Goal: Task Accomplishment & Management: Manage account settings

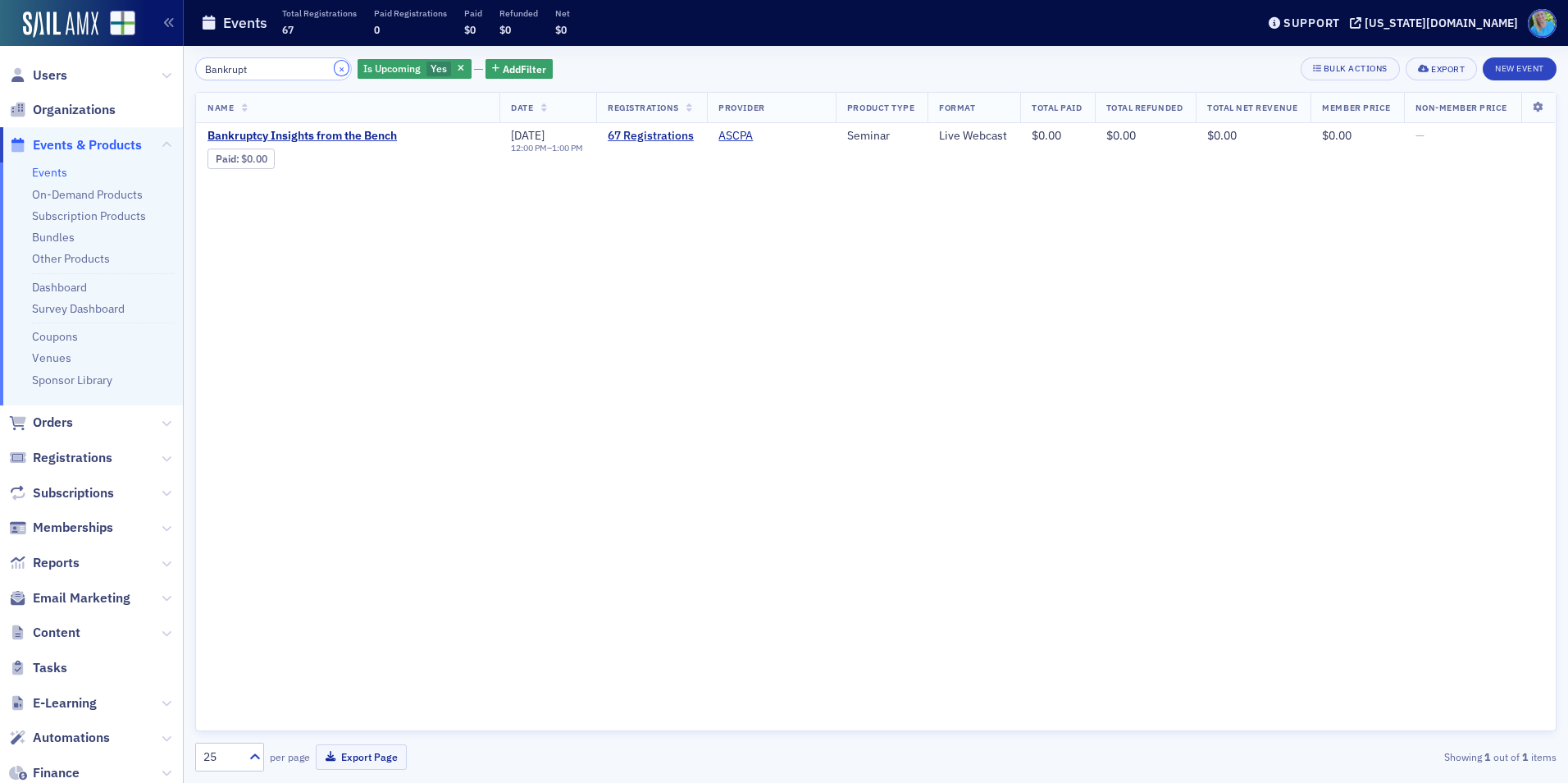
click at [334, 70] on button "×" at bounding box center [342, 69] width 15 height 15
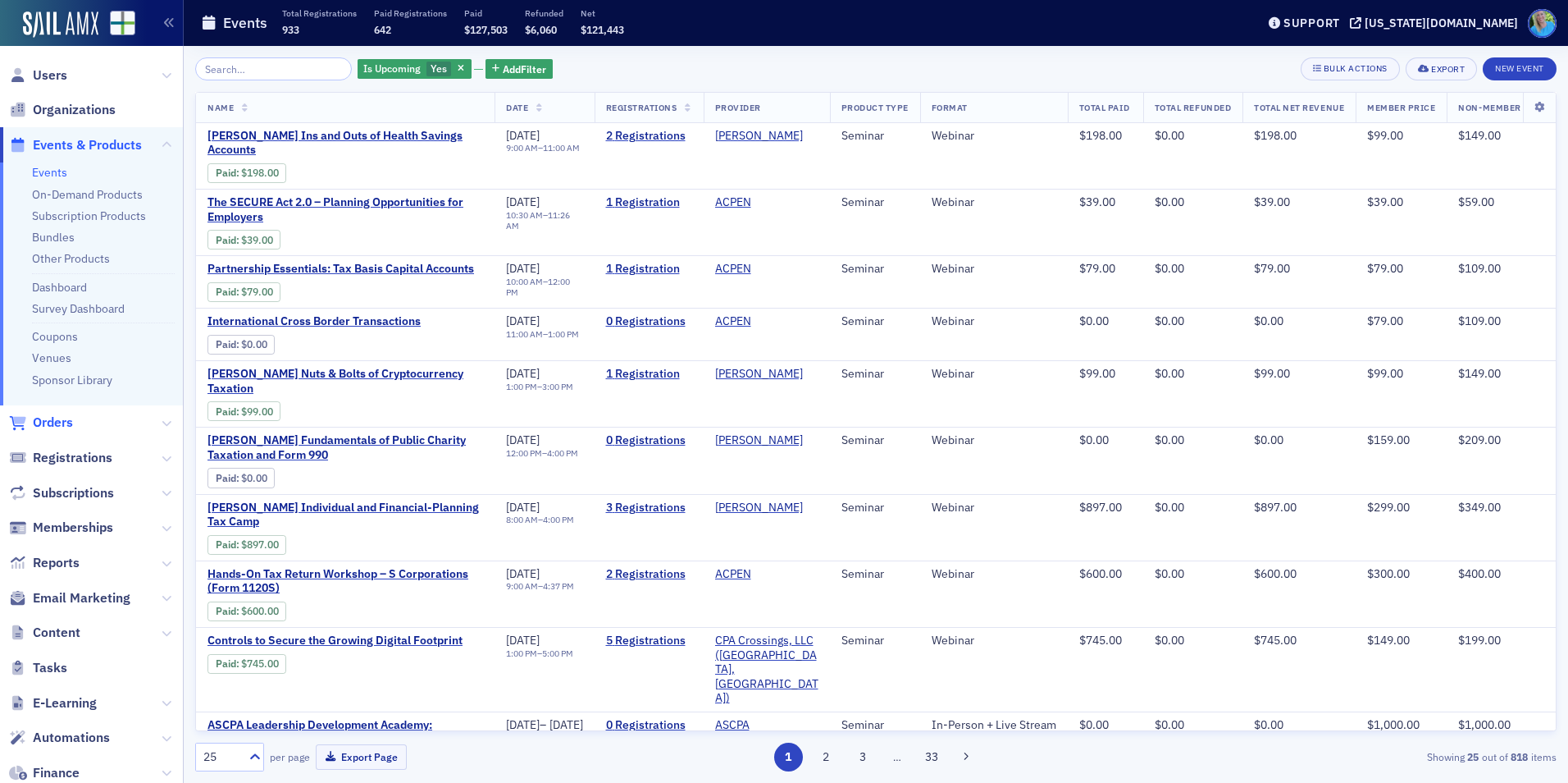
click at [54, 425] on span "Orders" at bounding box center [52, 422] width 40 height 18
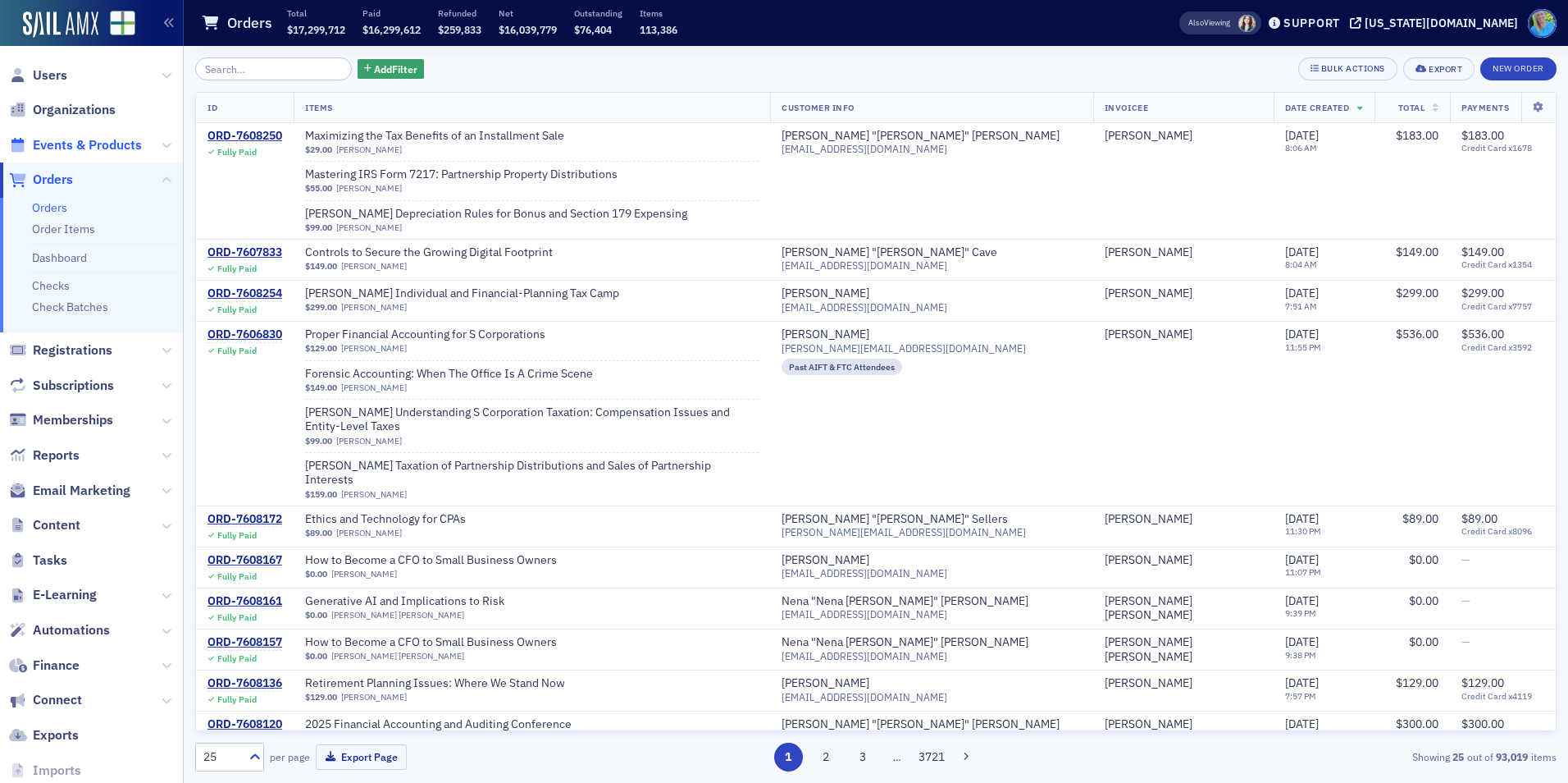
click at [132, 141] on span "Events & Products" at bounding box center [87, 145] width 109 height 18
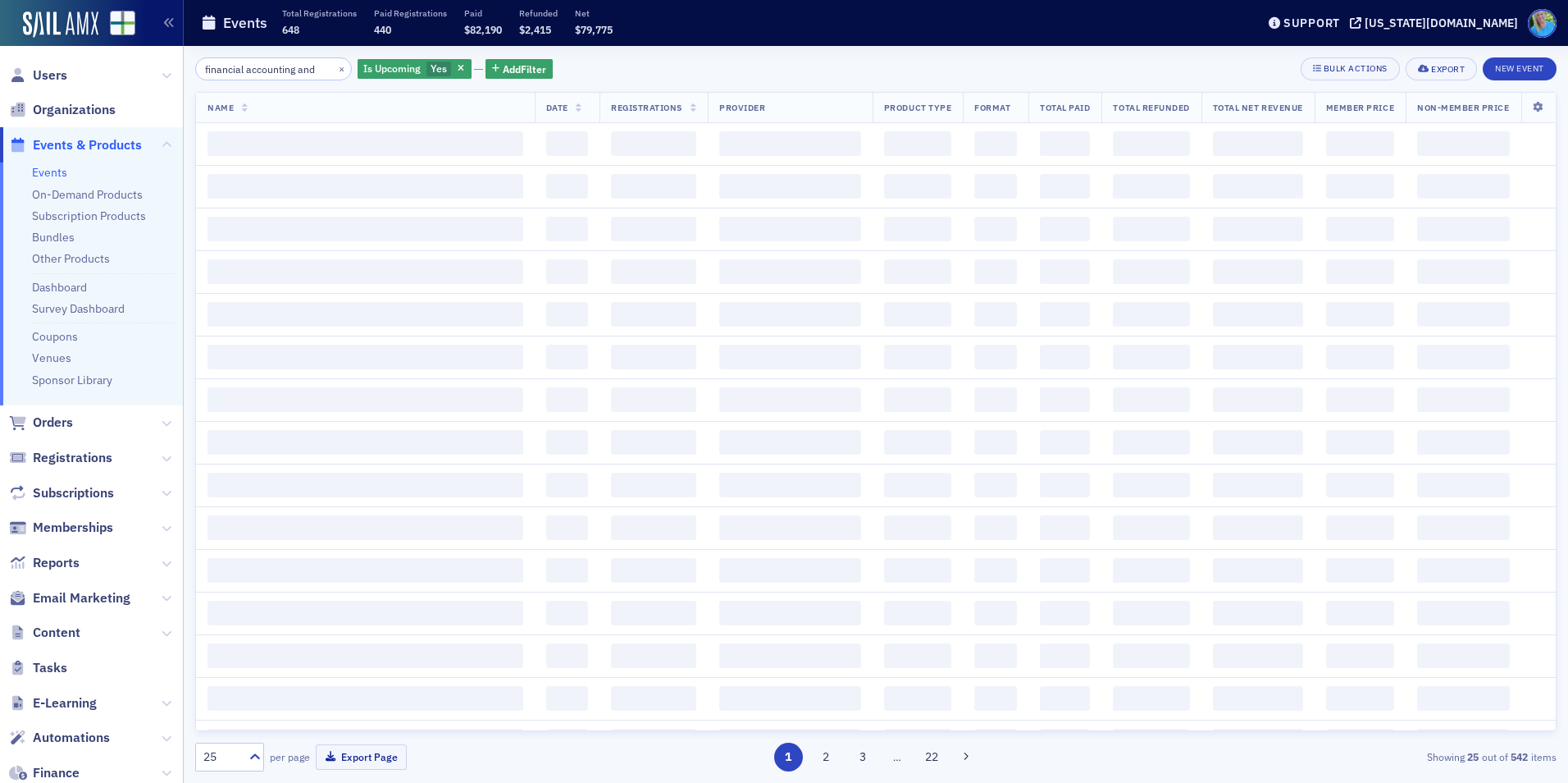
scroll to position [0, 2]
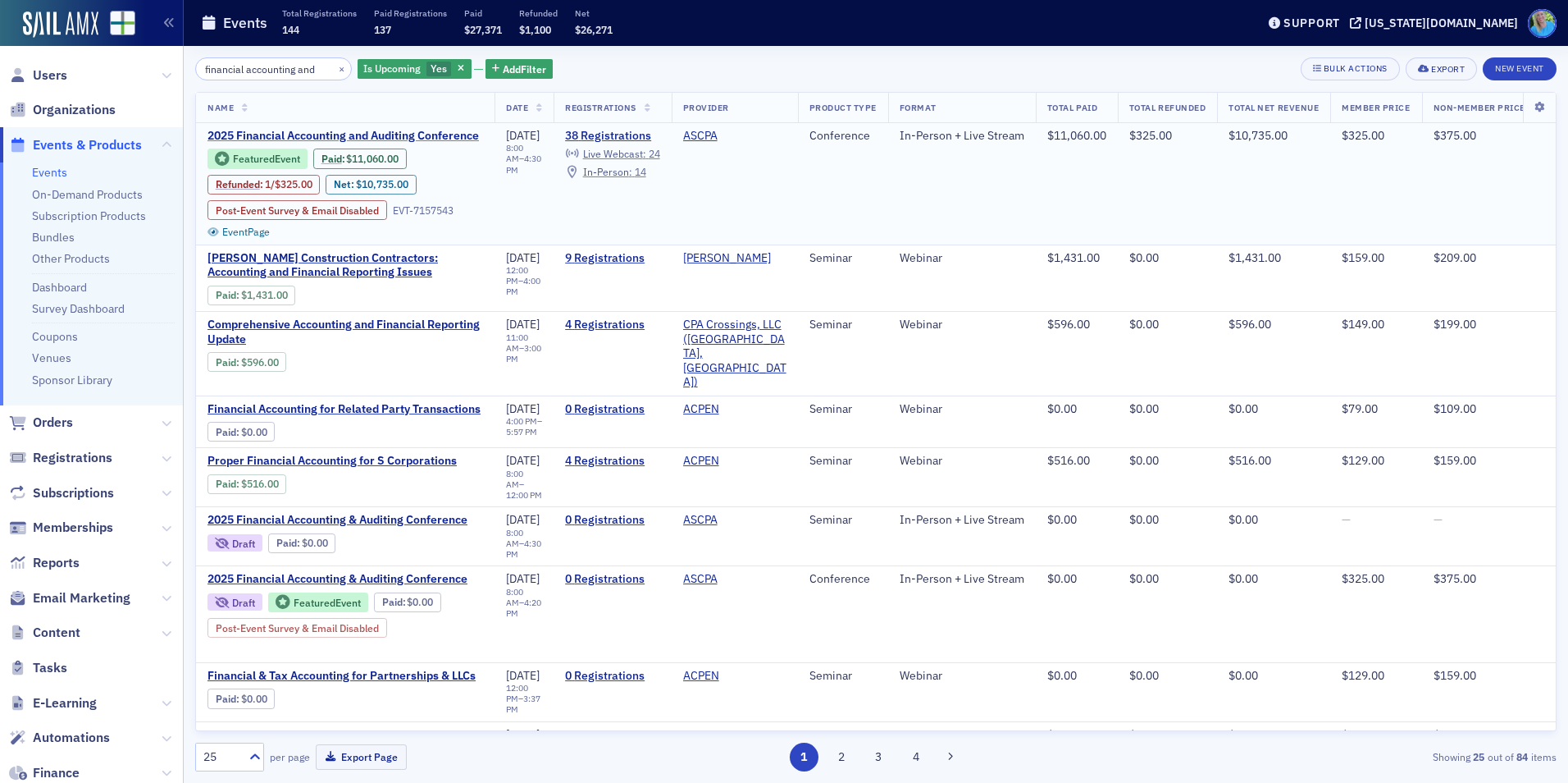
type input "financial accounting and"
click at [384, 136] on span "2025 Financial Accounting and Auditing Conference" at bounding box center [345, 136] width 276 height 15
click at [392, 138] on span "2025 Financial Accounting and Auditing Conference" at bounding box center [345, 136] width 276 height 15
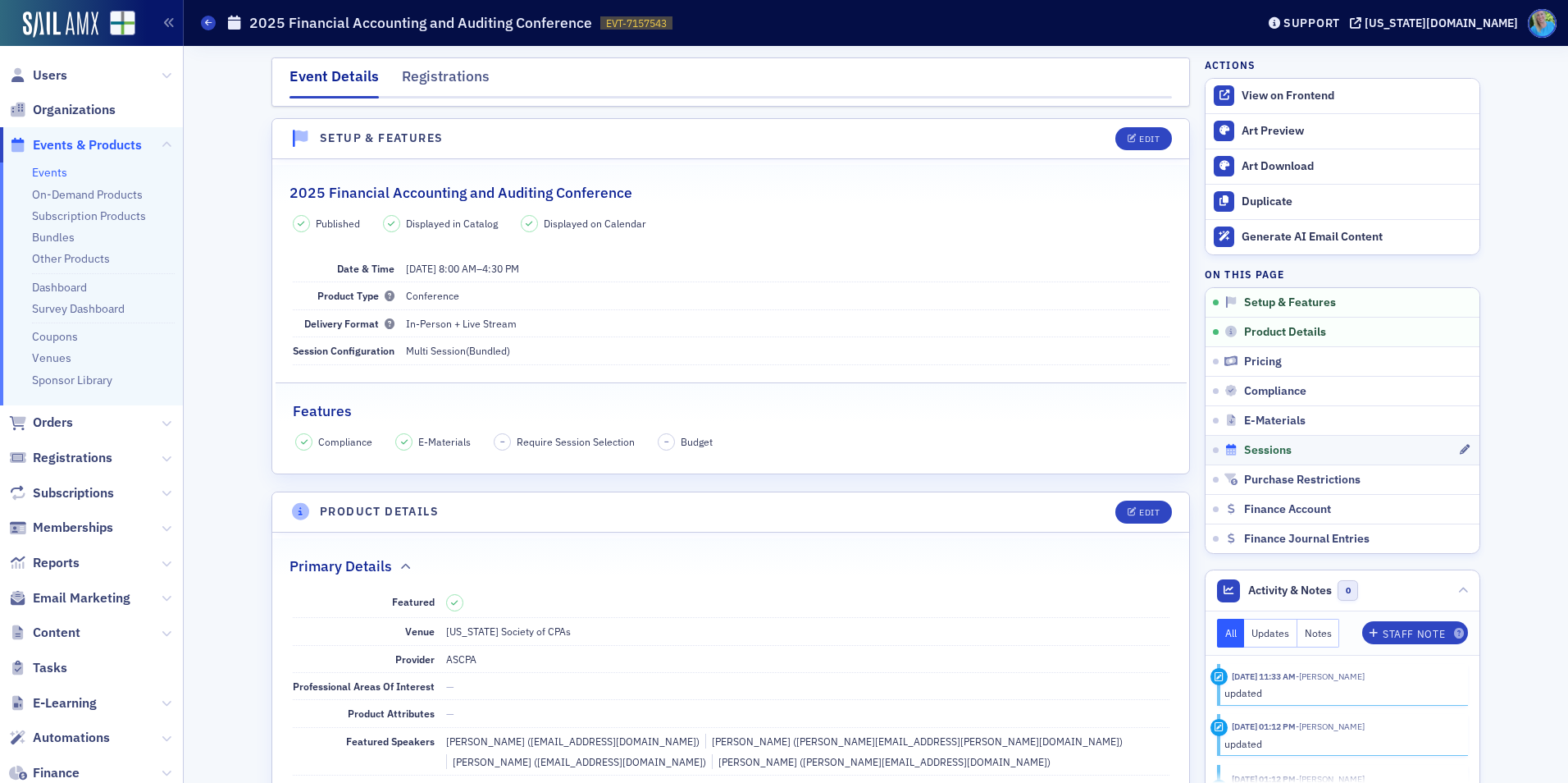
click at [1287, 451] on div "Sessions" at bounding box center [1341, 450] width 233 height 15
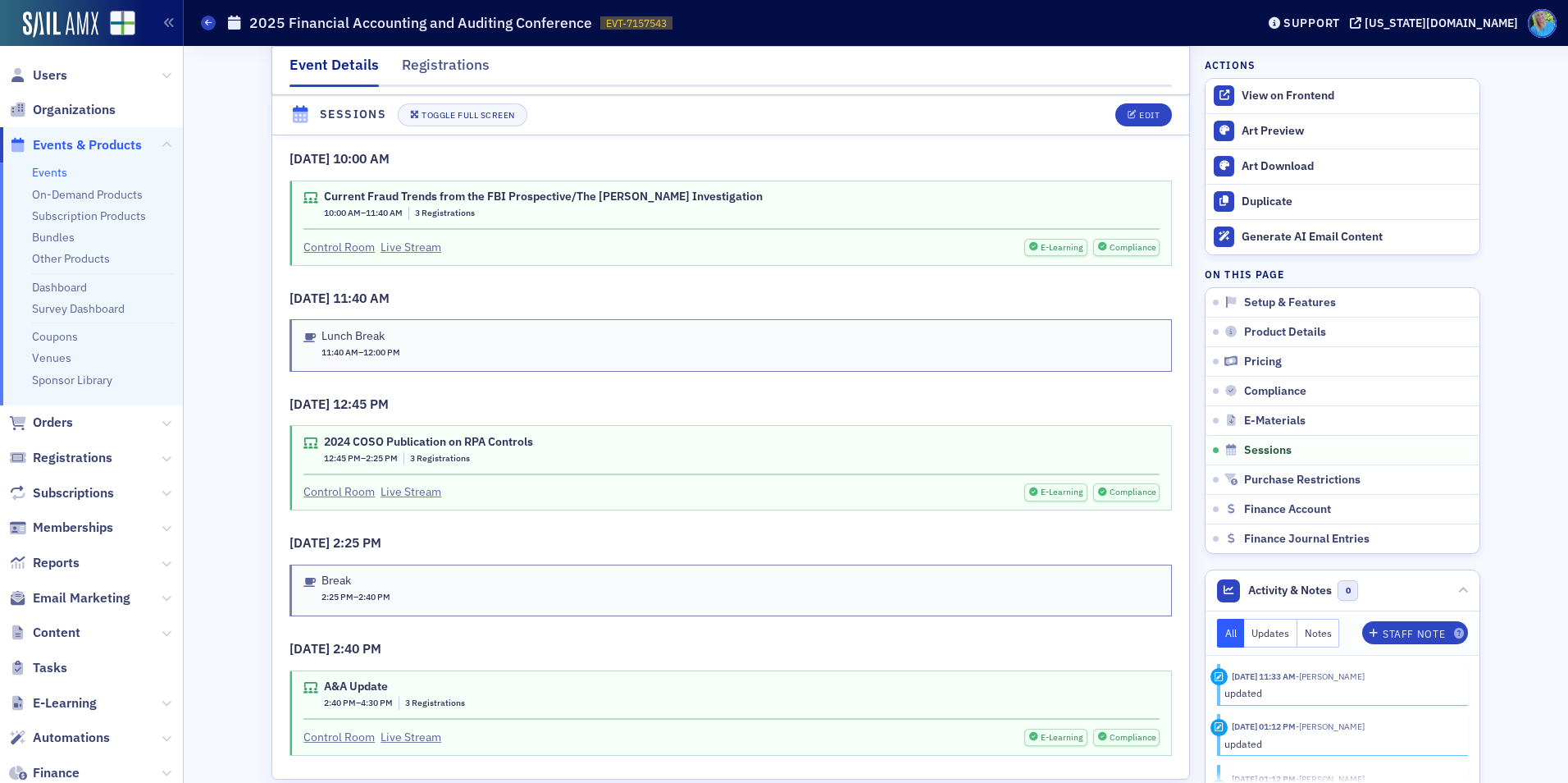
scroll to position [2765, 0]
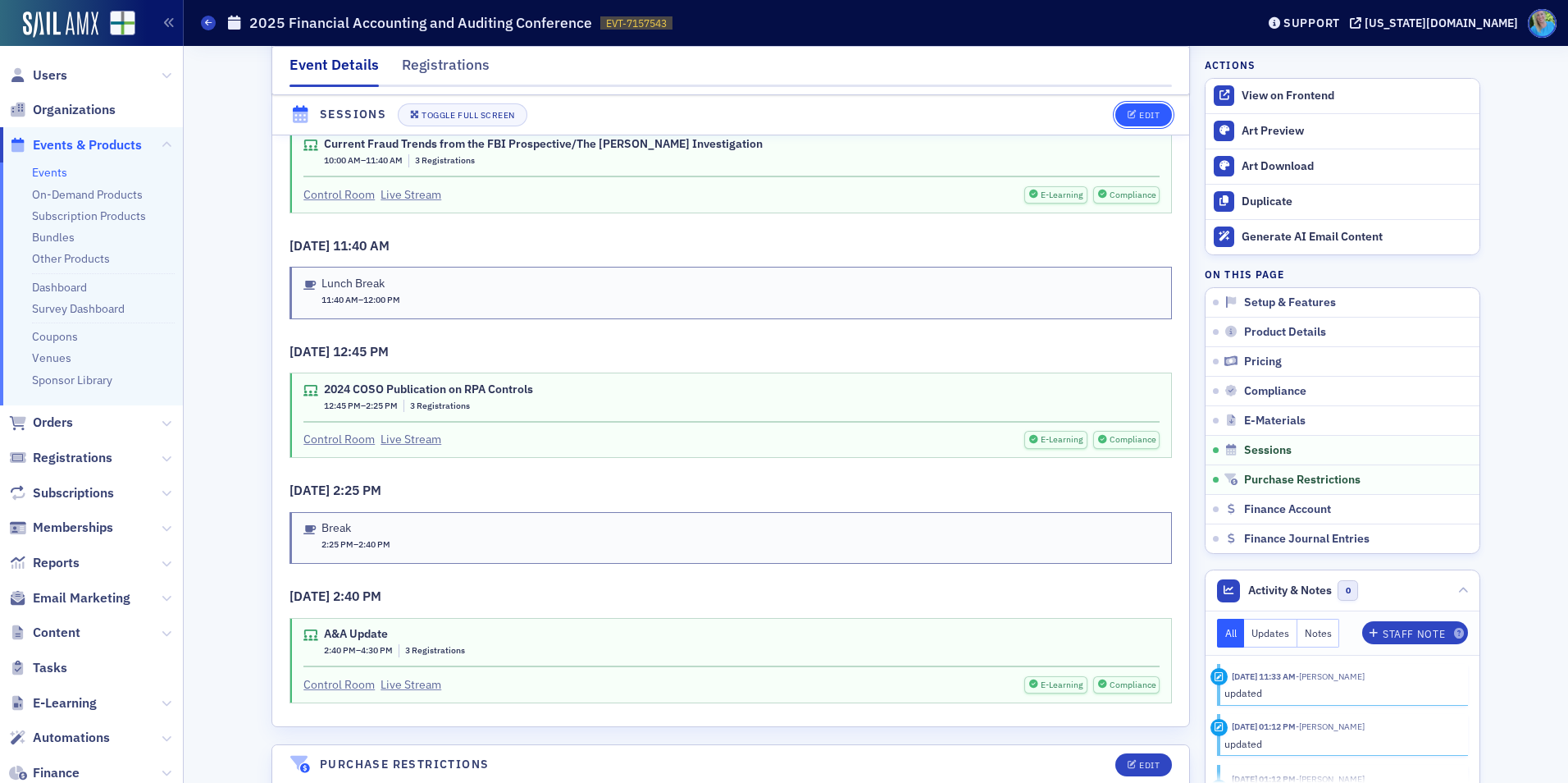
click at [1132, 114] on span "Edit" at bounding box center [1144, 116] width 32 height 9
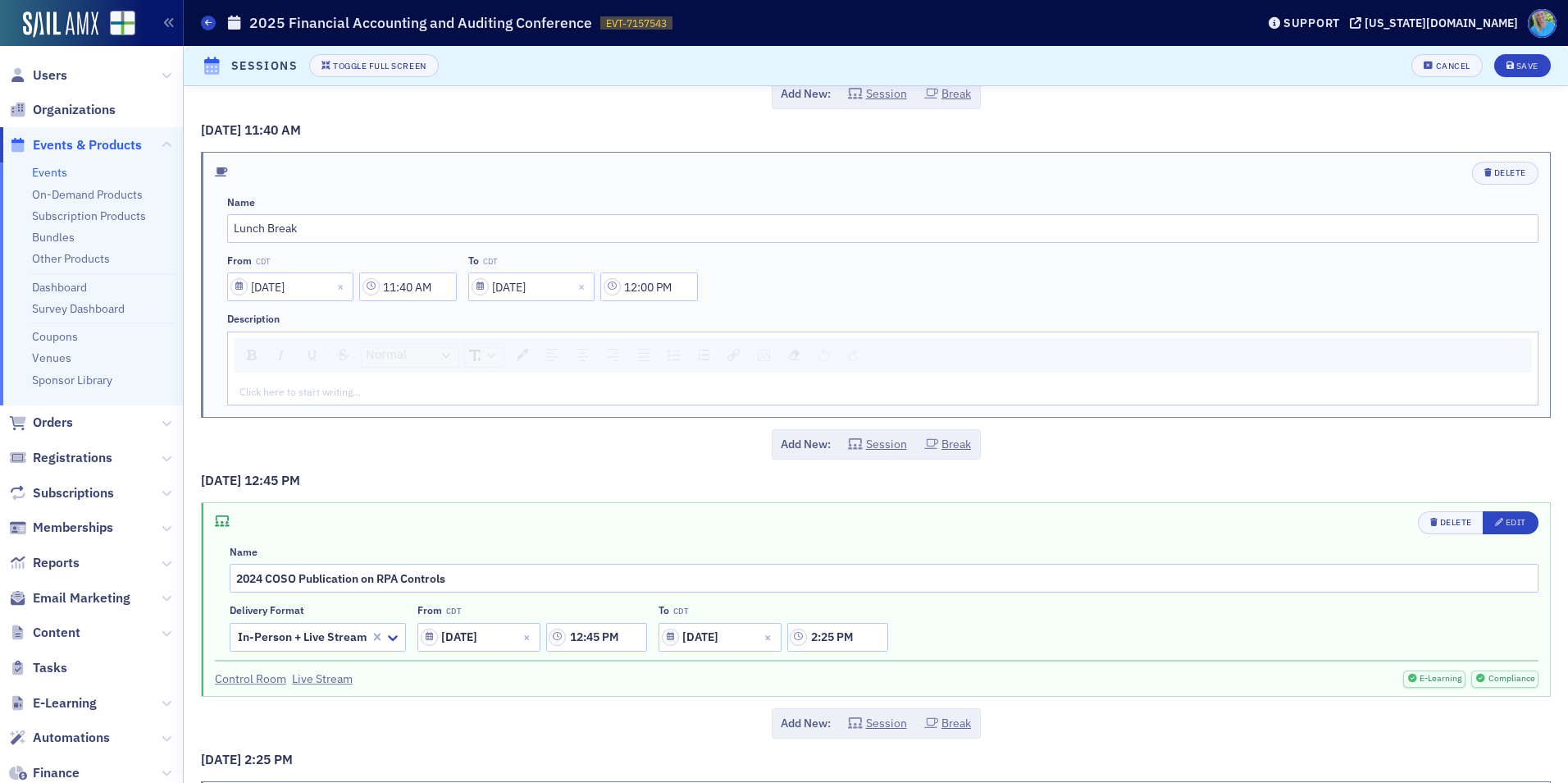
scroll to position [903, 0]
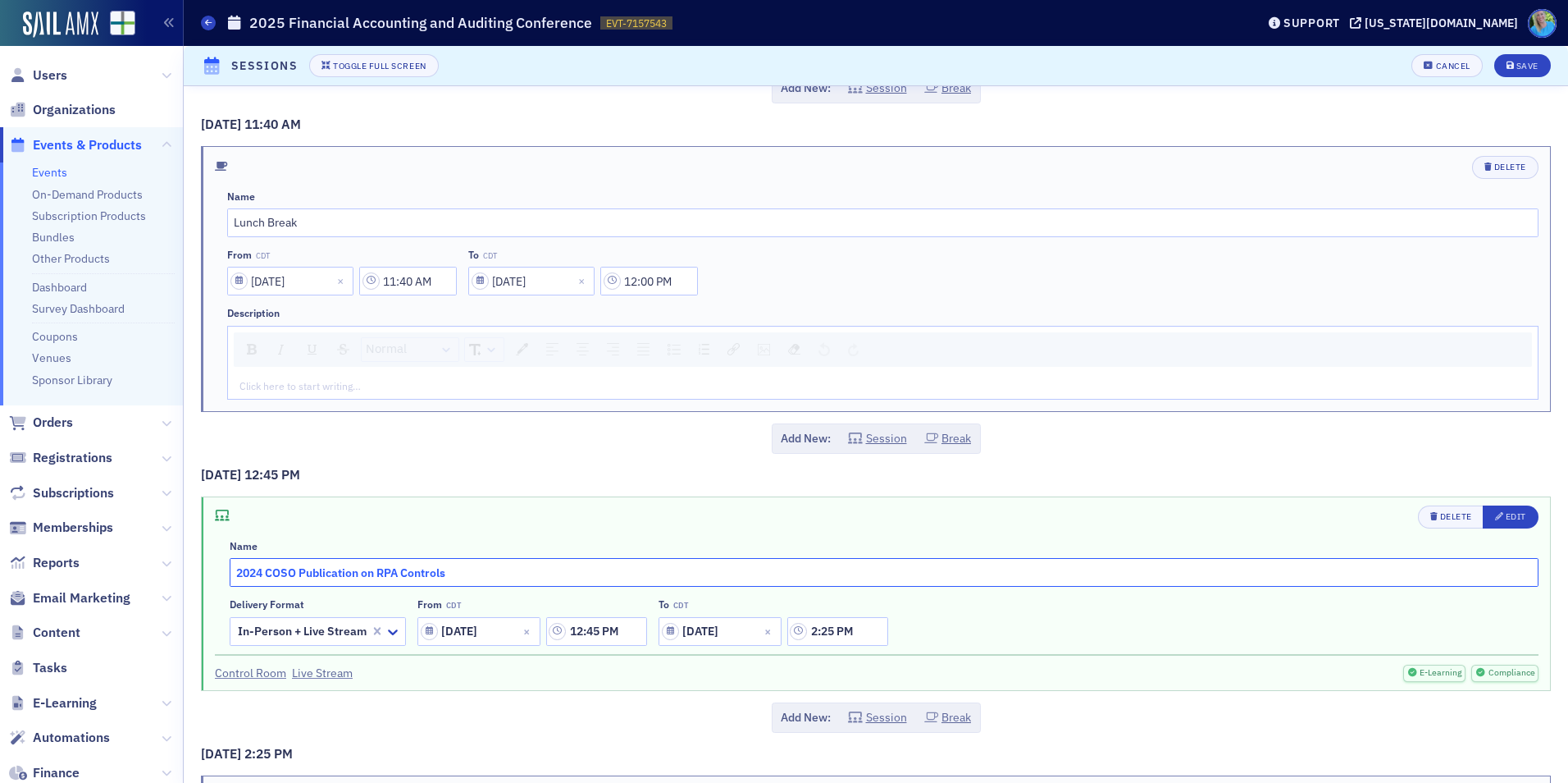
drag, startPoint x: 307, startPoint y: 566, endPoint x: 211, endPoint y: 562, distance: 96.1
click at [211, 562] on div "Delete Edit Name 2024 COSO Publication on RPA Controls Delivery format In-Perso…" at bounding box center [876, 594] width 1348 height 194
paste input "Effective Internal Control Over RPA"
type input "Effective Internal Control Over RPA"
click at [1494, 70] on button "Save" at bounding box center [1522, 65] width 56 height 23
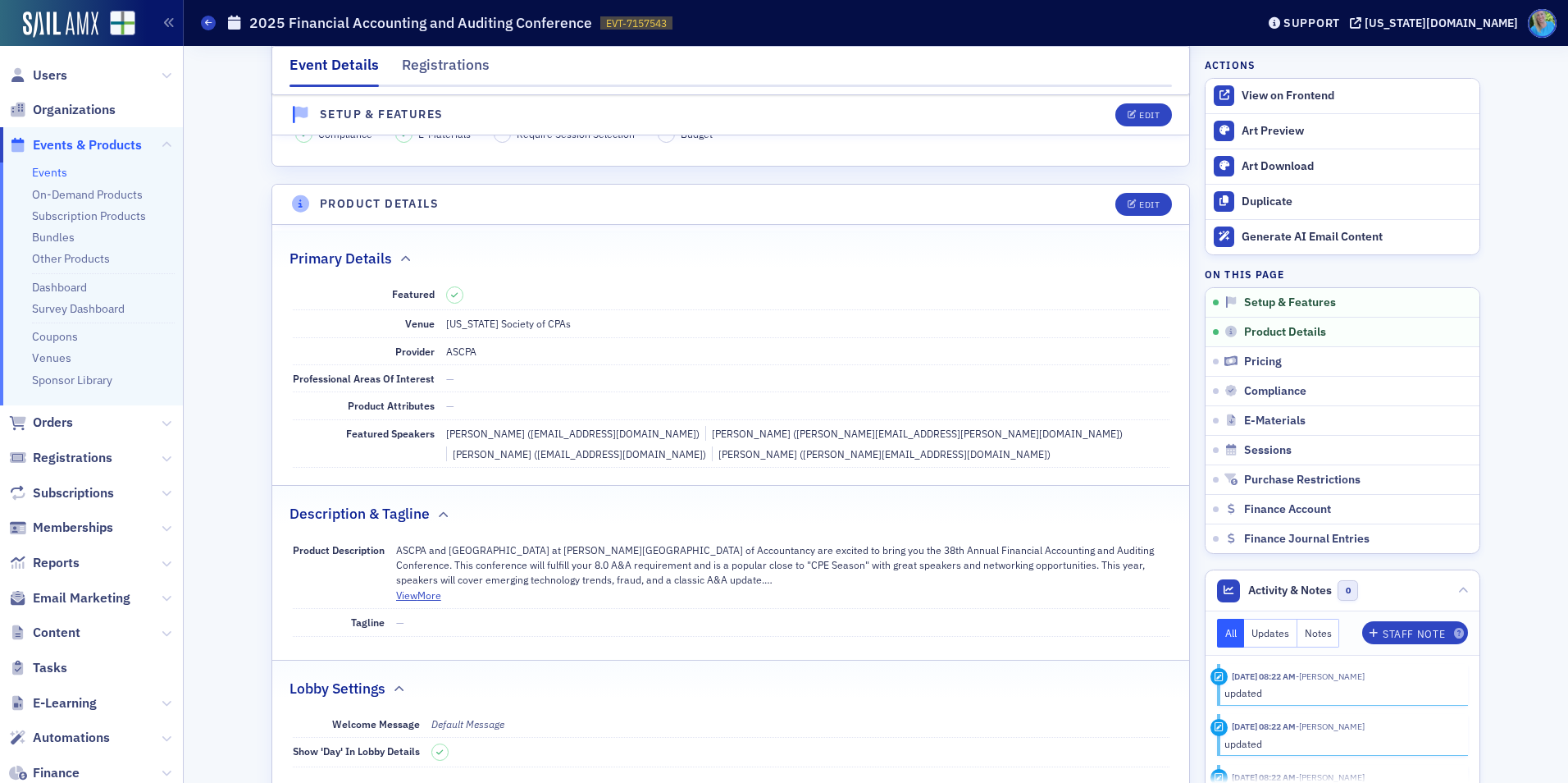
scroll to position [304, 0]
click at [1139, 208] on div "Edit" at bounding box center [1149, 208] width 20 height 9
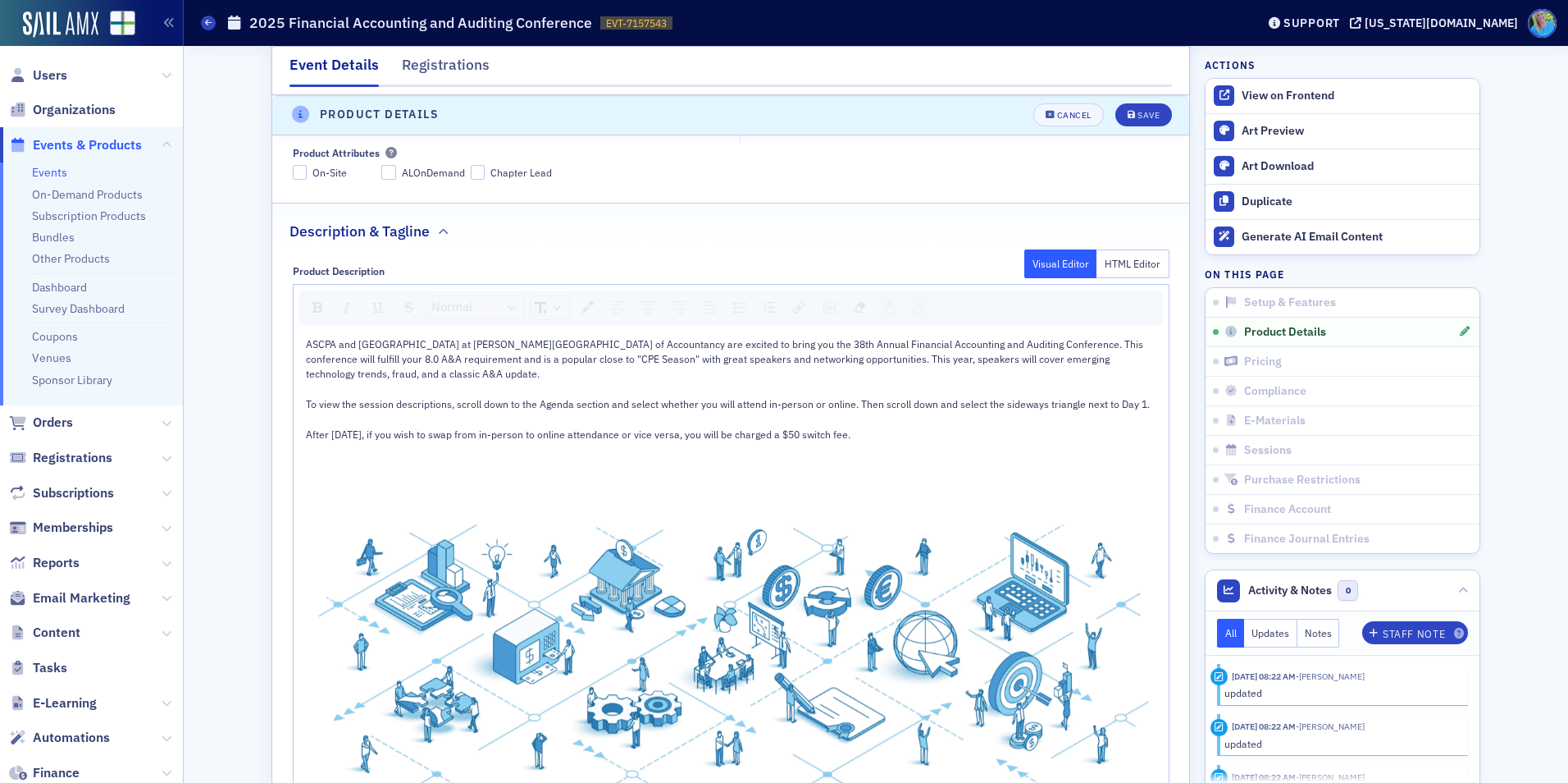
scroll to position [725, 0]
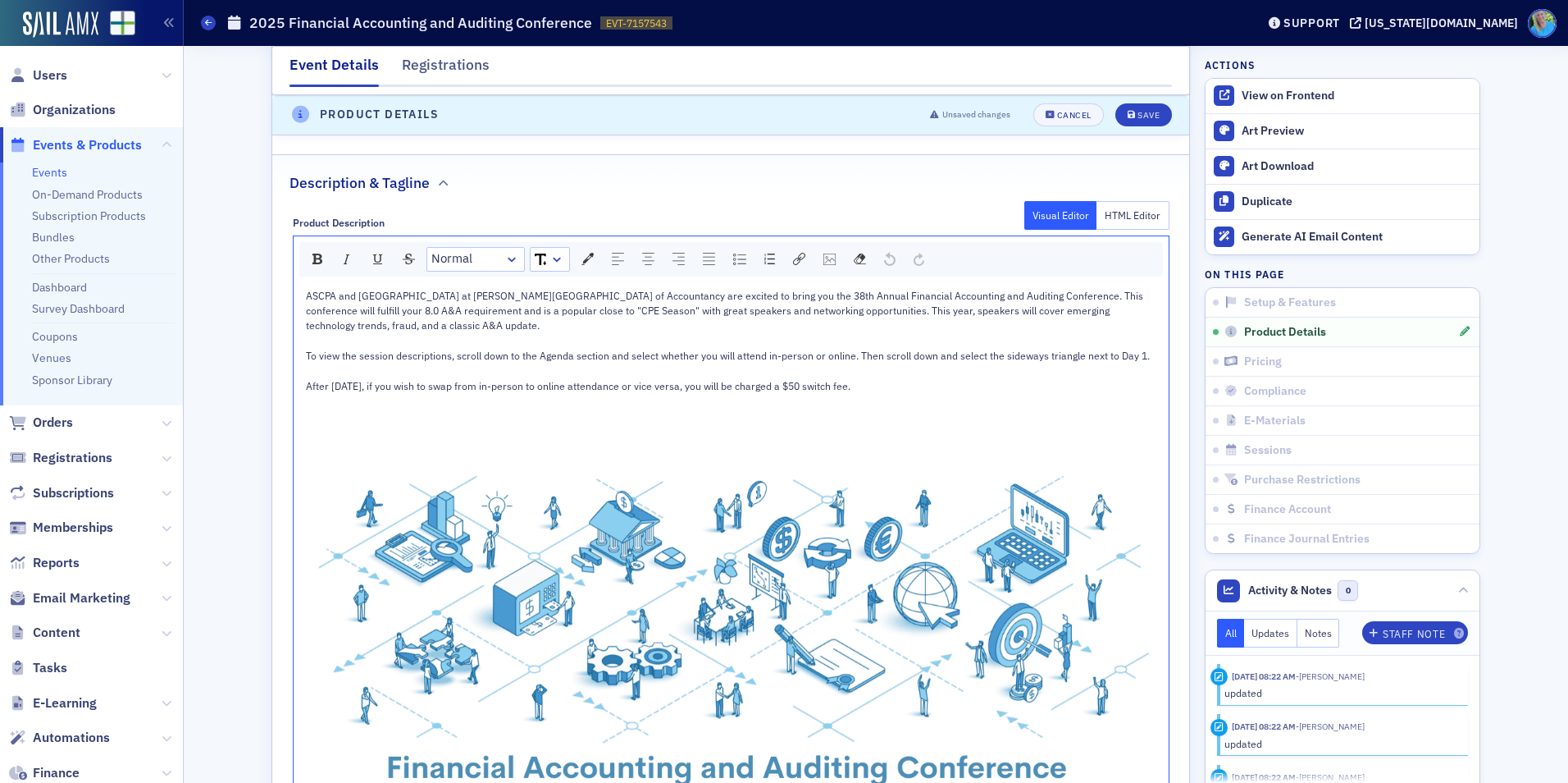
drag, startPoint x: 919, startPoint y: 386, endPoint x: 1020, endPoint y: 432, distance: 111.0
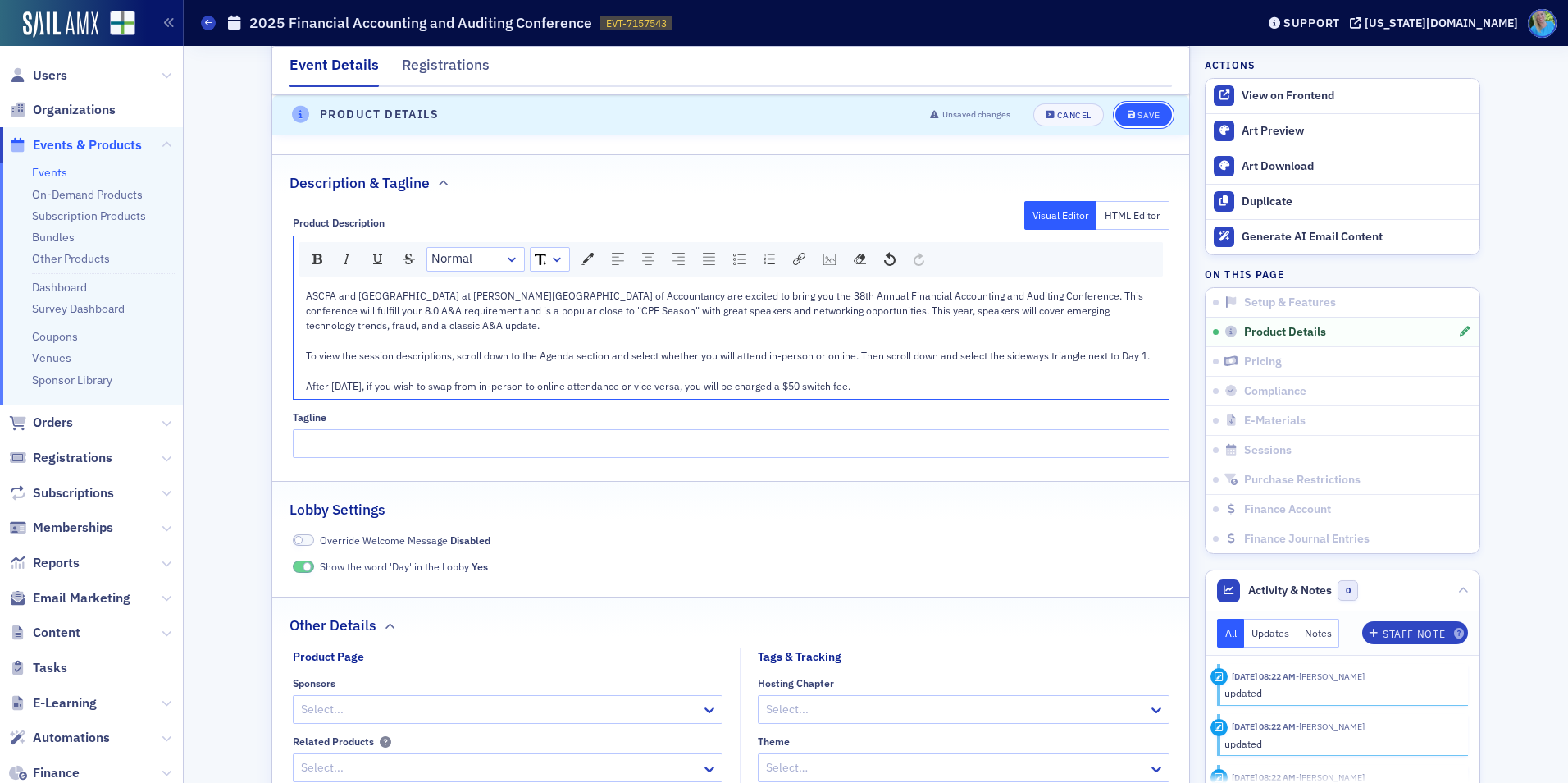
click at [1129, 119] on icon "submit" at bounding box center [1132, 116] width 8 height 9
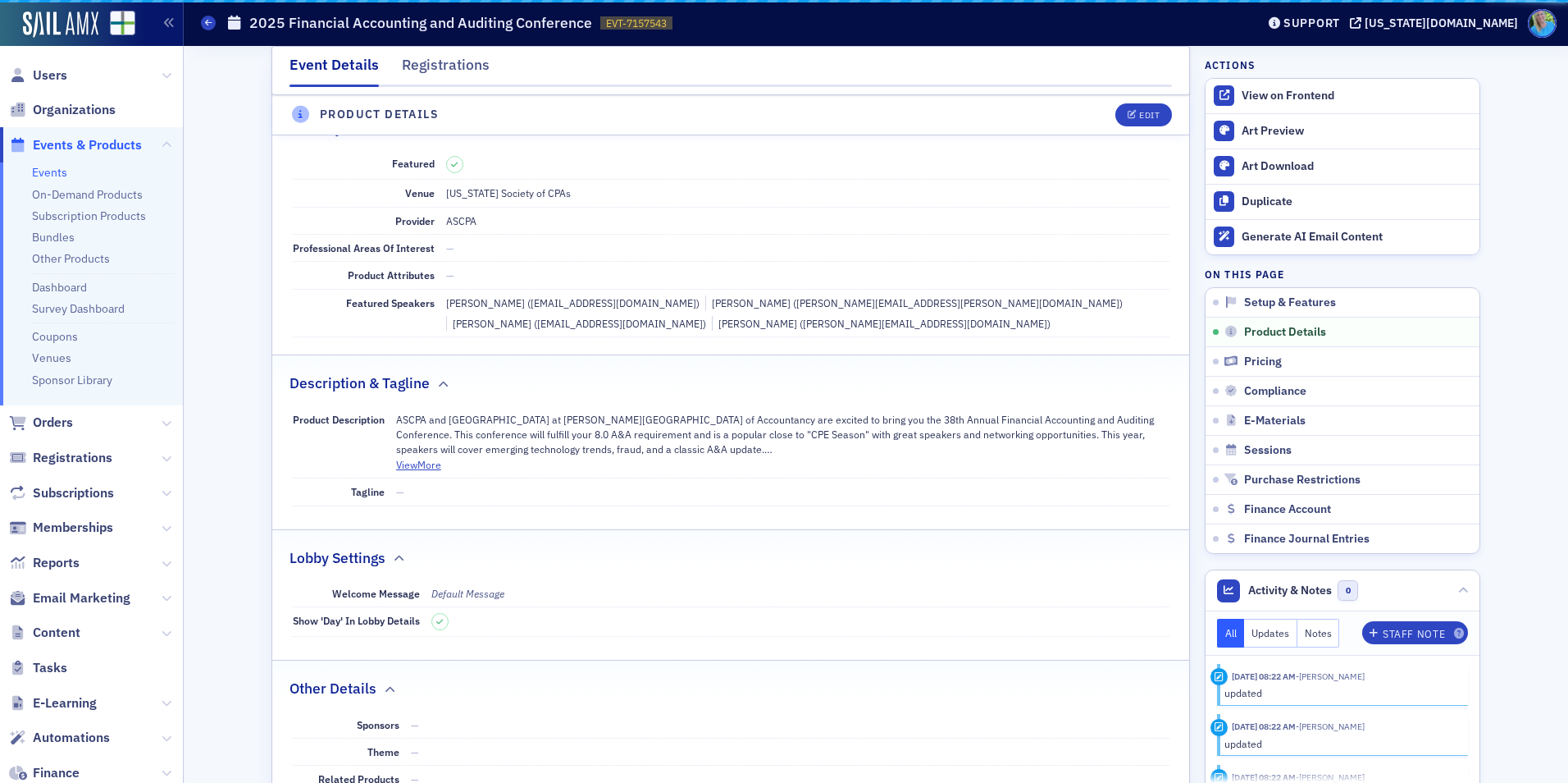
scroll to position [397, 0]
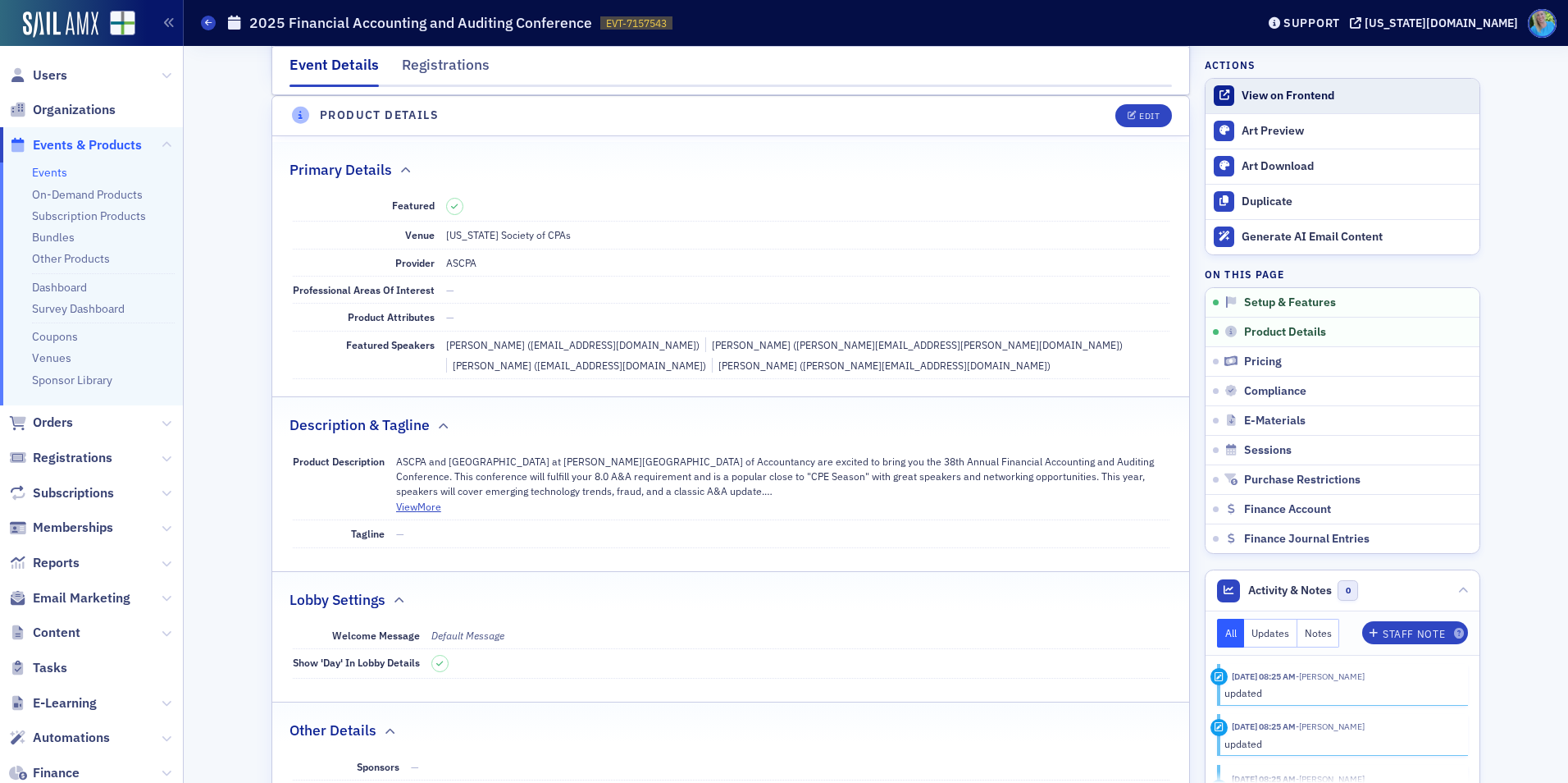
click at [1263, 97] on div "View on Frontend" at bounding box center [1357, 96] width 230 height 15
click at [1152, 111] on div "Edit" at bounding box center [1149, 116] width 20 height 9
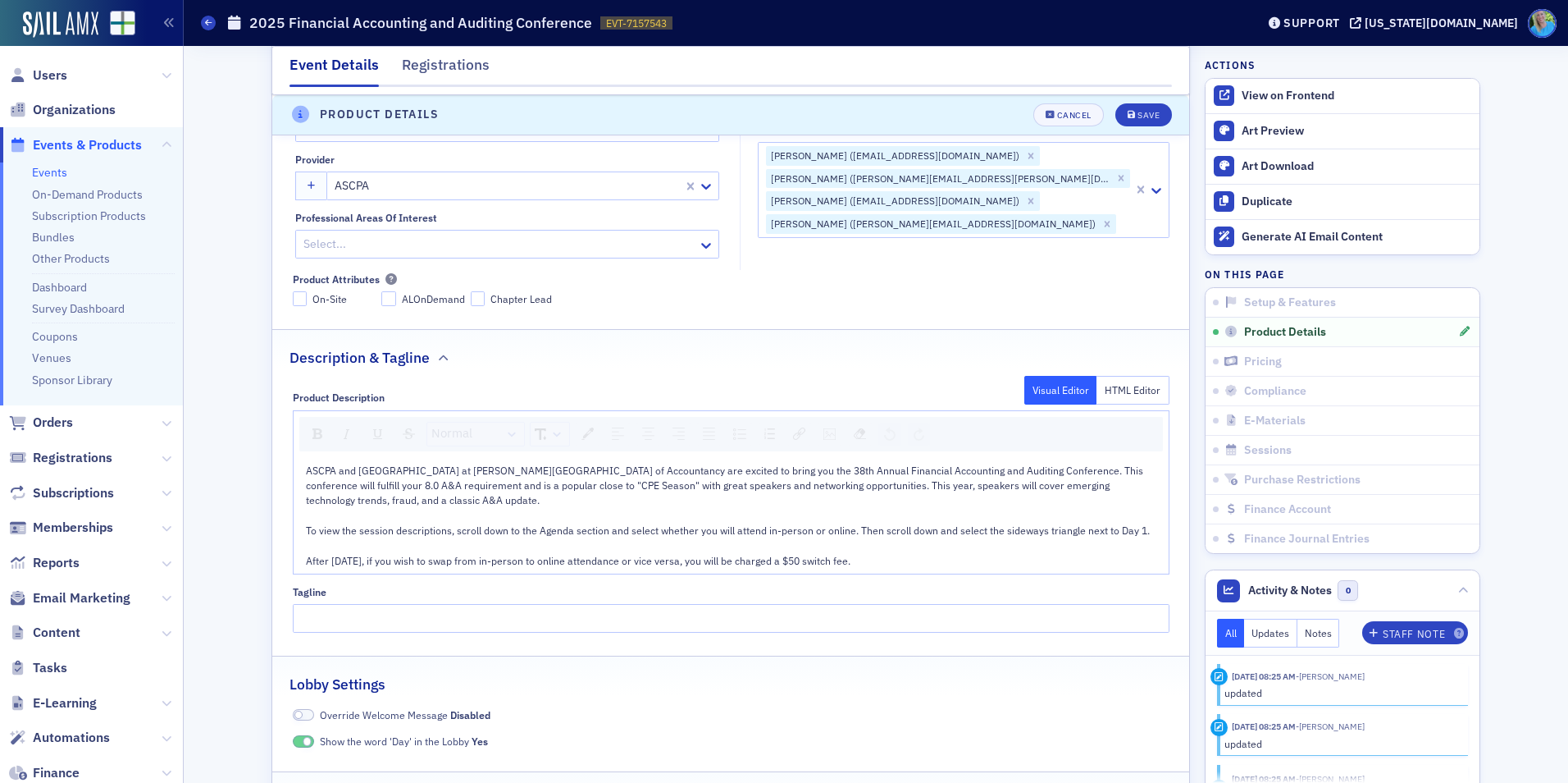
scroll to position [561, 0]
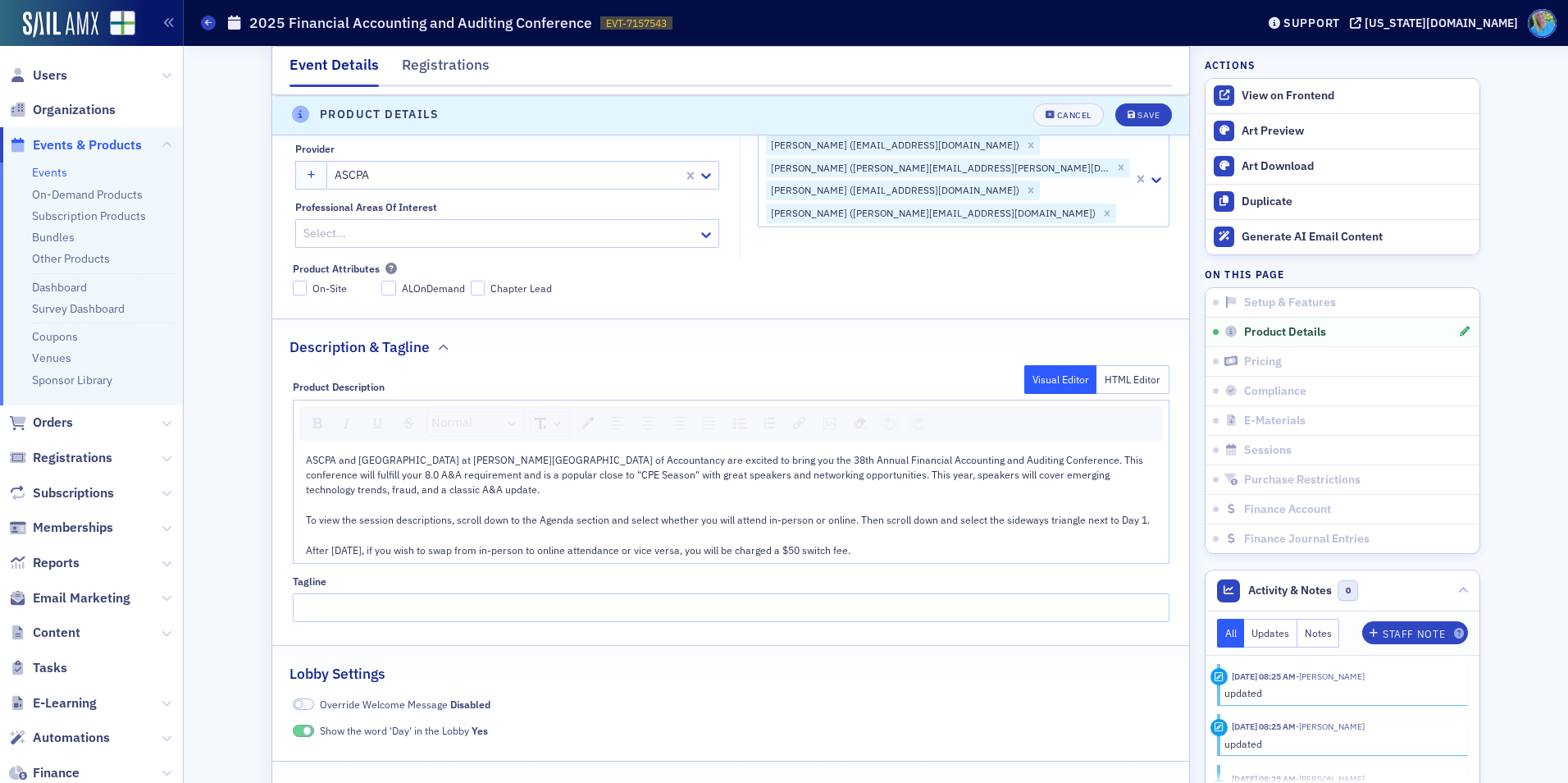
click at [878, 541] on div "rdw-editor" at bounding box center [731, 535] width 851 height 15
click at [879, 549] on div "After September 5, if you wish to swap from in-person to online attendance or v…" at bounding box center [731, 549] width 851 height 15
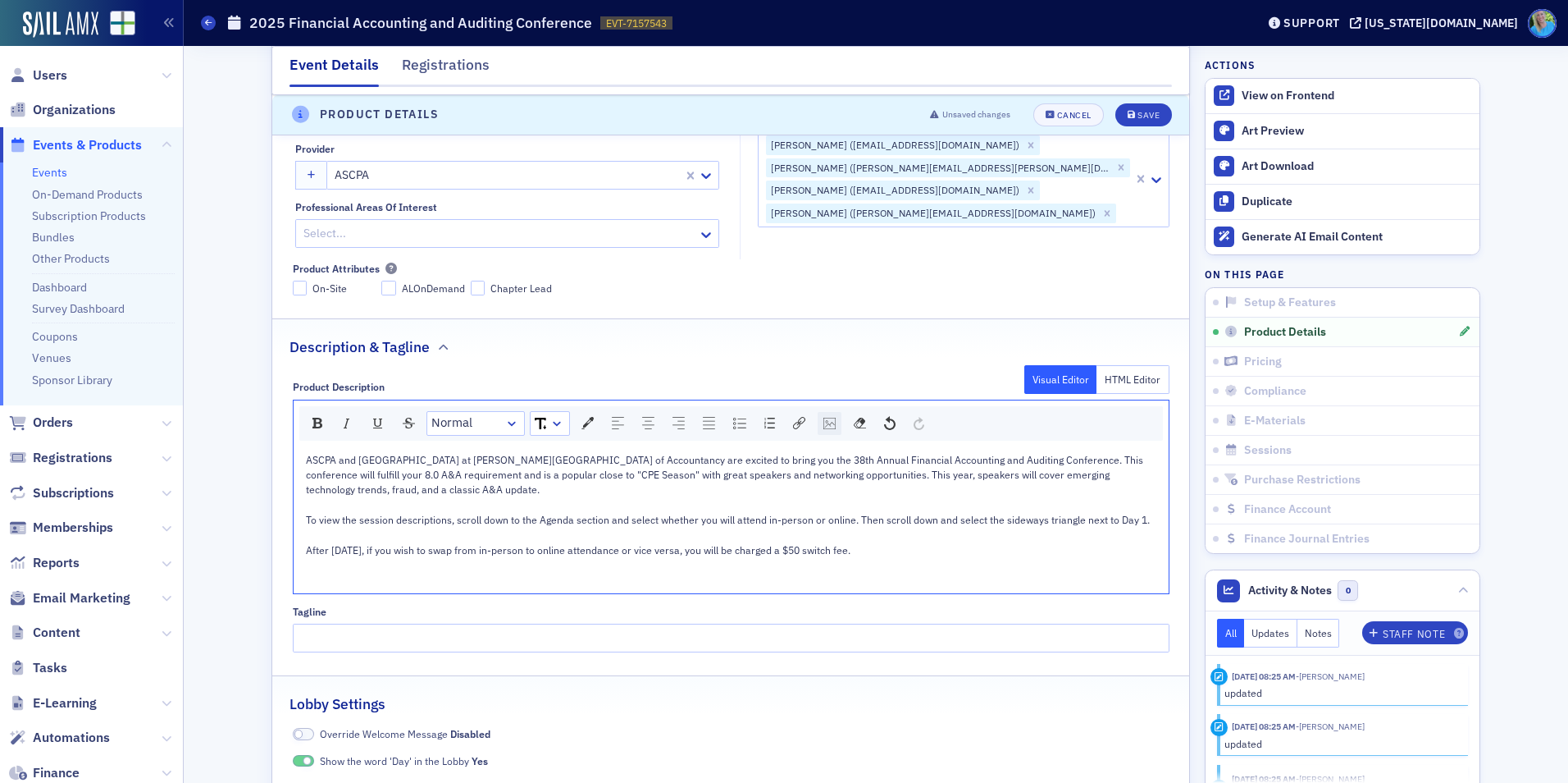
click at [818, 423] on div "rdw-image-control" at bounding box center [830, 423] width 24 height 23
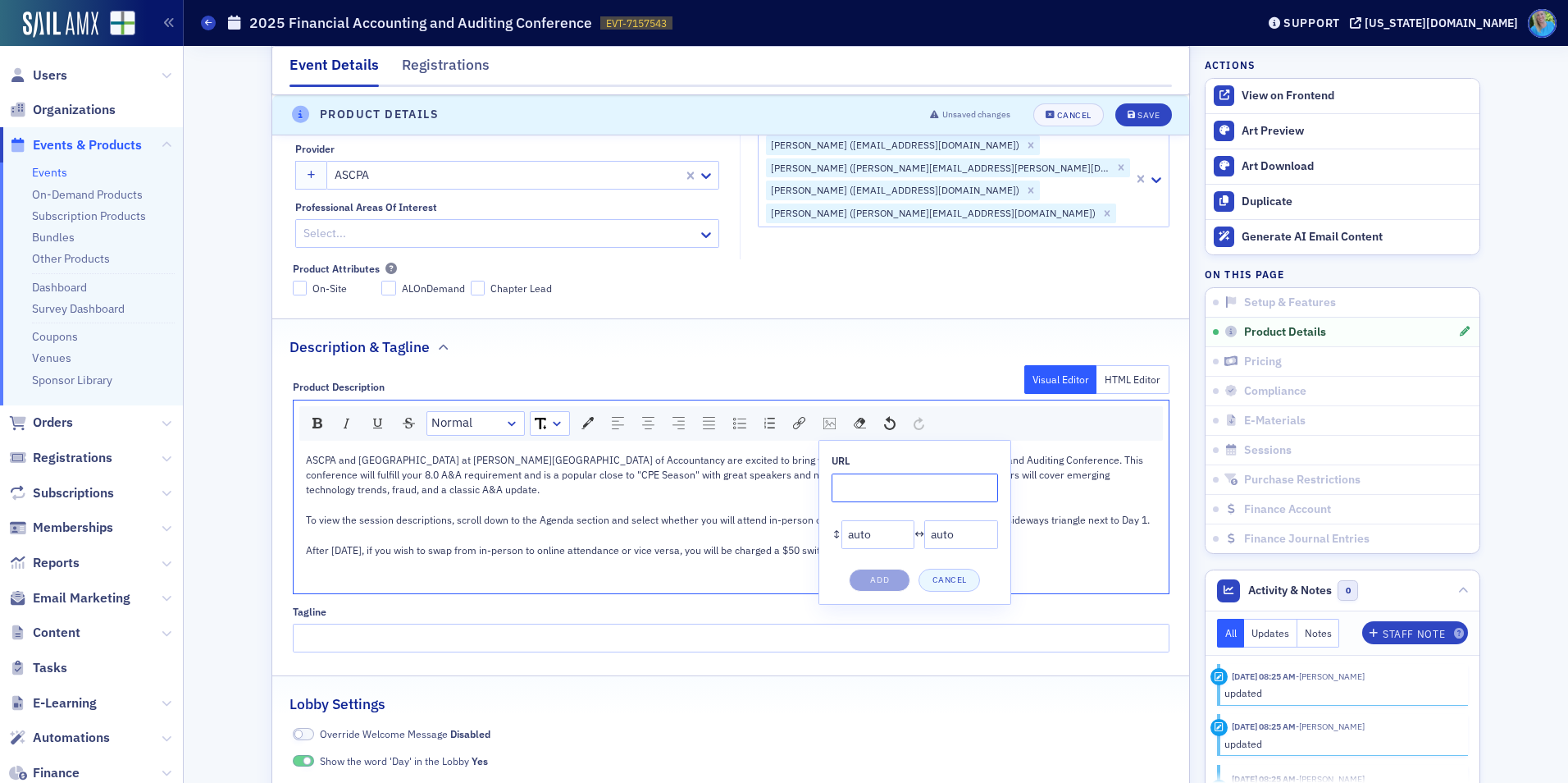
click at [841, 483] on input "rdw-image-control" at bounding box center [915, 487] width 167 height 29
paste input "https://cdn.sailamx.com/6/cms_uploads/0de10162cccf09fc896e9a429645bfe1/conversi…"
type input "https://cdn.sailamx.com/6/cms_uploads/0de10162cccf09fc896e9a429645bfe1/conversi…"
click at [871, 583] on button "Add" at bounding box center [880, 580] width 61 height 23
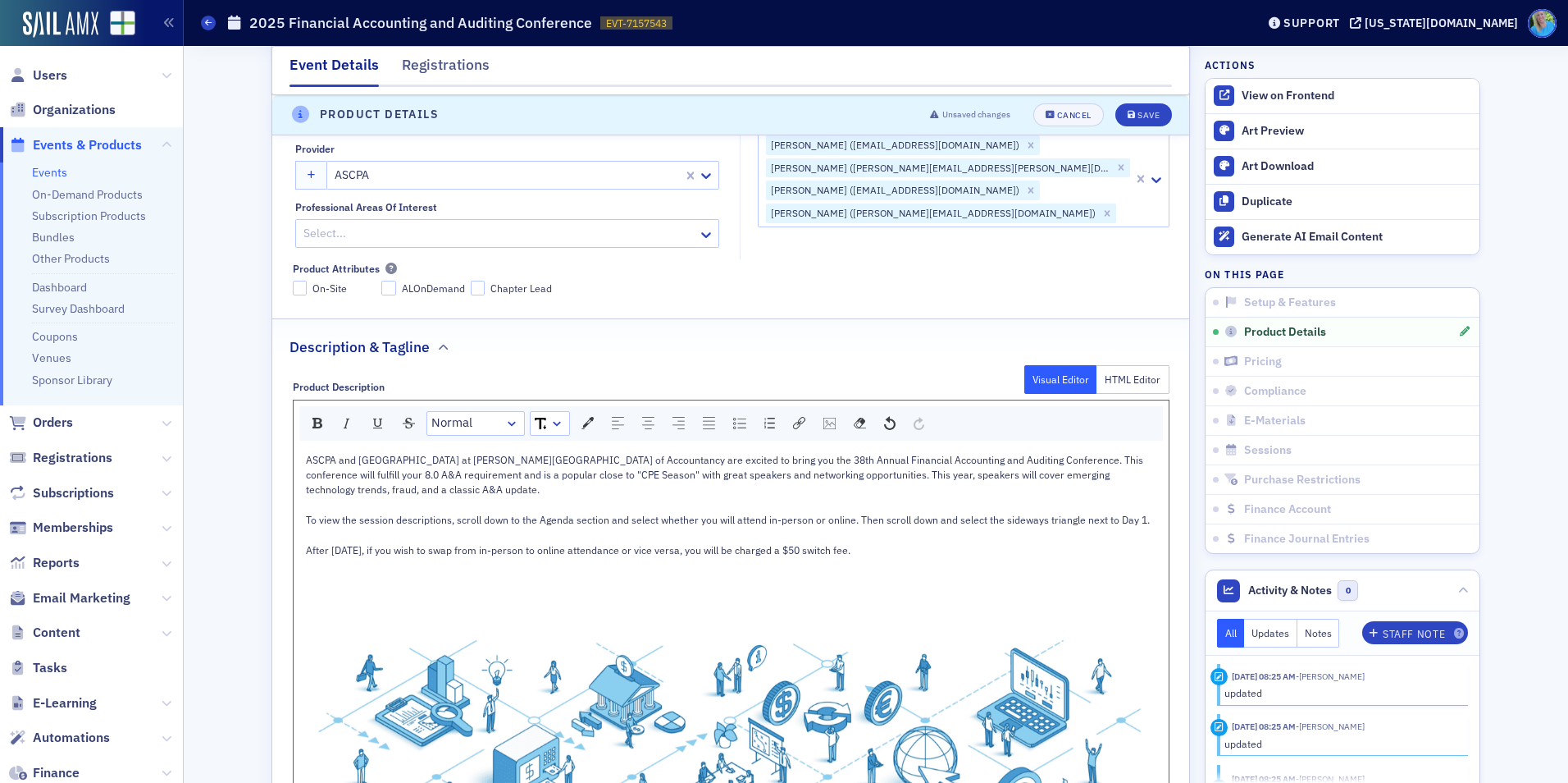
click at [963, 555] on div "After September 5, if you wish to swap from in-person to online attendance or v…" at bounding box center [731, 549] width 851 height 15
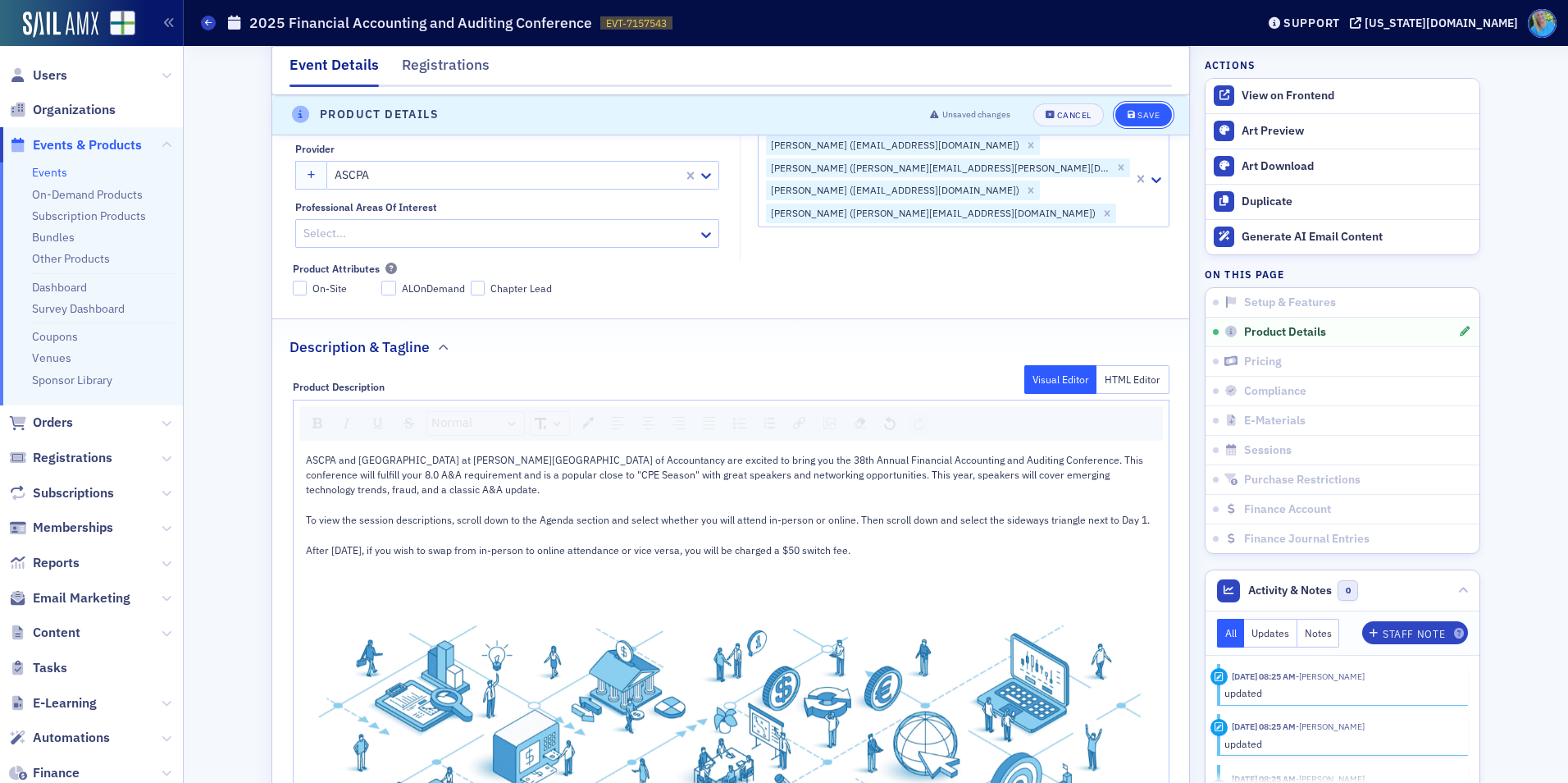
click at [1145, 115] on div "Save" at bounding box center [1148, 116] width 22 height 9
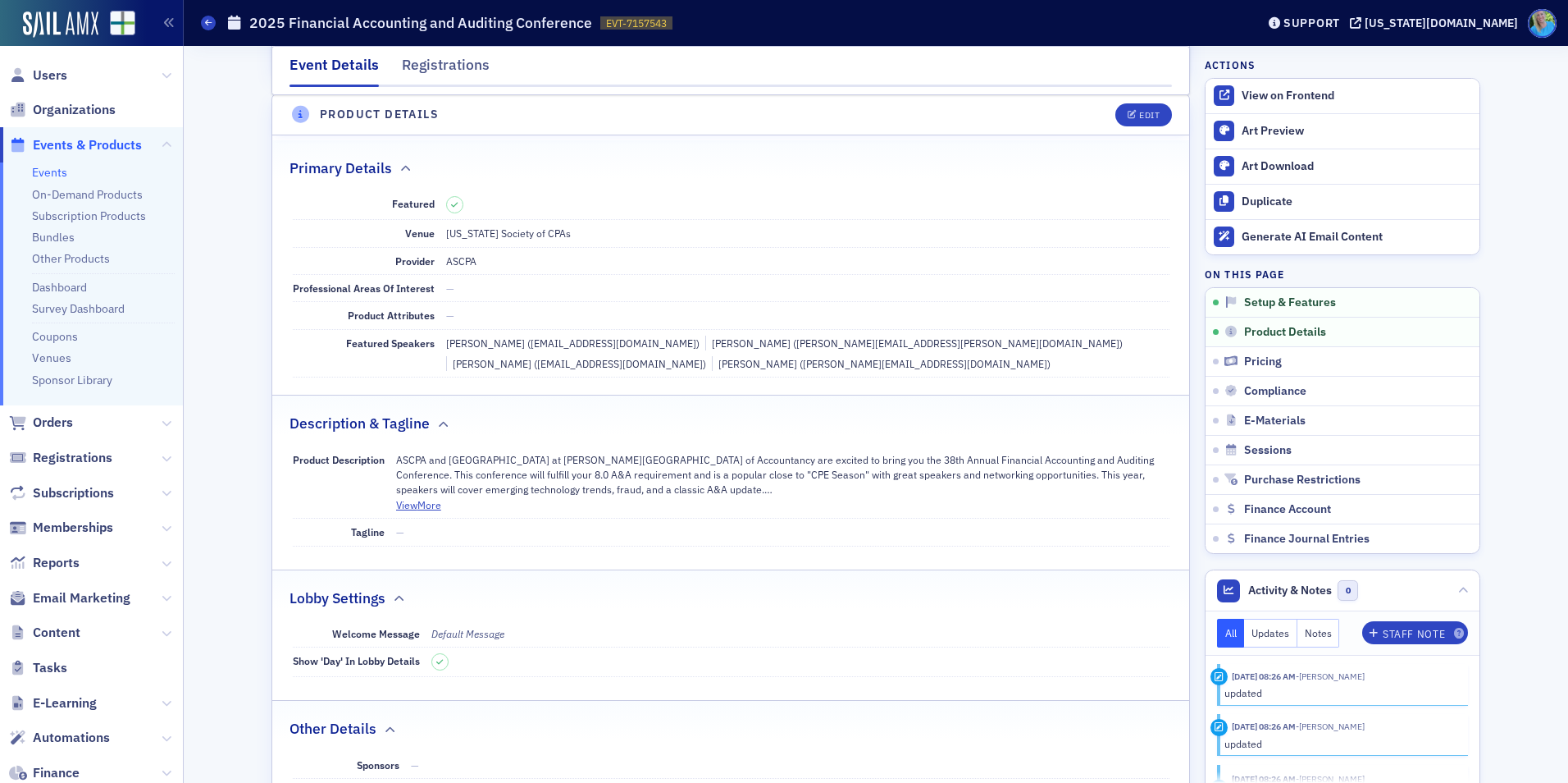
scroll to position [397, 0]
click at [1251, 101] on div "View on Frontend" at bounding box center [1357, 96] width 230 height 15
click at [71, 422] on span "Orders" at bounding box center [52, 422] width 40 height 18
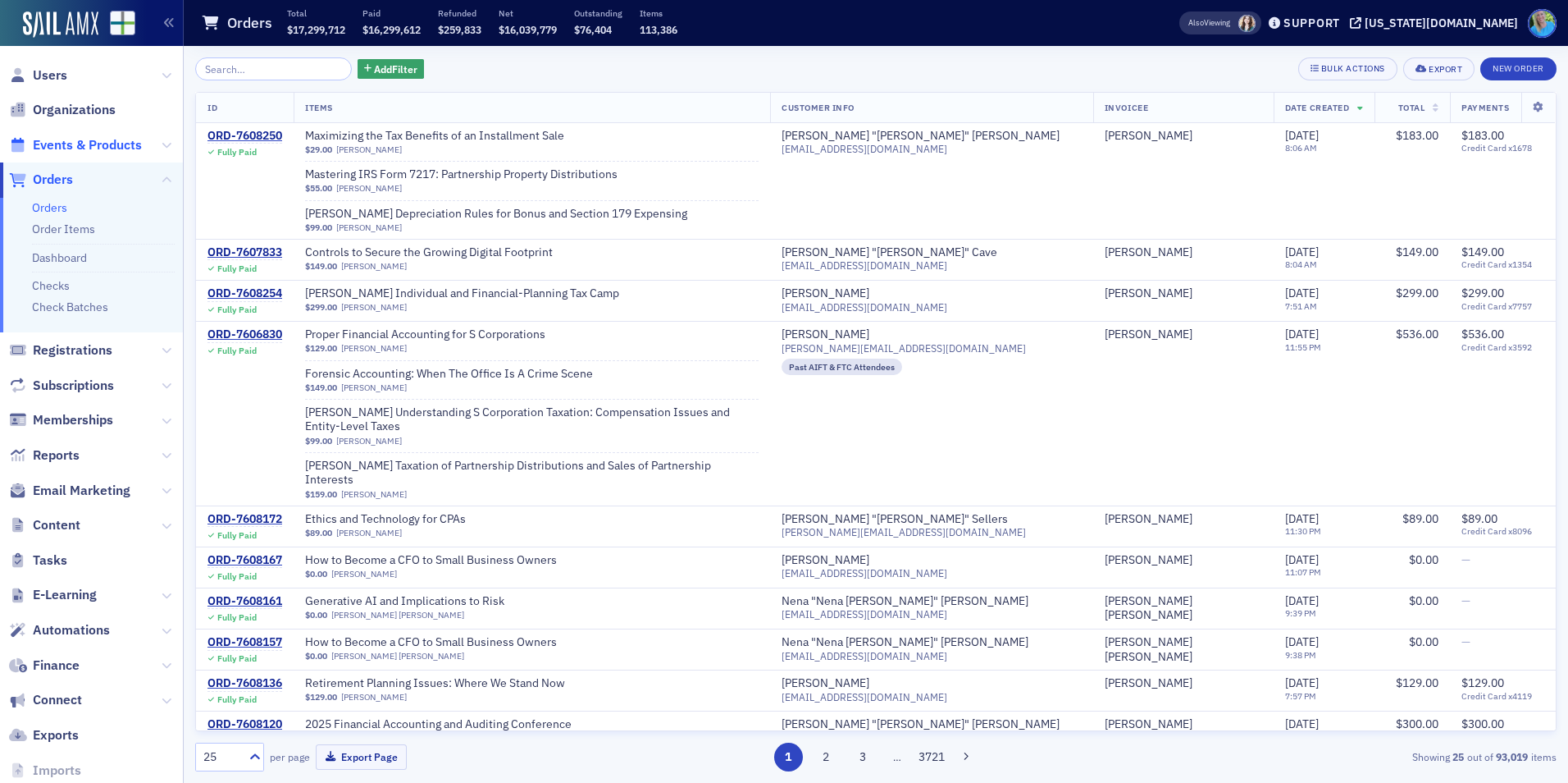
click at [116, 147] on span "Events & Products" at bounding box center [87, 145] width 109 height 18
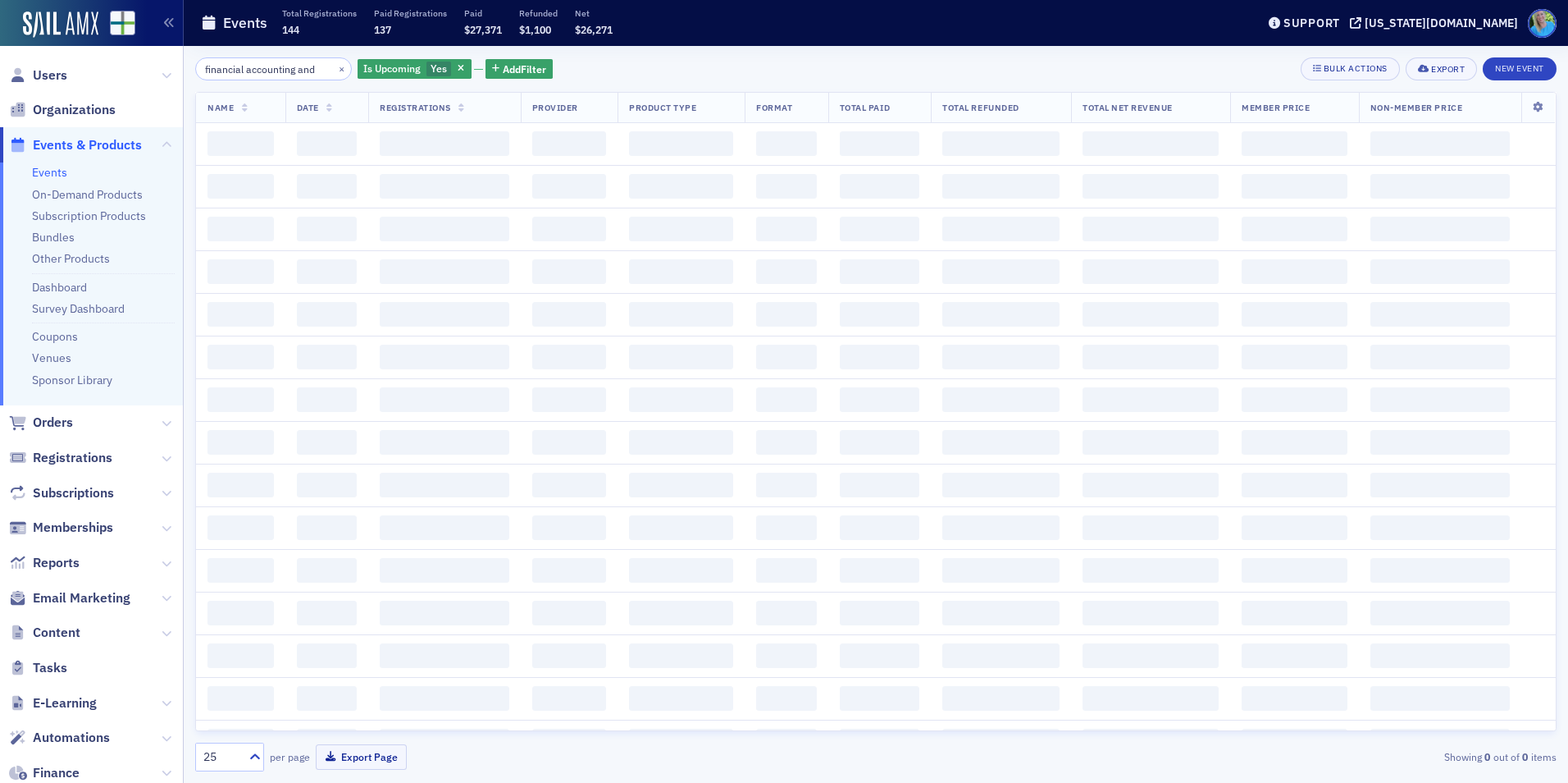
scroll to position [0, 2]
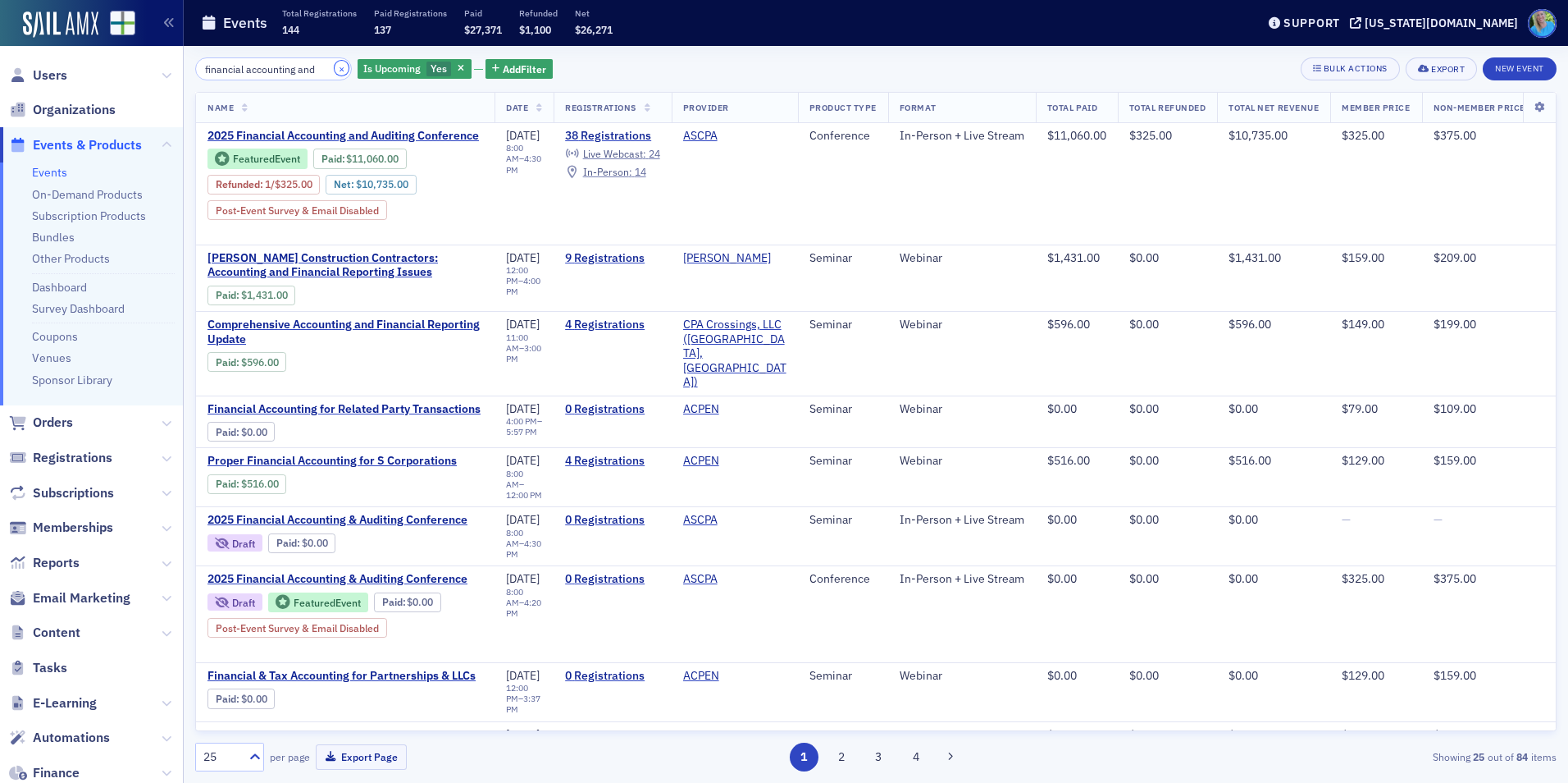
click at [334, 71] on button "×" at bounding box center [342, 69] width 15 height 15
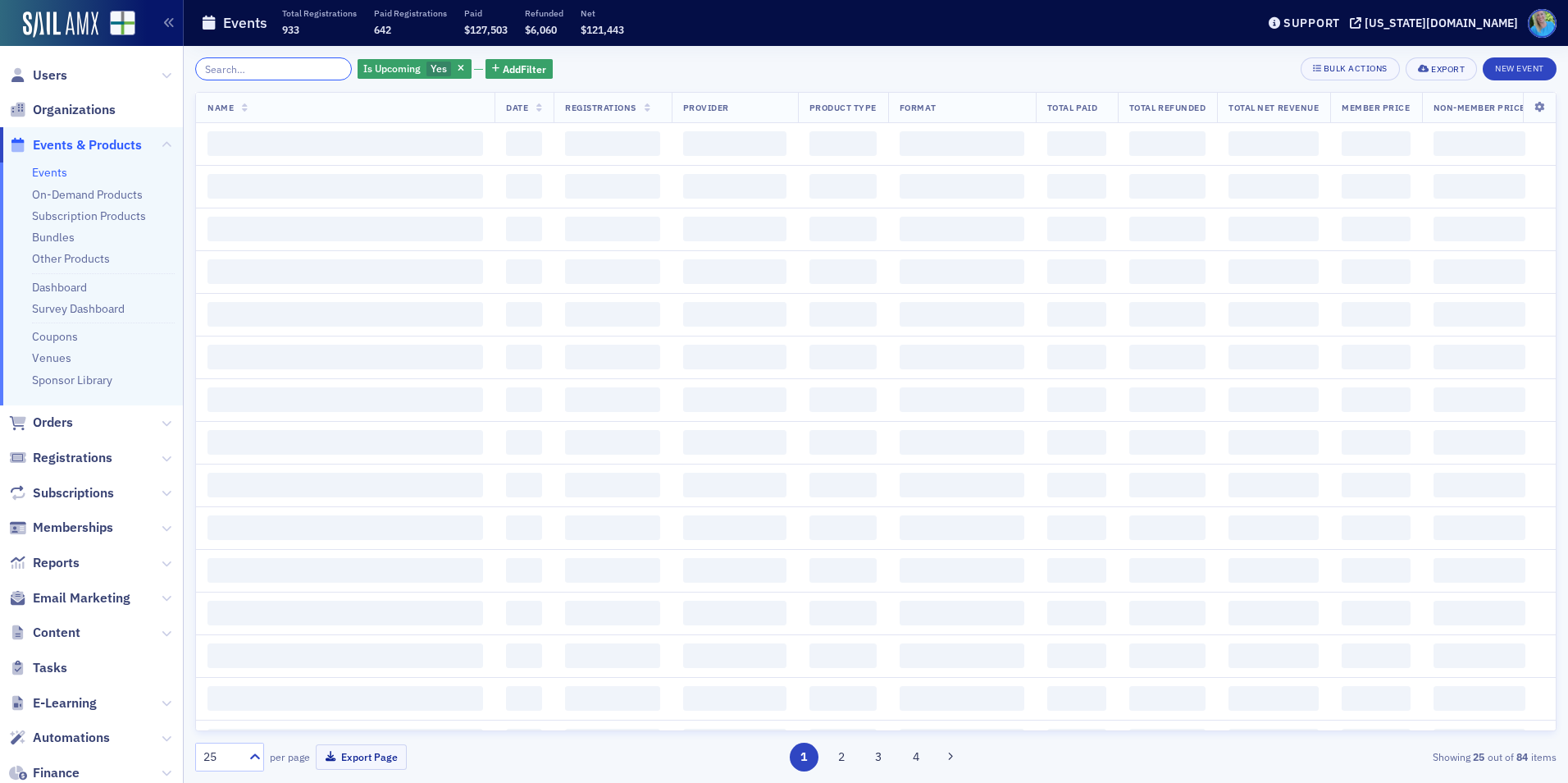
click at [311, 69] on input "search" at bounding box center [273, 69] width 157 height 23
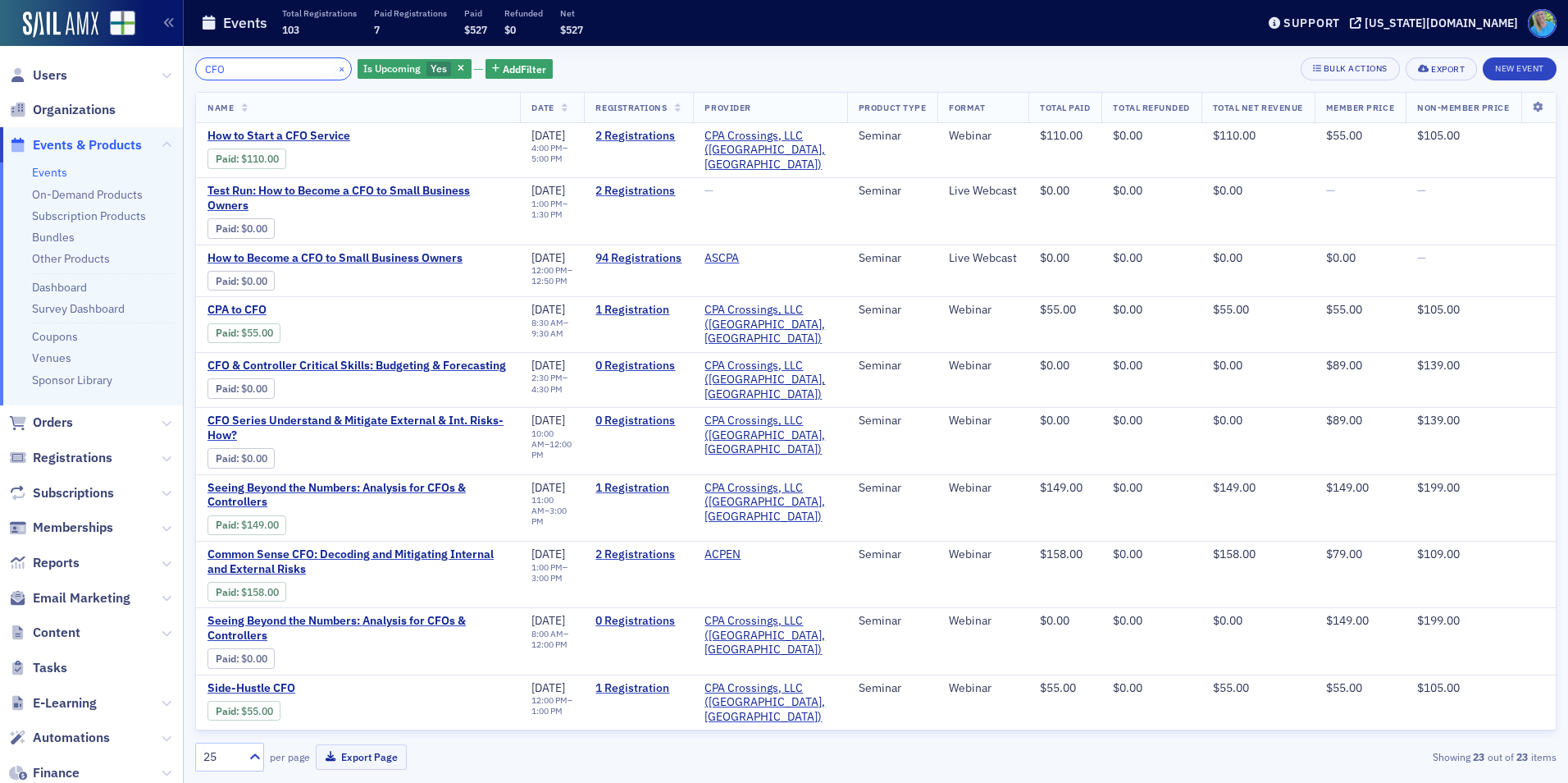
type input "CFO"
click at [334, 64] on button "×" at bounding box center [342, 69] width 15 height 15
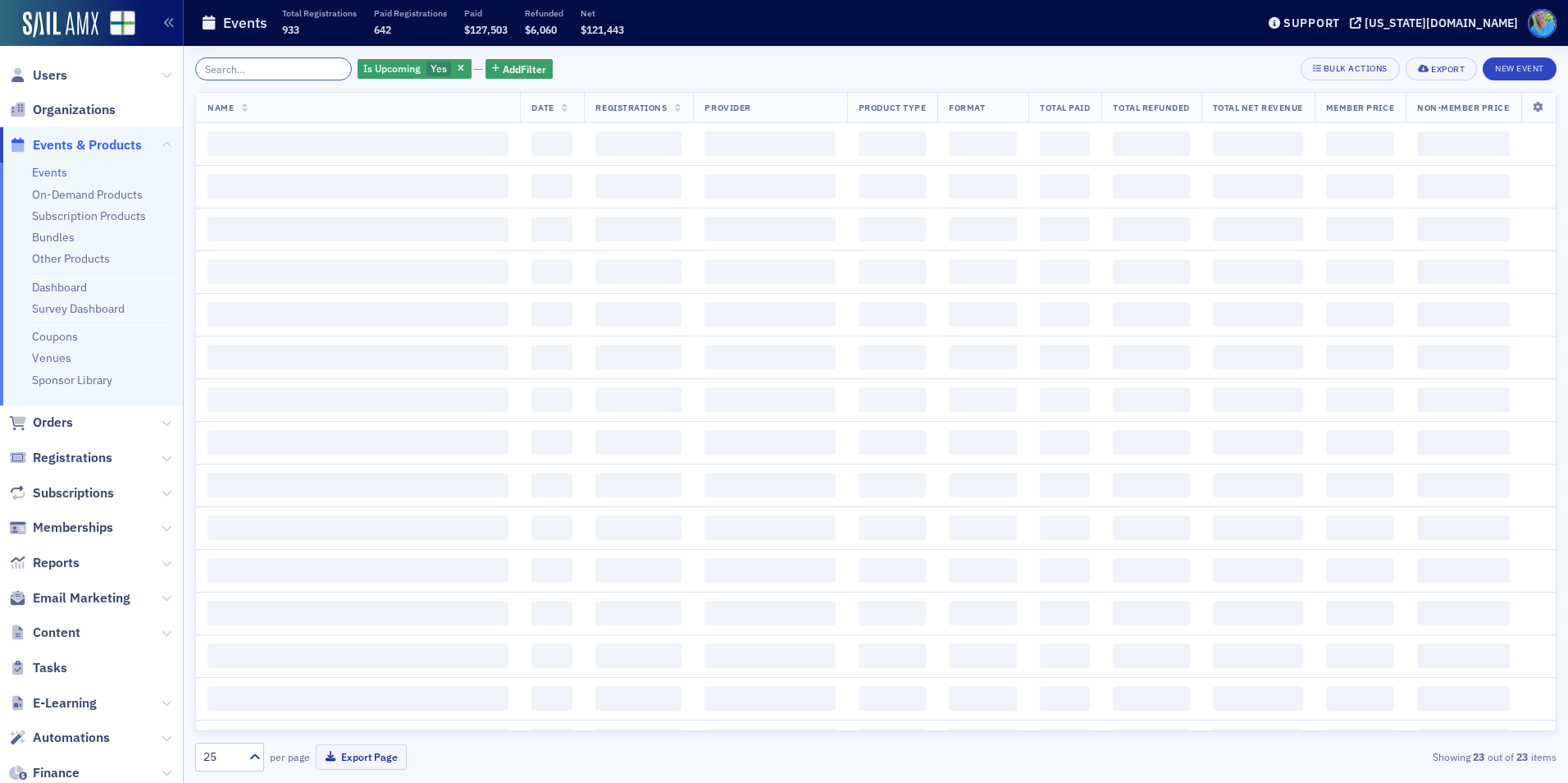
click at [315, 64] on input "search" at bounding box center [273, 69] width 157 height 23
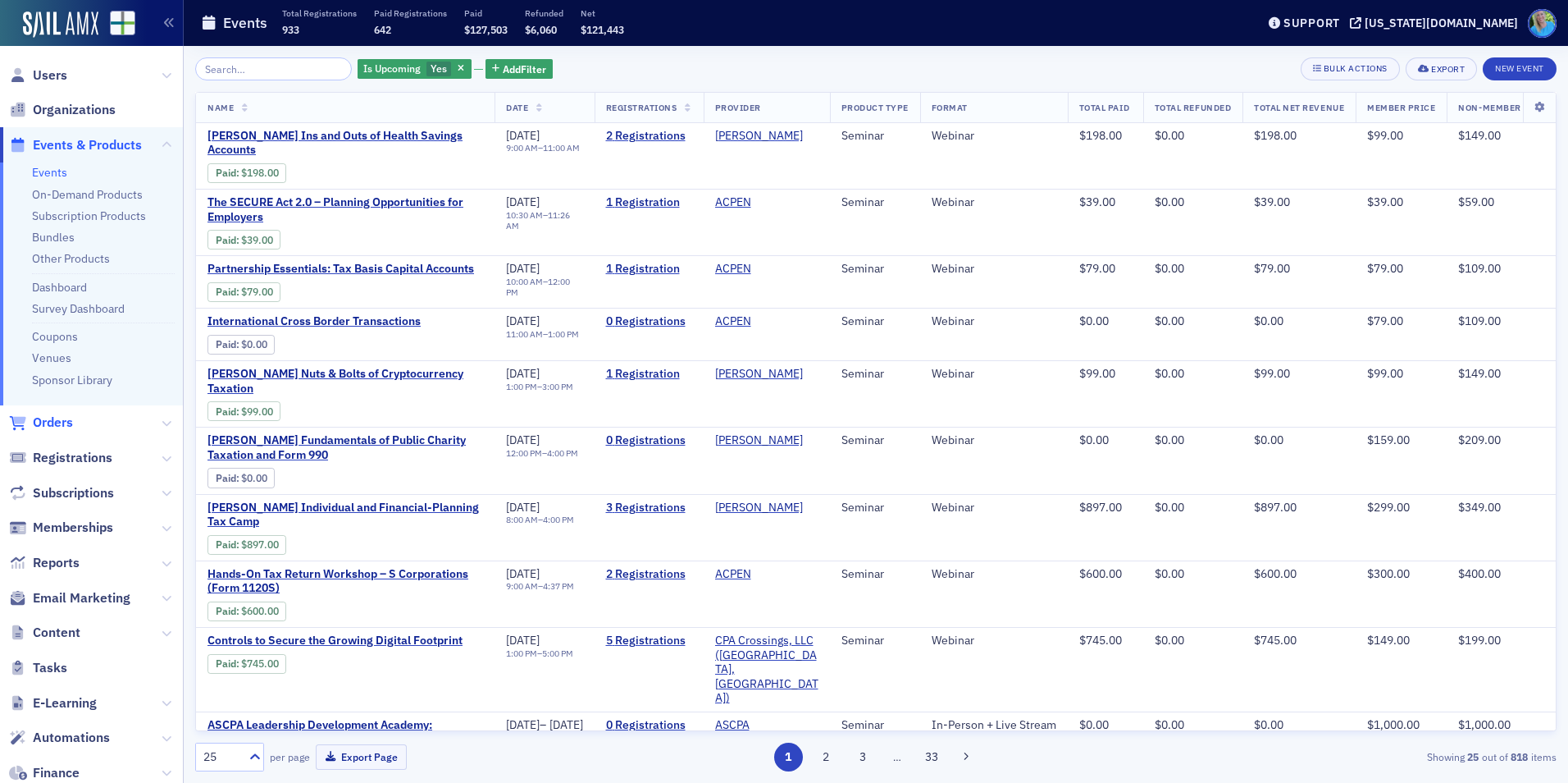
click at [56, 426] on span "Orders" at bounding box center [52, 422] width 40 height 18
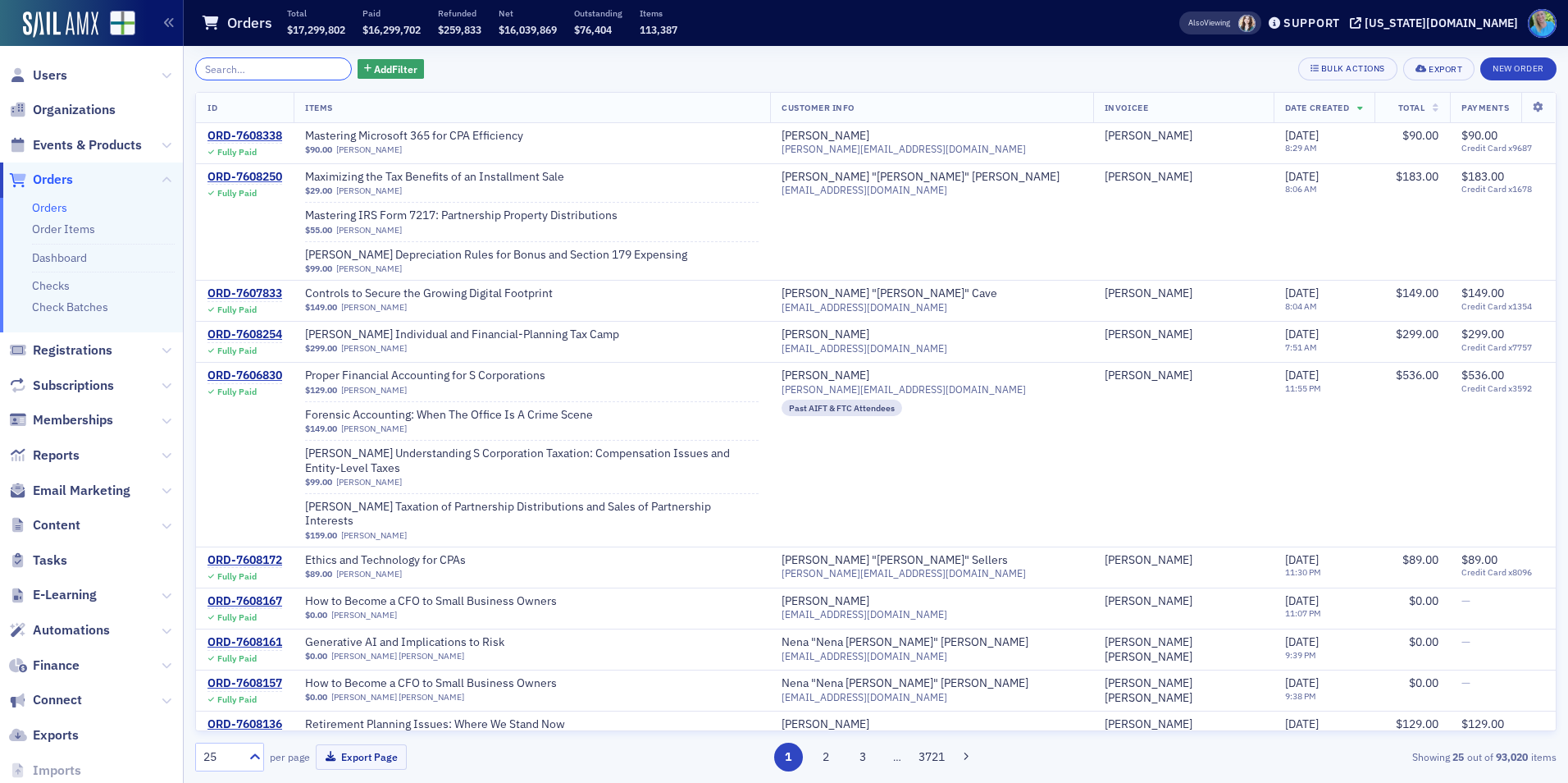
click at [256, 68] on input "search" at bounding box center [273, 69] width 157 height 23
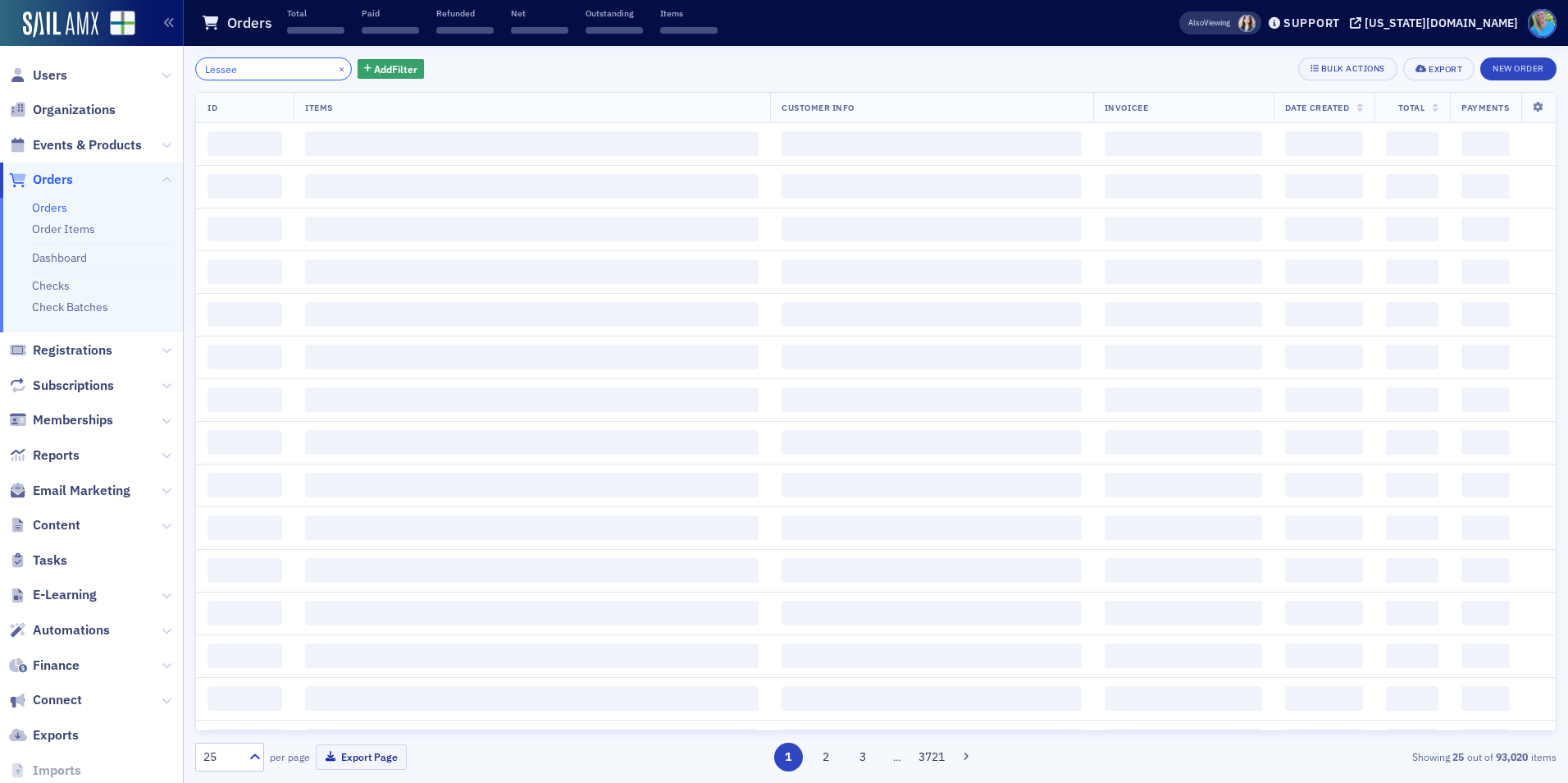
type input "Lessee"
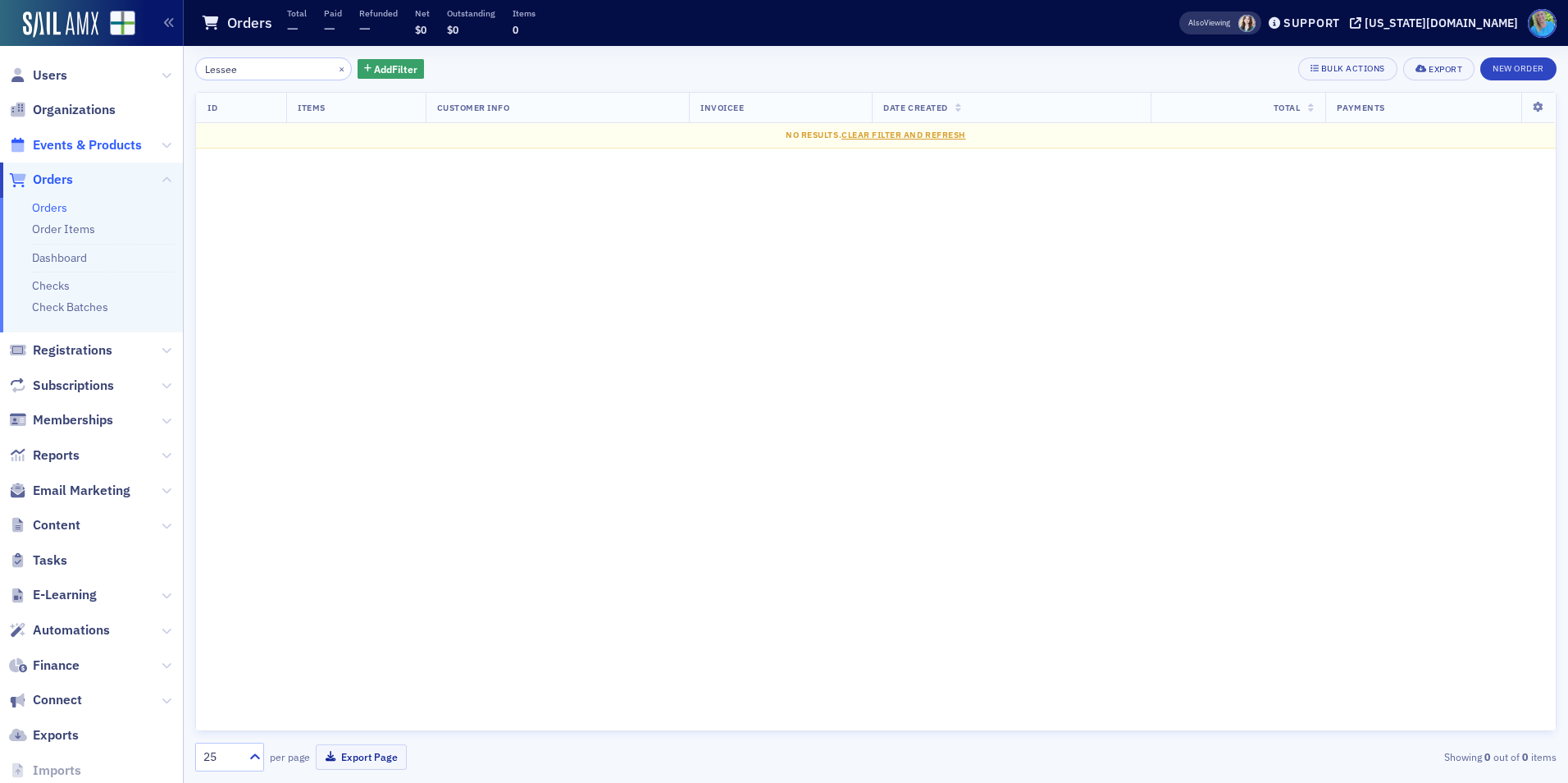
click at [97, 143] on span "Events & Products" at bounding box center [87, 145] width 109 height 18
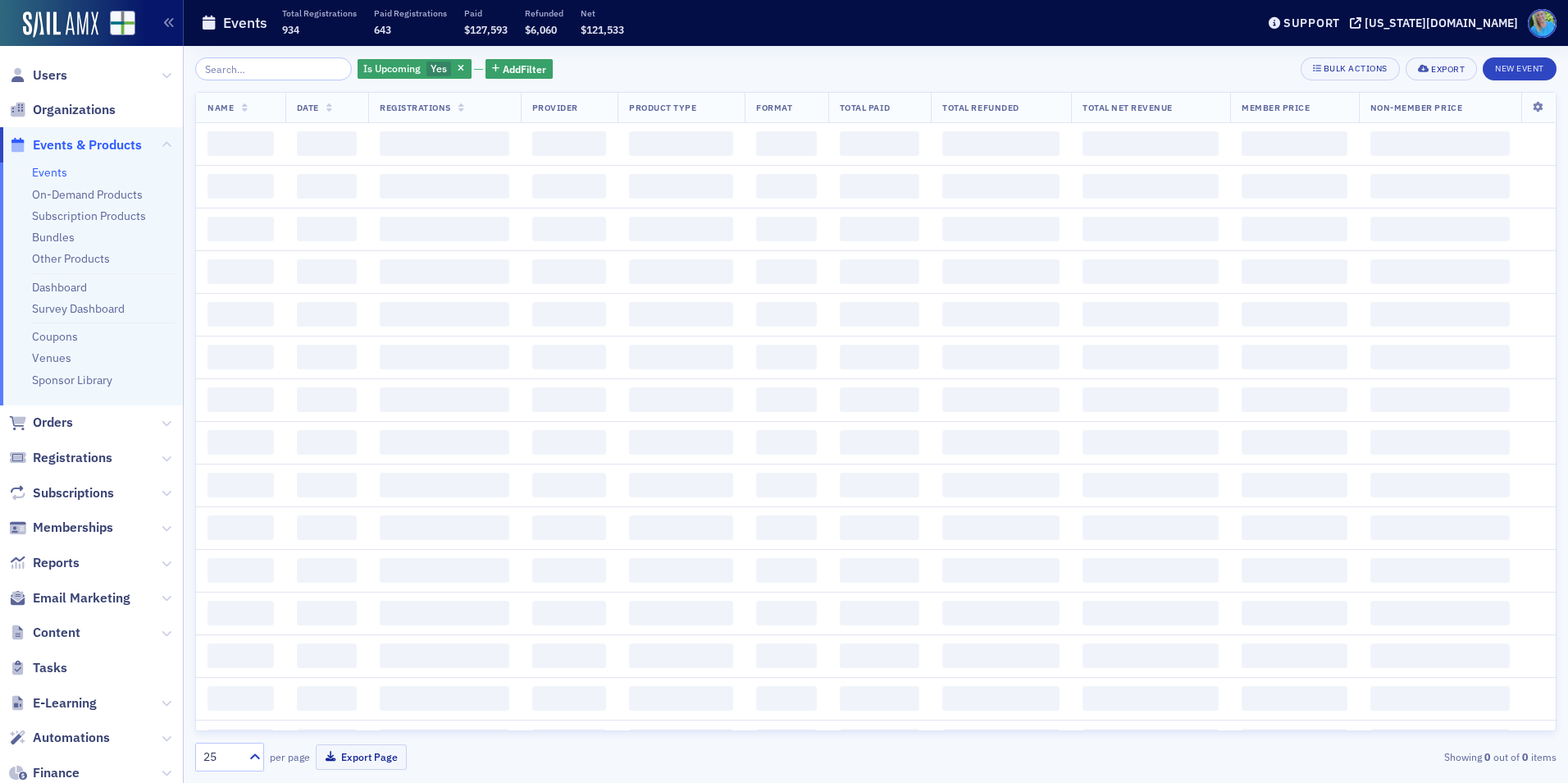
click at [276, 71] on input "search" at bounding box center [273, 69] width 157 height 23
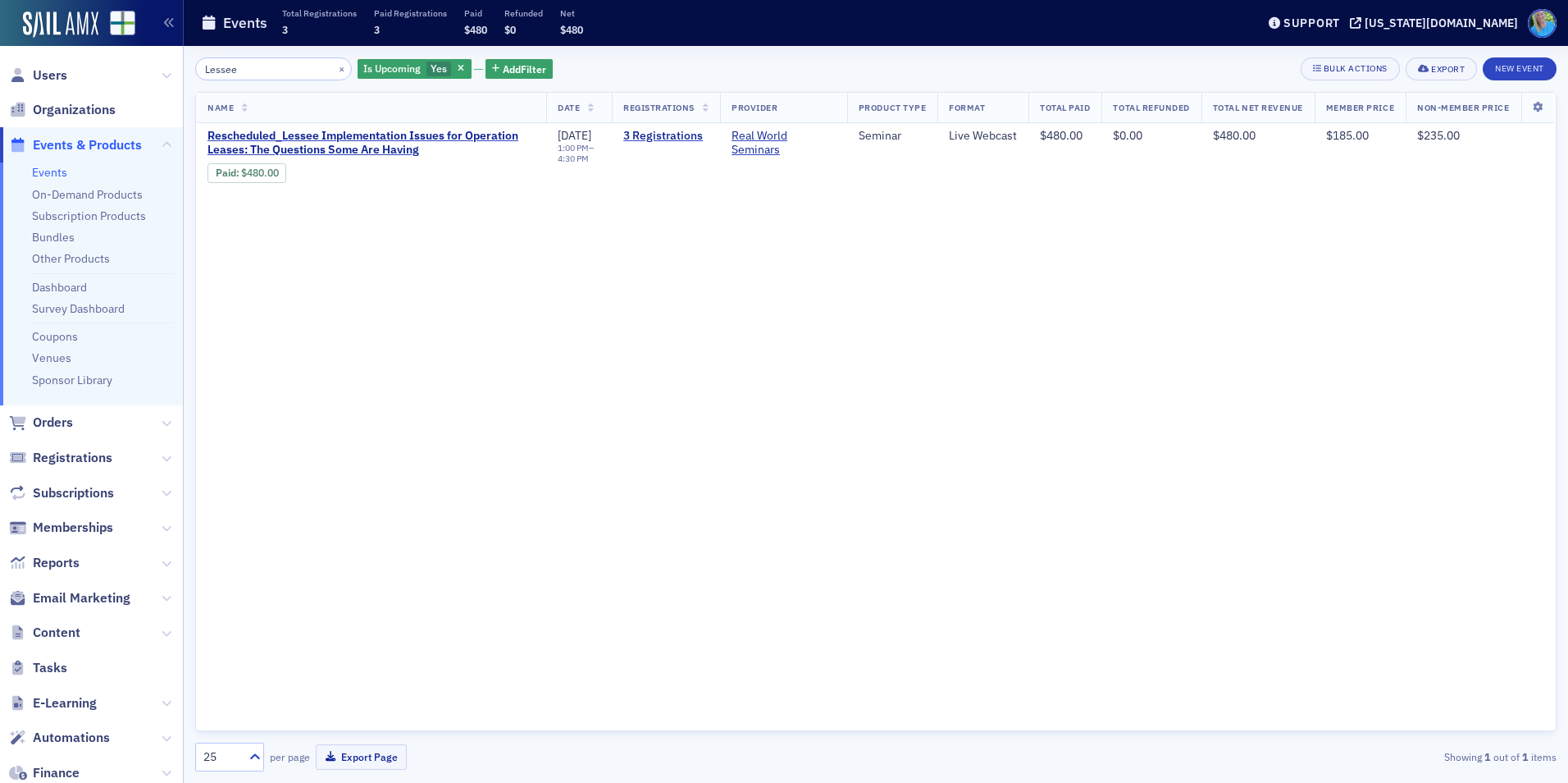
type input "Lessee"
click at [648, 267] on div "Name Date Registrations Provider Product Type Format Total Paid Total Refunded …" at bounding box center [876, 411] width 1361 height 639
click at [353, 143] on span "Rescheduled_Lessee Implementation Issues for Operation Leases: The Questions So…" at bounding box center [370, 143] width 327 height 29
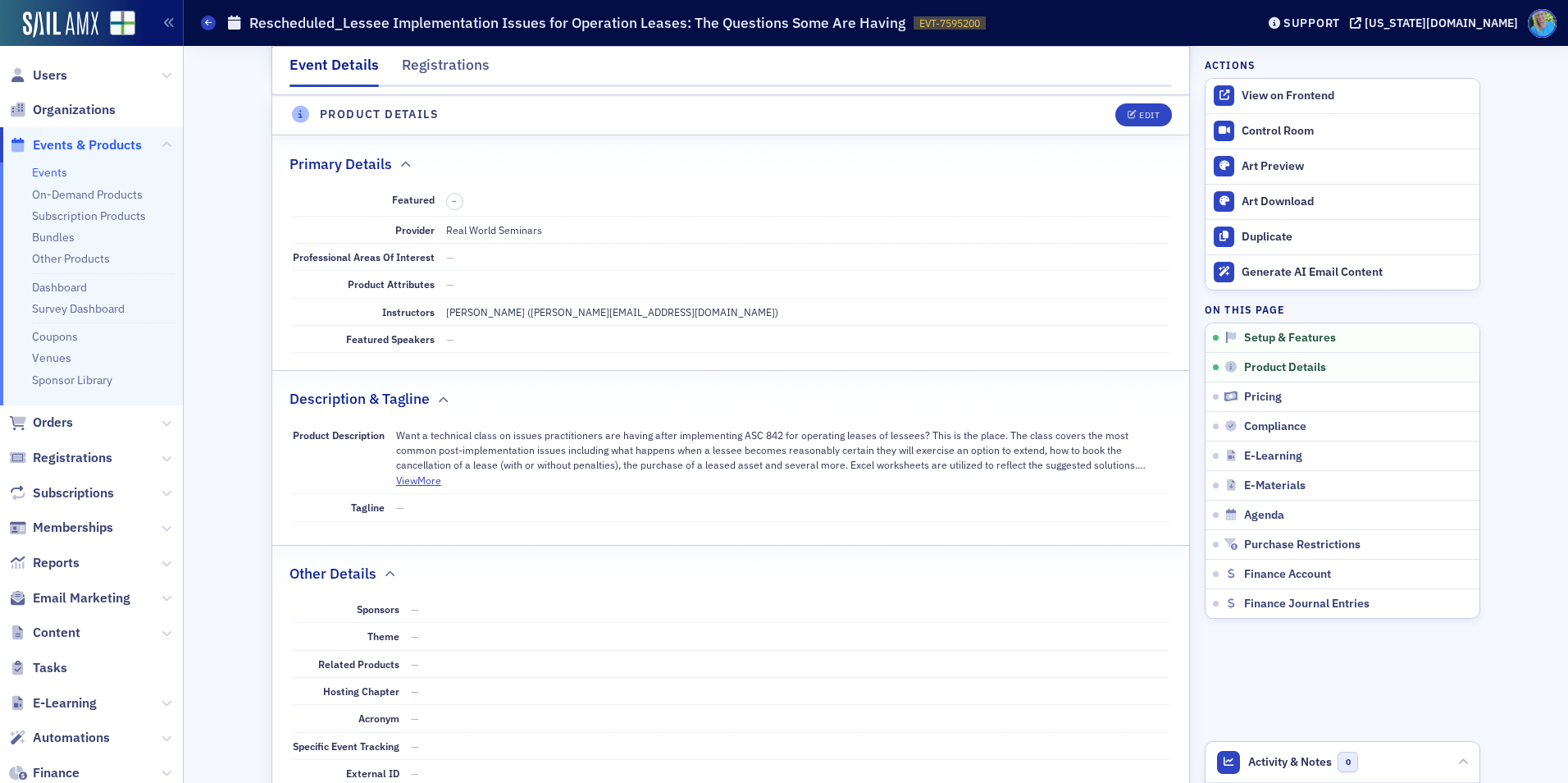
scroll to position [410, 0]
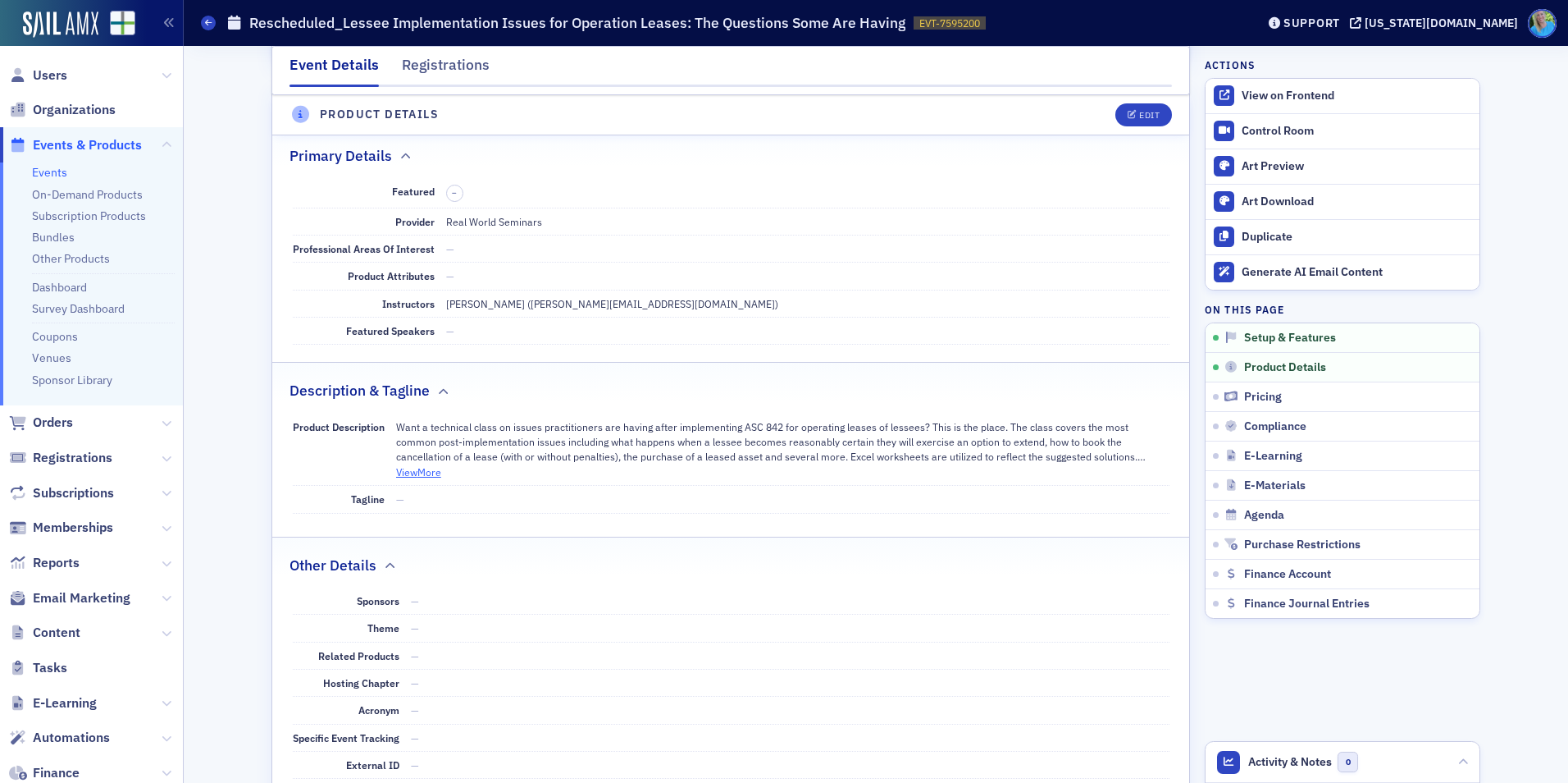
click at [415, 478] on button "View More" at bounding box center [419, 472] width 45 height 15
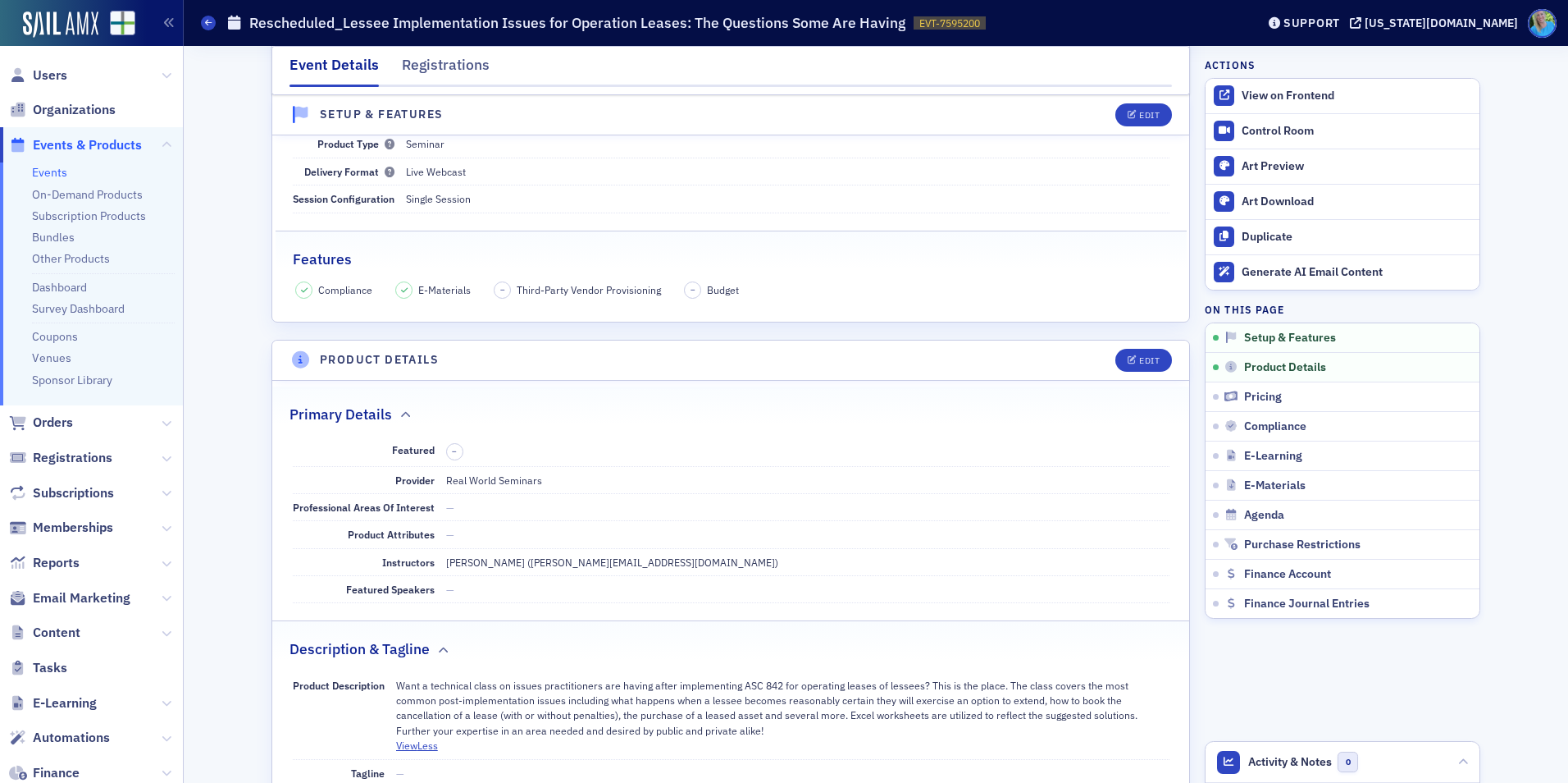
scroll to position [0, 0]
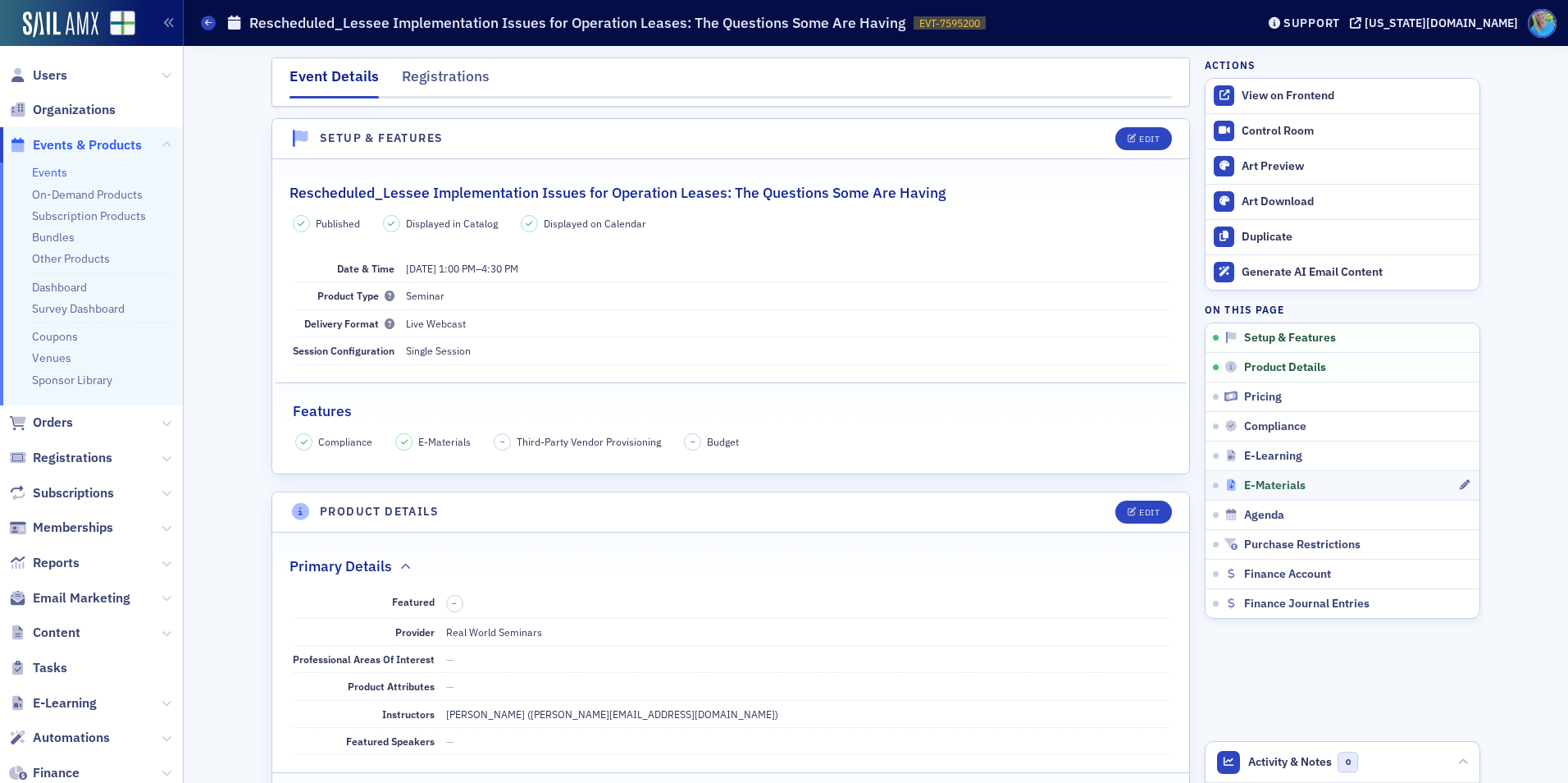
click at [1273, 478] on span "E-Materials" at bounding box center [1274, 486] width 61 height 15
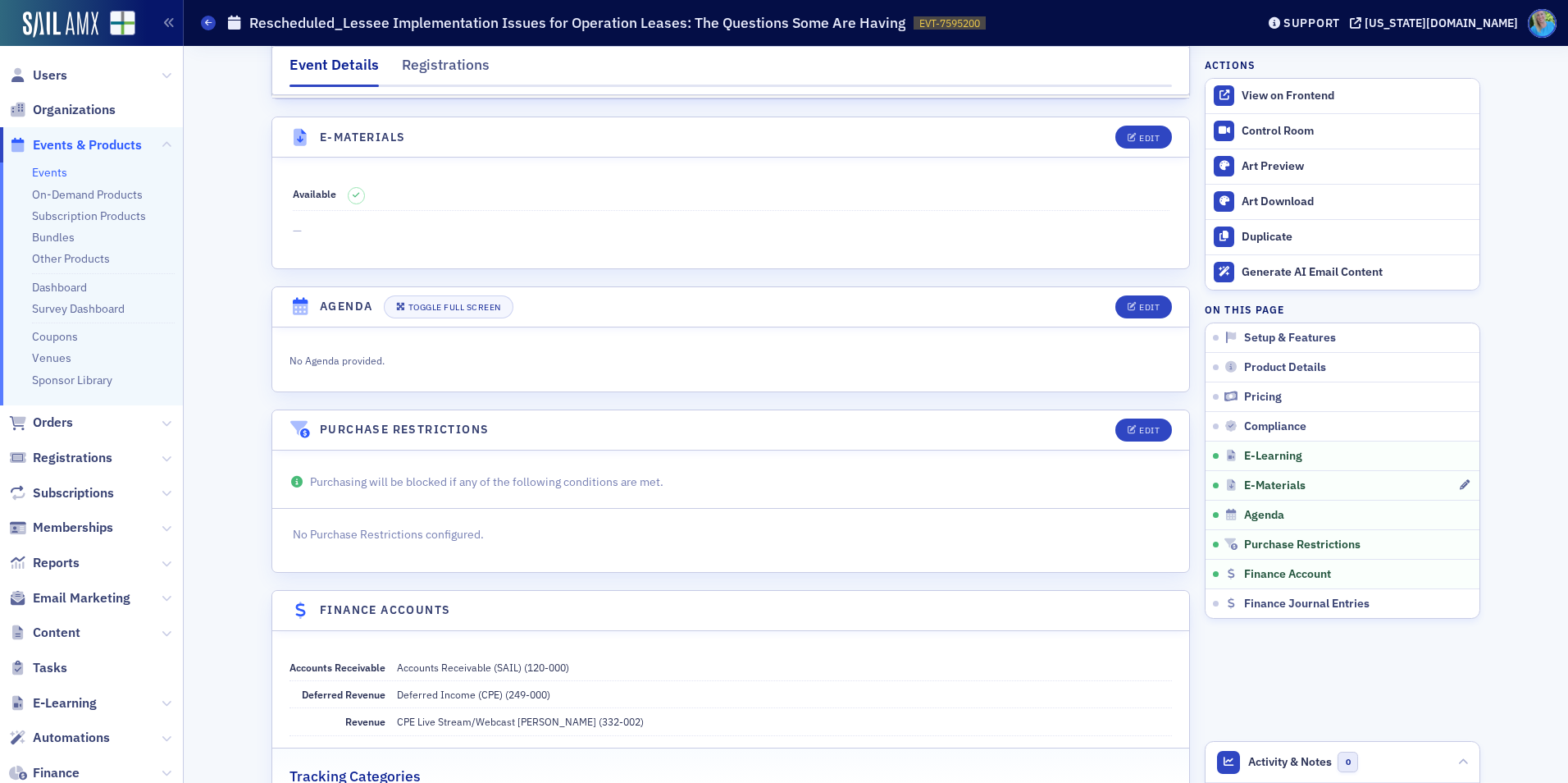
scroll to position [2321, 0]
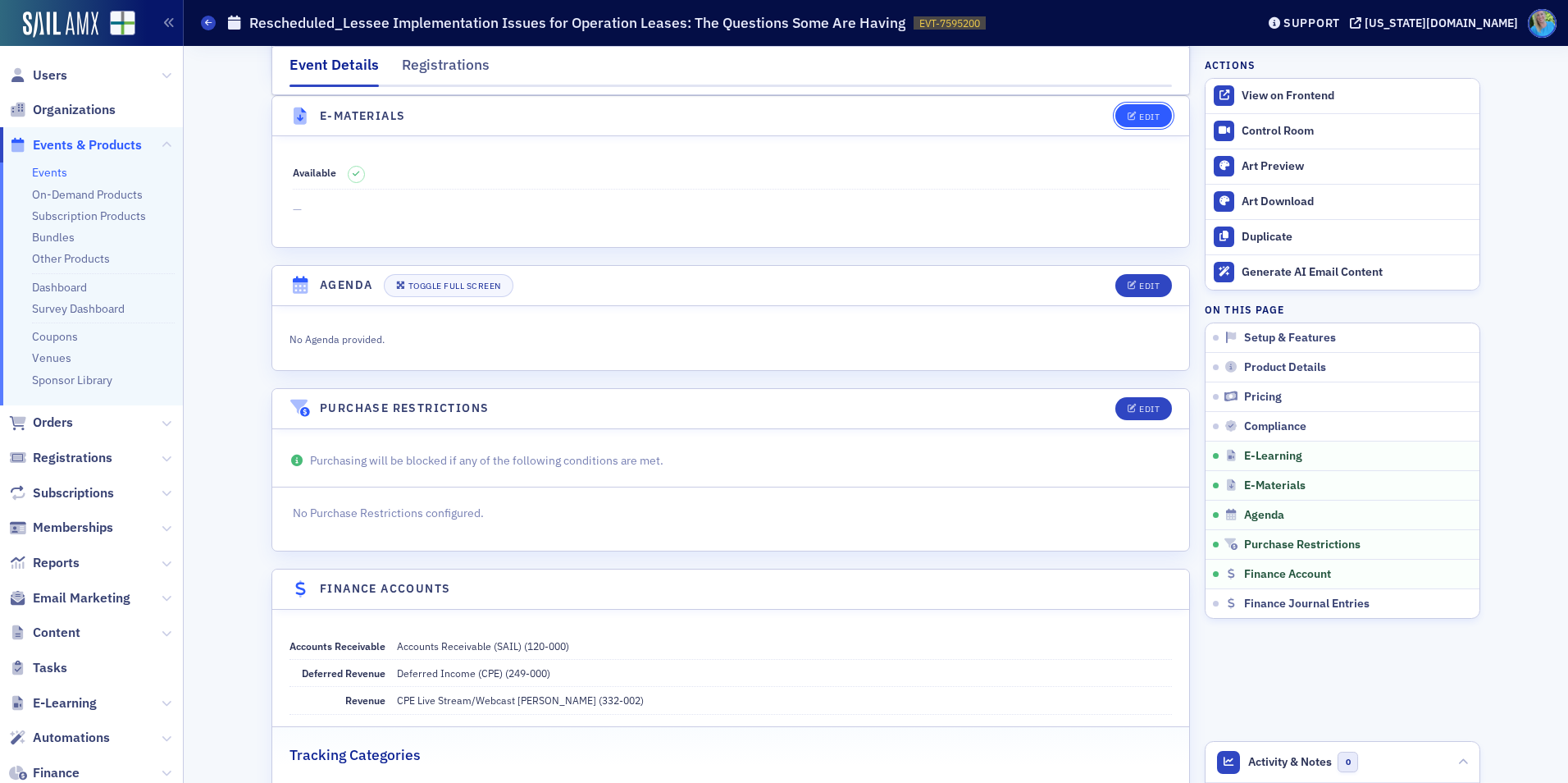
click at [1142, 119] on div "Edit" at bounding box center [1149, 117] width 20 height 9
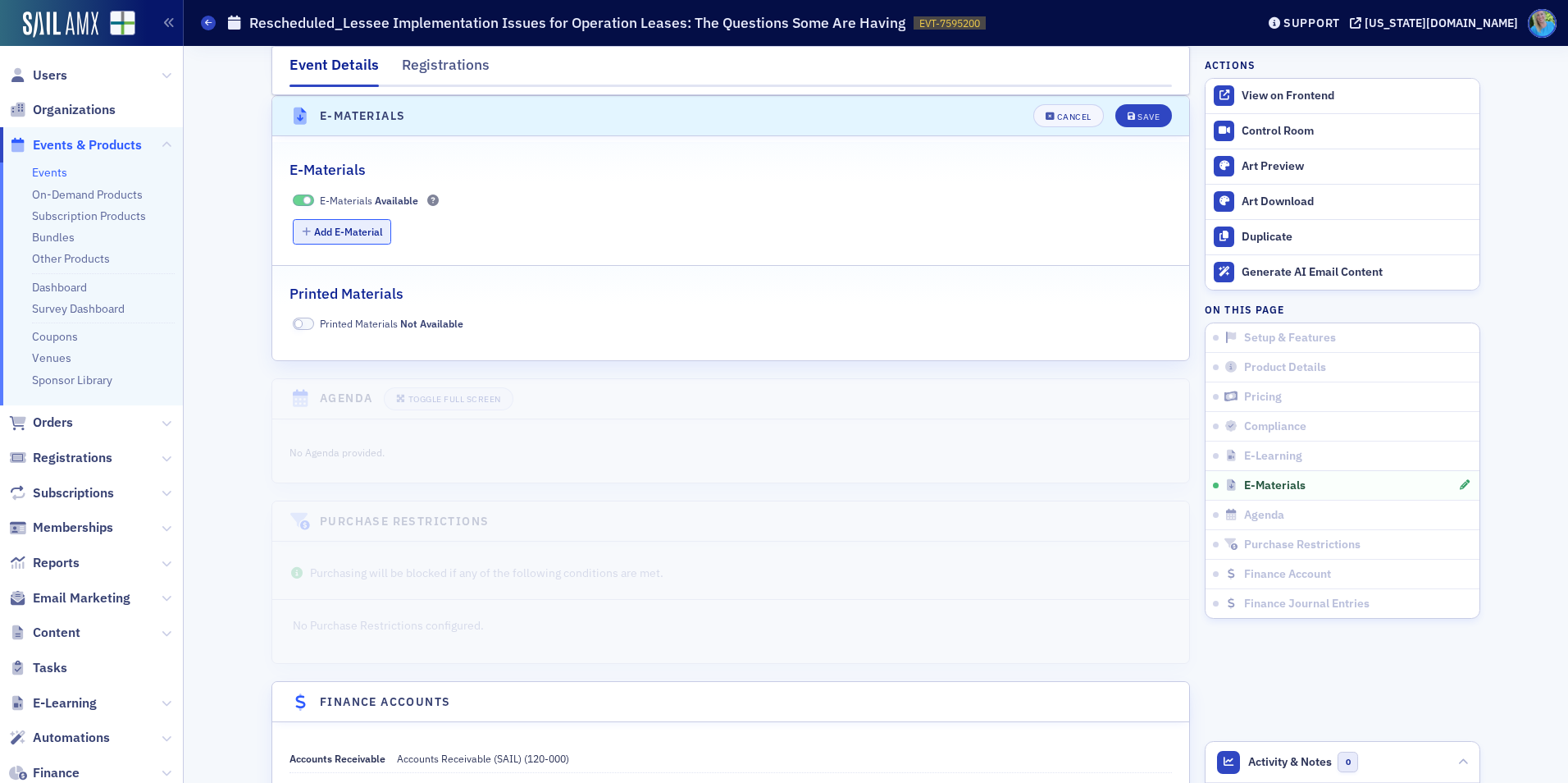
click at [369, 234] on button "Add E-Material" at bounding box center [342, 231] width 99 height 25
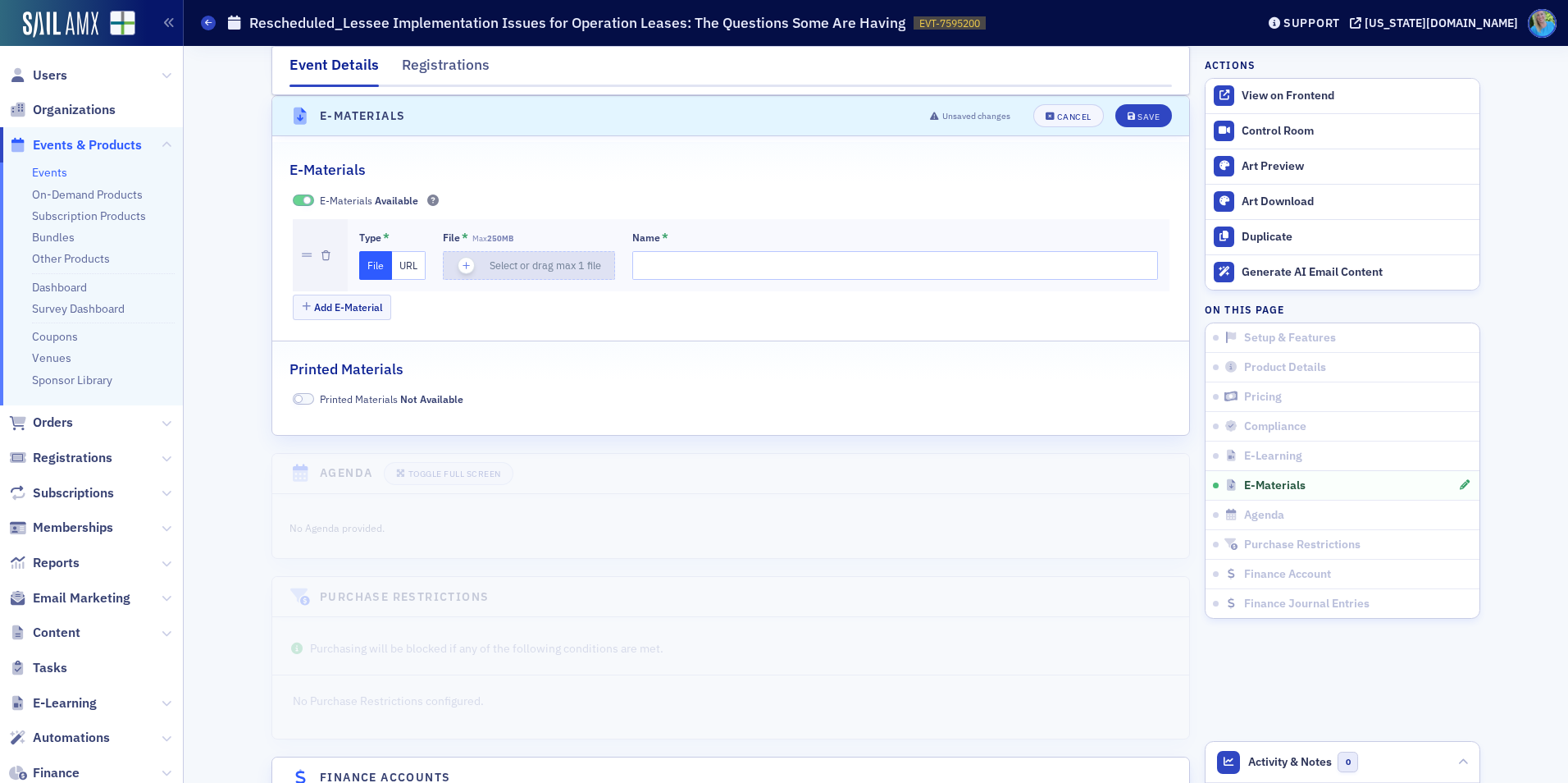
click at [459, 265] on icon "button" at bounding box center [467, 266] width 15 height 15
type input "LEASING IMPLEMENTATION ISSUES MATERIALS"
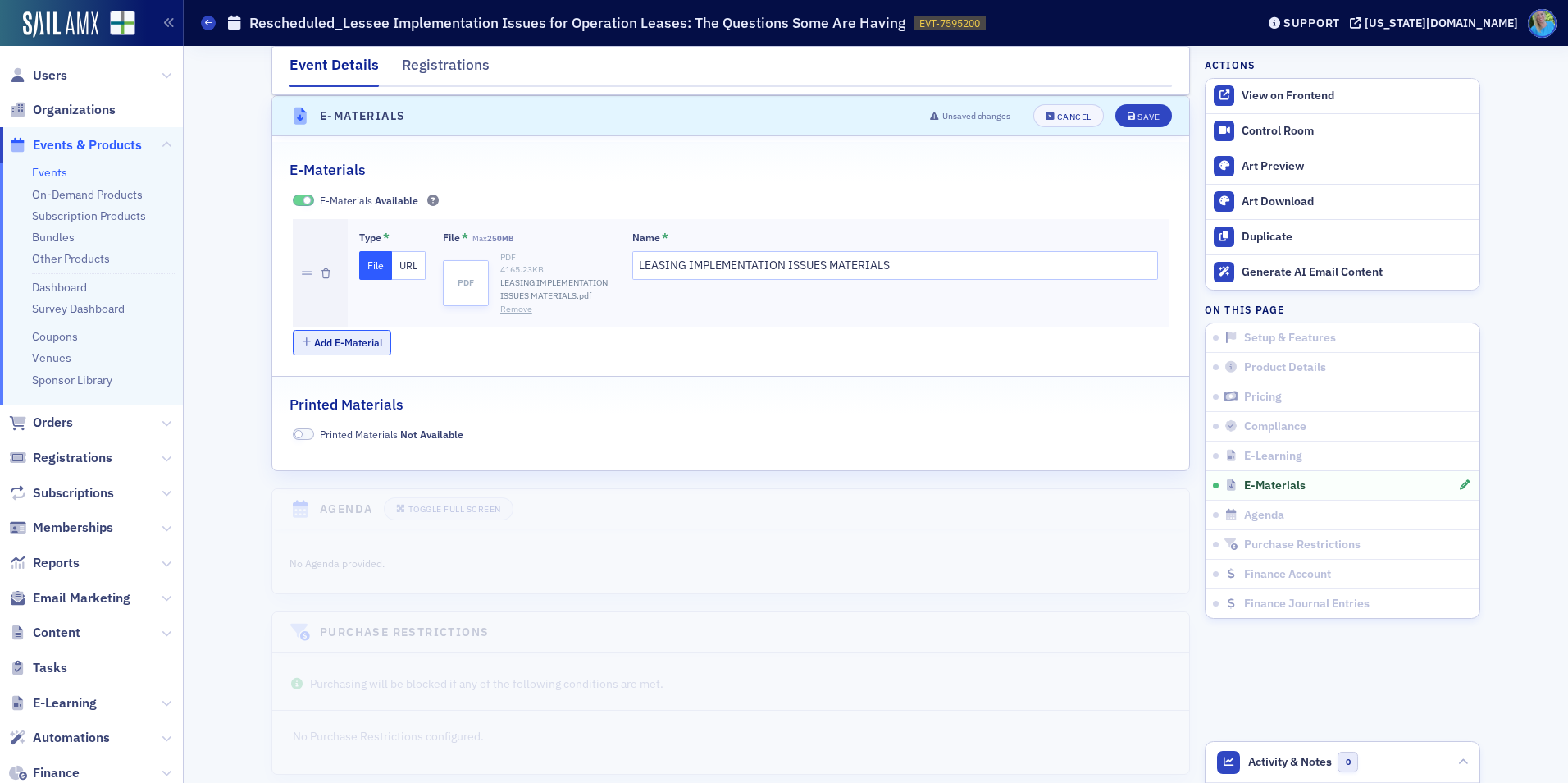
click at [365, 347] on button "Add E-Material" at bounding box center [342, 342] width 99 height 25
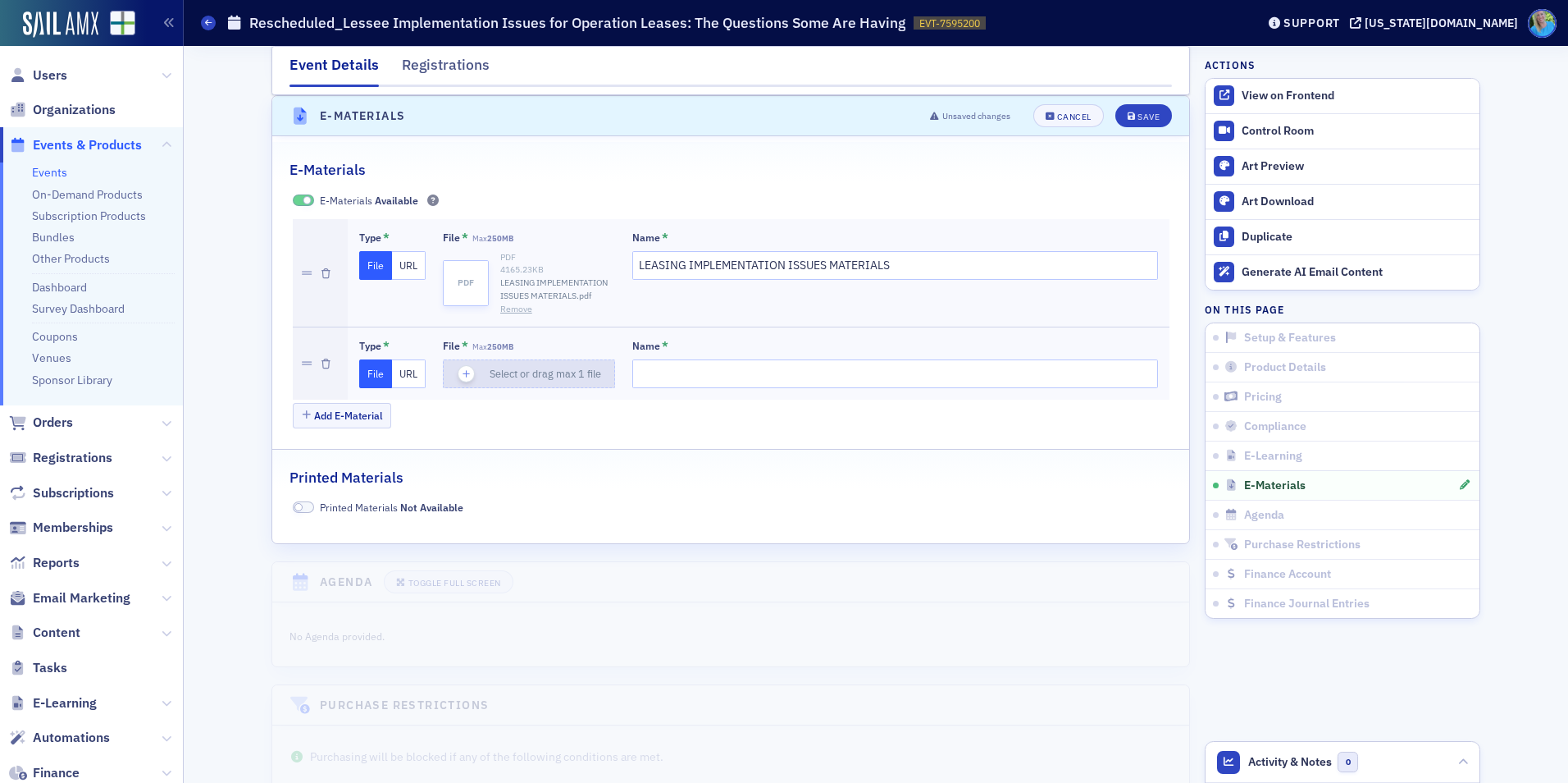
click at [460, 373] on icon "button" at bounding box center [467, 374] width 15 height 15
type input "LEASING IMPL ISSUES 2ND SET MATERIALS"
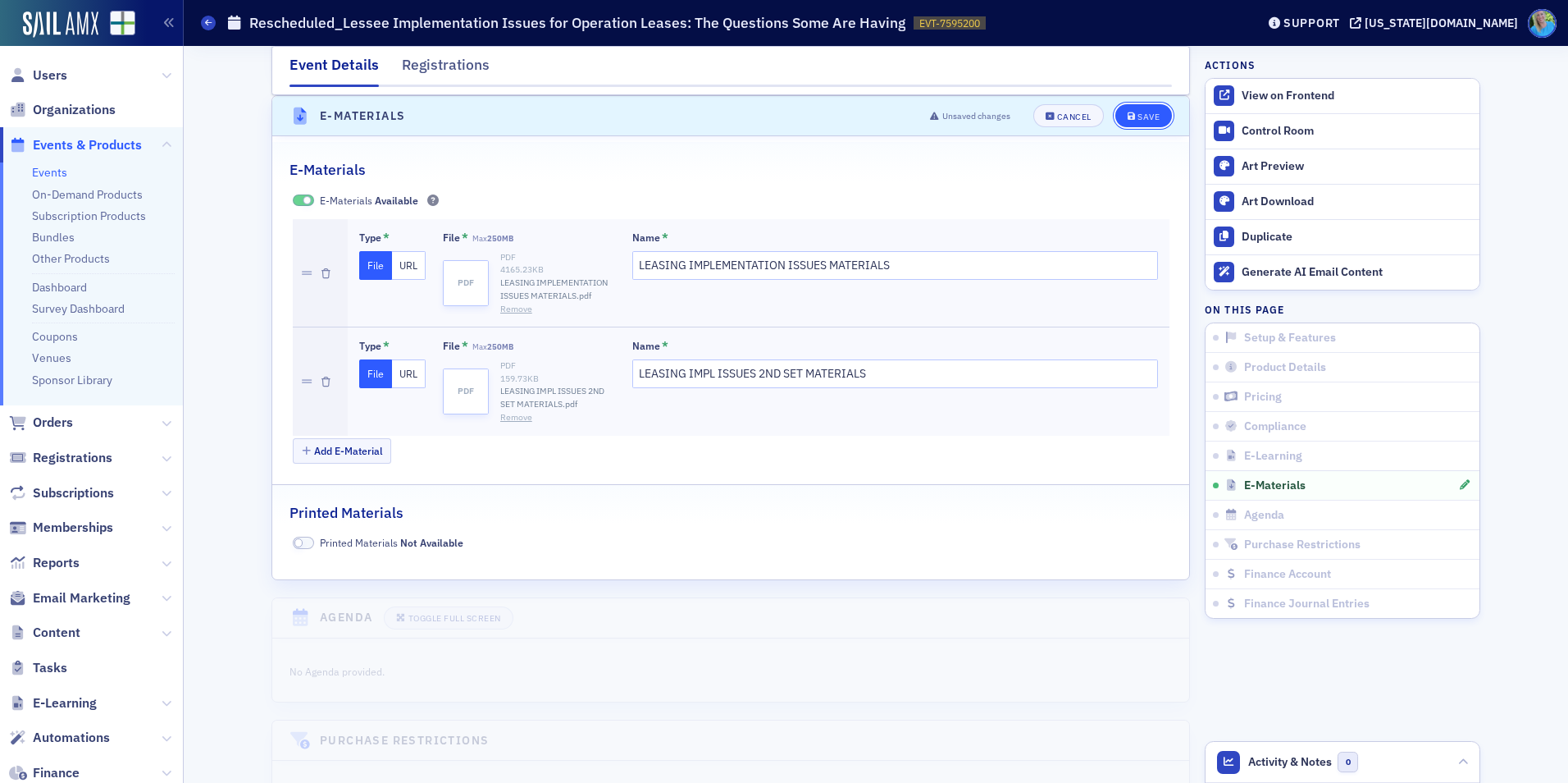
click at [1145, 119] on div "Save" at bounding box center [1148, 117] width 22 height 9
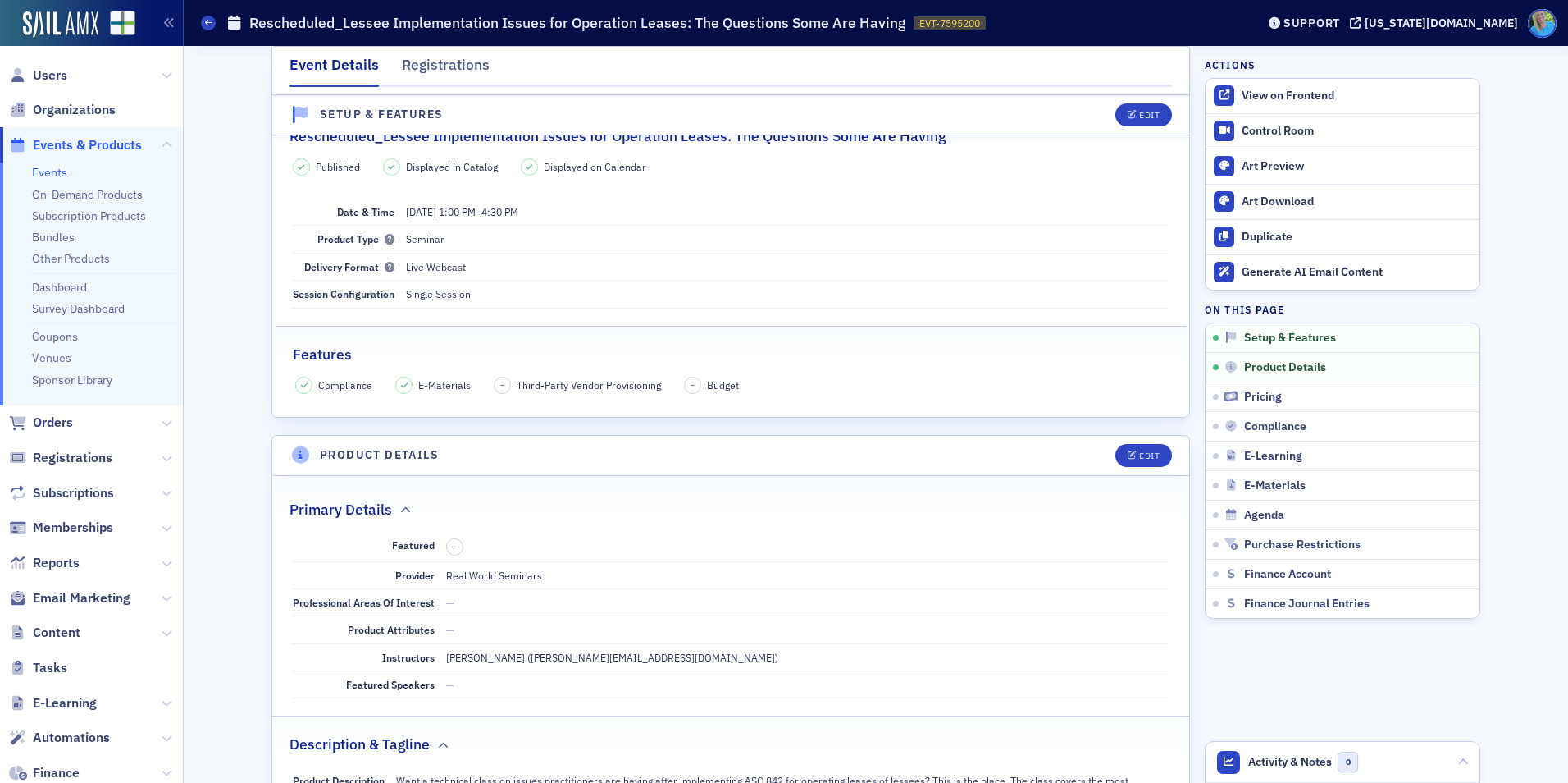
scroll to position [0, 0]
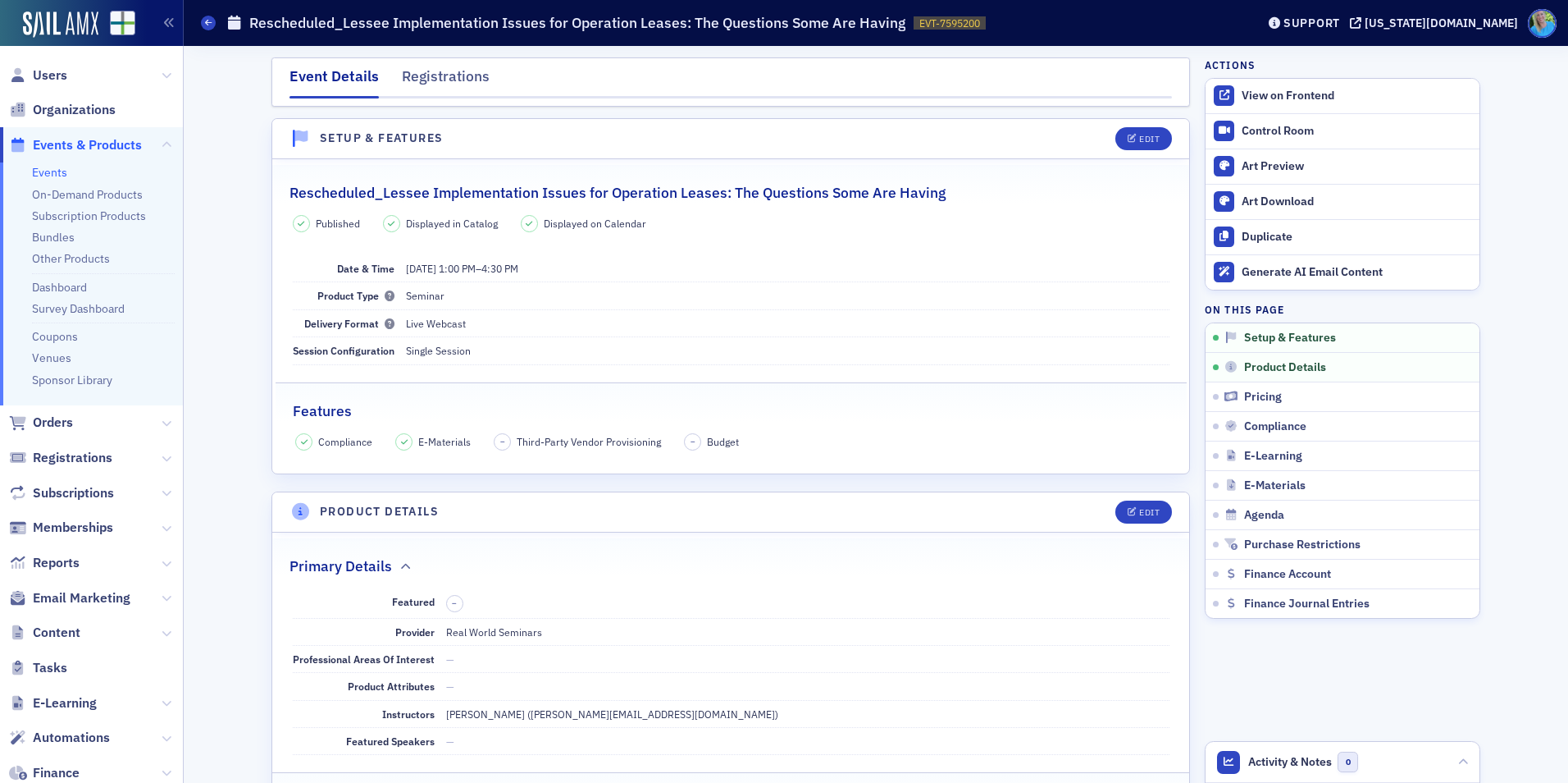
click at [40, 175] on link "Events" at bounding box center [50, 172] width 35 height 15
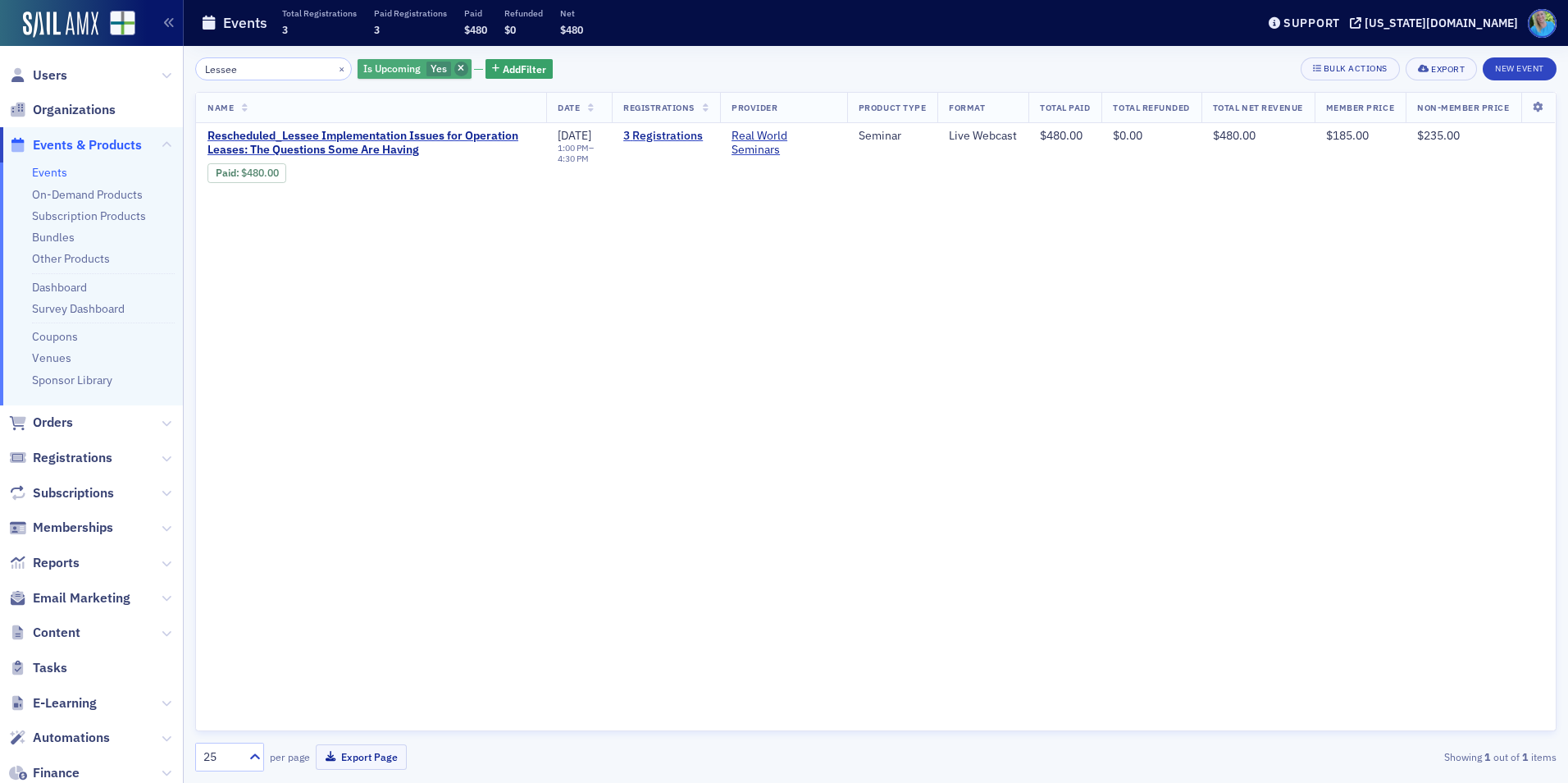
click at [455, 68] on span "button" at bounding box center [462, 69] width 15 height 15
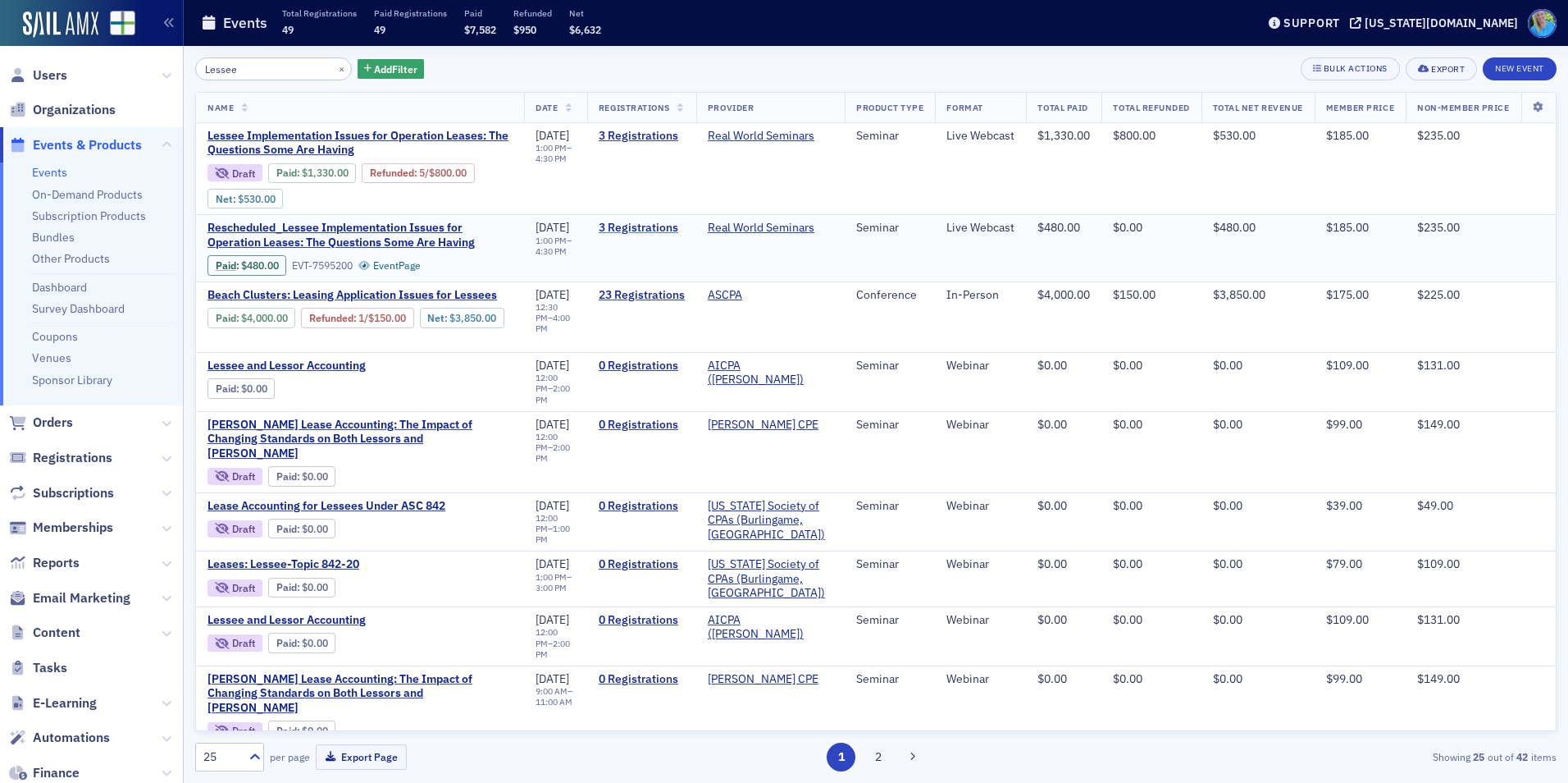
click at [610, 228] on link "3 Registrations" at bounding box center [641, 228] width 86 height 15
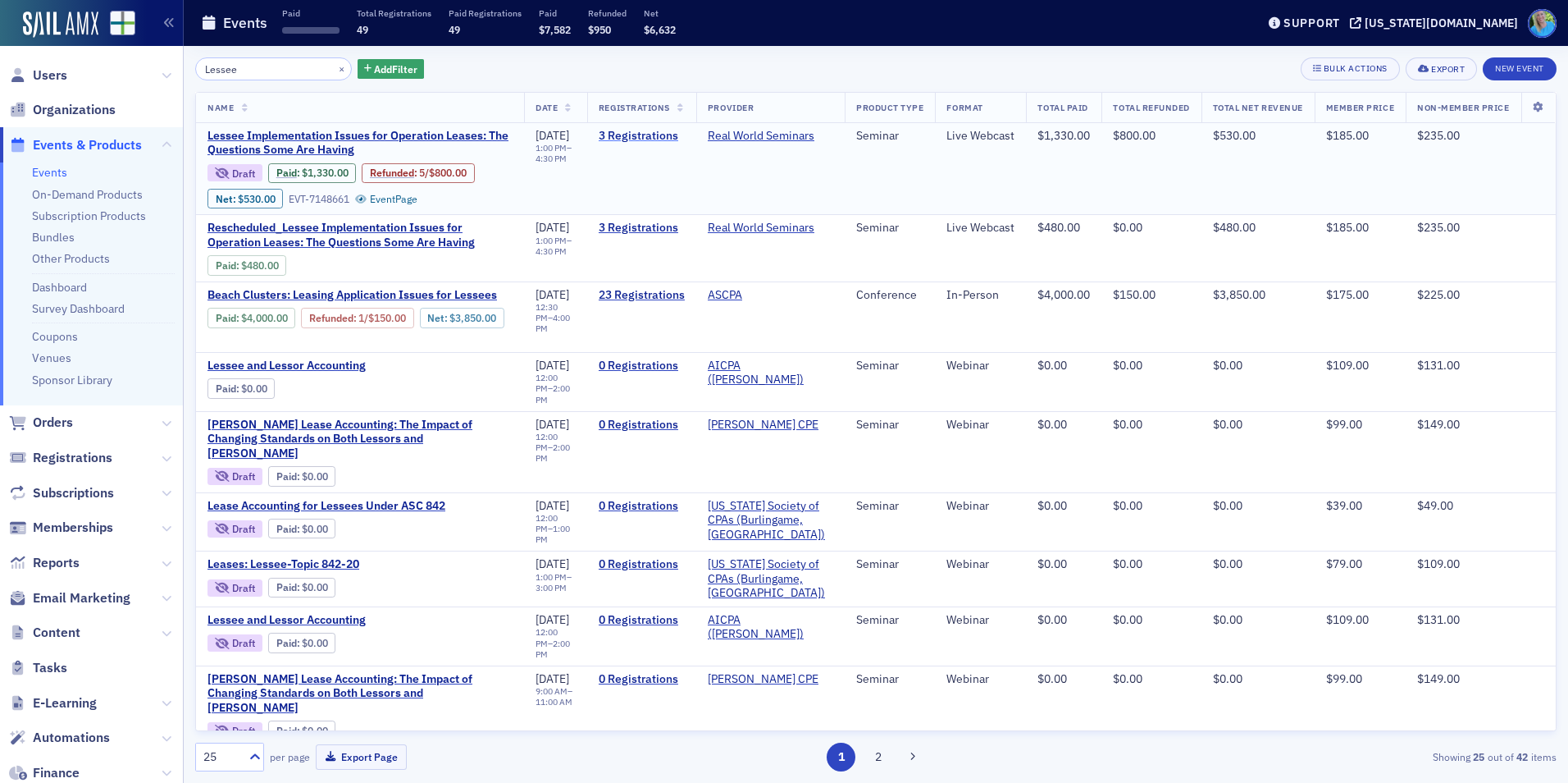
click at [626, 129] on link "3 Registrations" at bounding box center [641, 136] width 86 height 15
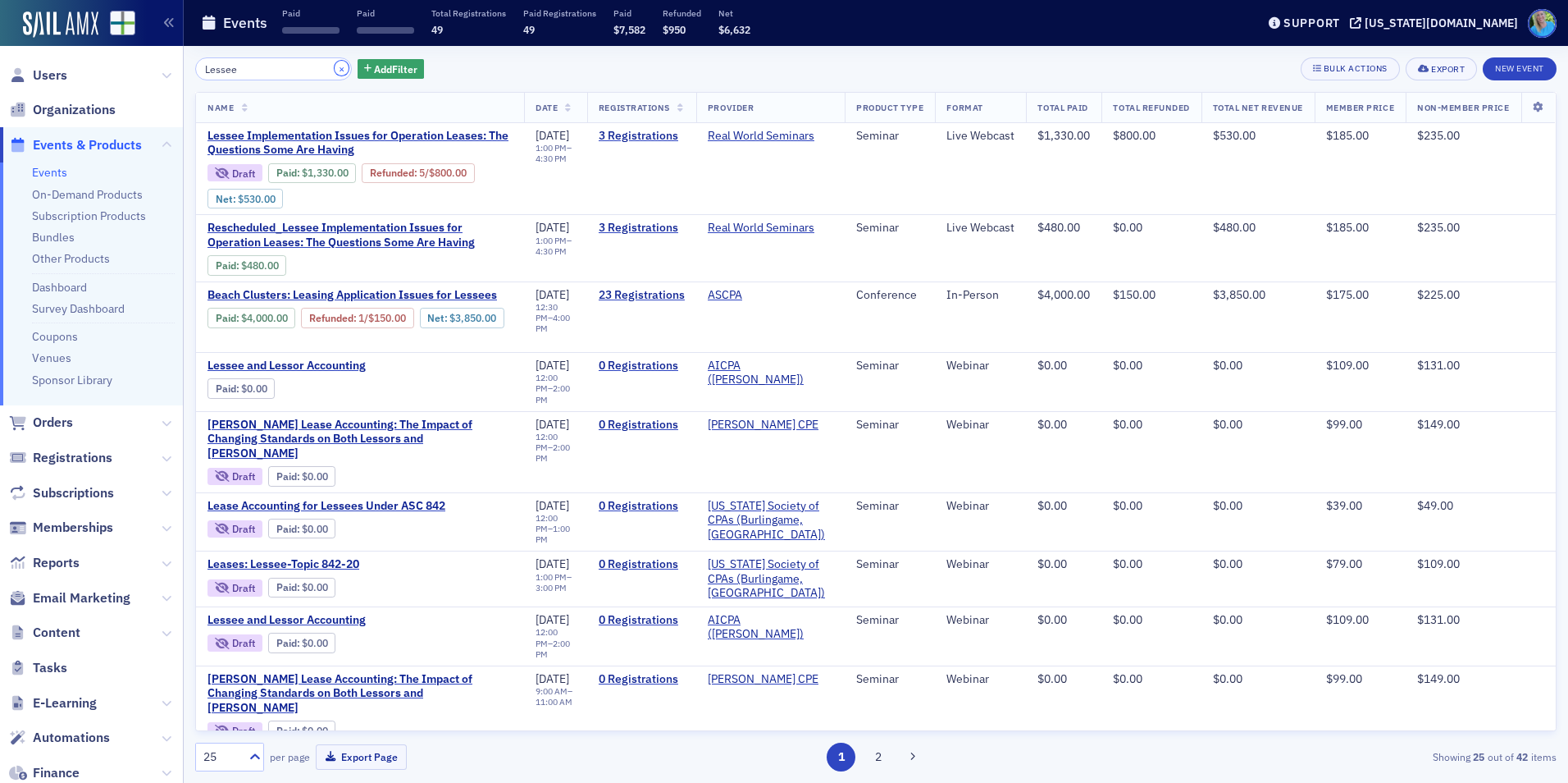
click at [334, 67] on button "×" at bounding box center [342, 69] width 15 height 15
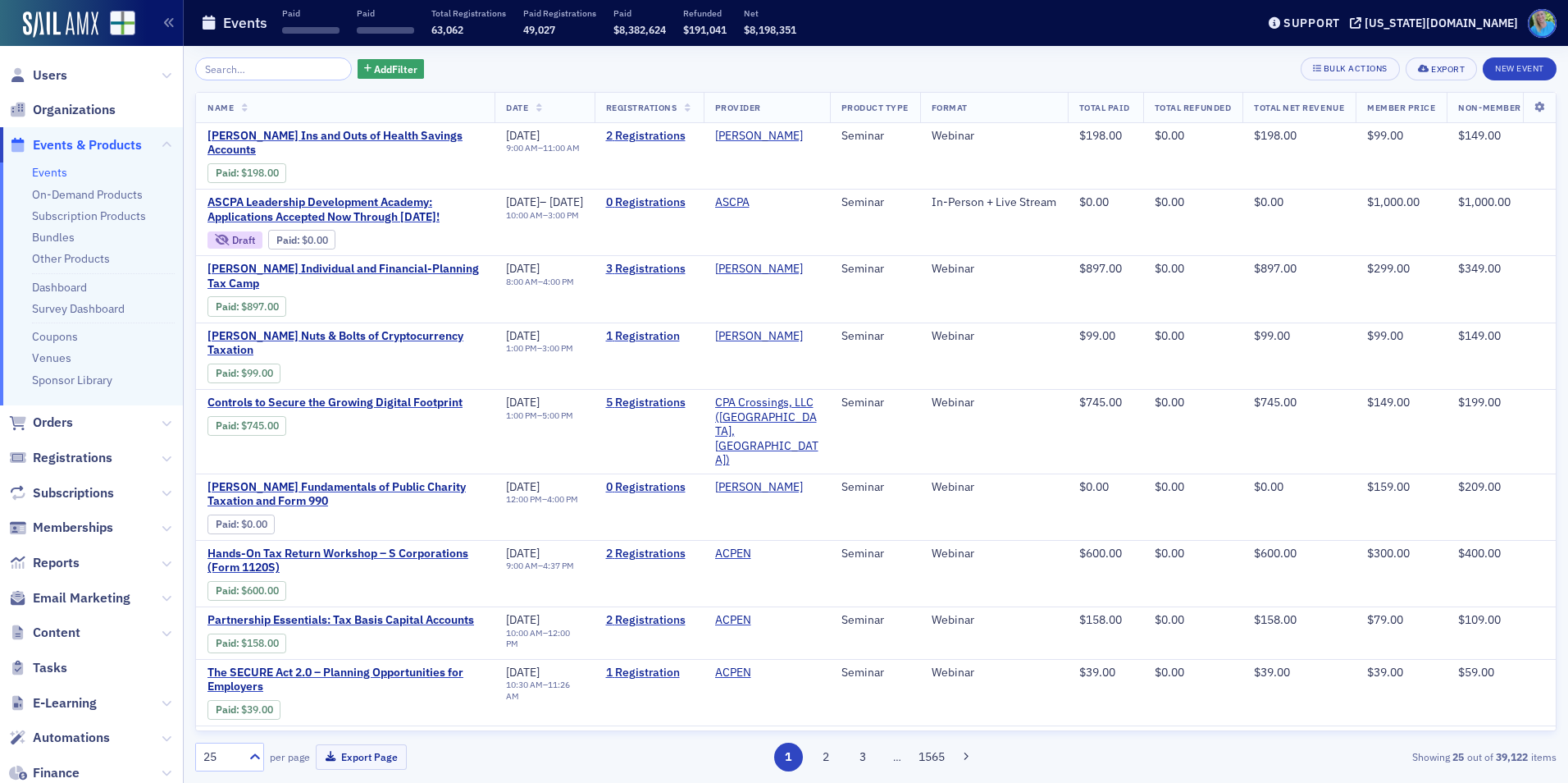
click at [223, 82] on div "Add Filter Bulk Actions Export New Event Name Date Registrations Provider Produ…" at bounding box center [876, 414] width 1361 height 714
click at [229, 79] on input "search" at bounding box center [273, 69] width 157 height 23
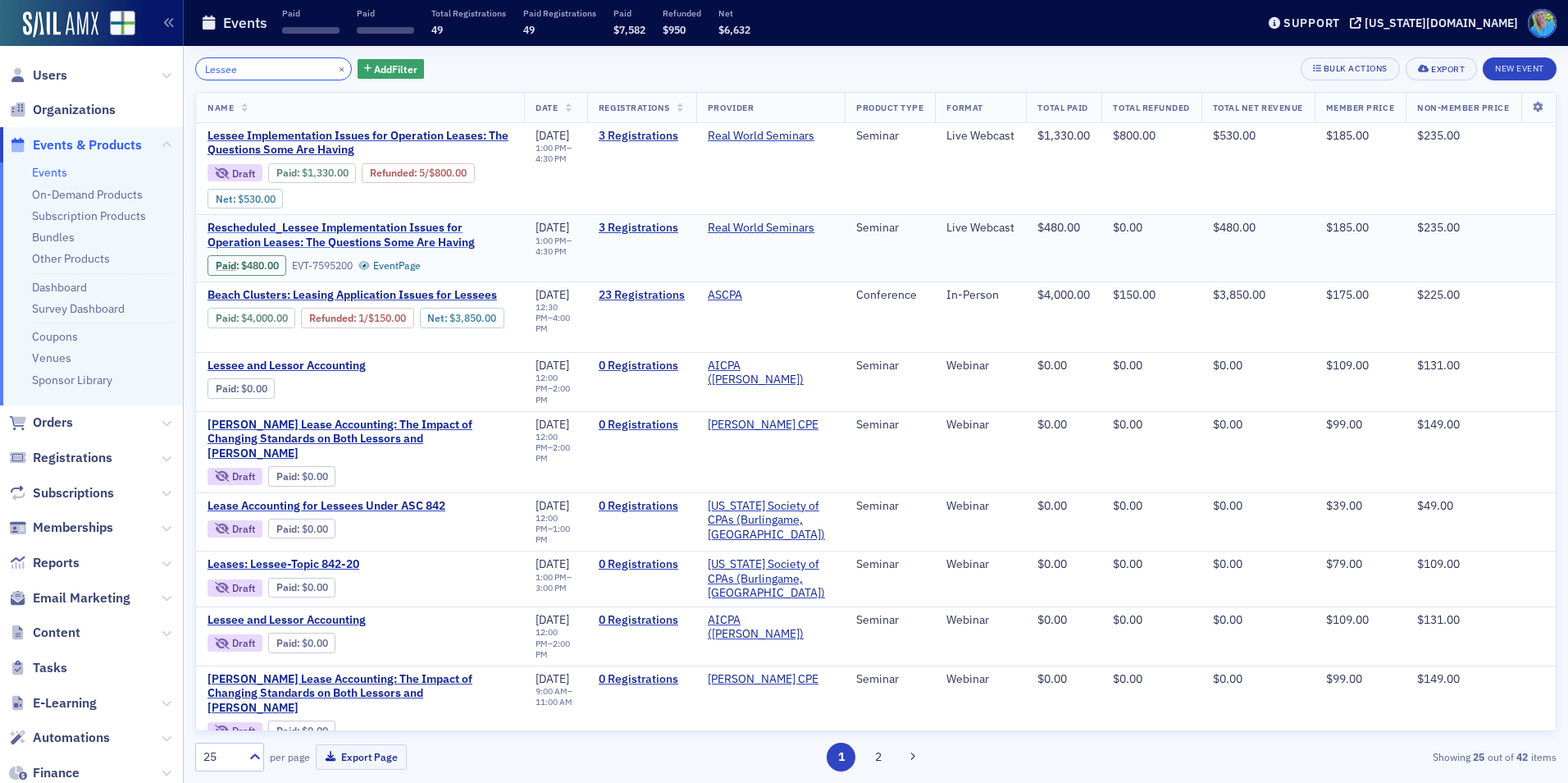
type input "Lessee"
click at [363, 235] on span "Rescheduled_Lessee Implementation Issues for Operation Leases: The Questions So…" at bounding box center [359, 234] width 305 height 29
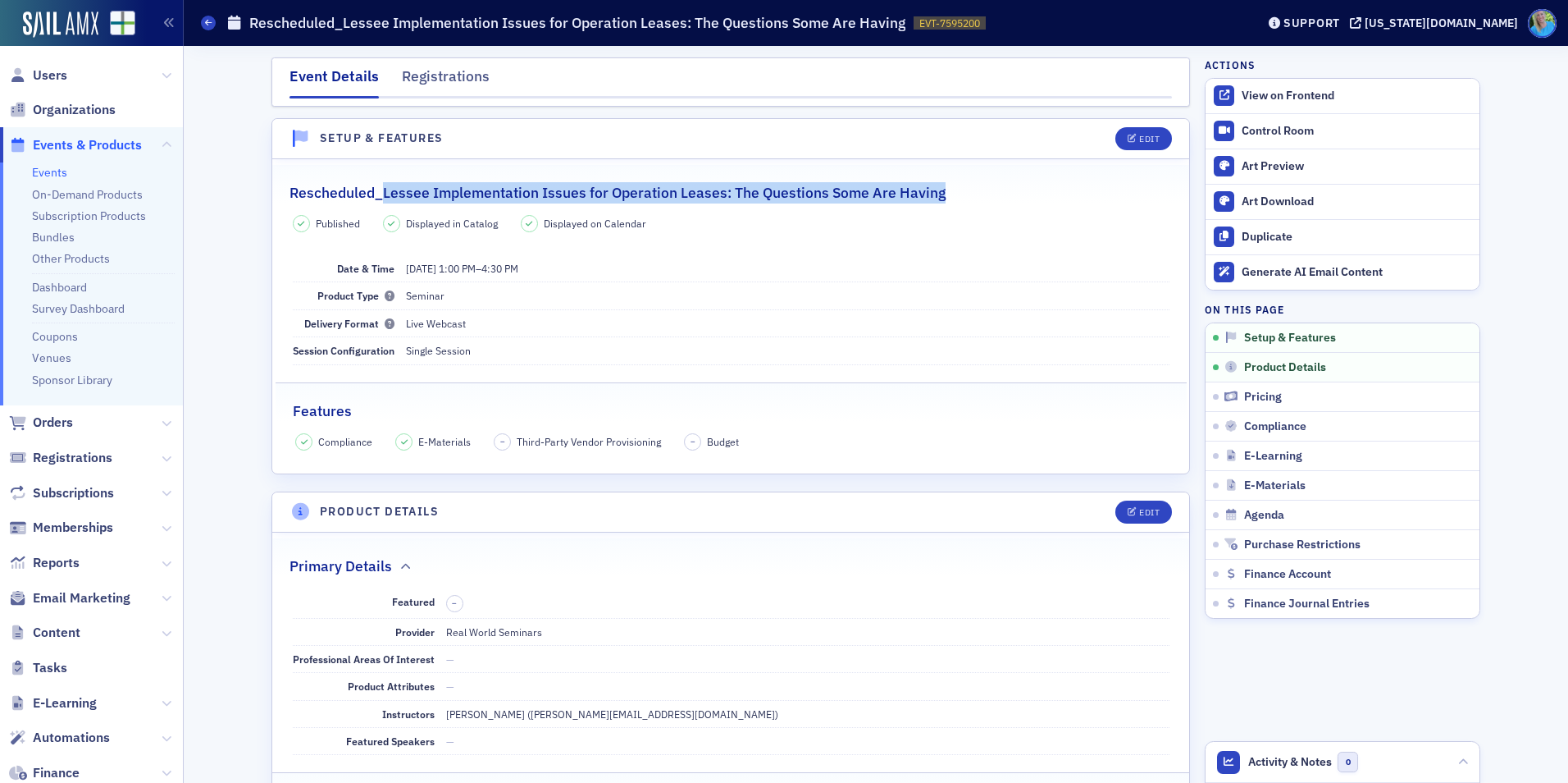
drag, startPoint x: 933, startPoint y: 193, endPoint x: 377, endPoint y: 183, distance: 556.1
click at [377, 183] on div "Rescheduled_Lessee Implementation Issues for Operation Leases: The Questions So…" at bounding box center [731, 184] width 883 height 39
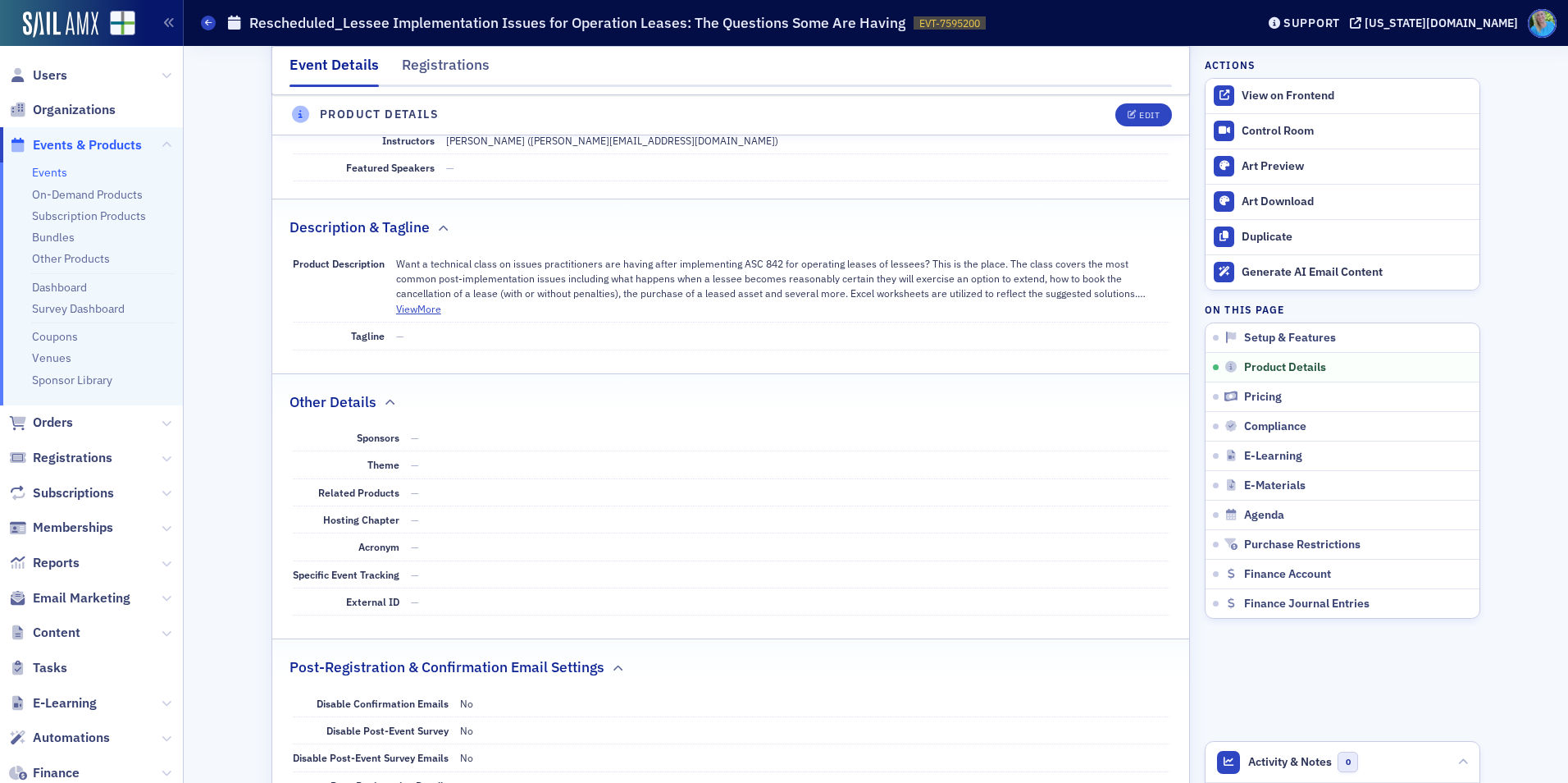
scroll to position [575, 0]
click at [422, 309] on button "View More" at bounding box center [419, 308] width 45 height 15
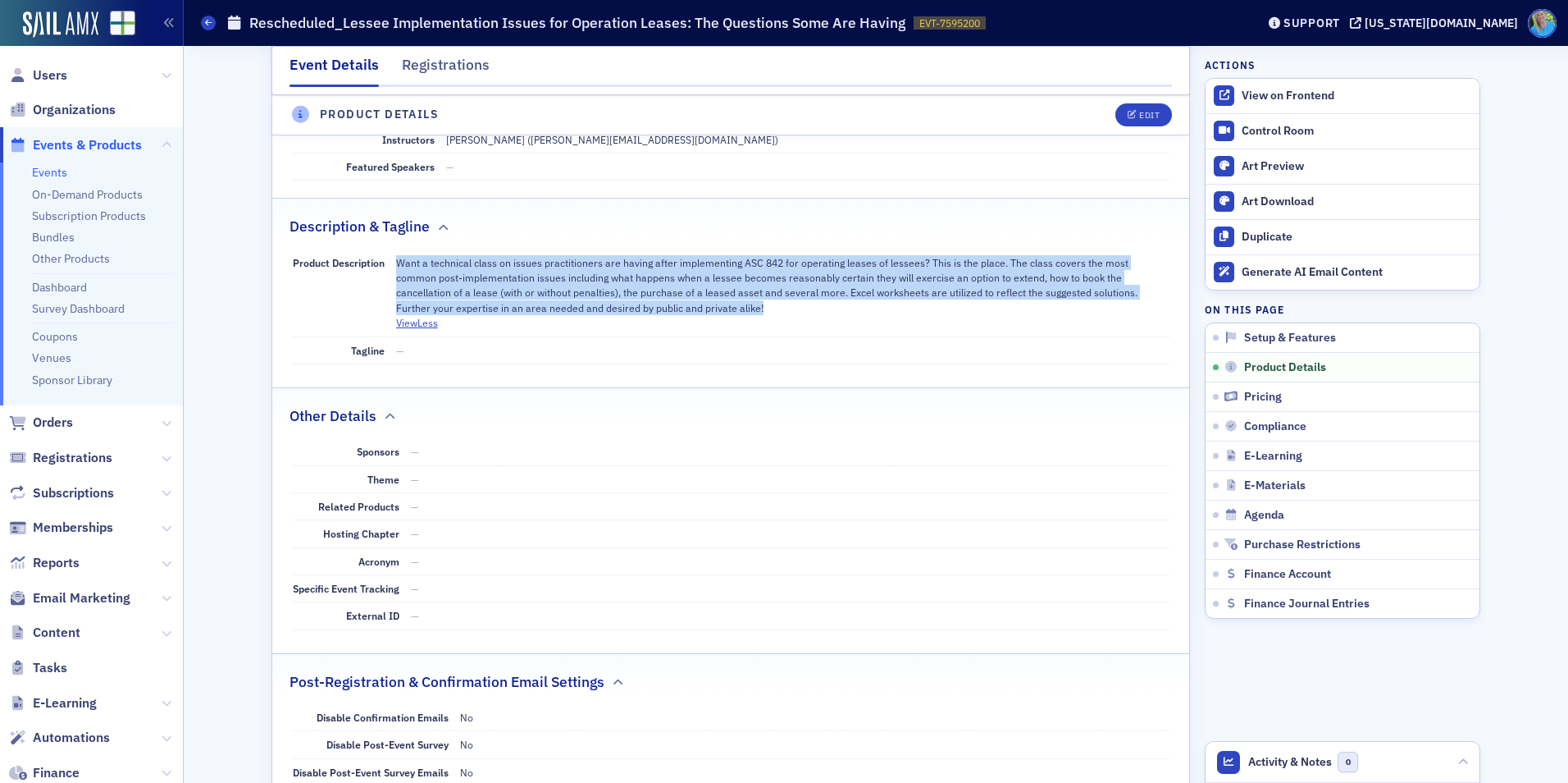
drag, startPoint x: 656, startPoint y: 309, endPoint x: 393, endPoint y: 263, distance: 267.0
click at [396, 263] on p "Want a technical class on issues practitioners are having after implementing AS…" at bounding box center [783, 285] width 773 height 61
copy p "Want a technical class on issues practitioners are having after implementing AS…"
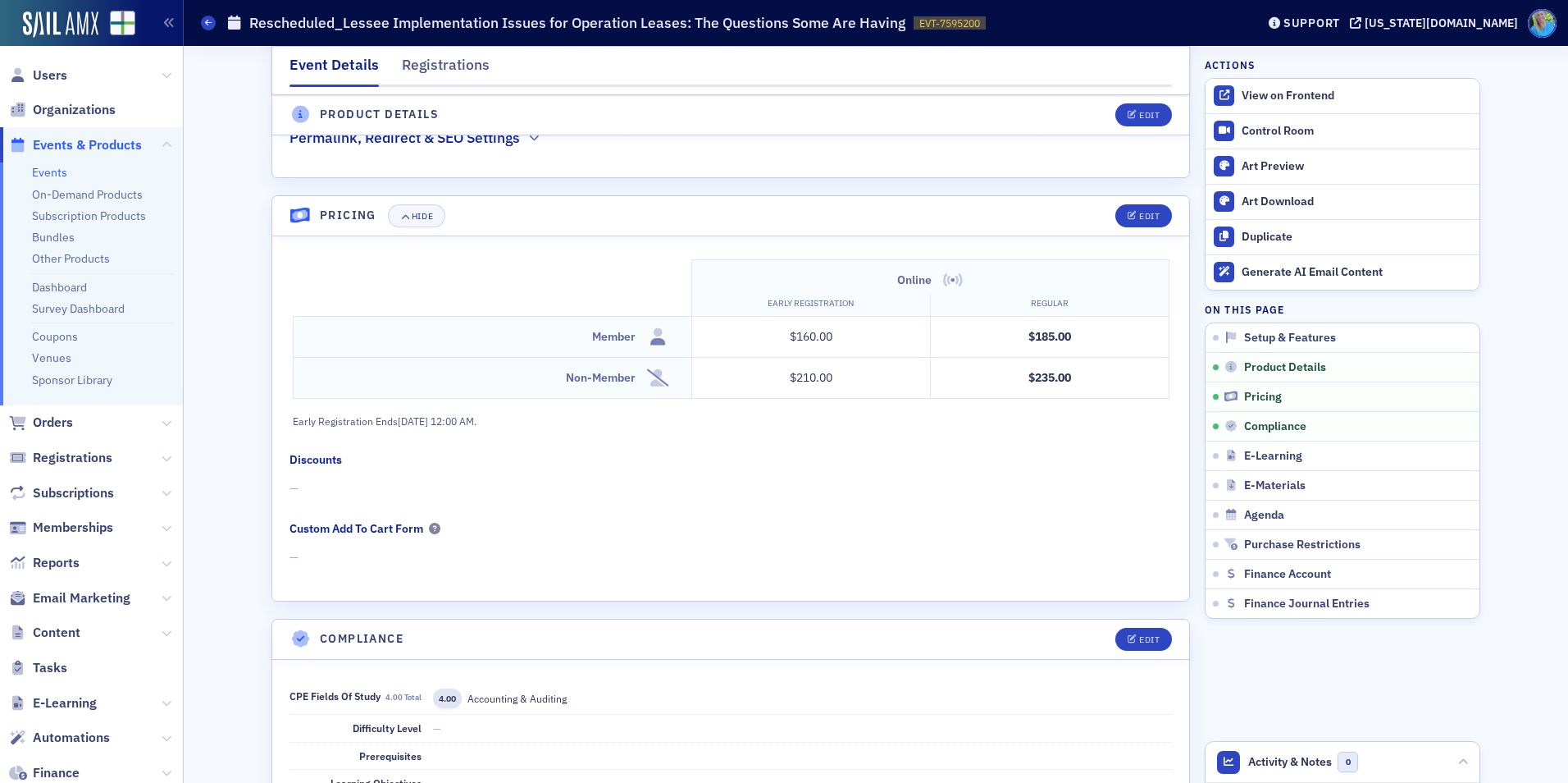
scroll to position [1265, 0]
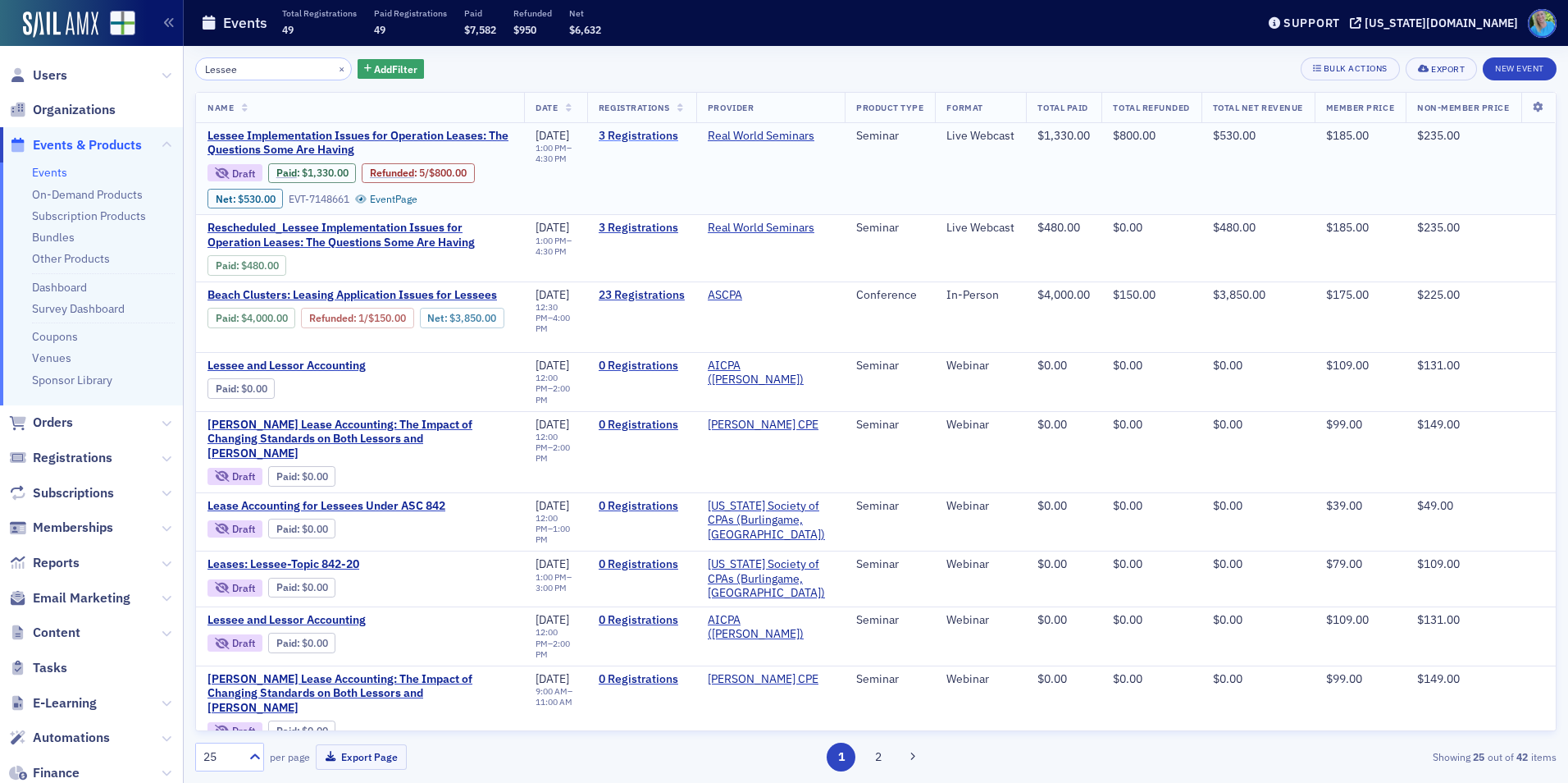
click at [634, 129] on link "3 Registrations" at bounding box center [641, 136] width 86 height 15
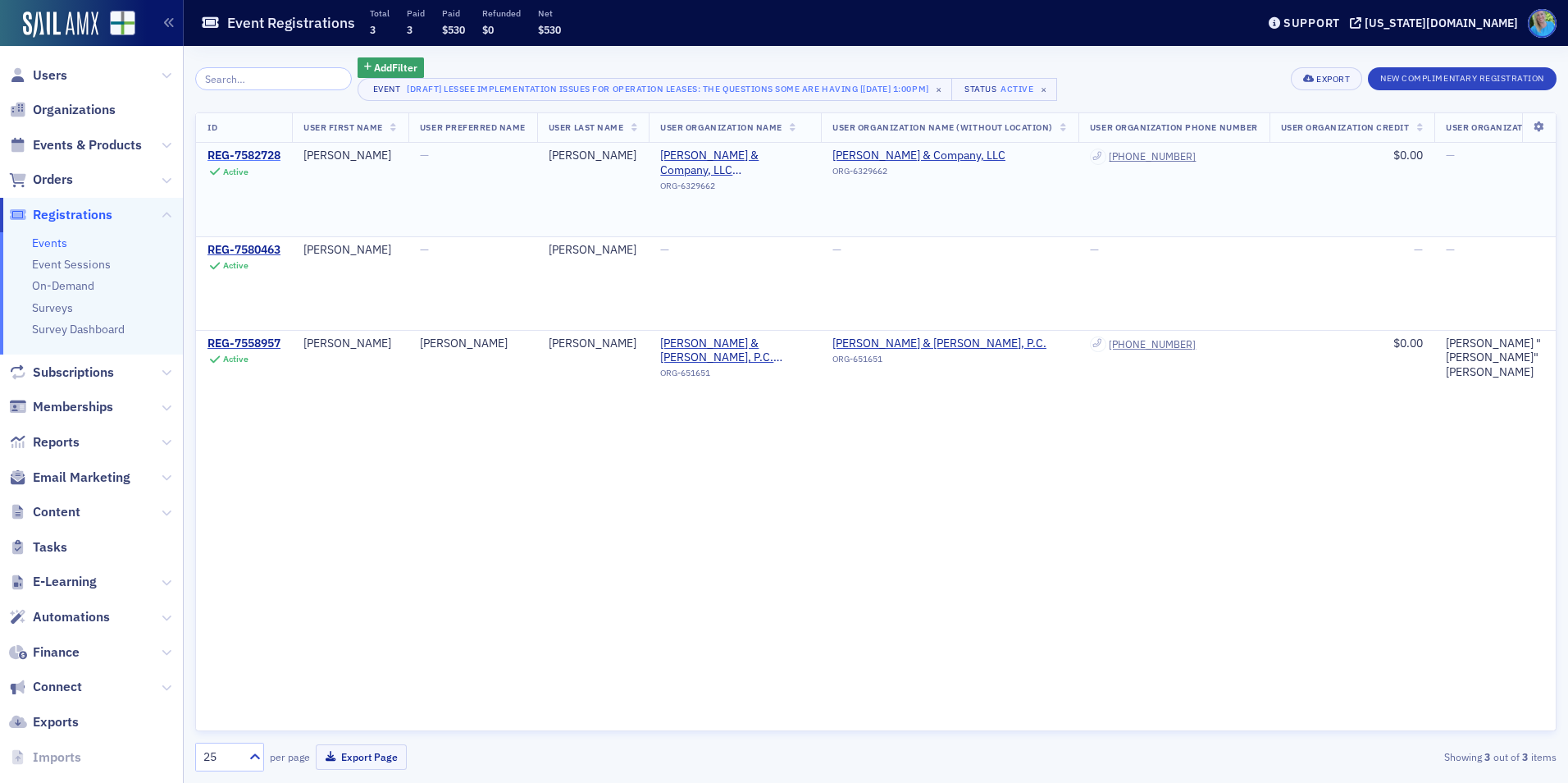
click at [258, 152] on div "REG-7582728" at bounding box center [244, 156] width 73 height 15
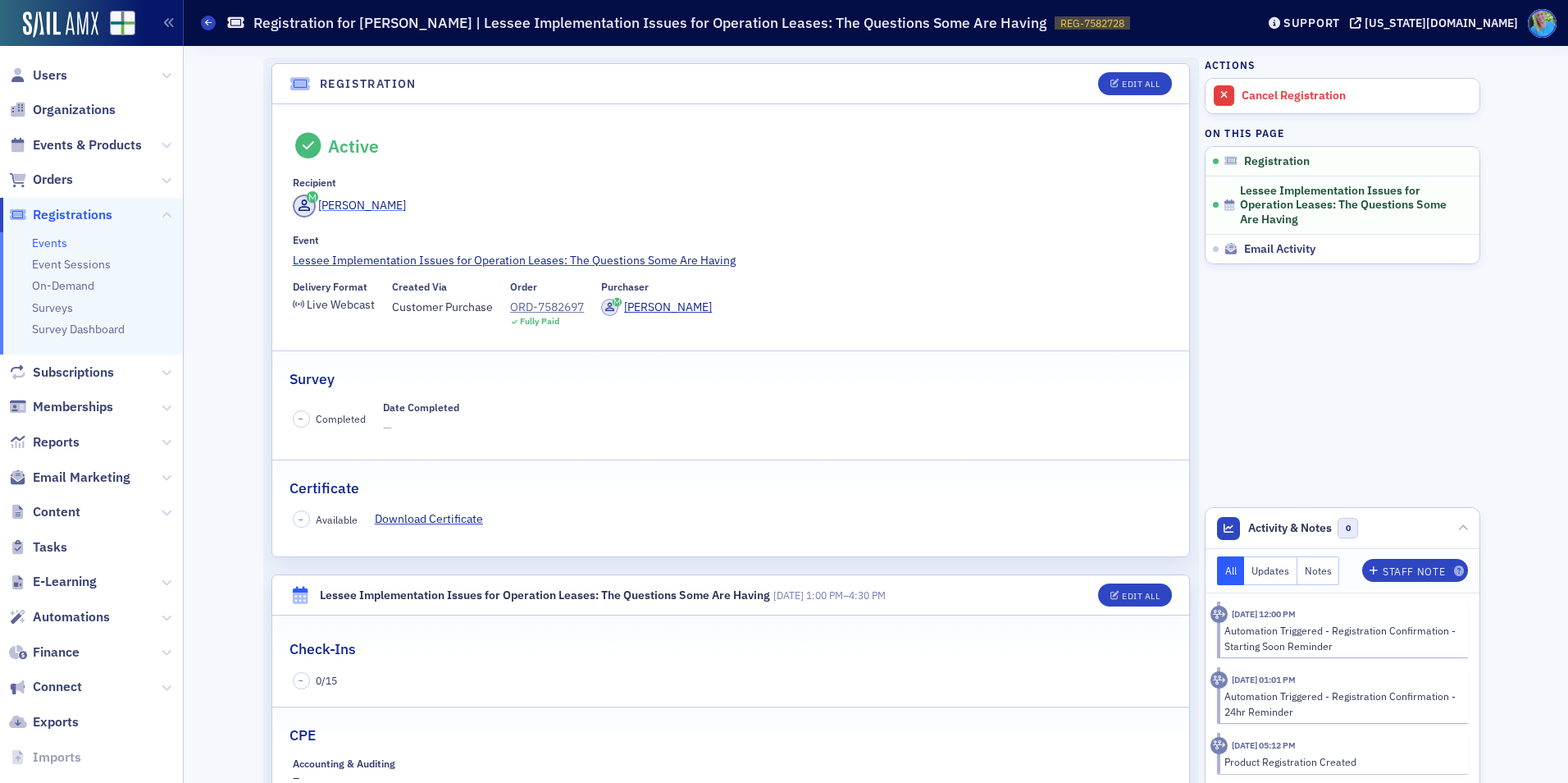
click at [373, 199] on div "Rodney Hawkins" at bounding box center [362, 206] width 88 height 18
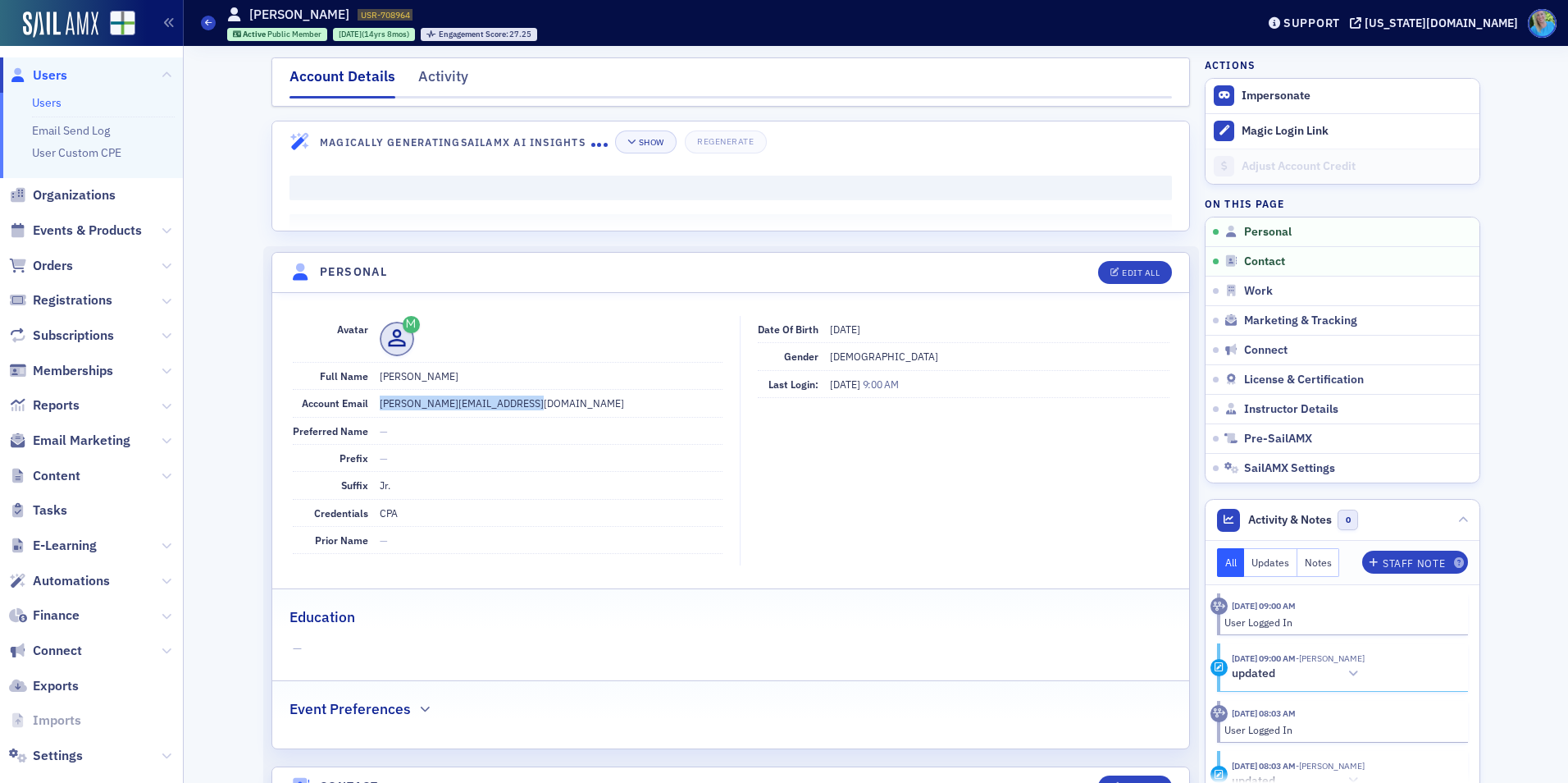
drag, startPoint x: 540, startPoint y: 400, endPoint x: 372, endPoint y: 396, distance: 168.0
click at [380, 396] on dd "rodney@hawkinscompanycpa.com" at bounding box center [551, 403] width 343 height 26
copy dd "rodney@hawkinscompanycpa.com"
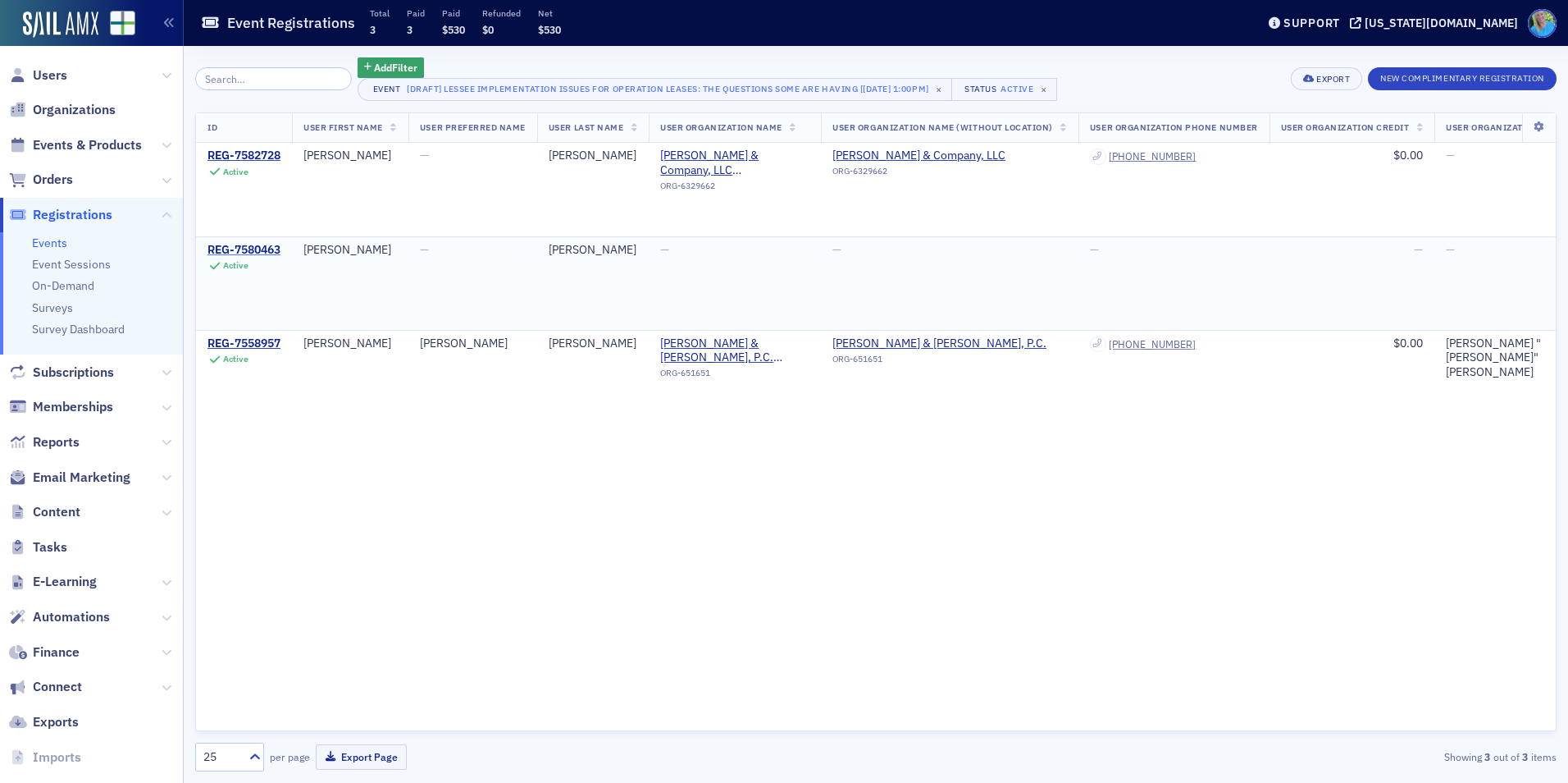
click at [250, 247] on div "REG-7580463" at bounding box center [244, 250] width 73 height 15
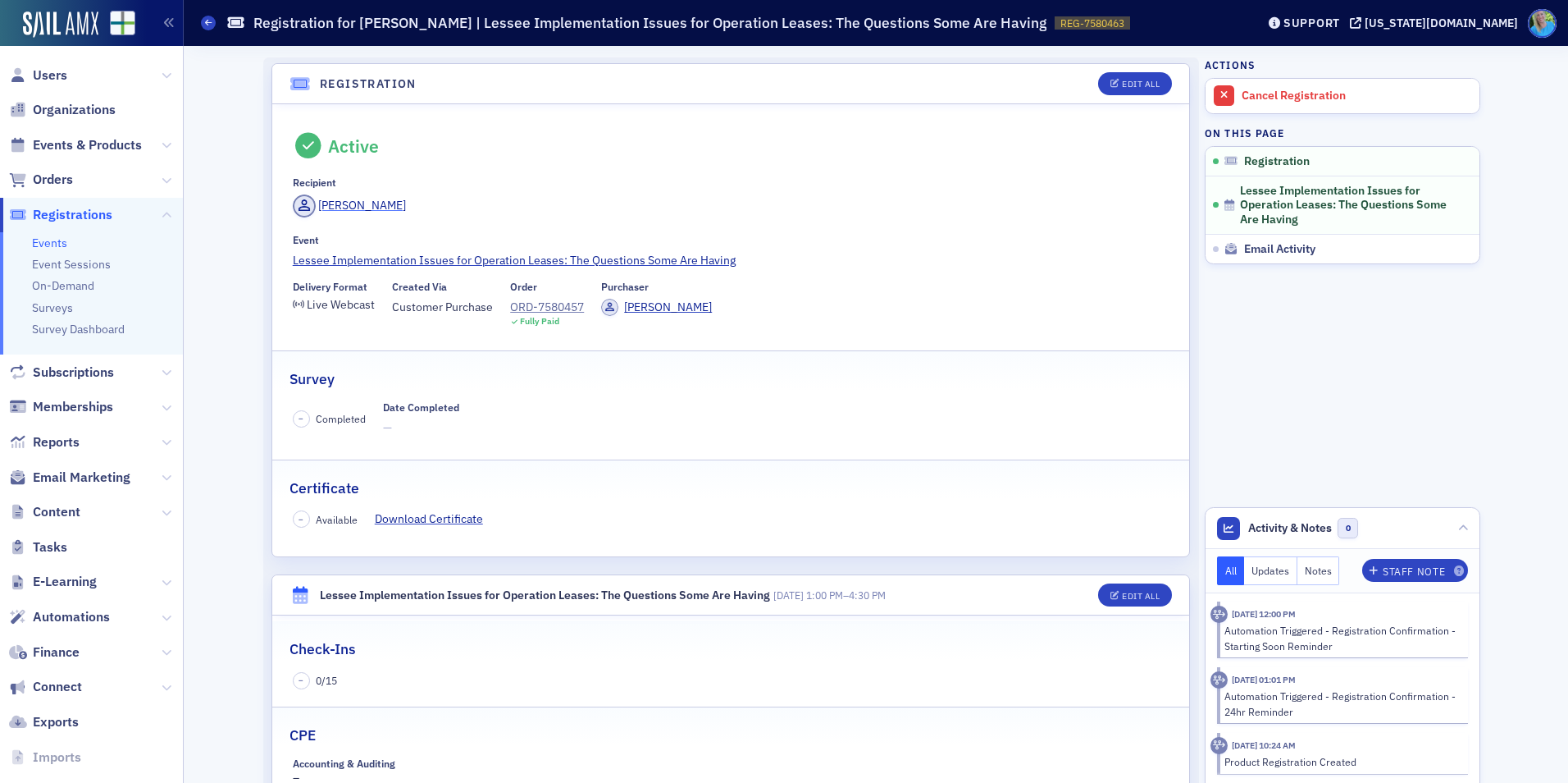
click at [347, 203] on div "Bryant Harris" at bounding box center [362, 206] width 88 height 18
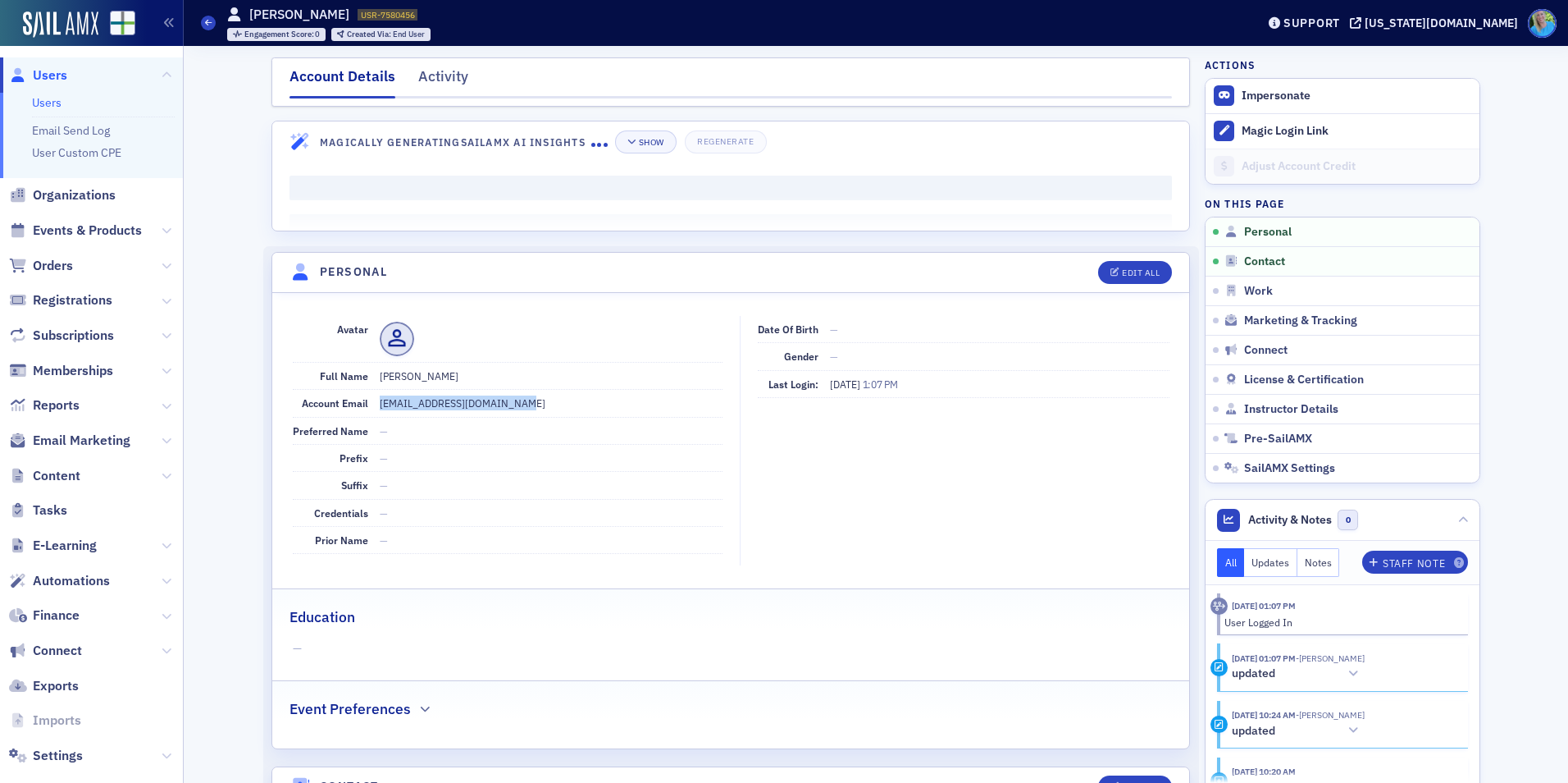
drag, startPoint x: 510, startPoint y: 404, endPoint x: 370, endPoint y: 402, distance: 140.0
click at [370, 402] on div "Account Email bryantharris63@hotmail.com" at bounding box center [508, 403] width 430 height 27
copy dd "bryantharris63@hotmail.com"
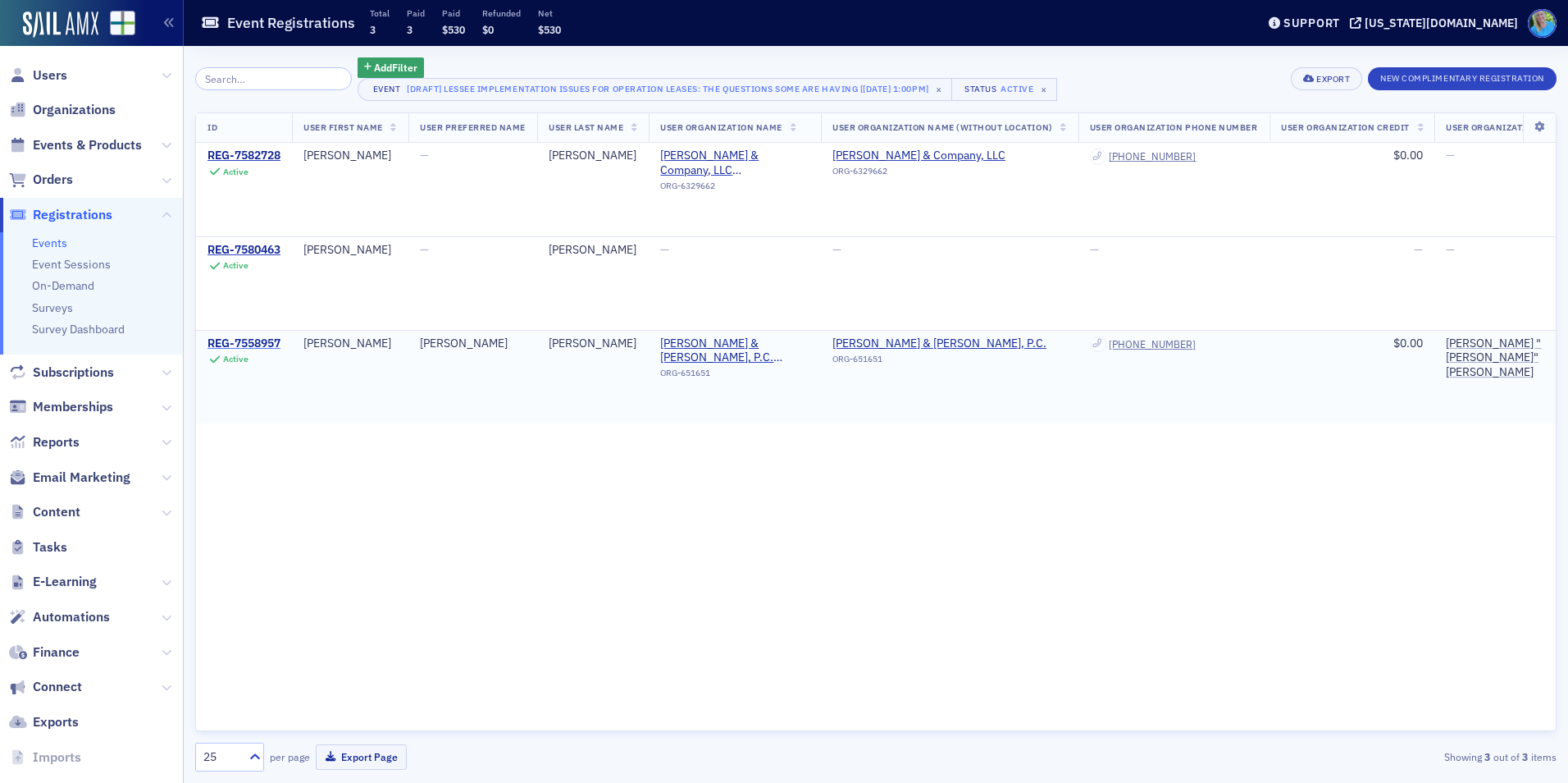
click at [277, 341] on div "REG-7558957" at bounding box center [244, 344] width 73 height 15
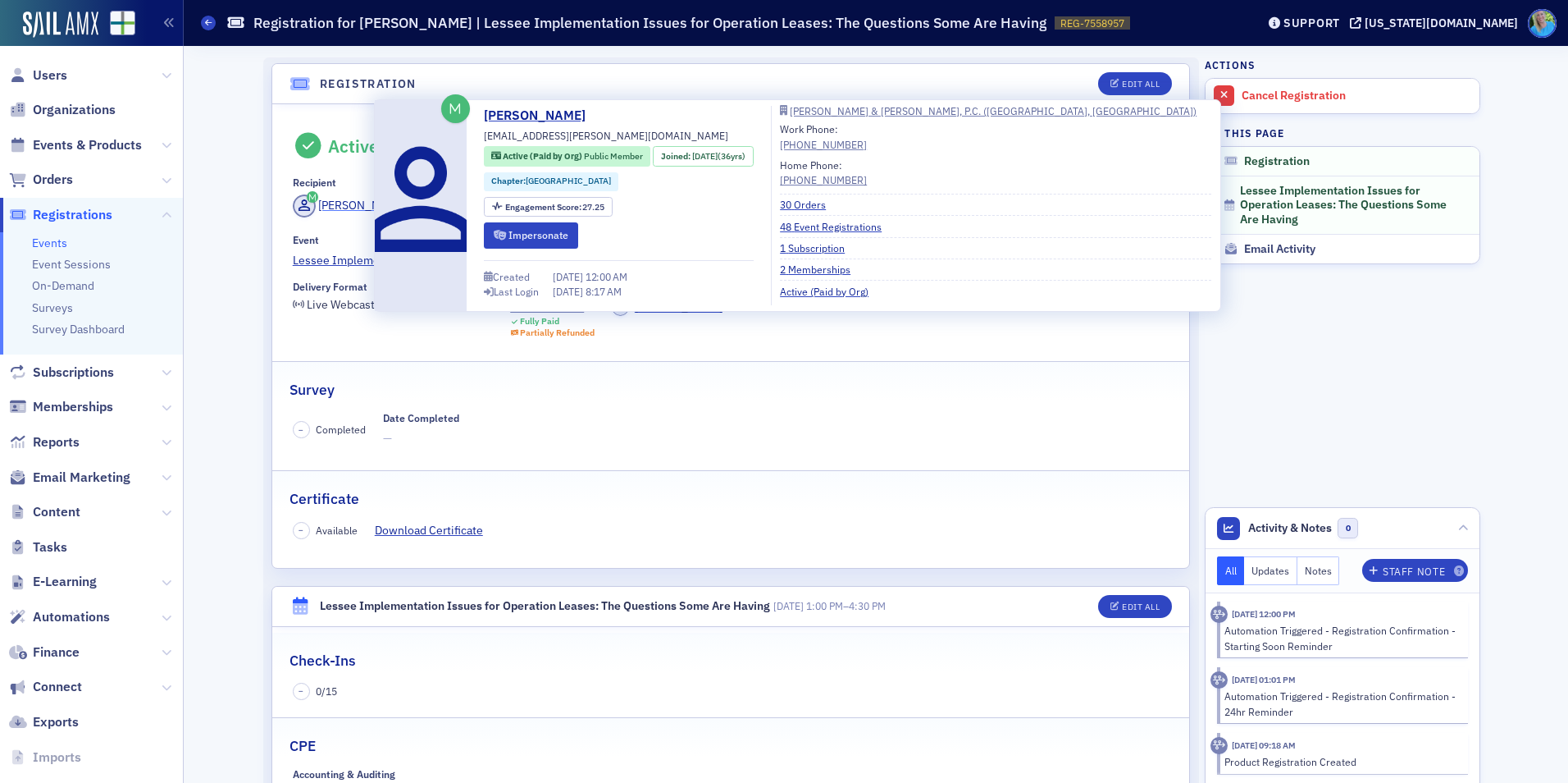
click at [340, 204] on div "Philippe Cyr" at bounding box center [362, 206] width 88 height 18
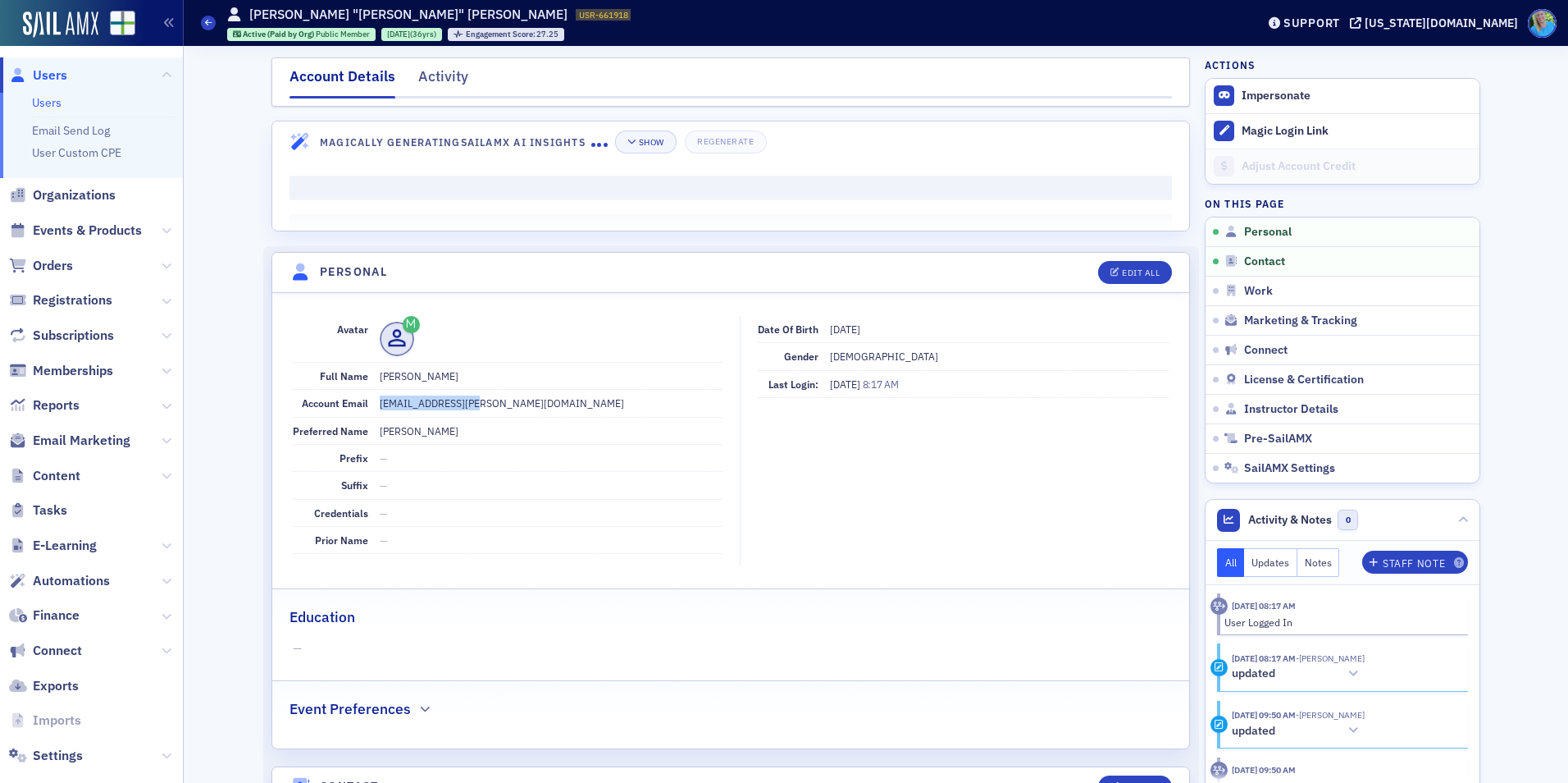
drag, startPoint x: 445, startPoint y: 406, endPoint x: 373, endPoint y: 401, distance: 72.2
click at [380, 401] on dd "pcyr@huner-cyr.com" at bounding box center [551, 403] width 343 height 26
copy dd "pcyr@huner-cyr.com"
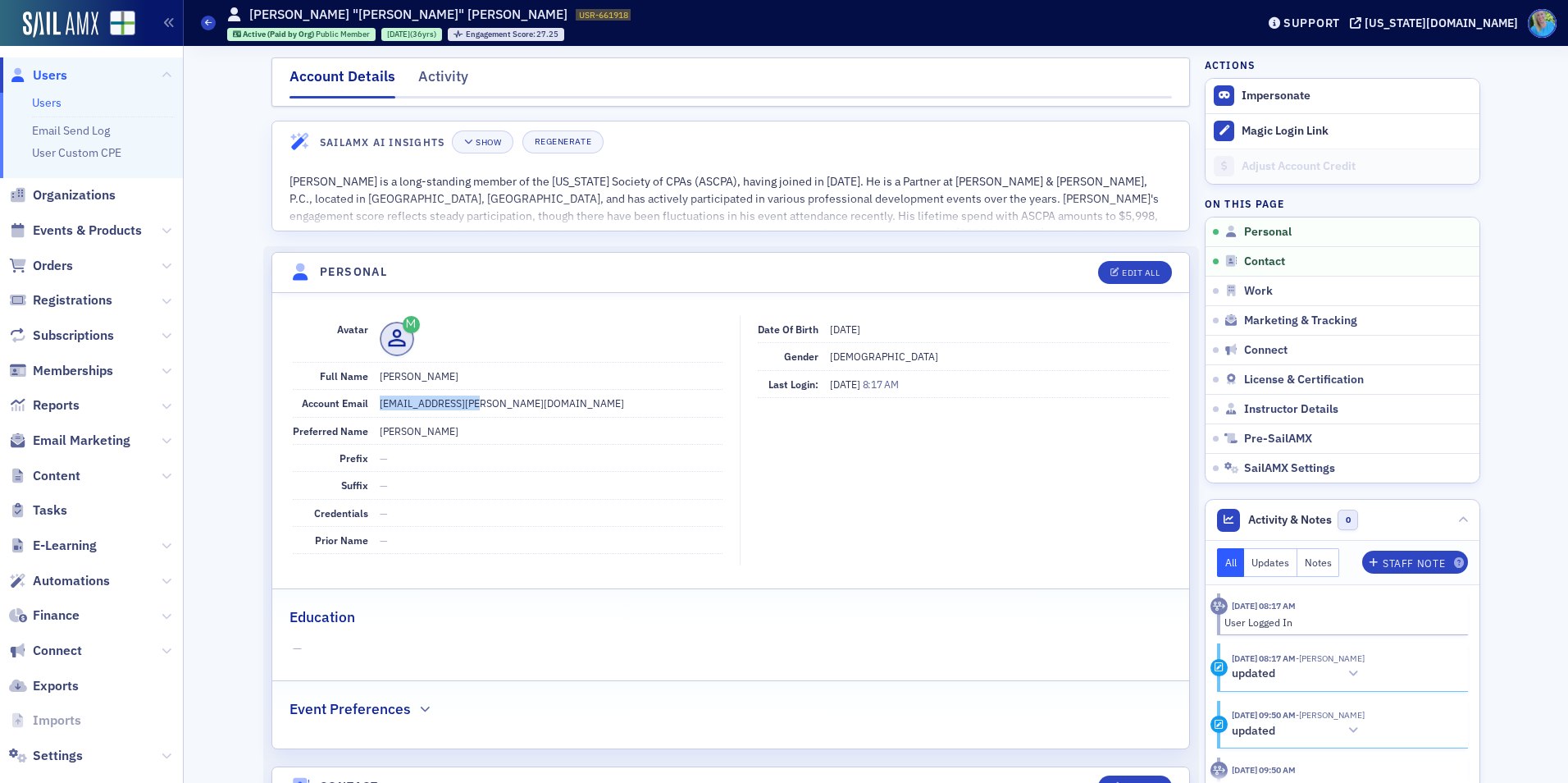
copy dd "pcyr@huner-cyr.com"
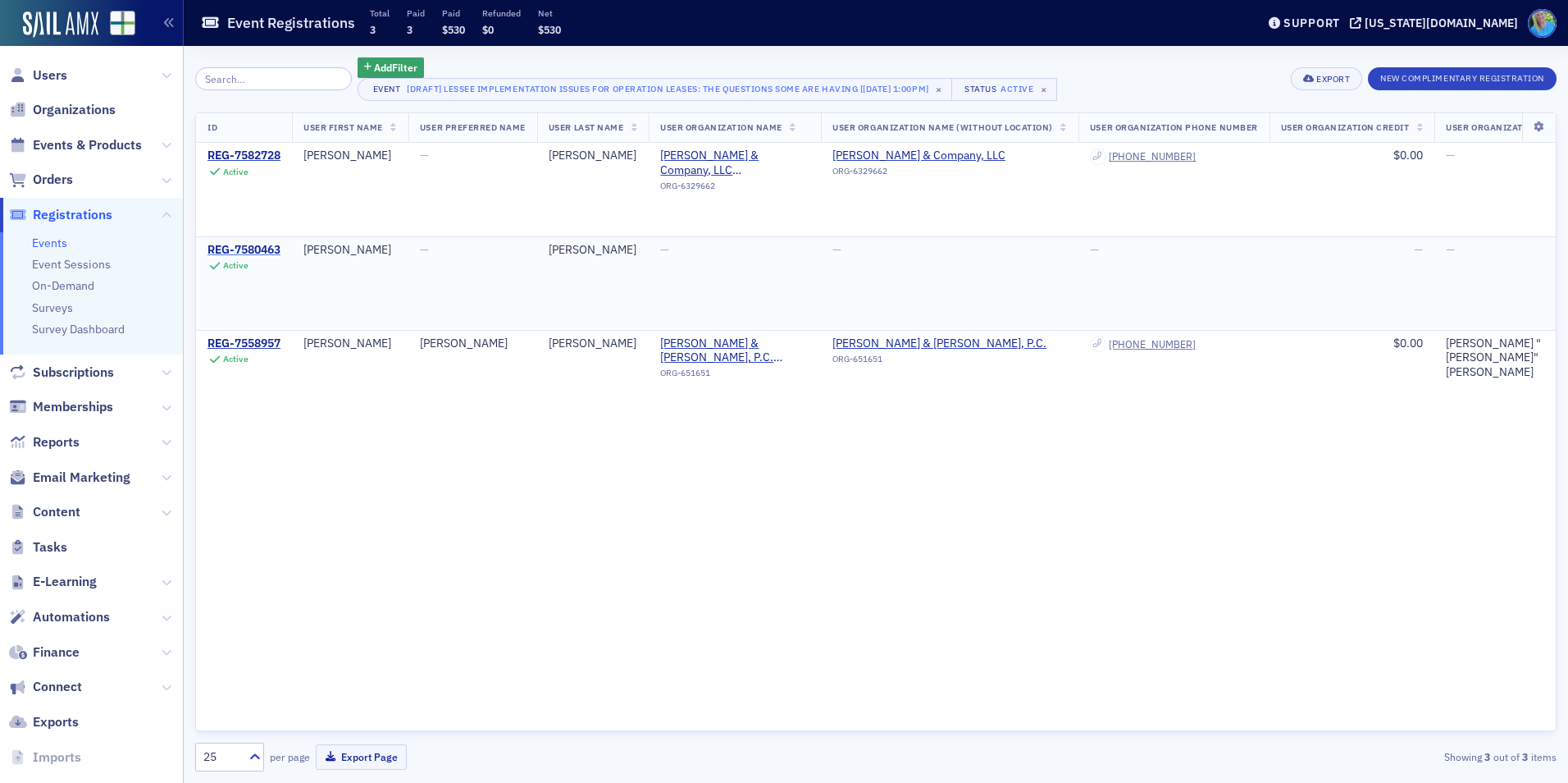
click at [251, 246] on div "REG-7580463" at bounding box center [244, 250] width 73 height 15
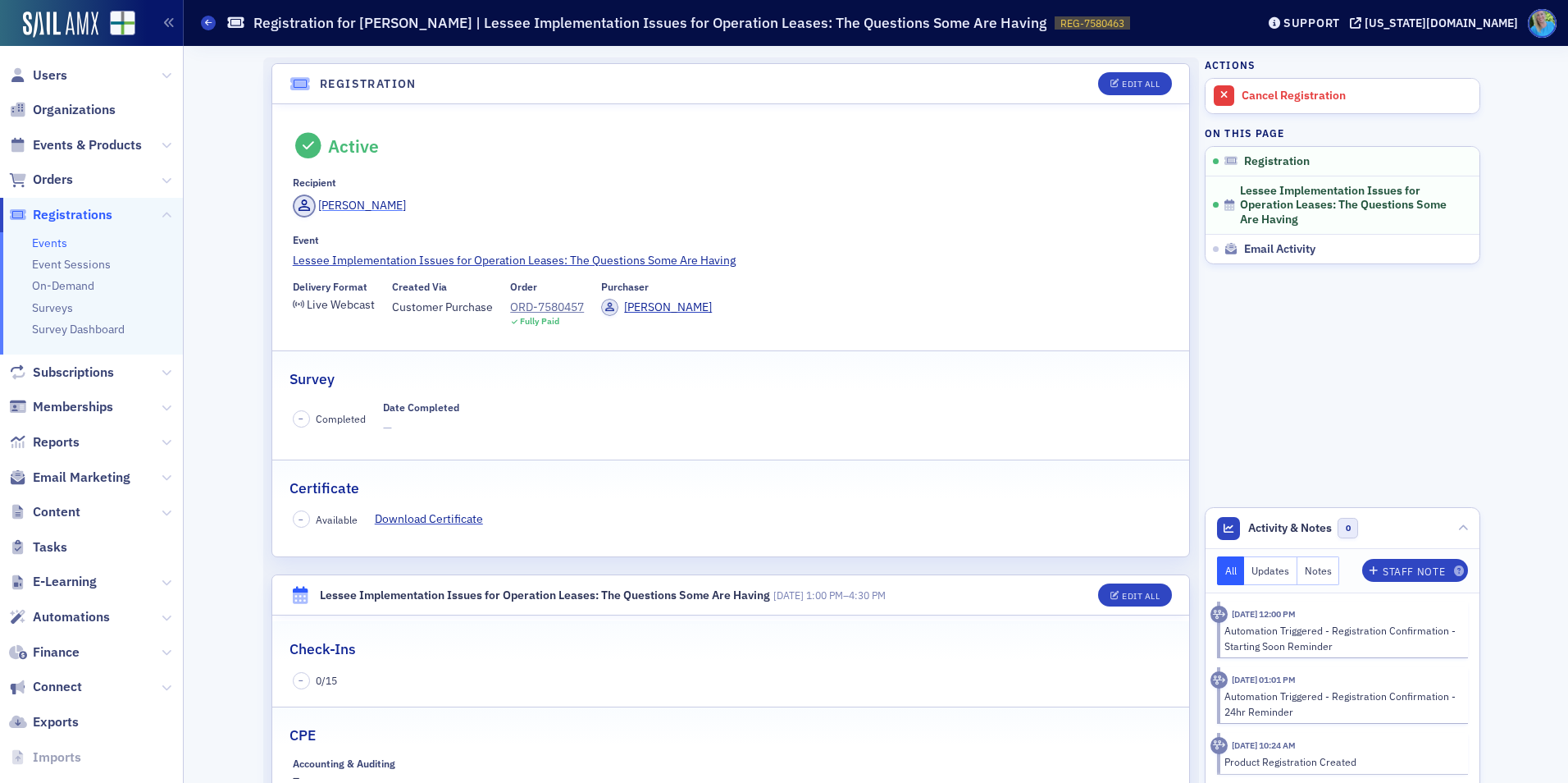
click at [349, 204] on div "Bryant Harris" at bounding box center [362, 206] width 88 height 18
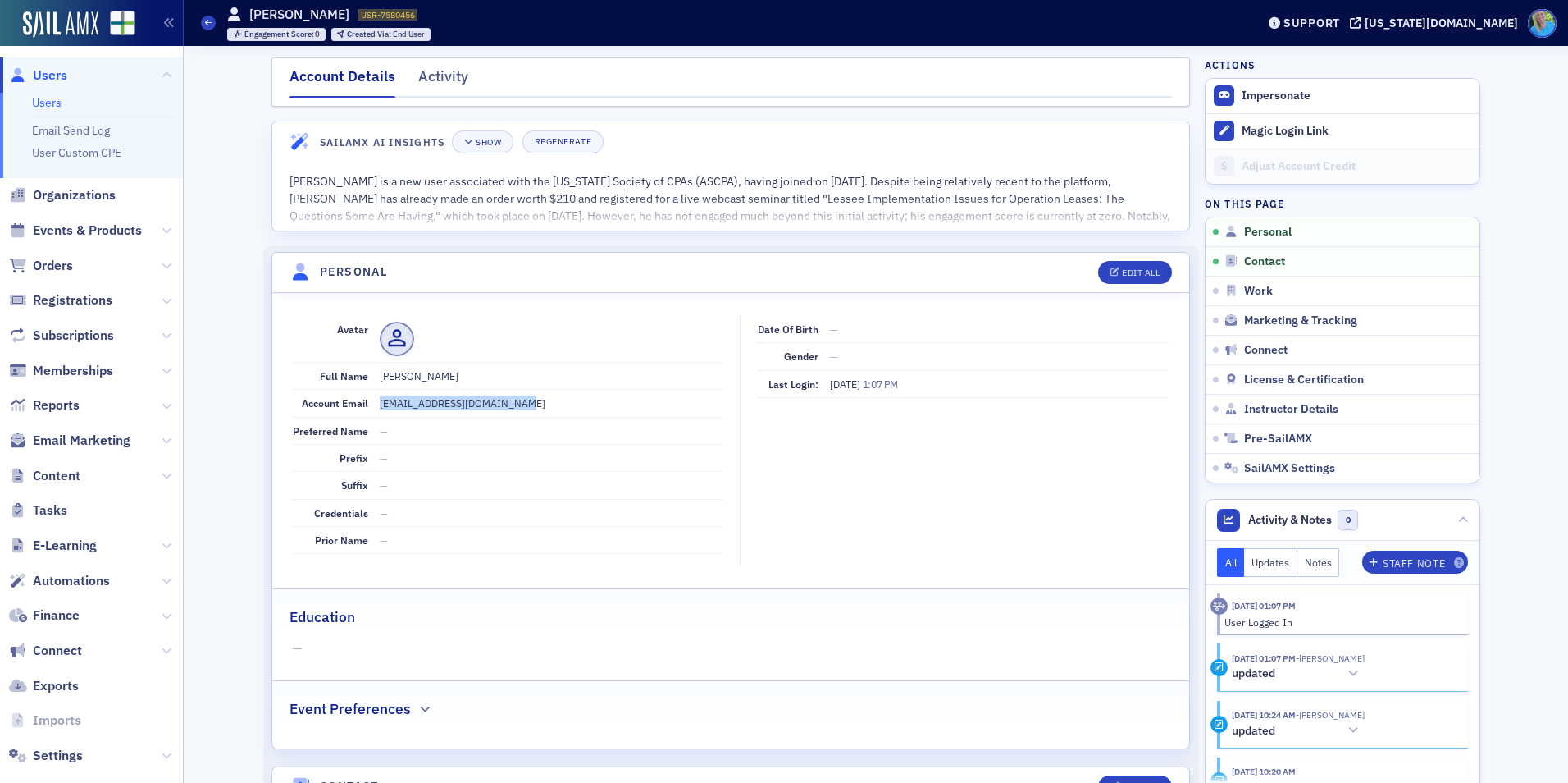
drag, startPoint x: 506, startPoint y: 401, endPoint x: 369, endPoint y: 400, distance: 137.0
click at [369, 400] on div "Account Email bryantharris63@hotmail.com" at bounding box center [508, 403] width 430 height 27
copy dd "bryantharris63@hotmail.com"
click at [59, 262] on span "Orders" at bounding box center [52, 265] width 40 height 18
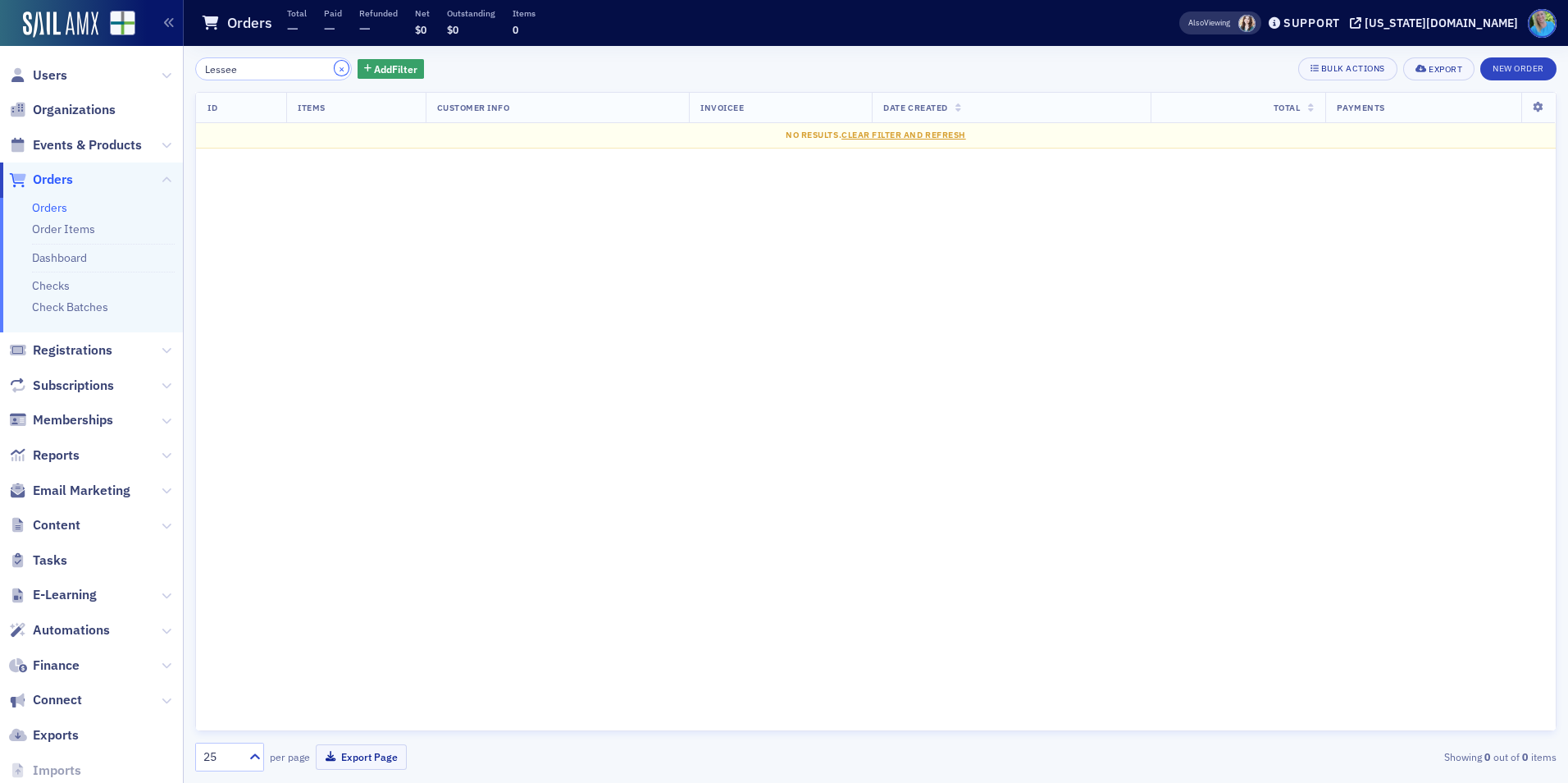
click at [334, 68] on button "×" at bounding box center [342, 69] width 15 height 15
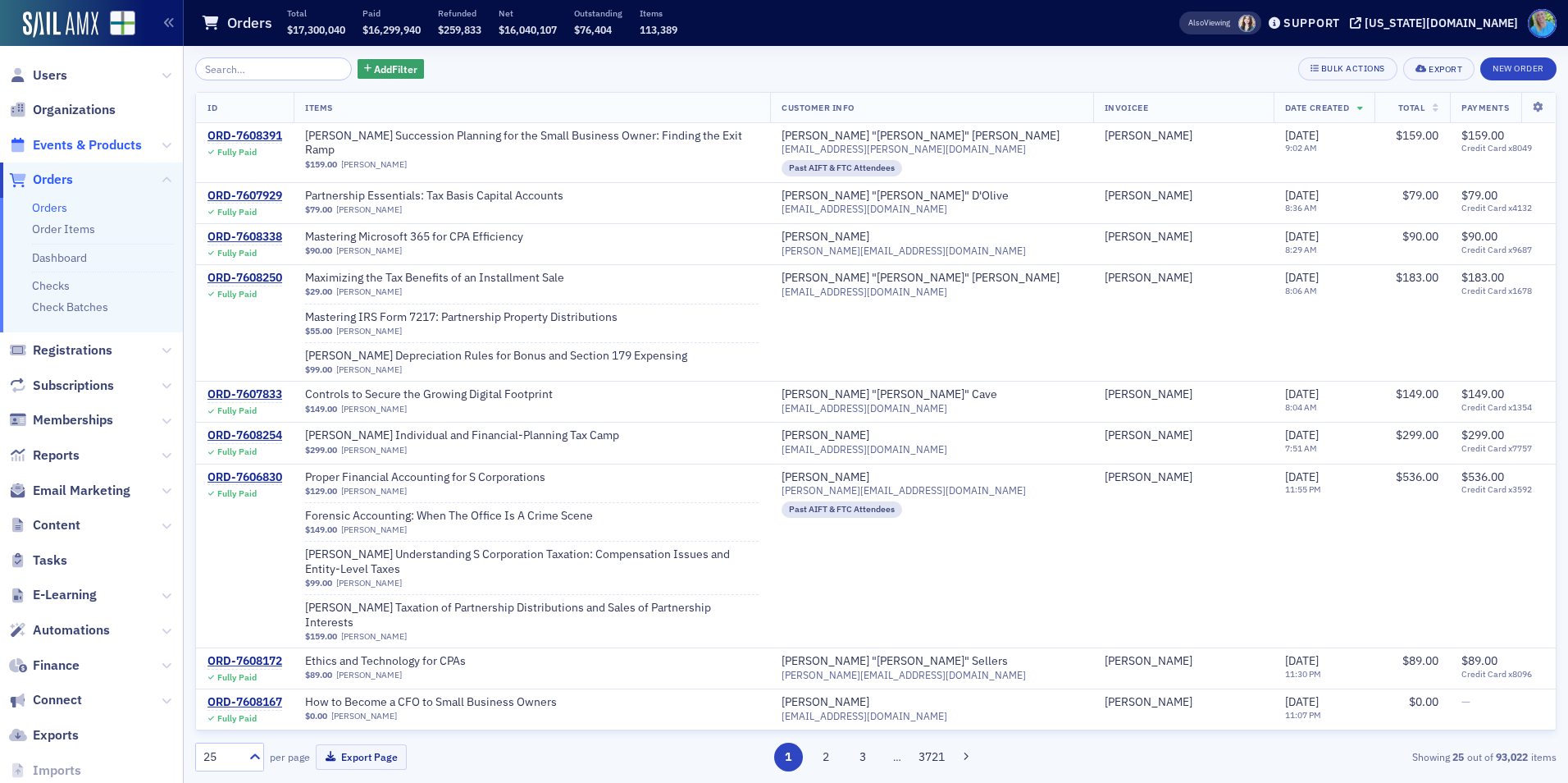
click at [102, 147] on span "Events & Products" at bounding box center [87, 145] width 109 height 18
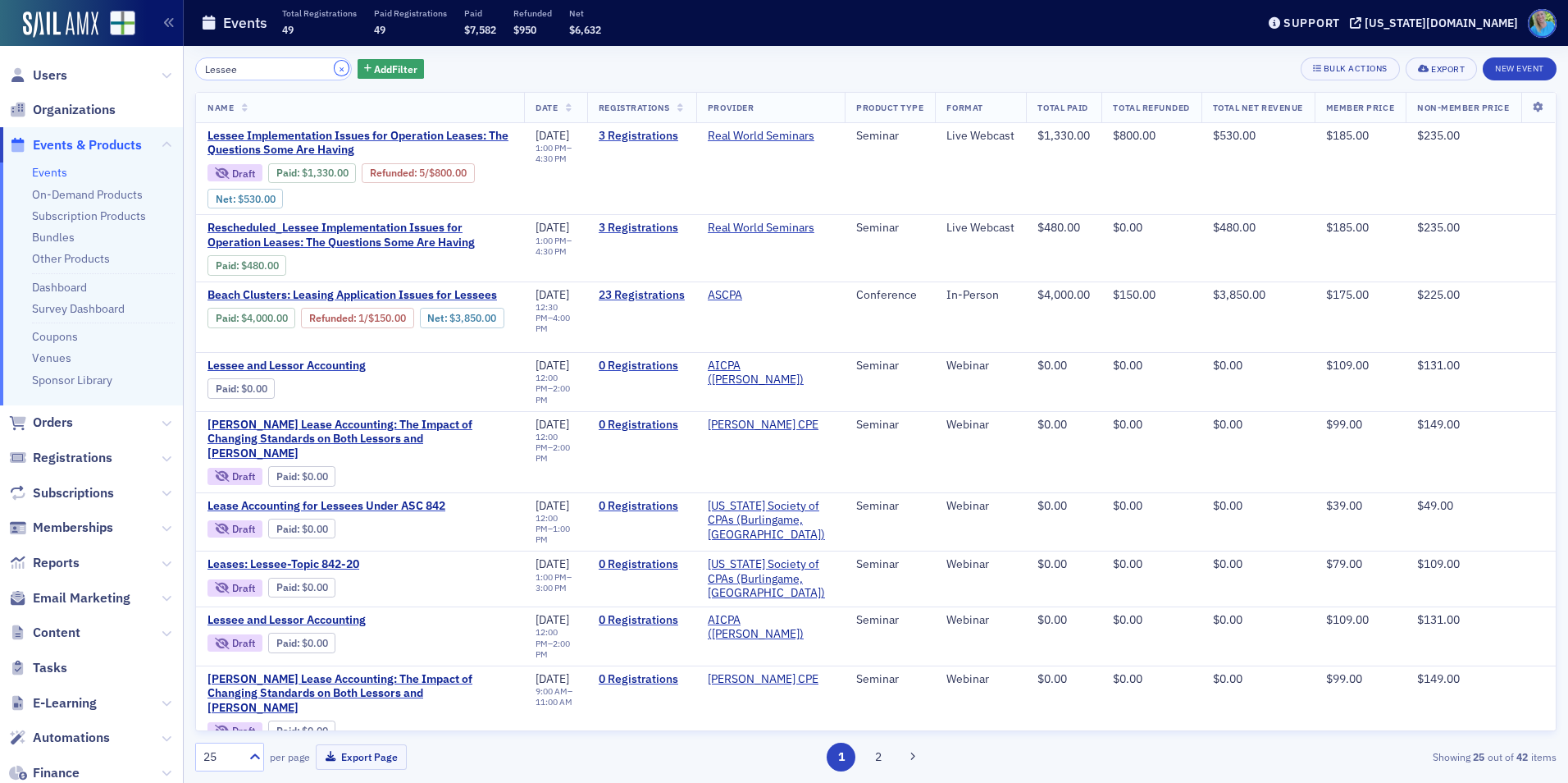
click at [334, 70] on button "×" at bounding box center [342, 69] width 15 height 15
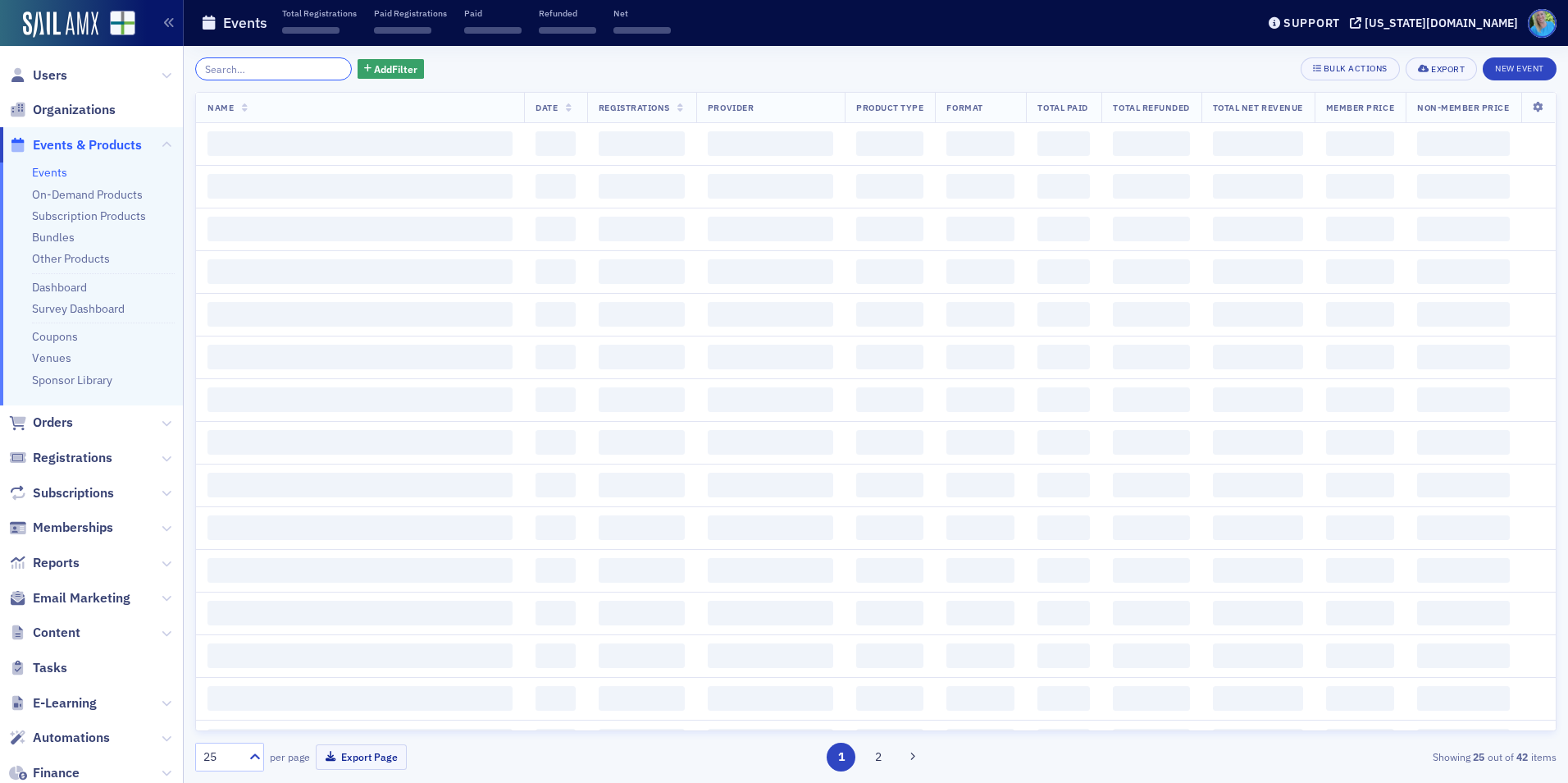
click at [319, 69] on input "search" at bounding box center [273, 69] width 157 height 23
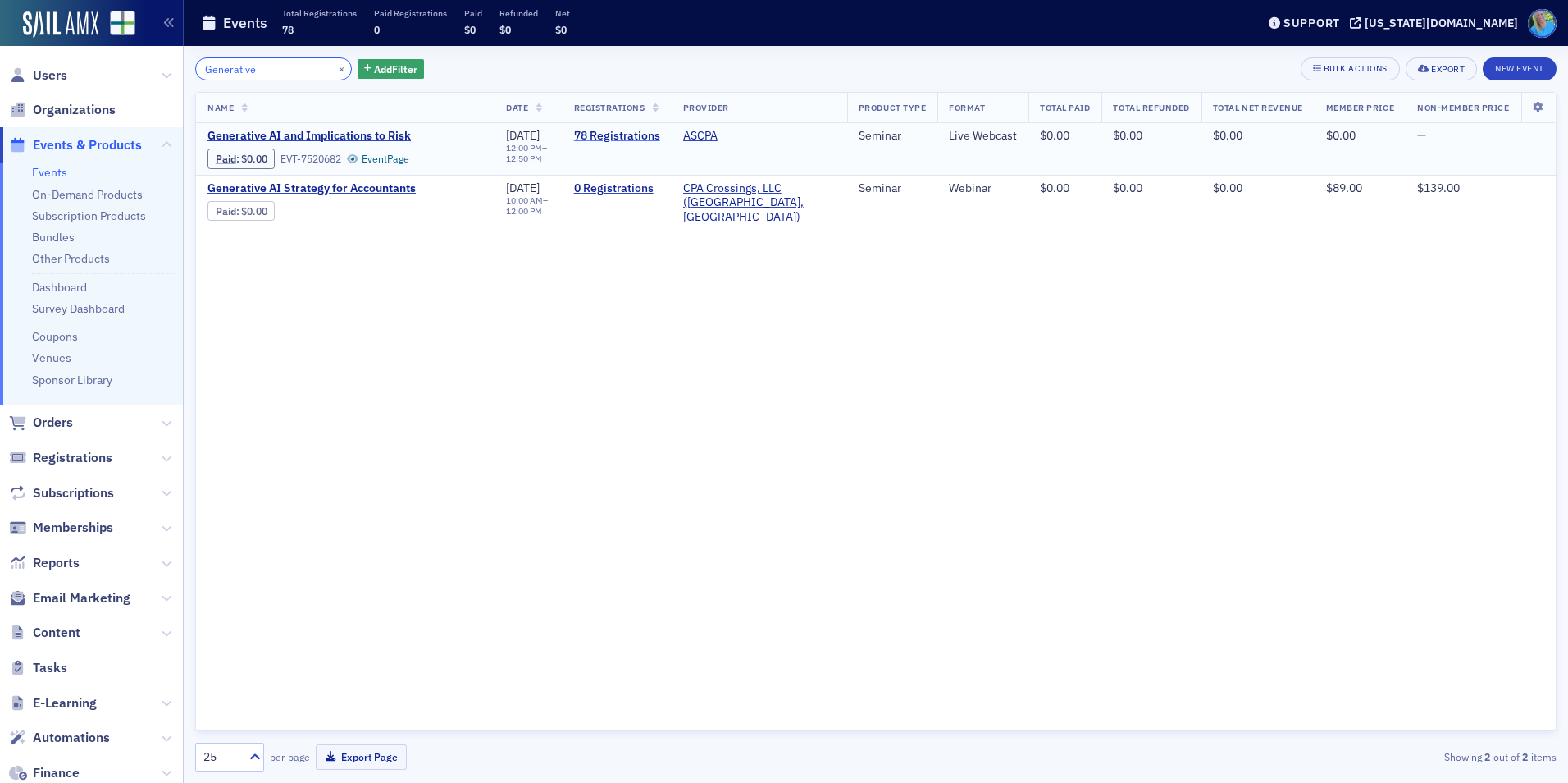
type input "Generative"
click at [598, 135] on link "78 Registrations" at bounding box center [617, 136] width 86 height 15
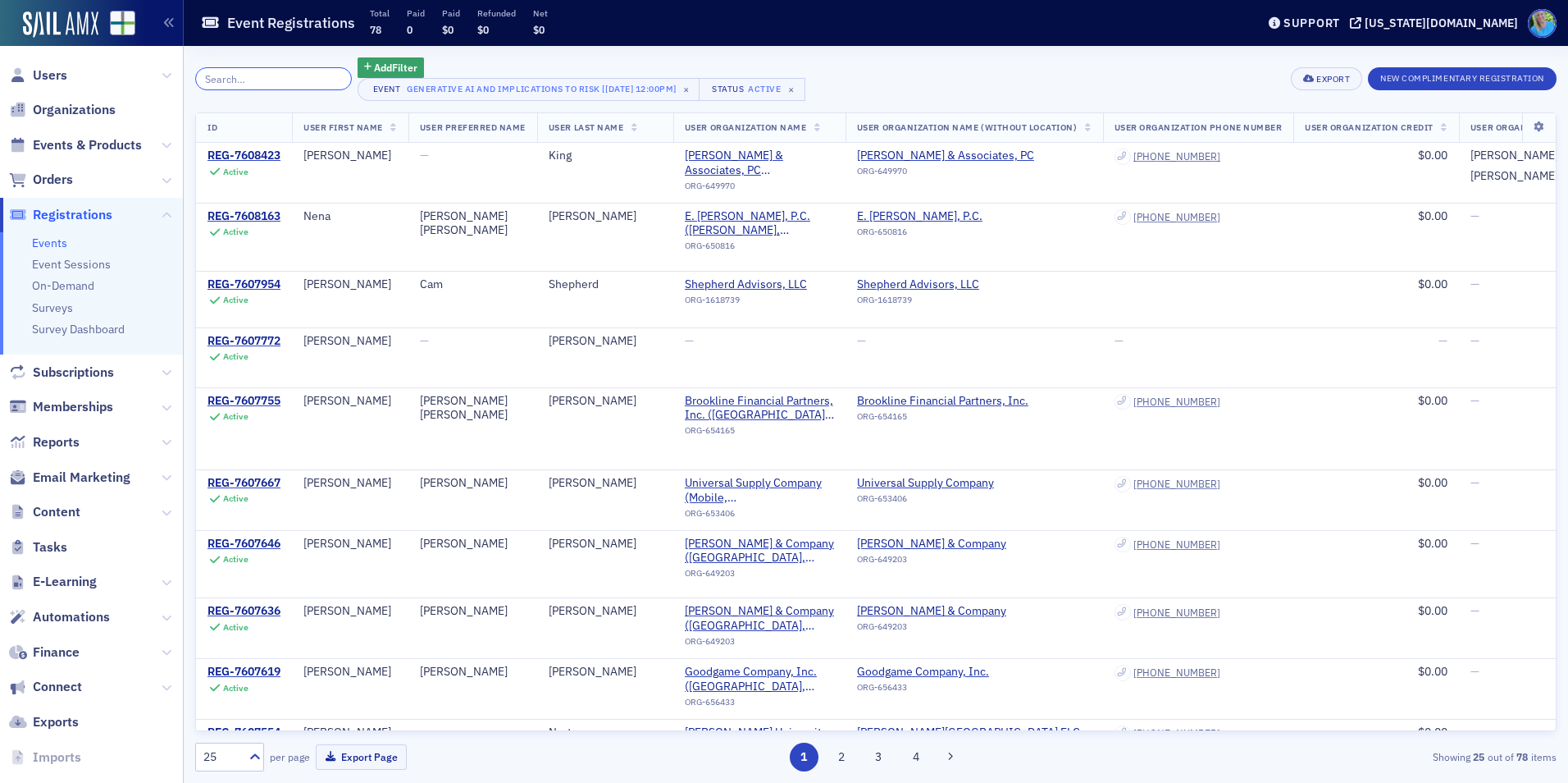
click at [270, 82] on input "search" at bounding box center [273, 79] width 157 height 23
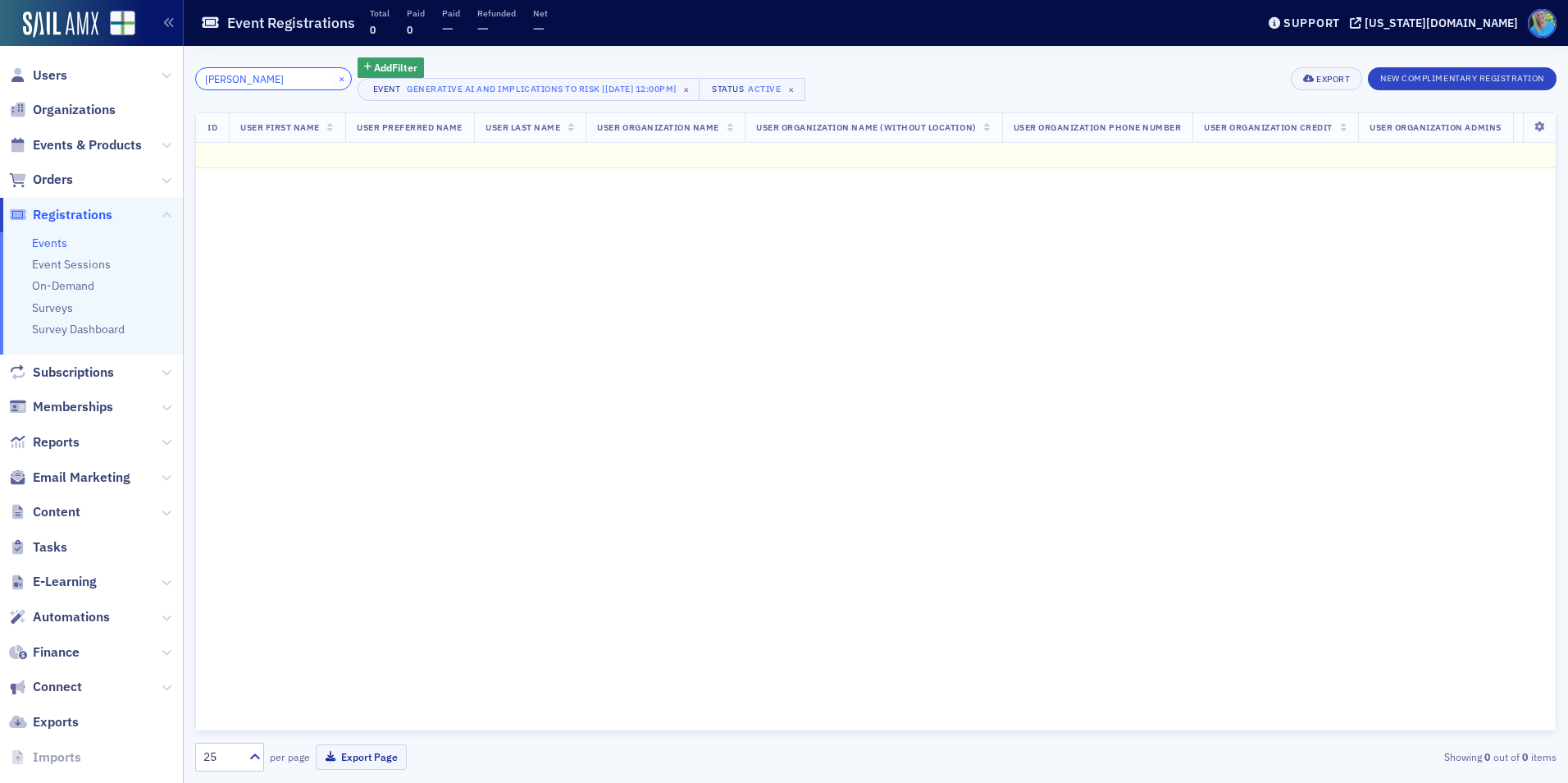
type input "nicole"
click at [334, 81] on button "×" at bounding box center [342, 78] width 15 height 15
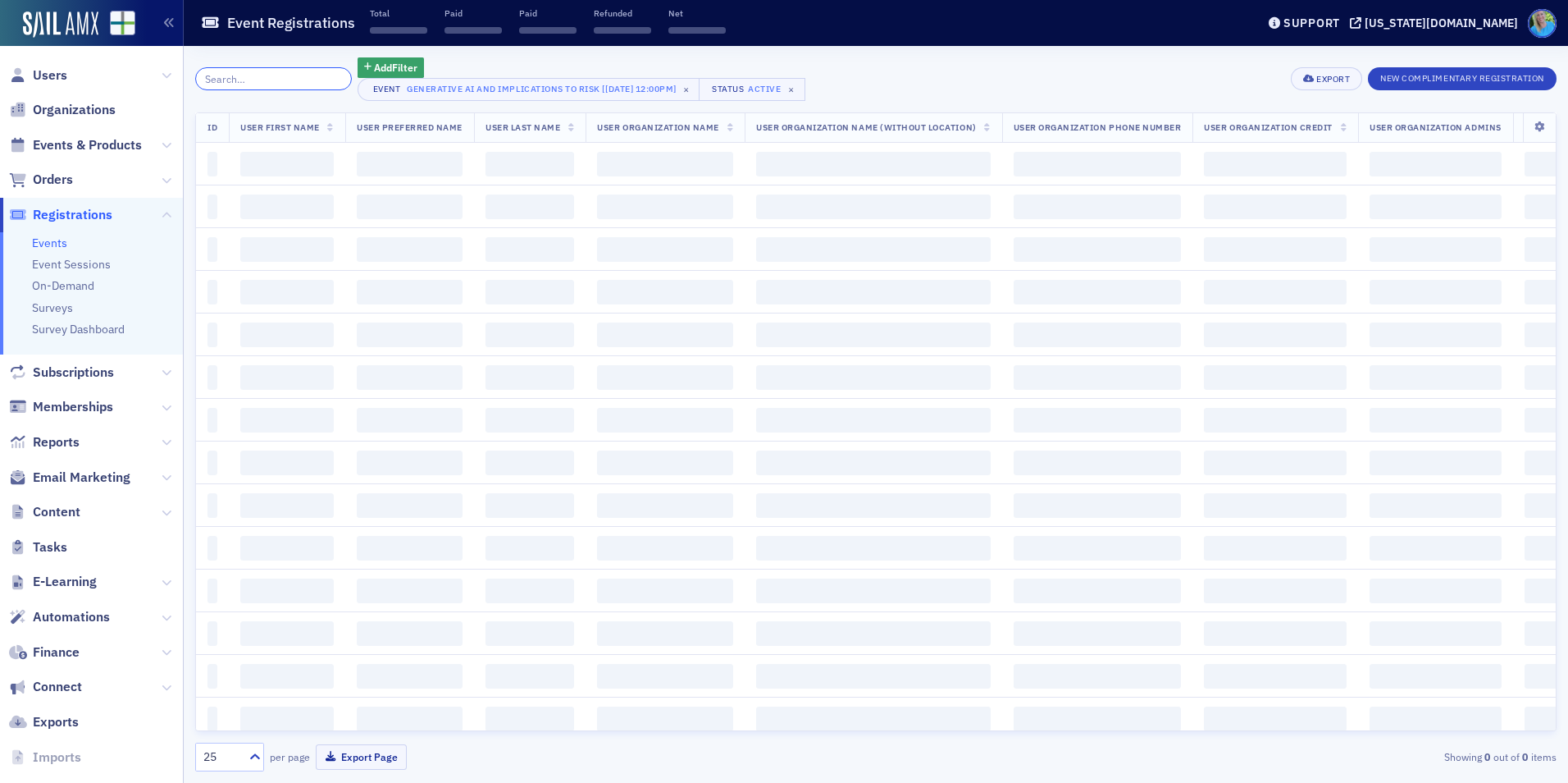
click at [319, 80] on input "search" at bounding box center [273, 79] width 157 height 23
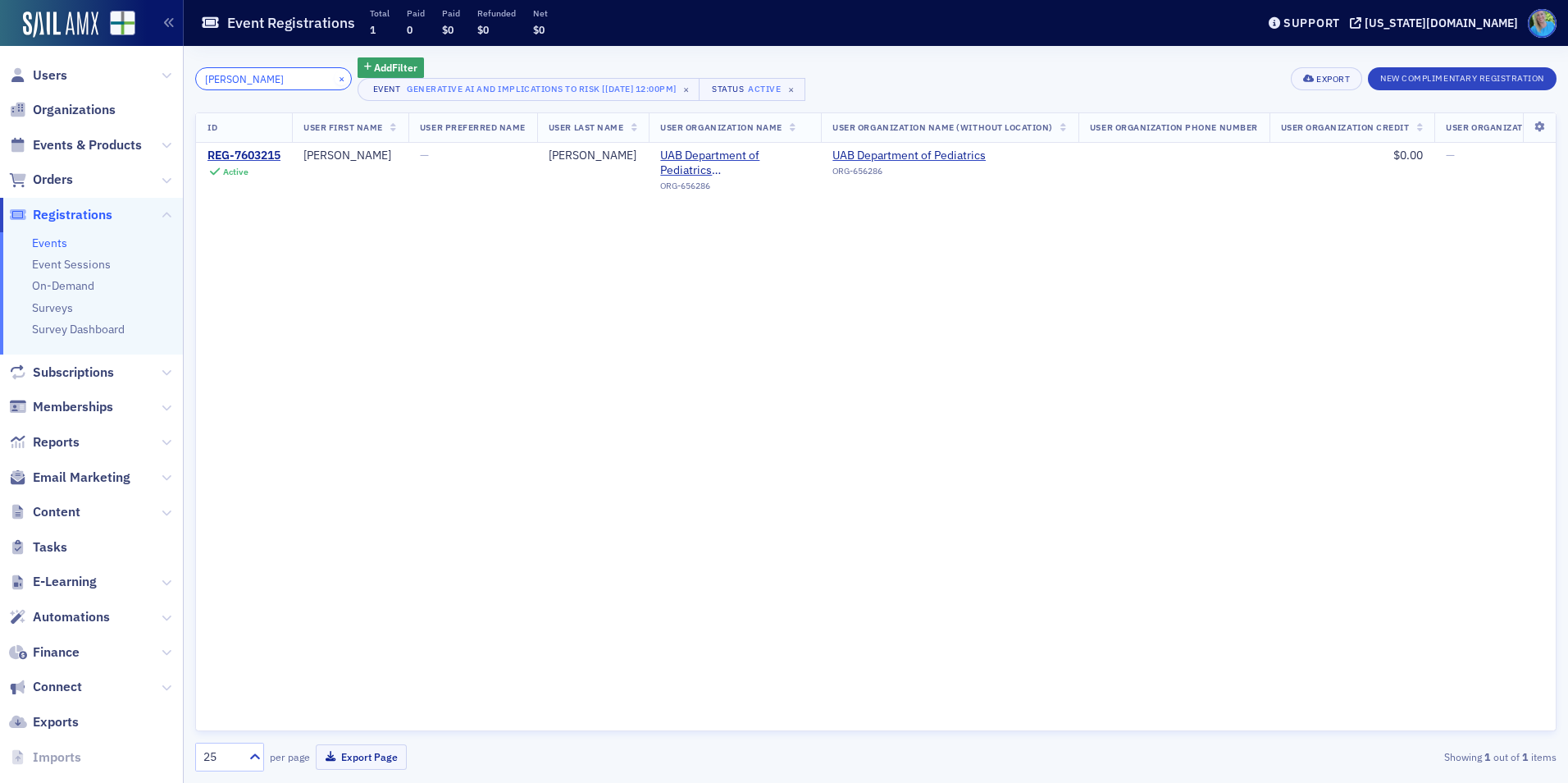
type input "cathy"
click at [334, 76] on button "×" at bounding box center [342, 78] width 15 height 15
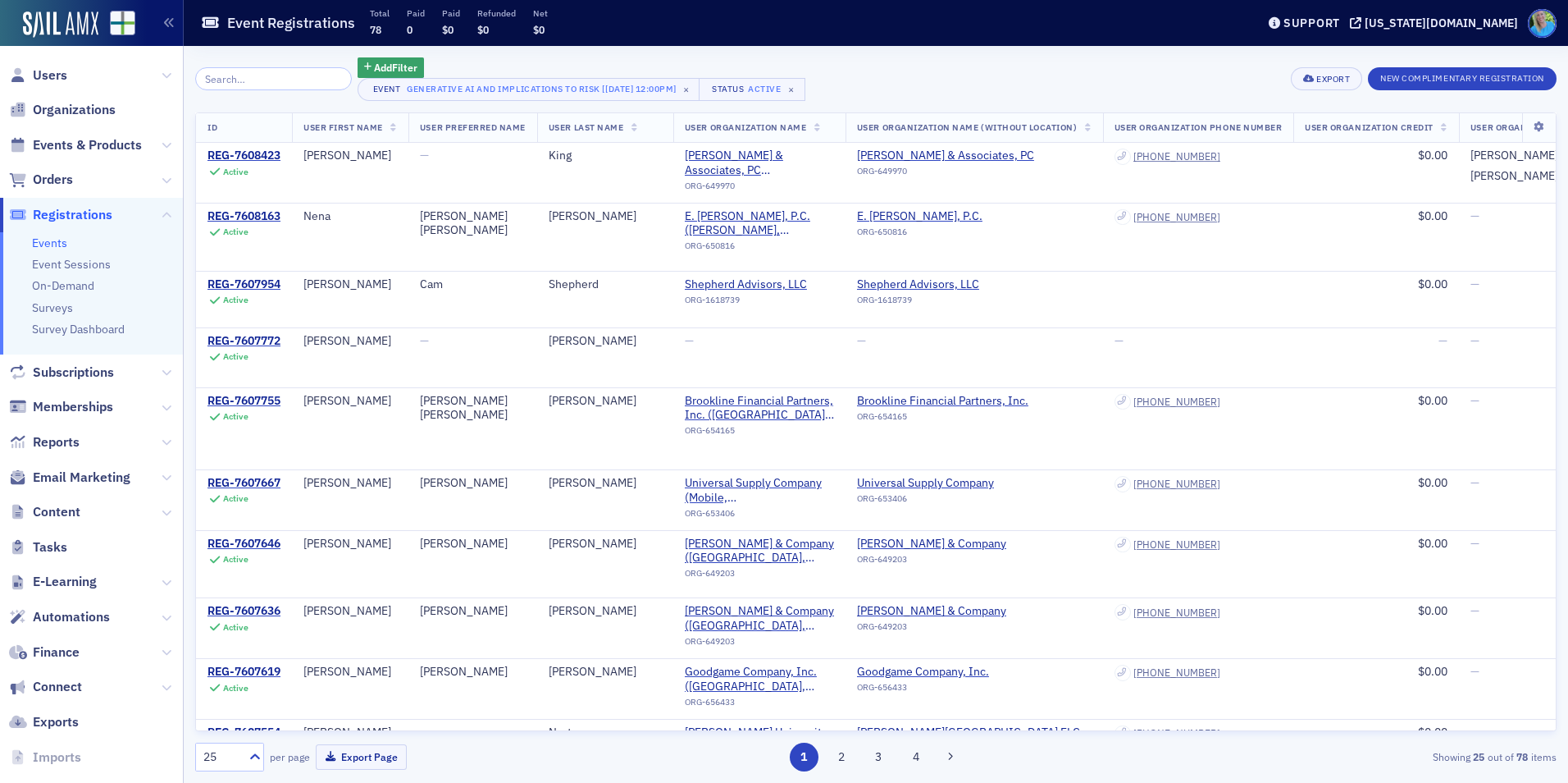
click at [77, 210] on span "Registrations" at bounding box center [72, 214] width 80 height 18
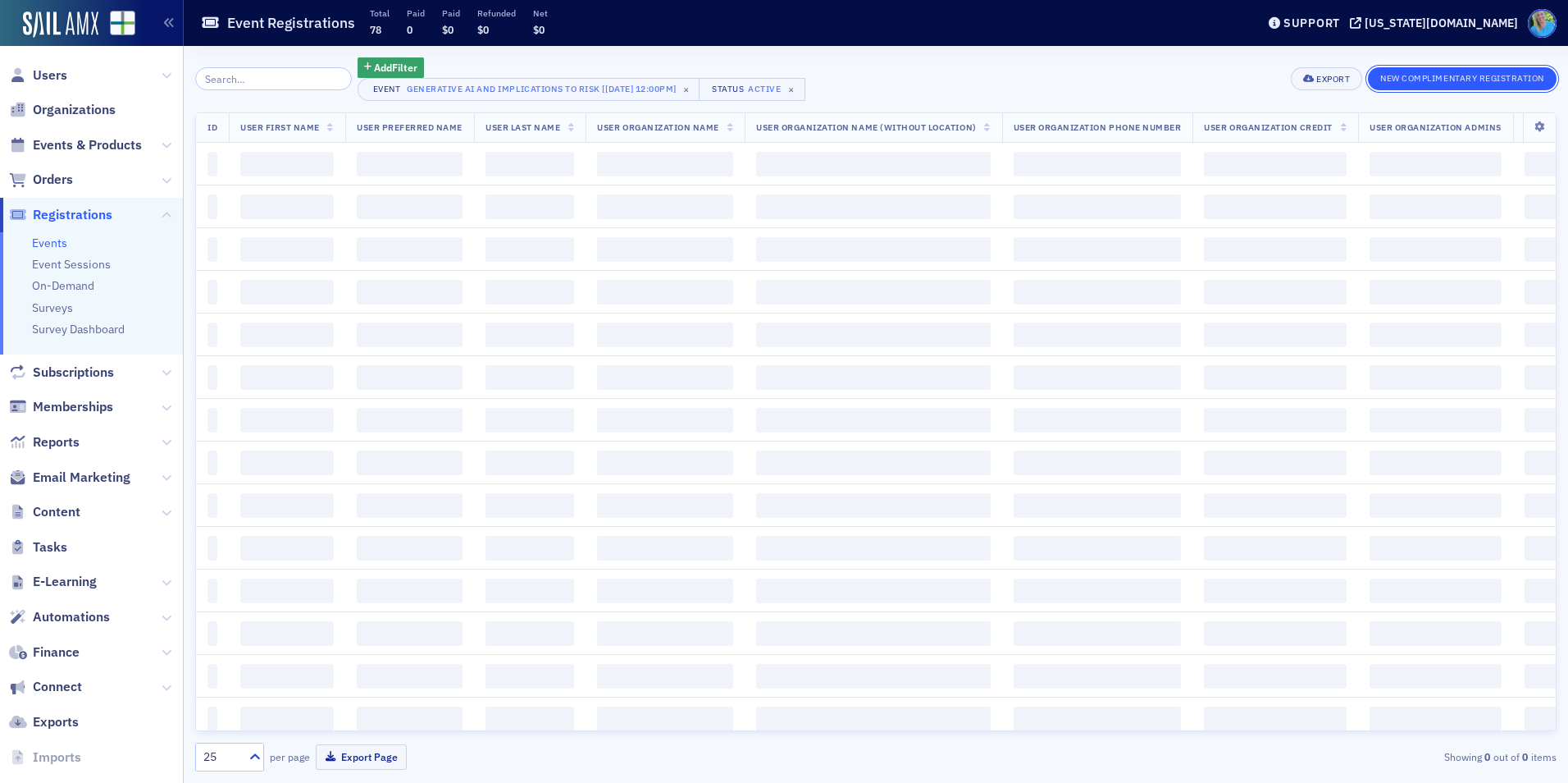
click at [1409, 79] on button "New Complimentary Registration" at bounding box center [1462, 79] width 189 height 23
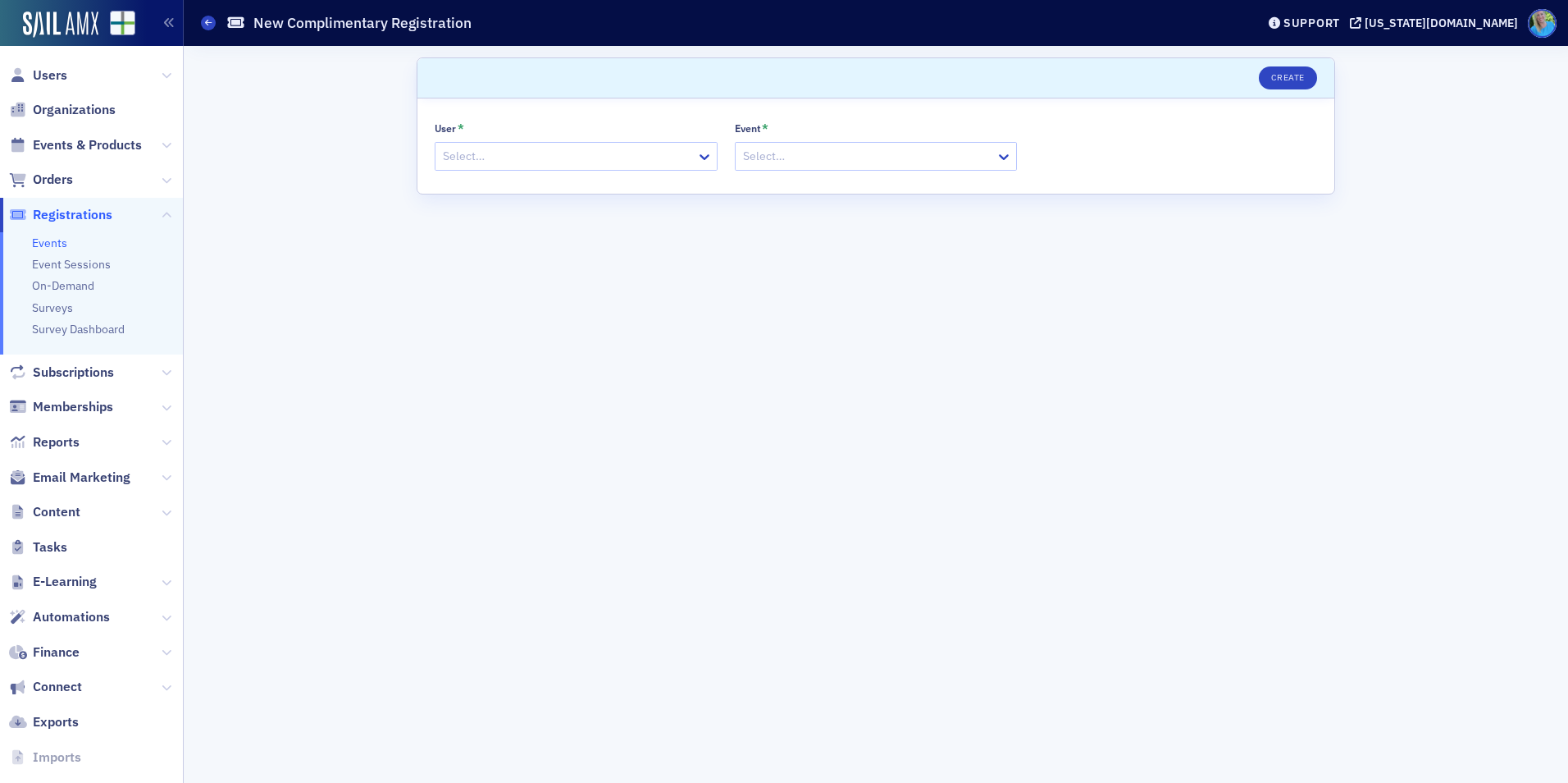
click at [533, 162] on div at bounding box center [568, 157] width 254 height 20
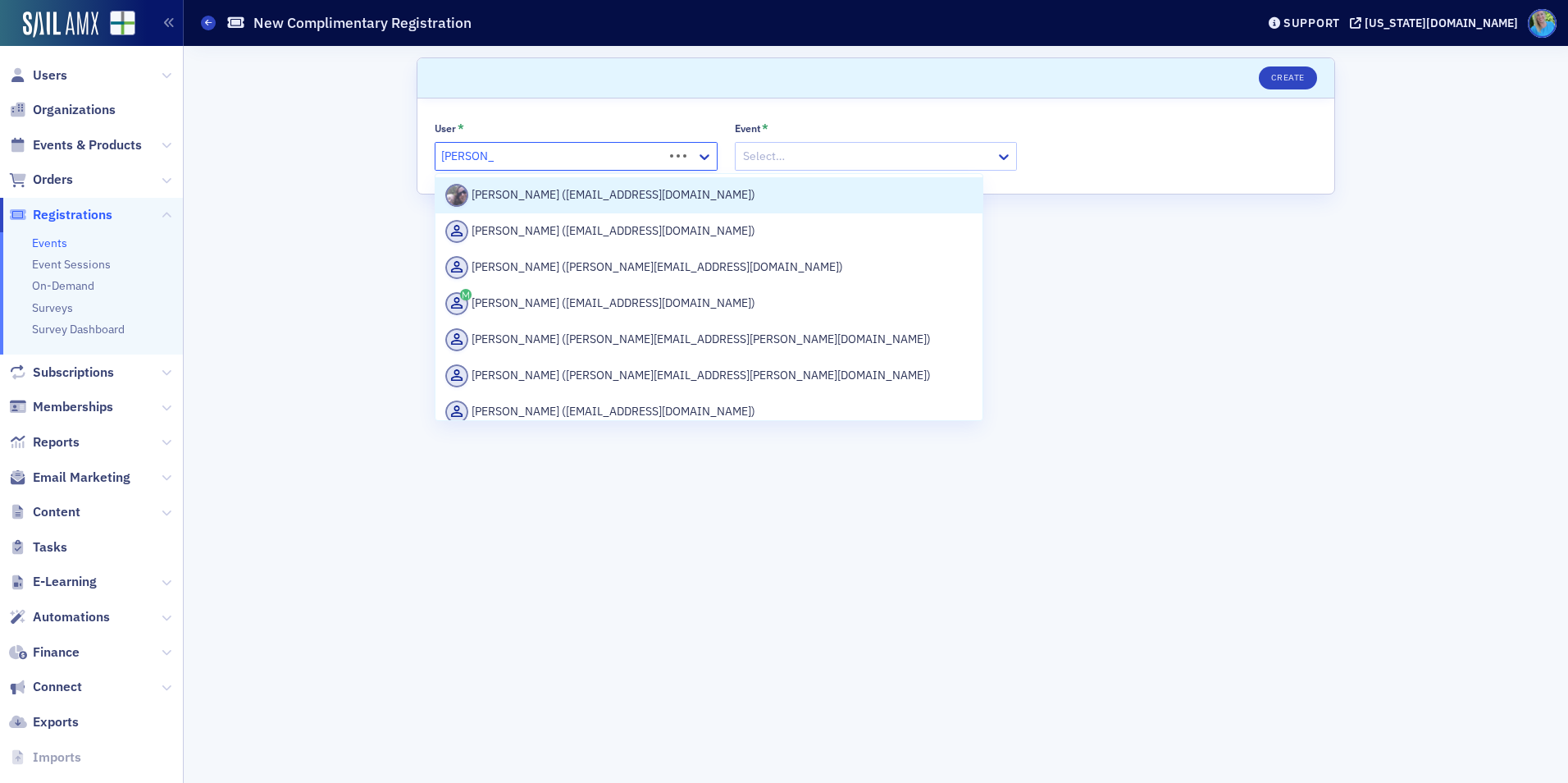
type input "nicole graha"
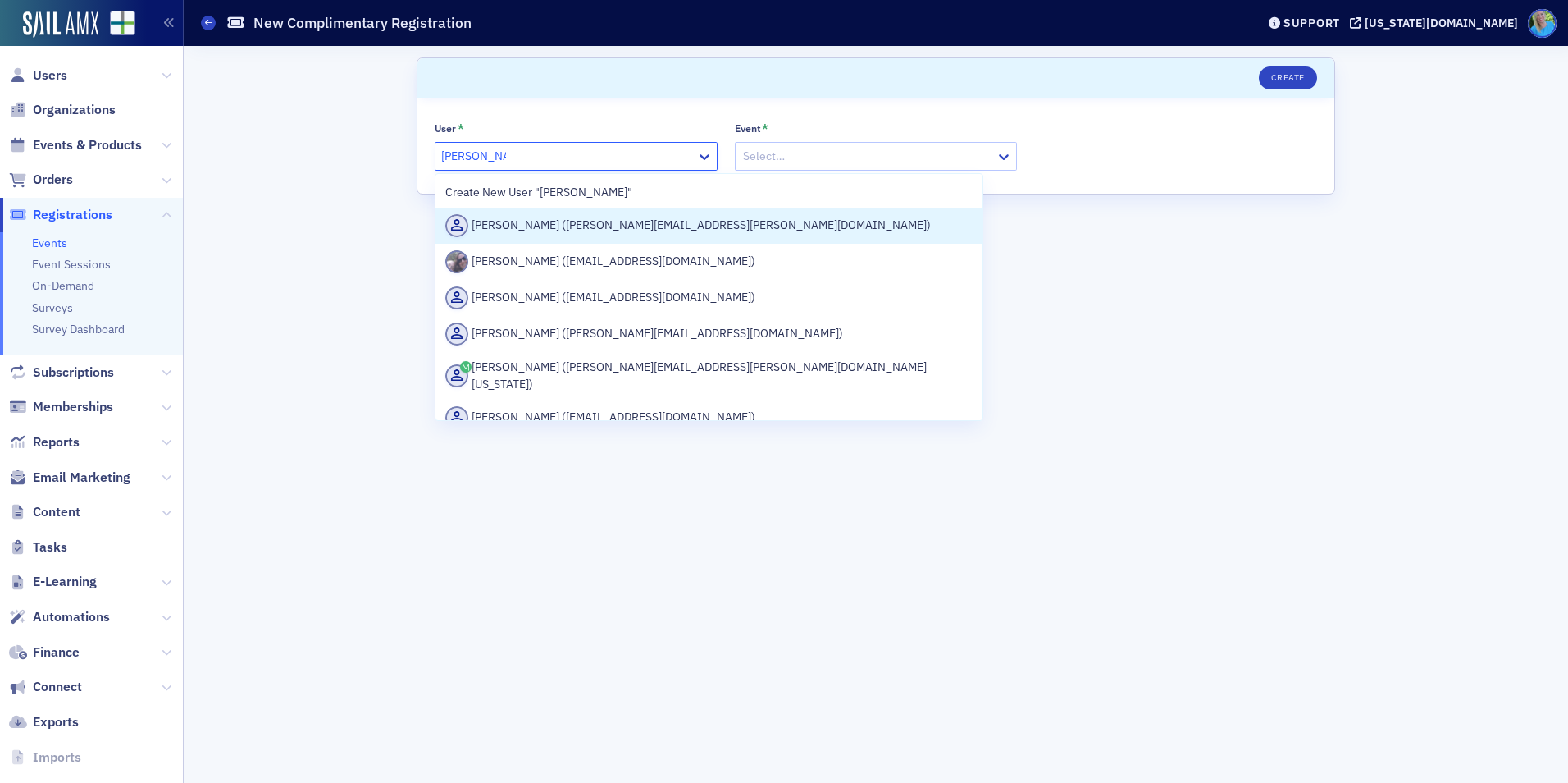
click at [548, 220] on div "Nicole Graham (nicole.graham@aon.com)" at bounding box center [709, 225] width 527 height 23
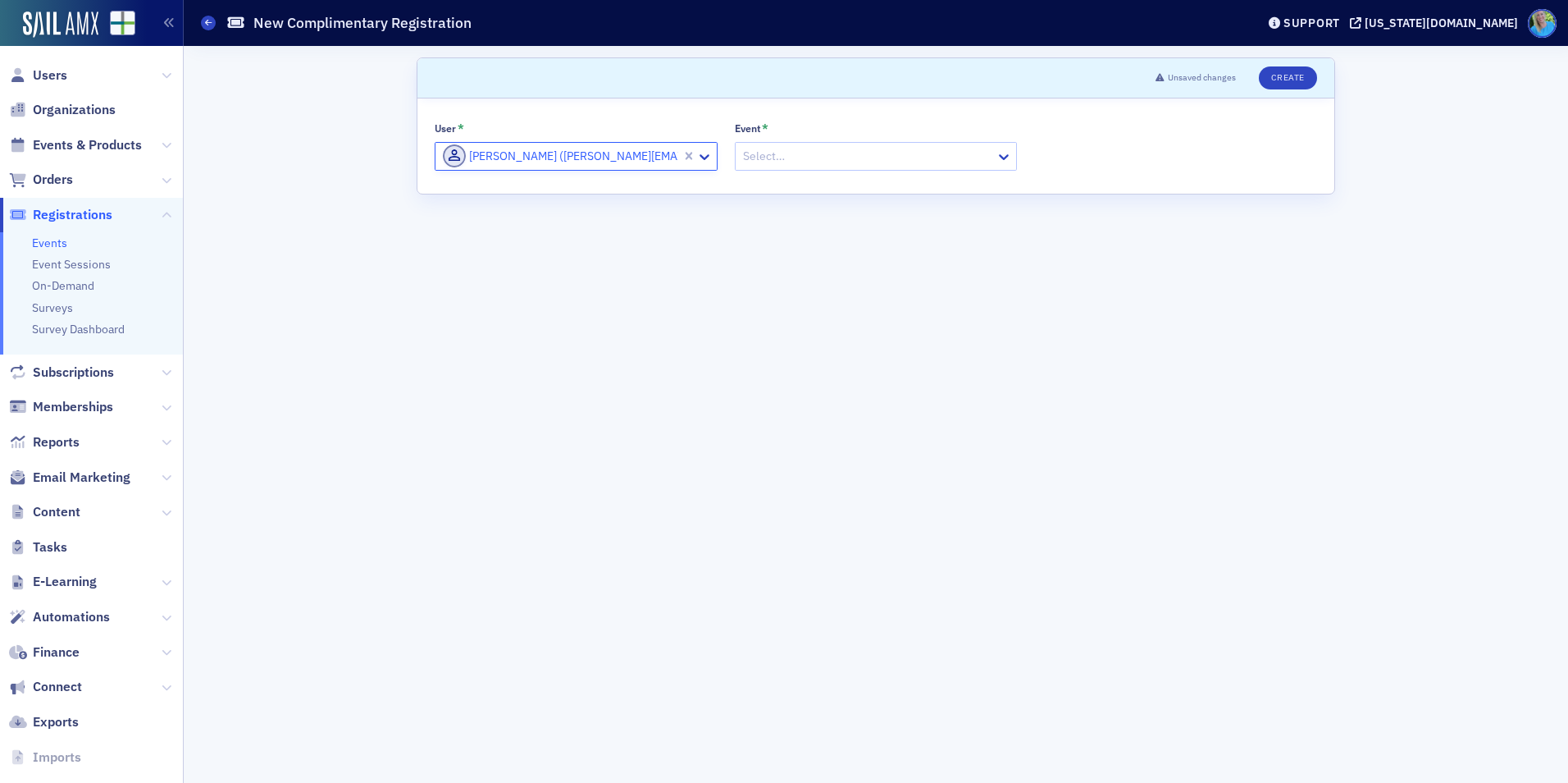
click at [840, 140] on div "Event * Select…" at bounding box center [876, 145] width 283 height 49
click at [838, 153] on div at bounding box center [869, 157] width 254 height 20
type input "Generative AI"
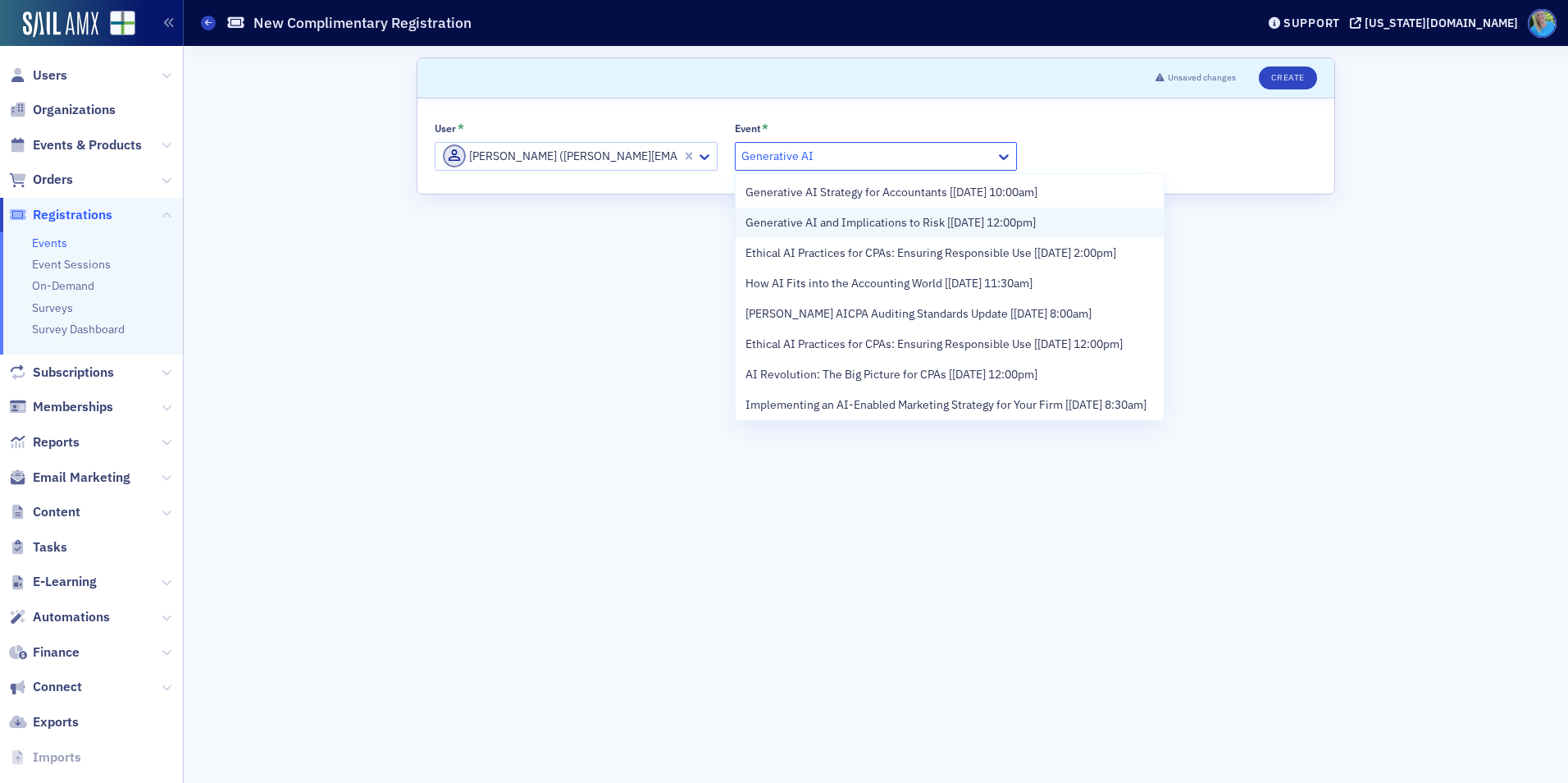
click at [844, 223] on span "Generative AI and Implications to Risk [9/16/2025 12:00pm]" at bounding box center [890, 222] width 290 height 18
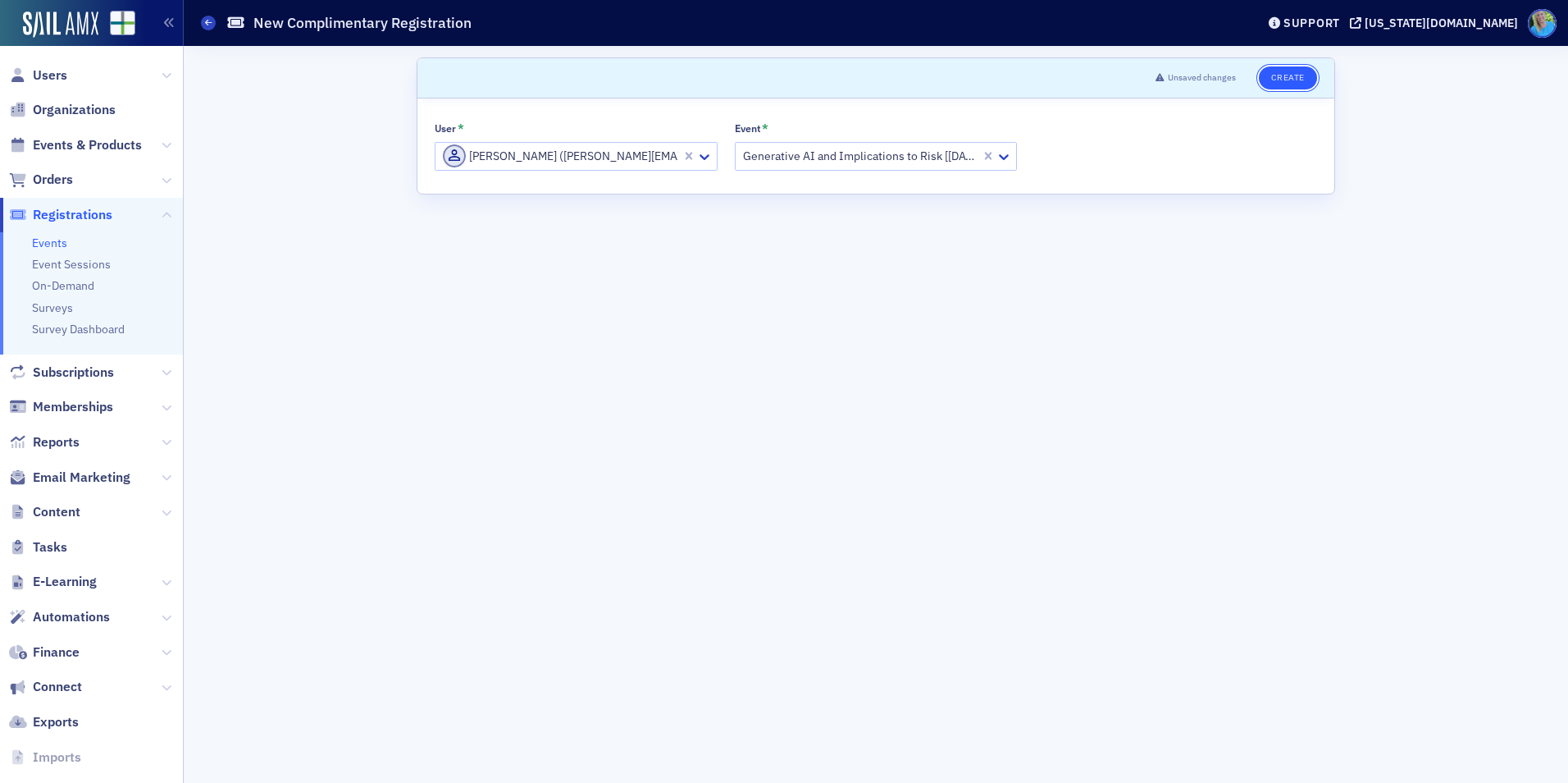
click at [1266, 81] on button "Create" at bounding box center [1287, 78] width 58 height 23
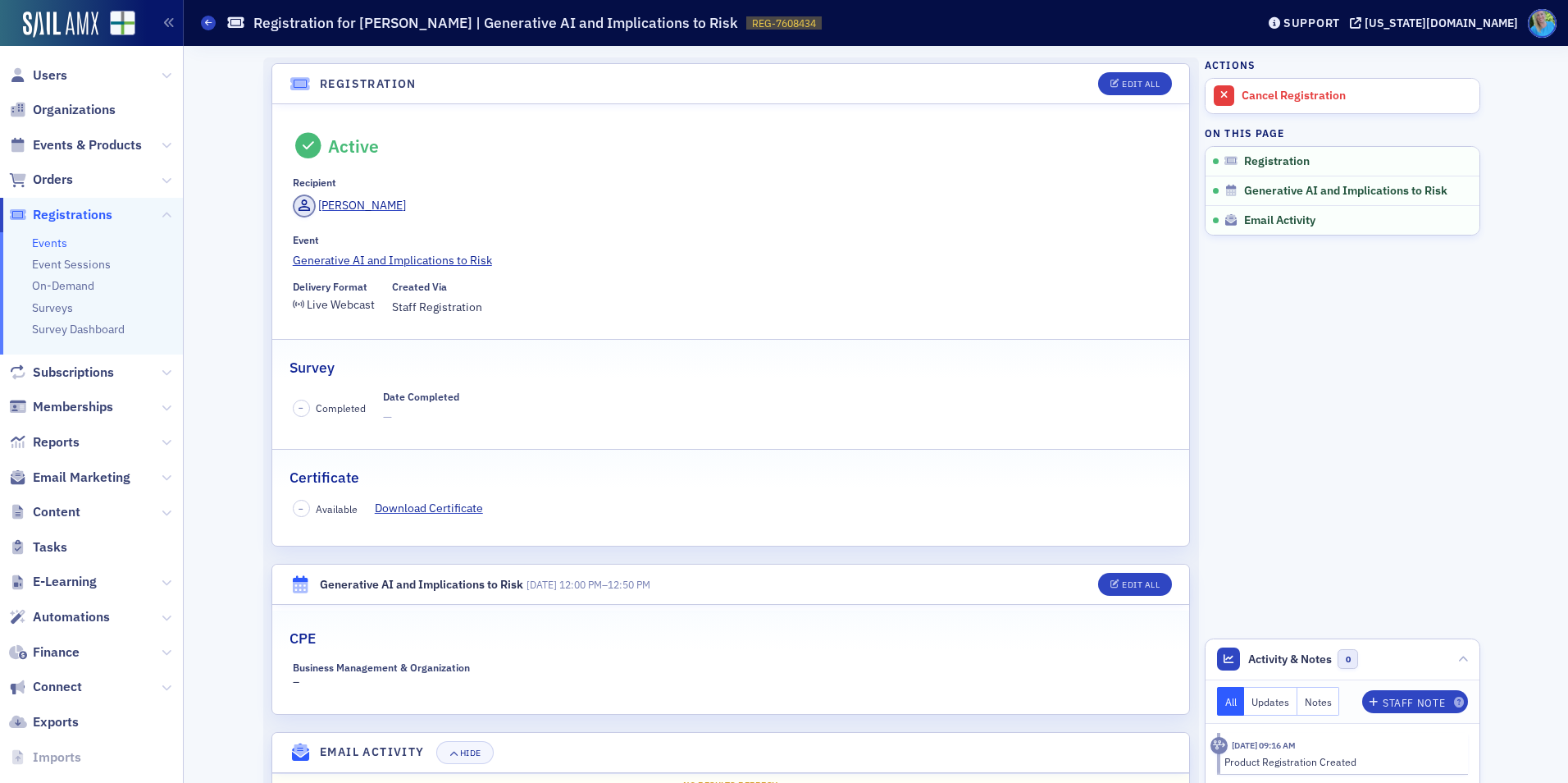
click at [51, 218] on span "Registrations" at bounding box center [72, 214] width 80 height 18
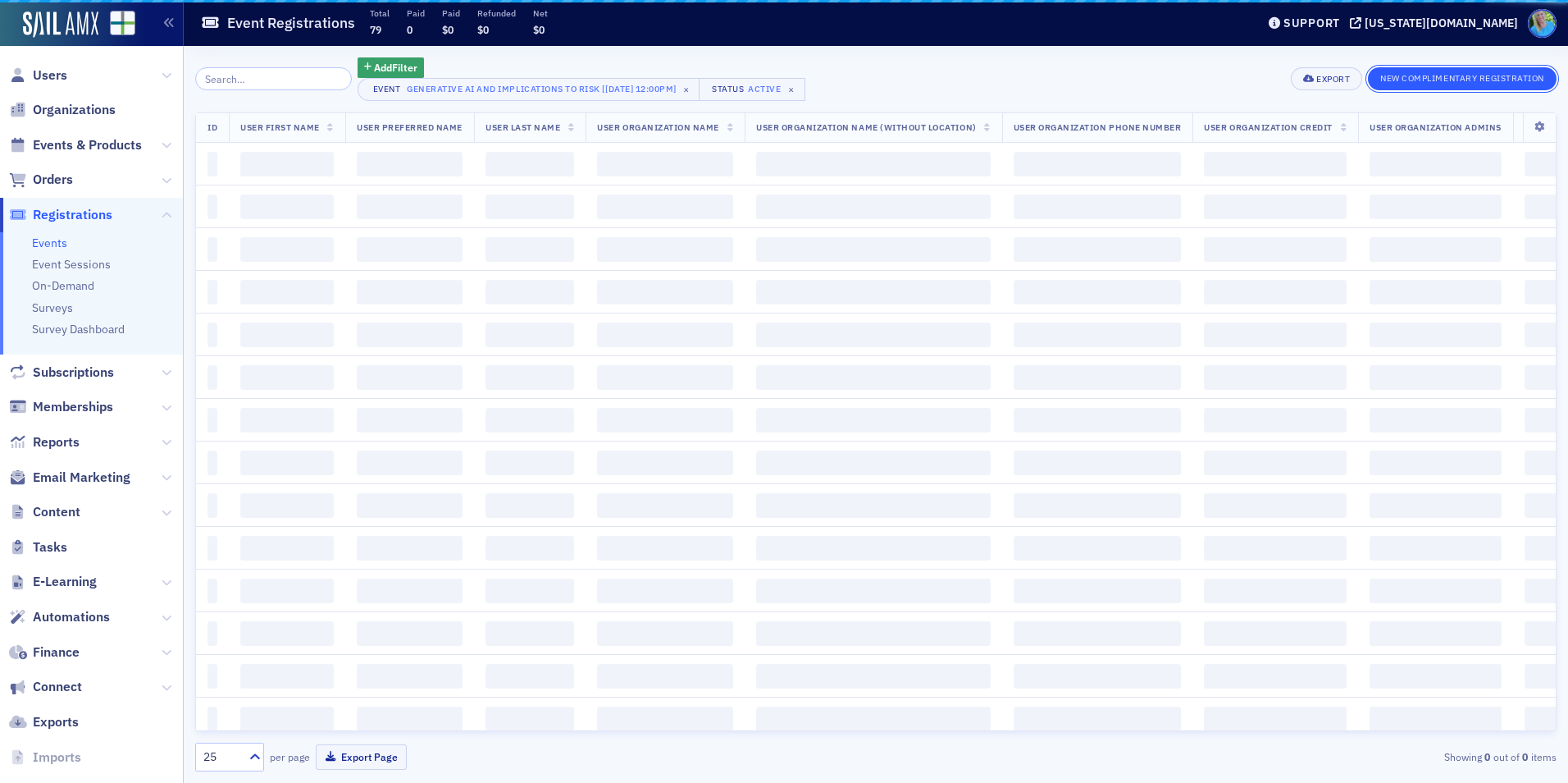
click at [1405, 82] on button "New Complimentary Registration" at bounding box center [1462, 79] width 189 height 23
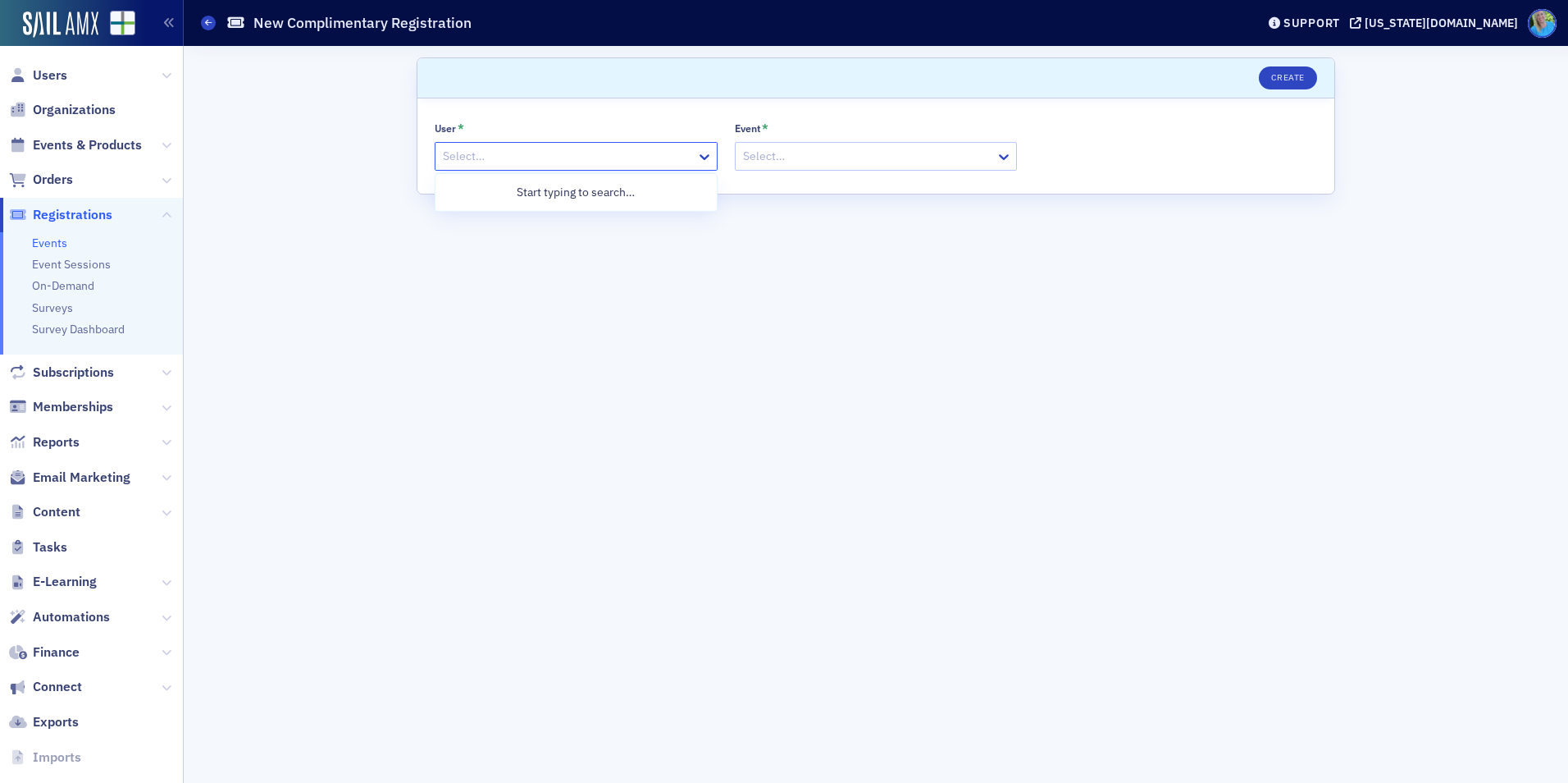
click at [551, 161] on div at bounding box center [568, 157] width 254 height 20
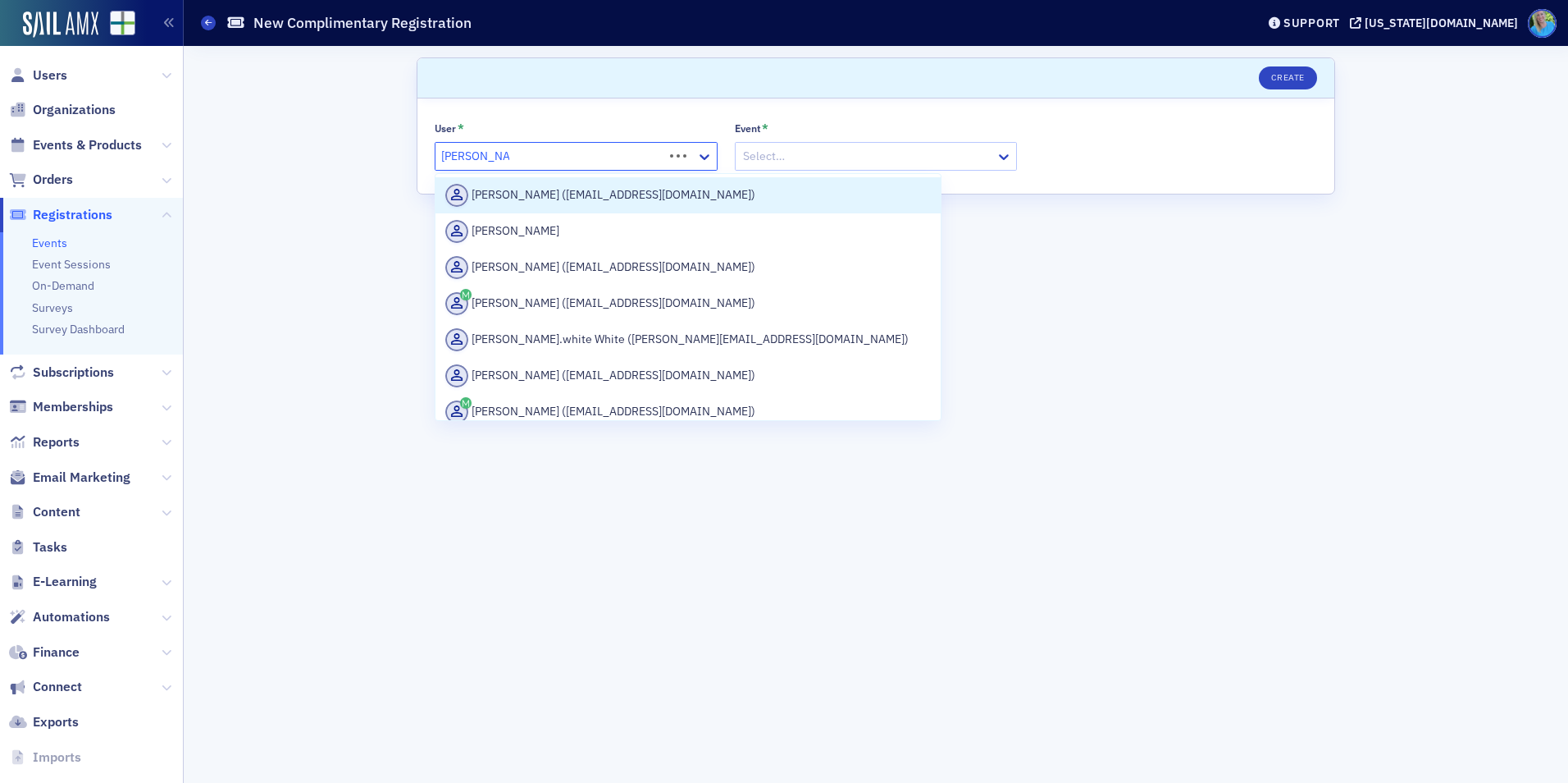
type input "Cathy Whitley"
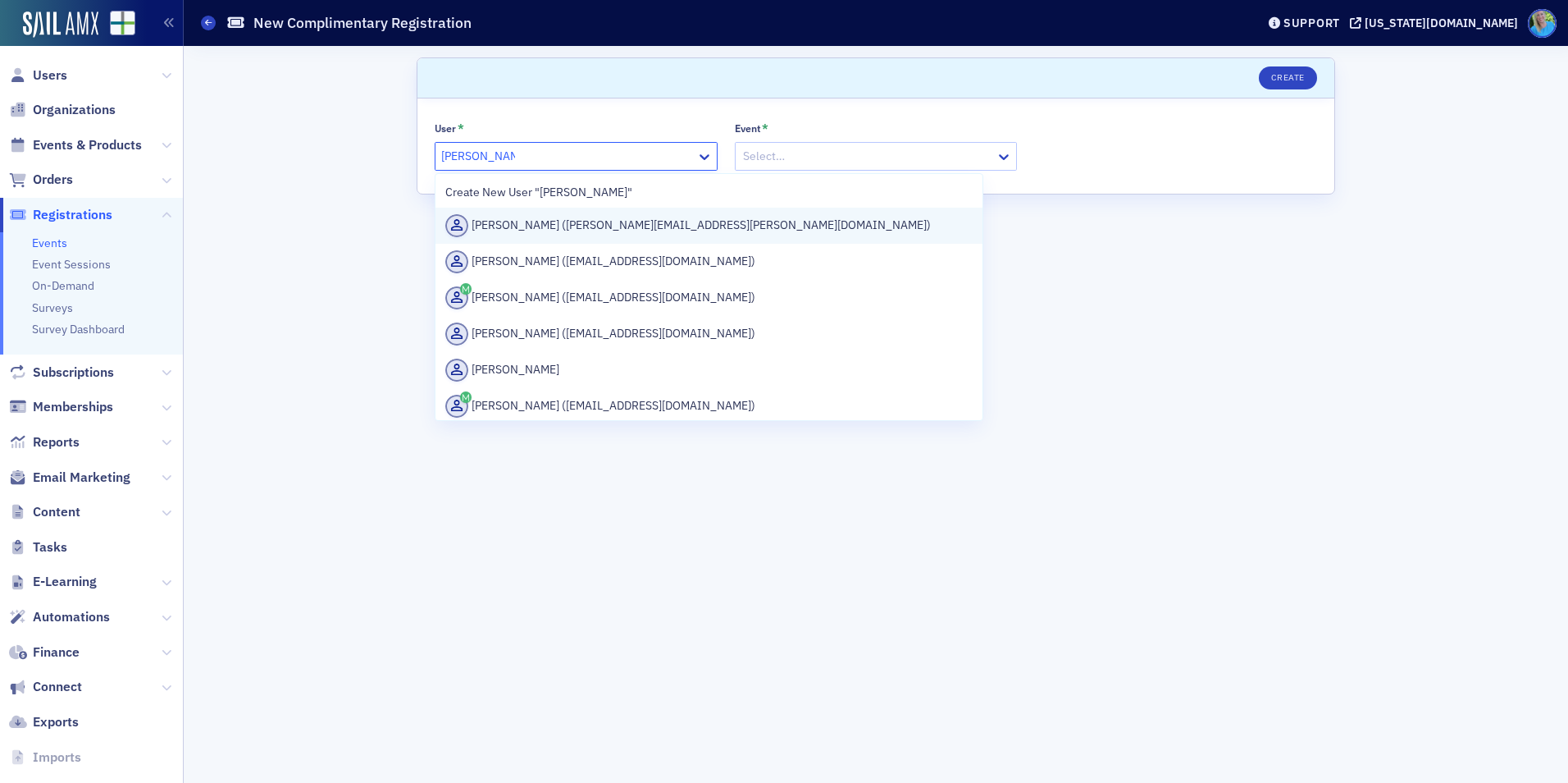
click at [561, 227] on div "Cathy Whitley (cathy.whitley@aon.com)" at bounding box center [709, 225] width 527 height 23
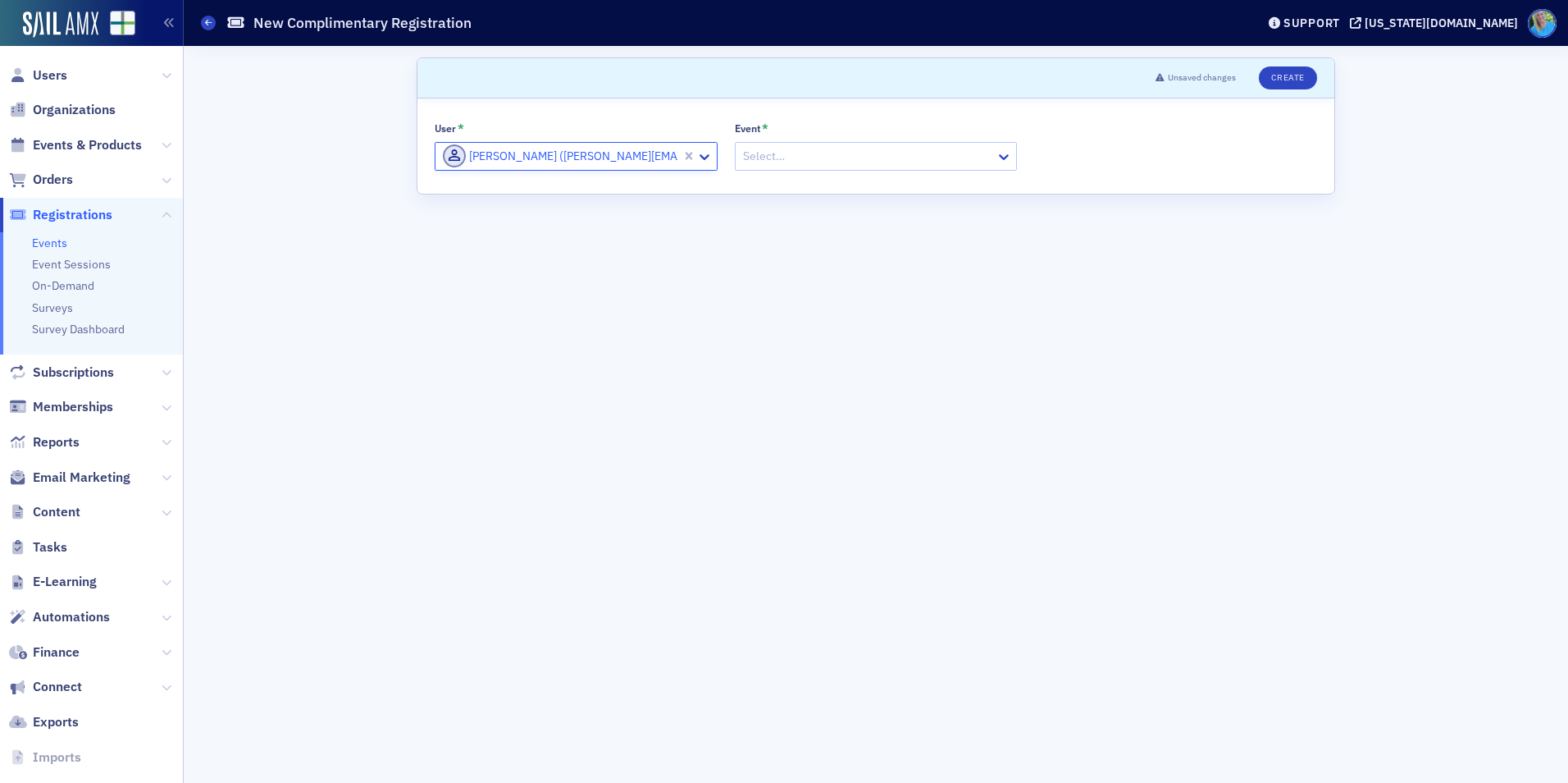
click at [821, 154] on div at bounding box center [869, 157] width 254 height 20
type input "Generative AI"
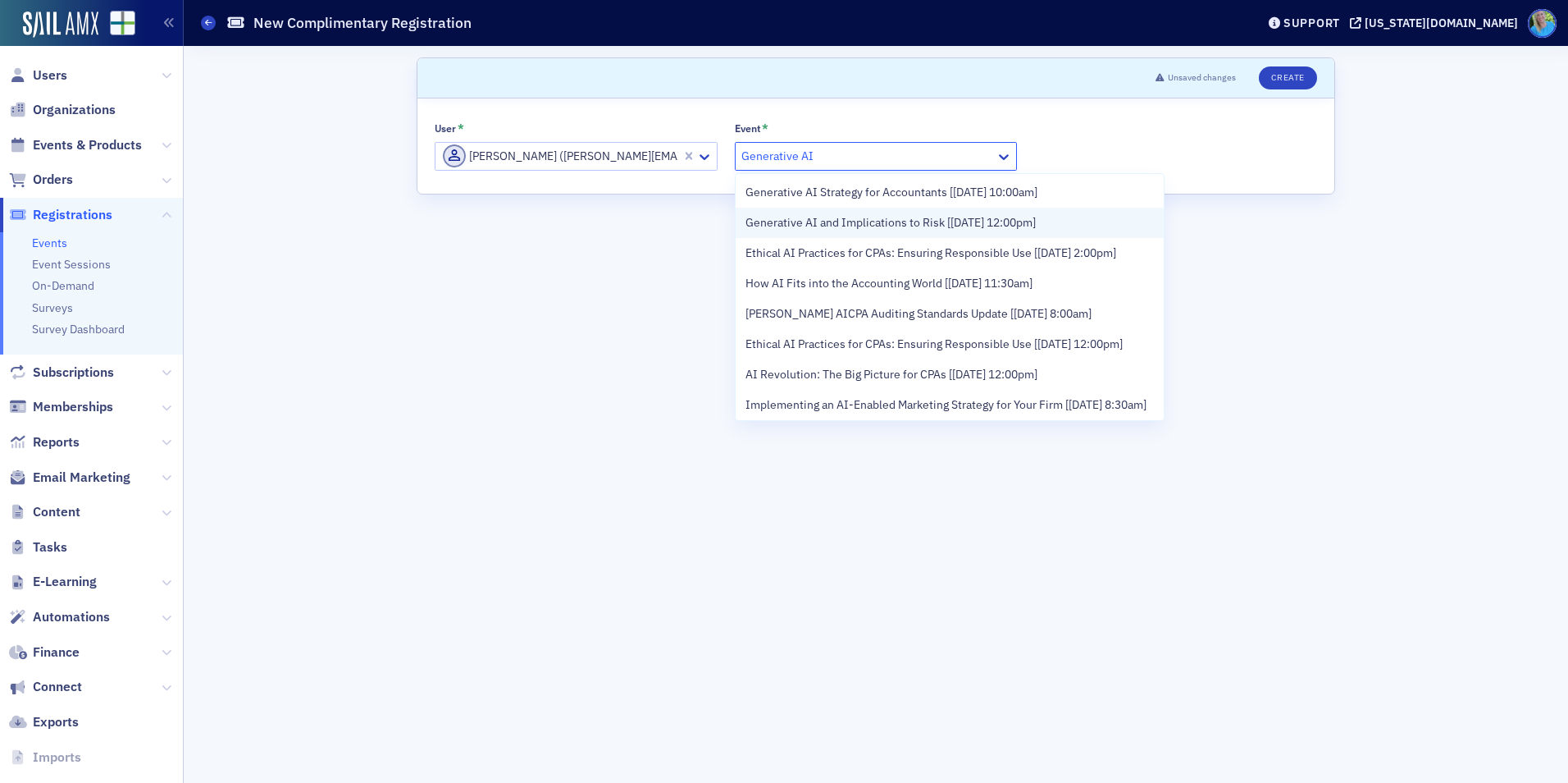
click at [839, 210] on div "Generative AI and Implications to Risk [9/16/2025 12:00pm]" at bounding box center [949, 222] width 428 height 31
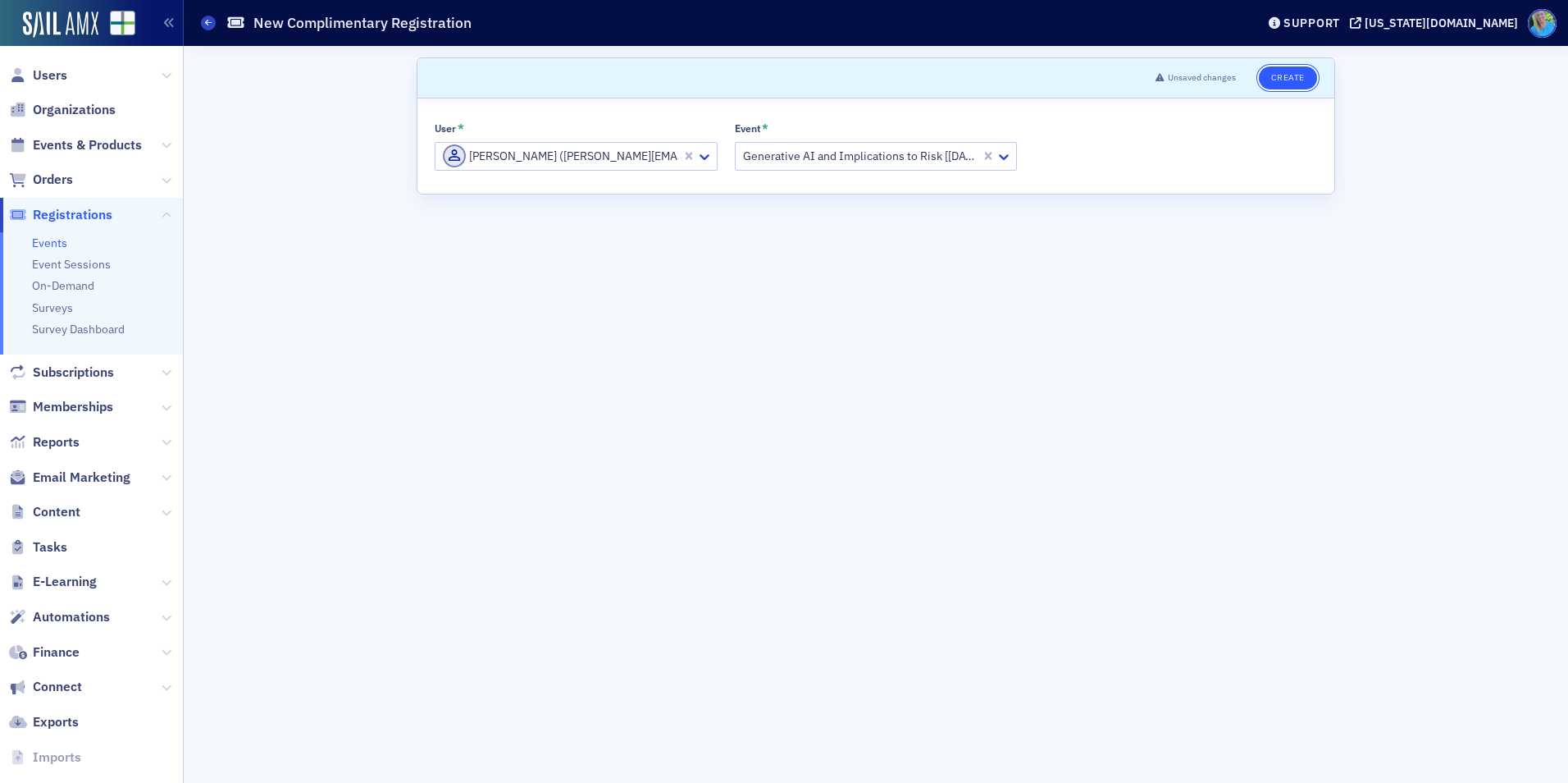
click at [1276, 76] on button "Create" at bounding box center [1287, 78] width 58 height 23
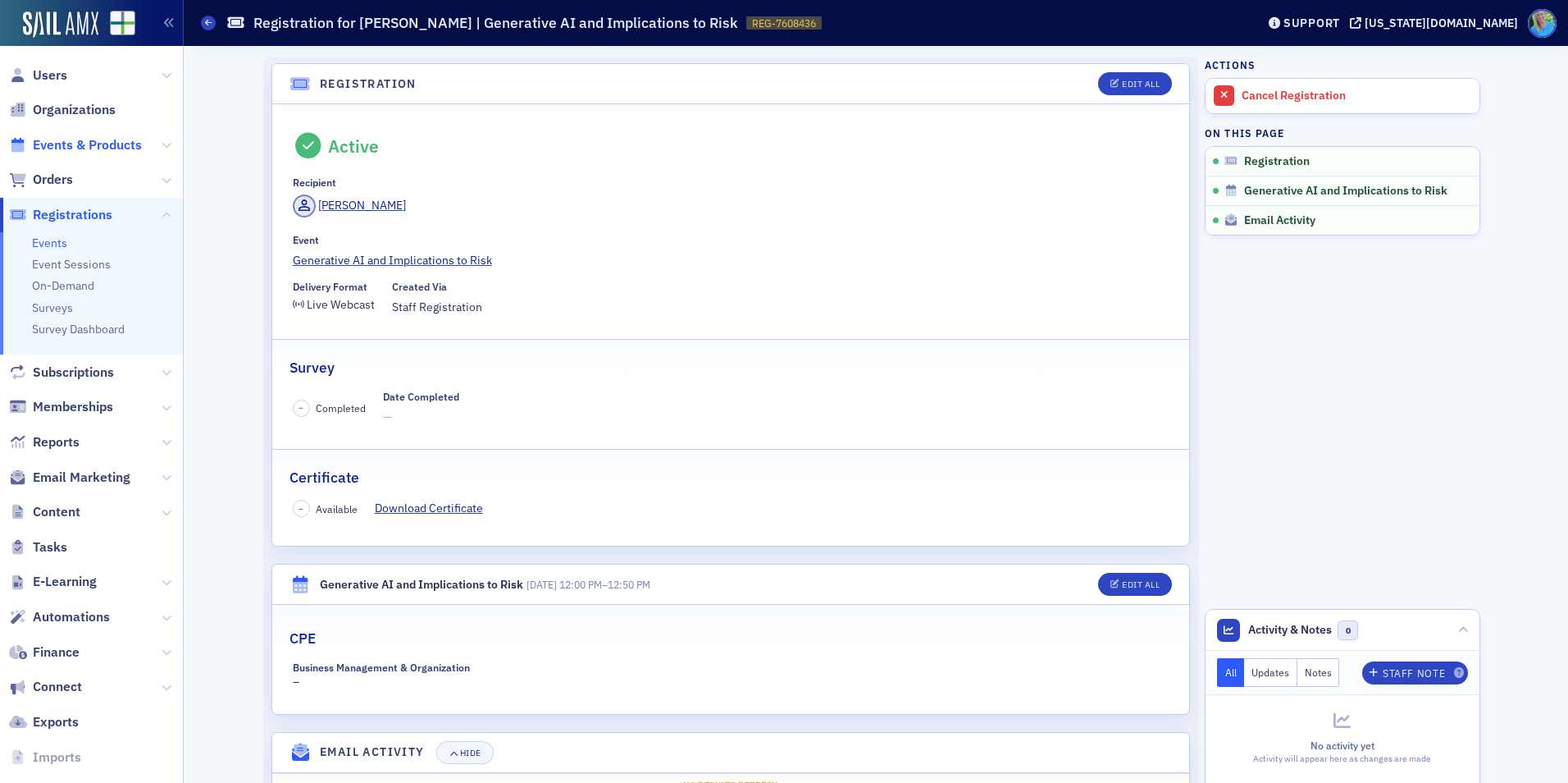
click at [76, 144] on span "Events & Products" at bounding box center [87, 145] width 109 height 18
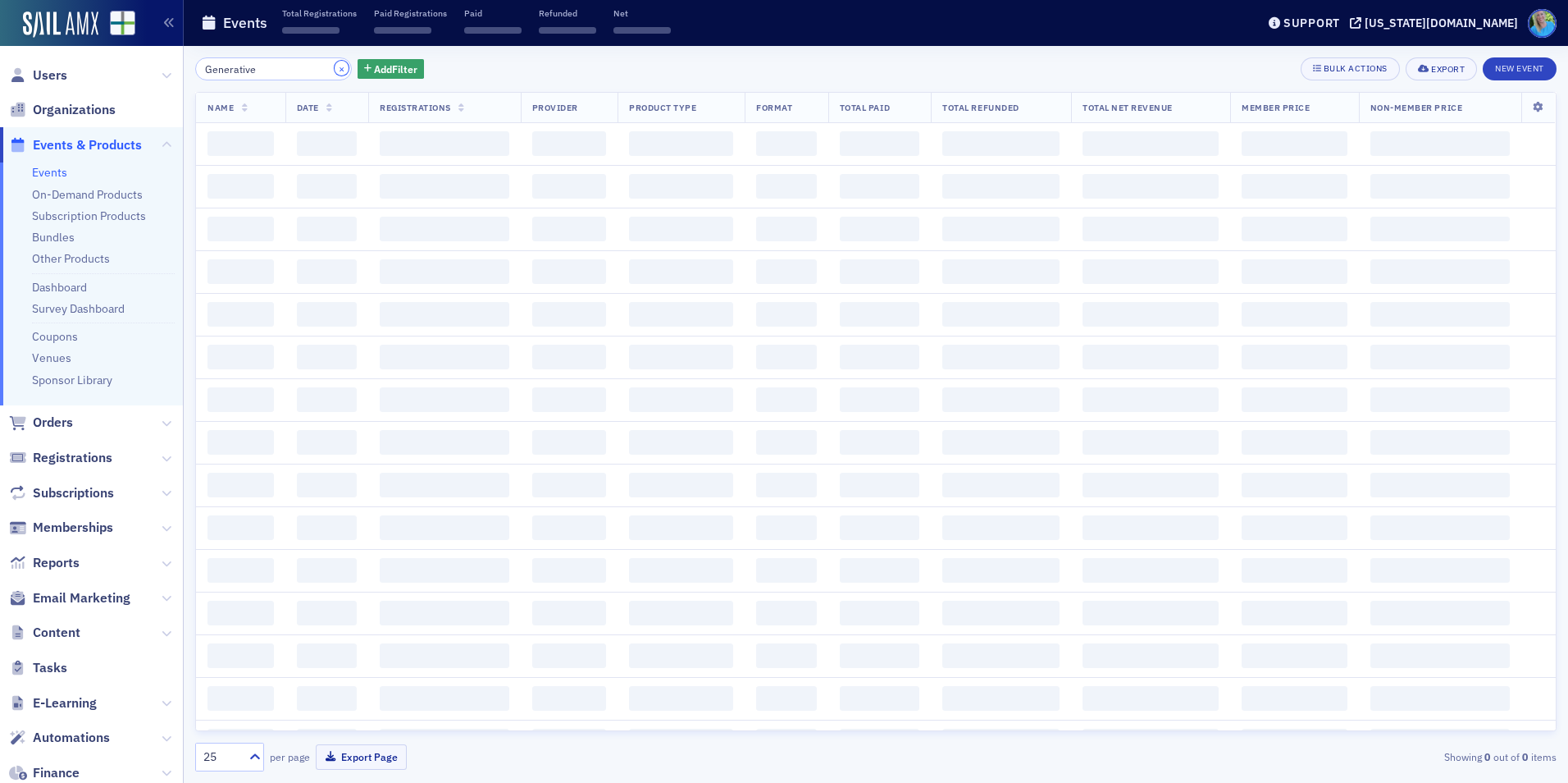
click at [334, 68] on button "×" at bounding box center [342, 69] width 15 height 15
click at [320, 68] on input "search" at bounding box center [273, 69] width 157 height 23
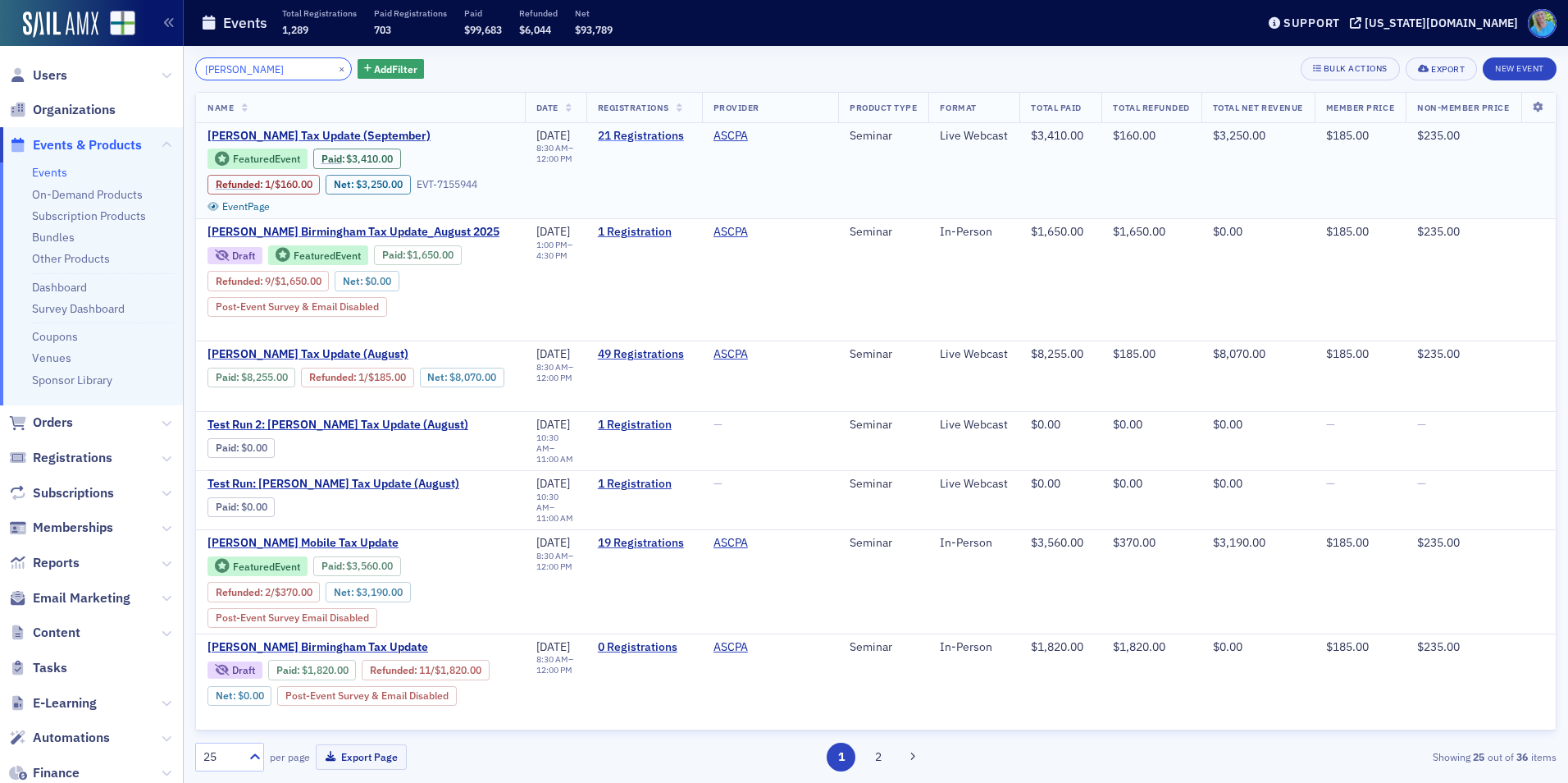
type input "Lisa McKinney"
click at [627, 138] on link "21 Registrations" at bounding box center [645, 136] width 93 height 15
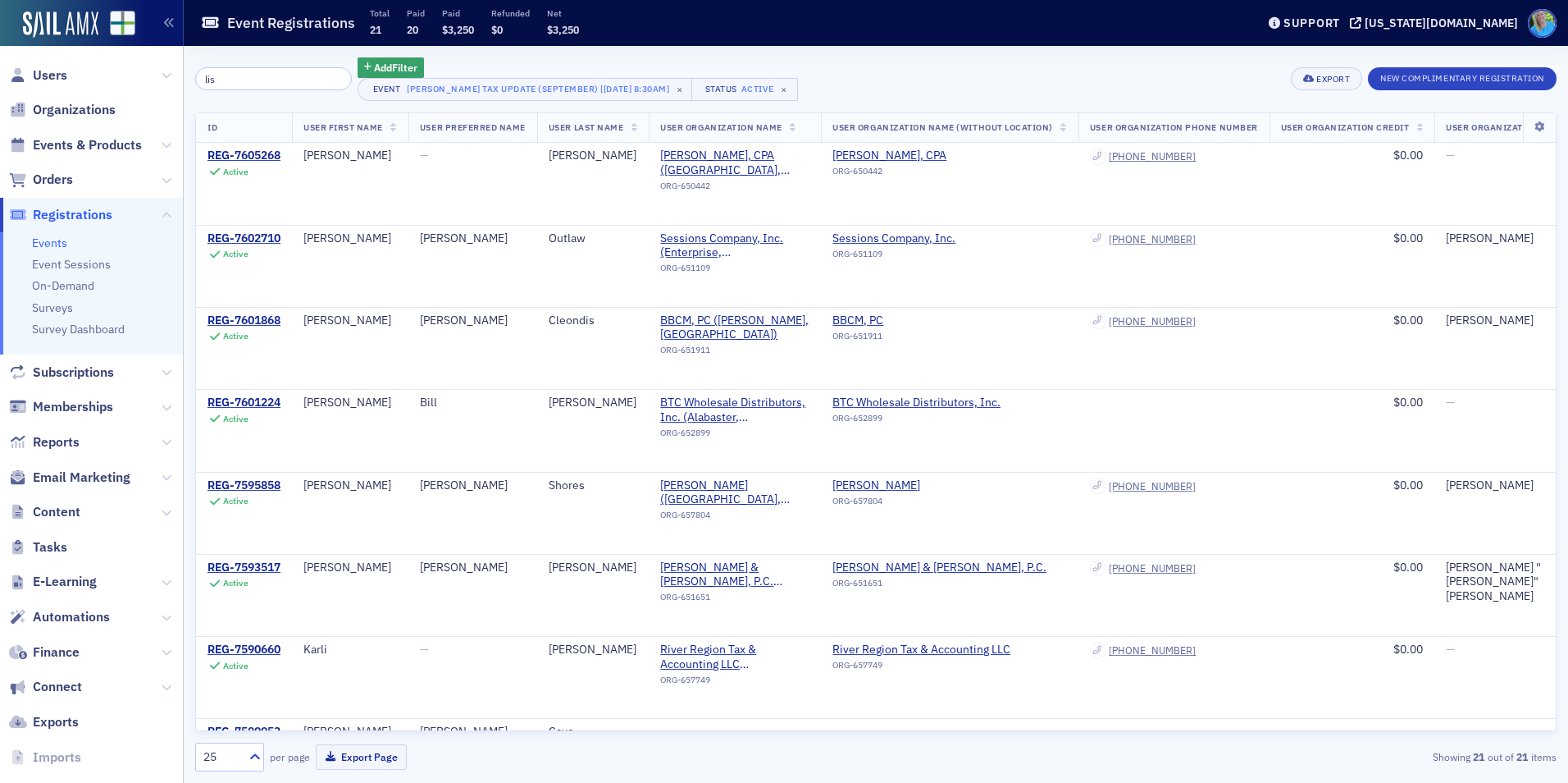
type input "lisa"
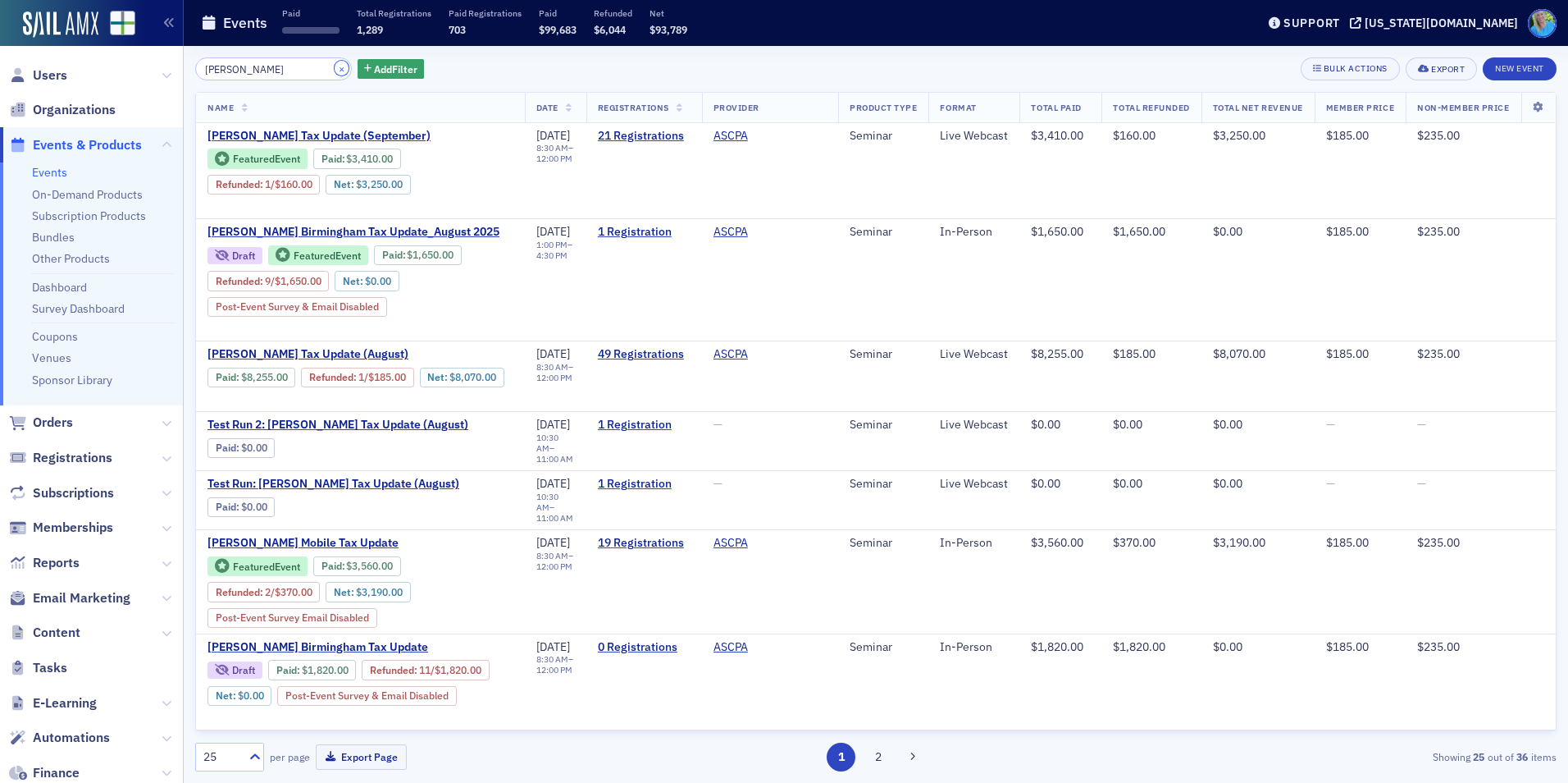
click at [334, 72] on button "×" at bounding box center [342, 69] width 15 height 15
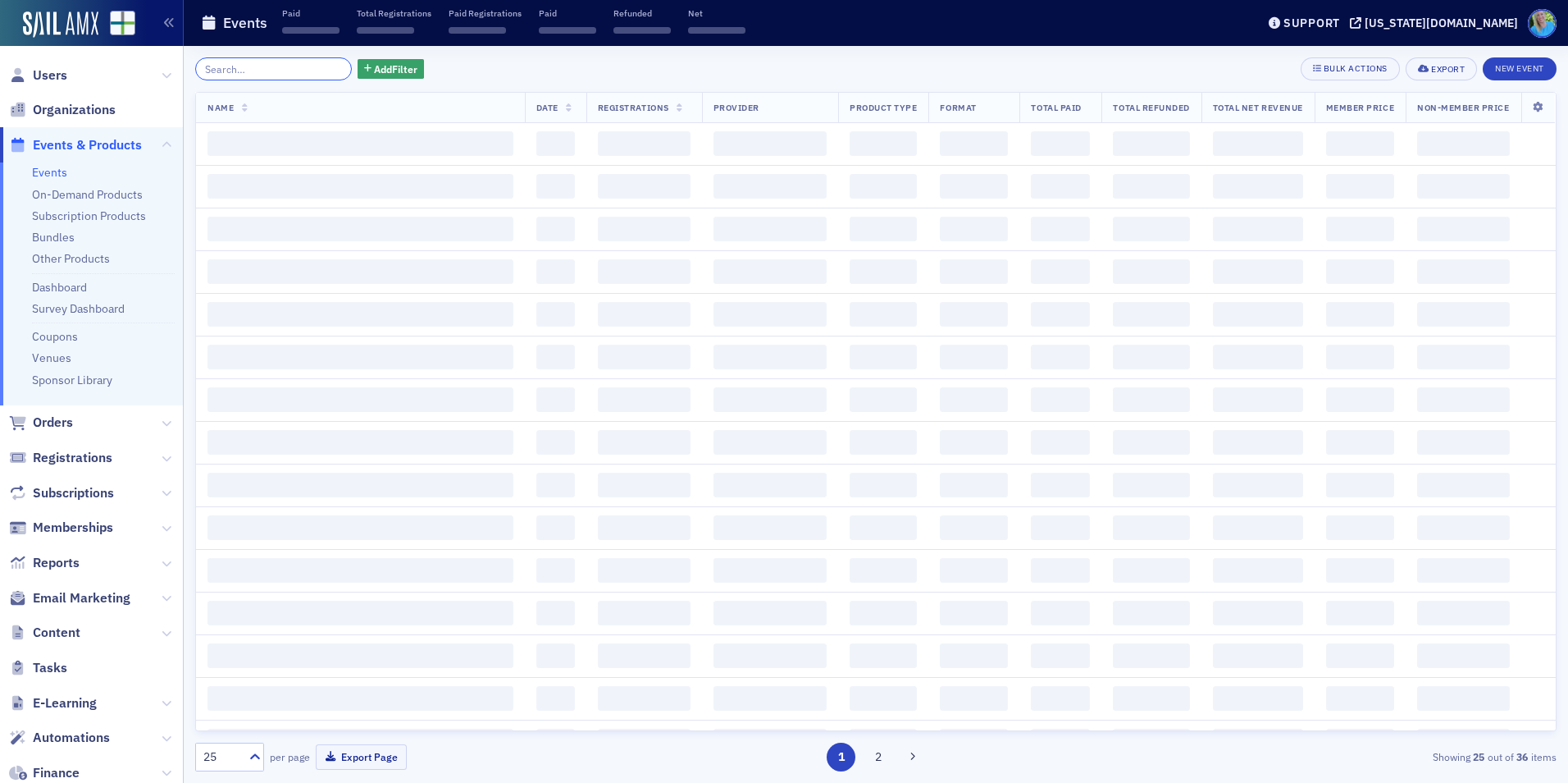
click at [319, 68] on input "search" at bounding box center [273, 69] width 157 height 23
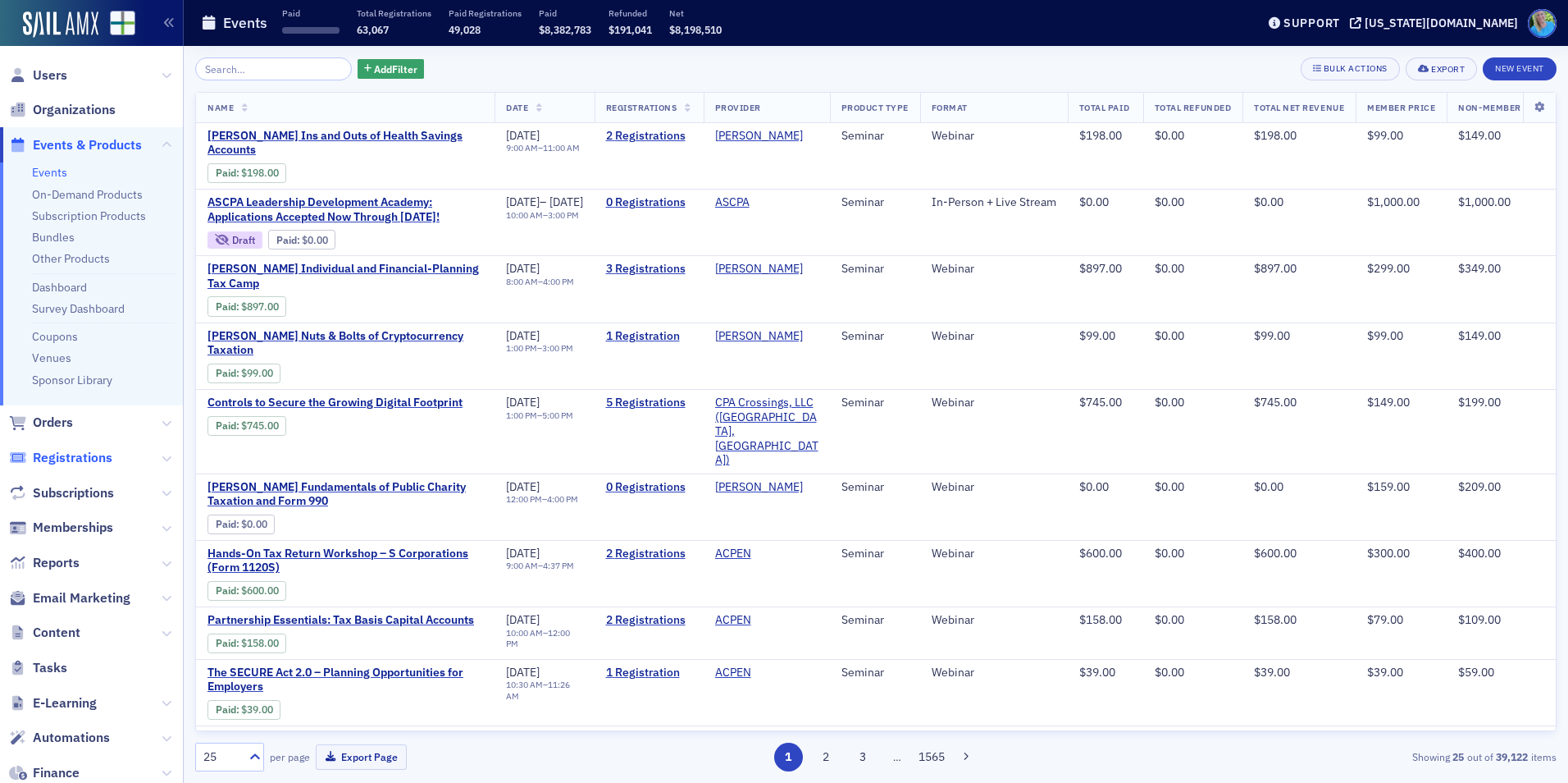
click at [93, 465] on span "Registrations" at bounding box center [72, 457] width 80 height 18
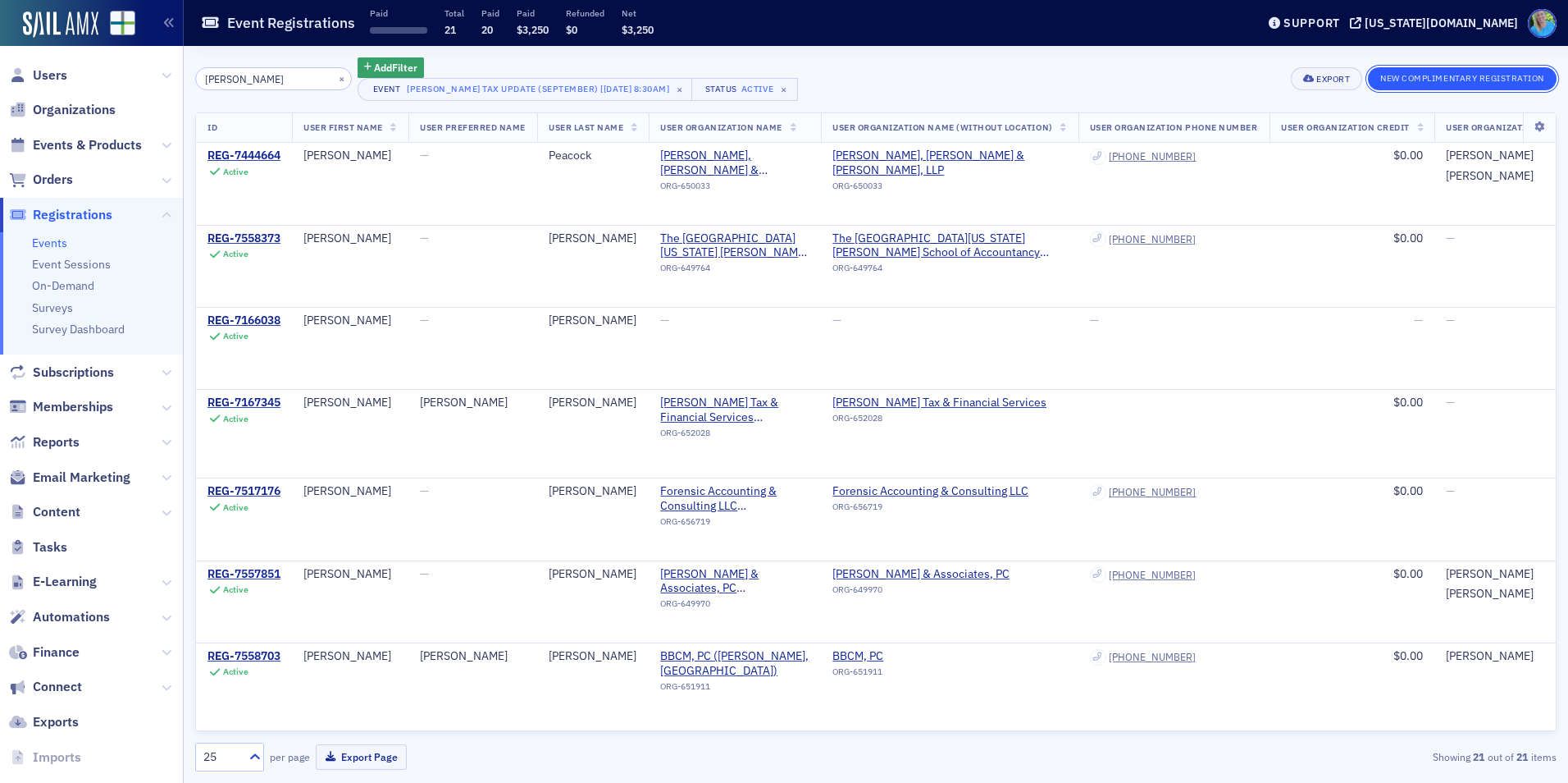
click at [1400, 81] on button "New Complimentary Registration" at bounding box center [1462, 79] width 189 height 23
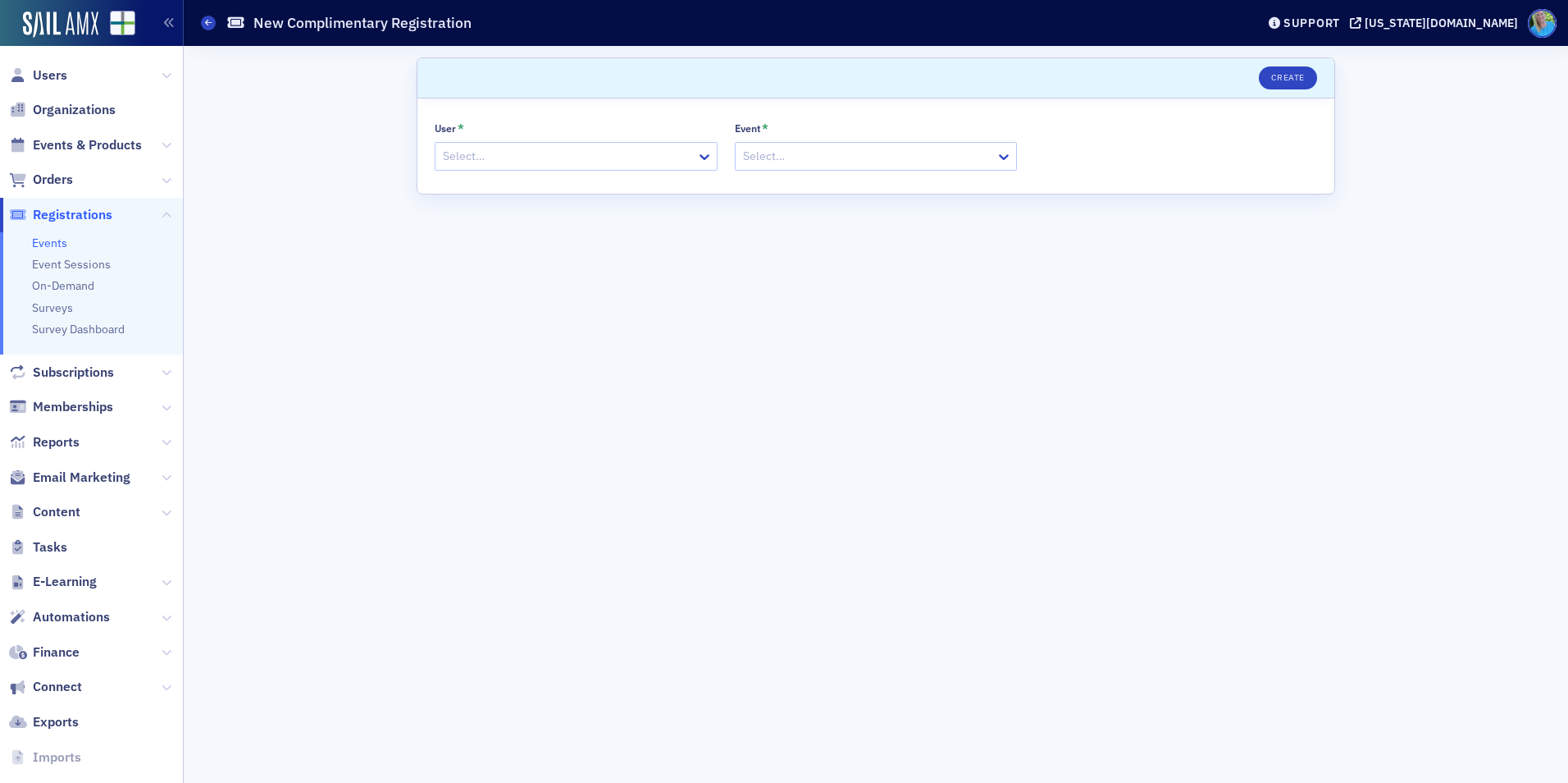
click at [531, 162] on div at bounding box center [568, 157] width 254 height 20
type input "joyia"
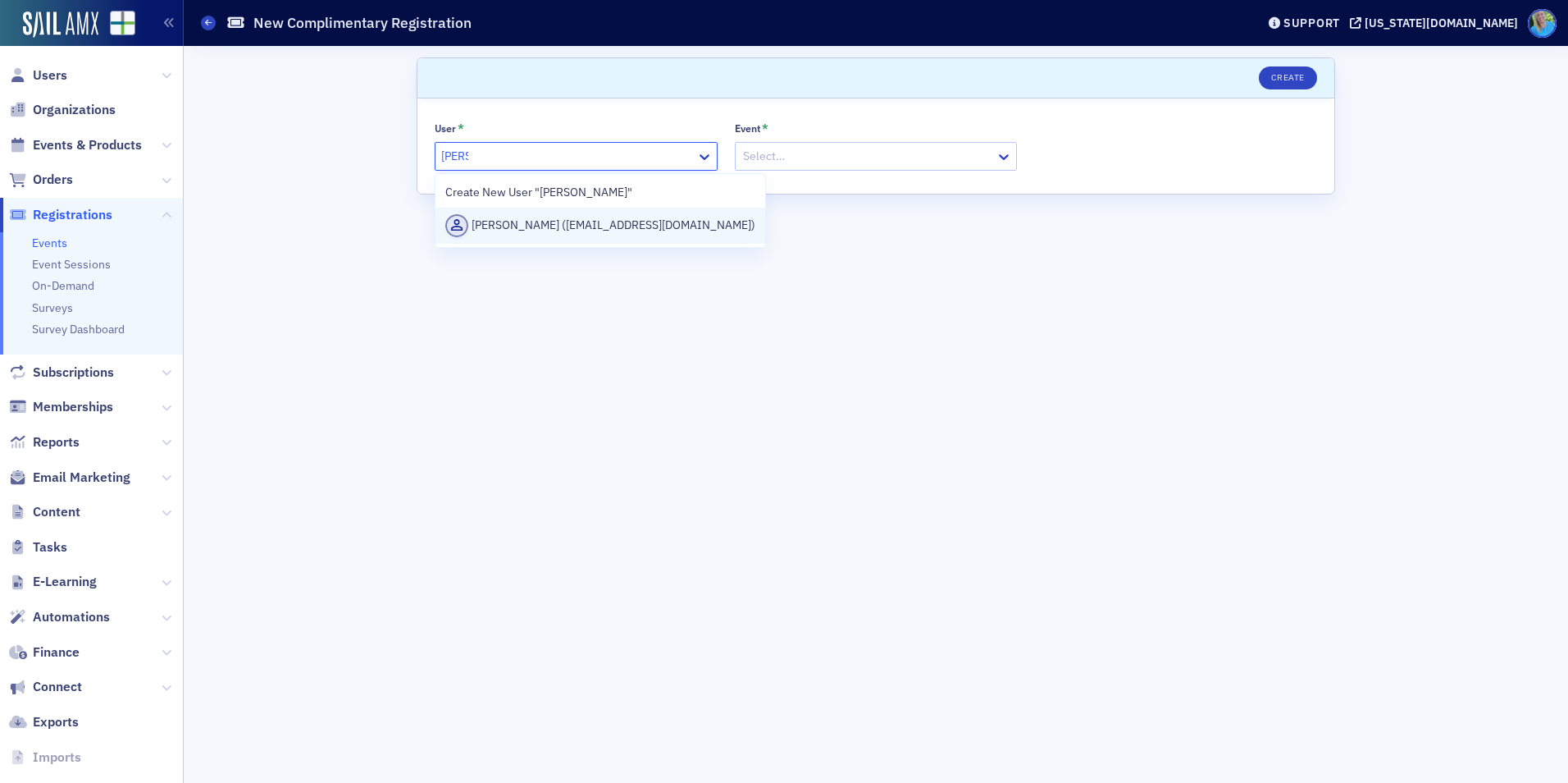
drag, startPoint x: 546, startPoint y: 216, endPoint x: 699, endPoint y: 202, distance: 153.6
click at [546, 216] on div "Joyia Davis (jdavis@thejohnsoninstitute.org)" at bounding box center [600, 225] width 310 height 23
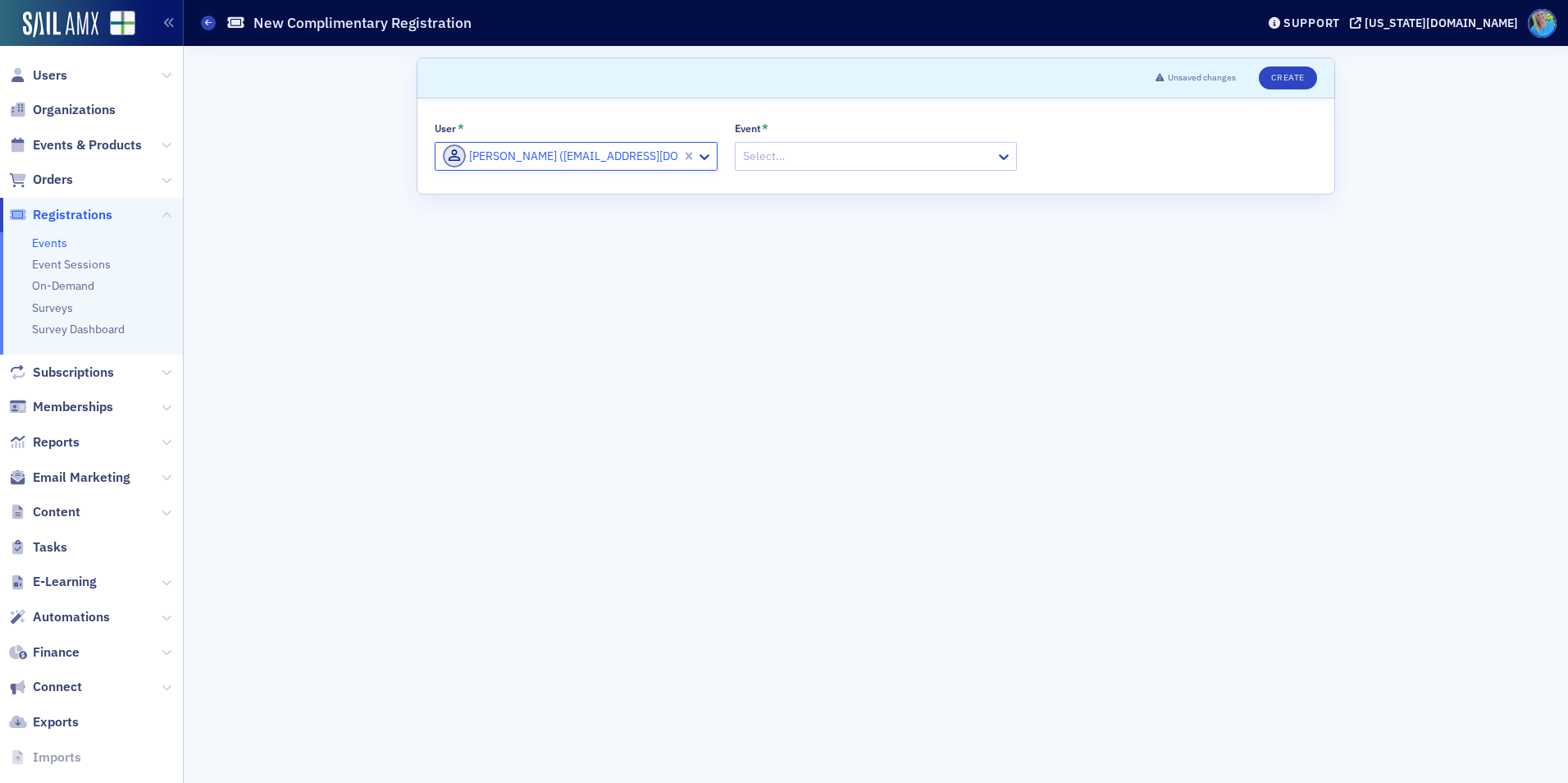
click at [816, 161] on div at bounding box center [869, 157] width 254 height 20
type input "bankrupt"
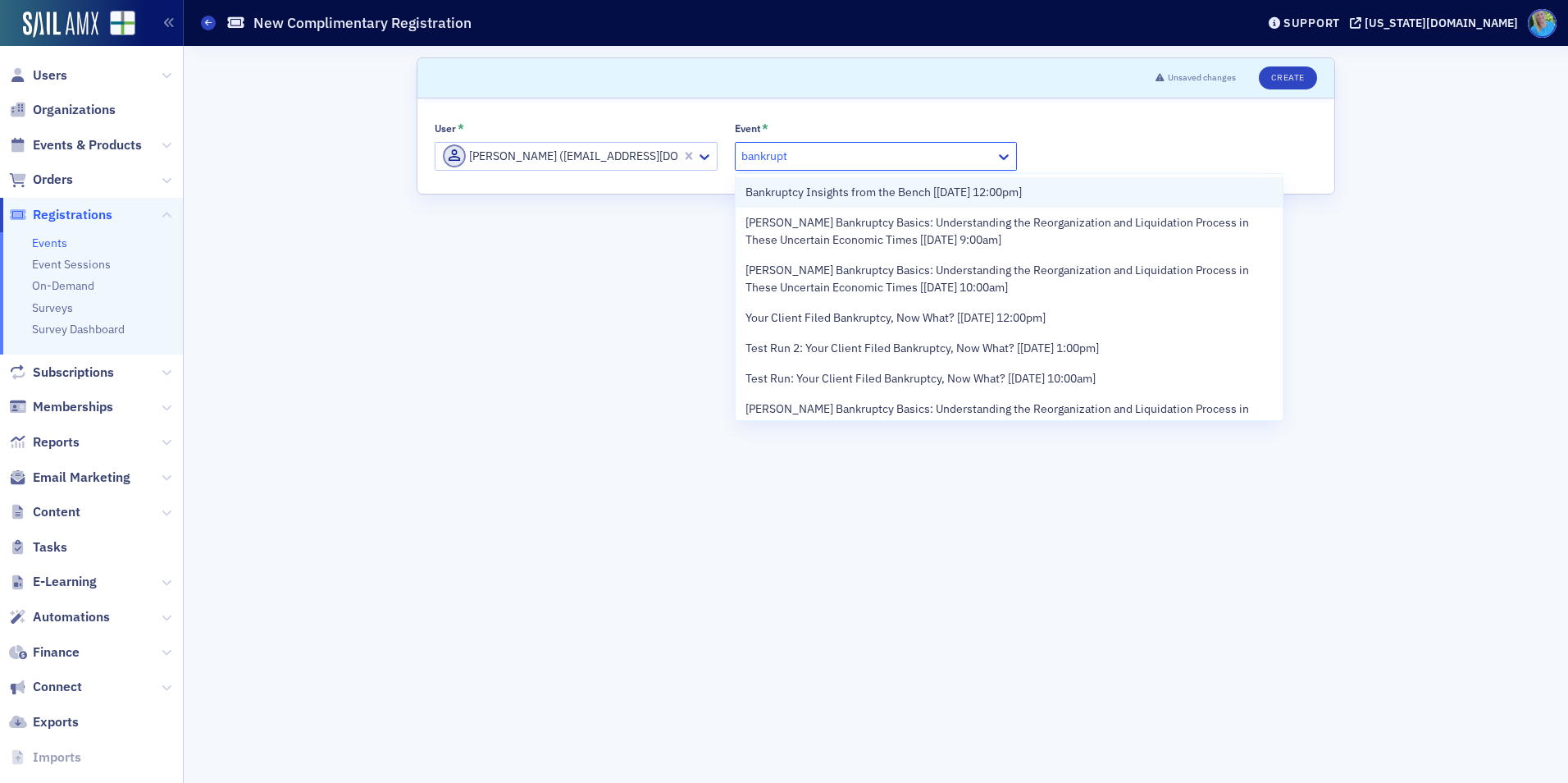
click at [827, 198] on span "Bankruptcy Insights from the Bench [9/18/2025 12:00pm]" at bounding box center [884, 192] width 276 height 18
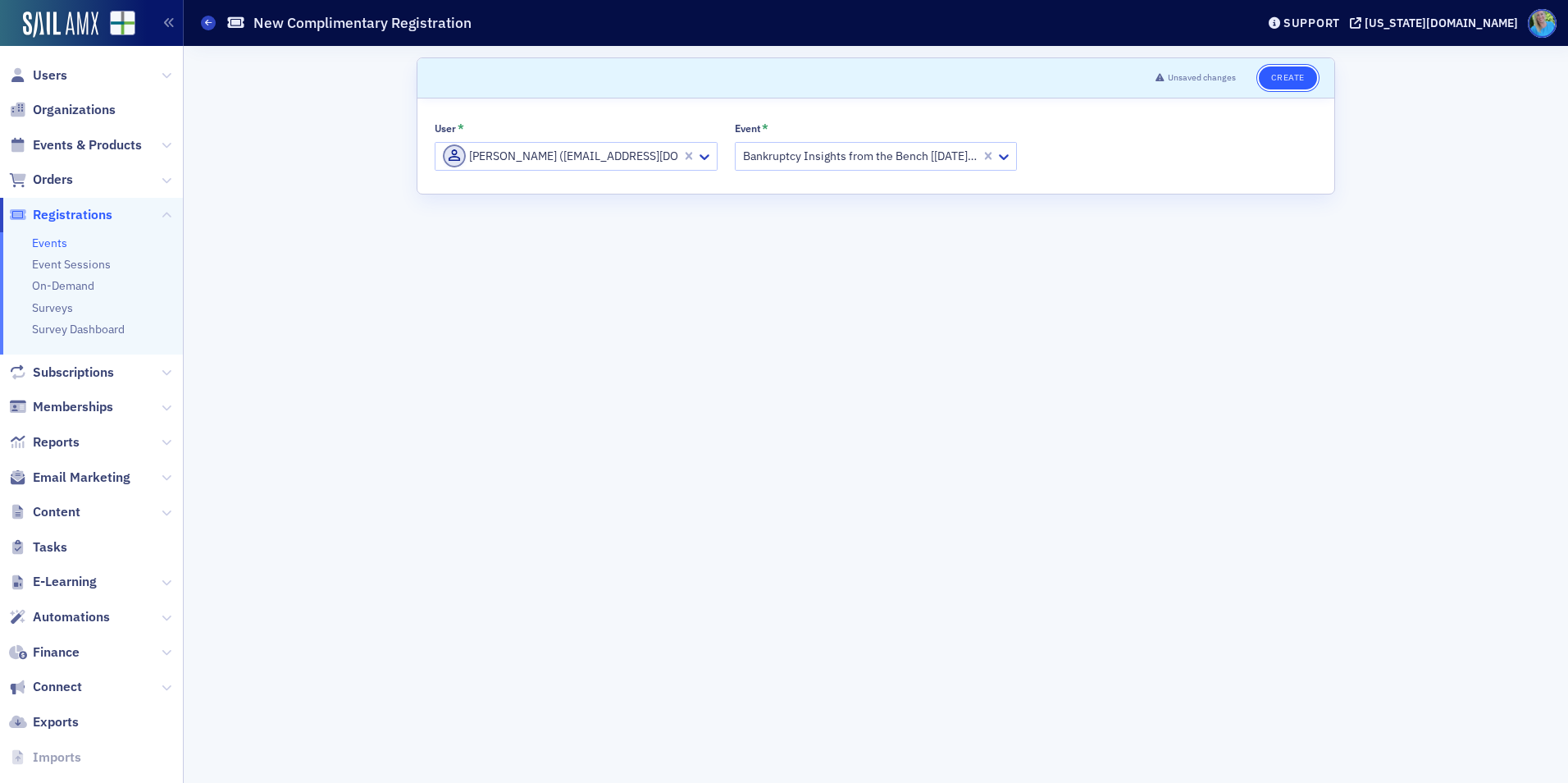
click at [1303, 81] on button "Create" at bounding box center [1287, 78] width 58 height 23
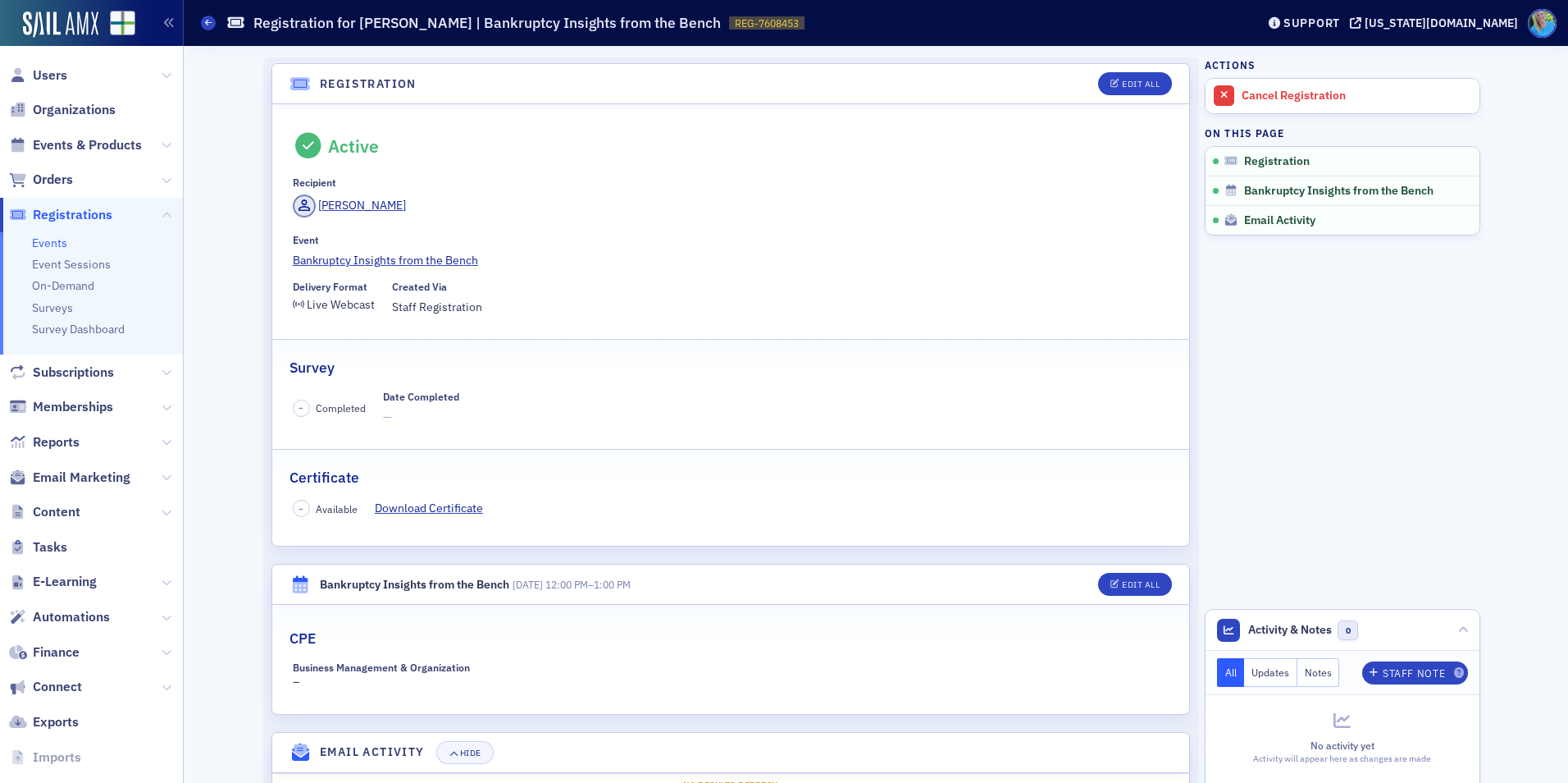
click at [54, 218] on span "Registrations" at bounding box center [72, 214] width 80 height 18
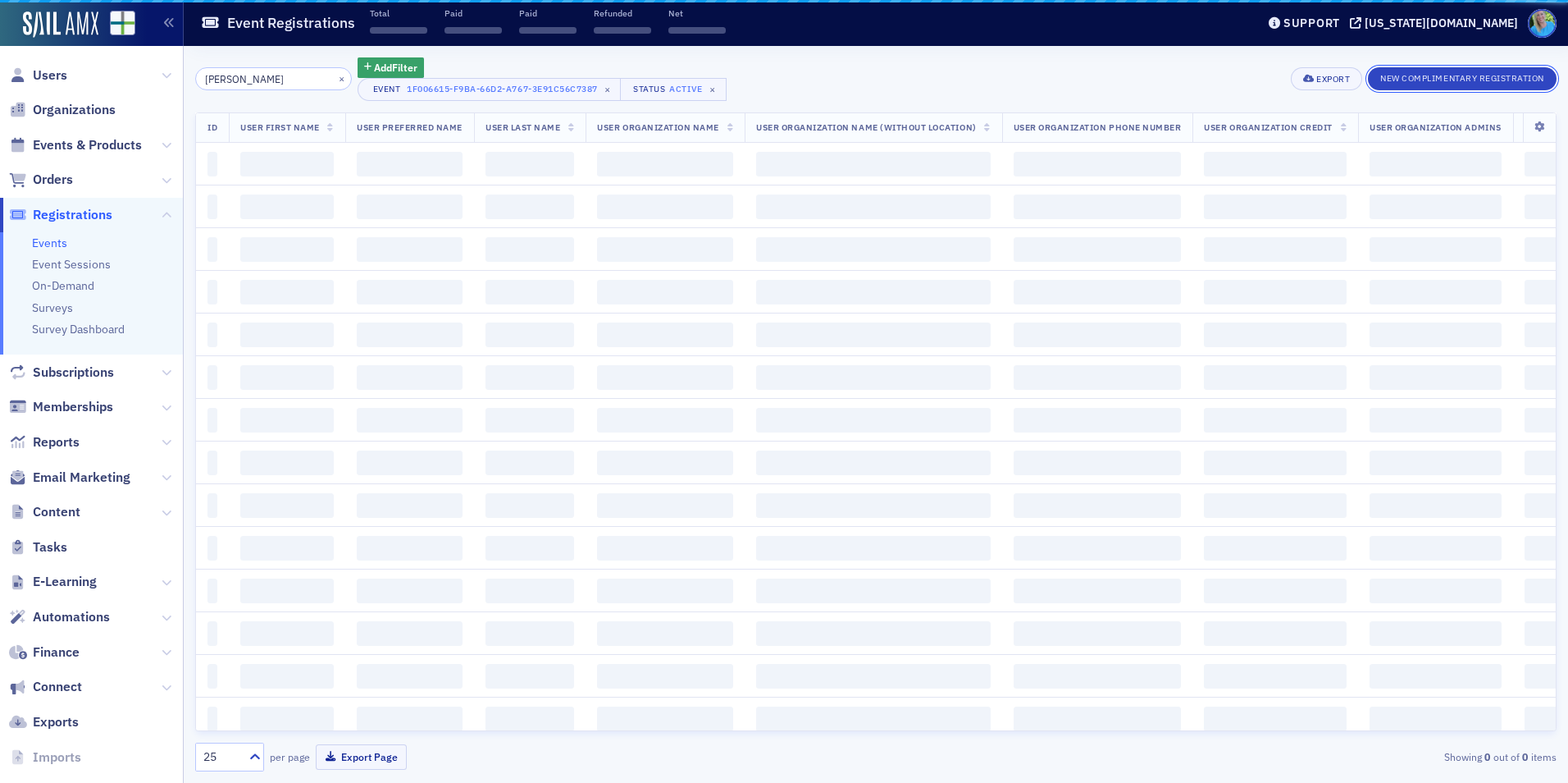
click at [1415, 90] on div "New Complimentary Registration" at bounding box center [1462, 79] width 189 height 23
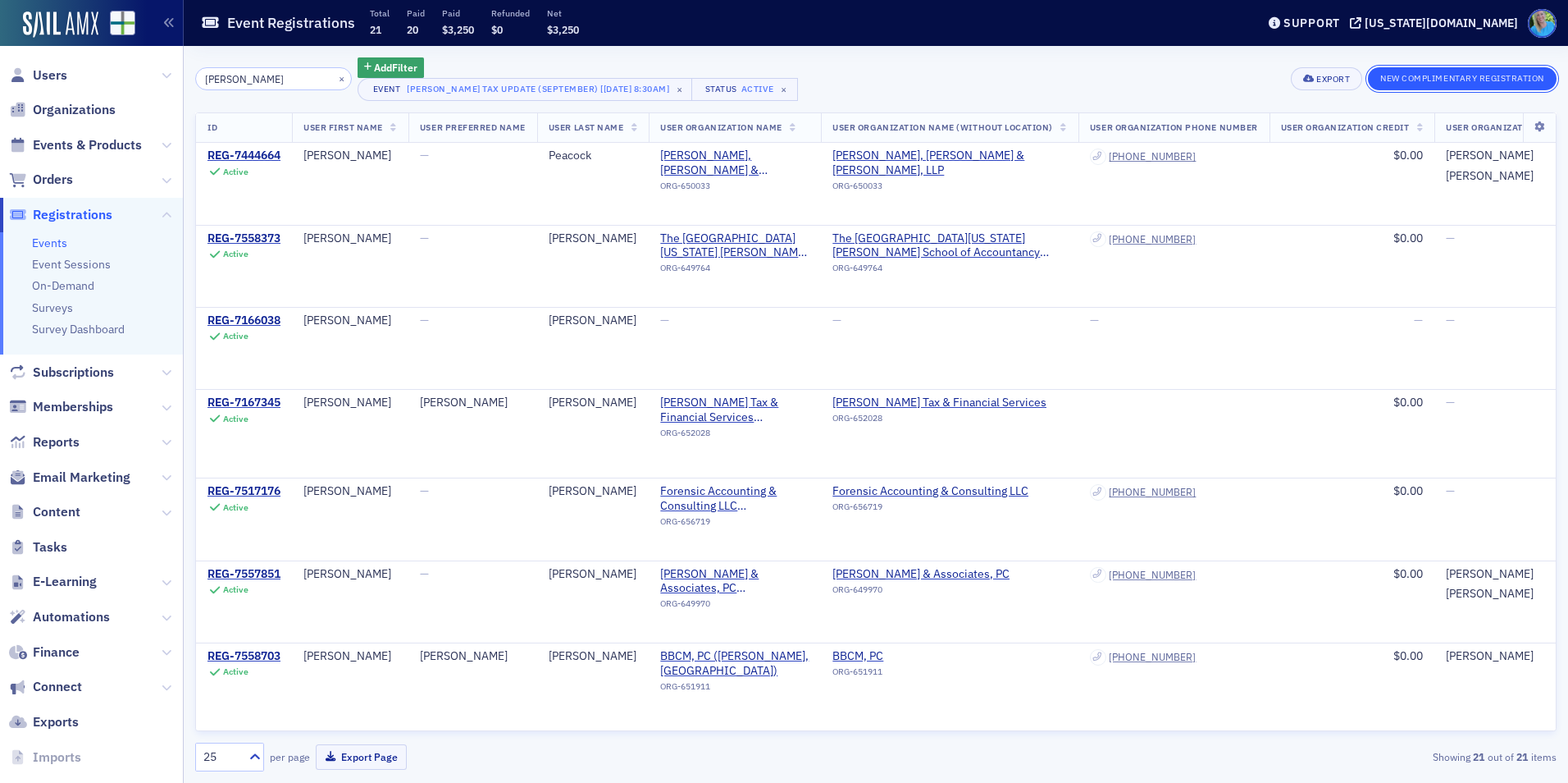
click at [1422, 84] on button "New Complimentary Registration" at bounding box center [1462, 79] width 189 height 23
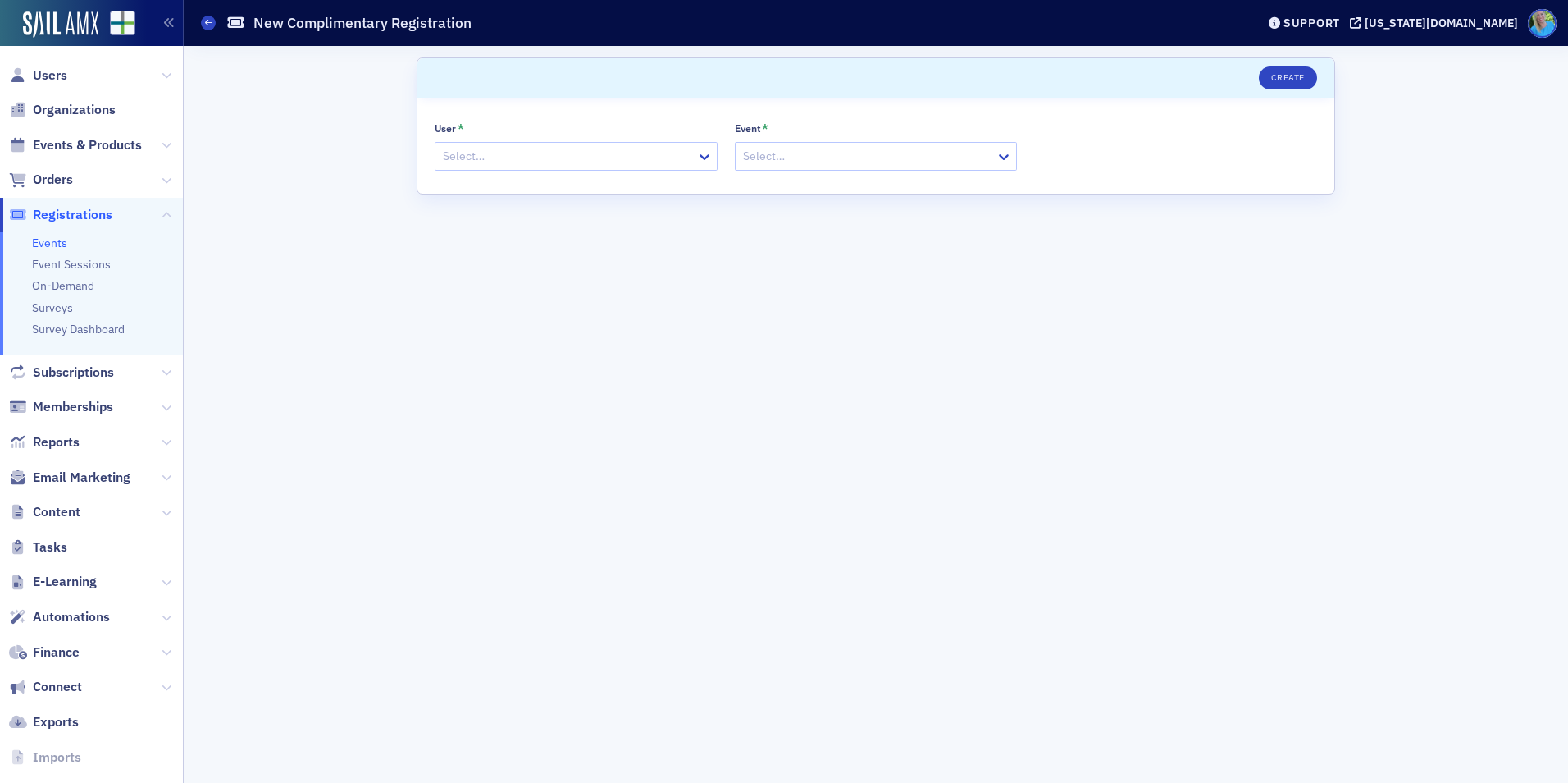
click at [491, 161] on div at bounding box center [568, 157] width 254 height 20
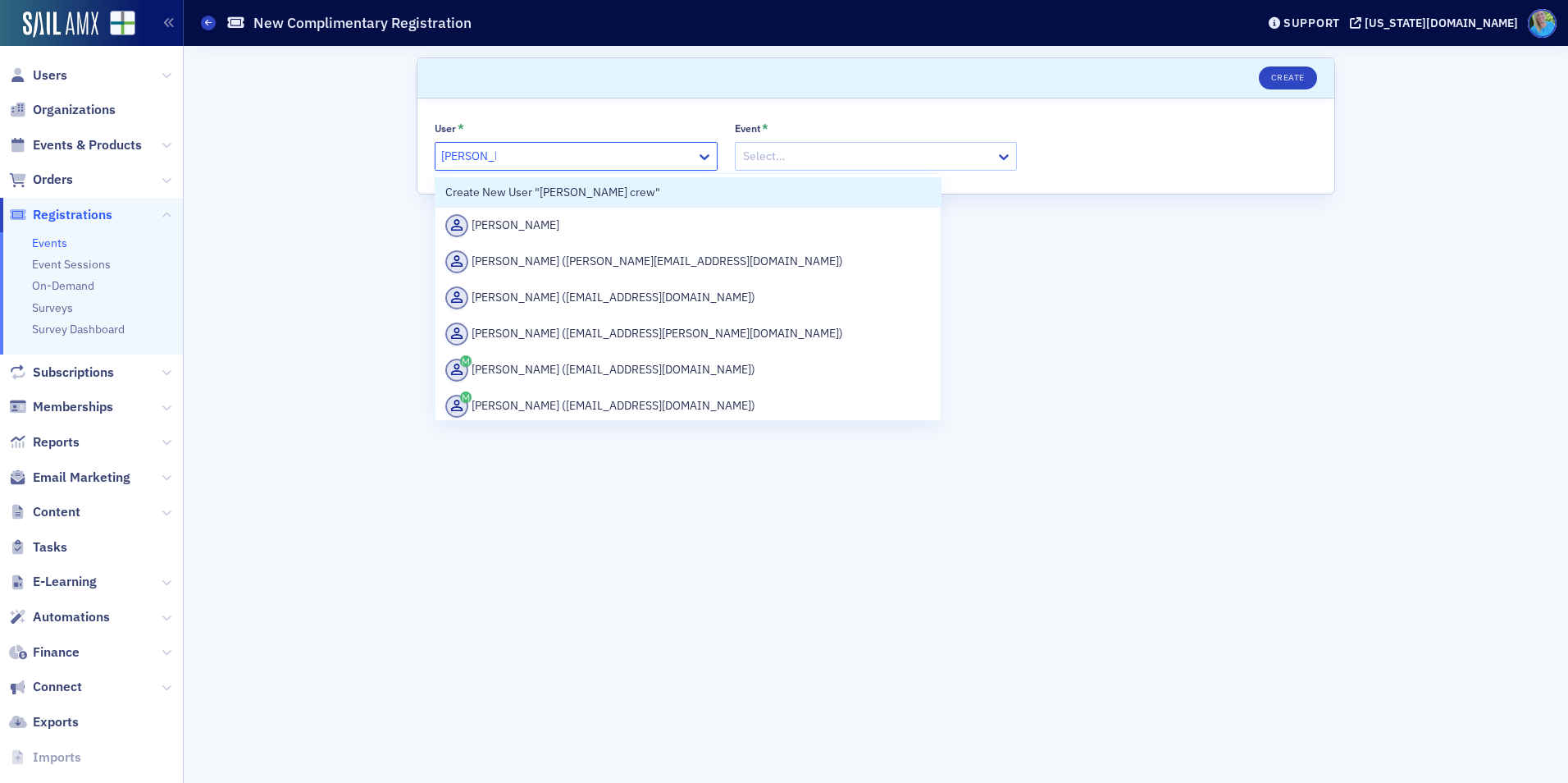
type input "bess cres"
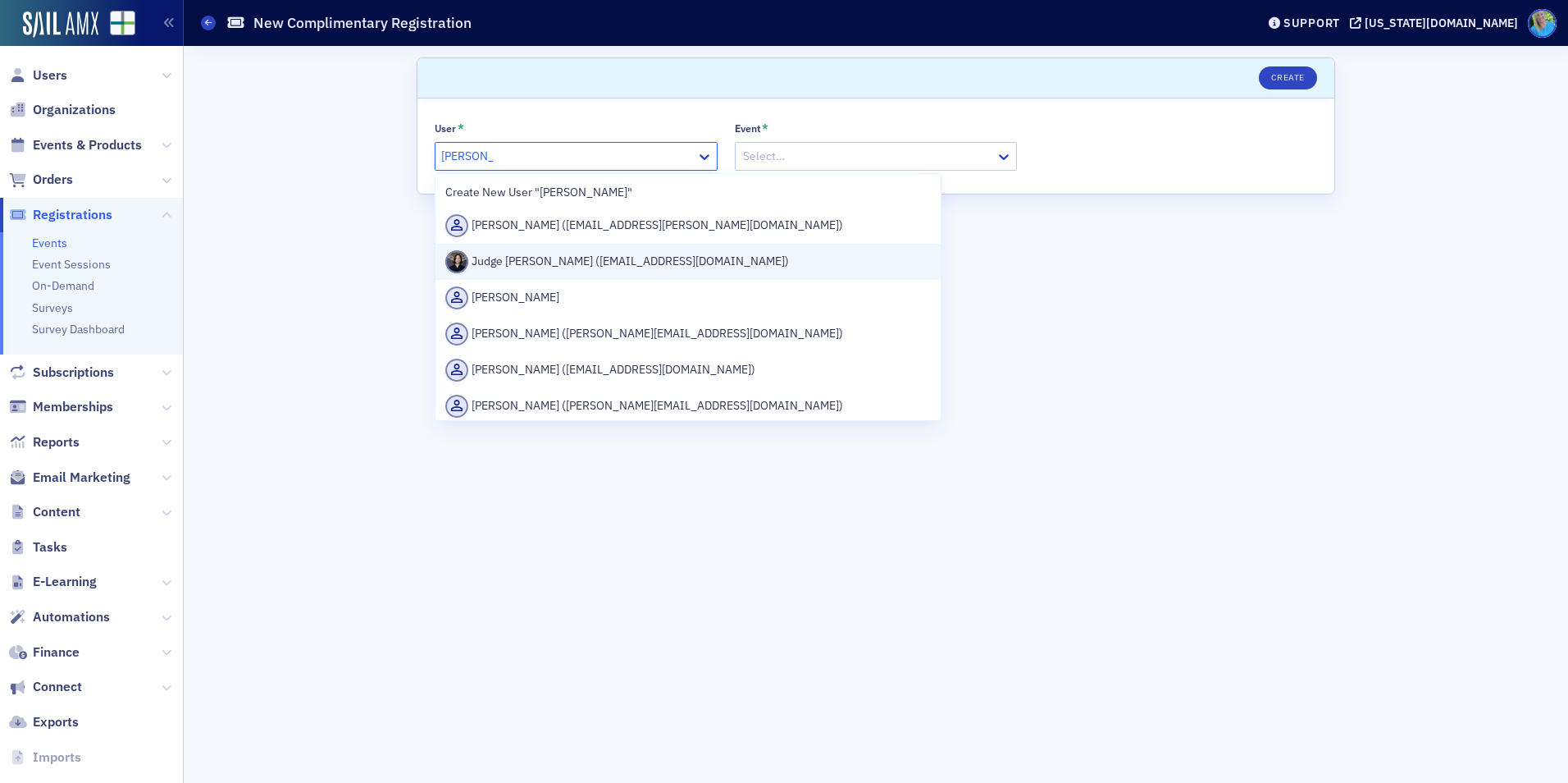
click at [527, 260] on div "Judge Bess Creswell (bess_creswell@almb.uscourts.gov)" at bounding box center [688, 261] width 485 height 23
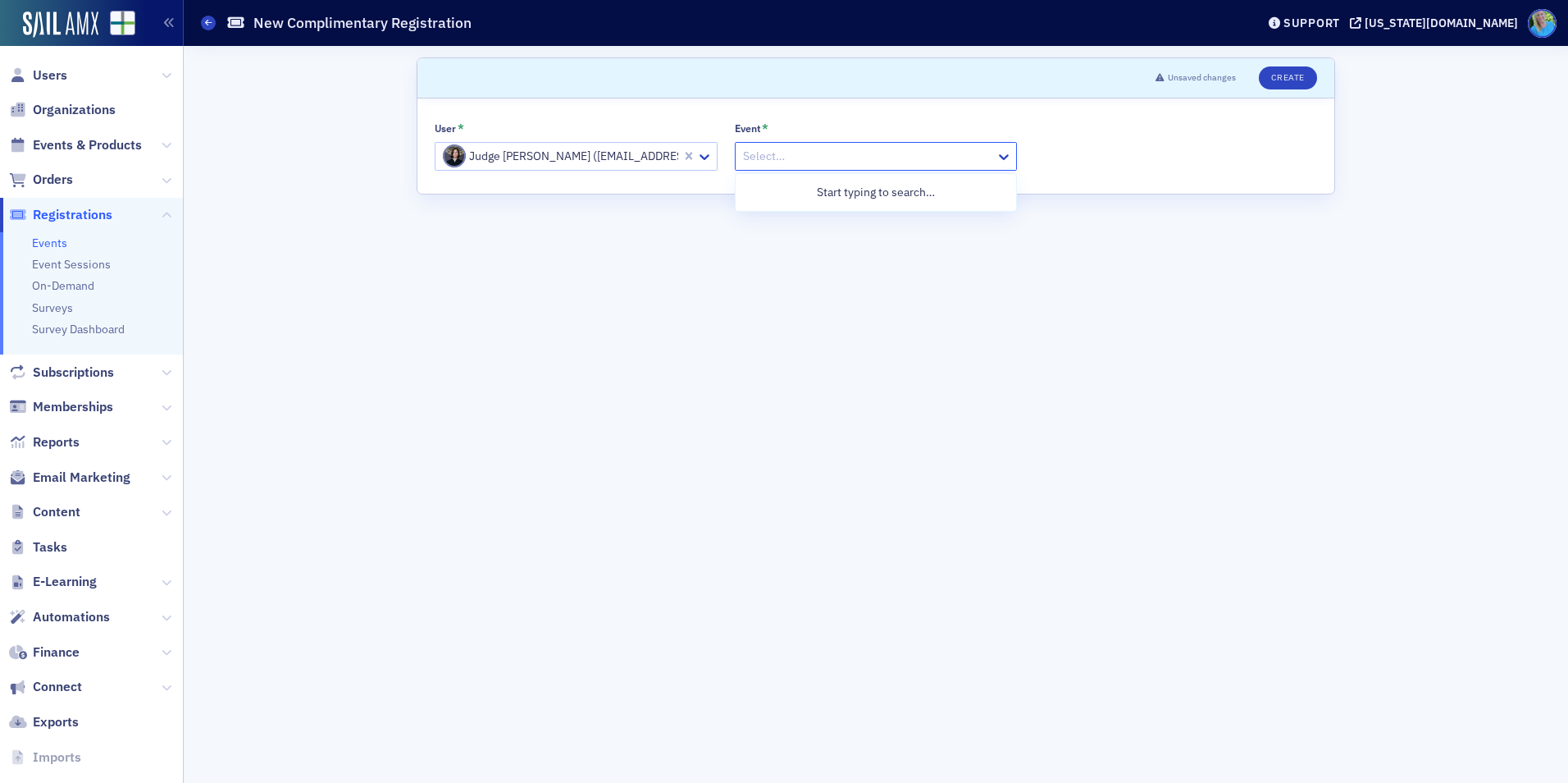
click at [804, 158] on div at bounding box center [869, 157] width 254 height 20
type input "bankrupt"
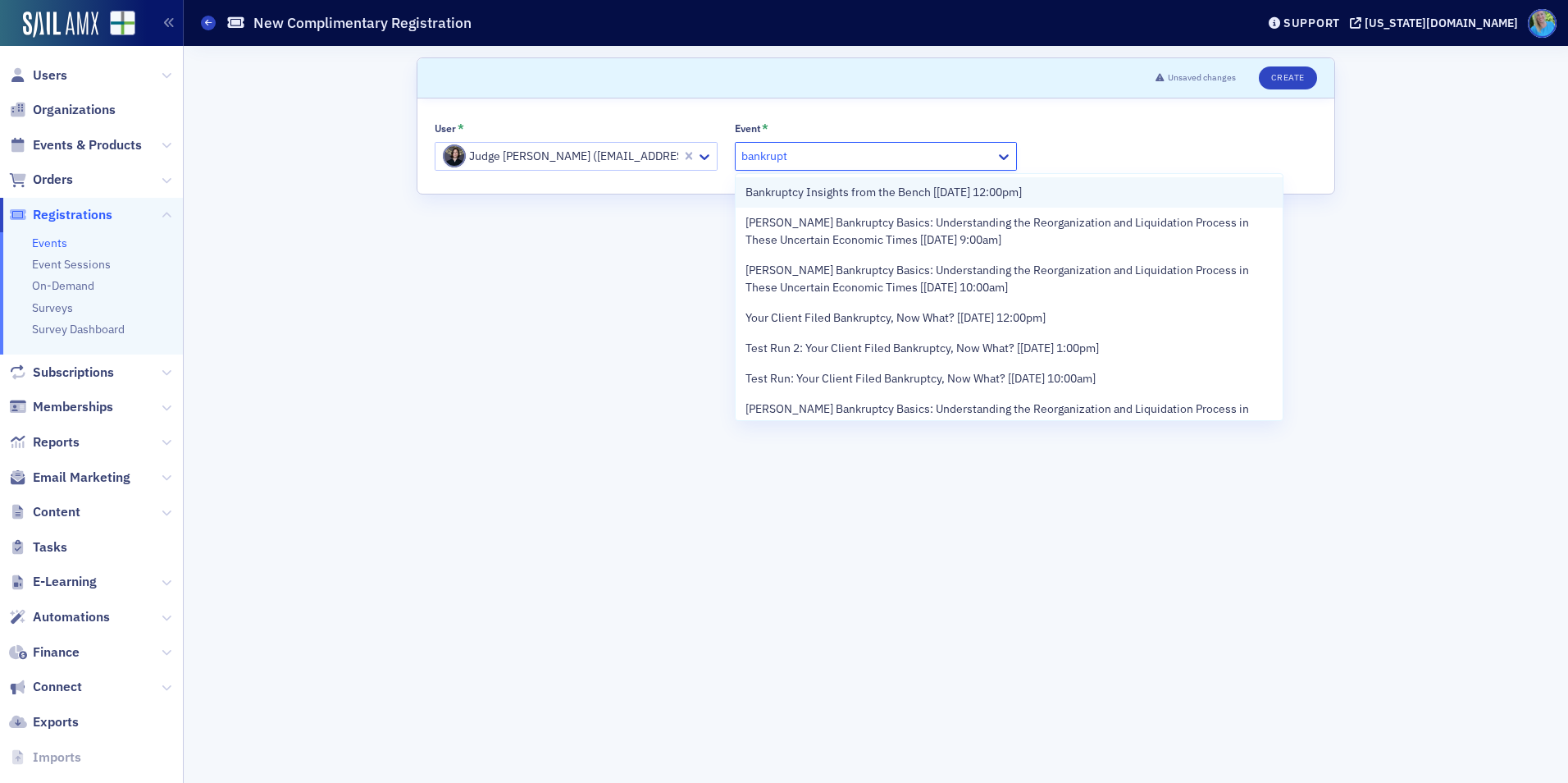
click at [796, 195] on span "Bankruptcy Insights from the Bench [9/18/2025 12:00pm]" at bounding box center [884, 192] width 276 height 18
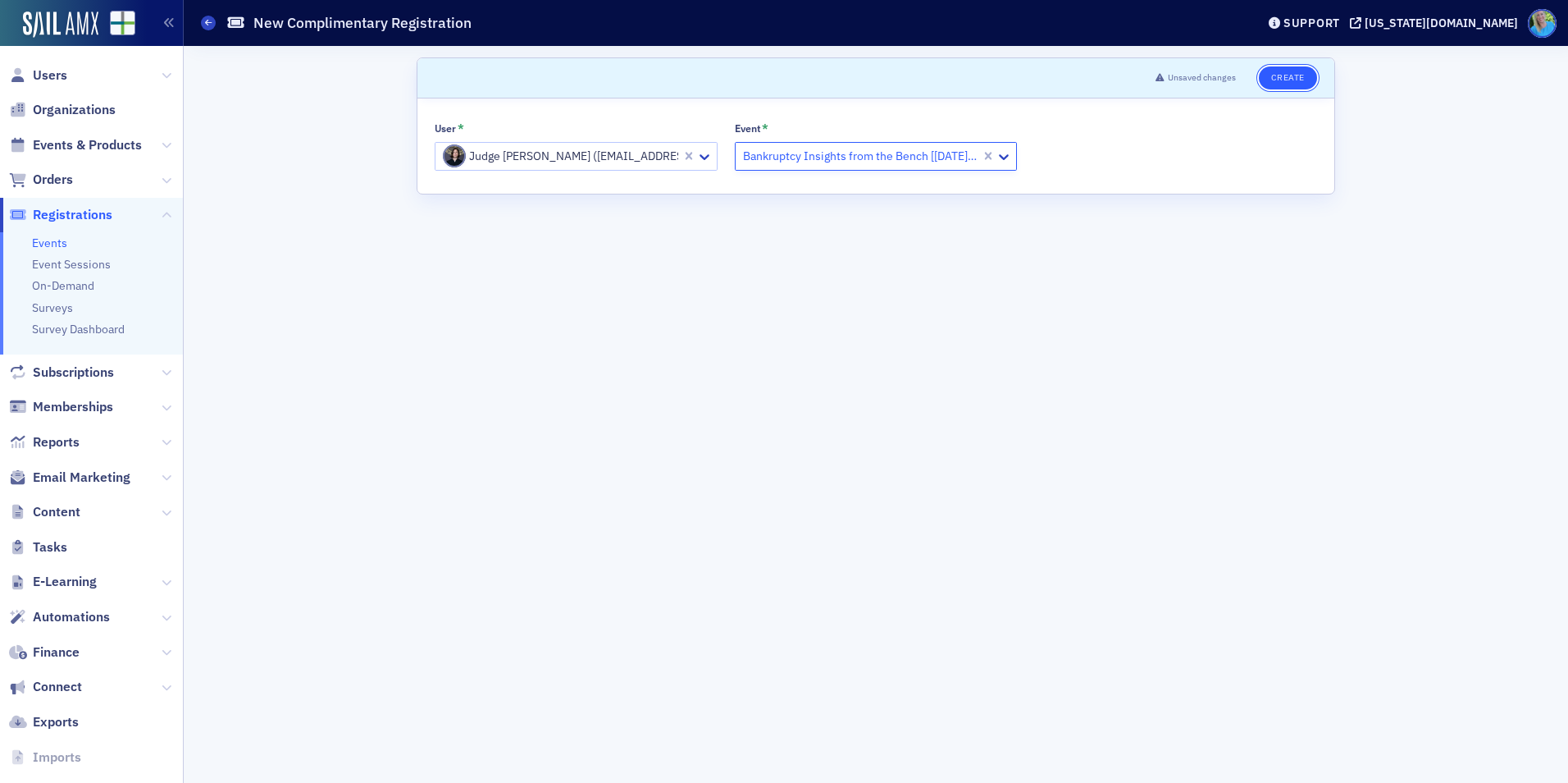
click at [1271, 75] on button "Create" at bounding box center [1287, 78] width 58 height 23
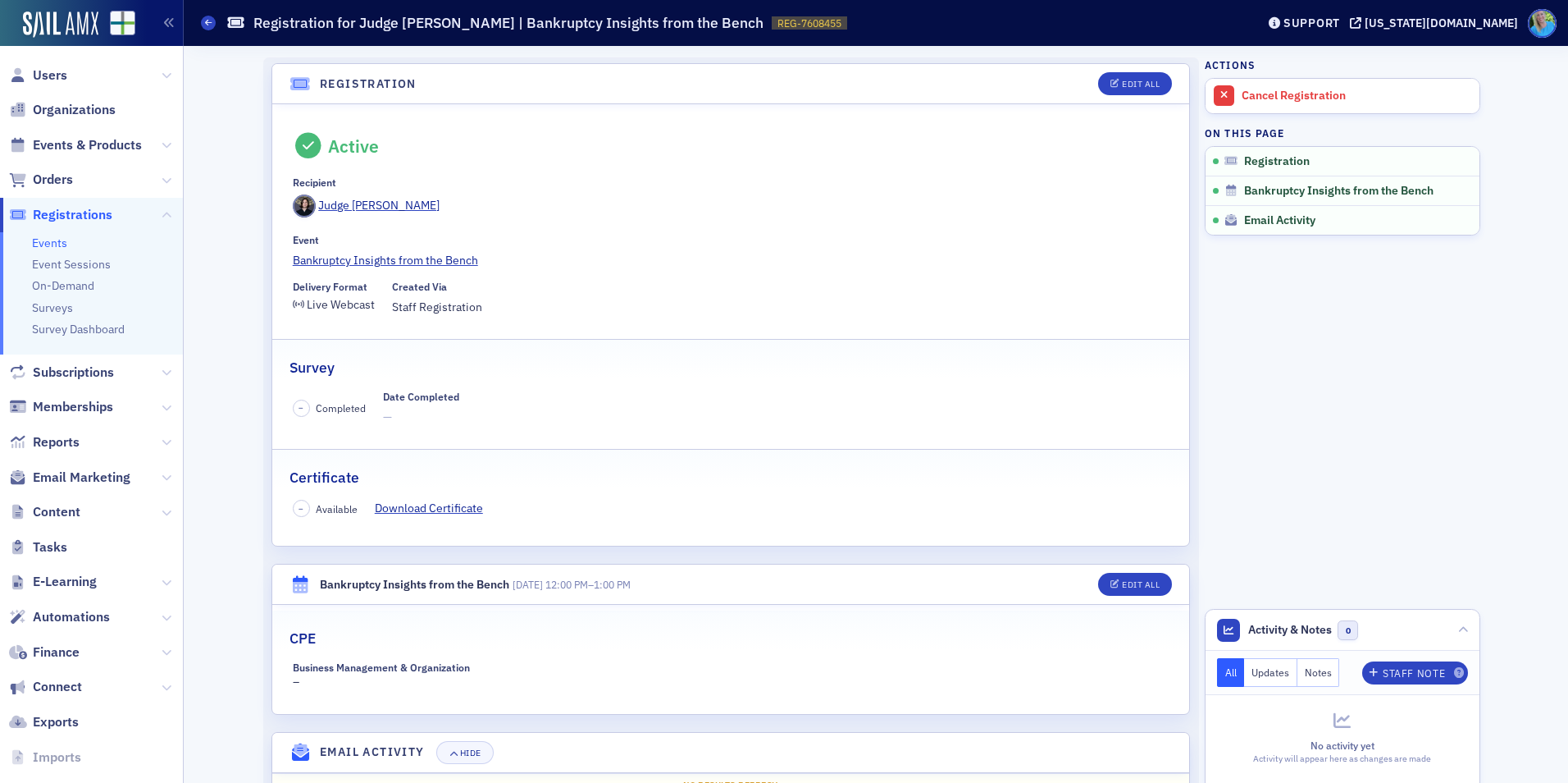
click at [57, 215] on span "Registrations" at bounding box center [72, 214] width 80 height 18
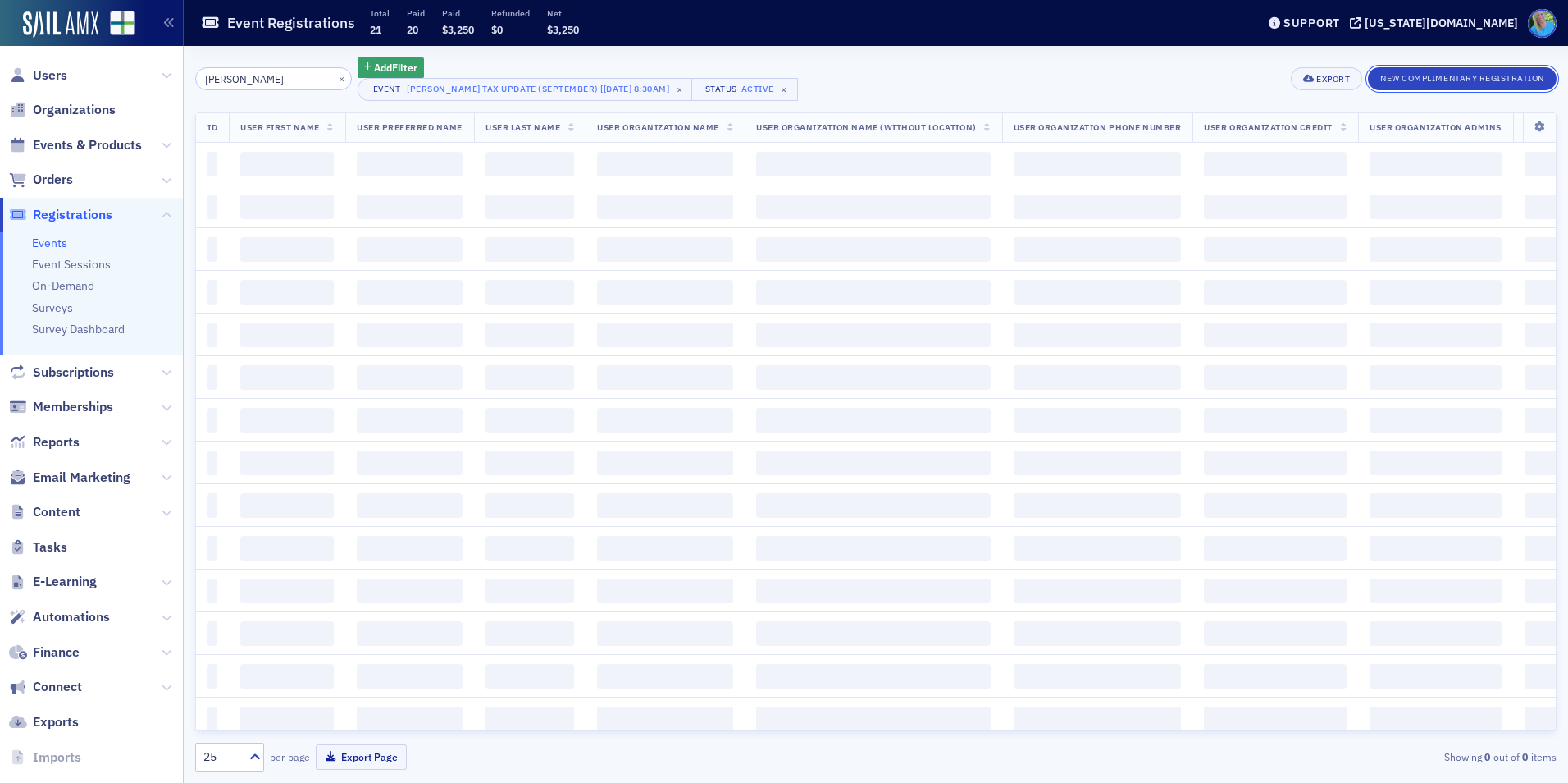
click at [1447, 78] on button "New Complimentary Registration" at bounding box center [1462, 79] width 189 height 23
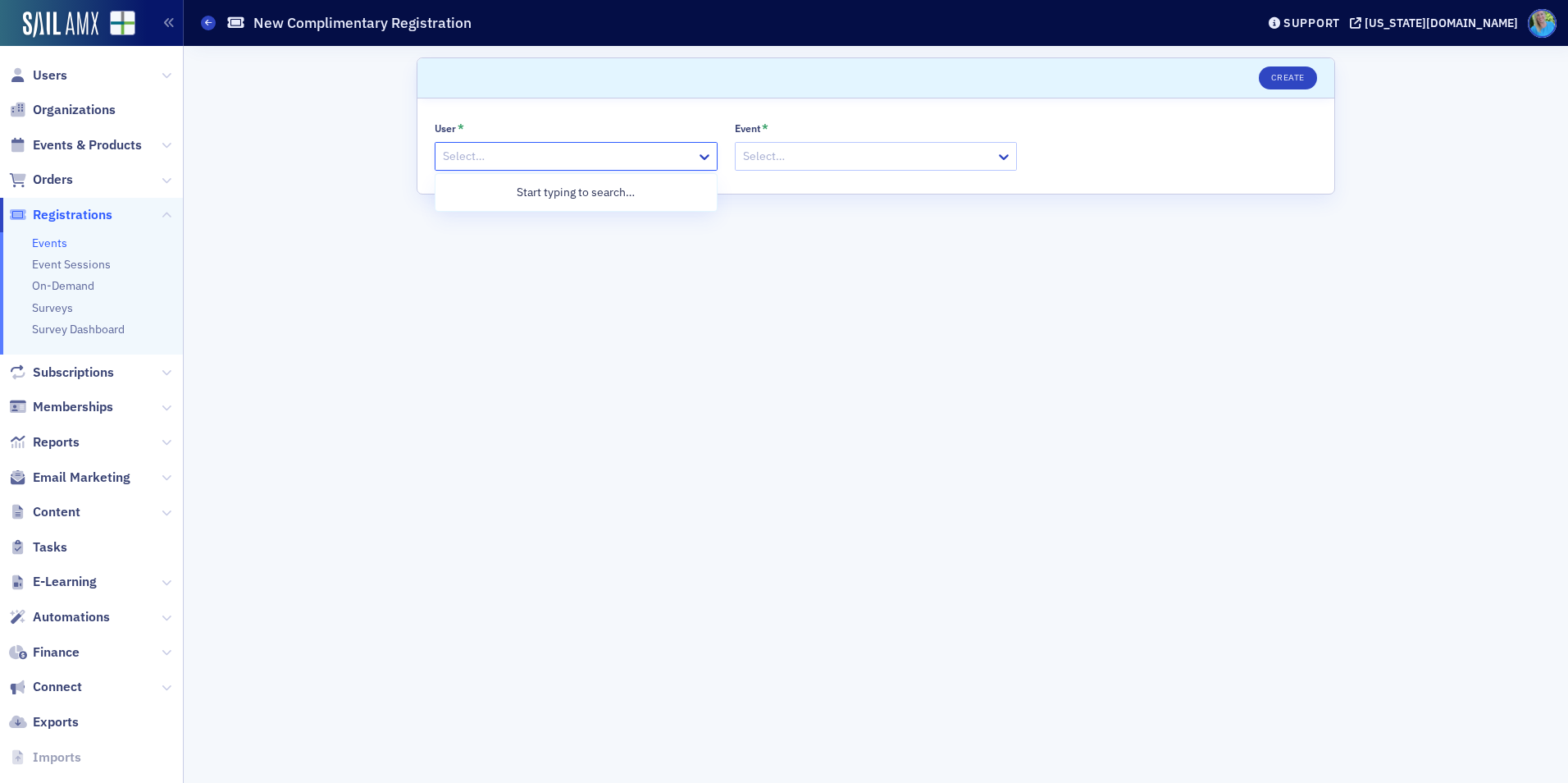
click at [495, 153] on div at bounding box center [568, 157] width 254 height 20
type input "jennifer rogers"
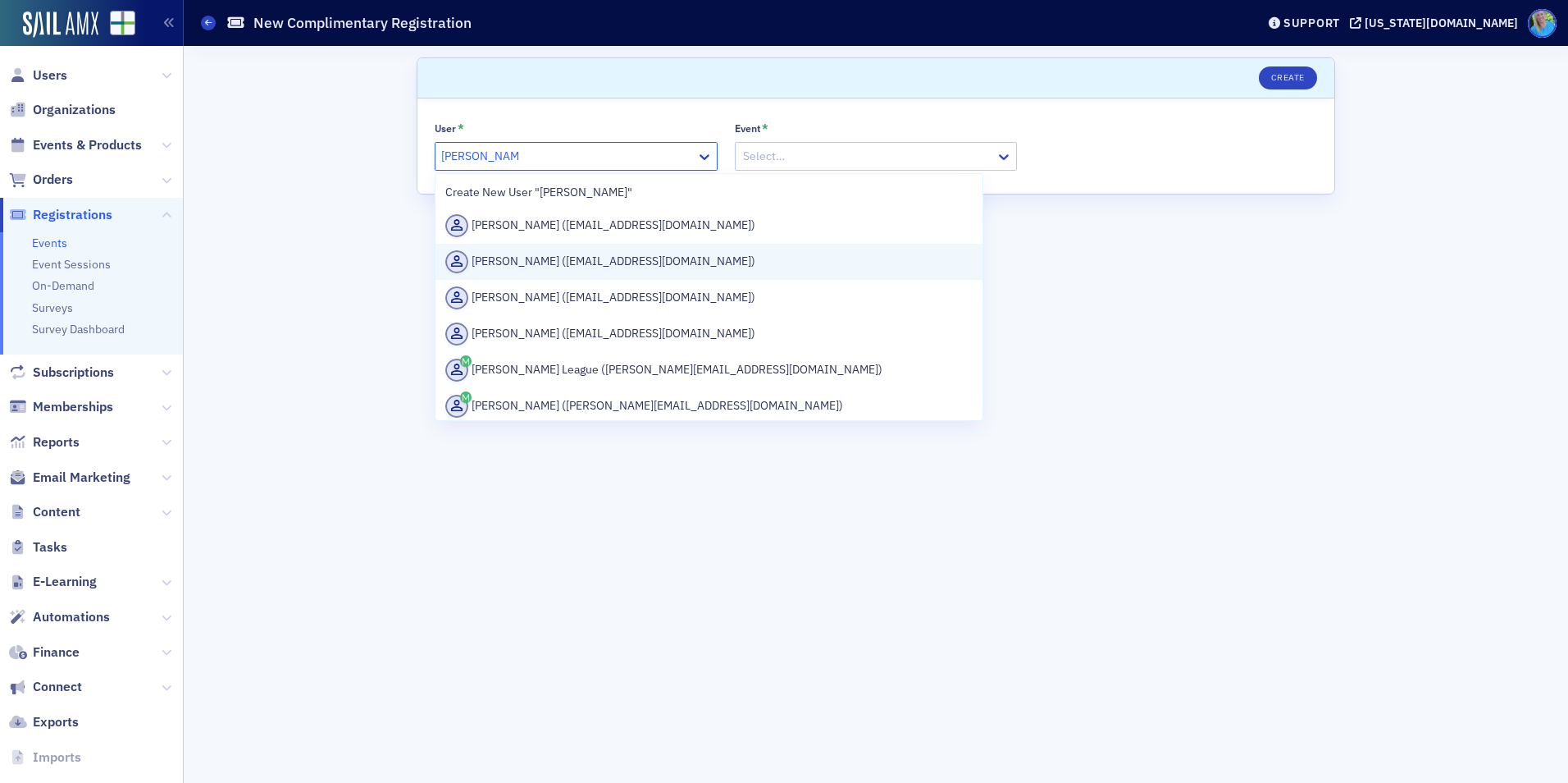
click at [522, 254] on div "Jennifer Rogers (jrogers@thejohnsoninstitute.org)" at bounding box center [709, 261] width 527 height 23
click at [522, 254] on form "Scroll to Create User * 51 results available for search term jennifer rogers. U…" at bounding box center [876, 414] width 919 height 714
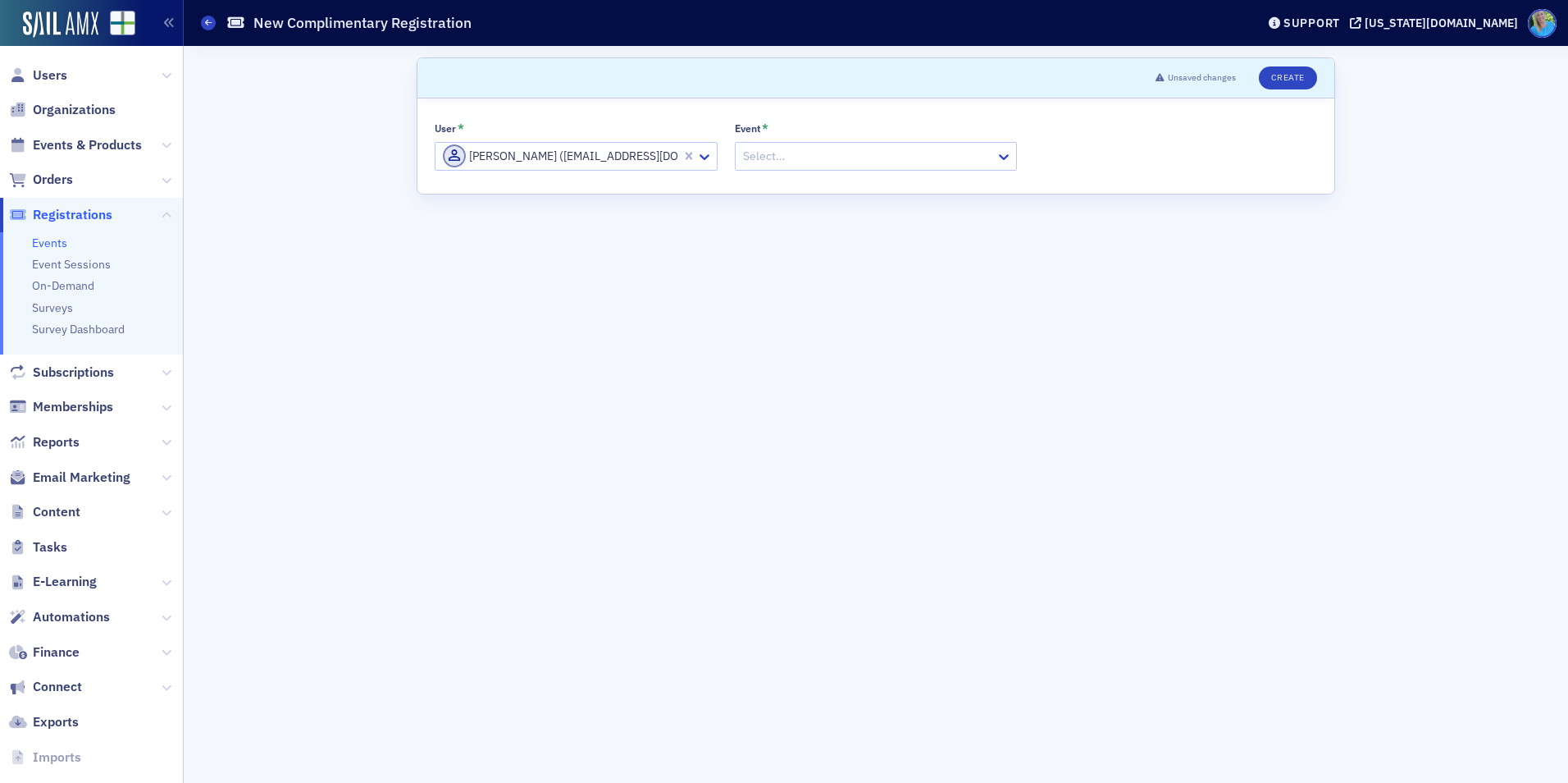
click at [787, 160] on div at bounding box center [869, 157] width 254 height 20
type input "bankrupt"
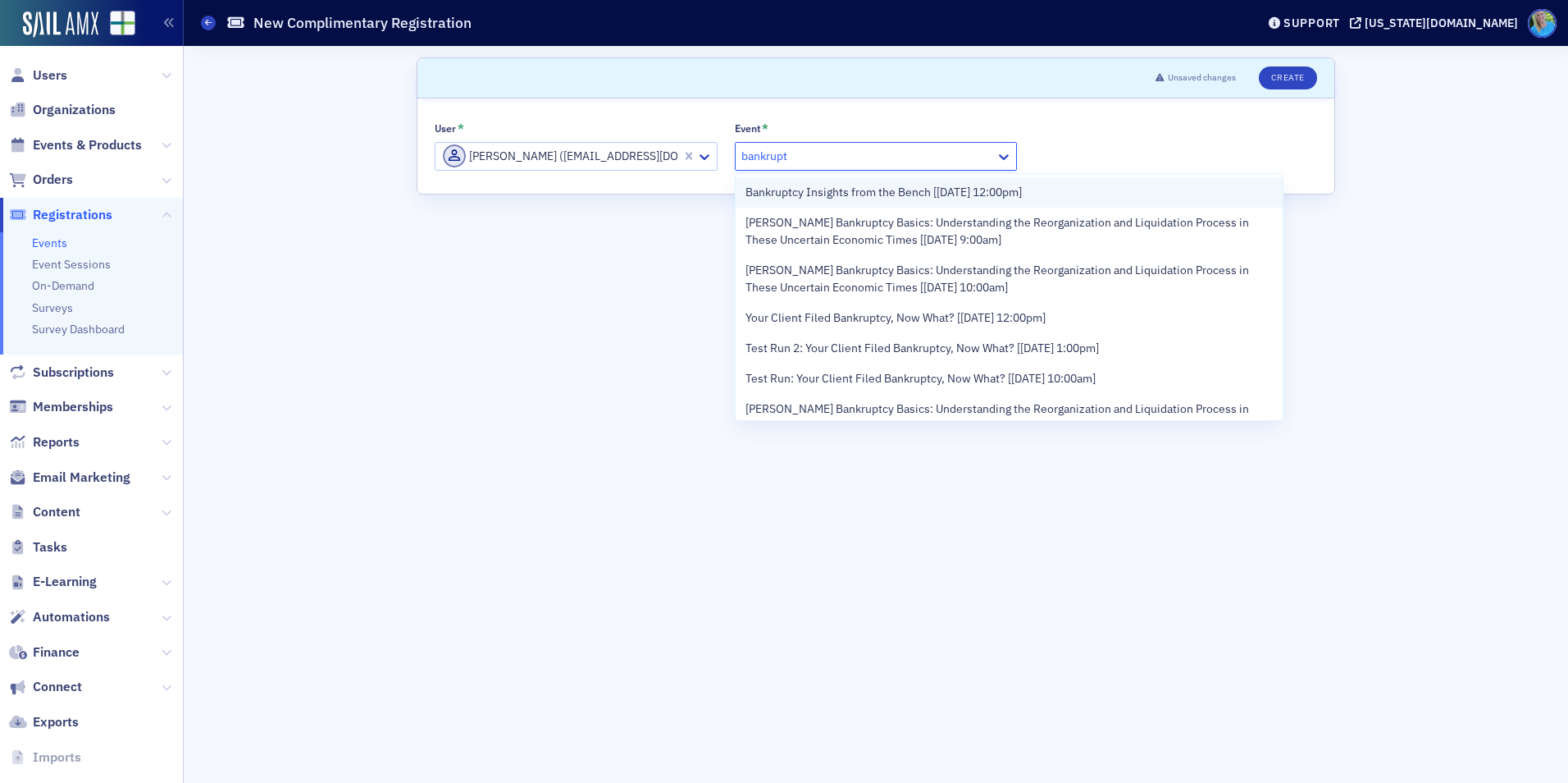
click at [795, 196] on span "Bankruptcy Insights from the Bench [9/18/2025 12:00pm]" at bounding box center [884, 192] width 276 height 18
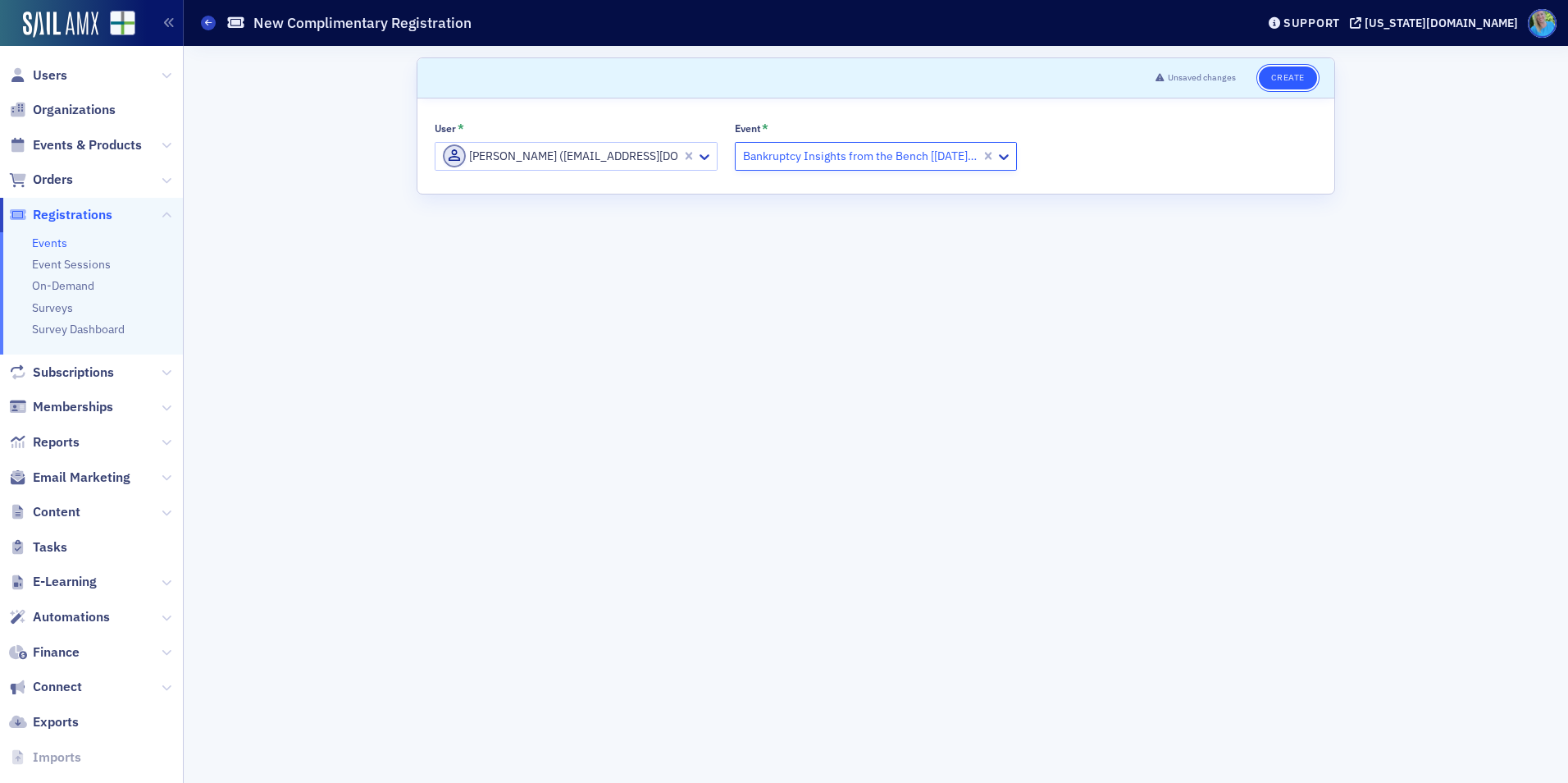
click at [1298, 80] on button "Create" at bounding box center [1287, 78] width 58 height 23
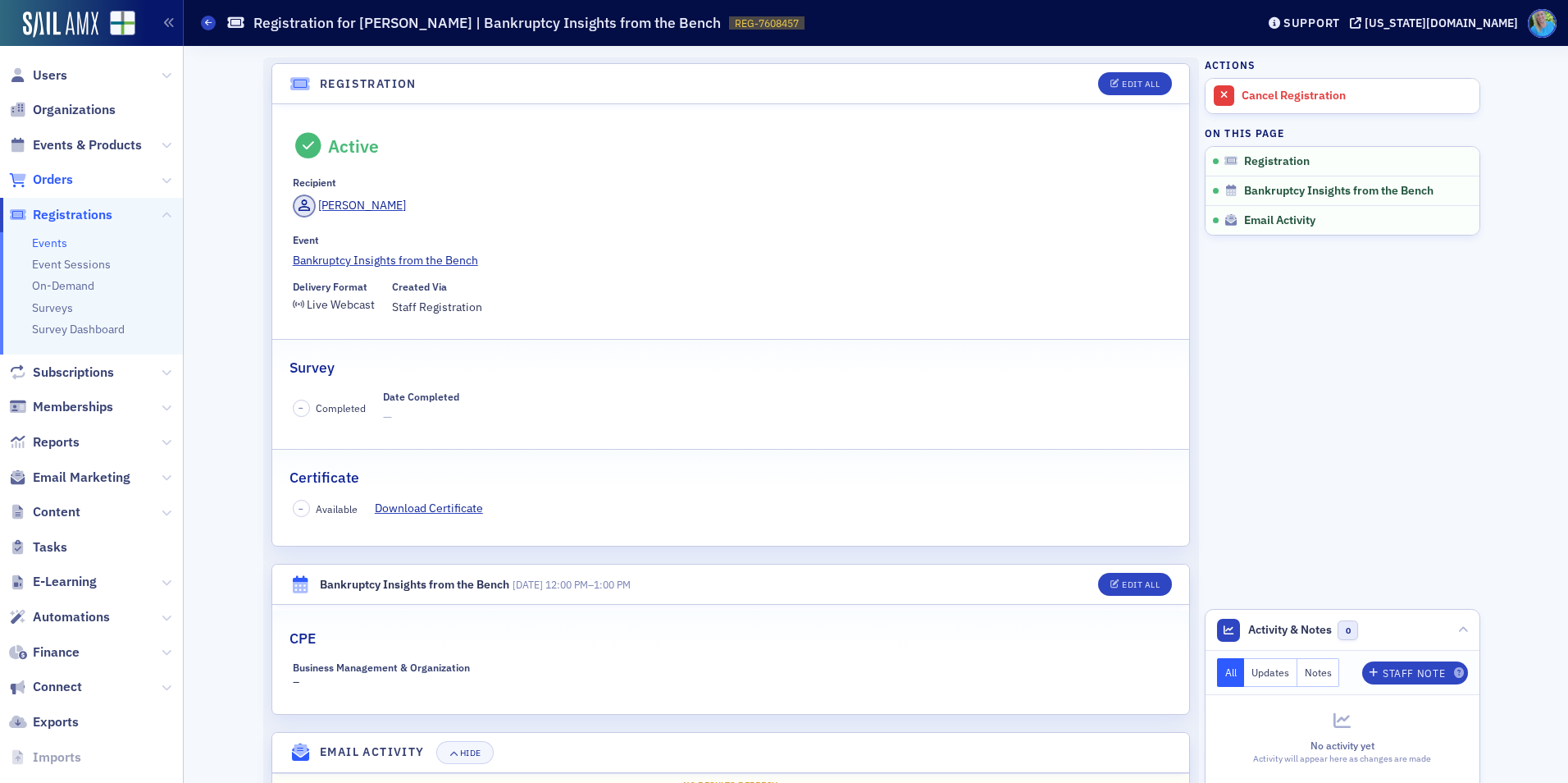
click at [67, 181] on span "Orders" at bounding box center [52, 179] width 40 height 18
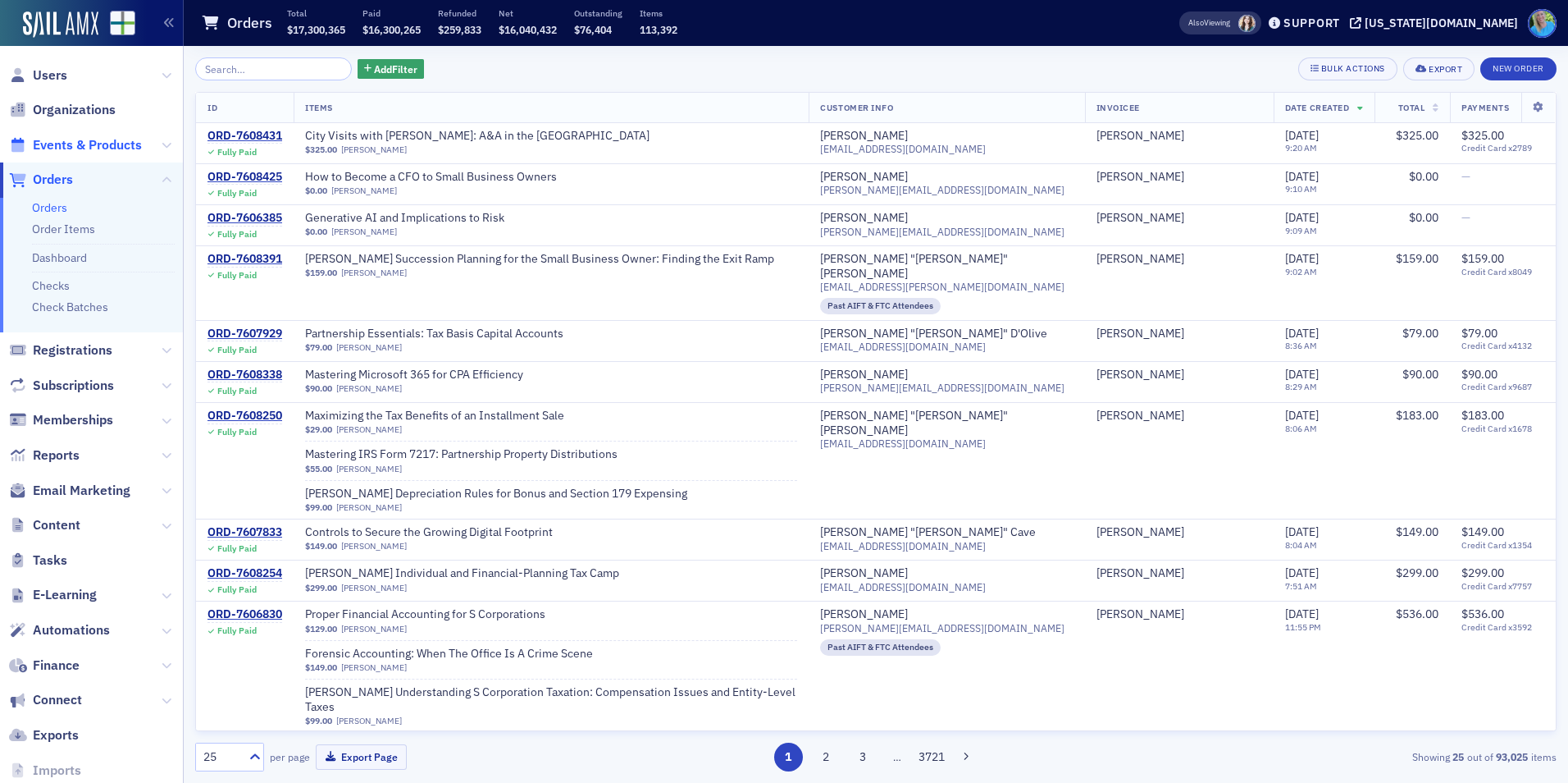
click at [88, 147] on span "Events & Products" at bounding box center [87, 145] width 109 height 18
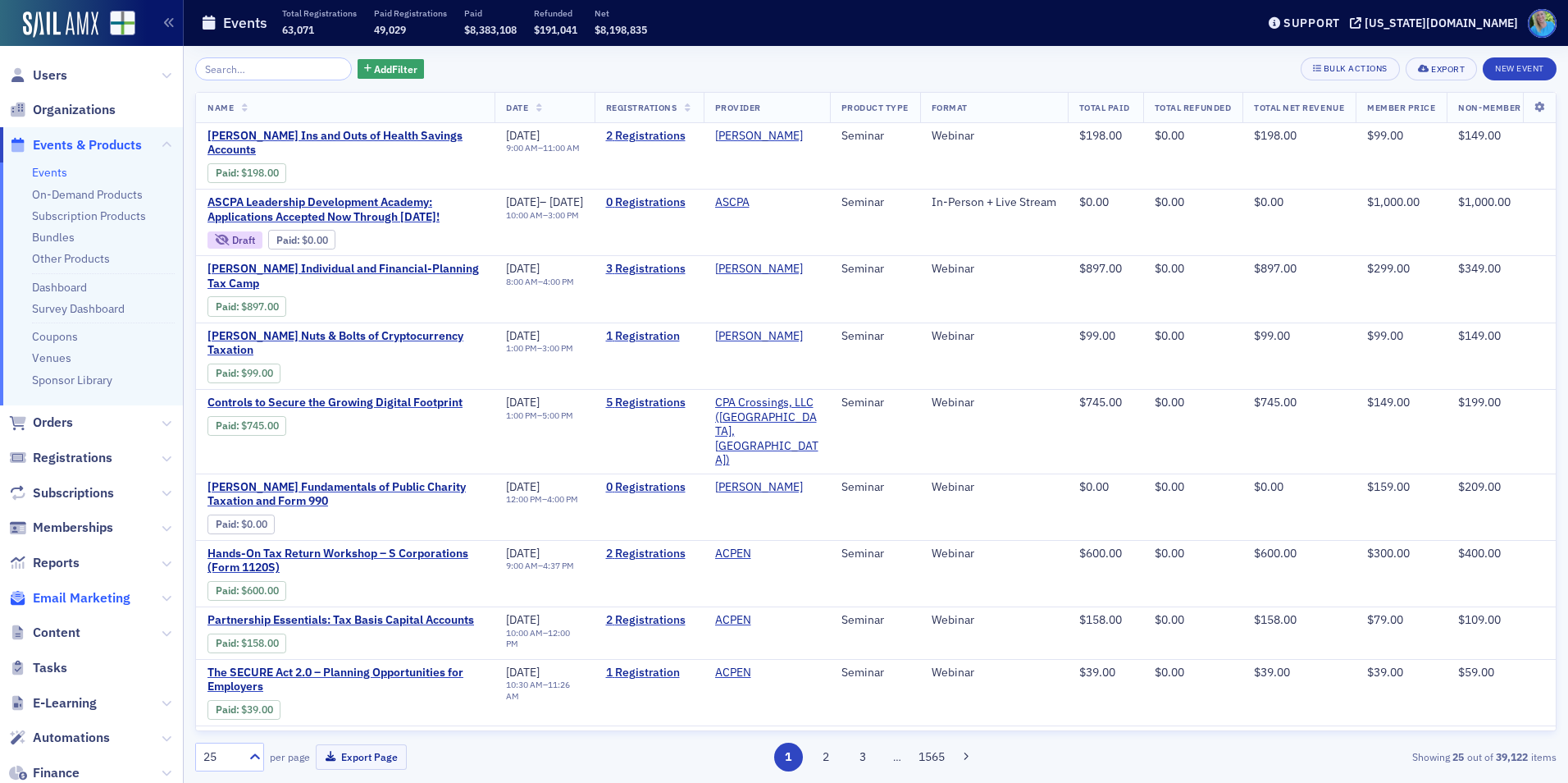
click at [99, 605] on span "Email Marketing" at bounding box center [81, 598] width 97 height 18
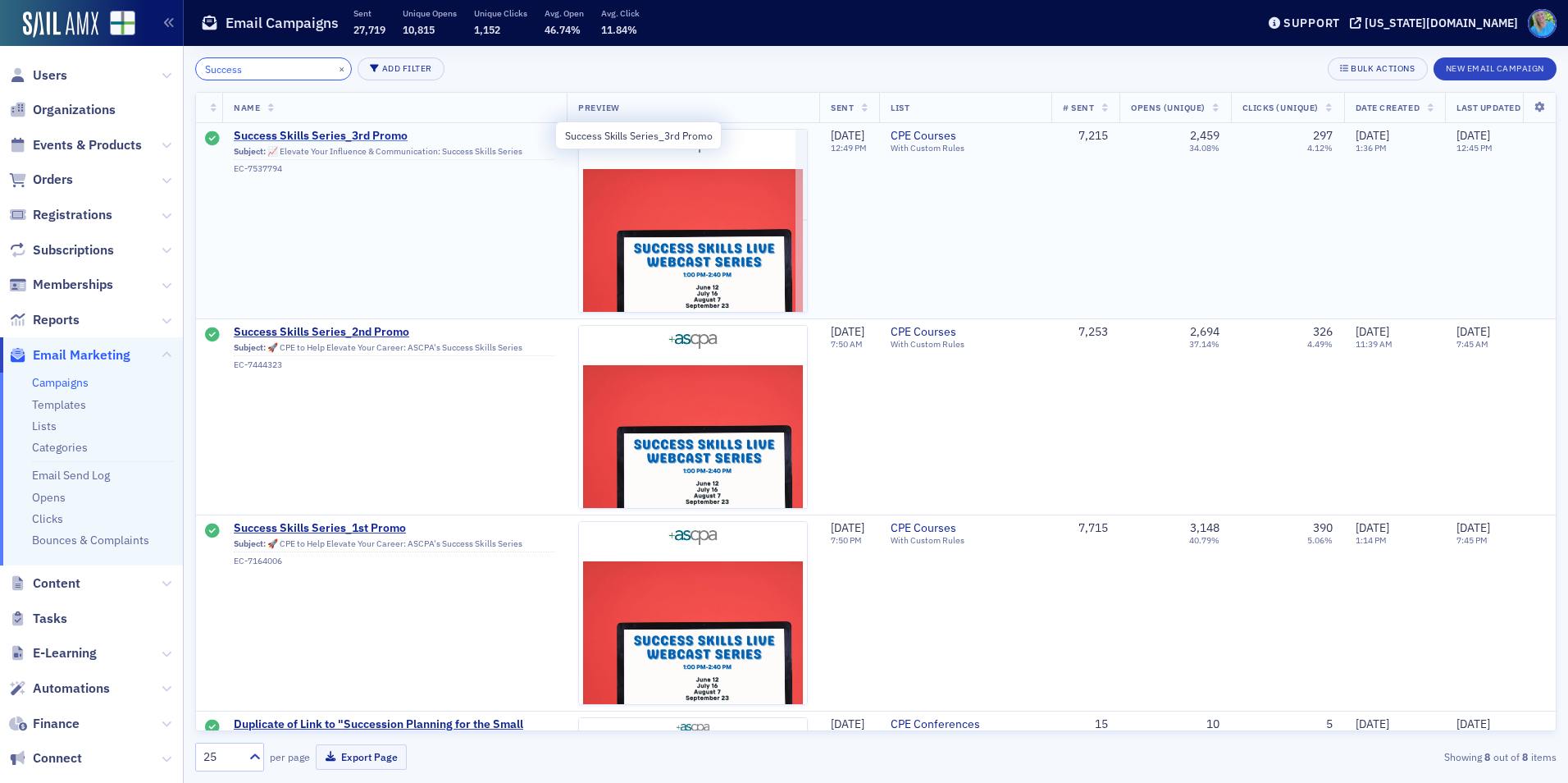
type input "Success"
click at [347, 129] on span "Success Skills Series_3rd Promo" at bounding box center [394, 136] width 321 height 15
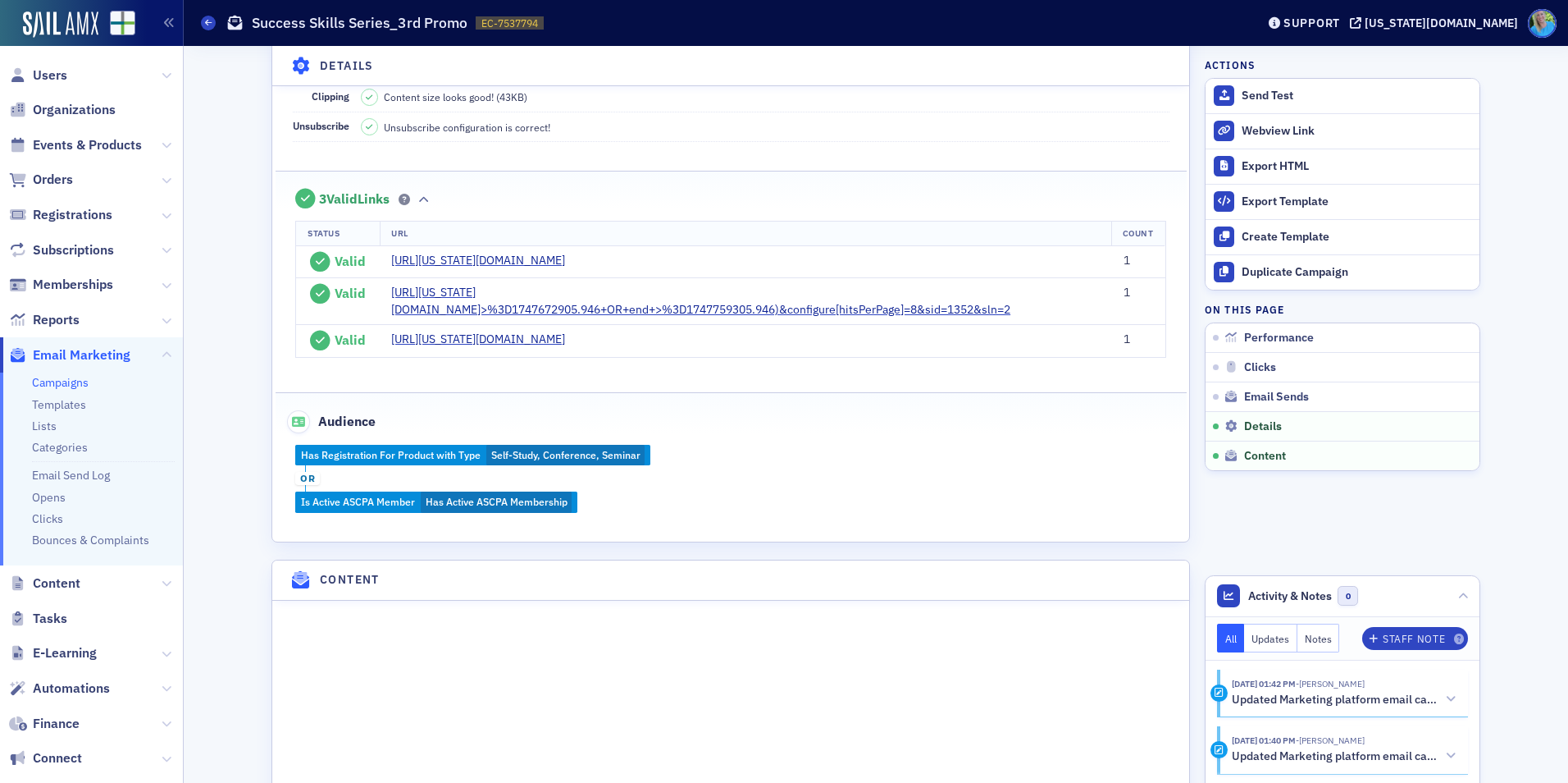
scroll to position [1477, 0]
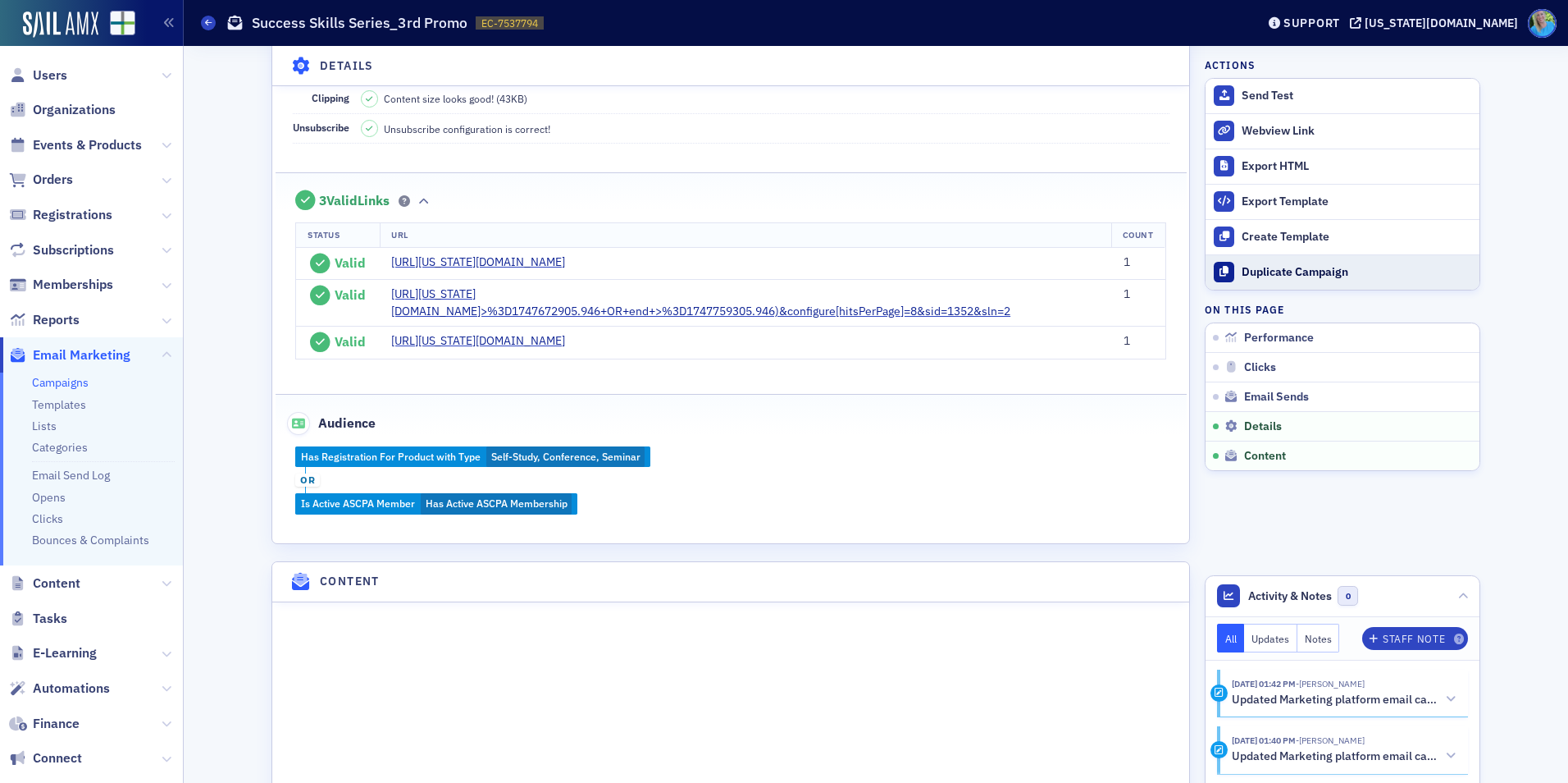
click at [1279, 278] on div "Duplicate Campaign" at bounding box center [1357, 272] width 230 height 15
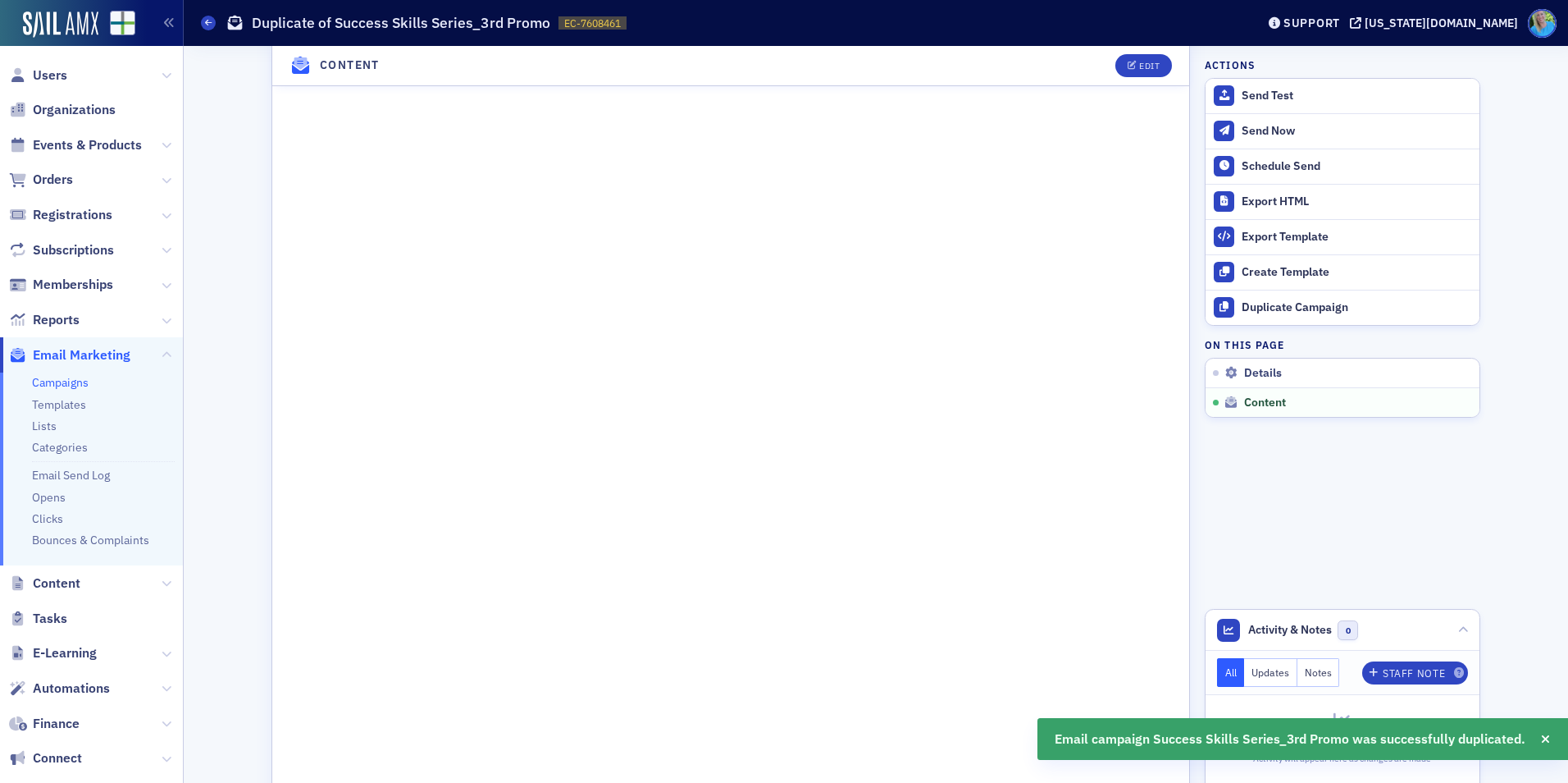
scroll to position [1149, 0]
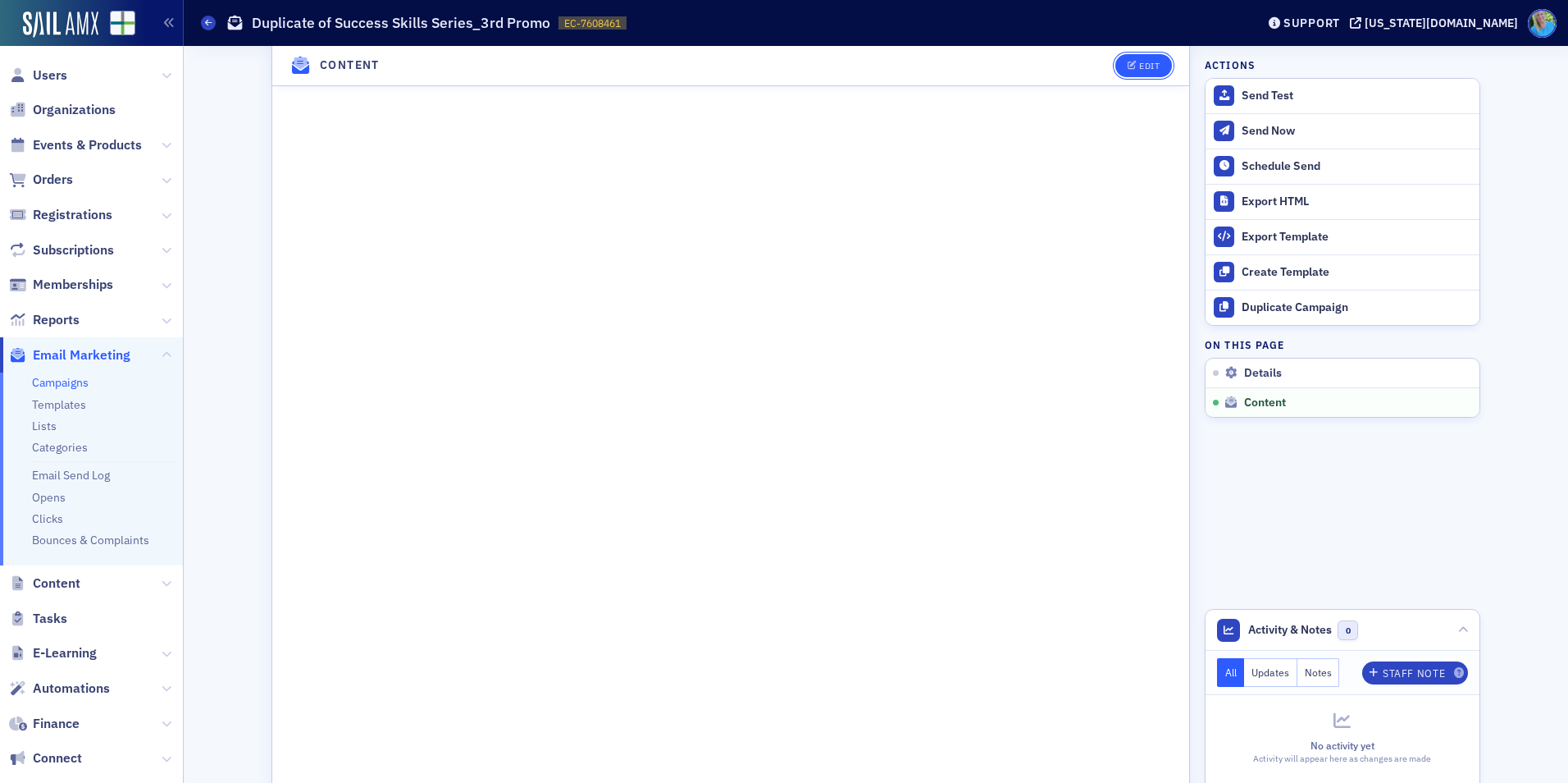
click at [1149, 61] on div "Edit" at bounding box center [1149, 66] width 20 height 9
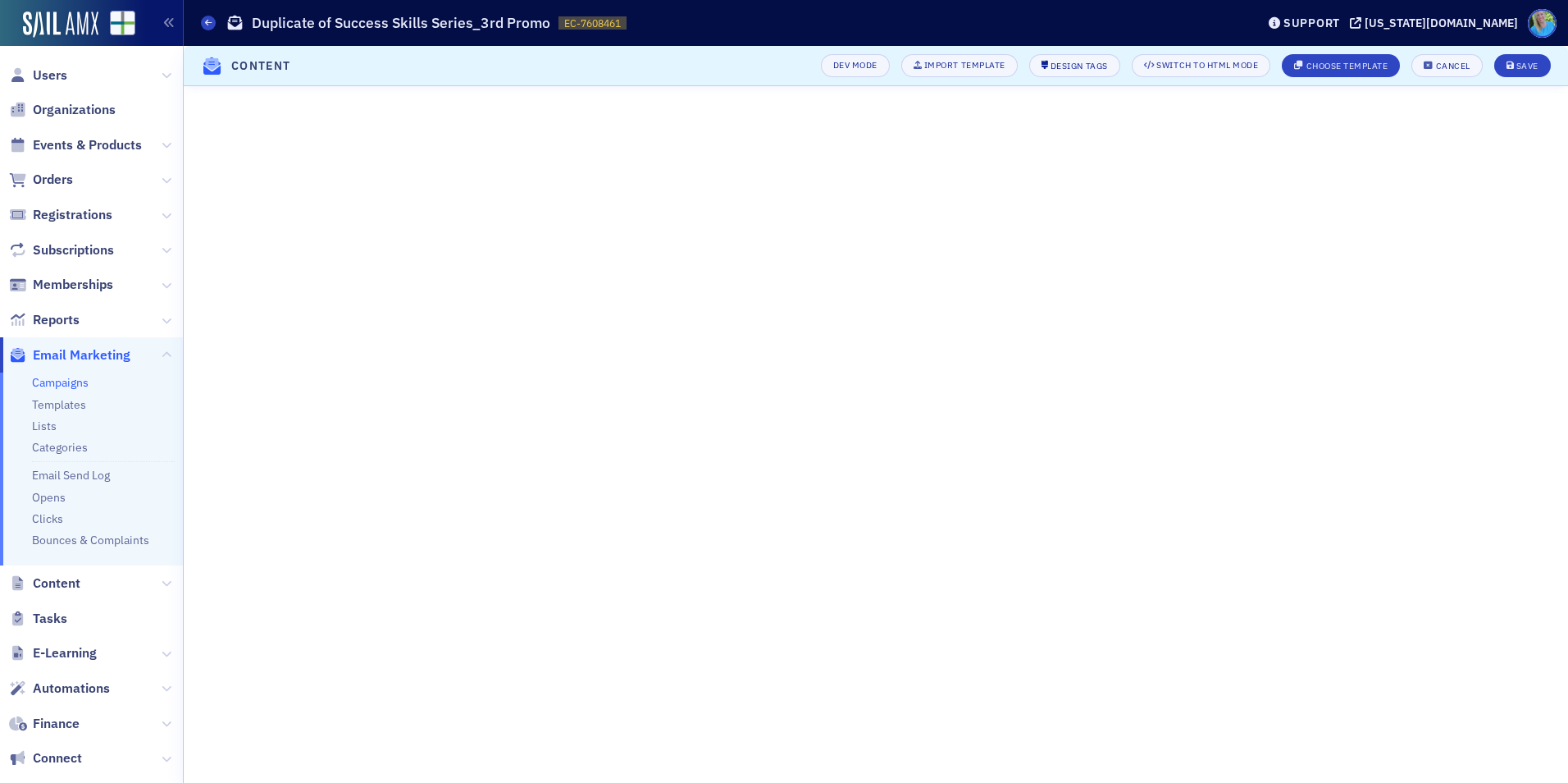
scroll to position [172, 0]
click at [1523, 68] on div "Save" at bounding box center [1527, 66] width 22 height 9
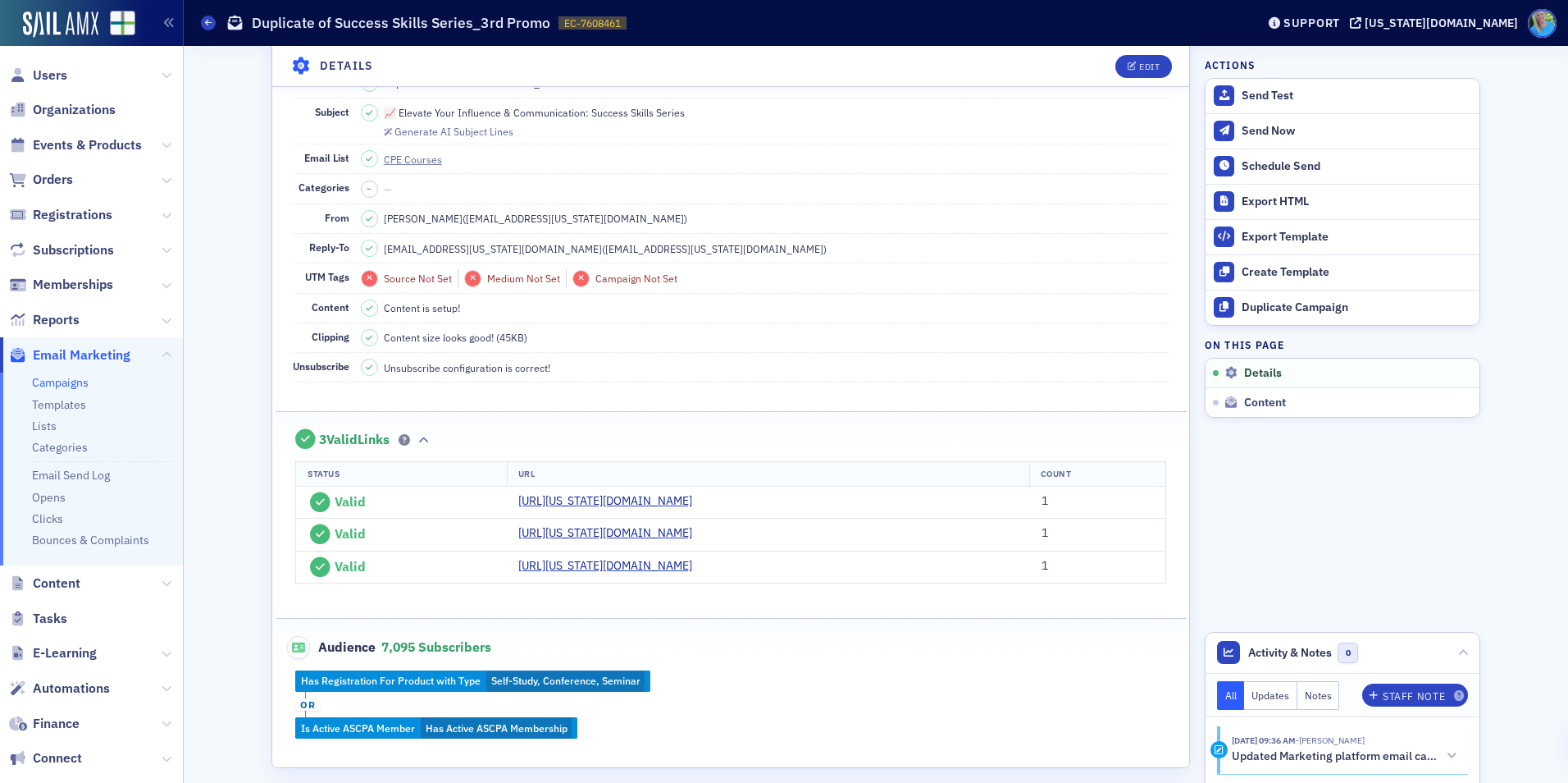
scroll to position [0, 0]
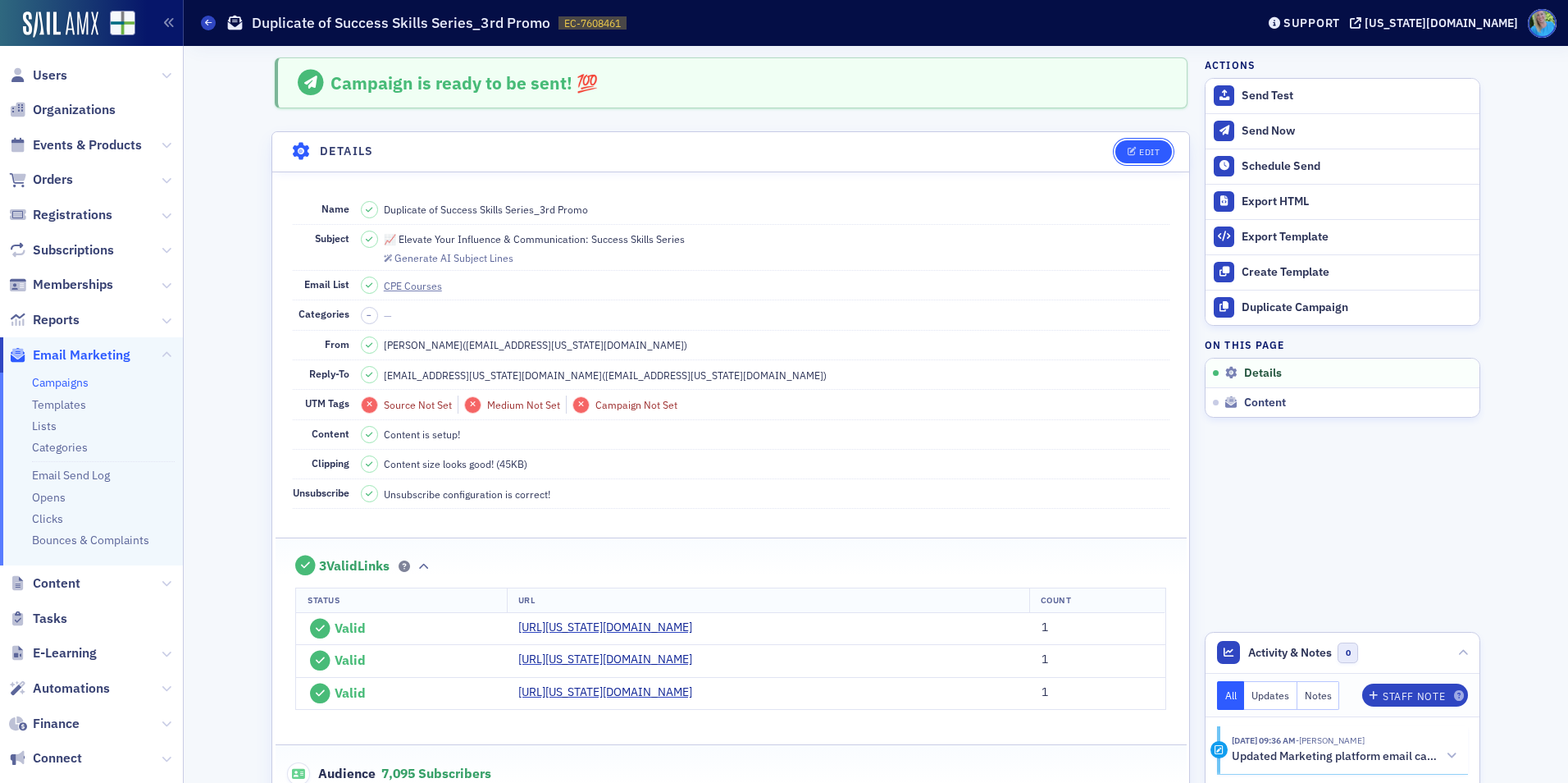
click at [1159, 147] on button "Edit" at bounding box center [1143, 151] width 56 height 23
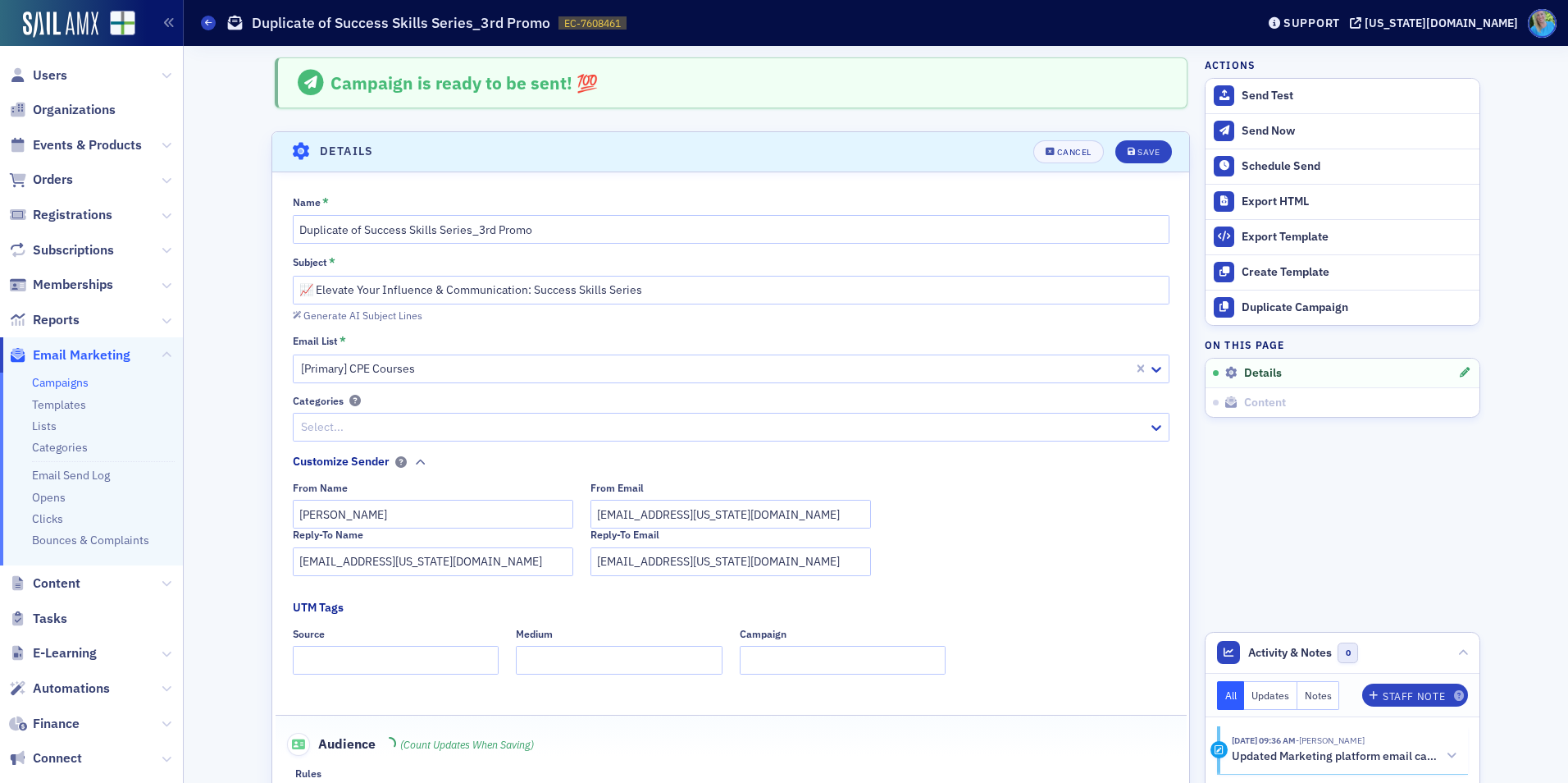
scroll to position [77, 0]
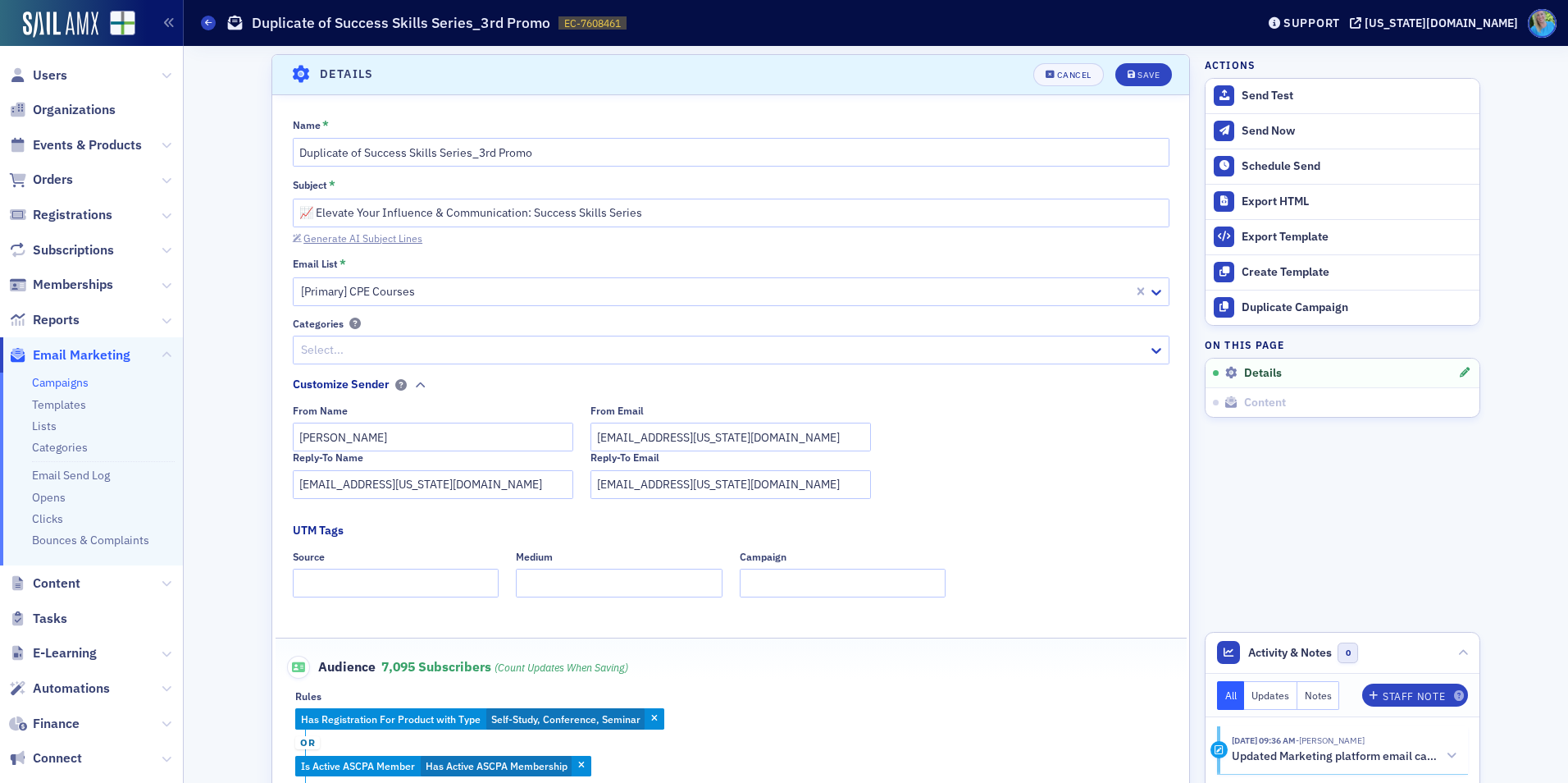
click at [389, 238] on div "Generate AI Subject Lines" at bounding box center [363, 238] width 119 height 9
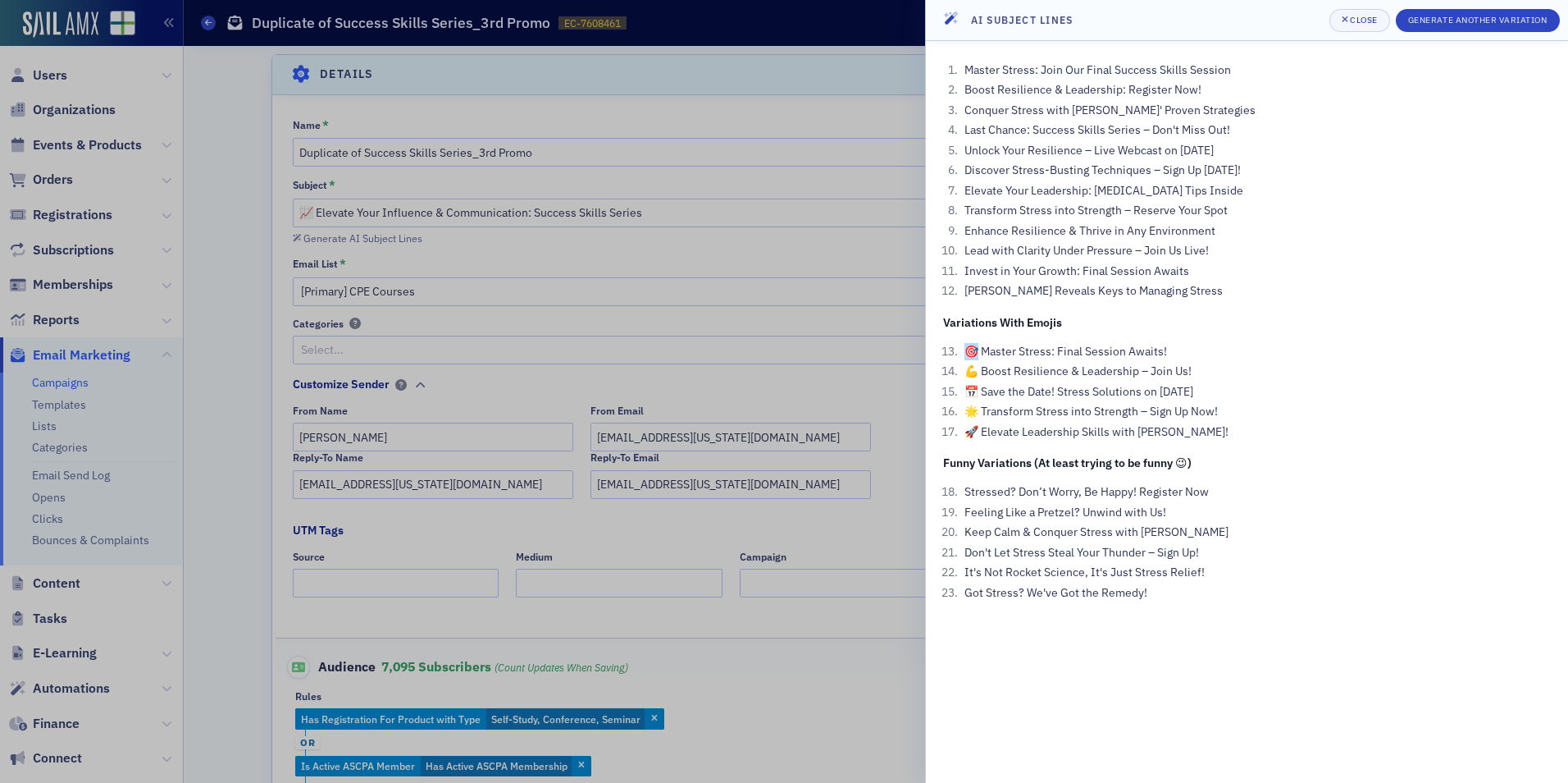
drag, startPoint x: 979, startPoint y: 348, endPoint x: 965, endPoint y: 347, distance: 14.0
click at [965, 347] on li "🎯 Master Stress: Final Session Awaits!" at bounding box center [1256, 351] width 591 height 18
drag, startPoint x: 982, startPoint y: 373, endPoint x: 967, endPoint y: 370, distance: 15.3
click at [967, 370] on li "💪 Boost Resilience & Leadership – Join Us!" at bounding box center [1256, 371] width 591 height 18
copy li "💪"
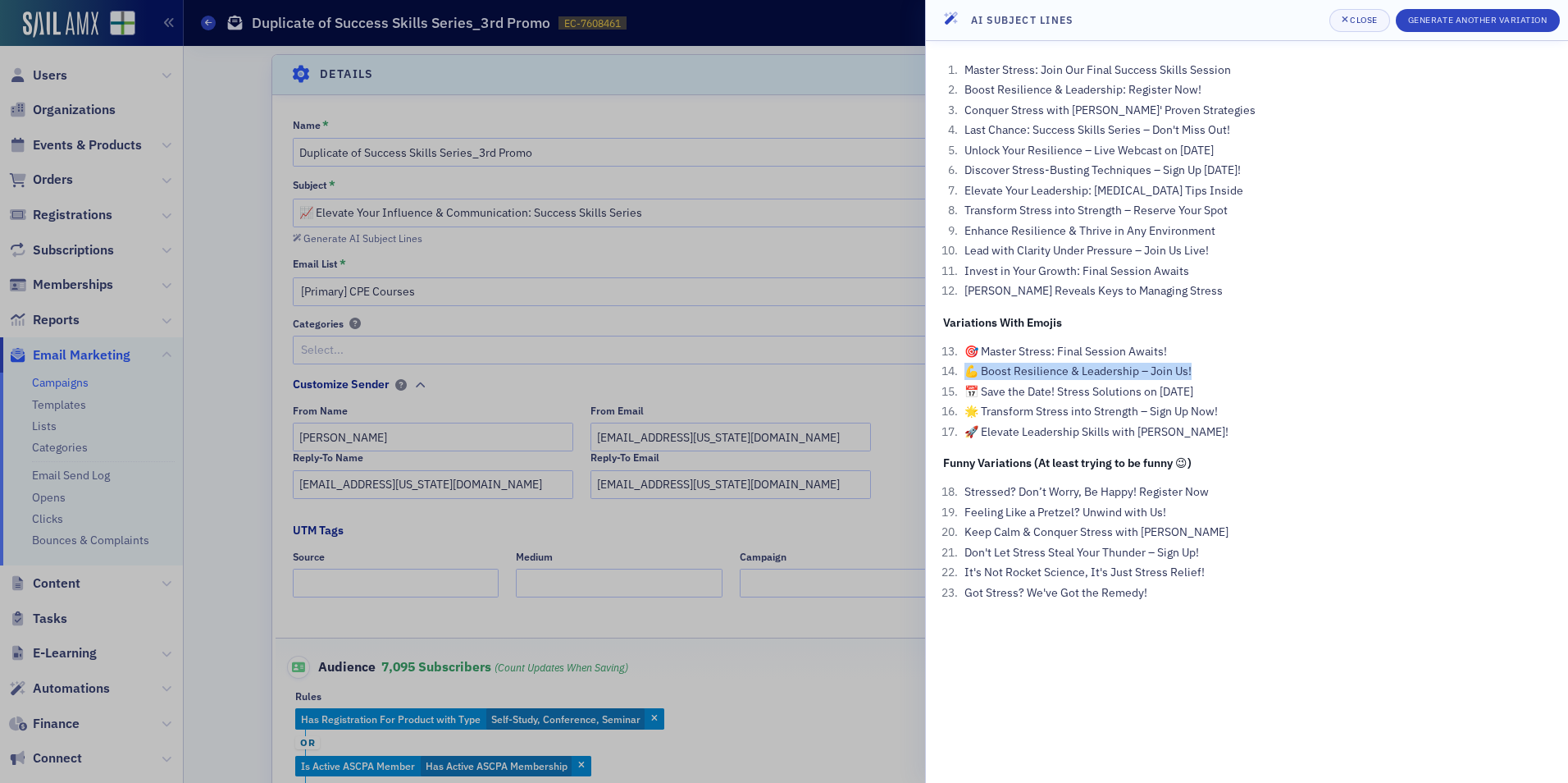
drag, startPoint x: 1200, startPoint y: 373, endPoint x: 967, endPoint y: 362, distance: 233.3
click at [967, 362] on ol "🎯 Master Stress: Final Session Awaits! 💪 Boost Resilience & Leadership – Join U…" at bounding box center [1247, 391] width 608 height 97
copy li "💪 Boost Resilience & Leadership – Join Us!"
click at [1342, 6] on header "AI Subject Lines Close Generate Another Variation" at bounding box center [1247, 20] width 642 height 41
click at [1343, 31] on button "Close" at bounding box center [1360, 20] width 61 height 23
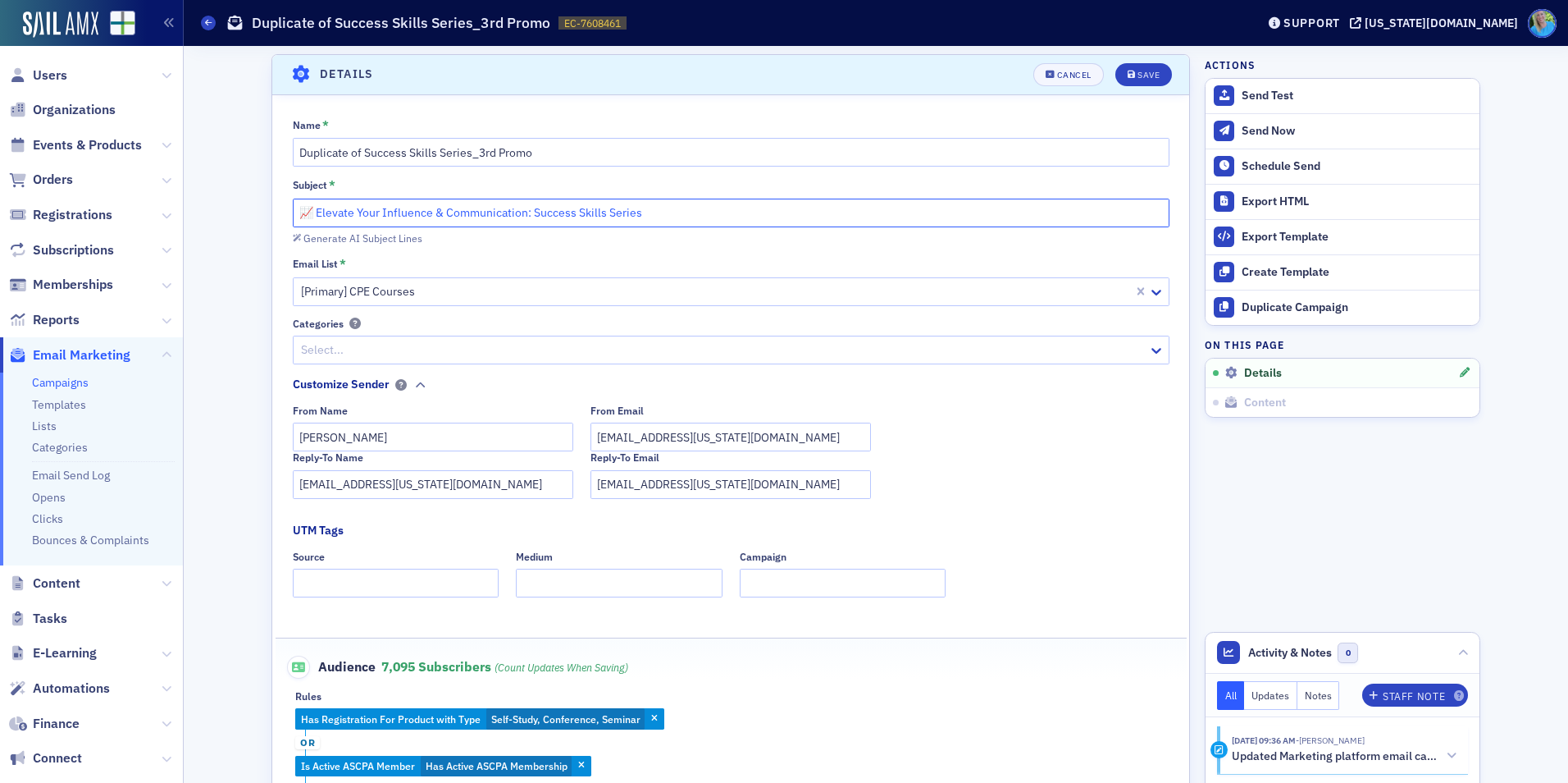
drag, startPoint x: 668, startPoint y: 214, endPoint x: 240, endPoint y: 219, distance: 428.0
paste input "Boost Resilience & Leadership – Join Us!"
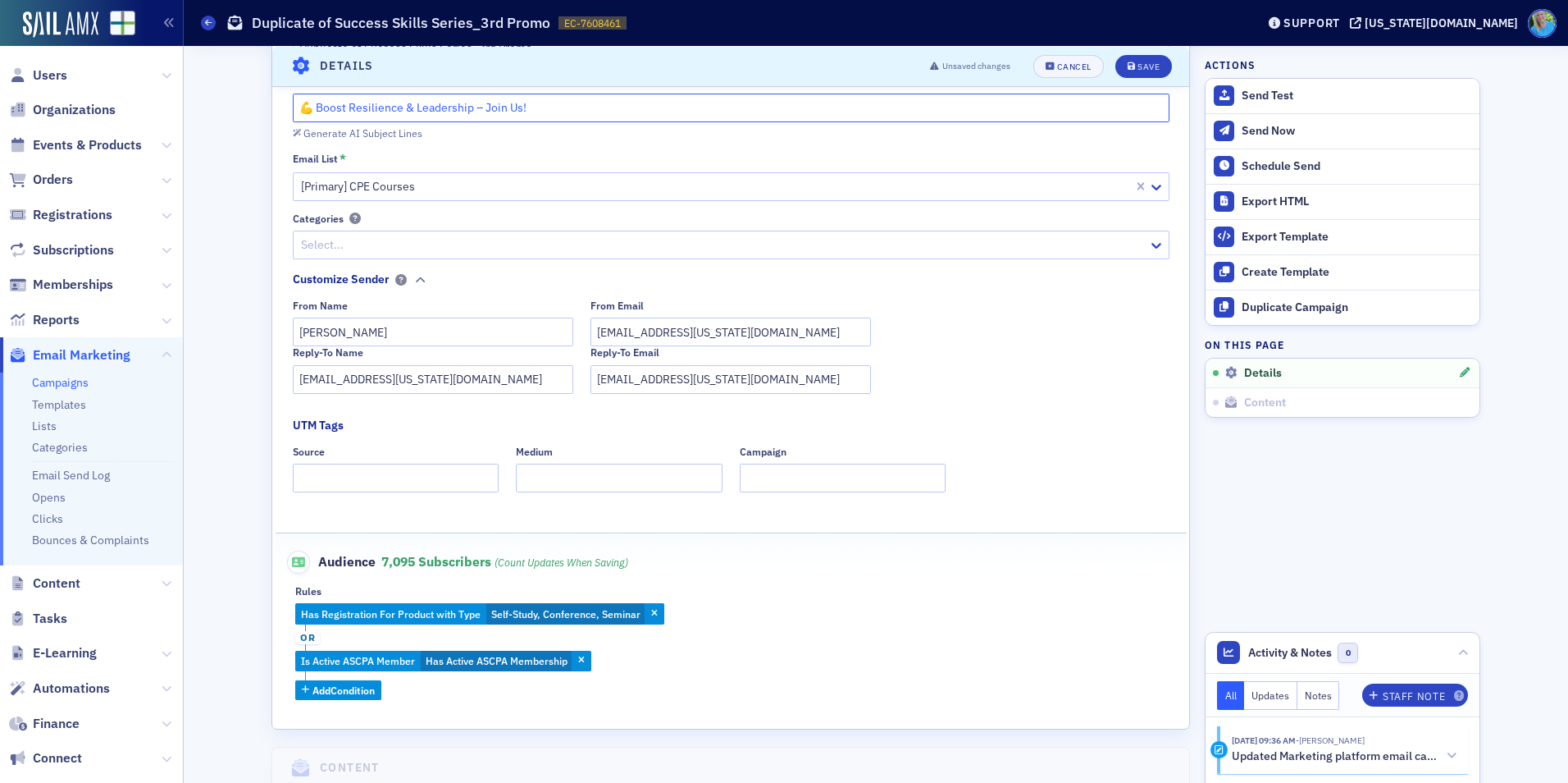
scroll to position [159, 0]
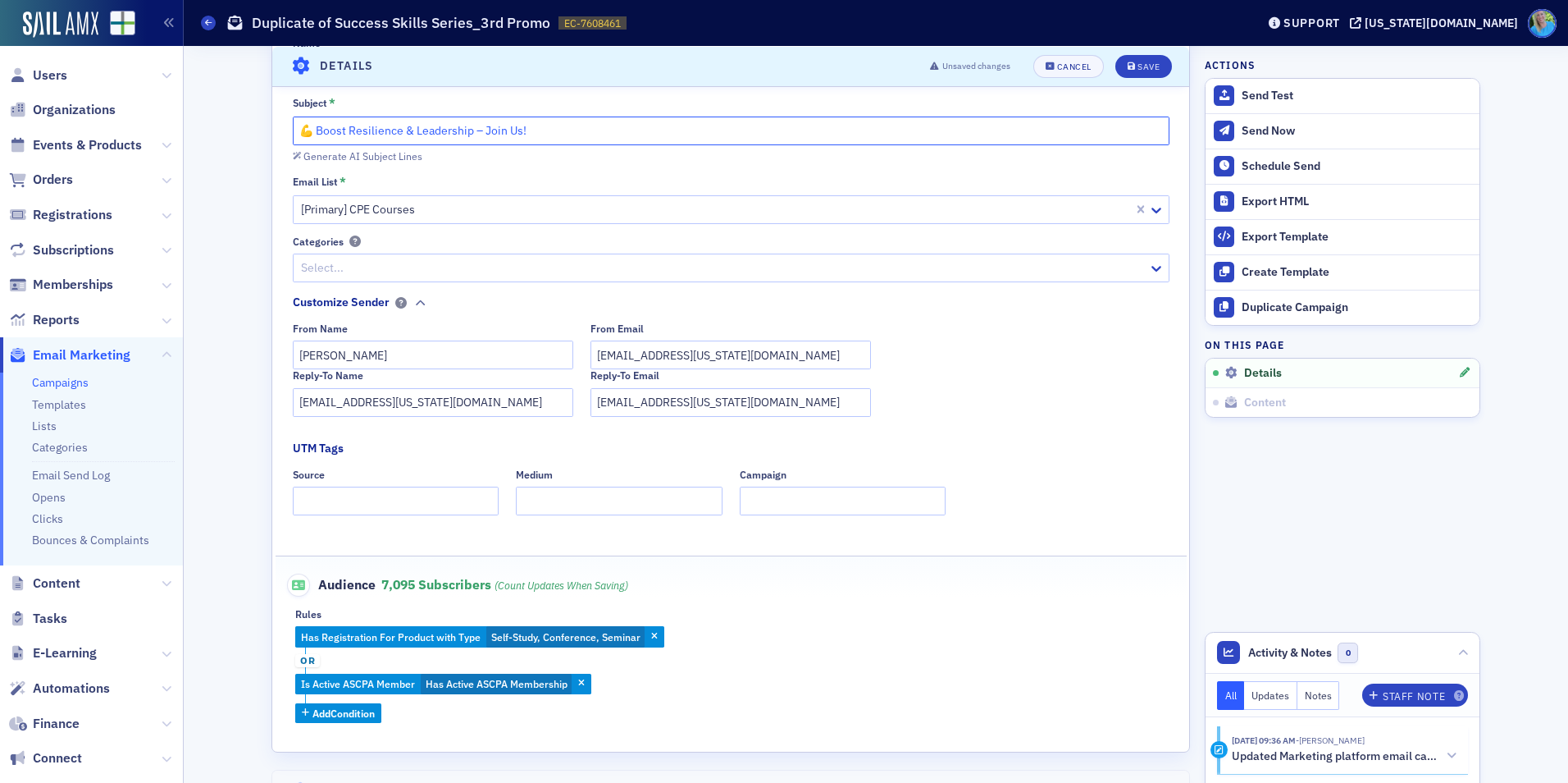
click at [344, 133] on input "💪 Boost Resilience & Leadership – Join Us!" at bounding box center [731, 131] width 877 height 29
drag, startPoint x: 438, startPoint y: 129, endPoint x: 550, endPoint y: 133, distance: 112.1
click at [550, 133] on input "💪 Boost Your Resilience & Leadership – Join Us!" at bounding box center [731, 131] width 877 height 29
type input "💪 Boost Your Resilience & Stress Management on 9/23"
click at [1128, 64] on icon "submit" at bounding box center [1132, 66] width 8 height 9
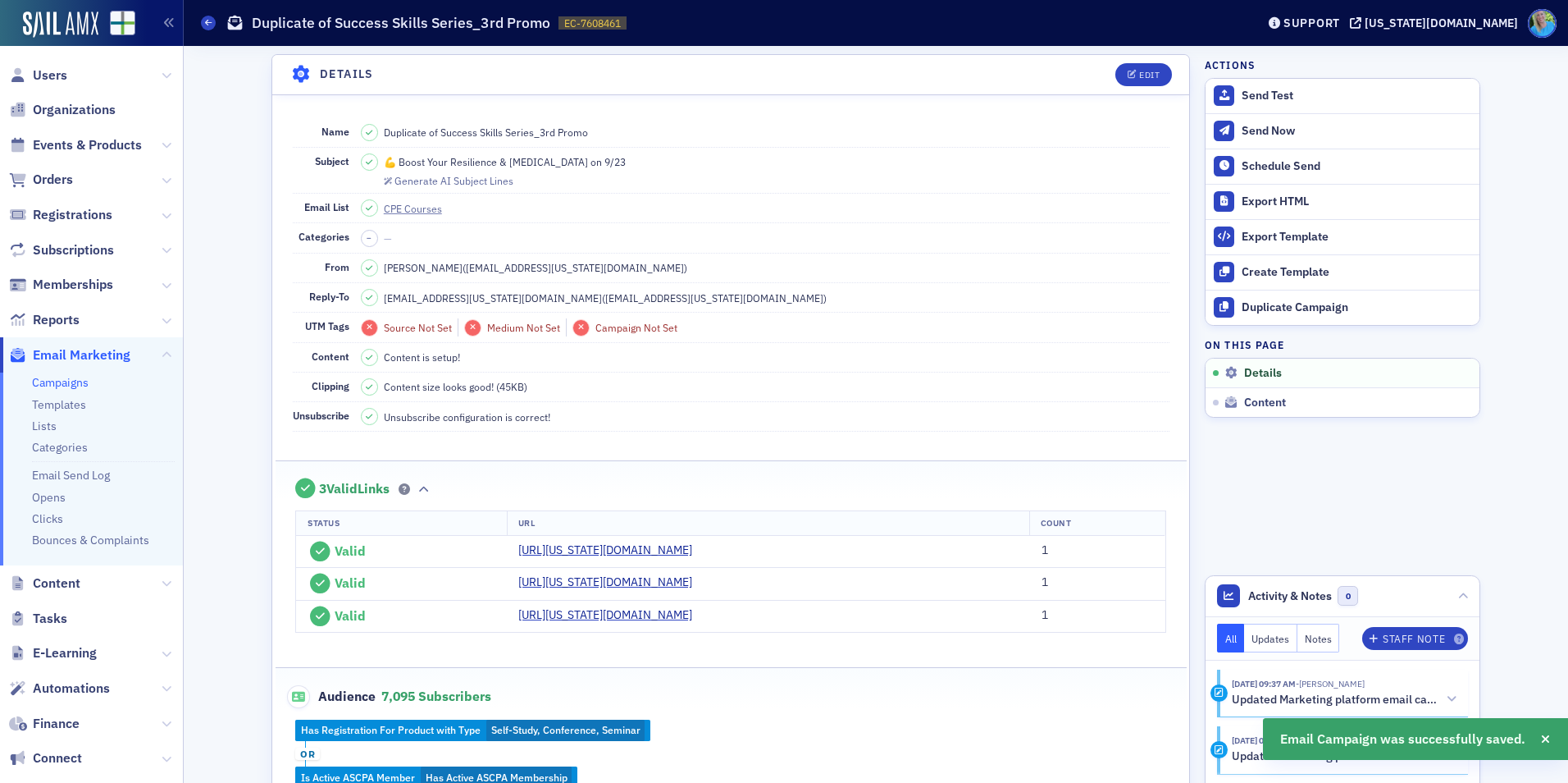
scroll to position [0, 0]
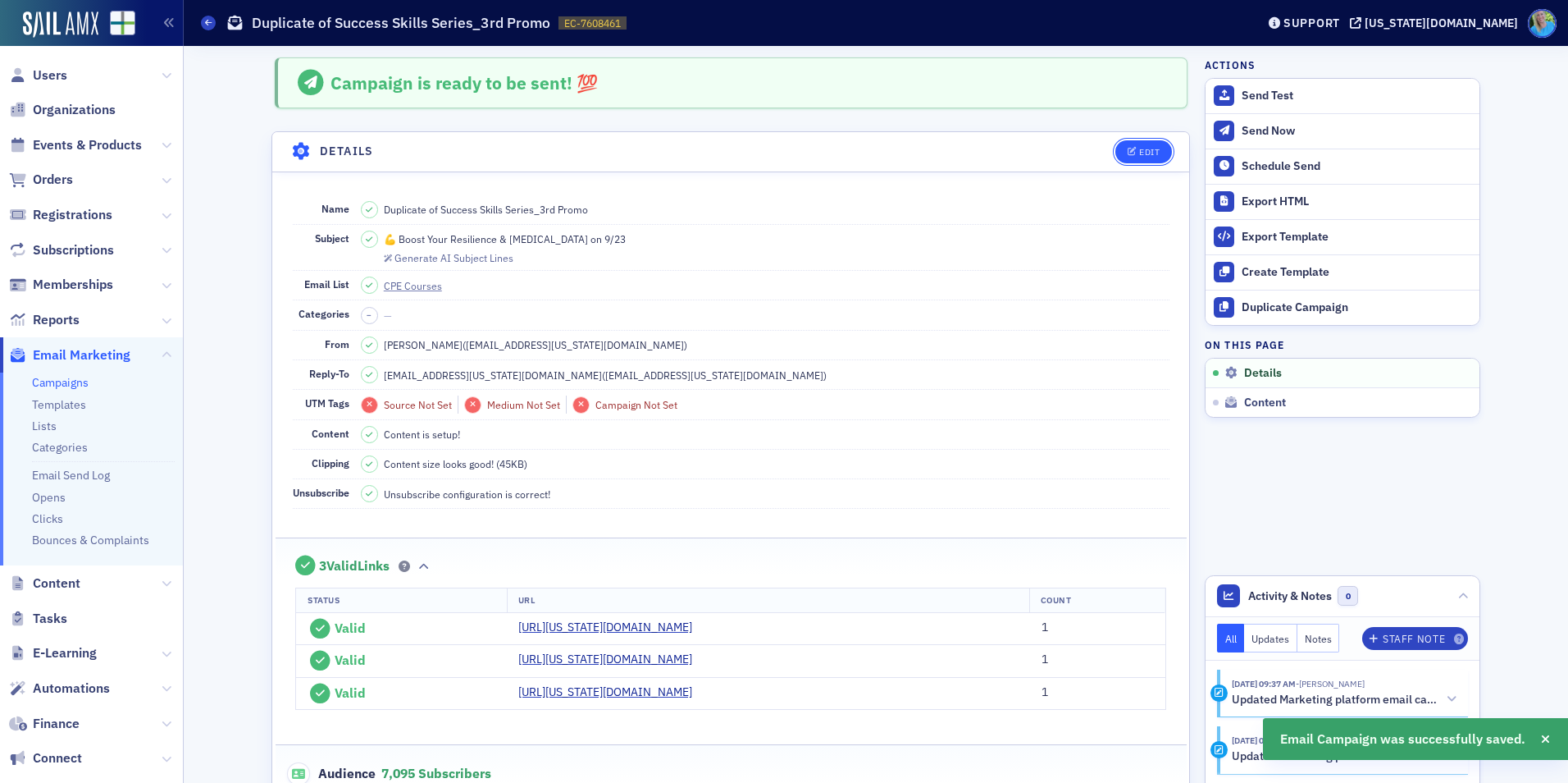
click at [1150, 145] on button "Edit" at bounding box center [1143, 151] width 56 height 23
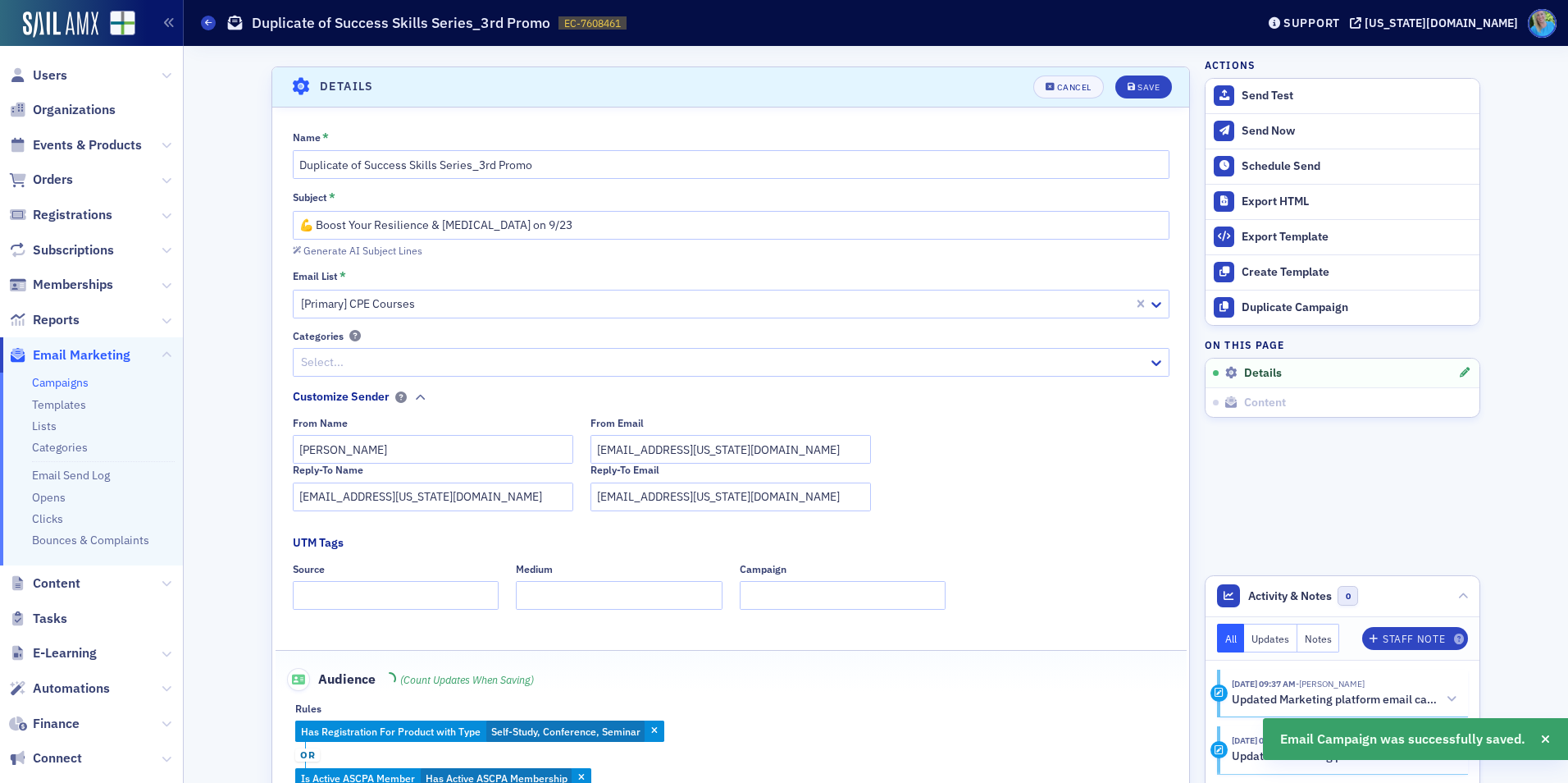
scroll to position [77, 0]
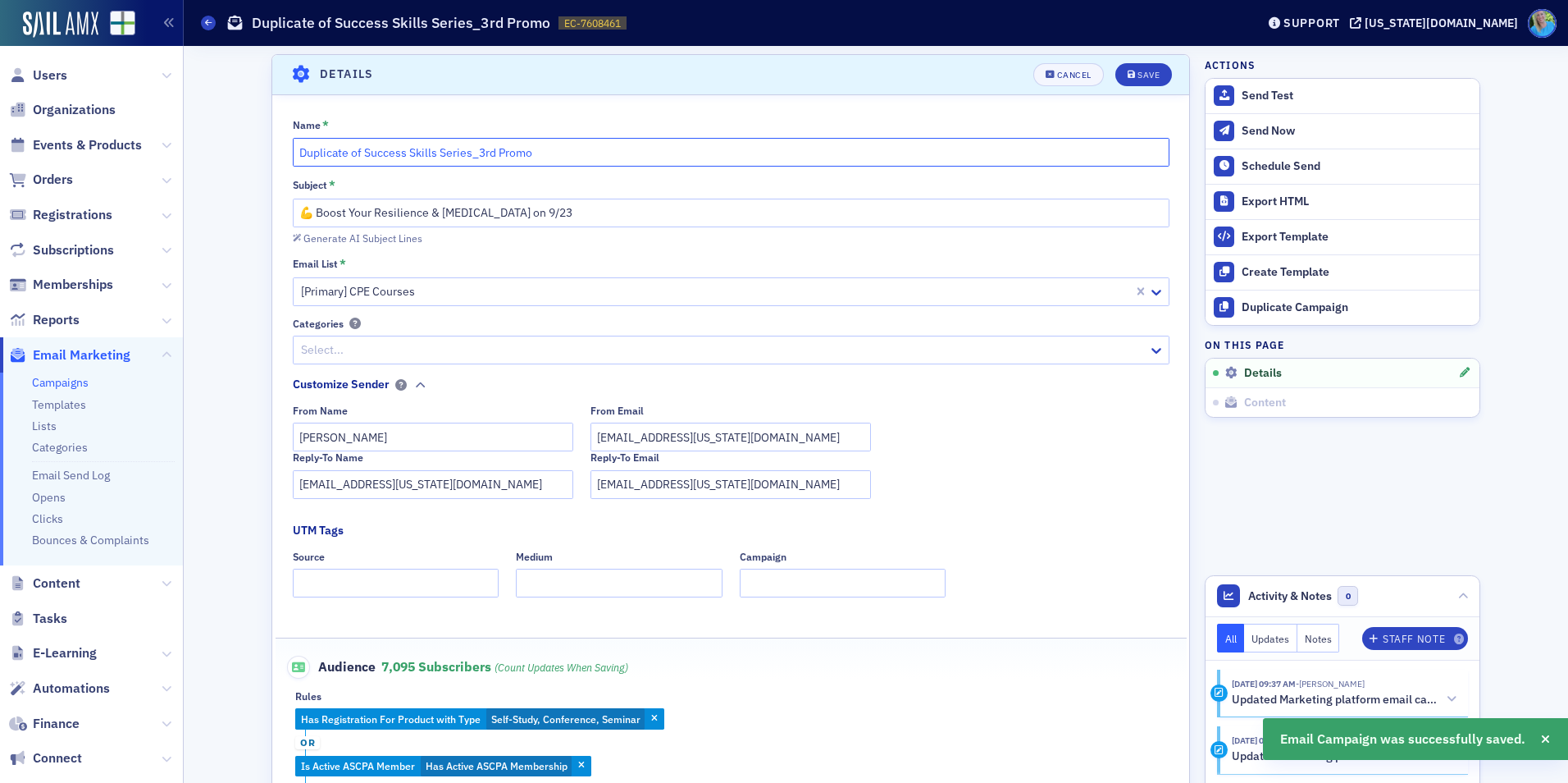
drag, startPoint x: 360, startPoint y: 144, endPoint x: 261, endPoint y: 153, distance: 99.4
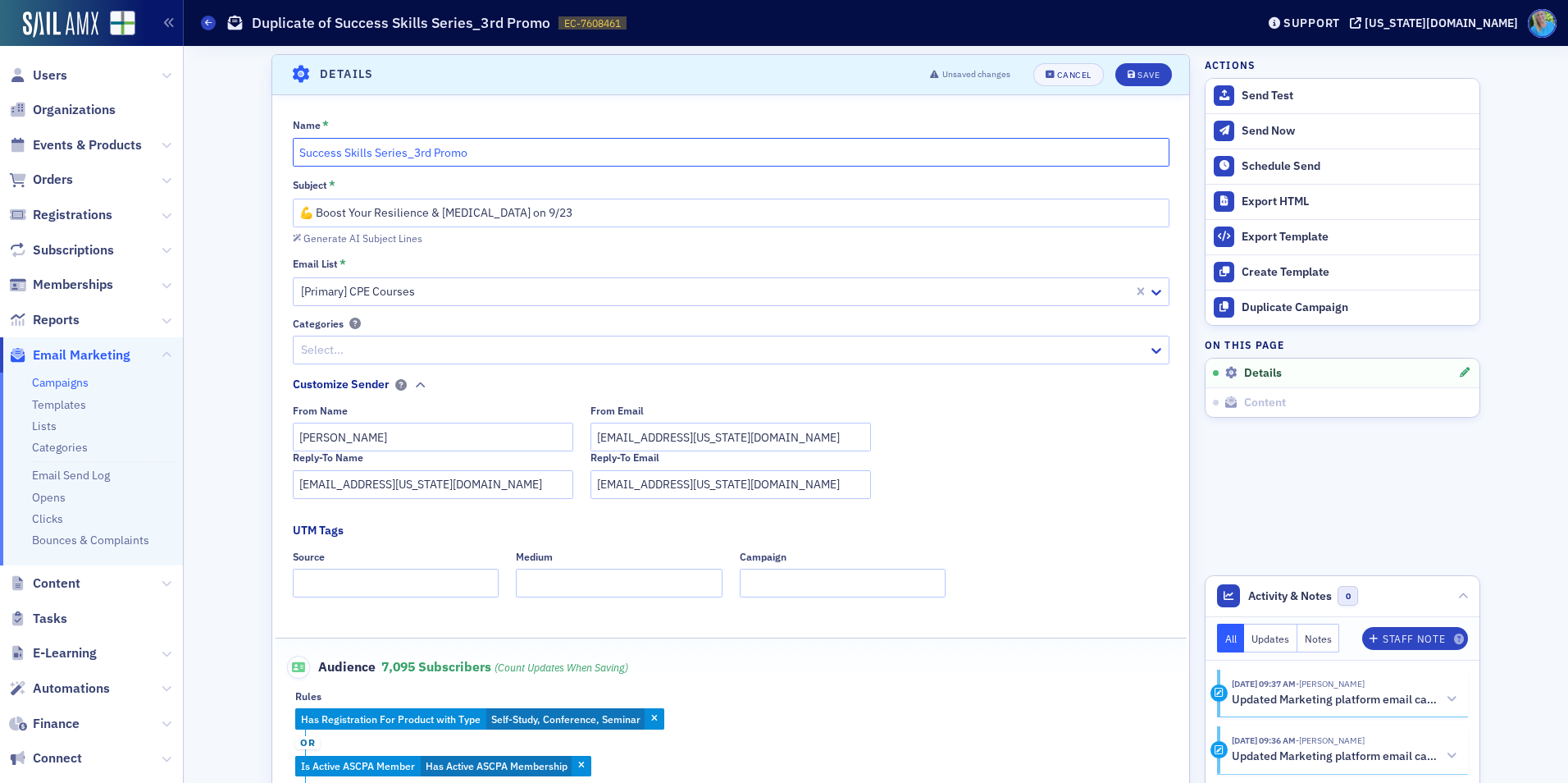
click at [418, 151] on input "Success Skills Series_3rd Promo" at bounding box center [731, 152] width 877 height 29
drag, startPoint x: 421, startPoint y: 153, endPoint x: 407, endPoint y: 152, distance: 14.0
click at [407, 152] on input "Success Skills Series_3rd Promo" at bounding box center [731, 152] width 877 height 29
type input "Success Skills Series_4th Promo"
click at [1128, 79] on icon "submit" at bounding box center [1132, 75] width 8 height 9
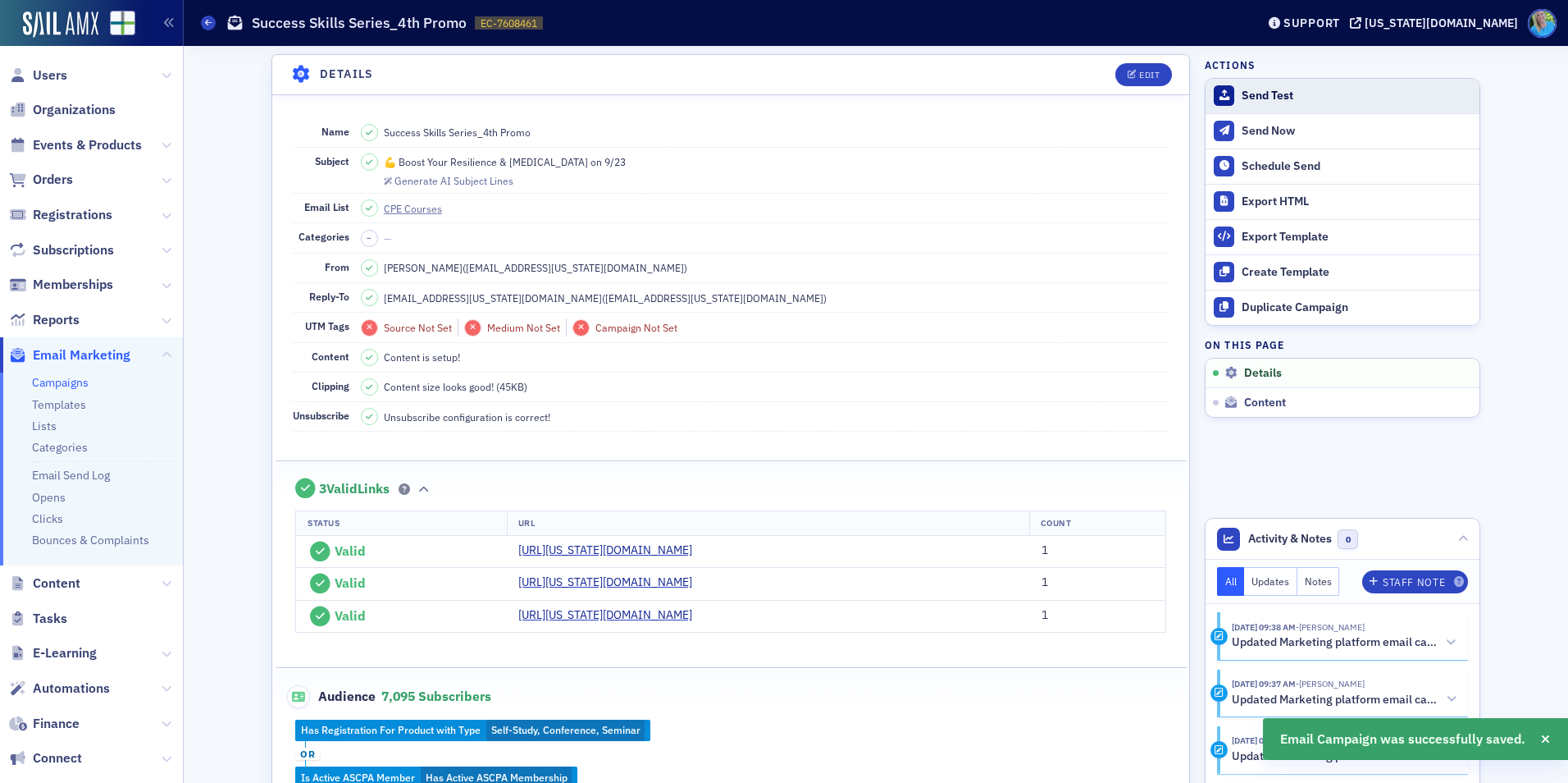
click at [1289, 96] on div "Send Test" at bounding box center [1357, 96] width 230 height 15
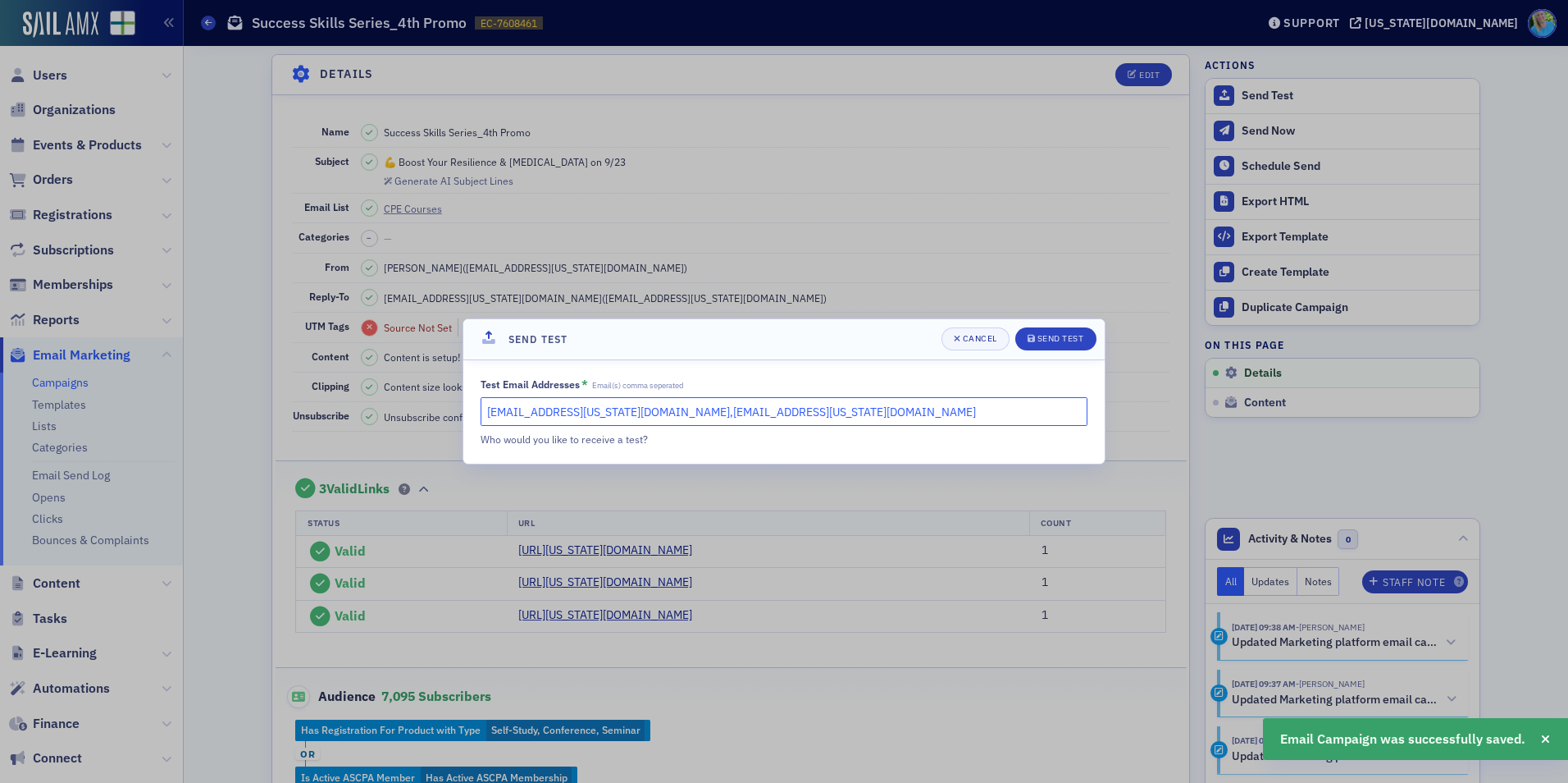
drag, startPoint x: 754, startPoint y: 411, endPoint x: 598, endPoint y: 408, distance: 156.0
click at [598, 408] on input "kgates@alabama.cpa,slowery@alabama.cpa" at bounding box center [784, 411] width 607 height 29
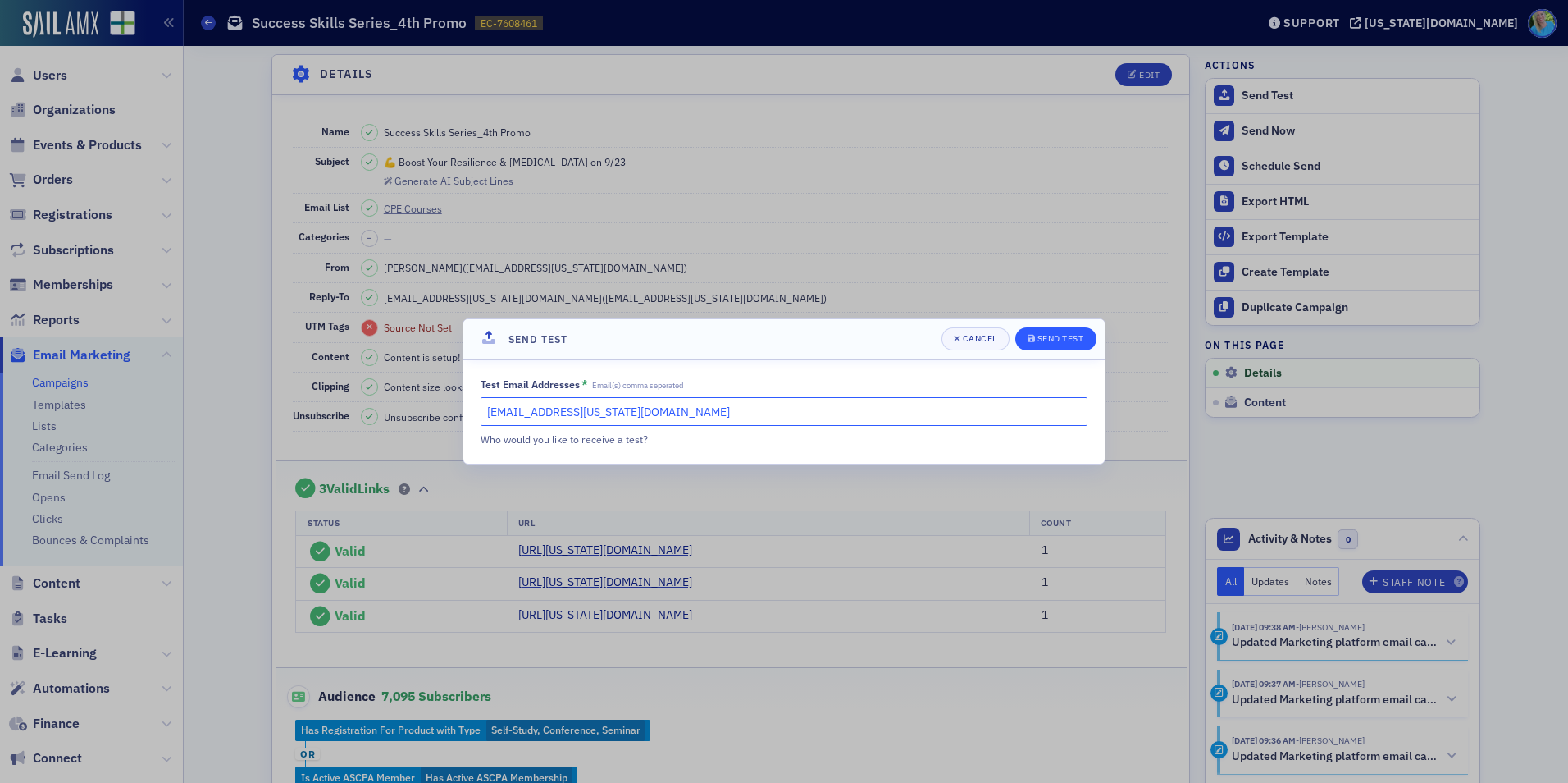
type input "kgates@alabama.cpa"
click at [1049, 337] on div "Send Test" at bounding box center [1060, 338] width 46 height 9
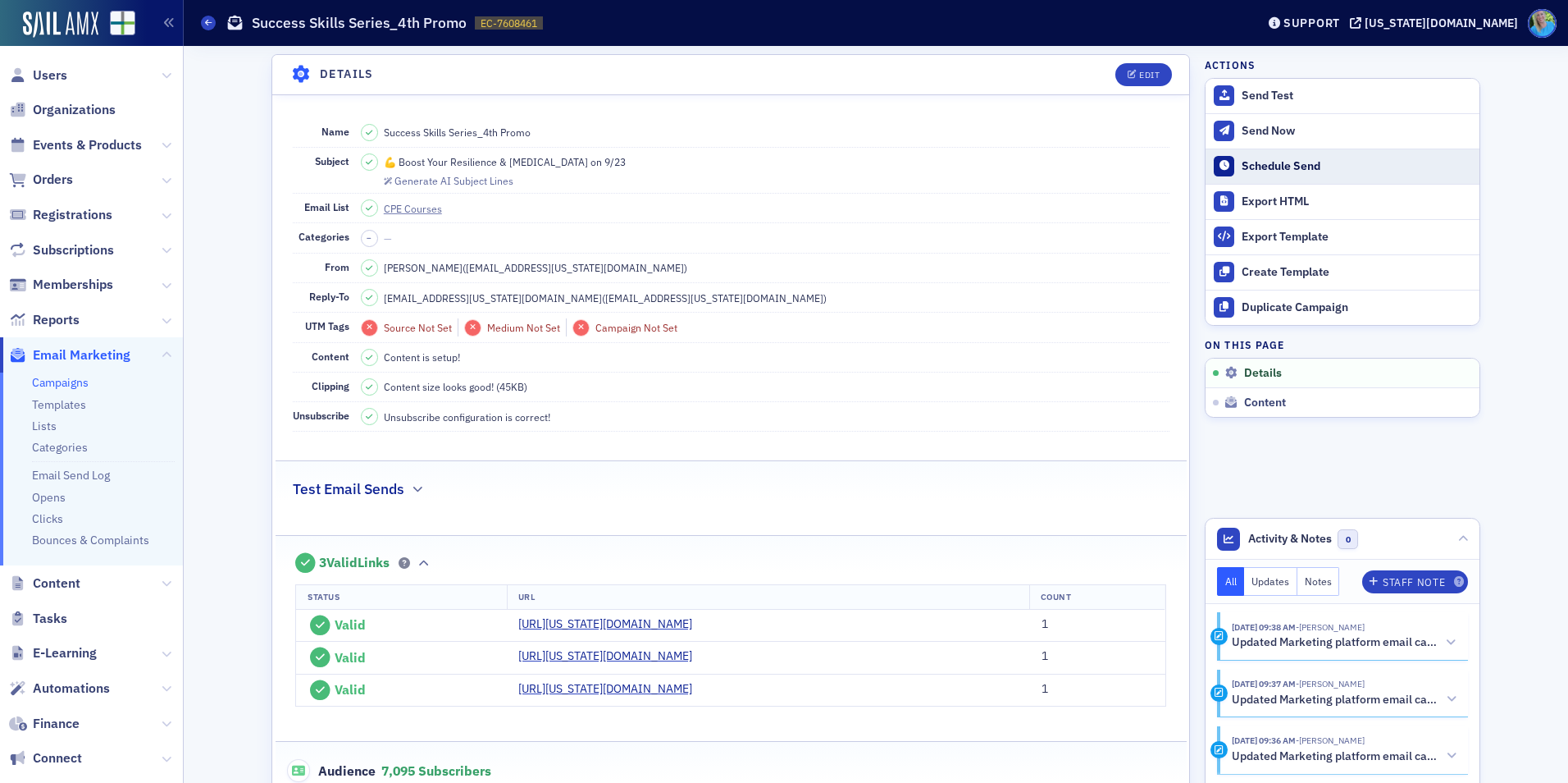
click at [1293, 161] on div "Schedule Send" at bounding box center [1357, 167] width 230 height 15
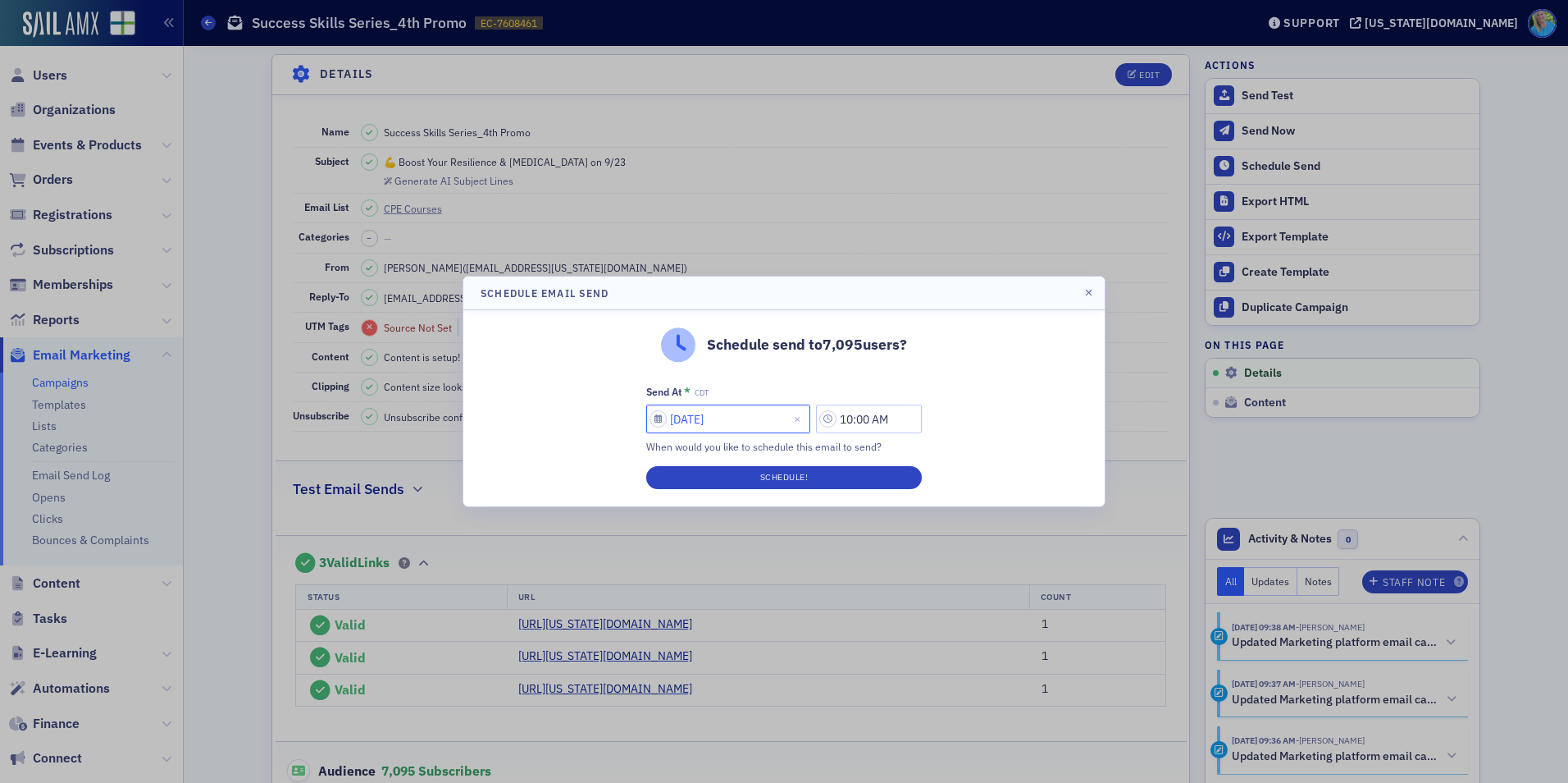
click at [723, 417] on input "09/03/2025" at bounding box center [728, 419] width 164 height 29
select select "8"
select select "2025"
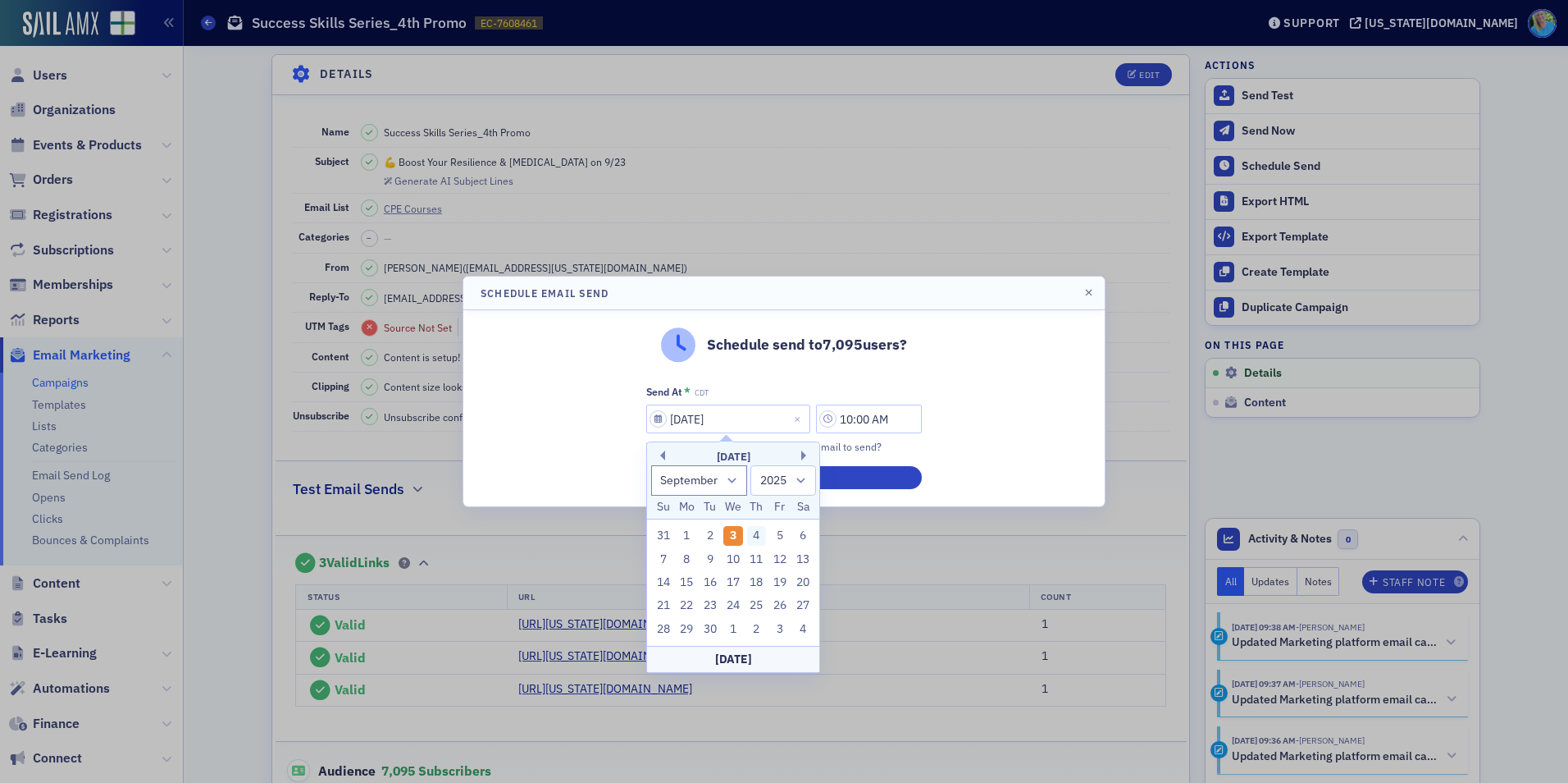
click at [753, 540] on div "4" at bounding box center [757, 536] width 19 height 19
type input "09/04/2025"
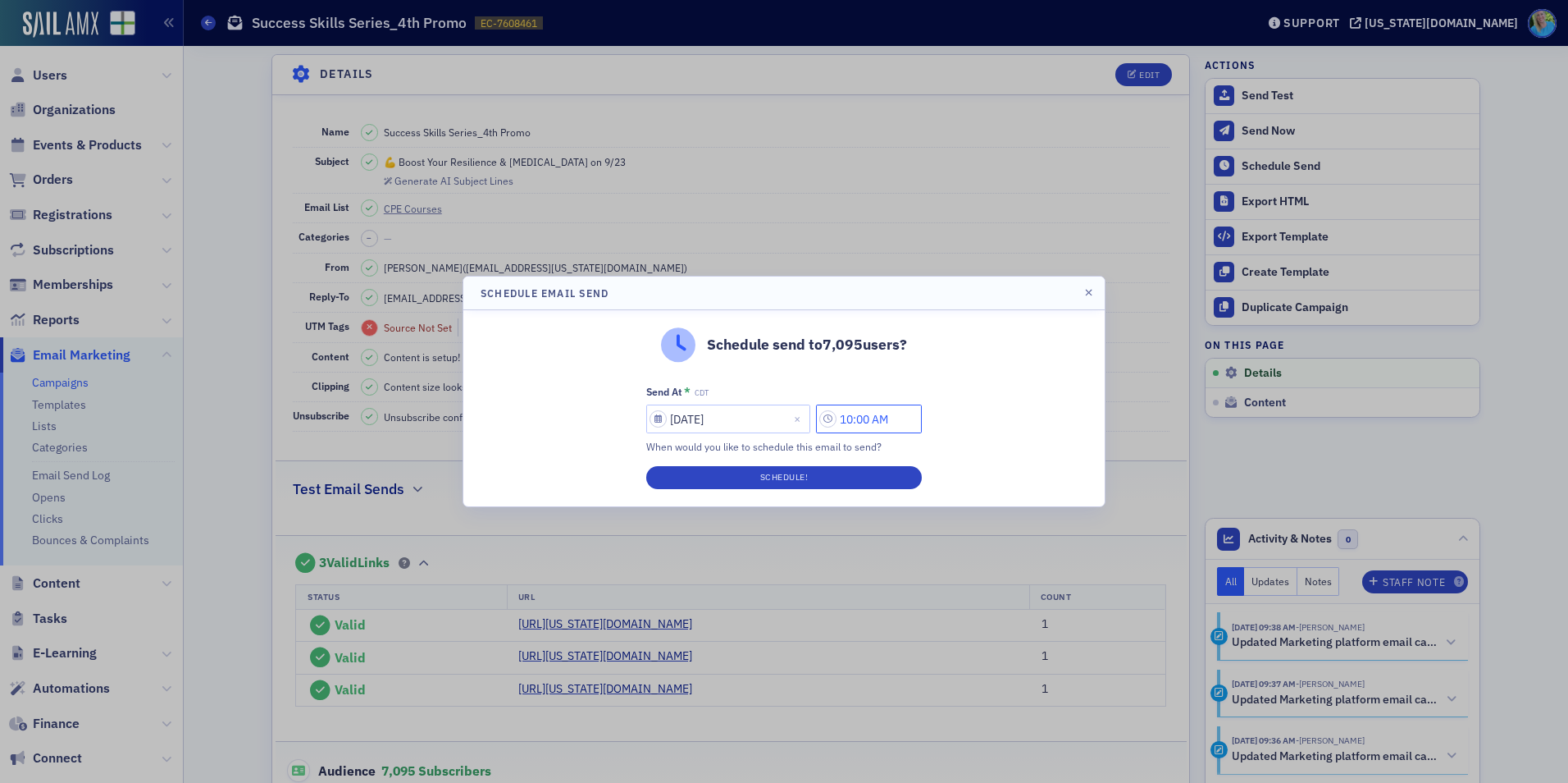
click at [848, 411] on input "10:00 AM" at bounding box center [869, 419] width 106 height 29
click at [671, 413] on icon at bounding box center [674, 420] width 17 height 17
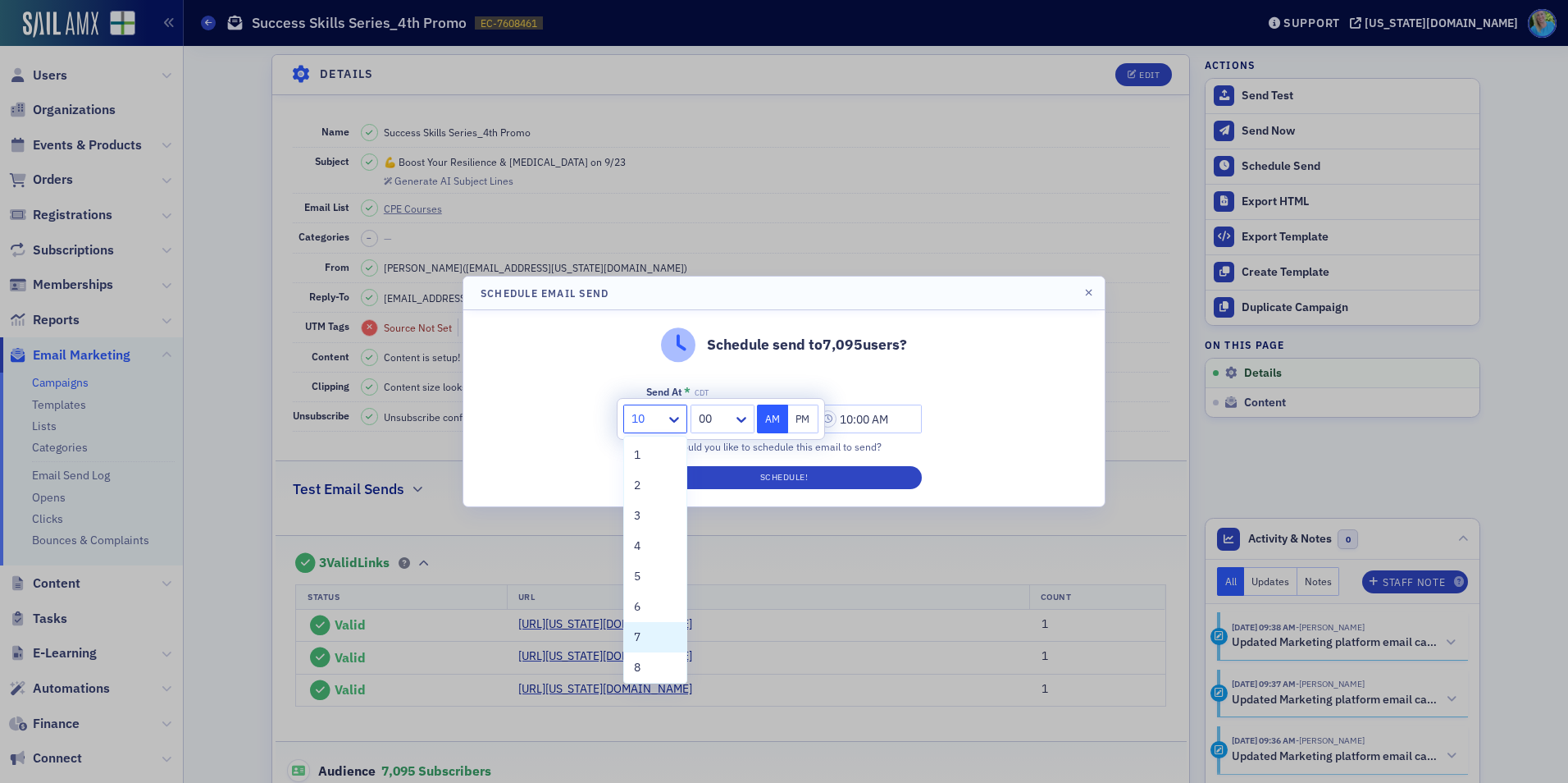
drag, startPoint x: 646, startPoint y: 633, endPoint x: 648, endPoint y: 618, distance: 15.1
click at [646, 633] on div "7" at bounding box center [656, 637] width 43 height 18
click at [744, 421] on icon at bounding box center [742, 420] width 17 height 17
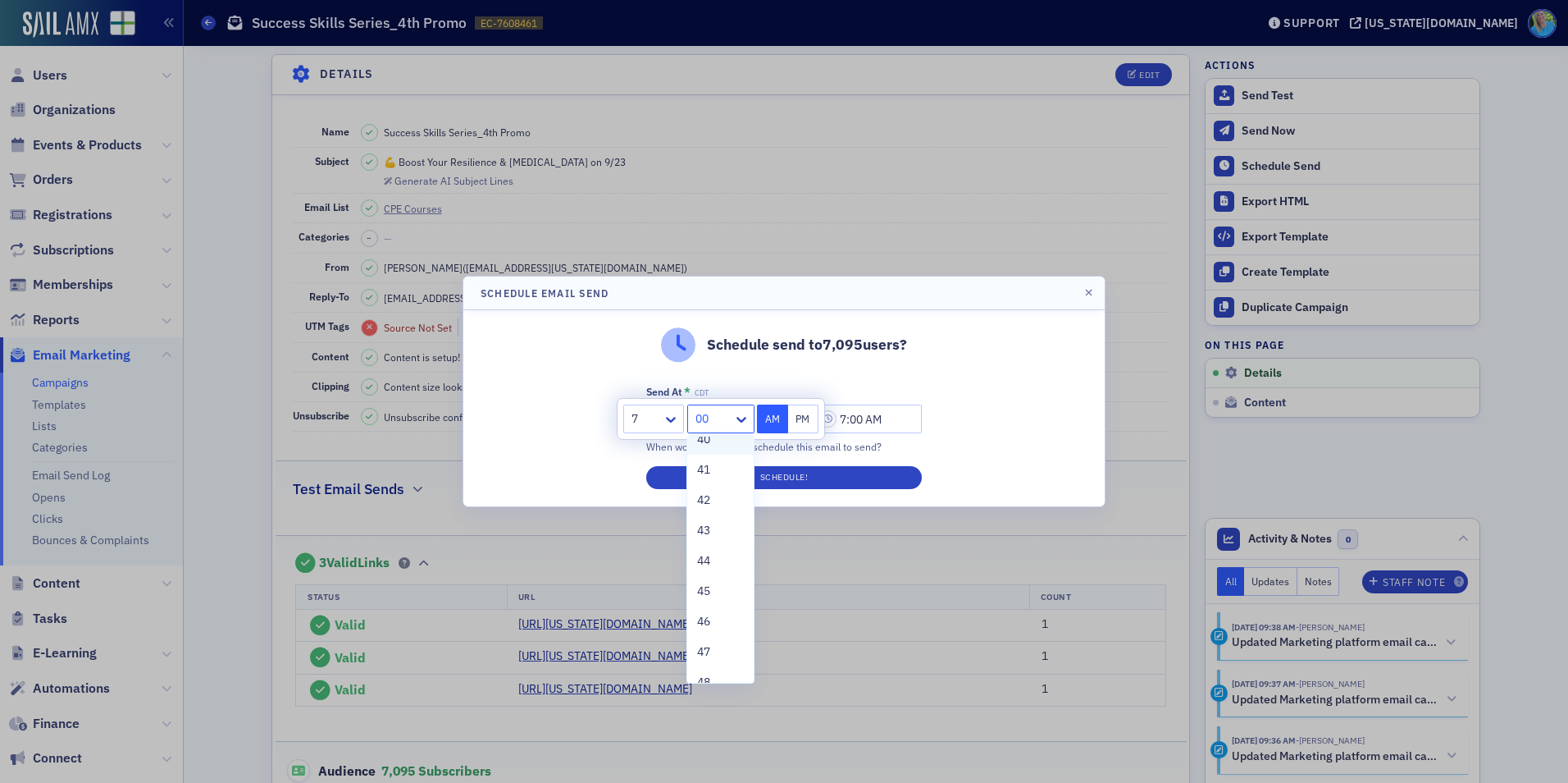
scroll to position [1231, 0]
click at [716, 592] on div "45" at bounding box center [721, 590] width 46 height 18
type input "7:45 AM"
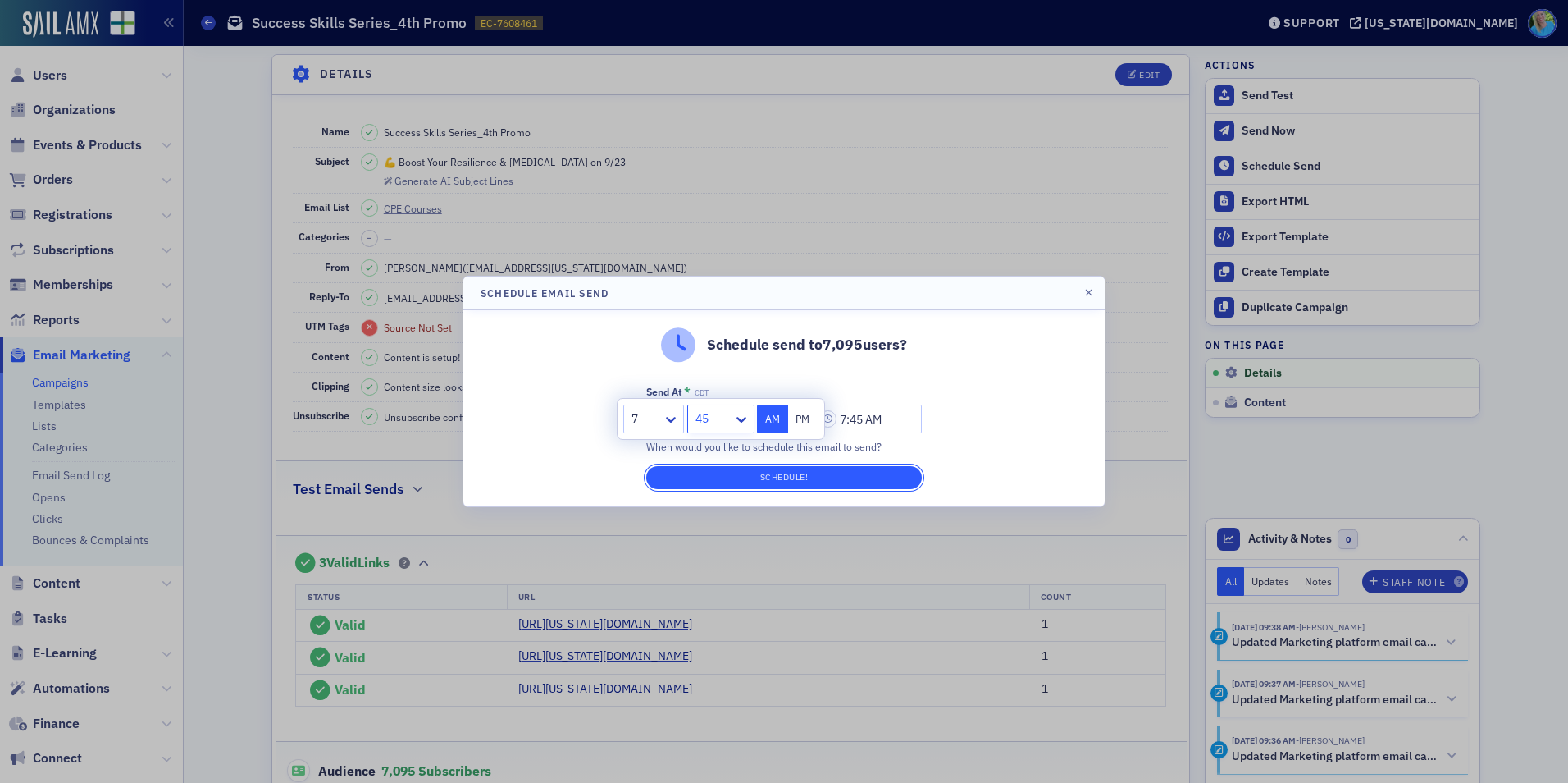
click at [773, 481] on button "Schedule!" at bounding box center [784, 477] width 276 height 23
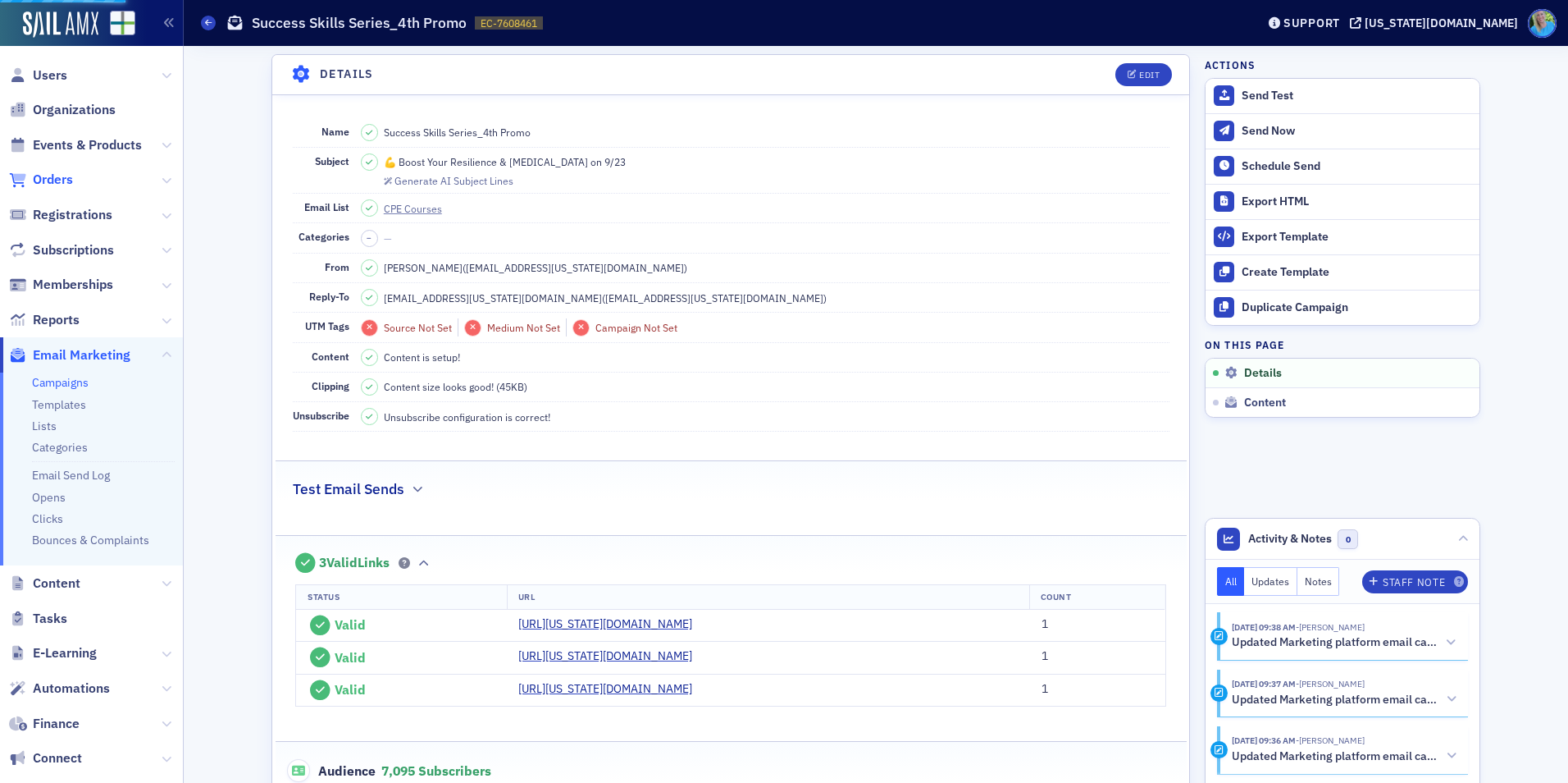
click at [48, 180] on span "Orders" at bounding box center [52, 179] width 40 height 18
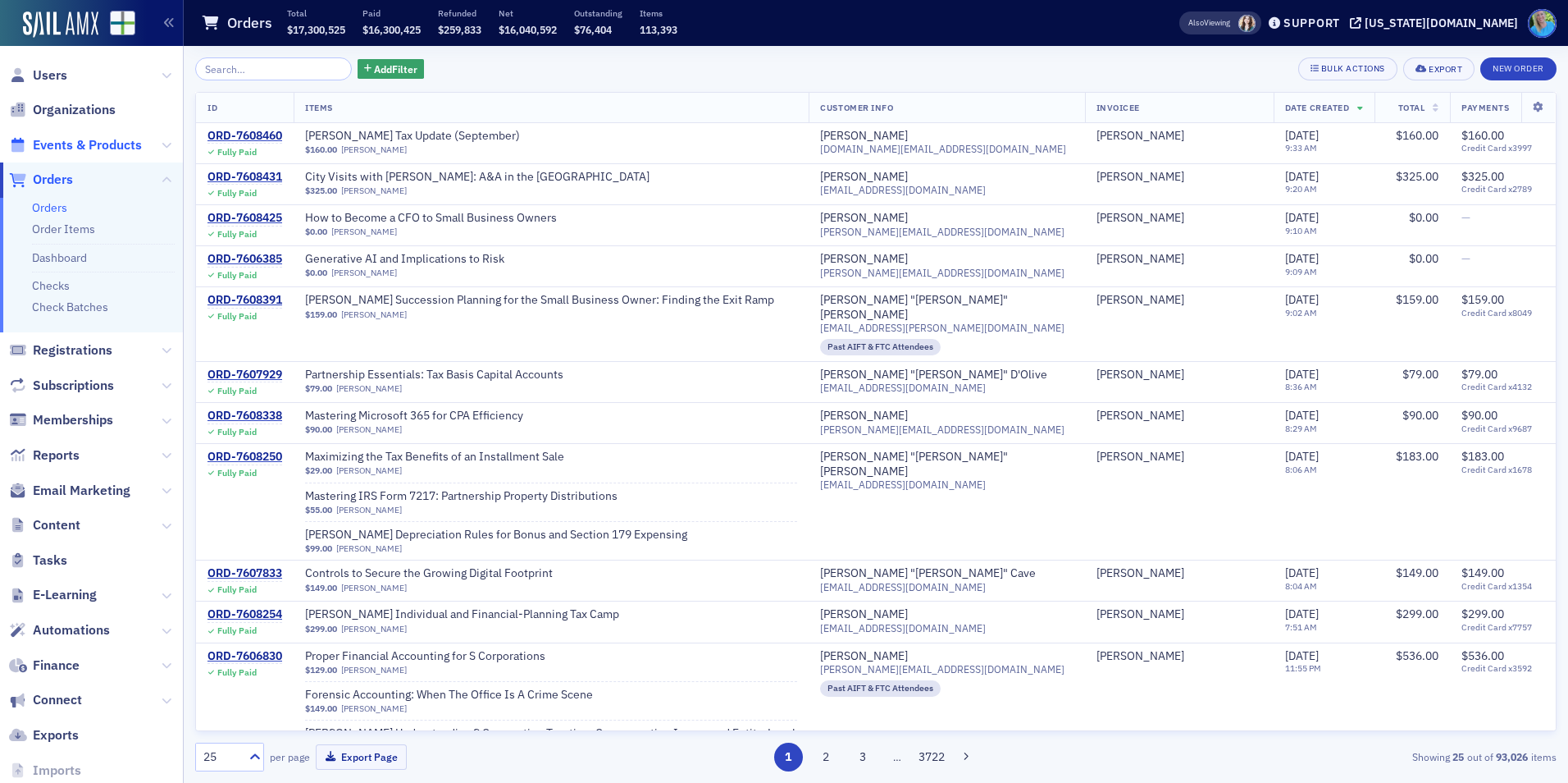
click at [109, 146] on span "Events & Products" at bounding box center [87, 145] width 109 height 18
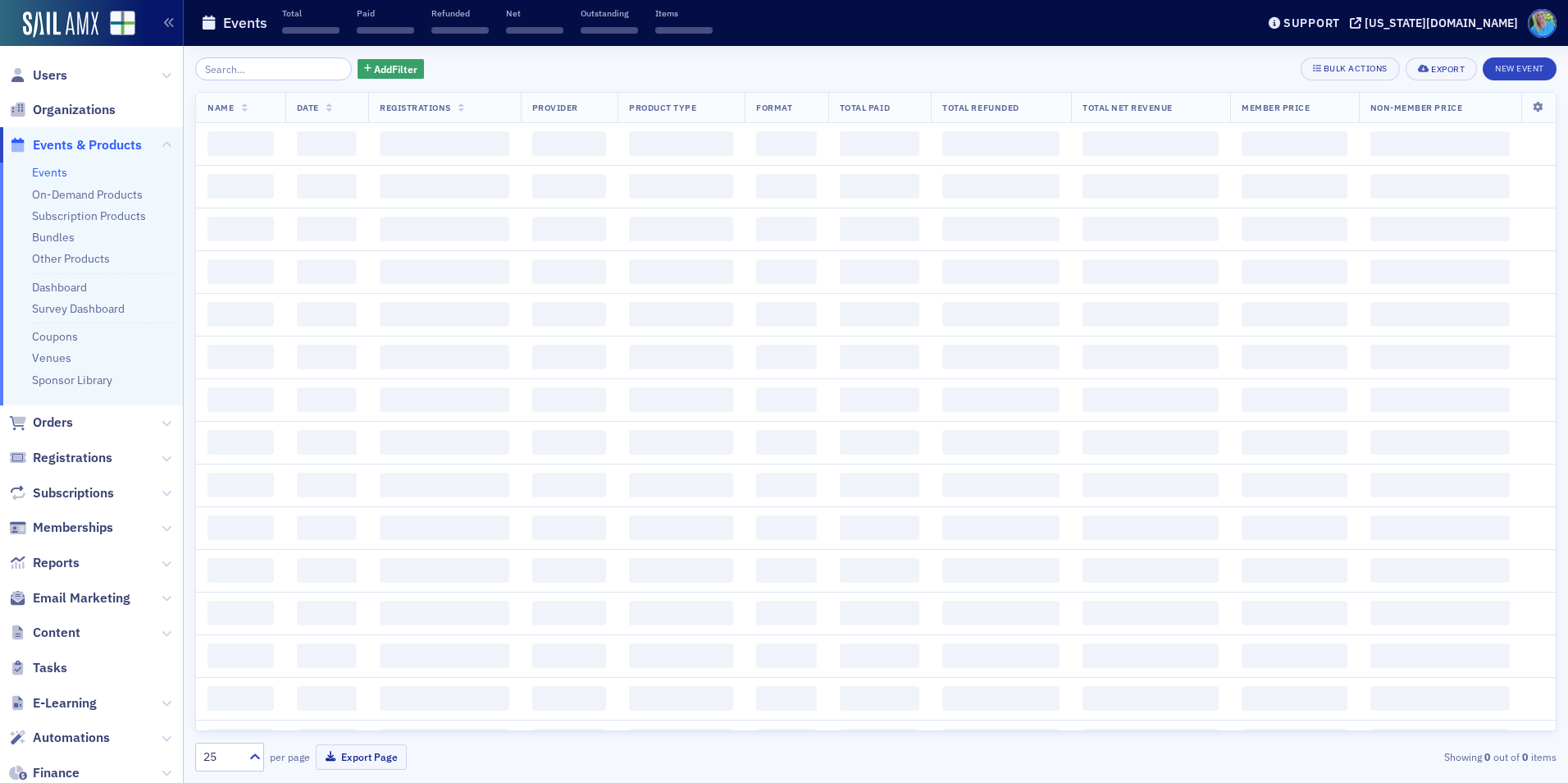
click at [237, 75] on input "search" at bounding box center [273, 69] width 157 height 23
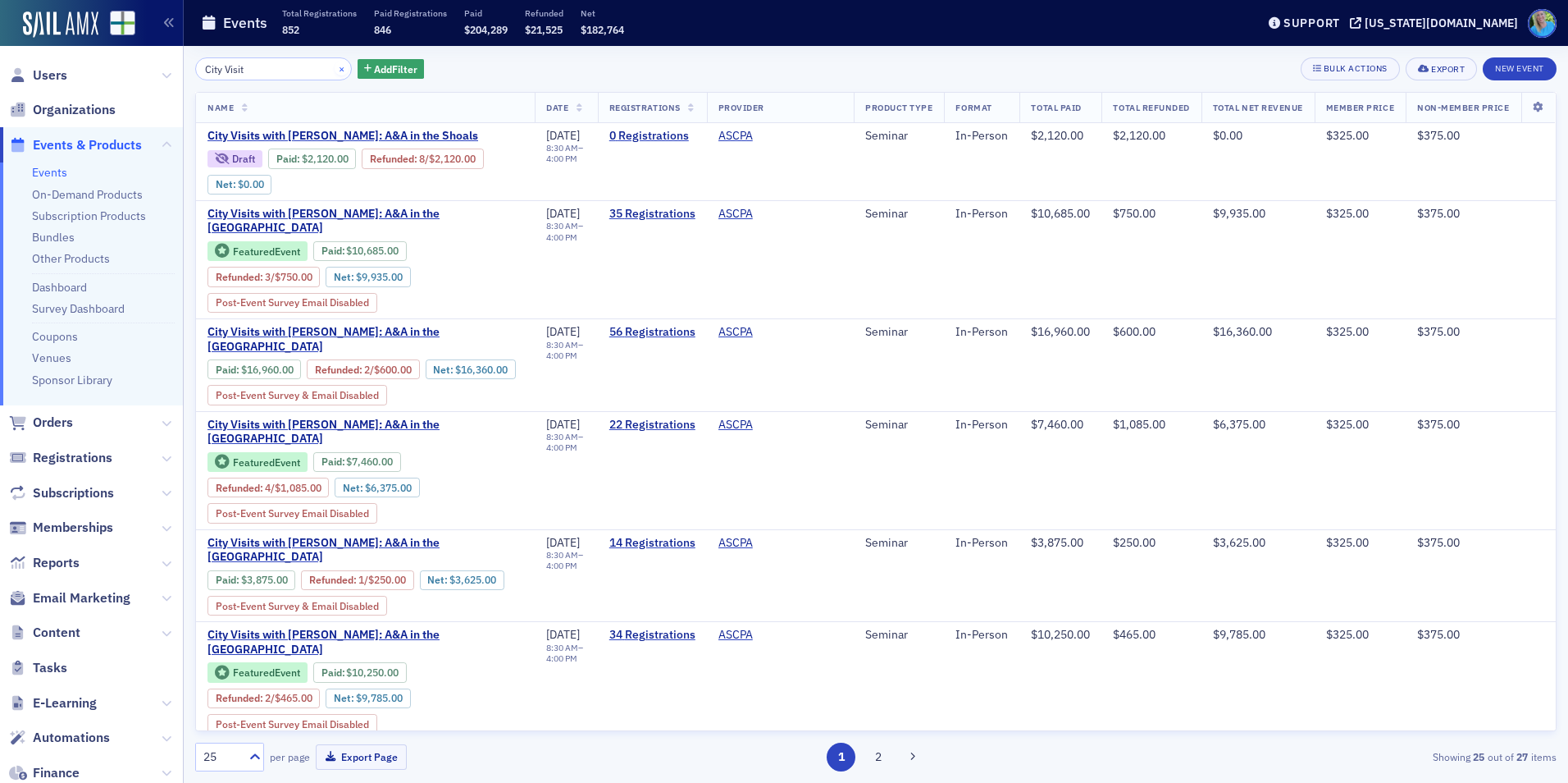
type input "City Visit"
click at [334, 68] on button "×" at bounding box center [342, 69] width 15 height 15
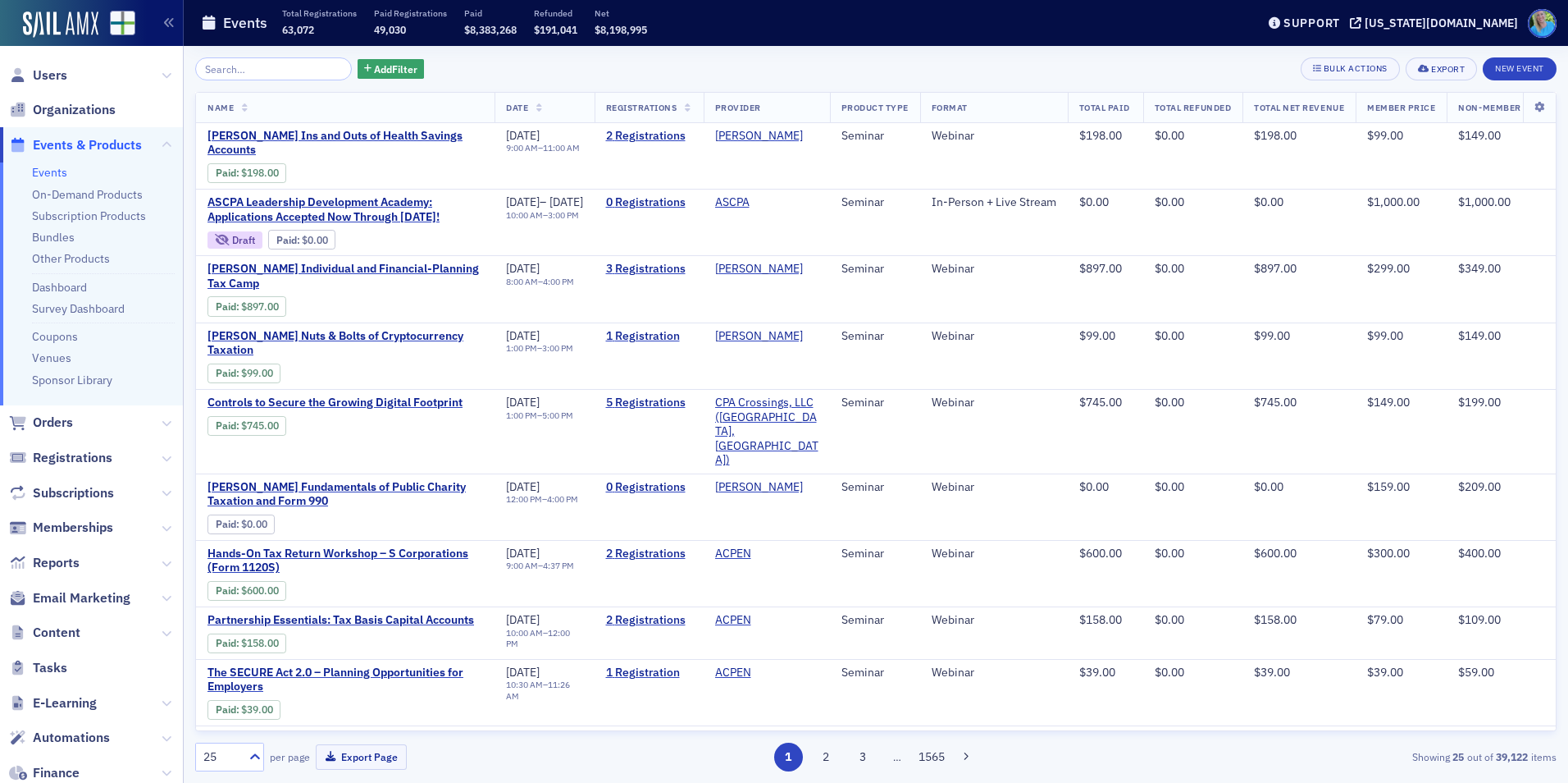
click at [634, 74] on div "Add Filter Bulk Actions Export New Event" at bounding box center [876, 69] width 1361 height 23
click at [673, 78] on div "Add Filter Bulk Actions Export New Event" at bounding box center [876, 69] width 1361 height 23
click at [90, 600] on span "Email Marketing" at bounding box center [81, 598] width 97 height 18
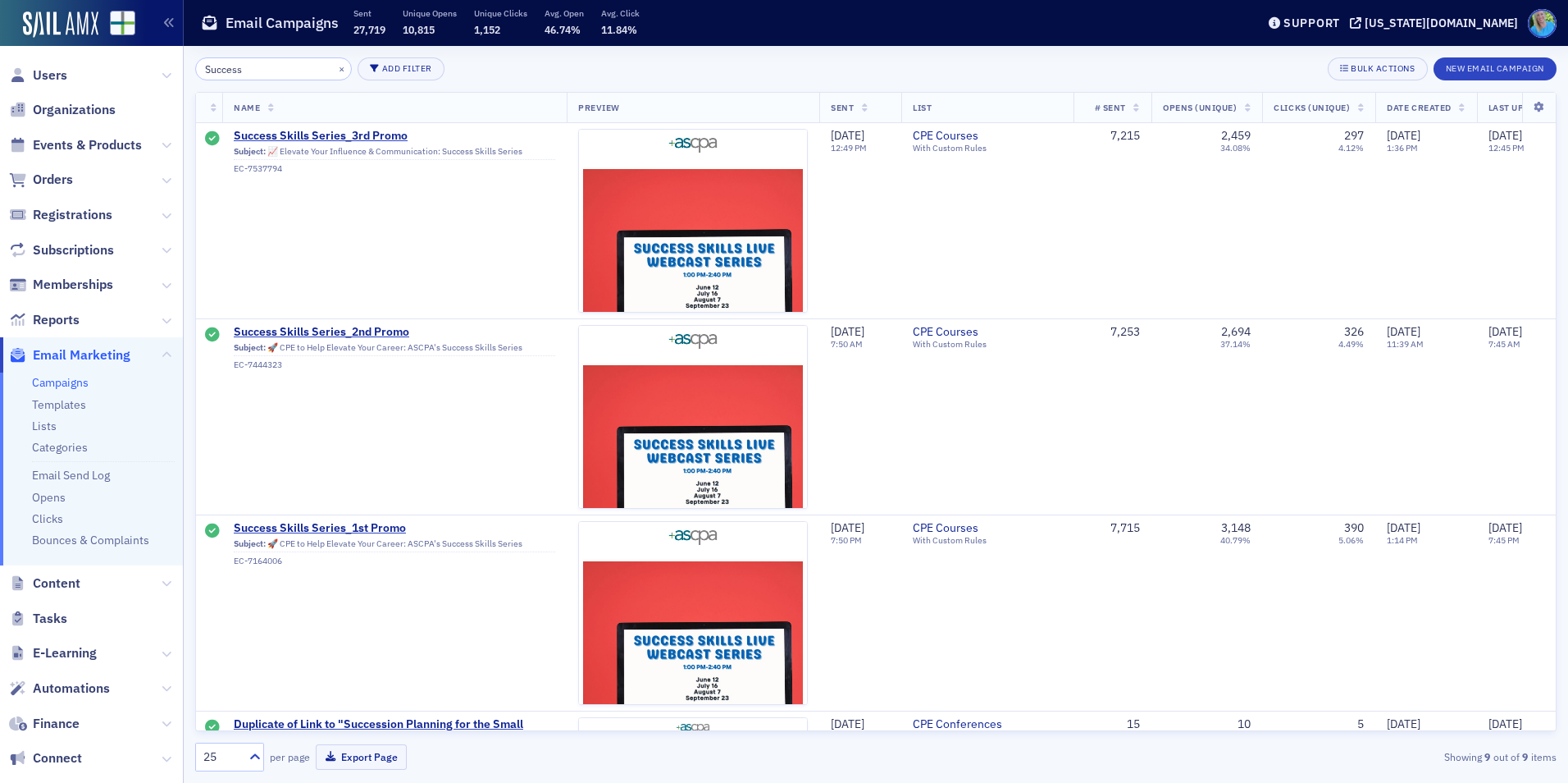
click at [311, 69] on input "Success" at bounding box center [273, 69] width 157 height 23
click at [334, 72] on button "×" at bounding box center [342, 69] width 15 height 15
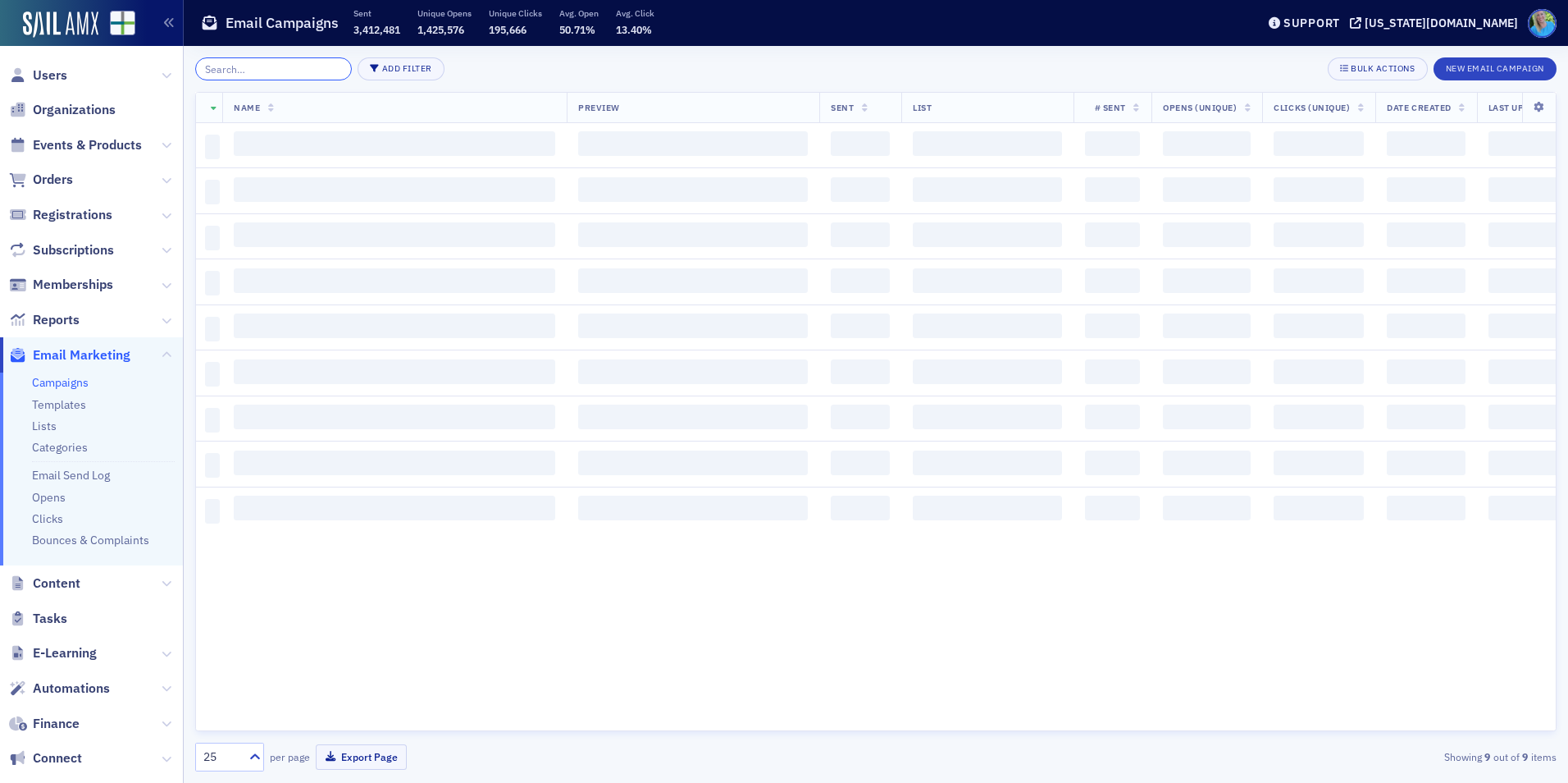
click at [320, 72] on input "search" at bounding box center [273, 69] width 157 height 23
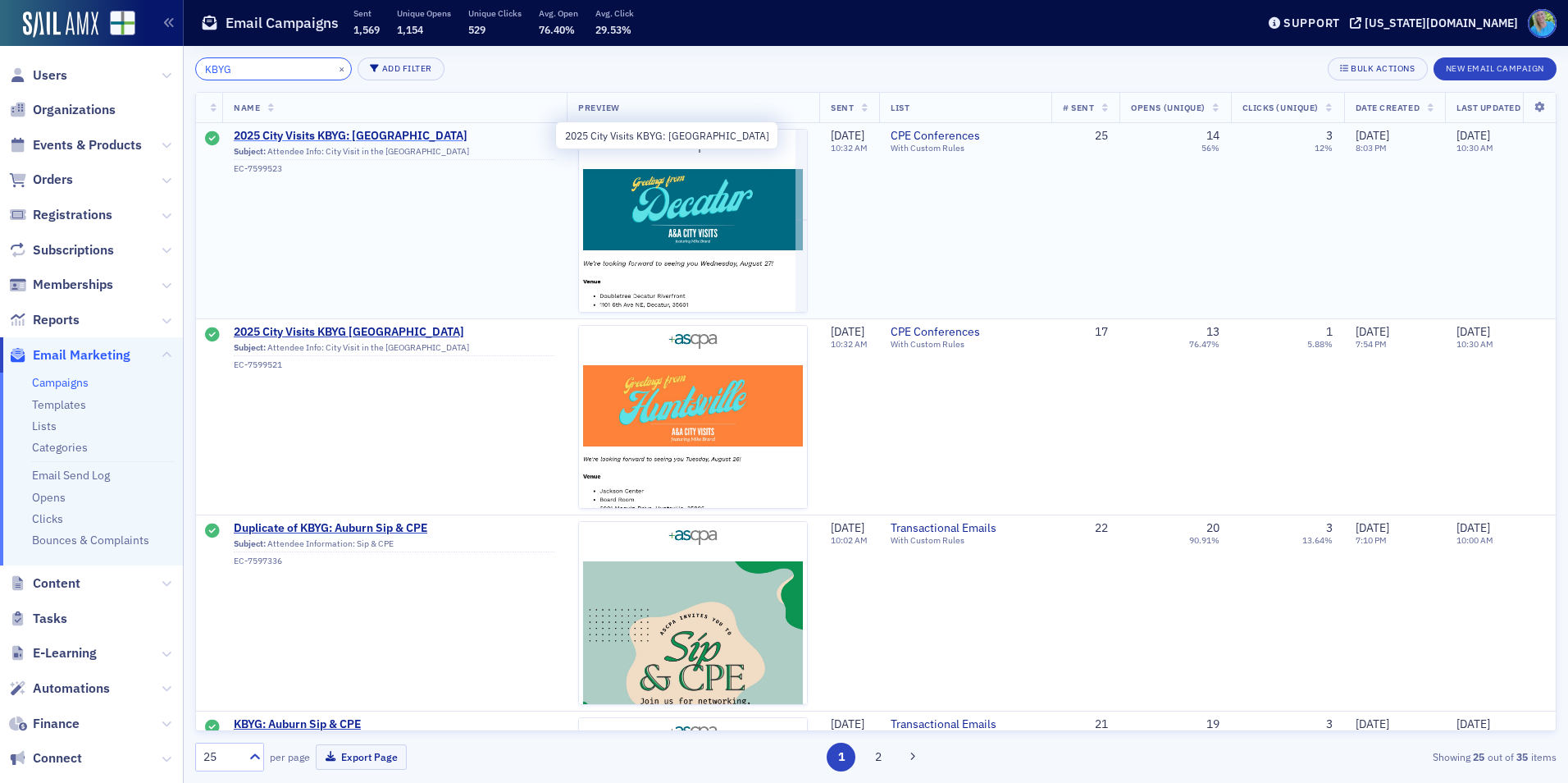
type input "KBYG"
click at [381, 135] on span "2025 City Visits KBYG: Decatur" at bounding box center [394, 136] width 321 height 15
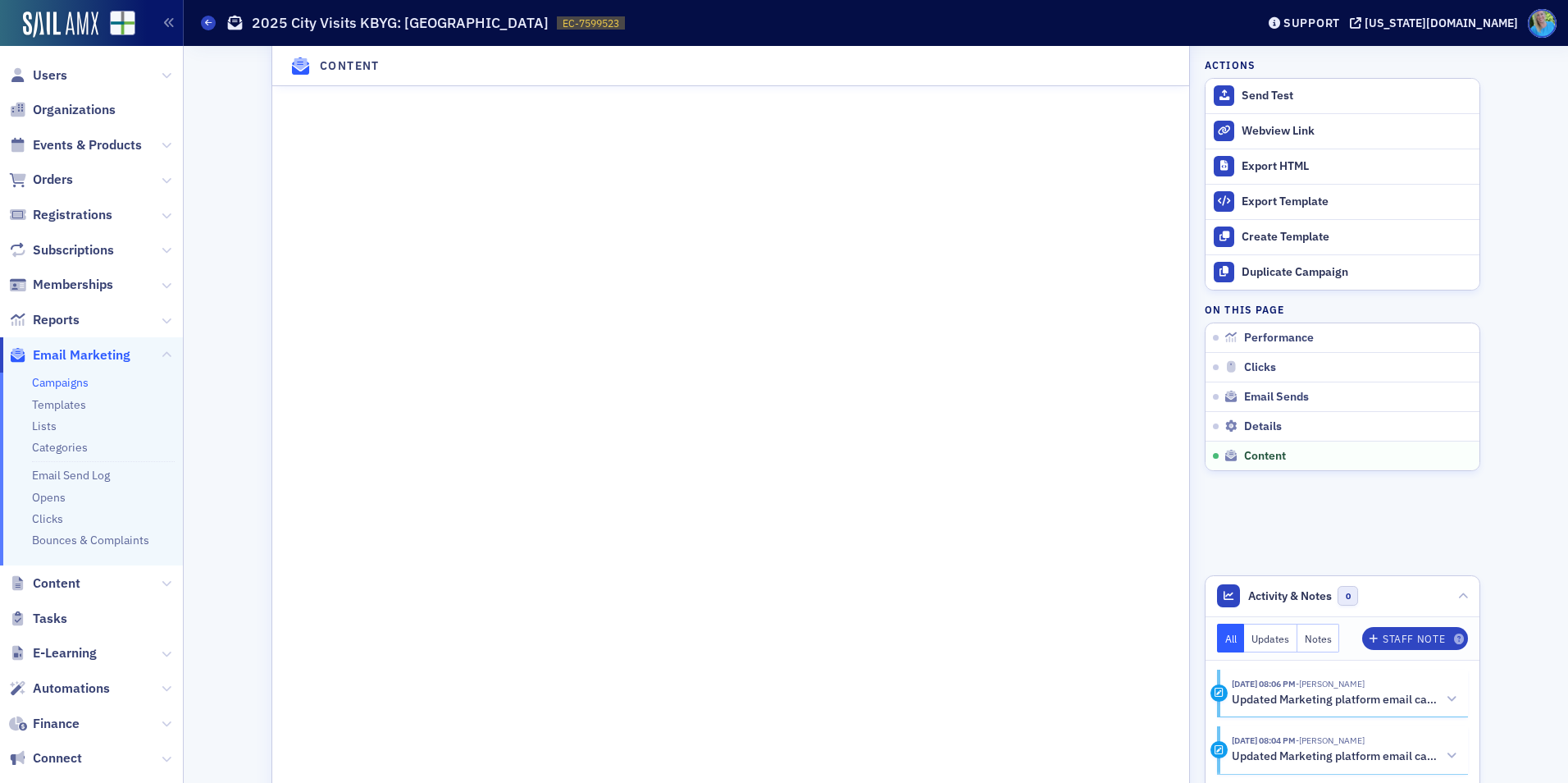
scroll to position [2052, 0]
click at [84, 384] on link "Campaigns" at bounding box center [60, 383] width 56 height 15
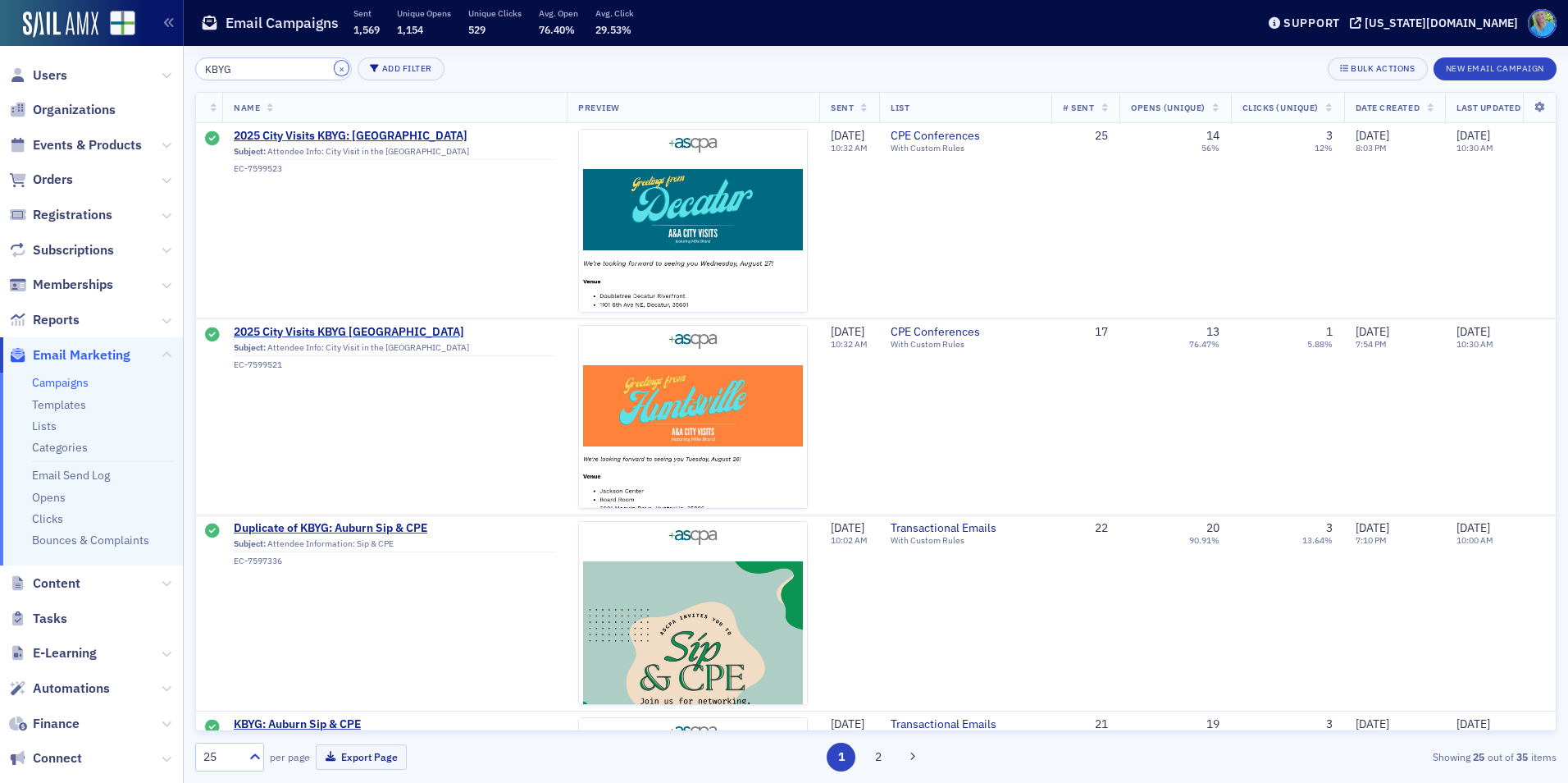
click at [334, 69] on button "×" at bounding box center [342, 69] width 15 height 15
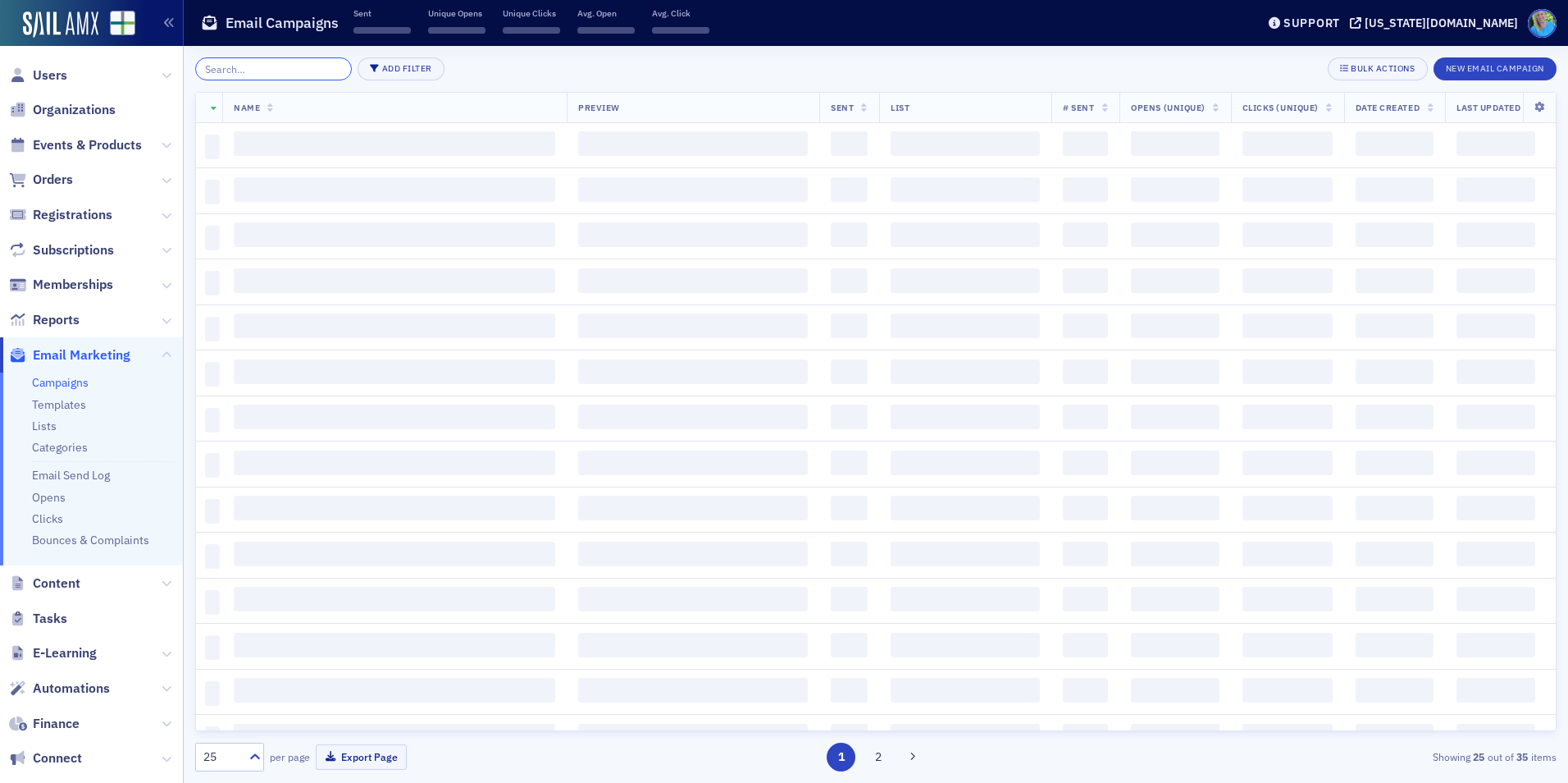
click at [319, 69] on input "search" at bounding box center [273, 69] width 157 height 23
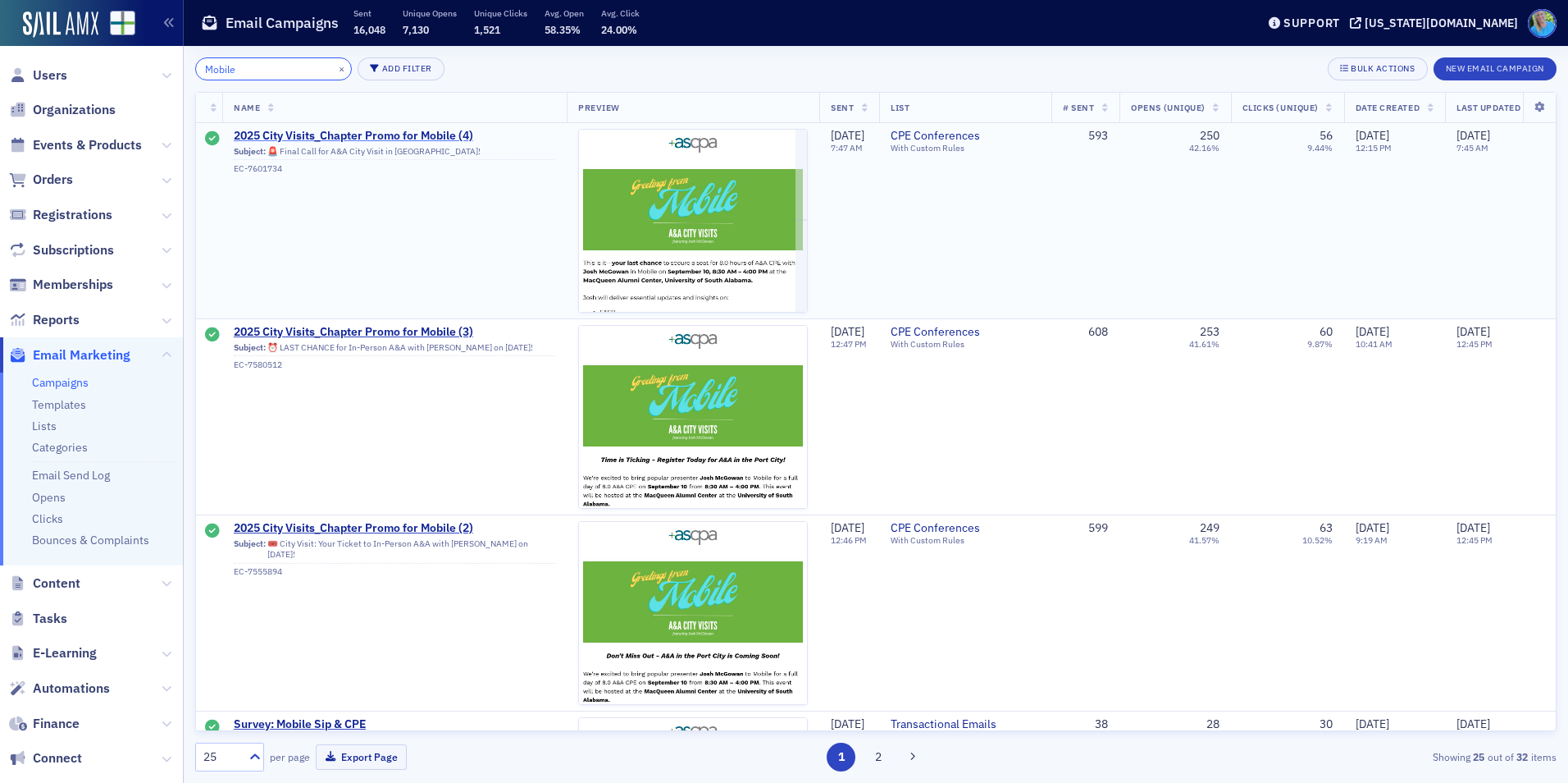
type input "Mobile"
click at [403, 134] on span "2025 City Visits_Chapter Promo for Mobile (4)" at bounding box center [394, 136] width 321 height 15
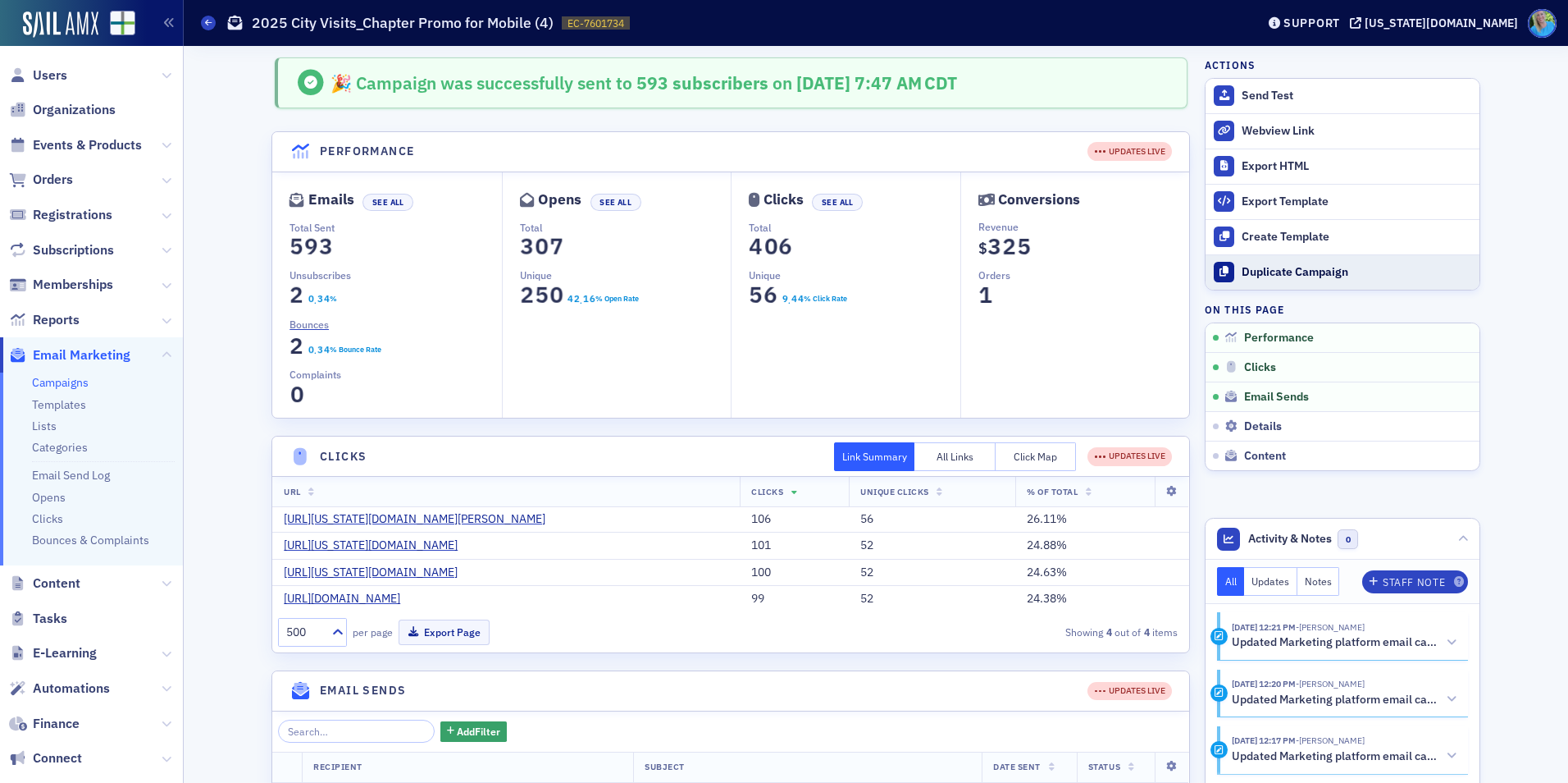
click at [1284, 276] on div "Duplicate Campaign" at bounding box center [1357, 272] width 230 height 15
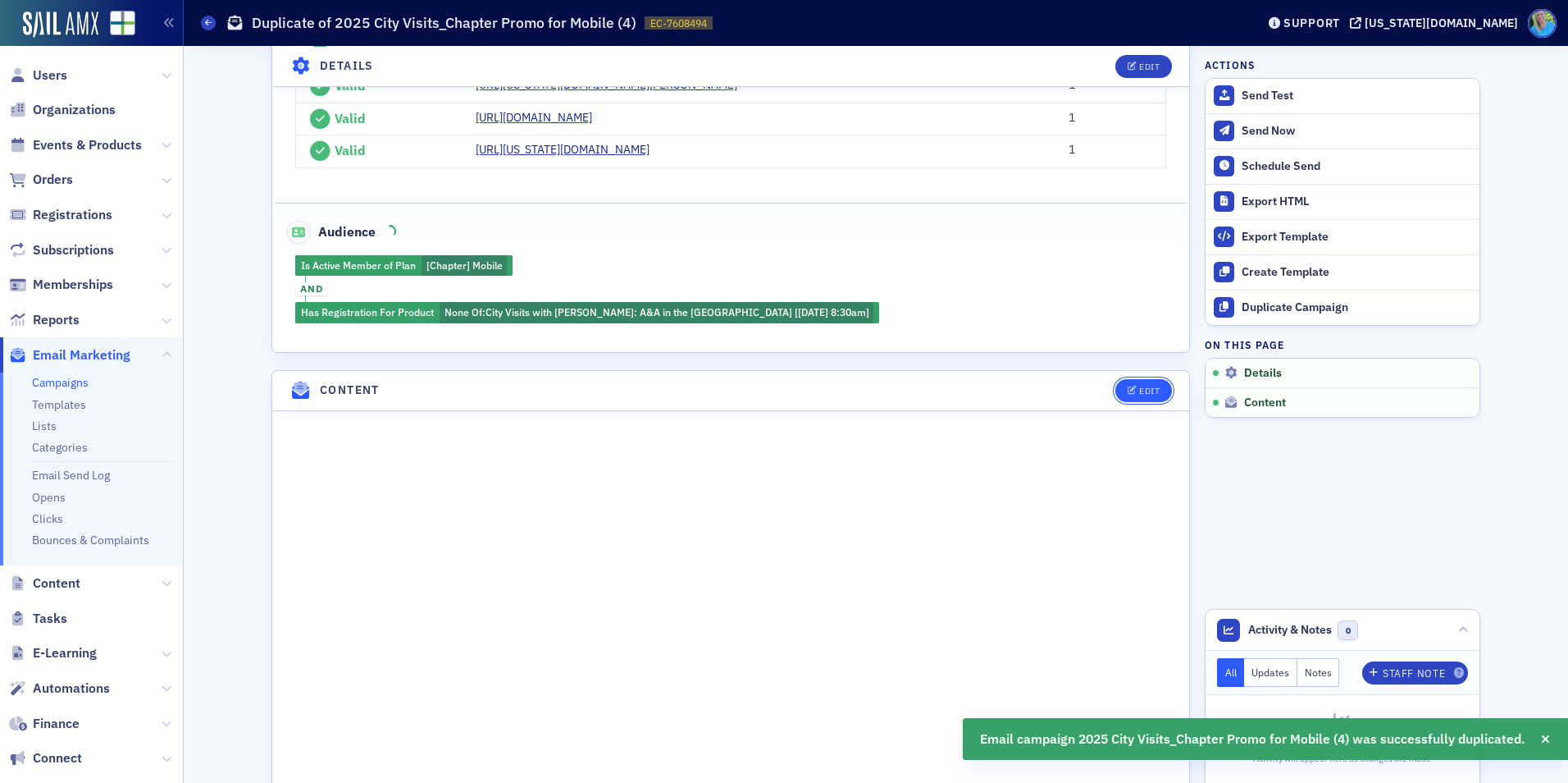
click at [1151, 381] on button "Edit" at bounding box center [1143, 390] width 56 height 23
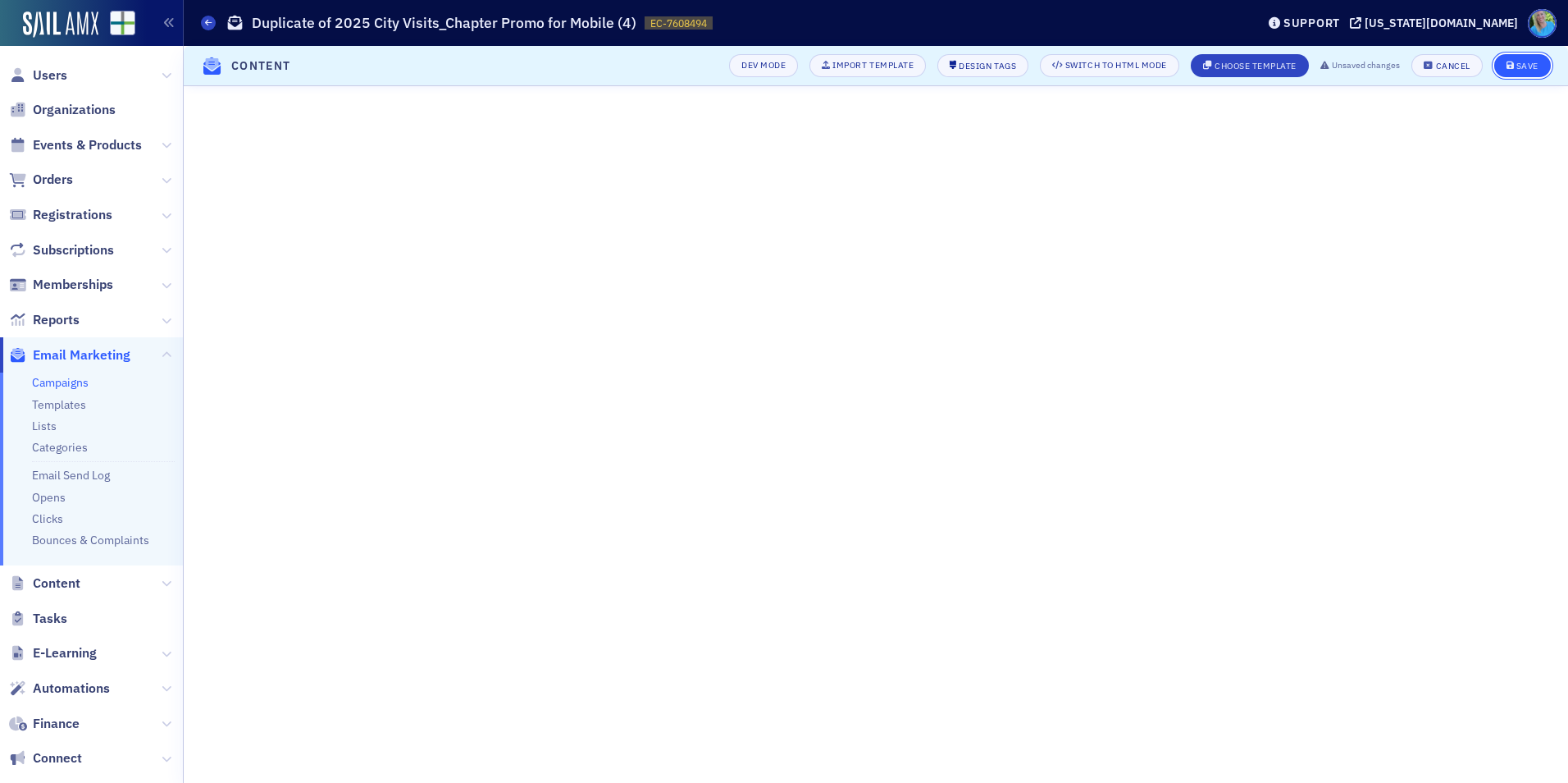
click at [1523, 68] on div "Save" at bounding box center [1527, 66] width 22 height 9
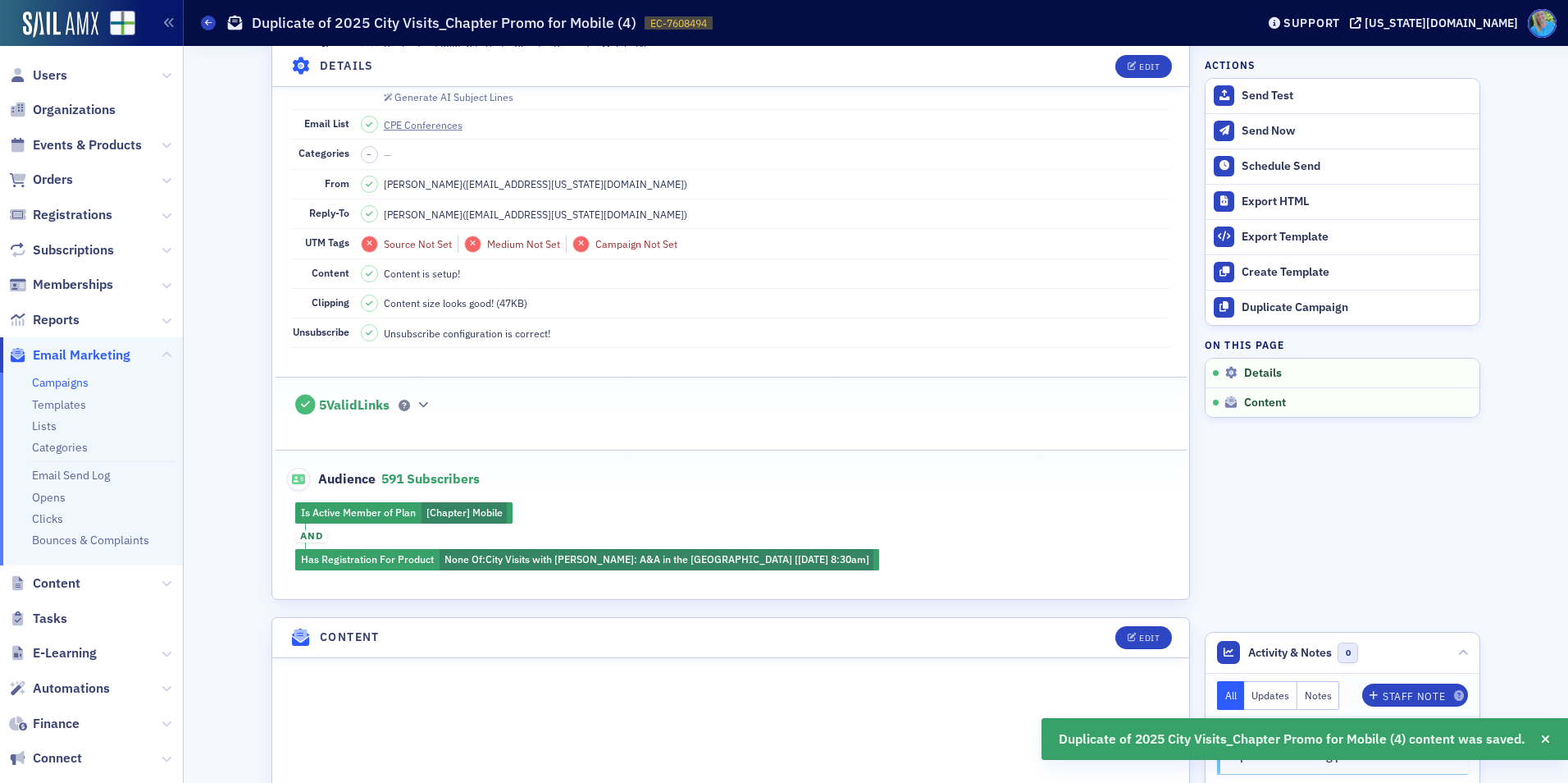
scroll to position [68, 0]
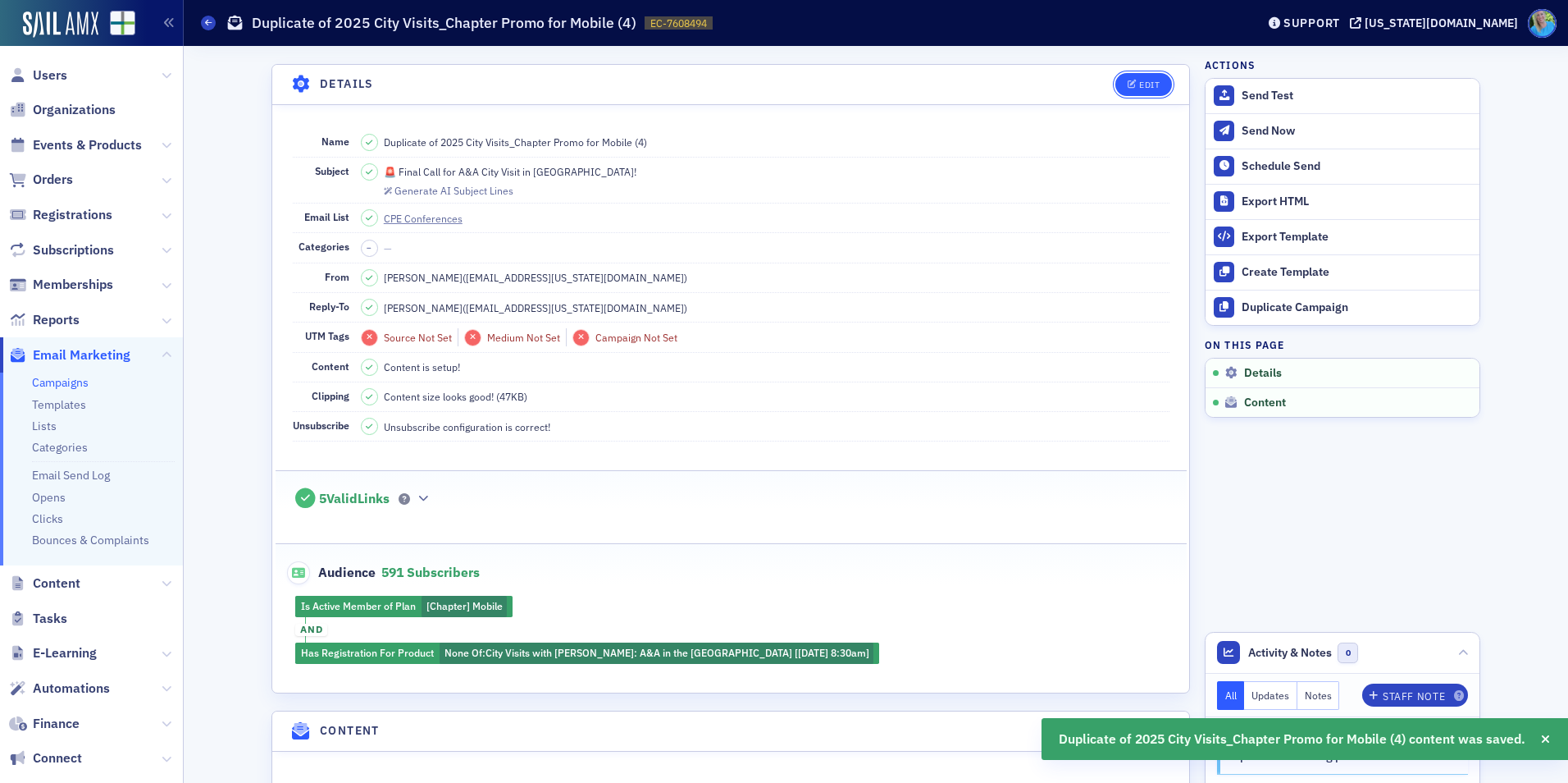
click at [1156, 85] on button "Edit" at bounding box center [1143, 84] width 56 height 23
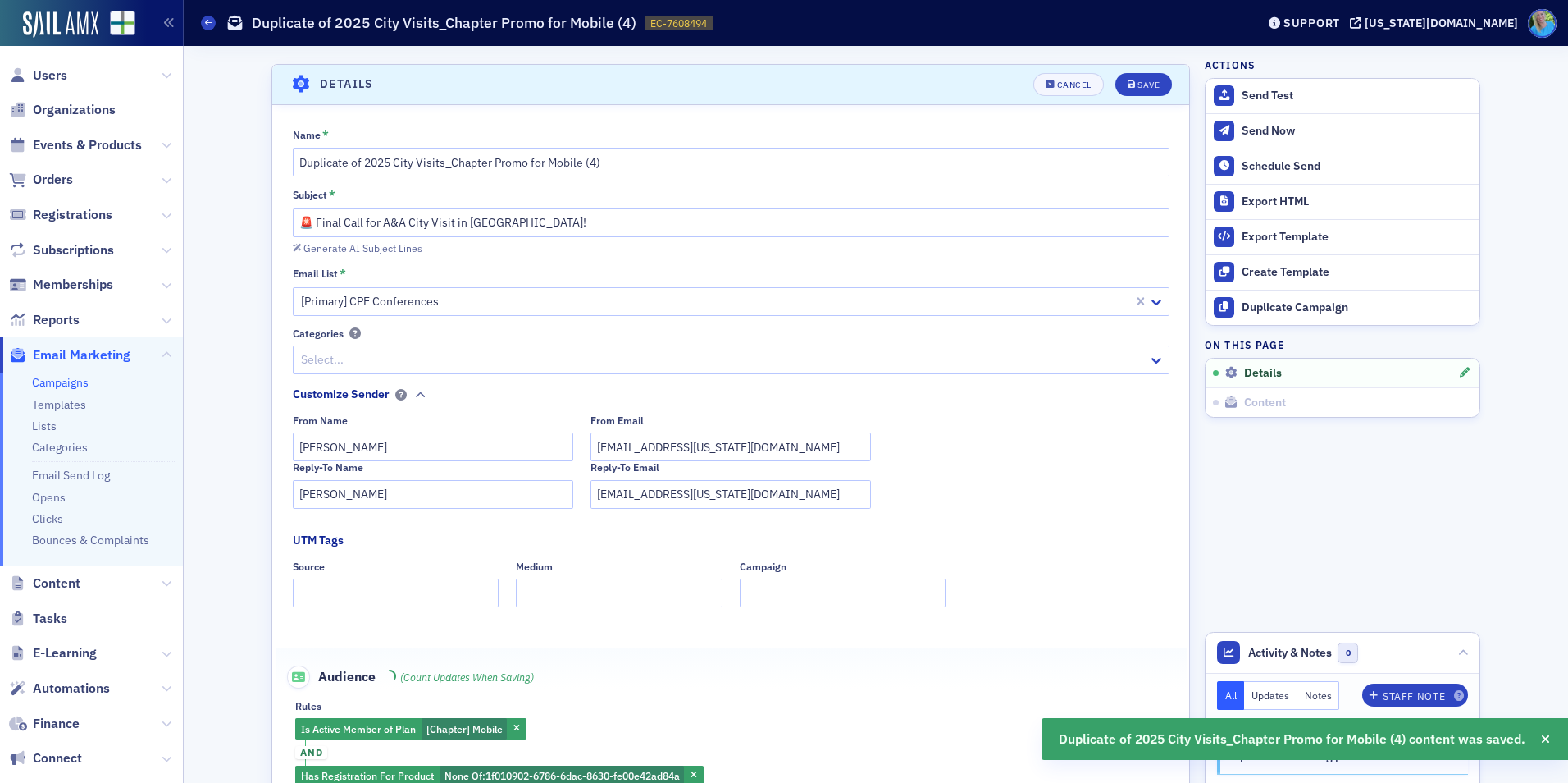
scroll to position [77, 0]
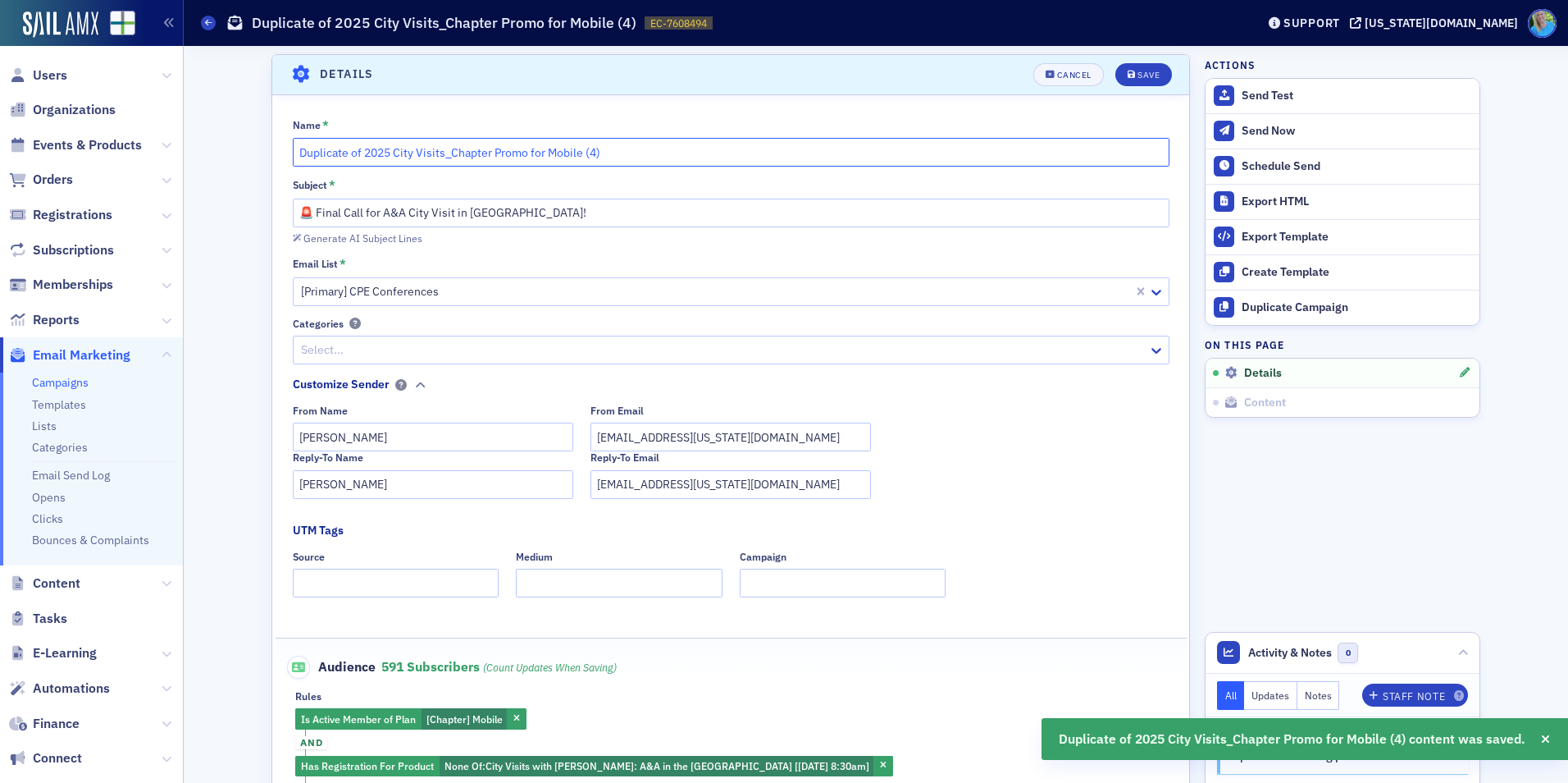
drag, startPoint x: 634, startPoint y: 156, endPoint x: 286, endPoint y: 161, distance: 348.0
click at [293, 161] on input "Duplicate of 2025 City Visits_Chapter Promo for Mobile (4)" at bounding box center [731, 152] width 877 height 29
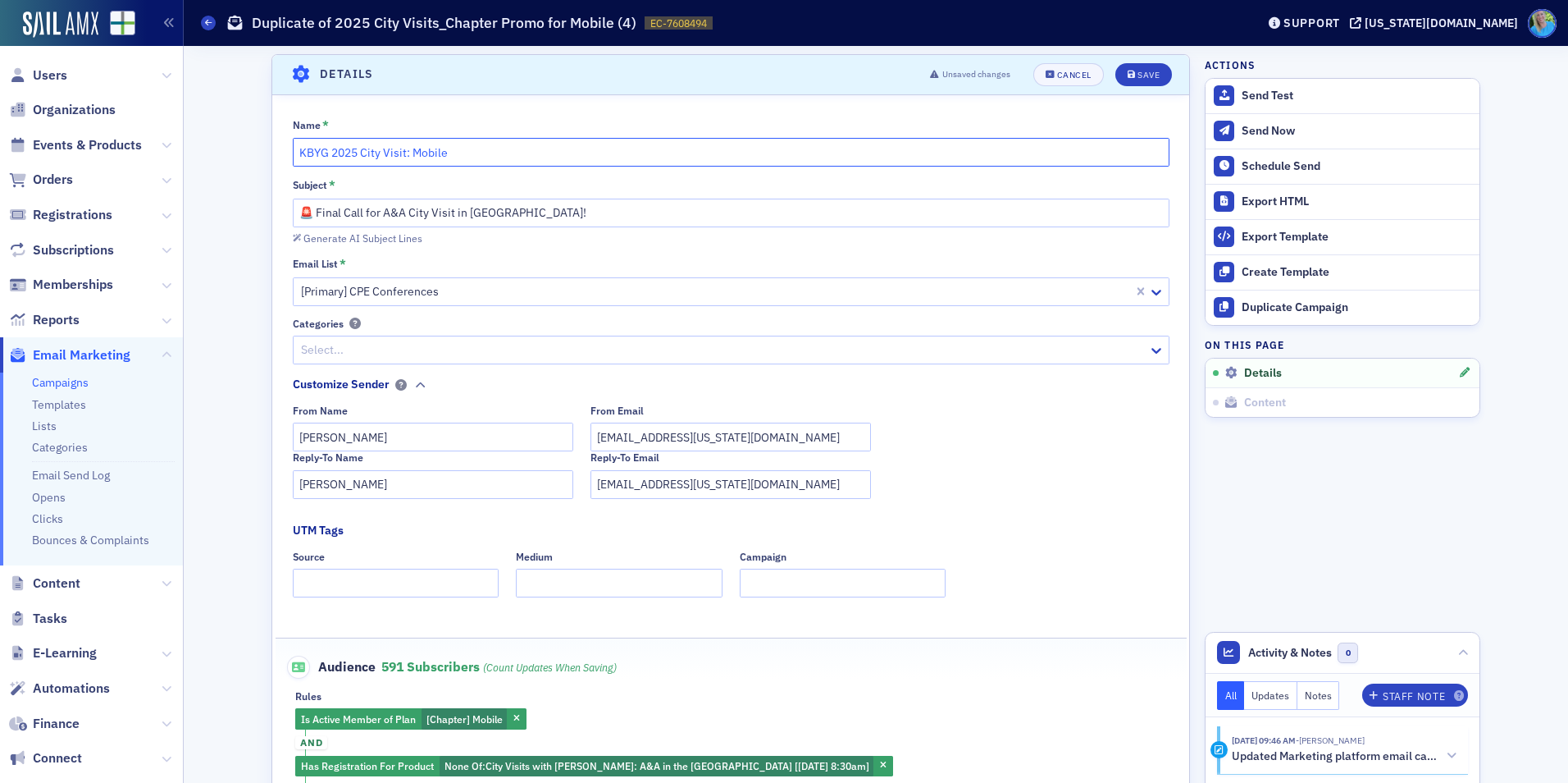
type input "KBYG 2025 City Visit: Mobile"
drag, startPoint x: 401, startPoint y: 211, endPoint x: 313, endPoint y: 205, distance: 88.2
click at [316, 205] on input "🚨 Final Call for A&A City Visit in Mobile!" at bounding box center [731, 212] width 877 height 29
click at [307, 205] on input "🚨 Final Call for A&A City Visit in Mobile!" at bounding box center [731, 212] width 877 height 29
drag, startPoint x: 517, startPoint y: 212, endPoint x: 311, endPoint y: 205, distance: 206.1
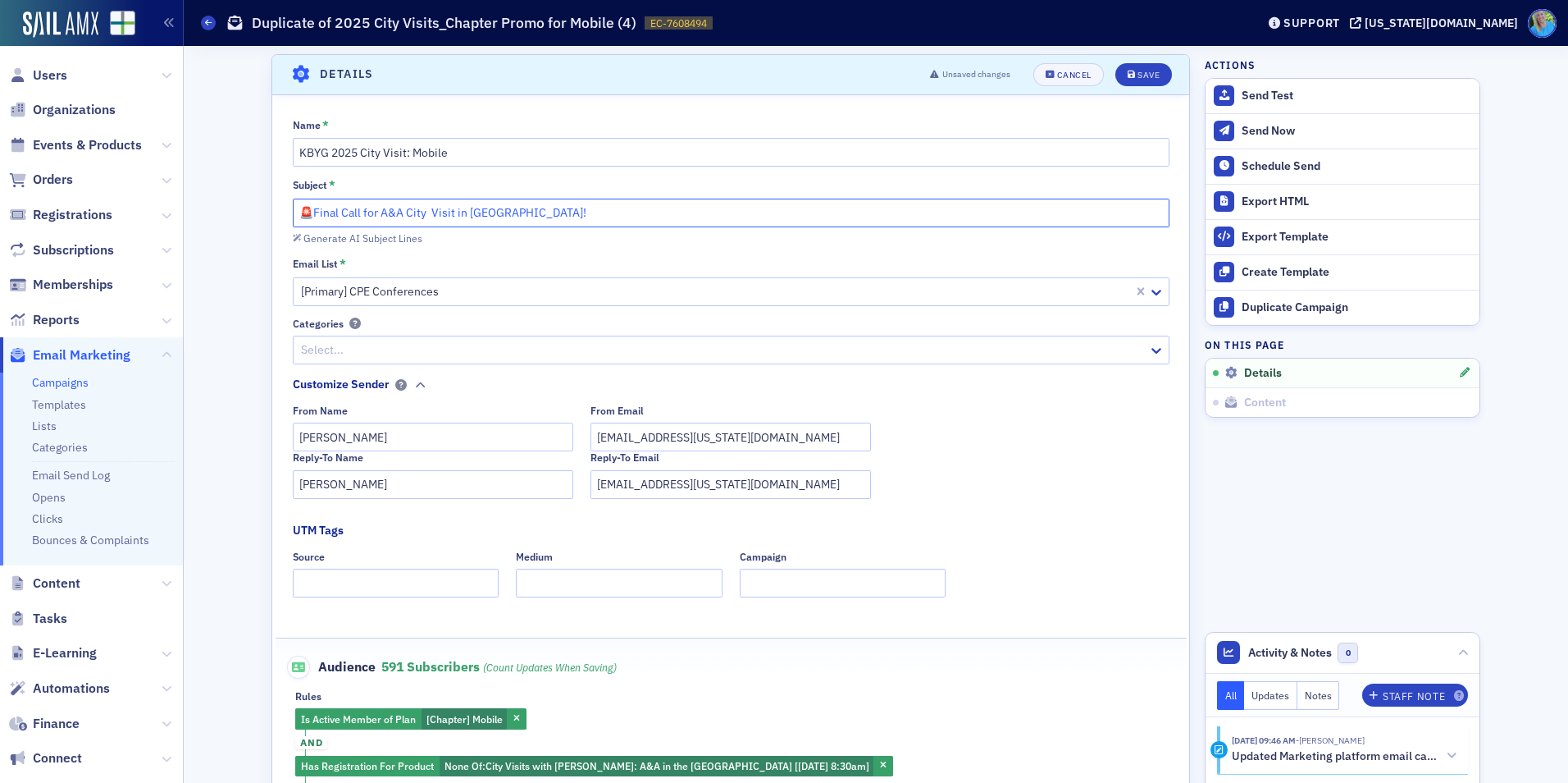
click at [311, 205] on input "🚨Final Call for A&A City Visit in Mobile!" at bounding box center [731, 212] width 877 height 29
click at [385, 212] on input "🚨Attendee Info: City Visit in the Port City" at bounding box center [731, 212] width 877 height 29
drag, startPoint x: 308, startPoint y: 211, endPoint x: 295, endPoint y: 210, distance: 13.0
click at [295, 210] on input "🚨Attendee Info: 9/10 City Visit in the Port City" at bounding box center [731, 212] width 877 height 29
type input "Attendee Info: 9/10 City Visit in the Port City"
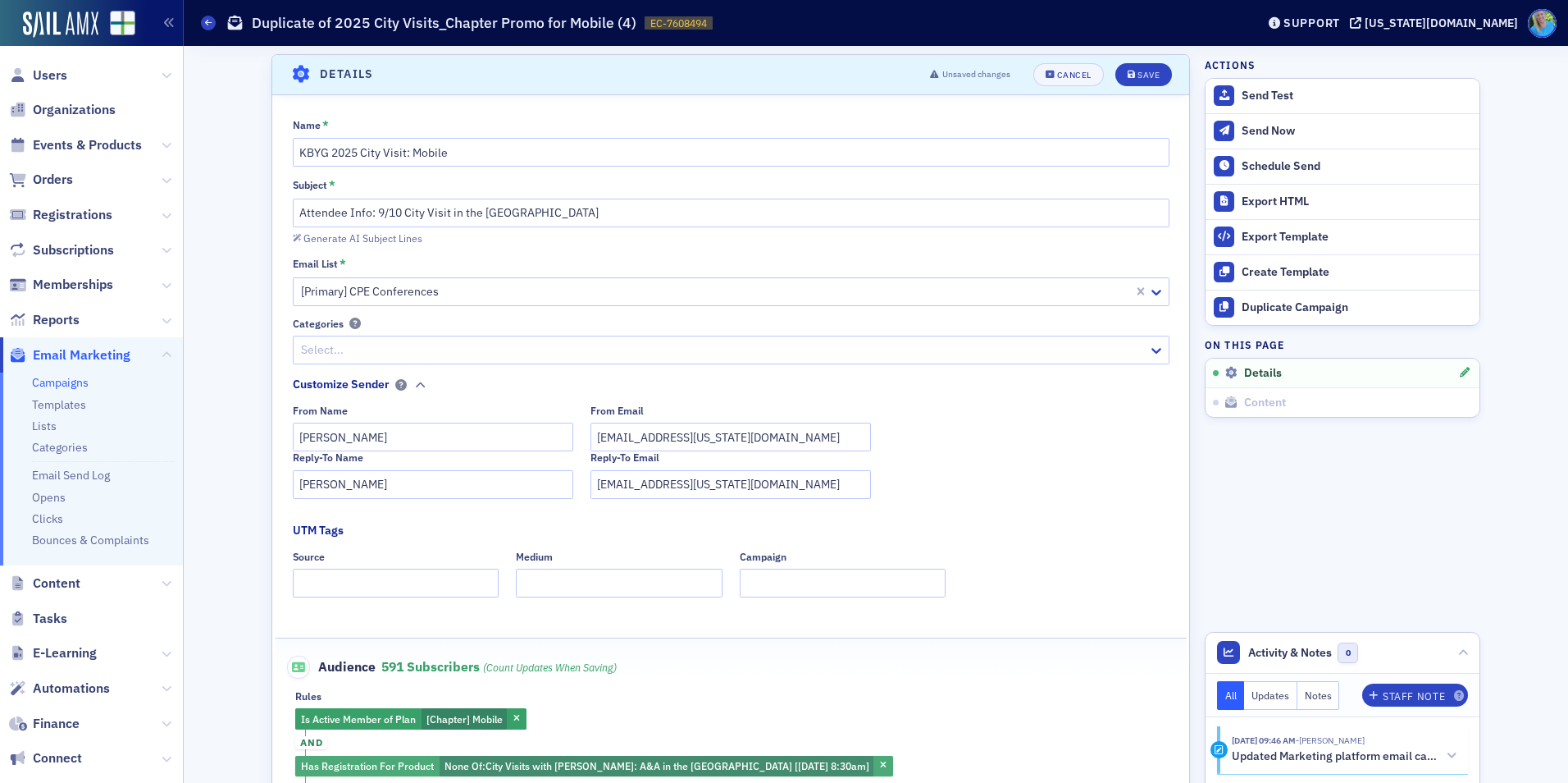
click at [704, 764] on span "City Visits with Josh McGowan: A&A in the Port City [9/10/2025 8:30am]" at bounding box center [677, 765] width 383 height 13
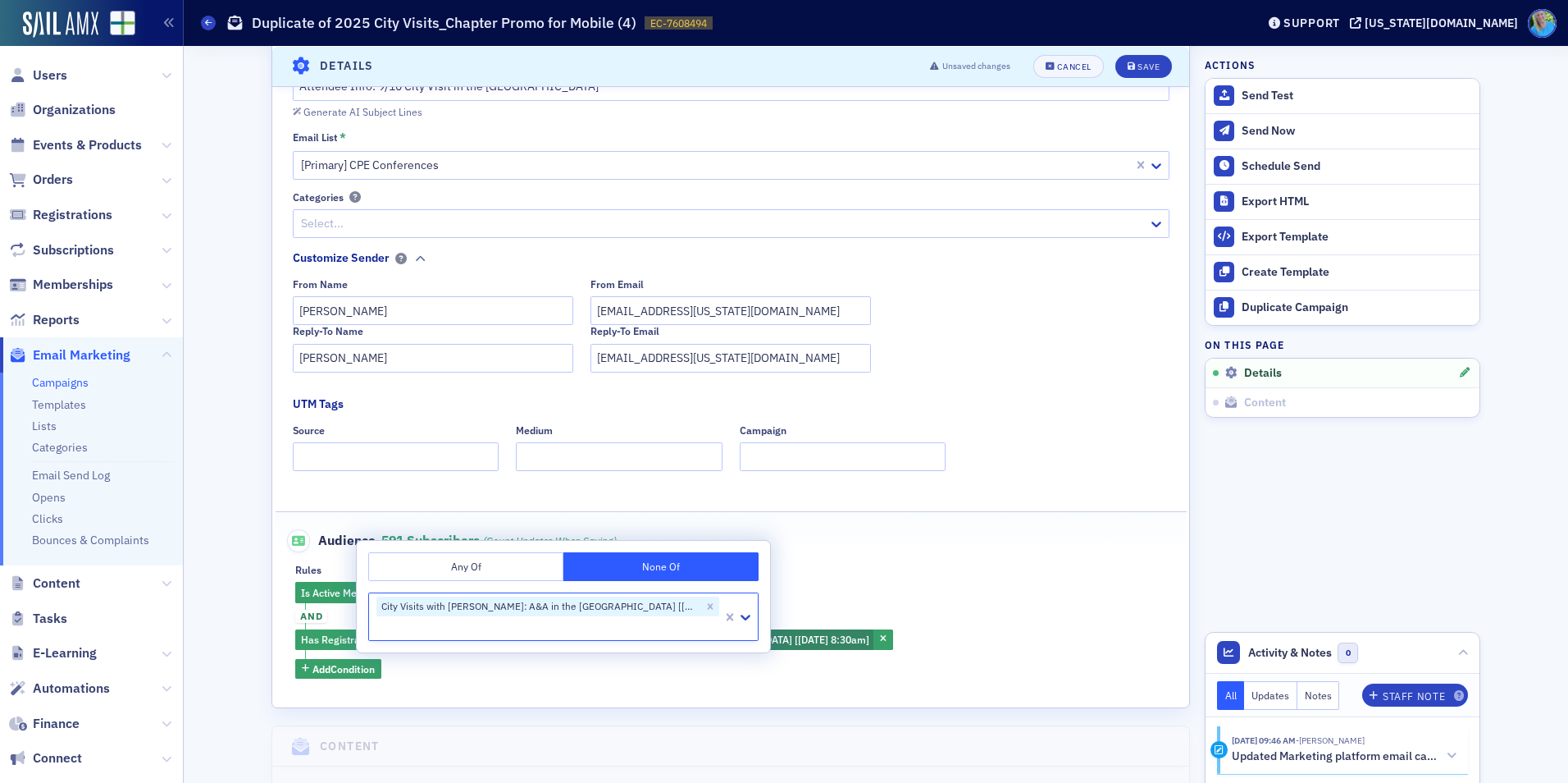
scroll to position [241, 0]
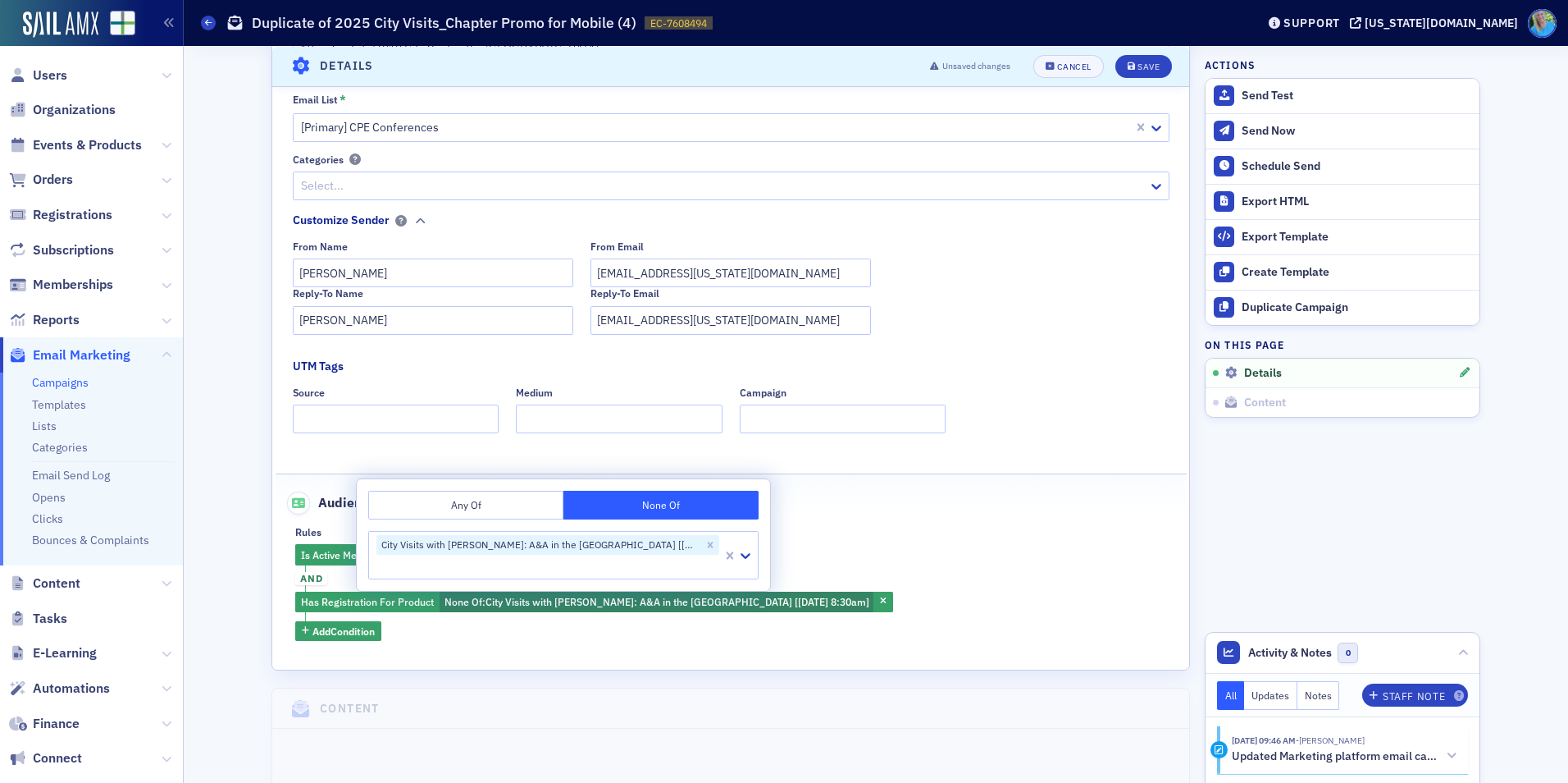
click at [952, 582] on div "Is Active Member of Plan [Chapter] Mobile and Has Registration For Product None…" at bounding box center [731, 592] width 871 height 96
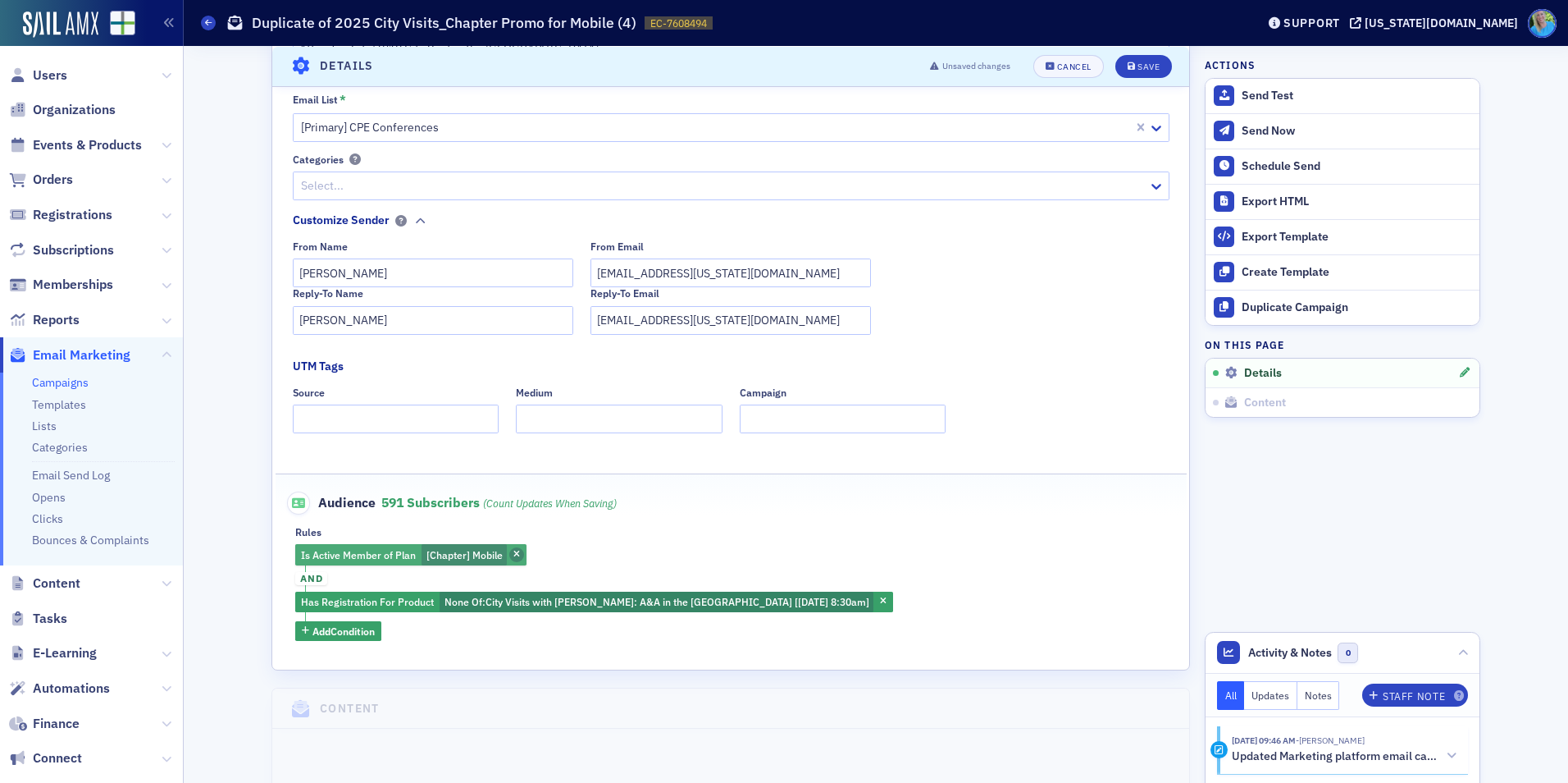
click at [513, 550] on icon "button" at bounding box center [516, 555] width 6 height 9
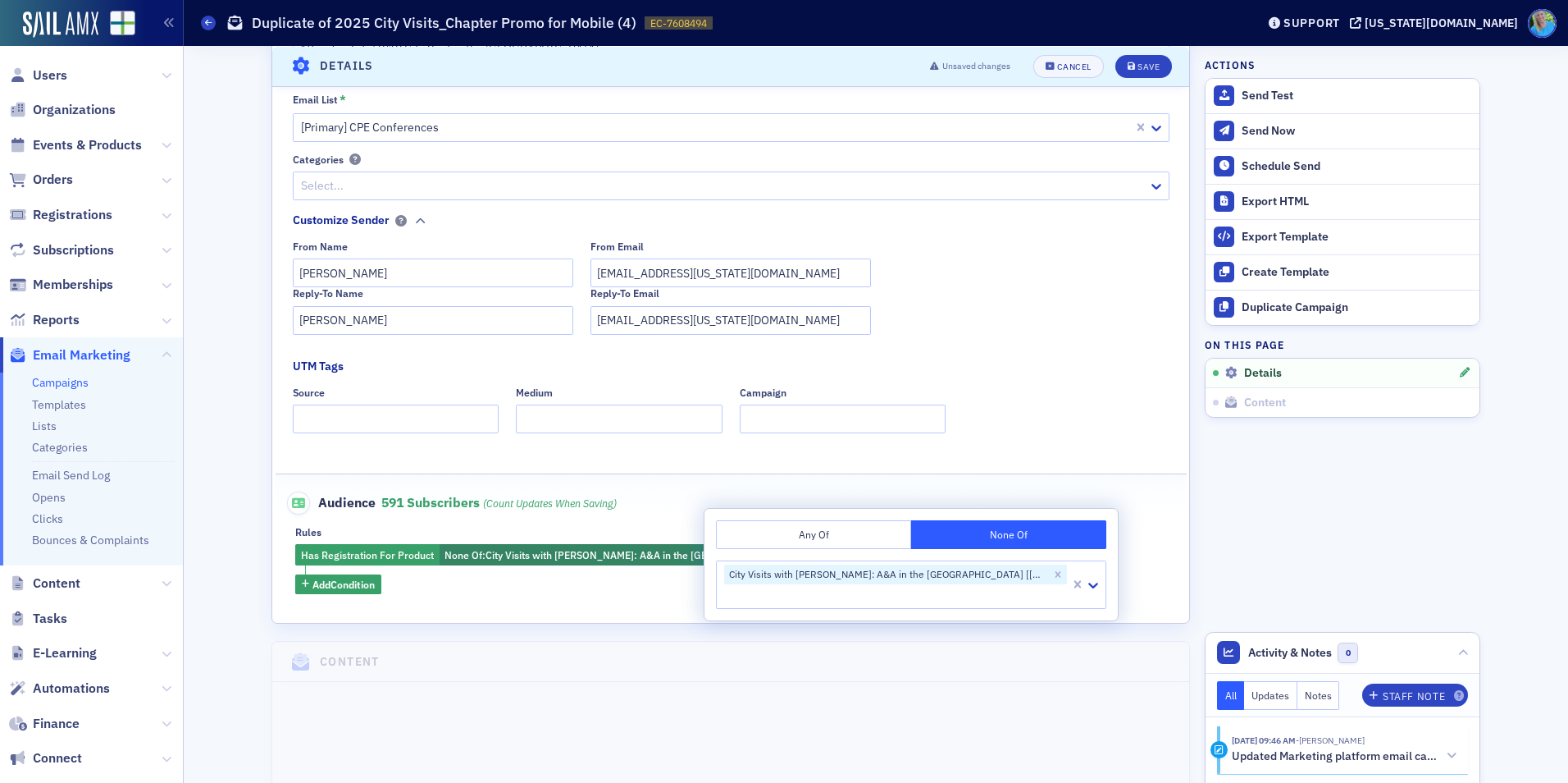
click at [791, 534] on button "Any Of" at bounding box center [813, 534] width 195 height 29
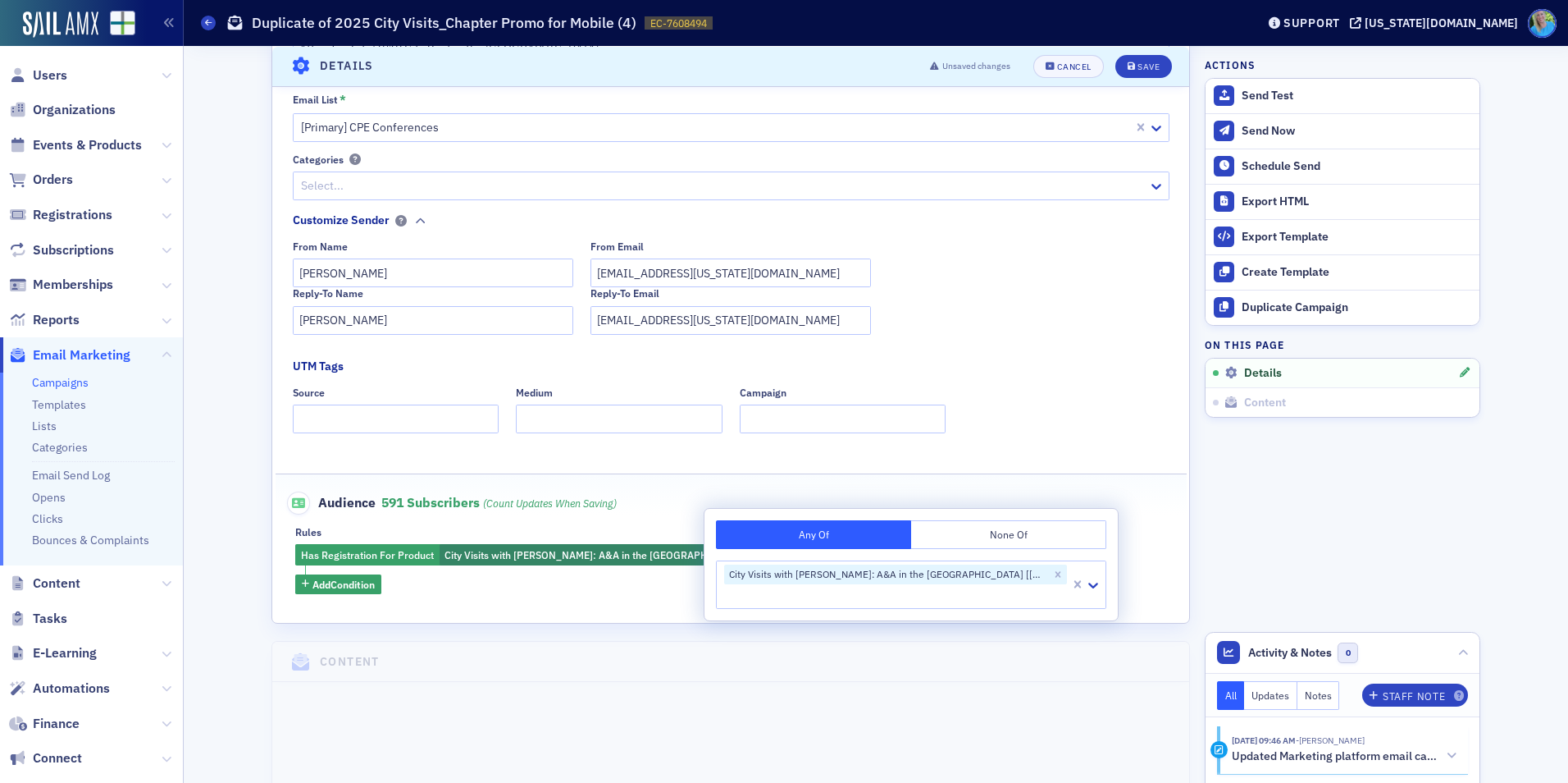
click at [656, 515] on fieldset "Audience 591 Subscribers (count updates when saving) Rules Has Registration For…" at bounding box center [732, 537] width 911 height 126
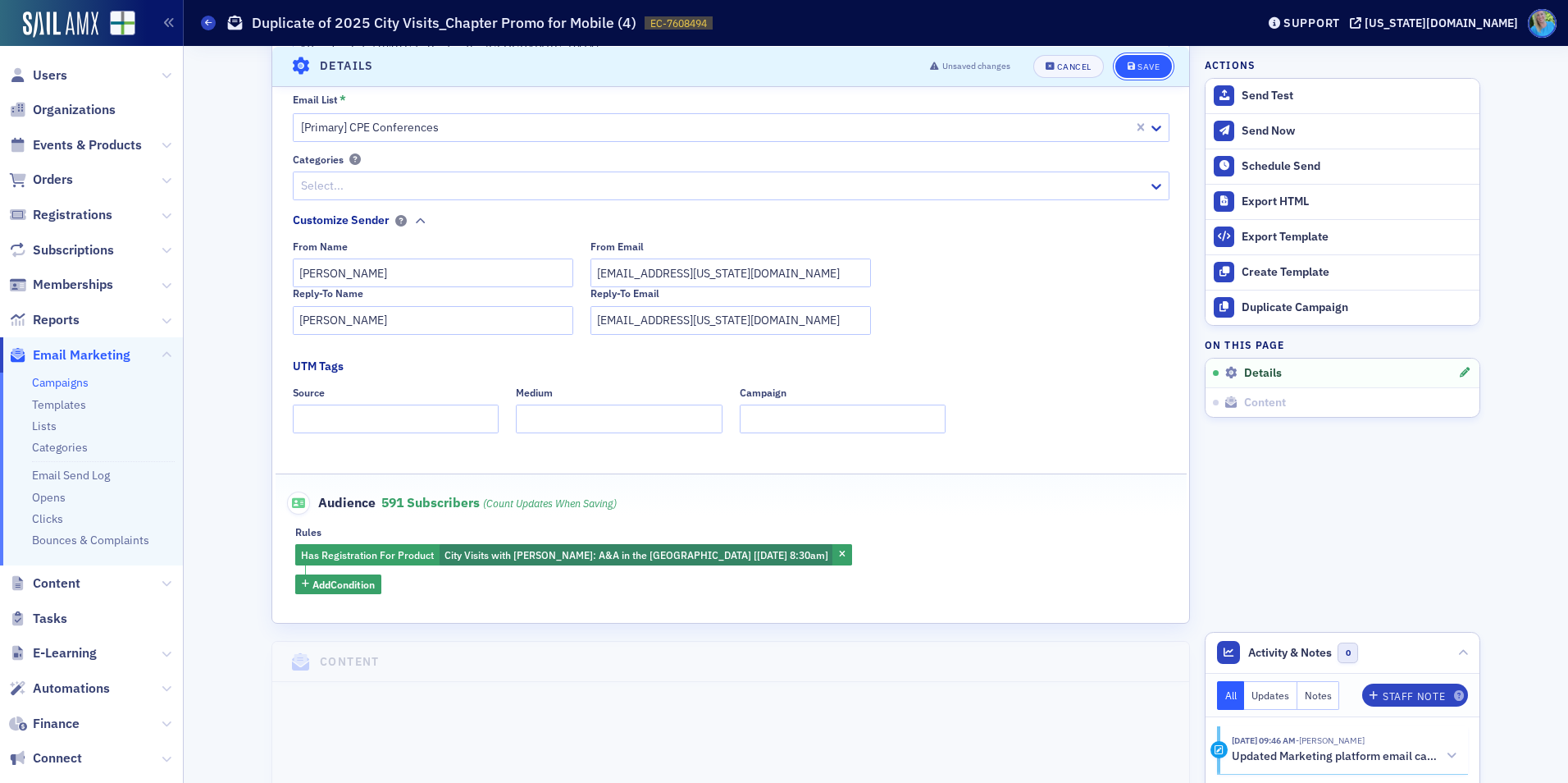
click at [1139, 62] on div "Save" at bounding box center [1148, 66] width 22 height 9
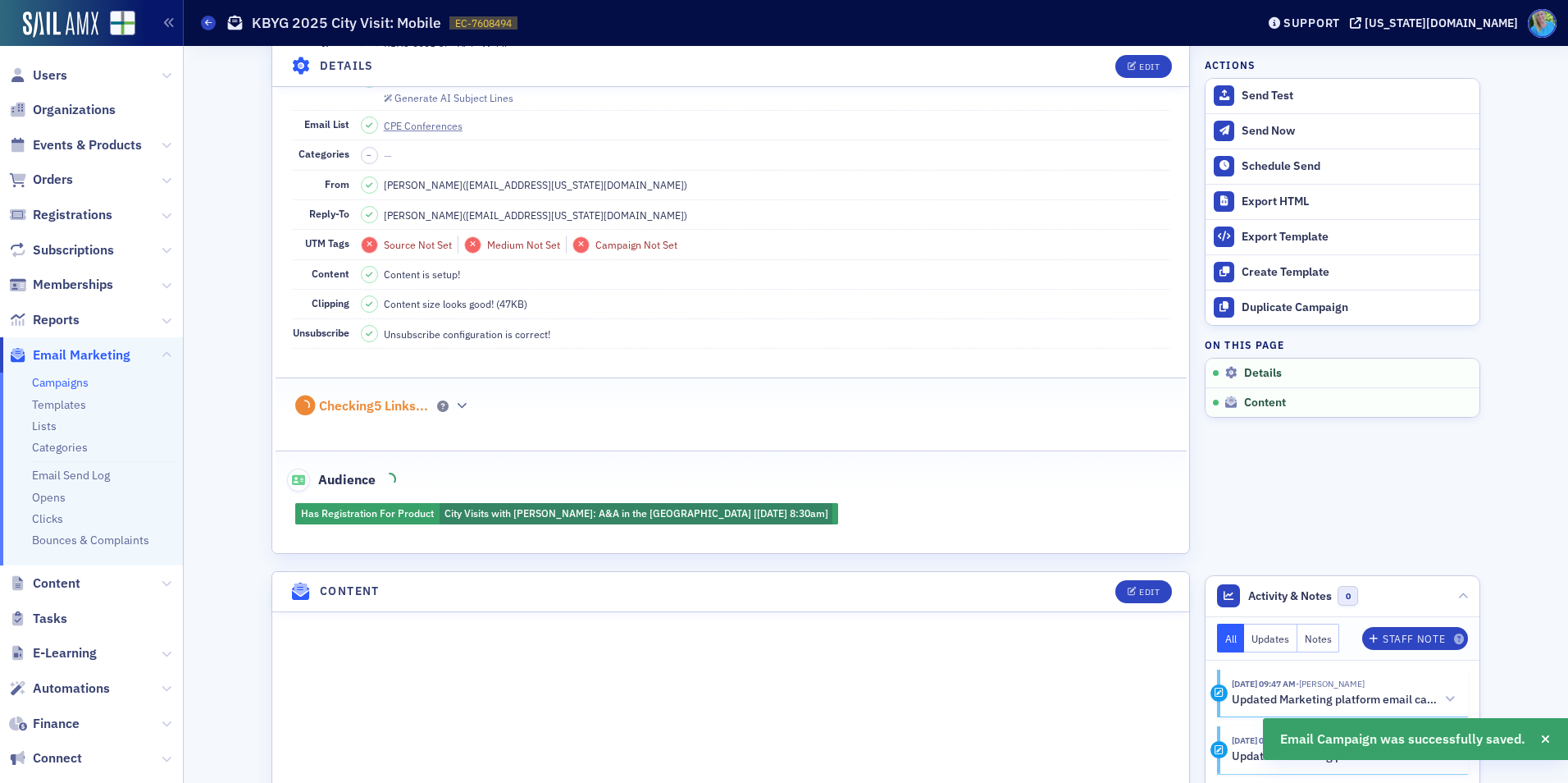
scroll to position [77, 0]
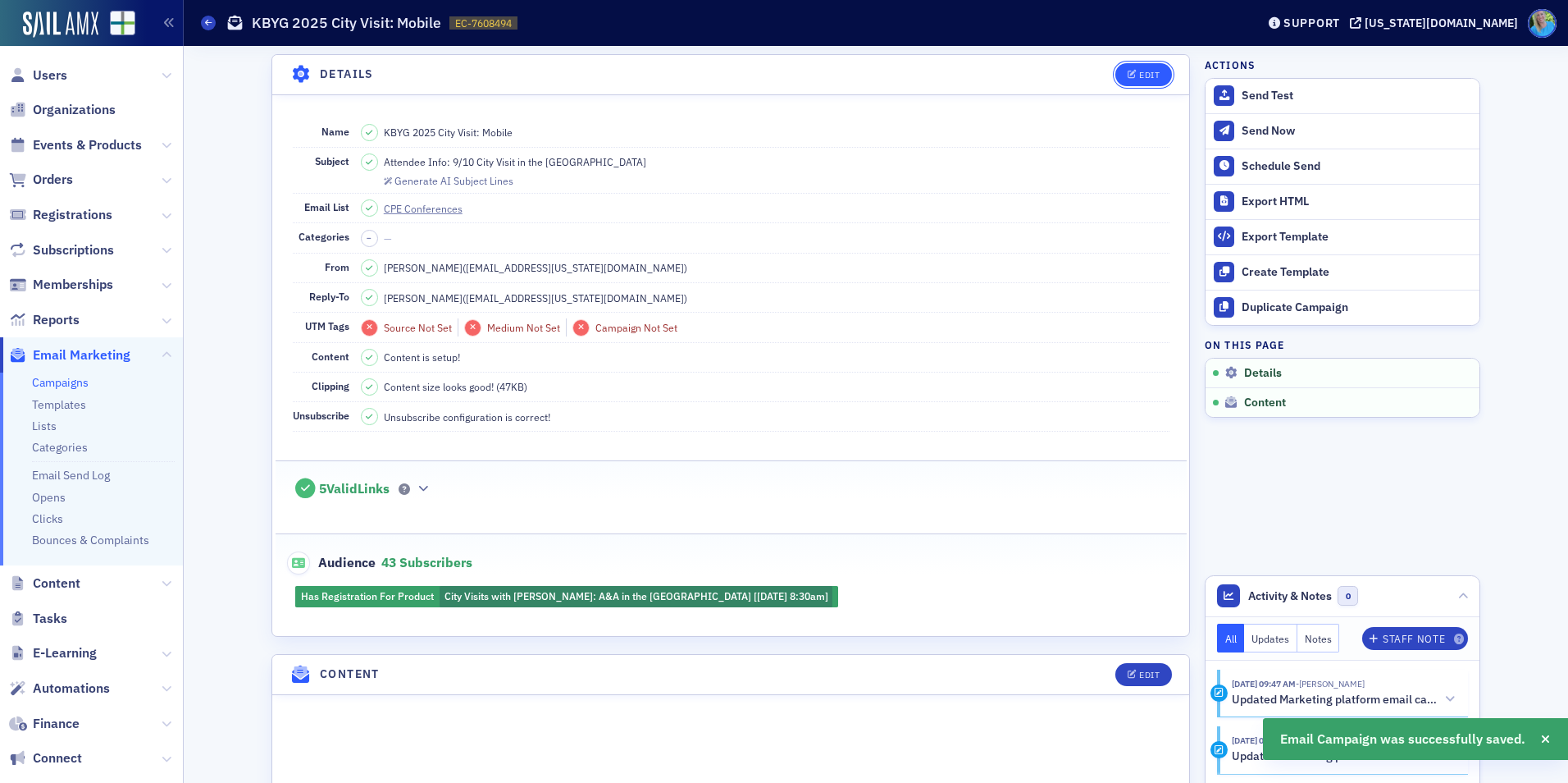
click at [1147, 68] on button "Edit" at bounding box center [1143, 74] width 56 height 23
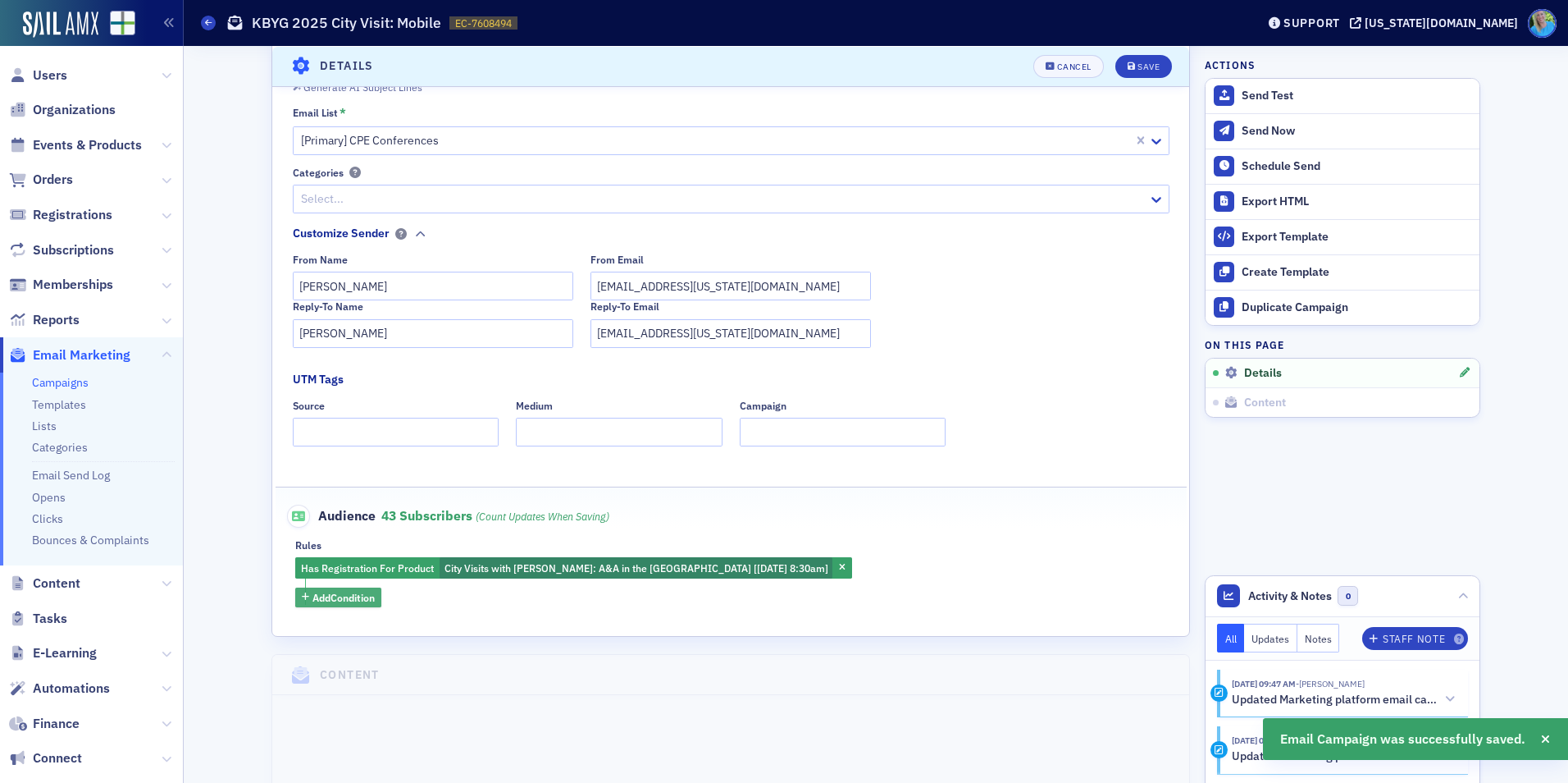
click at [345, 598] on span "Add Condition" at bounding box center [343, 598] width 62 height 15
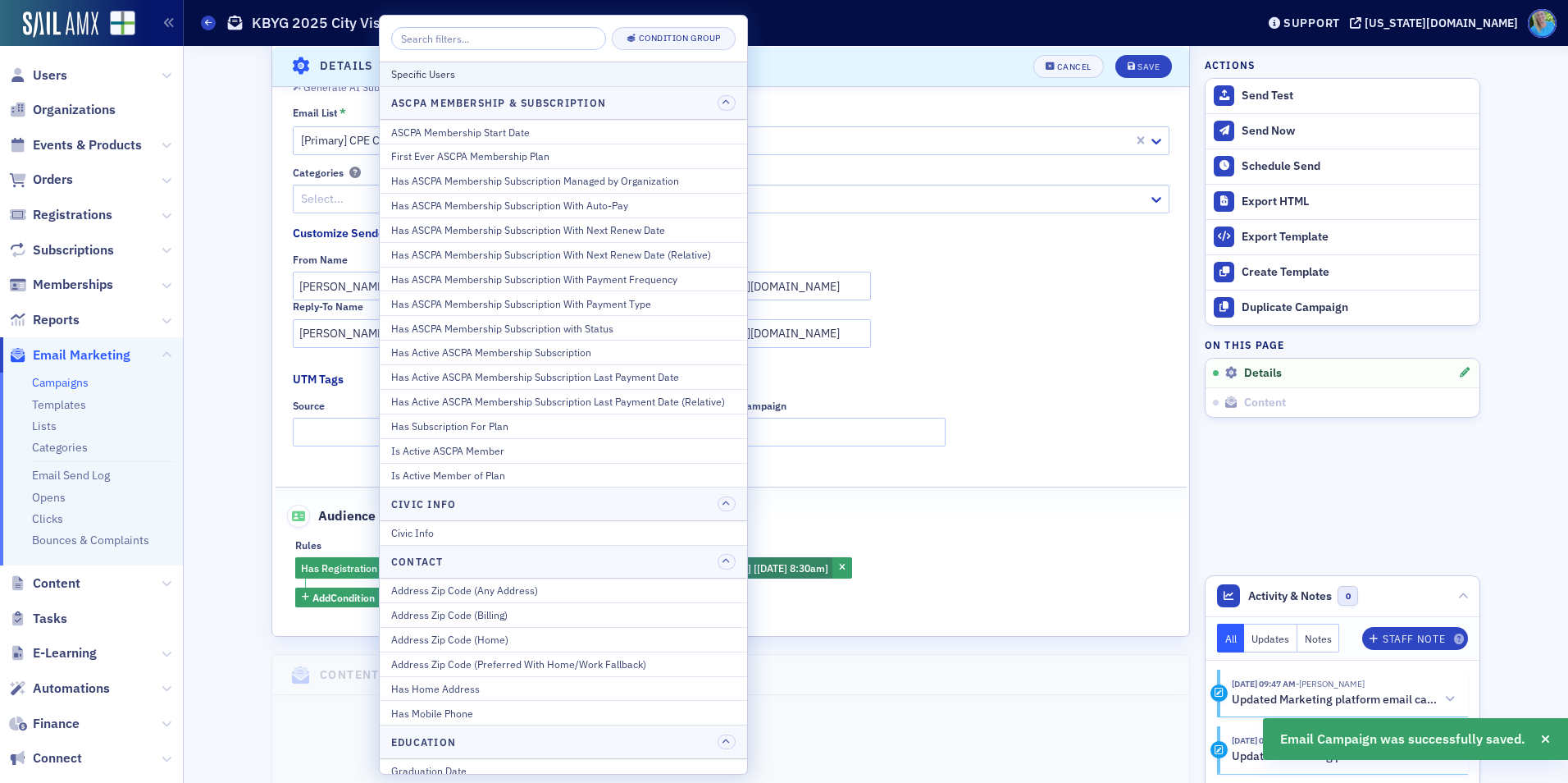
click at [480, 69] on div "Specific Users" at bounding box center [563, 74] width 345 height 15
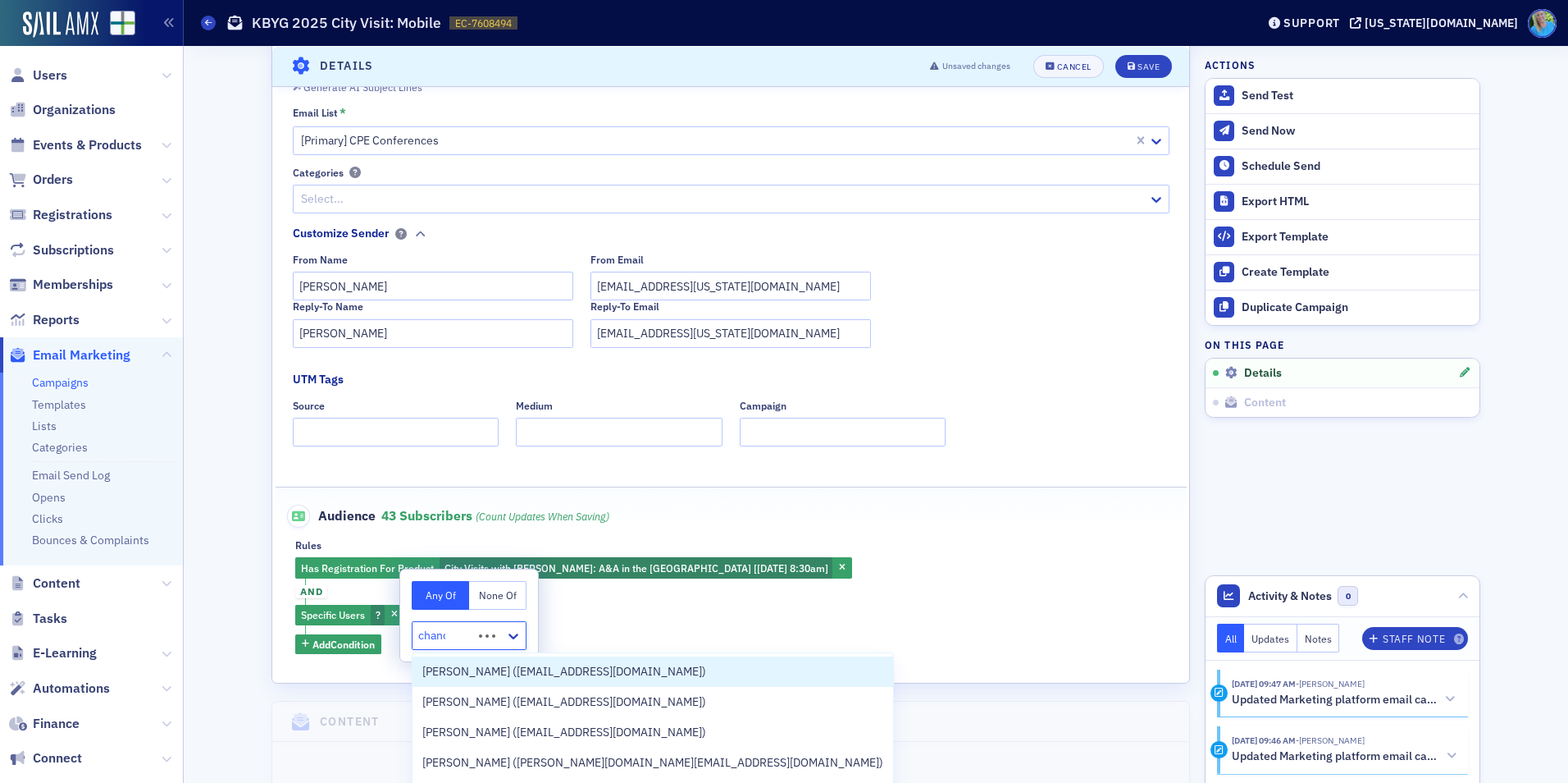
type input "chandu"
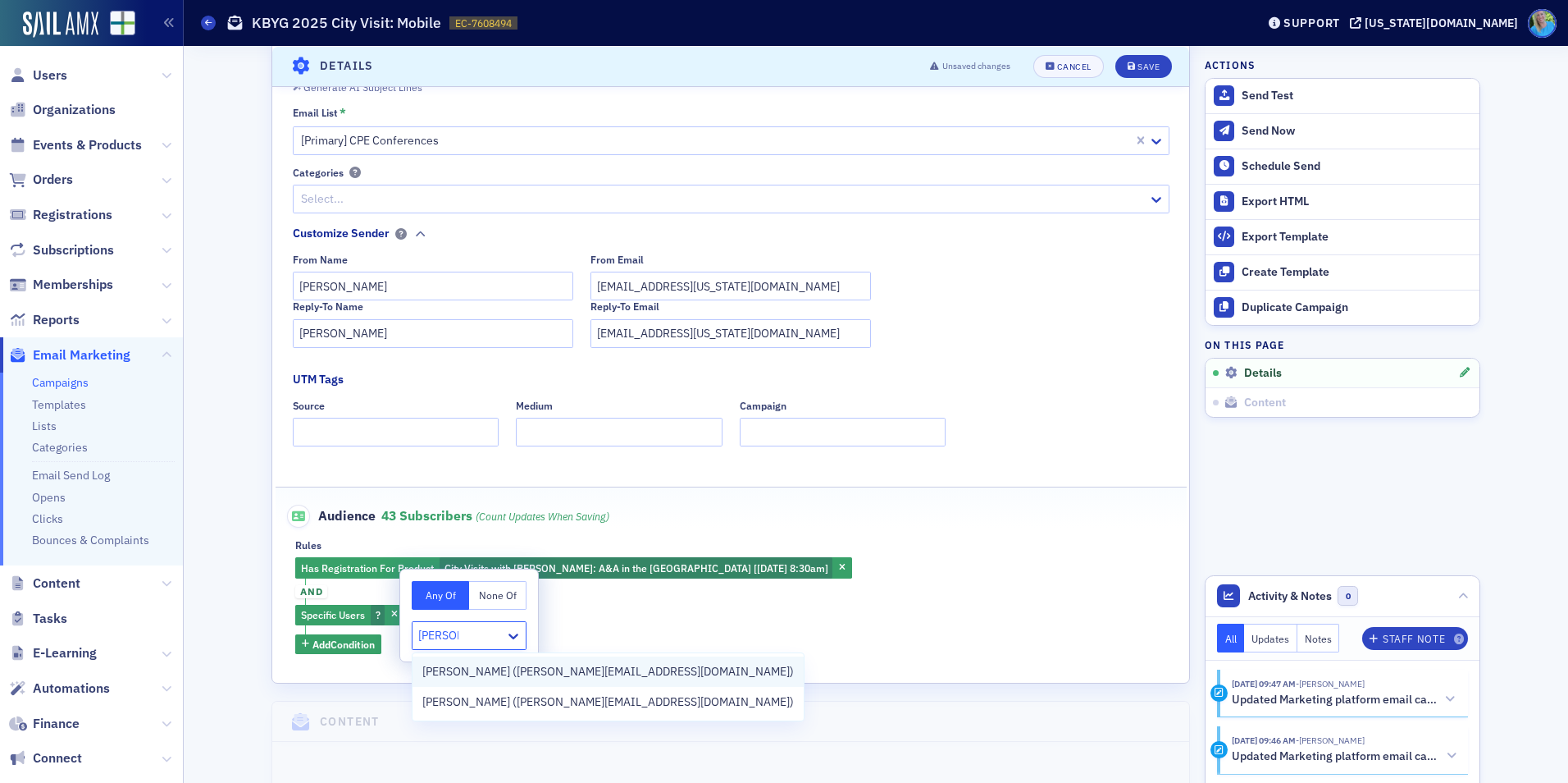
click at [608, 675] on span "Chandu Nagarajan (chandu@madrasaccountancy.com)" at bounding box center [608, 672] width 371 height 18
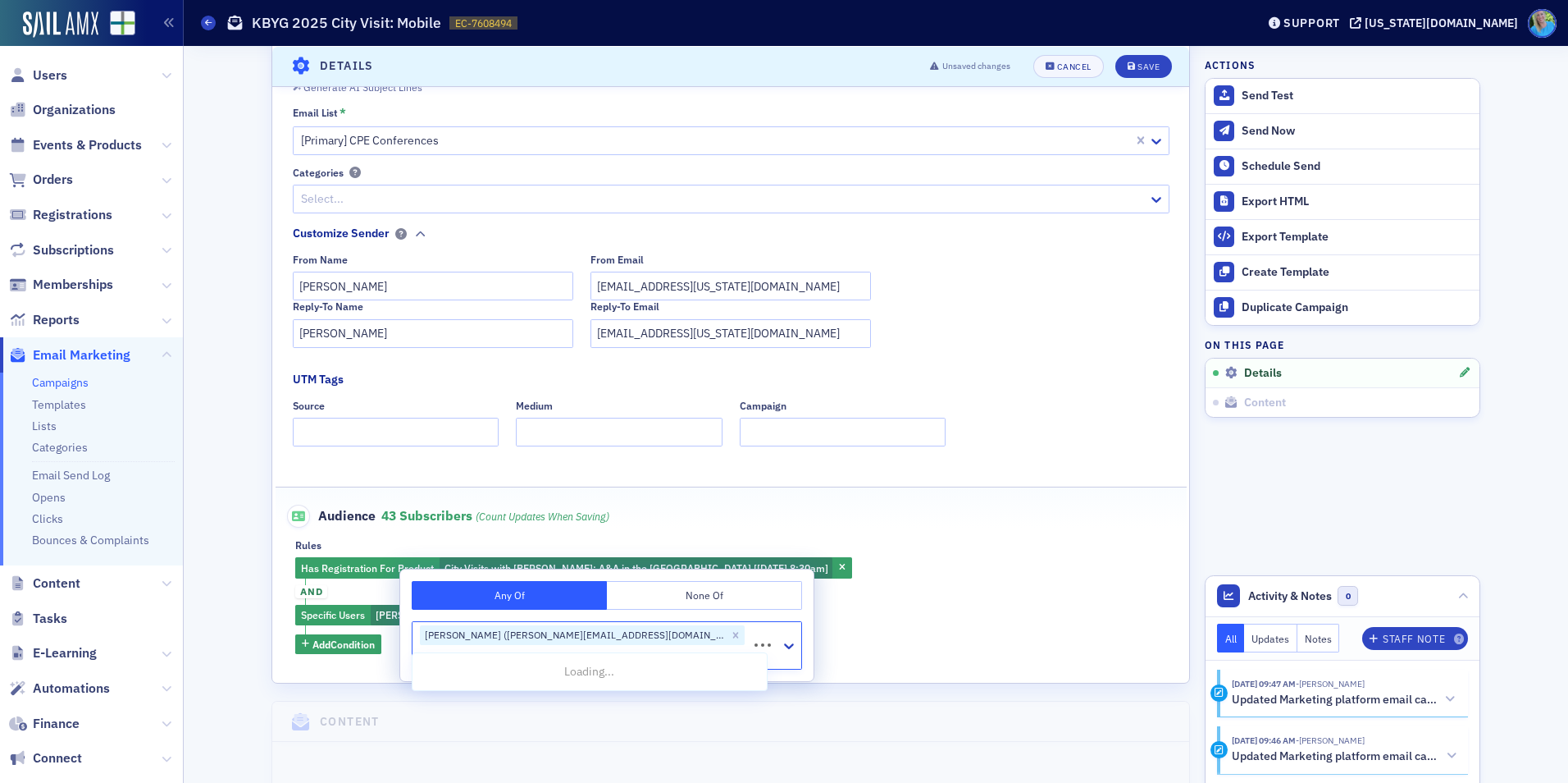
type input "shrey"
click at [617, 670] on span "Shrey Ramakrishnan (shrey@madrasaccountancy.com)" at bounding box center [608, 672] width 371 height 18
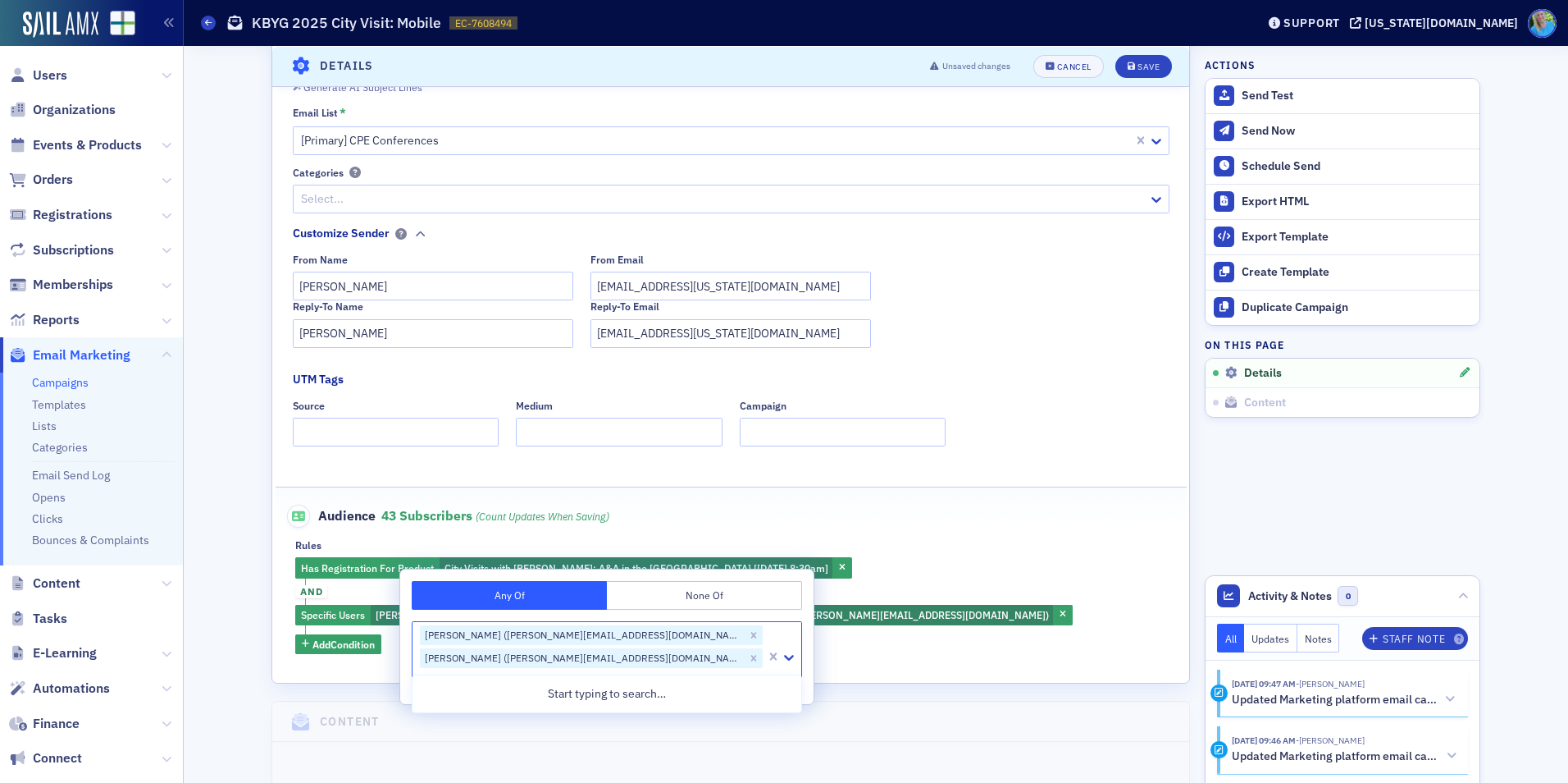
click at [934, 600] on div "Has Registration For Product City Visits with Josh McGowan: A&A in the Port Cit…" at bounding box center [731, 605] width 871 height 96
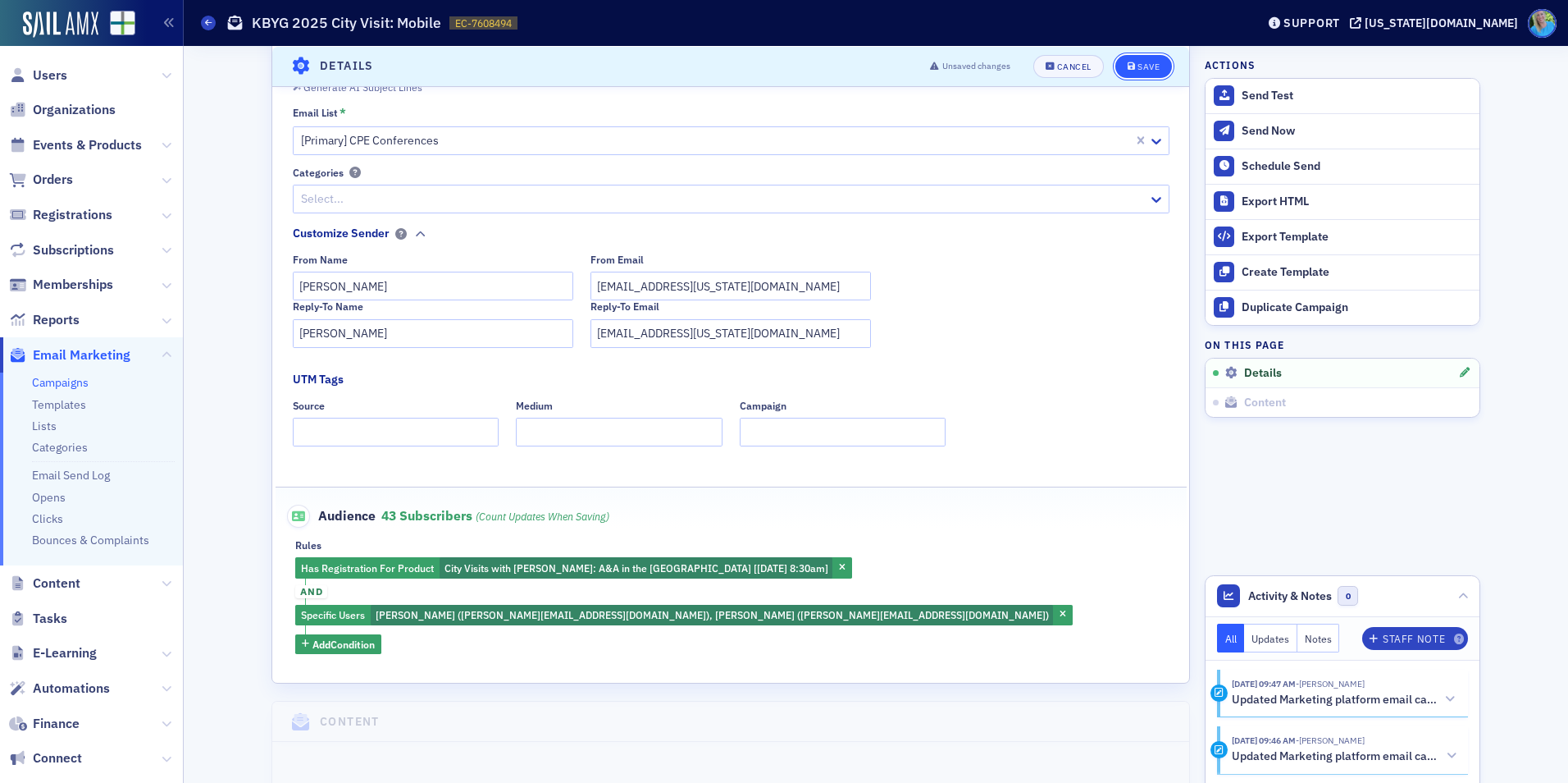
click at [1140, 71] on button "Save" at bounding box center [1143, 65] width 56 height 23
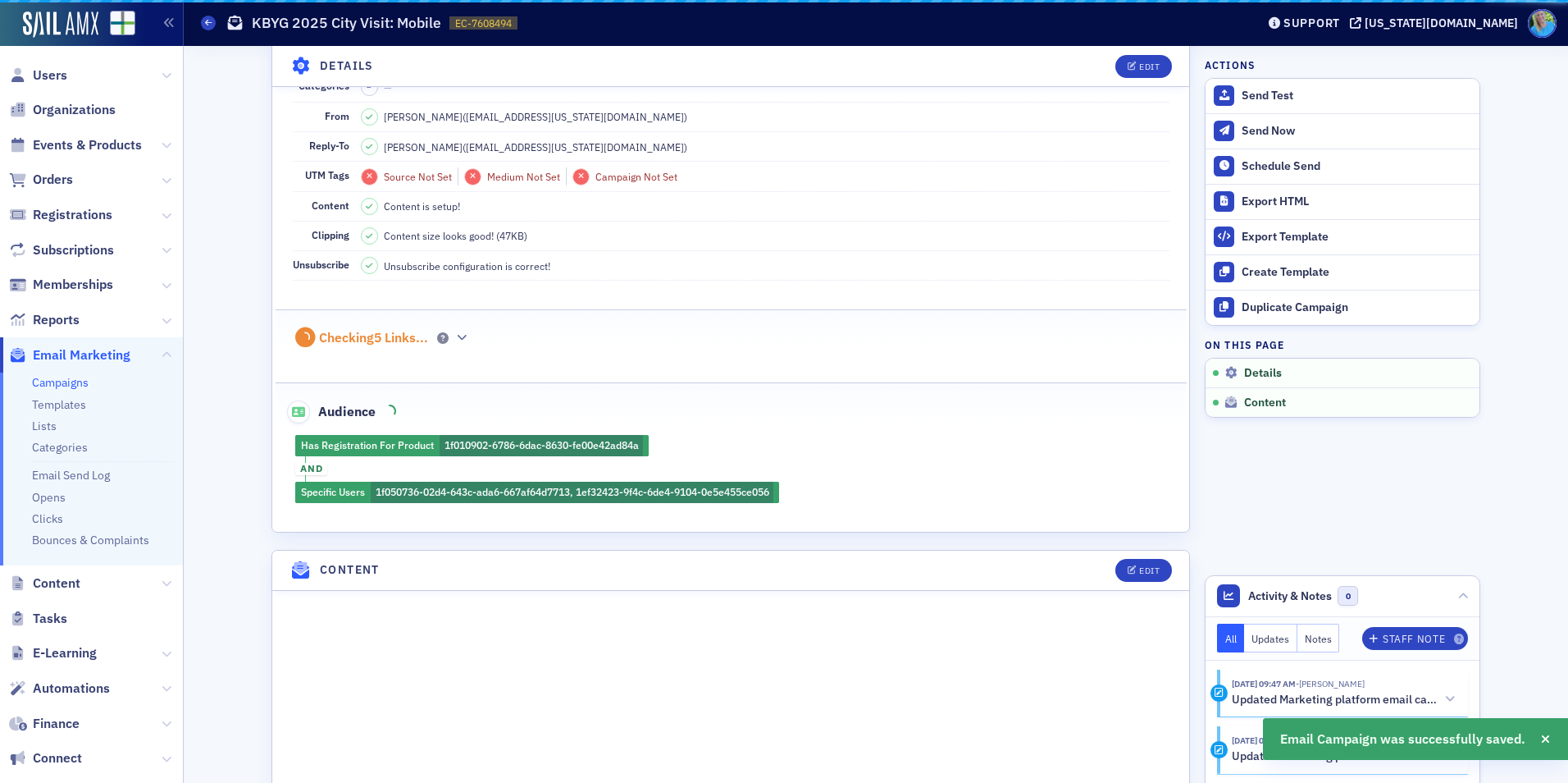
scroll to position [77, 0]
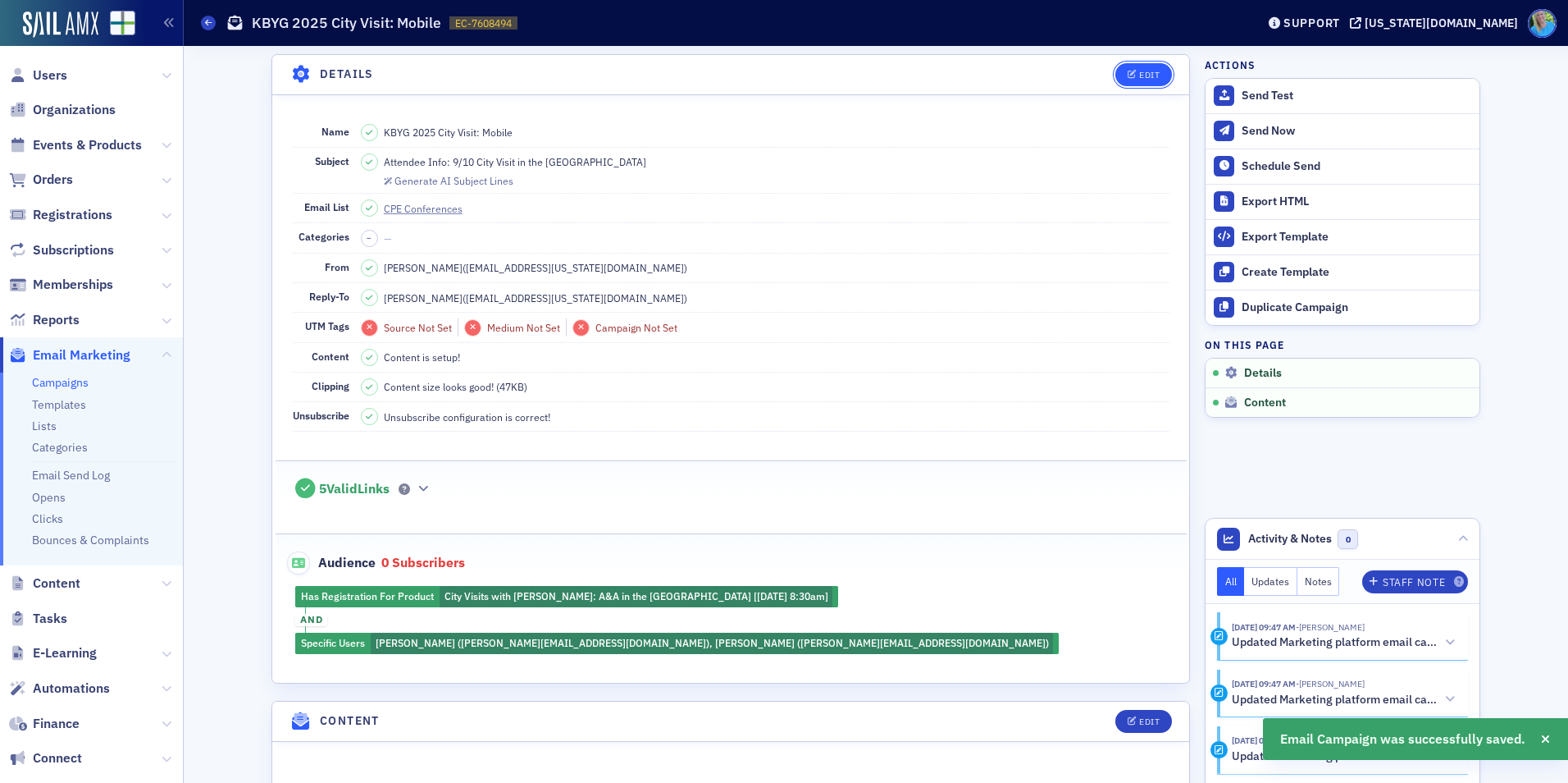
click at [1147, 70] on div "Edit" at bounding box center [1149, 75] width 20 height 9
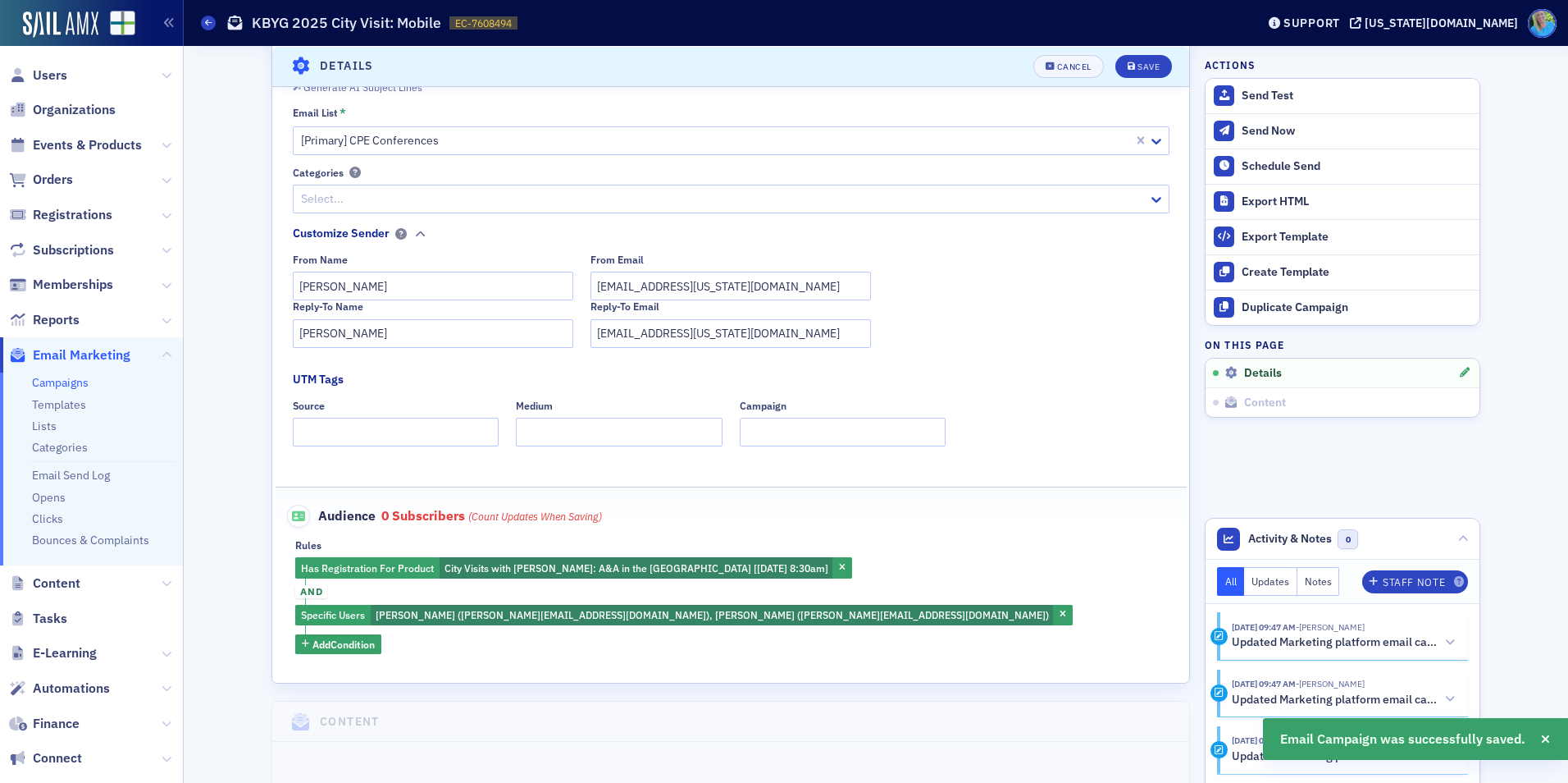
click at [302, 599] on span "and" at bounding box center [311, 591] width 32 height 26
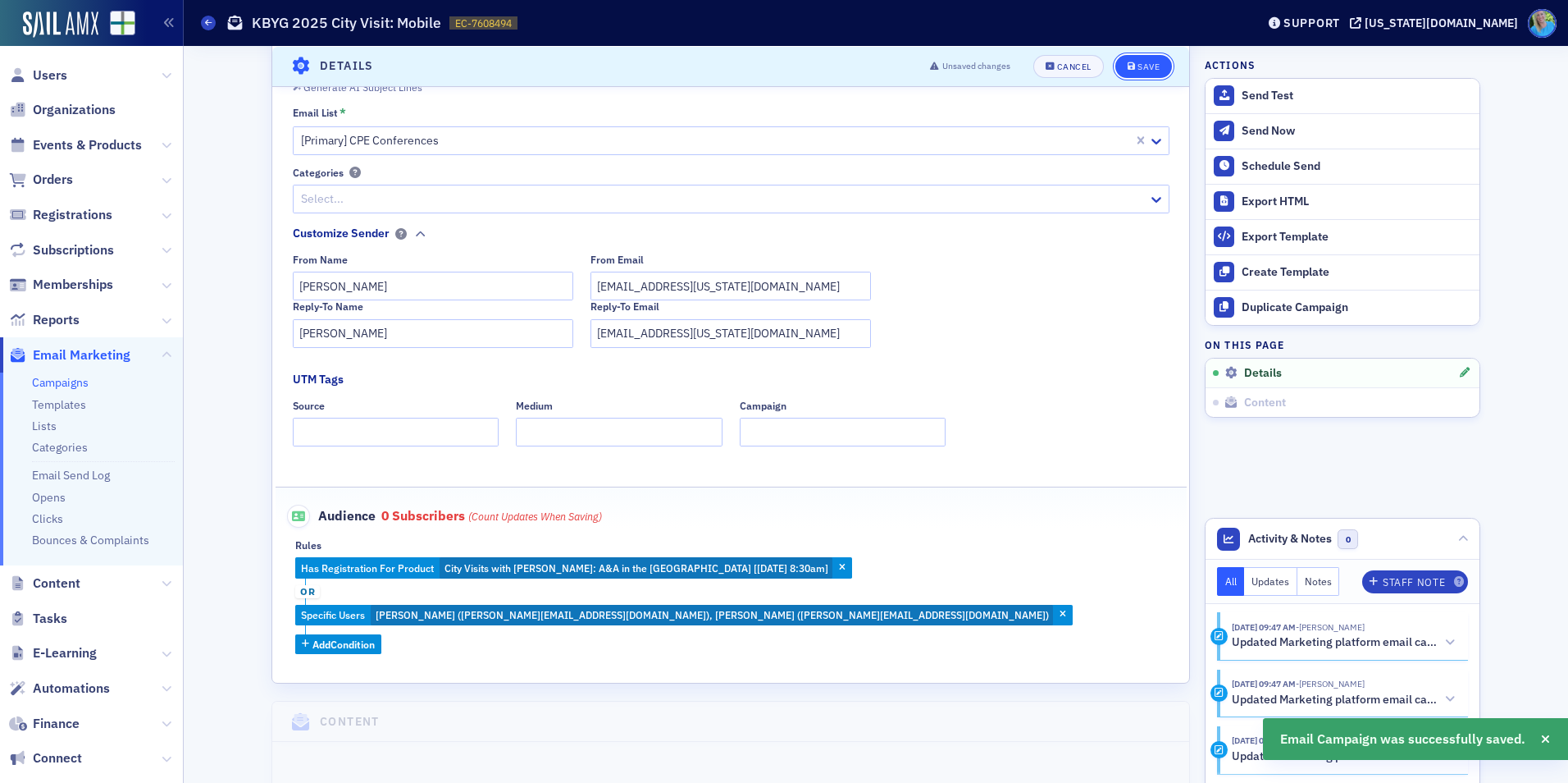
click at [1156, 58] on button "Save" at bounding box center [1143, 65] width 56 height 23
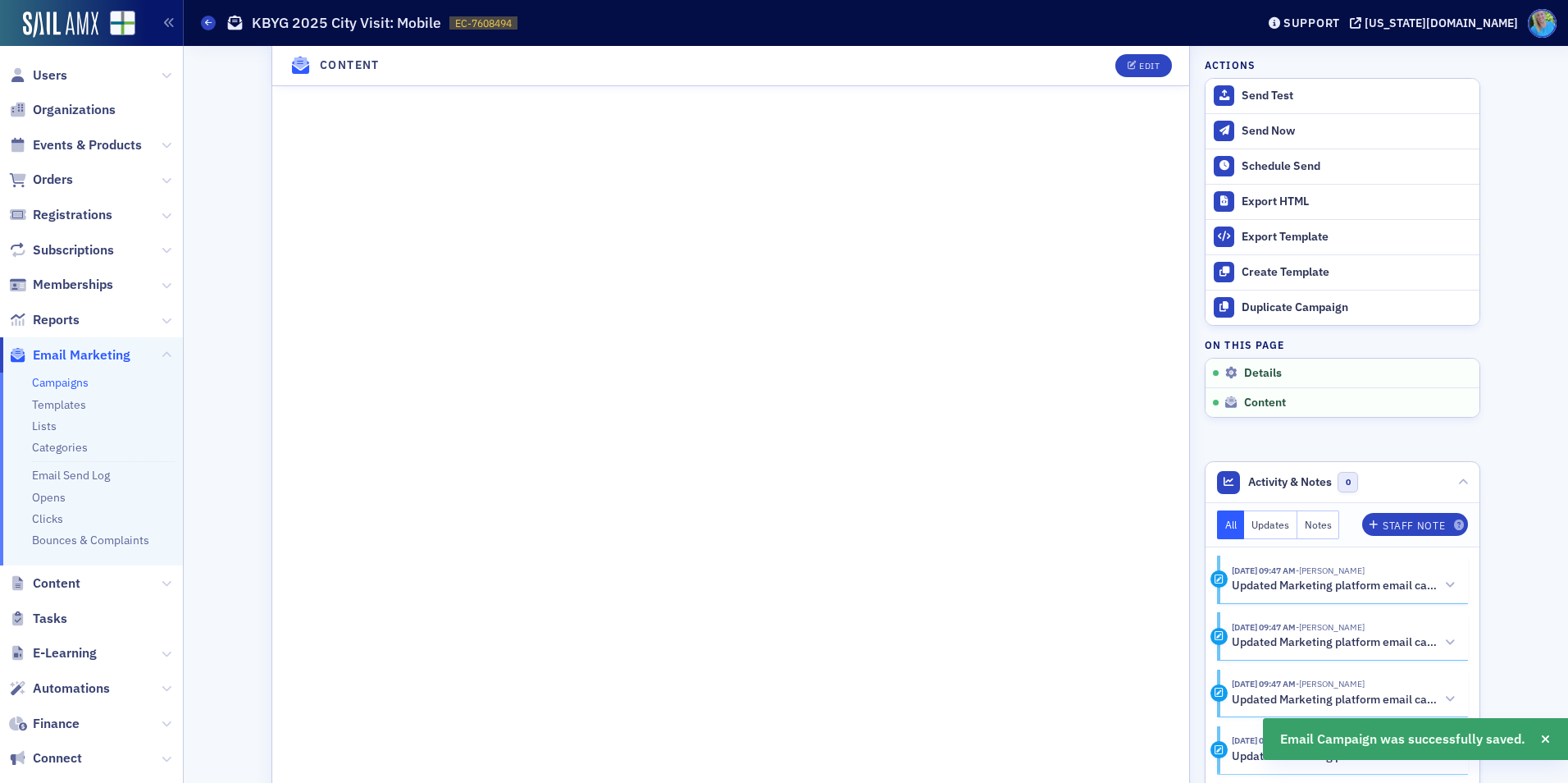
scroll to position [1050, 0]
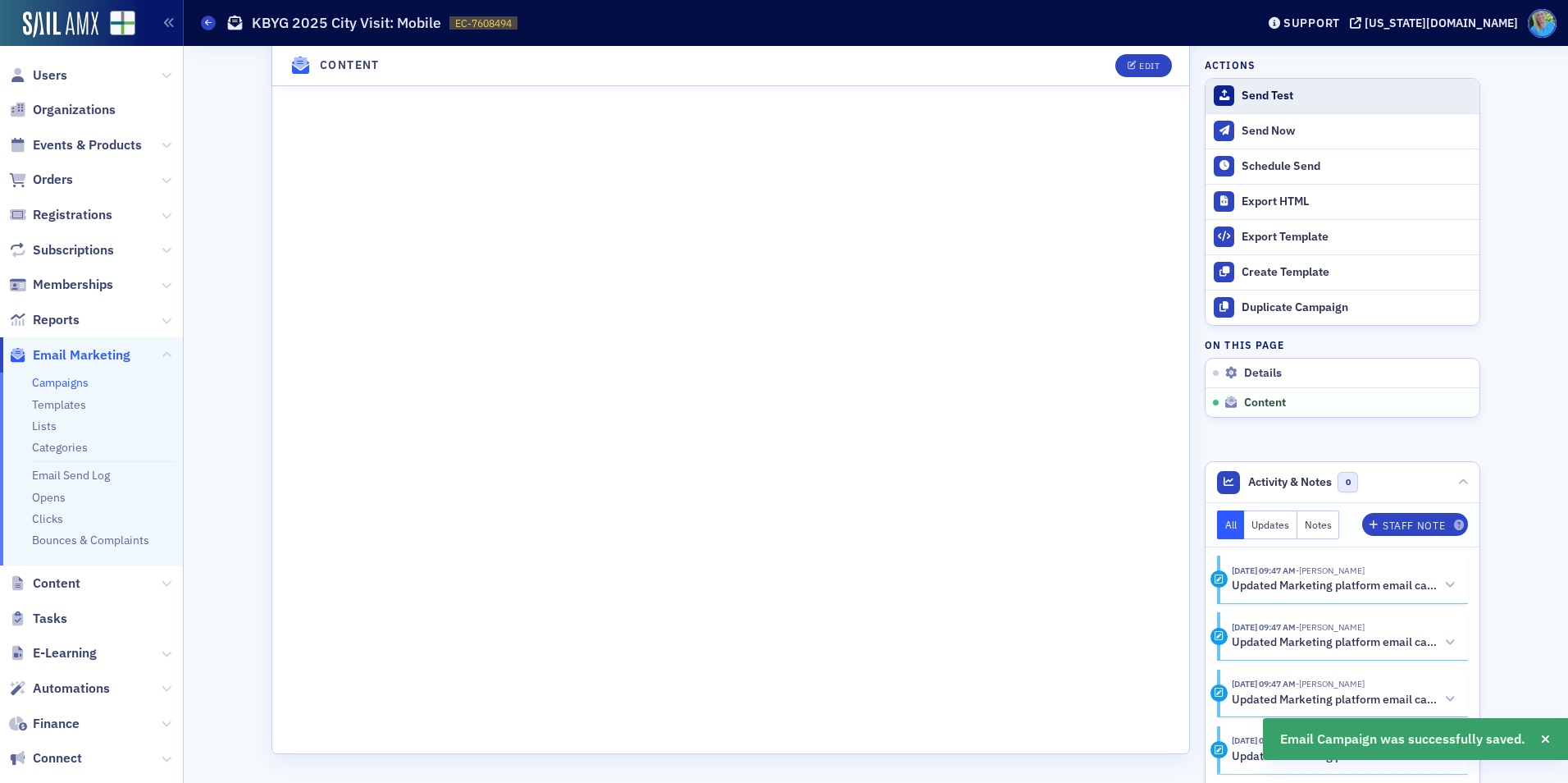
click at [1271, 96] on div "Send Test" at bounding box center [1357, 96] width 230 height 15
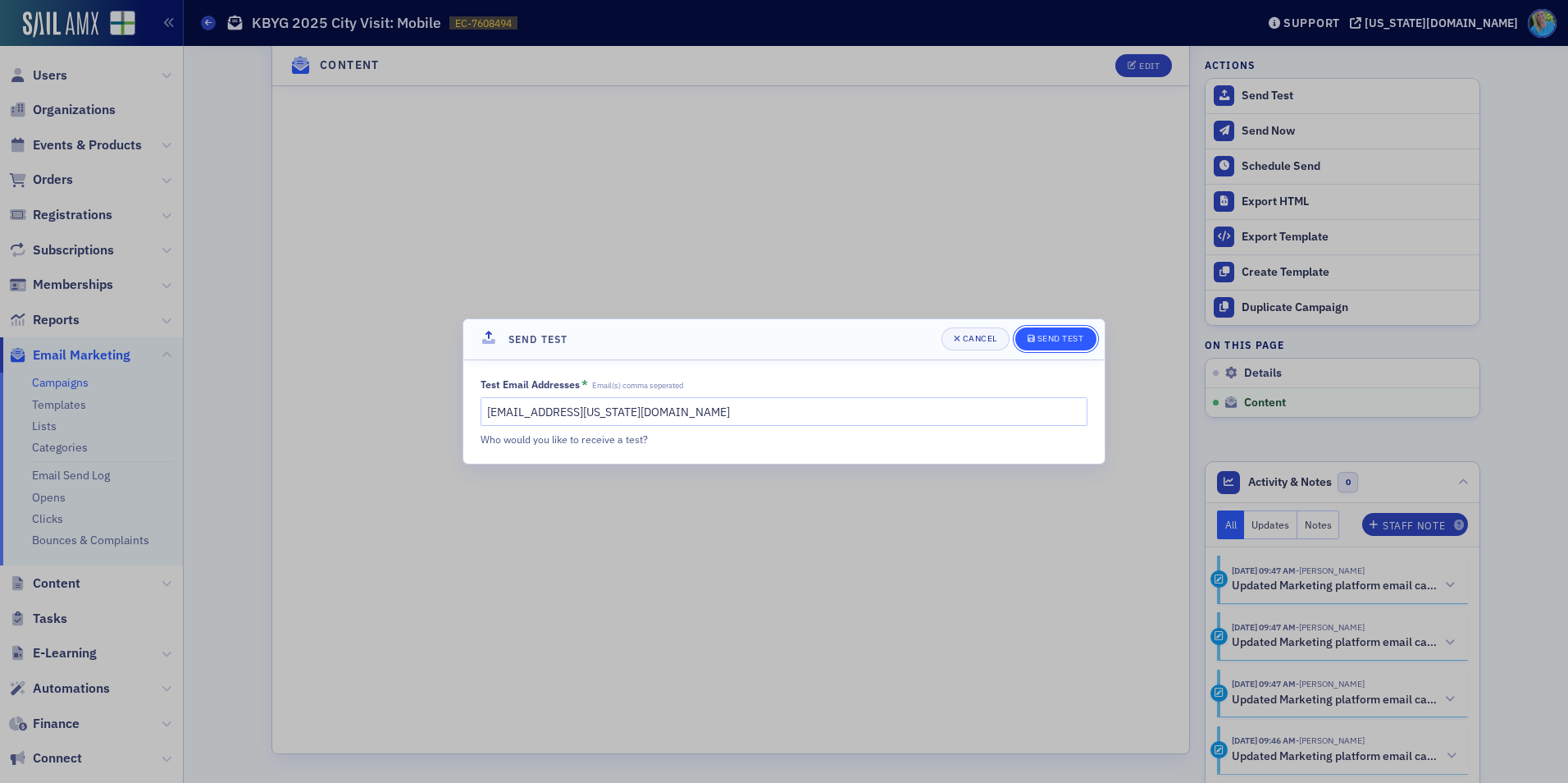
click at [1035, 335] on div "submit" at bounding box center [1033, 339] width 10 height 13
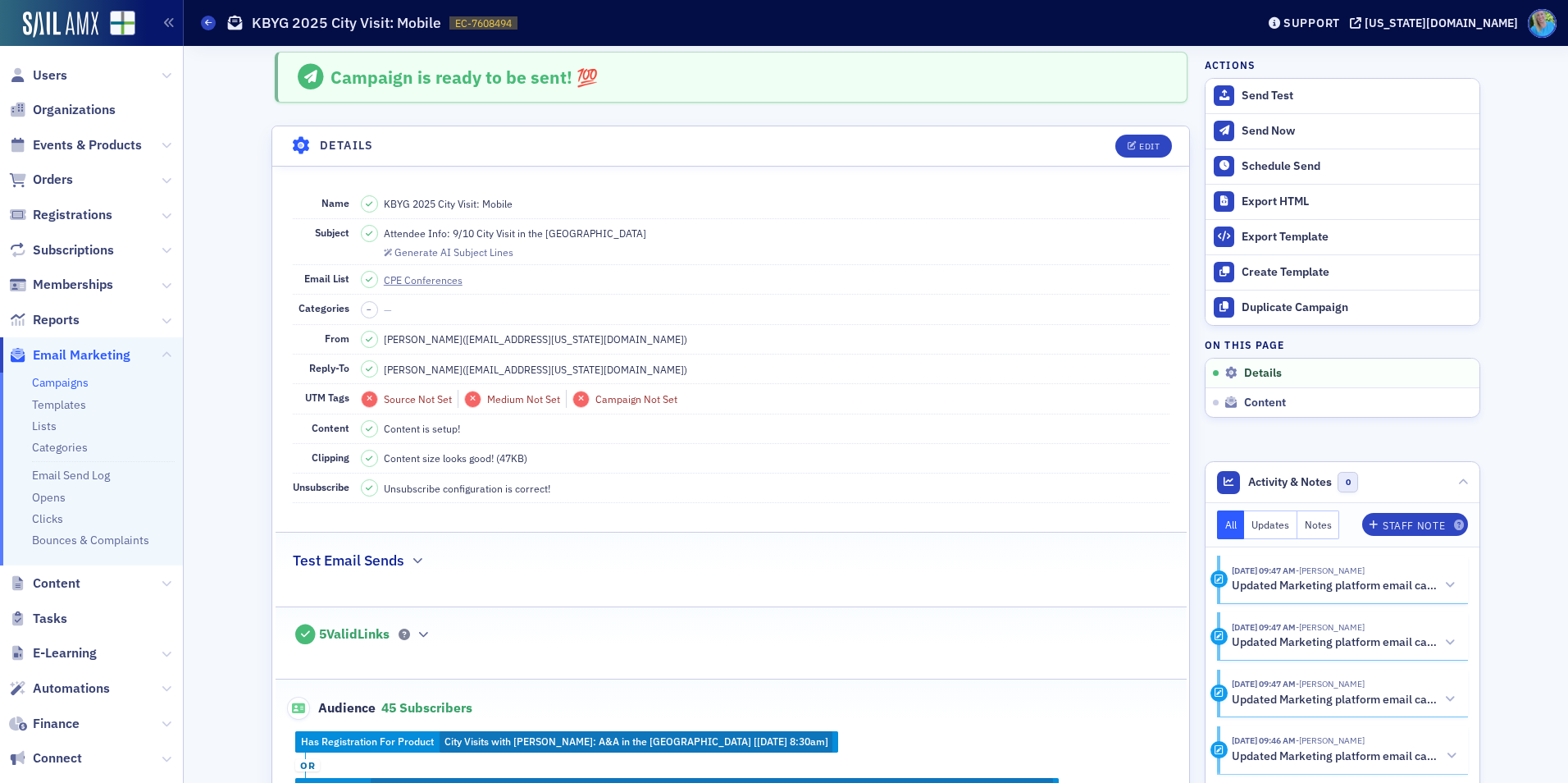
scroll to position [0, 0]
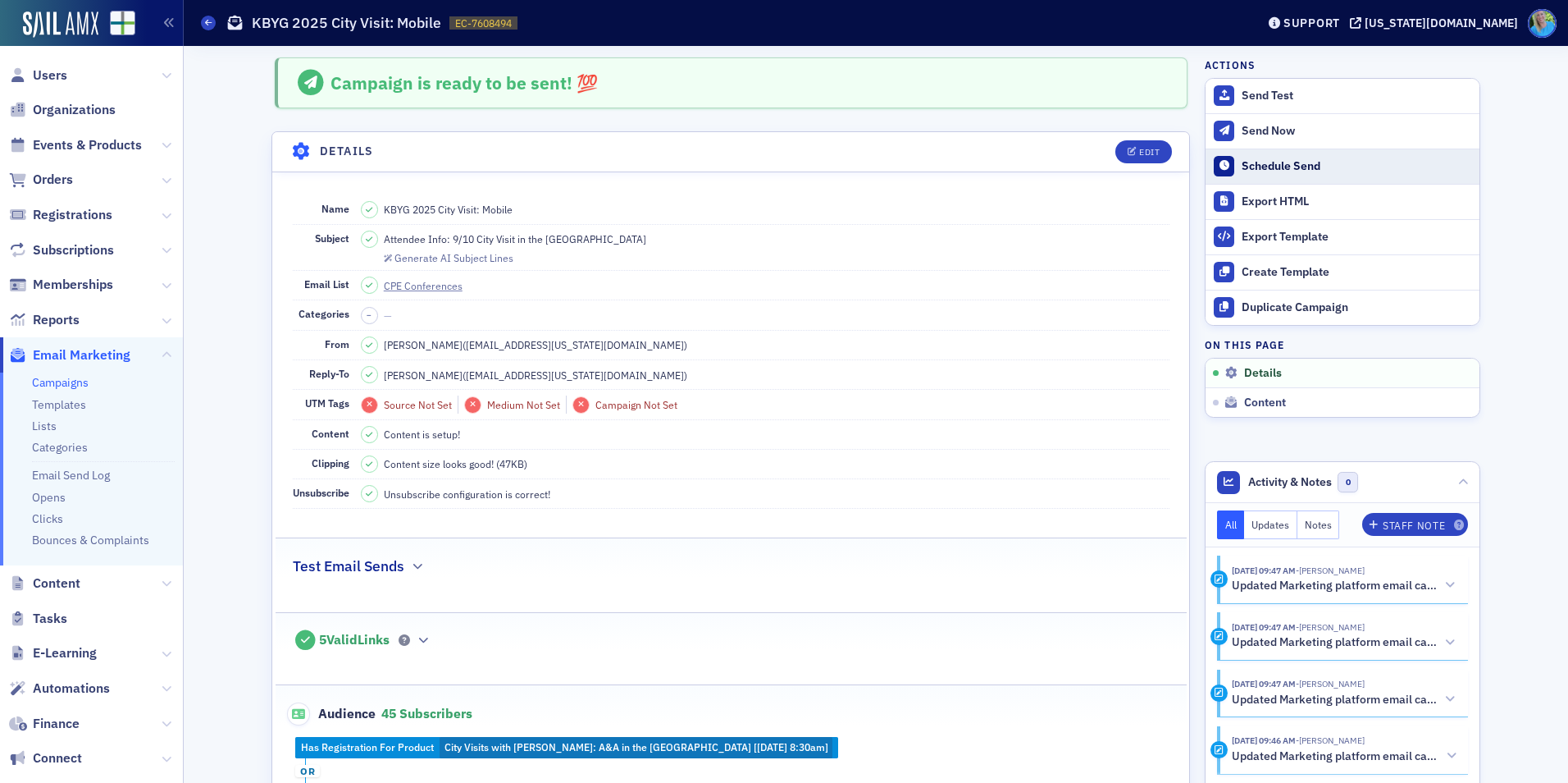
click at [1284, 165] on div "Schedule Send" at bounding box center [1357, 167] width 230 height 15
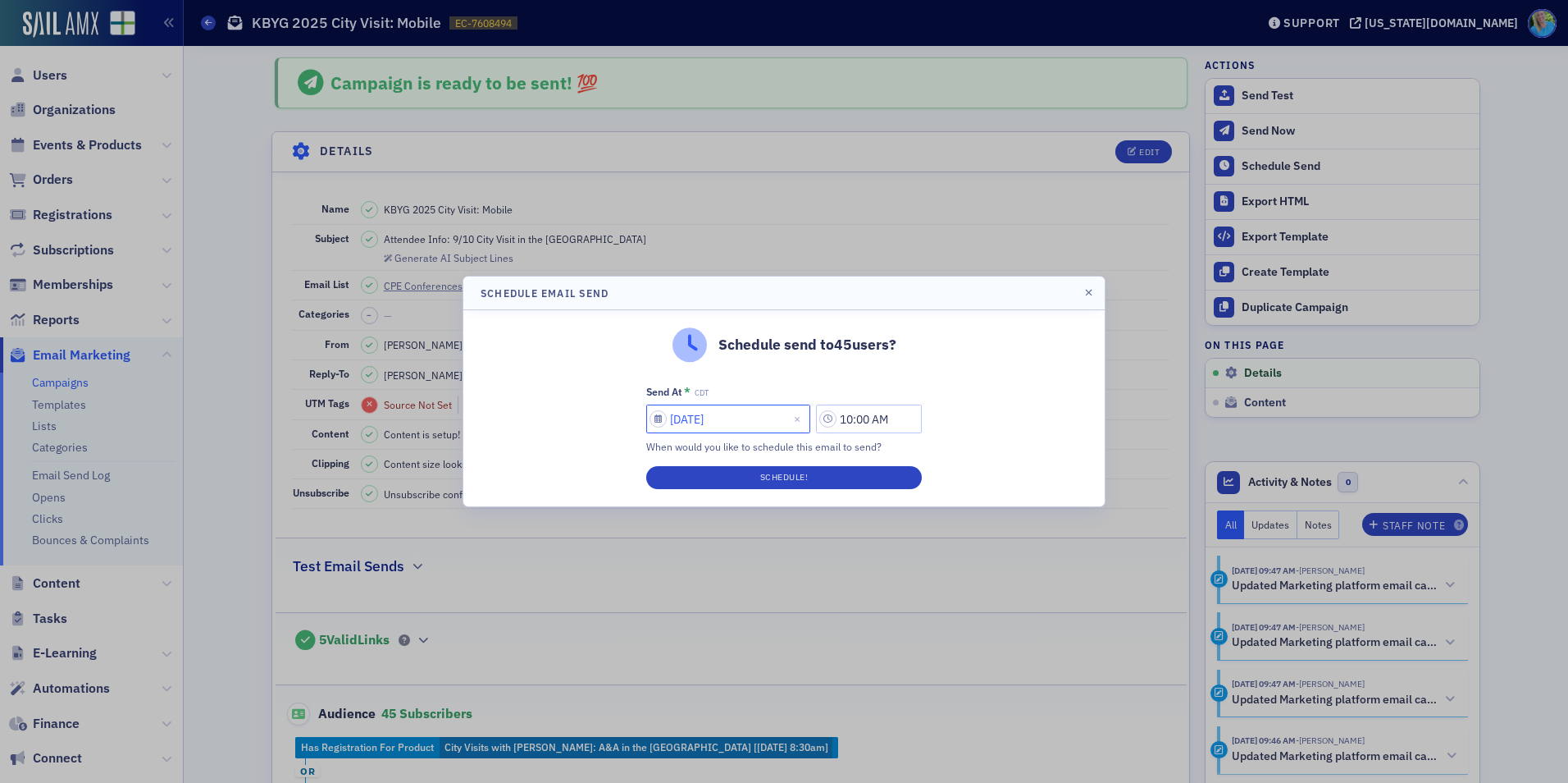
click at [696, 423] on input "09/03/2025" at bounding box center [728, 419] width 164 height 29
select select "8"
select select "2025"
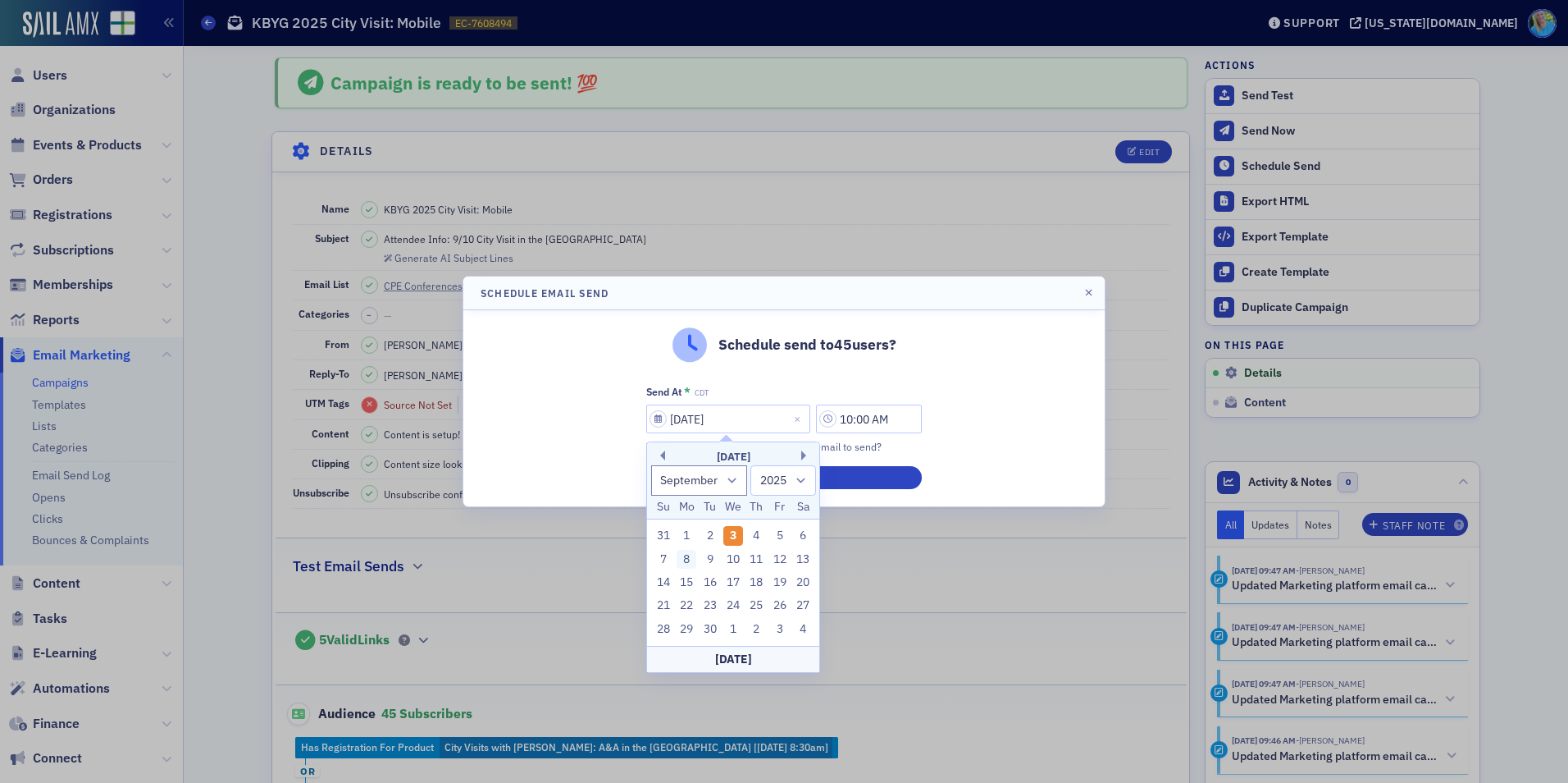
click at [679, 560] on div "8" at bounding box center [686, 559] width 19 height 19
type input "09/08/2025"
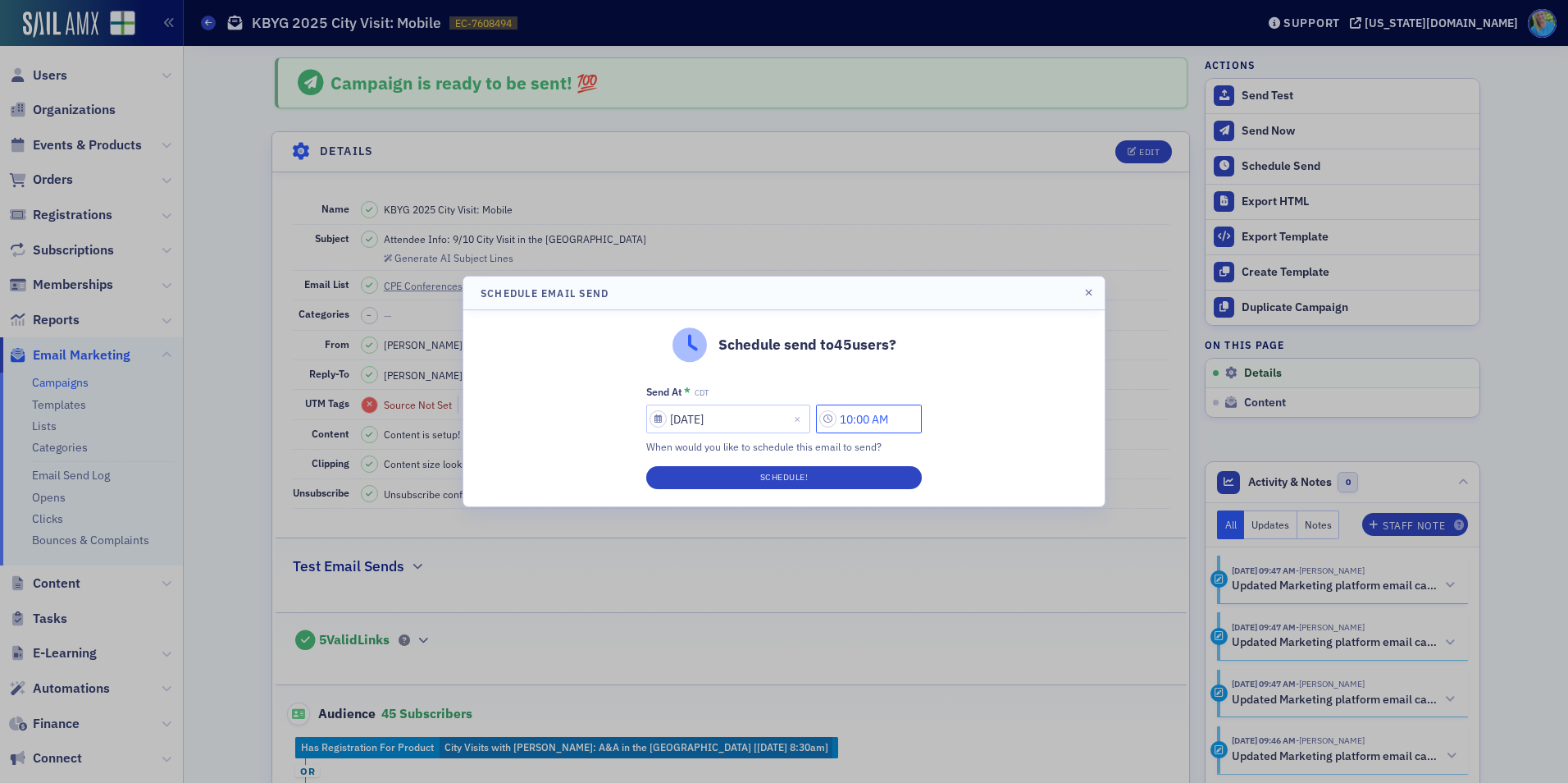
click at [856, 412] on input "10:00 AM" at bounding box center [869, 419] width 106 height 29
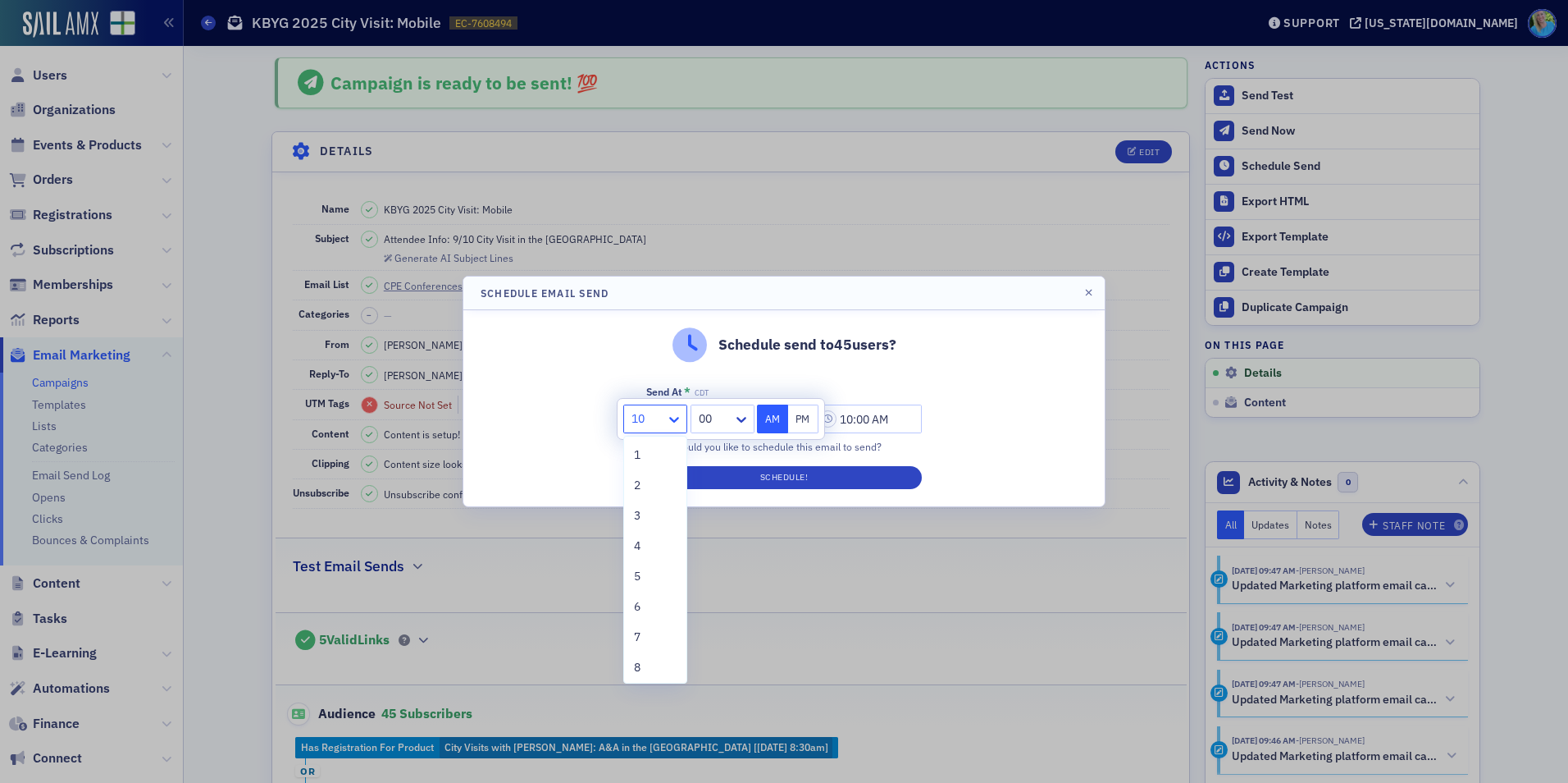
click at [671, 417] on icon at bounding box center [674, 420] width 17 height 17
click at [656, 632] on div "11" at bounding box center [656, 634] width 43 height 18
type input "11:00 AM"
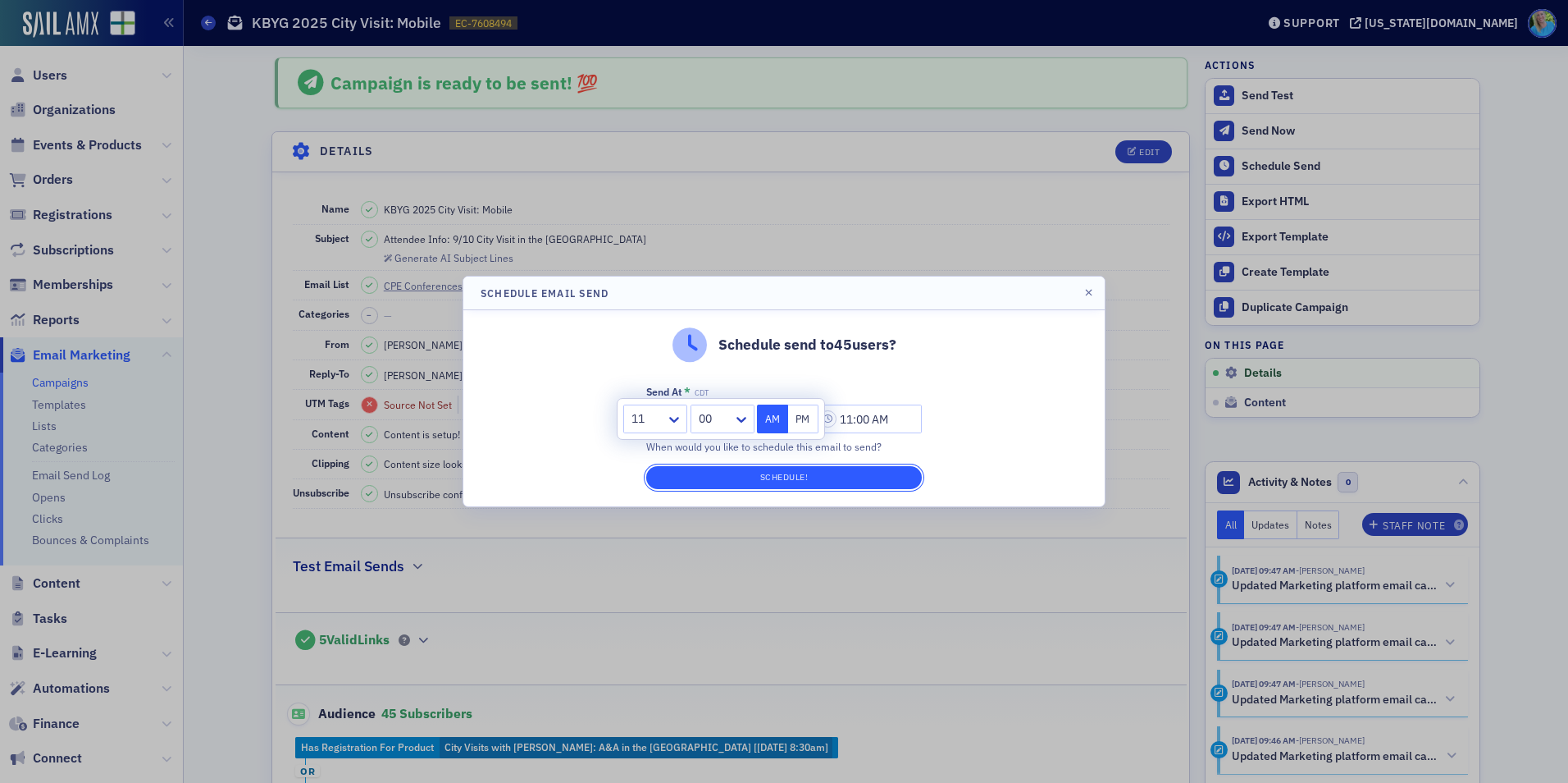
click at [763, 478] on button "Schedule!" at bounding box center [784, 477] width 276 height 23
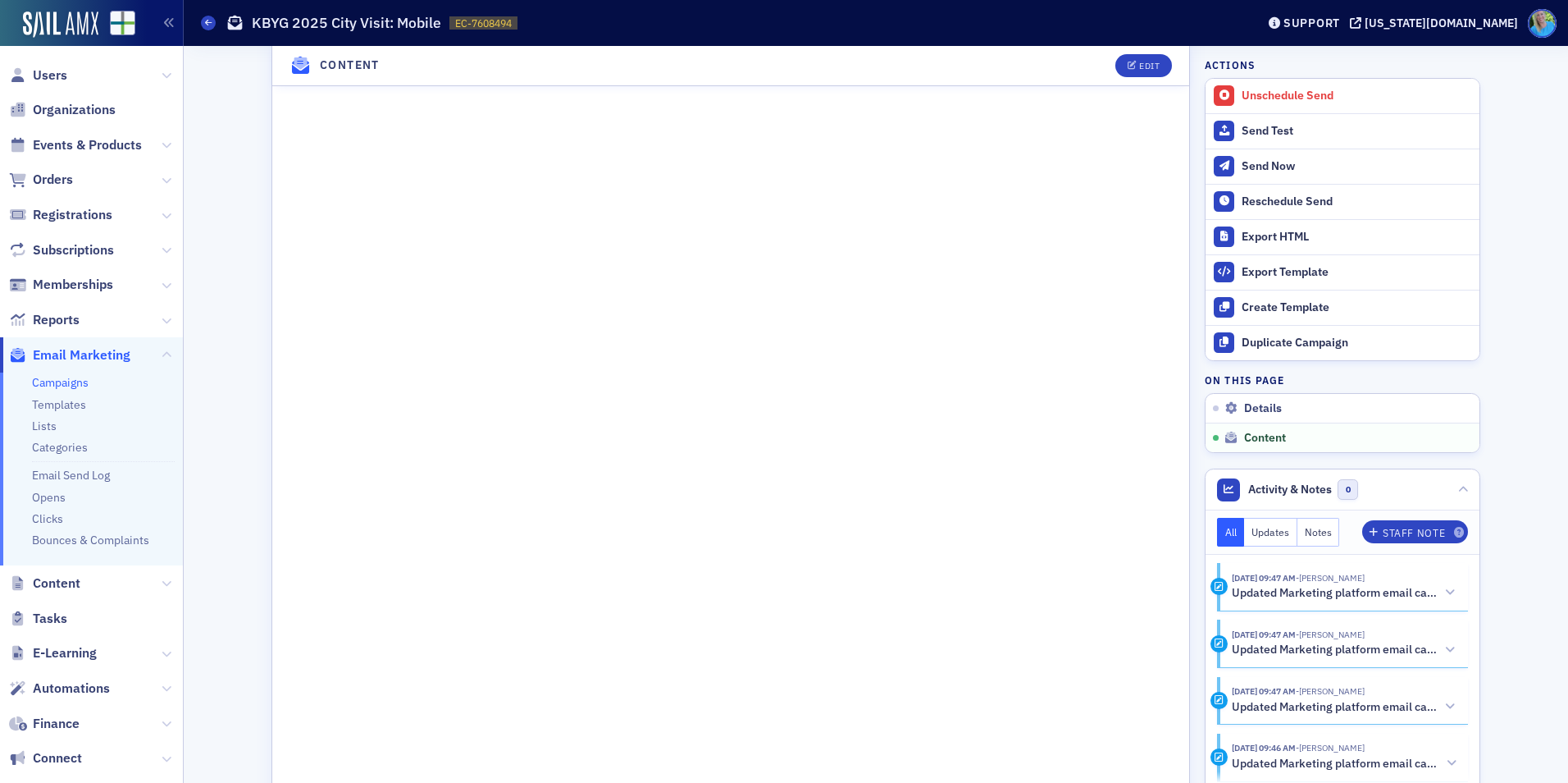
scroll to position [824, 0]
click at [63, 383] on link "Campaigns" at bounding box center [60, 383] width 56 height 15
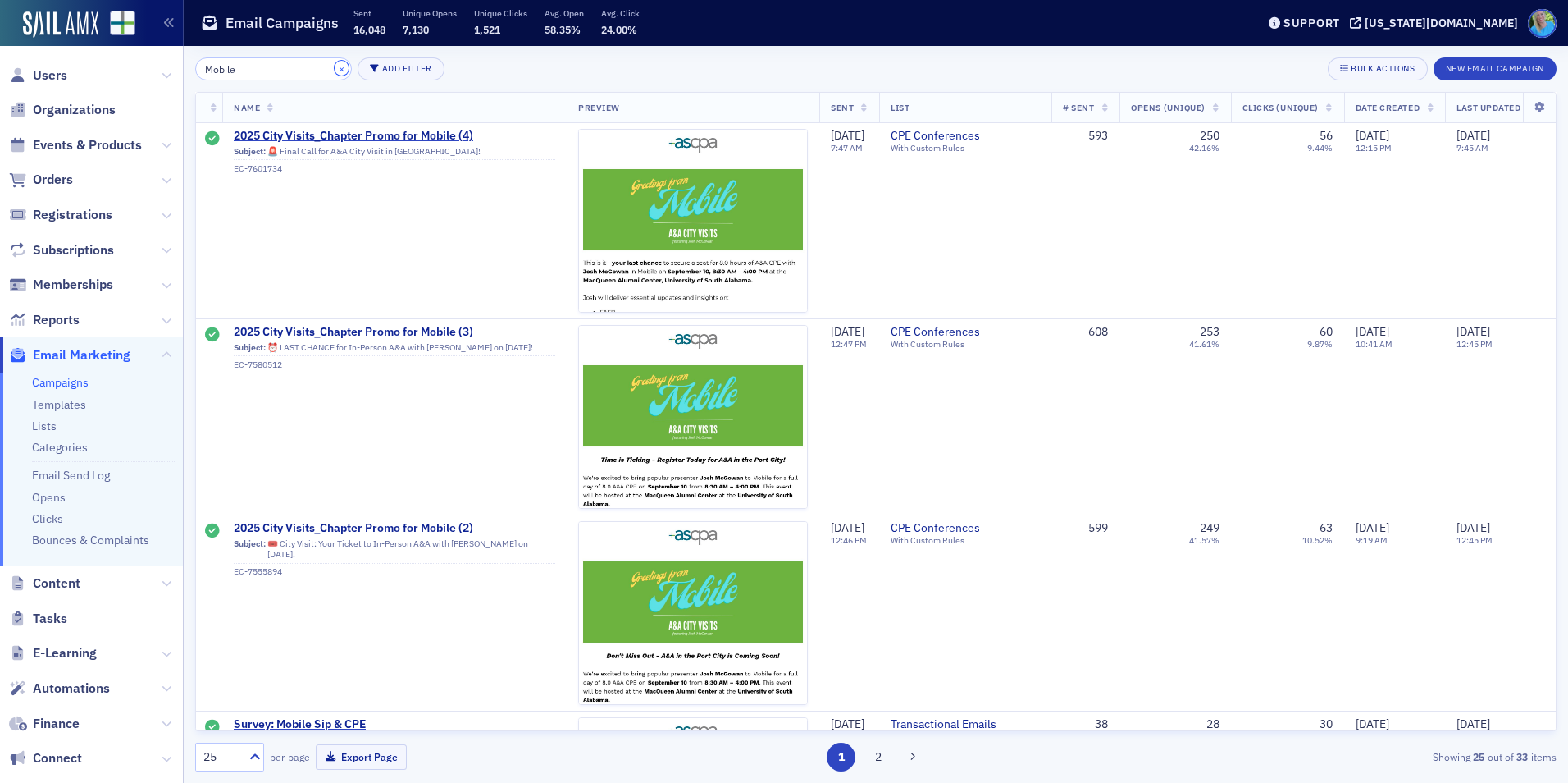
click at [334, 69] on button "×" at bounding box center [342, 69] width 15 height 15
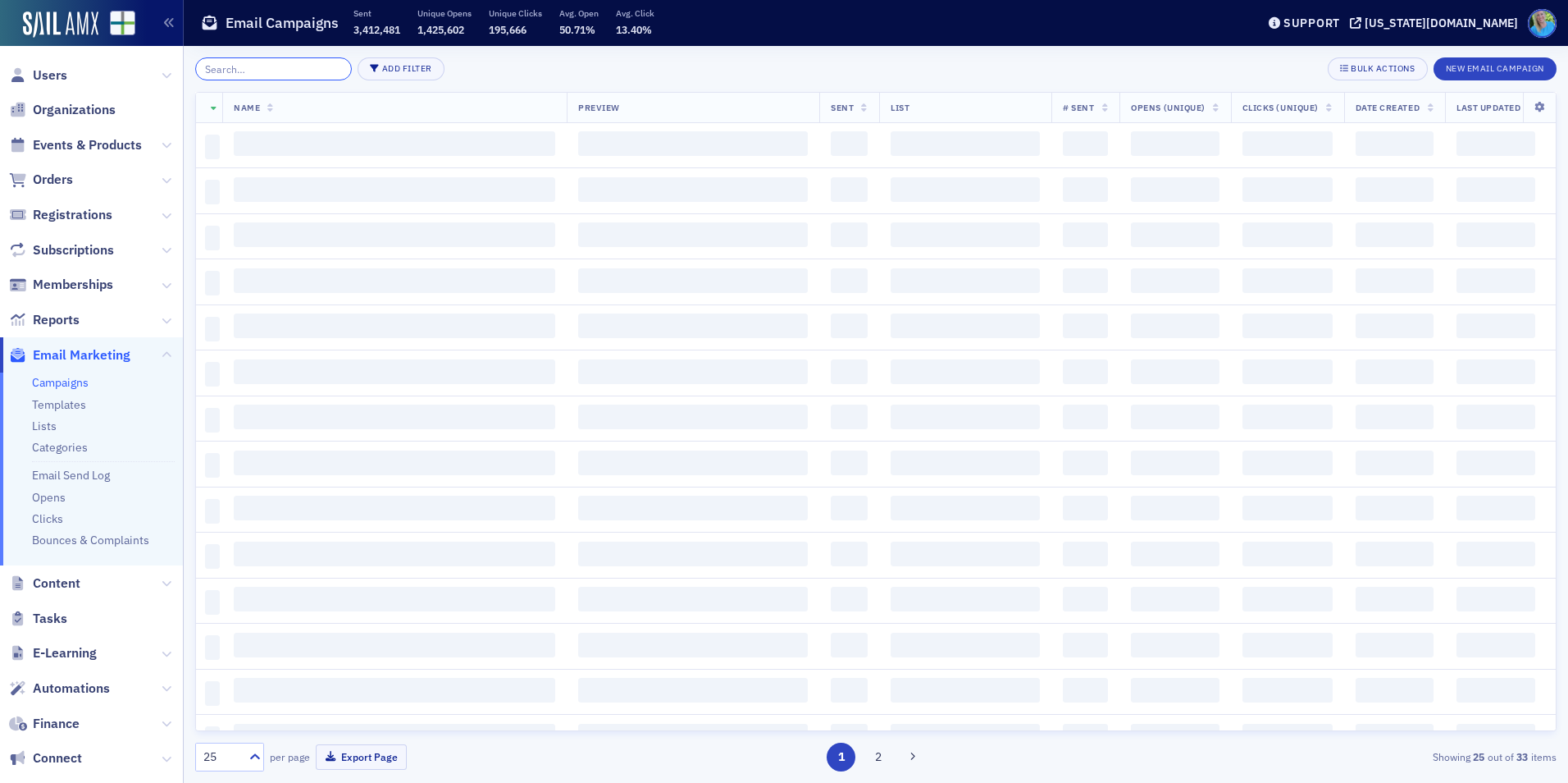
click at [286, 69] on input "search" at bounding box center [273, 69] width 157 height 23
type input "Montgome"
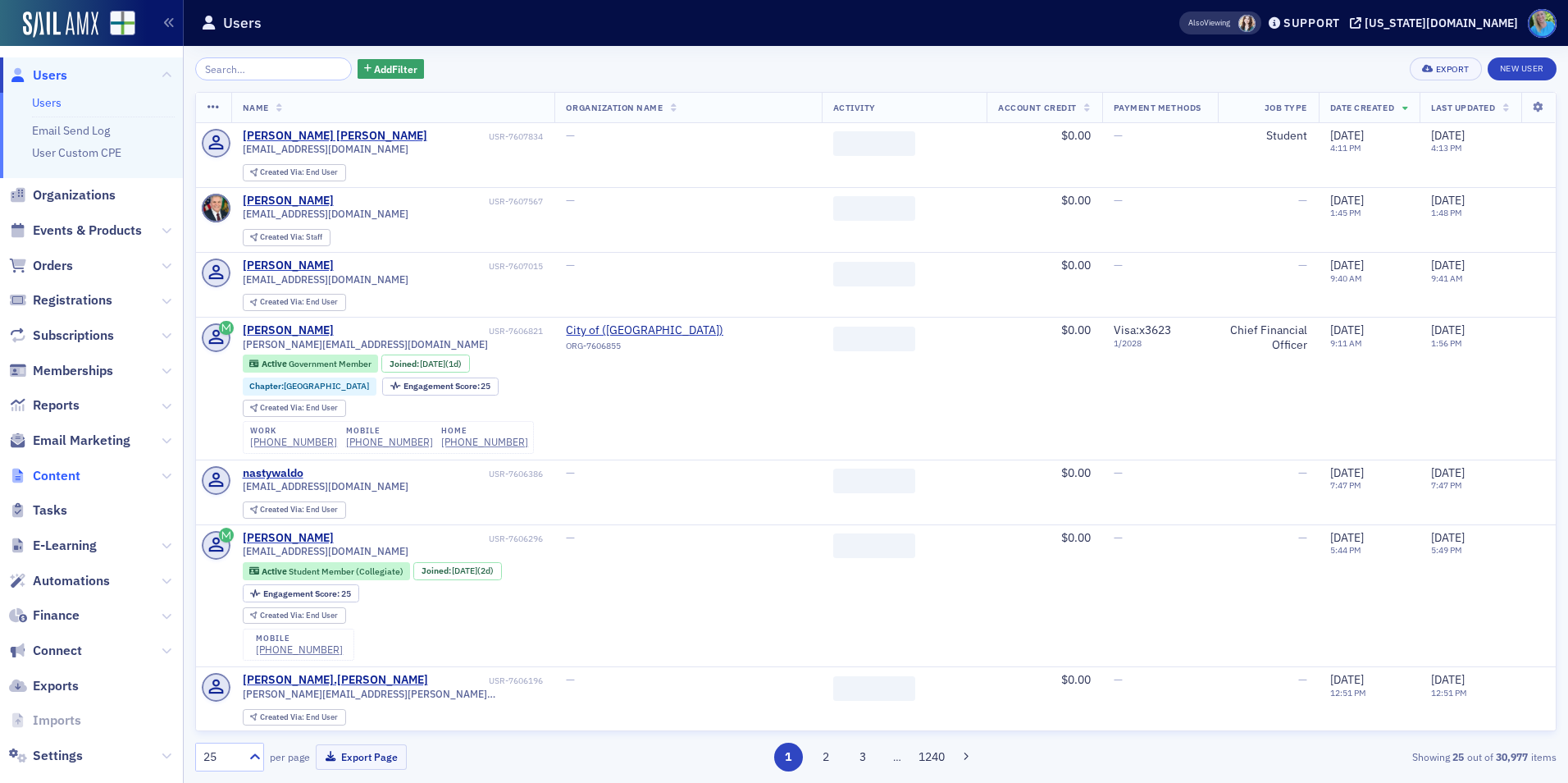
click at [58, 471] on span "Content" at bounding box center [56, 475] width 47 height 18
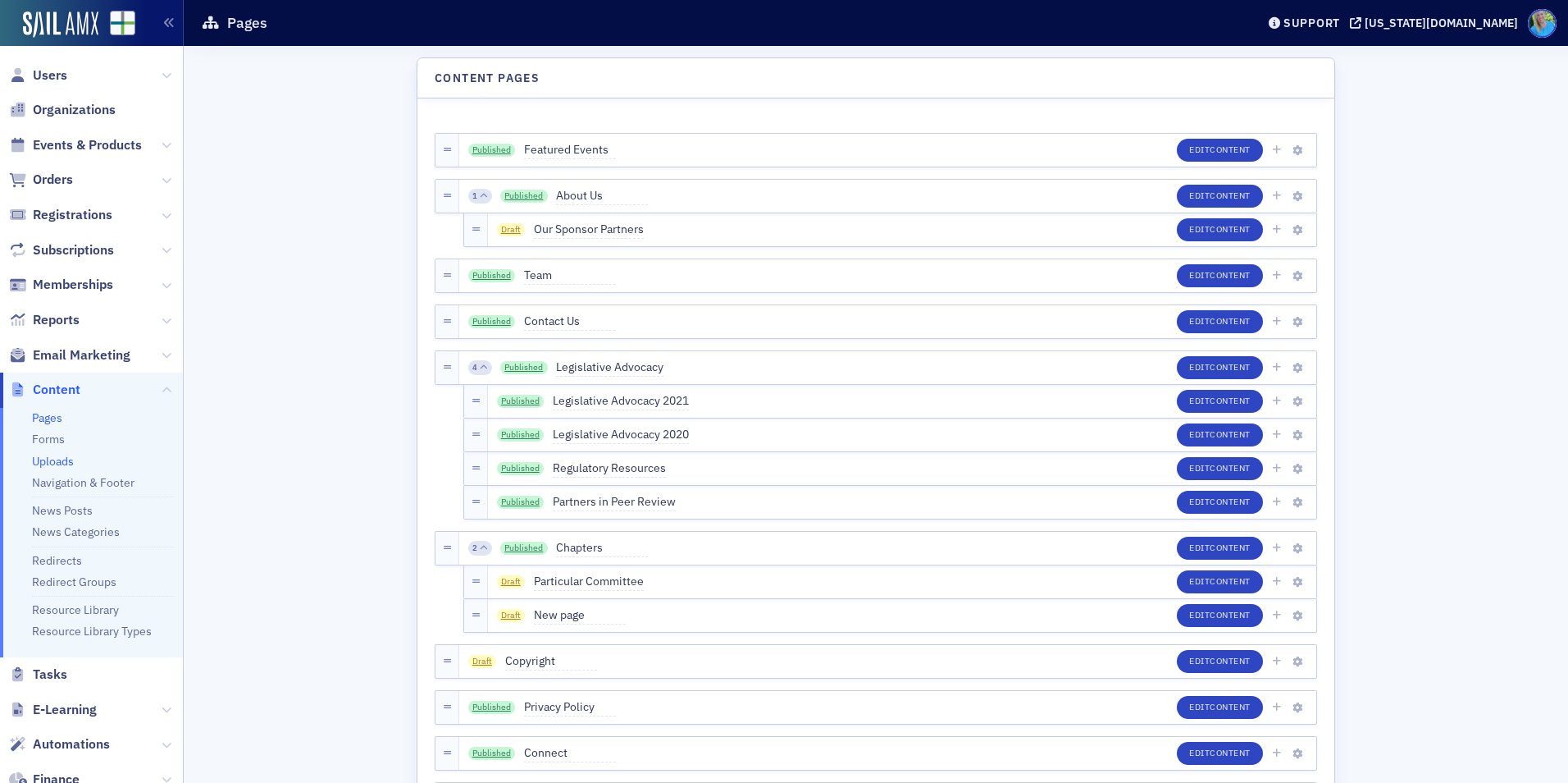
click at [59, 465] on link "Uploads" at bounding box center [53, 461] width 42 height 15
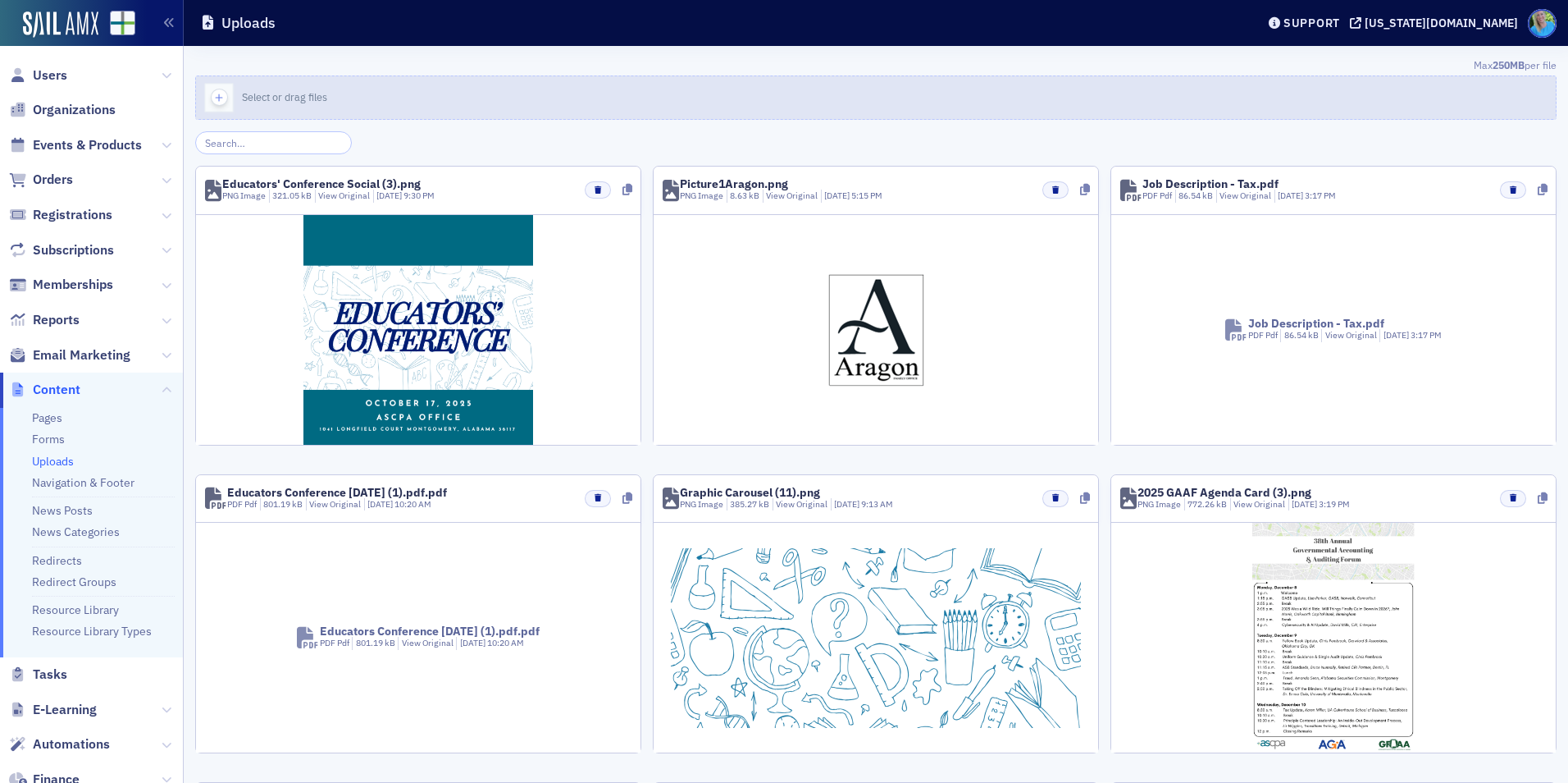
click at [218, 94] on icon "button" at bounding box center [219, 97] width 15 height 15
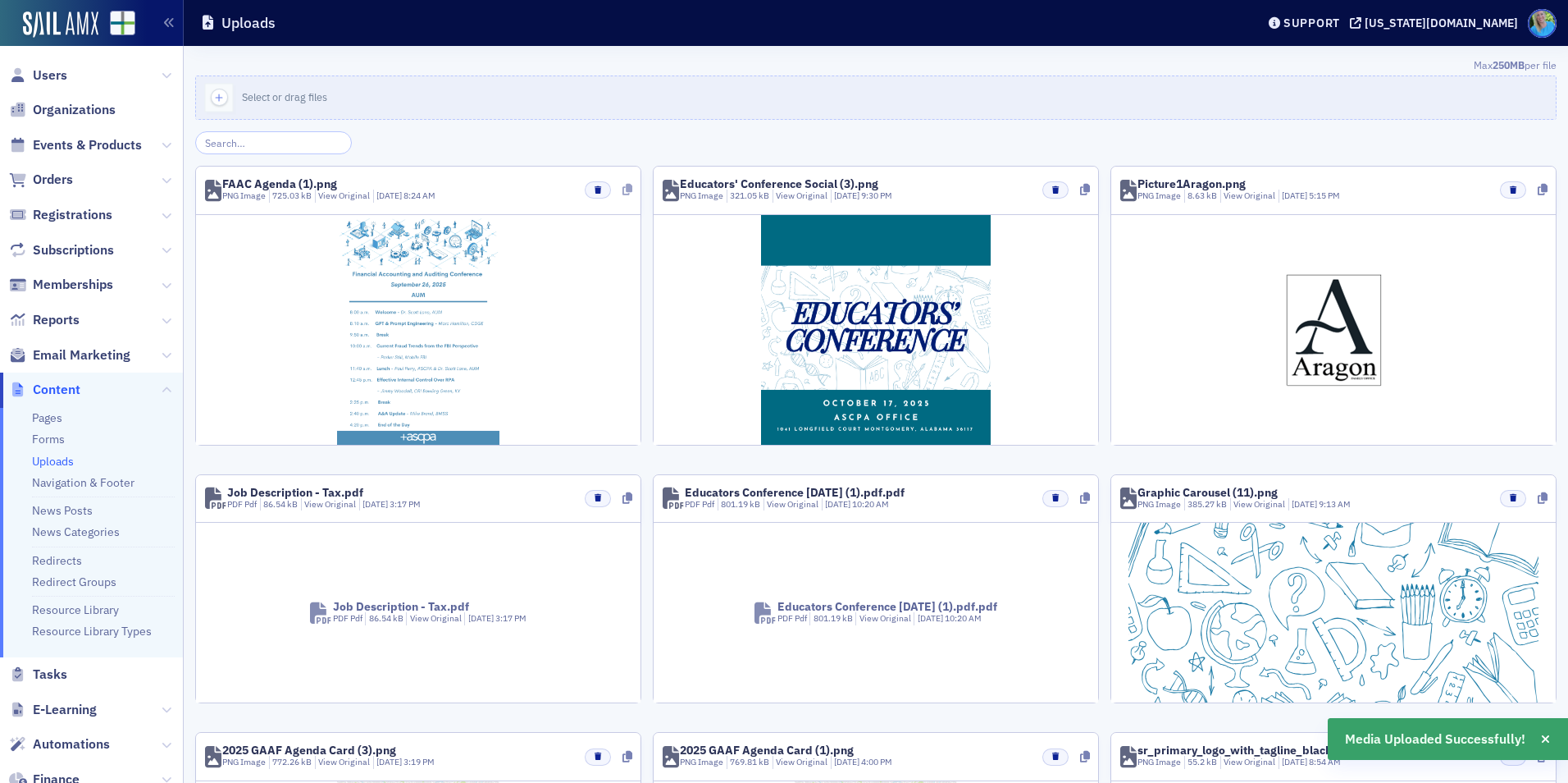
click at [622, 190] on icon at bounding box center [627, 189] width 10 height 11
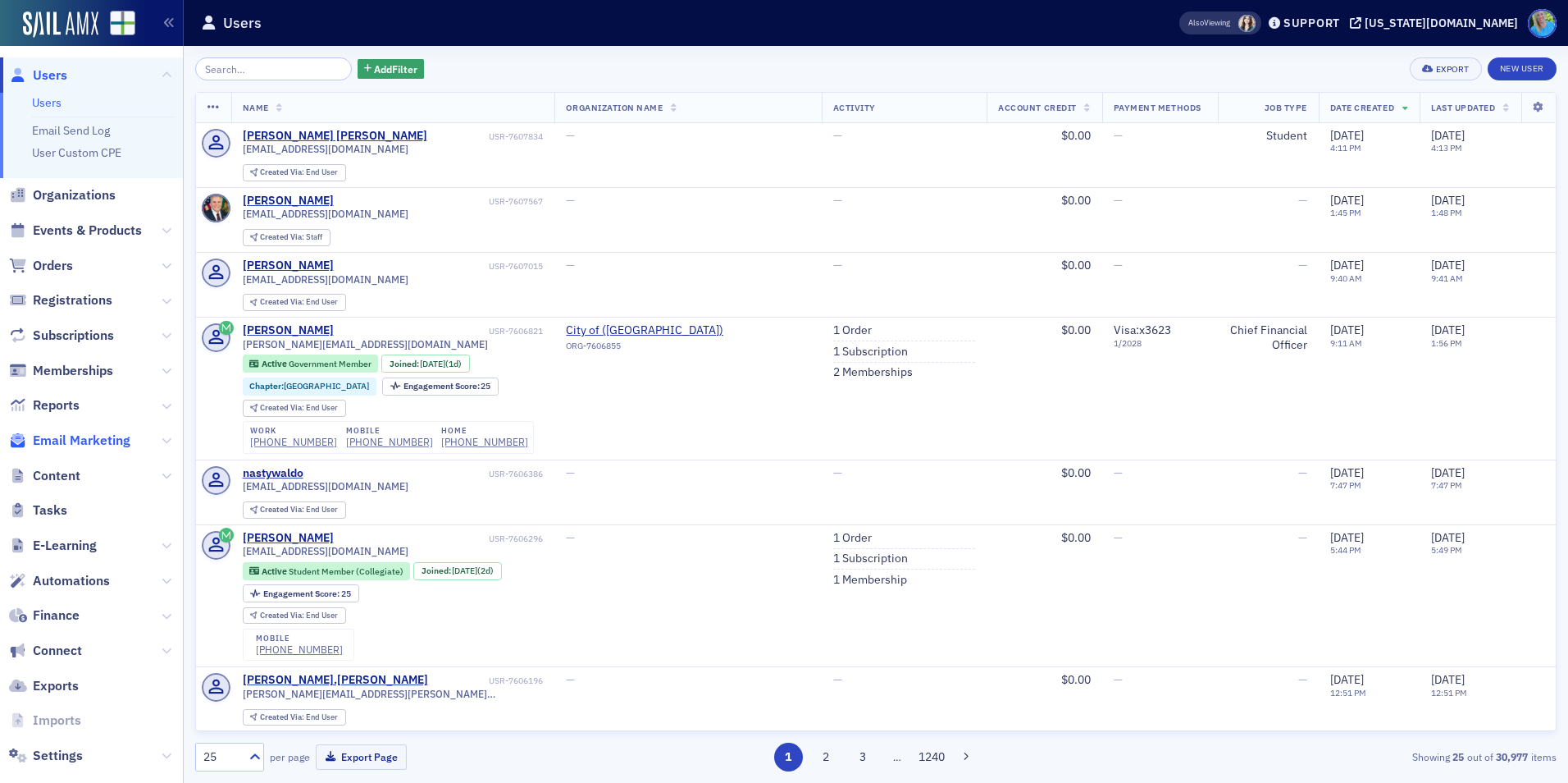
click at [75, 441] on span "Email Marketing" at bounding box center [81, 440] width 97 height 18
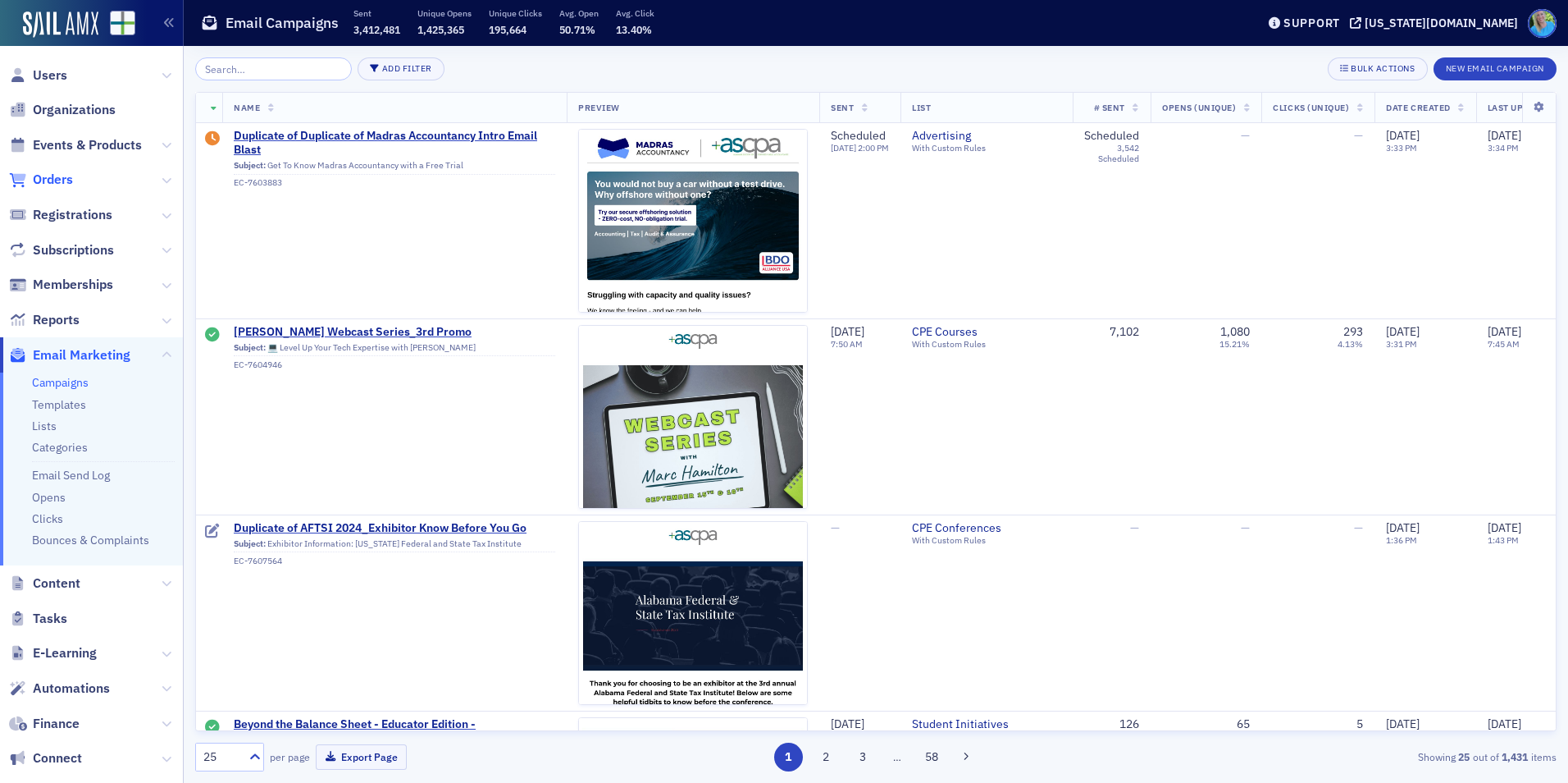
click at [43, 179] on span "Orders" at bounding box center [52, 179] width 40 height 18
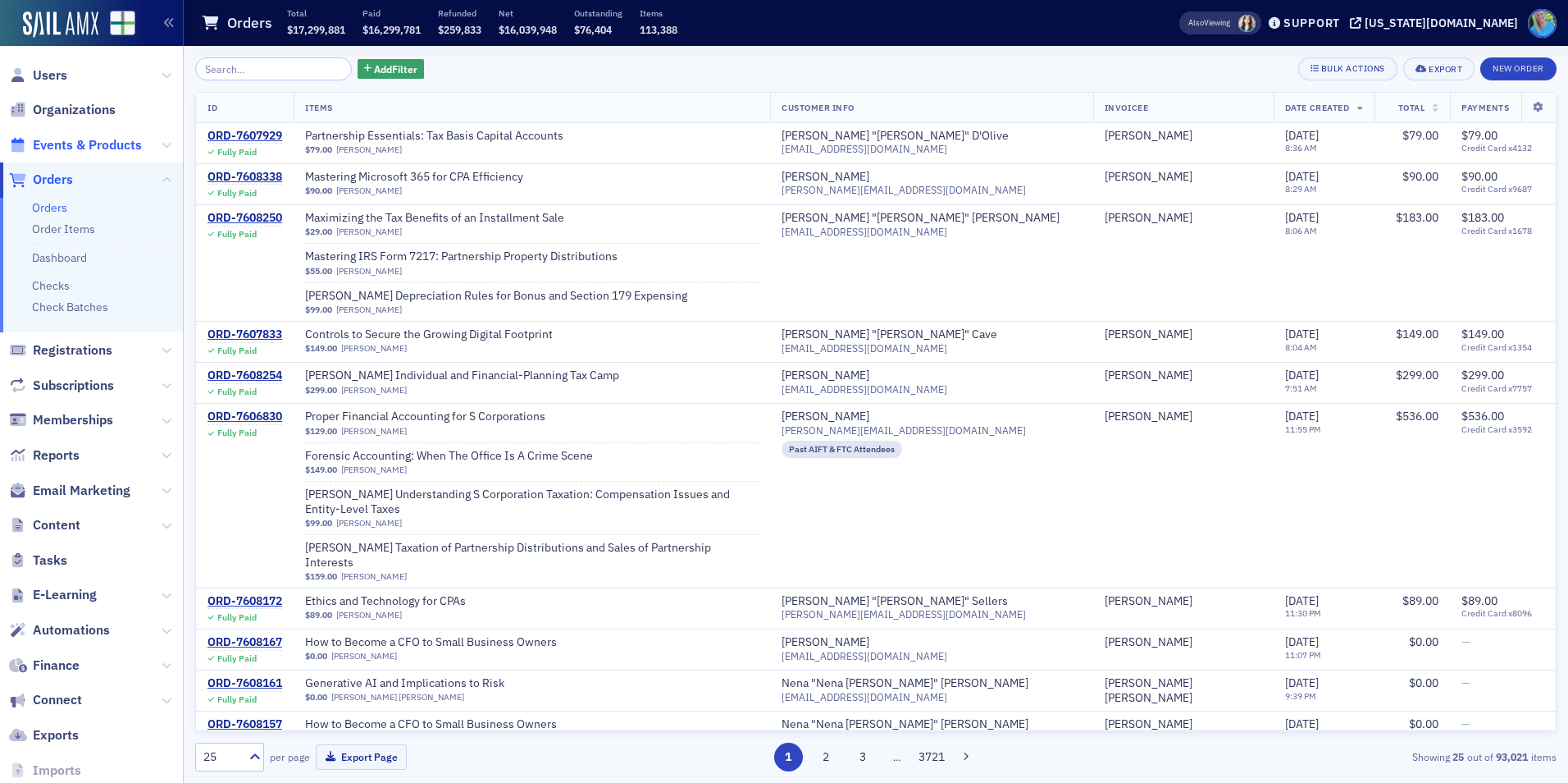
click at [58, 146] on span "Events & Products" at bounding box center [87, 145] width 109 height 18
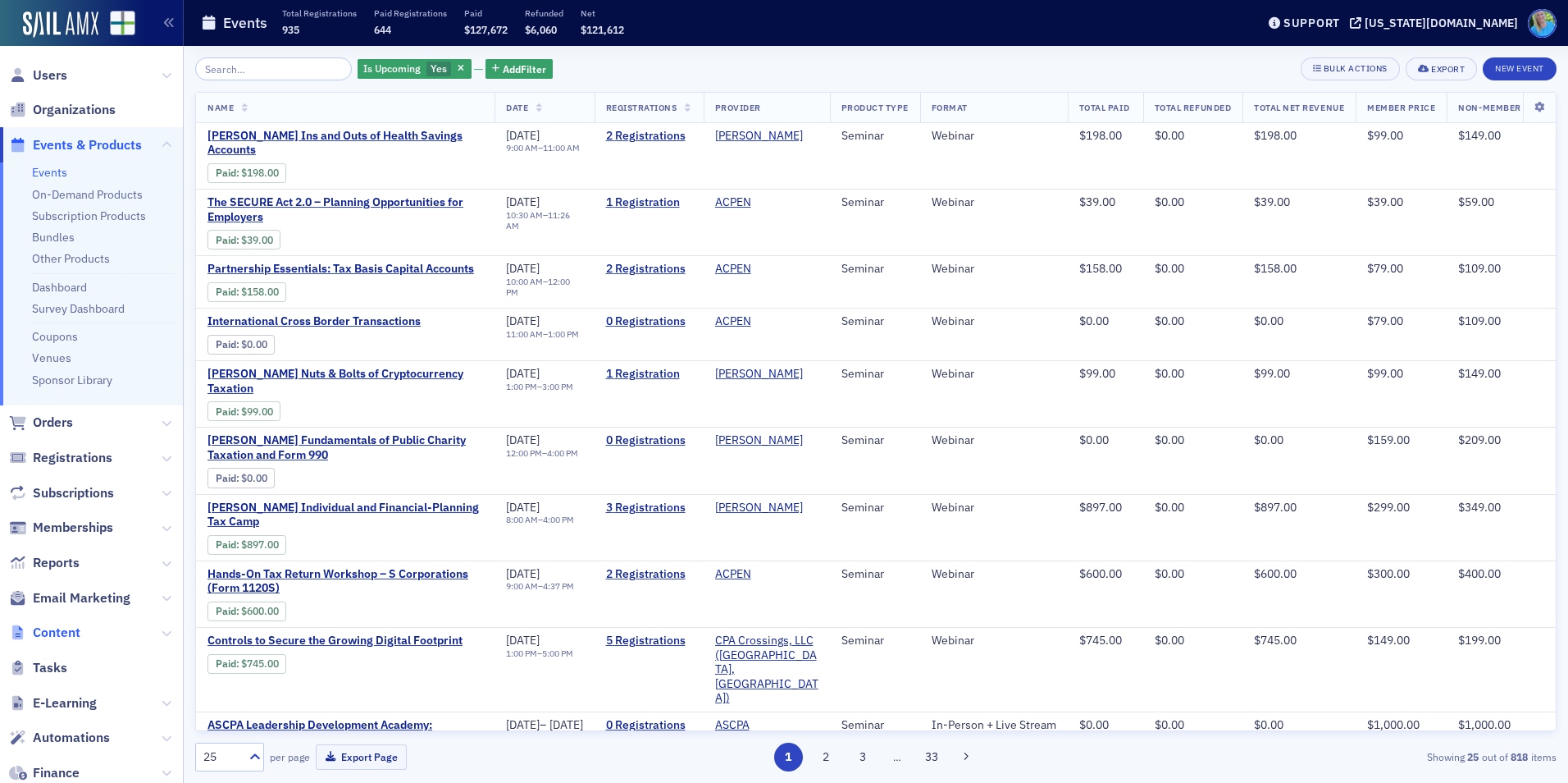
click at [61, 632] on span "Content" at bounding box center [56, 632] width 47 height 18
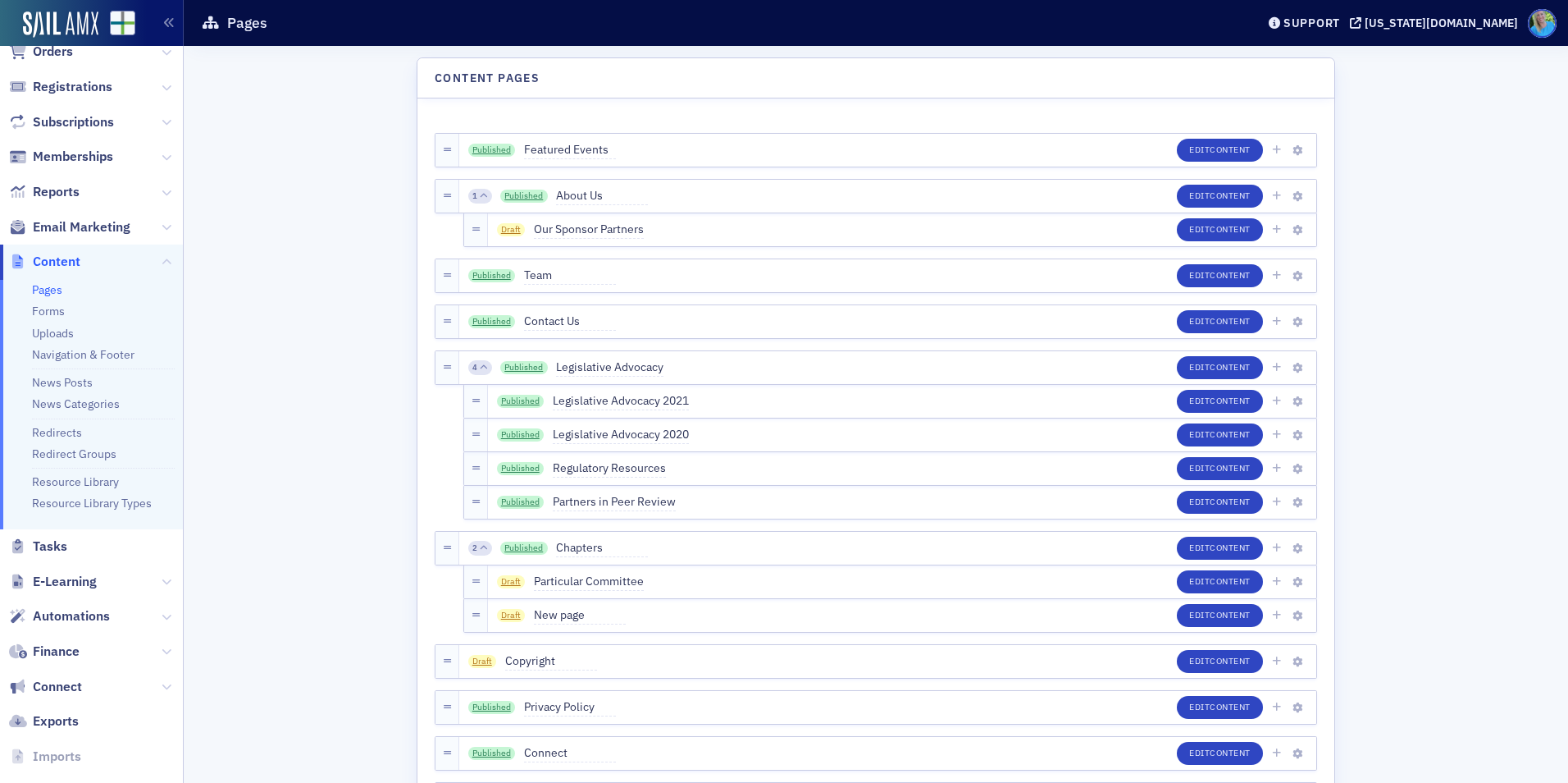
scroll to position [189, 0]
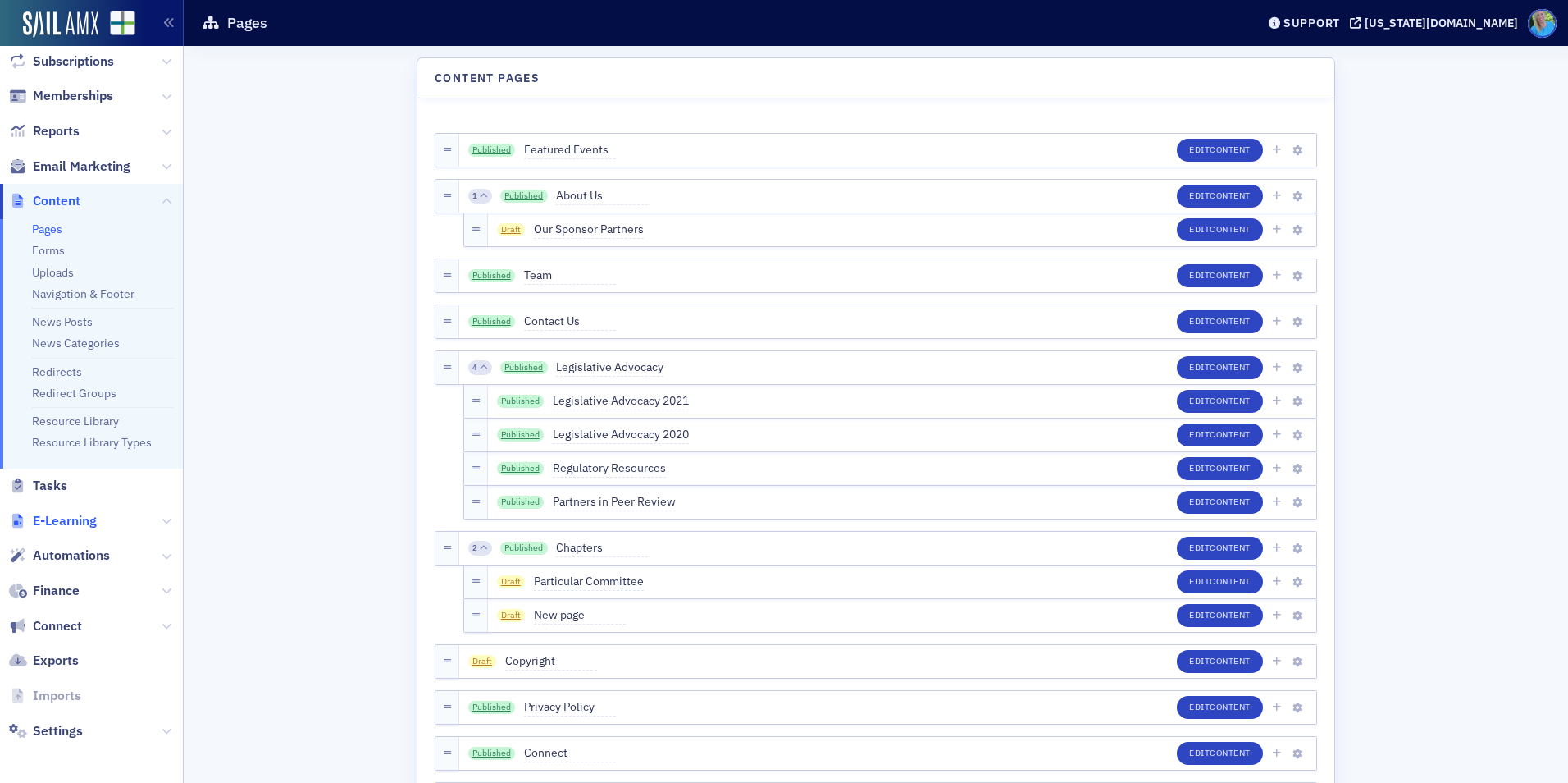
click at [75, 523] on span "E-Learning" at bounding box center [64, 521] width 64 height 18
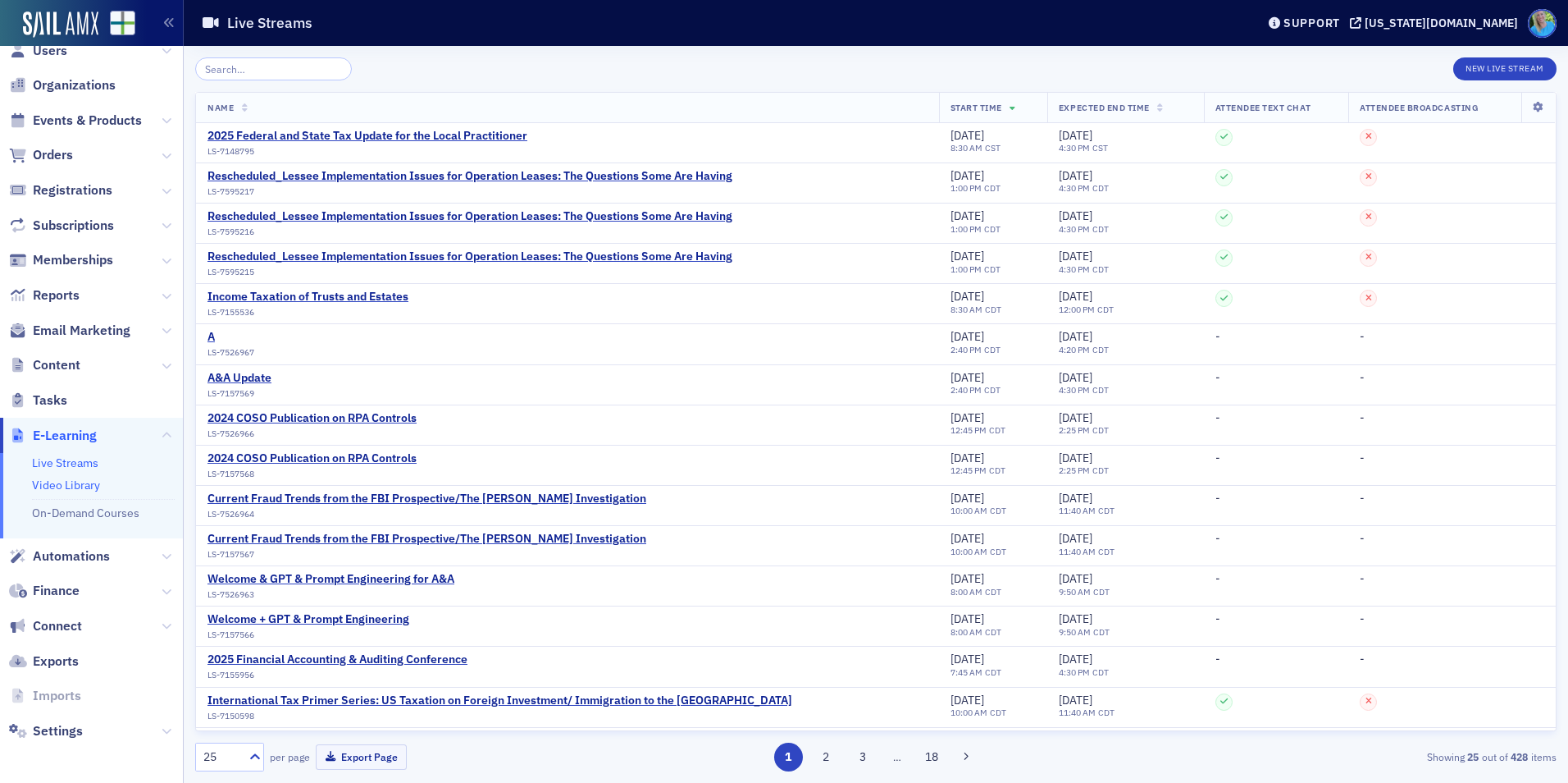
click at [78, 491] on link "Video Library" at bounding box center [66, 485] width 68 height 15
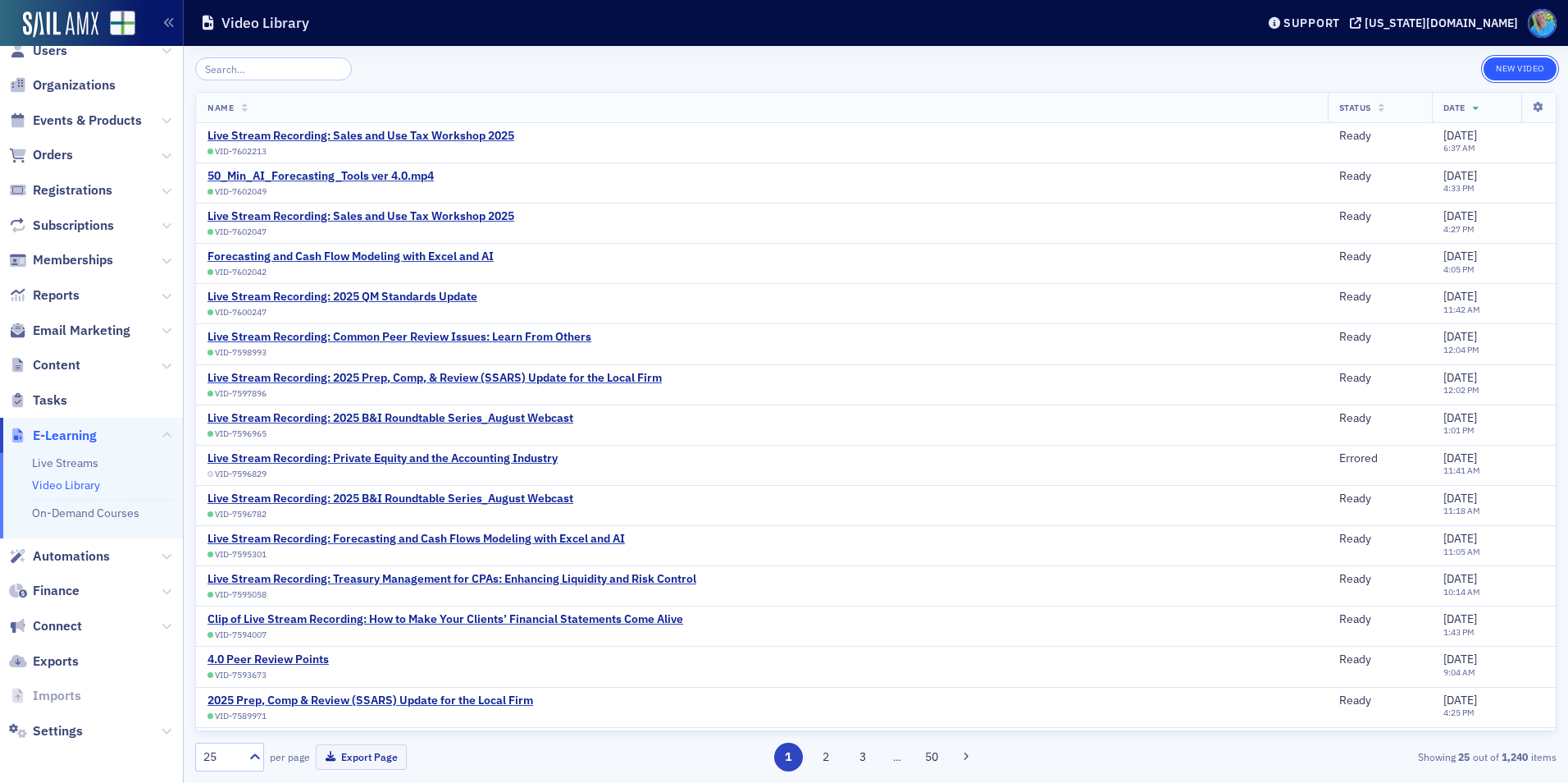
click at [1523, 70] on button "New Video" at bounding box center [1520, 69] width 73 height 23
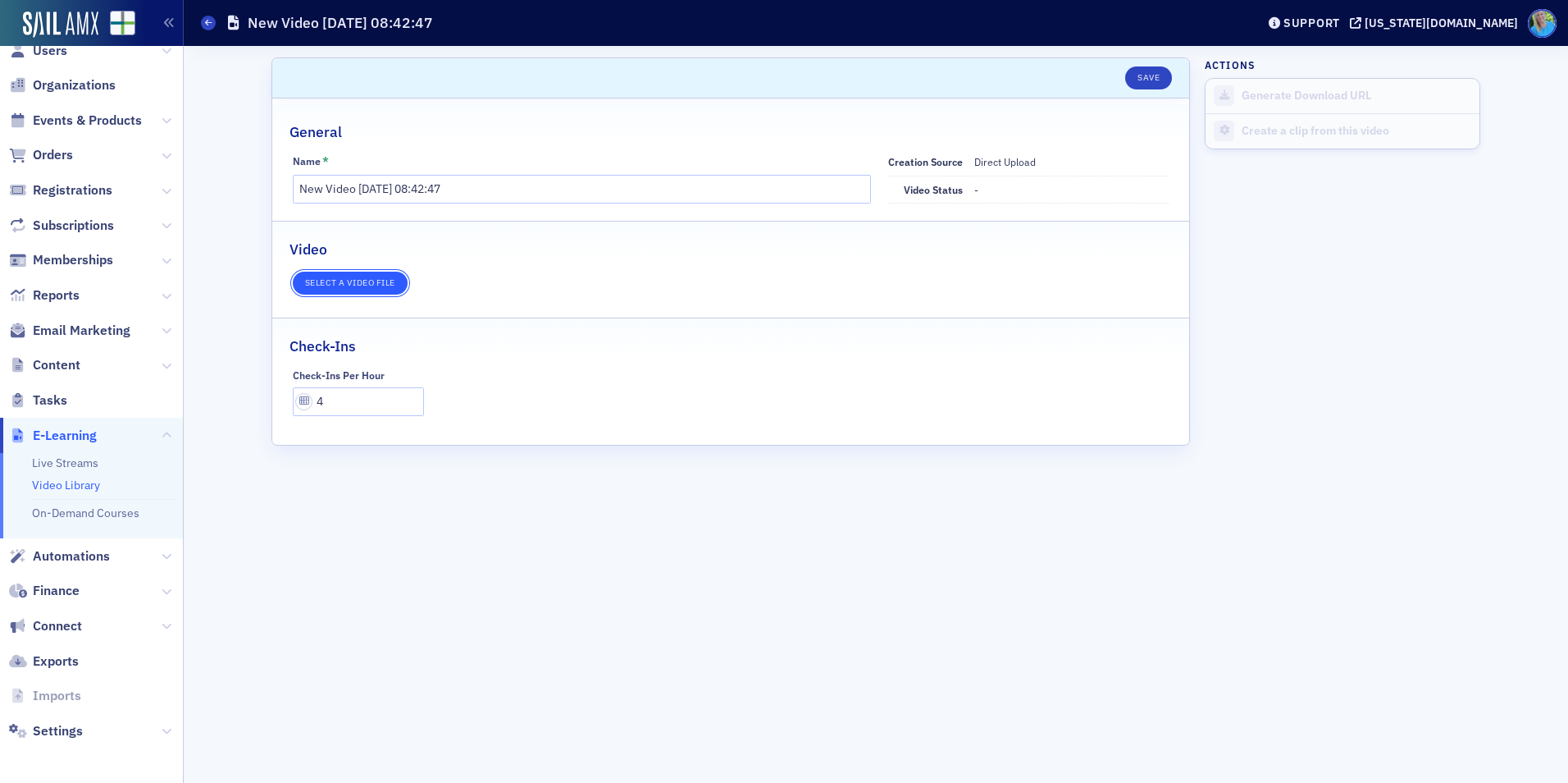
click at [381, 283] on button "Select a video file" at bounding box center [350, 283] width 115 height 23
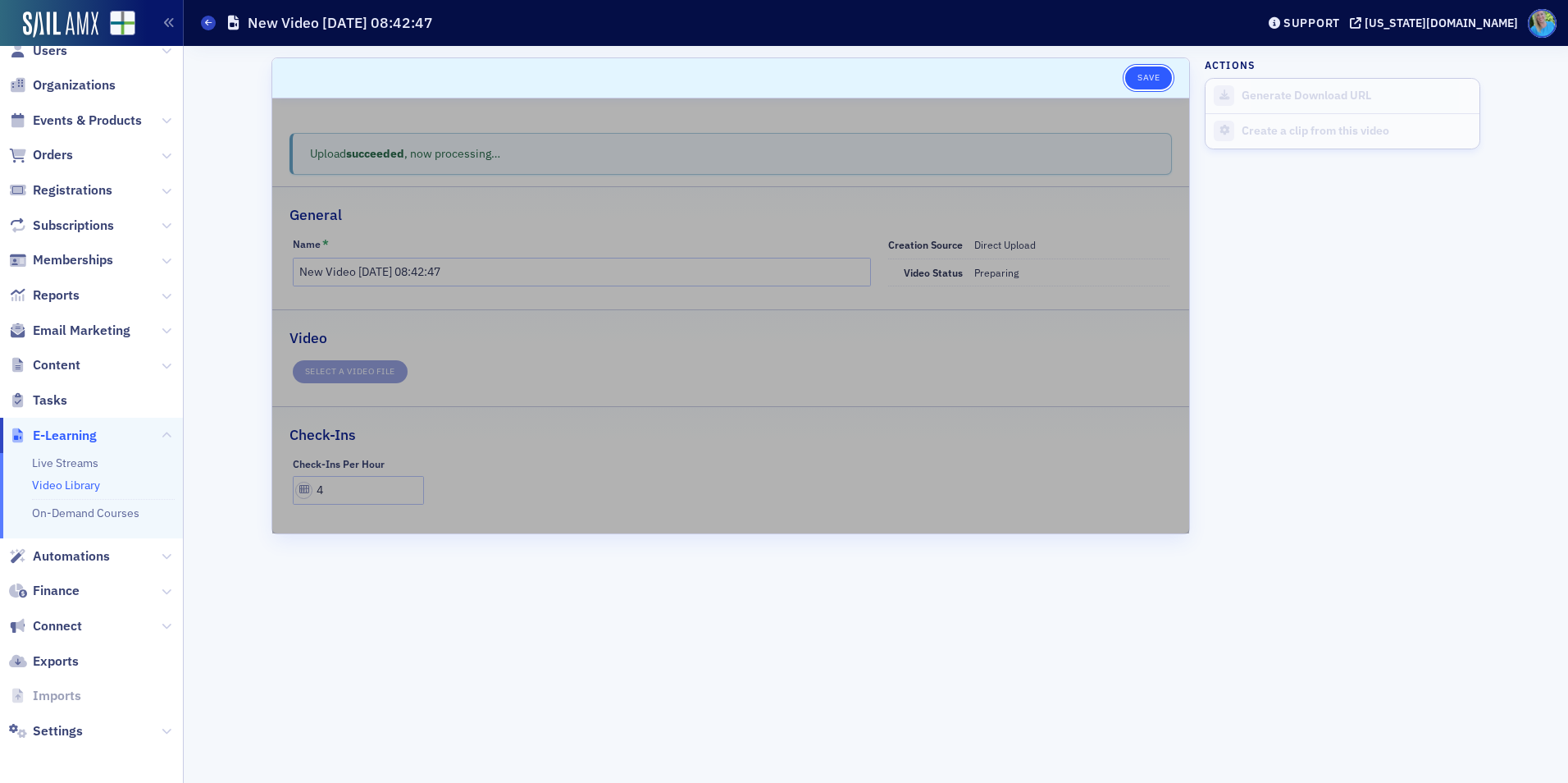
click at [1149, 77] on button "Save" at bounding box center [1148, 78] width 46 height 23
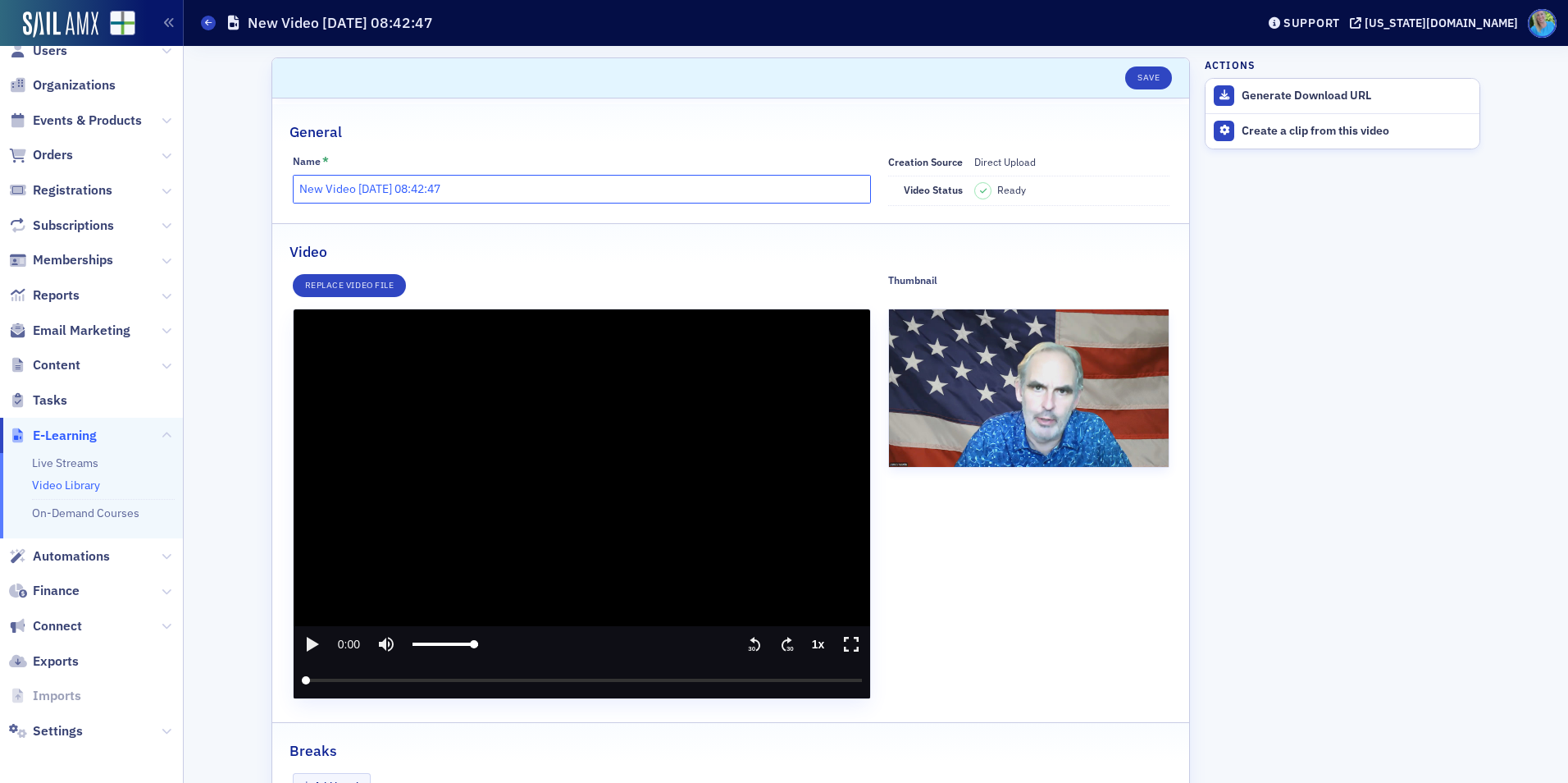
drag, startPoint x: 463, startPoint y: 185, endPoint x: 270, endPoint y: 183, distance: 193.0
click at [272, 183] on div "Name * New Video 9/3/2025 08:42:47 Creation Source Direct Upload Video status R…" at bounding box center [731, 180] width 917 height 52
paste input "Lessee Implementation Issues for Operation Leases: The Questions Some Are Having"
type input "Lessee Implementation Issues for Operation Leases: The Questions Some Are Having"
click at [1140, 75] on button "Save" at bounding box center [1148, 78] width 46 height 23
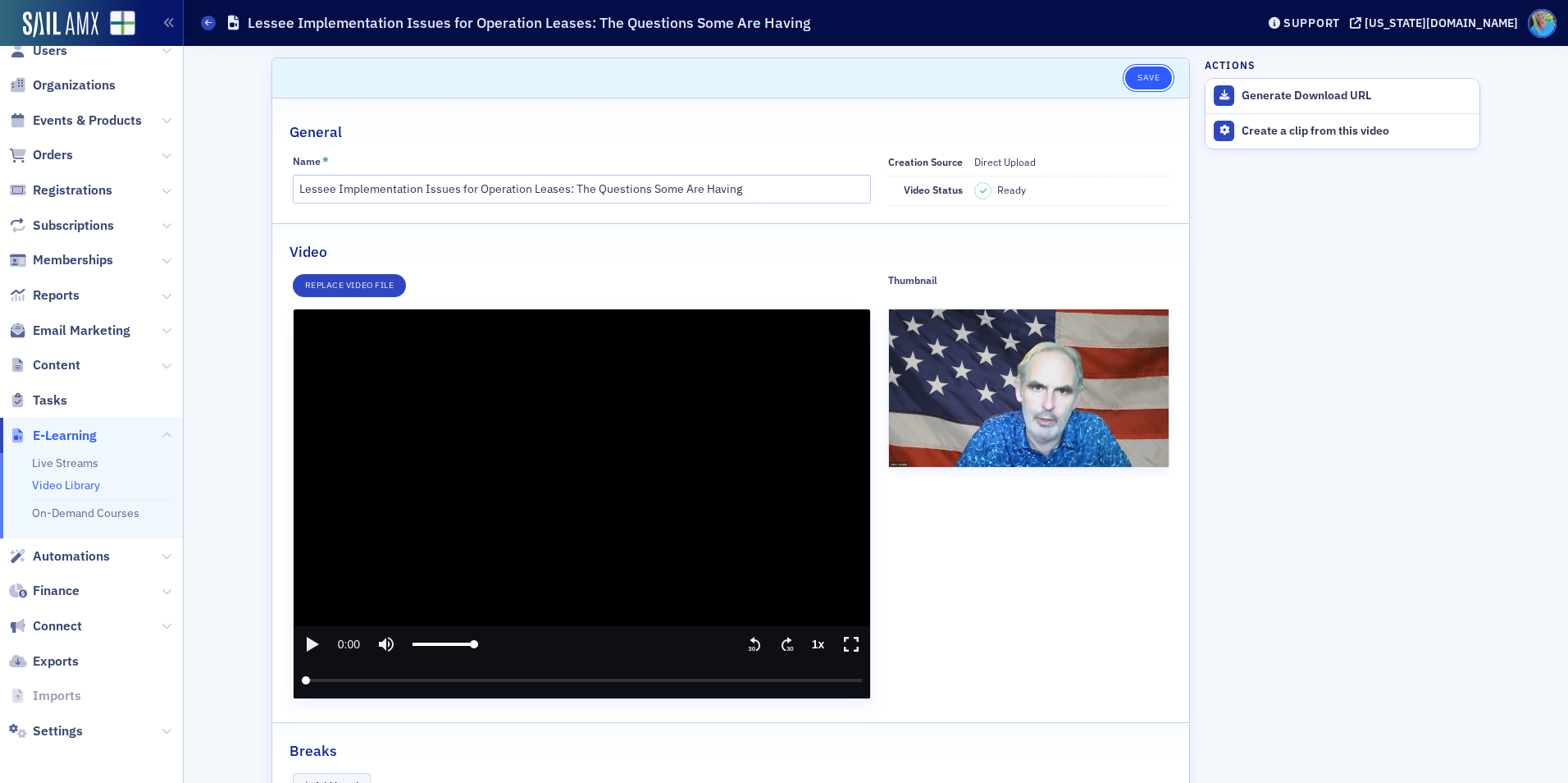
click at [1140, 79] on button "Save" at bounding box center [1148, 78] width 46 height 23
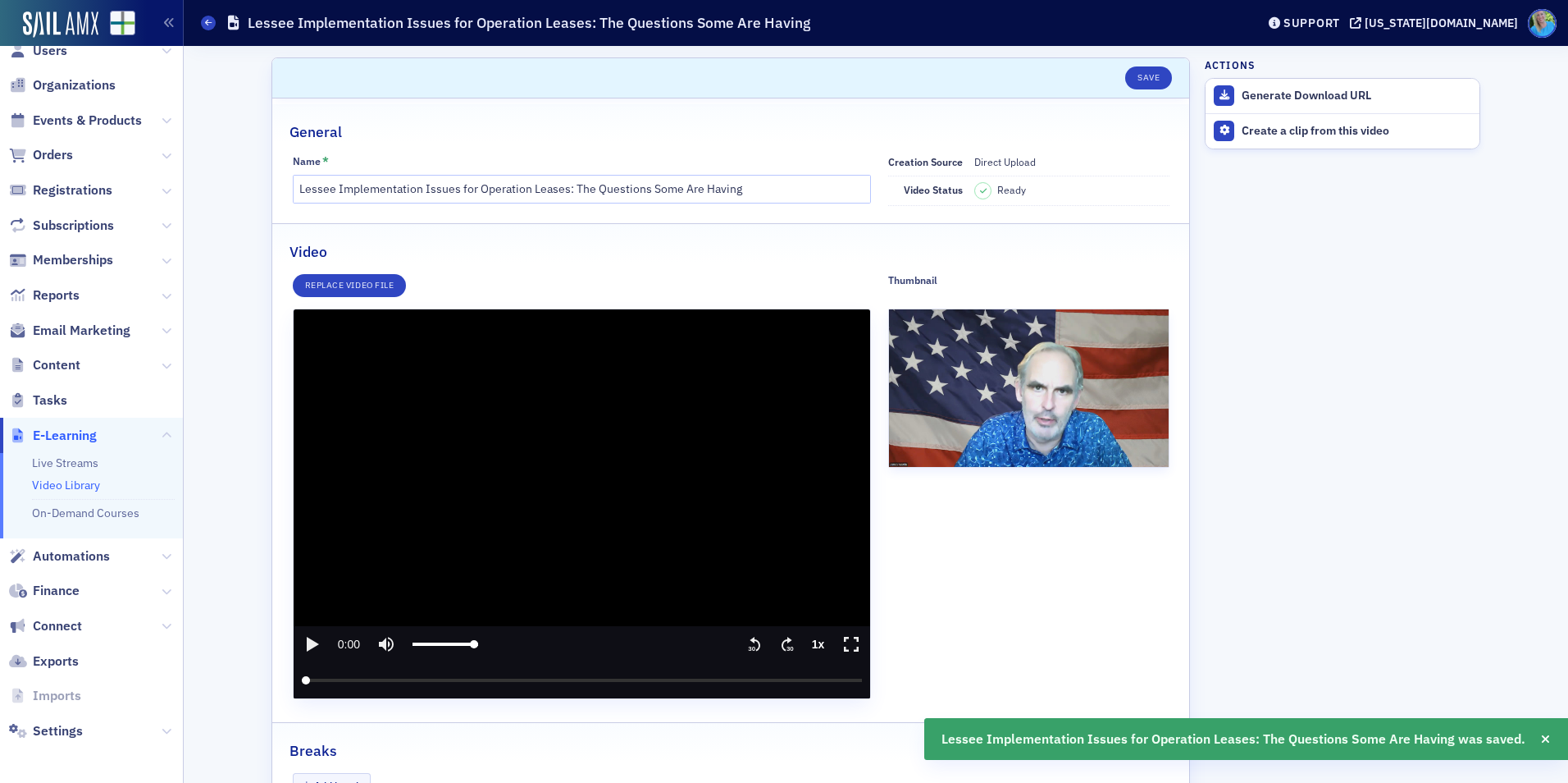
click at [69, 484] on link "Video Library" at bounding box center [66, 485] width 68 height 15
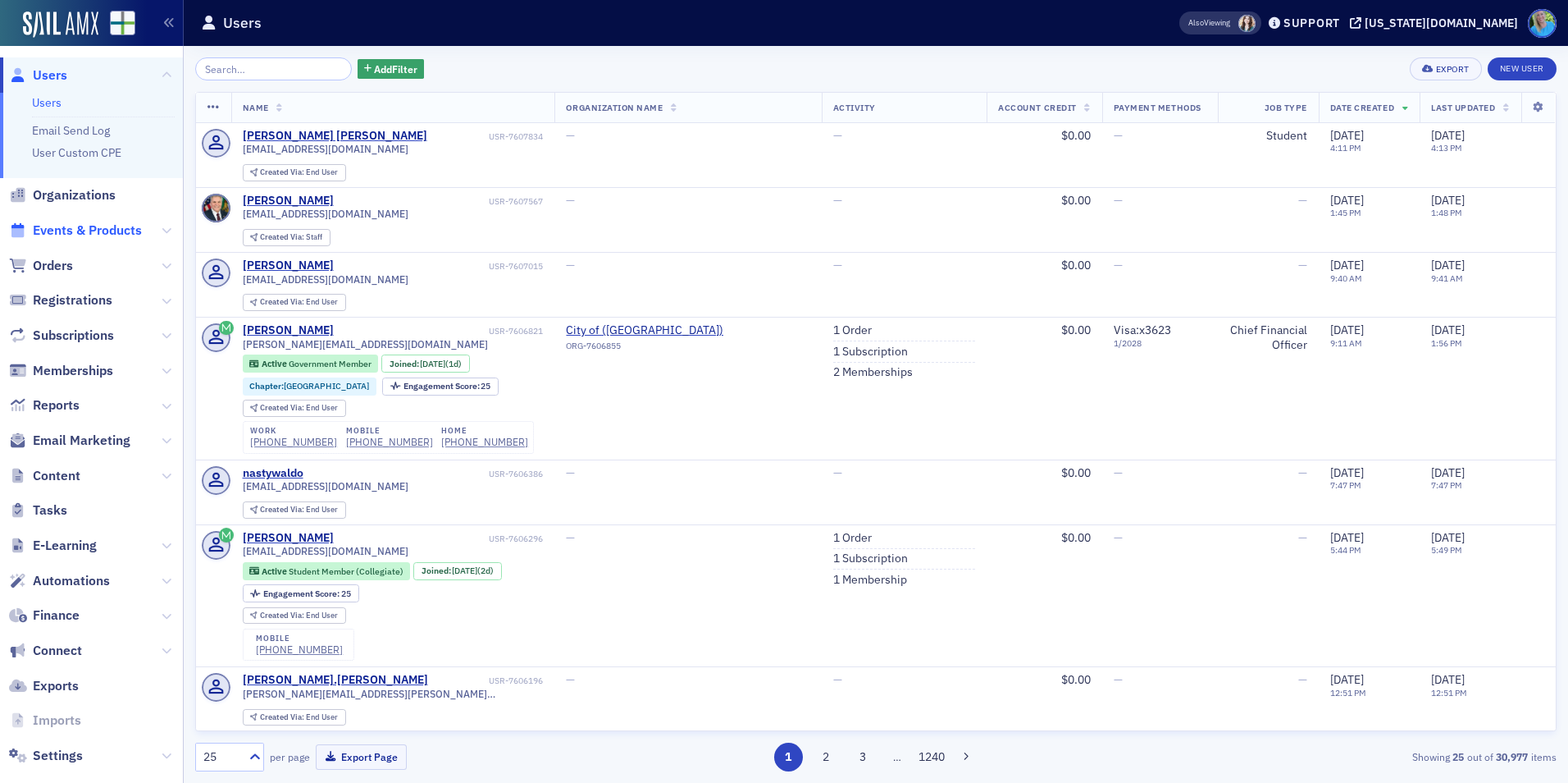
click at [93, 231] on span "Events & Products" at bounding box center [87, 230] width 109 height 18
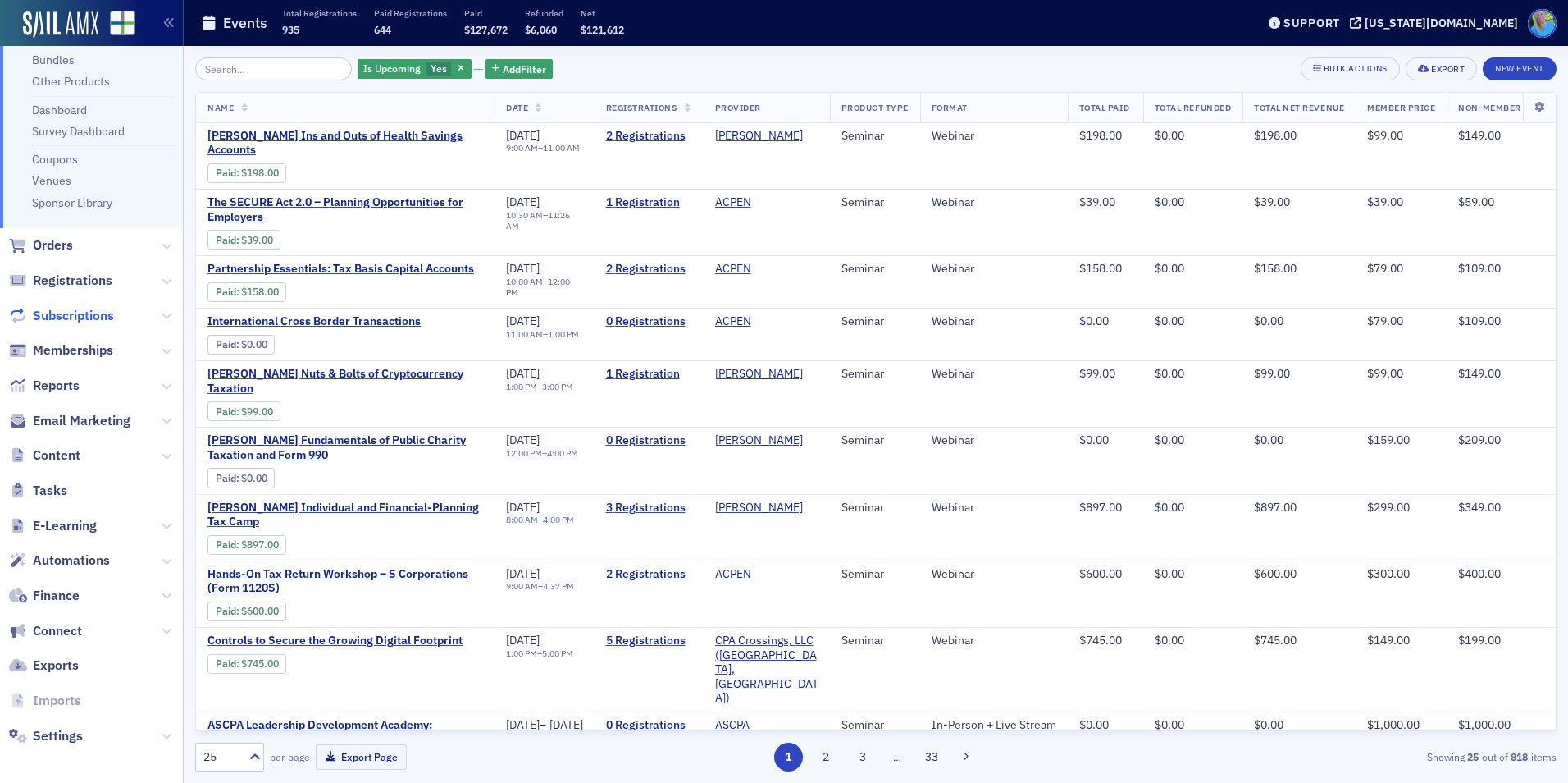
scroll to position [183, 0]
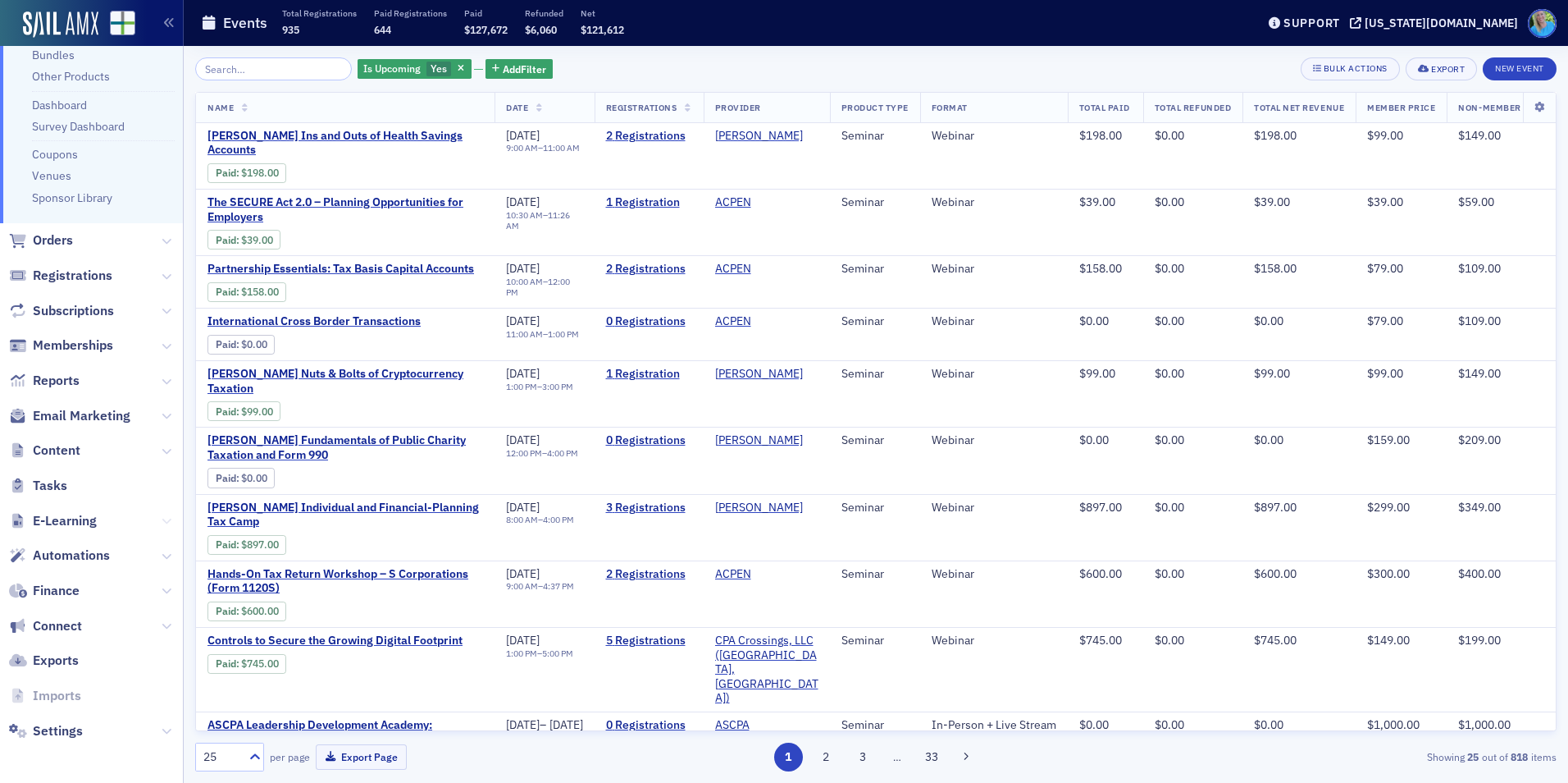
click at [148, 518] on span "E-Learning" at bounding box center [91, 521] width 182 height 35
click at [161, 522] on icon at bounding box center [166, 521] width 10 height 10
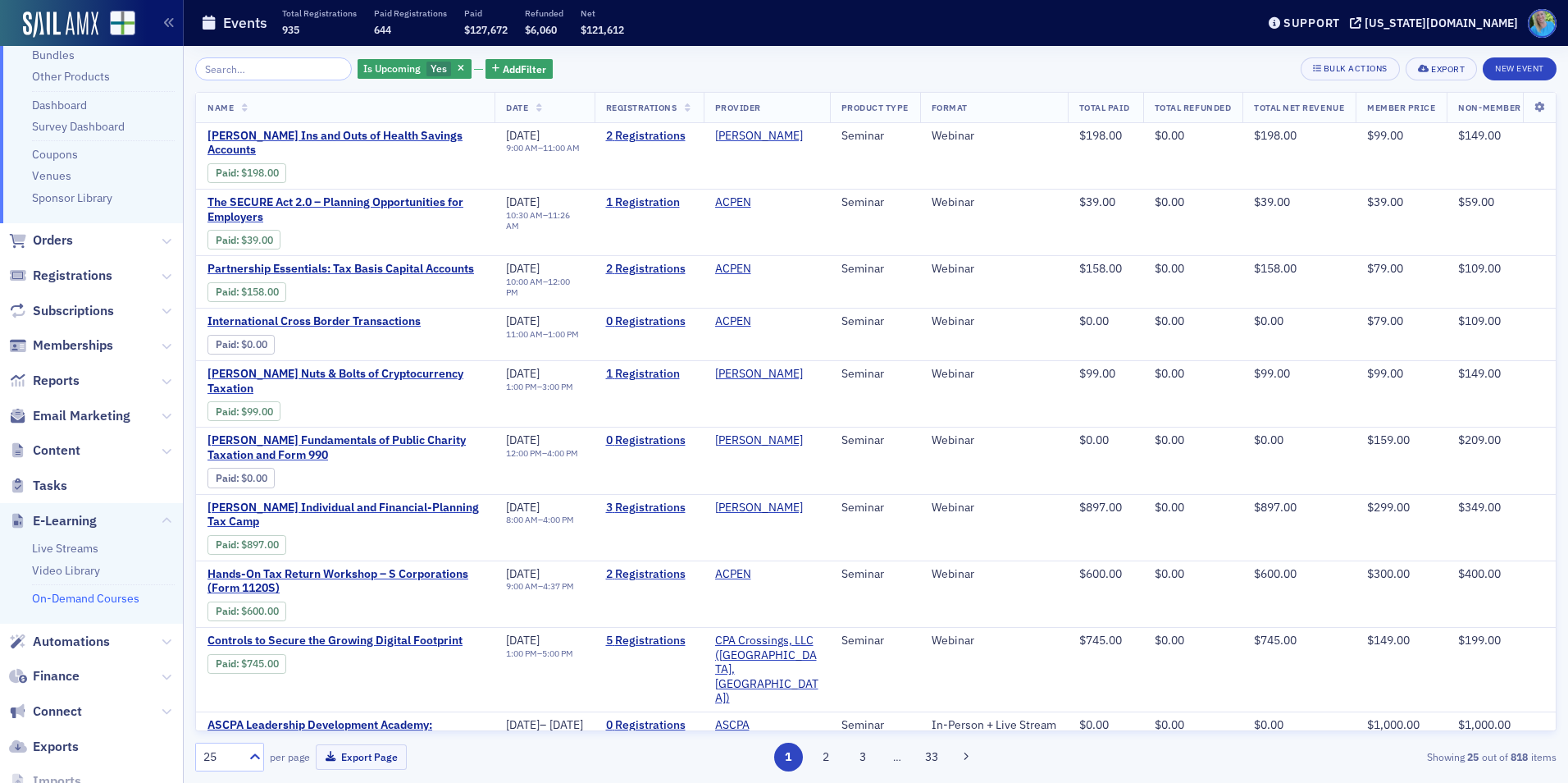
click at [68, 594] on link "On-Demand Courses" at bounding box center [86, 599] width 107 height 15
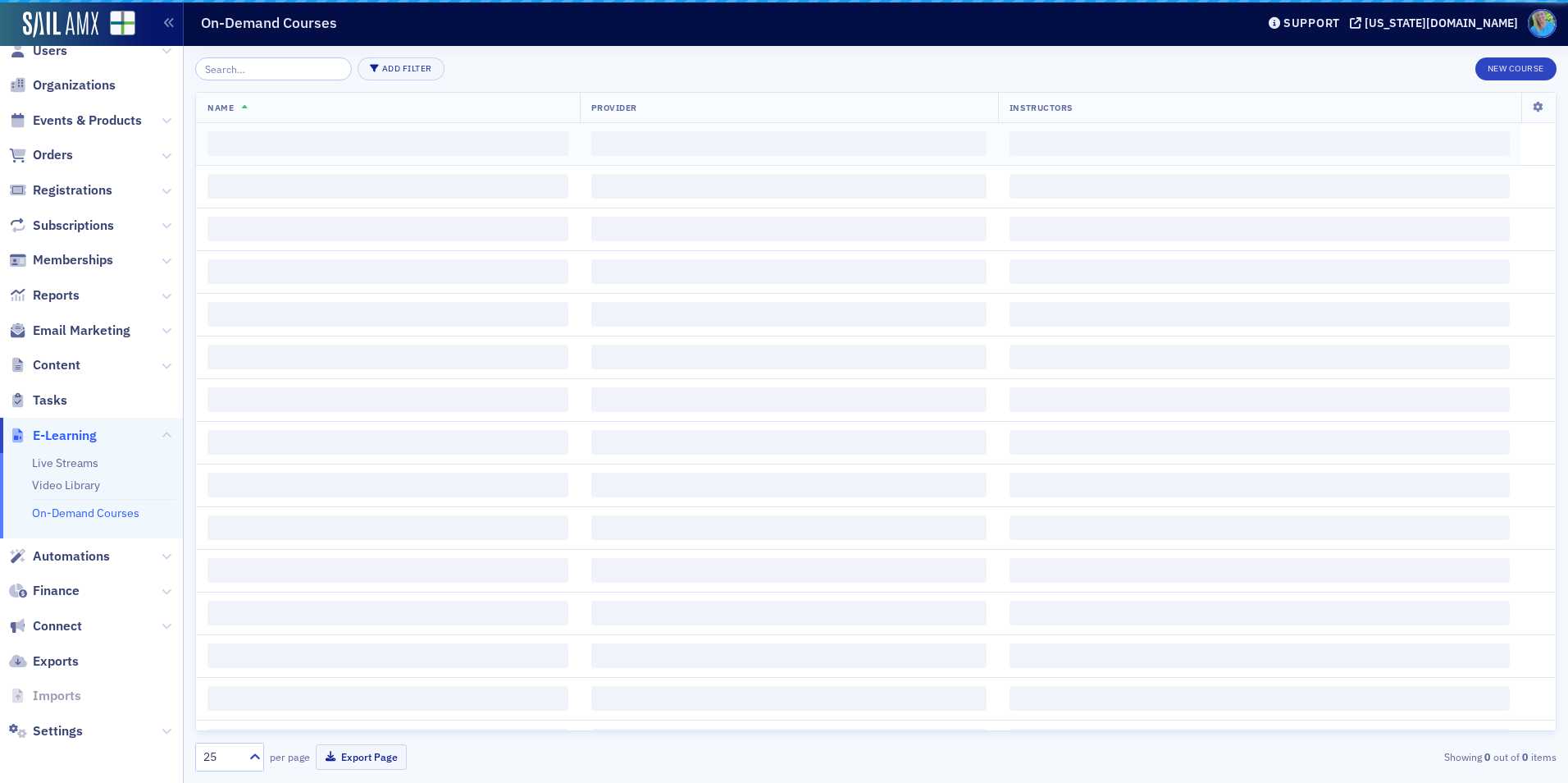
scroll to position [25, 0]
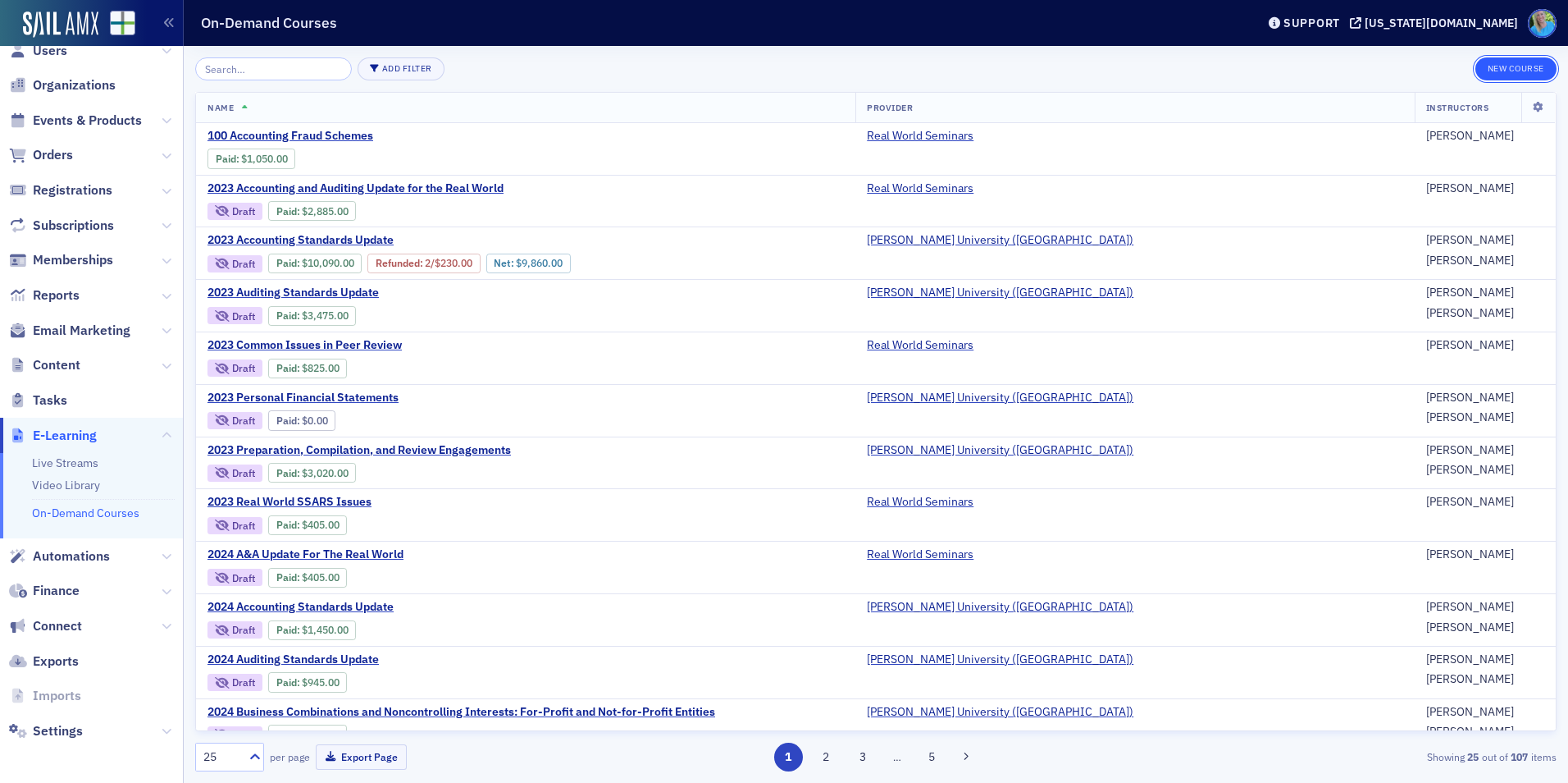
click at [1517, 71] on button "New Course" at bounding box center [1516, 69] width 82 height 23
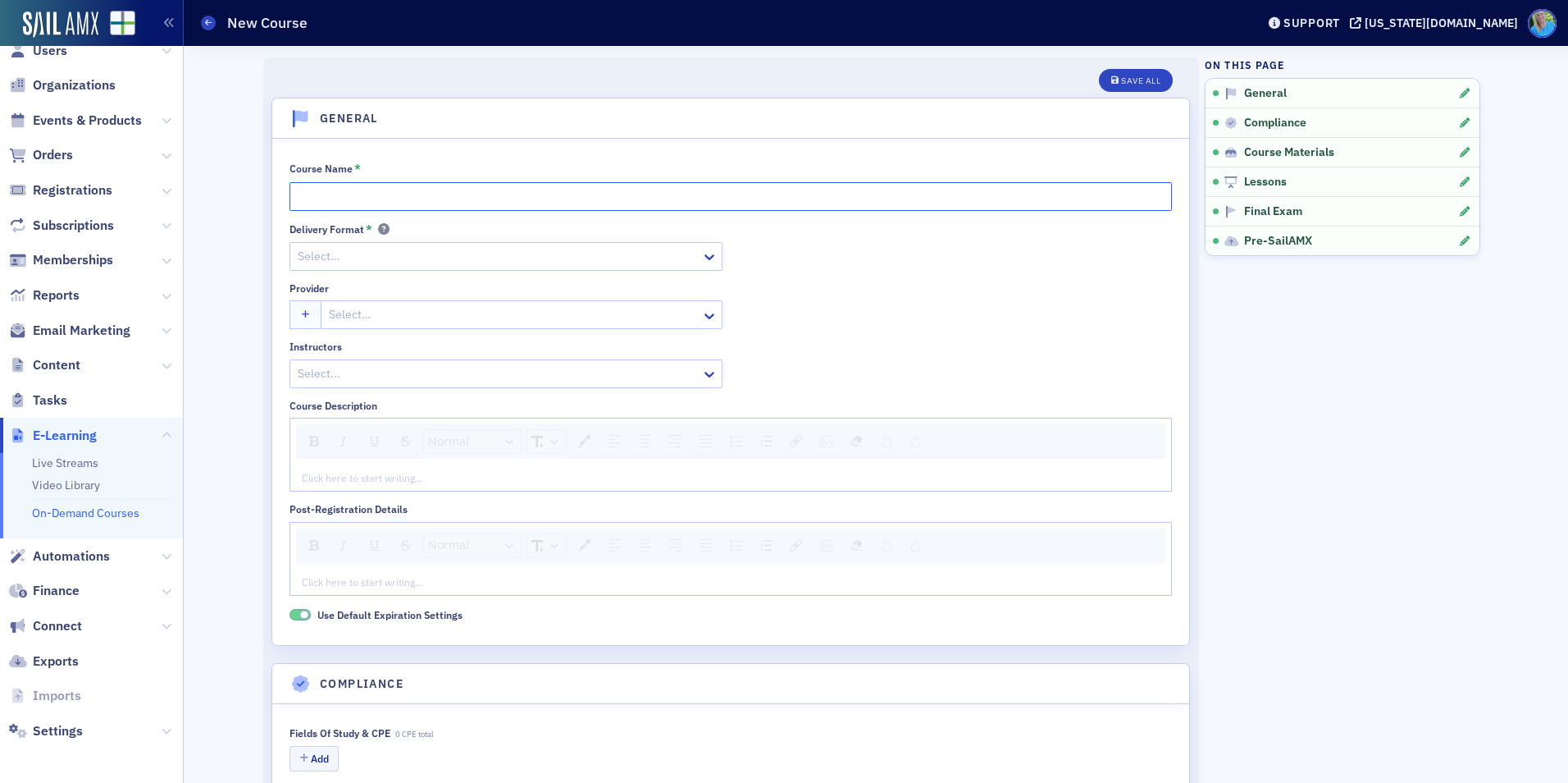
click at [395, 194] on input "Course Name *" at bounding box center [731, 196] width 883 height 29
paste input "Lessee Implementation Issues for Operation Leases: The Questions Some Are Having"
type input "Lessee Implementation Issues for Operation Leases: The Questions Some Are Having"
click at [450, 252] on div at bounding box center [498, 257] width 404 height 20
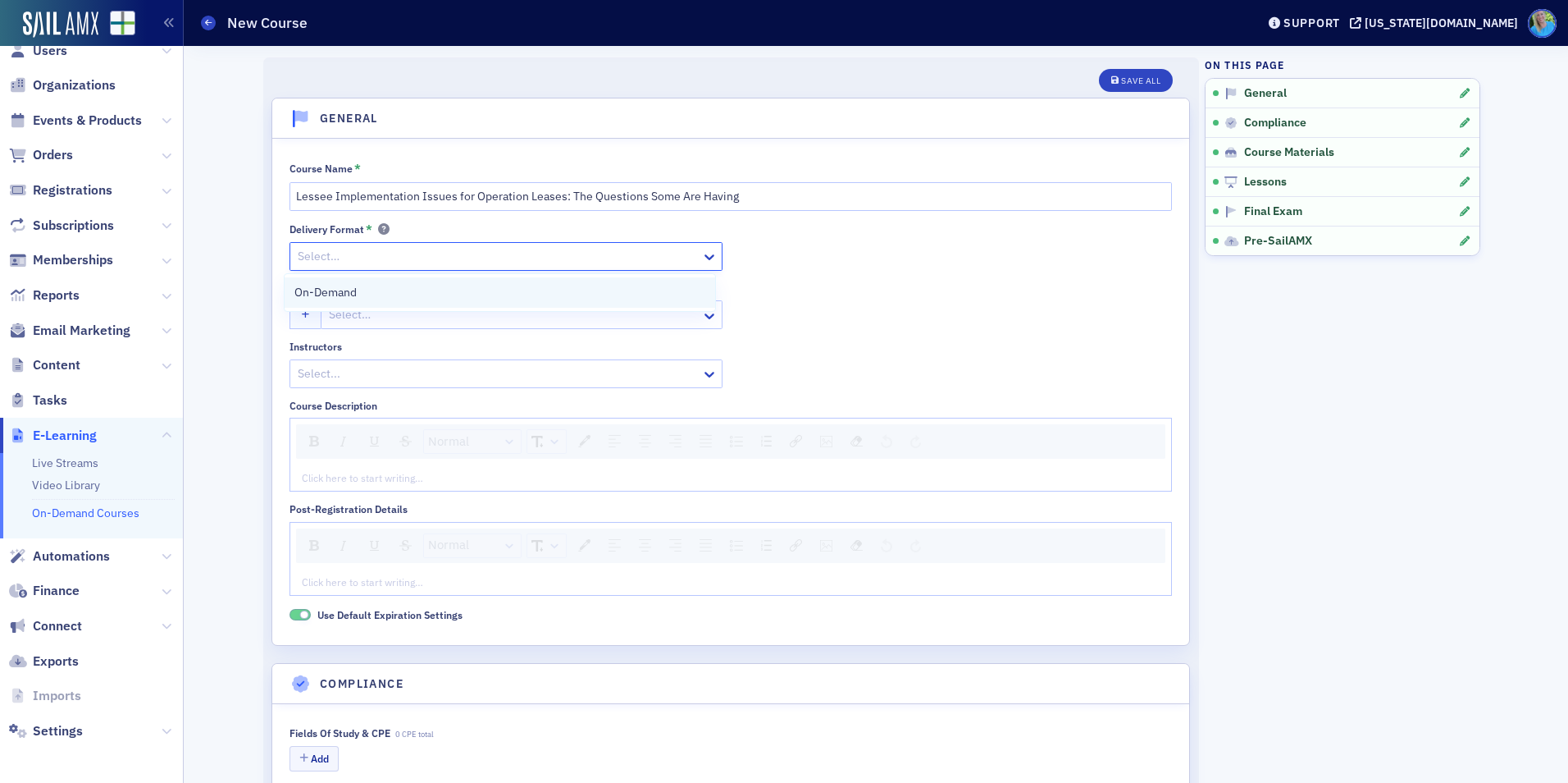
click at [447, 280] on div "On-Demand" at bounding box center [500, 292] width 432 height 31
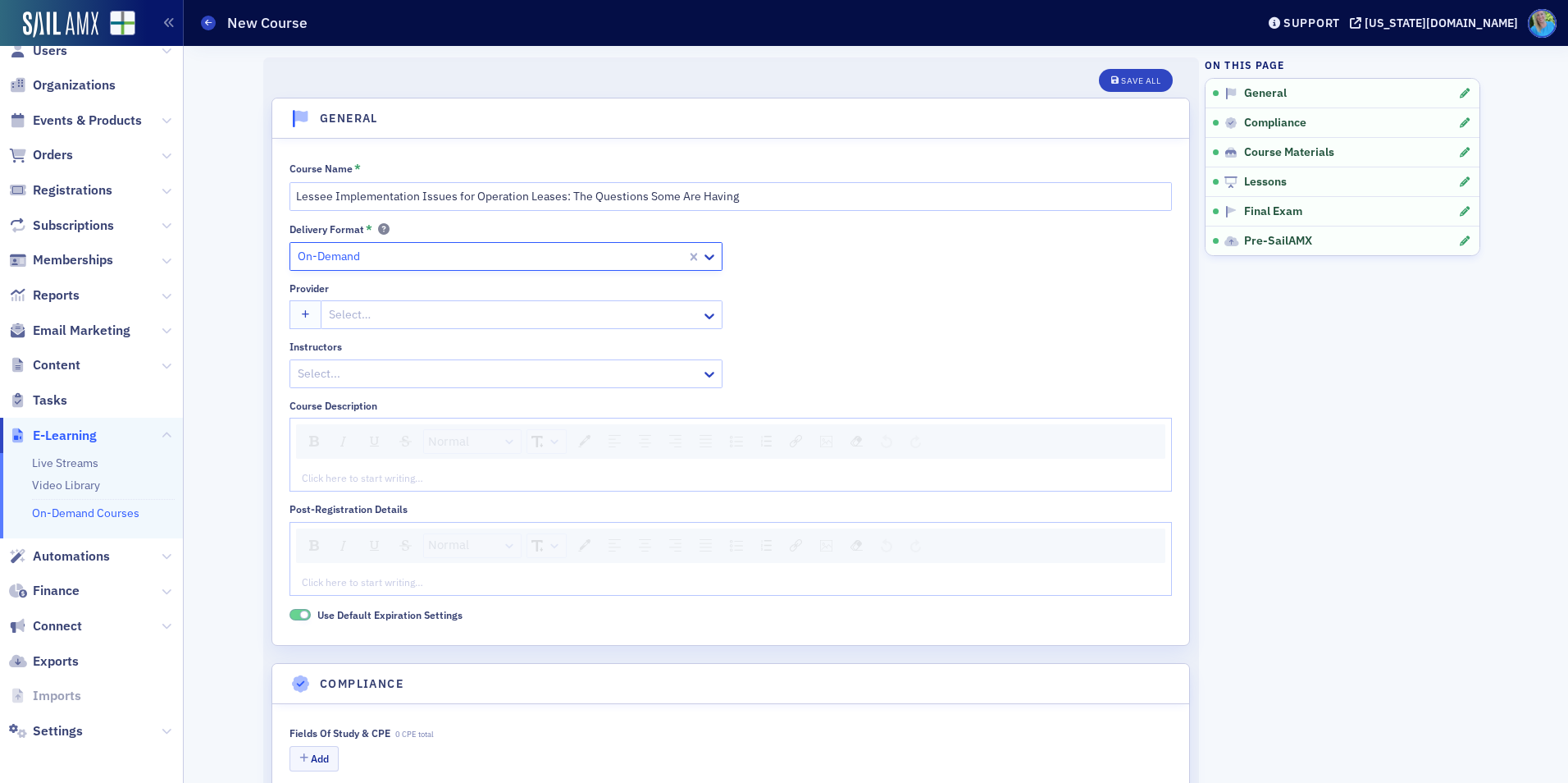
click at [441, 312] on div at bounding box center [513, 315] width 372 height 20
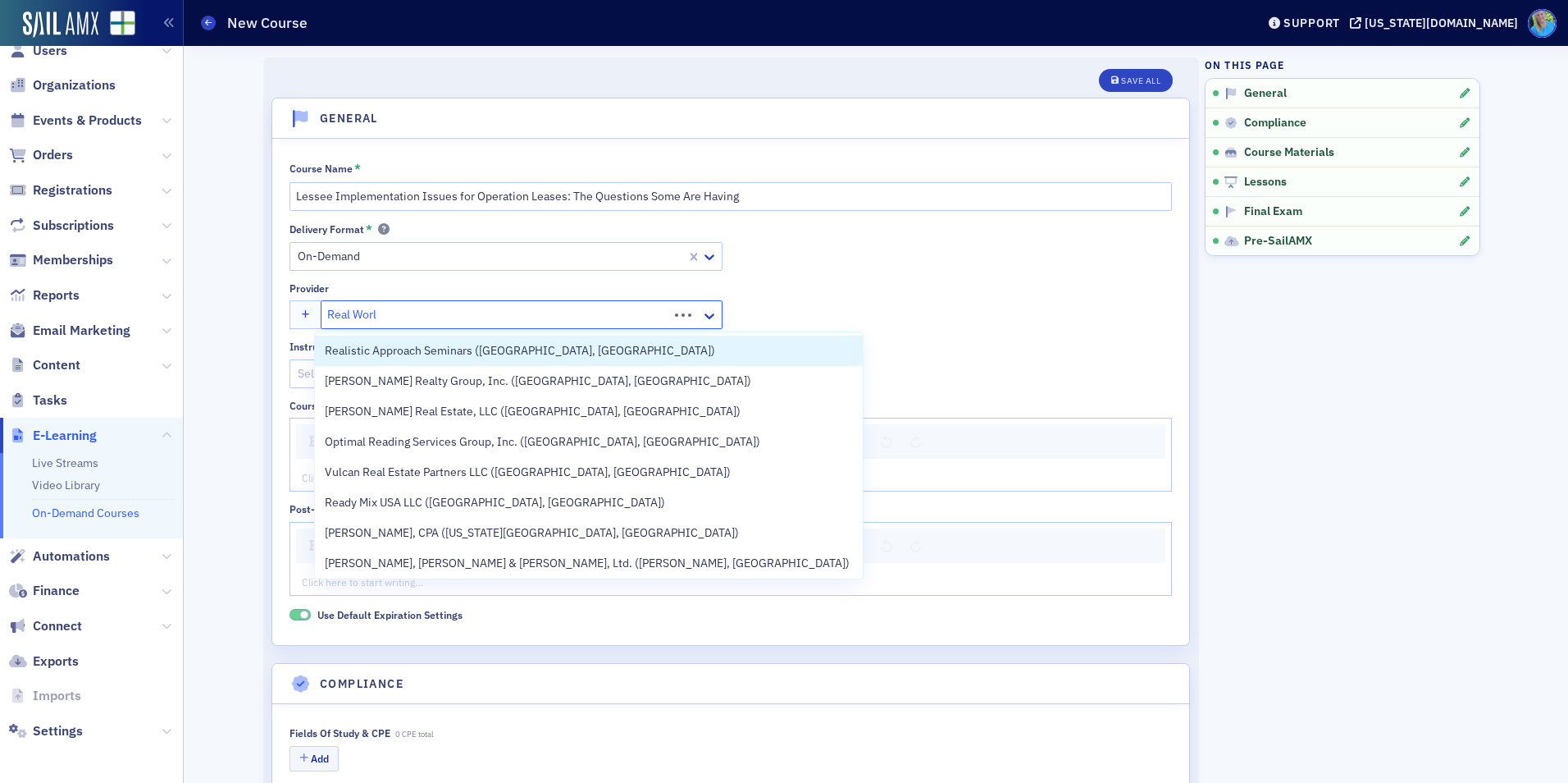
type input "Real World"
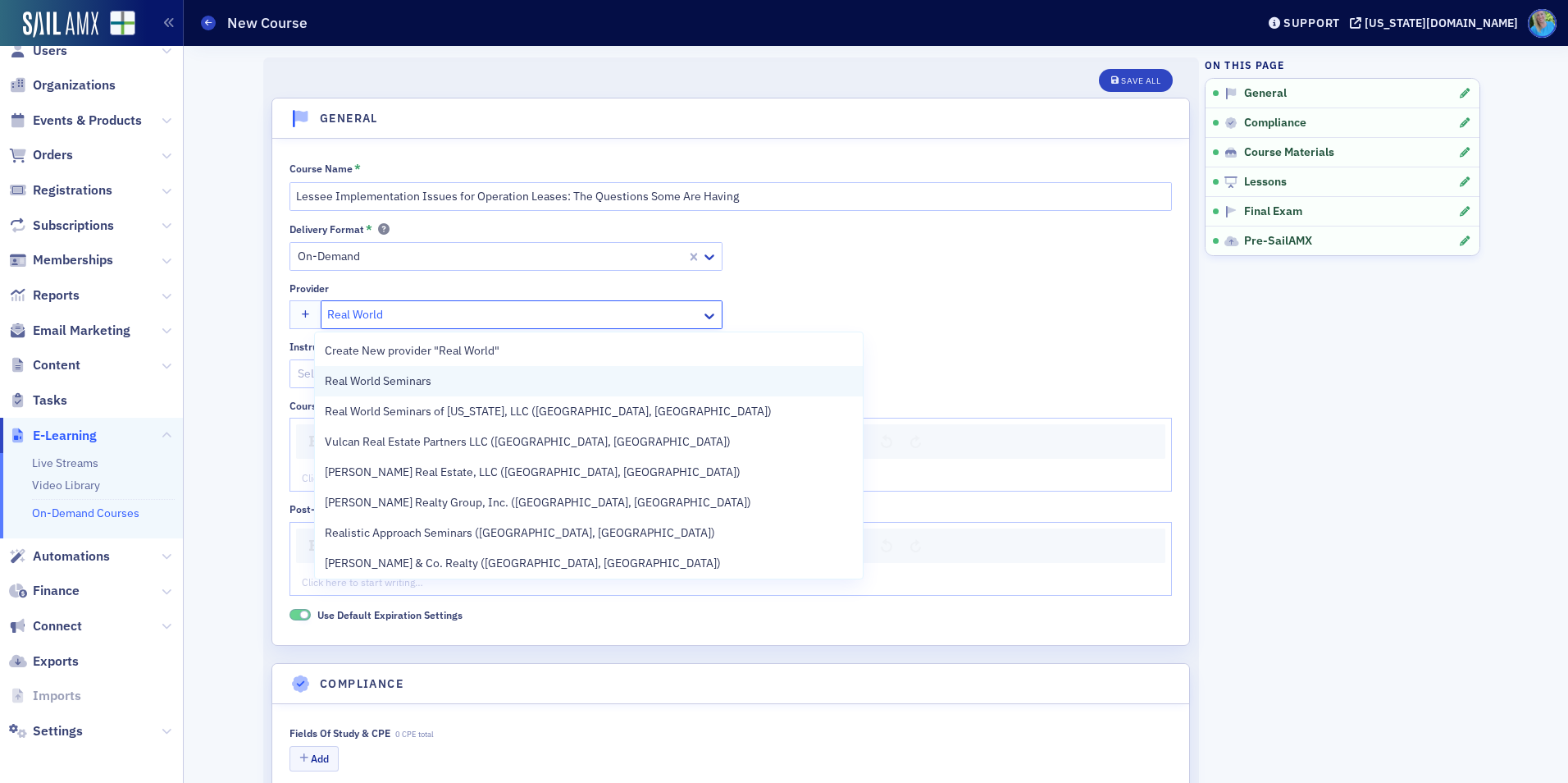
click at [659, 393] on div "Real World Seminars" at bounding box center [588, 381] width 547 height 31
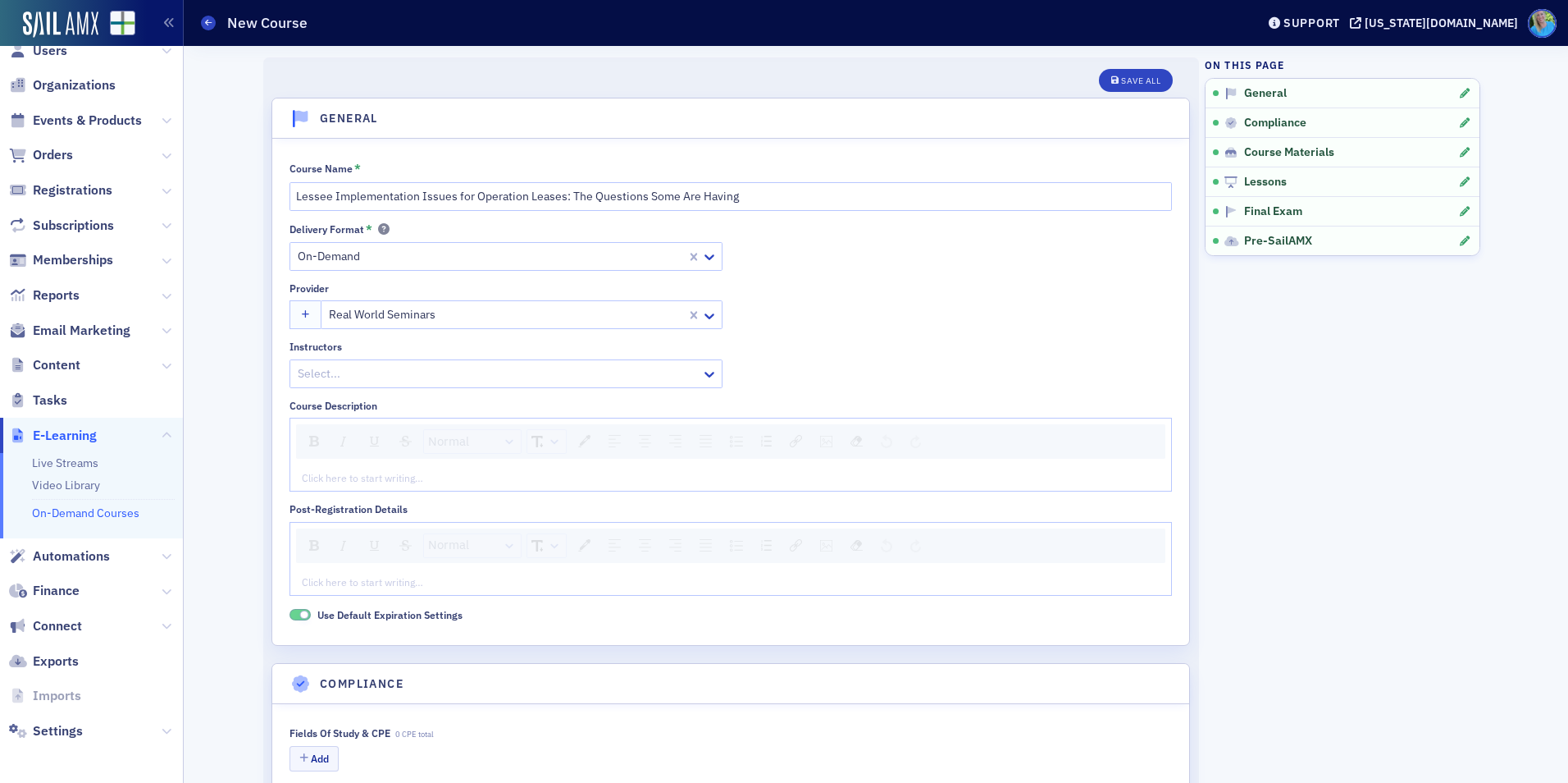
click at [912, 313] on div "Delivery Format * On-Demand Provider Real World Seminars Instructors Select..." at bounding box center [731, 305] width 883 height 166
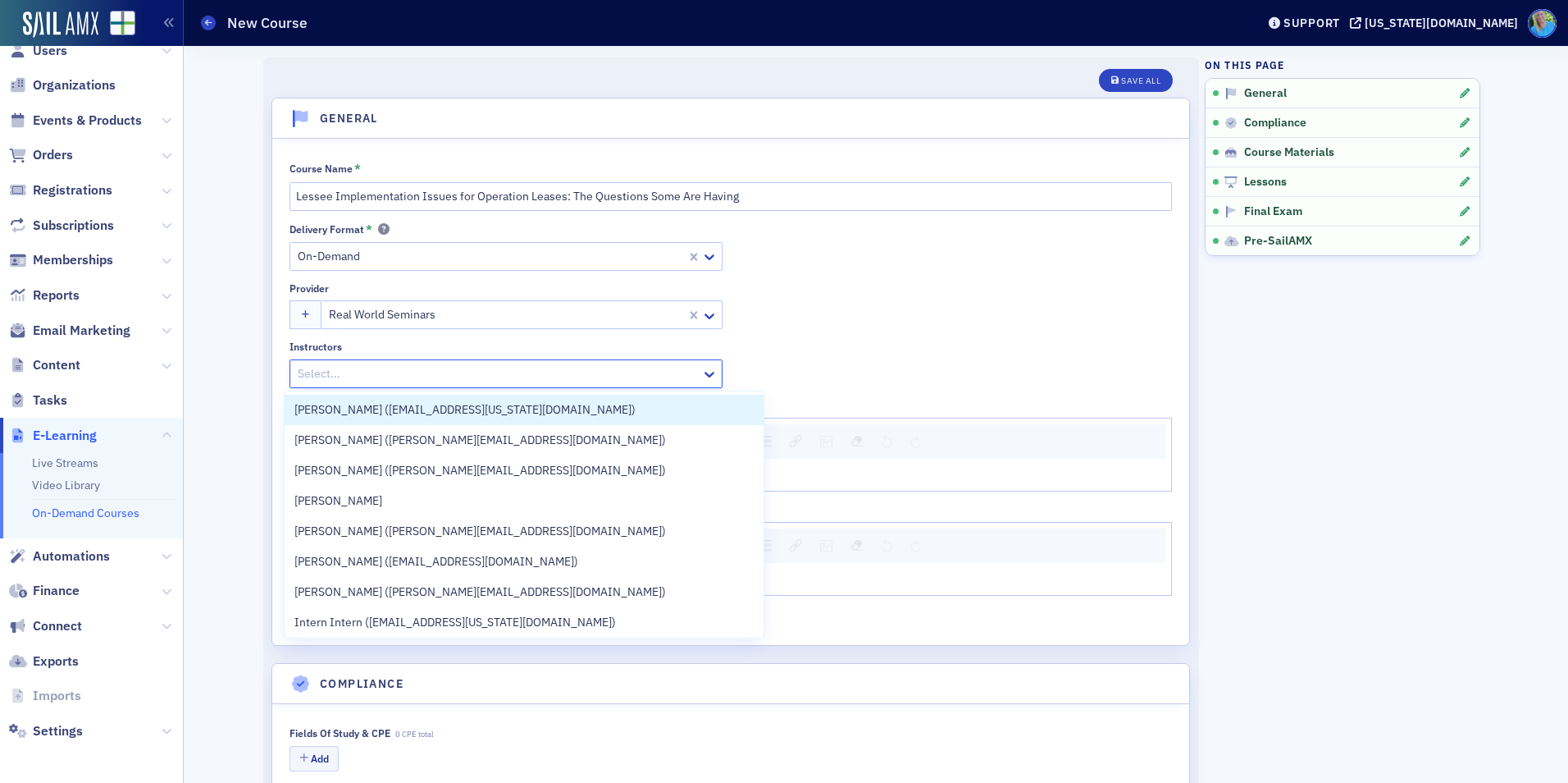
click at [572, 373] on div at bounding box center [498, 373] width 404 height 20
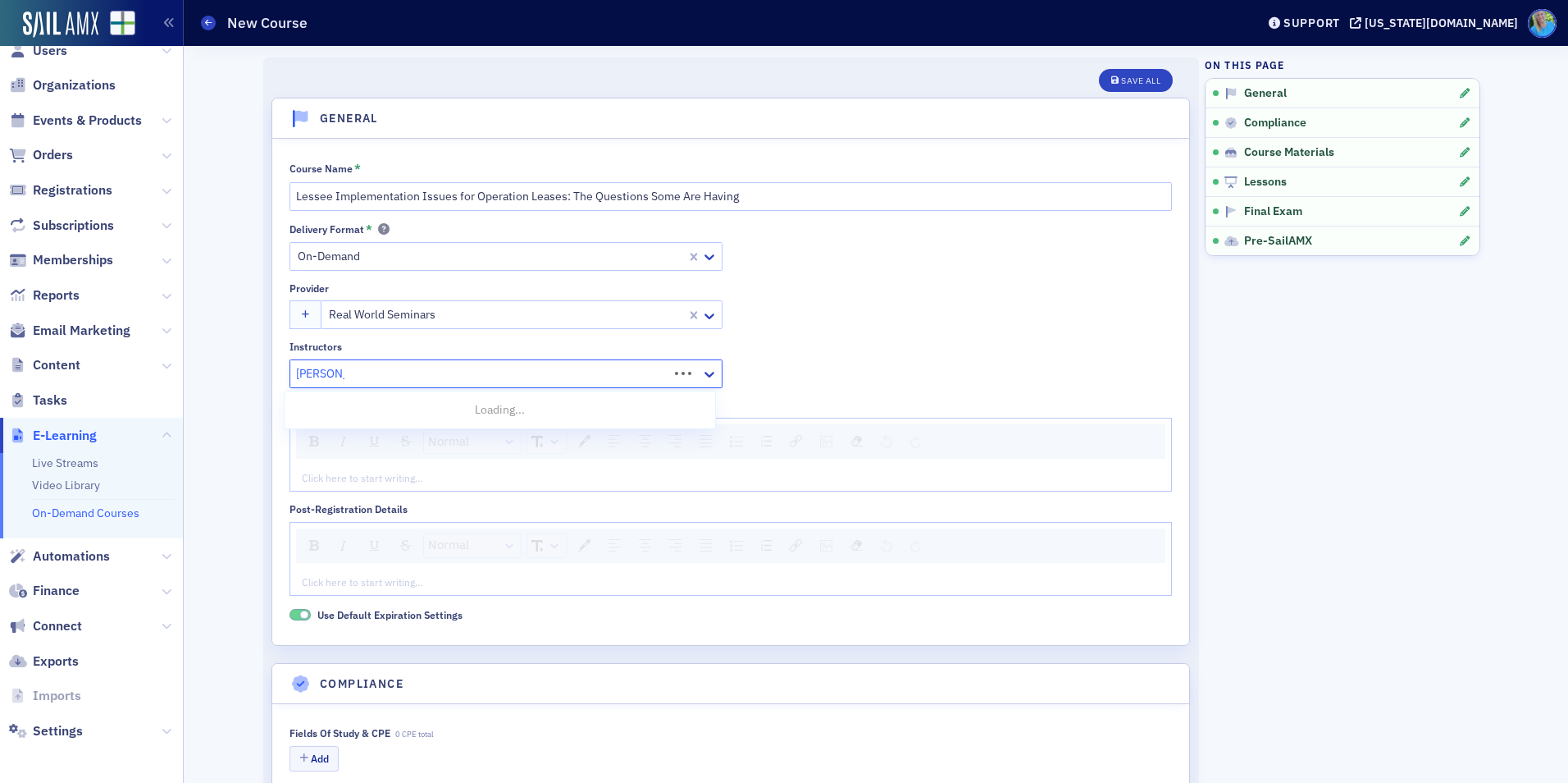
type input "[PERSON_NAME]"
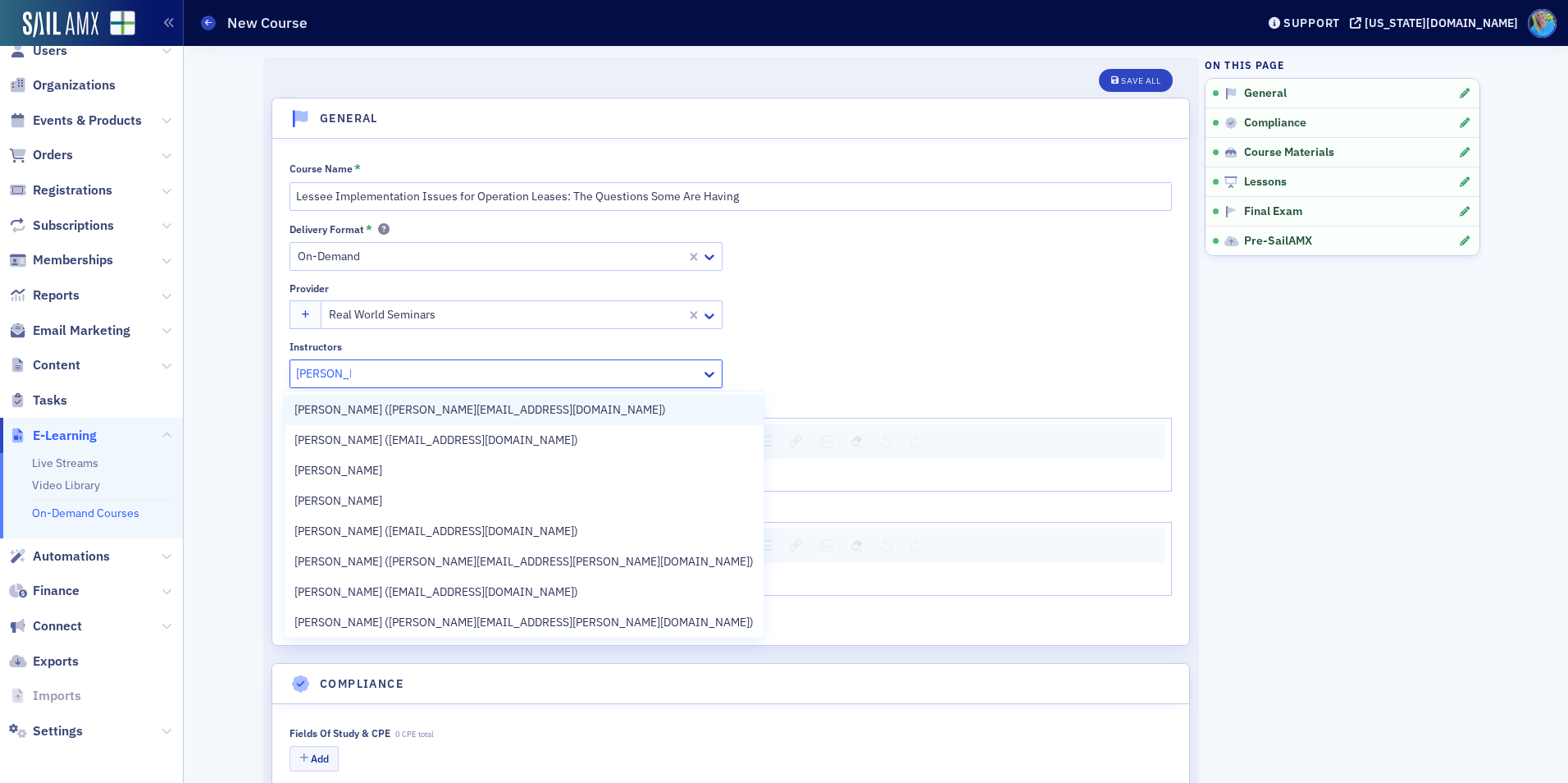
click at [555, 415] on div "[PERSON_NAME] ([PERSON_NAME][EMAIL_ADDRESS][DOMAIN_NAME])" at bounding box center [524, 410] width 459 height 18
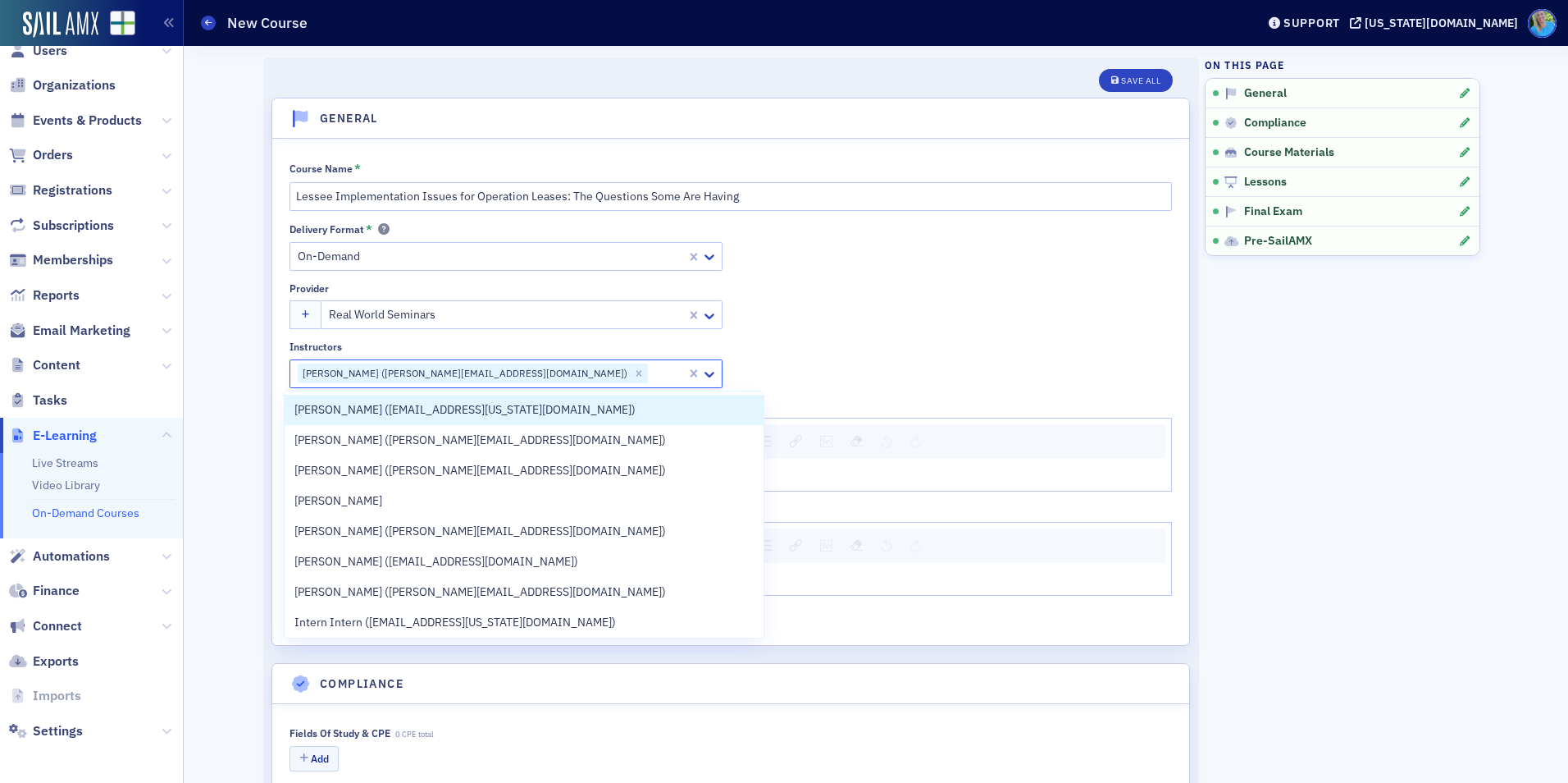
click at [875, 327] on div "Delivery Format * On-Demand Provider Real World Seminars Instructors option [PE…" at bounding box center [731, 305] width 883 height 166
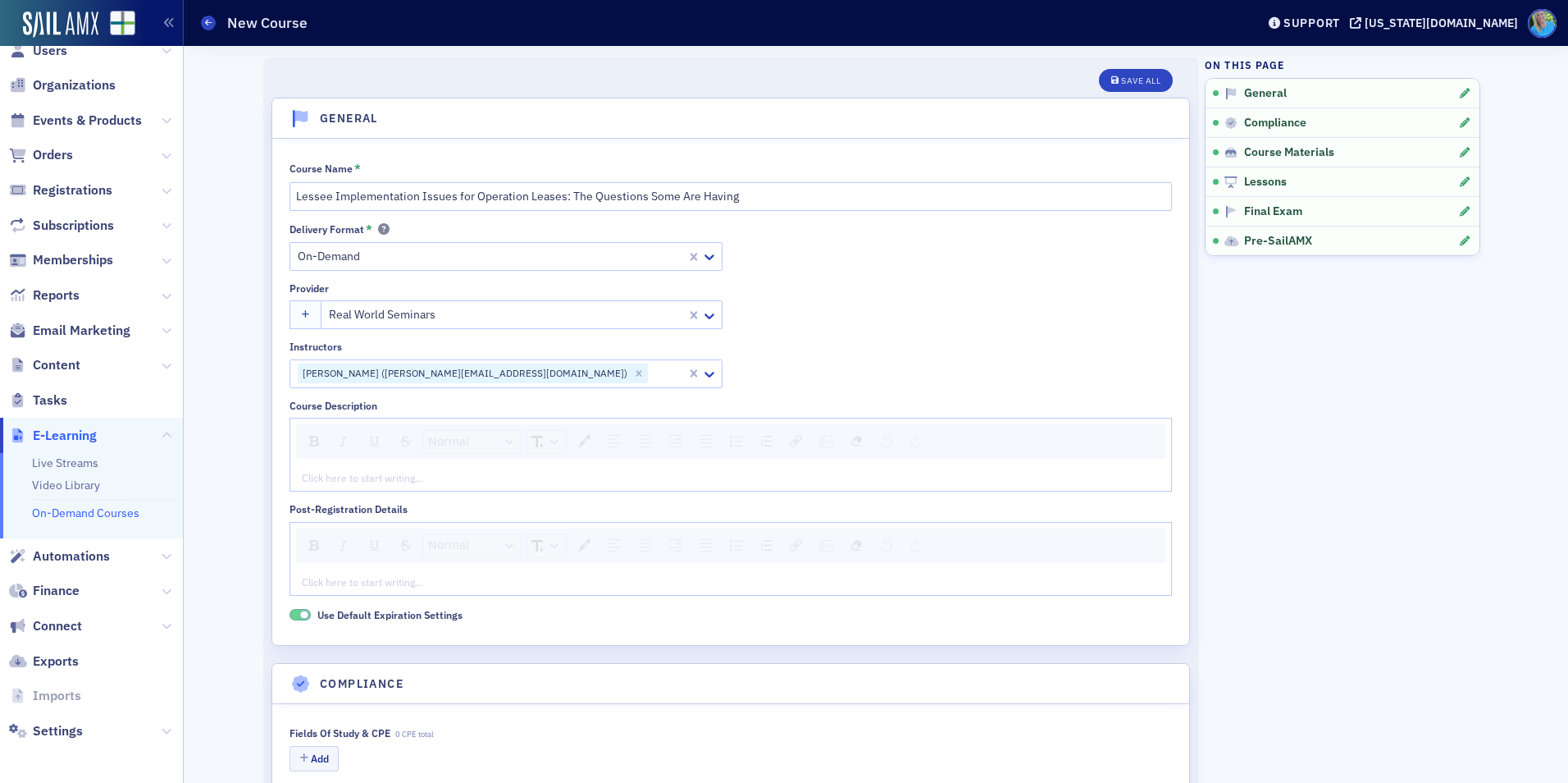
click at [360, 469] on div "Click here to start writing…" at bounding box center [730, 477] width 881 height 26
click at [360, 479] on div "rdw-editor" at bounding box center [731, 477] width 857 height 15
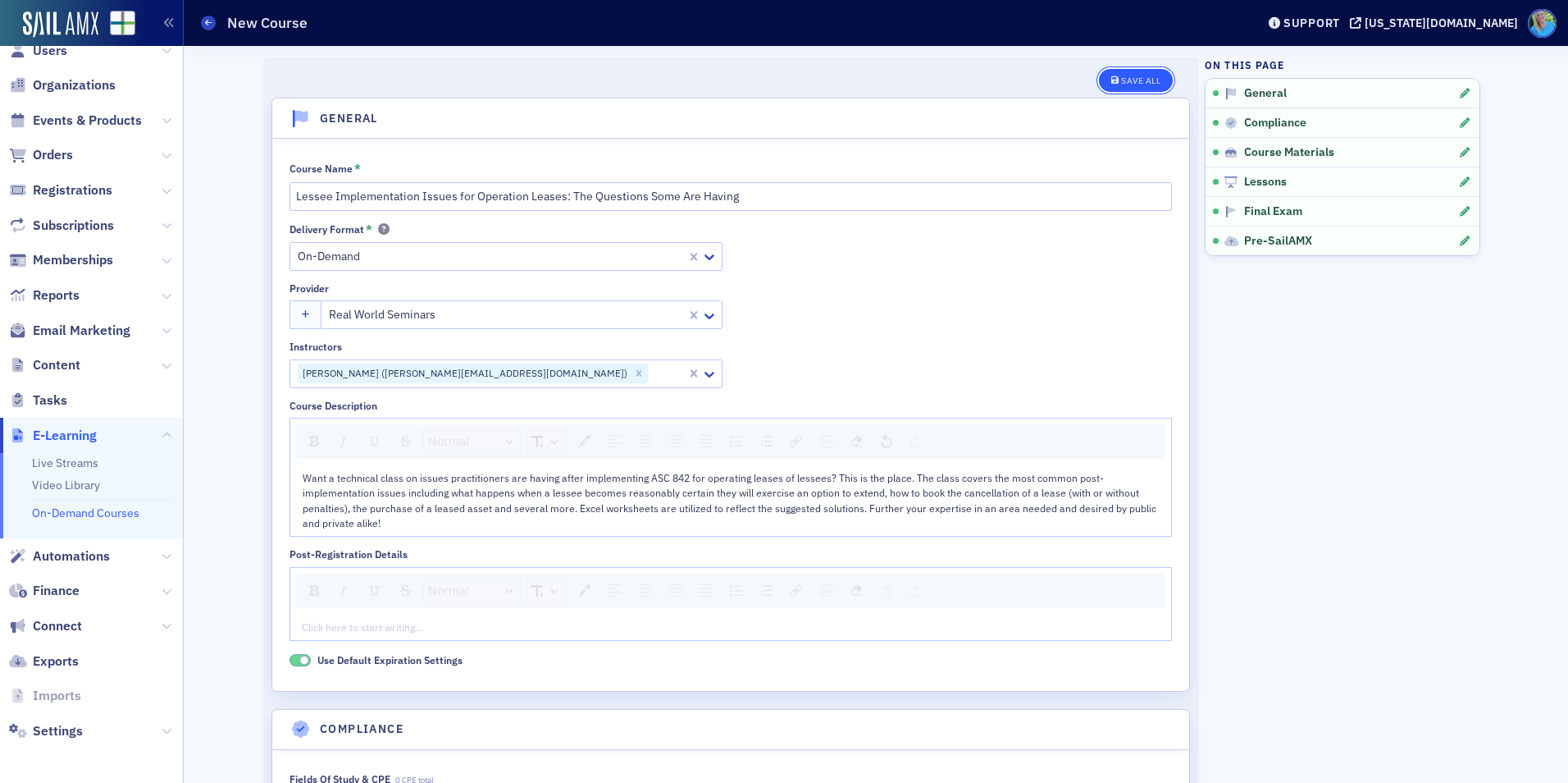
click at [1135, 78] on div "Save All" at bounding box center [1141, 81] width 40 height 9
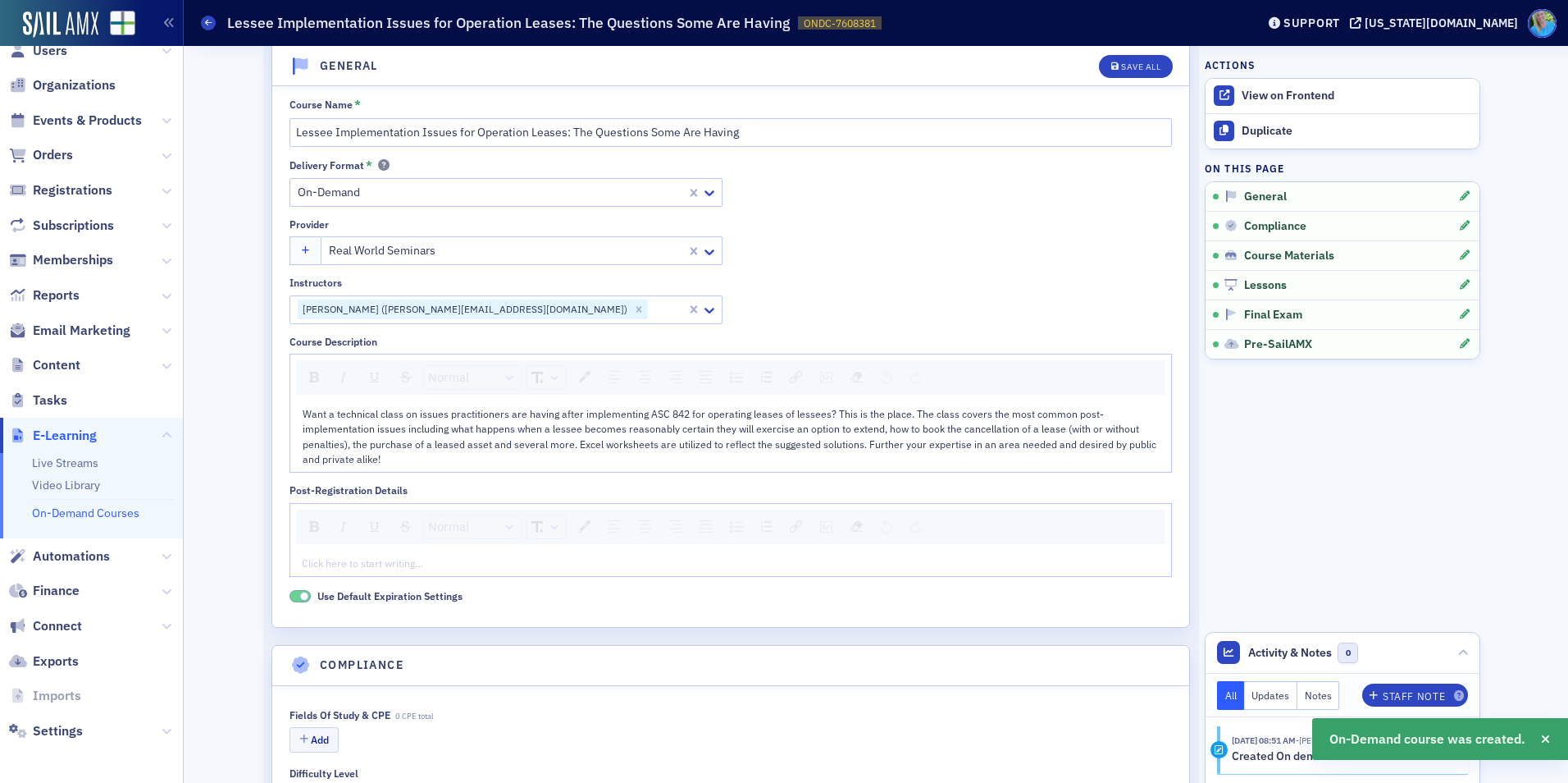
scroll to position [328, 0]
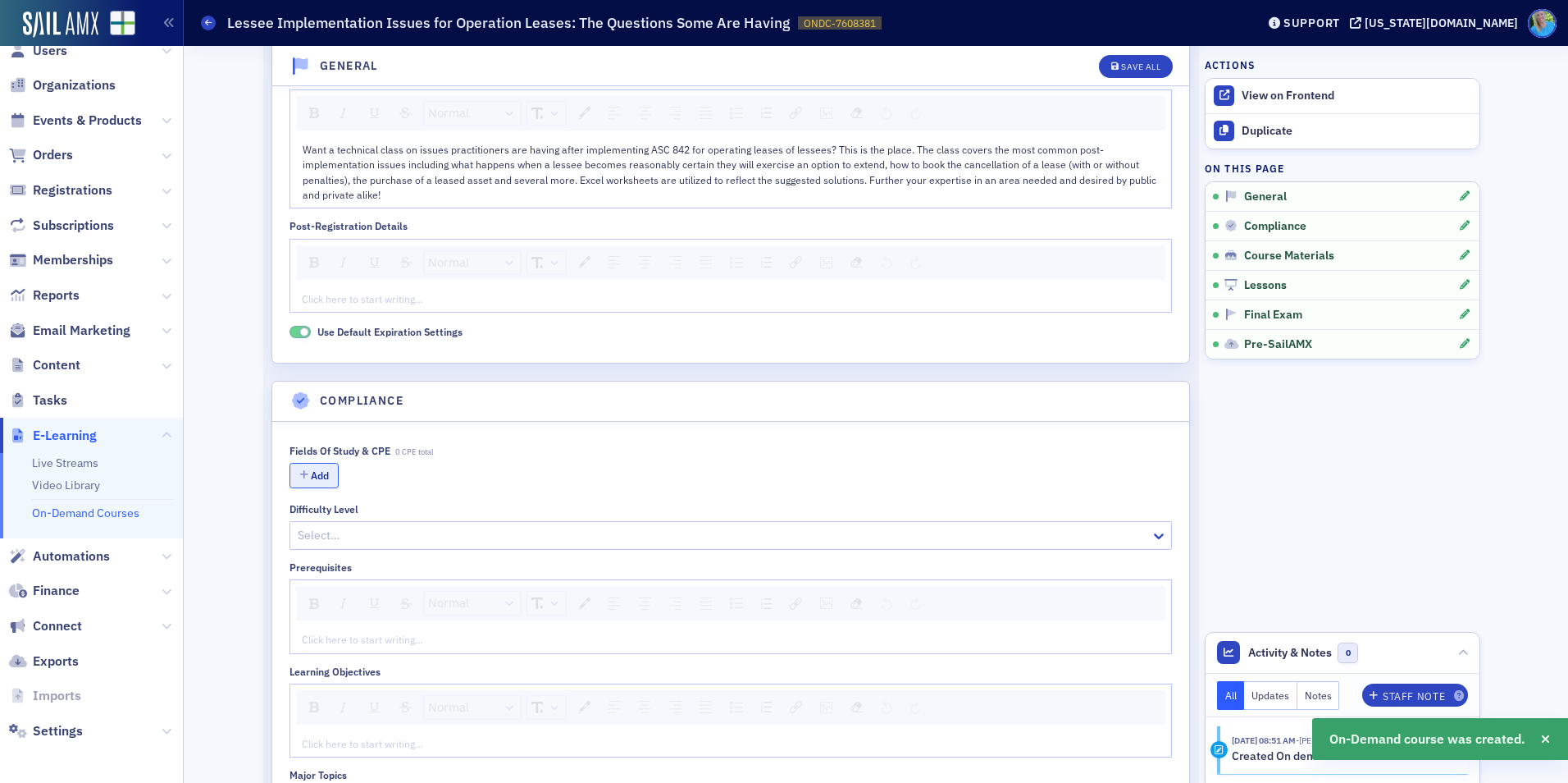
click at [311, 473] on button "Add" at bounding box center [314, 474] width 49 height 25
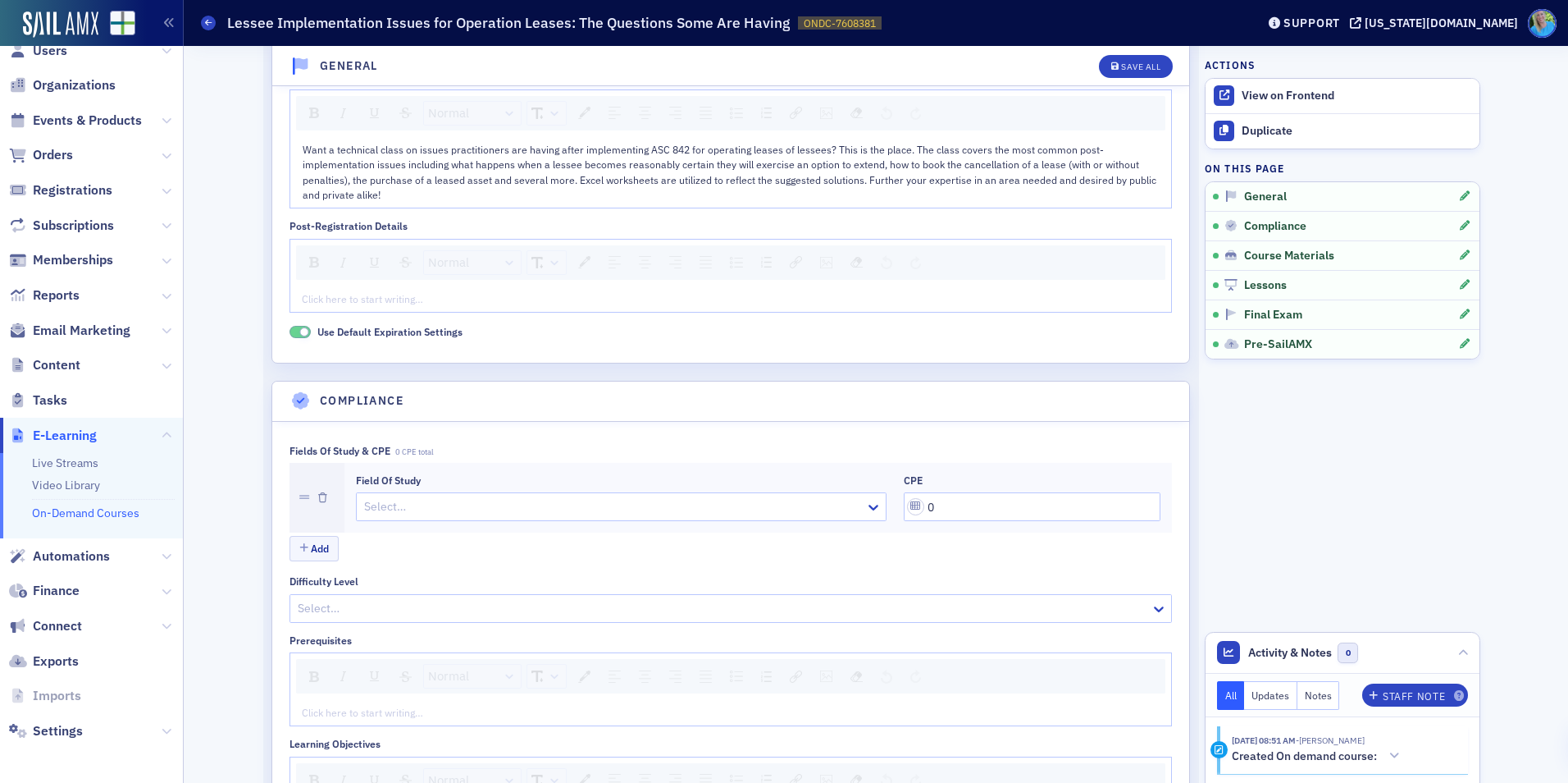
click at [442, 505] on div at bounding box center [612, 507] width 501 height 20
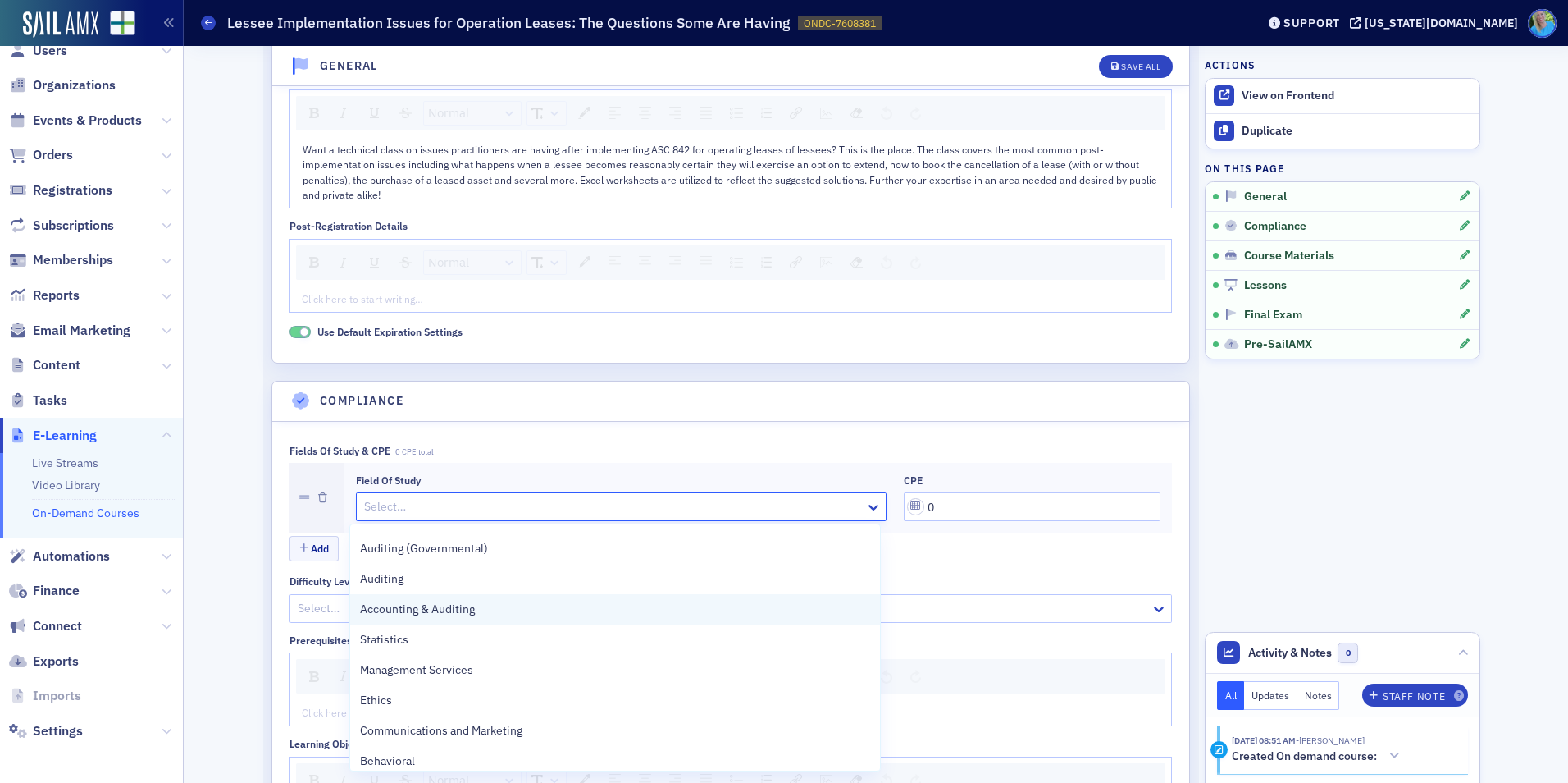
click at [489, 611] on div "Accounting & Auditing" at bounding box center [615, 609] width 509 height 18
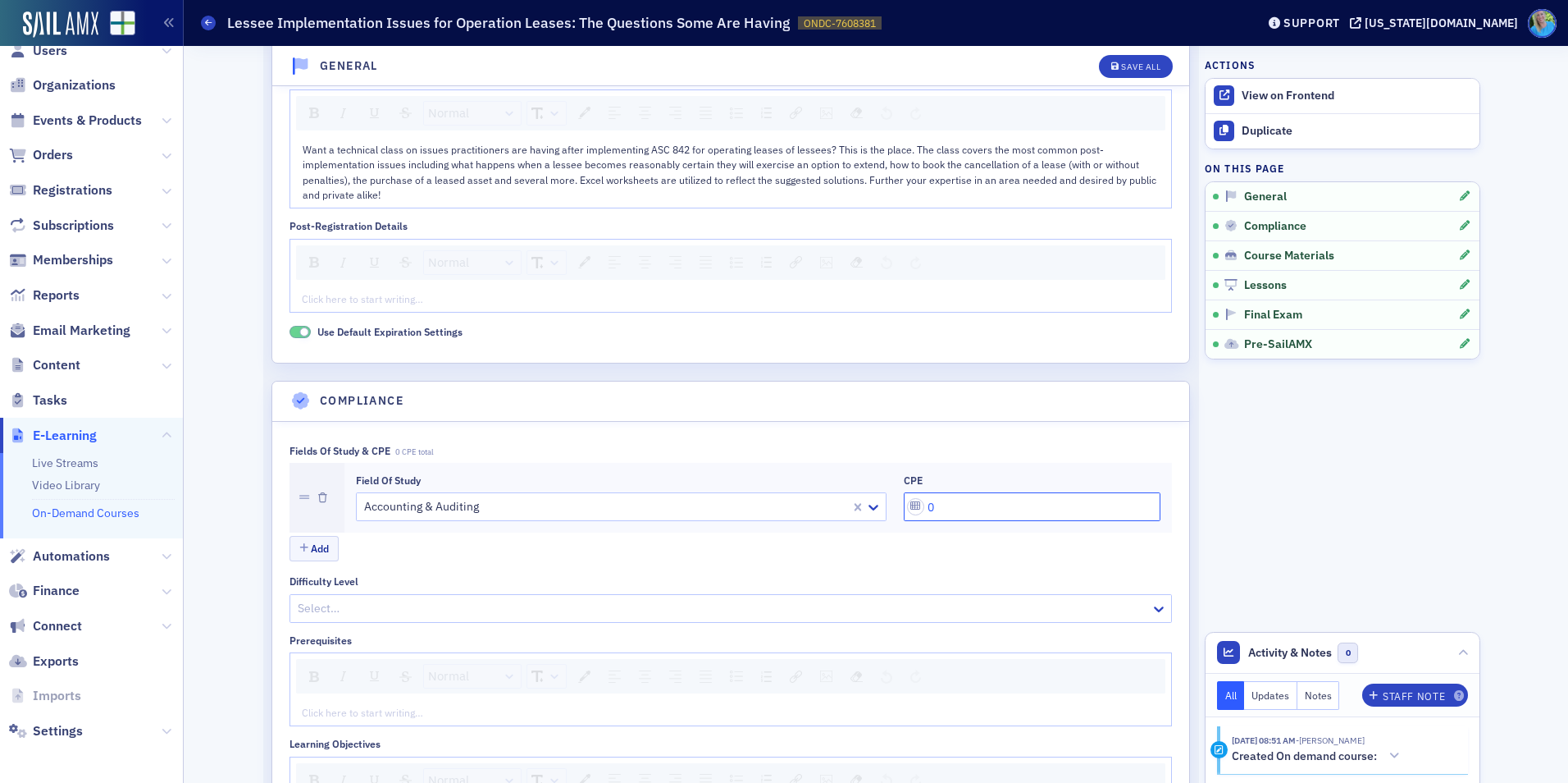
click at [909, 504] on input "0" at bounding box center [1032, 506] width 257 height 29
type input "4"
click at [1135, 57] on button "Save All" at bounding box center [1136, 66] width 74 height 23
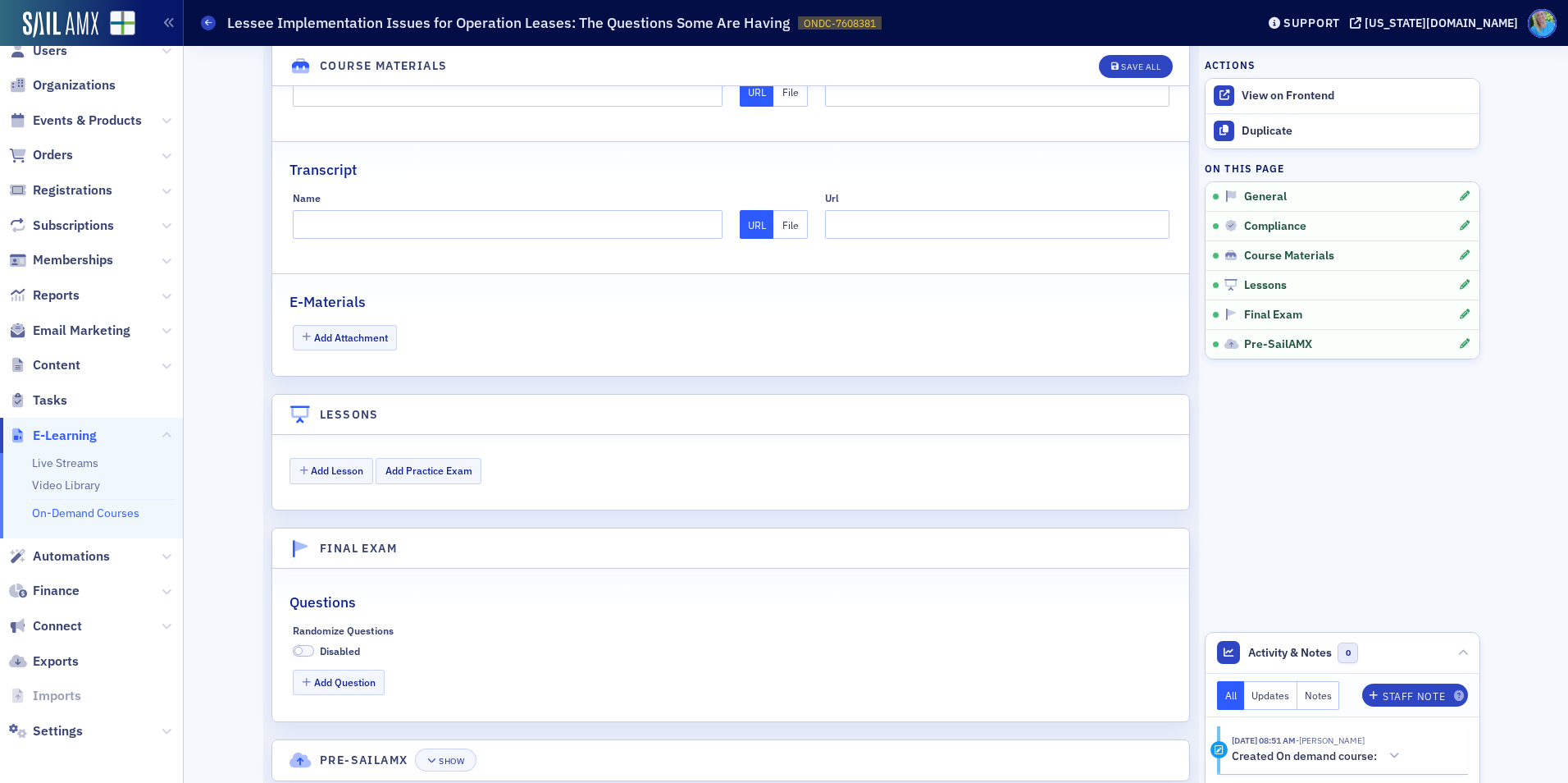
scroll to position [1559, 0]
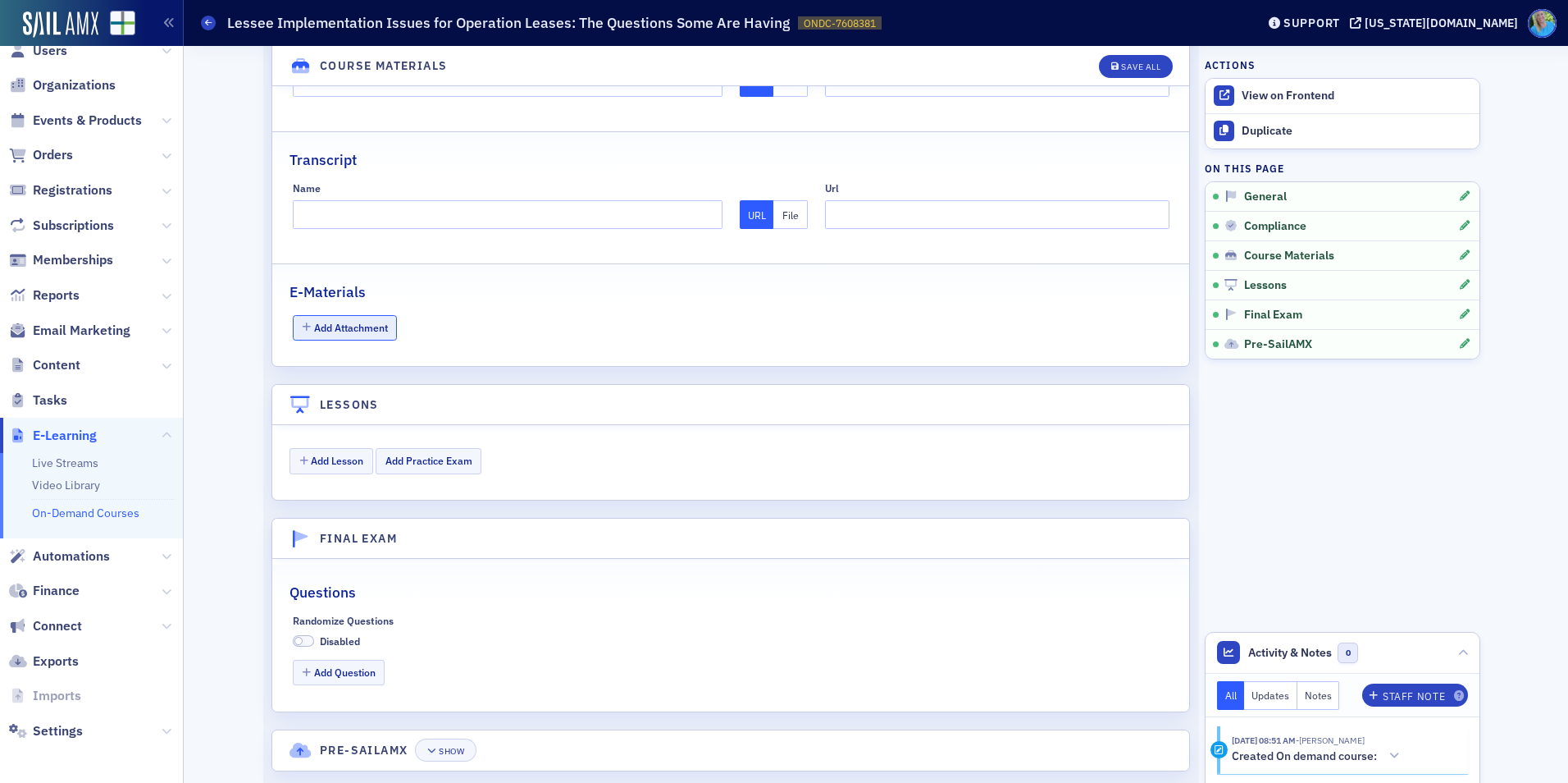
click at [355, 326] on button "Add Attachment" at bounding box center [345, 327] width 105 height 25
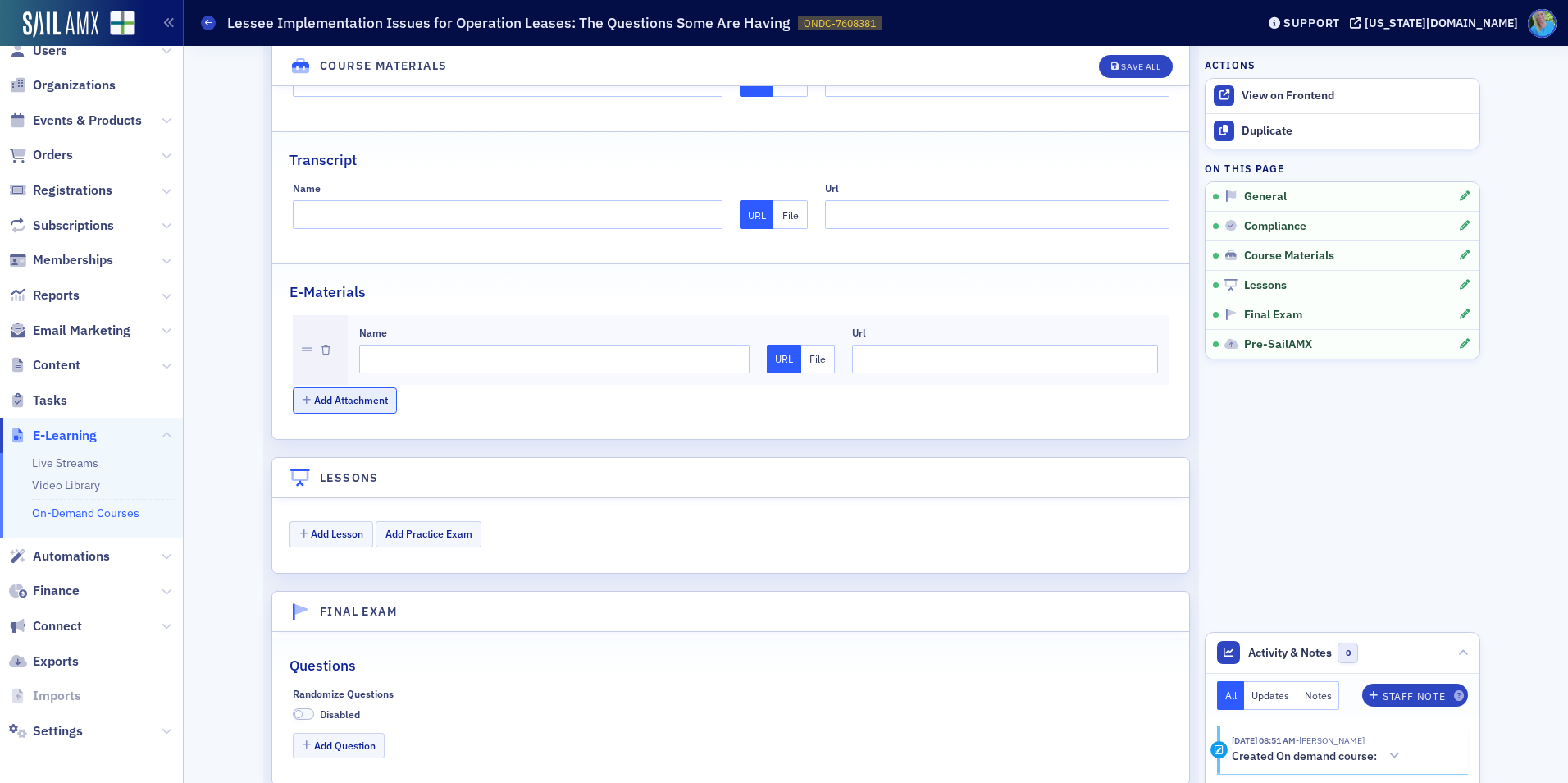
click at [360, 398] on button "Add Attachment" at bounding box center [345, 399] width 105 height 25
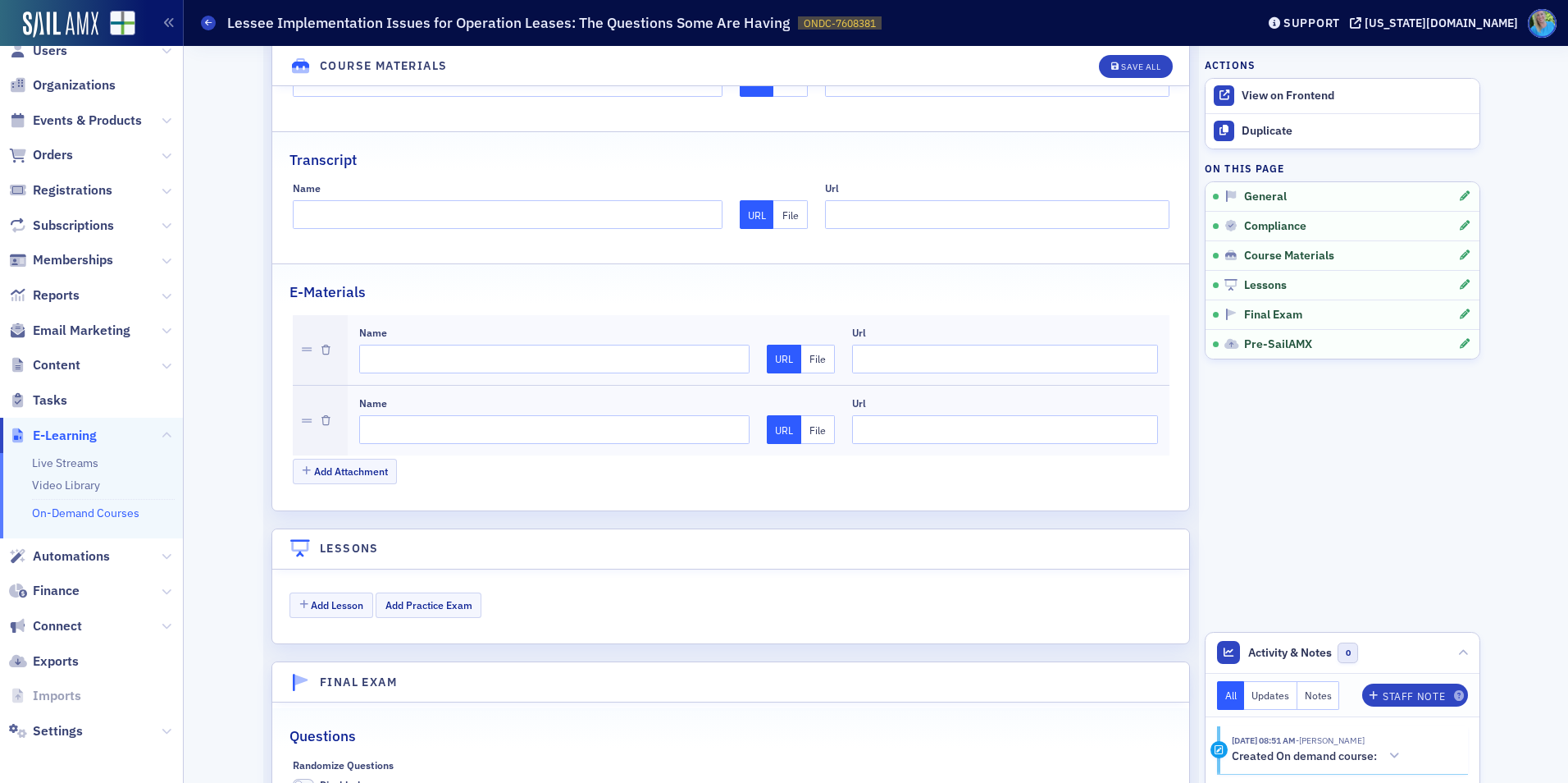
click at [819, 347] on button "File" at bounding box center [818, 359] width 34 height 29
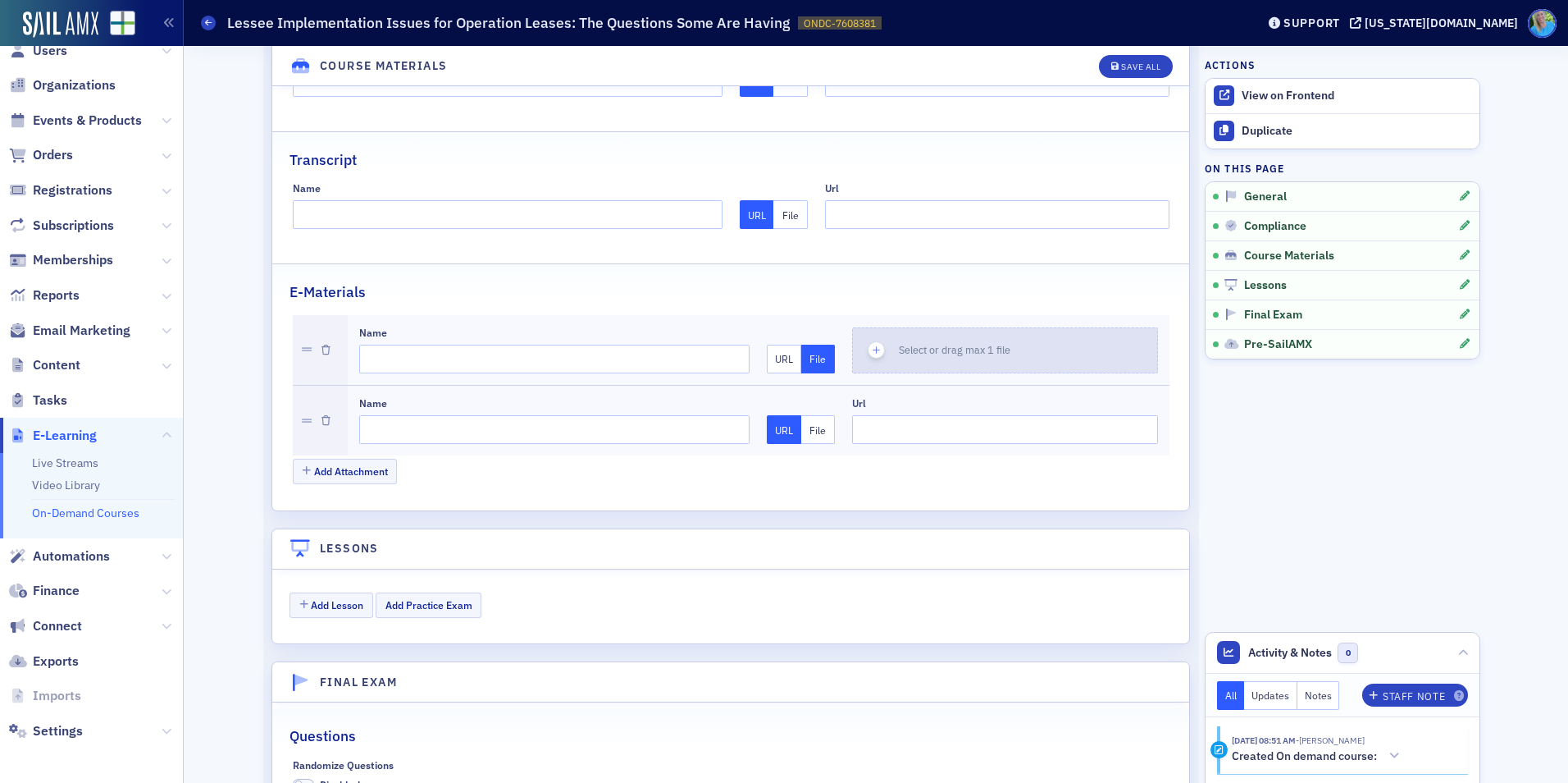
click at [872, 347] on use "button" at bounding box center [876, 351] width 7 height 7
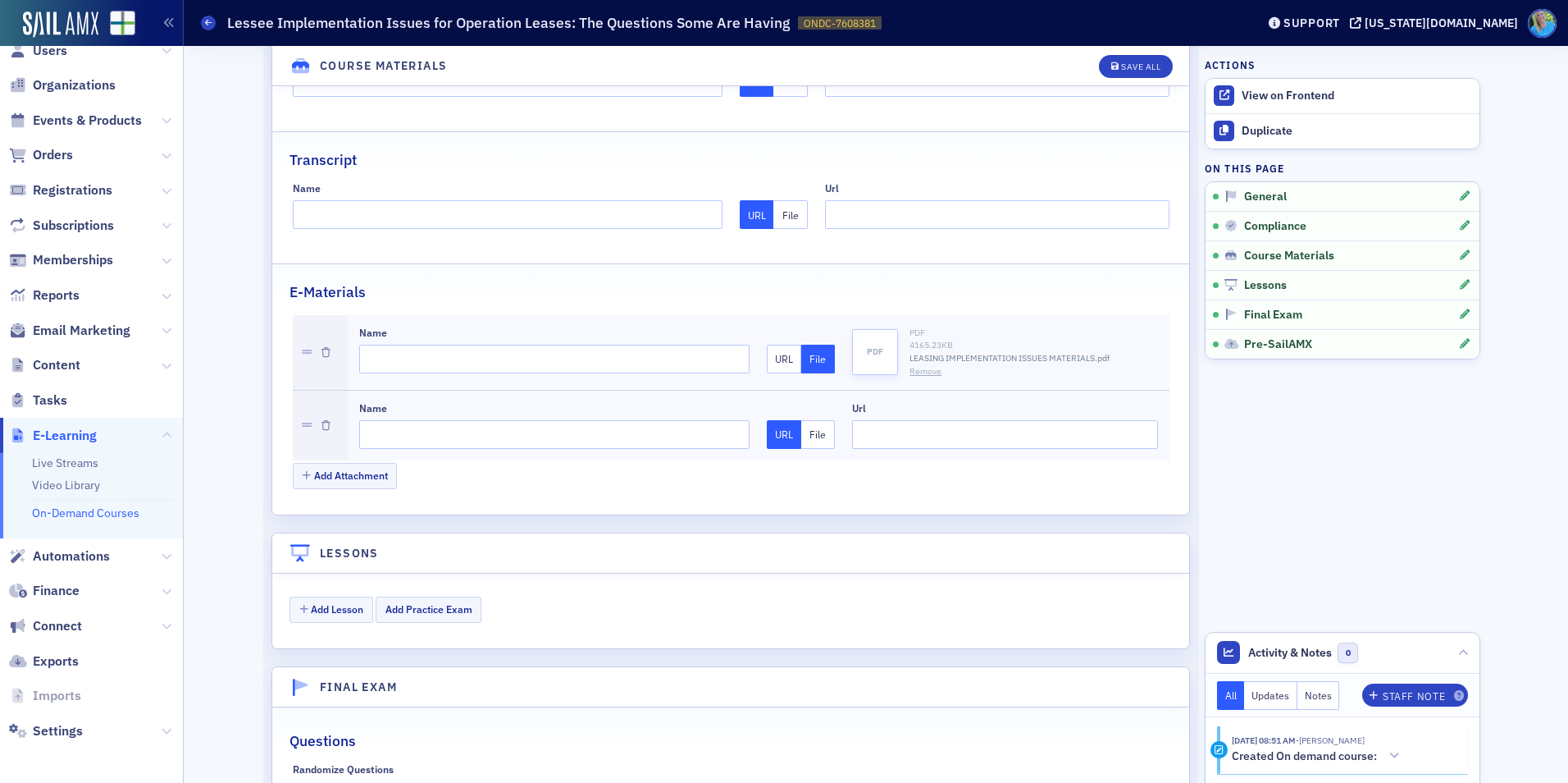
click at [812, 441] on button "File" at bounding box center [818, 434] width 34 height 29
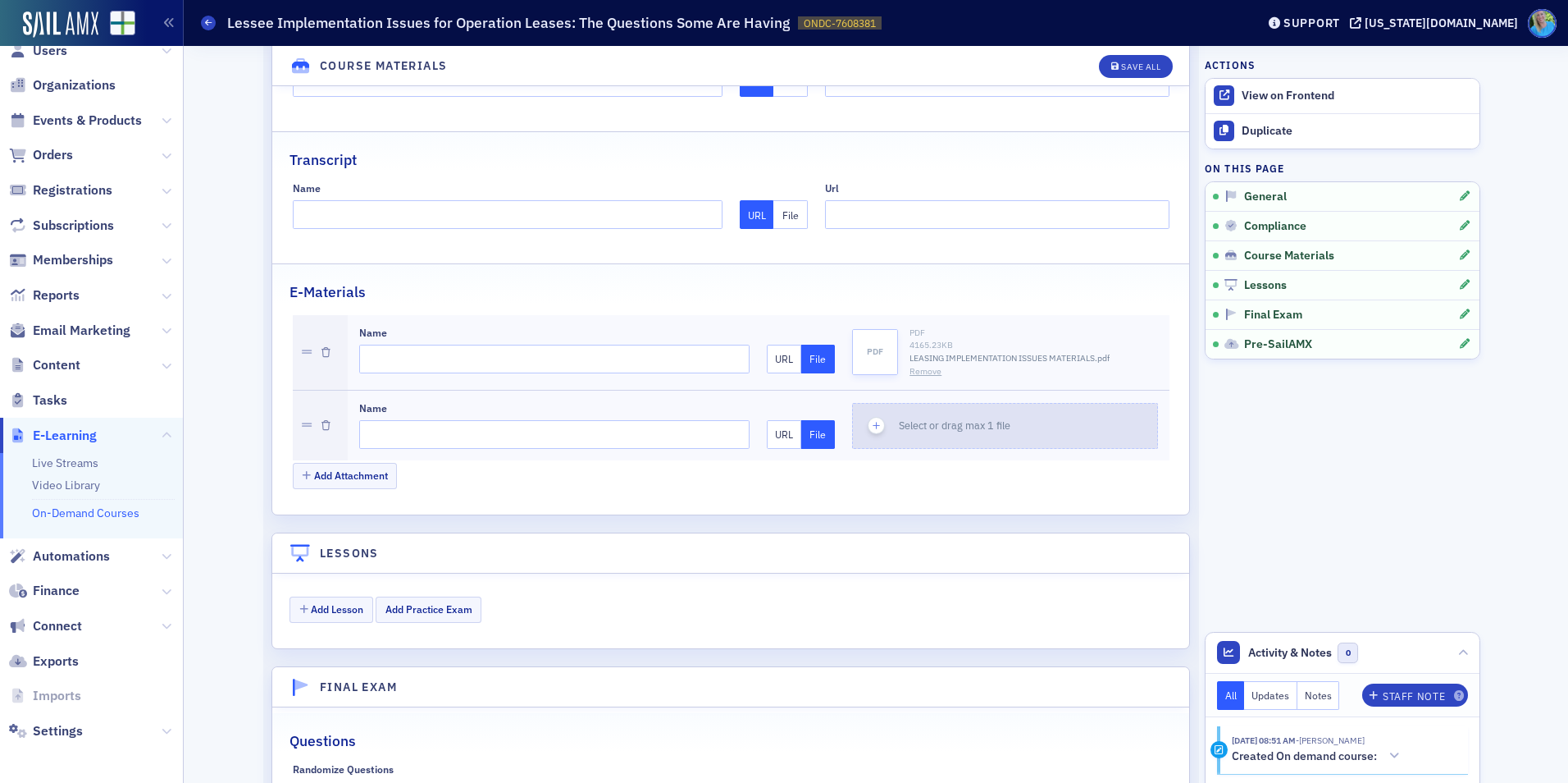
click at [871, 430] on icon "button" at bounding box center [877, 426] width 15 height 15
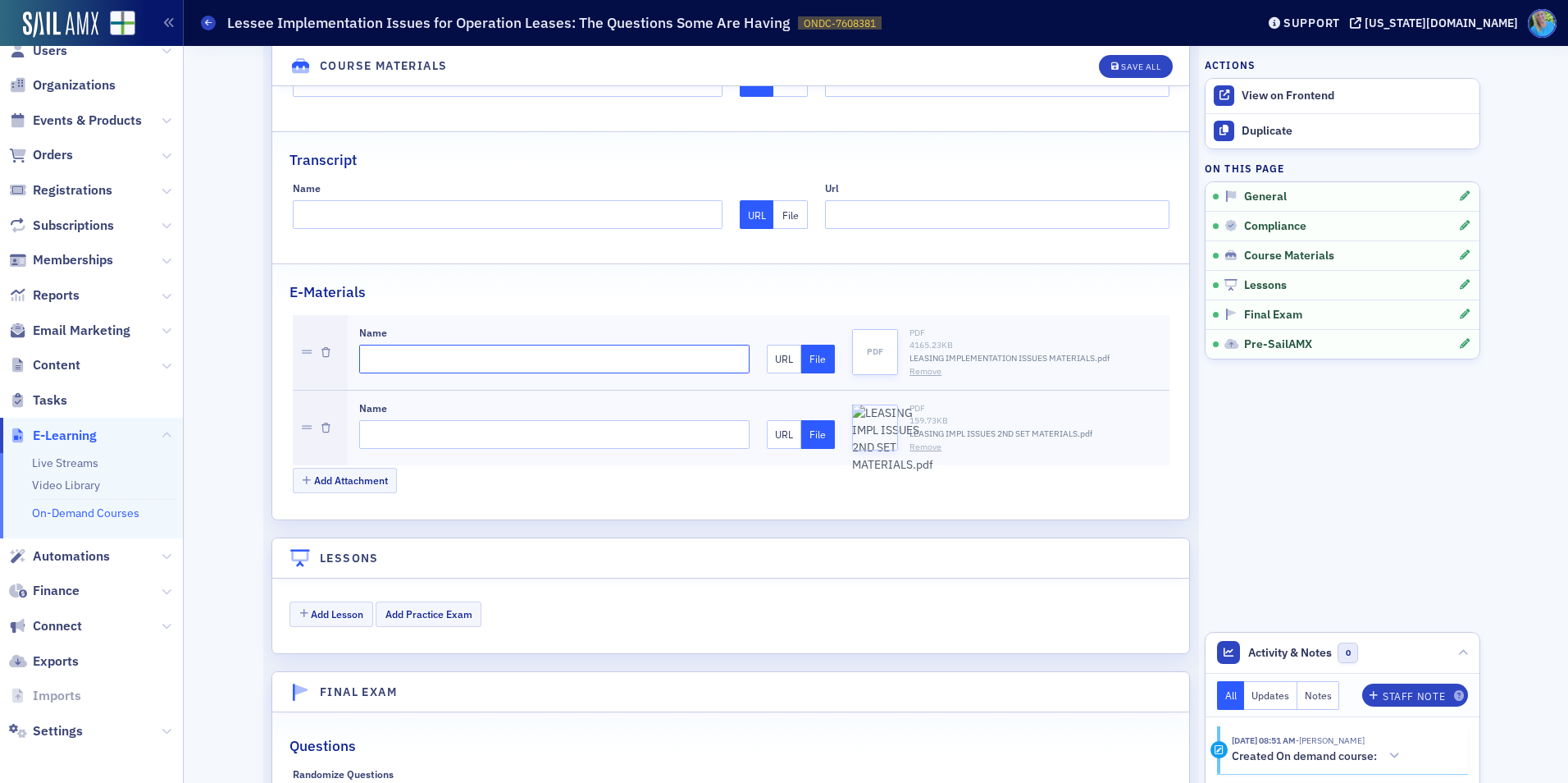
click at [521, 350] on input "Name" at bounding box center [555, 359] width 391 height 29
type input "Materials"
type input "Materials 2"
click at [1127, 68] on div "Save All" at bounding box center [1141, 67] width 40 height 9
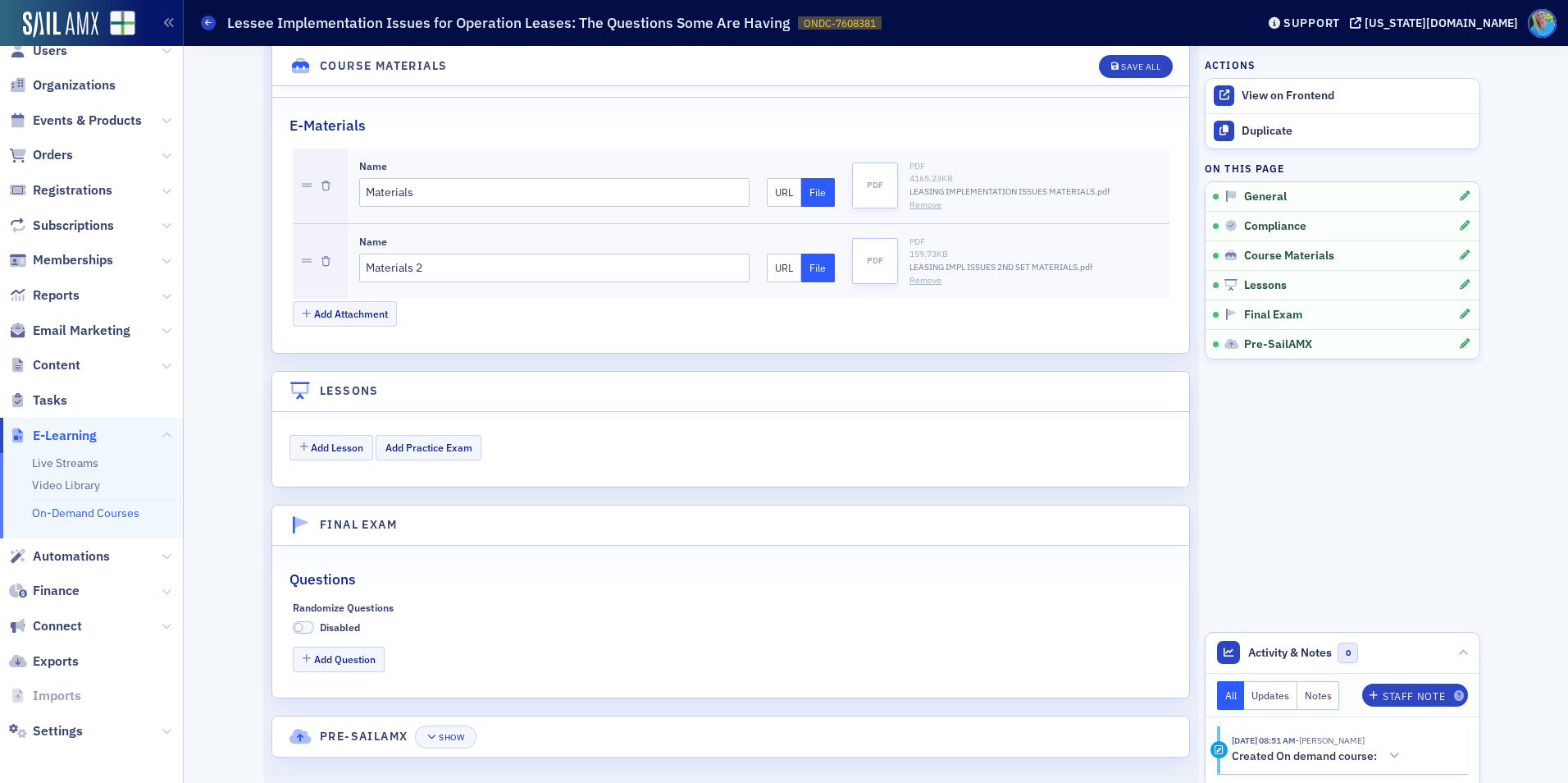
scroll to position [1738, 0]
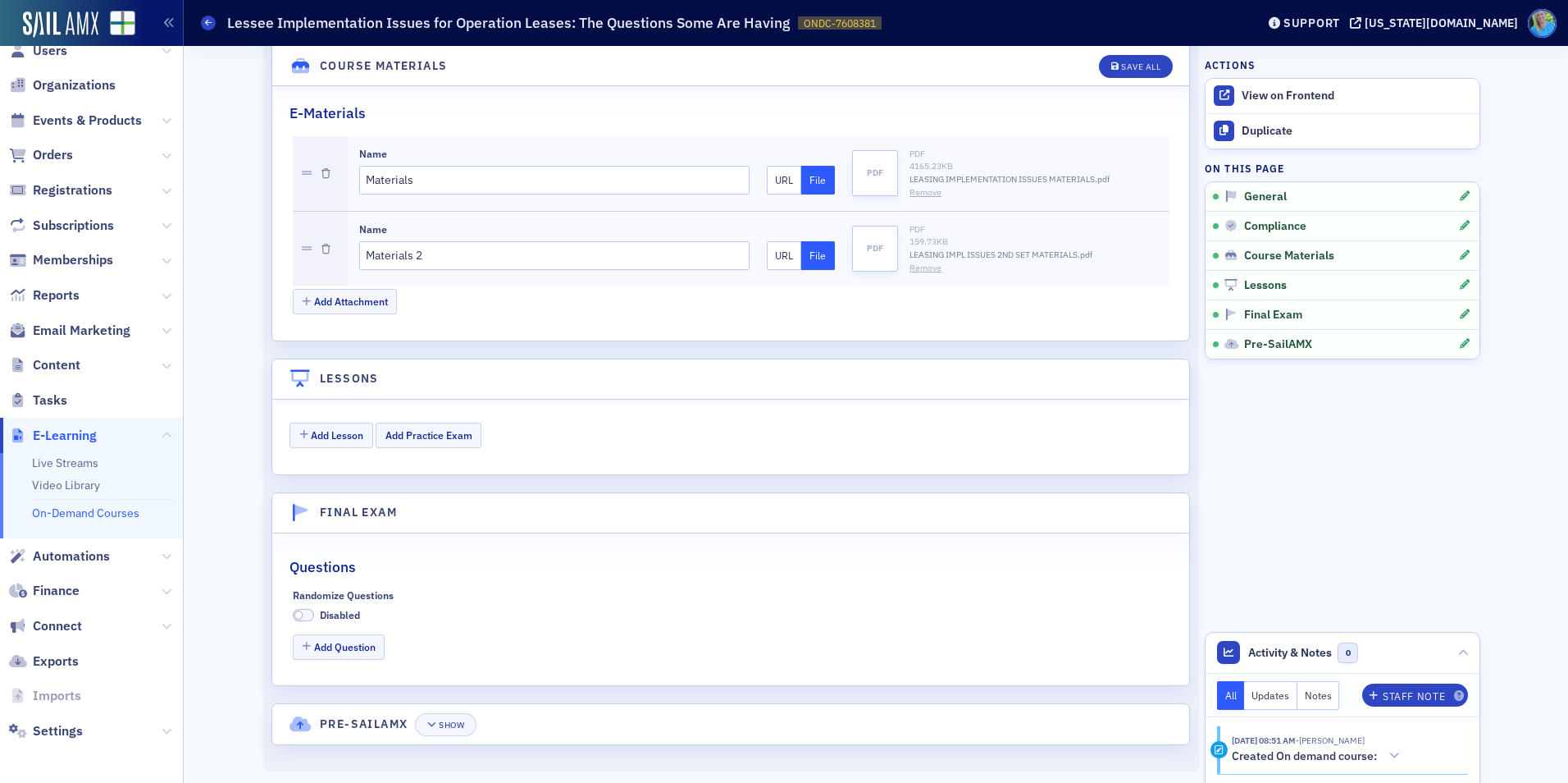
click at [297, 608] on label "Disabled" at bounding box center [326, 614] width 68 height 15
click at [301, 615] on span at bounding box center [303, 614] width 21 height 12
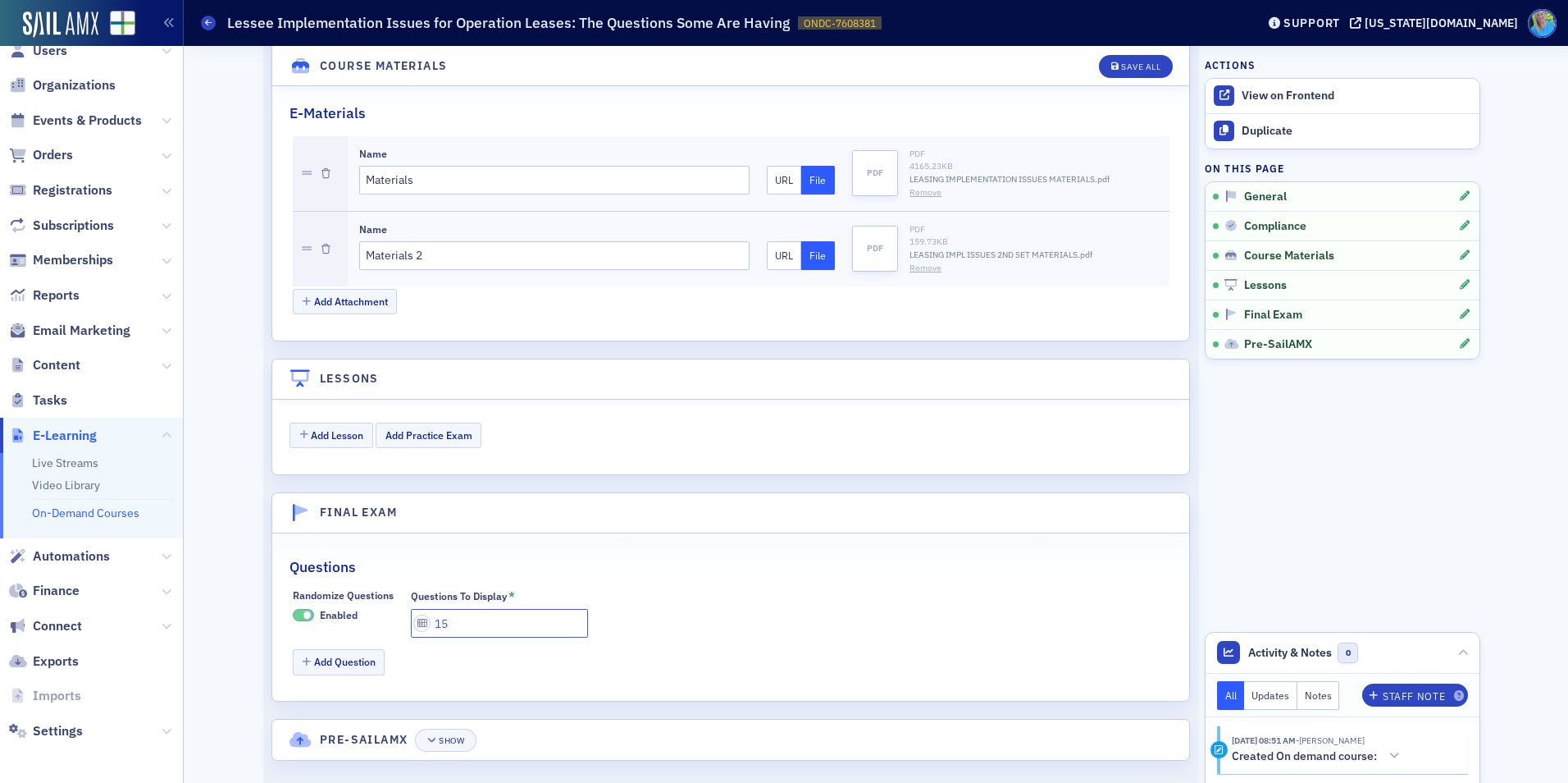
drag, startPoint x: 444, startPoint y: 627, endPoint x: 433, endPoint y: 620, distance: 13.0
click at [433, 620] on input "15" at bounding box center [499, 623] width 177 height 29
type input "12"
click at [353, 657] on button "Add Question" at bounding box center [339, 661] width 93 height 25
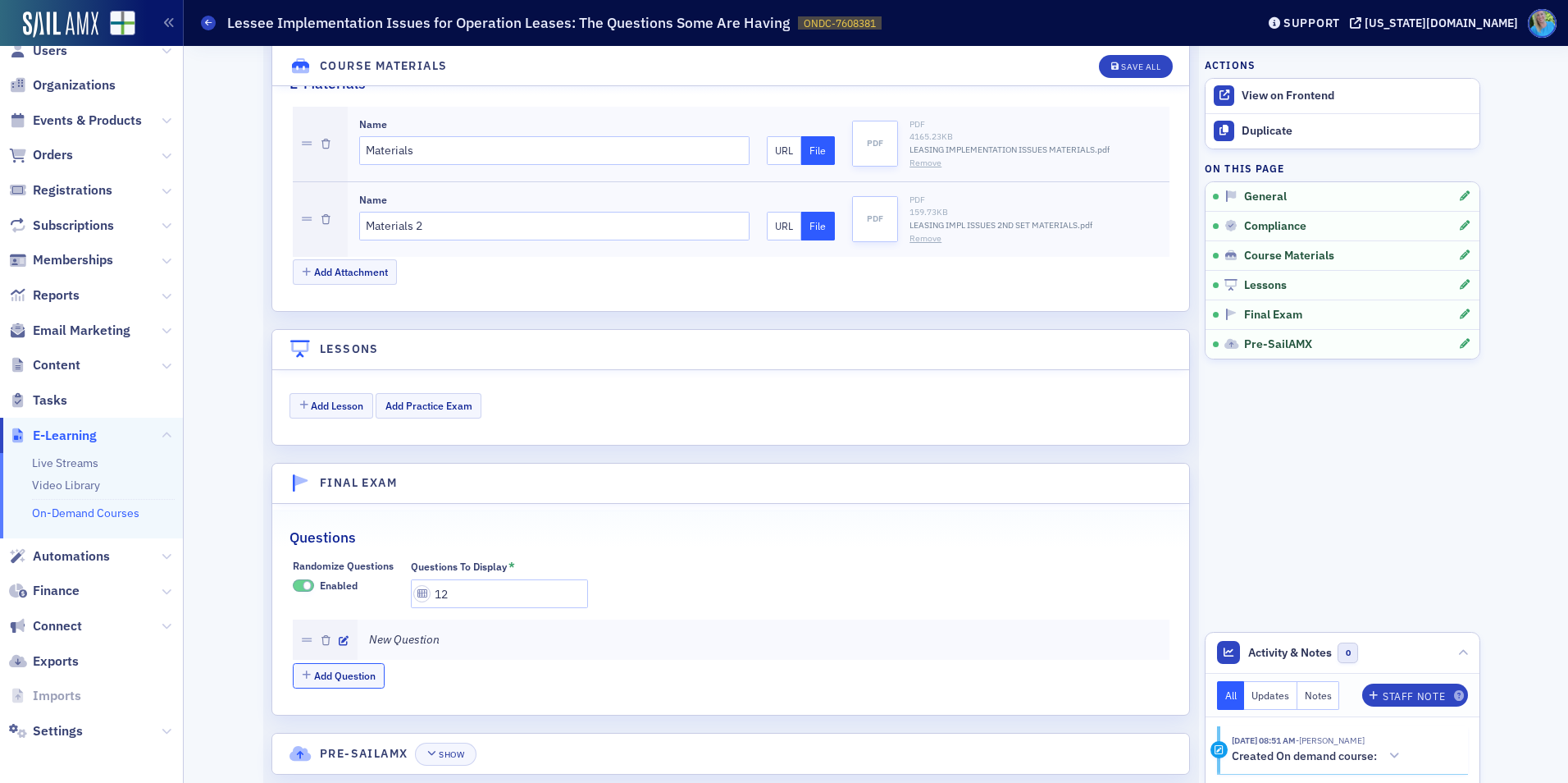
scroll to position [1796, 0]
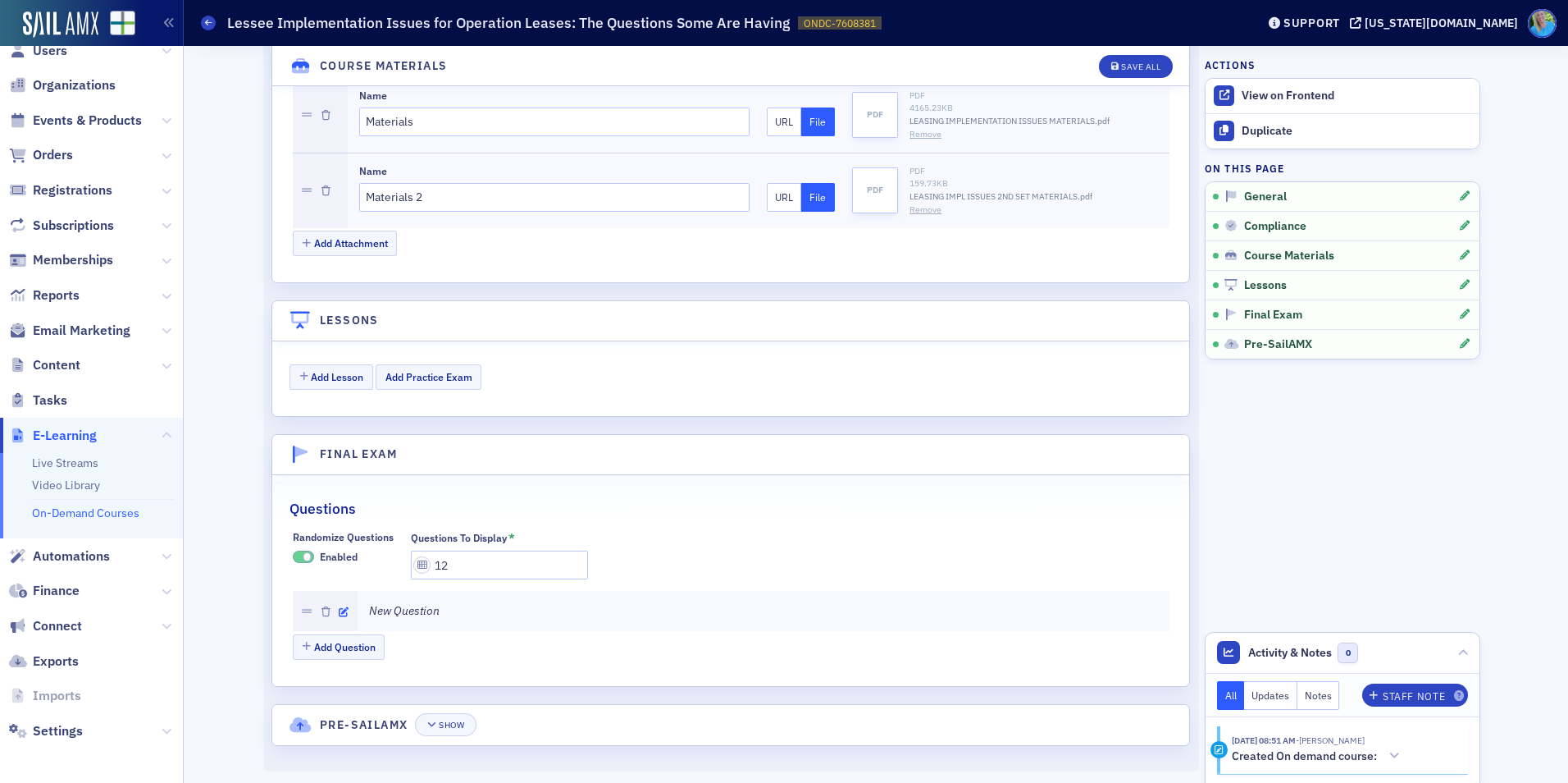
click at [340, 607] on icon "button" at bounding box center [344, 612] width 10 height 10
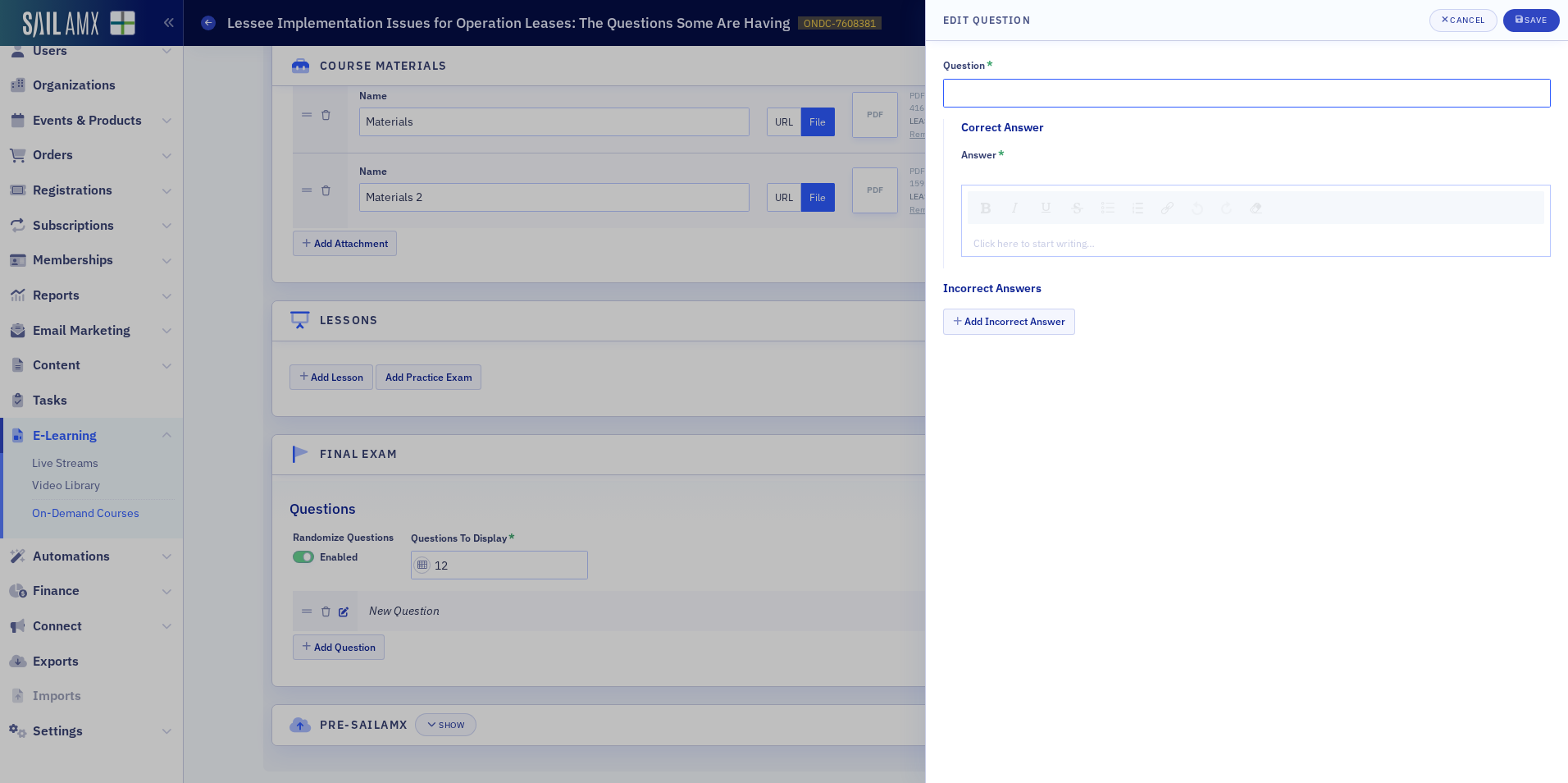
click at [1035, 81] on input "Question *" at bounding box center [1247, 93] width 608 height 29
paste input "The new section of the Accounting Standards Codification (ASC) that deals with …"
type input "The new section of the Accounting Standards Codification (ASC) that deals with …"
click at [1082, 234] on div "Click here to start writing…" at bounding box center [1256, 243] width 588 height 26
type textarea "<p>Fa</p>"
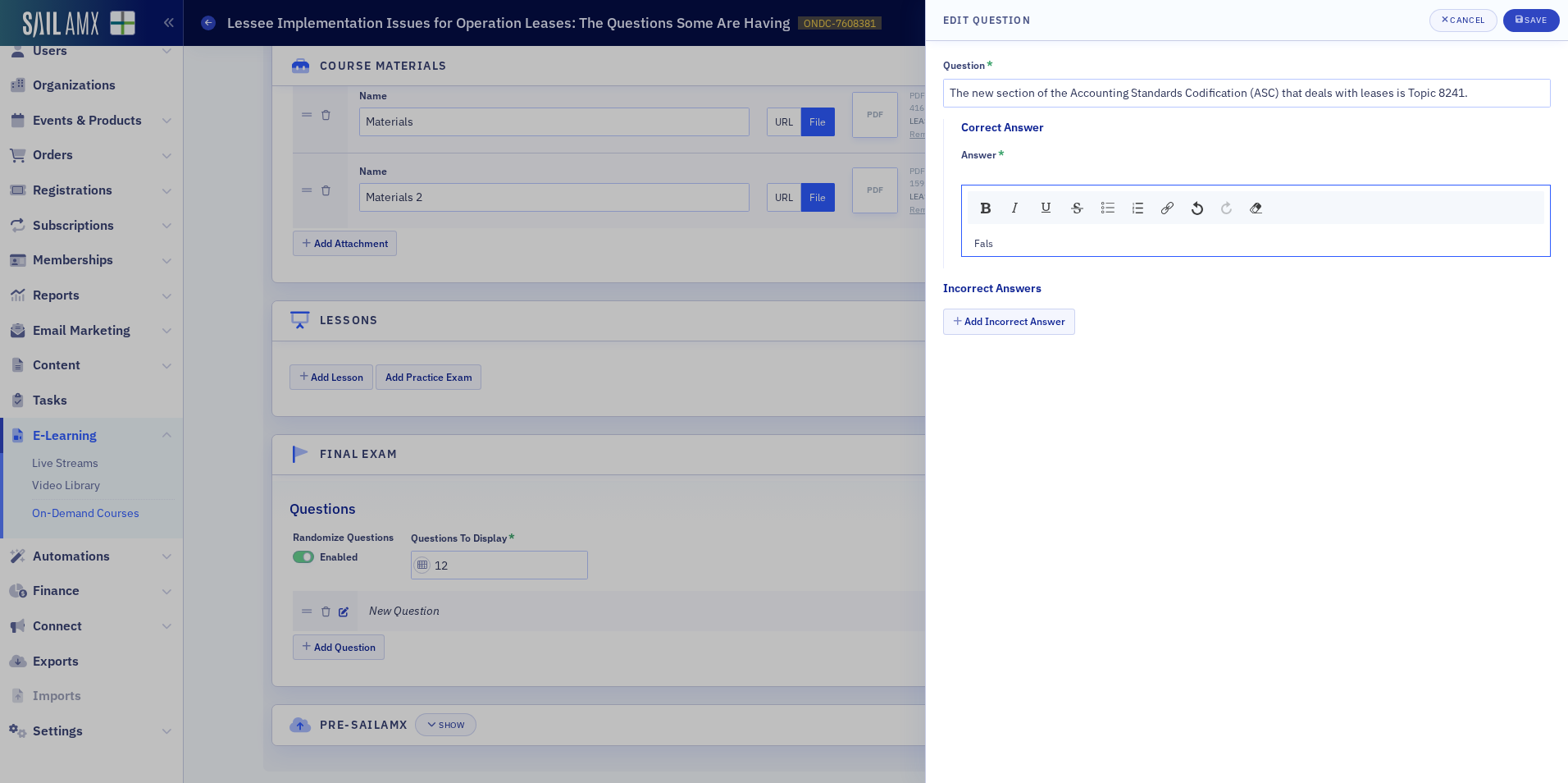
type textarea "<p>False</p>"
click at [1031, 319] on button "Add Incorrect Answer" at bounding box center [1009, 321] width 132 height 25
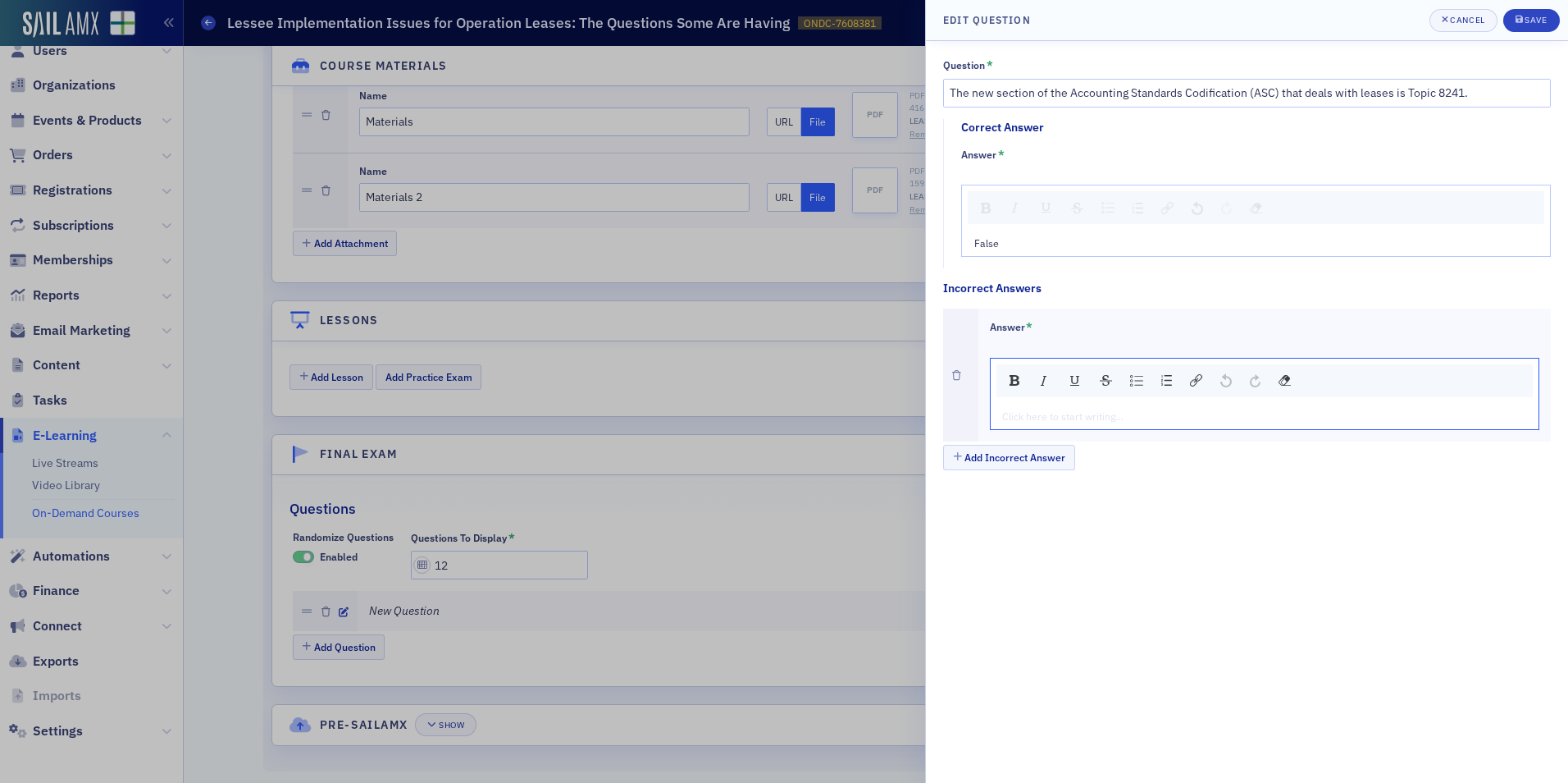
click at [1050, 409] on div "rdw-editor" at bounding box center [1265, 416] width 525 height 15
type textarea "<p>Tr</p>"
type textarea "<p>True</p>"
click at [1528, 18] on div "Save" at bounding box center [1536, 20] width 22 height 9
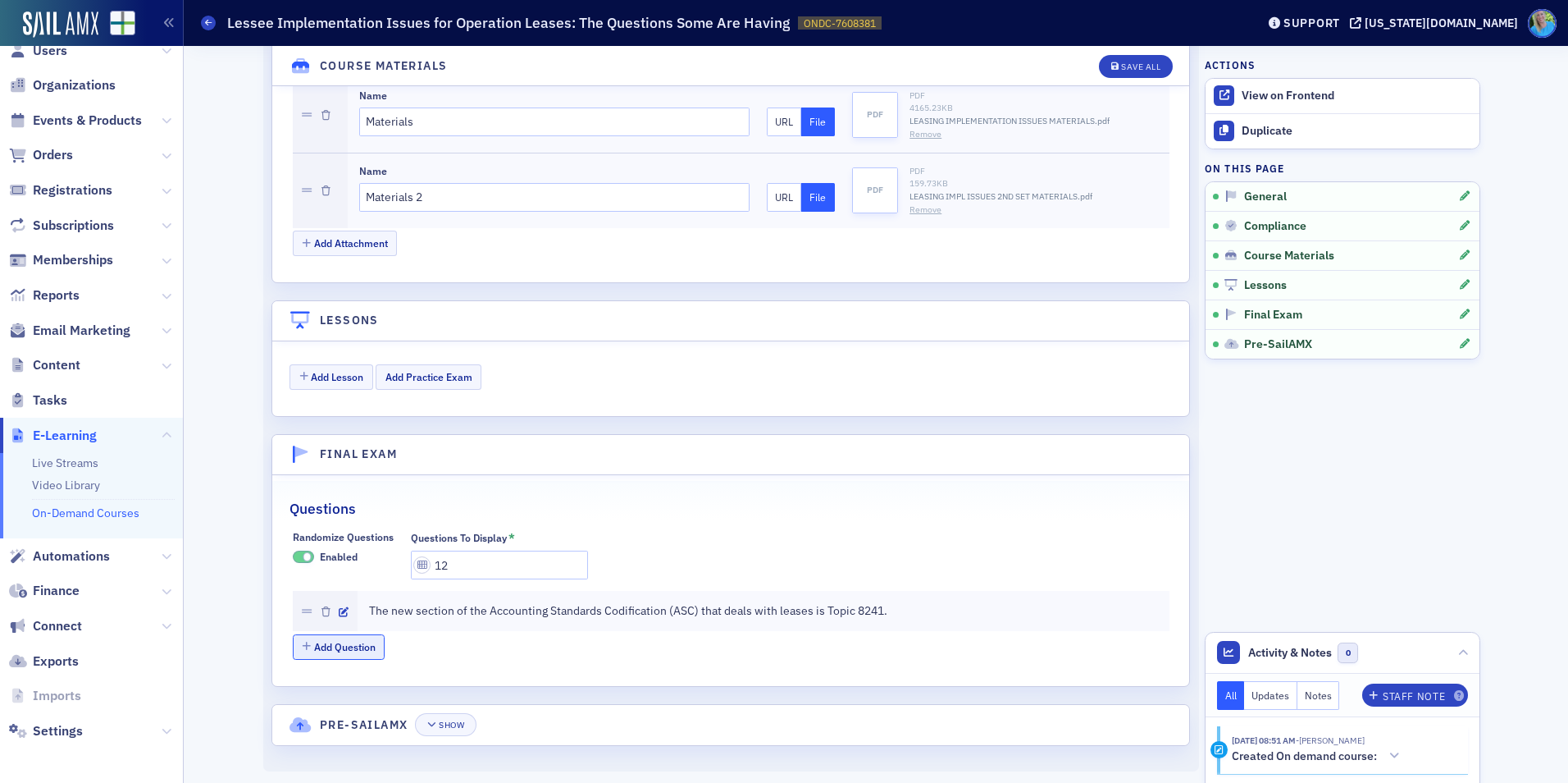
click at [344, 660] on button "Add Question" at bounding box center [339, 647] width 93 height 25
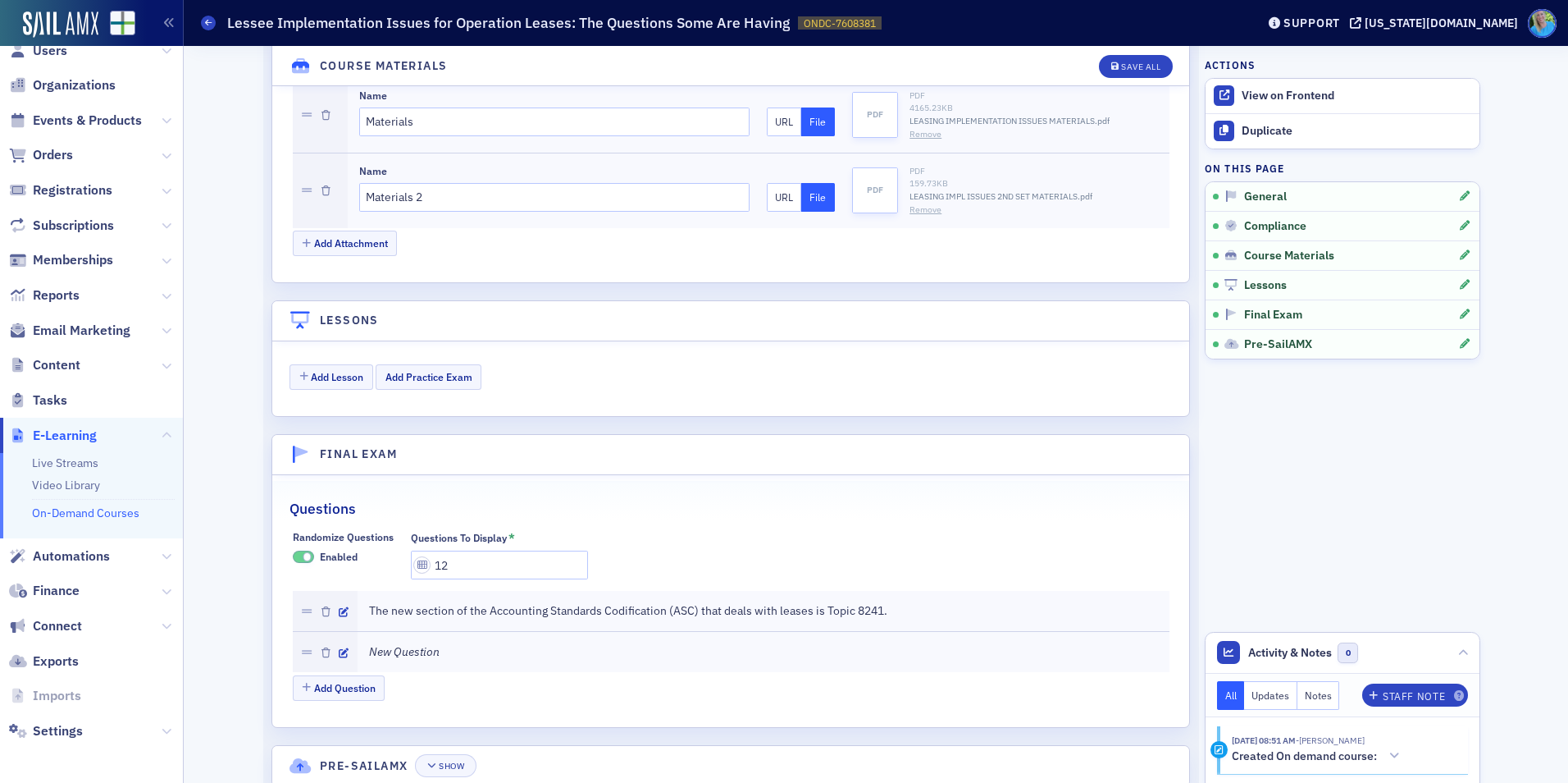
click at [331, 650] on div at bounding box center [325, 651] width 65 height 40
click at [339, 650] on icon "button" at bounding box center [344, 653] width 10 height 10
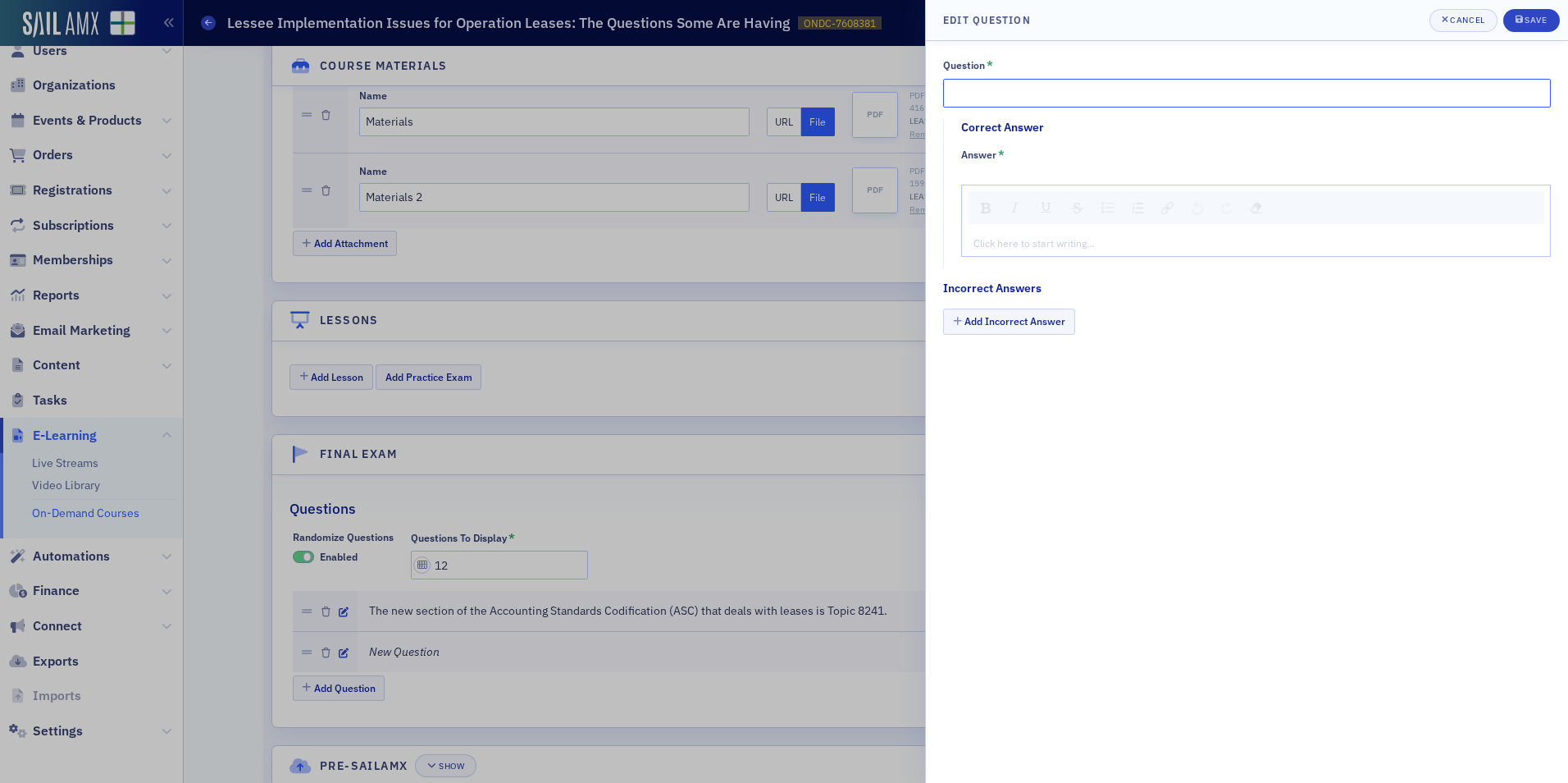
click at [1038, 96] on input "Question *" at bounding box center [1247, 93] width 608 height 29
paste input "The new section of the ASC that deals with leases is Topic 842"
type input "The new section of the ASC that deals with leases is Topic 842."
click at [1076, 244] on div "rdw-editor" at bounding box center [1256, 243] width 564 height 15
type textarea "<p>Tr</p>"
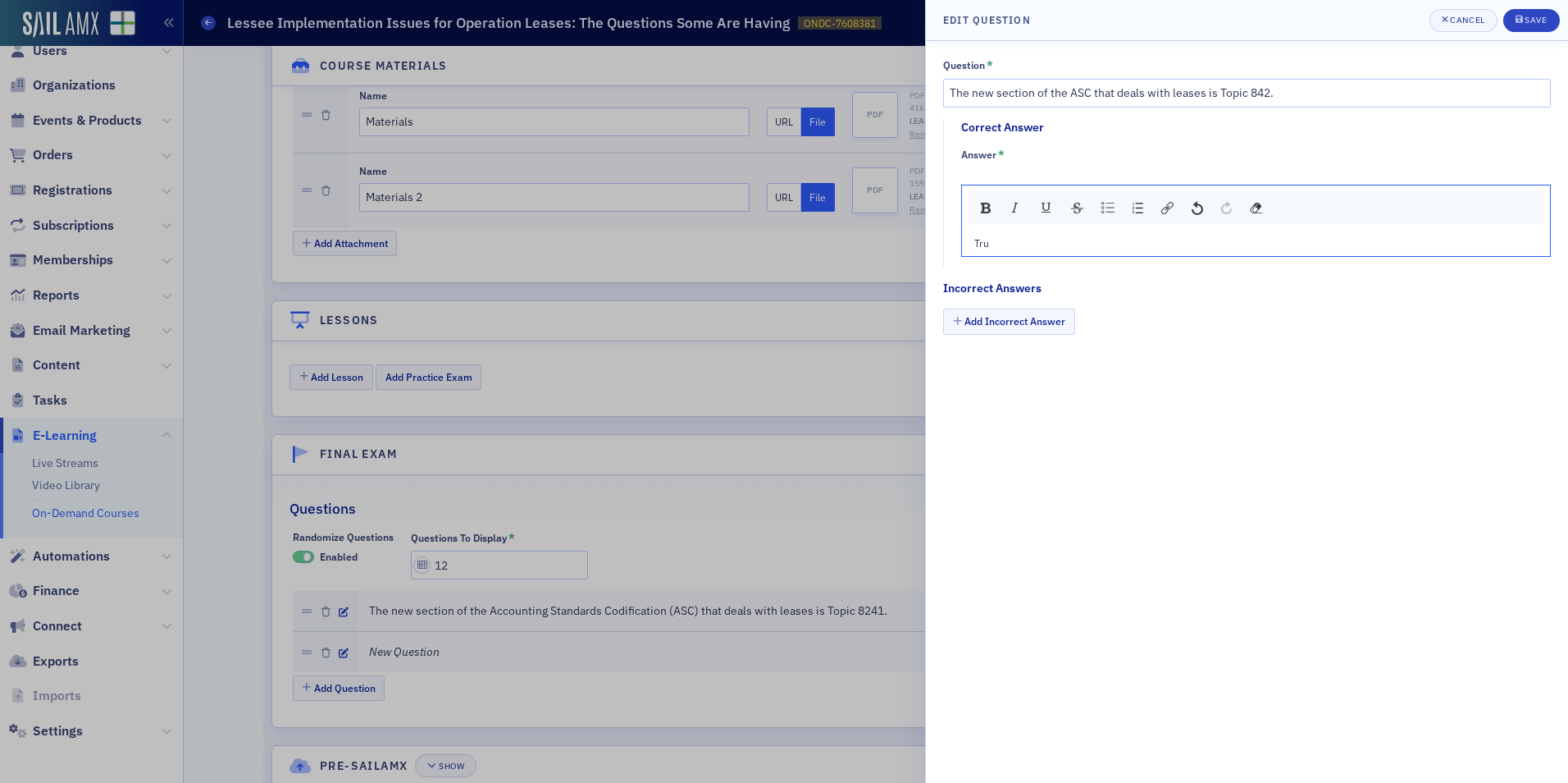
type textarea "<p>True</p>"
click at [1047, 322] on button "Add Incorrect Answer" at bounding box center [1009, 321] width 132 height 25
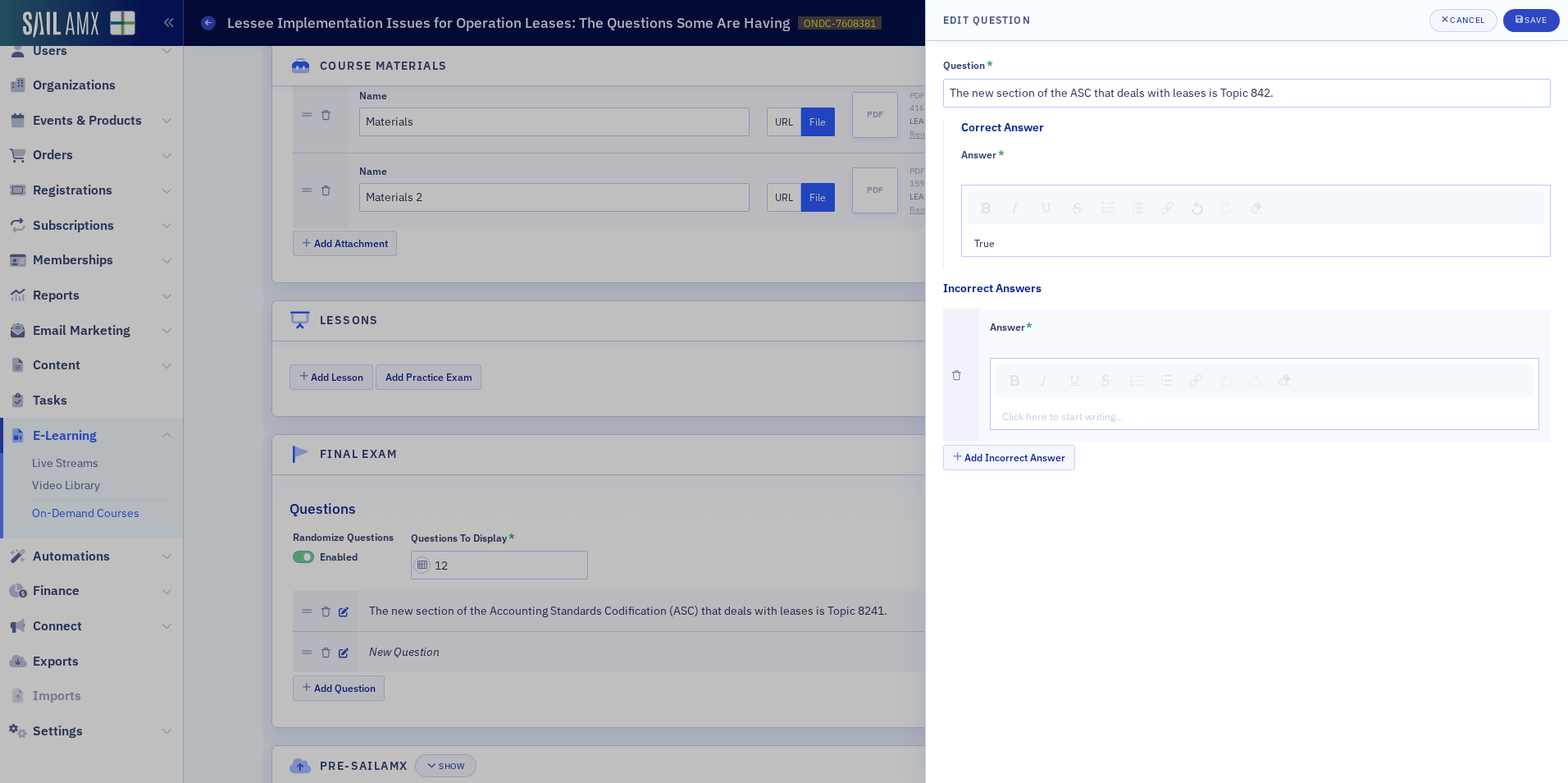
click at [1014, 411] on div "rdw-editor" at bounding box center [1265, 416] width 525 height 15
type textarea "<p>Fa</p>"
type textarea "<p>False</p>"
click at [1543, 18] on div "Save" at bounding box center [1536, 20] width 22 height 9
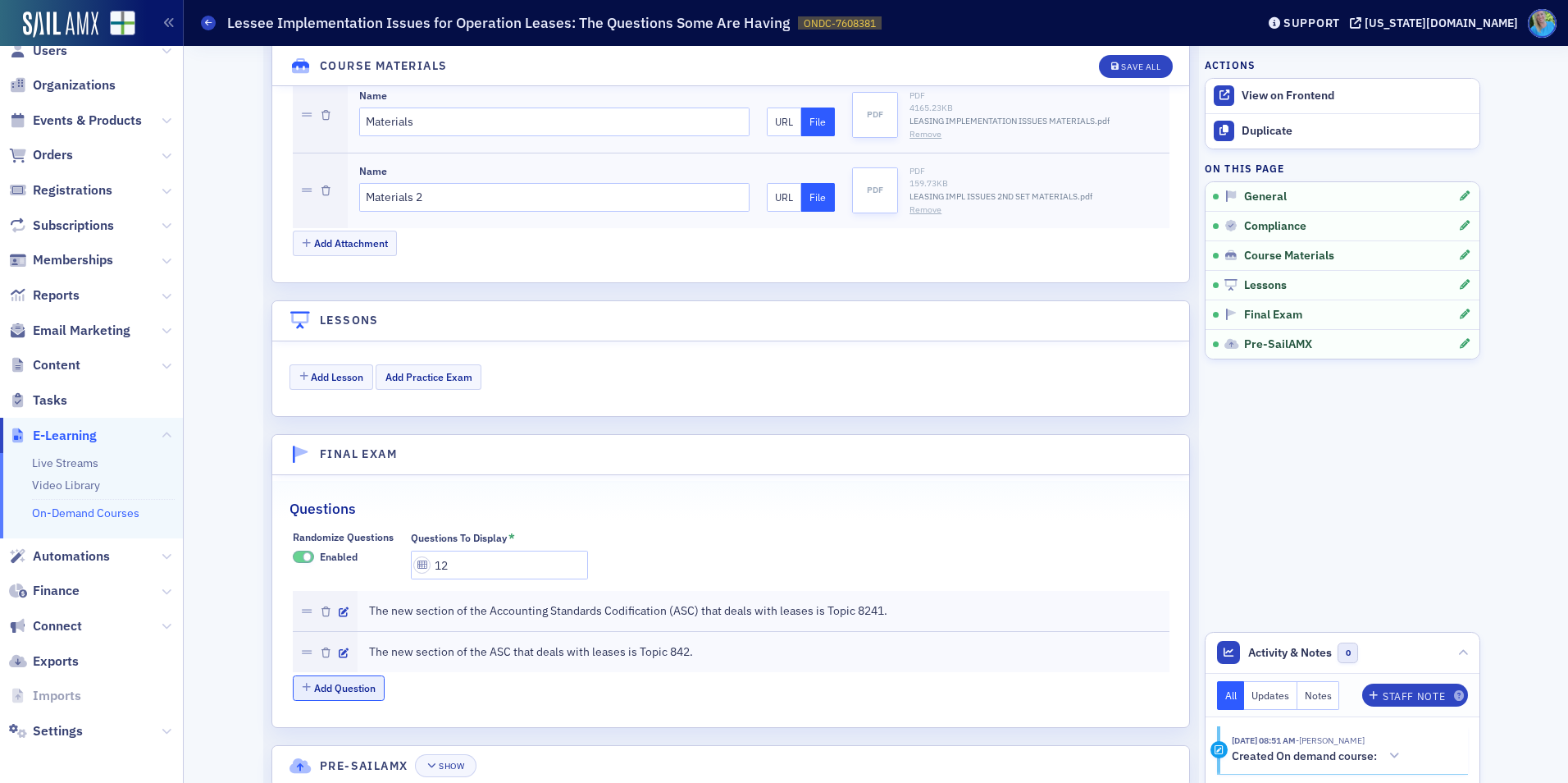
click at [355, 691] on button "Add Question" at bounding box center [339, 688] width 93 height 25
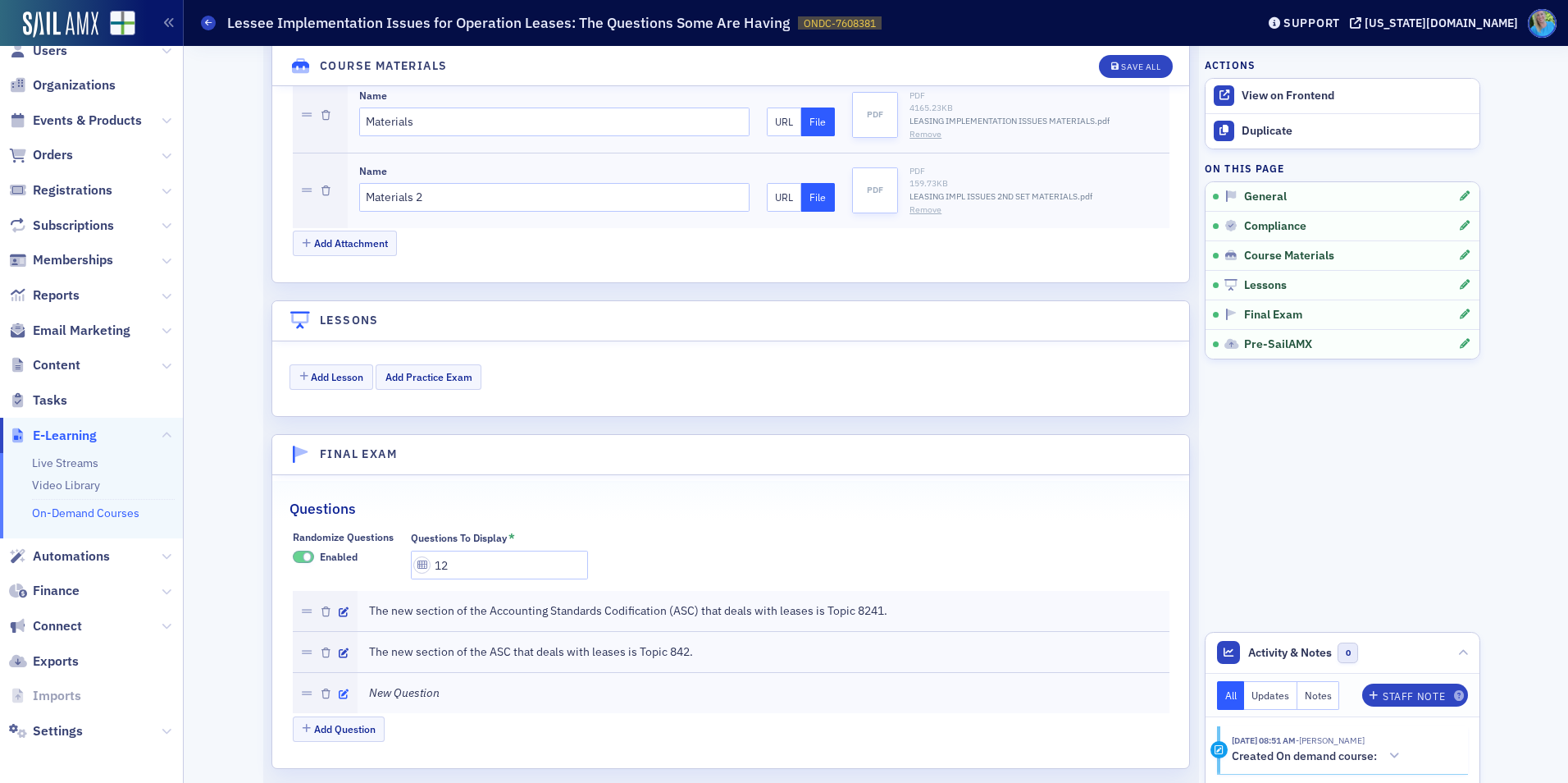
click at [339, 692] on icon "button" at bounding box center [344, 694] width 10 height 10
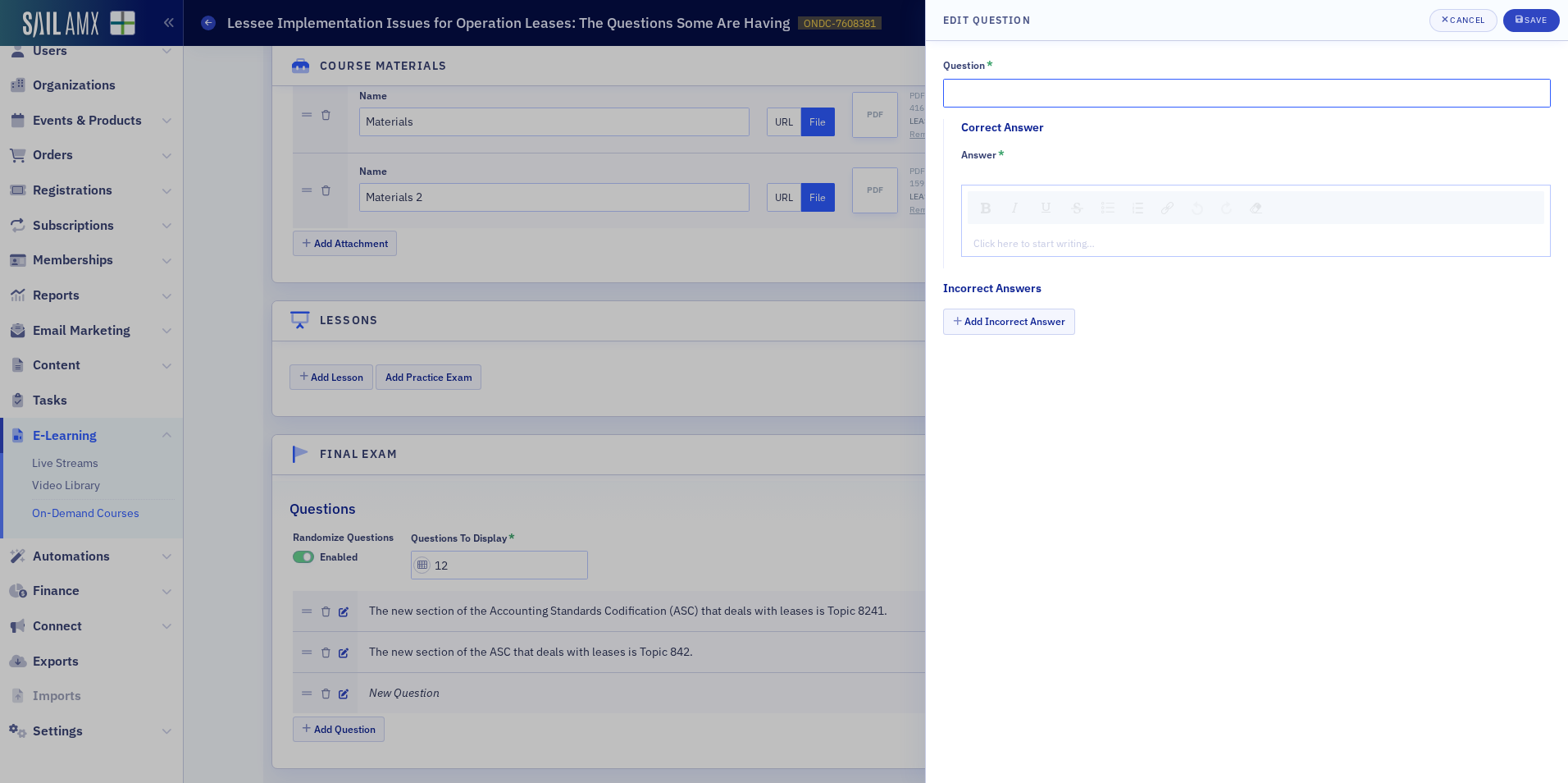
click at [1064, 104] on input "Question *" at bounding box center [1247, 93] width 608 height 29
paste input "There are generally two types of leases in GAAP"
type input "There are generally two types of leases in GAAP."
click at [1126, 244] on div "rdw-editor" at bounding box center [1256, 243] width 564 height 15
type textarea "<p>True</p>"
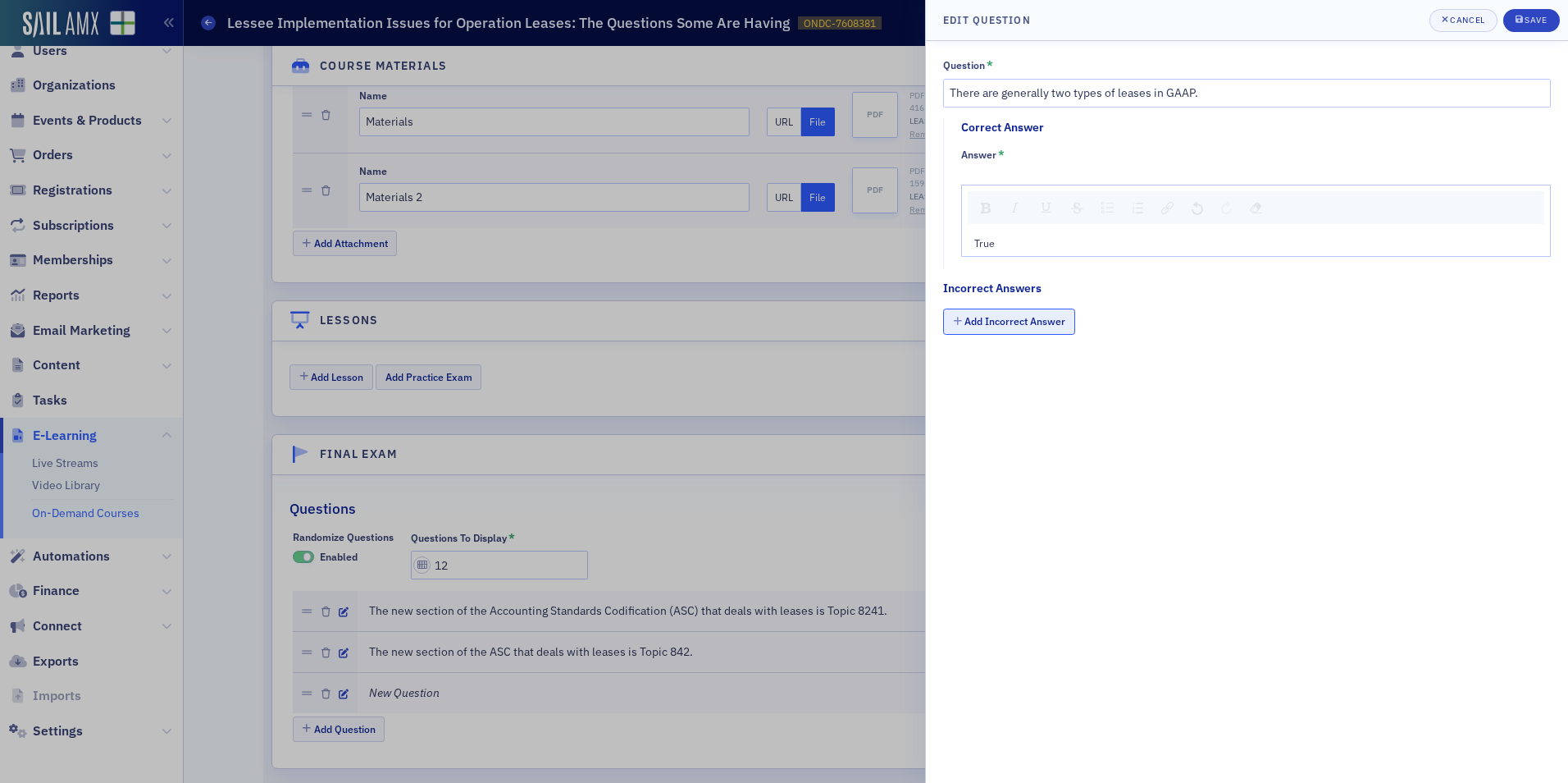
click at [1045, 332] on button "Add Incorrect Answer" at bounding box center [1009, 321] width 132 height 25
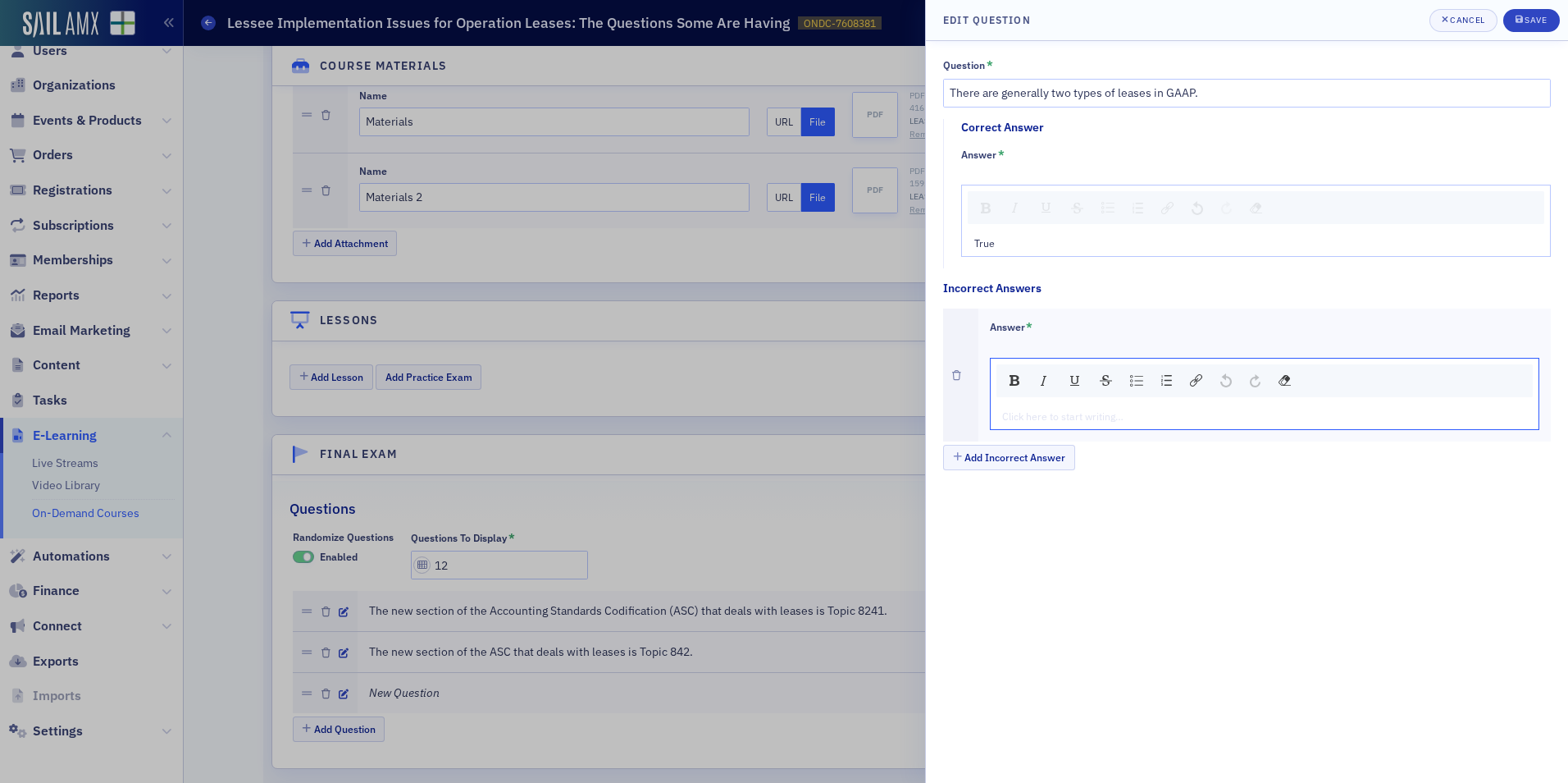
click at [1049, 419] on div "rdw-editor" at bounding box center [1265, 416] width 525 height 15
type textarea "<p>Fa</p>"
type textarea "<p>False</p>"
click at [1527, 20] on div "Save" at bounding box center [1536, 20] width 22 height 9
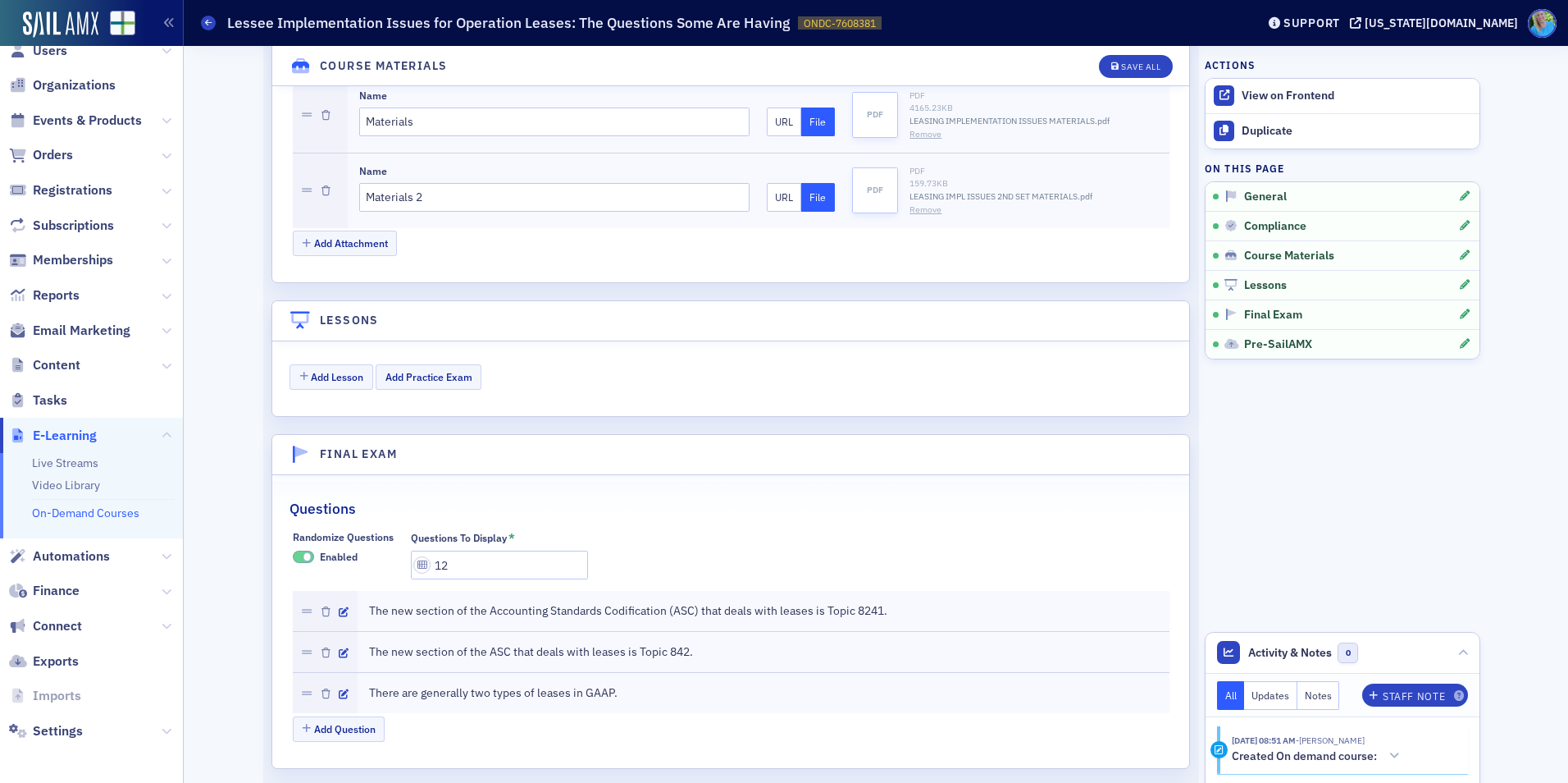
click at [331, 743] on div "Add Question" at bounding box center [731, 730] width 877 height 29
click at [334, 726] on button "Add Question" at bounding box center [339, 728] width 93 height 25
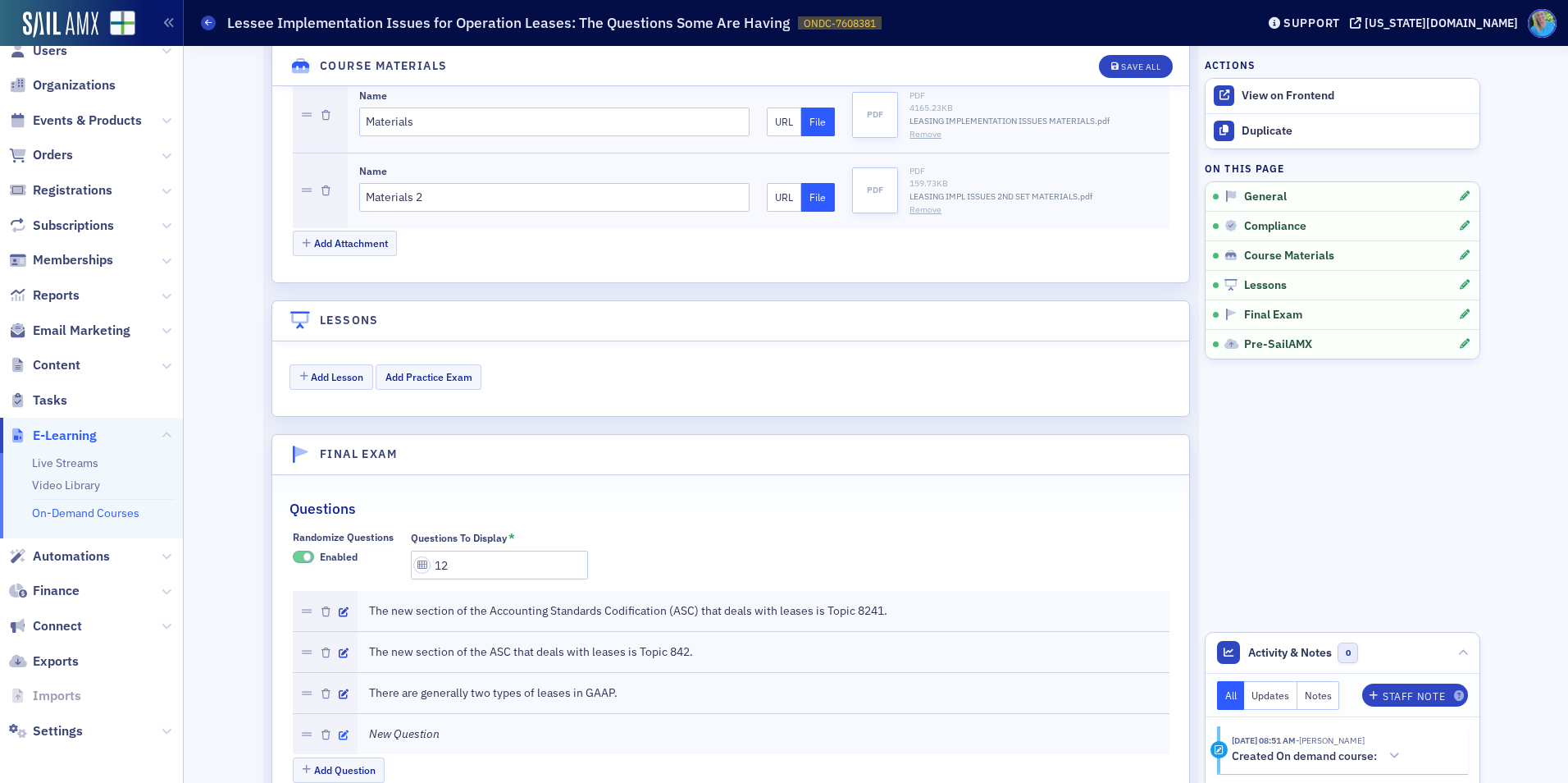
click at [339, 735] on icon "button" at bounding box center [344, 735] width 10 height 10
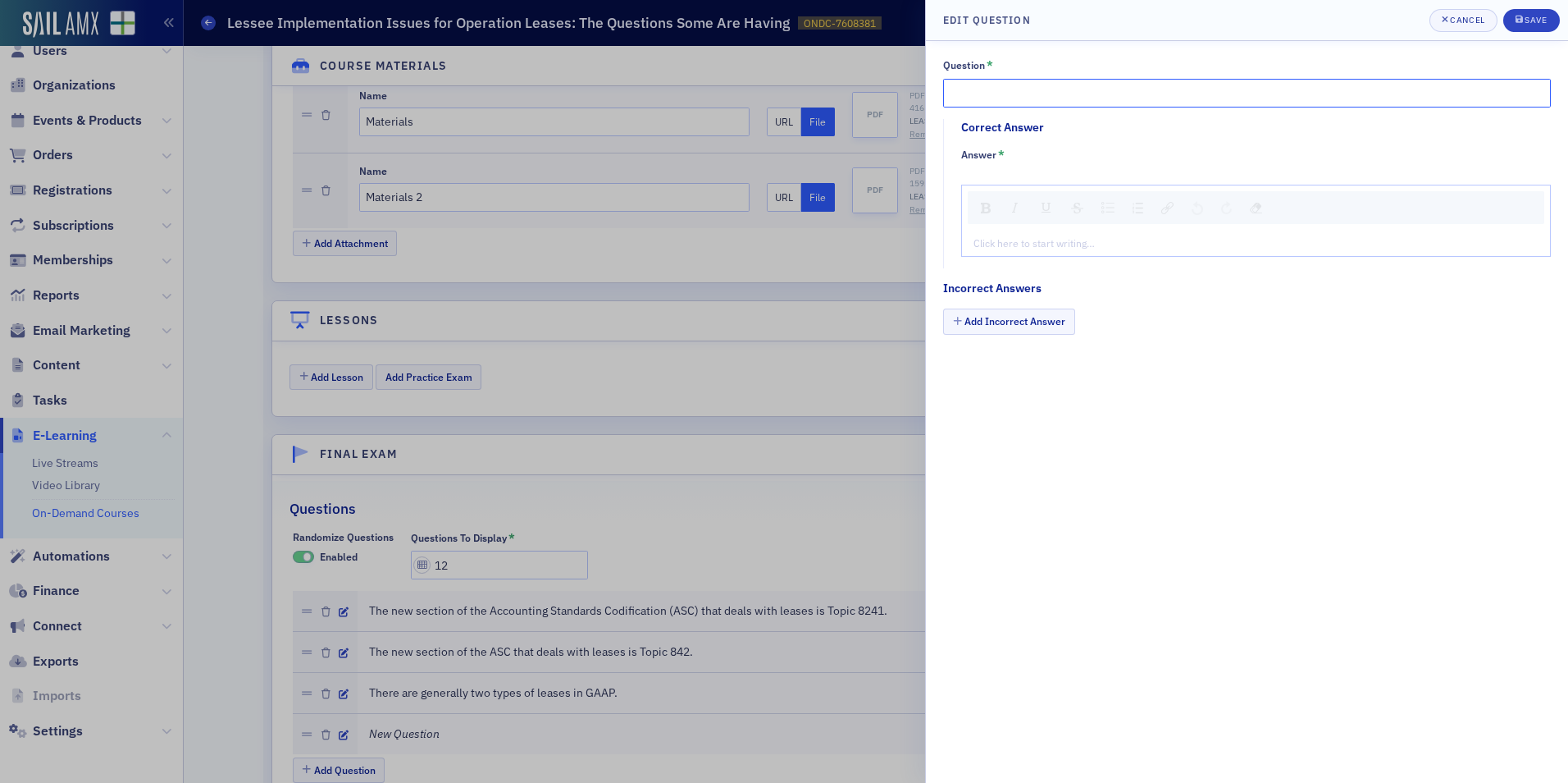
click at [1080, 98] on input "Question *" at bounding box center [1247, 93] width 608 height 29
paste input "The new name for a “capital lease” according to the ASC is a “management lease”"
type input "The new name for a “capital lease” according to the ASC is a “management lease.""
click at [1098, 237] on div "rdw-editor" at bounding box center [1256, 243] width 564 height 15
type textarea "<p>Fa</p>"
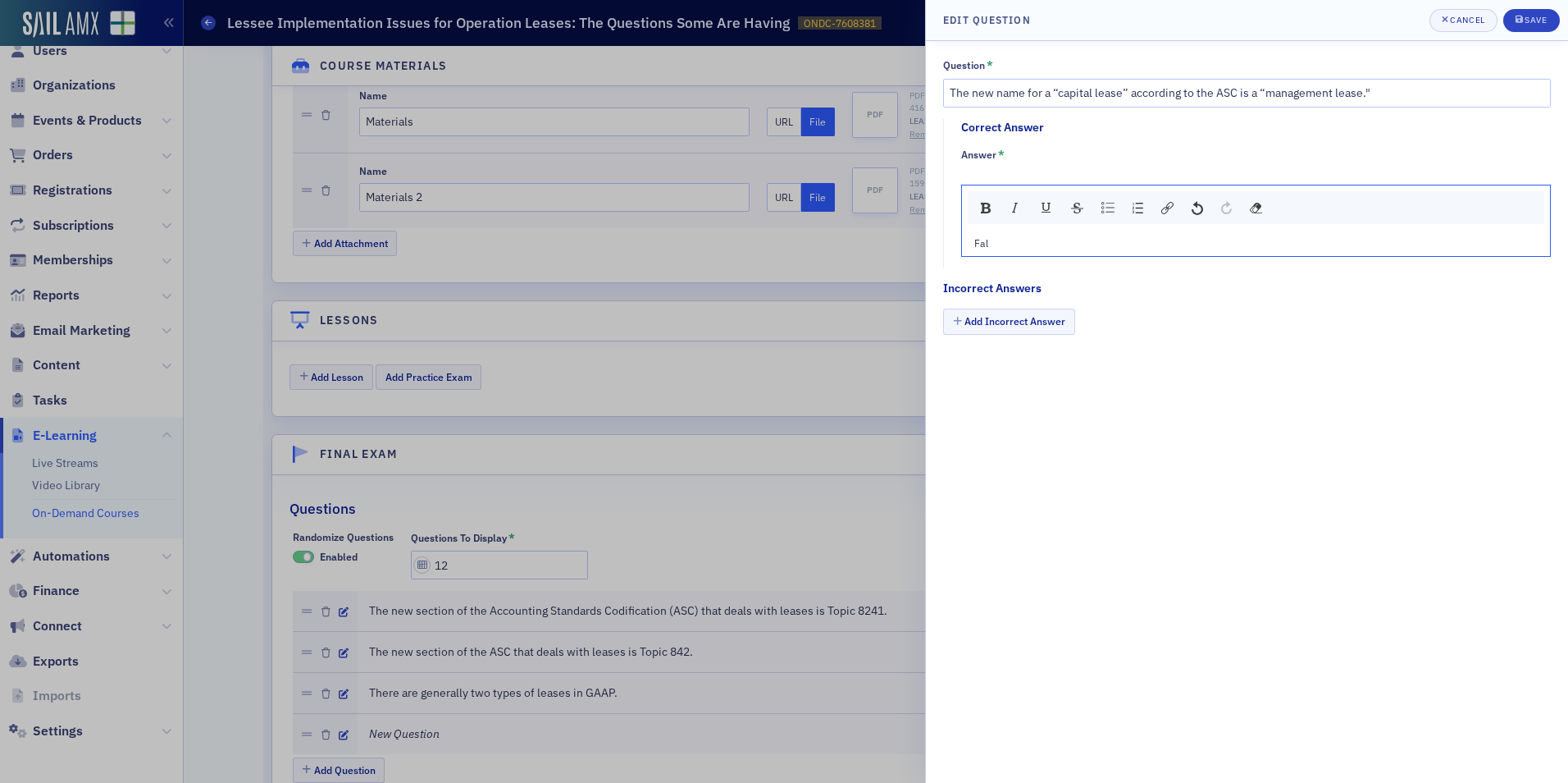
type textarea "<p>False</p>"
click at [1032, 319] on button "Add Incorrect Answer" at bounding box center [1009, 321] width 132 height 25
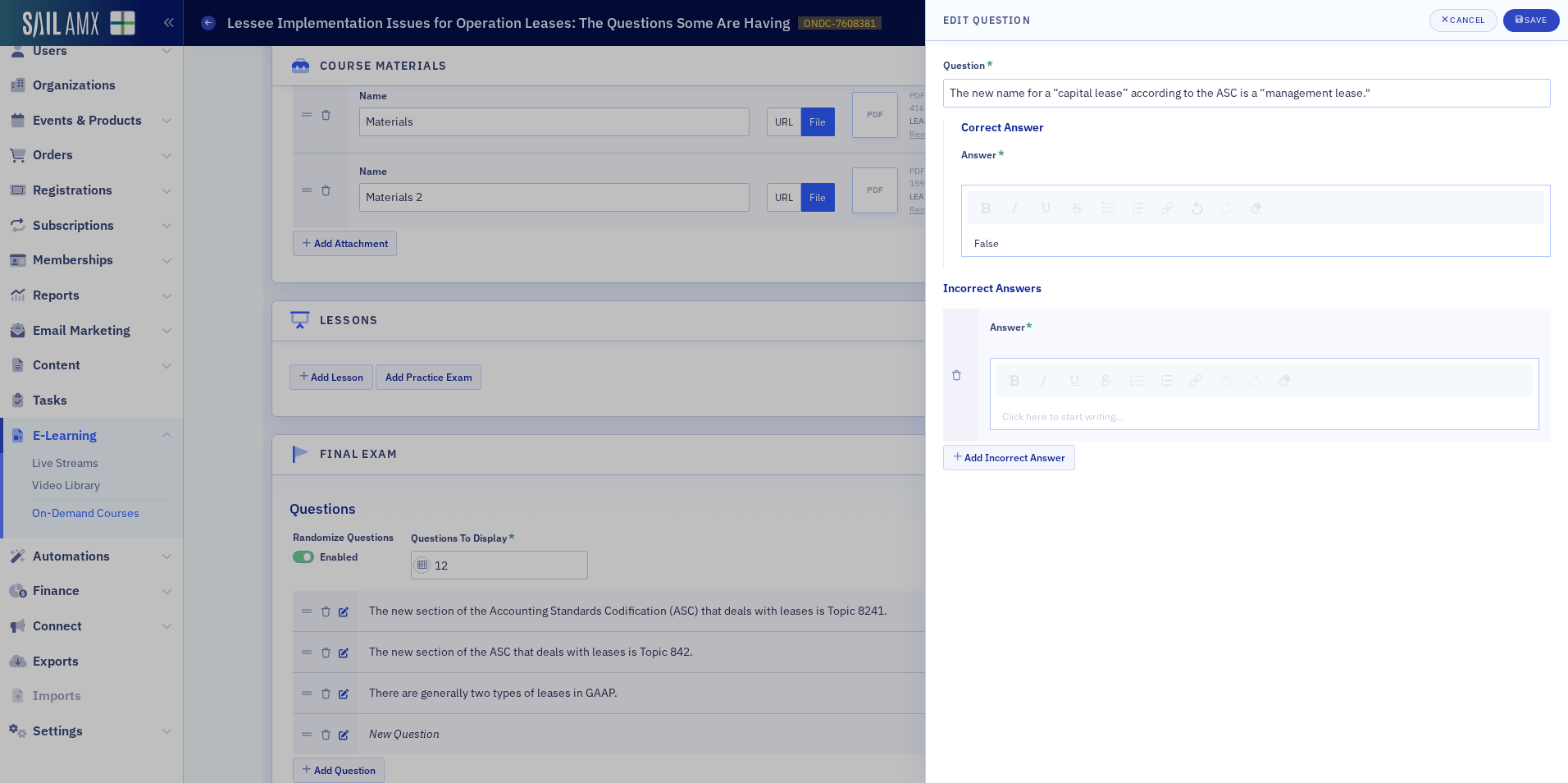
click at [1073, 410] on div "rdw-editor" at bounding box center [1265, 416] width 525 height 15
type textarea "<p>Tr</p>"
type textarea "<p>True</p>"
click at [1520, 16] on icon "submit" at bounding box center [1519, 19] width 7 height 9
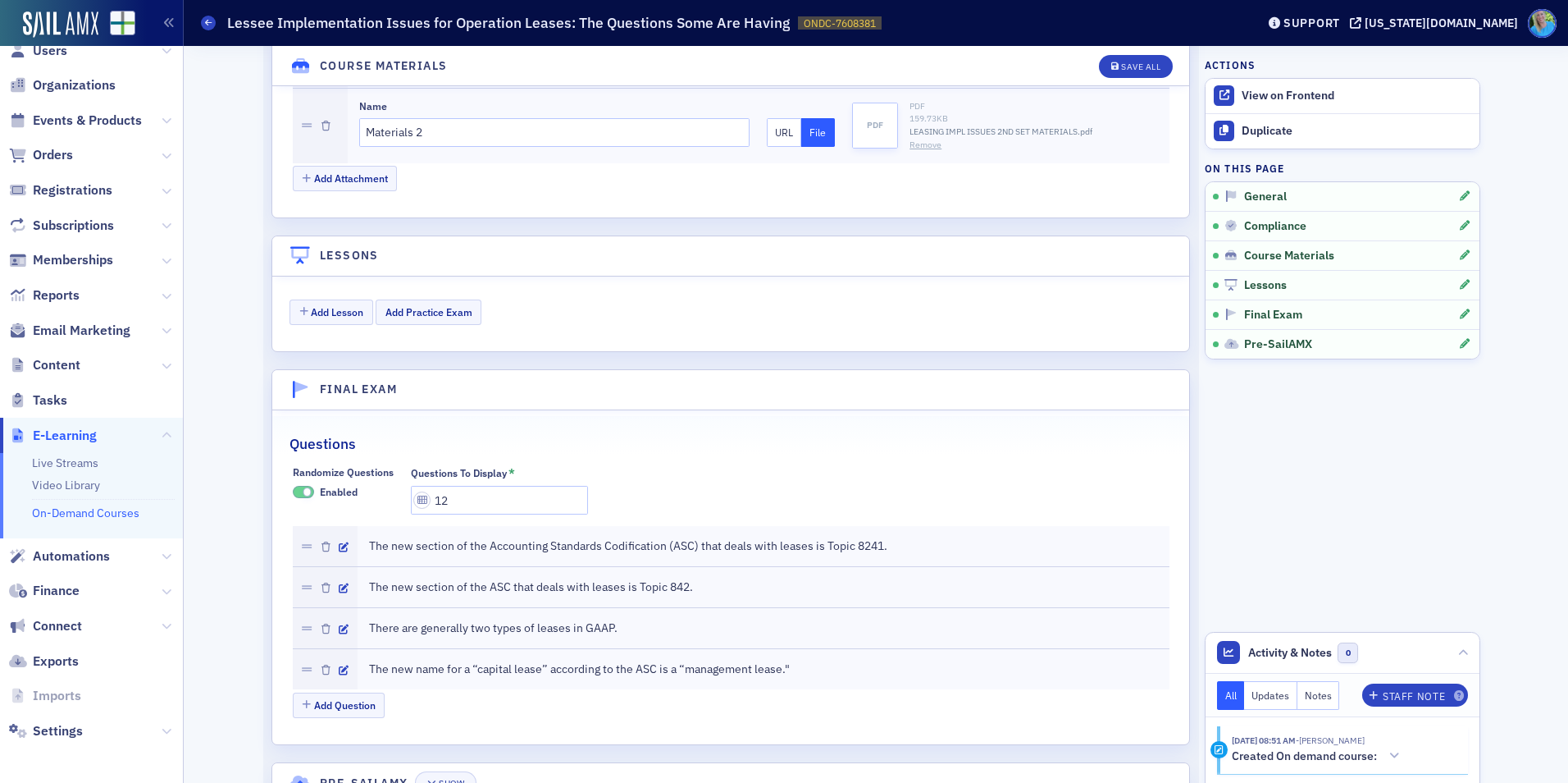
scroll to position [1919, 0]
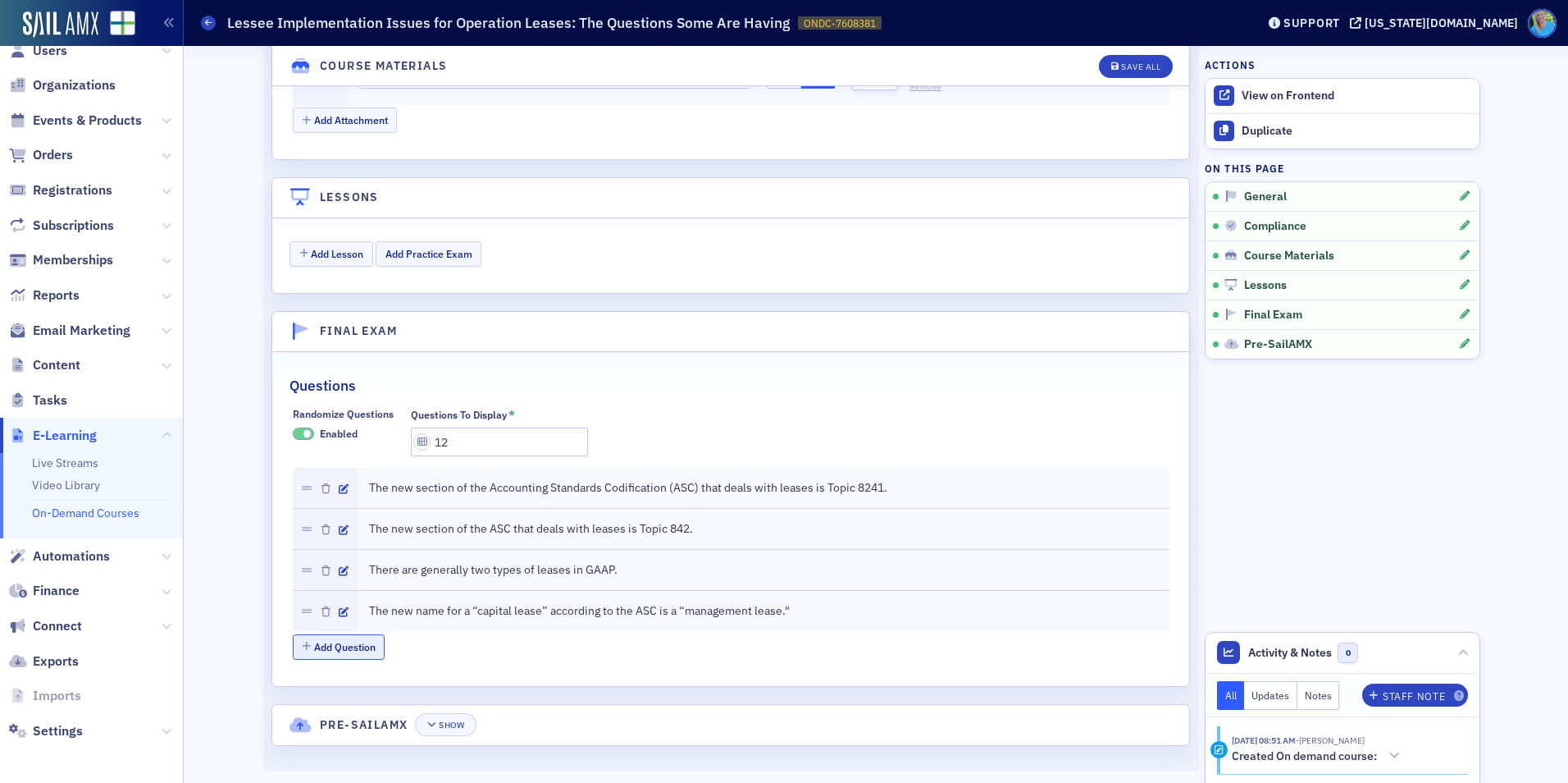
click at [340, 647] on button "Add Question" at bounding box center [339, 647] width 93 height 25
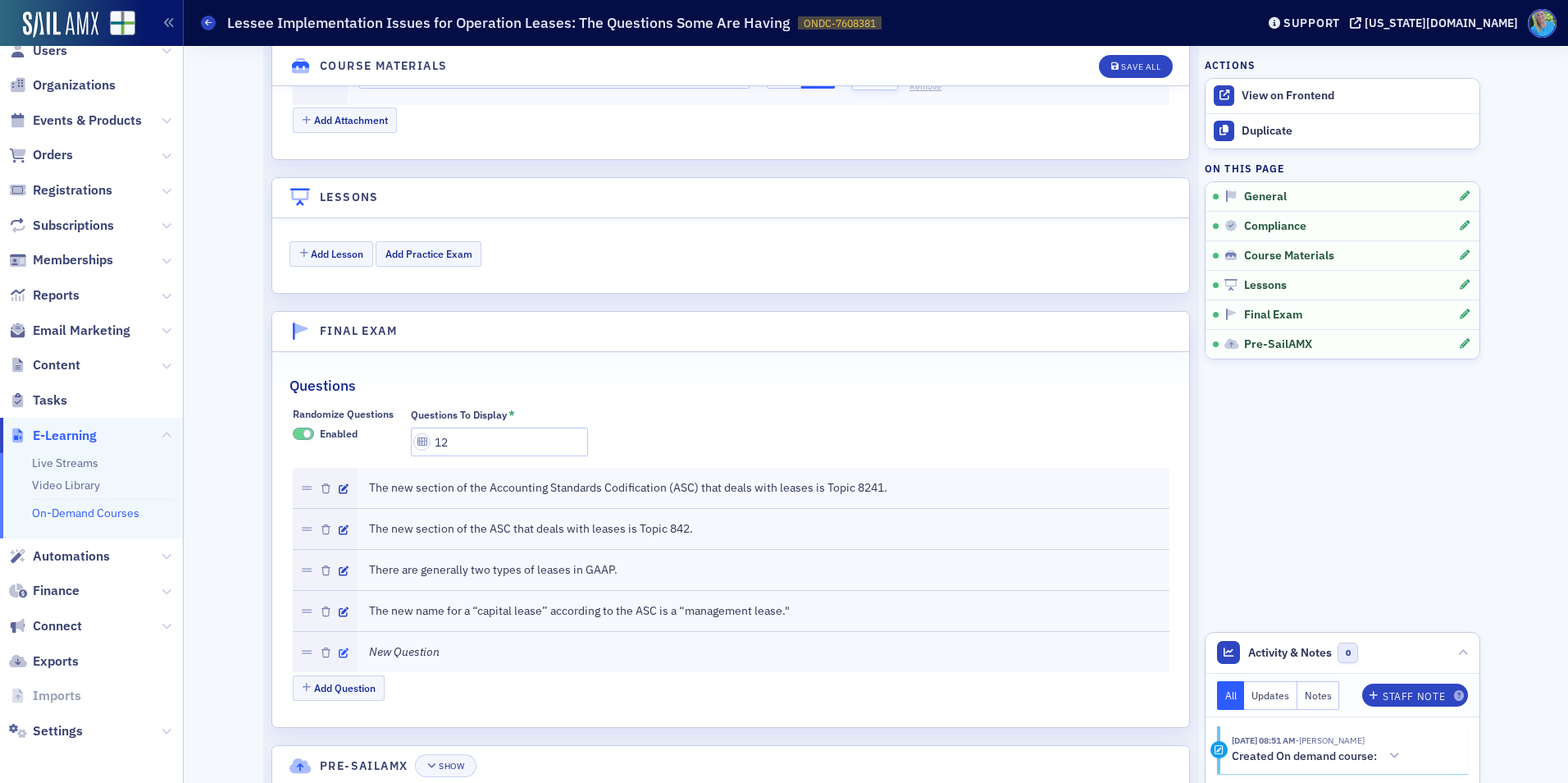
click at [339, 650] on icon "button" at bounding box center [344, 653] width 10 height 10
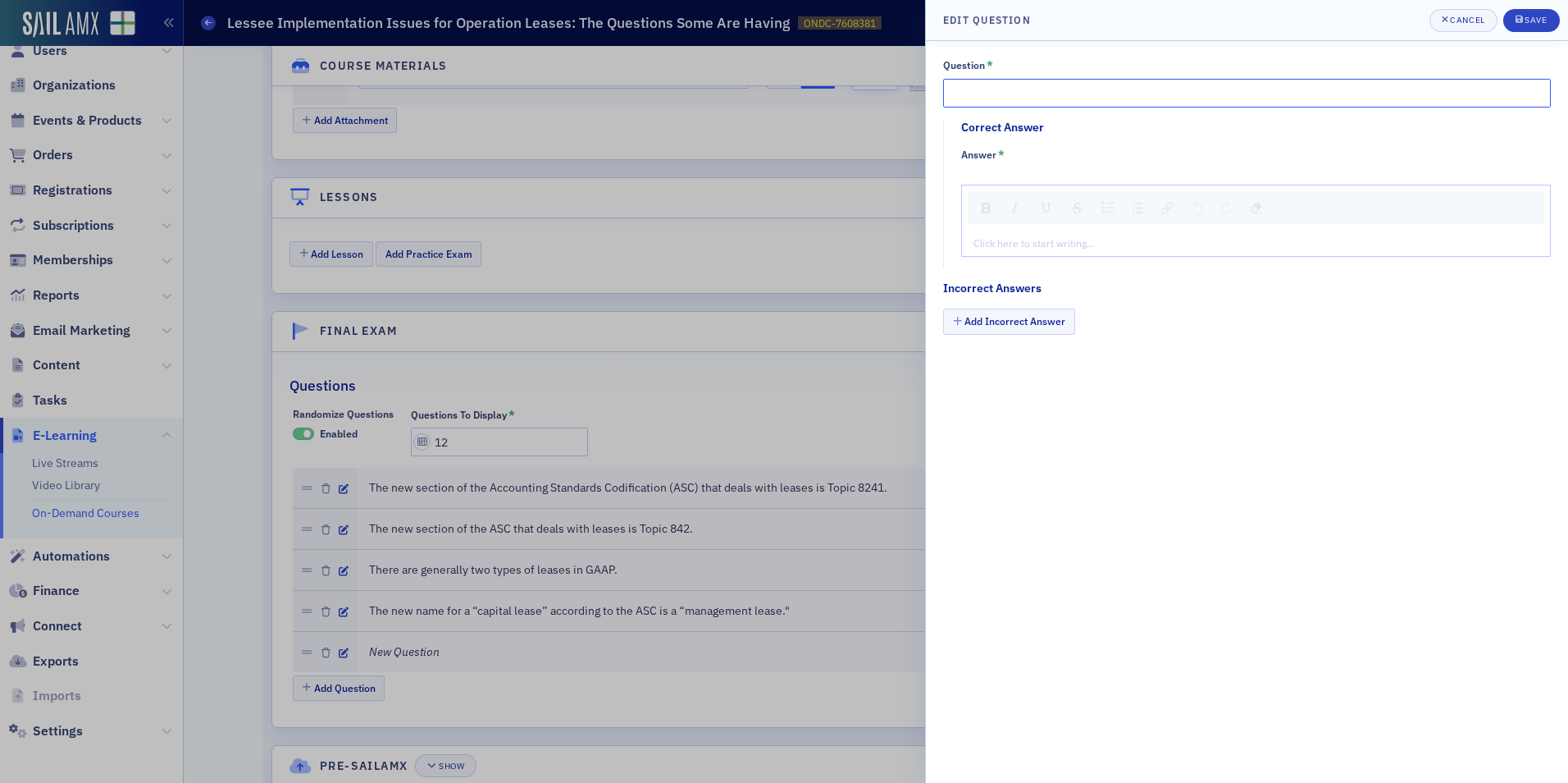
click at [1014, 96] on input "Question *" at bounding box center [1247, 93] width 608 height 29
paste input "As mentioned in class, there can never be more than one component in an operati…"
type input "As mentioned in class, there can never be more than one component in an operati…"
click at [1108, 235] on div "rdw-editor" at bounding box center [1256, 243] width 564 height 15
type textarea "<p>Fa</p>"
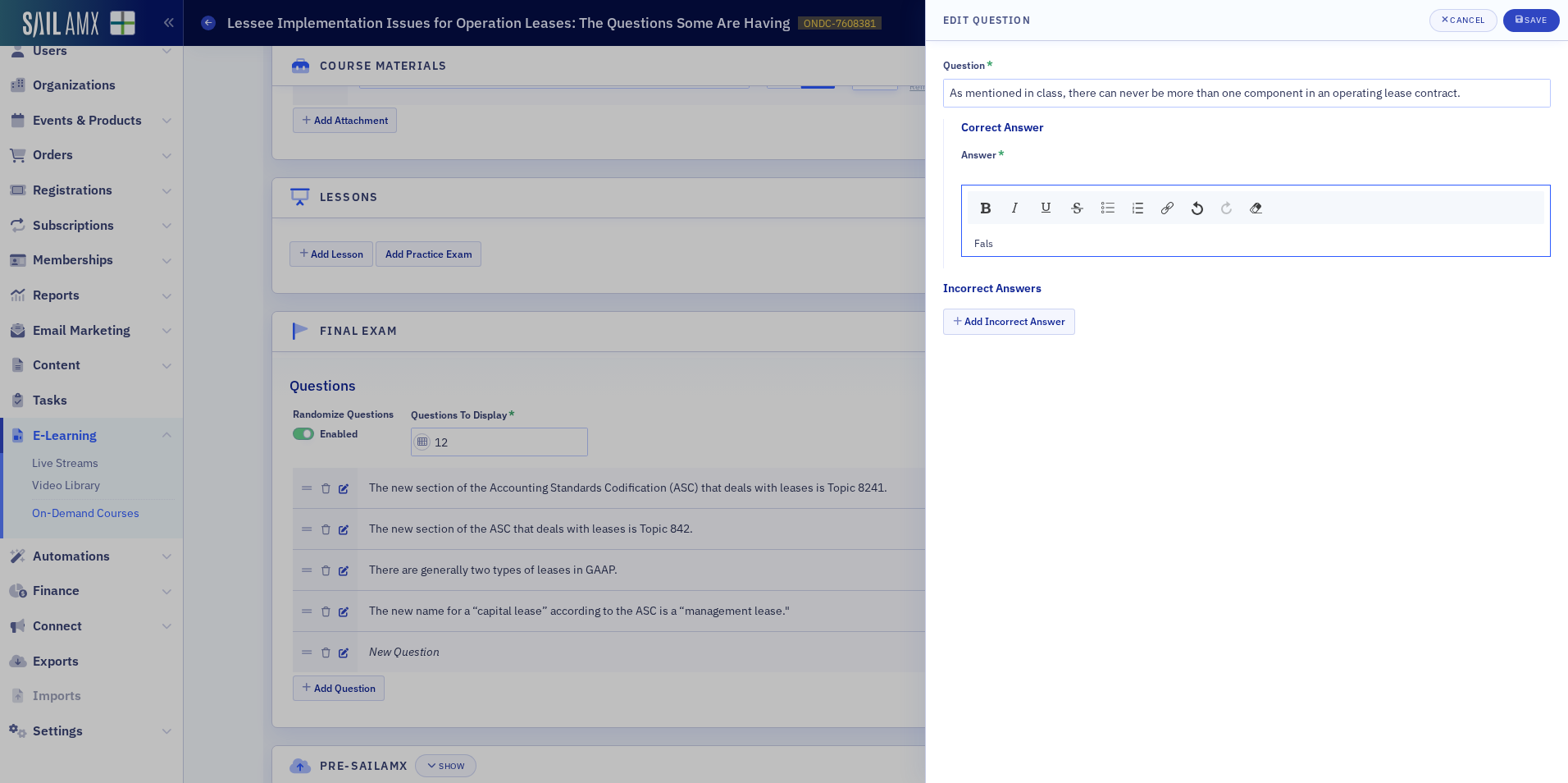
type textarea "<p>False</p>"
click at [1020, 329] on button "Add Incorrect Answer" at bounding box center [1009, 321] width 132 height 25
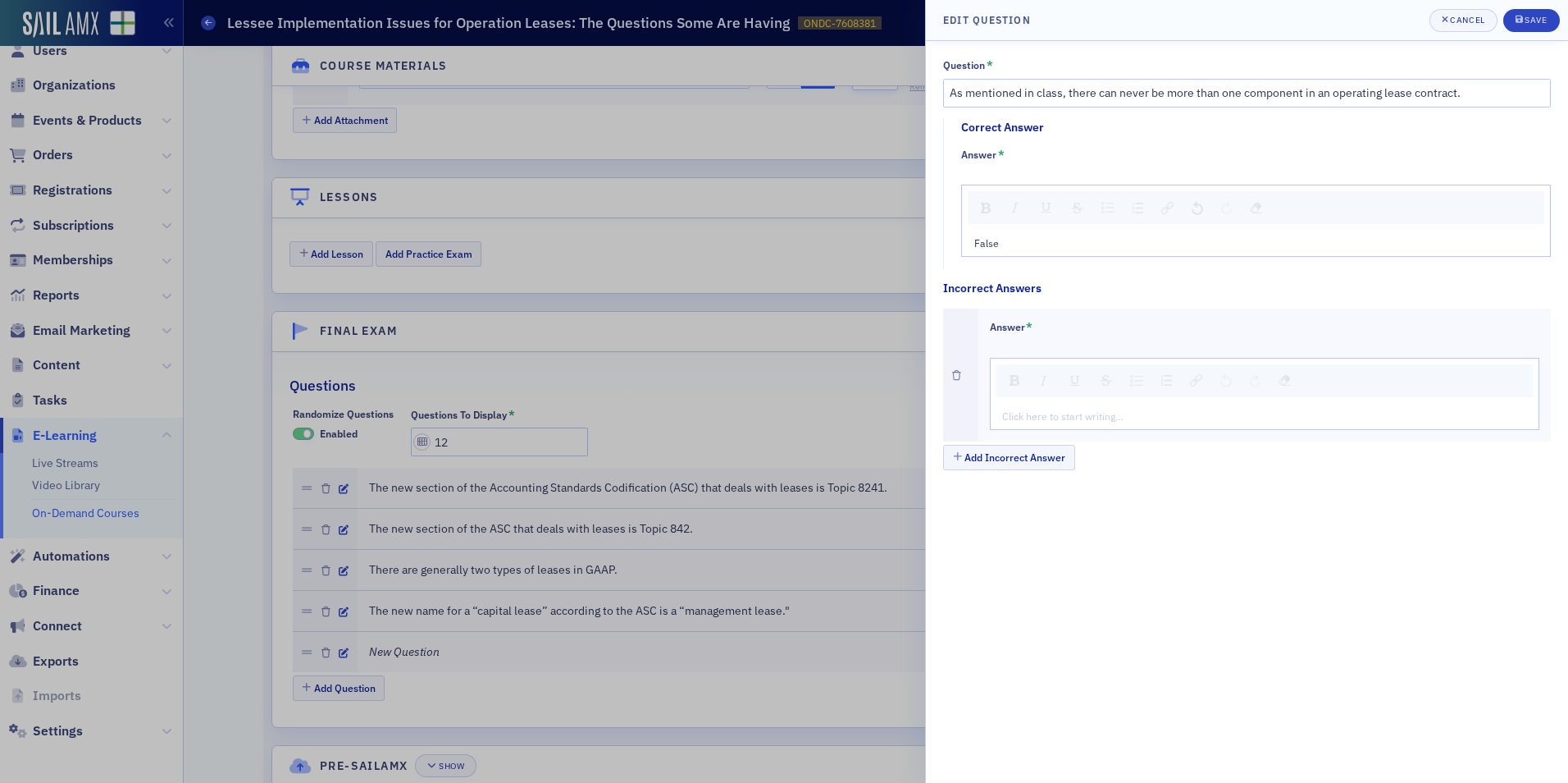
drag, startPoint x: 1039, startPoint y: 432, endPoint x: 1044, endPoint y: 422, distance: 11.2
click at [1038, 432] on div "Answer * Click here to start writing…" at bounding box center [1264, 374] width 573 height 133
click at [1048, 417] on div "rdw-editor" at bounding box center [1265, 416] width 525 height 15
type textarea "<p>Tr</p>"
type textarea "<p>True</p>"
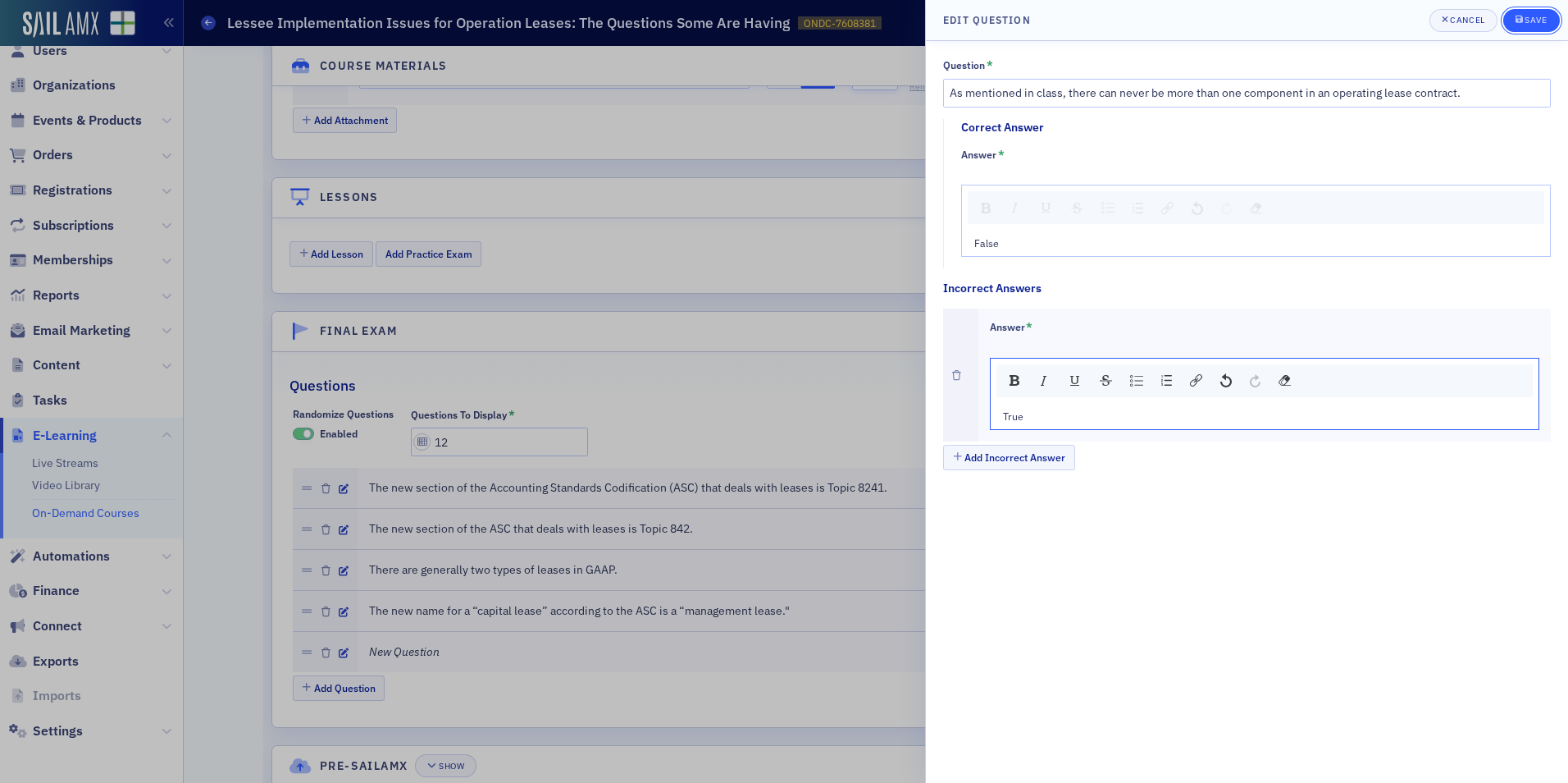
click at [1544, 16] on div "Save" at bounding box center [1536, 20] width 22 height 9
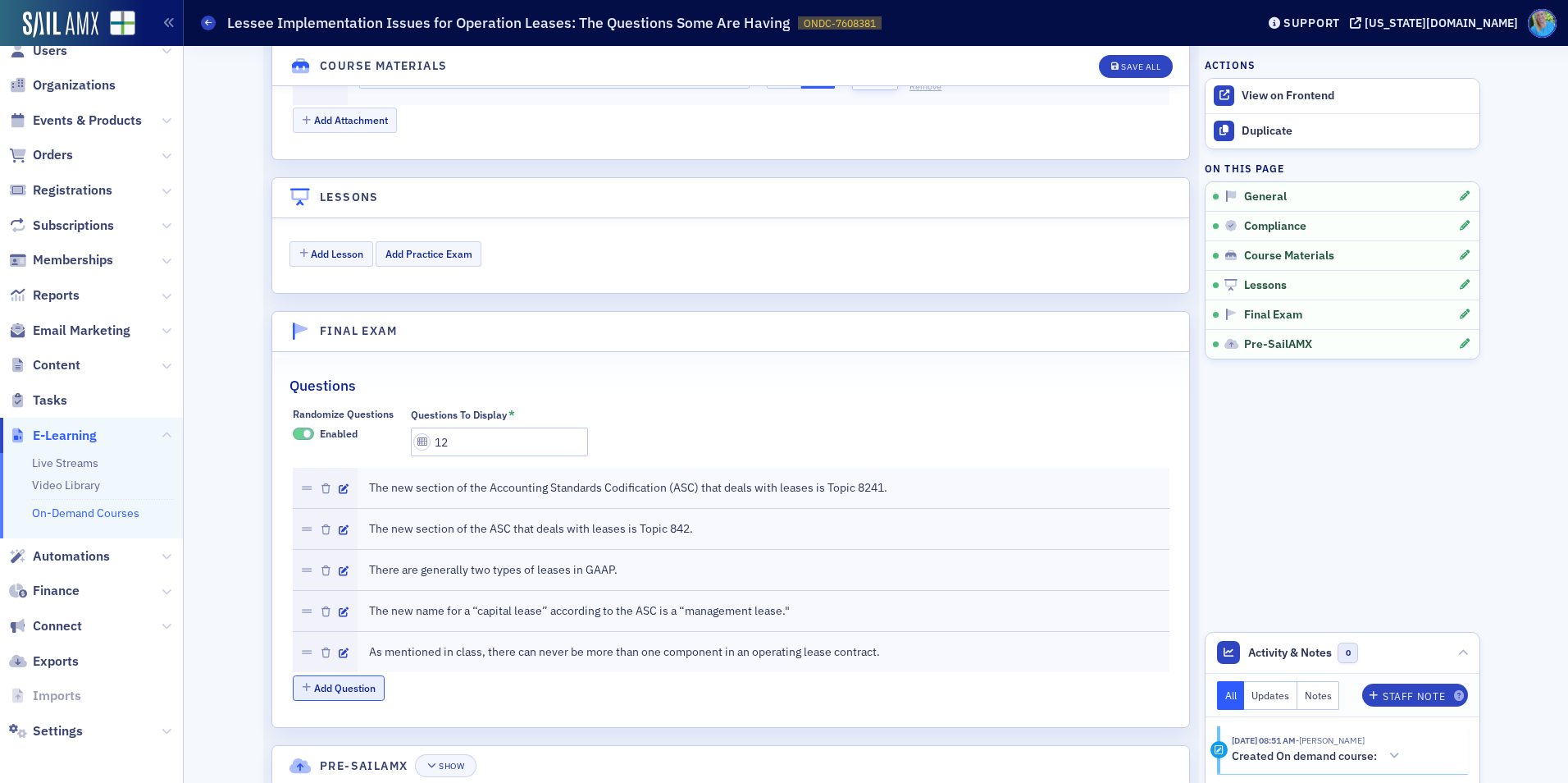
click at [344, 687] on button "Add Question" at bounding box center [339, 688] width 93 height 25
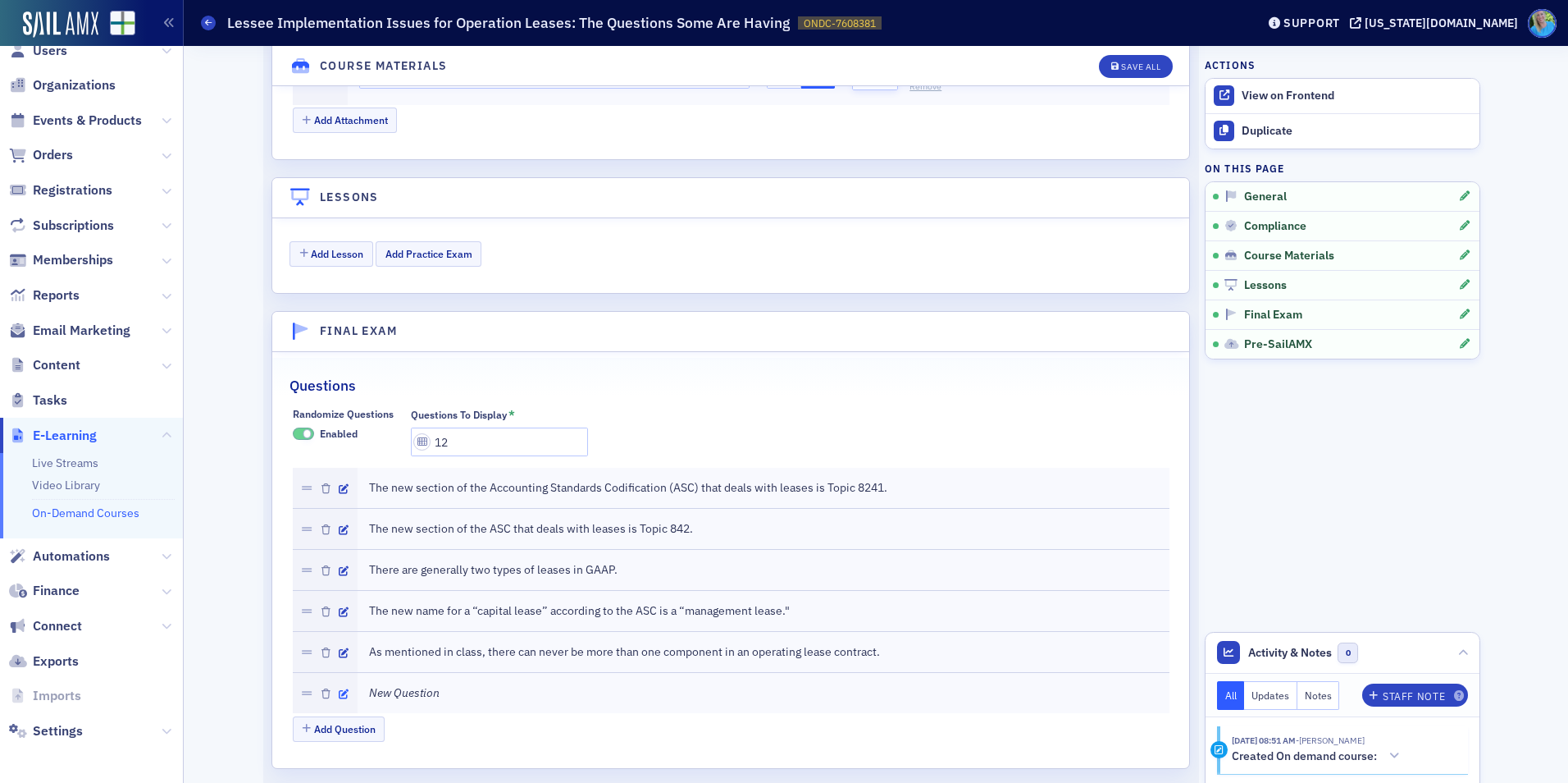
click at [339, 695] on icon "button" at bounding box center [344, 694] width 10 height 10
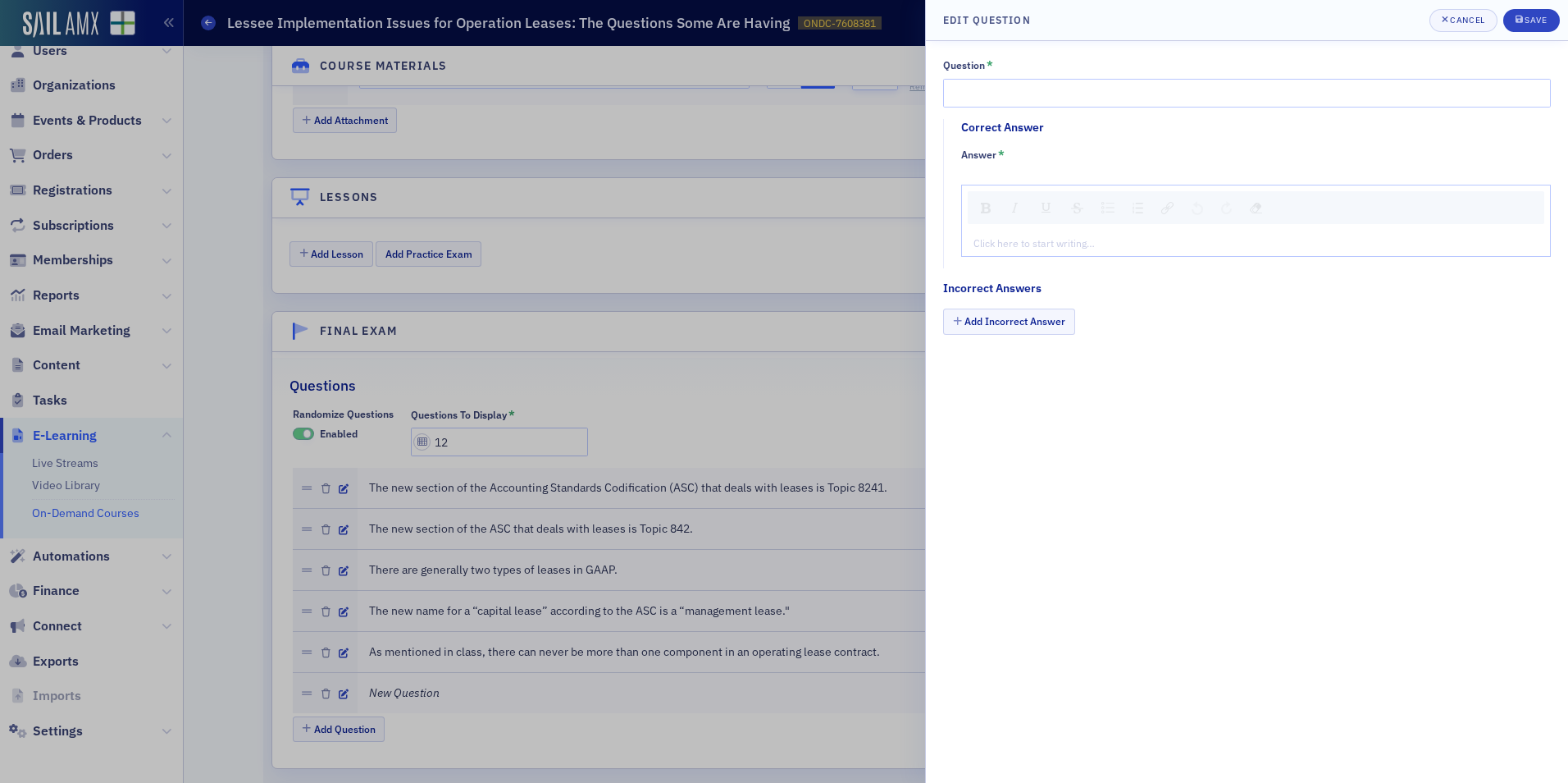
drag, startPoint x: 1133, startPoint y: 75, endPoint x: 1128, endPoint y: 102, distance: 27.5
click at [1132, 79] on div "Question *" at bounding box center [1247, 82] width 608 height 49
click at [1128, 102] on input "Question *" at bounding box center [1247, 93] width 608 height 29
paste input "As mentioned in class, the lessor right of substitution causes some agreements …"
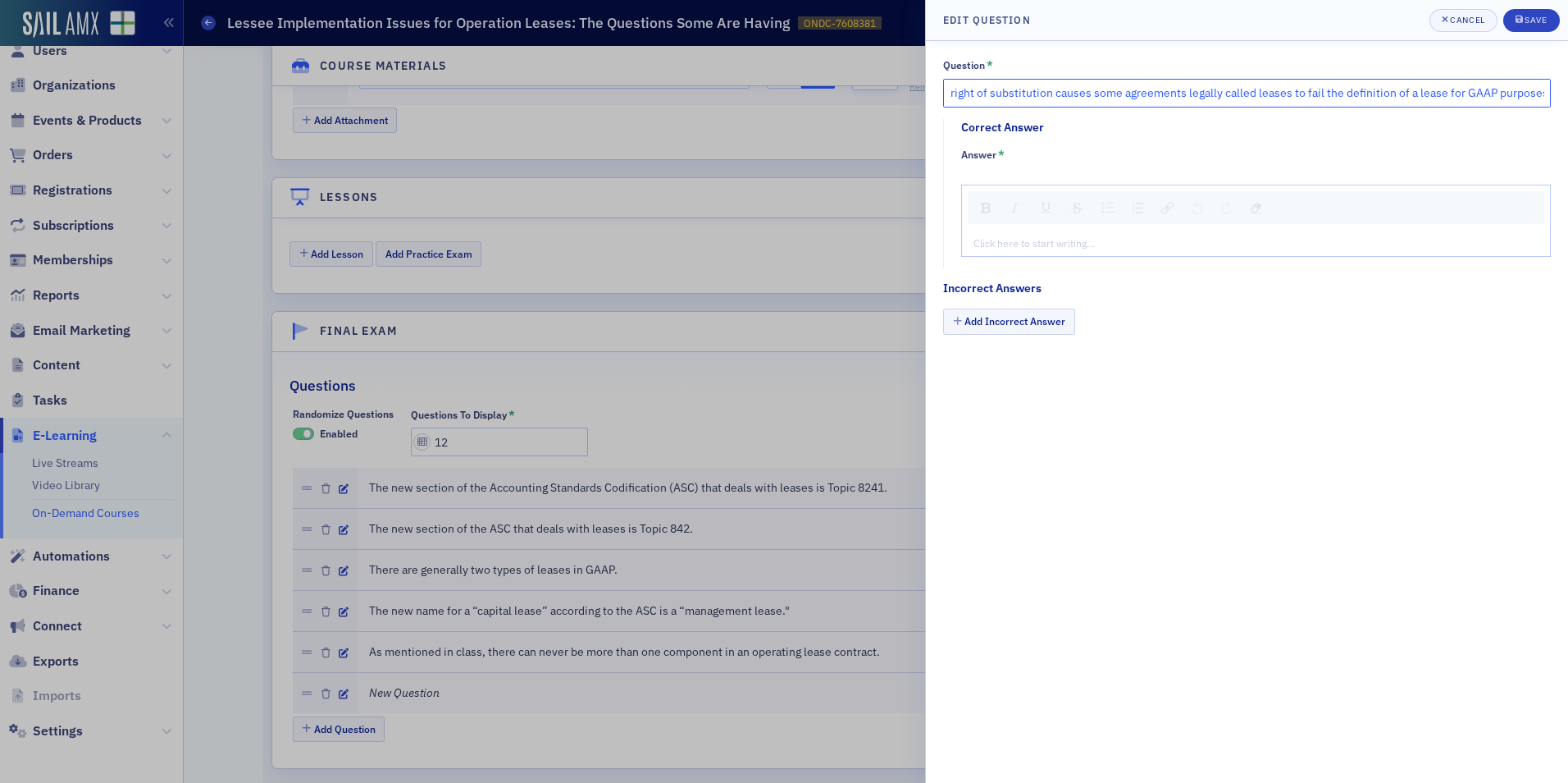
scroll to position [0, 175]
type input "As mentioned in class, the lessor right of substitution causes some agreements …"
click at [1014, 259] on fieldset "Correct Answer Answer * Click here to start writing…" at bounding box center [1251, 194] width 617 height 150
click at [1022, 243] on div "rdw-editor" at bounding box center [1256, 243] width 564 height 15
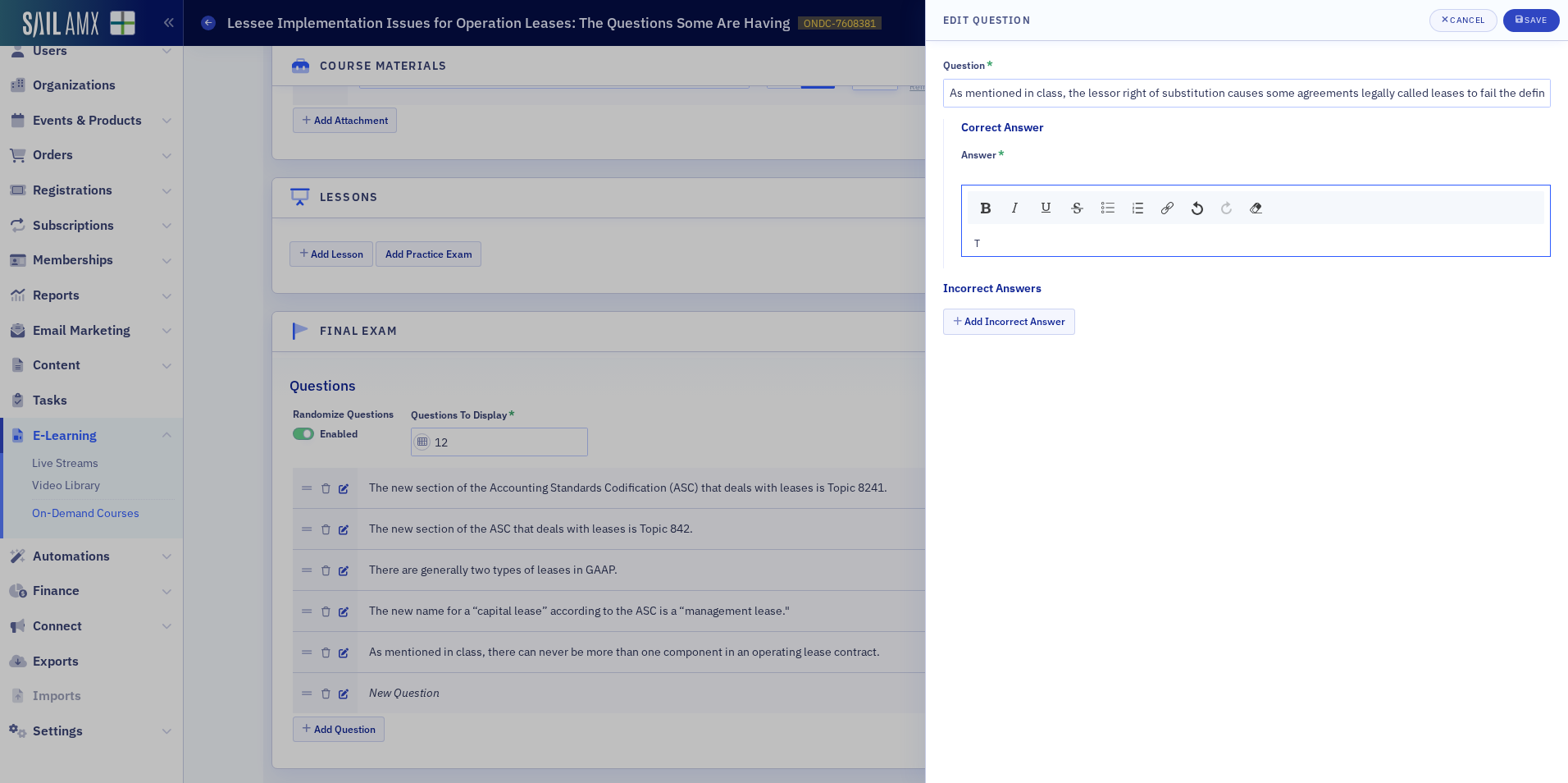
type textarea "<p>Tr</p>"
type textarea "<p>True</p>"
click at [1031, 332] on button "Add Incorrect Answer" at bounding box center [1009, 321] width 132 height 25
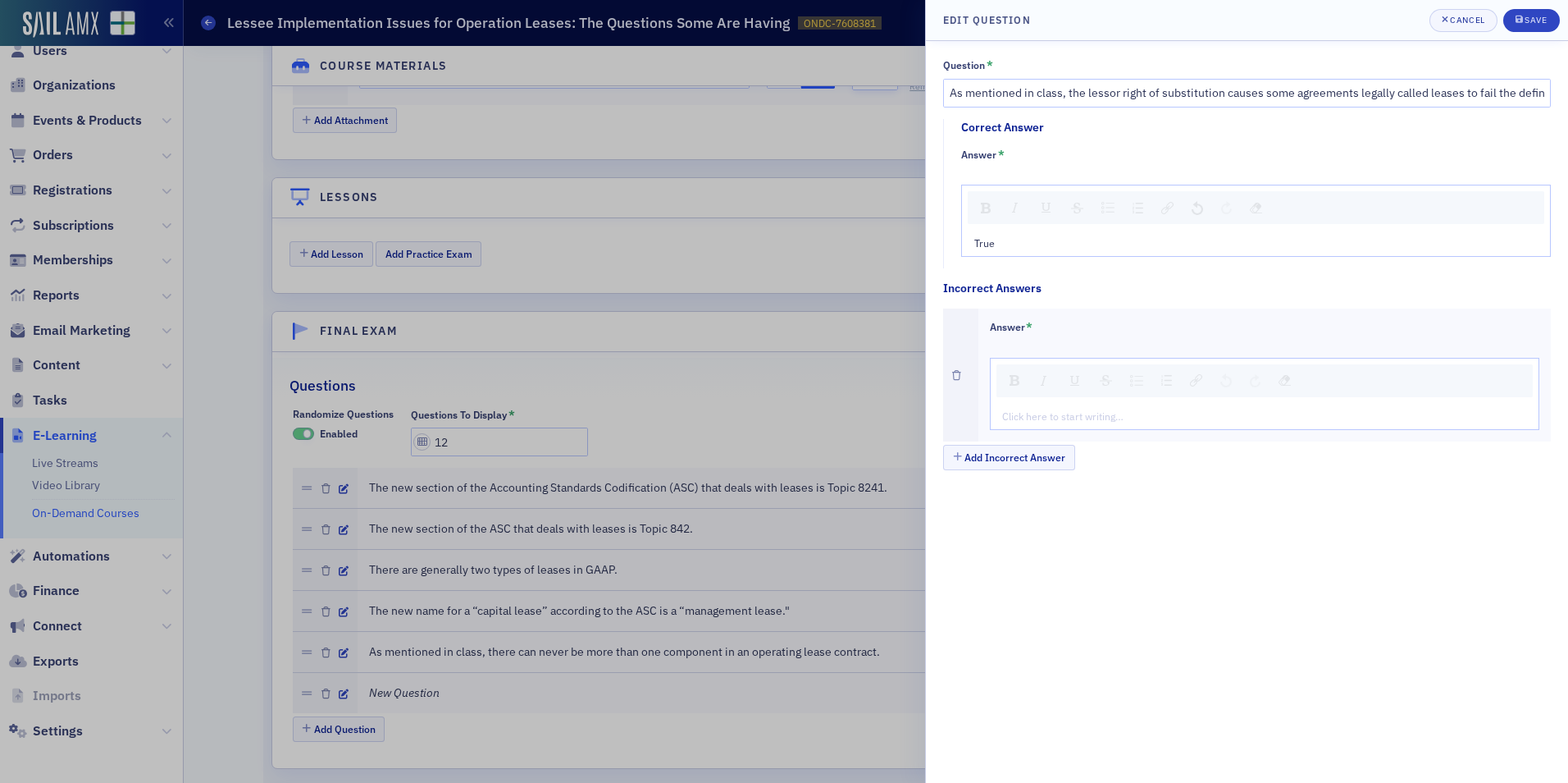
click at [1017, 417] on div "rdw-editor" at bounding box center [1265, 416] width 525 height 15
type textarea "<p>Fa</p>"
type textarea "<p>False</p>"
click at [1534, 19] on div "Save" at bounding box center [1536, 20] width 22 height 9
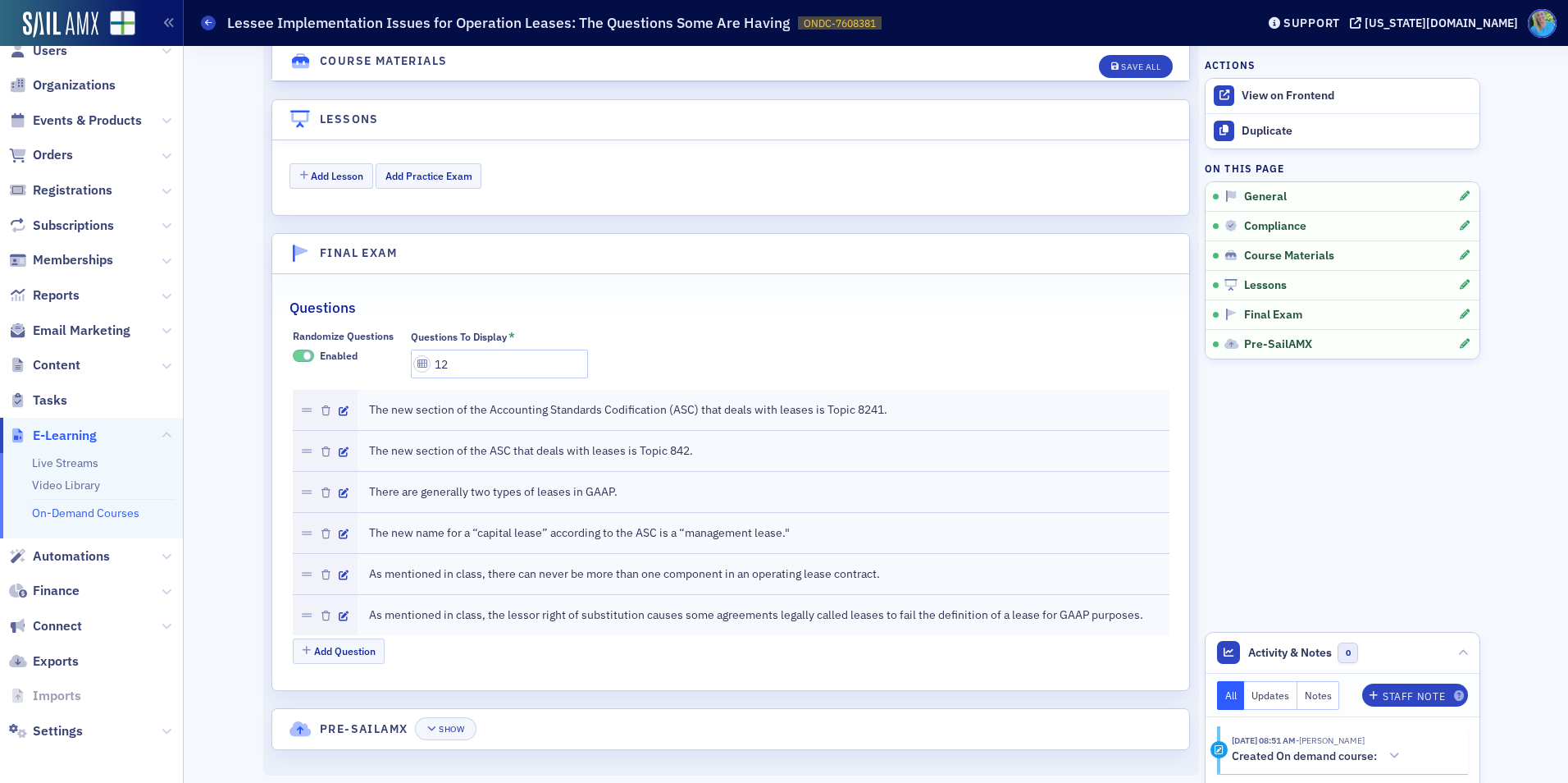
scroll to position [2002, 0]
click at [359, 649] on button "Add Question" at bounding box center [339, 647] width 93 height 25
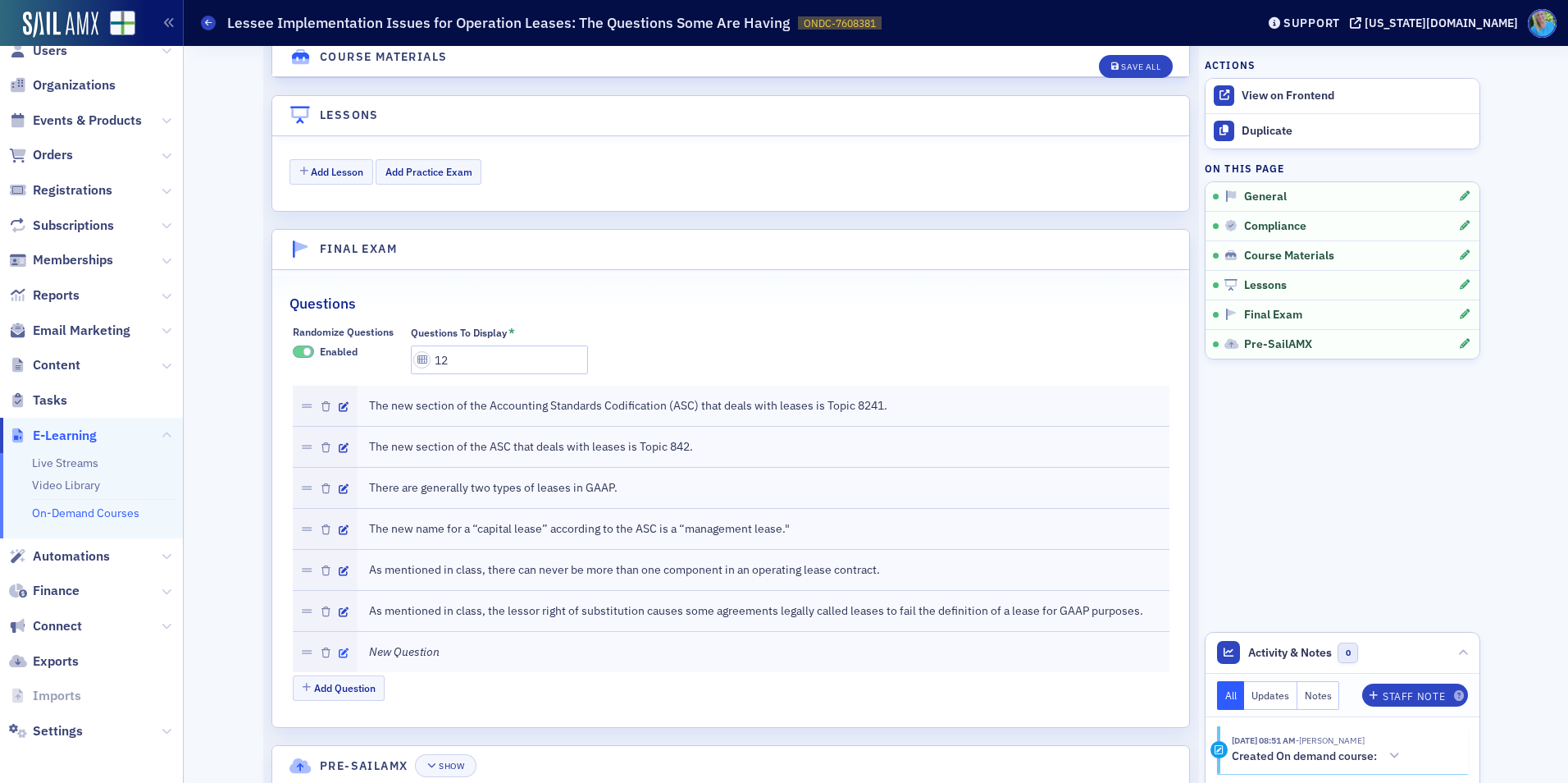
click at [339, 654] on icon "button" at bounding box center [344, 653] width 10 height 10
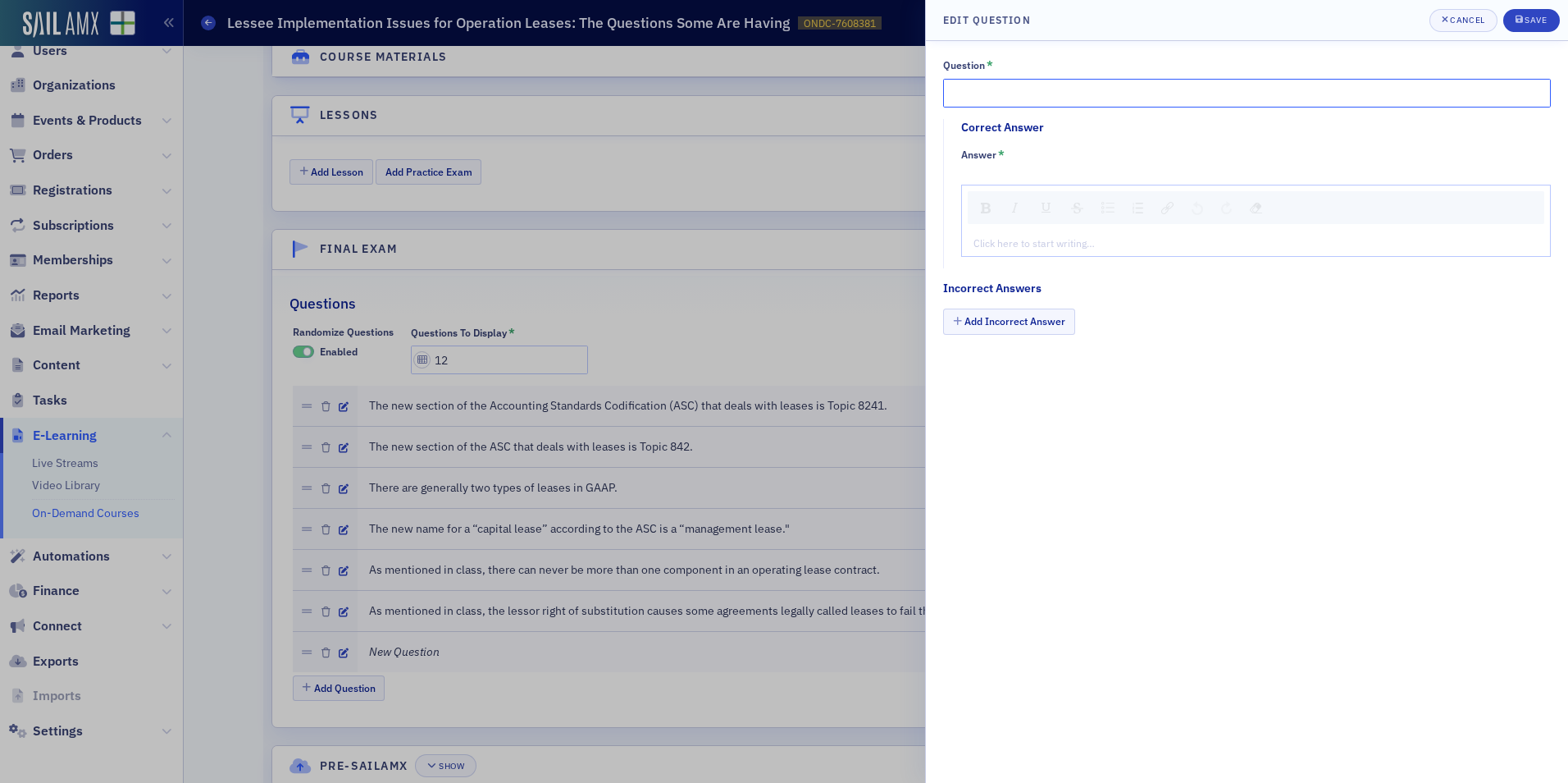
click at [1066, 90] on input "Question *" at bounding box center [1247, 93] width 608 height 29
paste input "Provisions in GAAP allow for related party leases to be considered leases even …"
type input "Provisions in GAAP allow for related party leases to be considered leases even …"
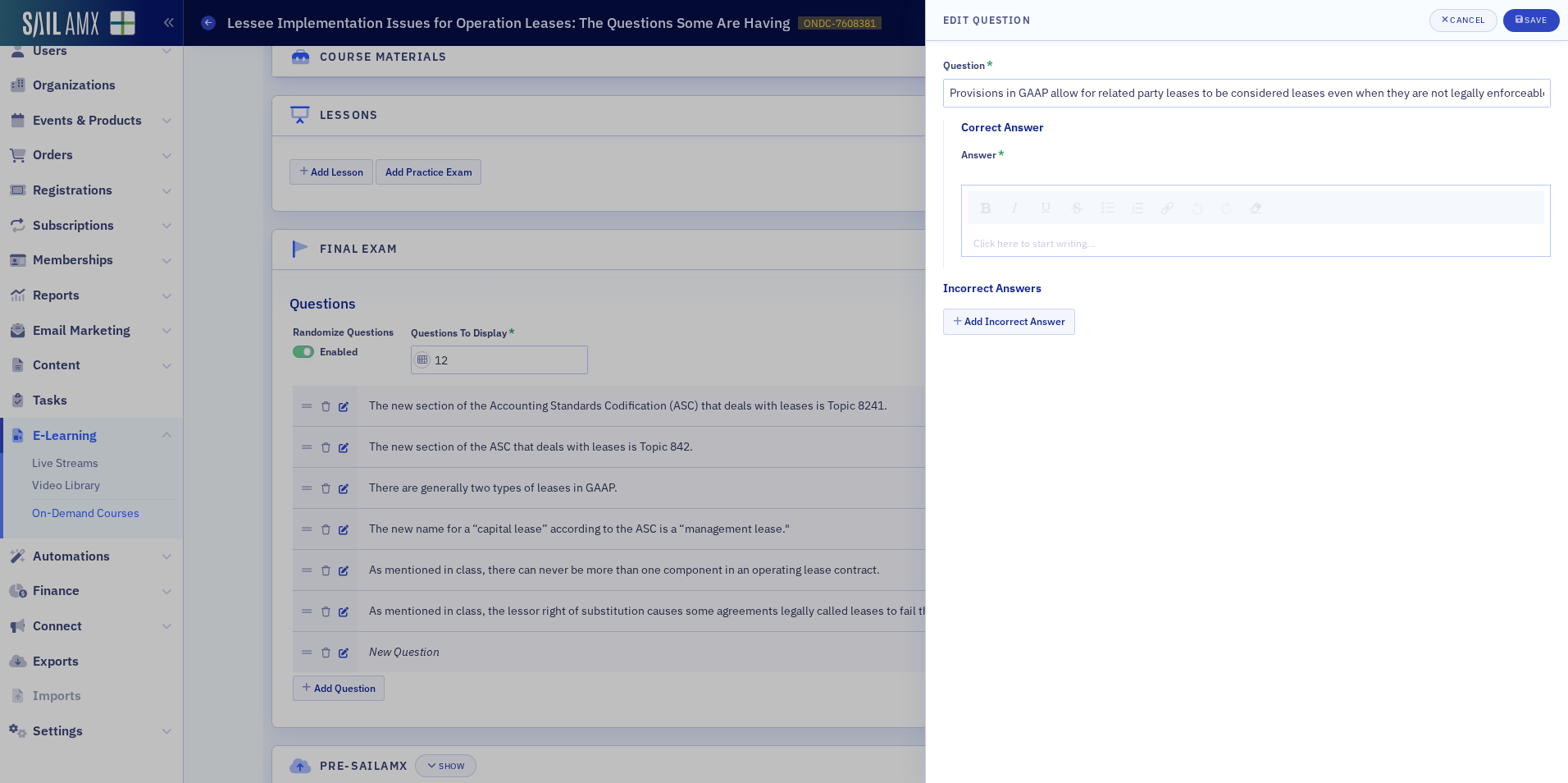
click at [999, 255] on div "Click here to start writing…" at bounding box center [1256, 243] width 588 height 26
click at [1003, 240] on div "rdw-editor" at bounding box center [1256, 243] width 564 height 15
type textarea "<p>Tr</p>"
type textarea "<p>True</p>"
click at [1024, 319] on button "Add Incorrect Answer" at bounding box center [1009, 321] width 132 height 25
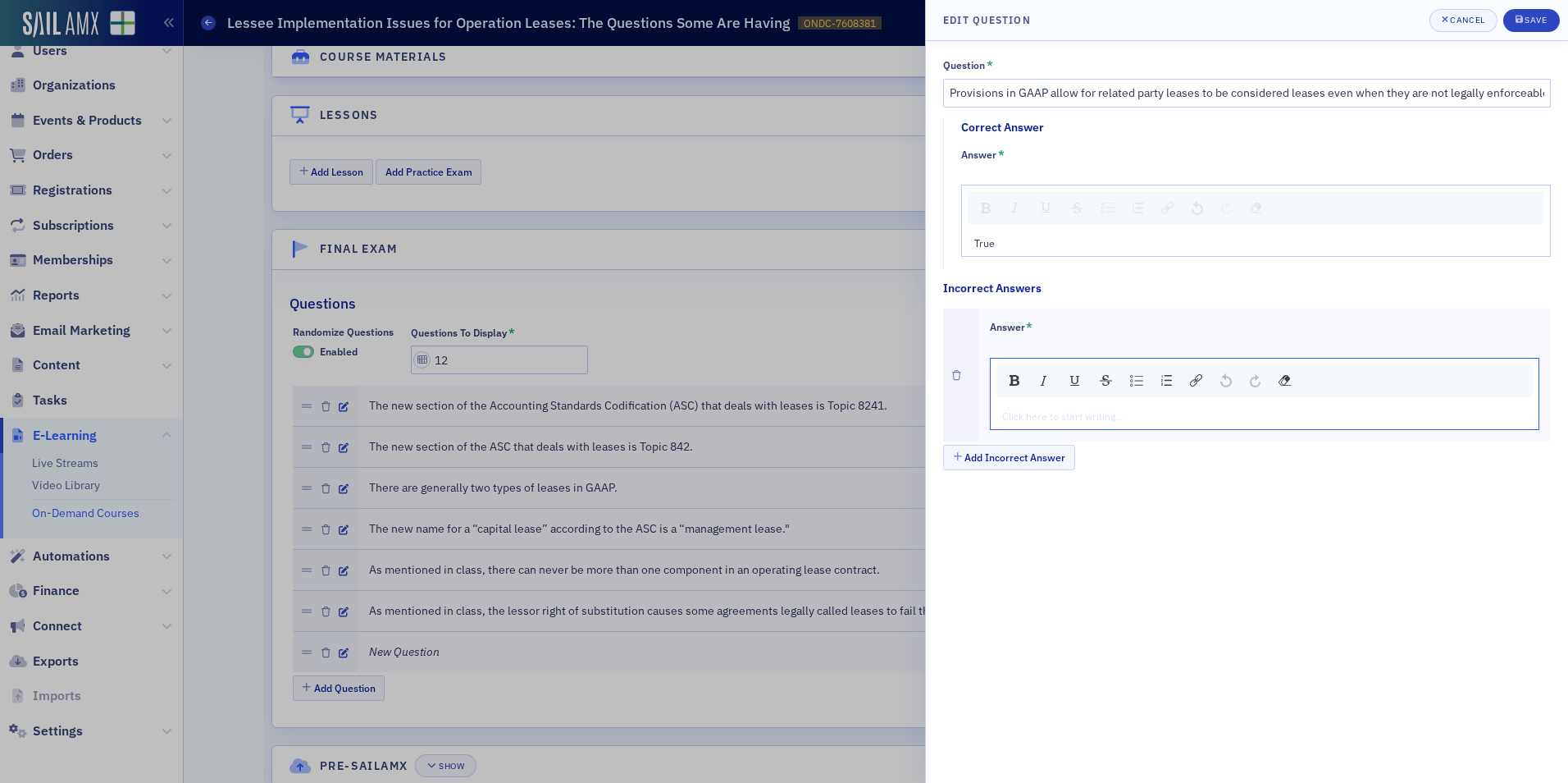
click at [1024, 412] on div "rdw-editor" at bounding box center [1265, 416] width 525 height 15
type textarea "<p>Fa</p>"
type textarea "<p>False</p>"
click at [1523, 20] on div "submit" at bounding box center [1520, 20] width 10 height 13
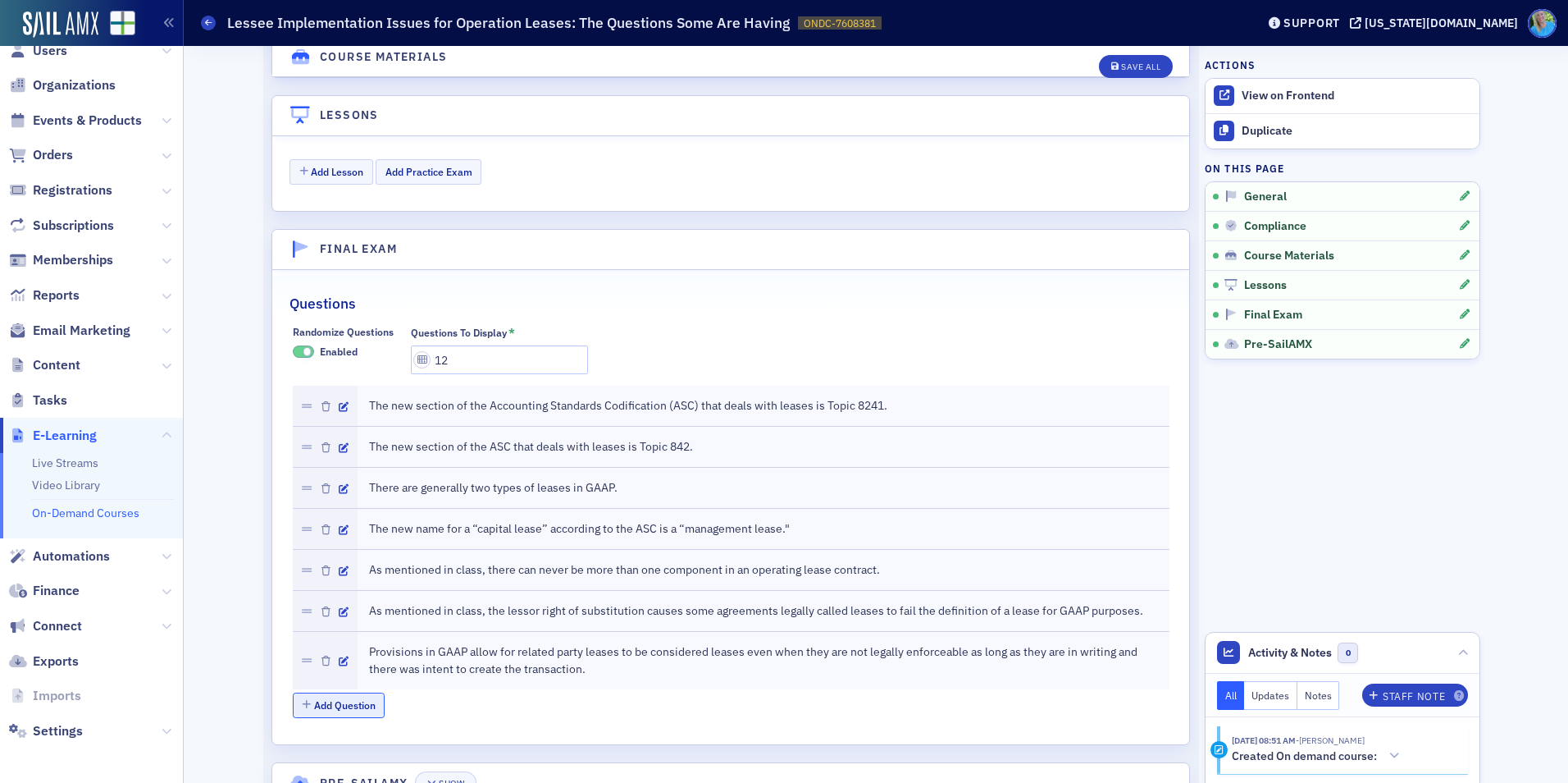
click at [354, 702] on button "Add Question" at bounding box center [339, 704] width 93 height 25
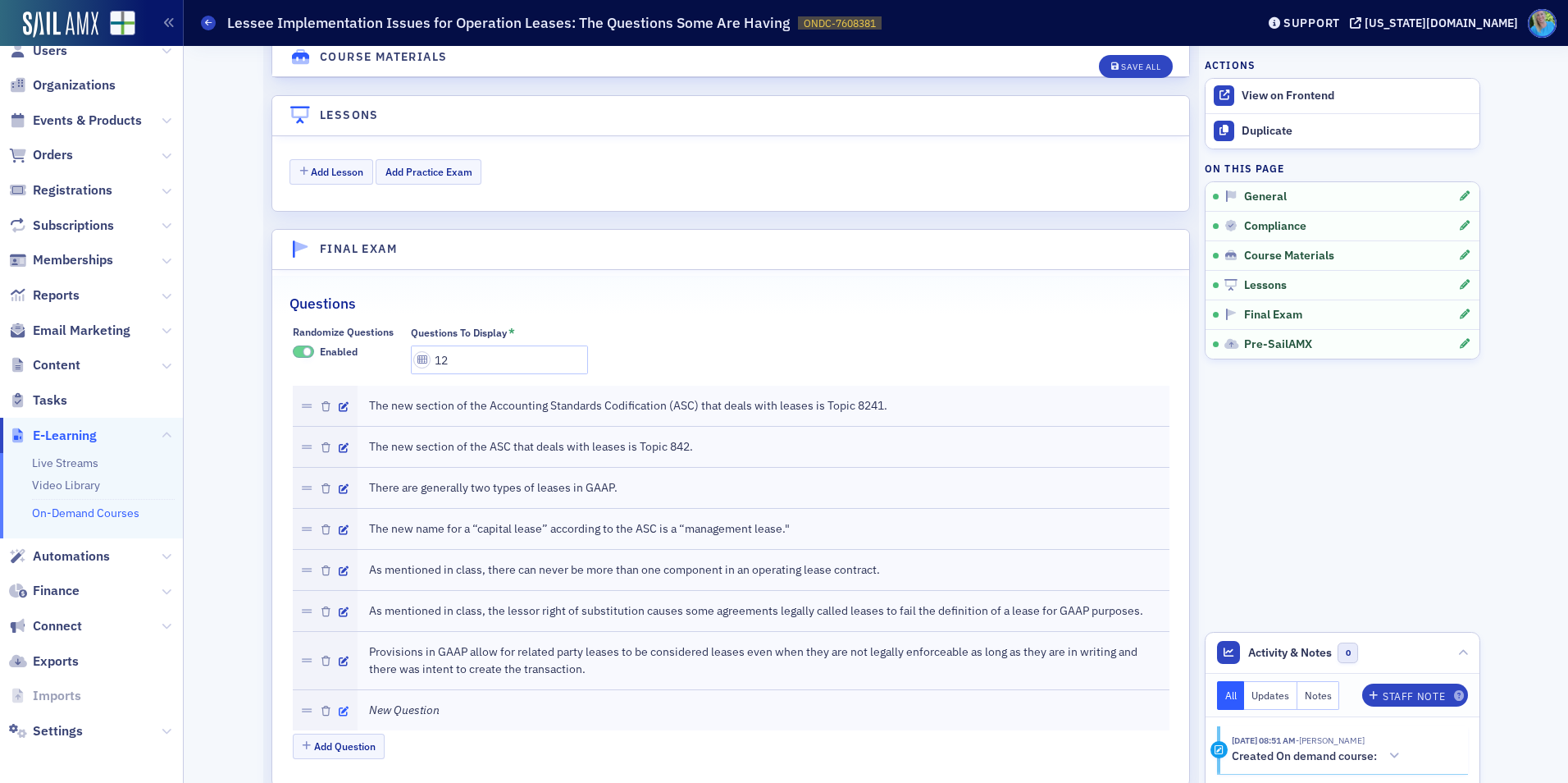
click at [339, 710] on icon "button" at bounding box center [344, 711] width 10 height 10
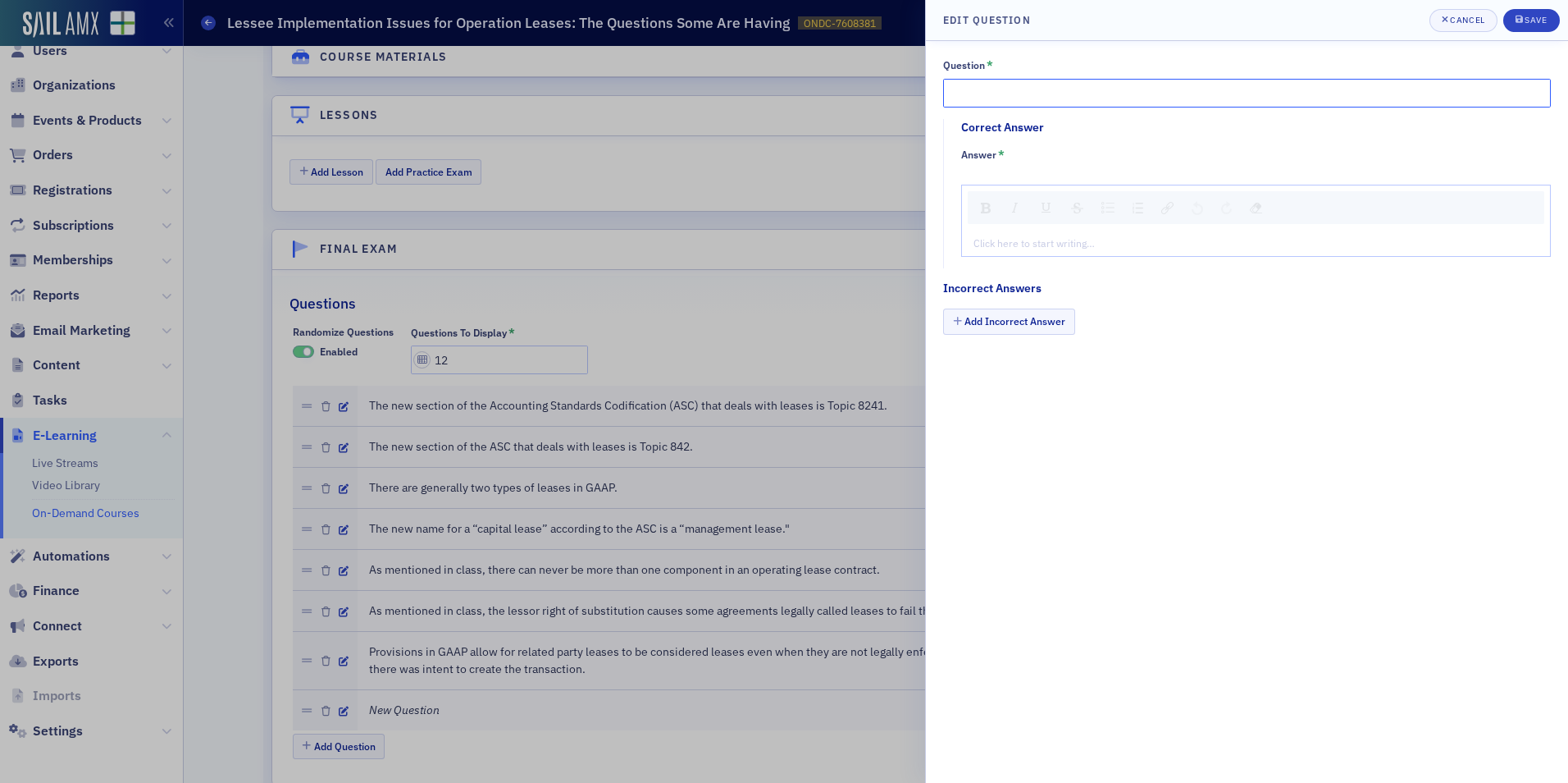
click at [1091, 96] on input "Question *" at bounding box center [1247, 93] width 608 height 29
paste input "The requirements for finance lease treatment under the new lease accounting rul…"
type input "The requirements for finance lease treatment under the new lease accounting rul…"
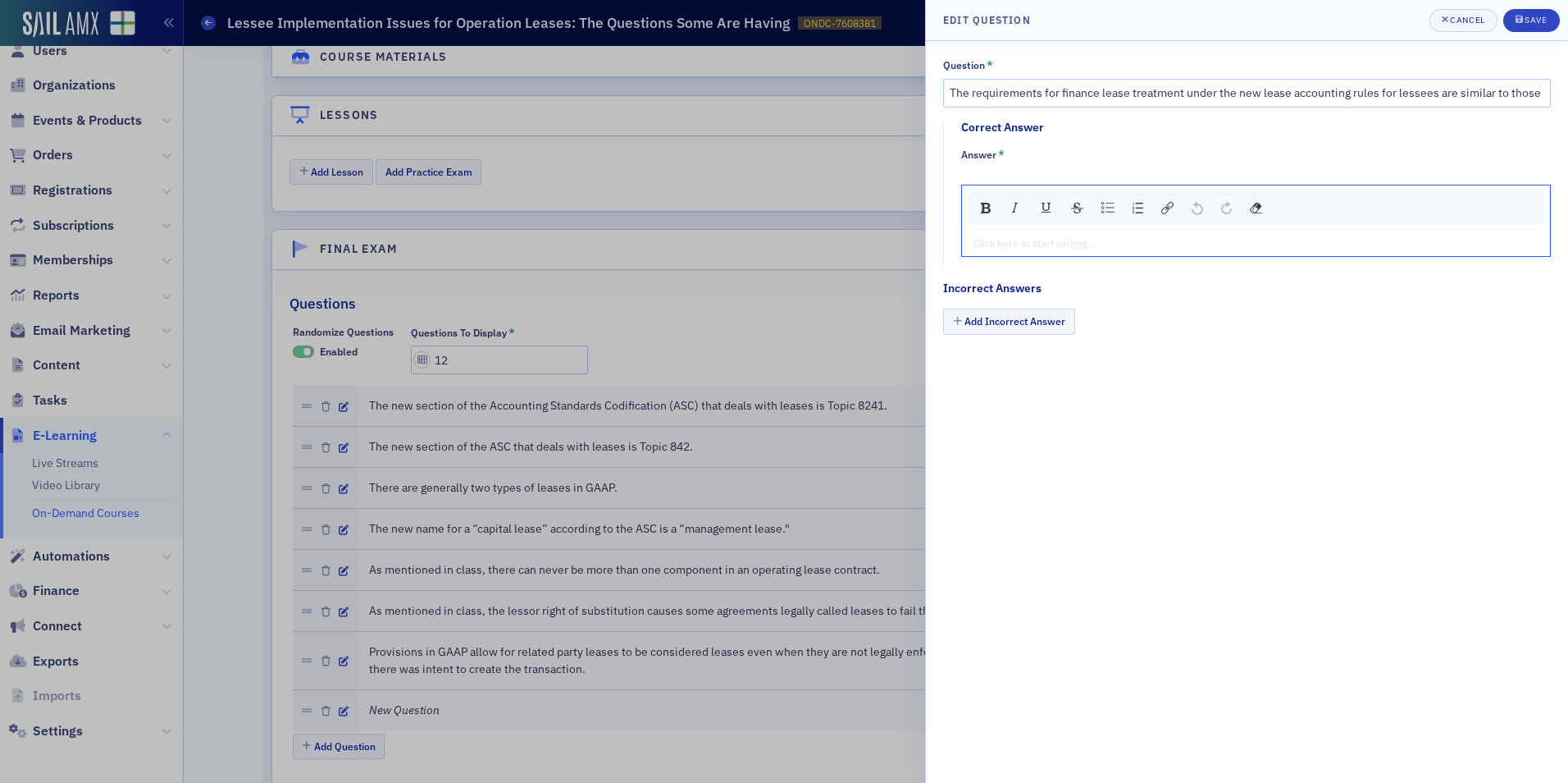
click at [1006, 236] on div "rdw-editor" at bounding box center [1256, 243] width 564 height 15
type textarea "<p>Tr</p>"
type textarea "<p>True</p>"
click at [987, 331] on button "Add Incorrect Answer" at bounding box center [1009, 321] width 132 height 25
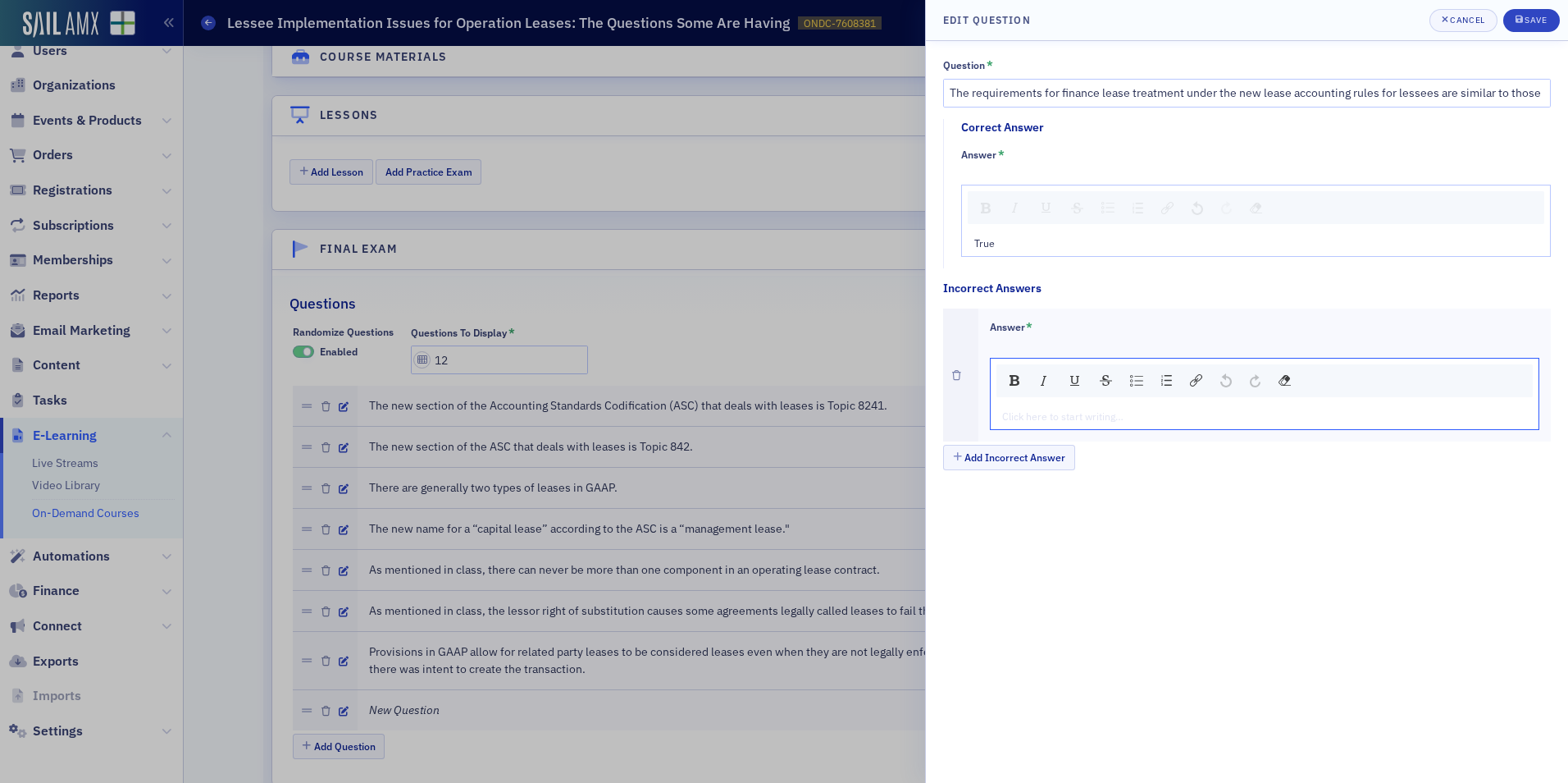
click at [1024, 412] on div "rdw-editor" at bounding box center [1265, 416] width 525 height 15
type textarea "<p>Fa</p>"
type textarea "<p>False</p>"
click at [1523, 11] on button "Save" at bounding box center [1531, 20] width 56 height 23
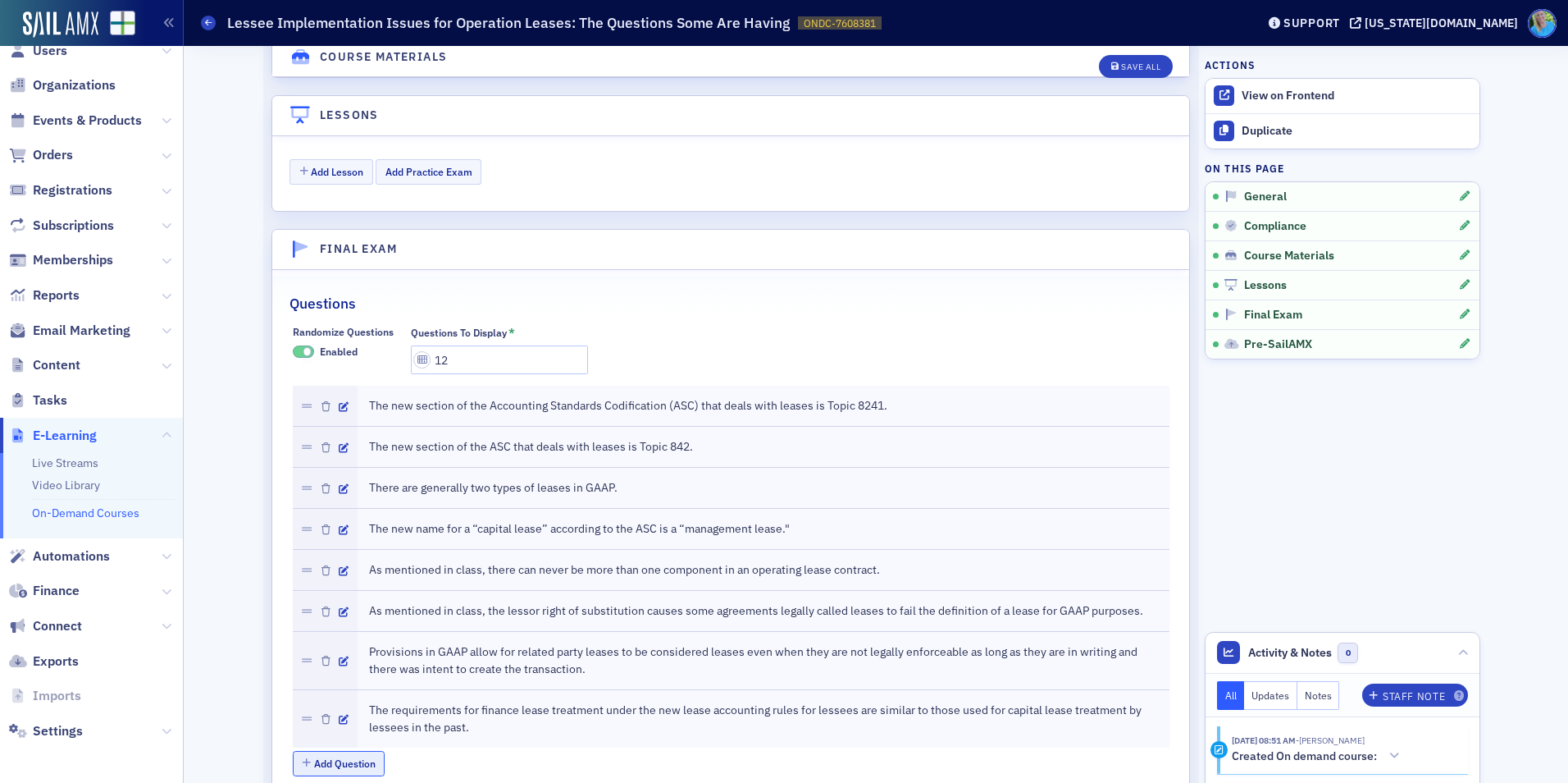
click at [358, 760] on button "Add Question" at bounding box center [339, 763] width 93 height 25
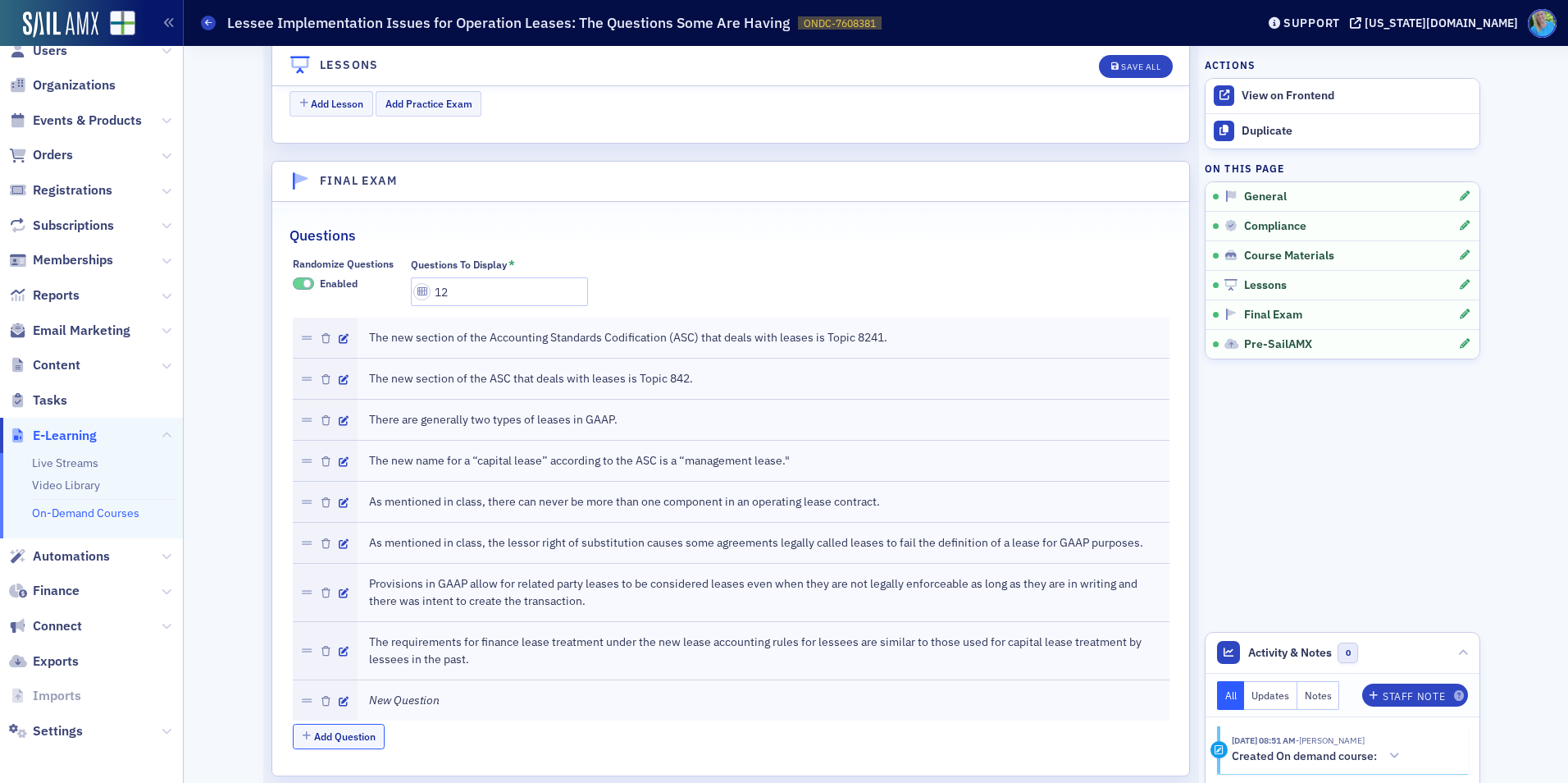
scroll to position [2159, 0]
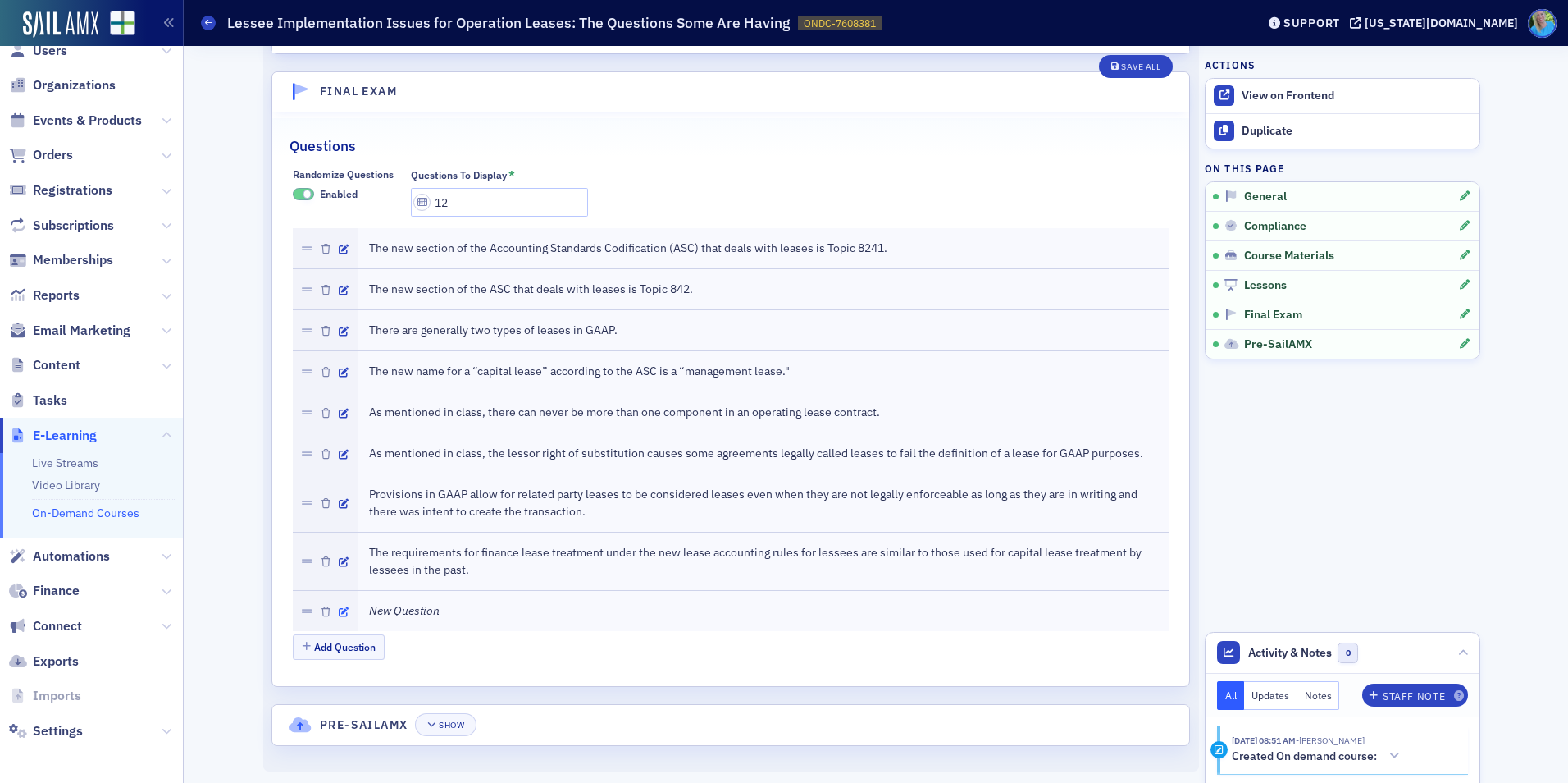
click at [339, 609] on icon "button" at bounding box center [344, 612] width 10 height 10
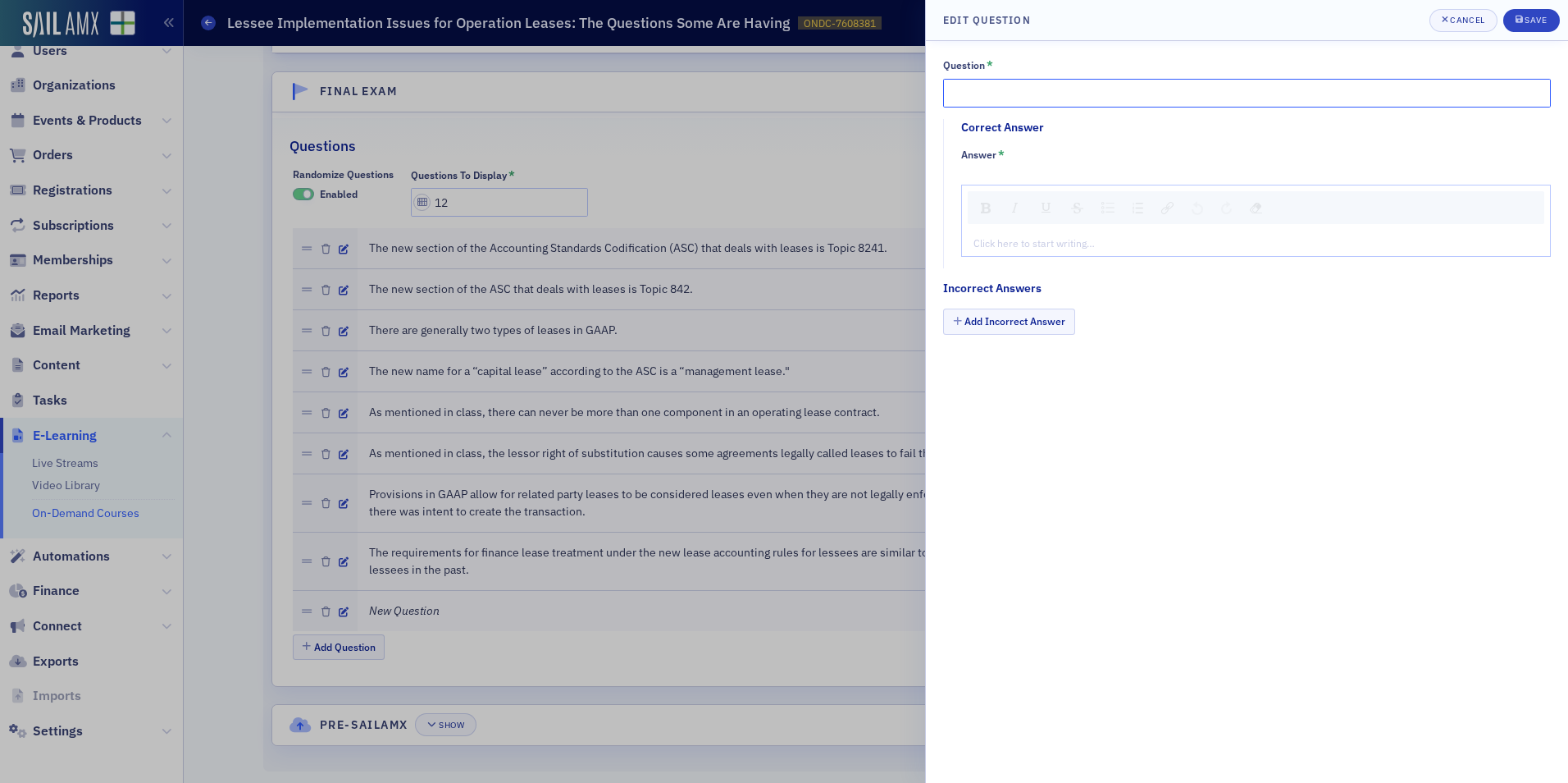
click at [993, 85] on input "Question *" at bounding box center [1247, 93] width 608 height 29
paste input "As discussed in class, many firms are getting peer review points related to lea…"
type input "As discussed in class, many firms are getting peer review points related to lea…"
click at [1090, 259] on fieldset "Correct Answer Answer * Click here to start writing…" at bounding box center [1251, 194] width 617 height 150
click at [1084, 249] on div "rdw-editor" at bounding box center [1256, 243] width 564 height 15
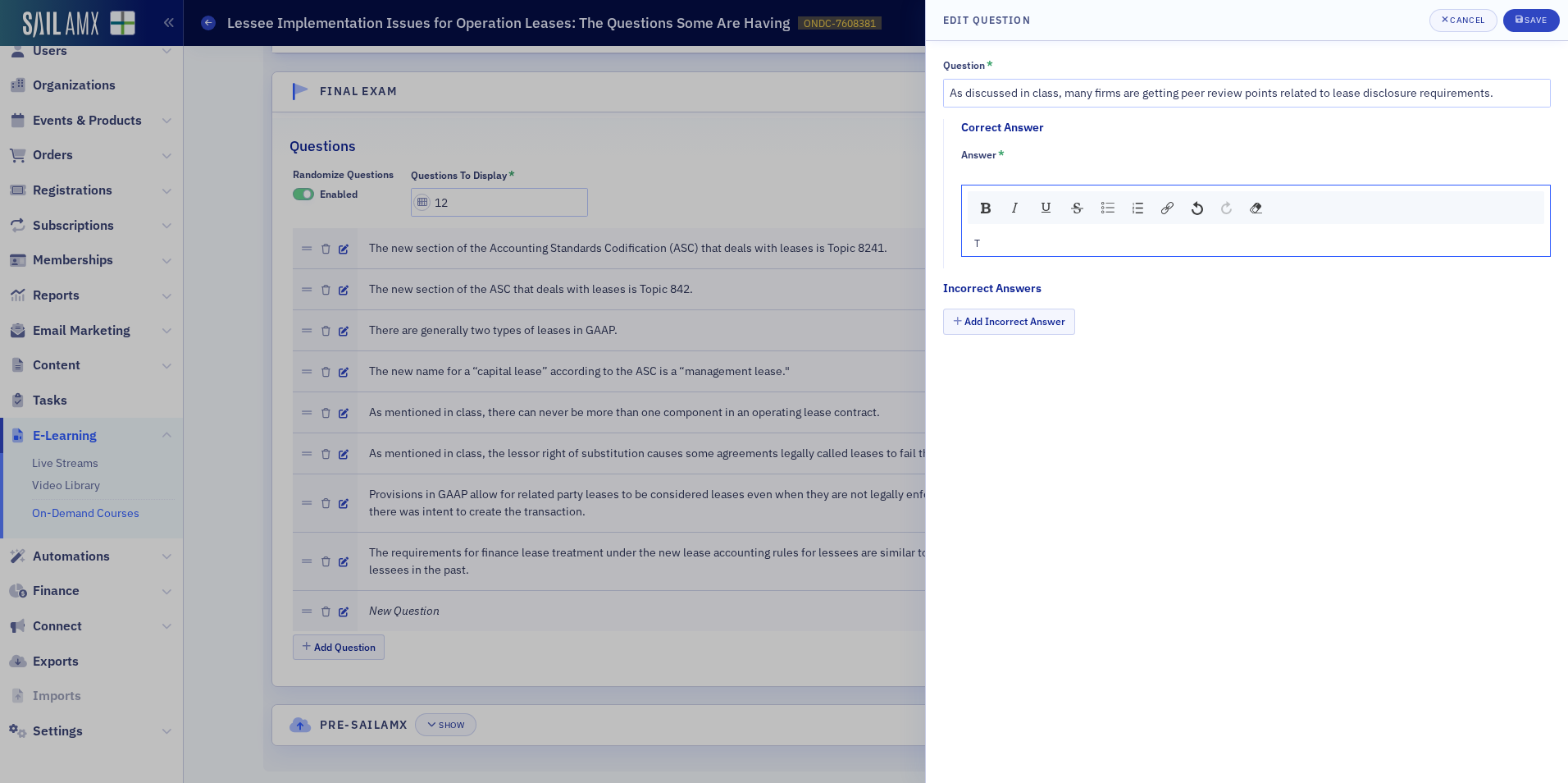
type textarea "<p>Tr</p>"
type textarea "<p>True</p>"
click at [1063, 321] on button "Add Incorrect Answer" at bounding box center [1009, 321] width 132 height 25
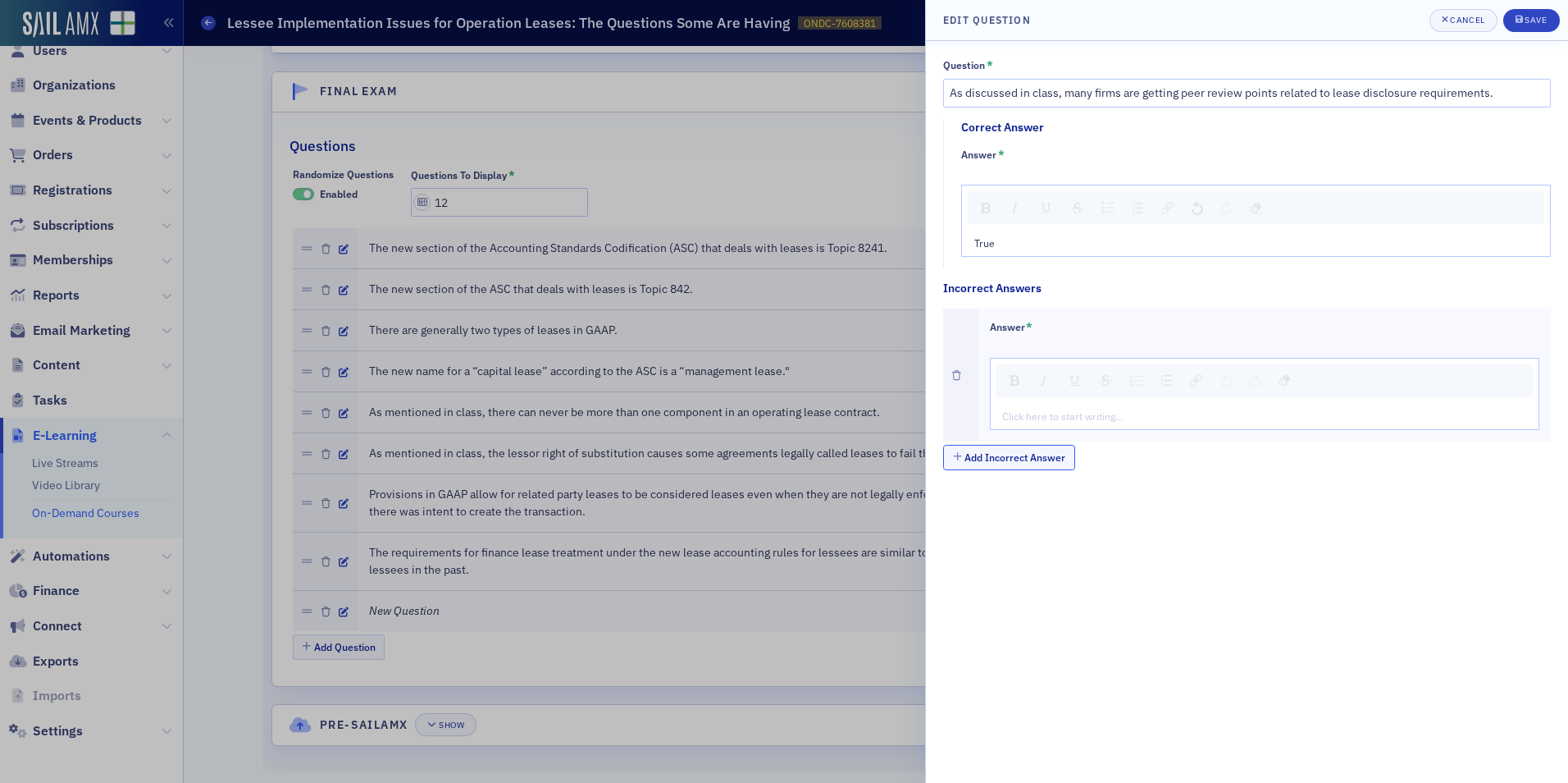
drag, startPoint x: 1059, startPoint y: 395, endPoint x: 1061, endPoint y: 422, distance: 27.1
click at [1059, 405] on div "Click here to start writing…" at bounding box center [1265, 394] width 550 height 72
click at [1061, 422] on div "rdw-editor" at bounding box center [1265, 416] width 525 height 15
type textarea "<p>Fa</p>"
type textarea "<p>False</p>"
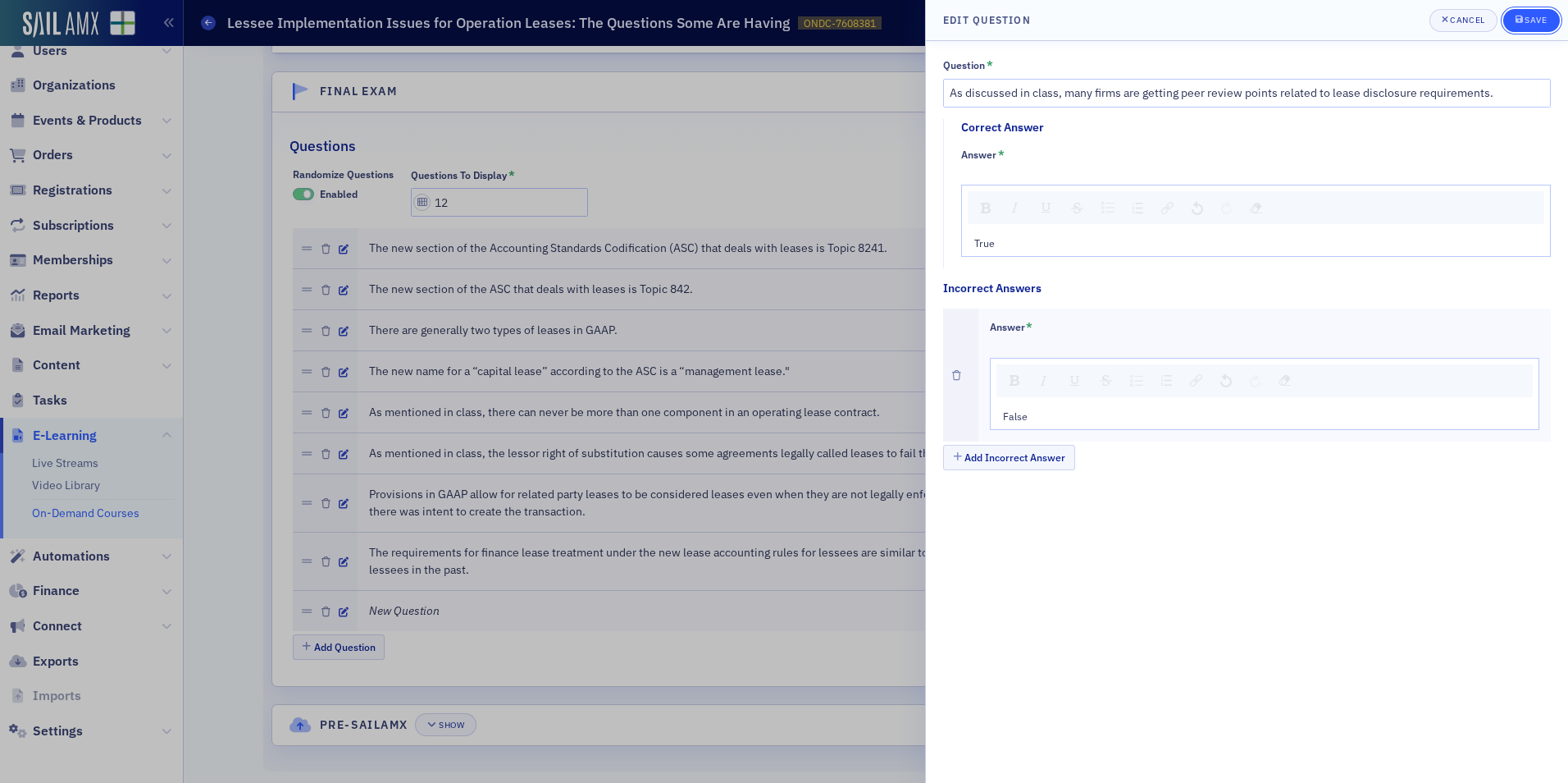
click at [1508, 18] on button "Save" at bounding box center [1531, 20] width 56 height 23
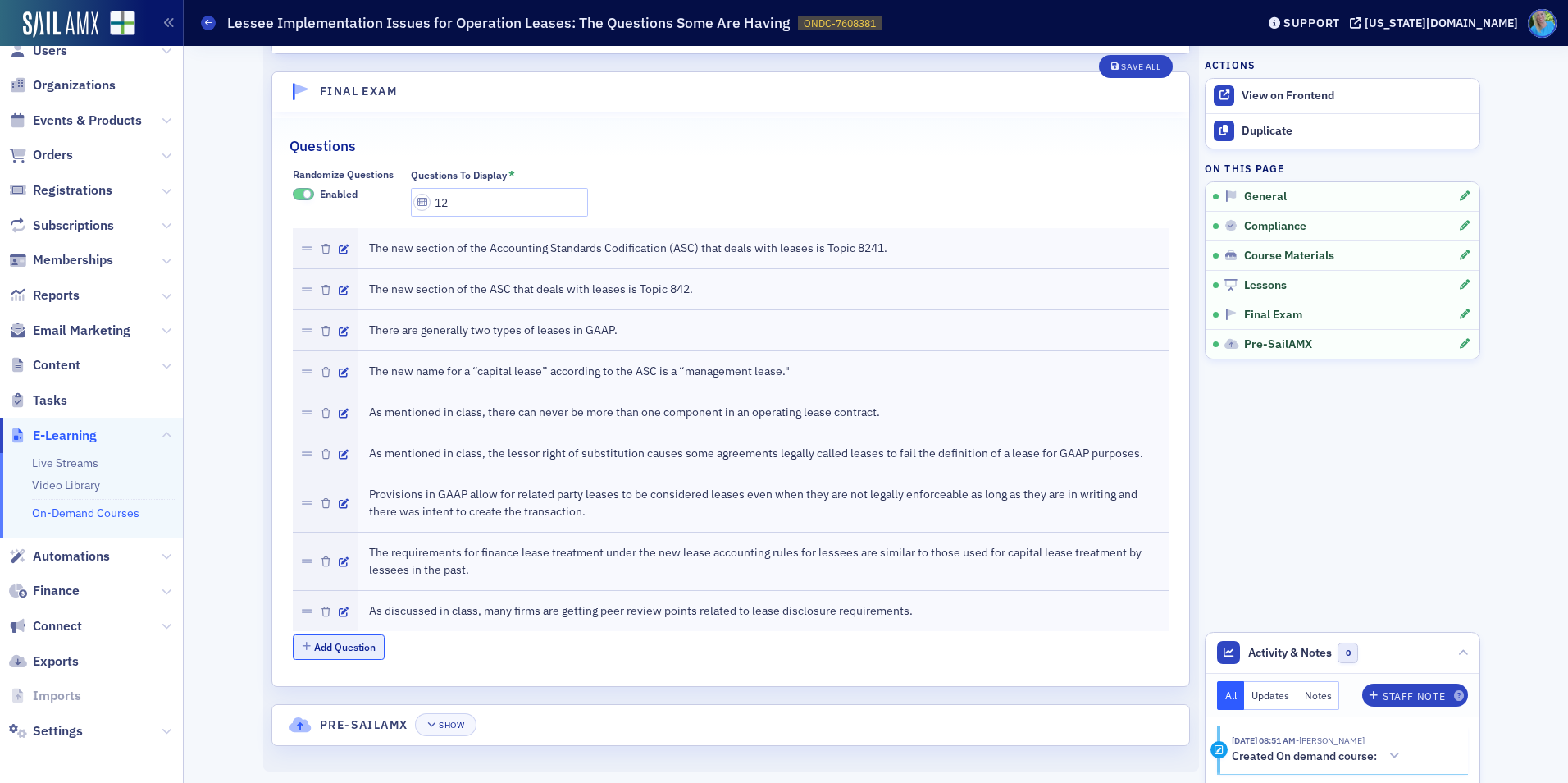
click at [313, 640] on button "Add Question" at bounding box center [339, 647] width 93 height 25
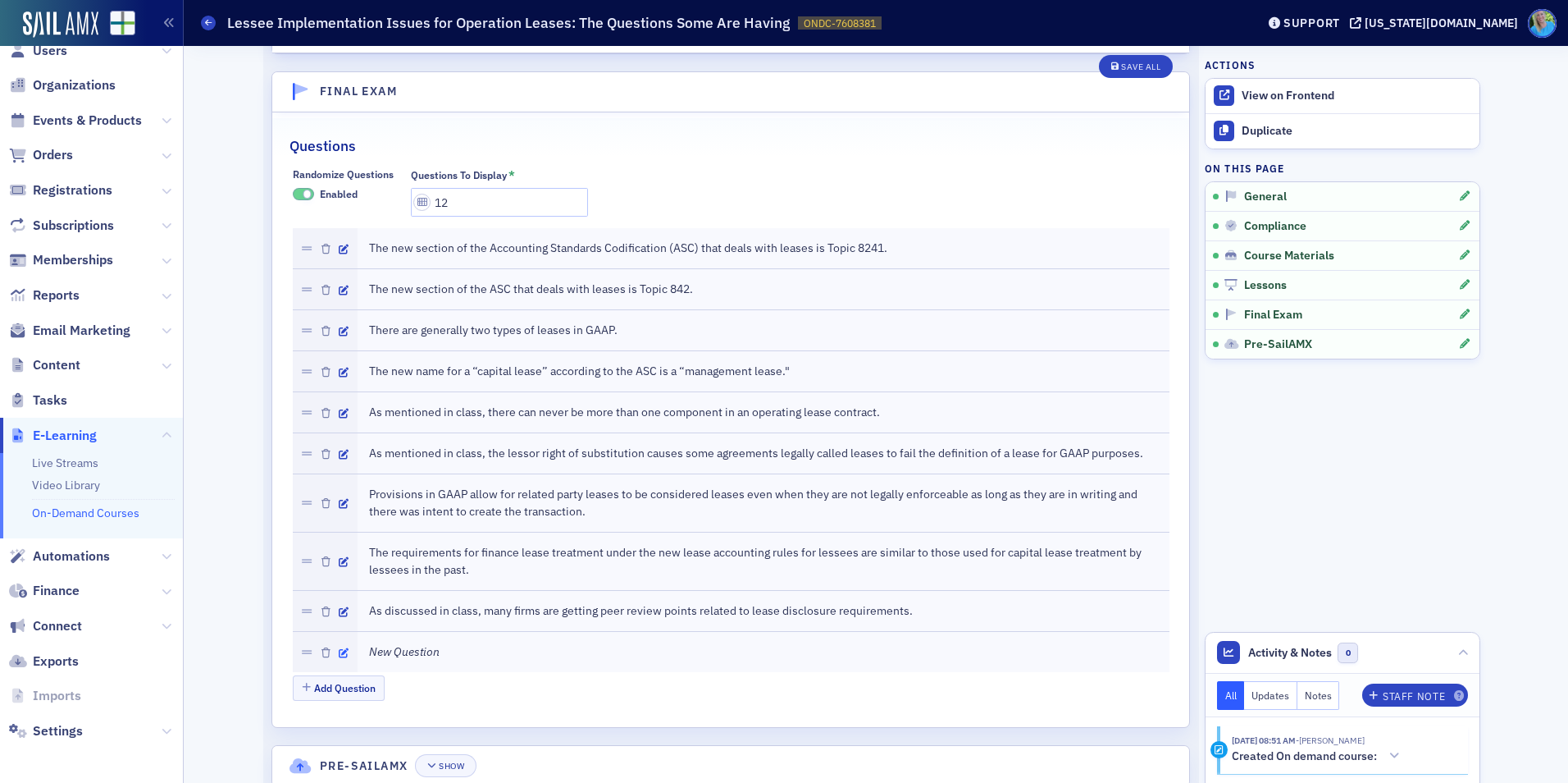
click at [339, 650] on icon "button" at bounding box center [344, 653] width 10 height 10
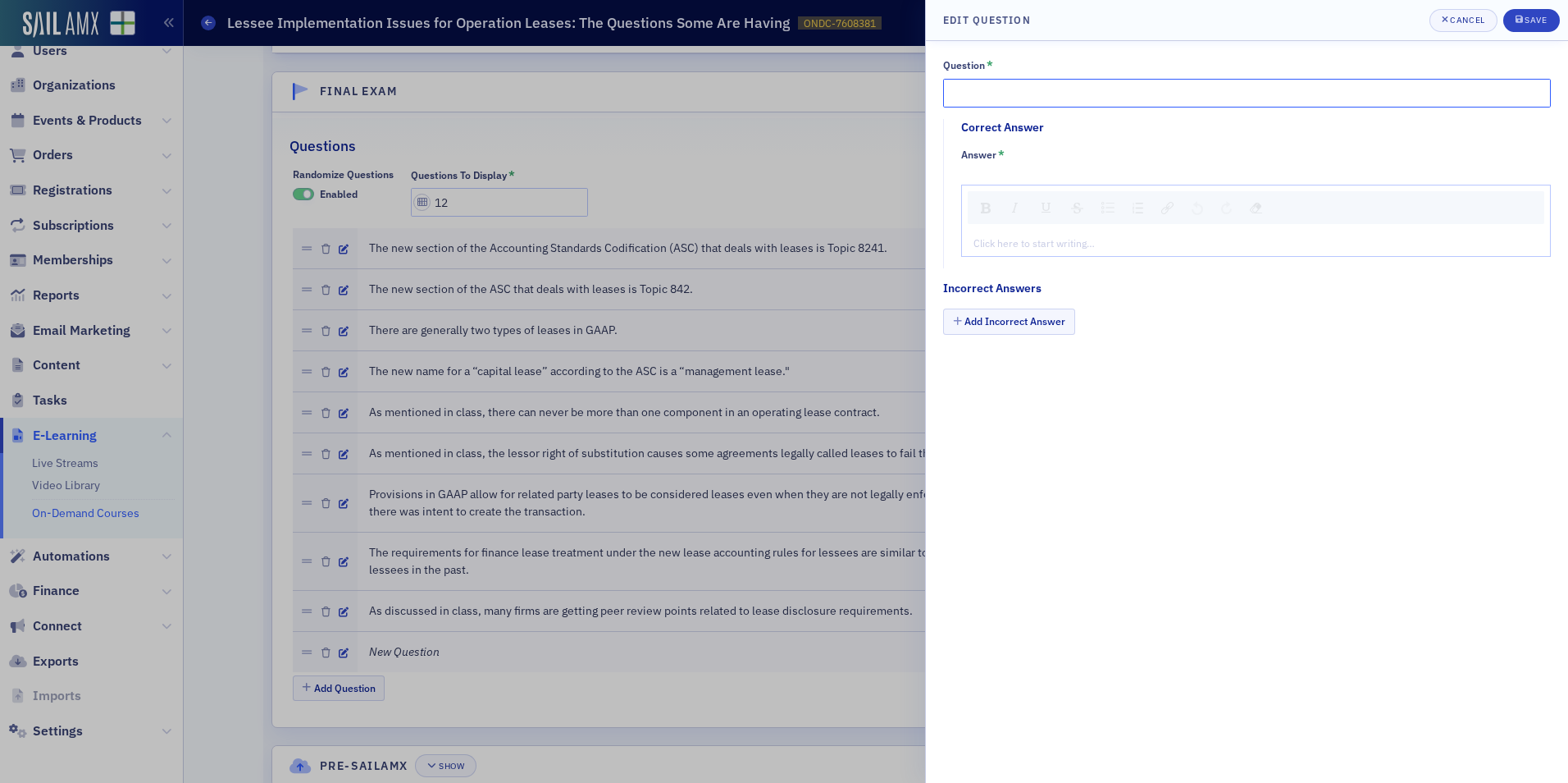
click at [962, 87] on input "Question *" at bounding box center [1247, 93] width 608 height 29
paste input "As mentioned in class, the instructor believes the commercial lease market in A…"
type input "As mentioned in class, the instructor believes the commercial lease market in A…"
click at [1035, 255] on div "Click here to start writing…" at bounding box center [1256, 243] width 588 height 26
click at [1035, 247] on div "rdw-editor" at bounding box center [1256, 243] width 564 height 15
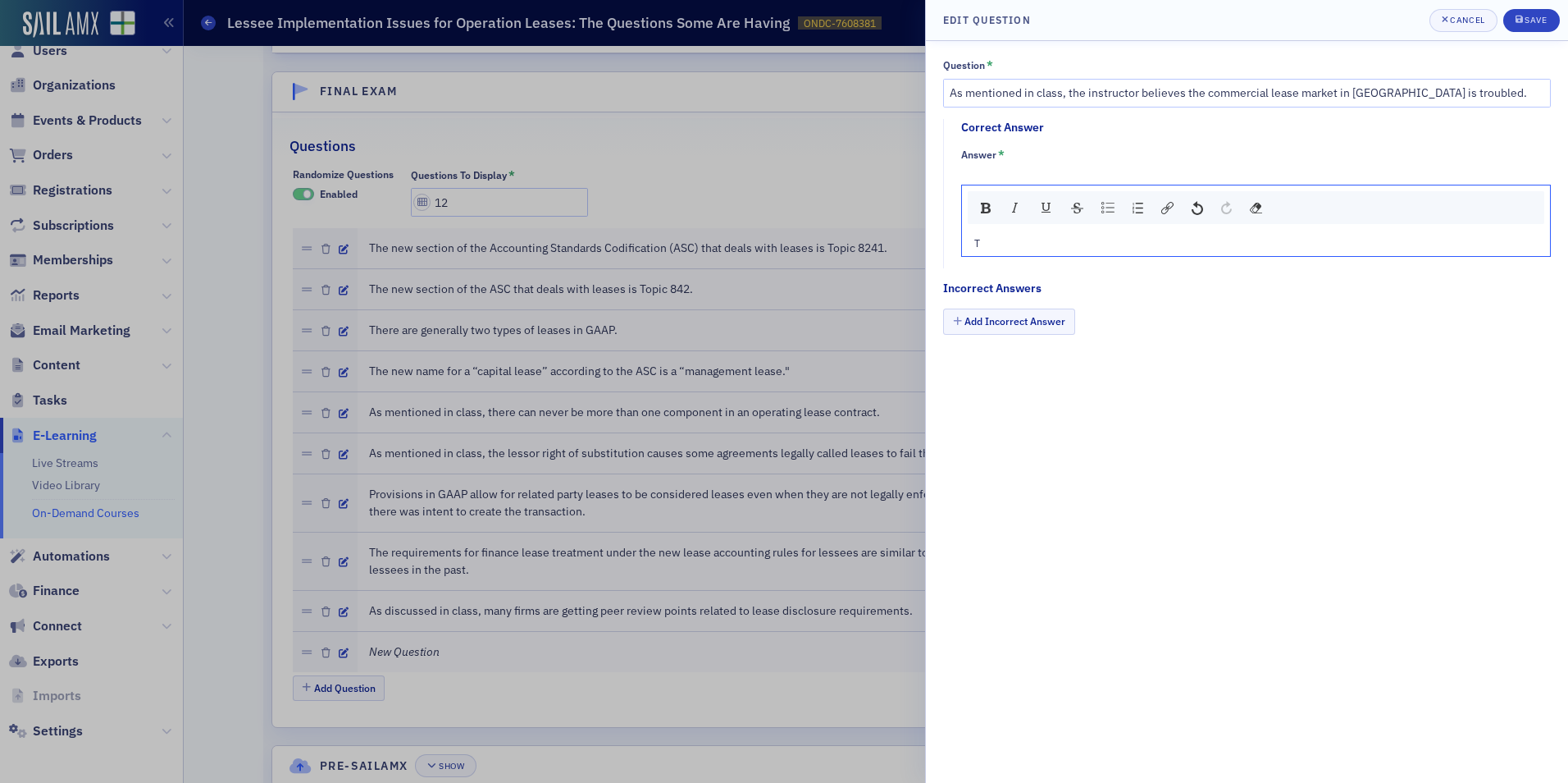
type textarea "<p>Tr</p>"
type textarea "<p>True</p>"
click at [1042, 312] on button "Add Incorrect Answer" at bounding box center [1009, 321] width 132 height 25
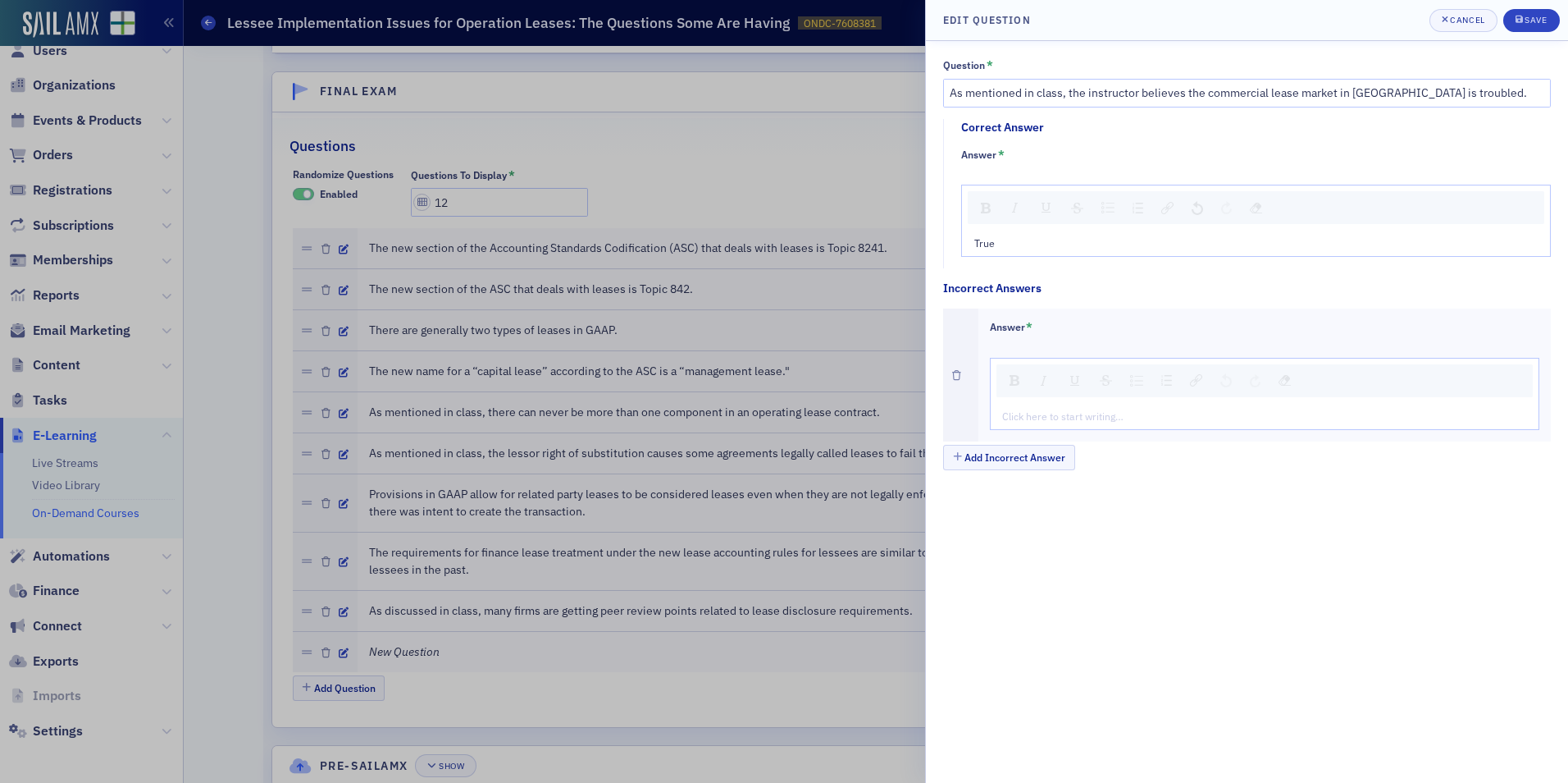
click at [1023, 405] on div "Click here to start writing…" at bounding box center [1265, 416] width 548 height 26
click at [1028, 412] on div "rdw-editor" at bounding box center [1265, 416] width 525 height 15
type textarea "<p>Fa</p>"
type textarea "<p>False</p>"
click at [1529, 18] on div "Save" at bounding box center [1536, 20] width 22 height 9
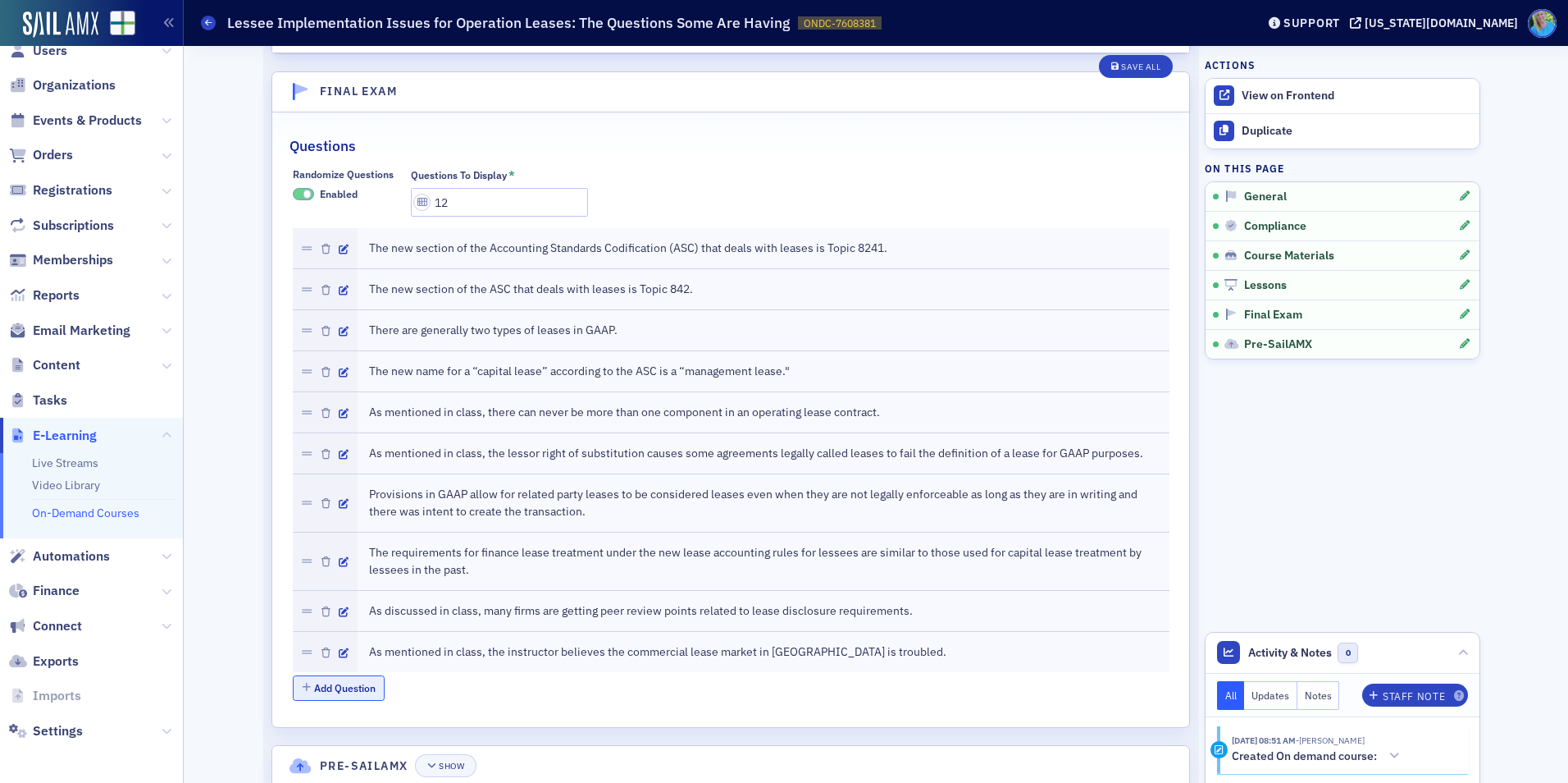
click at [311, 689] on button "Add Question" at bounding box center [339, 688] width 93 height 25
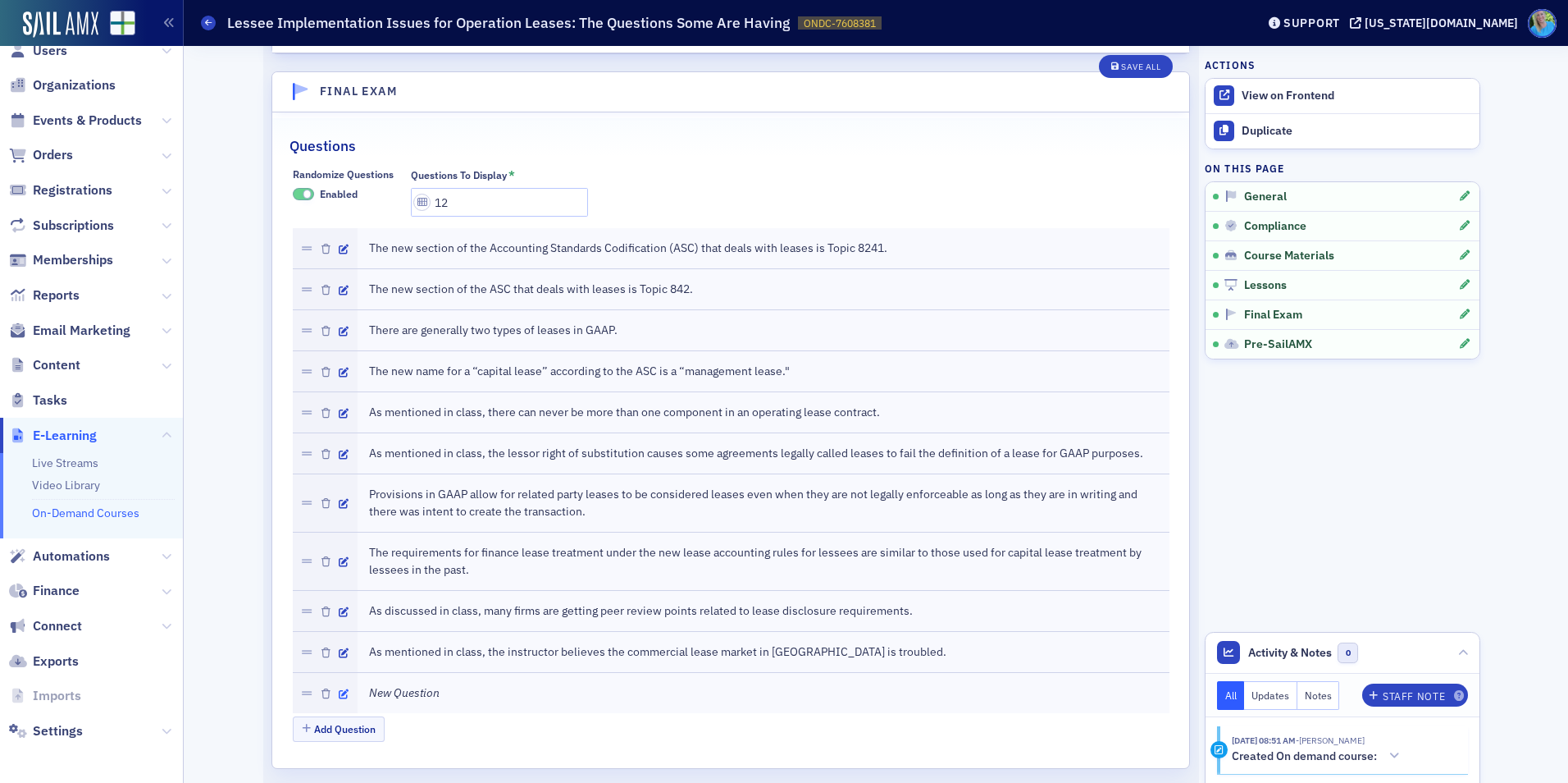
click at [340, 694] on icon "button" at bounding box center [344, 694] width 10 height 10
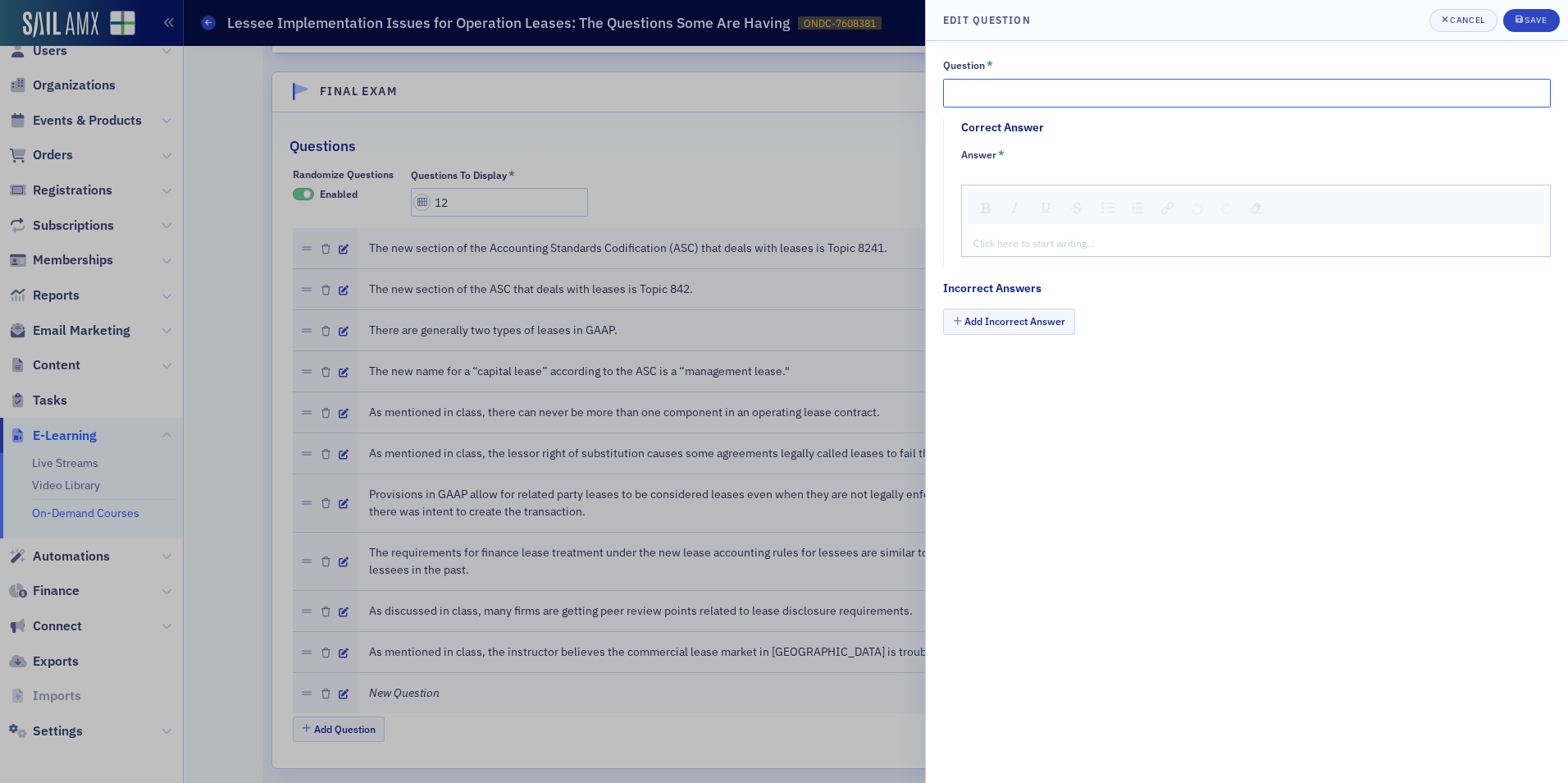
click at [997, 107] on input "Question *" at bounding box center [1247, 93] width 608 height 29
paste input "Most variable lease costs are not capitalized into a lease liability and right …"
type input "Most variable lease costs are not capitalized into a lease liability and right …"
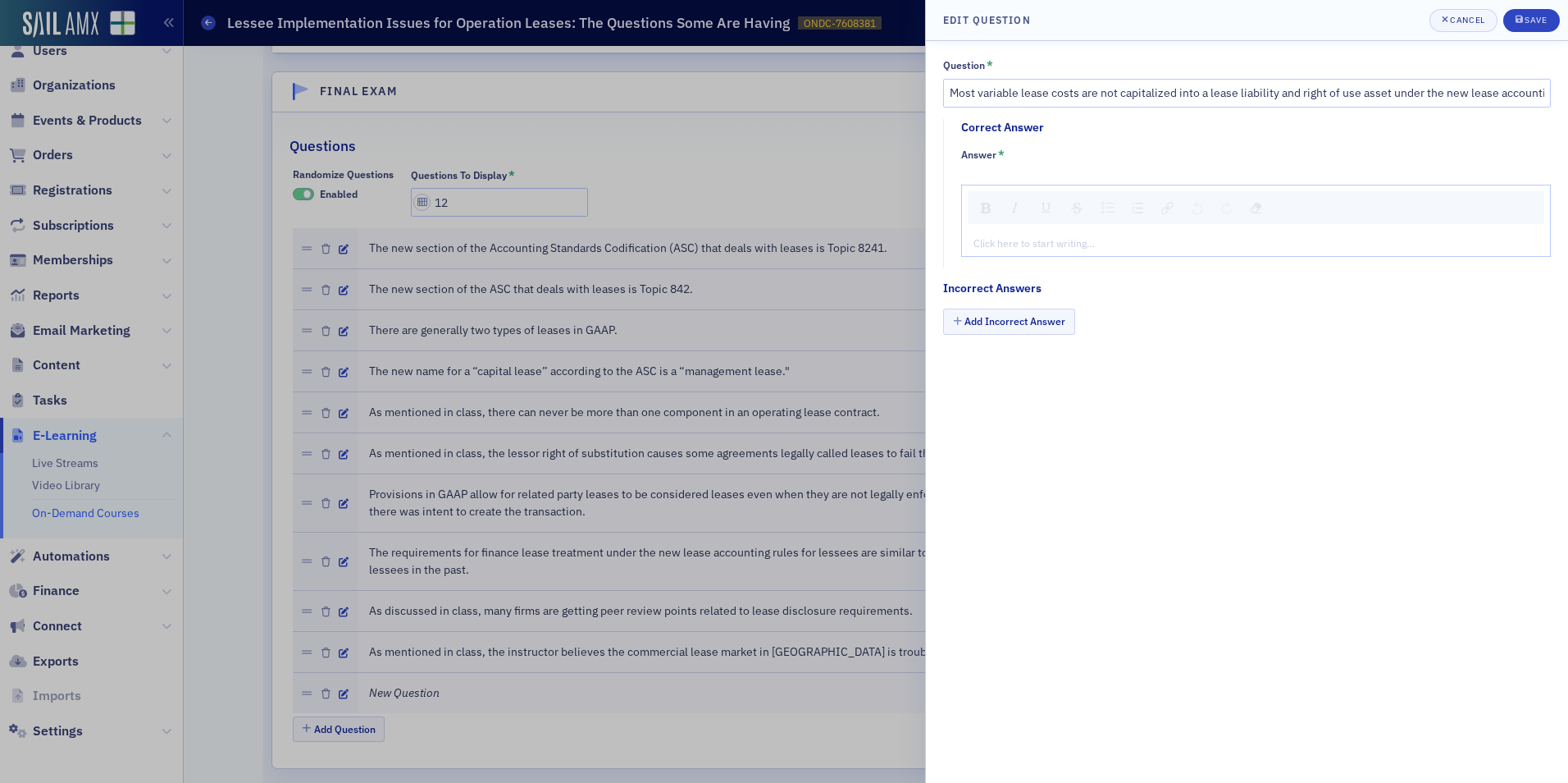
click at [1098, 251] on div "Click here to start writing…" at bounding box center [1256, 243] width 588 height 26
type textarea "<p>Tr</p>"
type textarea "<p>True</p>"
click at [1021, 335] on div "Add Incorrect Answer" at bounding box center [1247, 322] width 608 height 29
click at [1021, 322] on button "Add Incorrect Answer" at bounding box center [1009, 321] width 132 height 25
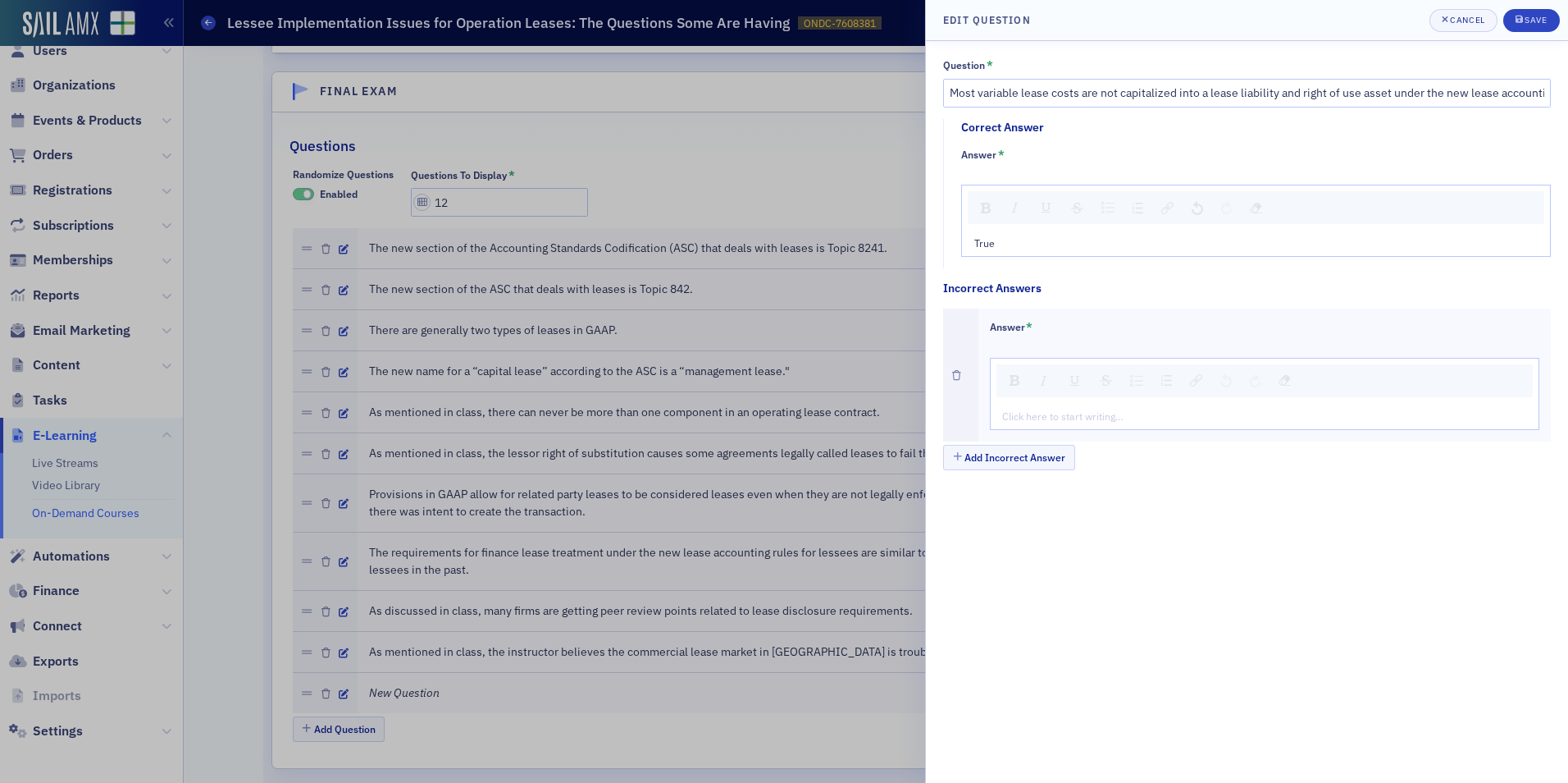
click at [1053, 418] on div "rdw-editor" at bounding box center [1265, 416] width 525 height 15
type textarea "<p>Fa</p>"
type textarea "<p>False</p>"
click at [1522, 26] on div "submit" at bounding box center [1520, 20] width 10 height 13
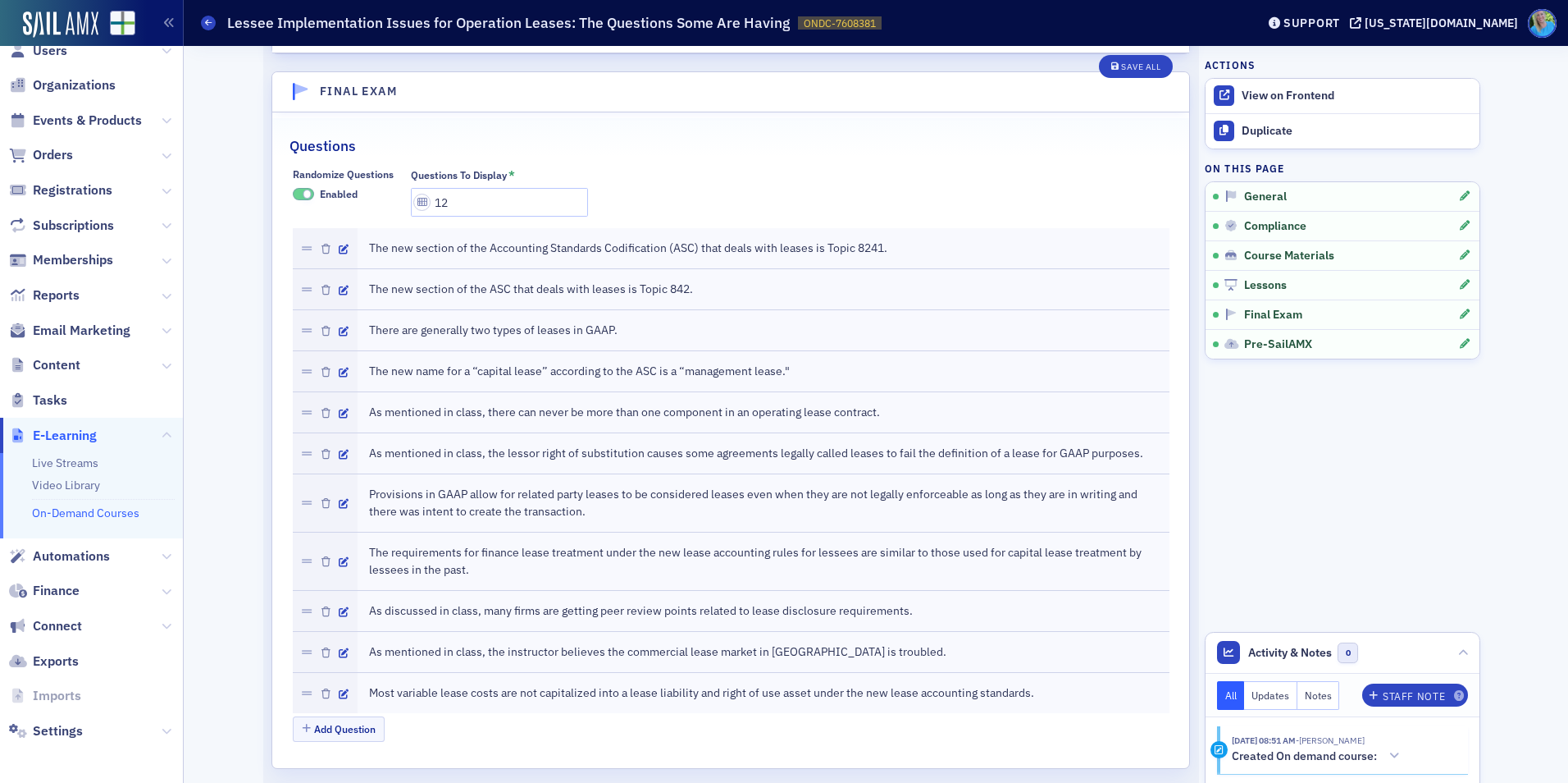
scroll to position [2241, 0]
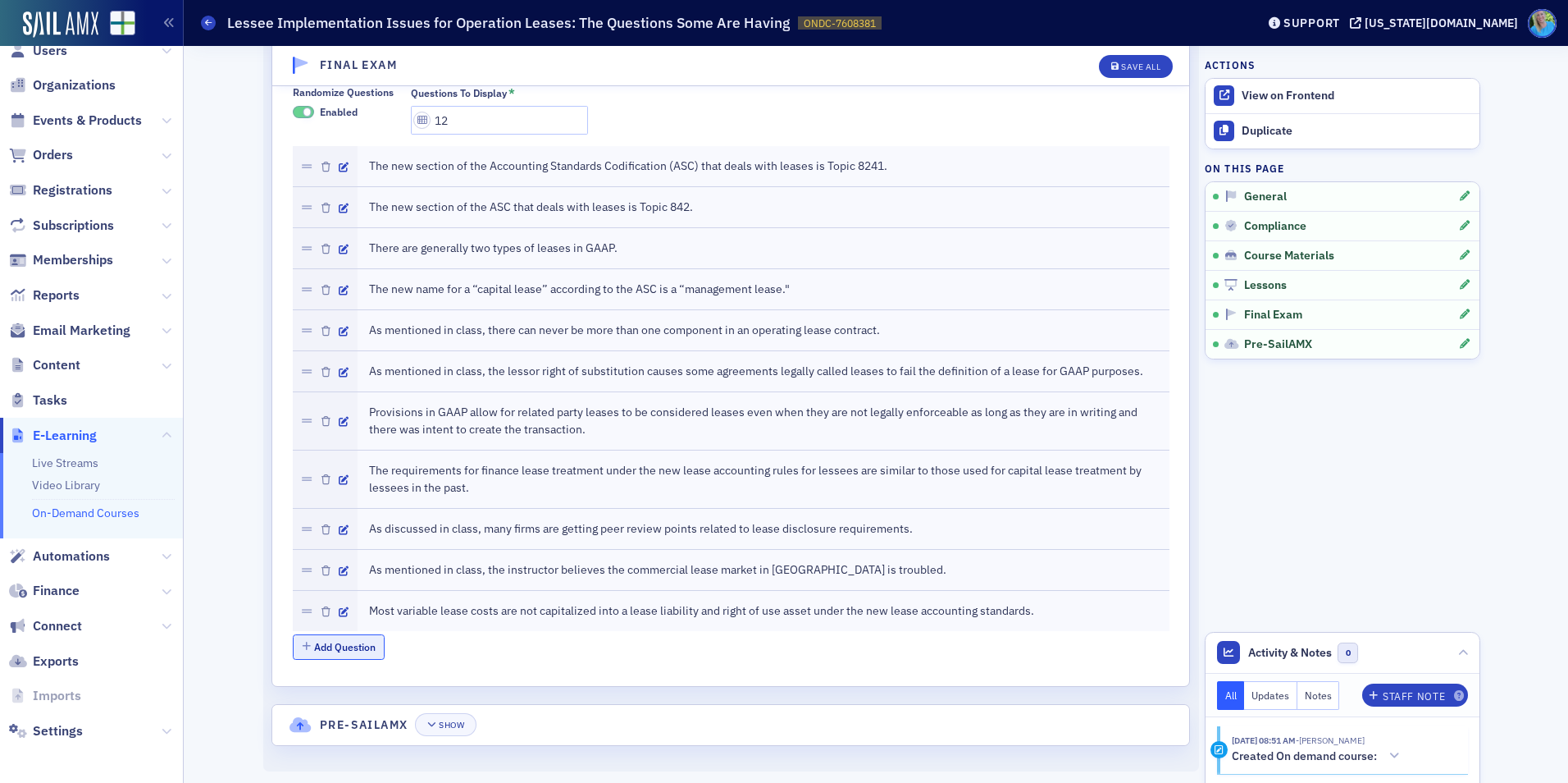
click at [356, 652] on button "Add Question" at bounding box center [339, 647] width 93 height 25
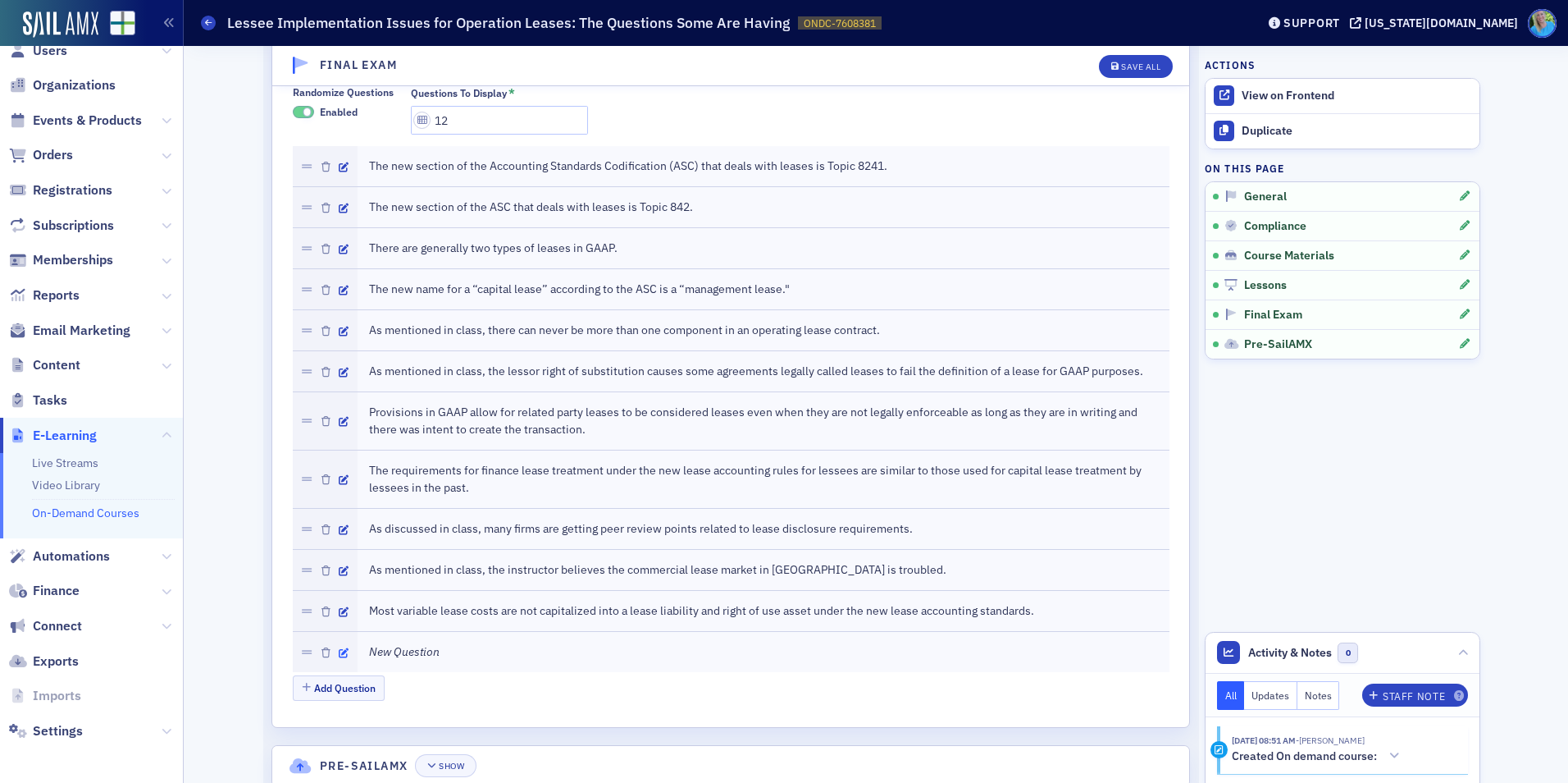
click at [340, 650] on icon "button" at bounding box center [344, 653] width 10 height 10
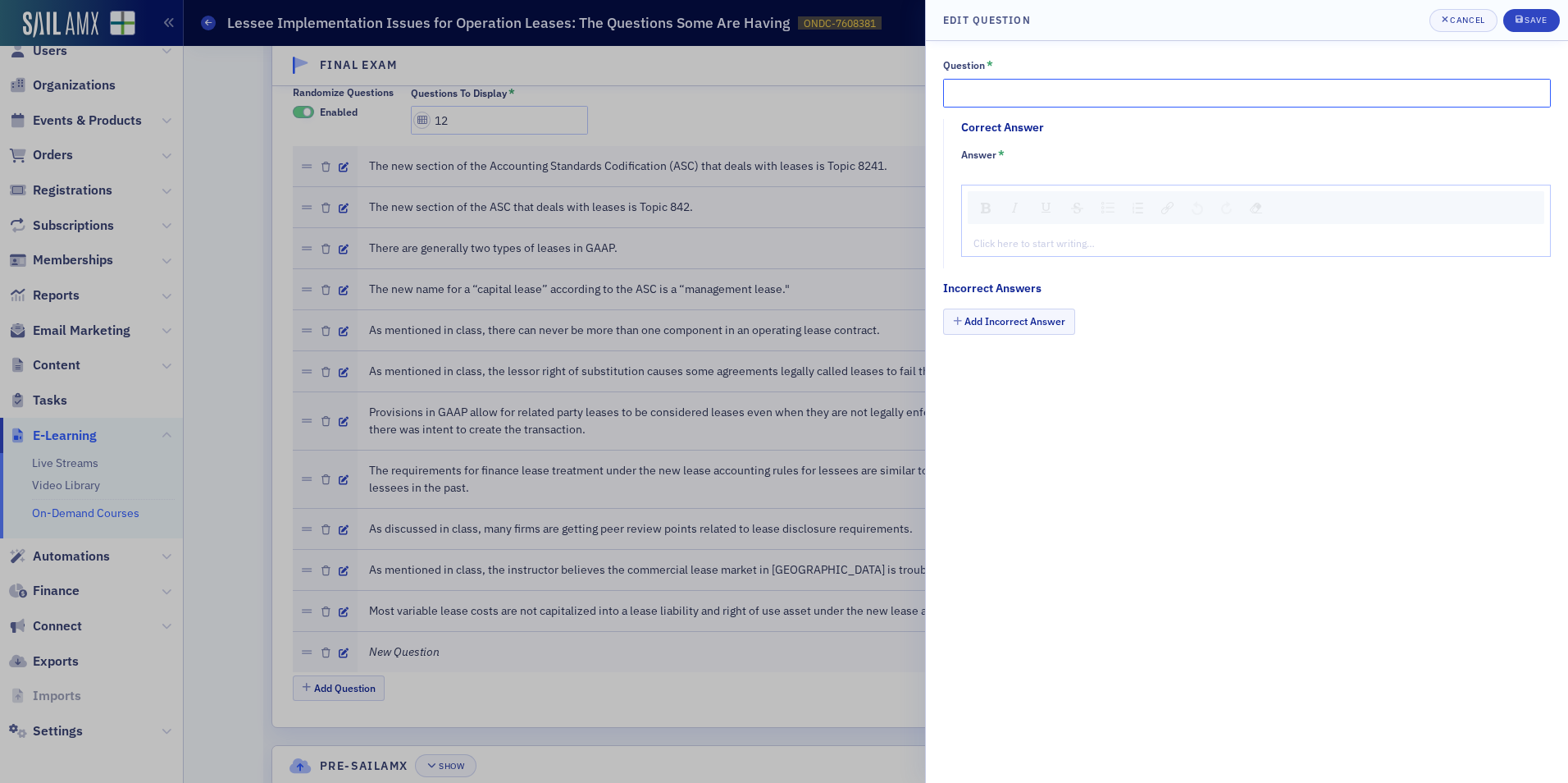
click at [1089, 102] on input "Question *" at bounding box center [1247, 93] width 608 height 29
paste input "Jim Martin was your instructor for this course"
type input "Jim Martin was your instructor for this course."
click at [1119, 240] on div "rdw-editor" at bounding box center [1256, 243] width 564 height 15
type textarea "<p>Tr</p>"
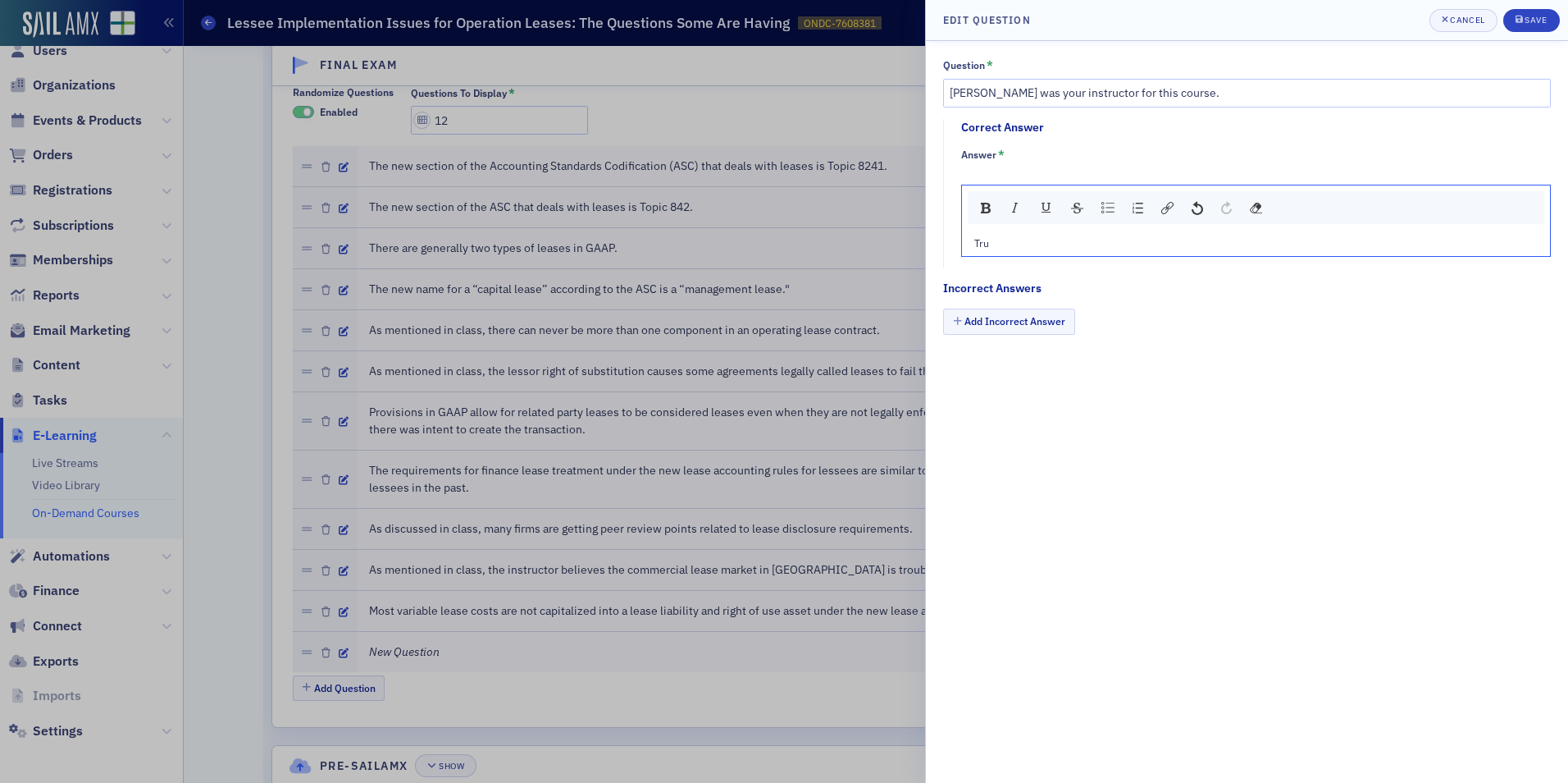
type textarea "<p>True</p>"
click at [1055, 322] on button "Add Incorrect Answer" at bounding box center [1009, 321] width 132 height 25
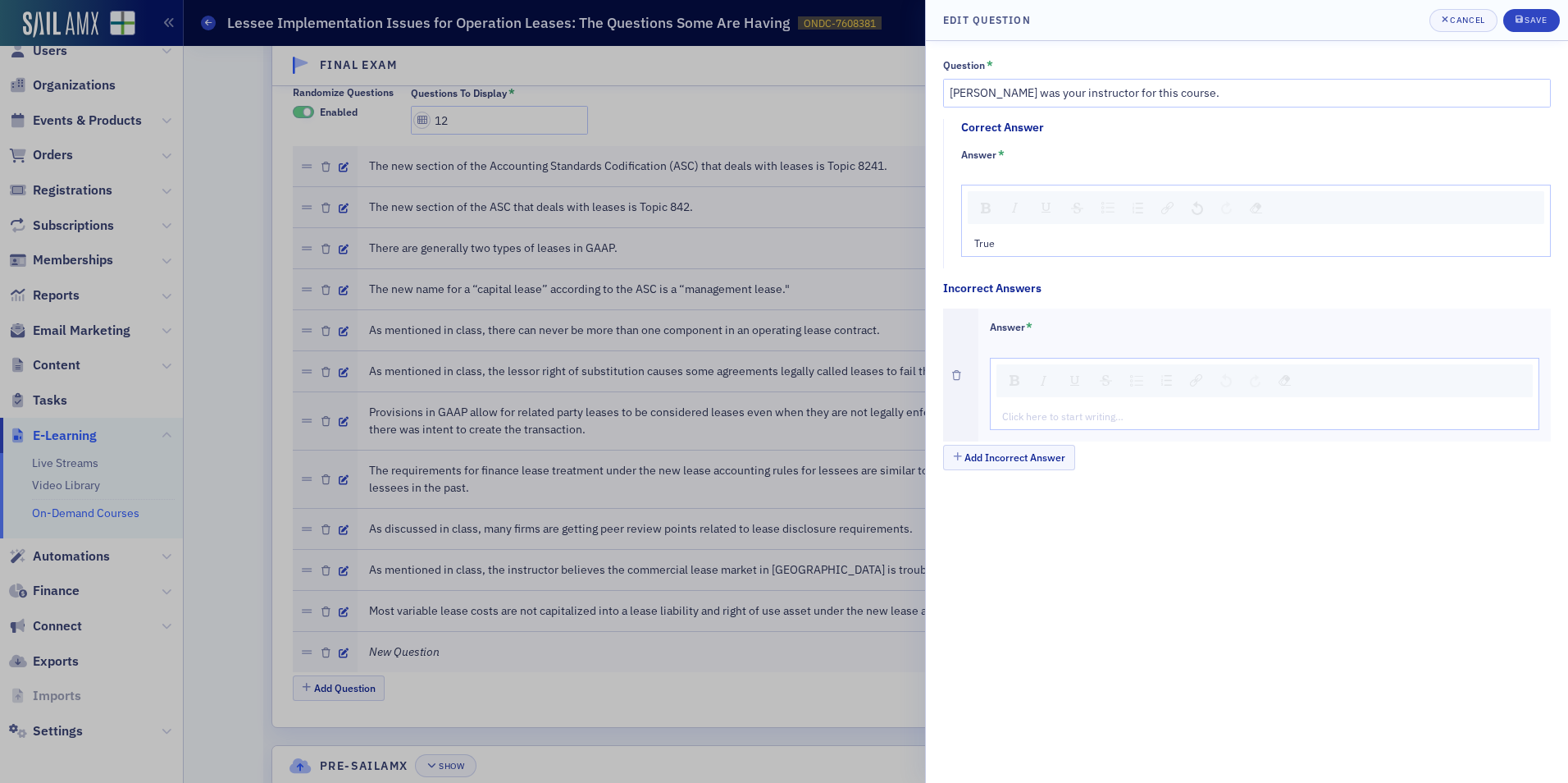
click at [1054, 413] on div "rdw-editor" at bounding box center [1265, 416] width 525 height 15
type textarea "<p>Fa</p>"
type textarea "<p>False</p>"
click at [1540, 23] on div "Save" at bounding box center [1536, 20] width 22 height 9
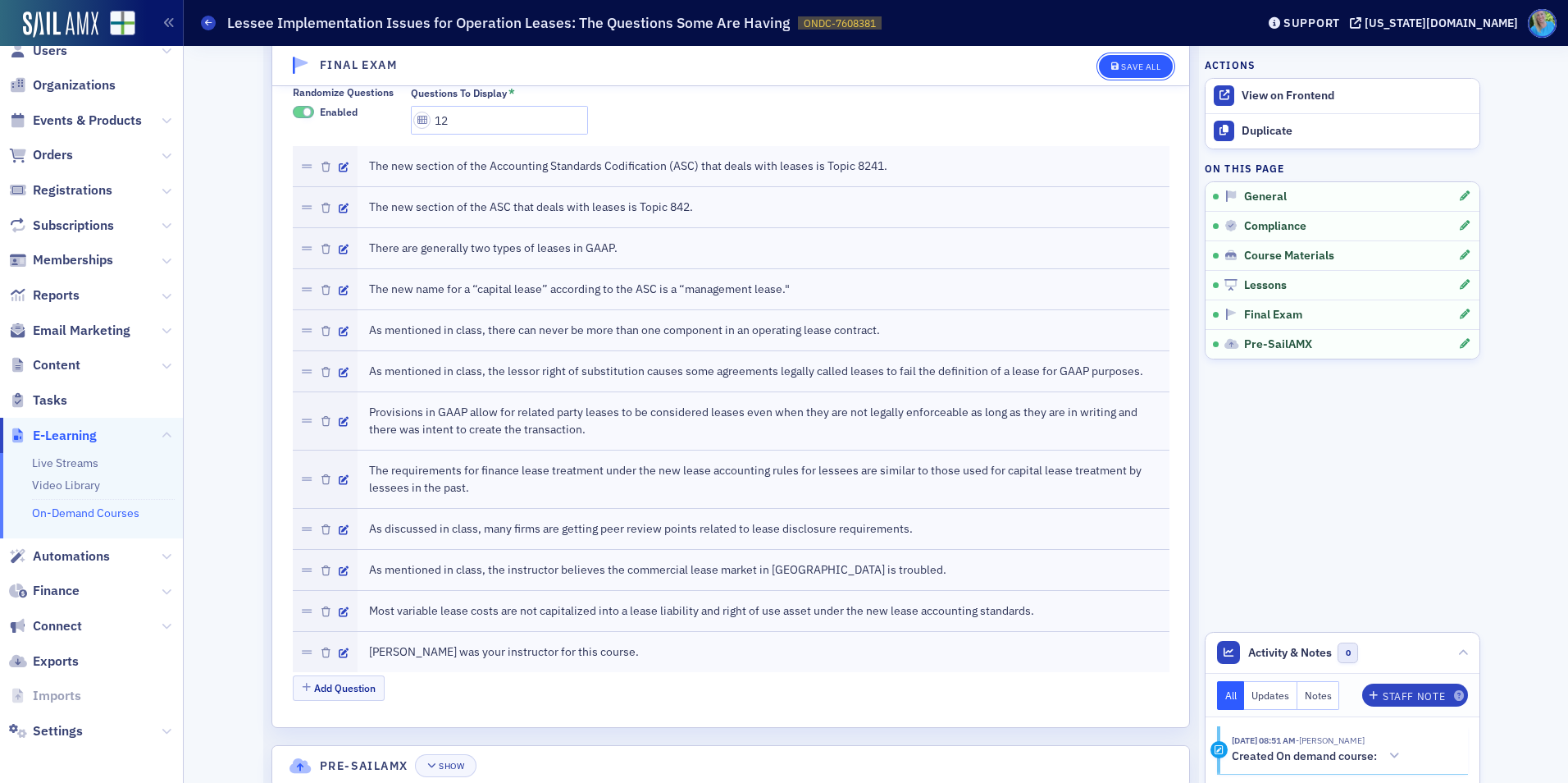
click at [1122, 69] on div "Save All" at bounding box center [1141, 67] width 40 height 9
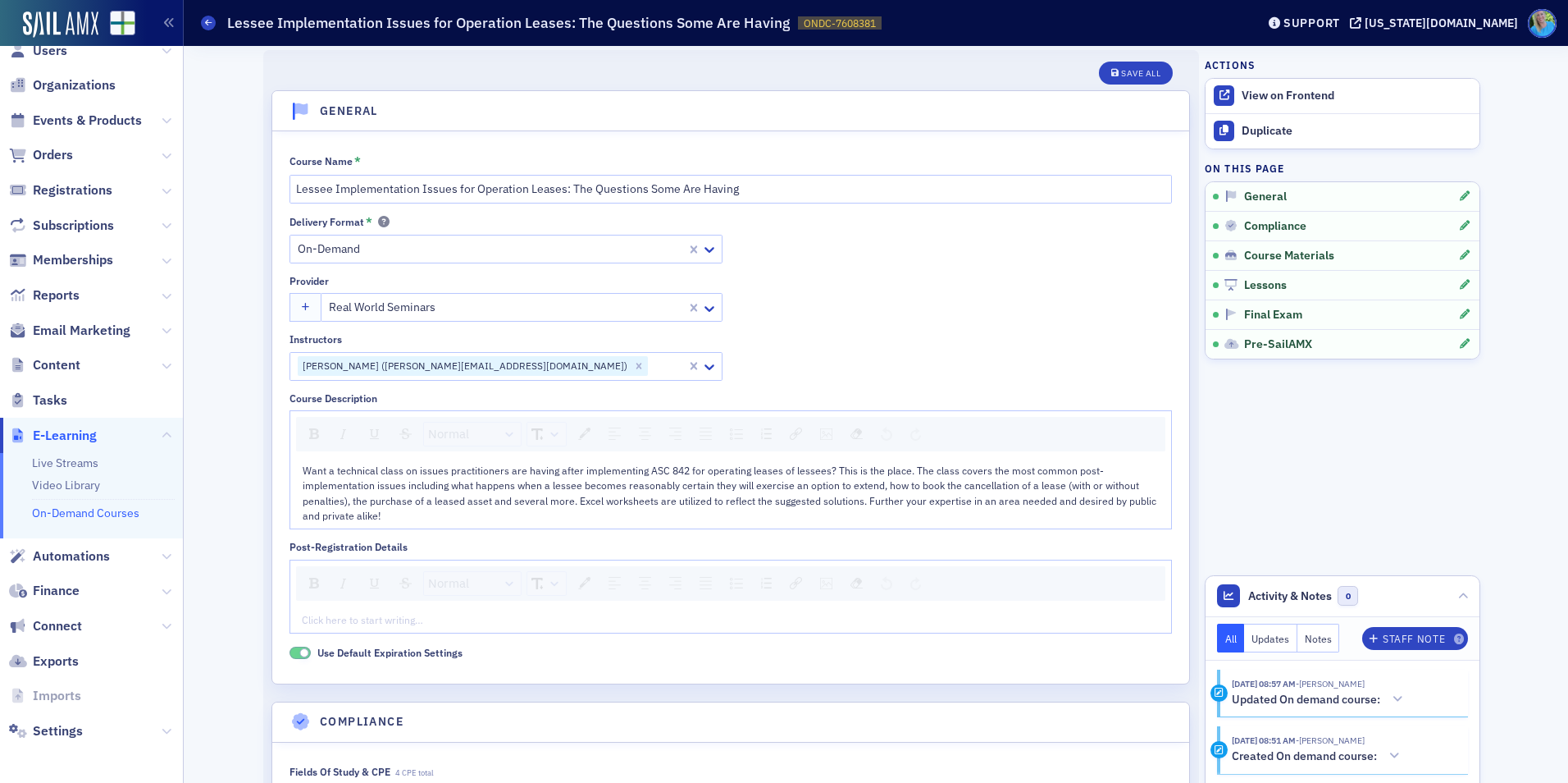
scroll to position [0, 0]
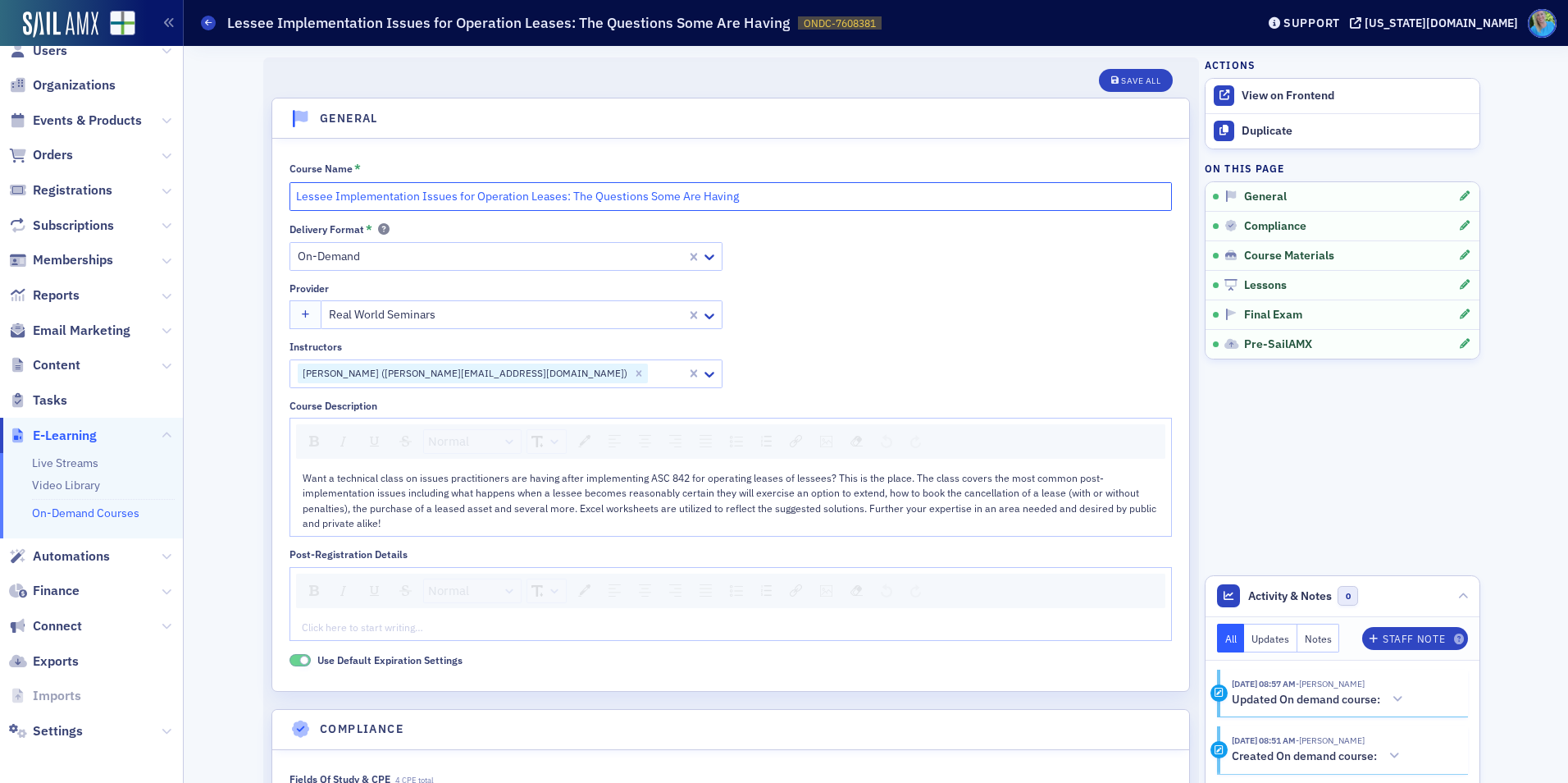
drag, startPoint x: 736, startPoint y: 191, endPoint x: 290, endPoint y: 209, distance: 446.4
click at [290, 209] on input "Lessee Implementation Issues for Operation Leases: The Questions Some Are Having" at bounding box center [731, 196] width 883 height 29
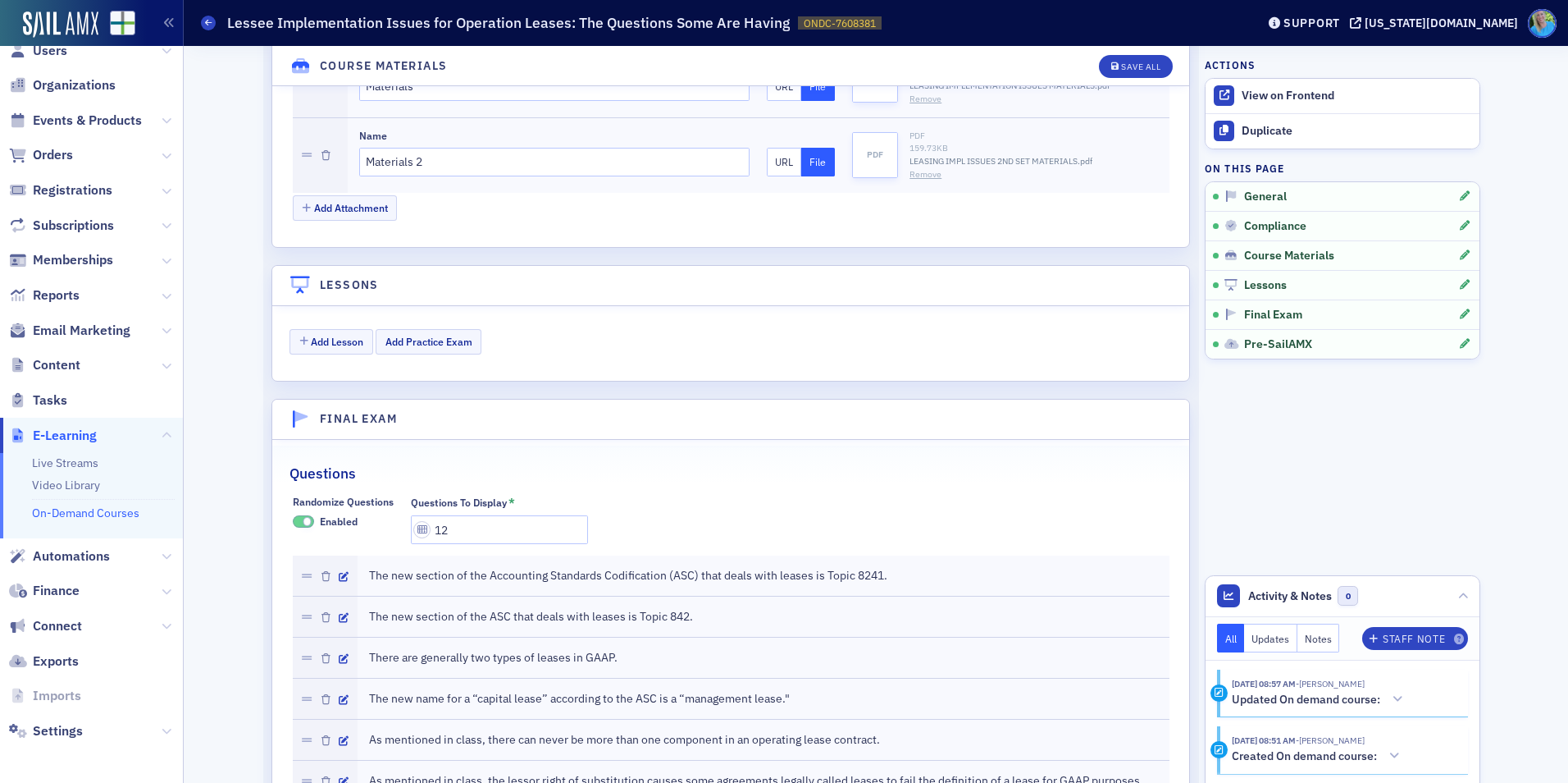
scroll to position [1805, 0]
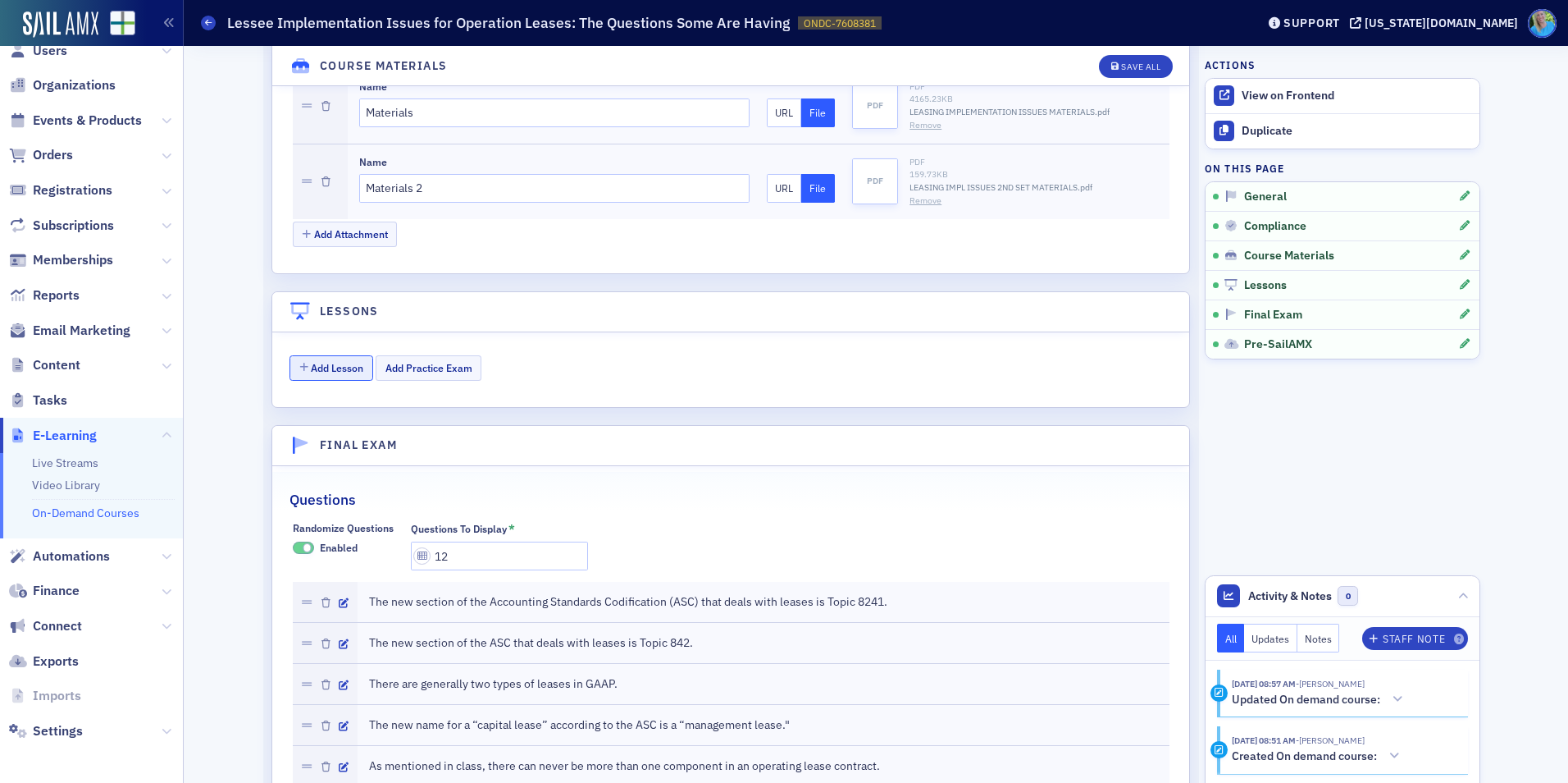
click at [345, 365] on button "Add Lesson" at bounding box center [332, 367] width 83 height 25
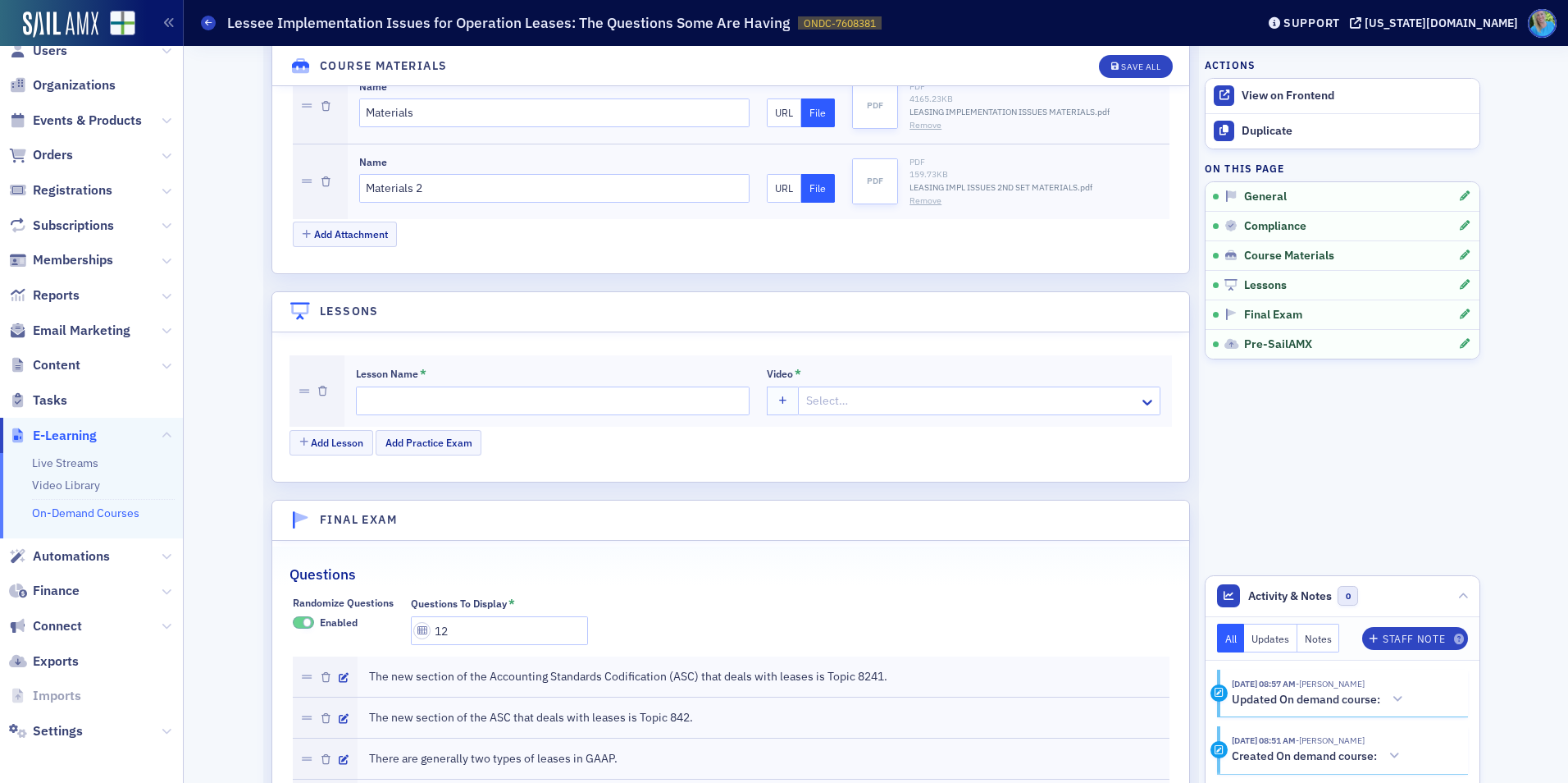
click at [837, 403] on div at bounding box center [972, 401] width 333 height 20
paste input "Lessee Implementation Issues for Operation Leases: The Questions Some Are Having"
type input "Lessee Implementation Issues for Operation Leases: The Questions Some Are Having"
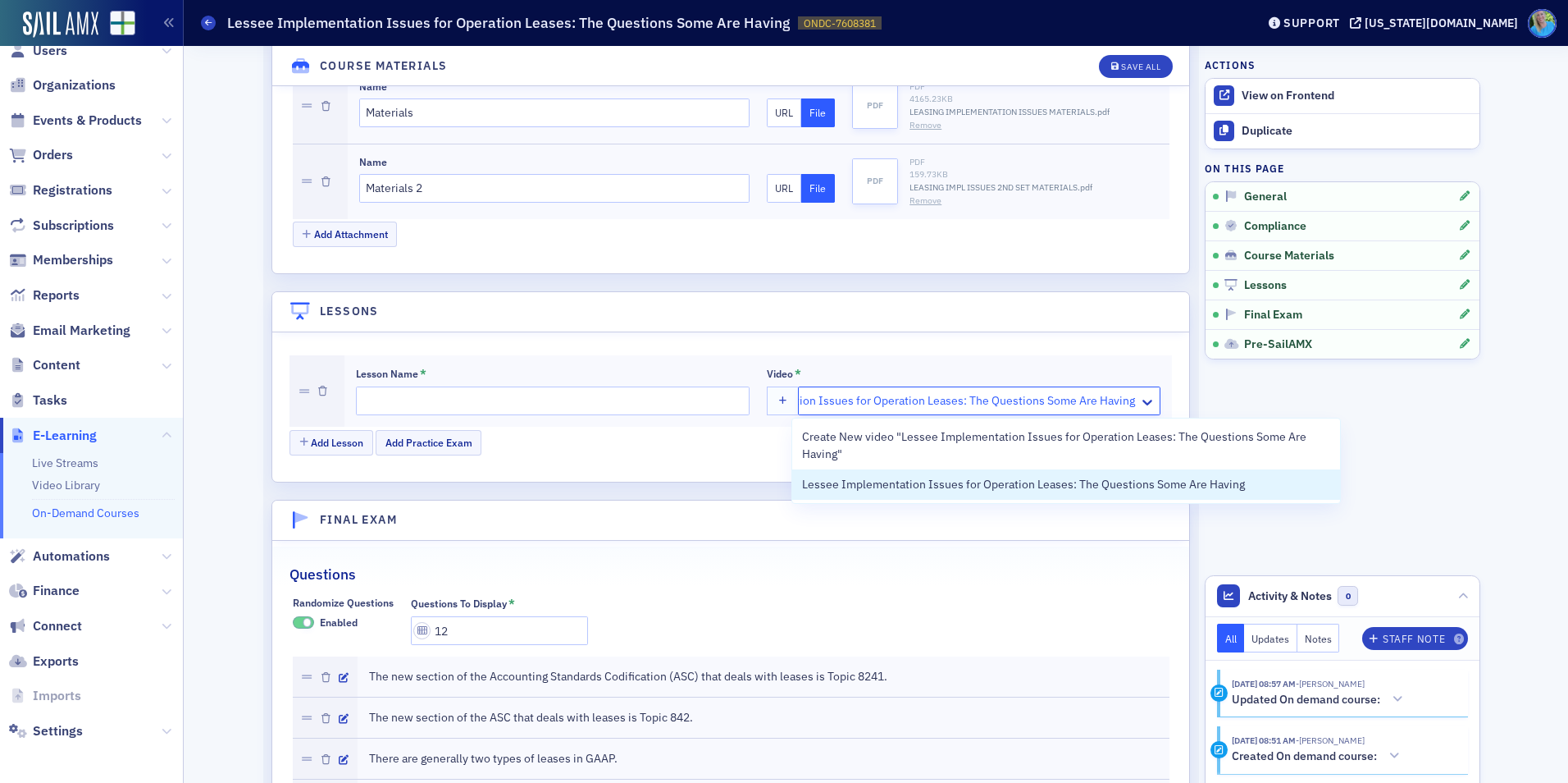
scroll to position [0, 108]
click at [847, 479] on span "Lessee Implementation Issues for Operation Leases: The Questions Some Are Having" at bounding box center [1023, 485] width 443 height 18
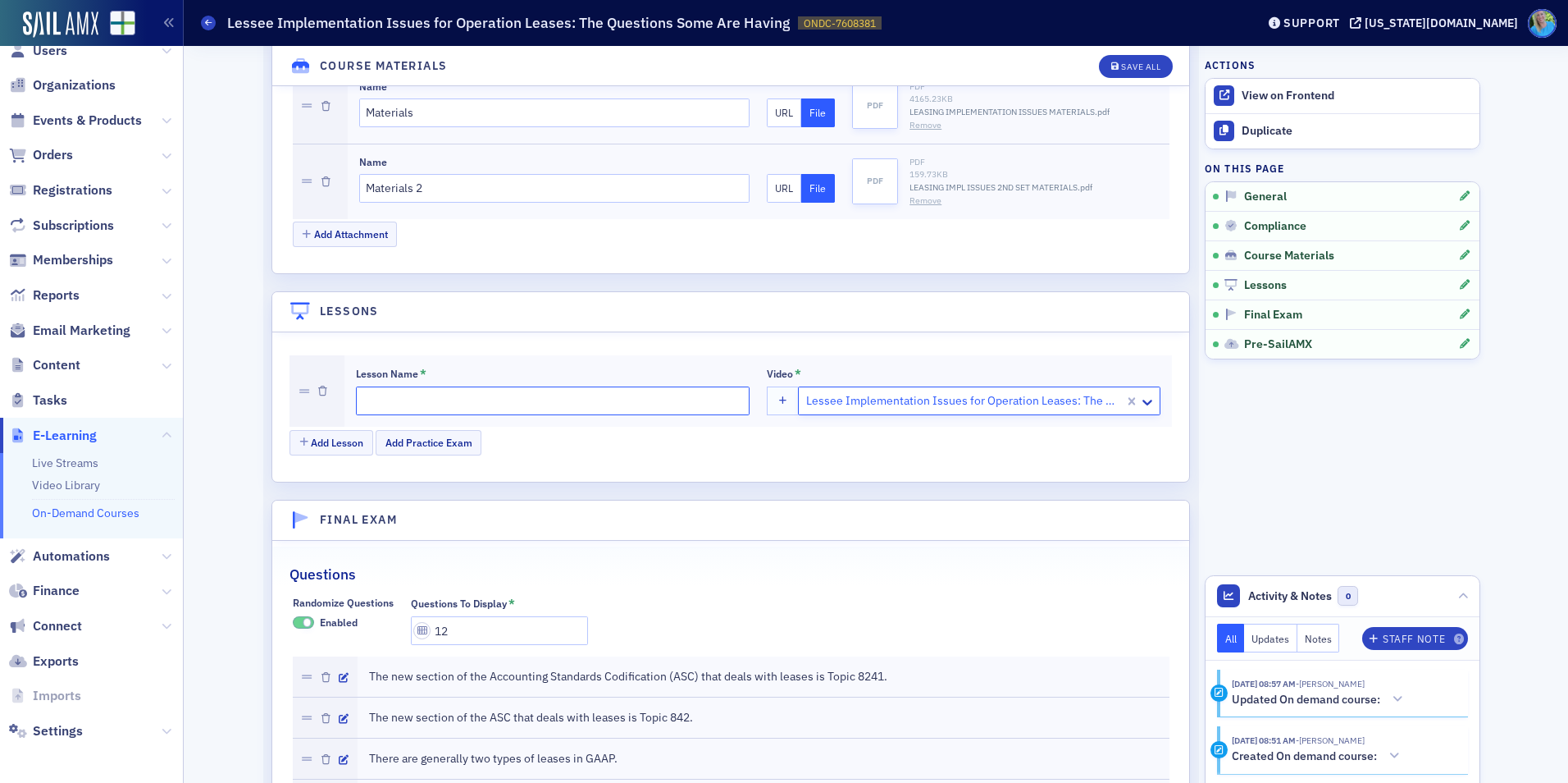
click at [598, 398] on input "Lesson Name *" at bounding box center [552, 400] width 394 height 29
type input "Video"
click at [1137, 64] on div "Save All" at bounding box center [1141, 67] width 40 height 9
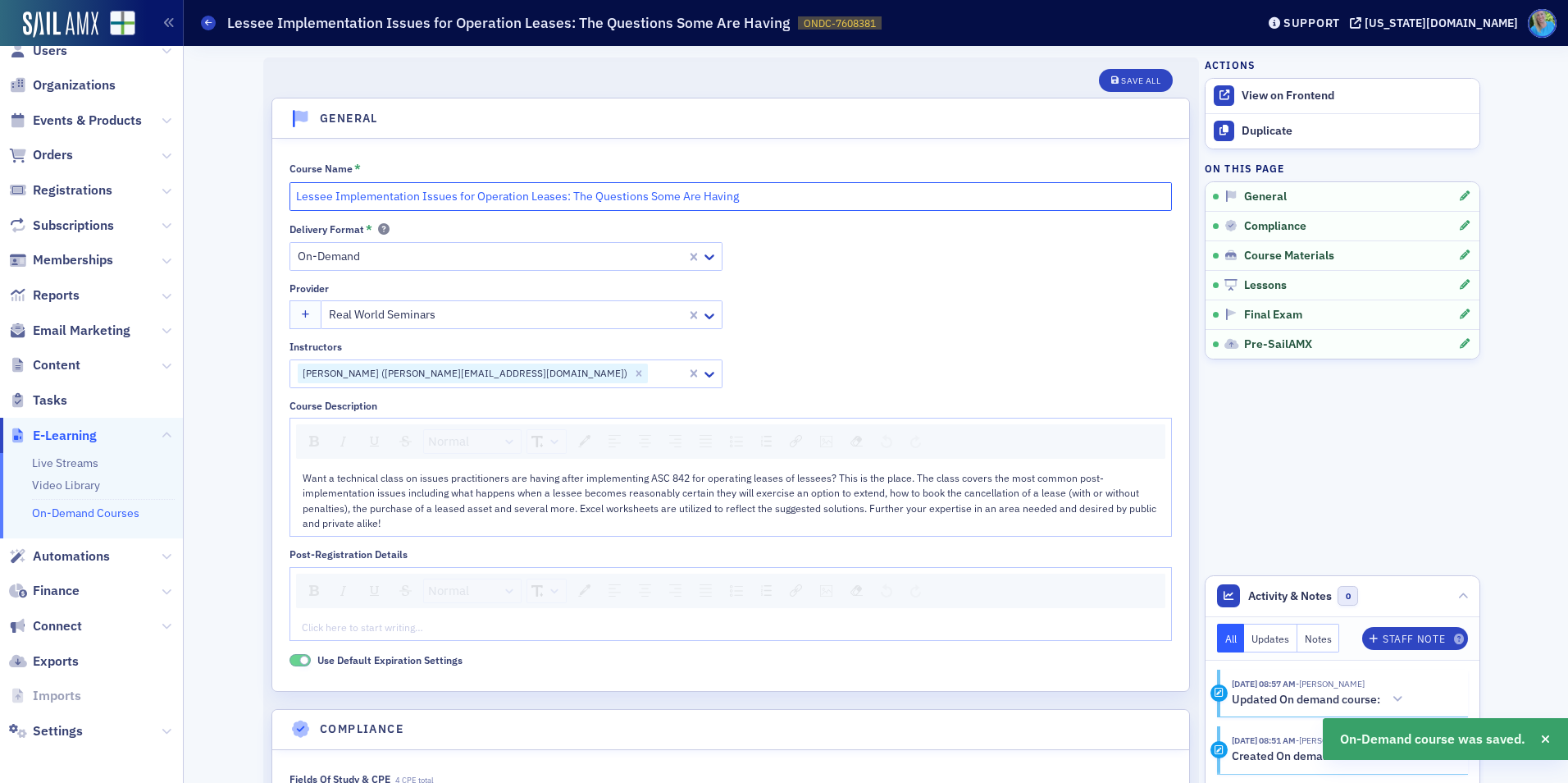
drag, startPoint x: 741, startPoint y: 195, endPoint x: 212, endPoint y: 239, distance: 530.8
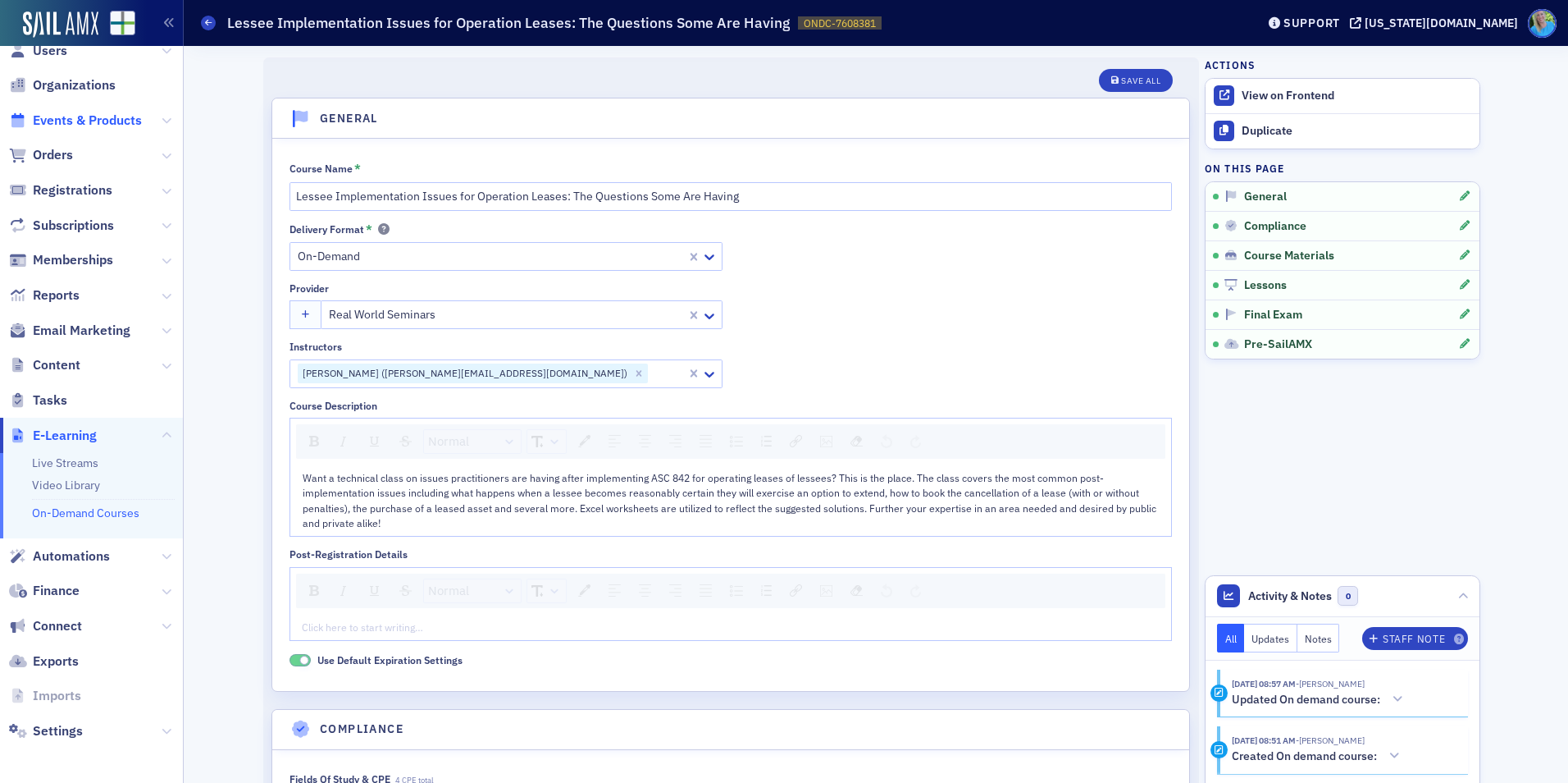
click at [119, 121] on span "Events & Products" at bounding box center [87, 120] width 109 height 18
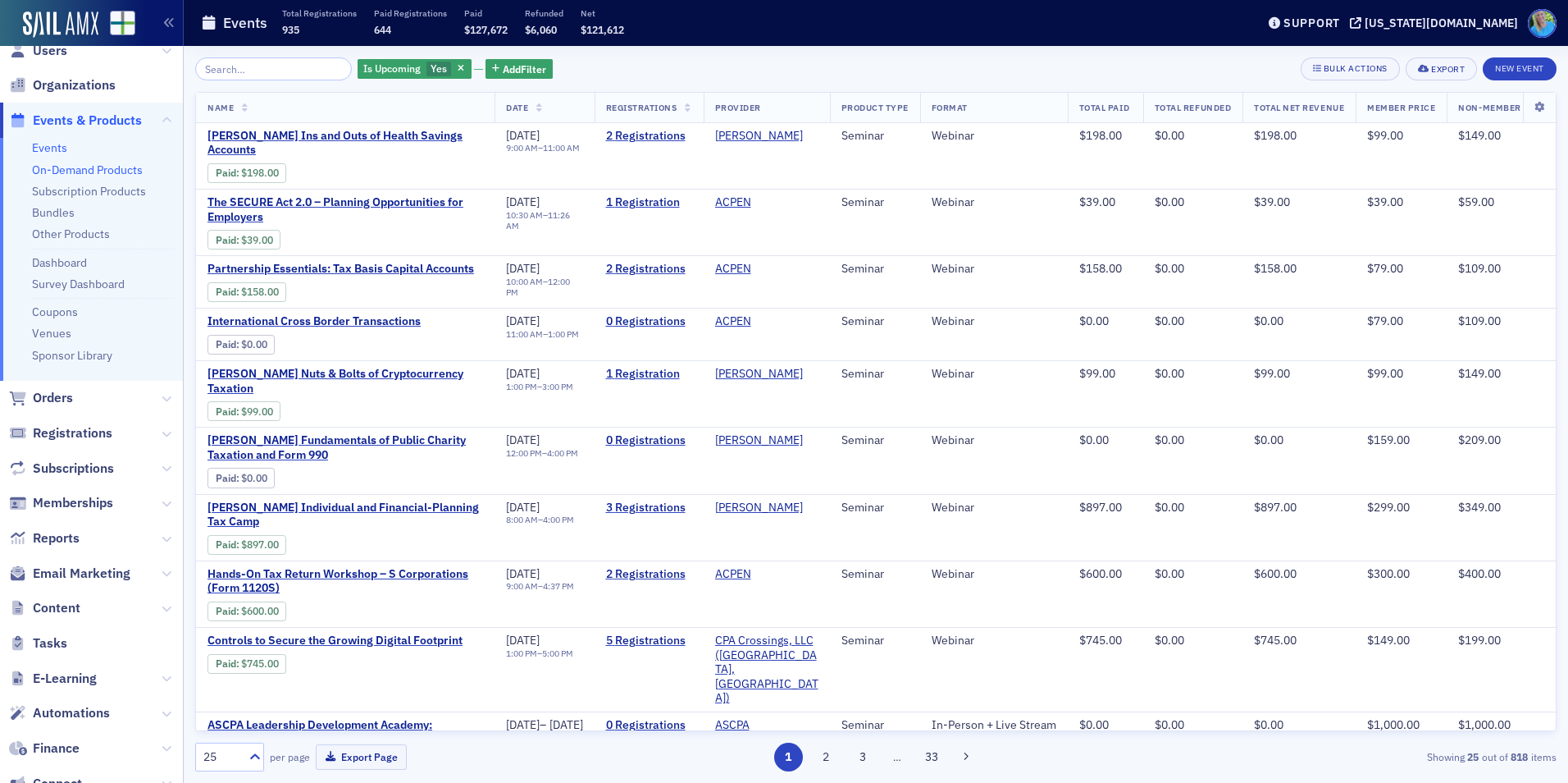
click at [94, 167] on link "On-Demand Products" at bounding box center [88, 170] width 111 height 15
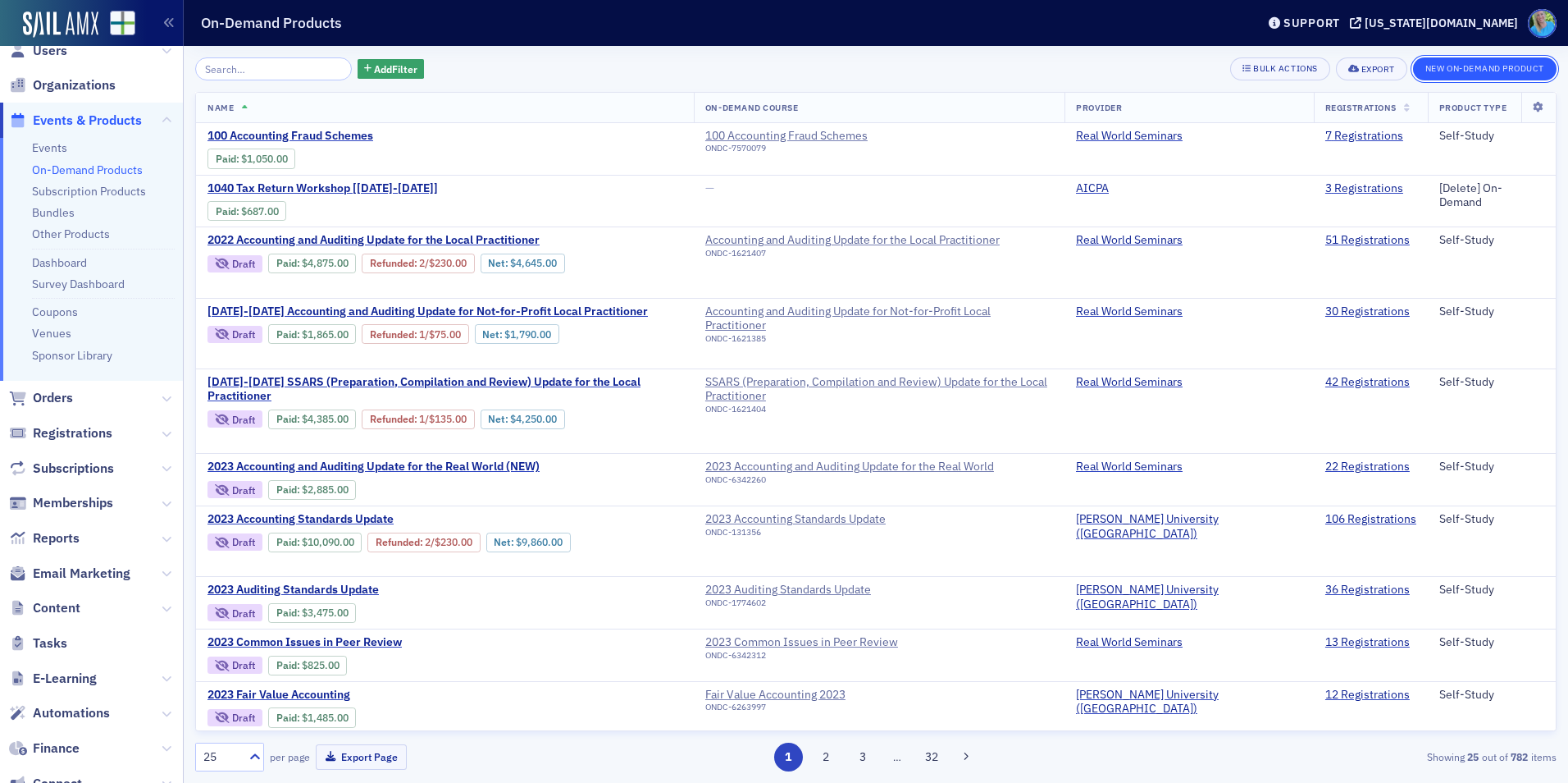
click at [1454, 63] on button "New On-Demand Product" at bounding box center [1485, 69] width 144 height 23
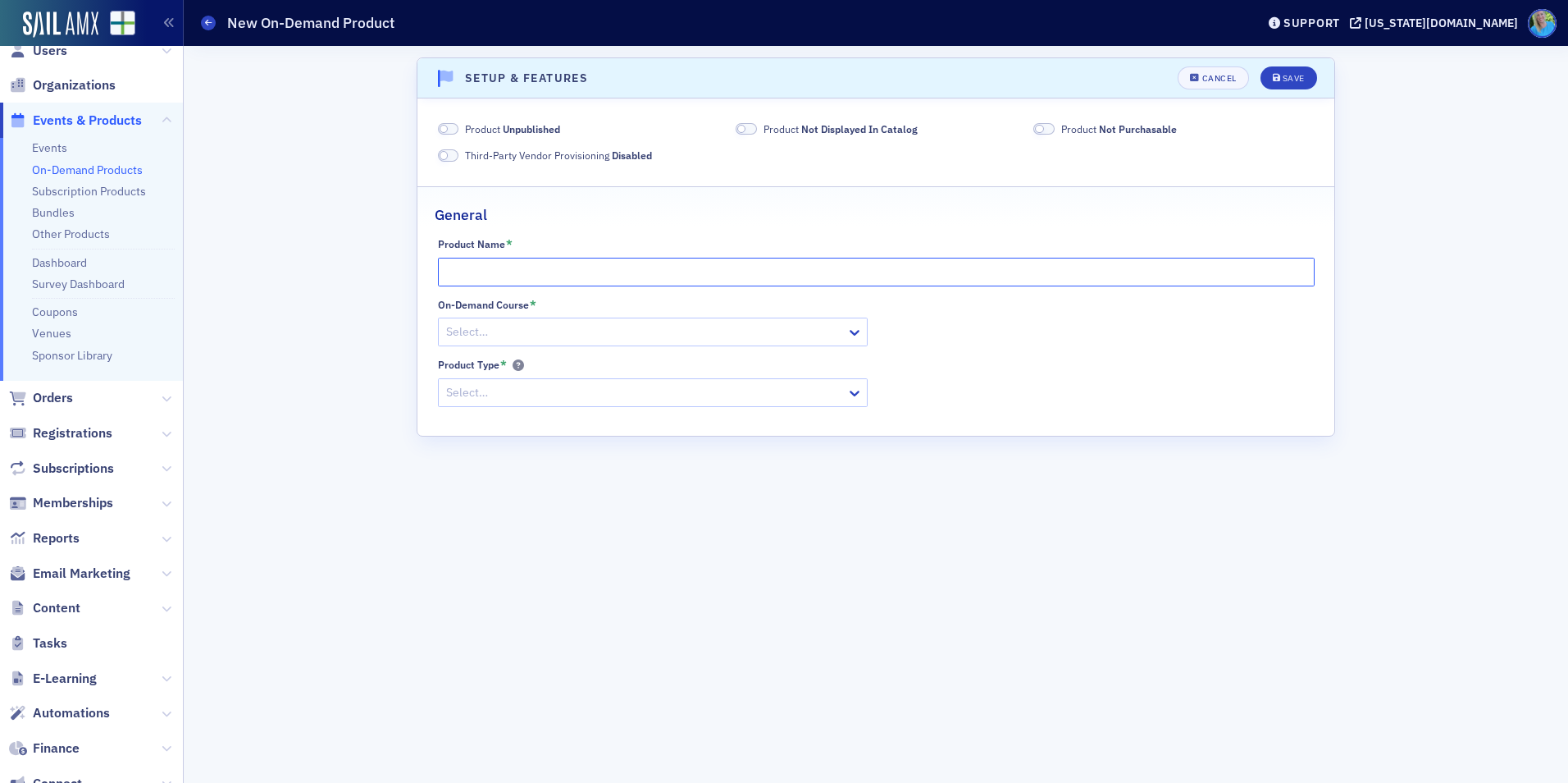
click at [500, 284] on input "Product Name *" at bounding box center [876, 272] width 877 height 29
paste input "Lessee Implementation Issues for Operation Leases: The Questions Some Are Having"
type input "Lessee Implementation Issues for Operation Leases: The Questions Some Are Having"
click at [454, 135] on label "Product Unpublished" at bounding box center [499, 129] width 123 height 15
click at [455, 127] on span at bounding box center [448, 129] width 21 height 12
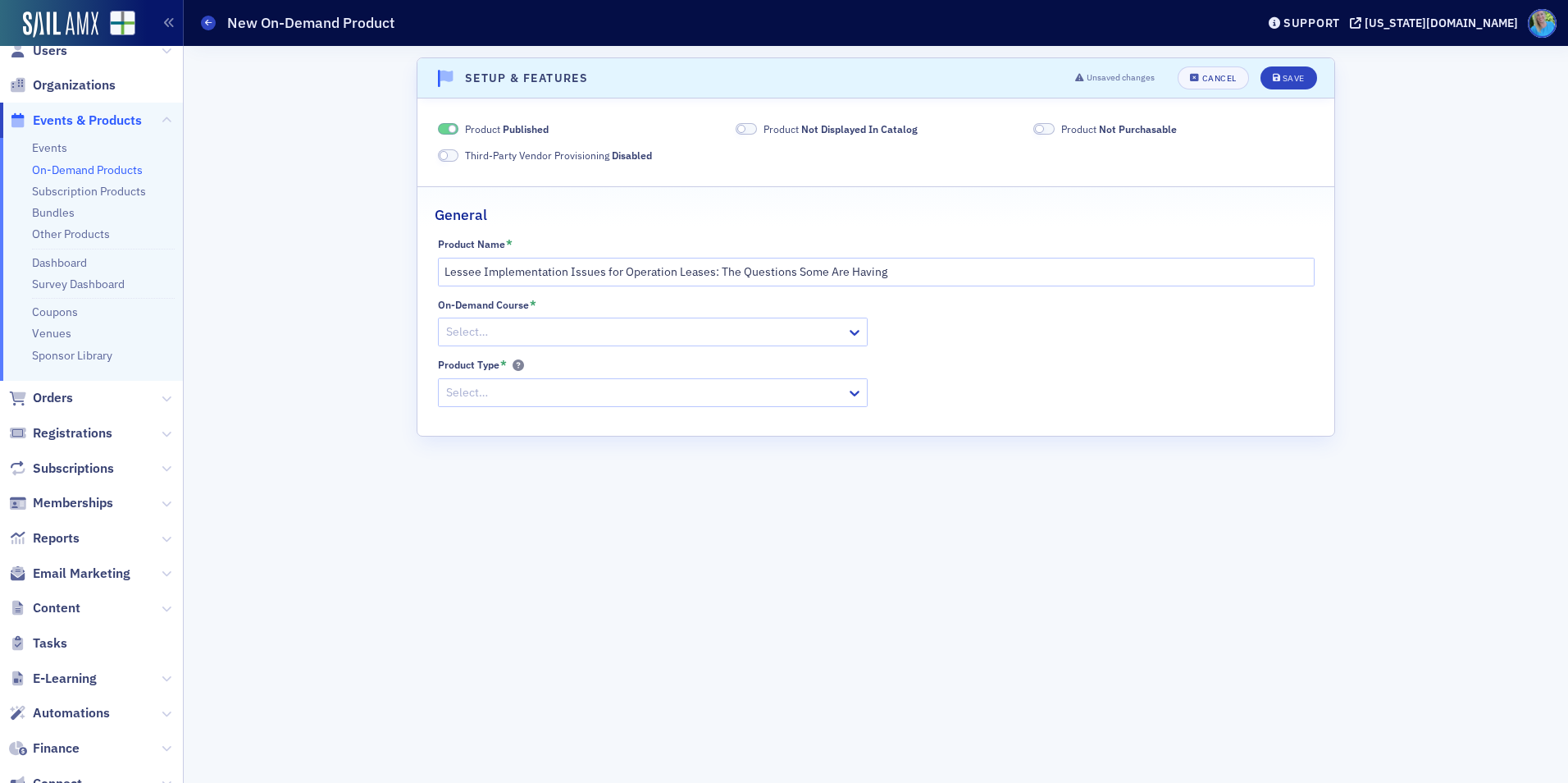
click at [747, 125] on span at bounding box center [746, 129] width 21 height 12
click at [1047, 129] on span at bounding box center [1044, 129] width 21 height 12
click at [520, 322] on div at bounding box center [645, 332] width 400 height 20
paste input "Lessee Implementation Issues for Operation Leases: The Questions Some Are Having"
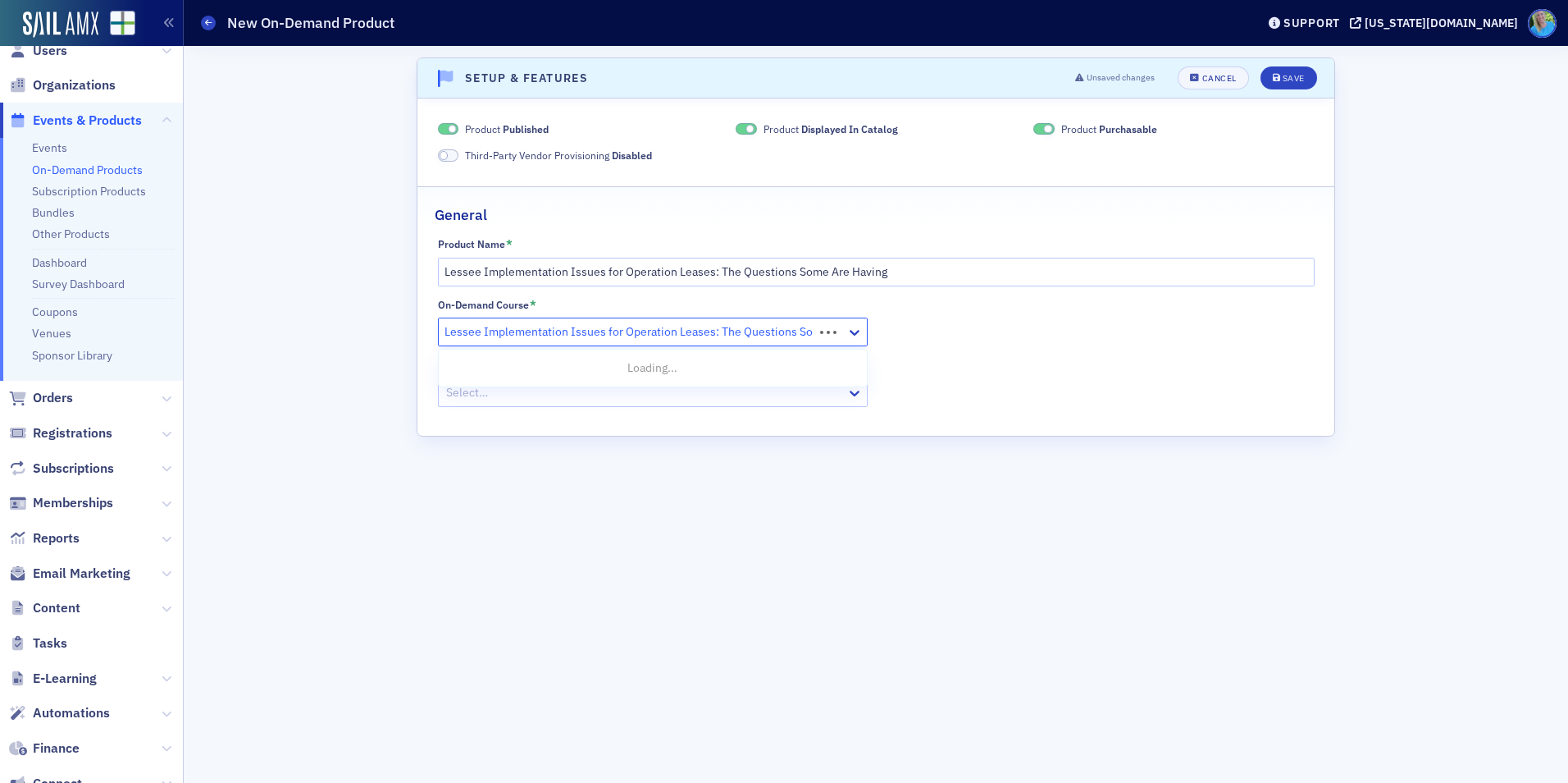
type input "Lessee Implementation Issues for Operation Leases: The Questions Some Are Having"
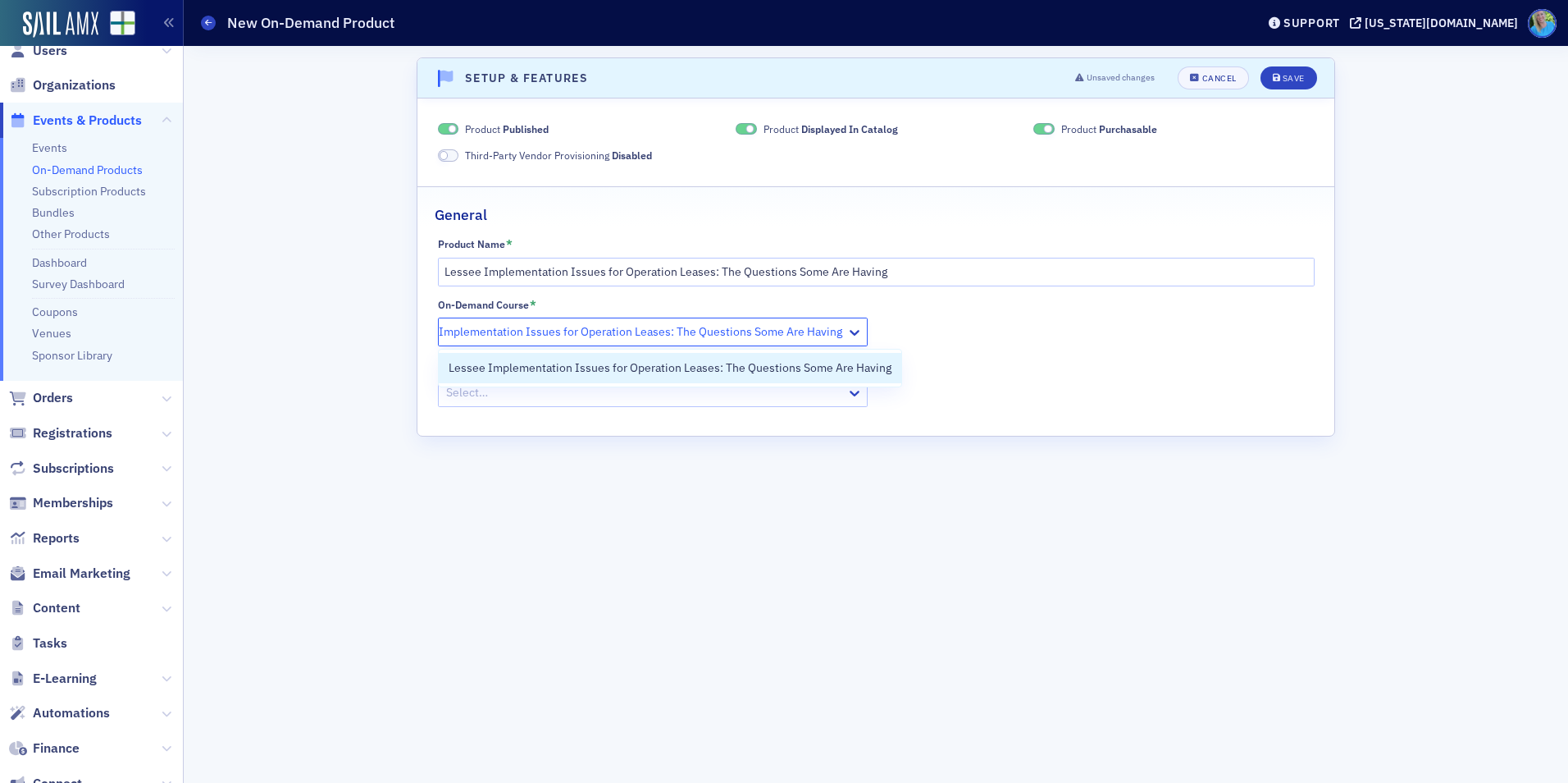
scroll to position [0, 41]
click at [538, 375] on span "Lessee Implementation Issues for Operation Leases: The Questions Some Are Having" at bounding box center [670, 368] width 443 height 18
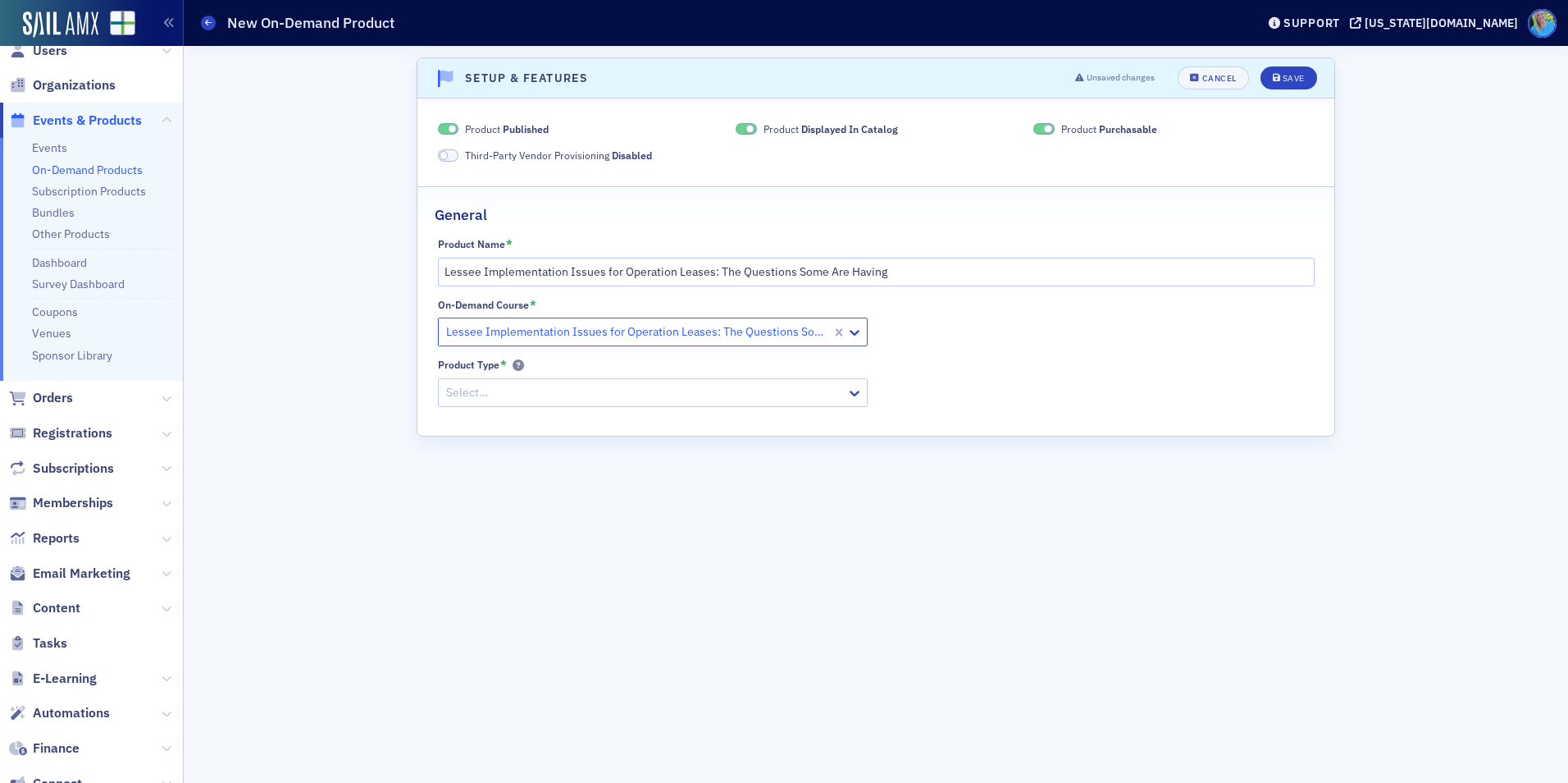
click at [538, 384] on div at bounding box center [645, 393] width 400 height 20
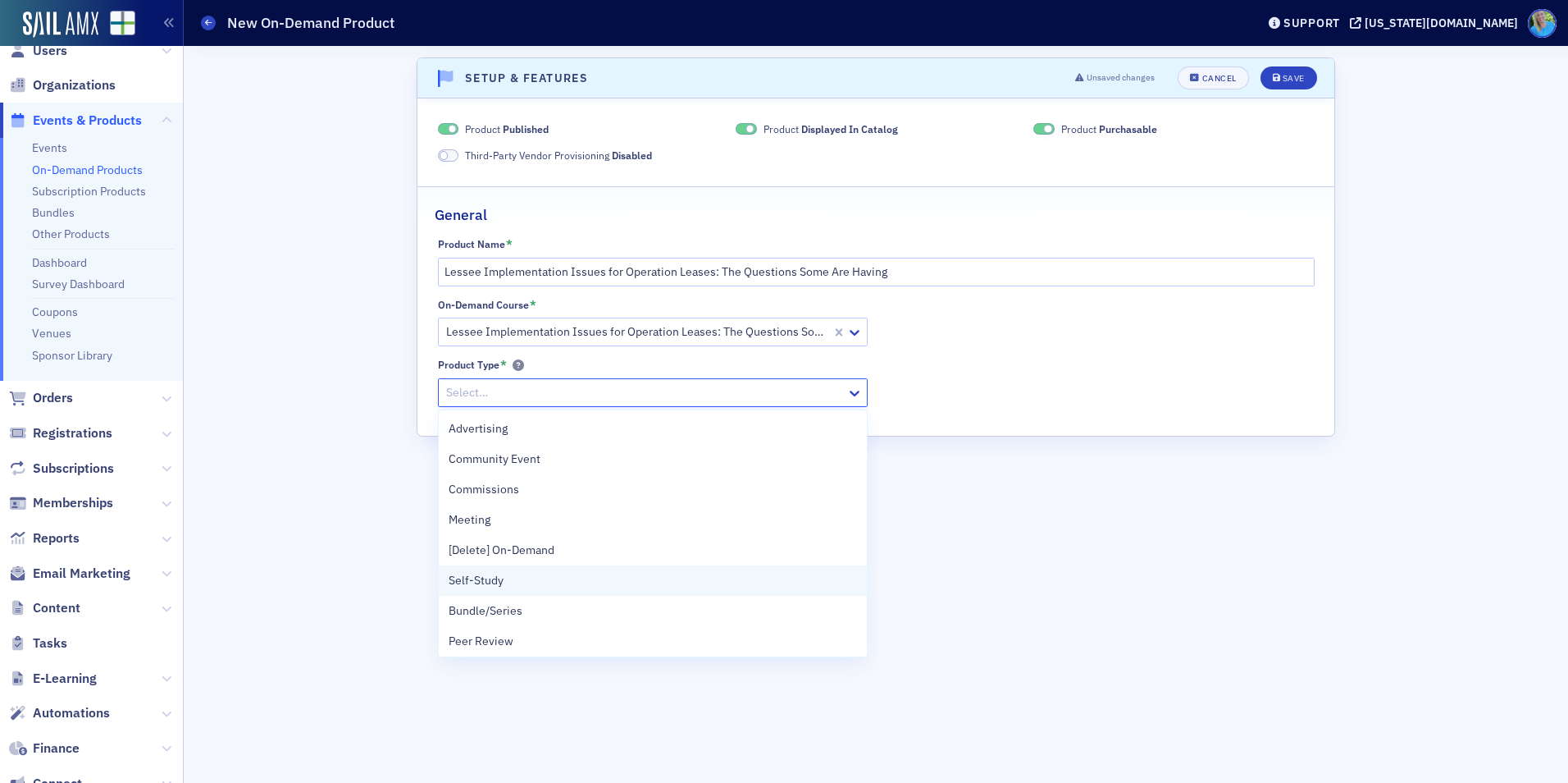
click at [545, 589] on div "Self-Study" at bounding box center [653, 580] width 428 height 31
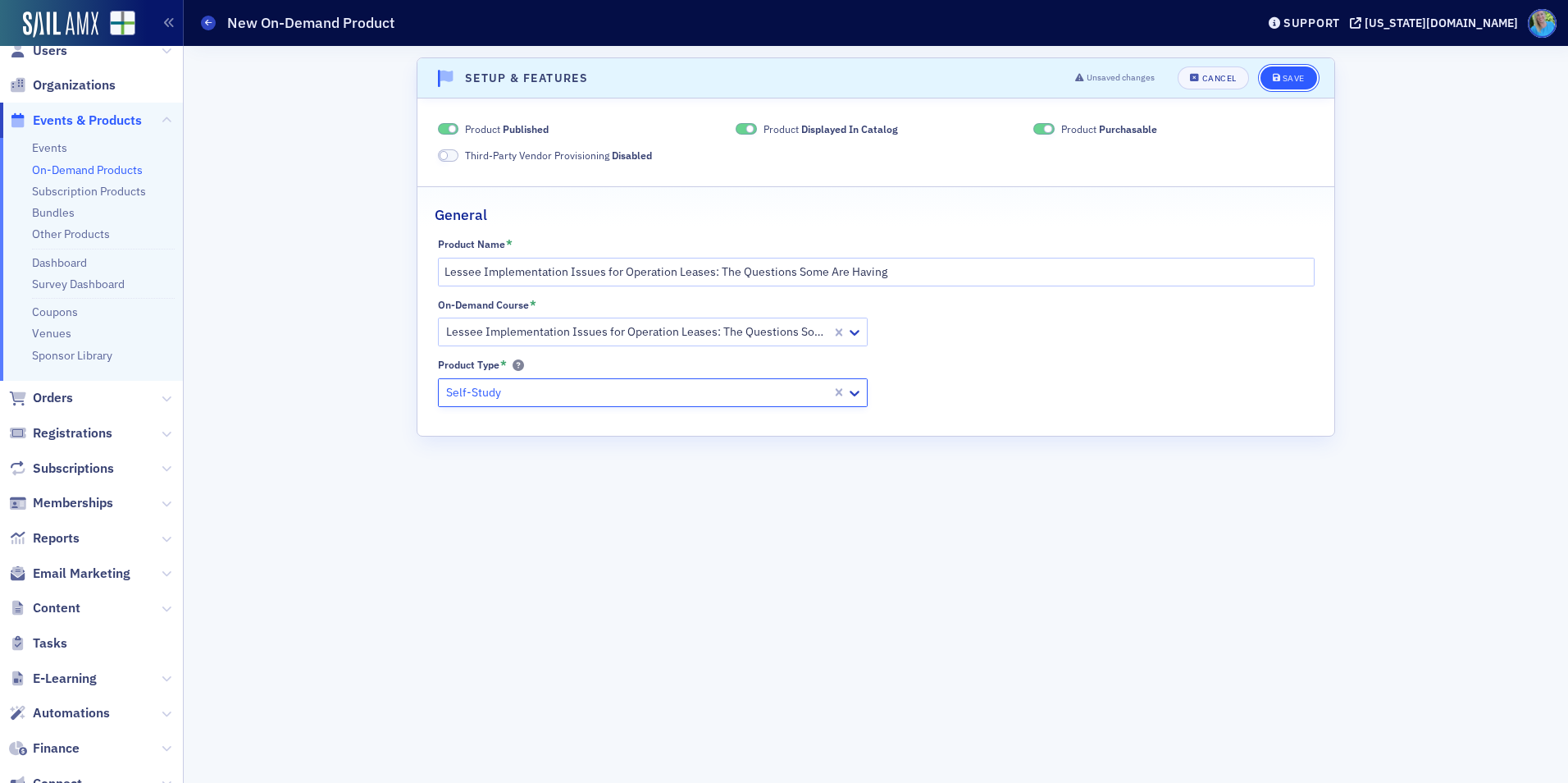
click at [1278, 75] on icon "submit" at bounding box center [1276, 79] width 8 height 9
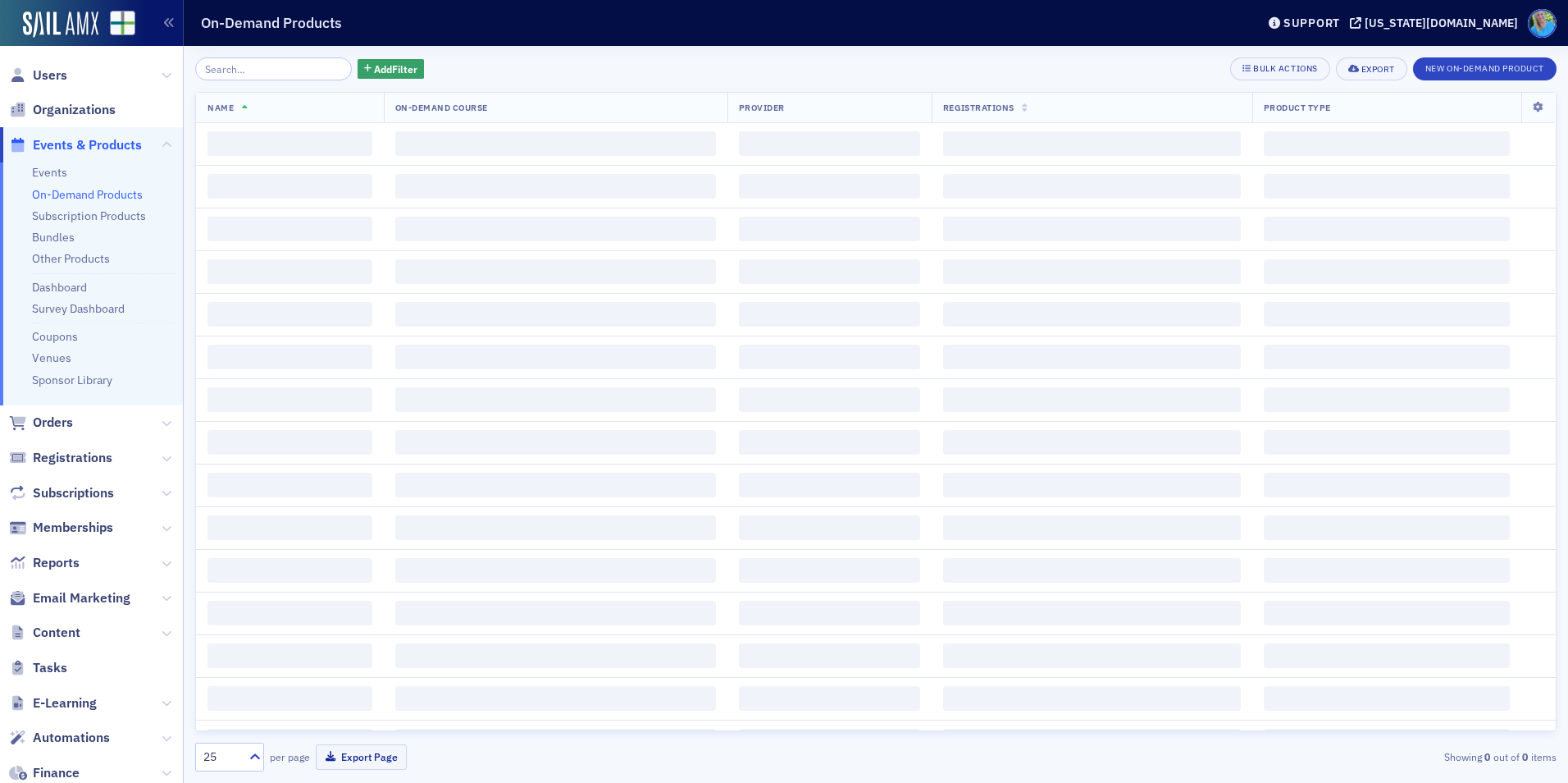
scroll to position [25, 0]
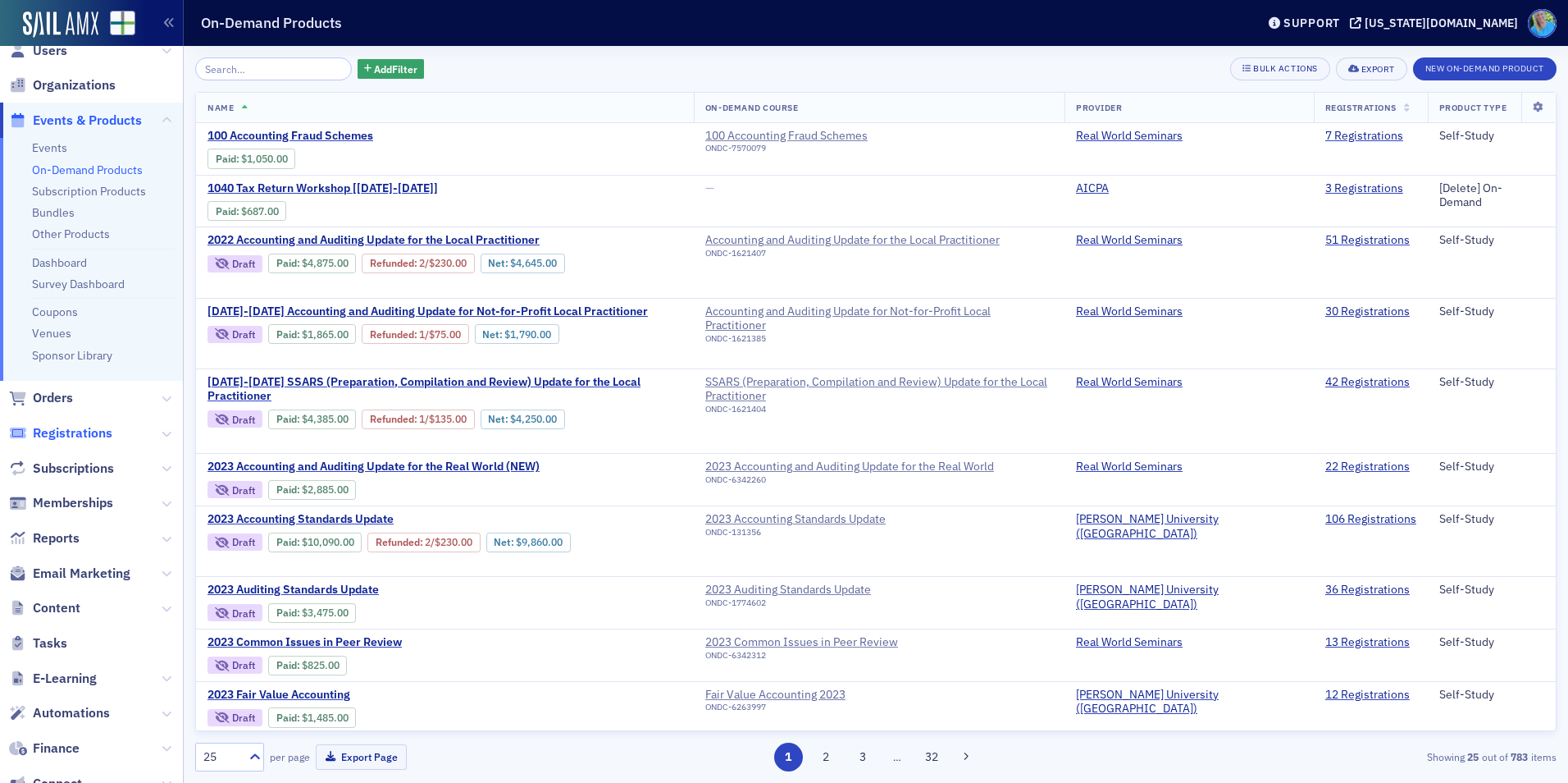
click at [77, 432] on span "Registrations" at bounding box center [72, 433] width 80 height 18
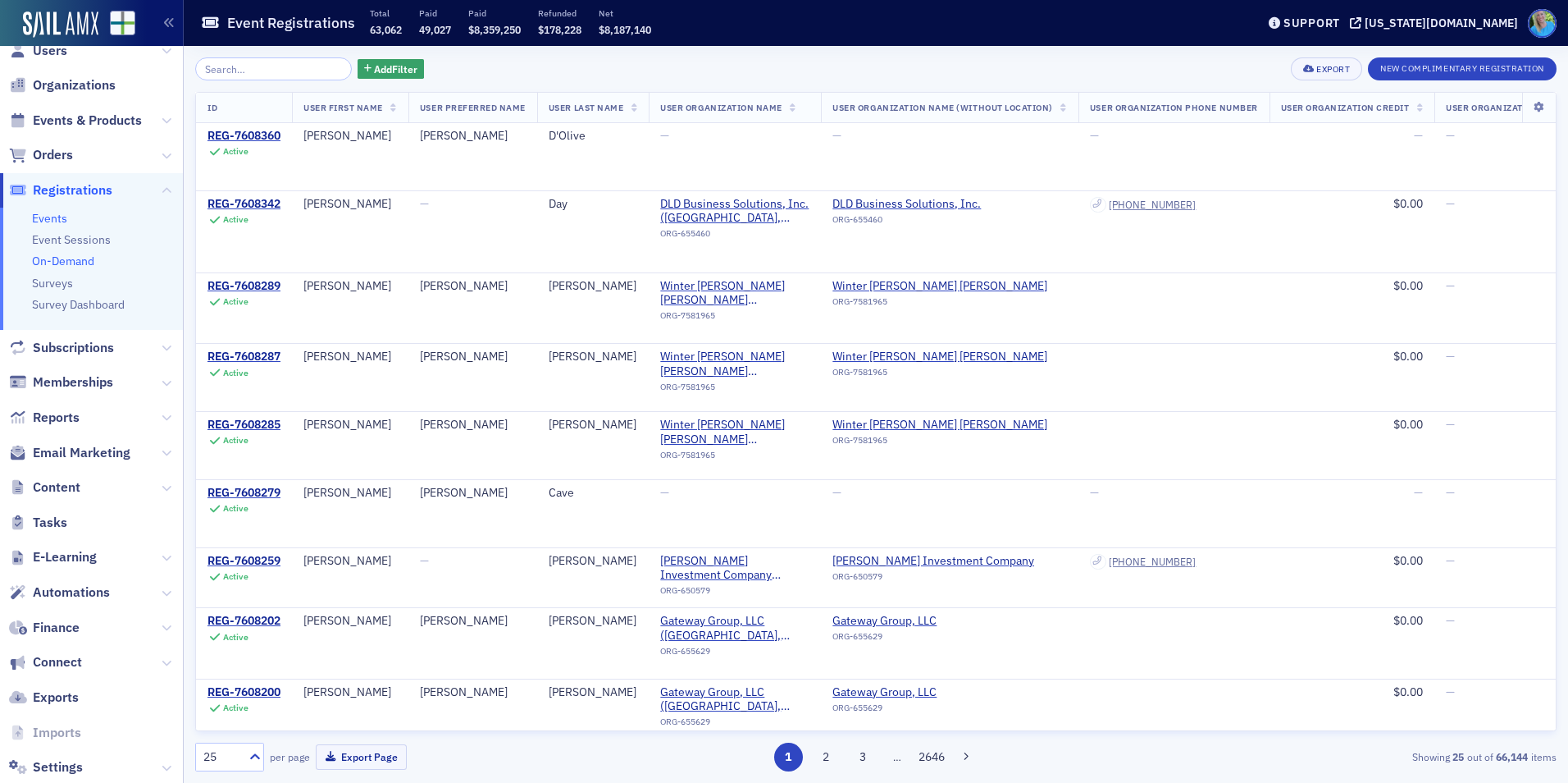
click at [70, 264] on link "On-Demand" at bounding box center [63, 261] width 62 height 15
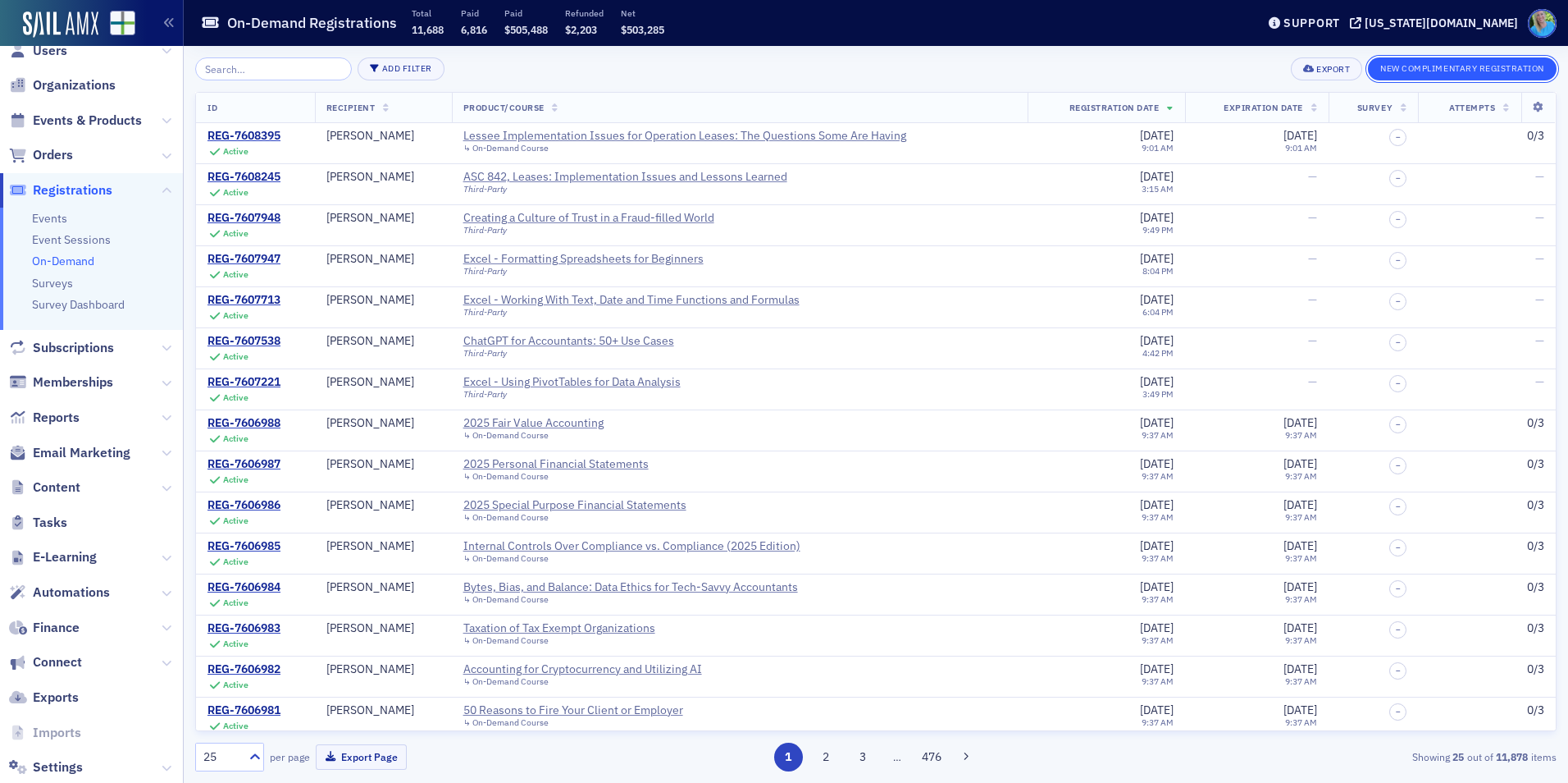
click at [1491, 68] on button "New Complimentary Registration" at bounding box center [1462, 69] width 189 height 23
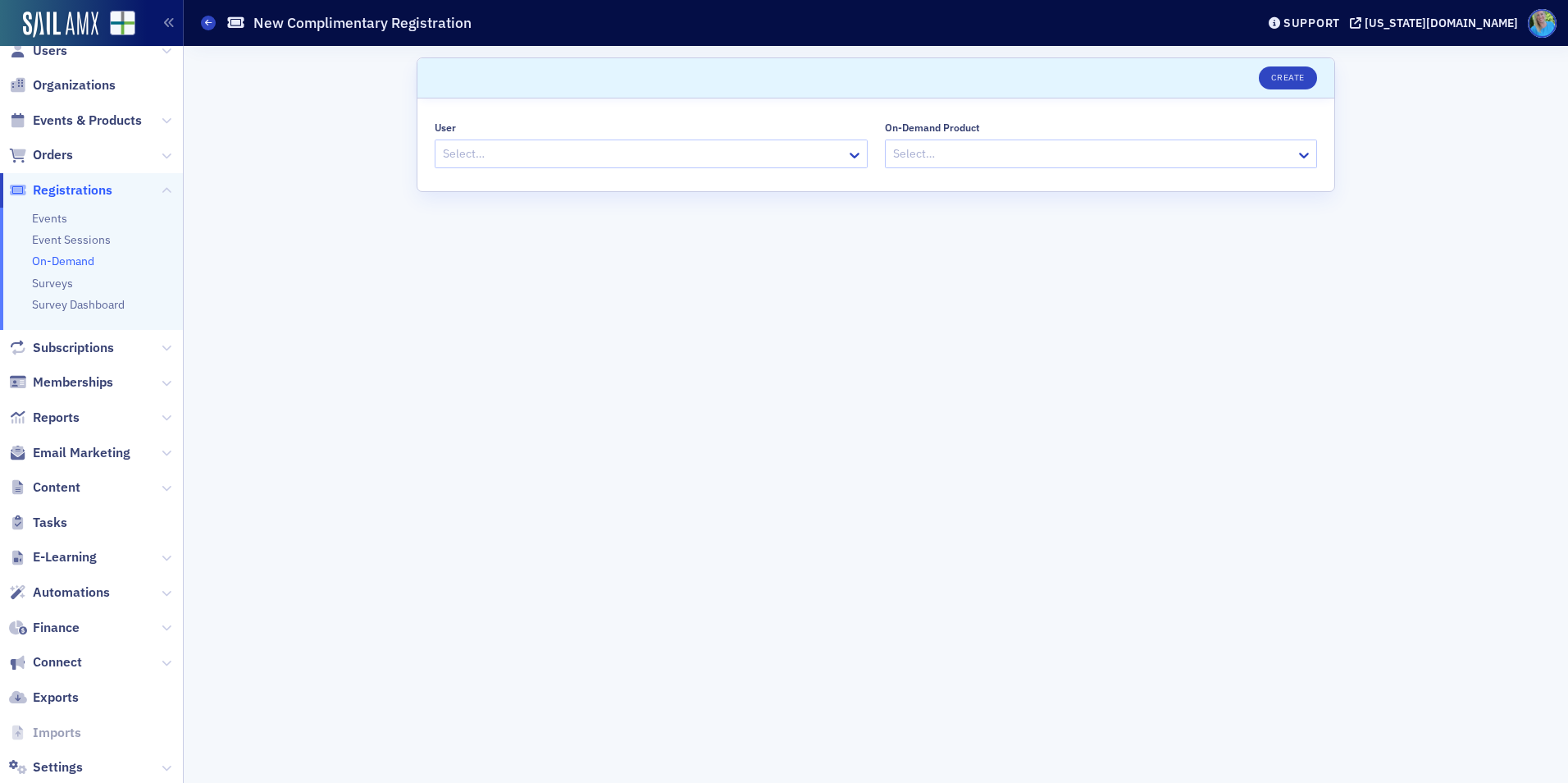
click at [502, 161] on div at bounding box center [643, 154] width 404 height 20
paste input "[PERSON_NAME][EMAIL_ADDRESS][DOMAIN_NAME]"
type input "[PERSON_NAME][EMAIL_ADDRESS][DOMAIN_NAME]"
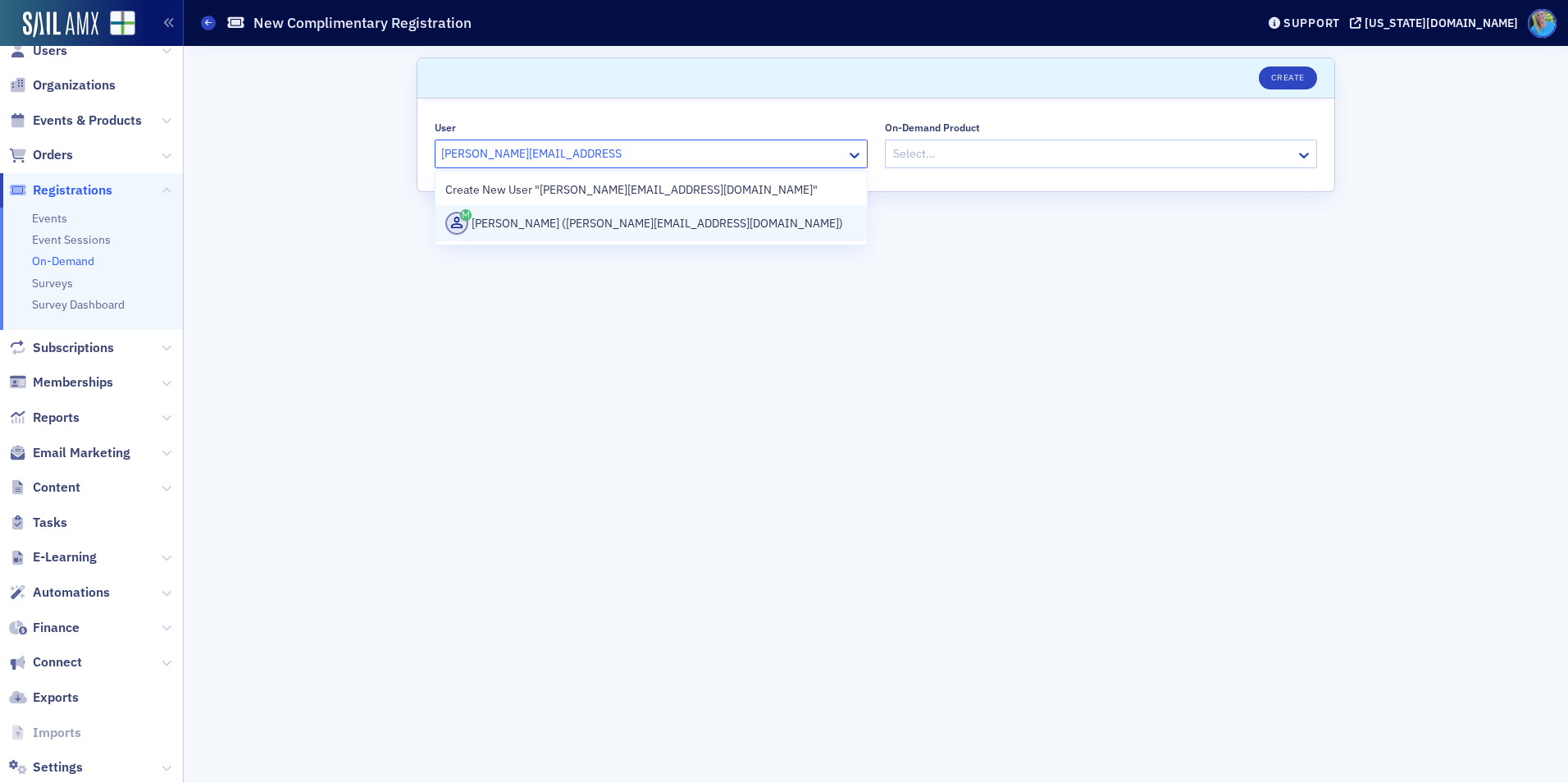
click at [519, 222] on div "[PERSON_NAME] ([PERSON_NAME][EMAIL_ADDRESS][DOMAIN_NAME])" at bounding box center [651, 222] width 412 height 23
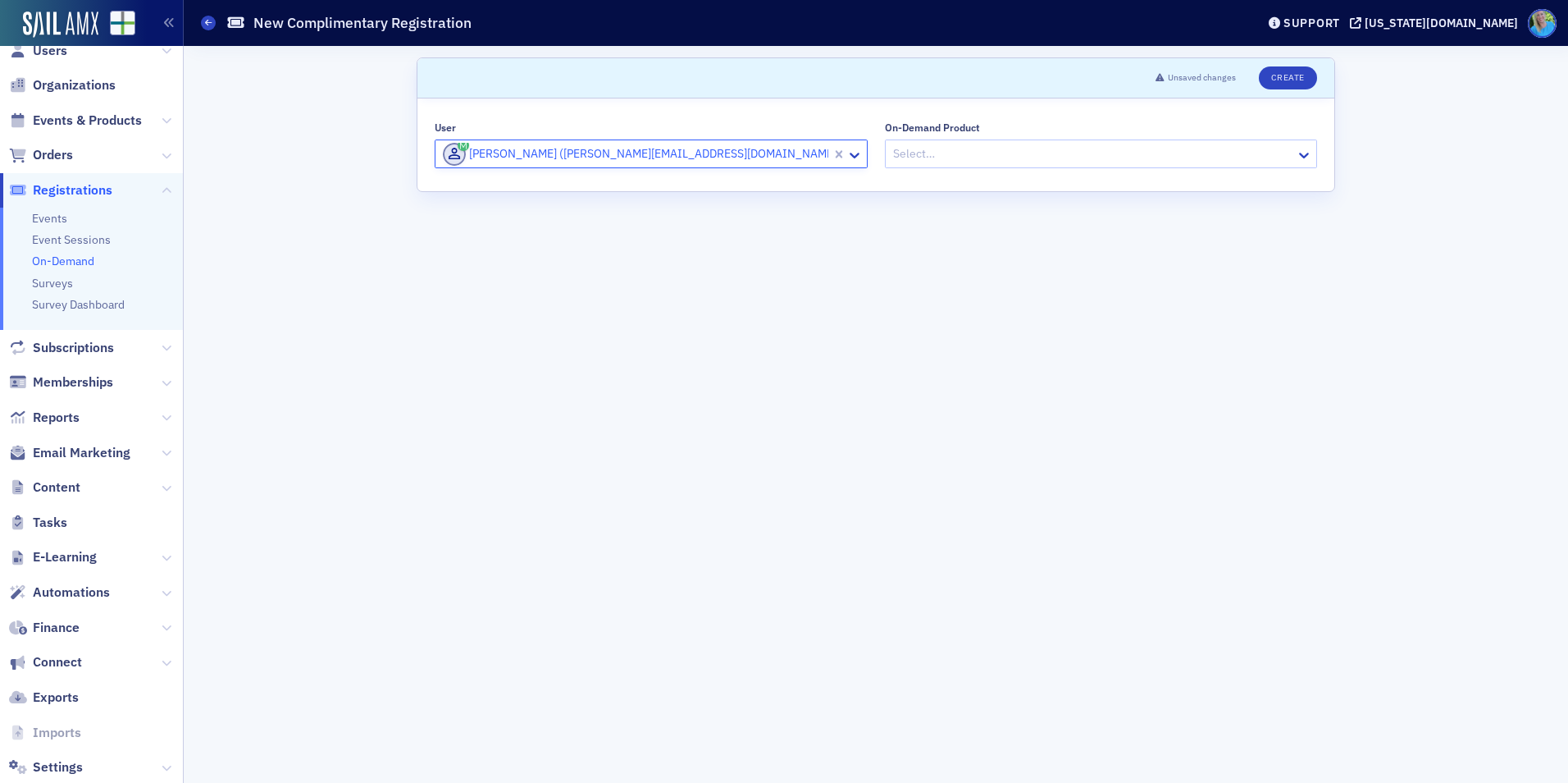
click at [901, 150] on div at bounding box center [1094, 154] width 404 height 20
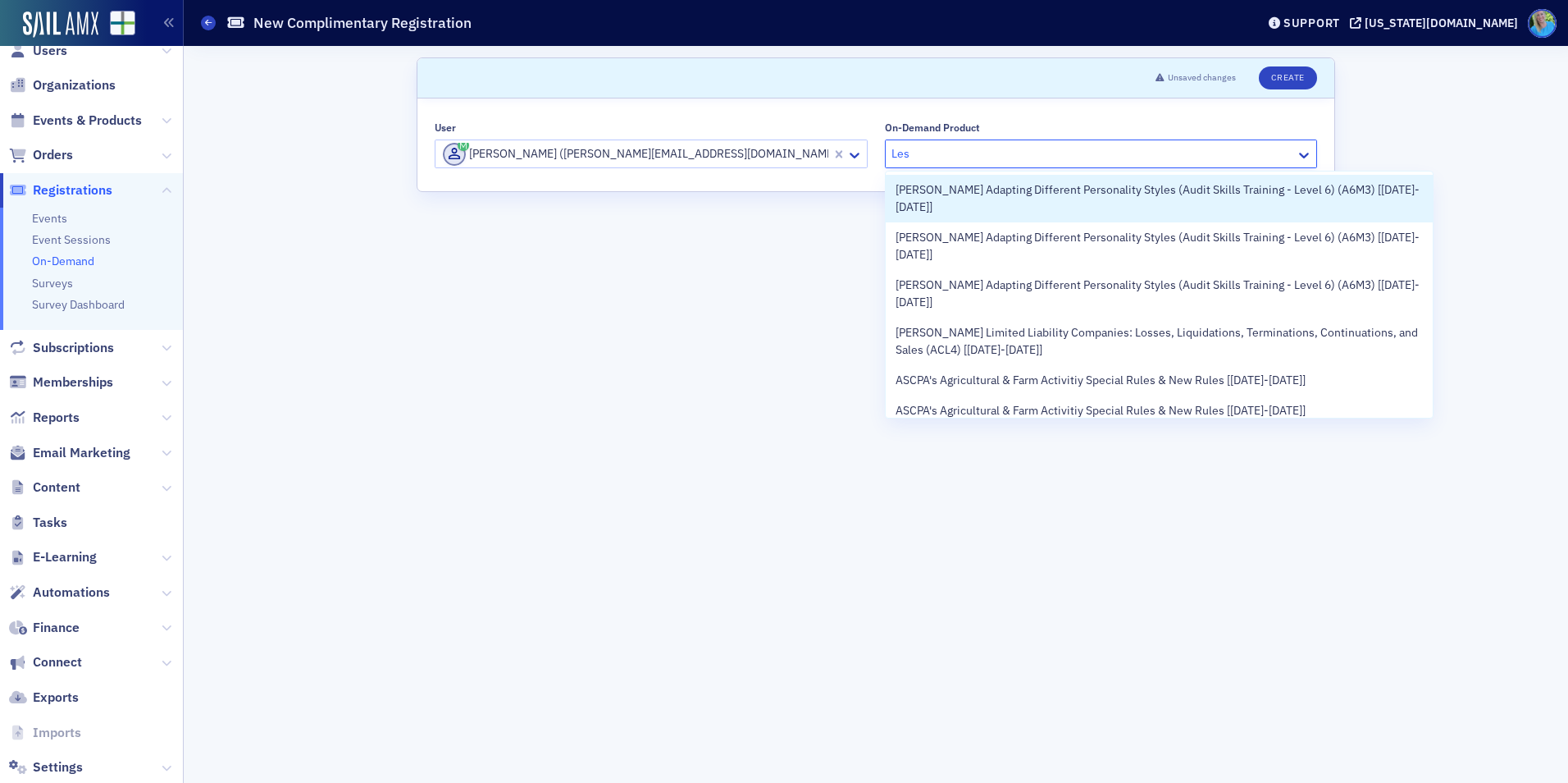
type input "Less"
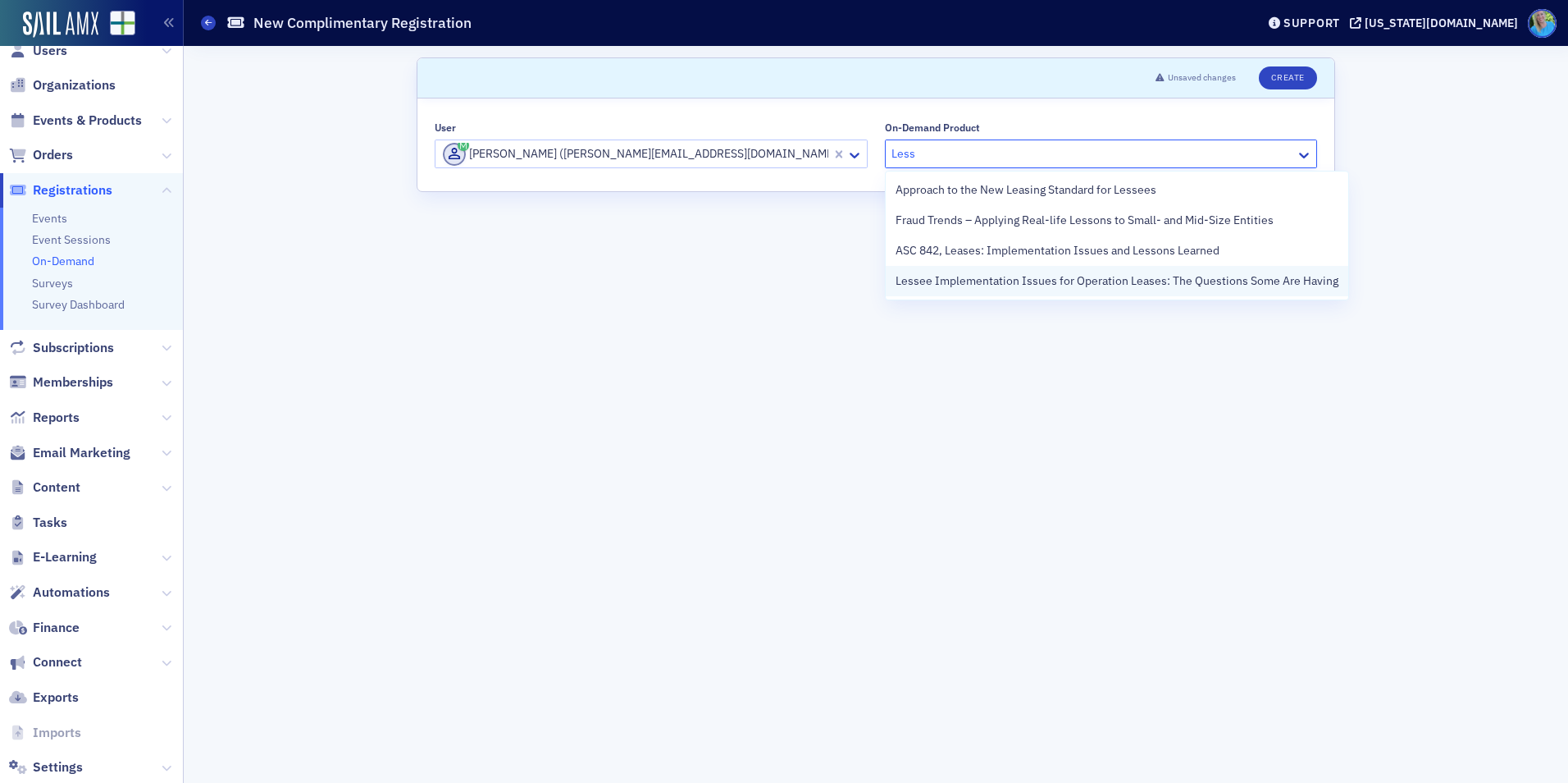
click at [960, 276] on span "Lessee Implementation Issues for Operation Leases: The Questions Some Are Having" at bounding box center [1117, 281] width 443 height 18
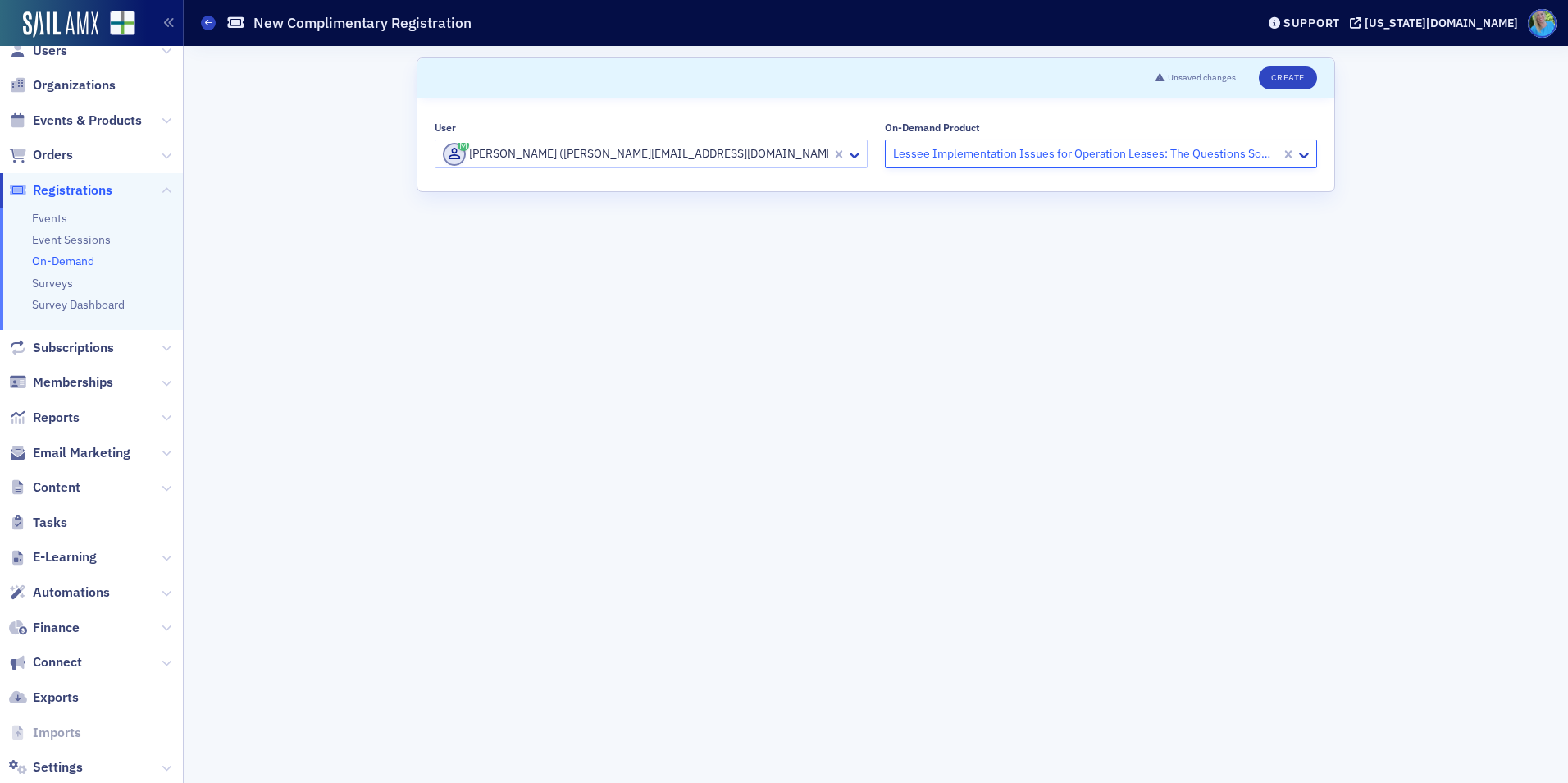
click at [731, 315] on form "Scroll to Unsaved changes Create User [PERSON_NAME] ([PERSON_NAME][EMAIL_ADDRES…" at bounding box center [876, 414] width 919 height 714
click at [1293, 78] on button "Create" at bounding box center [1287, 78] width 58 height 23
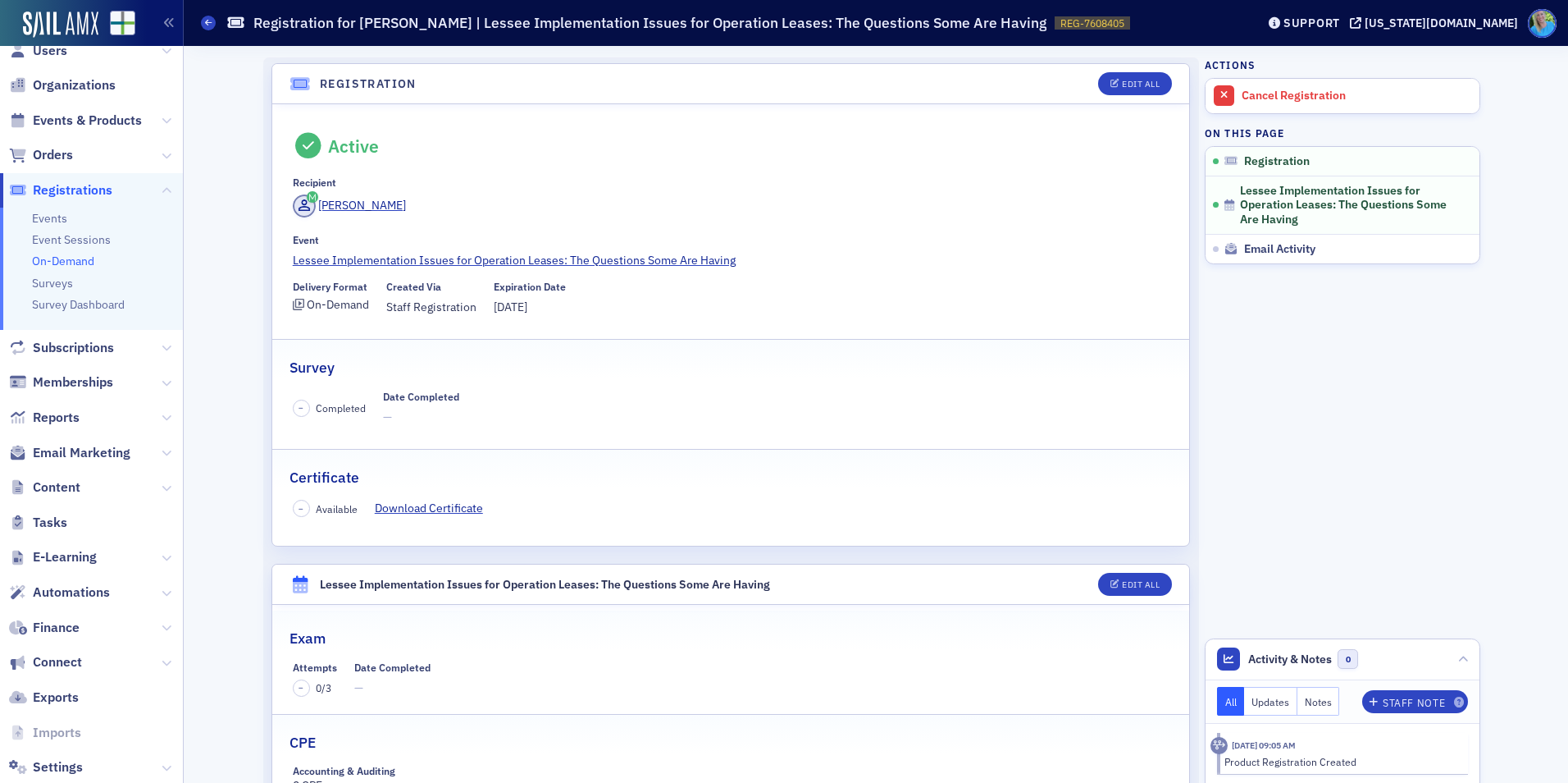
click at [76, 265] on link "On-Demand" at bounding box center [63, 261] width 62 height 15
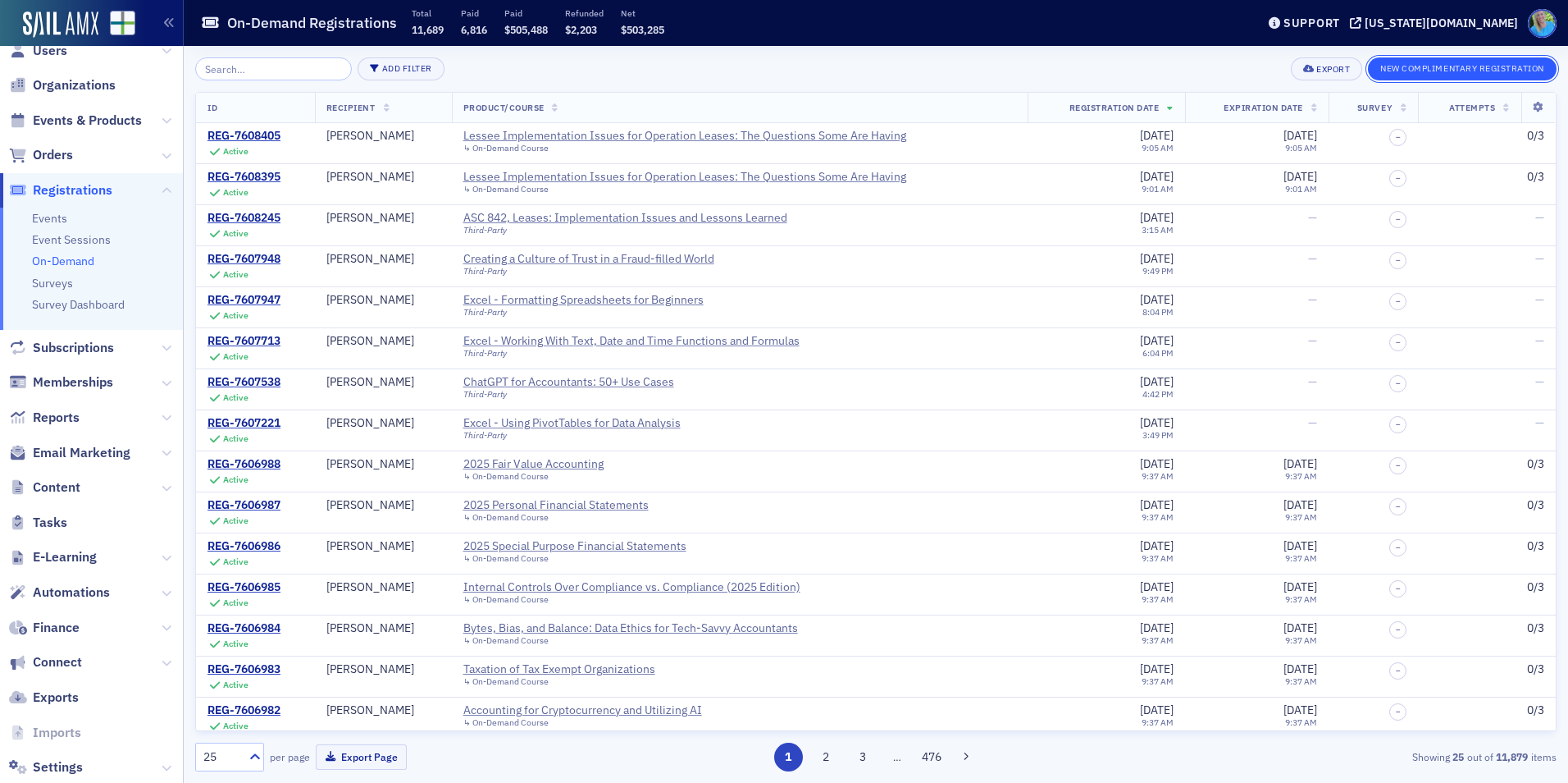
click at [1427, 66] on button "New Complimentary Registration" at bounding box center [1462, 69] width 189 height 23
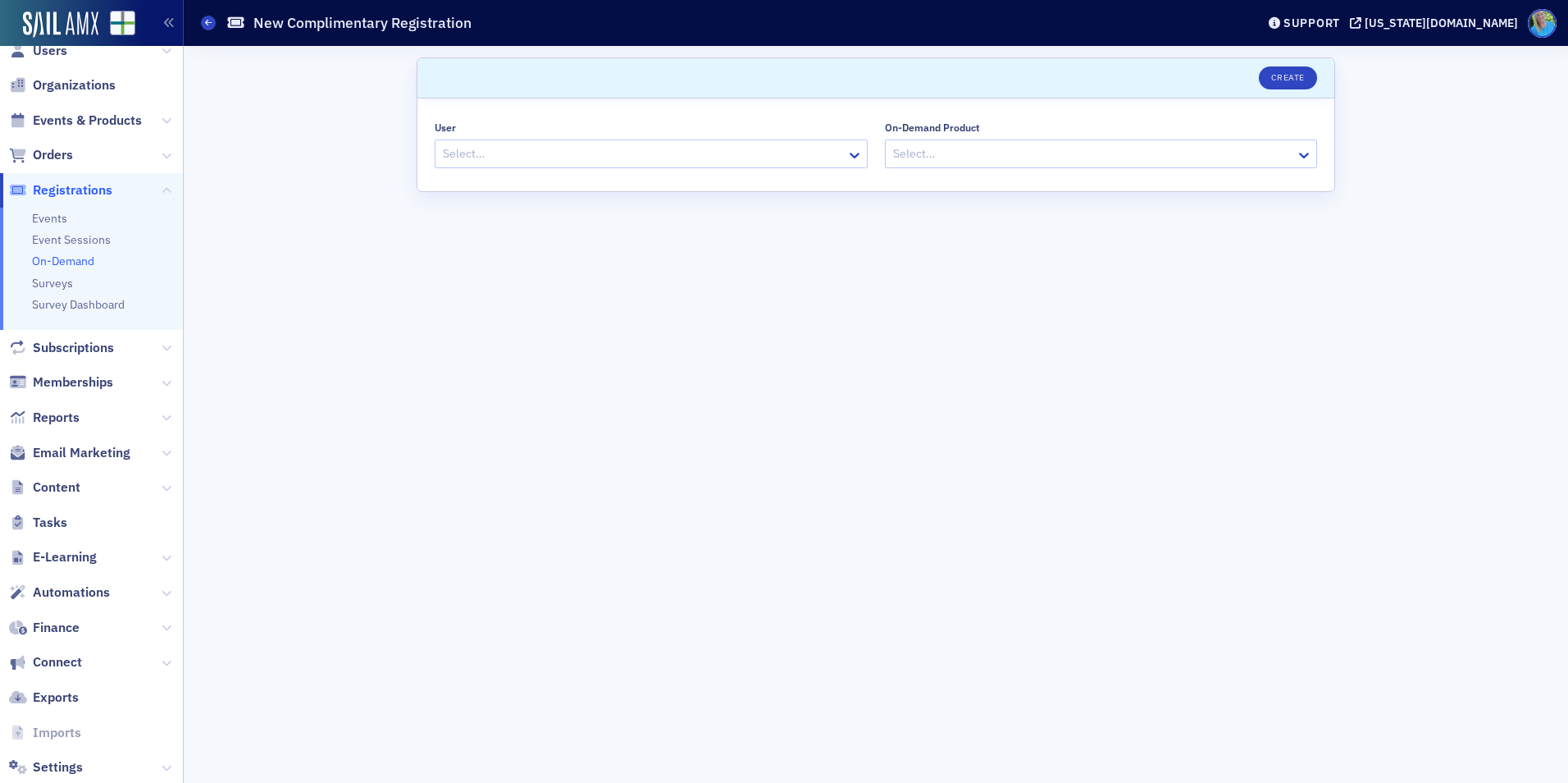
click at [582, 158] on div at bounding box center [643, 154] width 404 height 20
paste input "pcyr@huner-cyr.com"
type input "pcyr@huner-cyr.com"
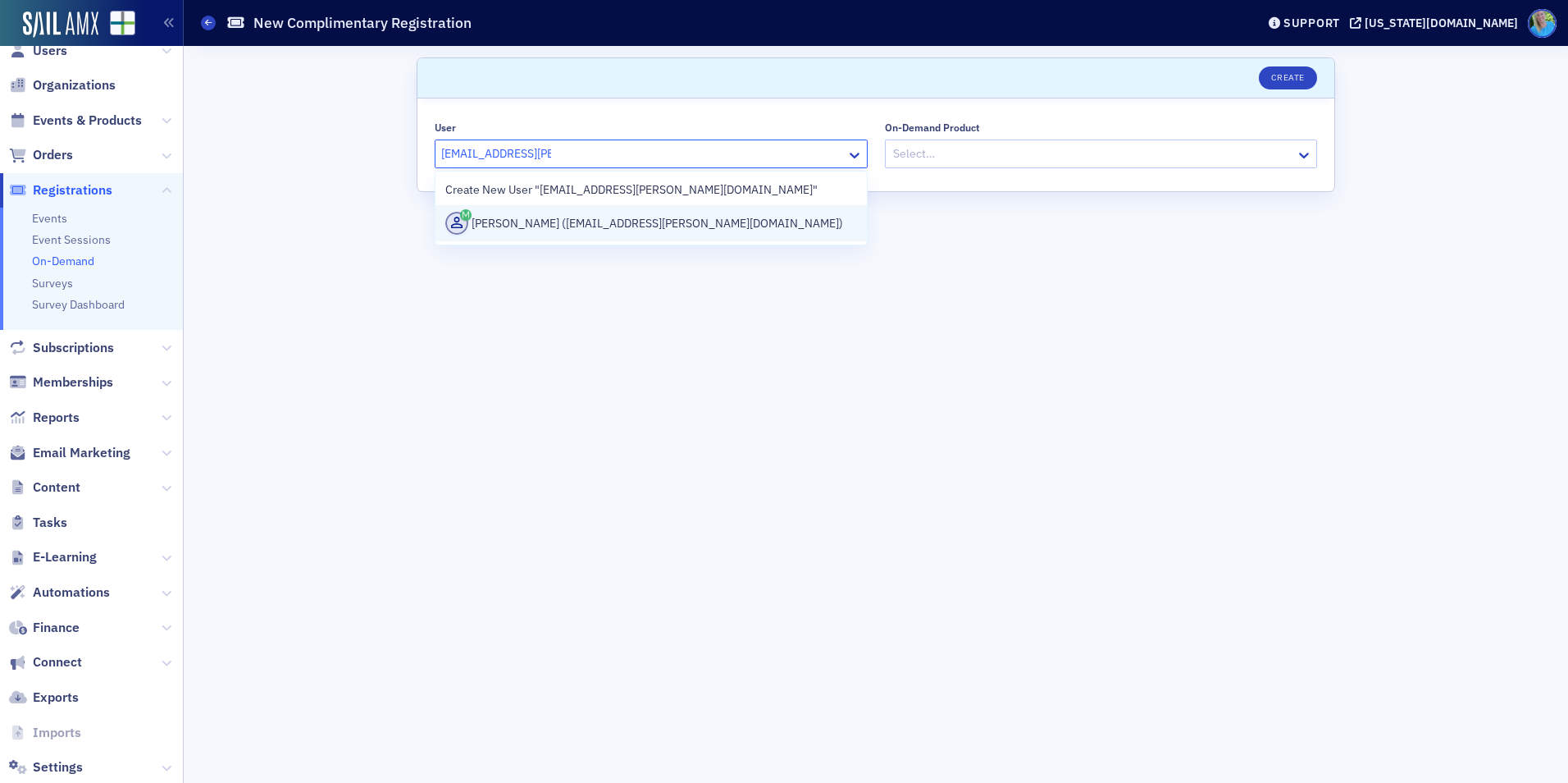
click at [583, 218] on div "Philippe Cyr (pcyr@huner-cyr.com)" at bounding box center [651, 222] width 412 height 23
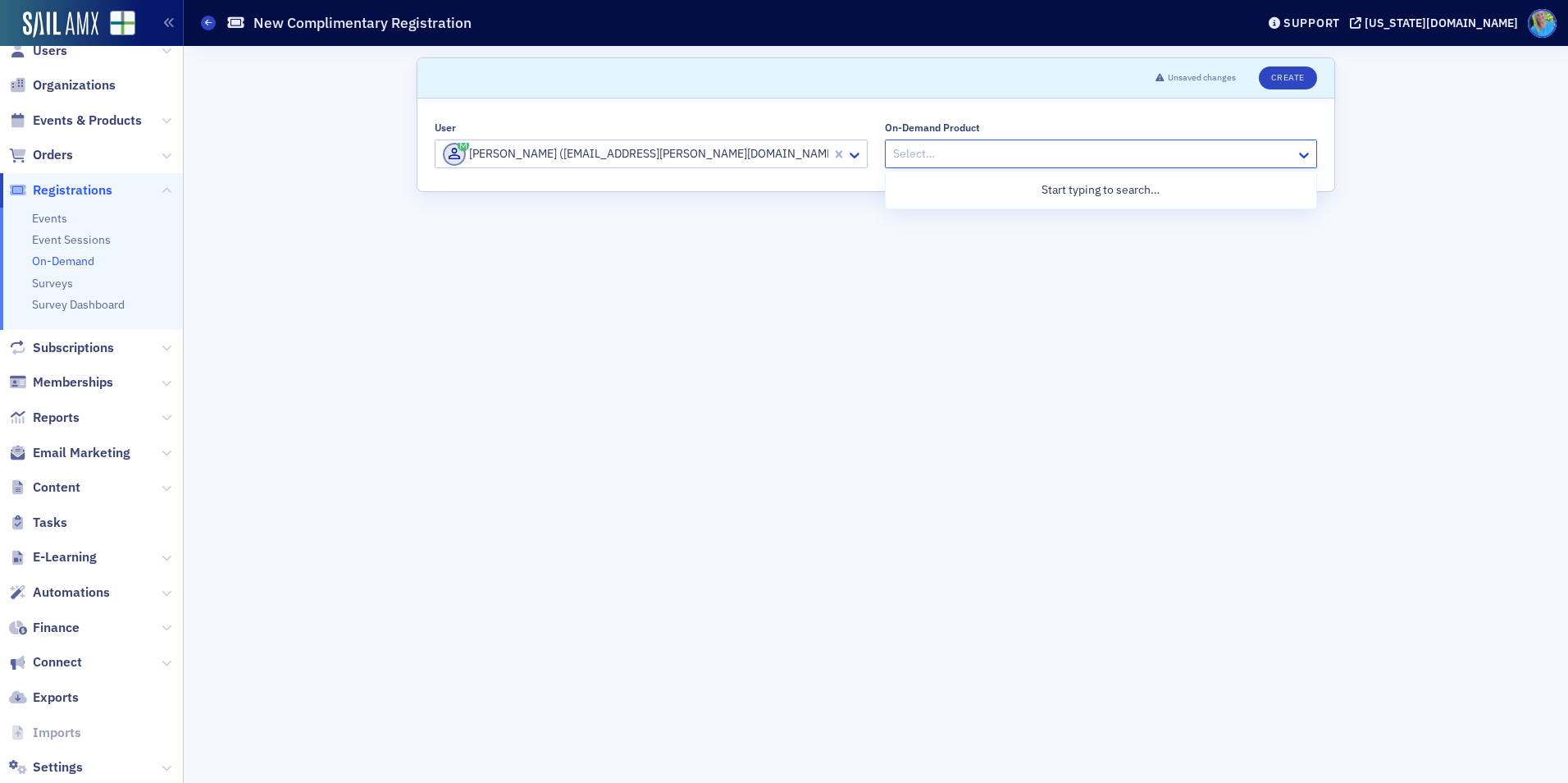
click at [917, 153] on div at bounding box center [1094, 154] width 404 height 20
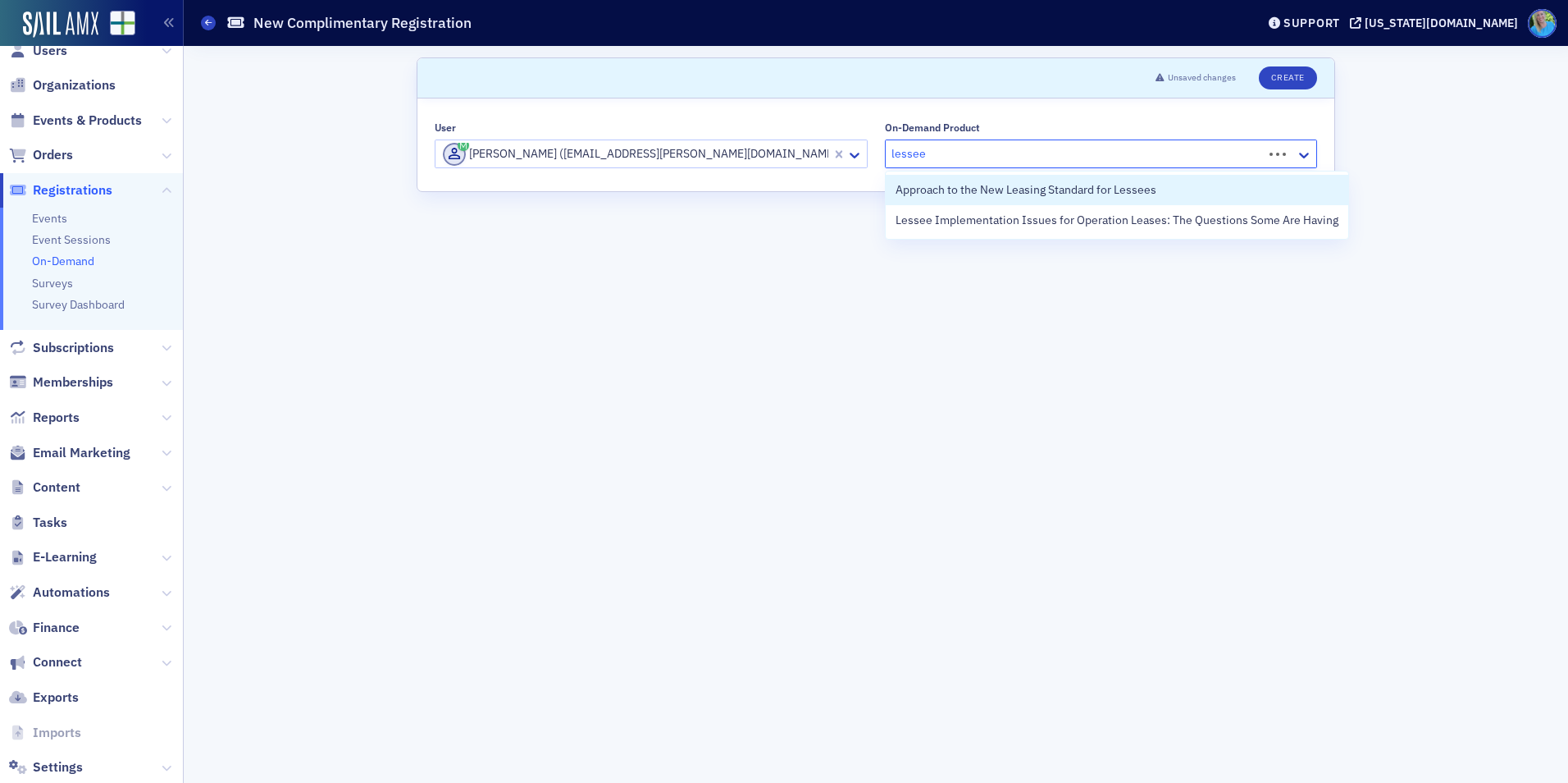
type input "lessee i"
click at [932, 189] on span "Lessee Implementation Issues for Operation Leases: The Questions Some Are Having" at bounding box center [1117, 190] width 443 height 18
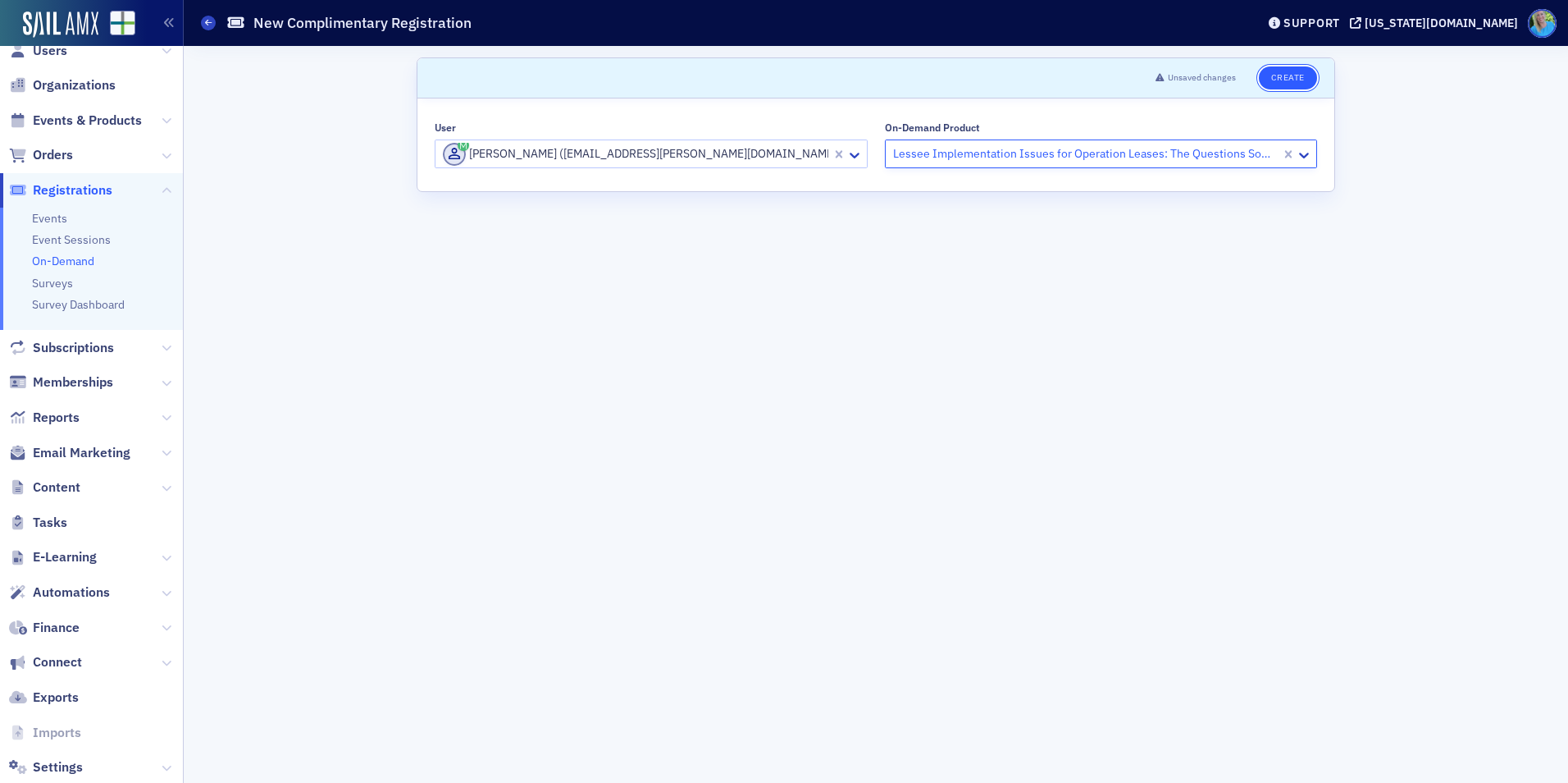
click at [1286, 77] on button "Create" at bounding box center [1287, 78] width 58 height 23
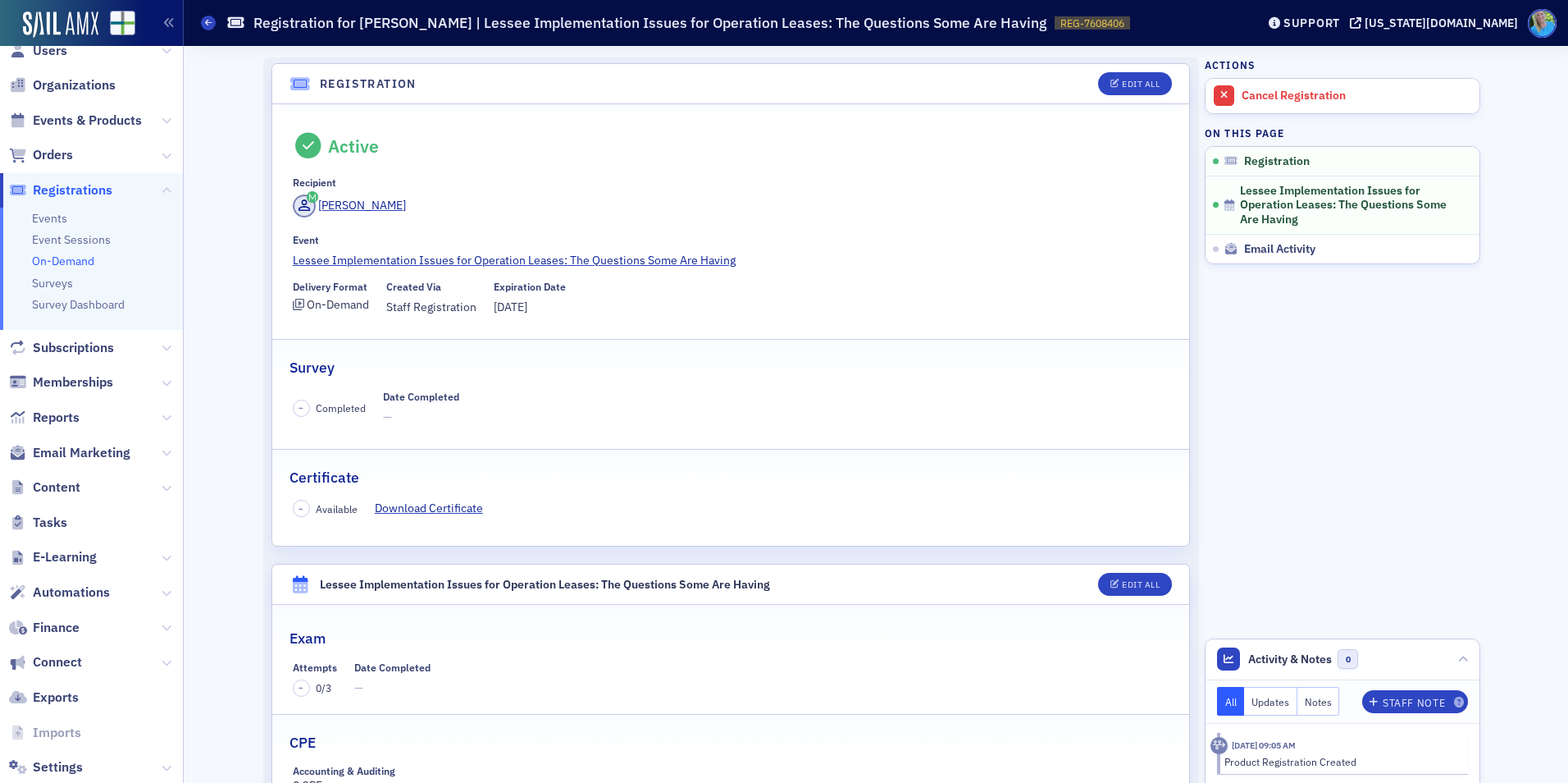
click at [66, 262] on link "On-Demand" at bounding box center [63, 261] width 62 height 15
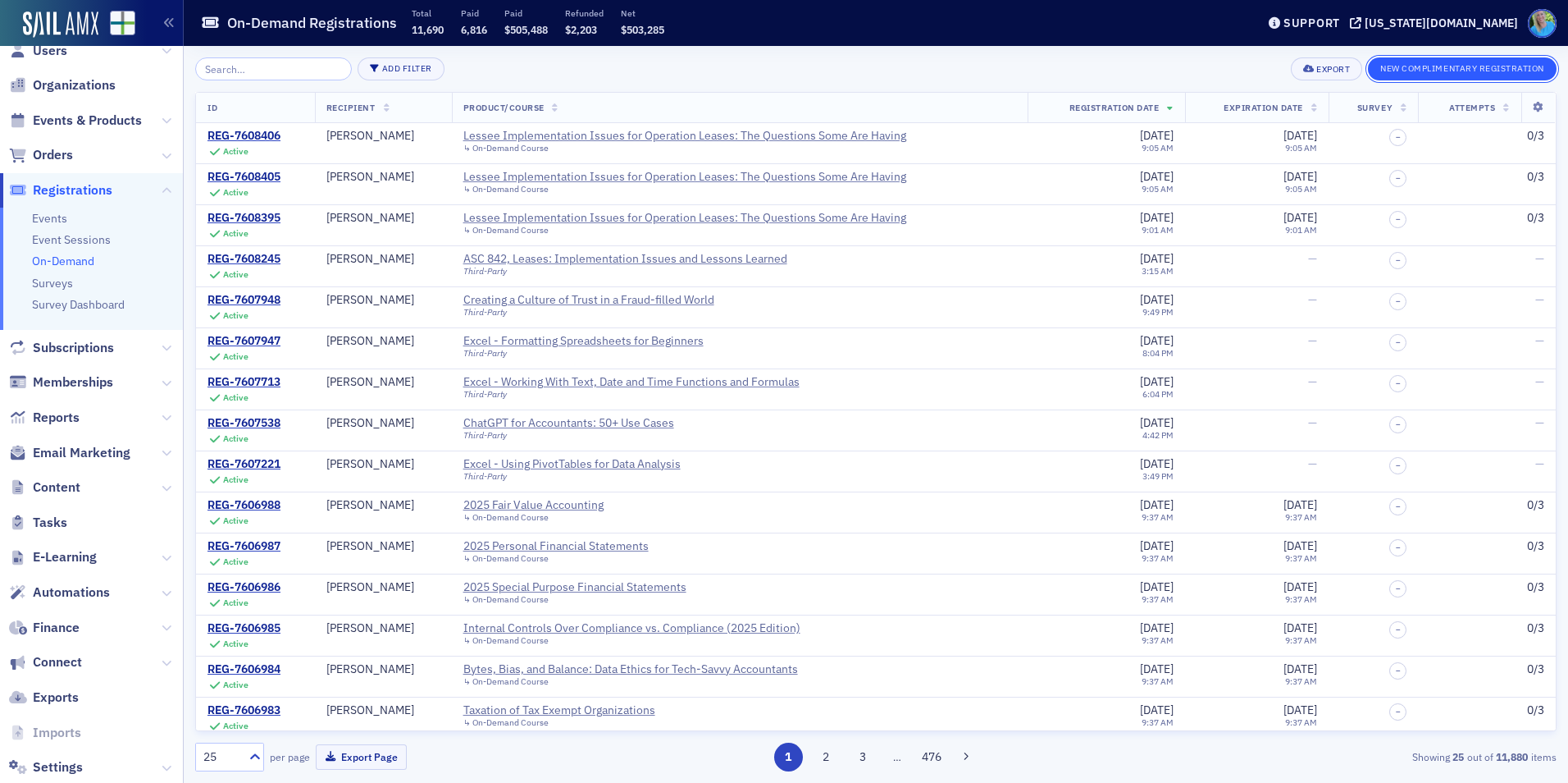
click at [1413, 69] on button "New Complimentary Registration" at bounding box center [1462, 69] width 189 height 23
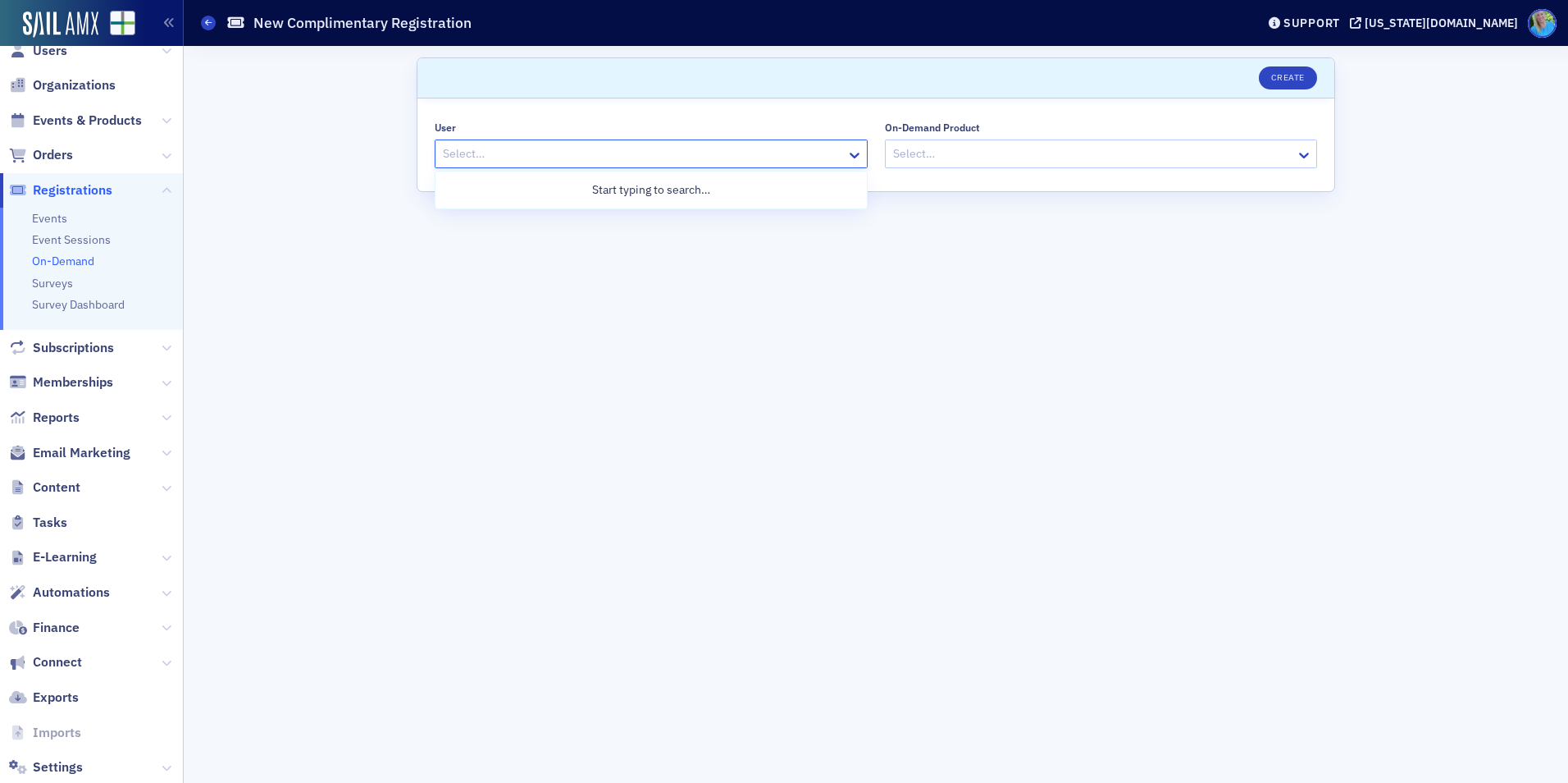
click at [499, 153] on div at bounding box center [643, 154] width 404 height 20
paste input "bryantharris63@hotmail.com"
type input "bryantharris63@hotmail.com"
click at [513, 221] on div "Bryant Harris (bryantharris63@hotmail.com)" at bounding box center [651, 222] width 412 height 23
click at [963, 133] on div "On-Demand Product" at bounding box center [932, 127] width 95 height 12
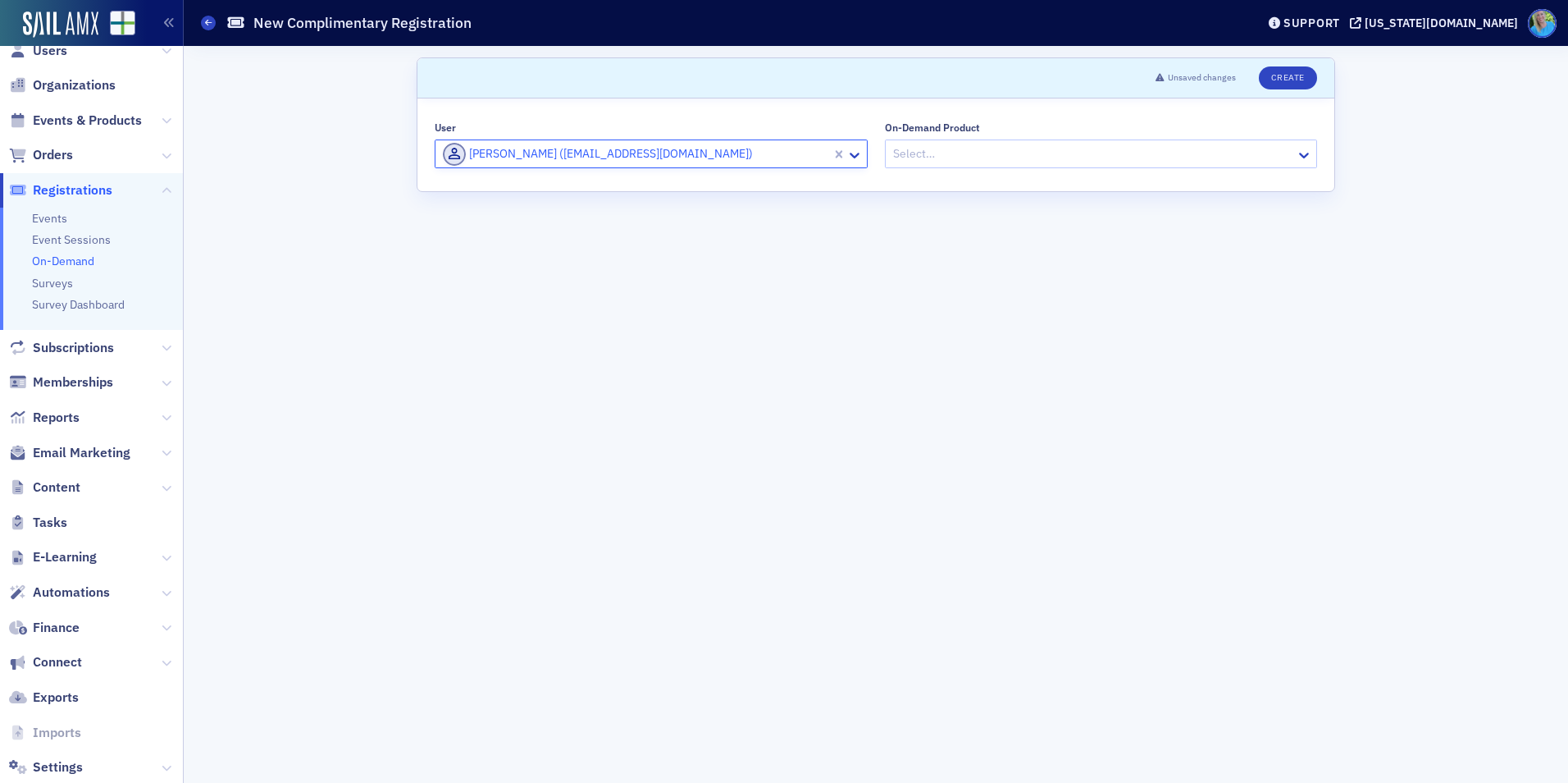
click at [894, 145] on input "On-Demand Product" at bounding box center [893, 154] width 3 height 18
click at [958, 151] on div at bounding box center [1094, 154] width 404 height 20
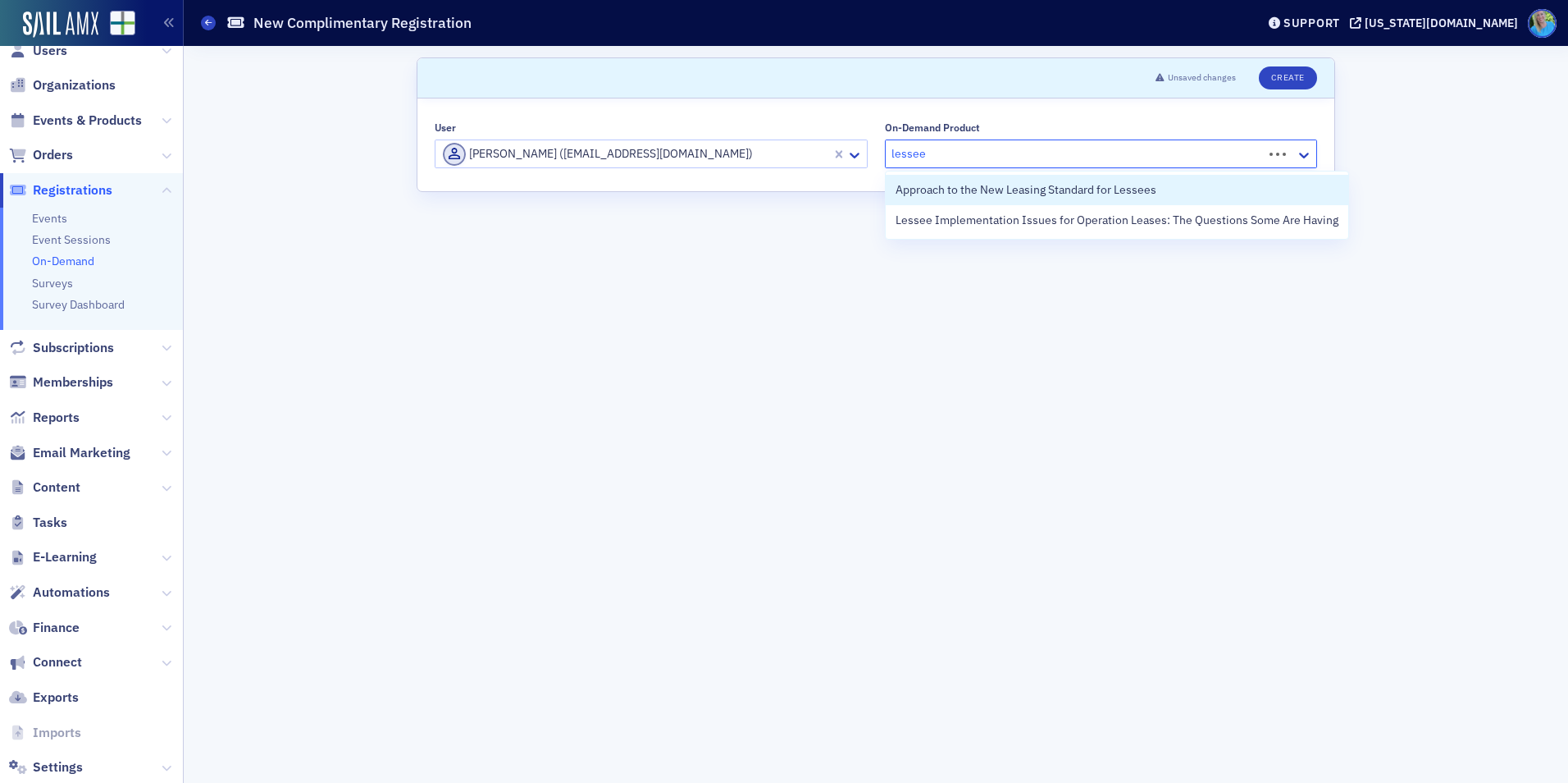
type input "lessee"
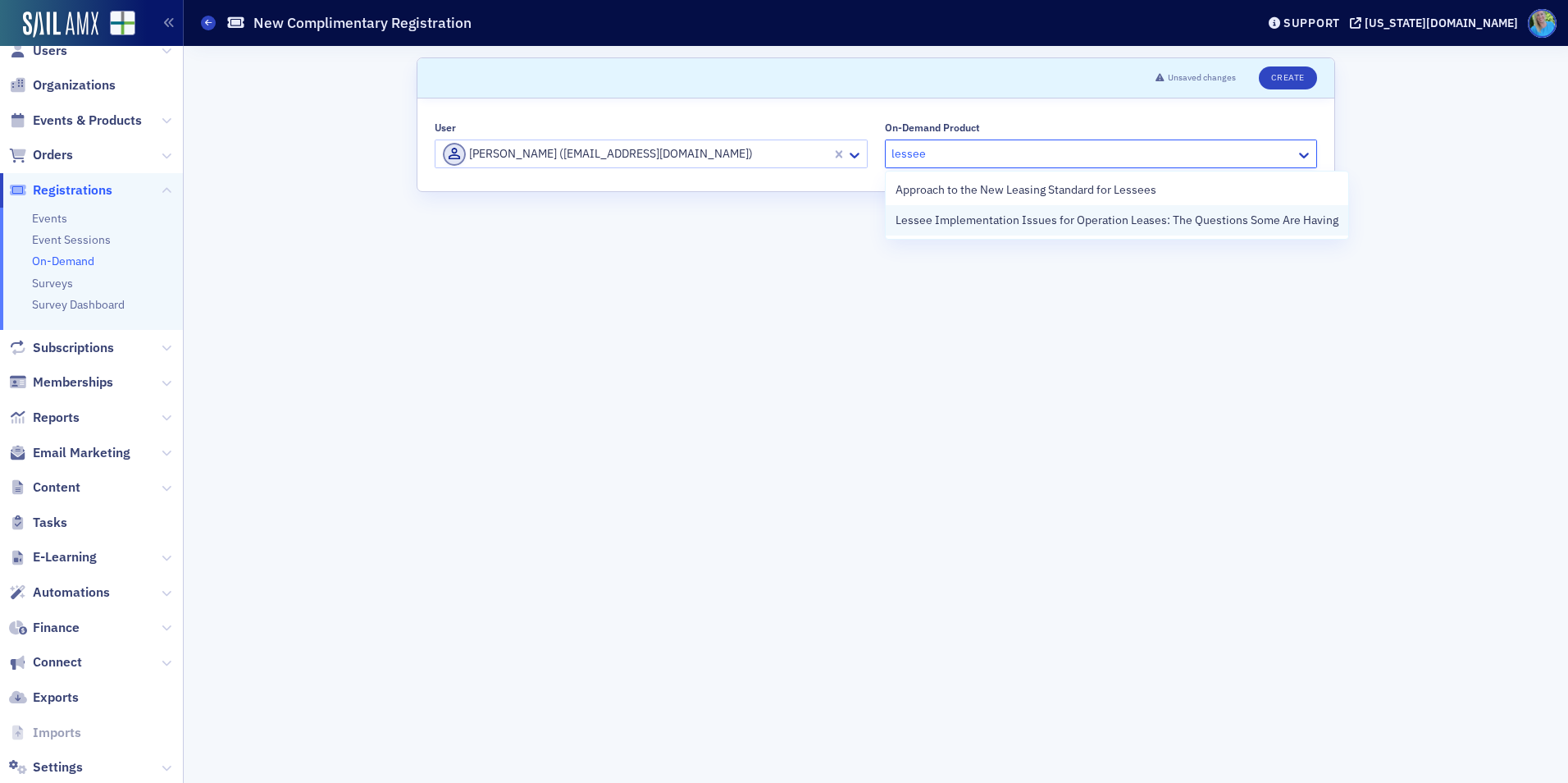
click at [957, 212] on span "Lessee Implementation Issues for Operation Leases: The Questions Some Are Having" at bounding box center [1117, 220] width 443 height 18
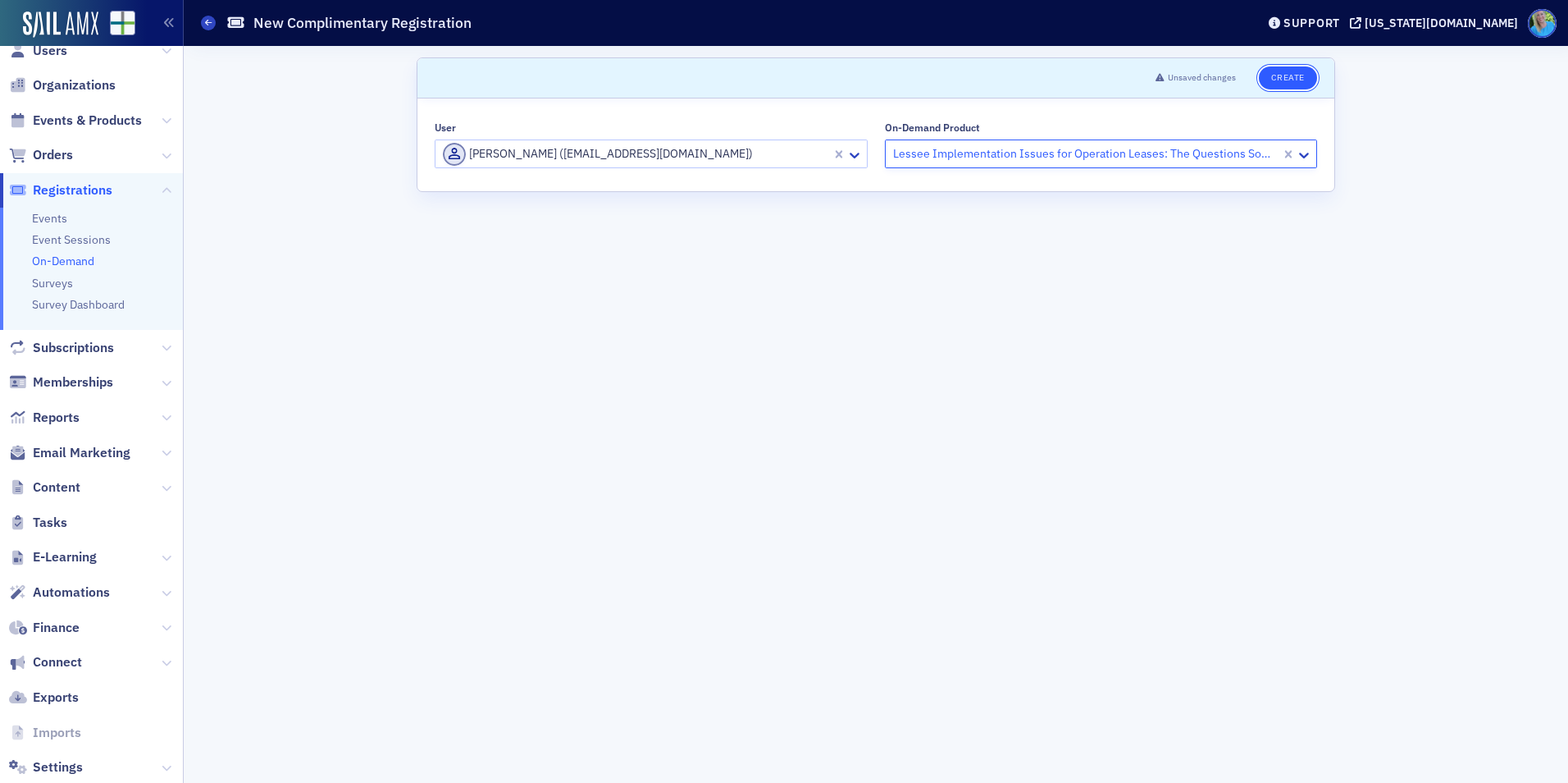
click at [1302, 79] on button "Create" at bounding box center [1287, 78] width 58 height 23
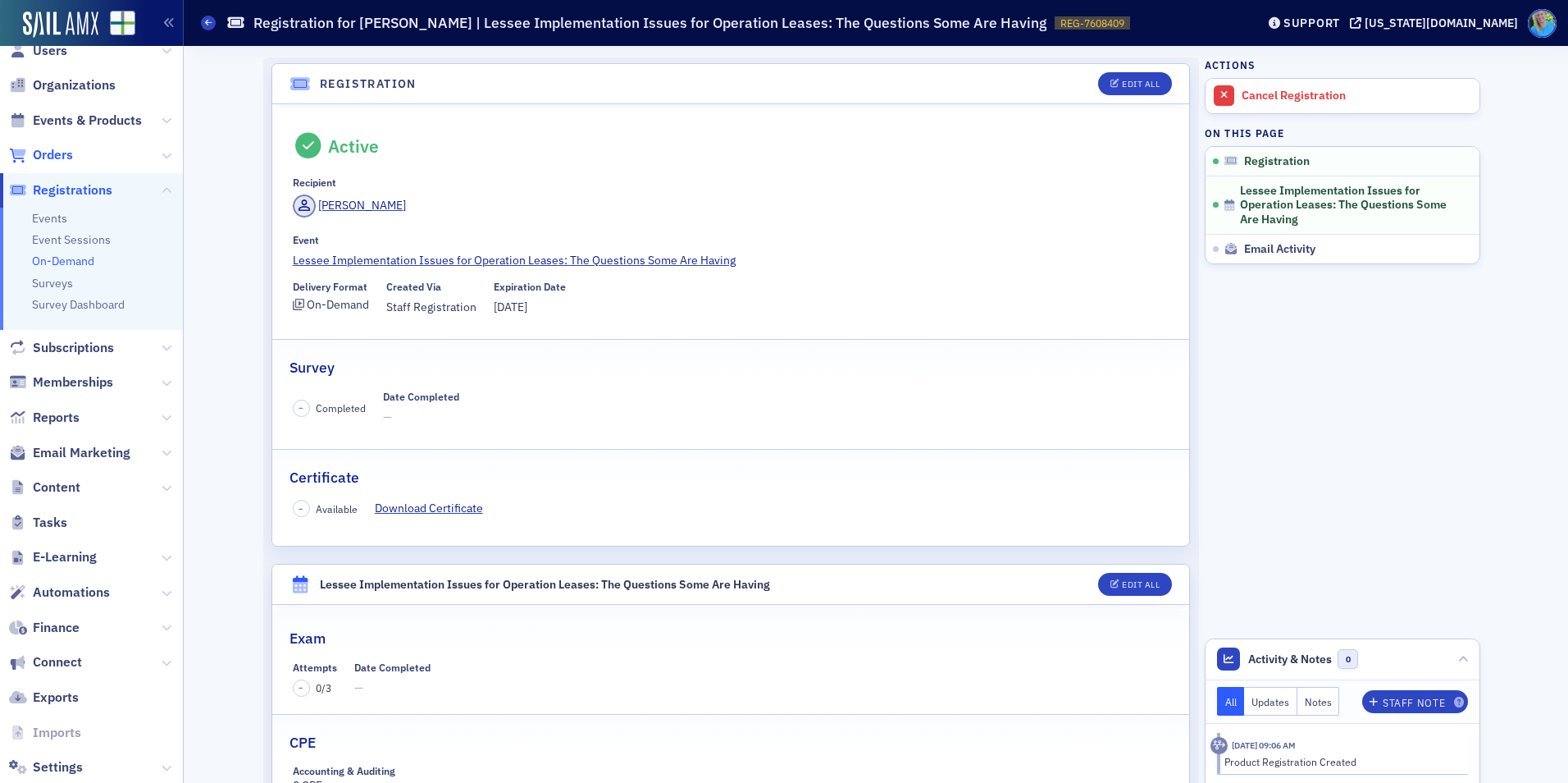
click at [50, 147] on span "Orders" at bounding box center [52, 155] width 40 height 18
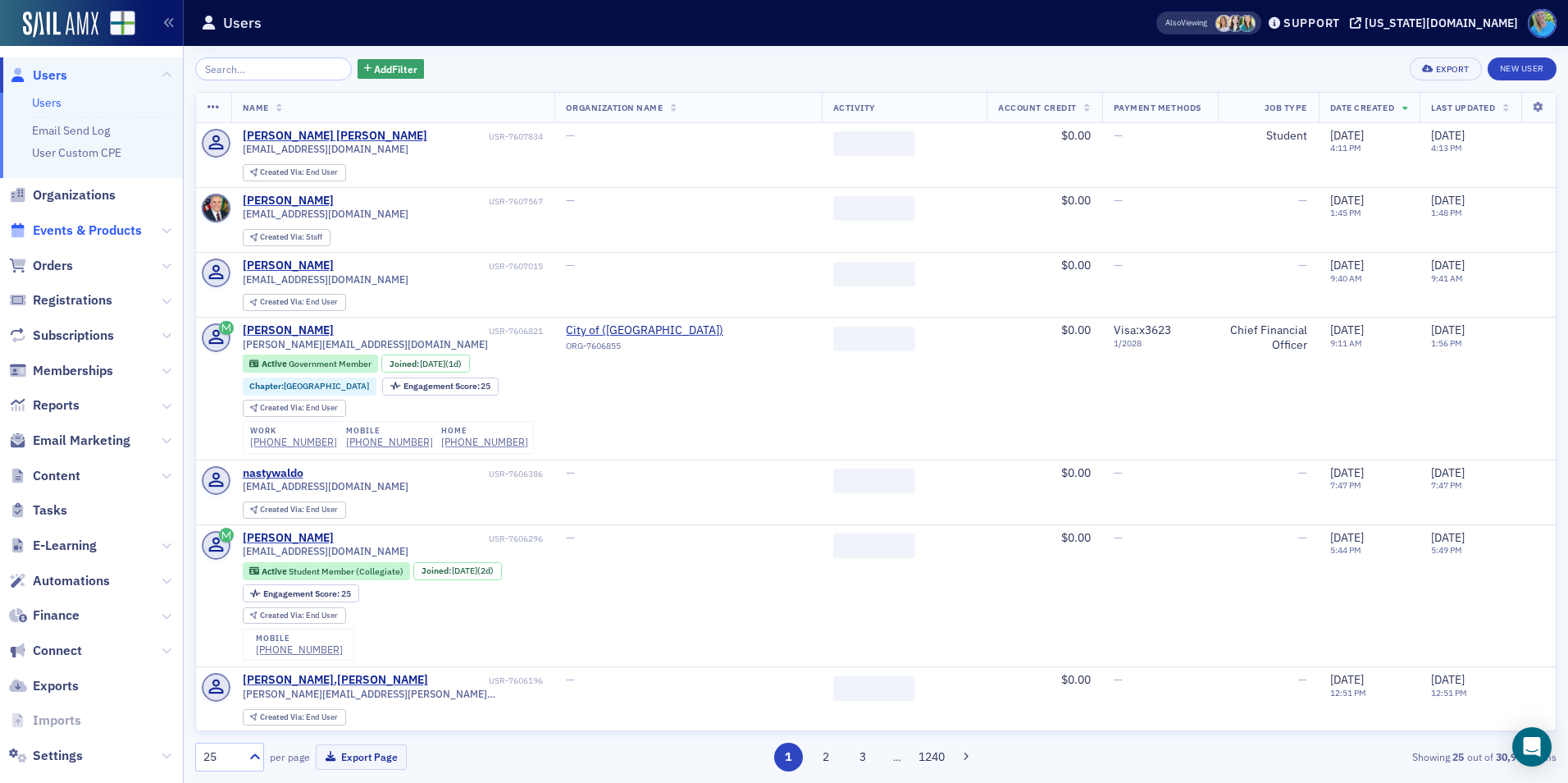
click at [104, 226] on span "Events & Products" at bounding box center [87, 230] width 109 height 18
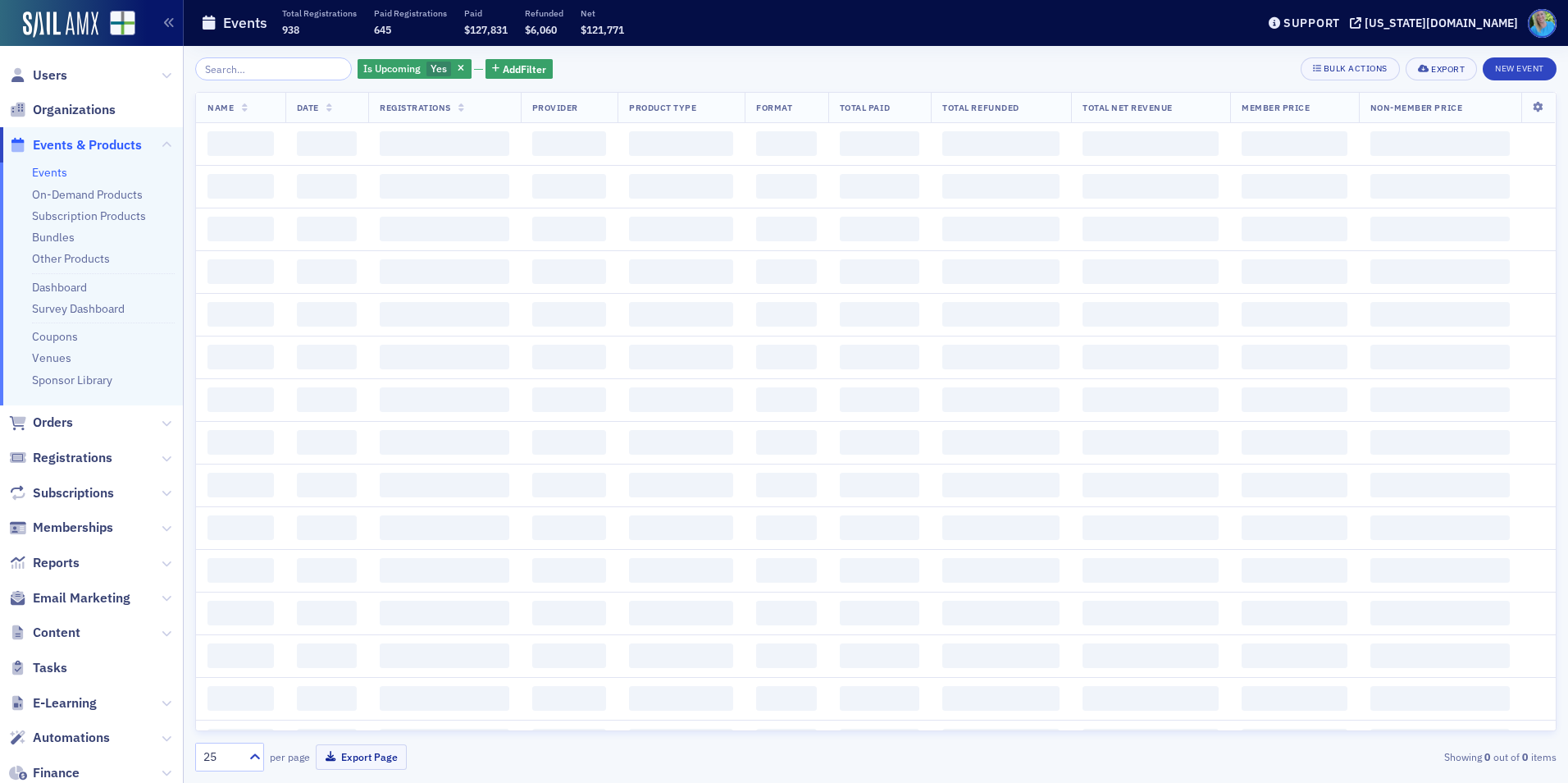
click at [214, 75] on input "search" at bounding box center [273, 69] width 157 height 23
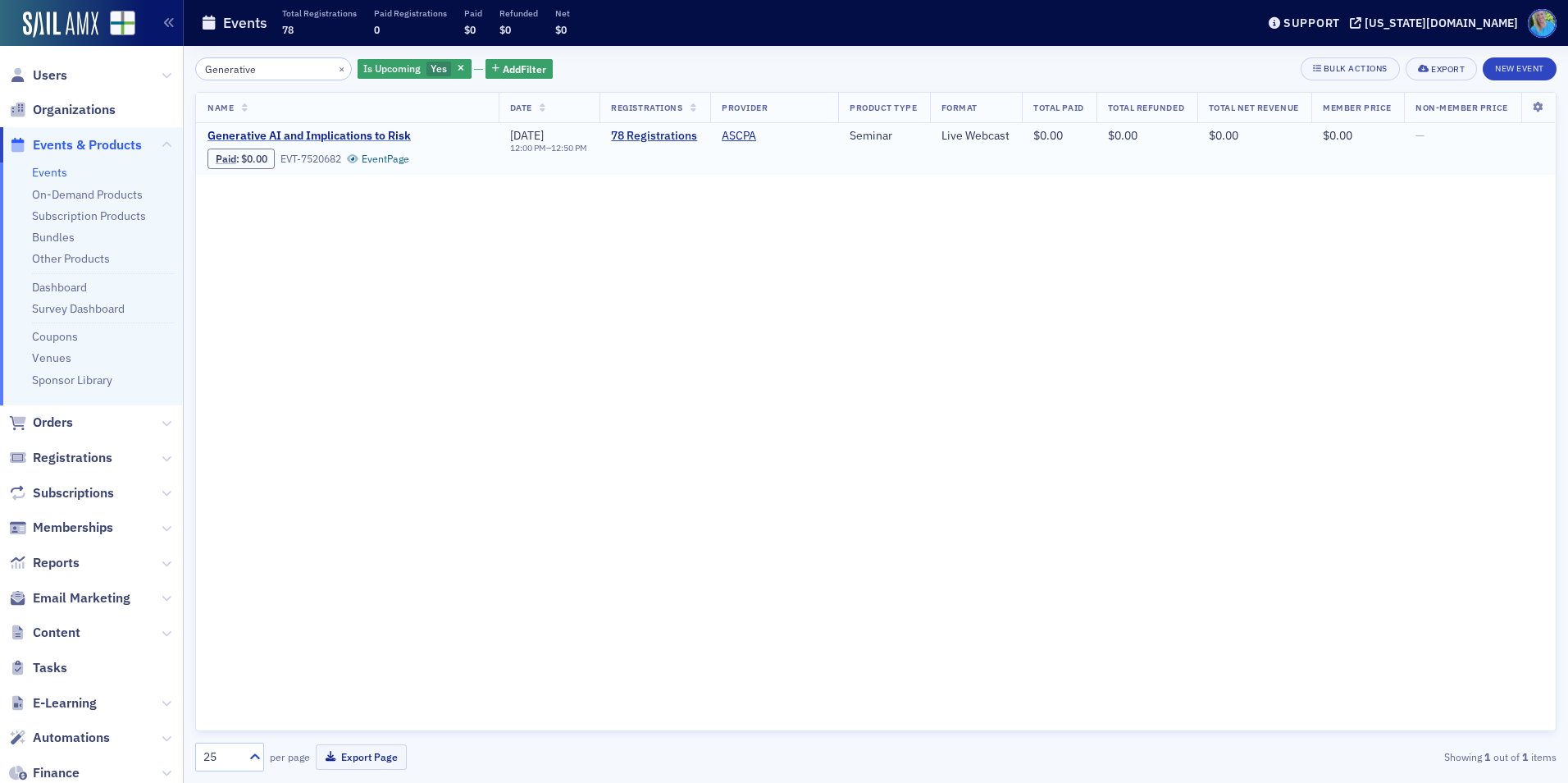
type input "Generative"
click at [362, 133] on span "Generative AI and Implications to Risk" at bounding box center [345, 136] width 276 height 15
click at [334, 64] on button "×" at bounding box center [342, 69] width 15 height 15
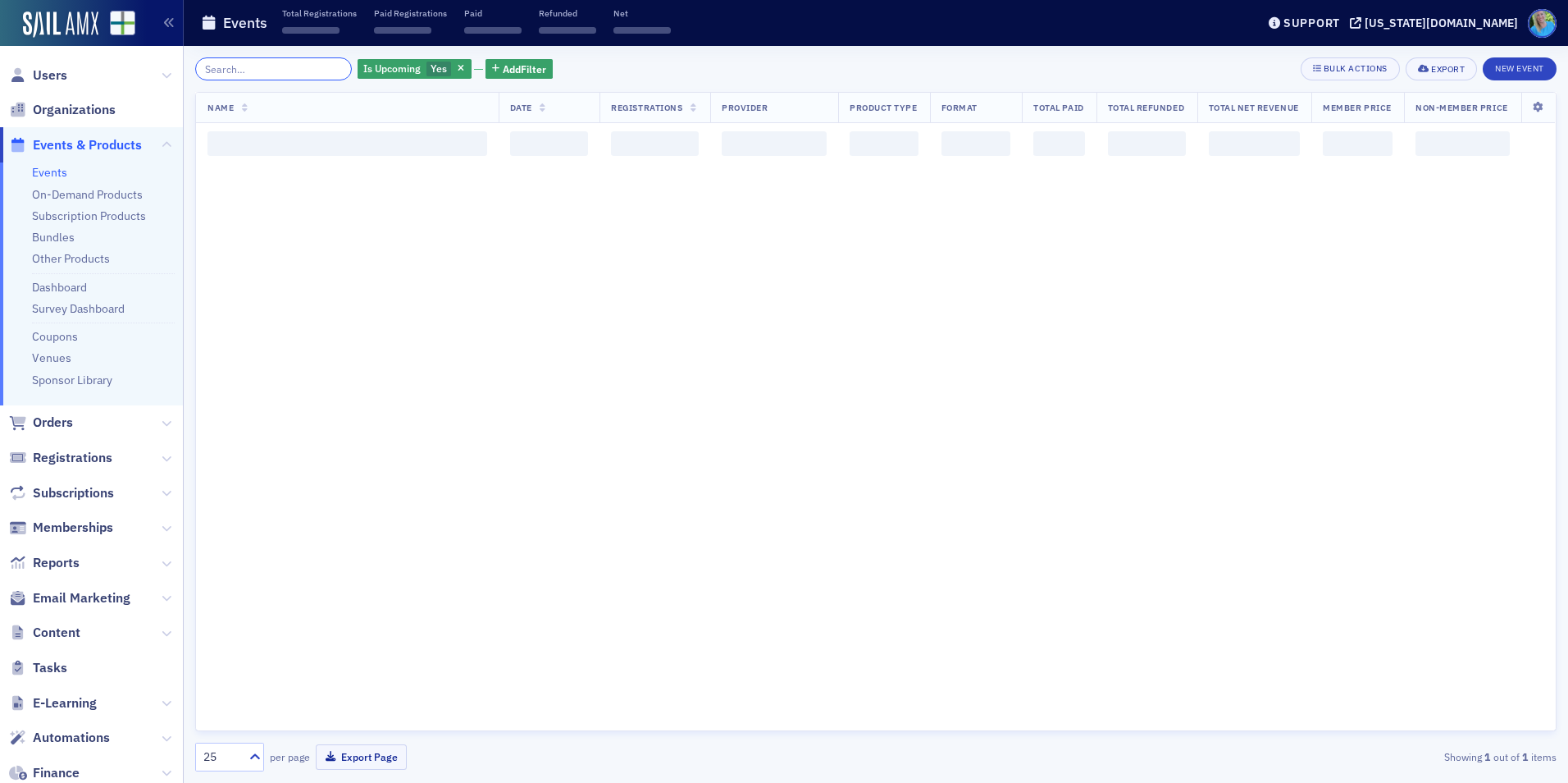
click at [309, 65] on input "search" at bounding box center [273, 69] width 157 height 23
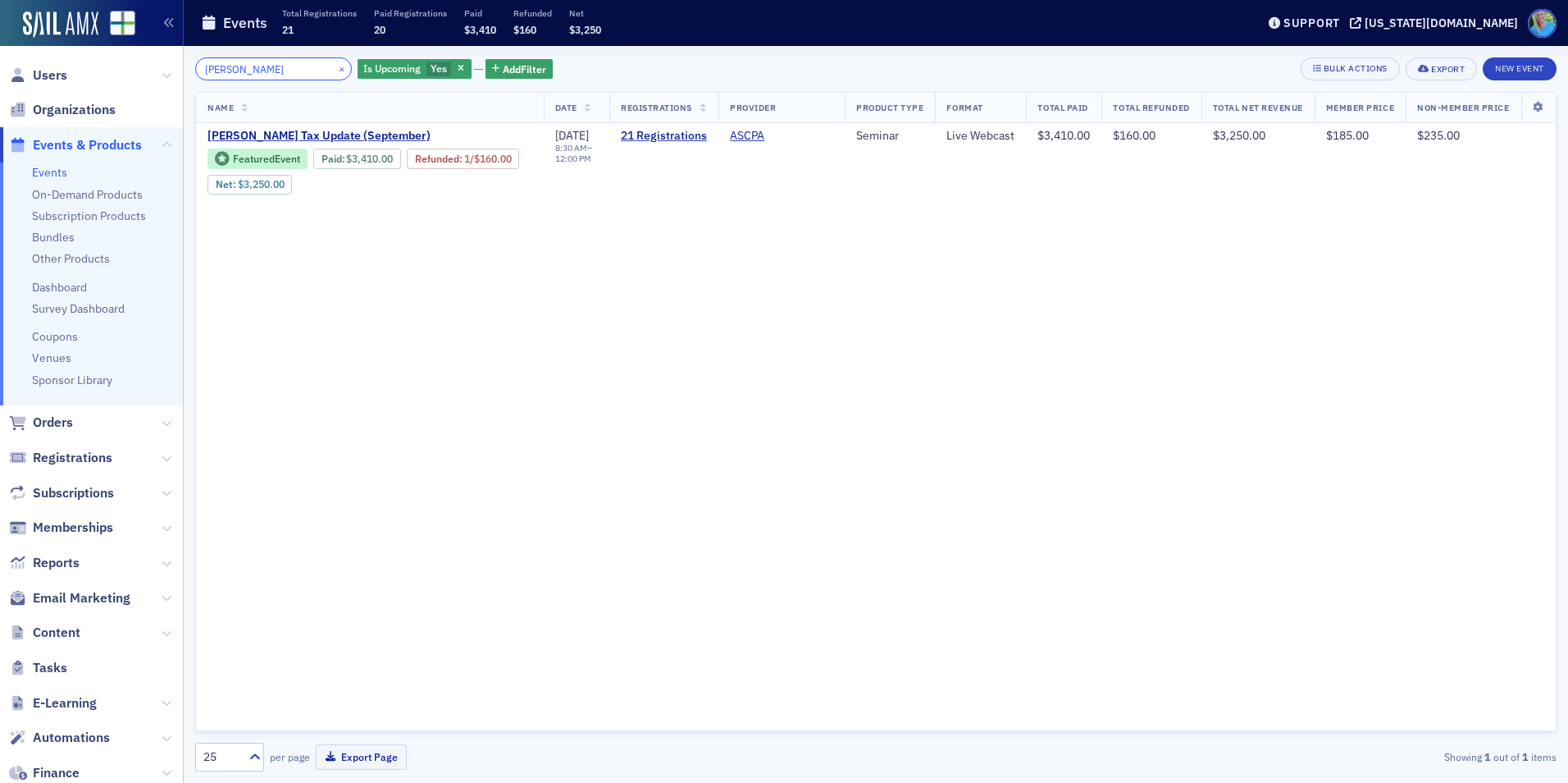
type input "[PERSON_NAME]"
click at [334, 69] on button "×" at bounding box center [342, 69] width 15 height 15
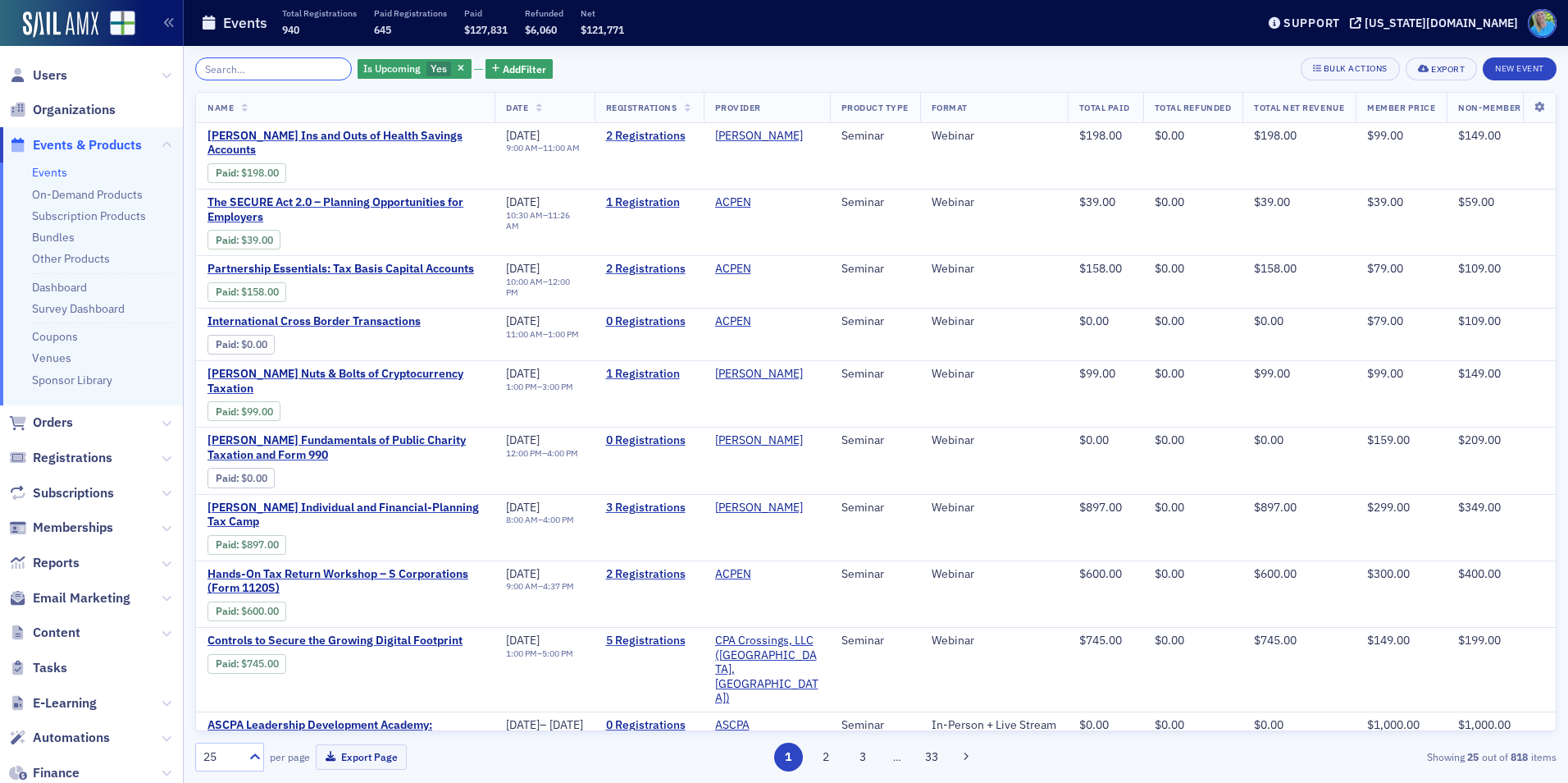
click at [218, 75] on input "search" at bounding box center [273, 69] width 157 height 23
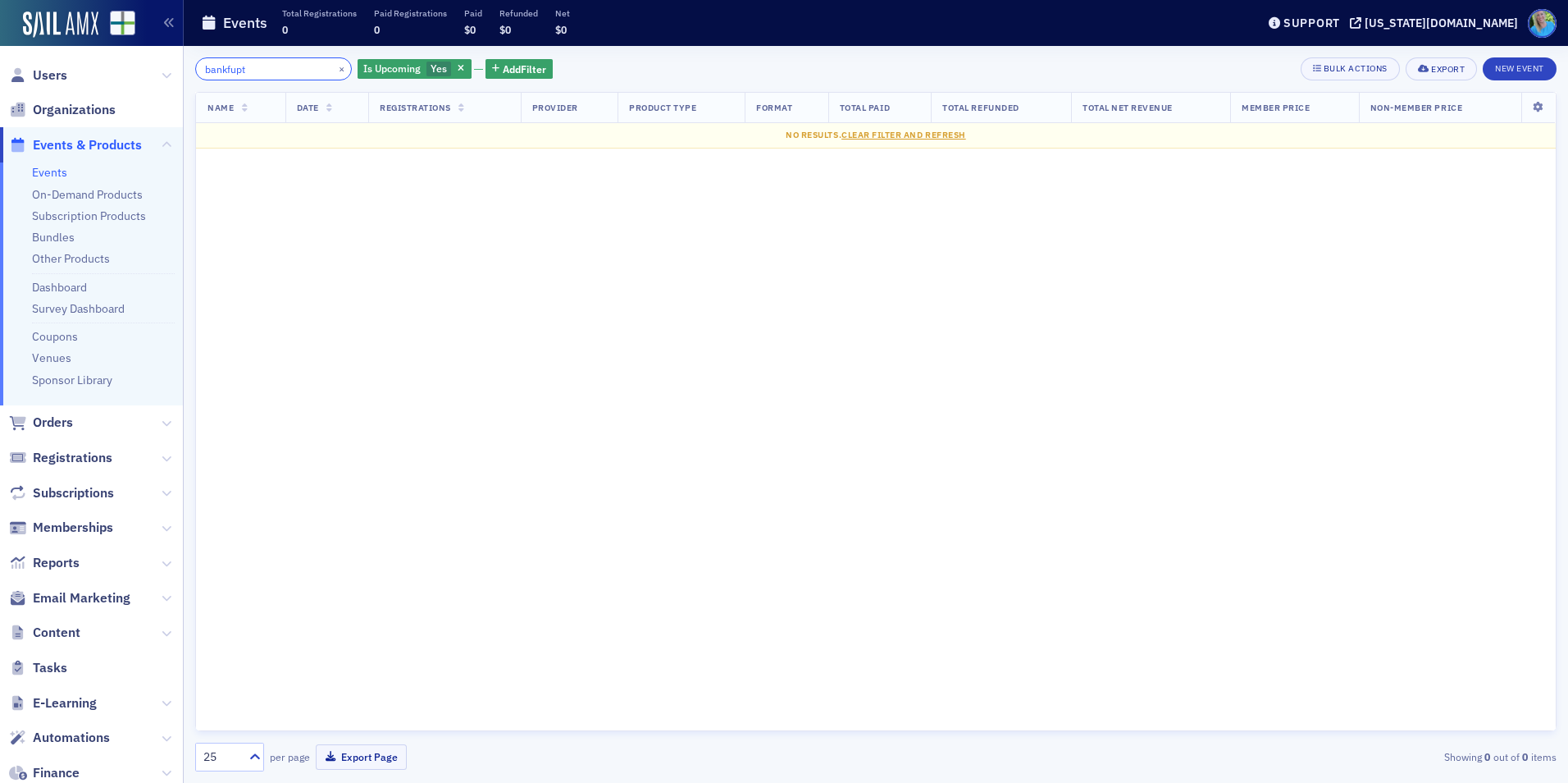
drag, startPoint x: 259, startPoint y: 69, endPoint x: 231, endPoint y: 68, distance: 28.0
click at [231, 68] on input "bankfupt" at bounding box center [273, 69] width 157 height 23
click at [231, 67] on input "bankfupt" at bounding box center [273, 69] width 157 height 23
click at [228, 64] on input "bankfupt" at bounding box center [273, 69] width 157 height 23
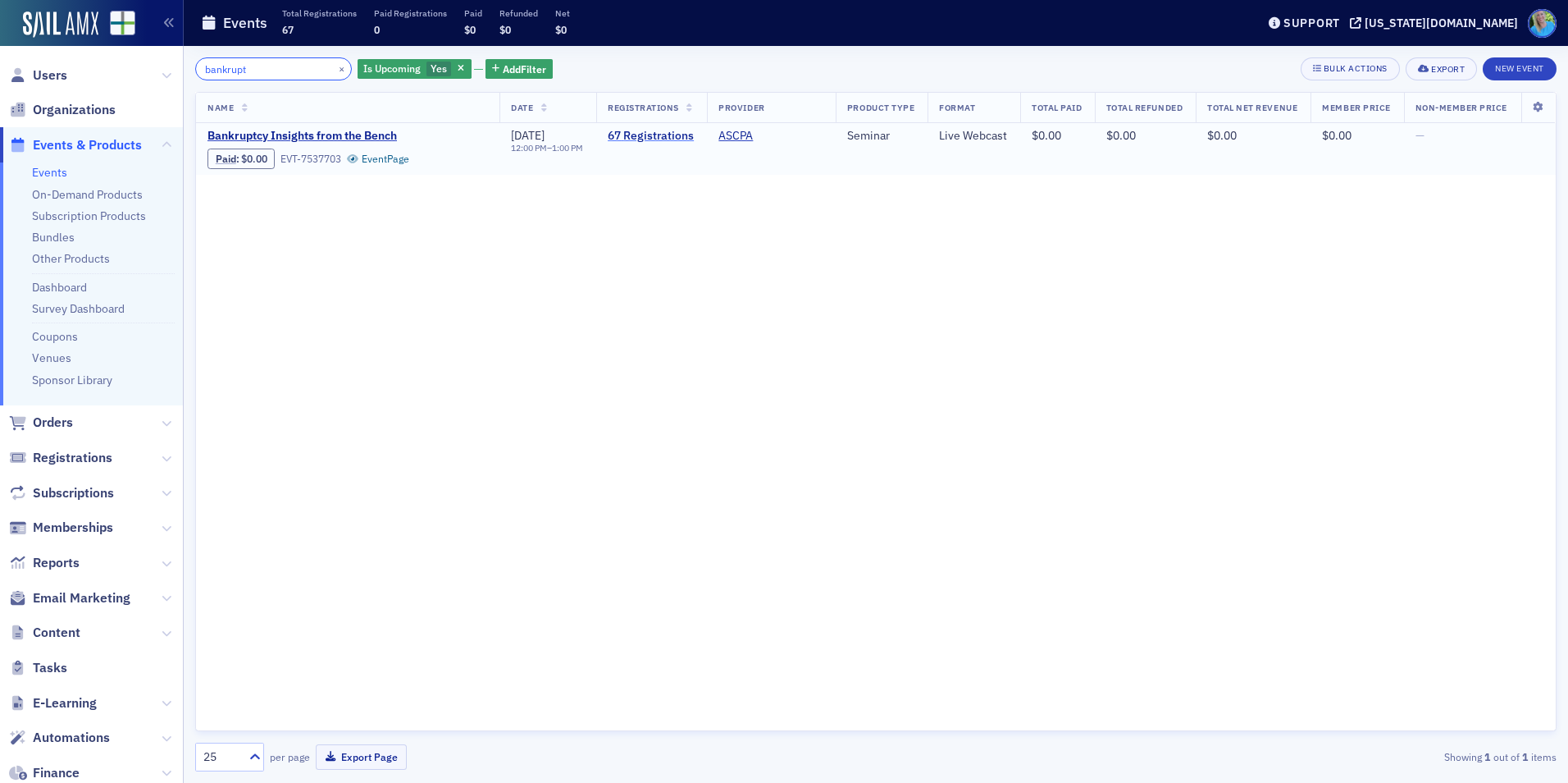
type input "bankrupt"
click at [627, 133] on link "67 Registrations" at bounding box center [651, 136] width 88 height 15
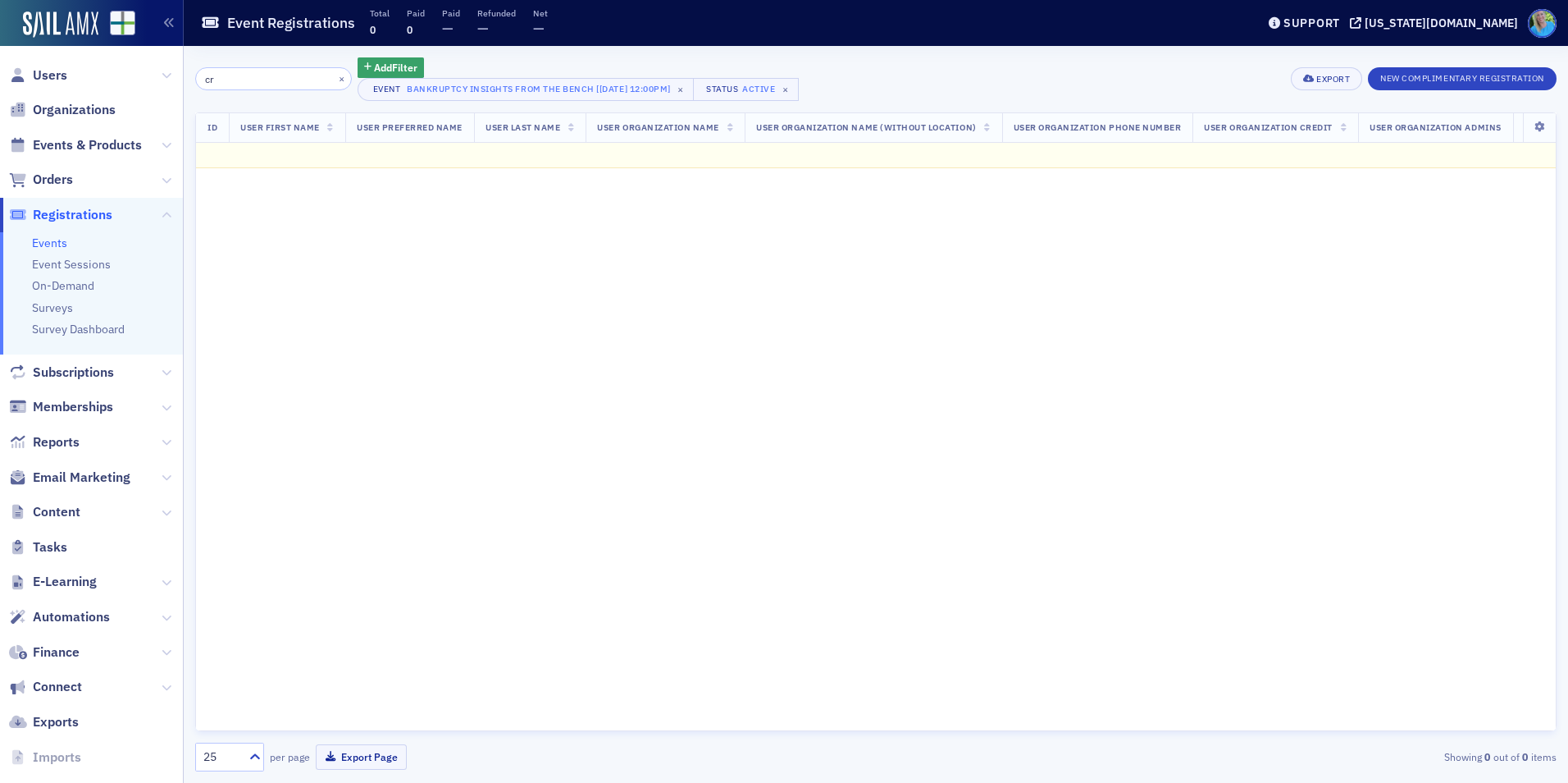
type input "c"
type input "j"
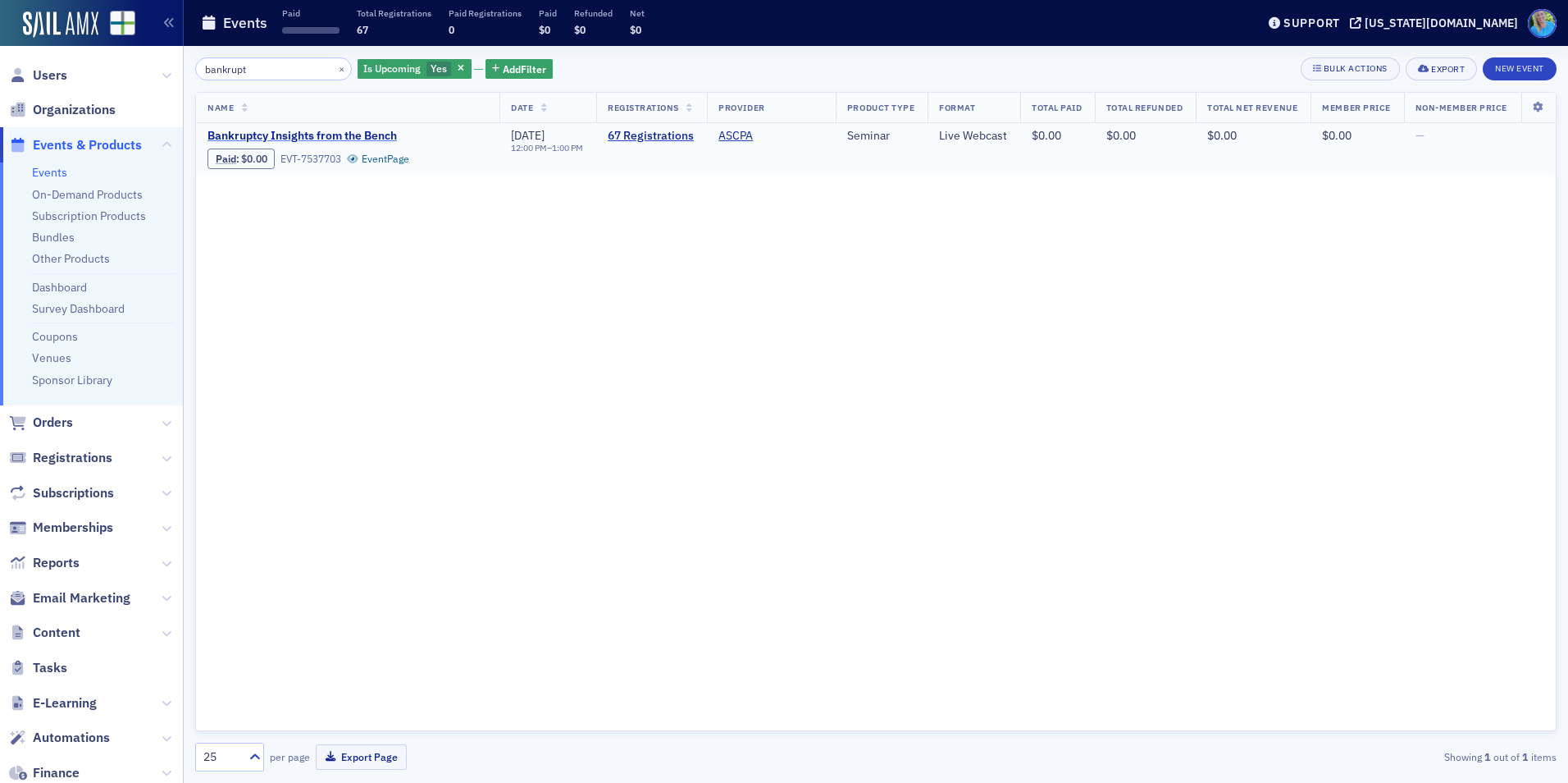
click at [389, 133] on span "Bankruptcy Insights from the Bench" at bounding box center [345, 136] width 276 height 15
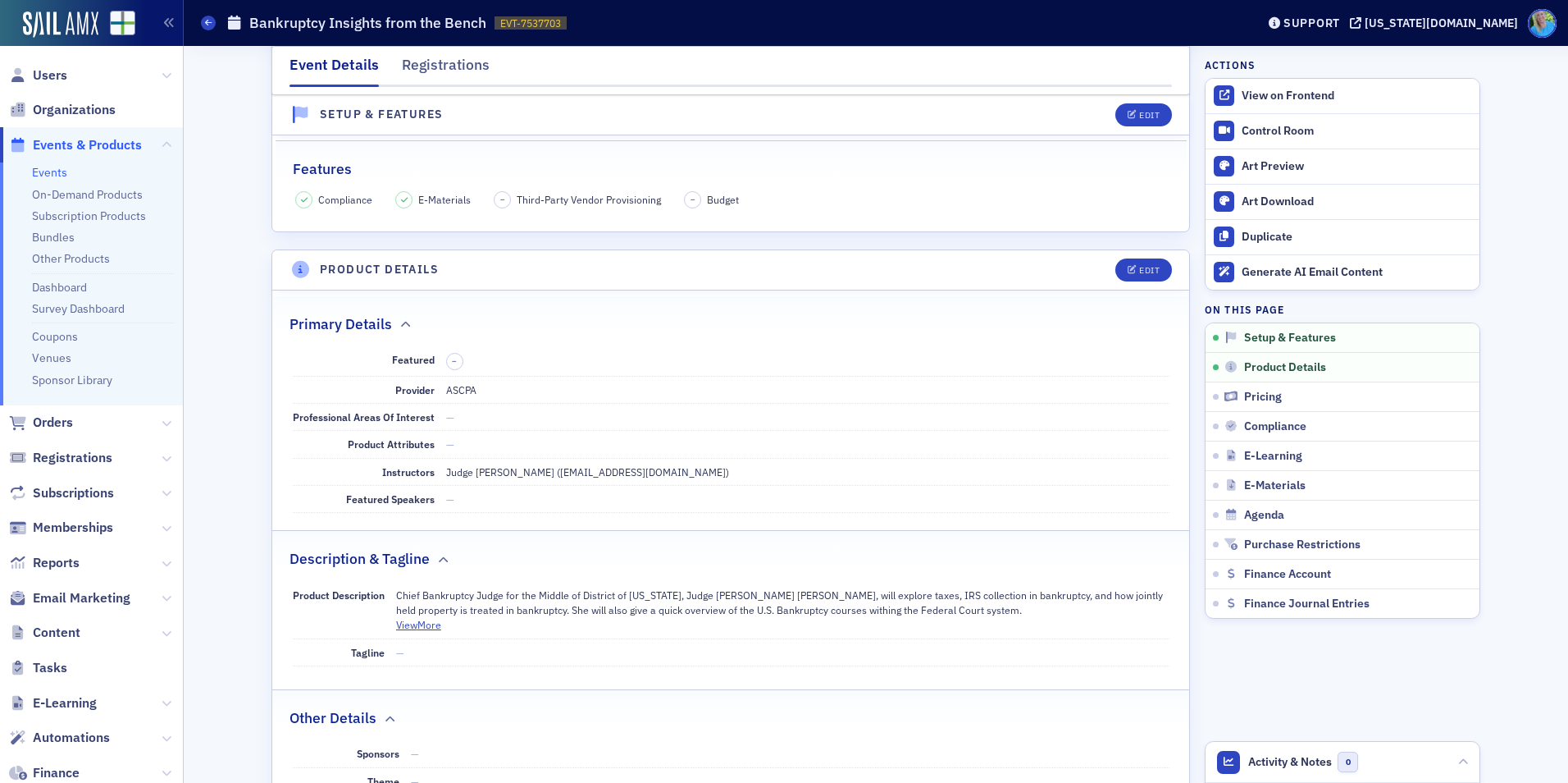
scroll to position [246, 0]
click at [53, 177] on link "Events" at bounding box center [50, 172] width 35 height 15
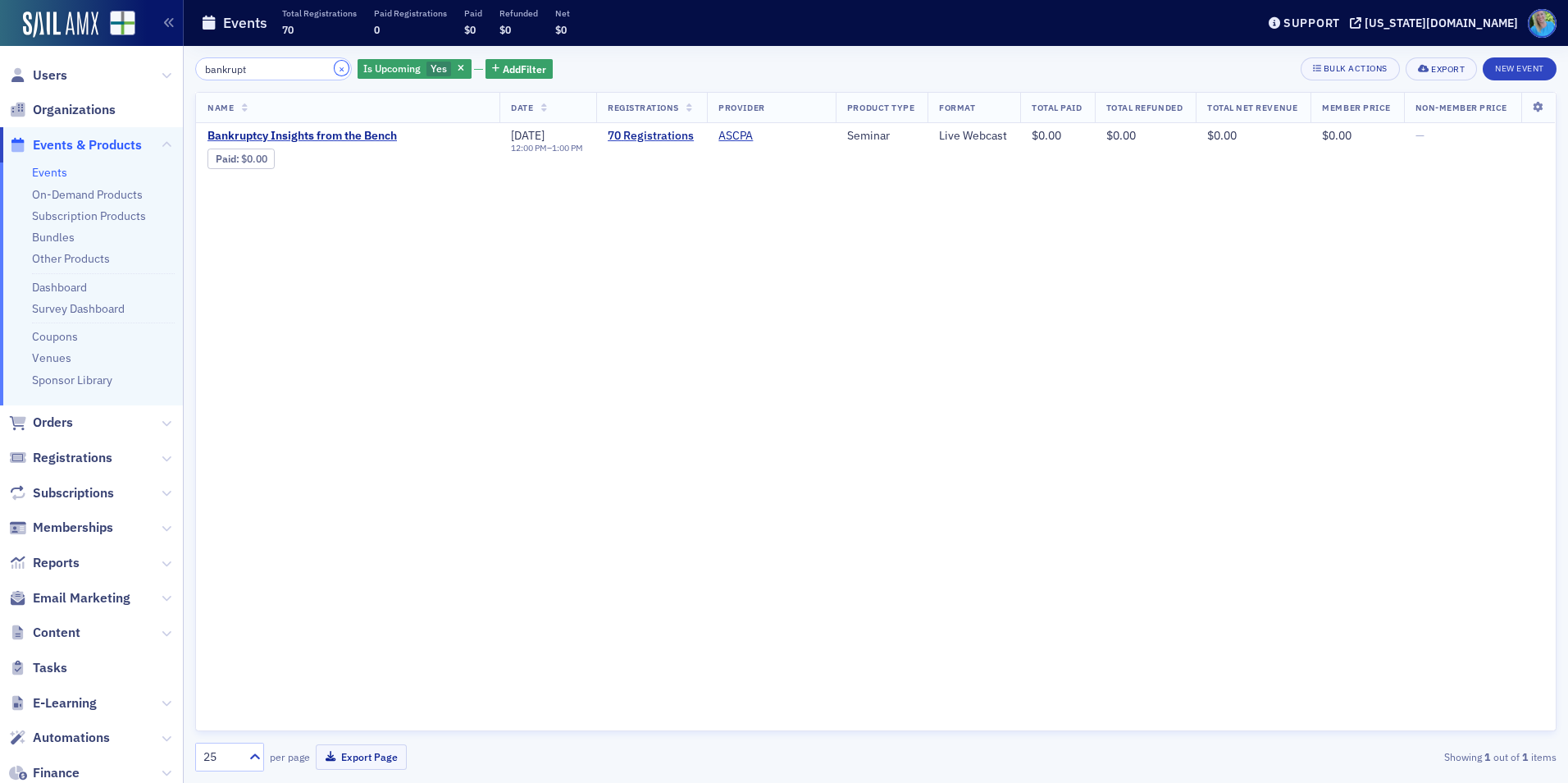
click at [334, 69] on button "×" at bounding box center [342, 69] width 15 height 15
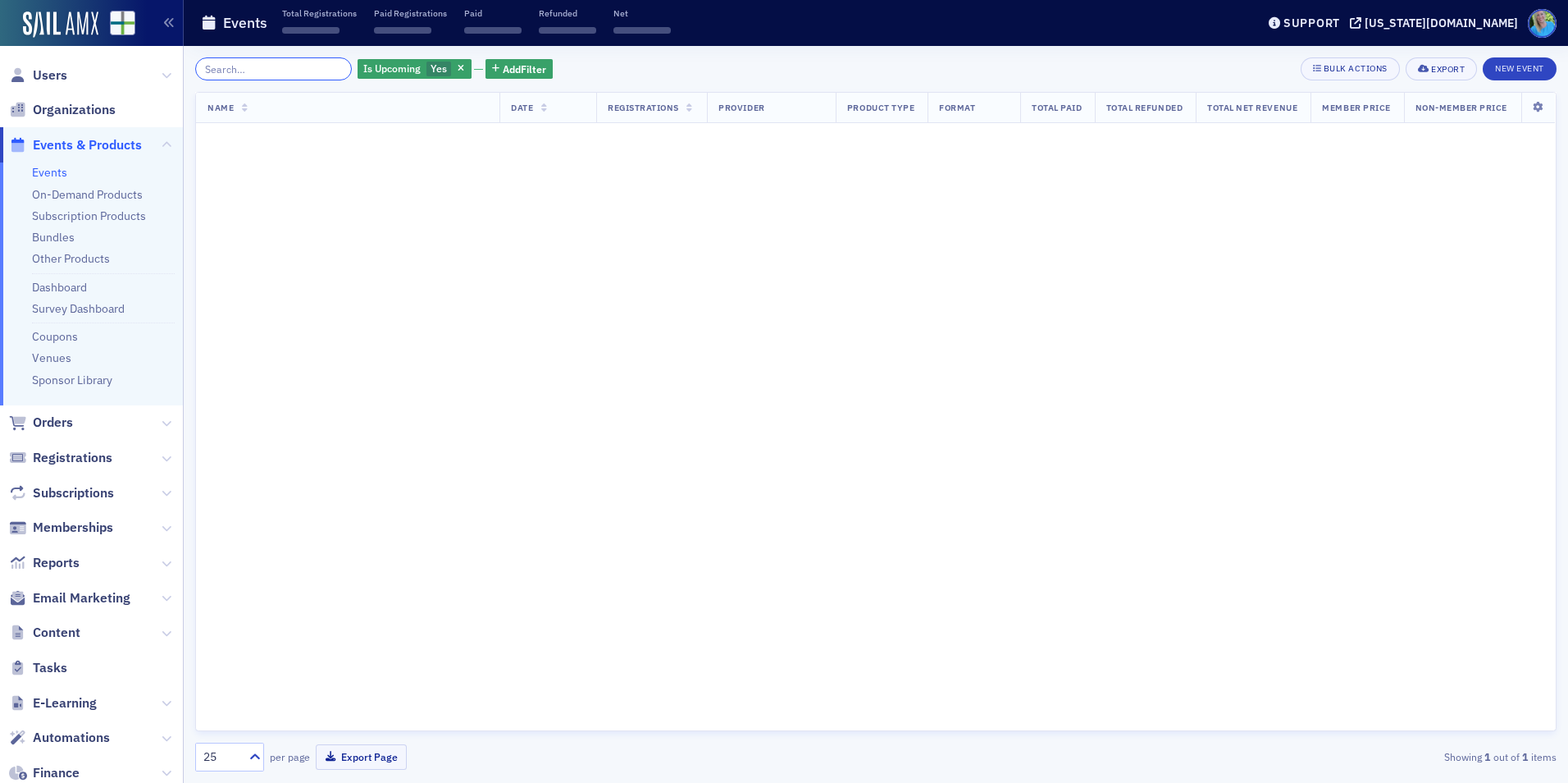
click at [320, 70] on input "search" at bounding box center [273, 69] width 157 height 23
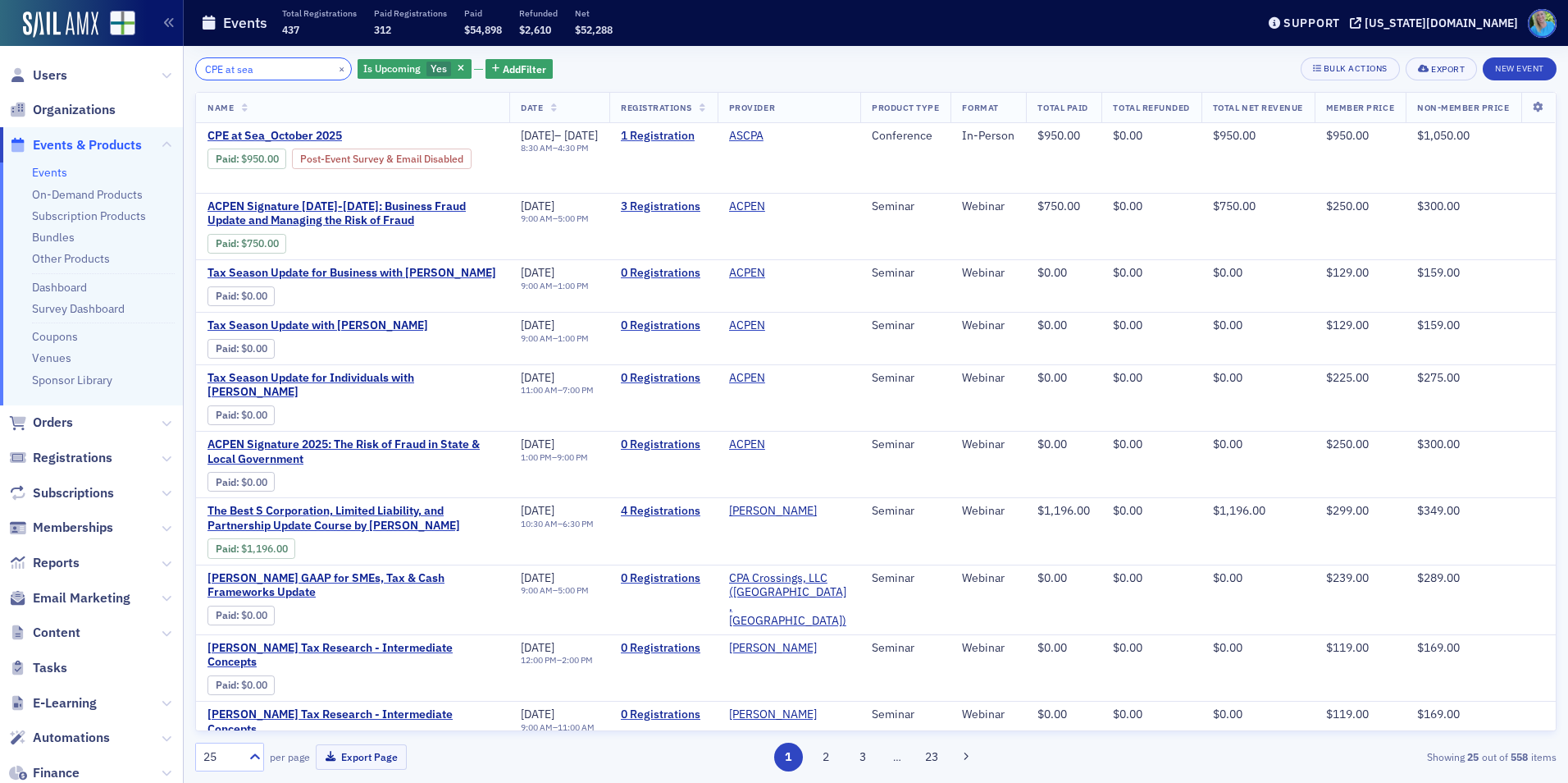
type input "CPE at sea"
click at [334, 70] on button "×" at bounding box center [342, 69] width 15 height 15
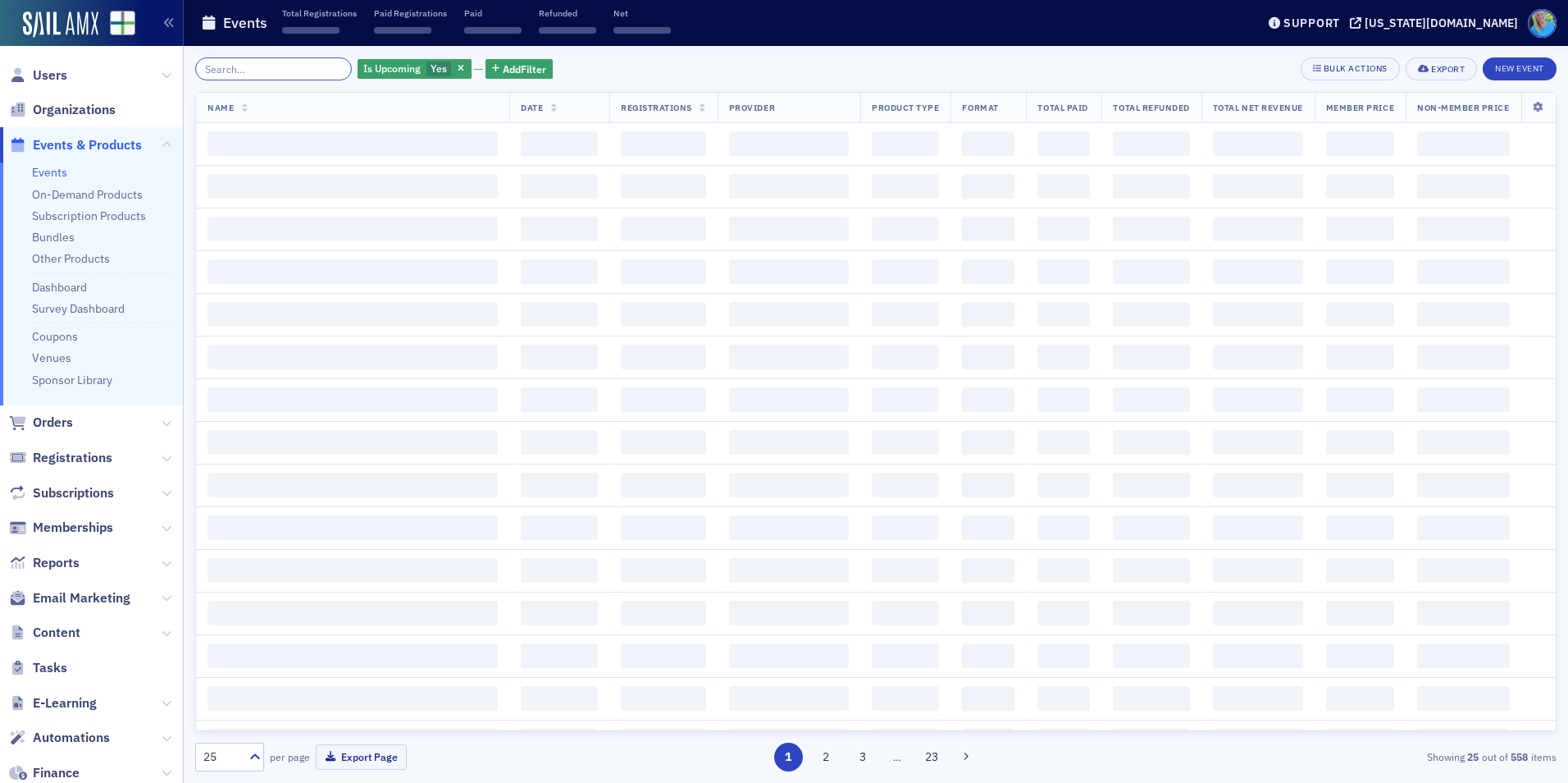
click at [316, 69] on input "search" at bounding box center [273, 69] width 157 height 23
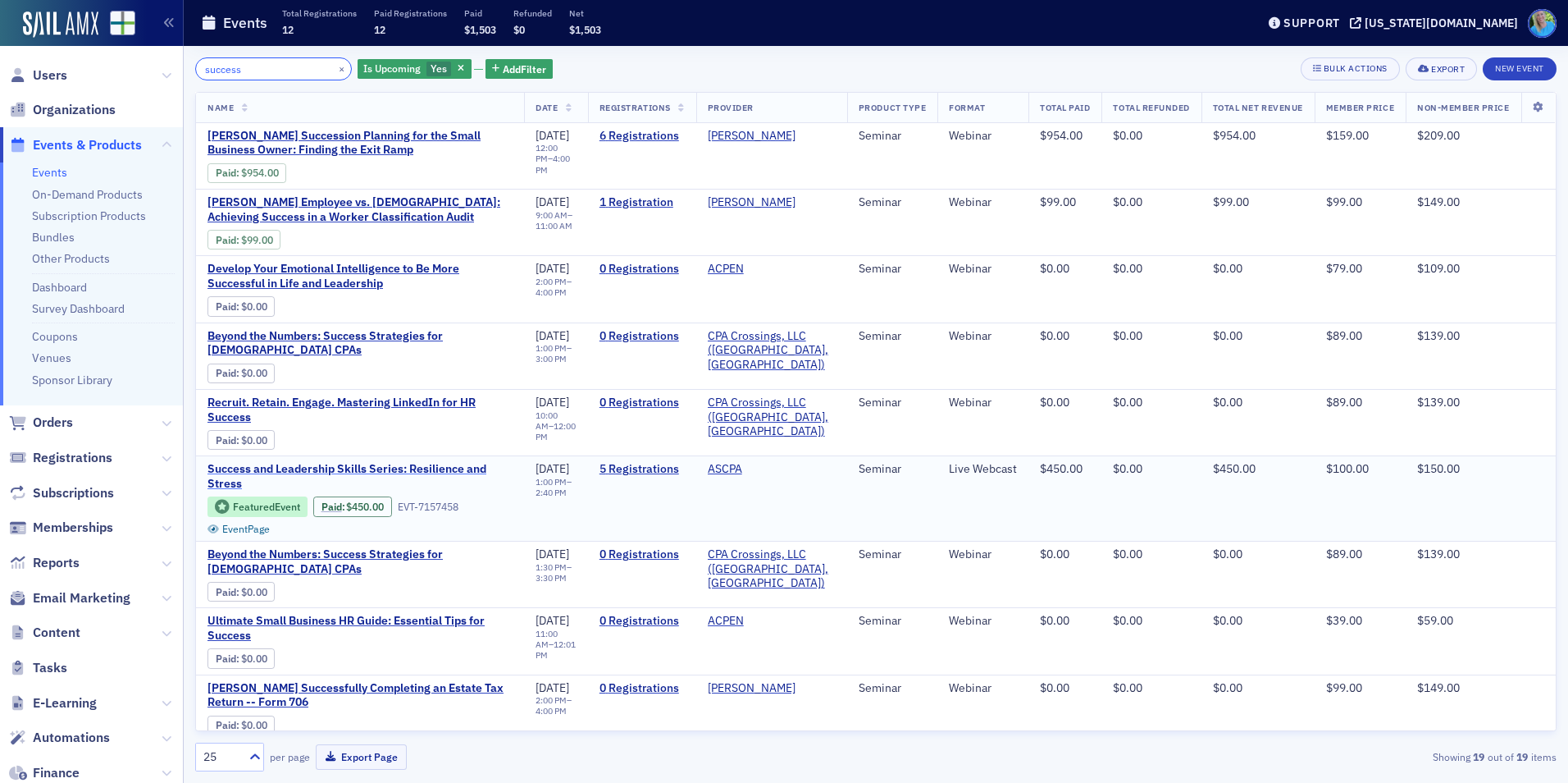
type input "success"
click at [272, 474] on span "Success and Leadership Skills Series: Resilience and Stress" at bounding box center [359, 476] width 305 height 29
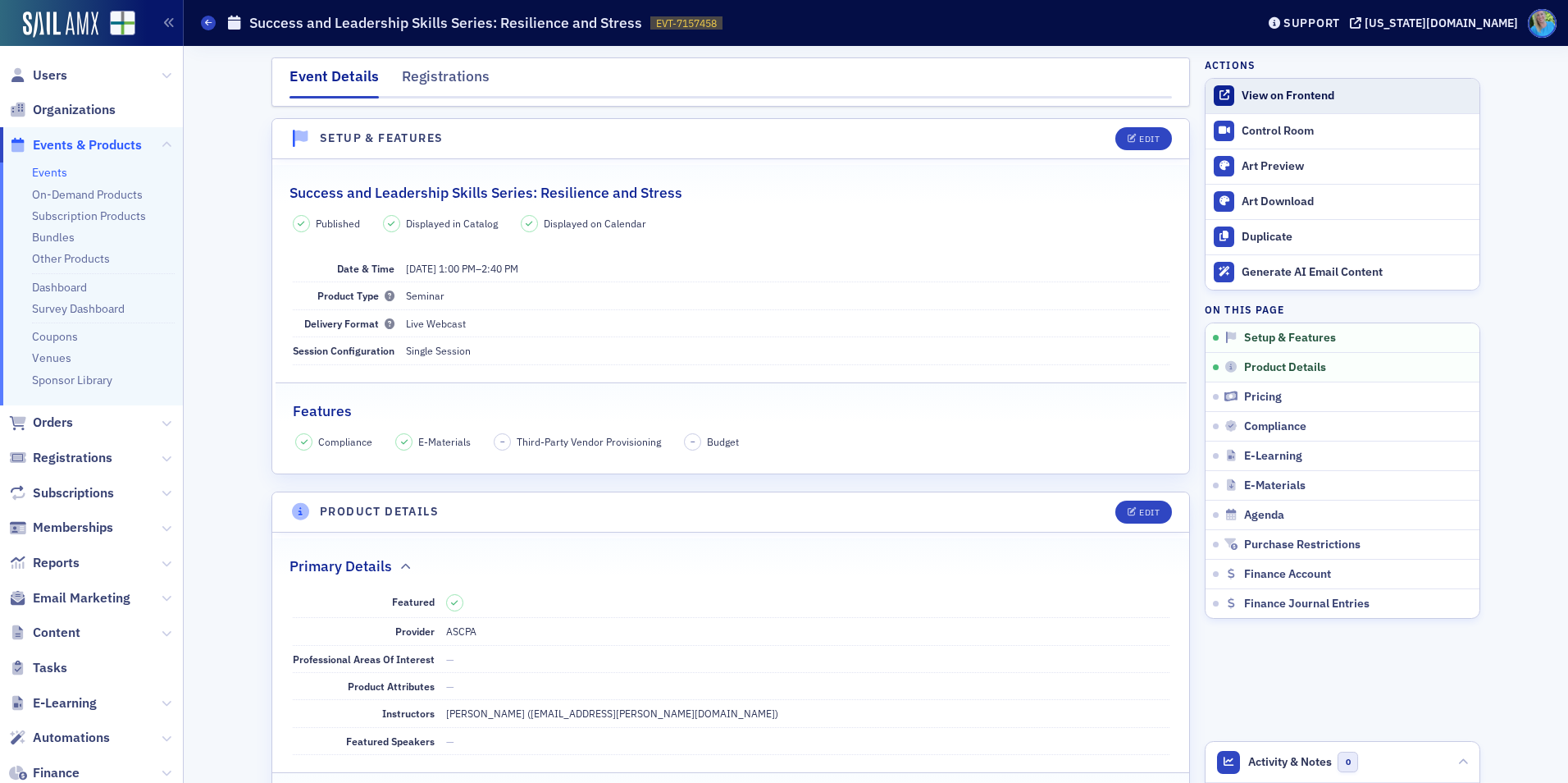
click at [1293, 107] on link "View on Frontend" at bounding box center [1343, 95] width 274 height 34
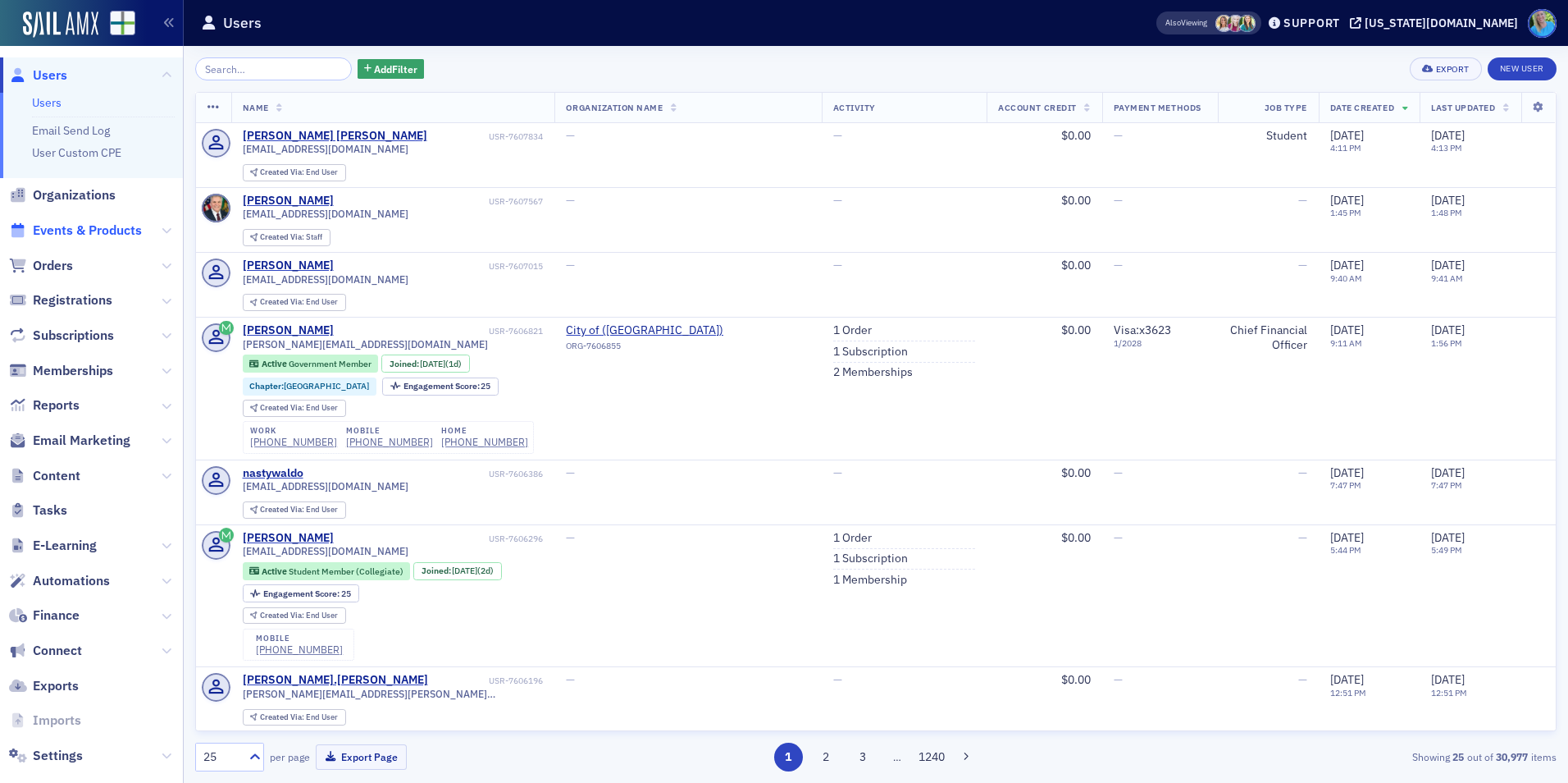
click at [86, 231] on span "Events & Products" at bounding box center [87, 230] width 109 height 18
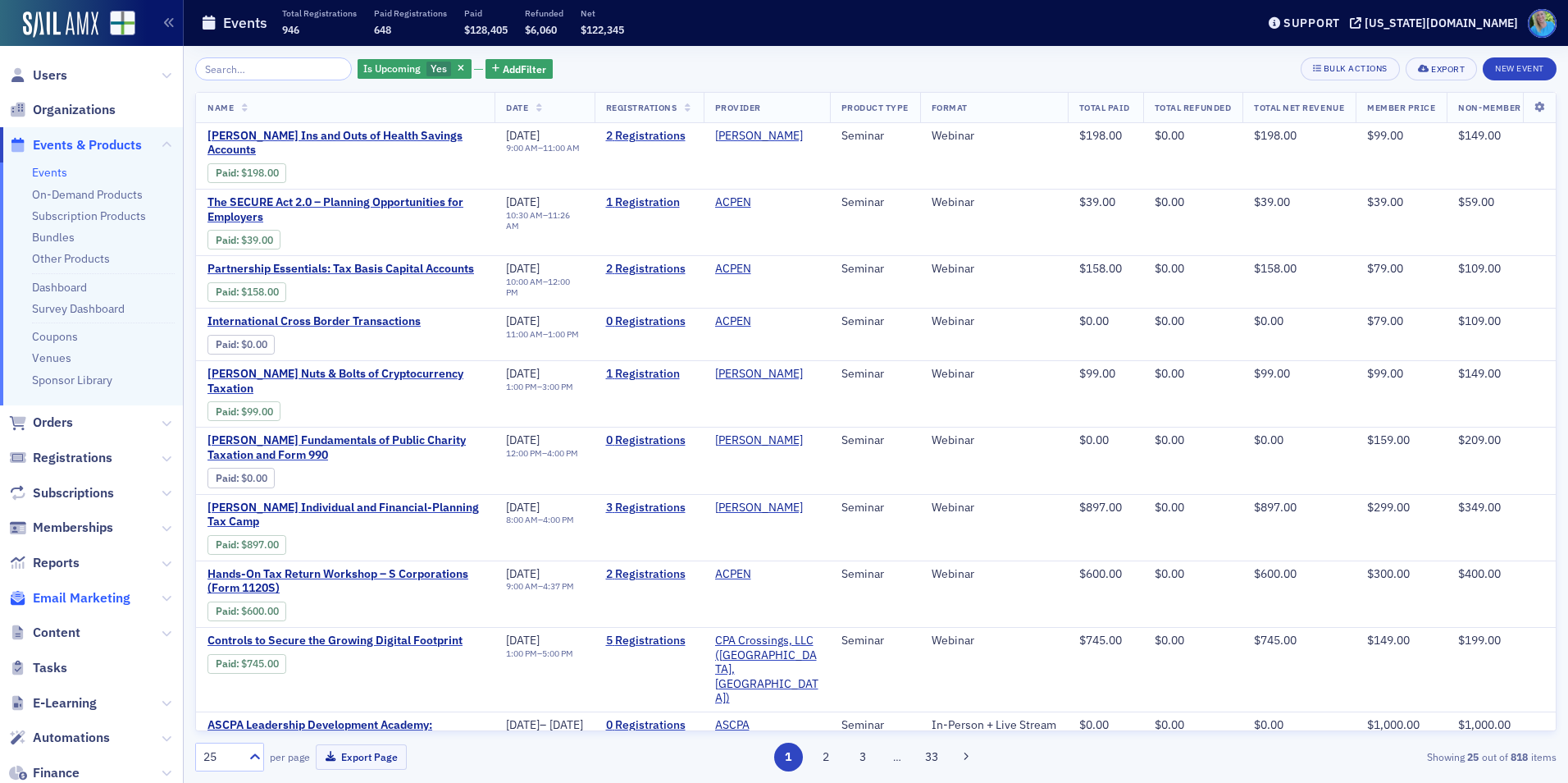
click at [53, 603] on span "Email Marketing" at bounding box center [81, 598] width 97 height 18
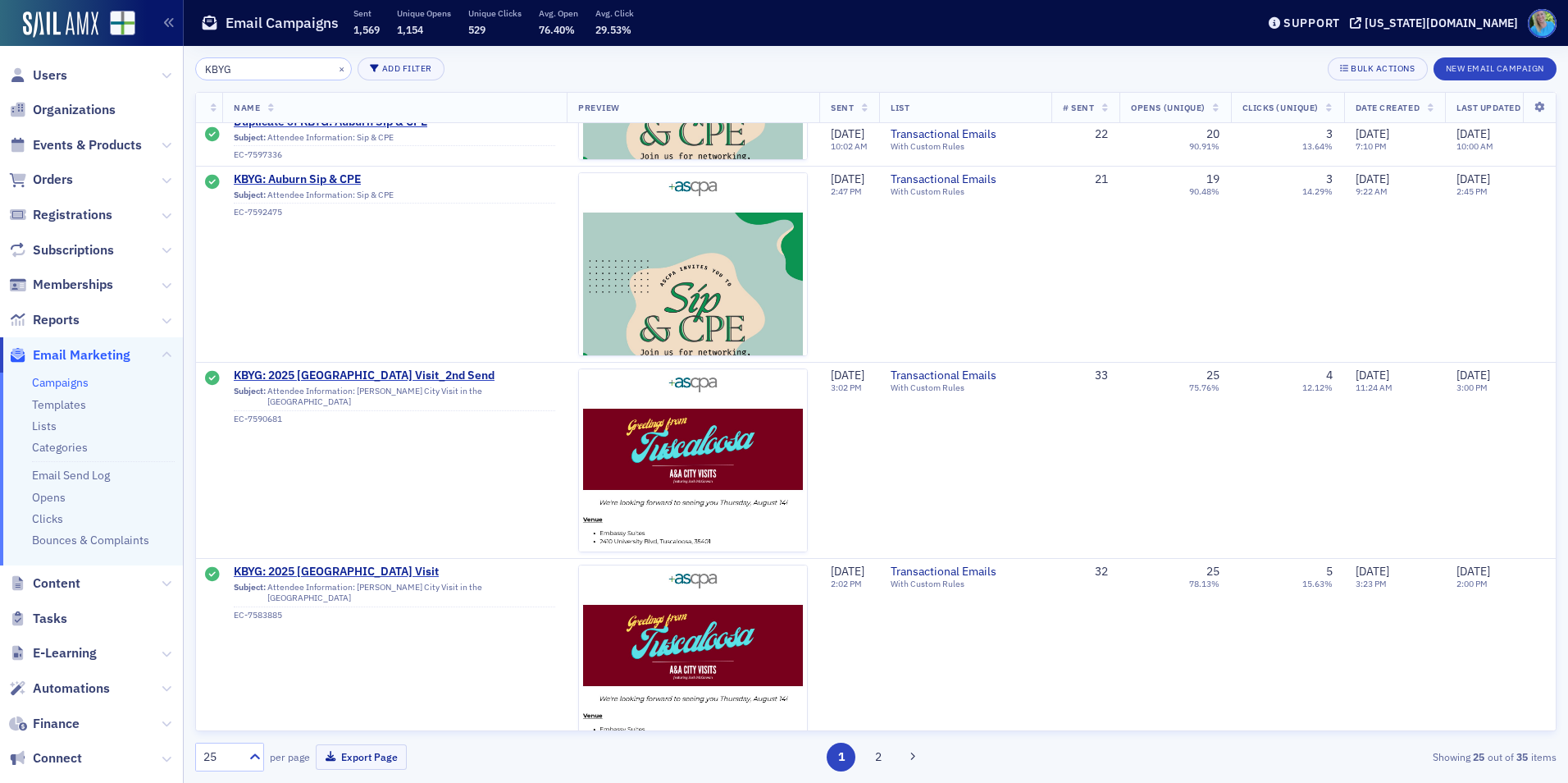
scroll to position [575, 0]
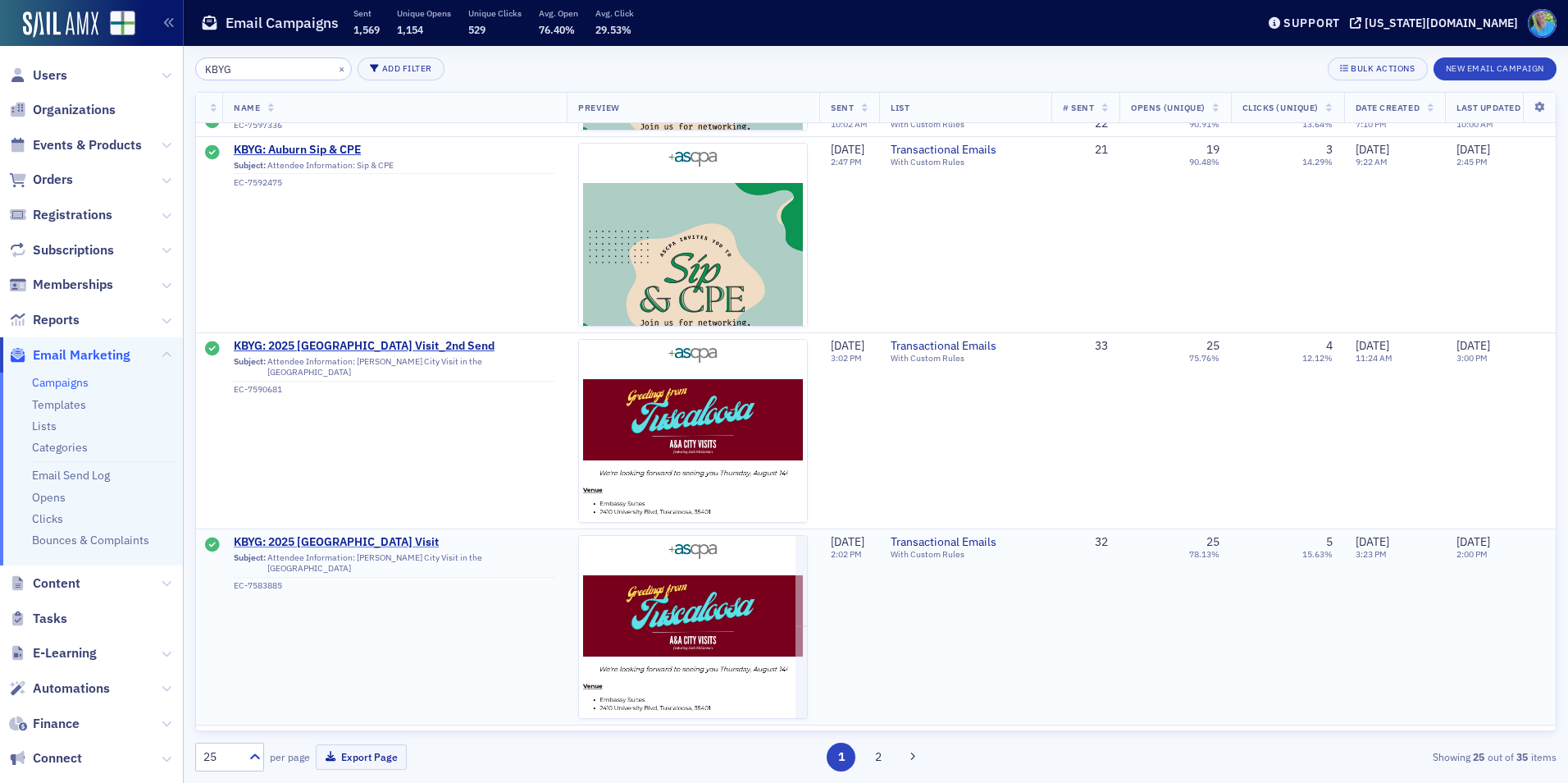
type input "KBYG"
click at [323, 541] on span "KBYG: 2025 [GEOGRAPHIC_DATA] Visit" at bounding box center [394, 542] width 321 height 15
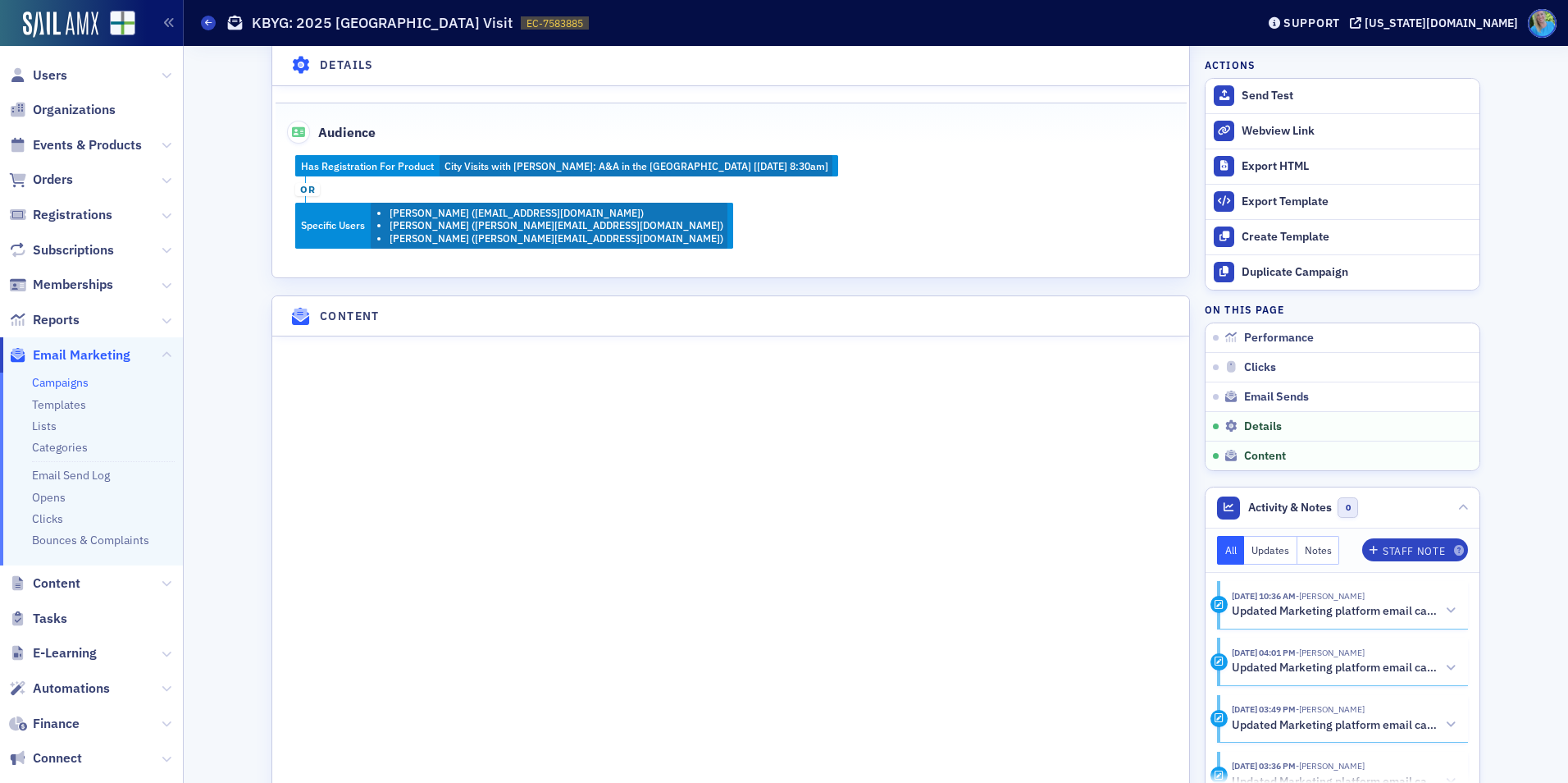
scroll to position [1724, 0]
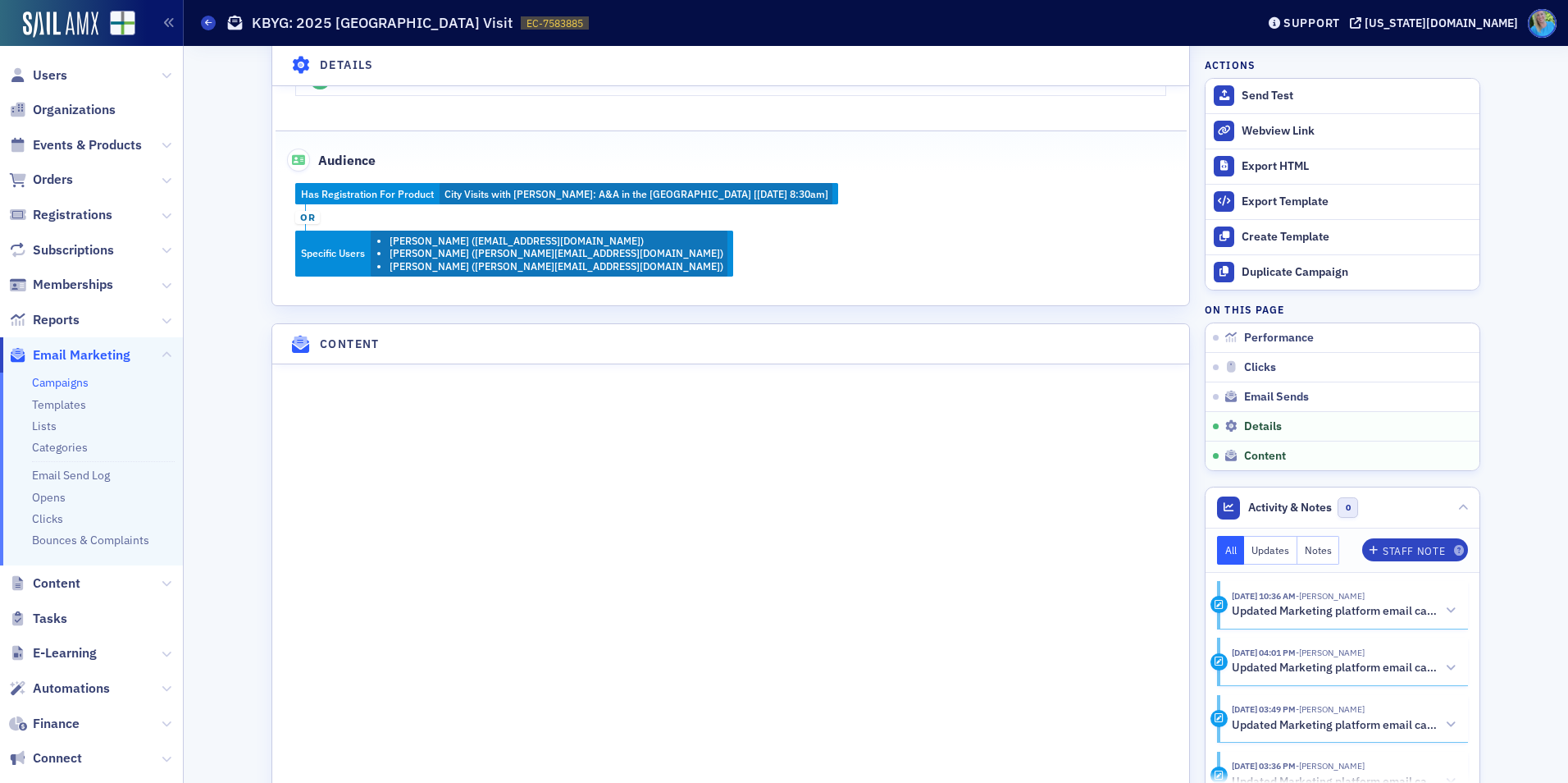
click at [62, 384] on link "Campaigns" at bounding box center [60, 383] width 56 height 15
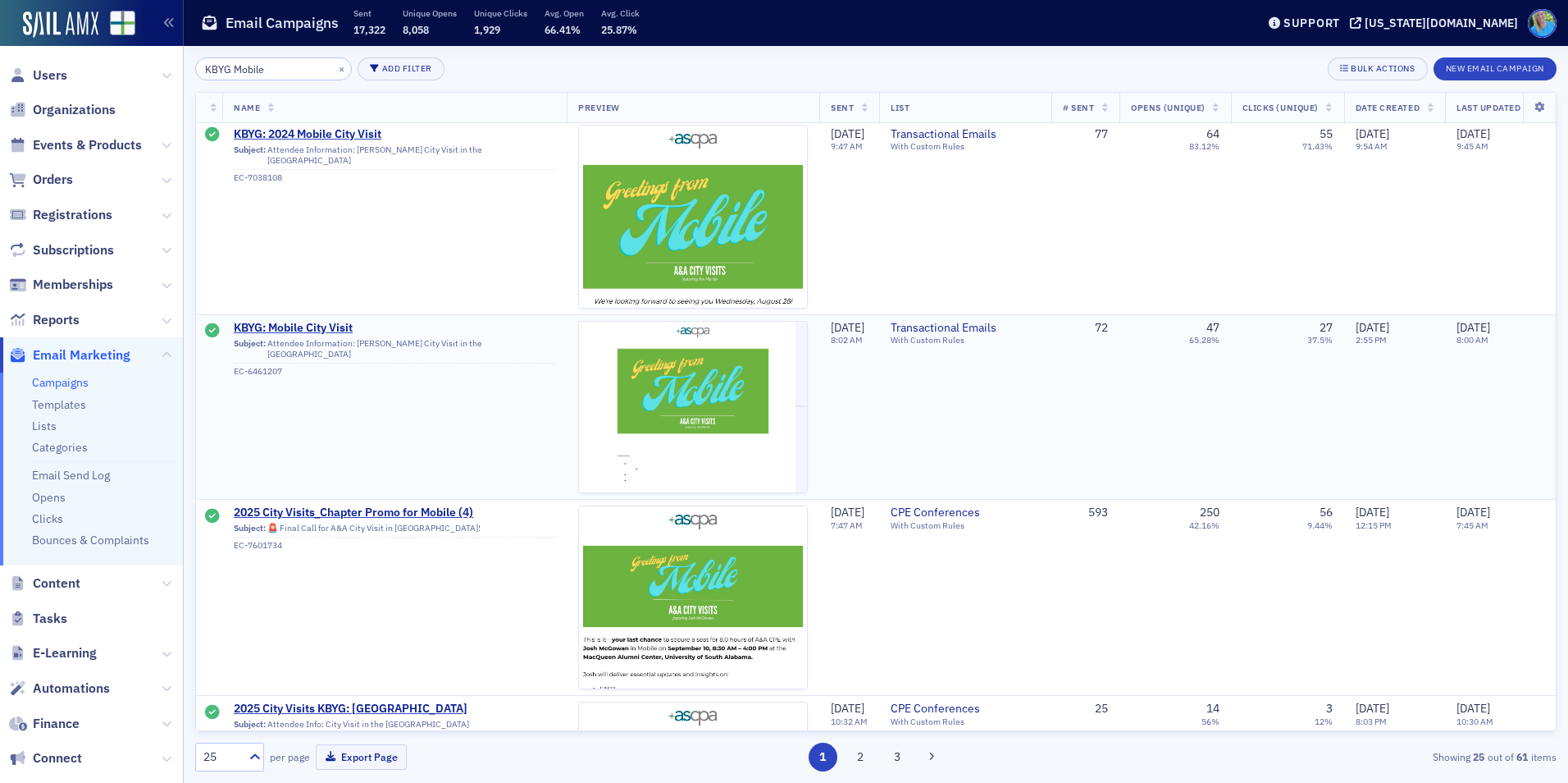
scroll to position [903, 0]
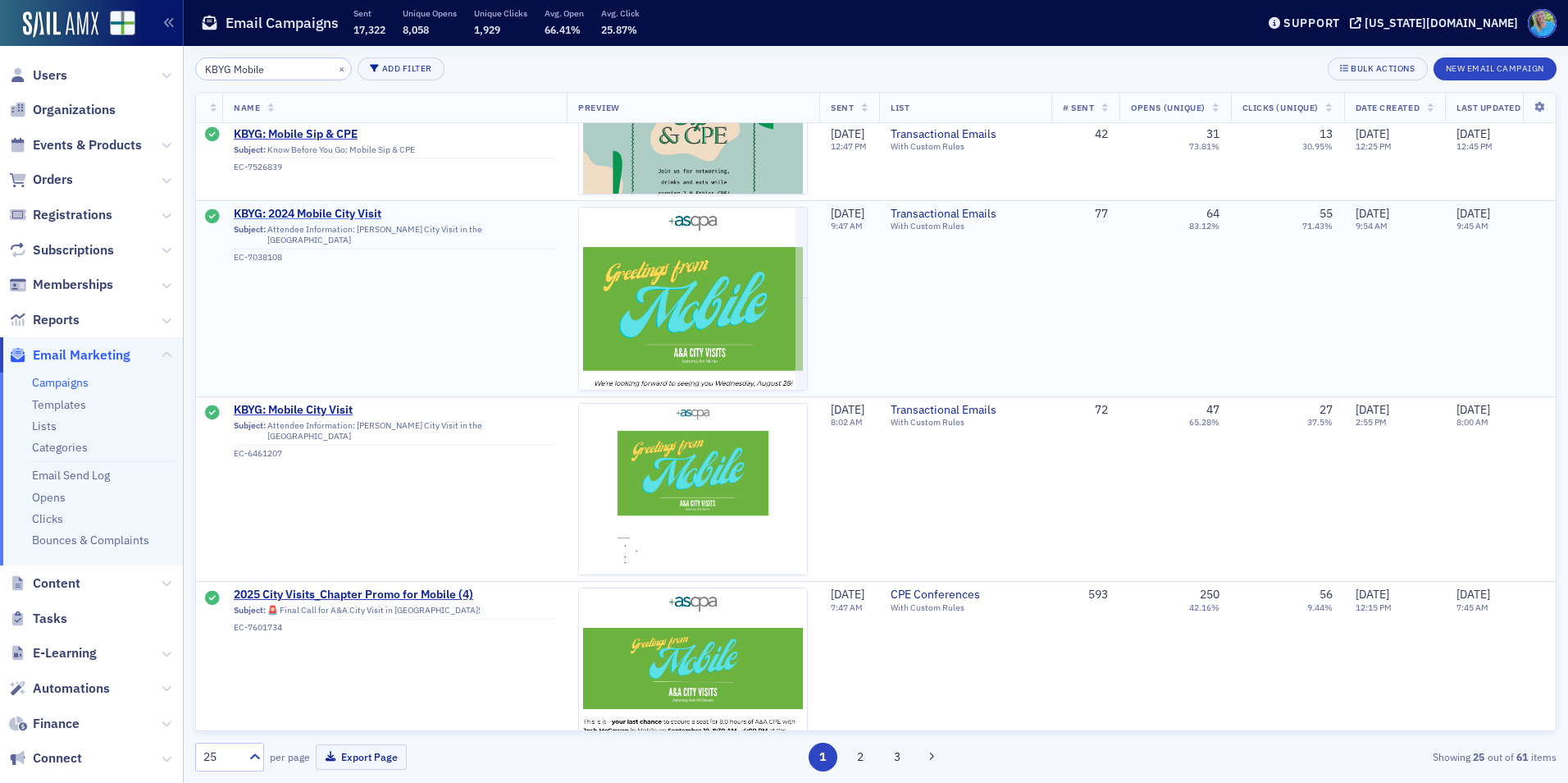
type input "KBYG Mobile"
click at [326, 219] on span "KBYG: 2024 Mobile City Visit" at bounding box center [394, 214] width 321 height 15
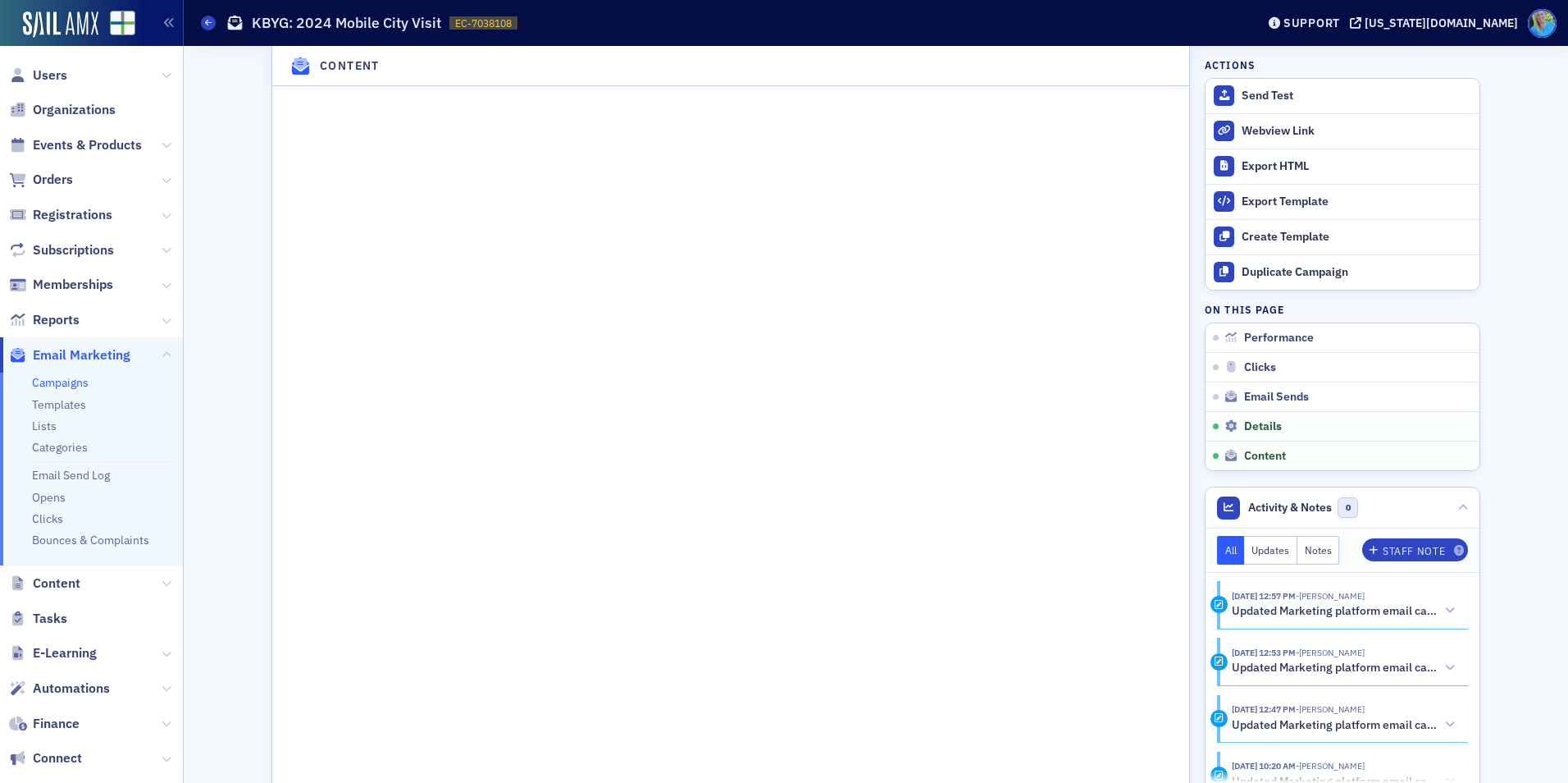
scroll to position [2419, 0]
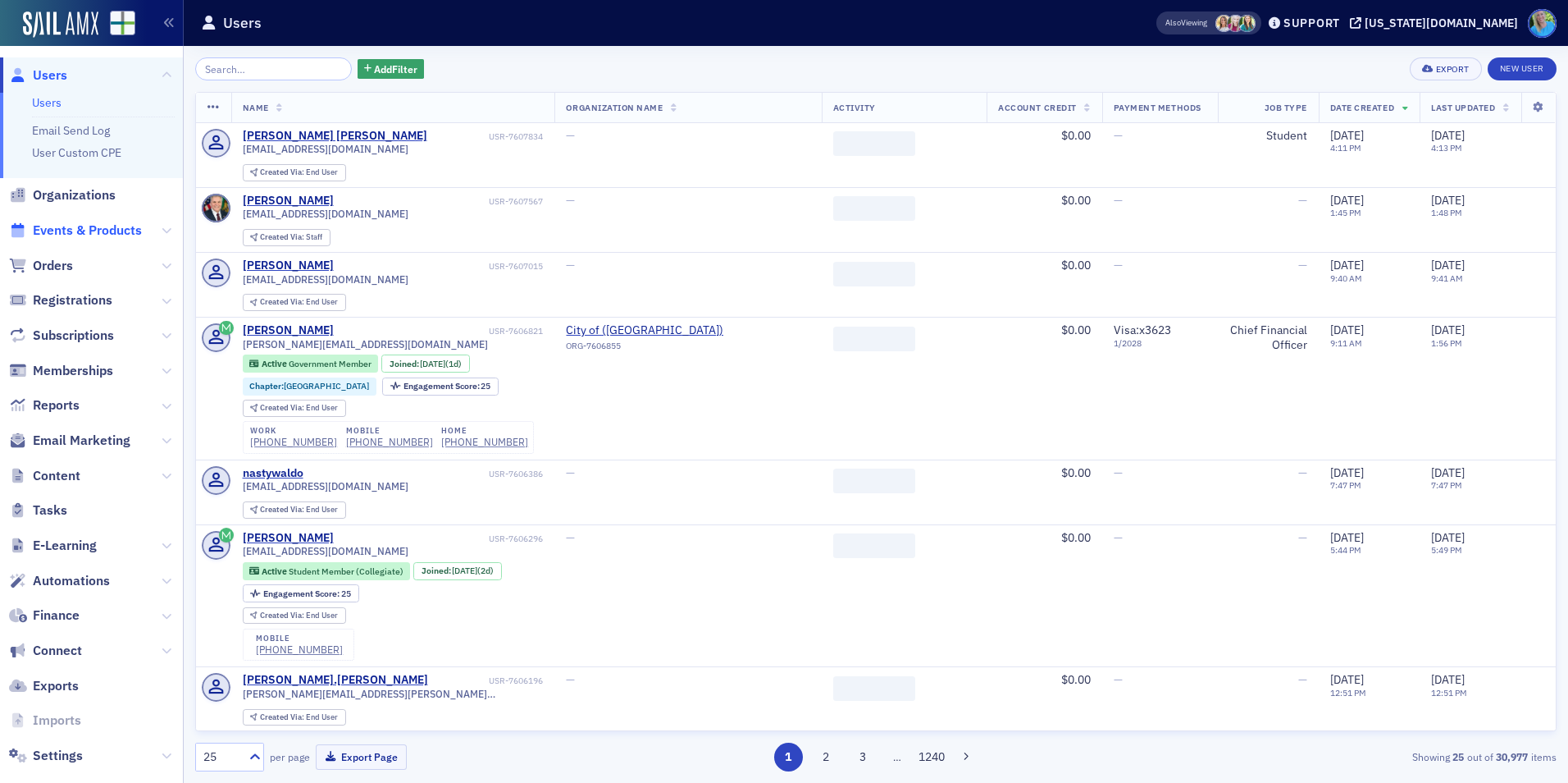
click at [107, 232] on span "Events & Products" at bounding box center [87, 230] width 109 height 18
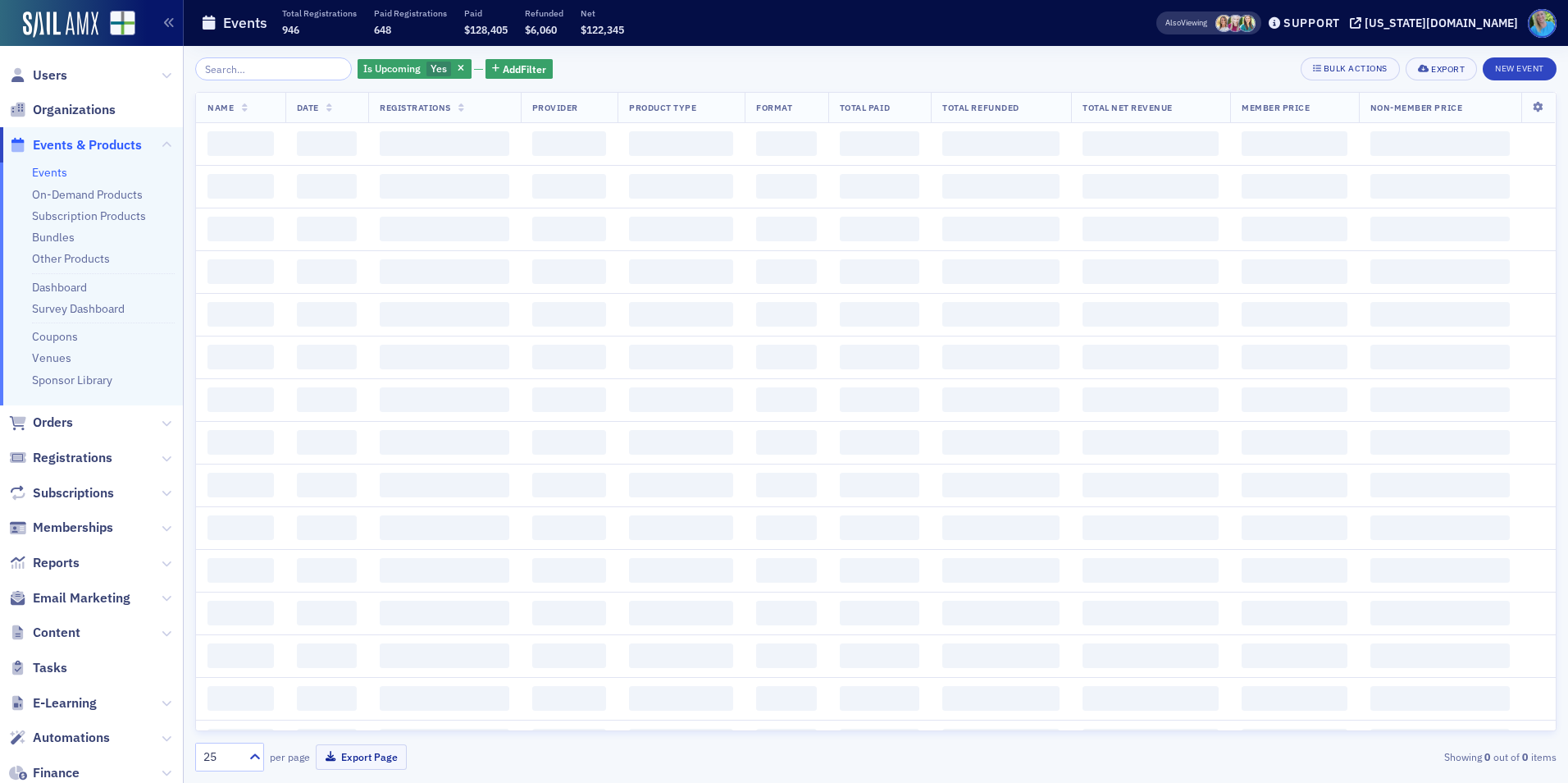
click at [247, 71] on input "search" at bounding box center [273, 69] width 157 height 23
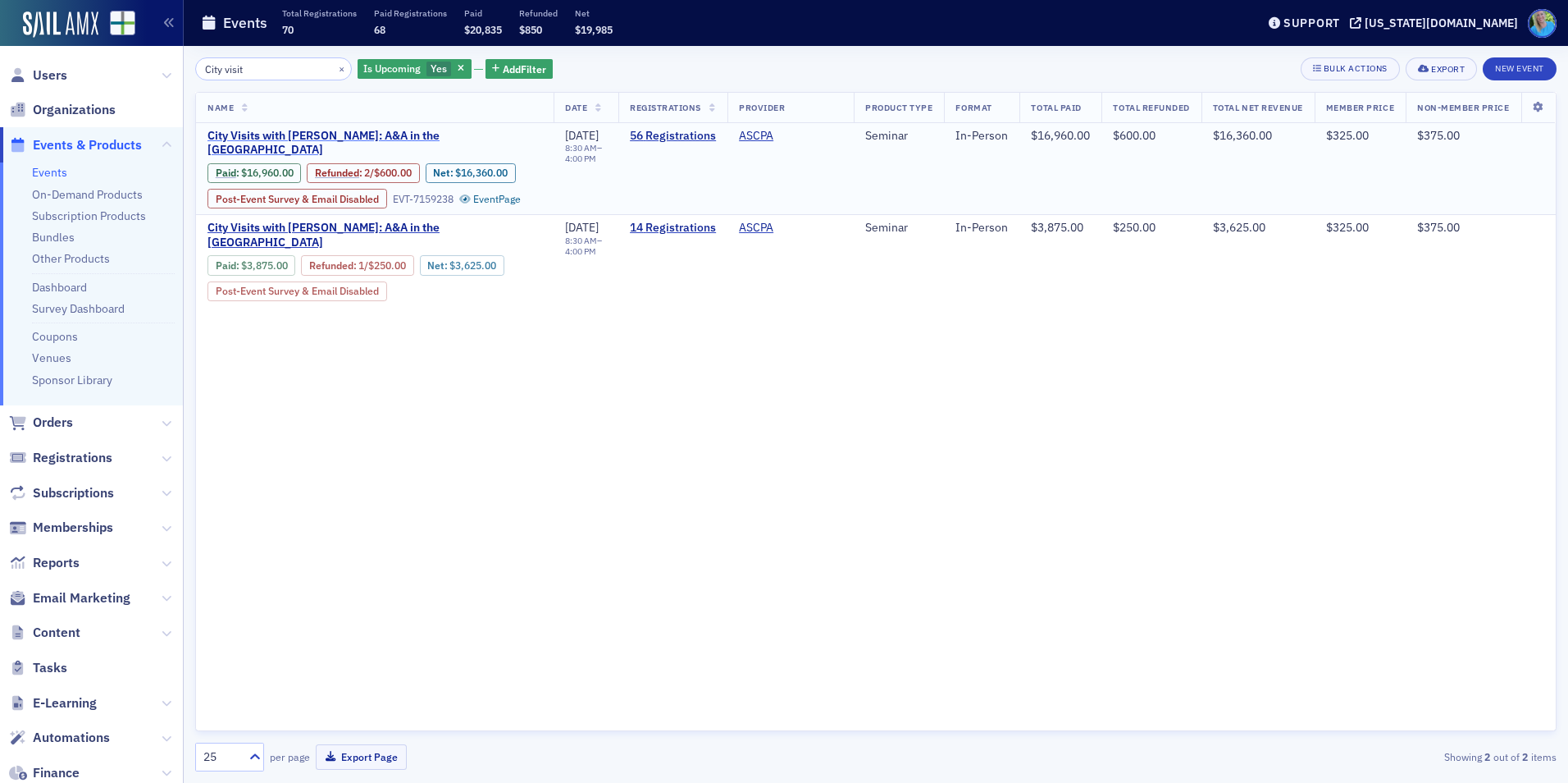
type input "City visit"
click at [389, 129] on span "City Visits with [PERSON_NAME]: A&A in the [GEOGRAPHIC_DATA]" at bounding box center [374, 143] width 334 height 29
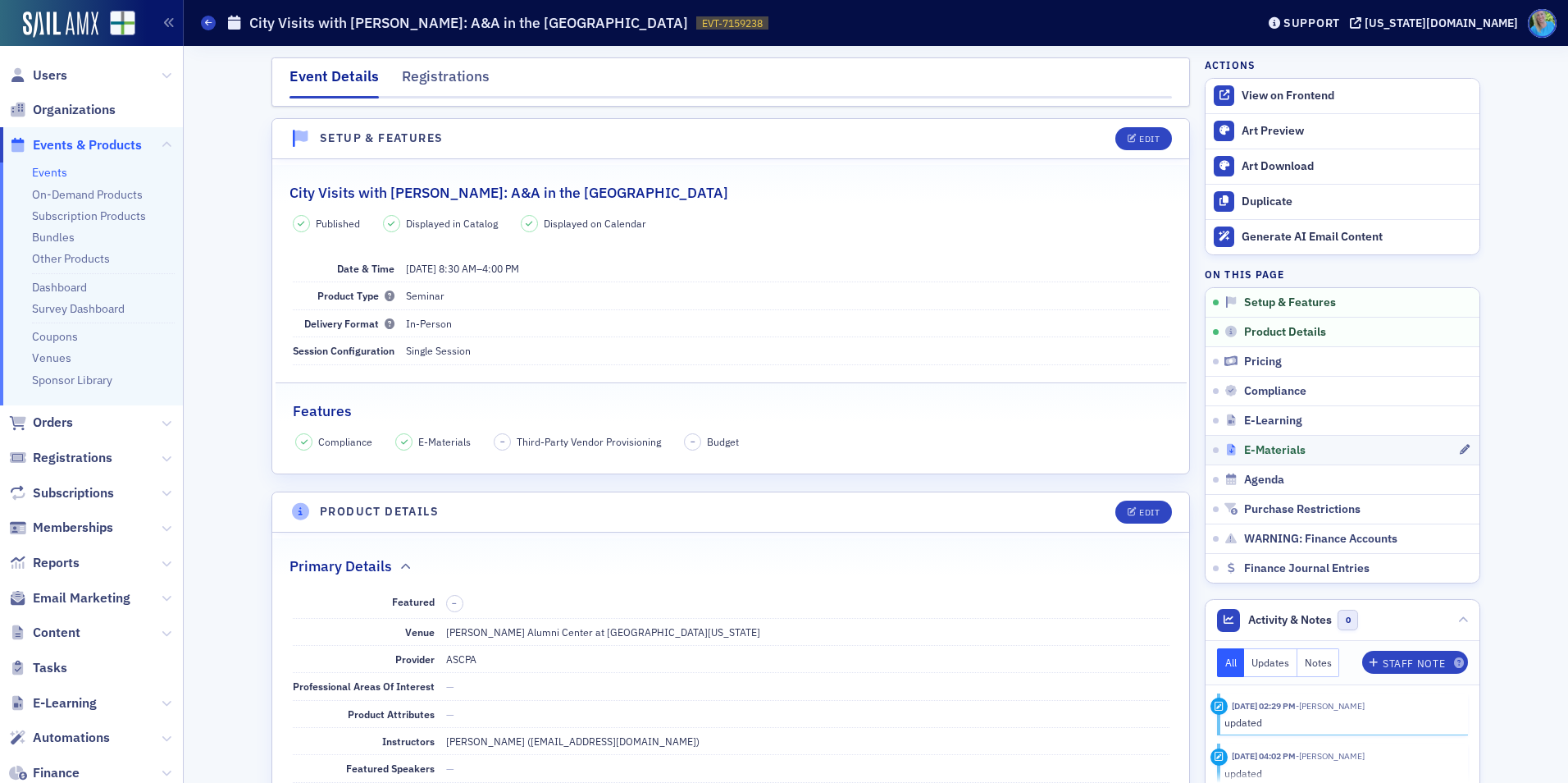
click at [1258, 448] on span "E-Materials" at bounding box center [1274, 450] width 61 height 15
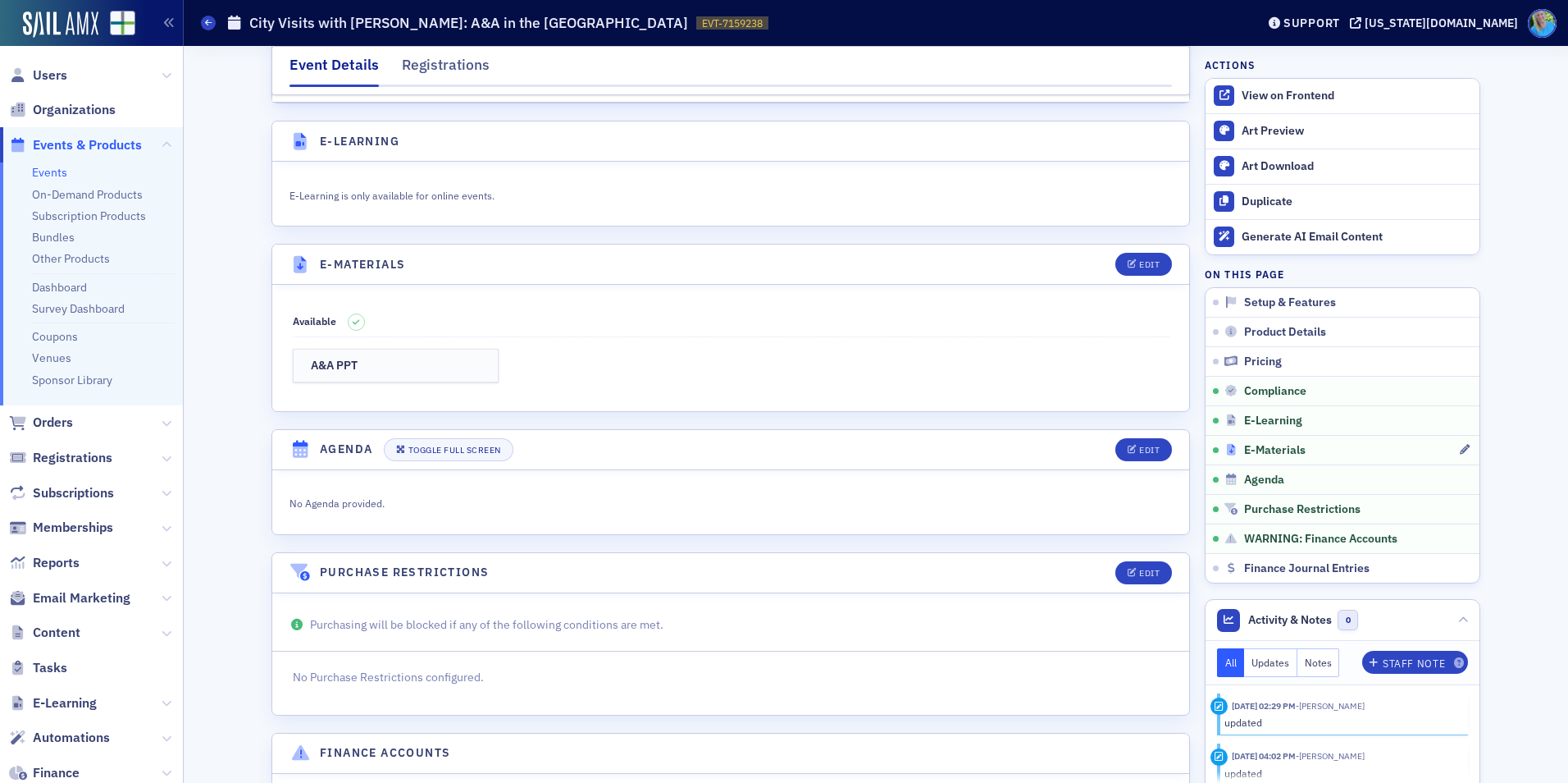
scroll to position [2332, 0]
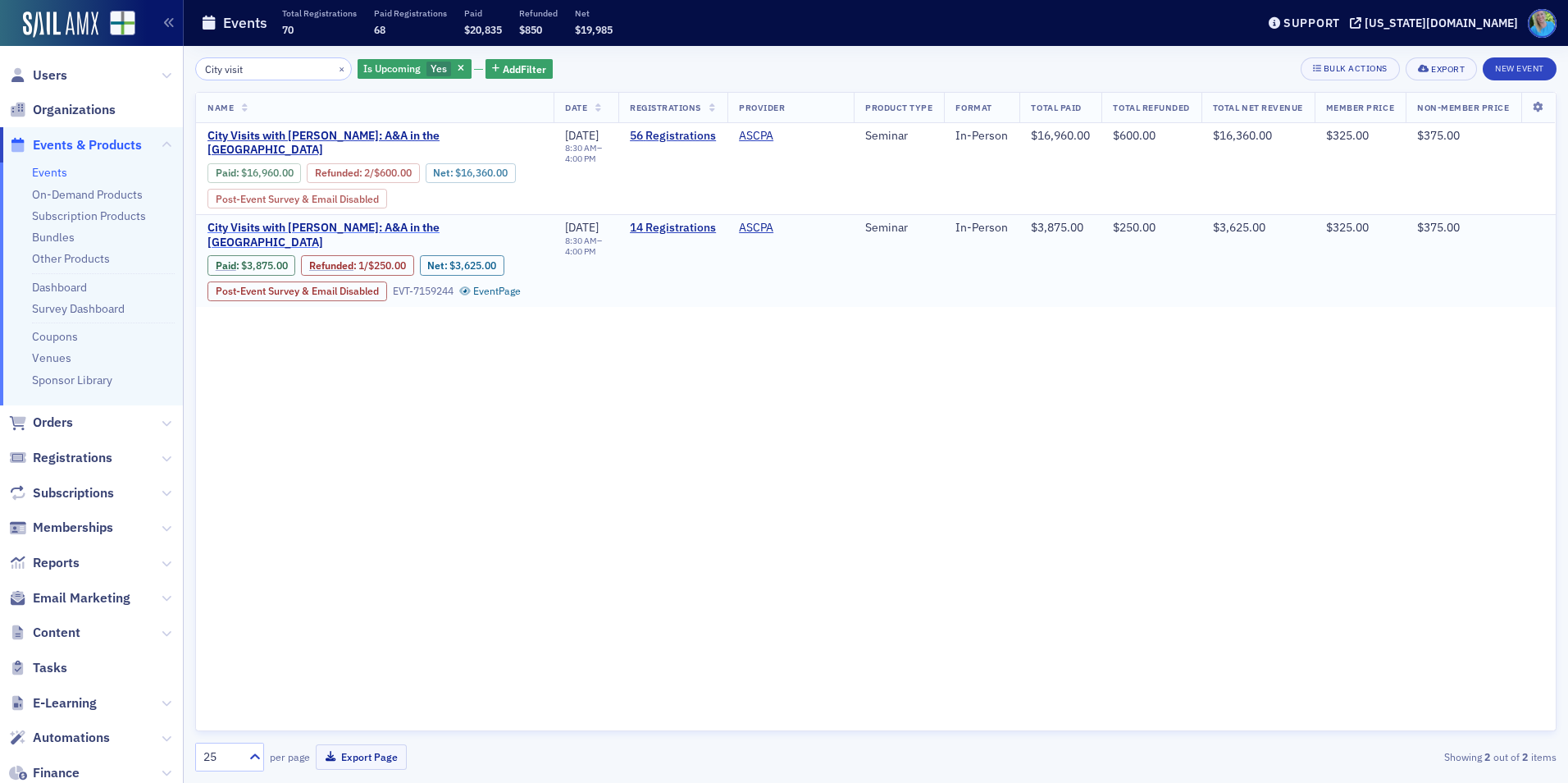
click at [391, 228] on span "City Visits with [PERSON_NAME]: A&A in the [GEOGRAPHIC_DATA]" at bounding box center [374, 234] width 334 height 29
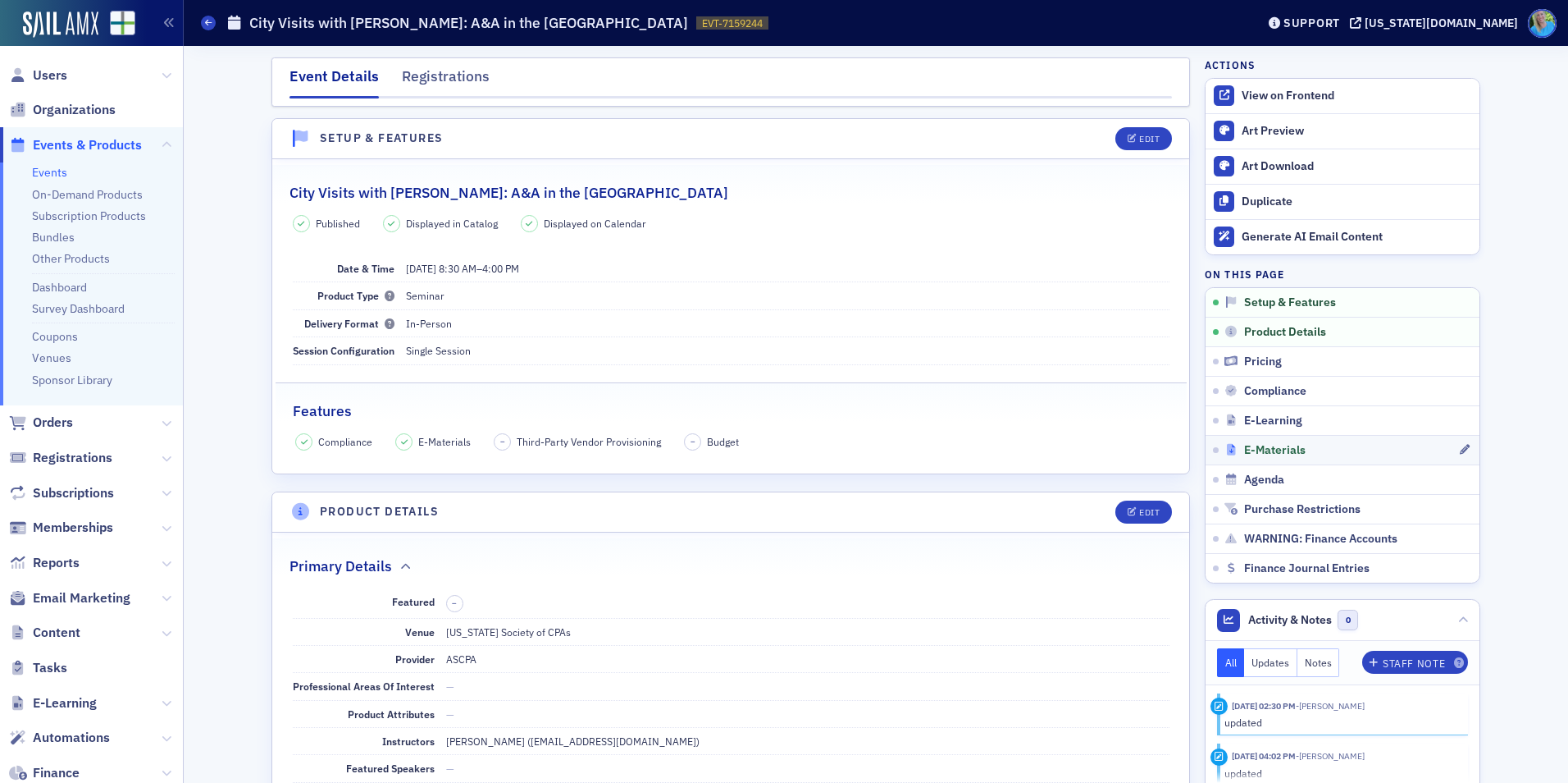
click at [1282, 448] on span "E-Materials" at bounding box center [1274, 450] width 61 height 15
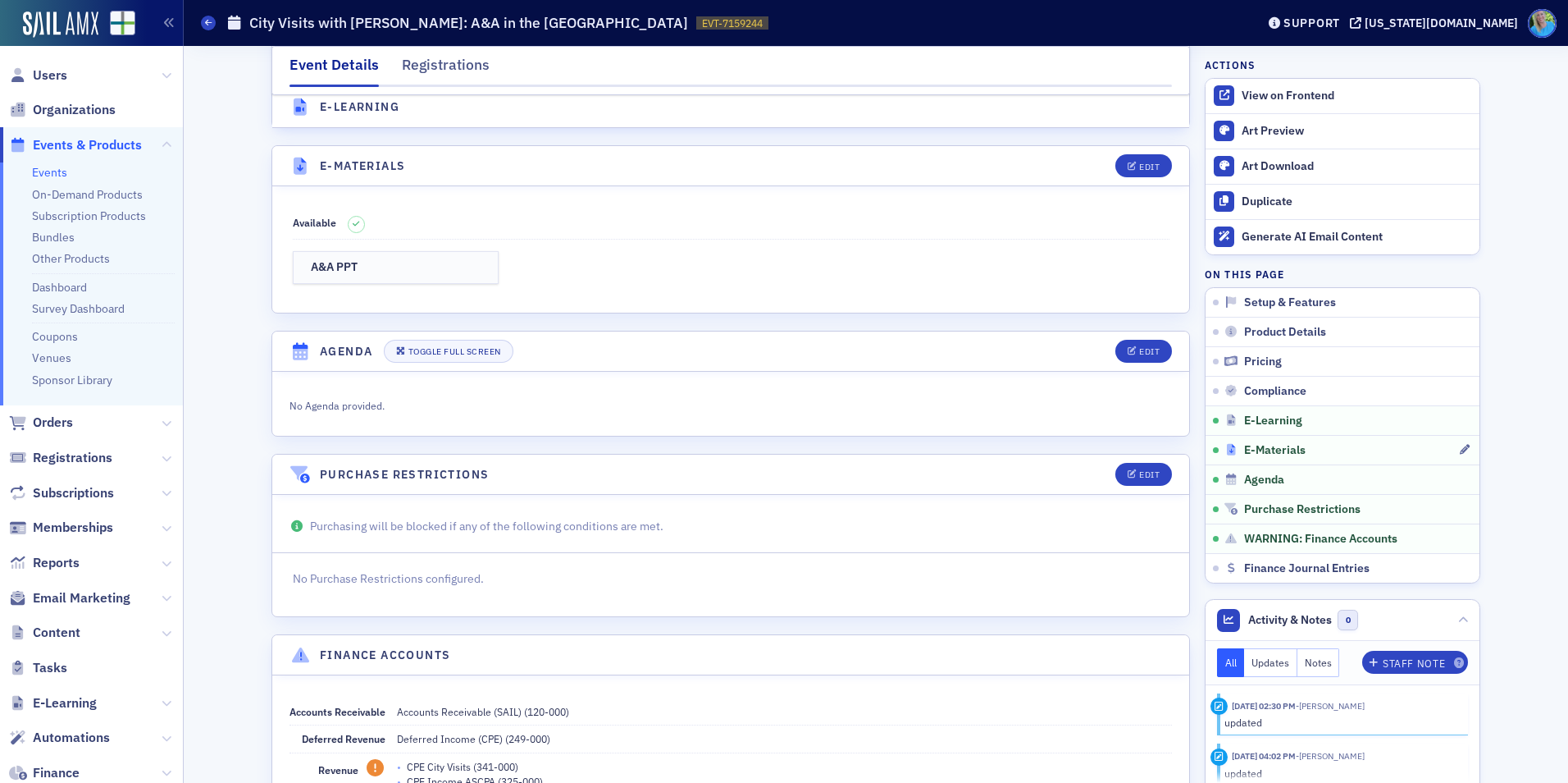
scroll to position [2332, 0]
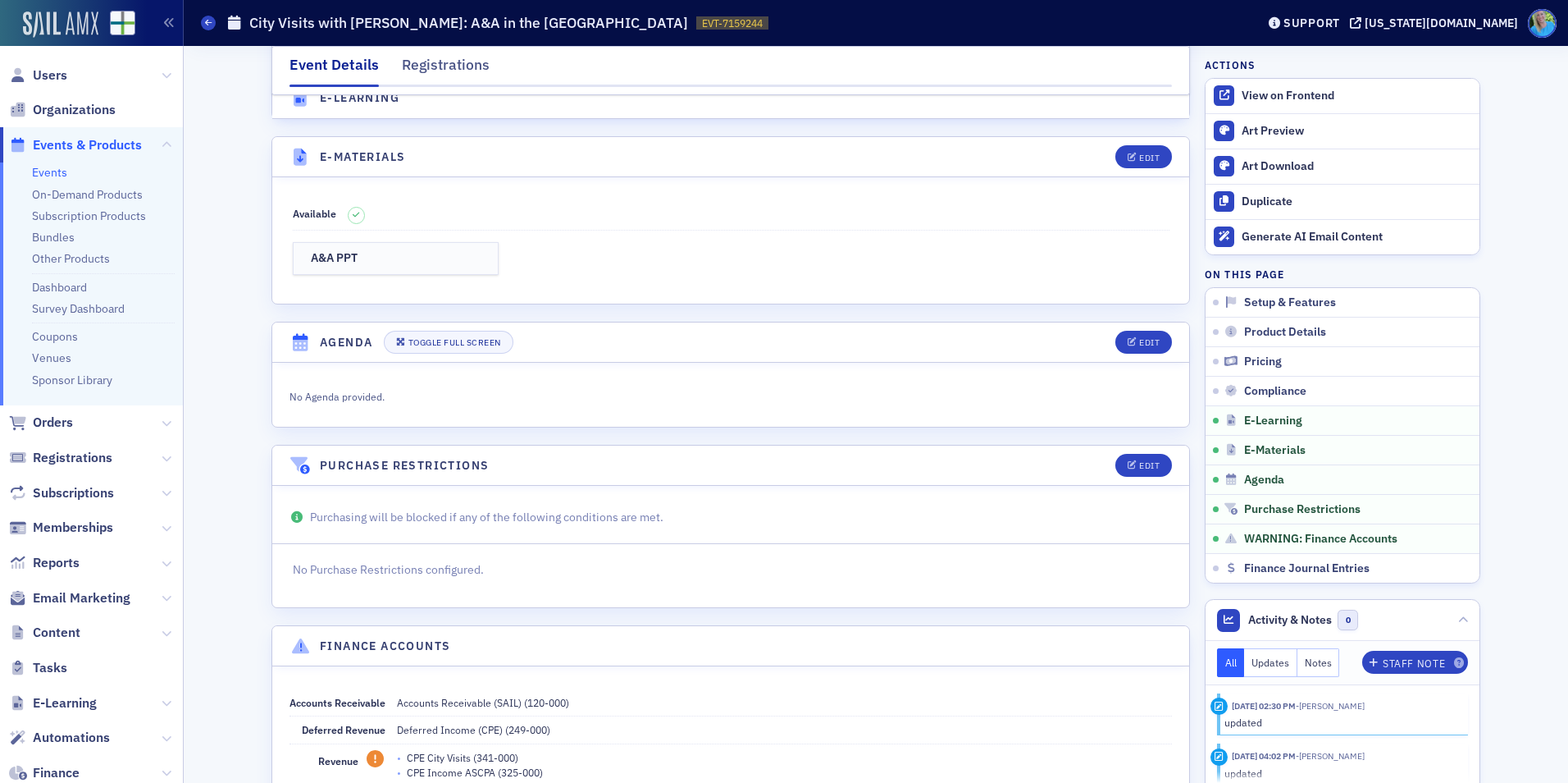
click at [68, 25] on img at bounding box center [60, 24] width 75 height 26
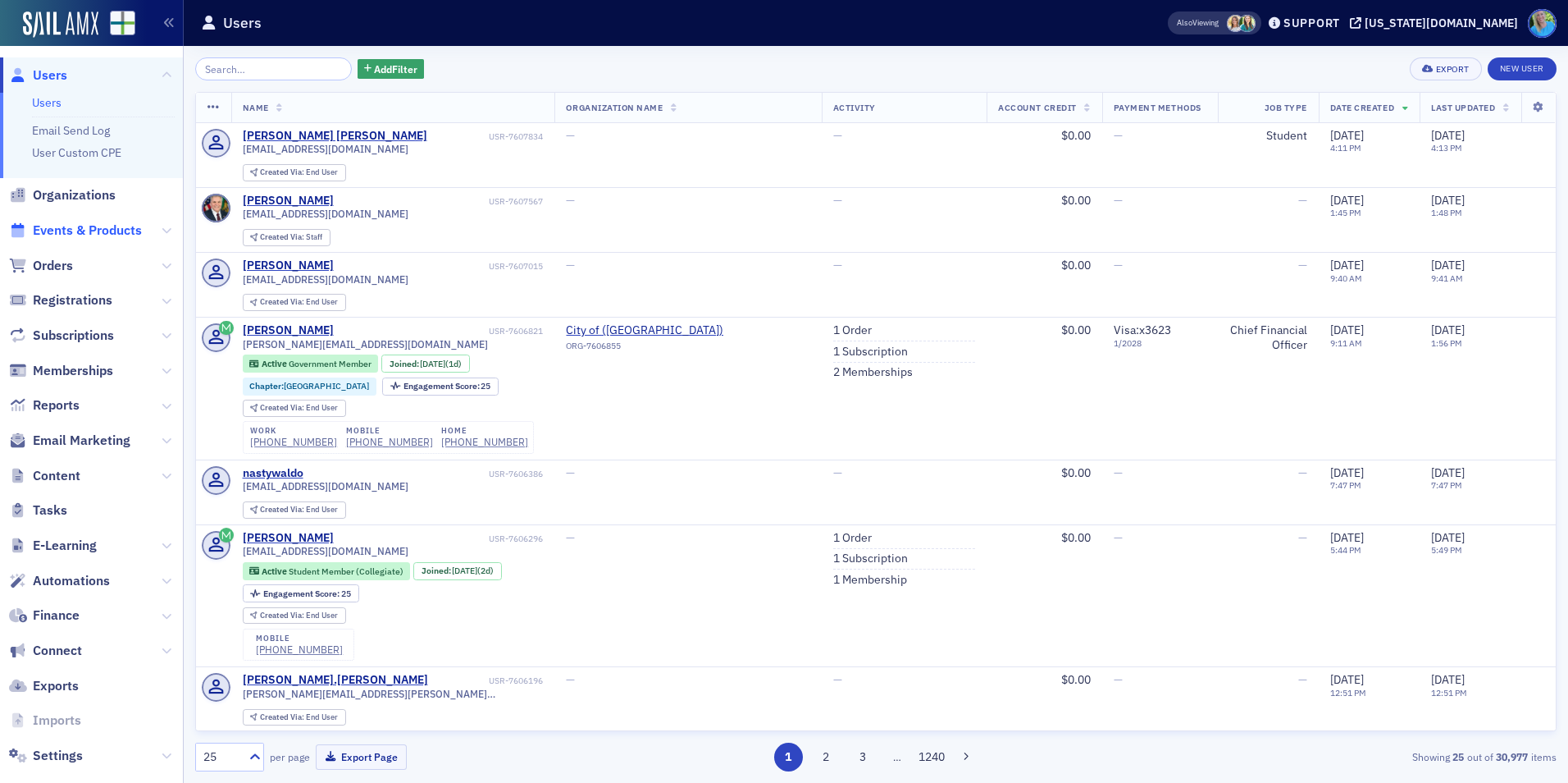
click at [117, 230] on span "Events & Products" at bounding box center [87, 230] width 109 height 18
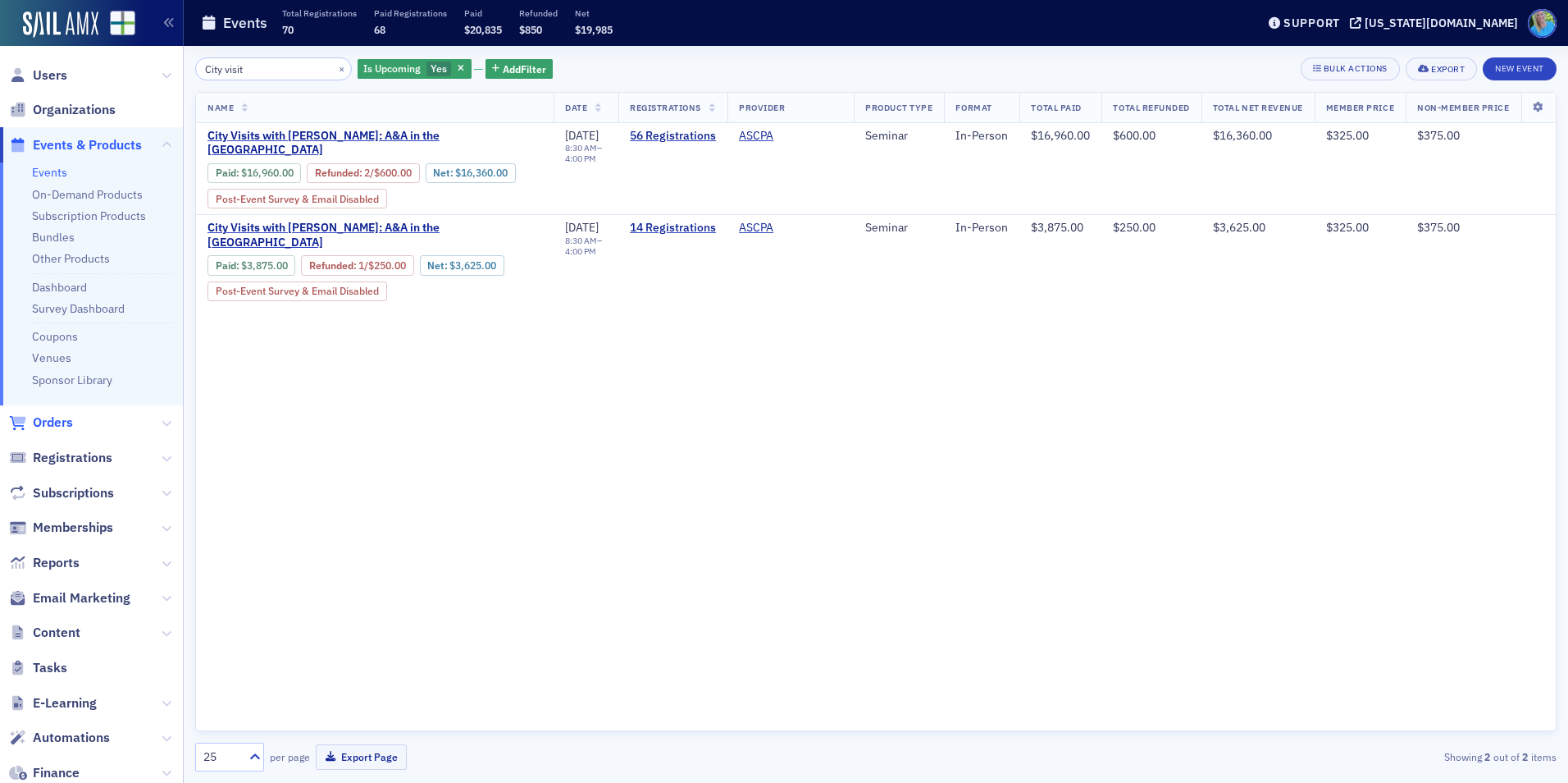
click at [61, 424] on span "Orders" at bounding box center [52, 422] width 40 height 18
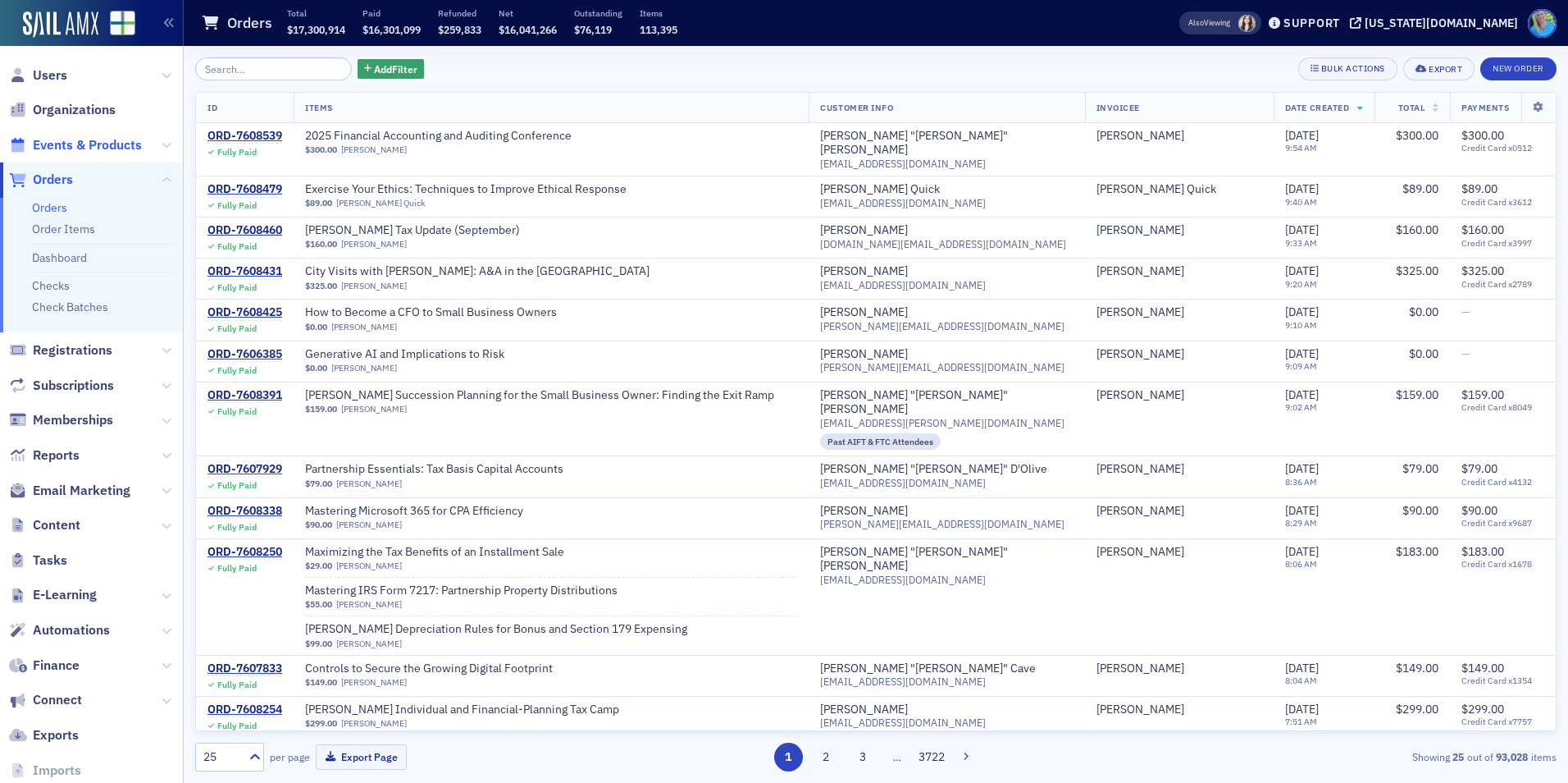
click at [119, 143] on span "Events & Products" at bounding box center [87, 145] width 109 height 18
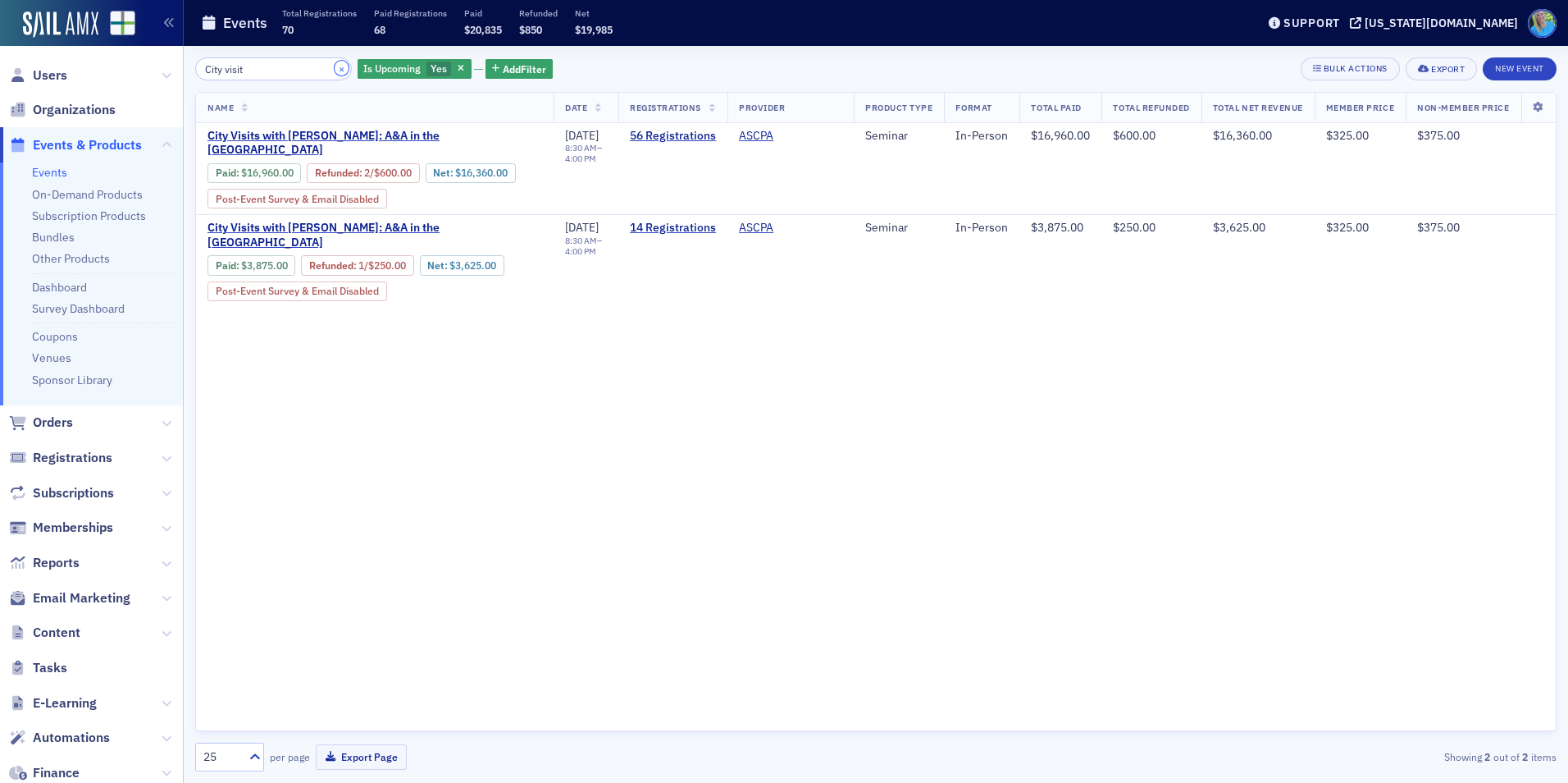
click at [334, 71] on button "×" at bounding box center [342, 69] width 15 height 15
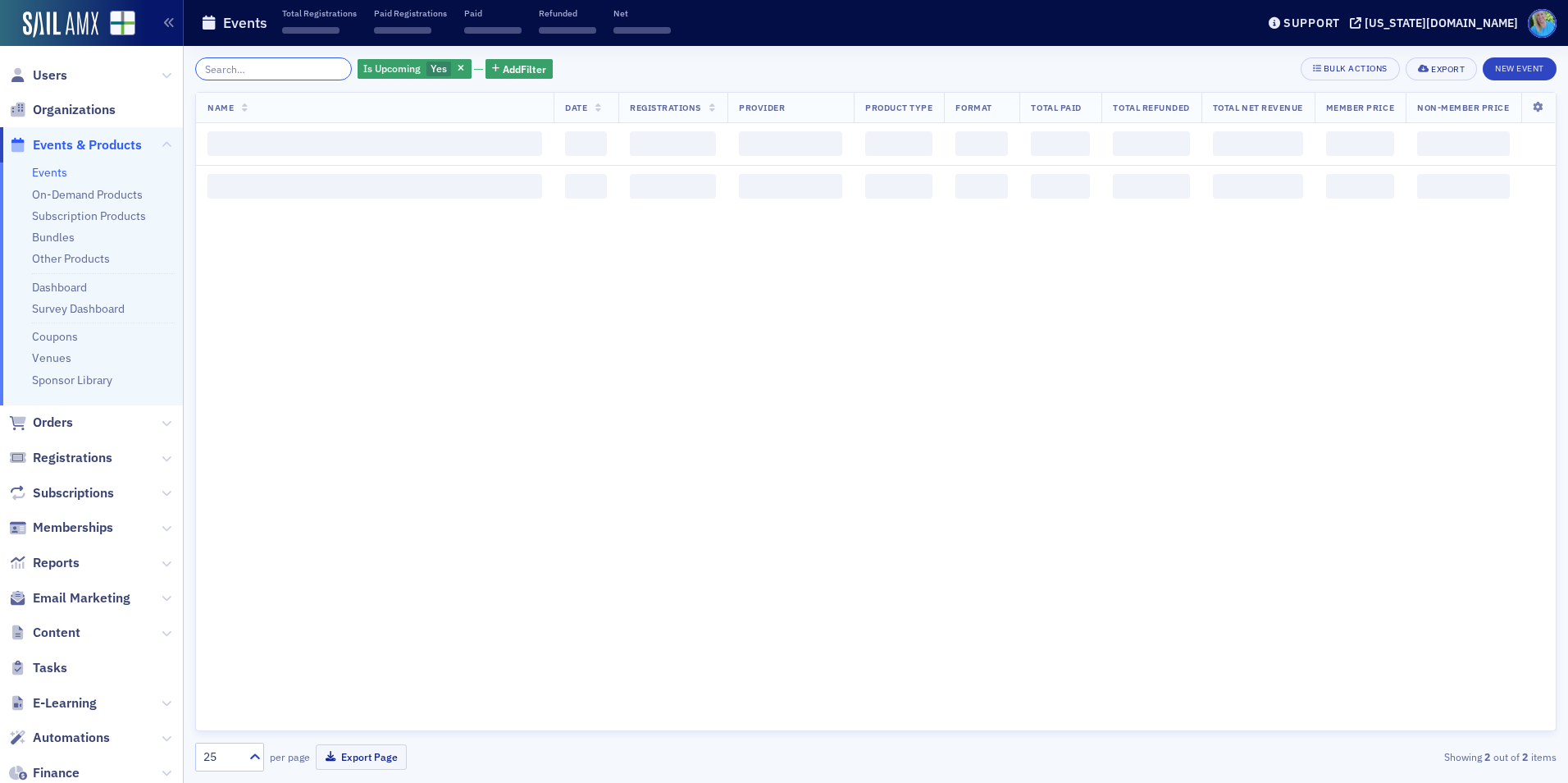
click at [318, 68] on input "search" at bounding box center [273, 69] width 157 height 23
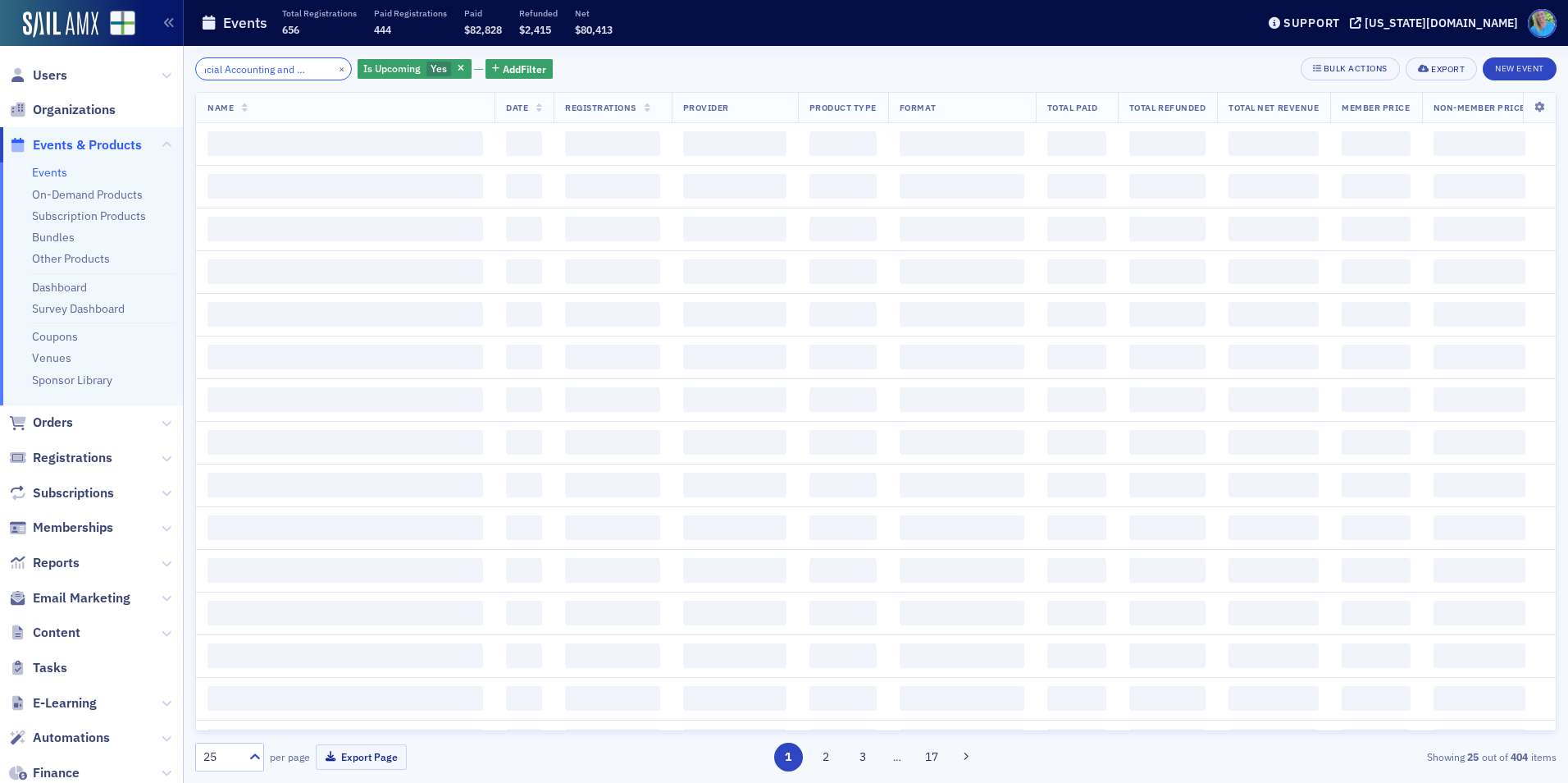
scroll to position [0, 45]
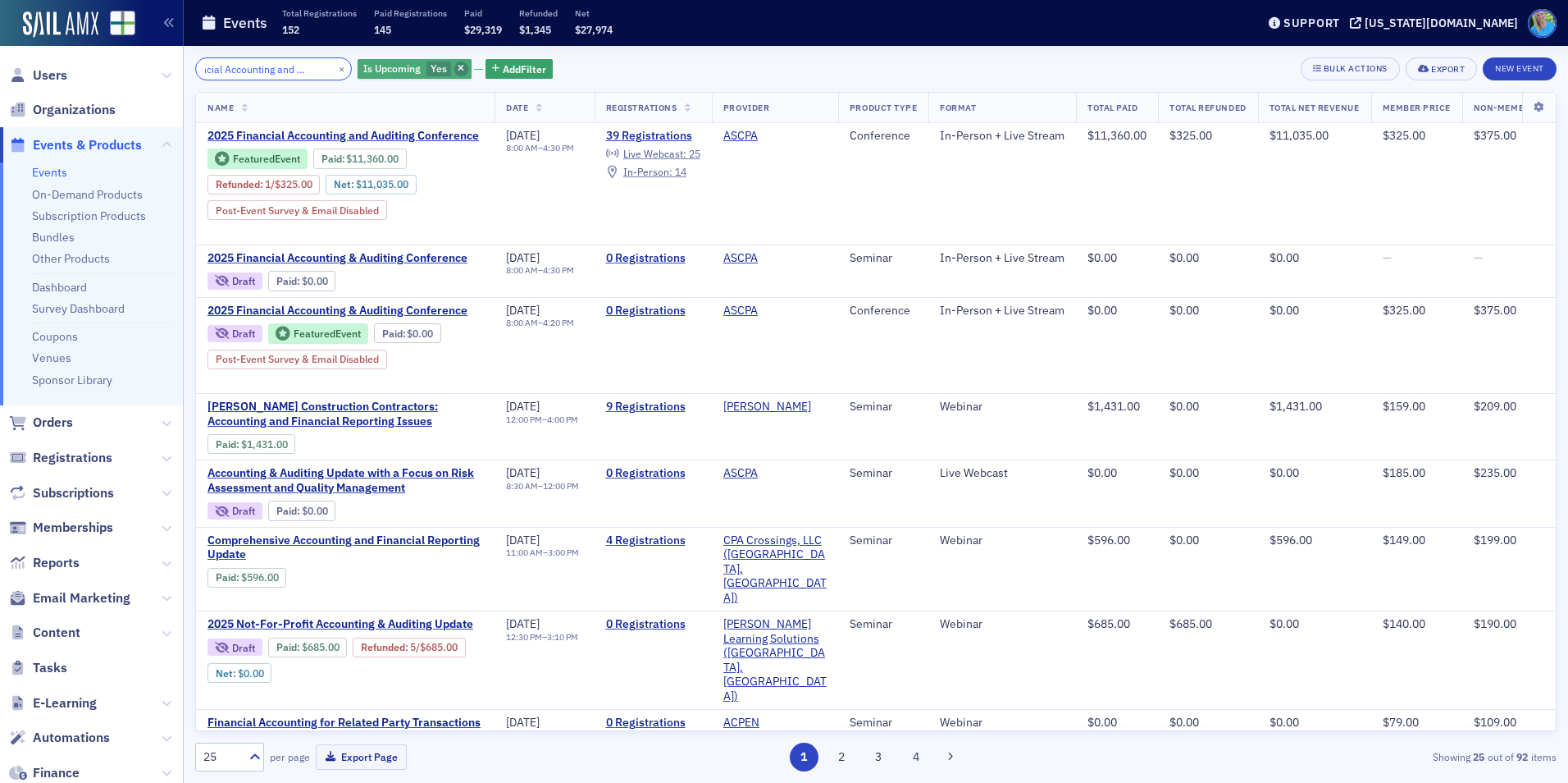
type input "Financial Accounting and Auditing"
click at [458, 70] on icon "button" at bounding box center [460, 69] width 6 height 9
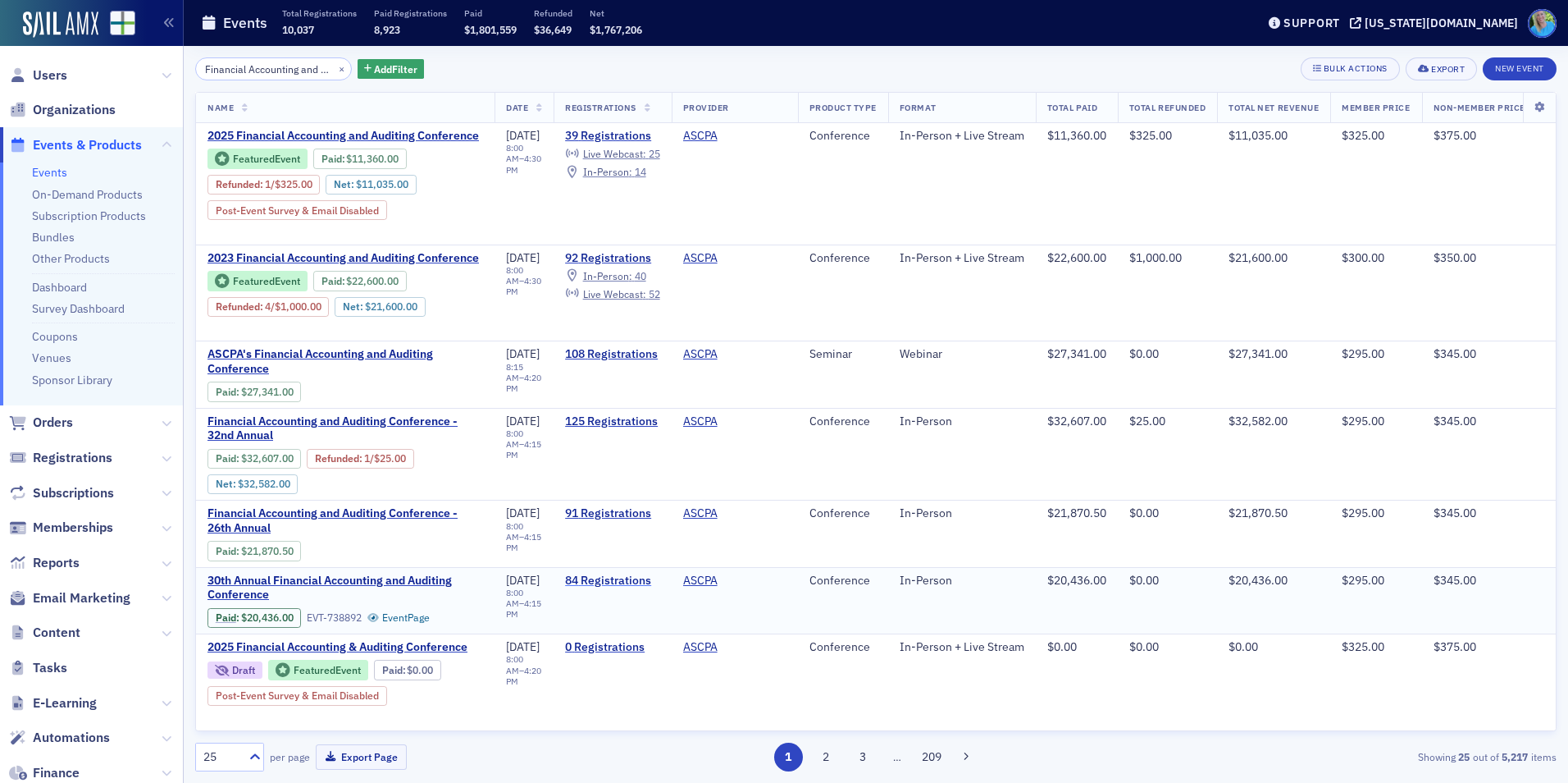
click at [648, 577] on link "84 Registrations" at bounding box center [612, 581] width 94 height 15
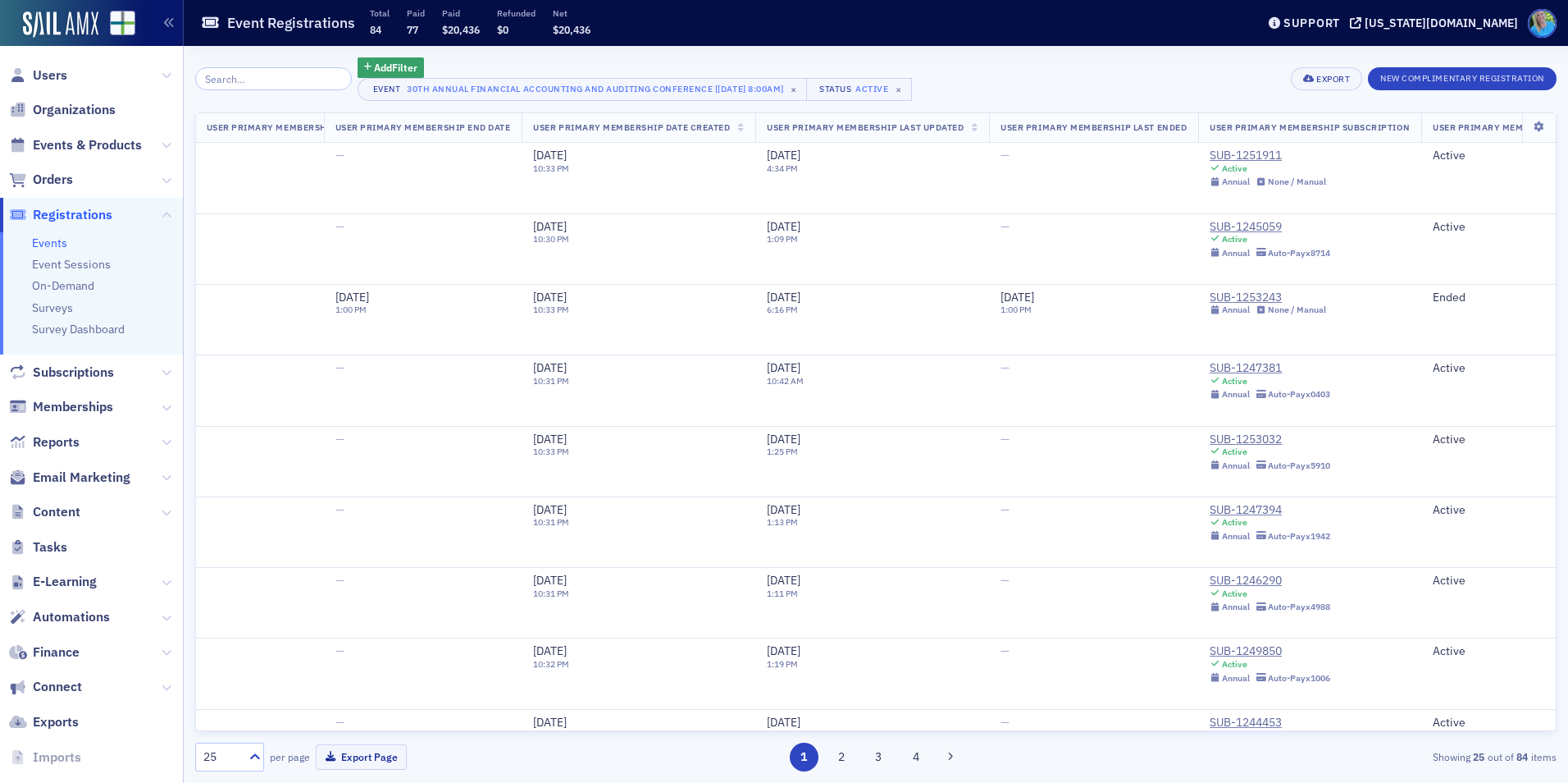
scroll to position [0, 5482]
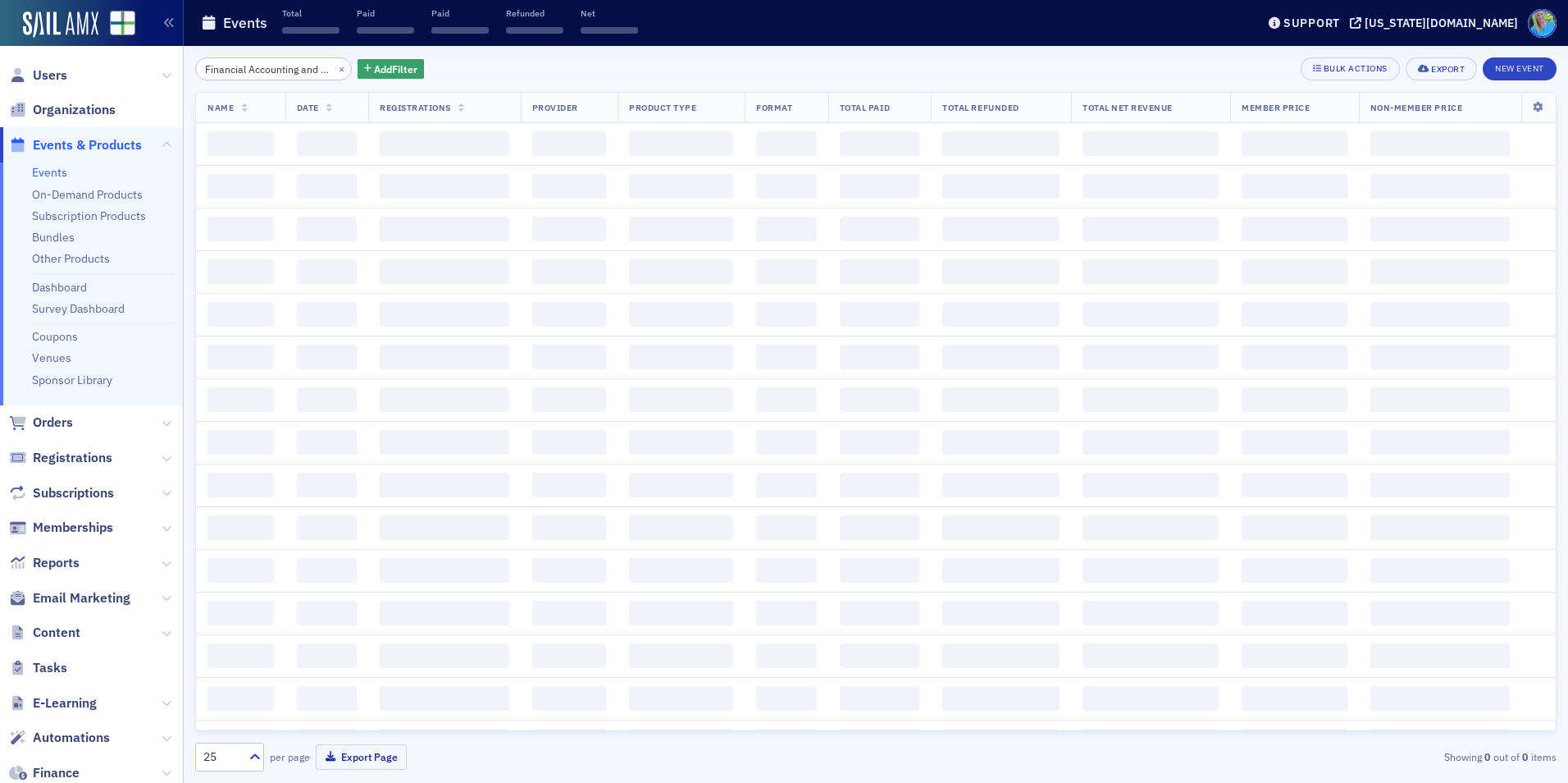
scroll to position [0, 45]
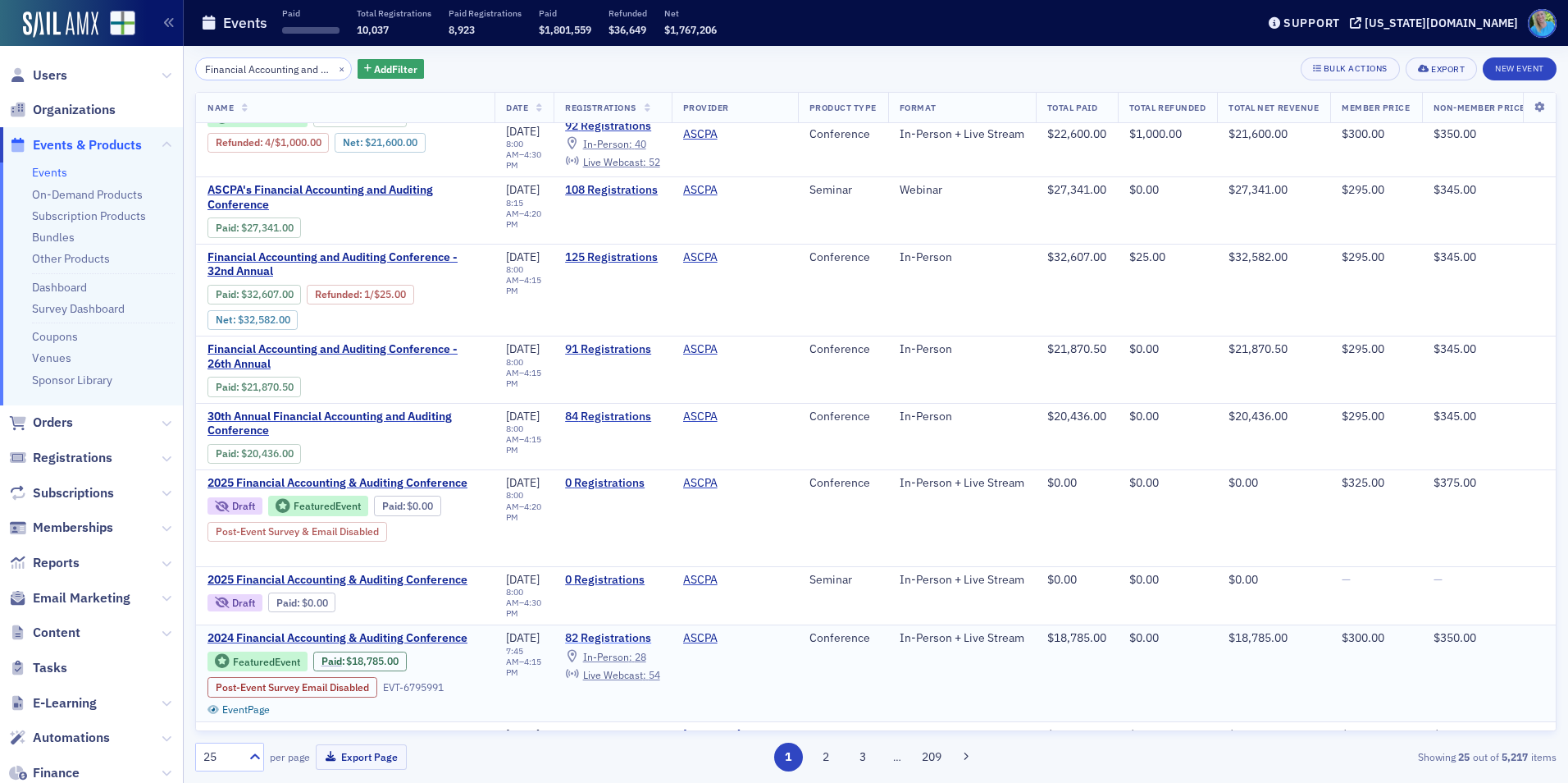
click at [634, 633] on link "82 Registrations" at bounding box center [612, 638] width 94 height 15
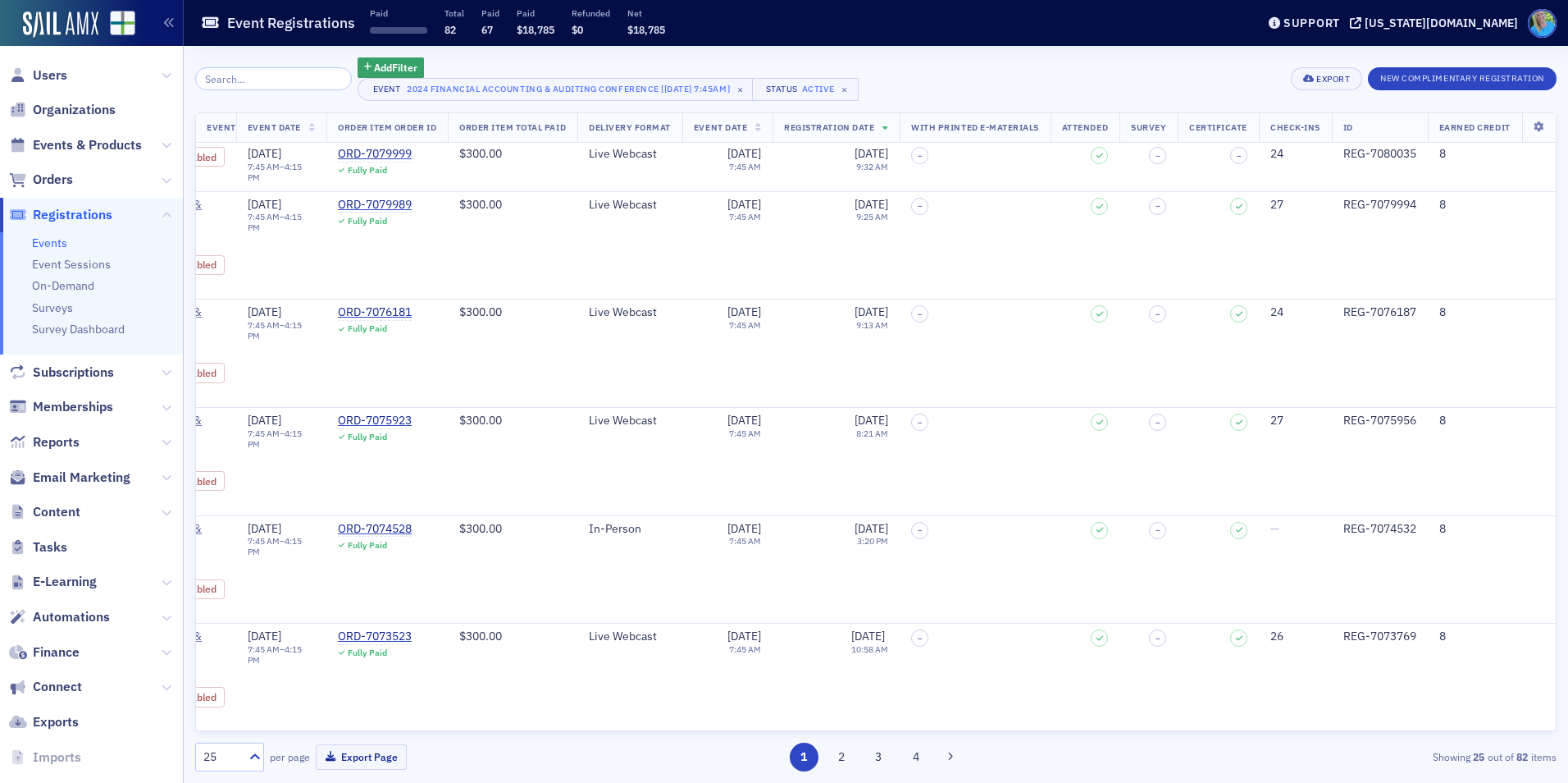
scroll to position [2124, 5494]
click at [874, 762] on button "3" at bounding box center [878, 756] width 29 height 29
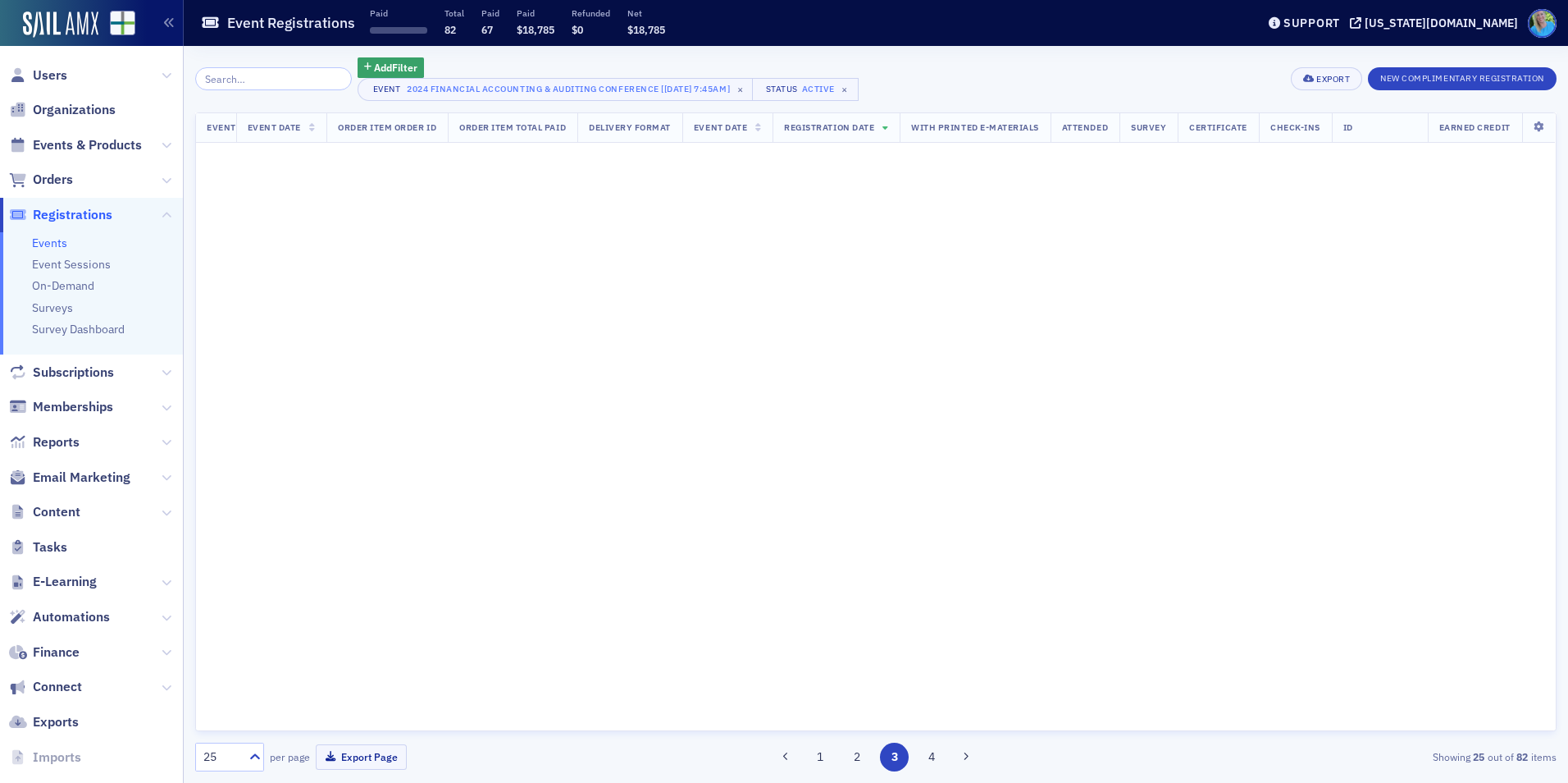
scroll to position [0, 5494]
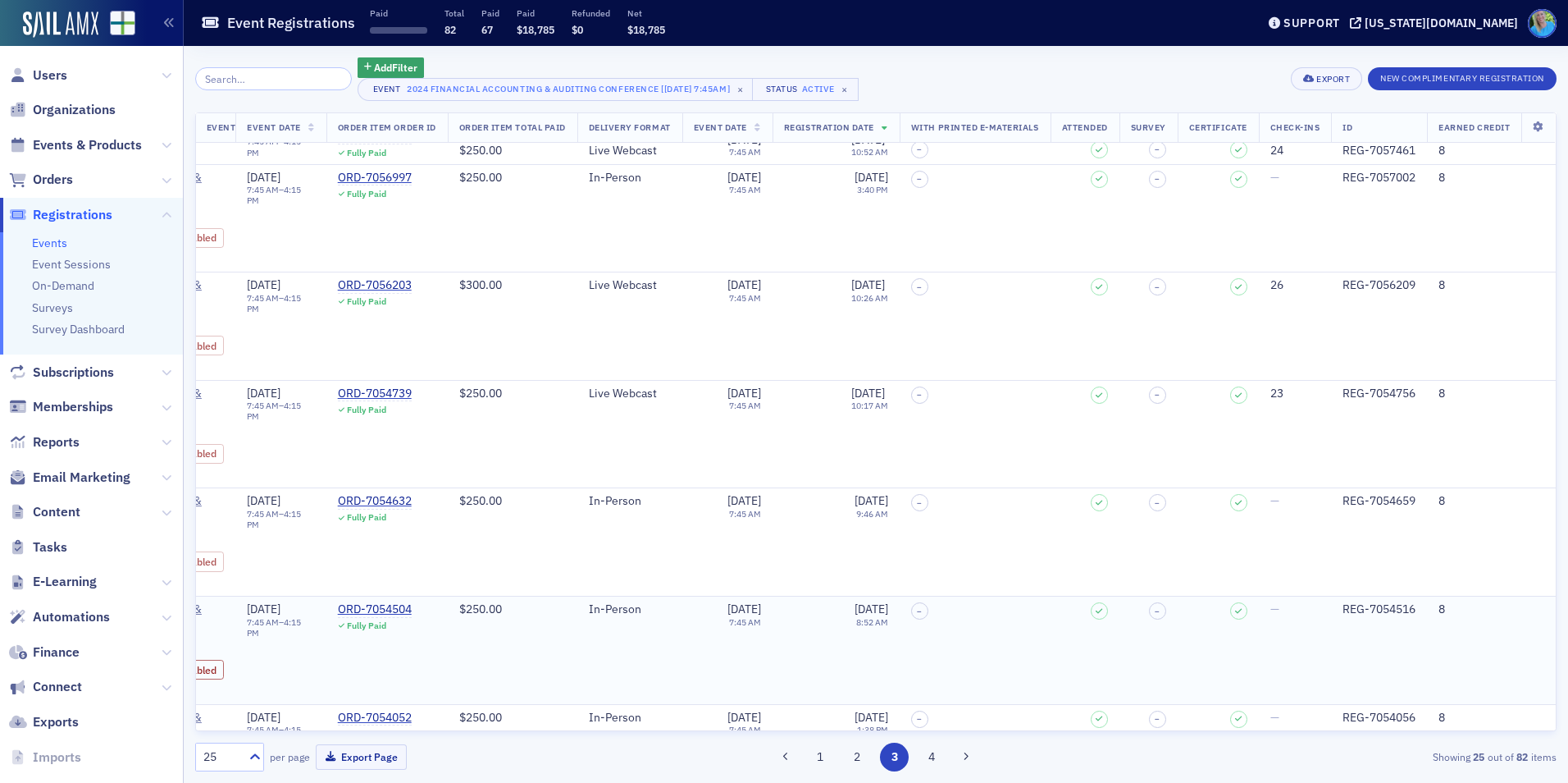
scroll to position [246, 5494]
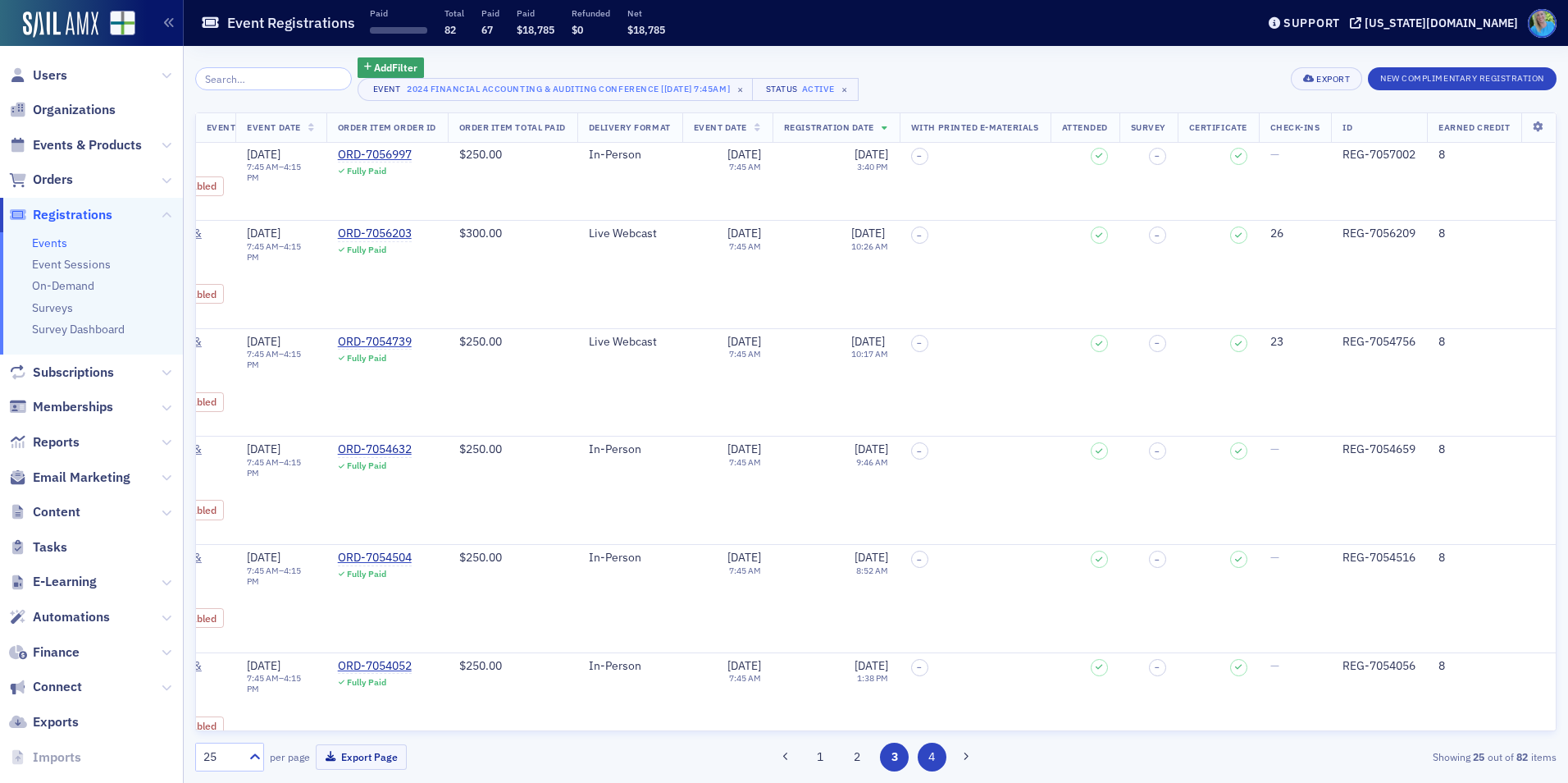
click at [929, 750] on button "4" at bounding box center [932, 756] width 29 height 29
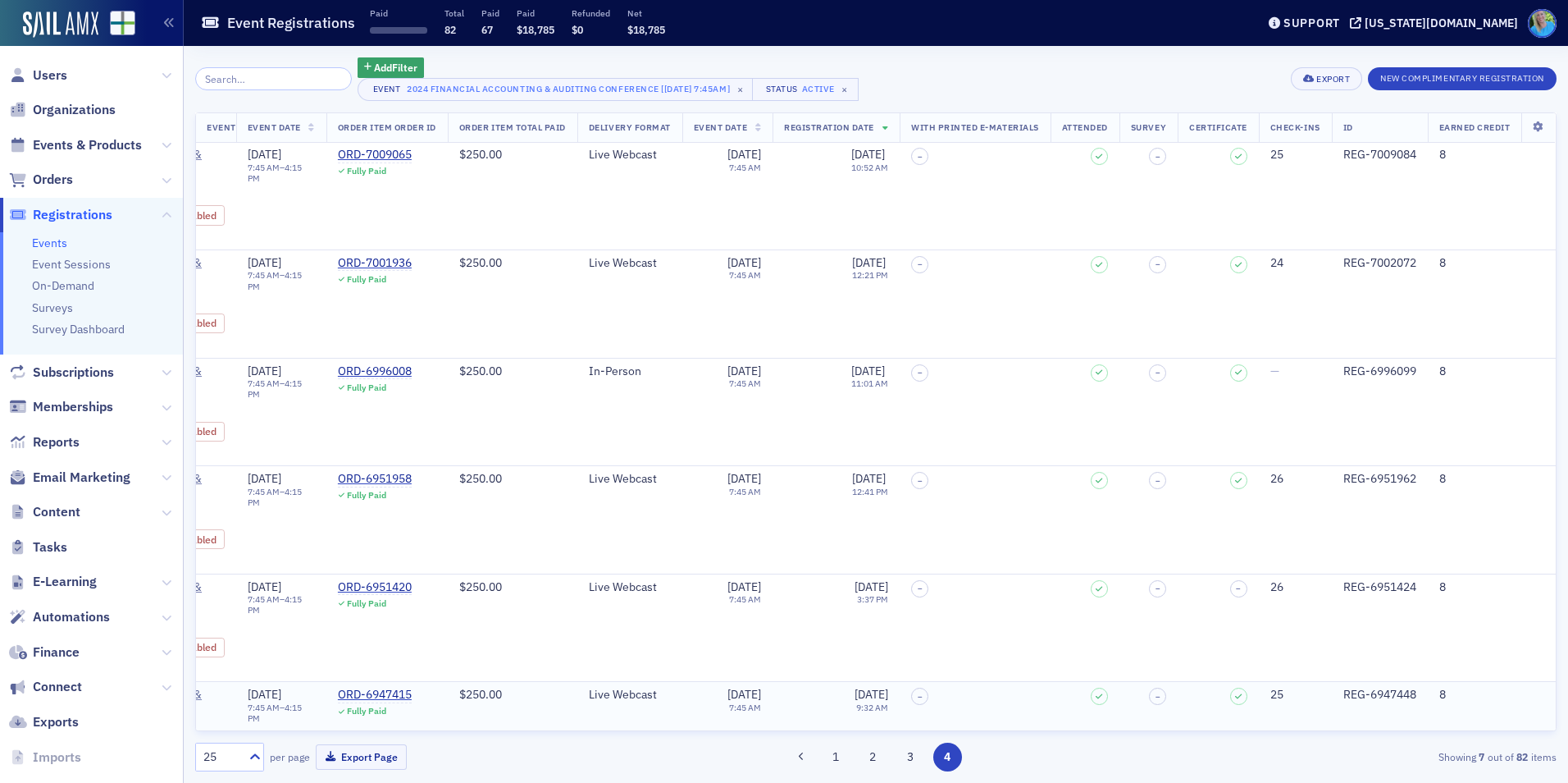
scroll to position [0, 5409]
click at [916, 753] on button "3" at bounding box center [909, 756] width 29 height 29
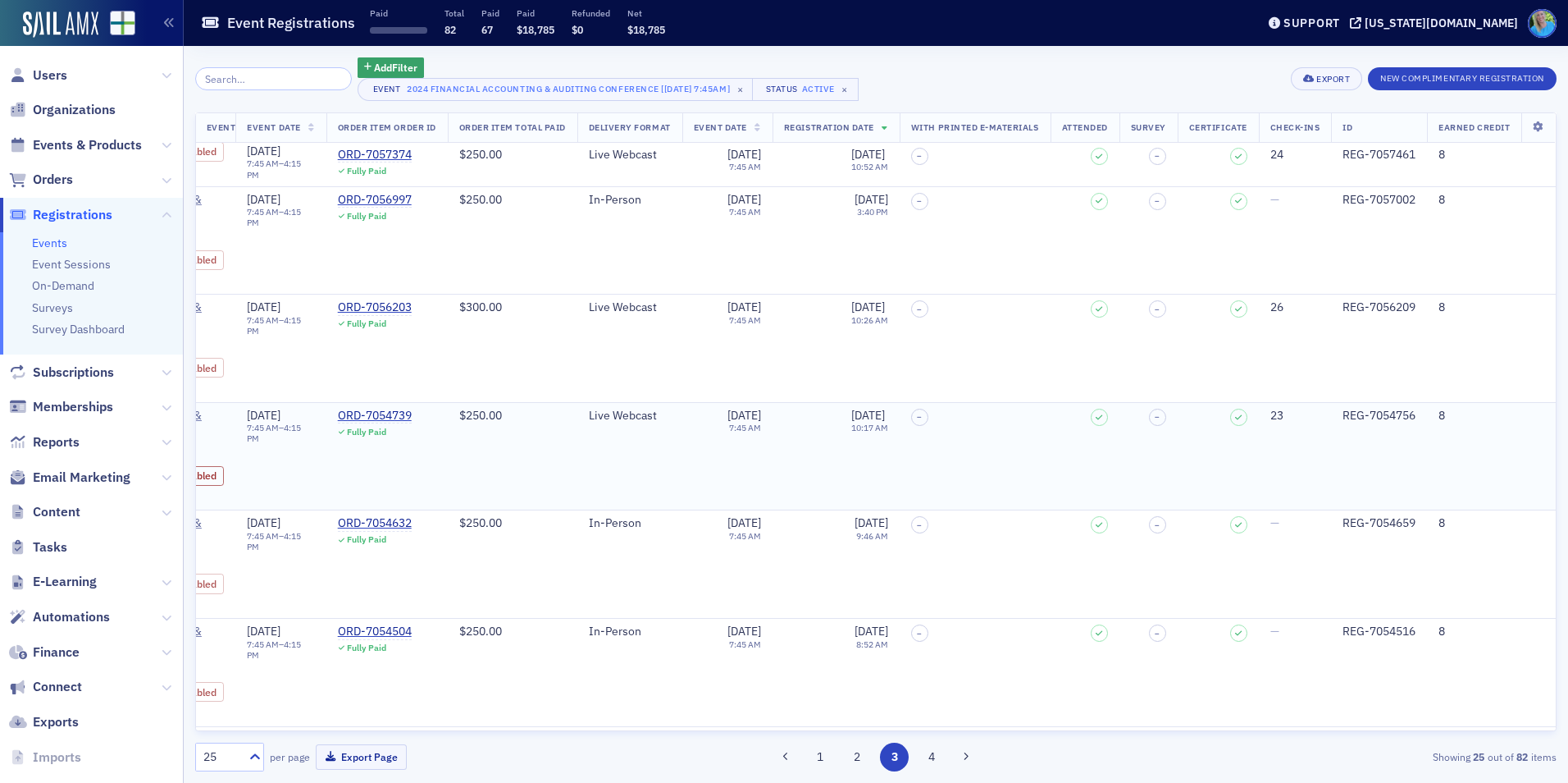
scroll to position [154, 5409]
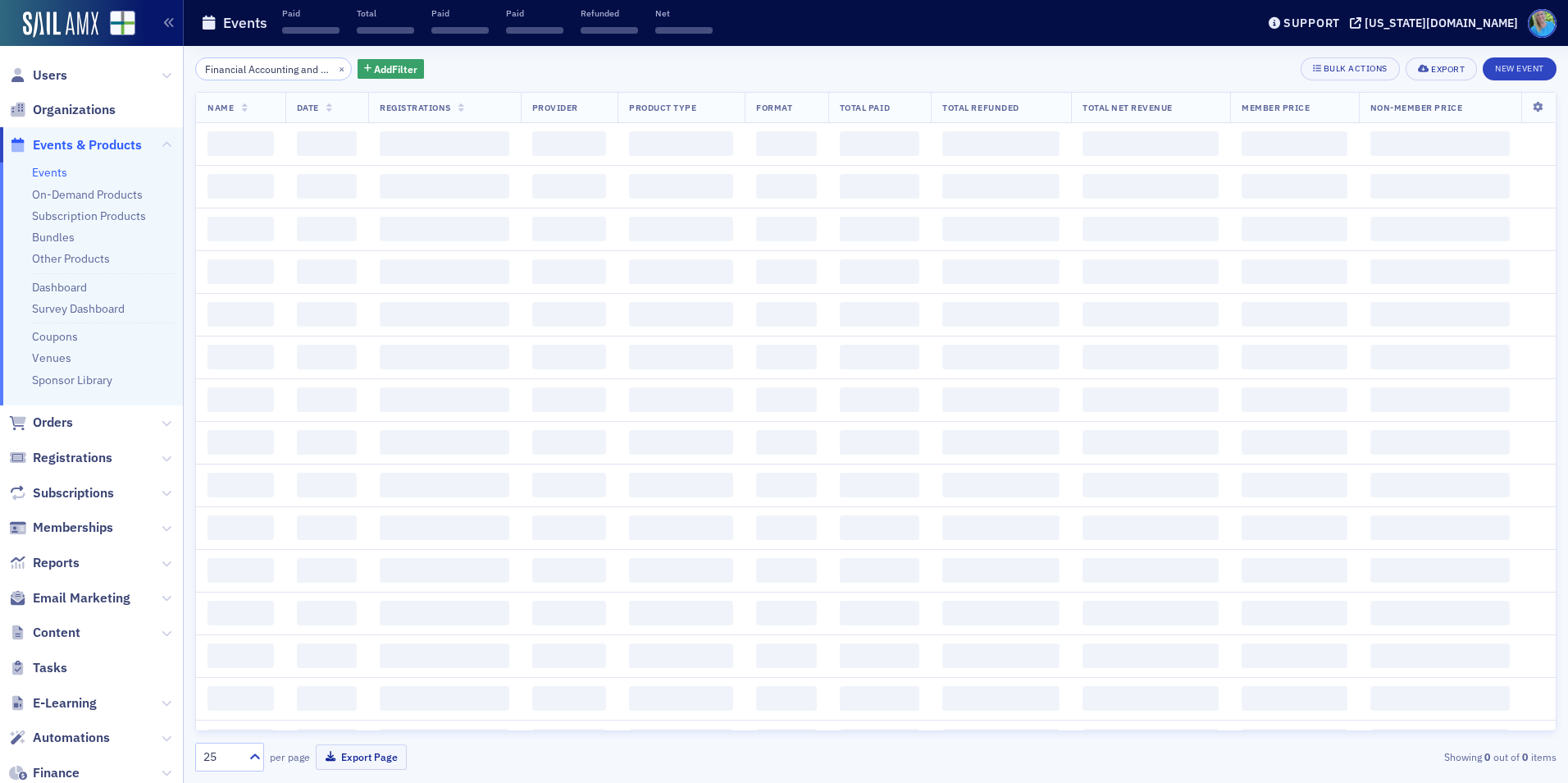
scroll to position [0, 45]
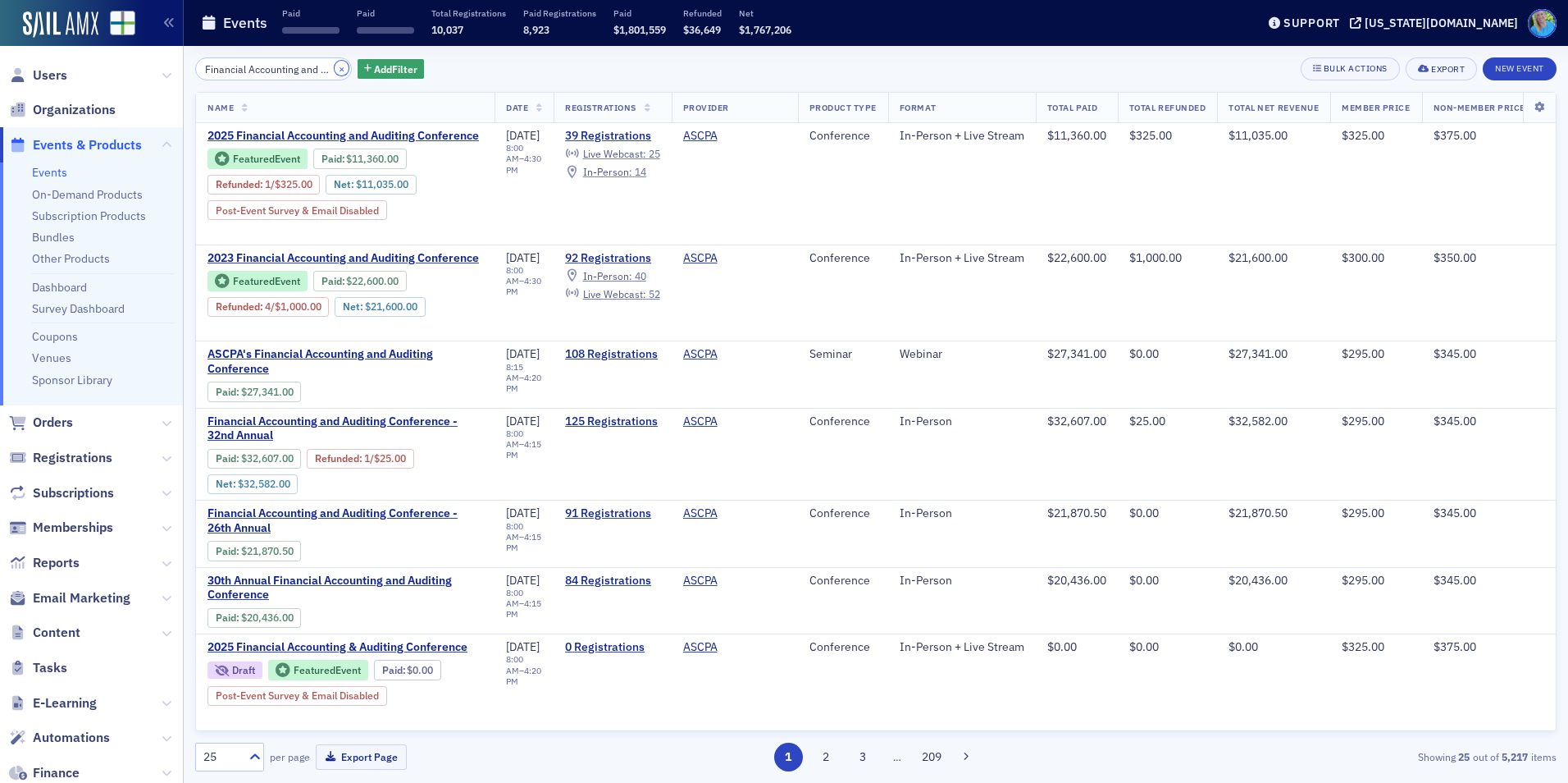
click at [334, 68] on button "×" at bounding box center [342, 69] width 15 height 15
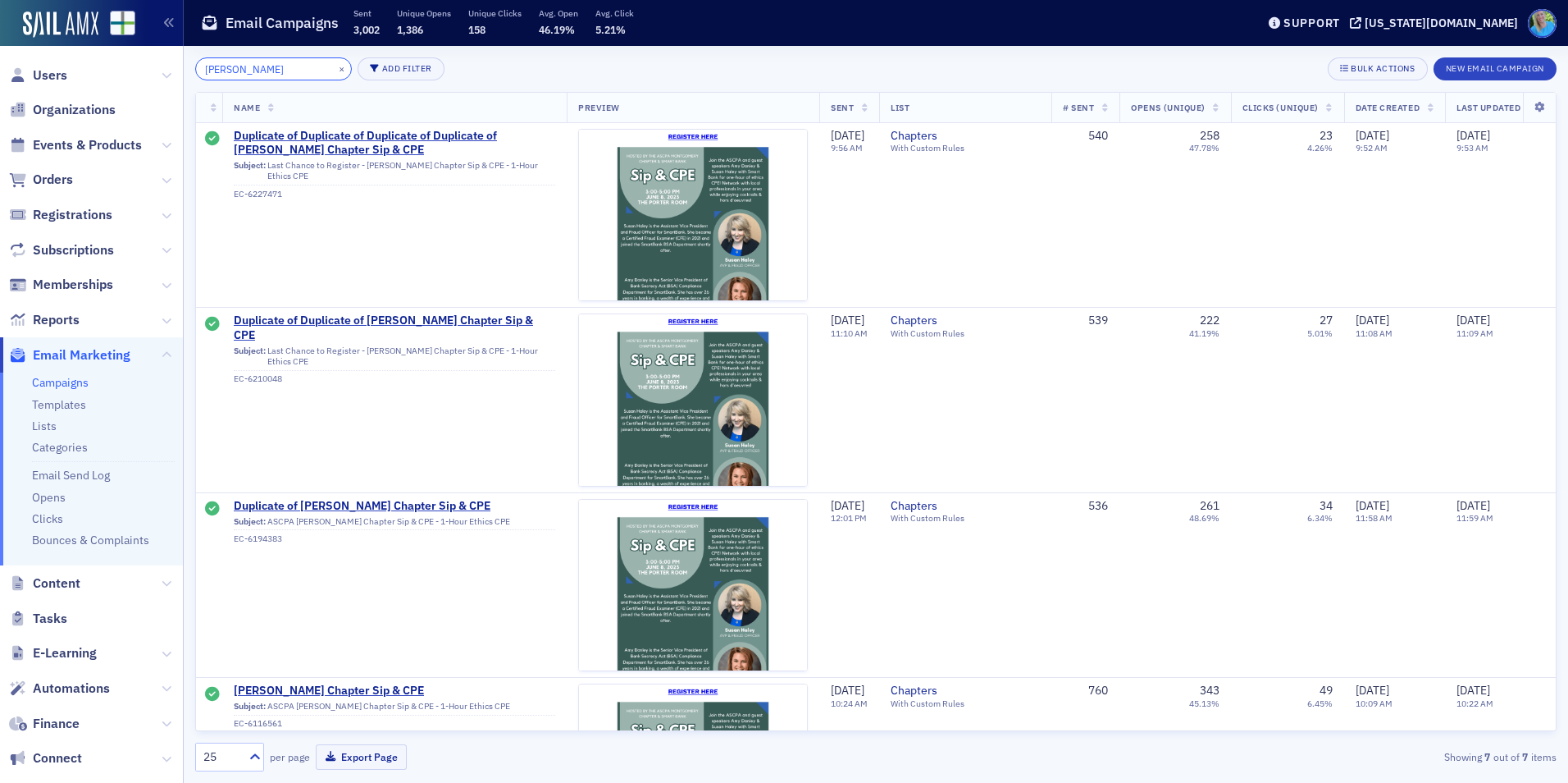
drag, startPoint x: 275, startPoint y: 57, endPoint x: 225, endPoint y: 59, distance: 50.0
click at [225, 58] on div "[PERSON_NAME] × Add Filter Bulk Actions New Email Campaign Name Preview Sent Li…" at bounding box center [876, 414] width 1361 height 737
drag, startPoint x: 284, startPoint y: 69, endPoint x: 197, endPoint y: 63, distance: 87.2
click at [197, 63] on input "[PERSON_NAME]" at bounding box center [273, 69] width 157 height 23
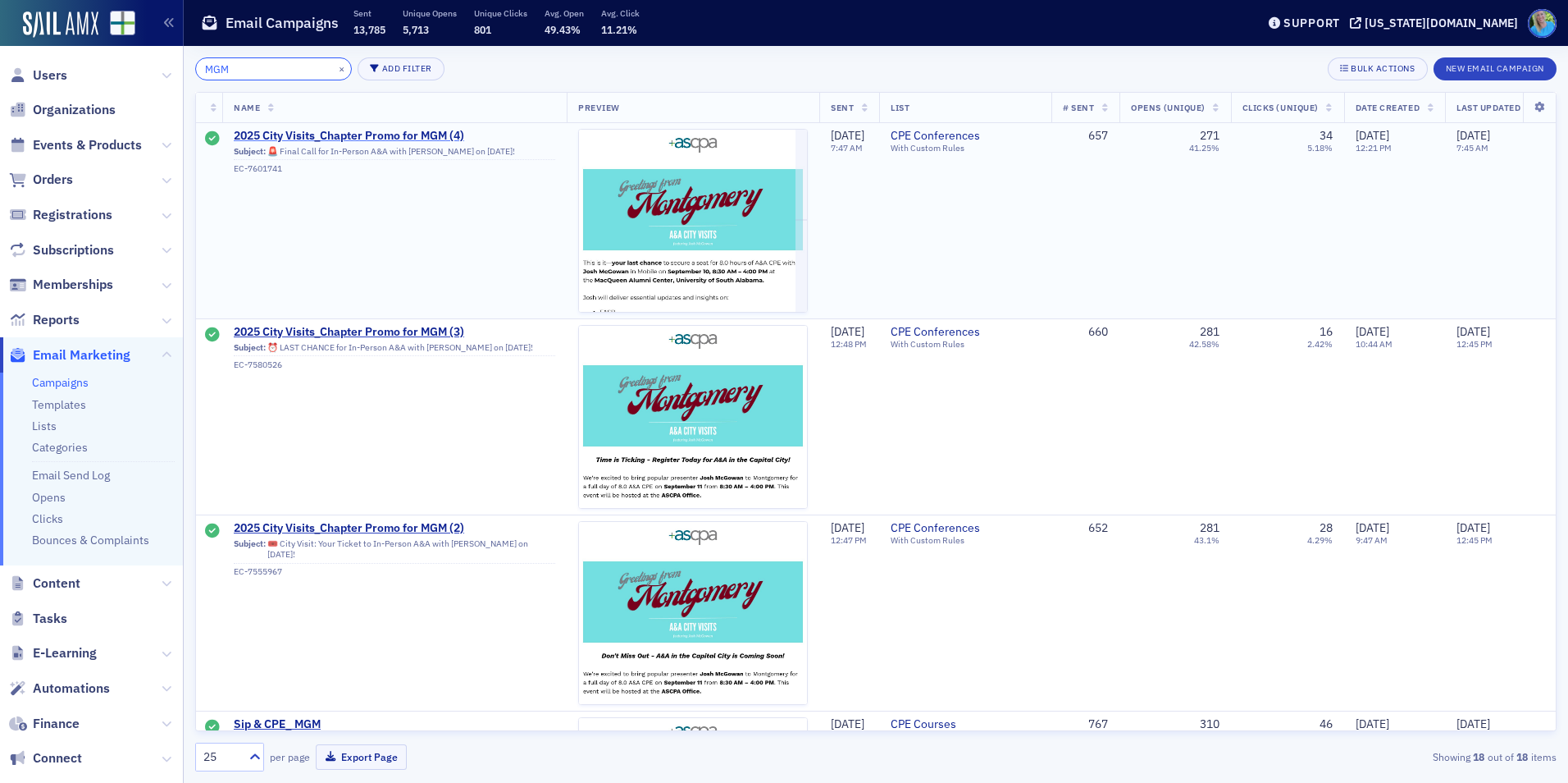
type input "MGM"
click at [383, 132] on span "2025 City Visits_Chapter Promo for MGM (4)" at bounding box center [394, 136] width 321 height 15
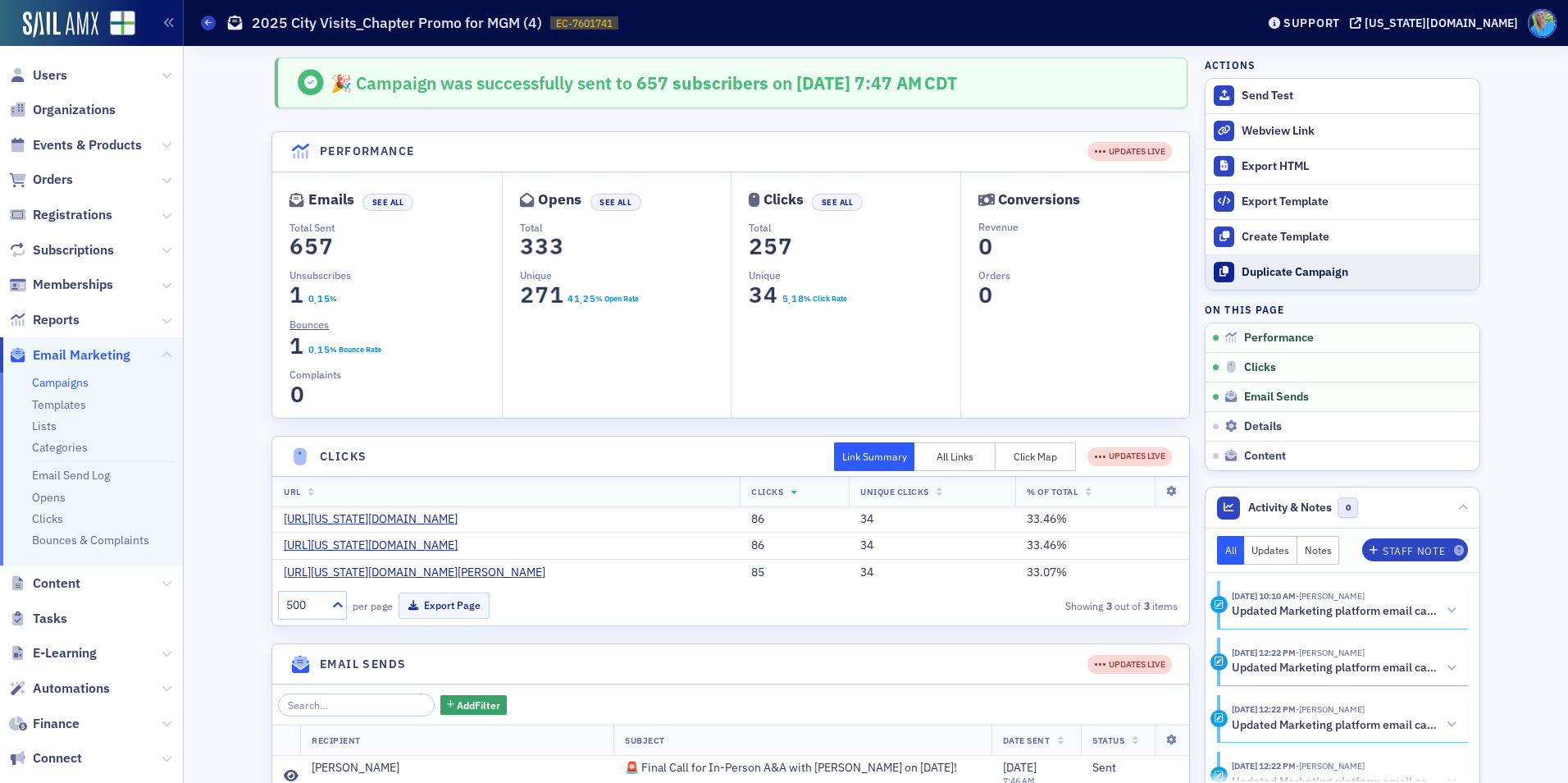
click at [1283, 278] on div "Duplicate Campaign" at bounding box center [1357, 272] width 230 height 15
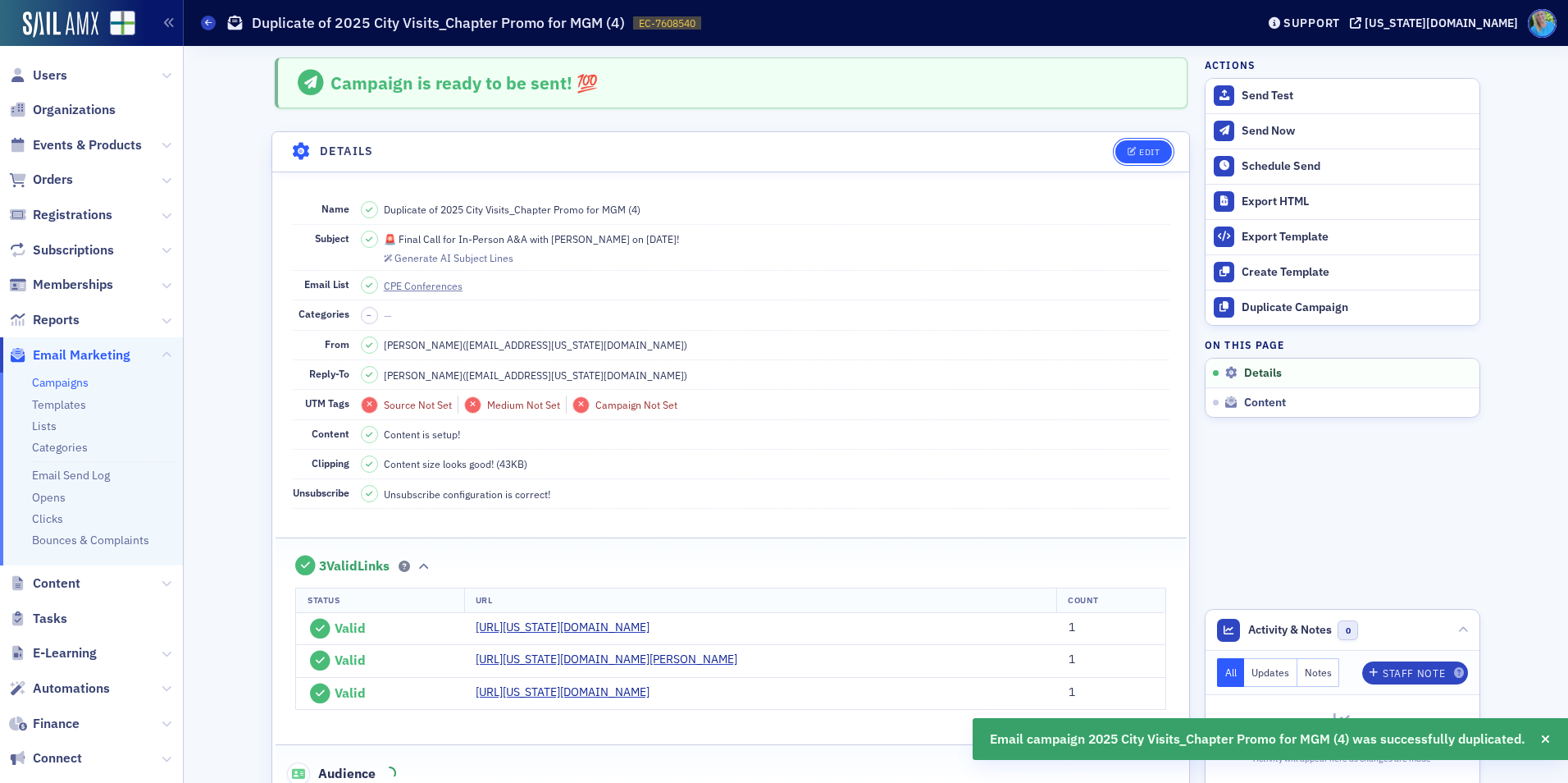
click at [1142, 158] on button "Edit" at bounding box center [1143, 151] width 56 height 23
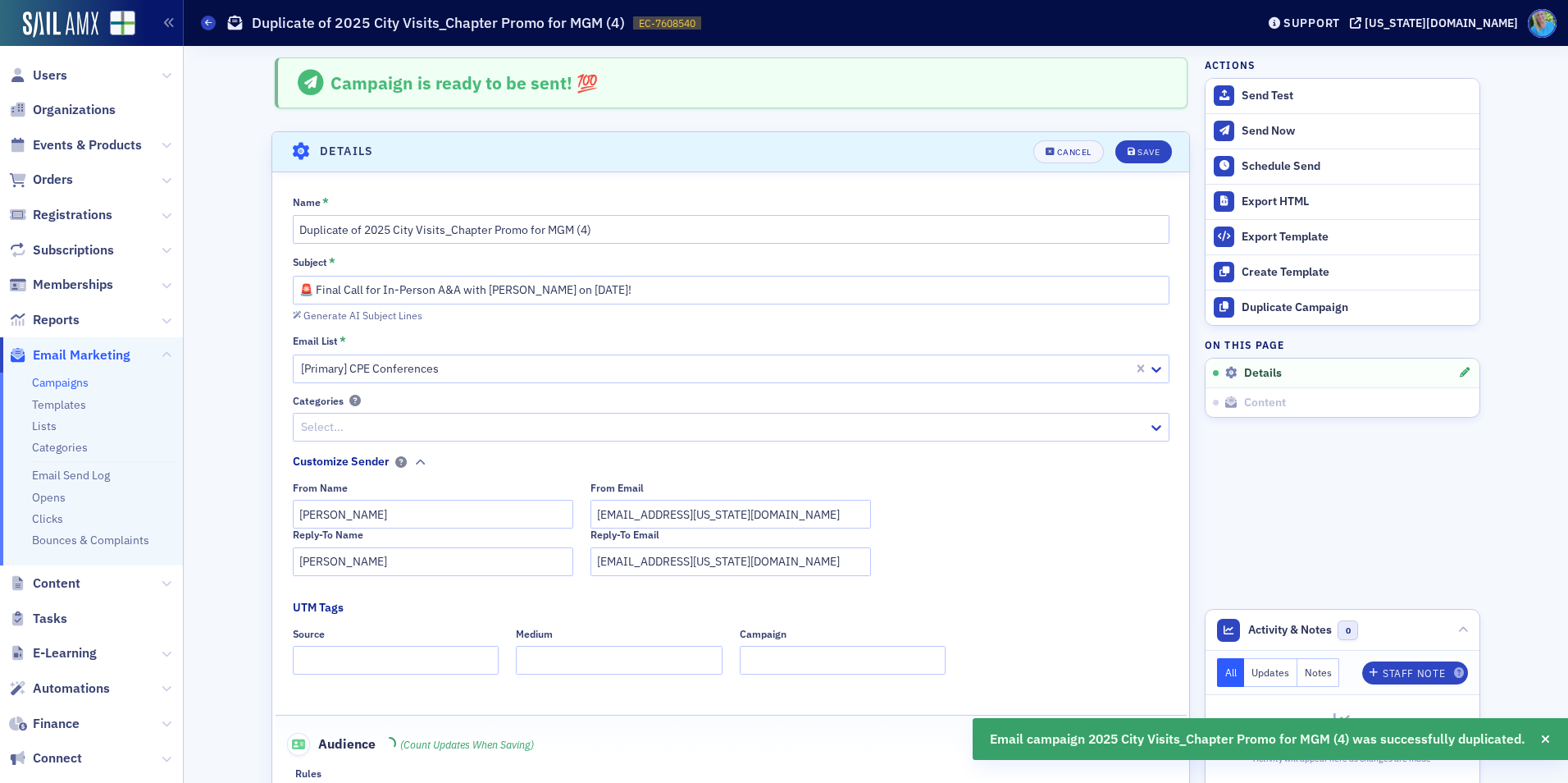
scroll to position [77, 0]
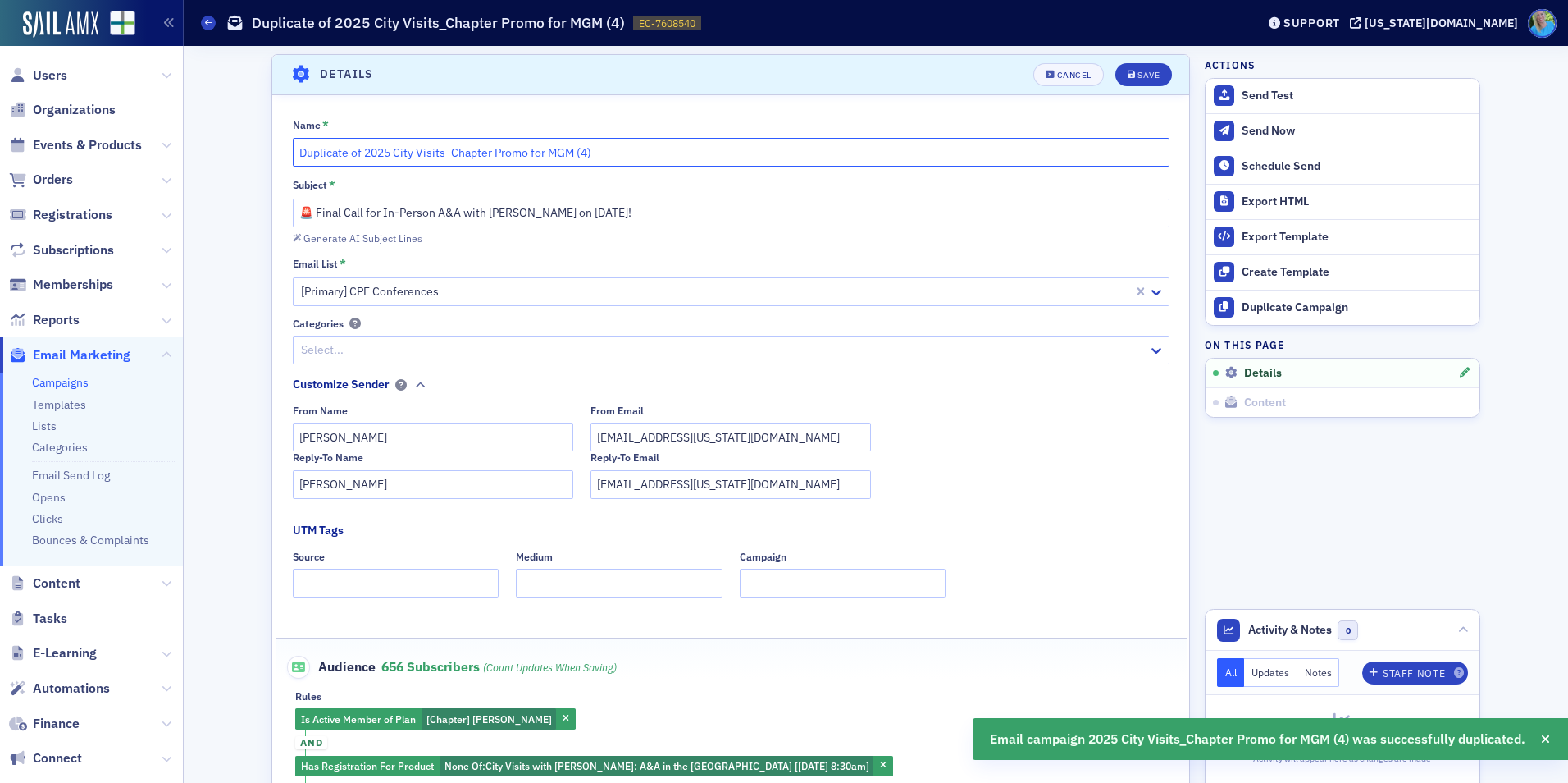
drag, startPoint x: 359, startPoint y: 147, endPoint x: 256, endPoint y: 150, distance: 103.0
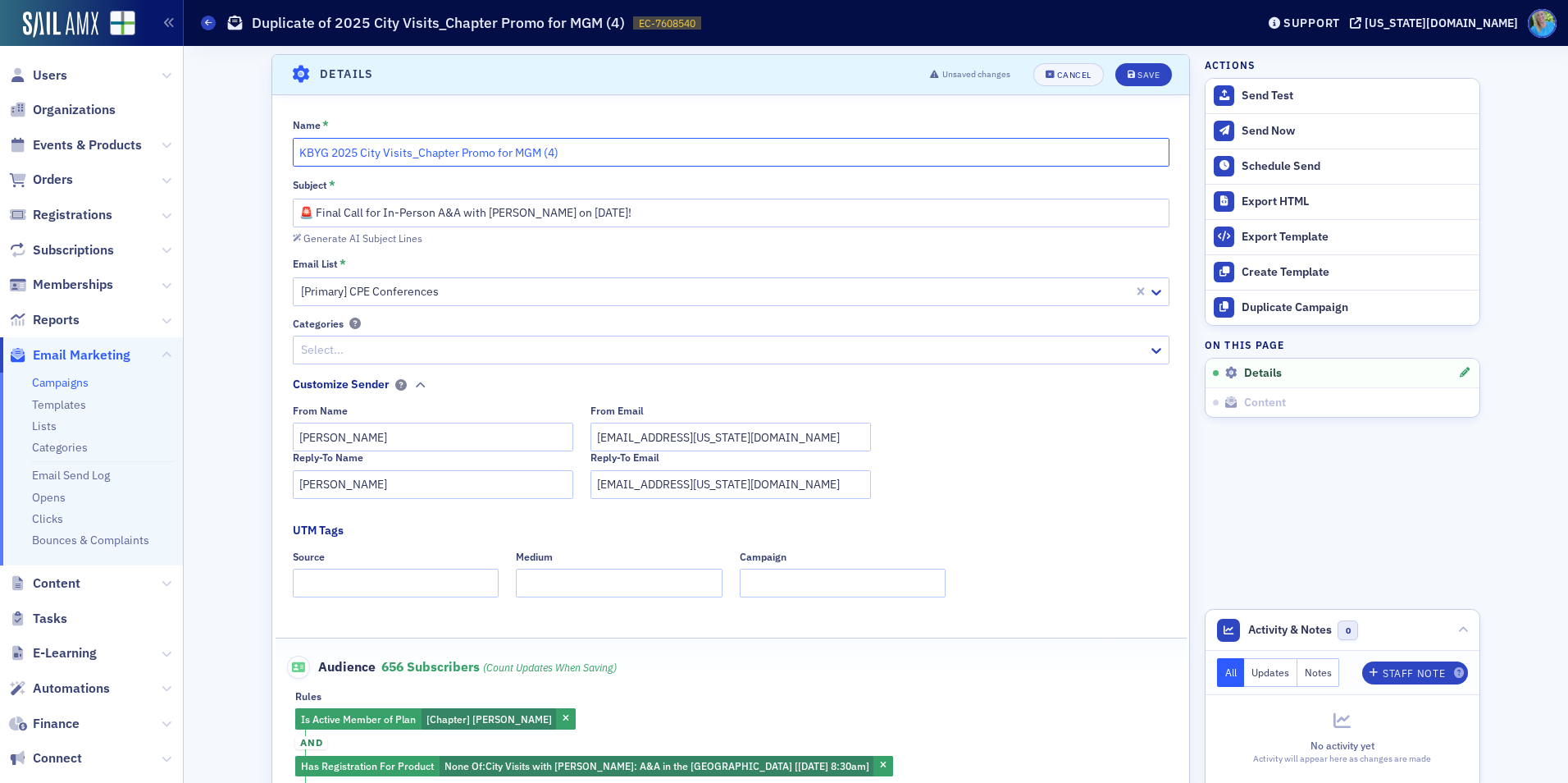
click at [412, 154] on input "KBYG 2025 City Visits_Chapter Promo for MGM (4)" at bounding box center [731, 152] width 877 height 29
type input "KBYG 2025 City Visits: MGM"
click at [1128, 74] on icon "submit" at bounding box center [1132, 75] width 8 height 9
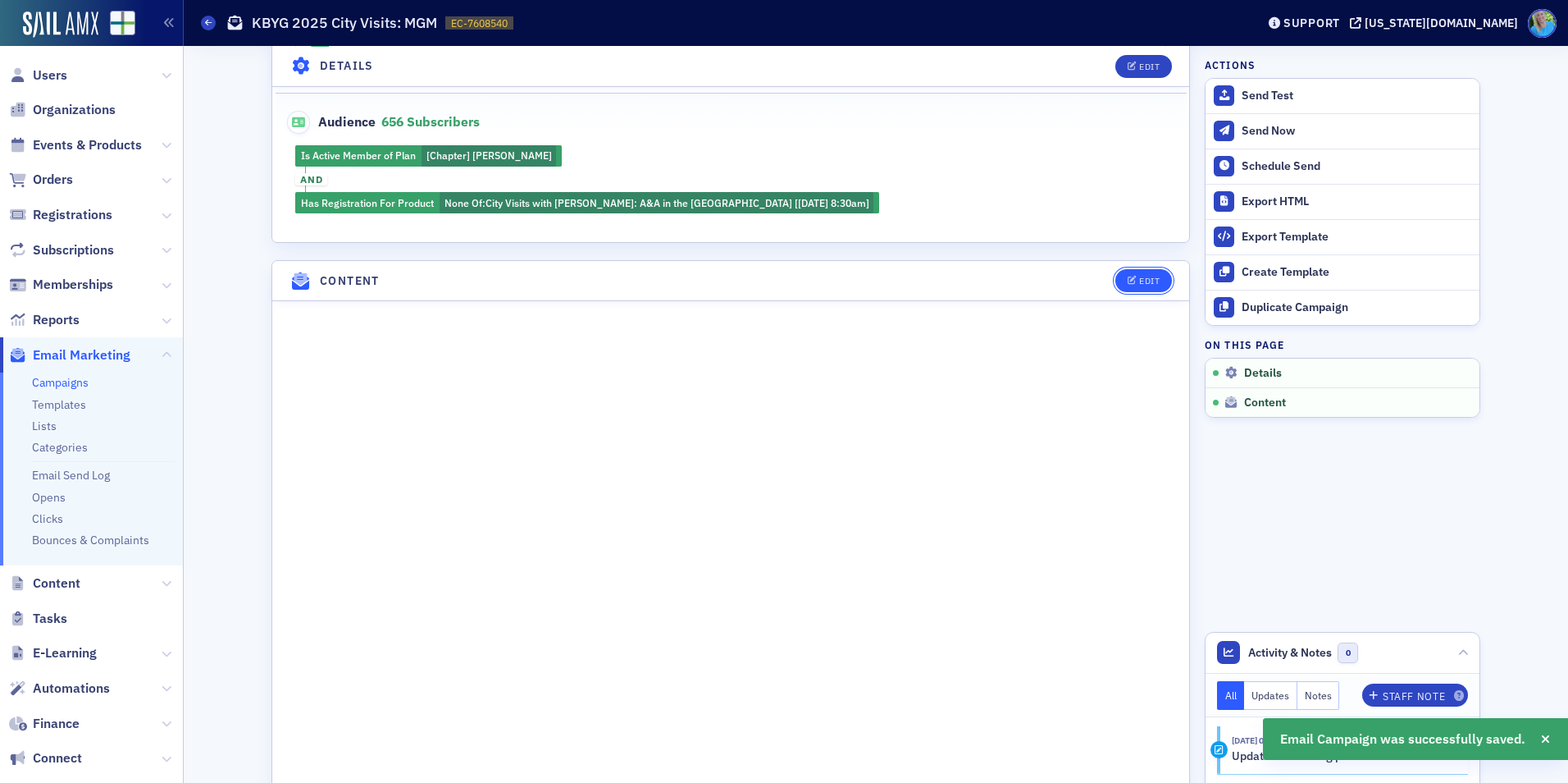
click at [1132, 284] on span "Edit" at bounding box center [1144, 281] width 32 height 9
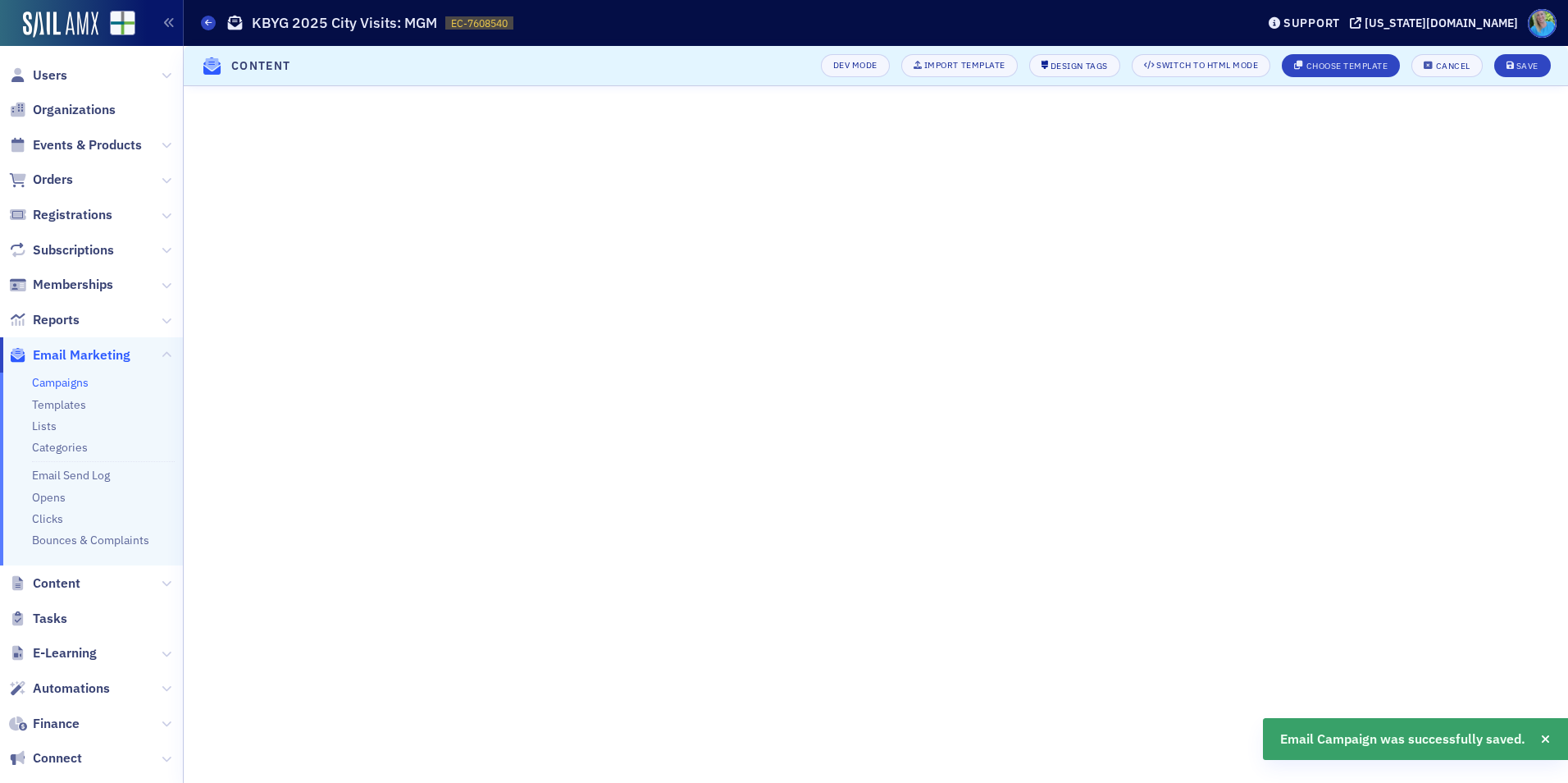
scroll to position [140, 0]
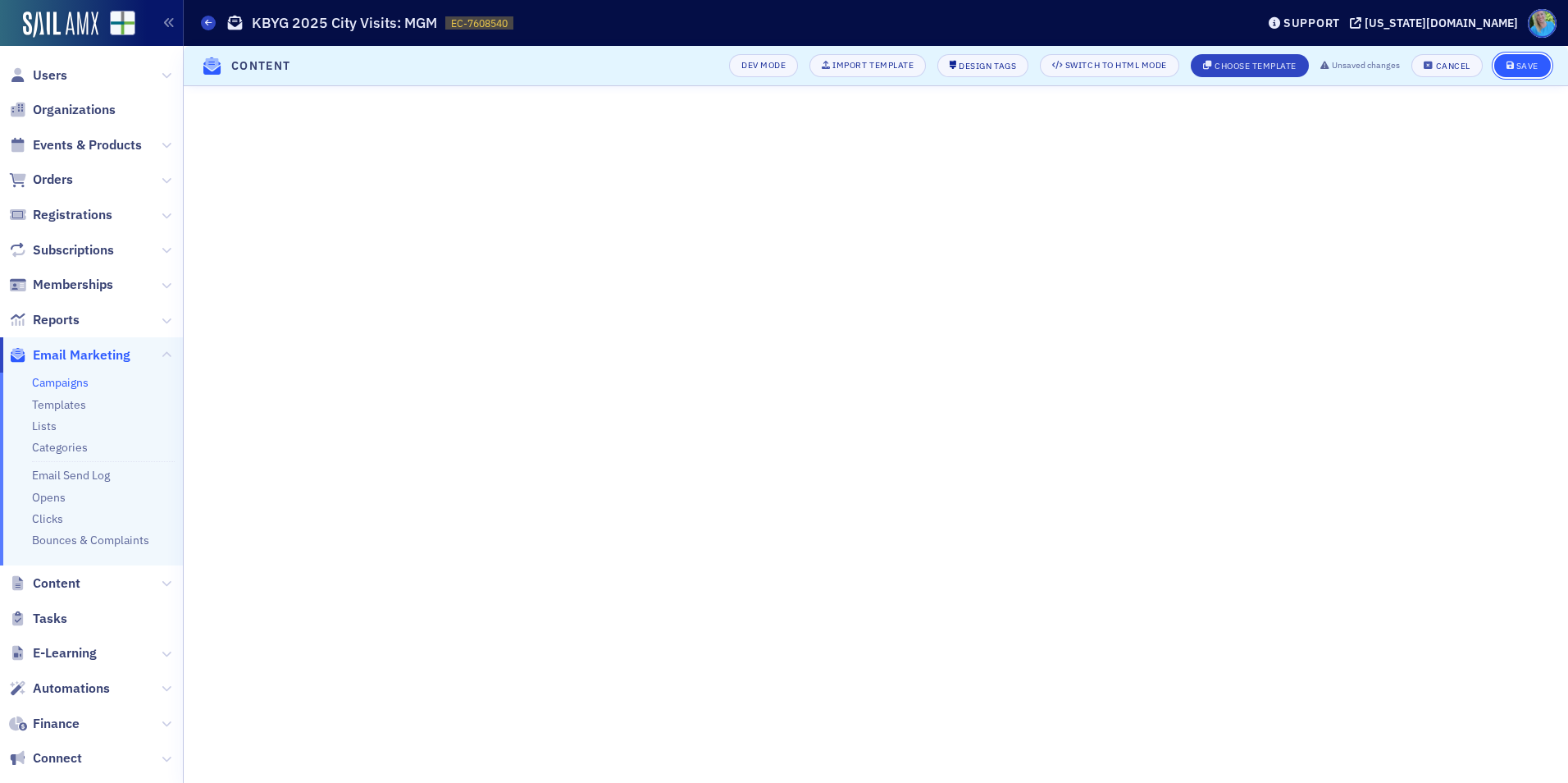
click at [1524, 68] on div "Save" at bounding box center [1527, 66] width 22 height 9
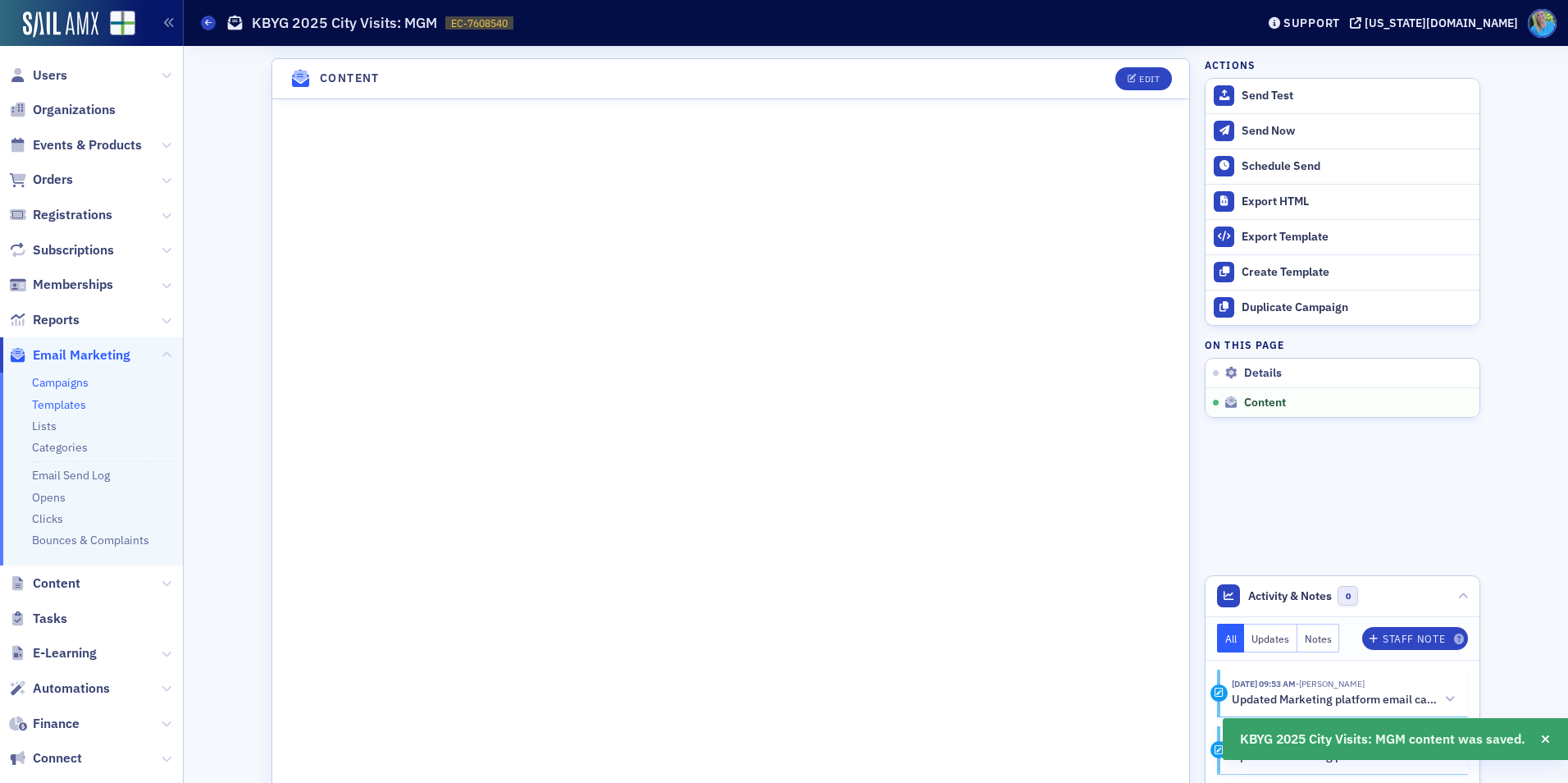
scroll to position [724, 0]
click at [75, 385] on link "Campaigns" at bounding box center [60, 383] width 56 height 15
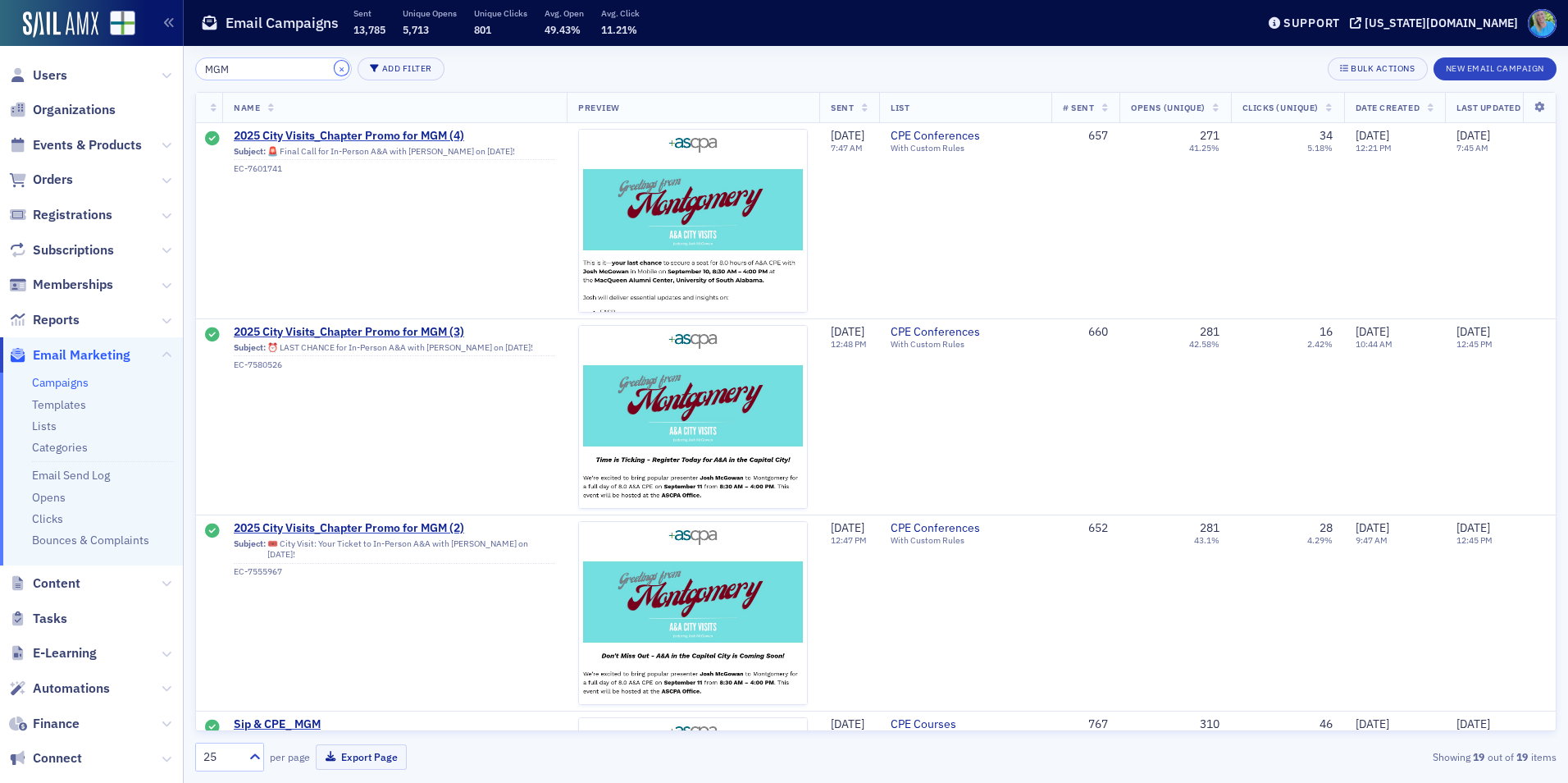
click at [334, 72] on button "×" at bounding box center [342, 69] width 15 height 15
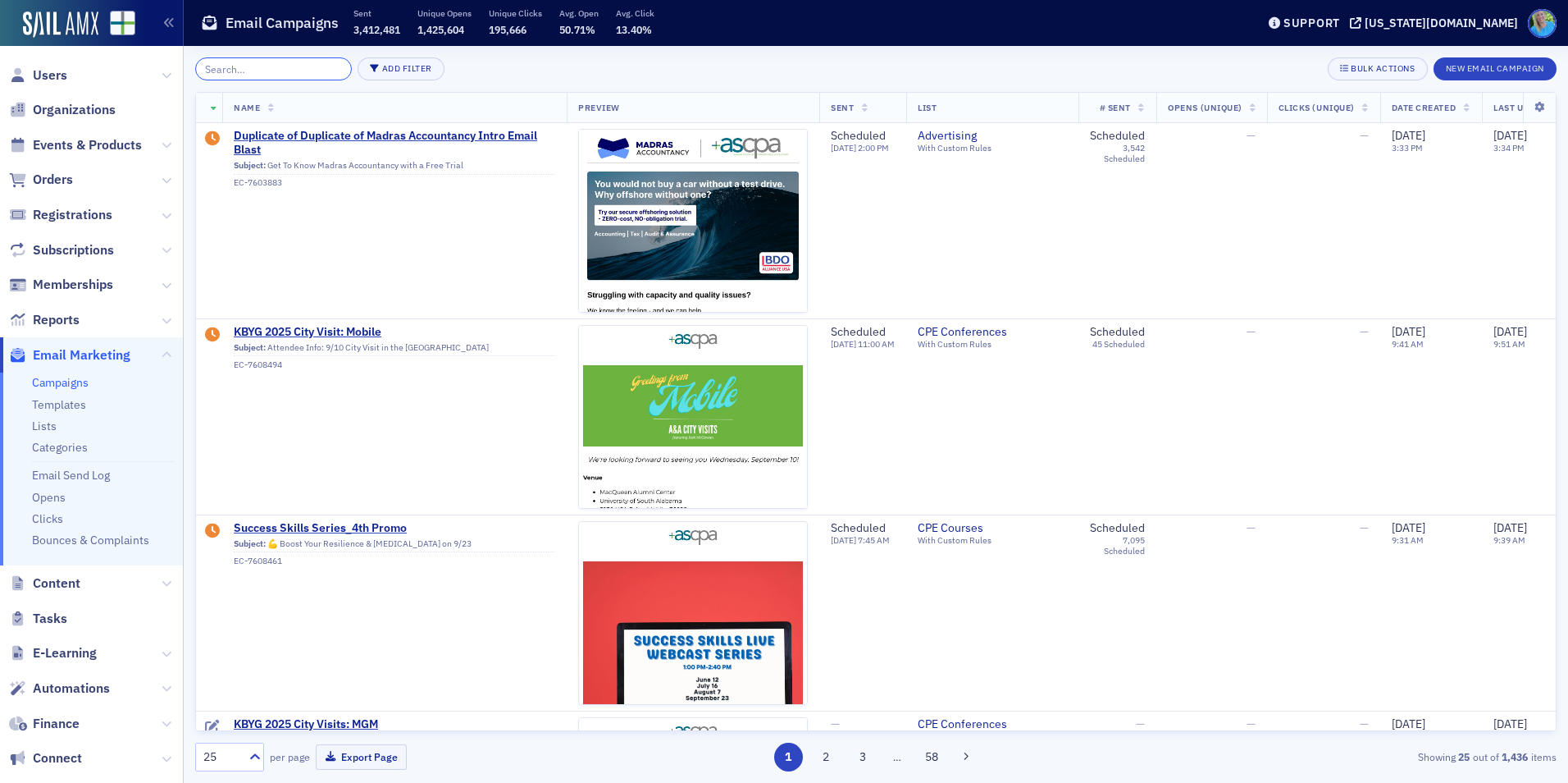
click at [311, 72] on input "search" at bounding box center [273, 69] width 157 height 23
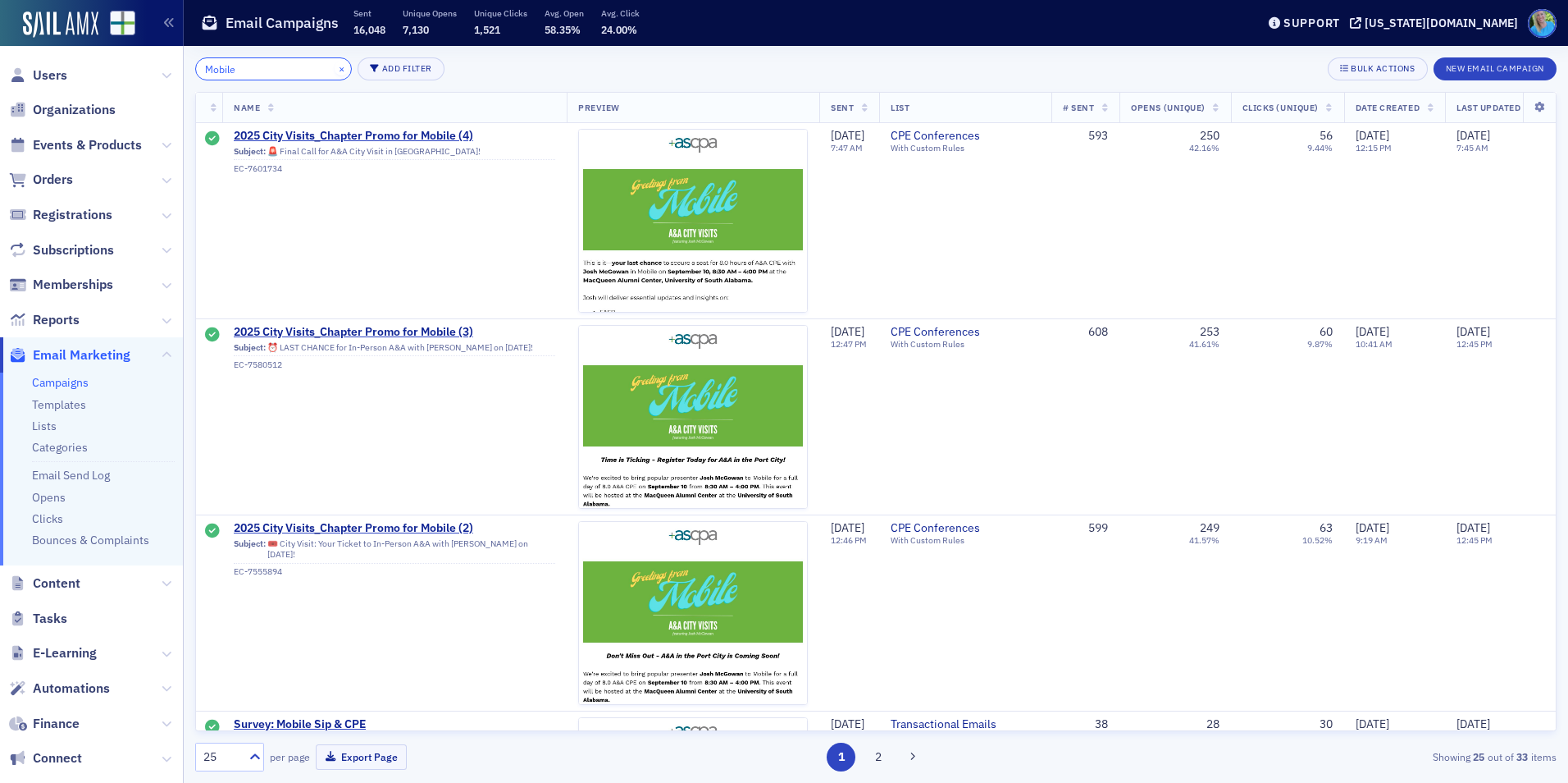
type input "Mobile"
click at [334, 70] on button "×" at bounding box center [342, 69] width 15 height 15
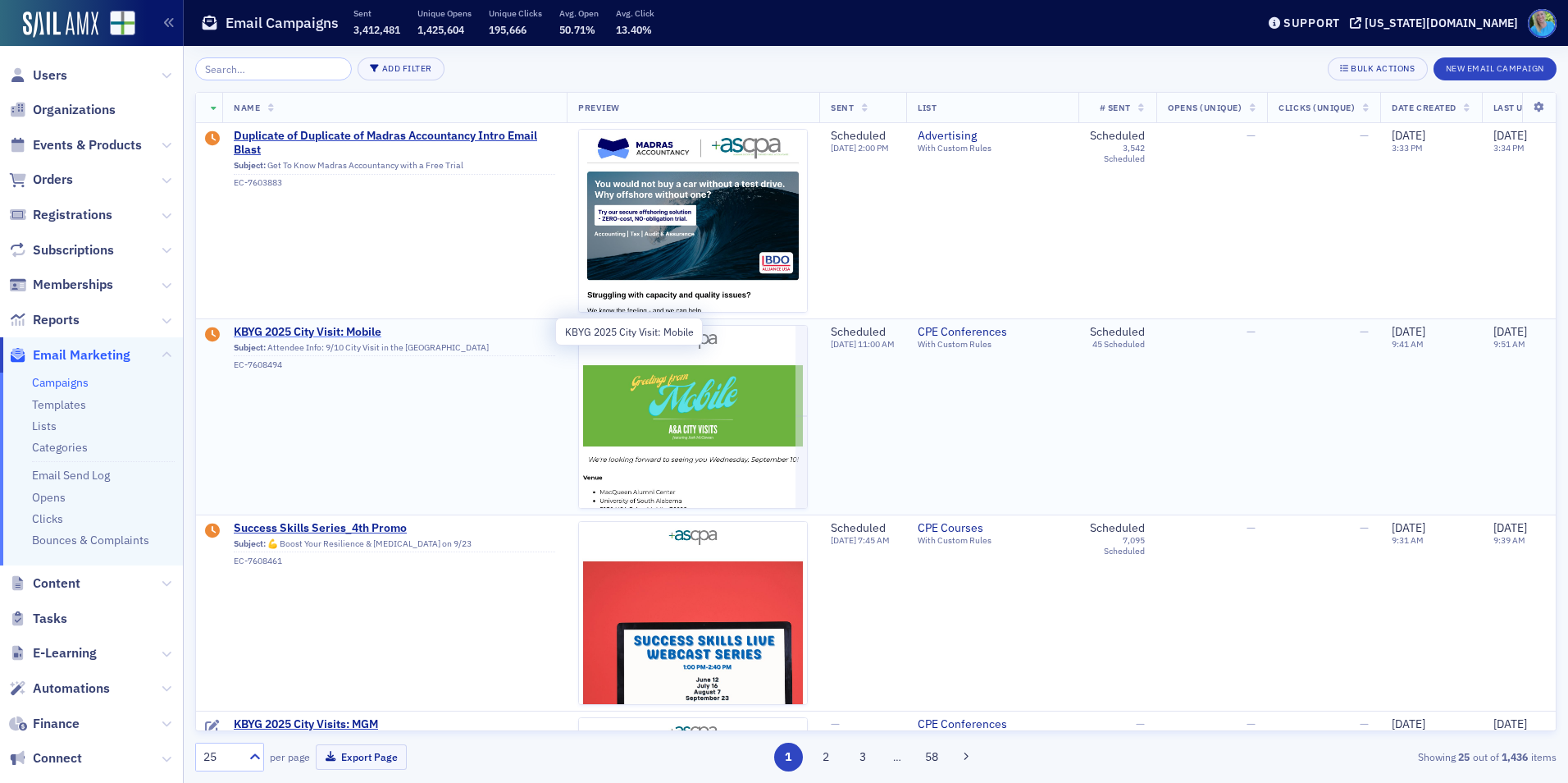
click at [329, 334] on span "KBYG 2025 City Visit: Mobile" at bounding box center [394, 333] width 321 height 15
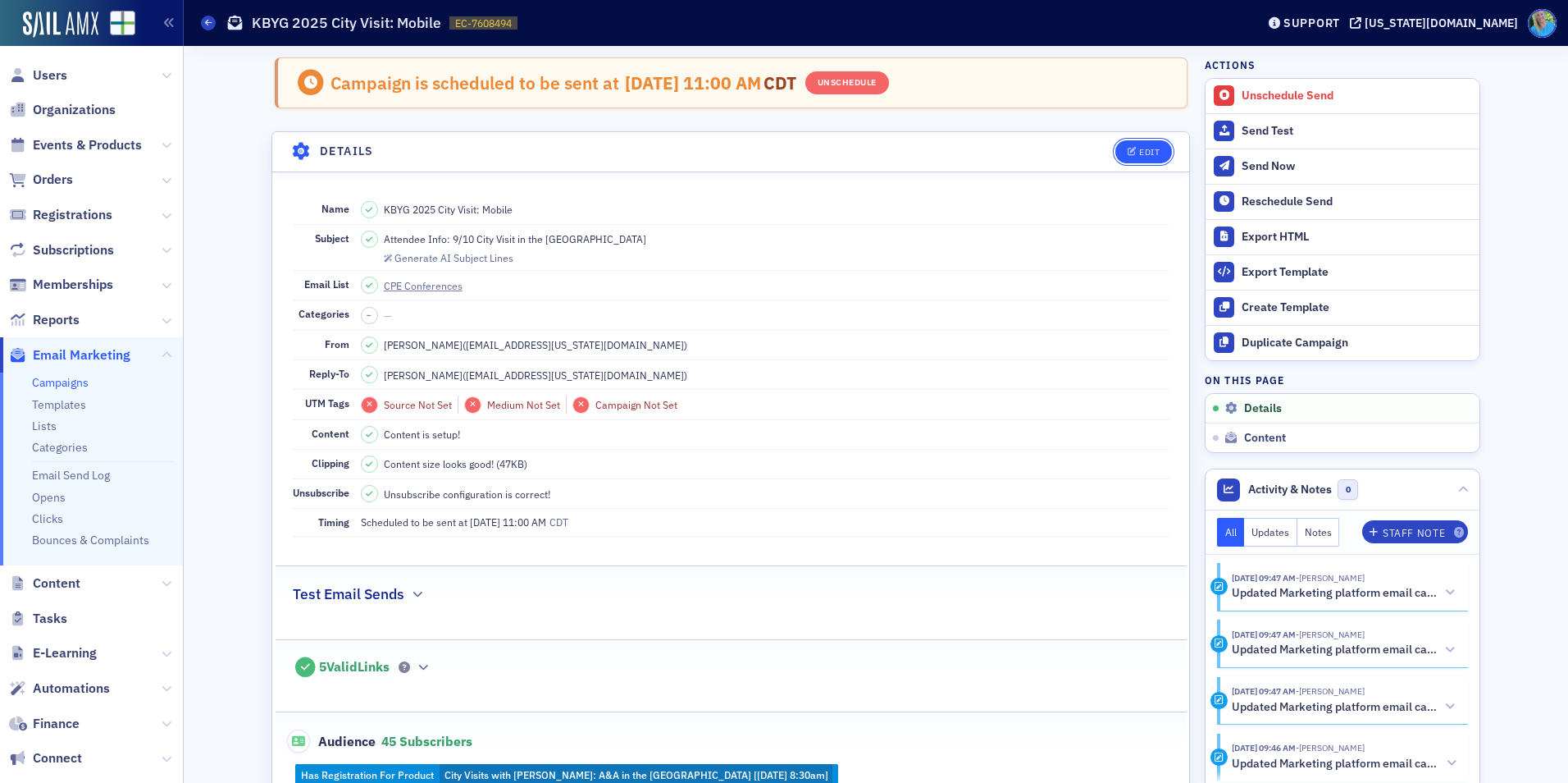
click at [1149, 162] on button "Edit" at bounding box center [1143, 151] width 56 height 23
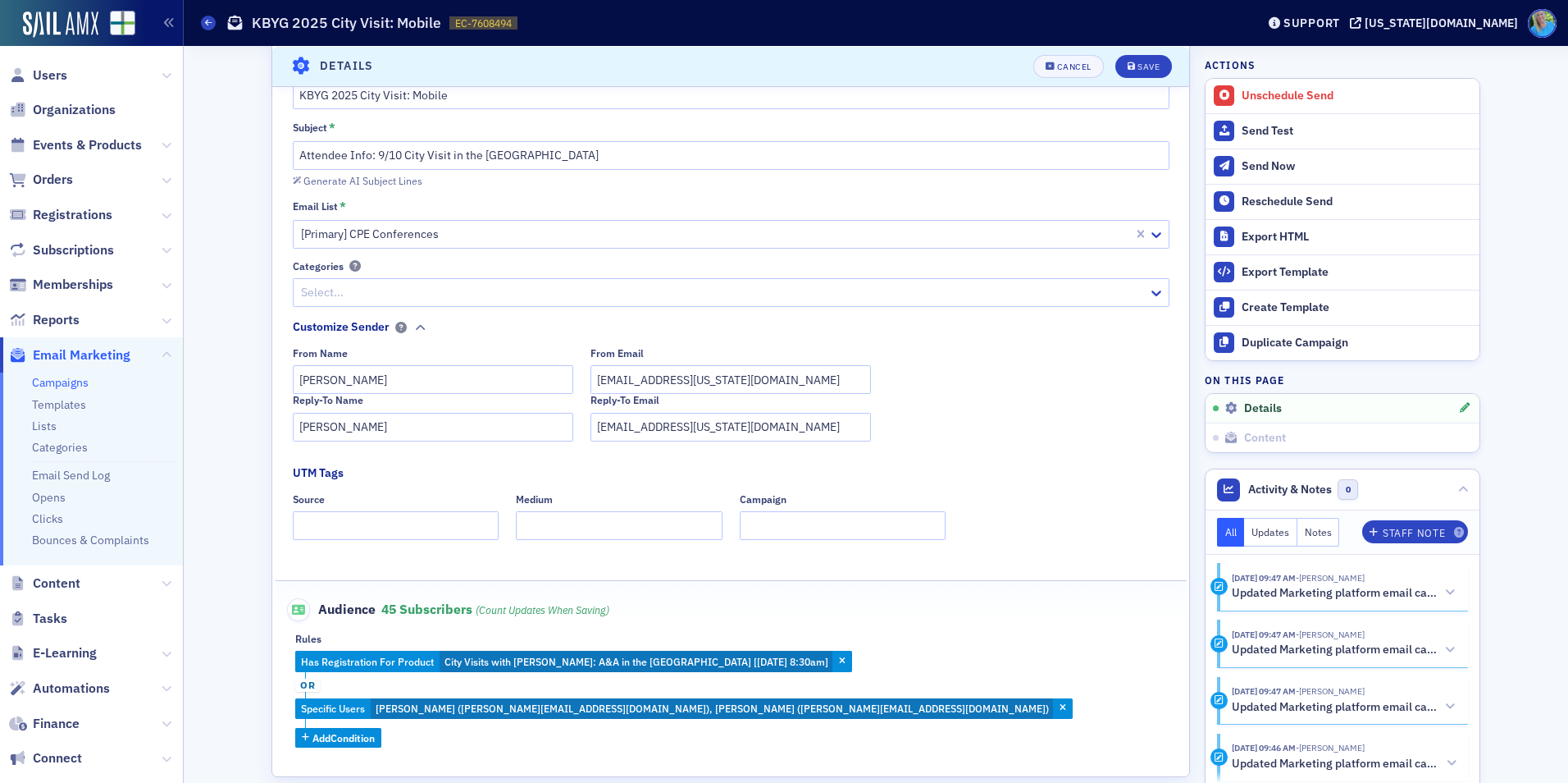
scroll to position [241, 0]
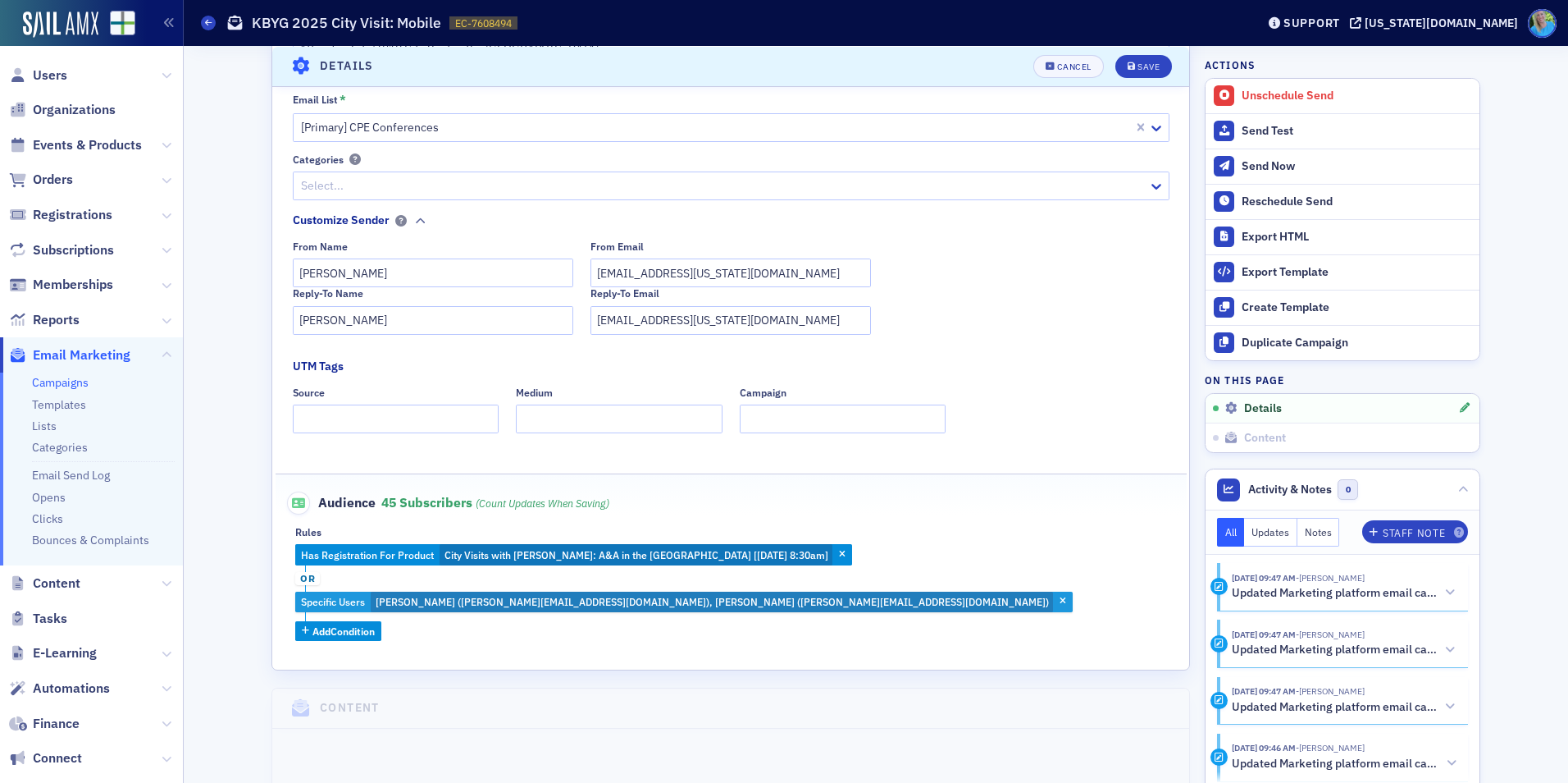
click at [707, 603] on span "[PERSON_NAME] ([PERSON_NAME][EMAIL_ADDRESS][DOMAIN_NAME]), [PERSON_NAME] ([PERS…" at bounding box center [712, 601] width 673 height 13
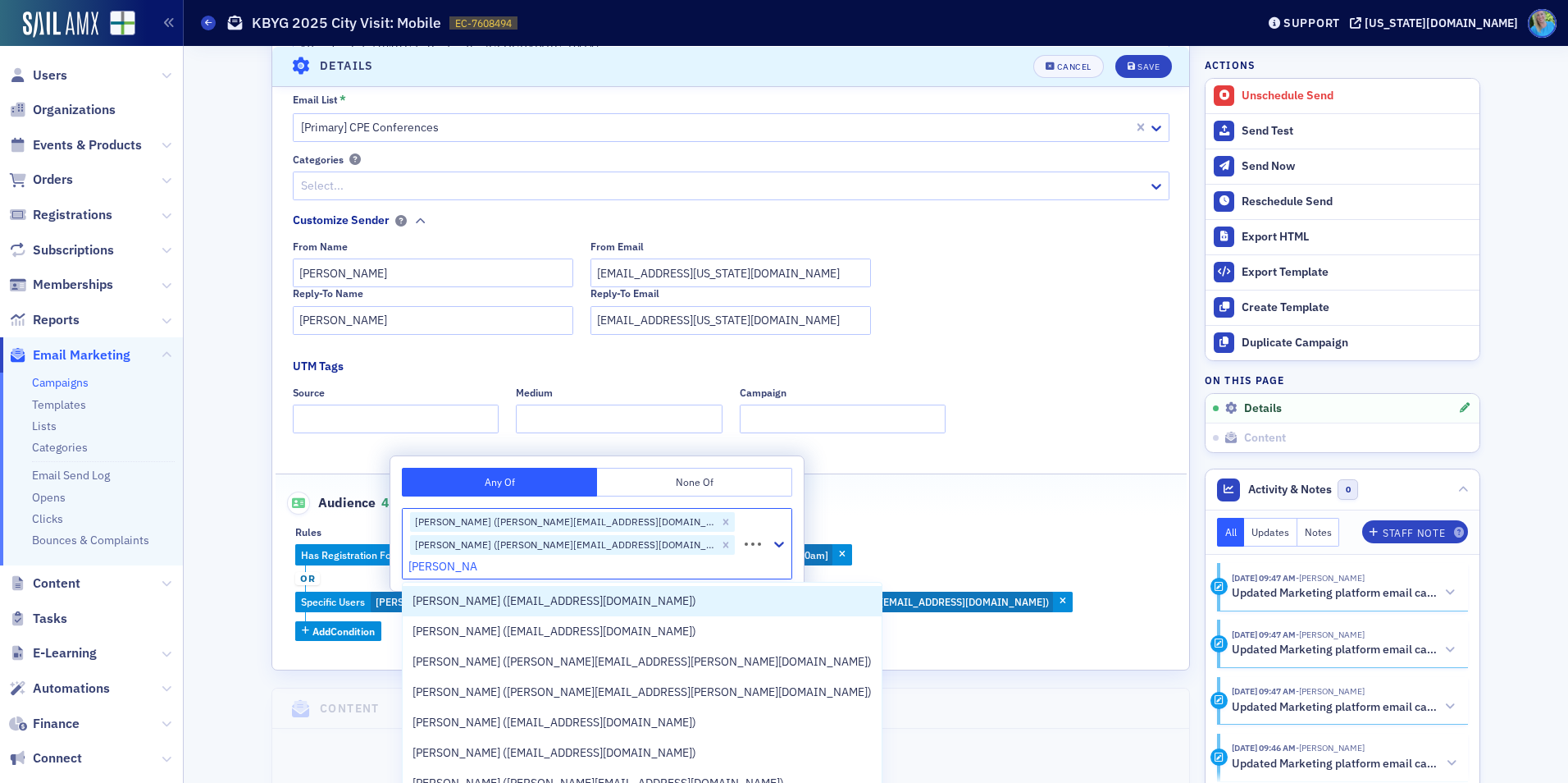
type input "[PERSON_NAME]"
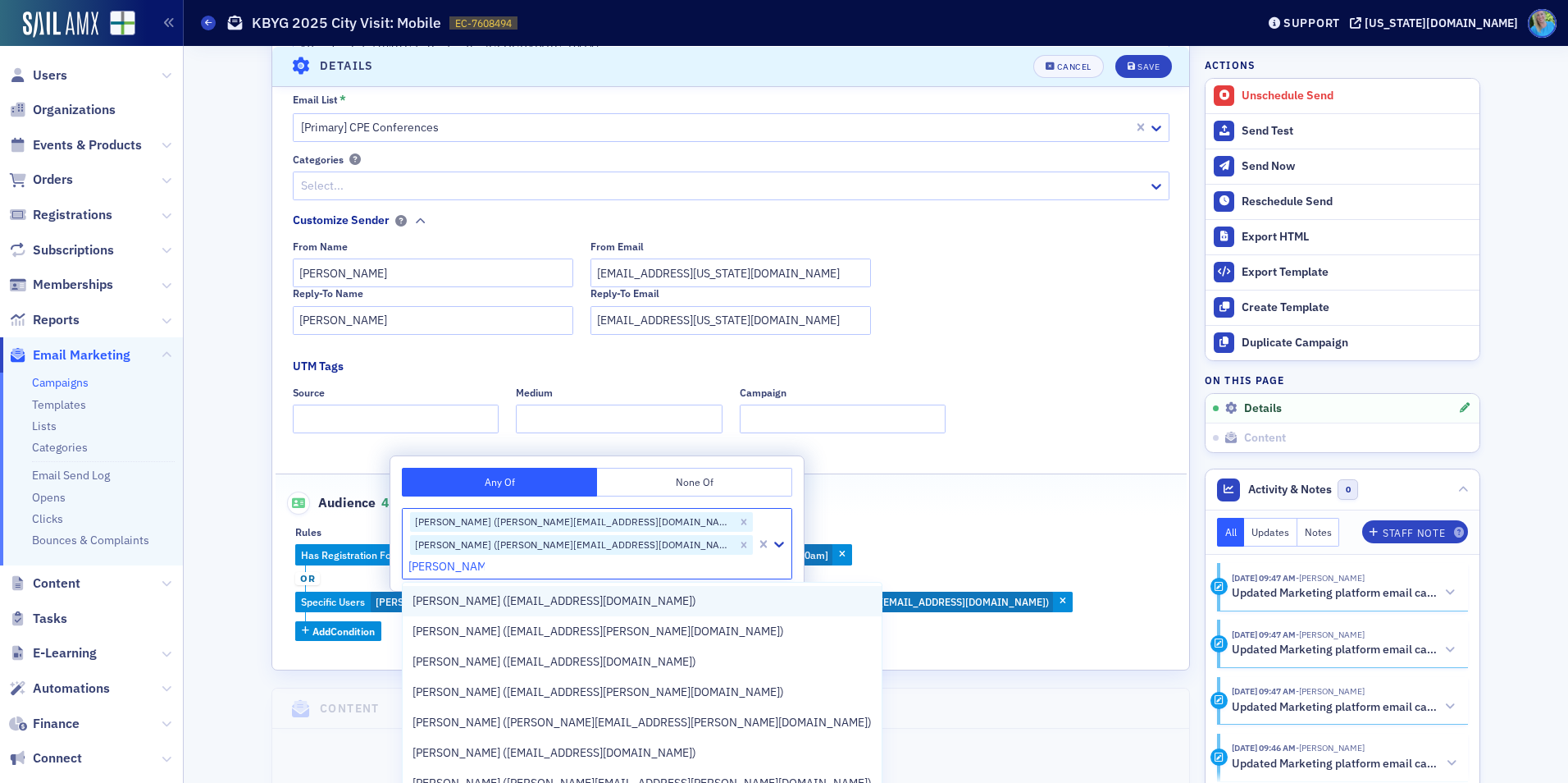
click at [680, 611] on div "[PERSON_NAME] ([EMAIL_ADDRESS][DOMAIN_NAME])" at bounding box center [642, 600] width 479 height 31
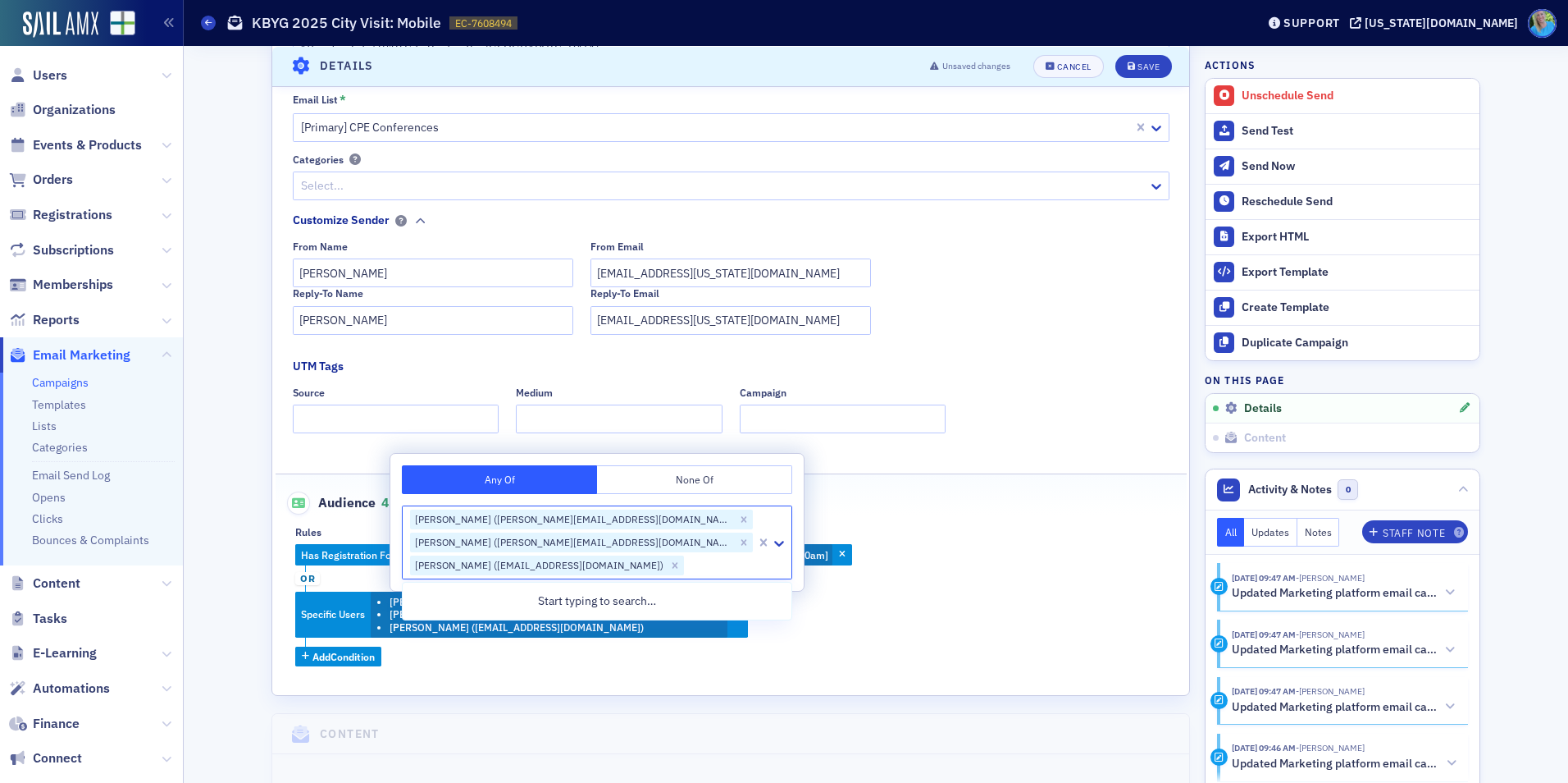
click at [969, 478] on div "Audience 45 Subscribers (count updates when saving)" at bounding box center [731, 494] width 877 height 40
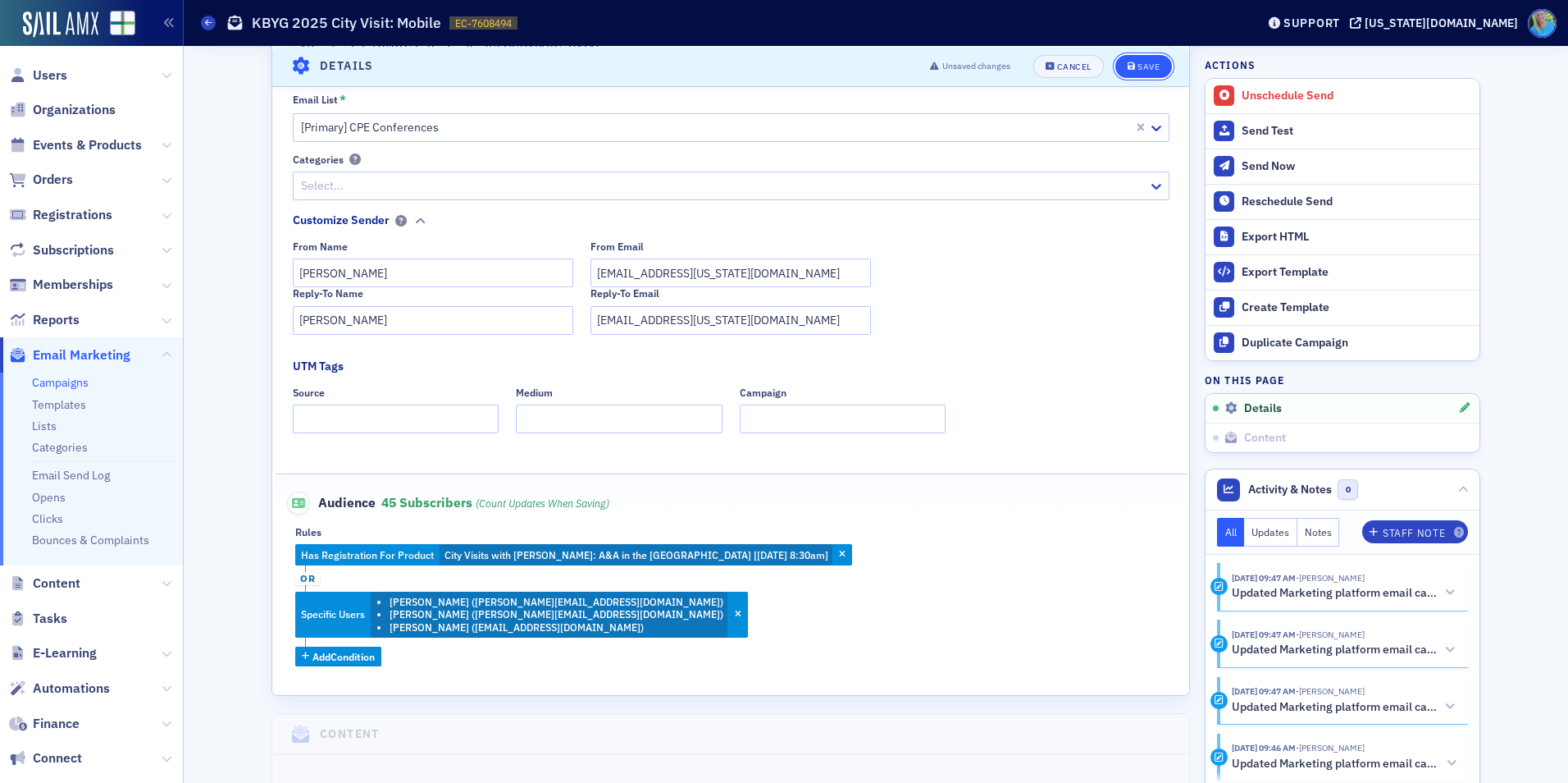
click at [1128, 69] on icon "submit" at bounding box center [1132, 66] width 8 height 9
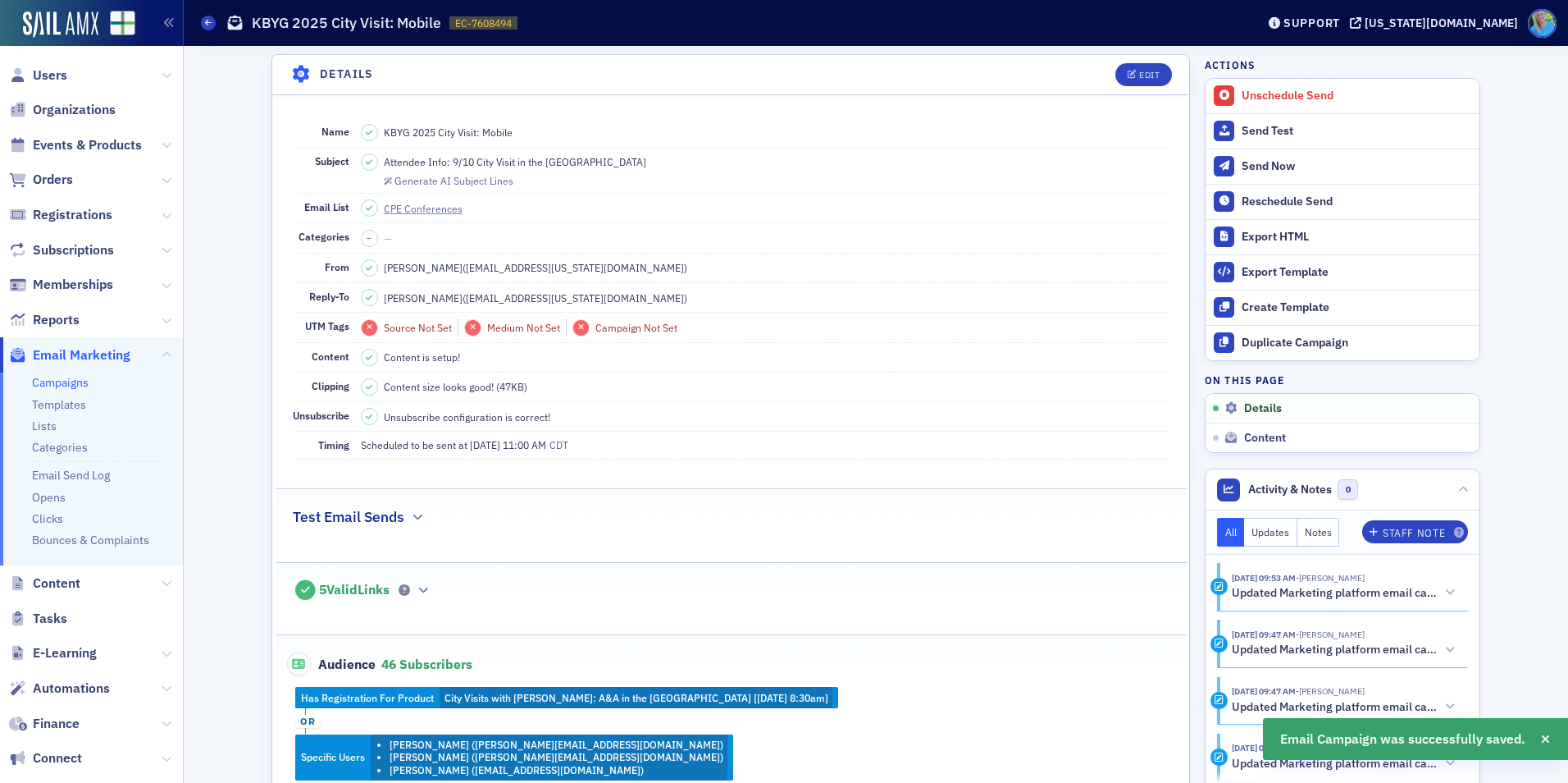
scroll to position [0, 0]
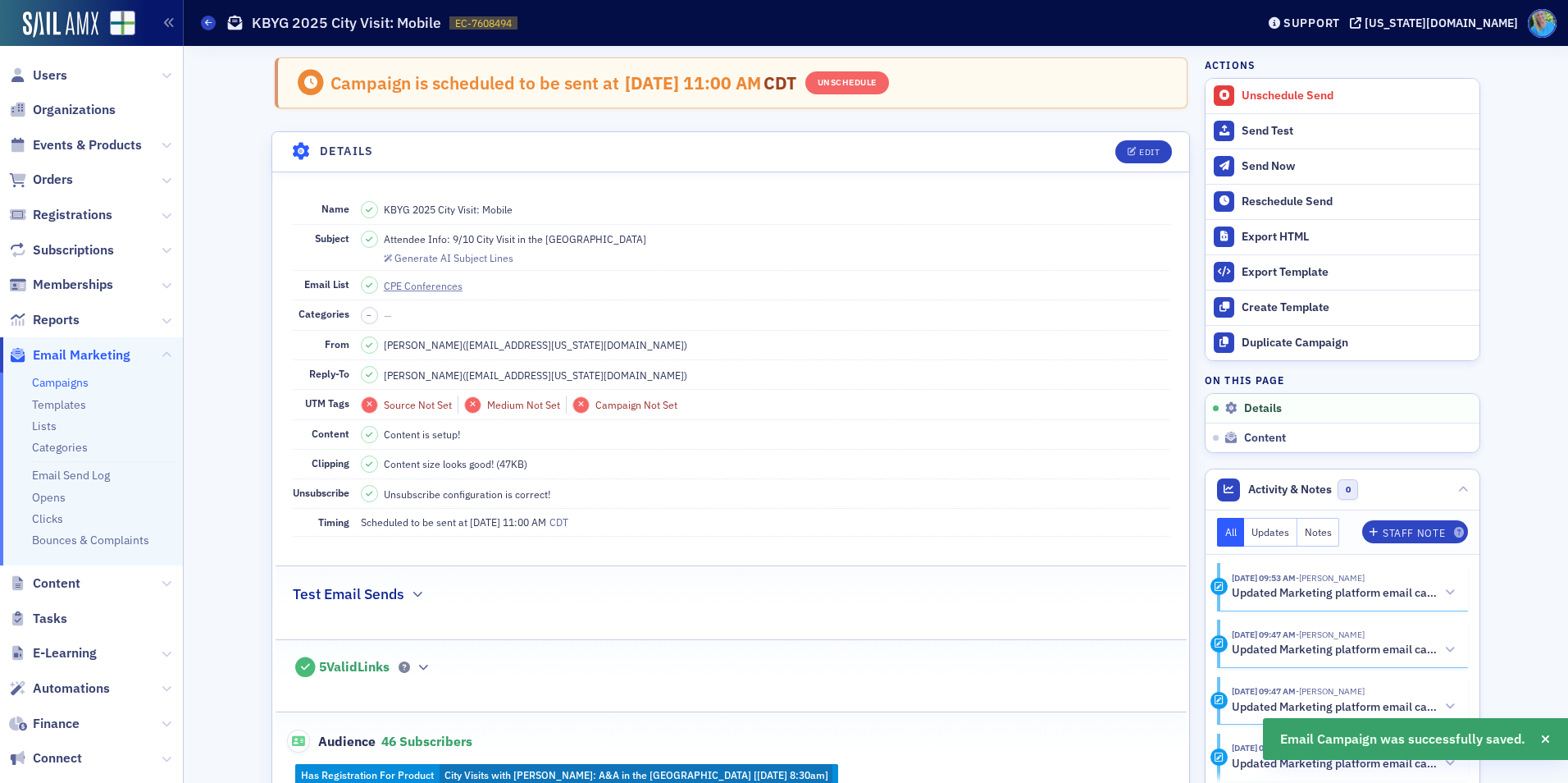
click at [55, 380] on link "Campaigns" at bounding box center [60, 383] width 56 height 15
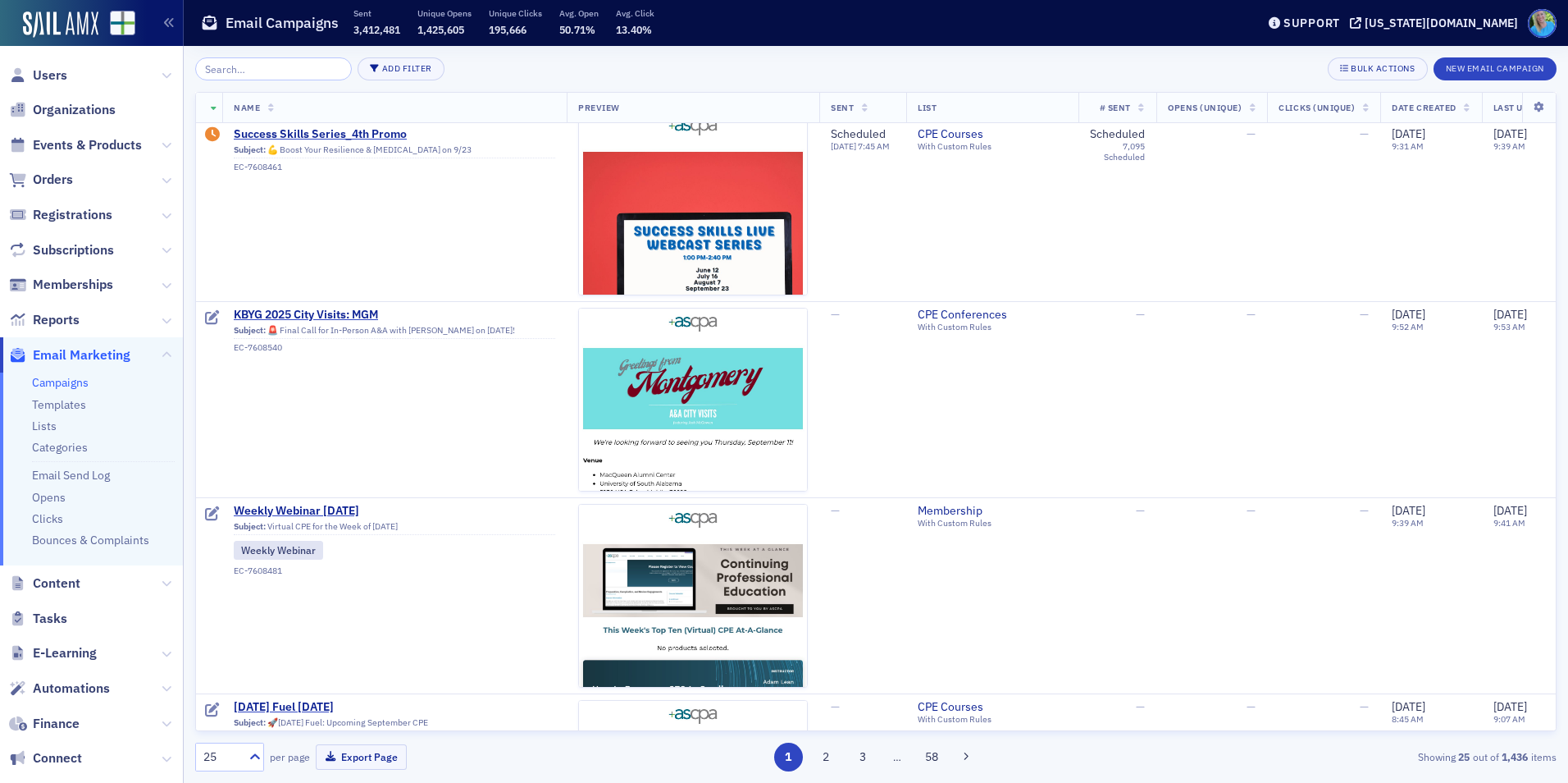
scroll to position [410, 0]
click at [330, 322] on span "Subject: 🚨 Final Call for In-Person A&A with [PERSON_NAME] on [DATE]! EC-7608540" at bounding box center [394, 336] width 321 height 32
click at [331, 315] on span "KBYG 2025 City Visits: MGM" at bounding box center [394, 314] width 321 height 15
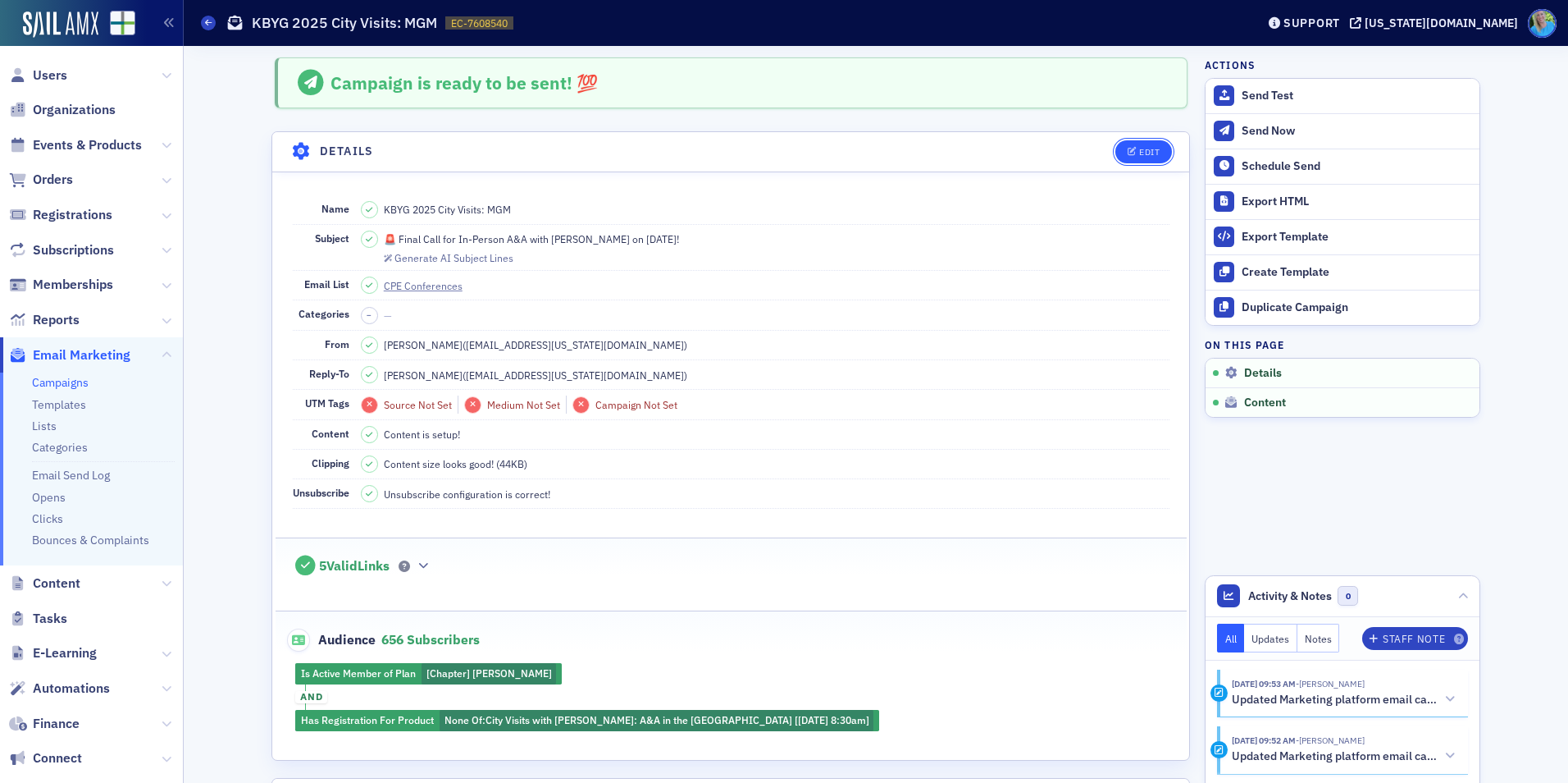
click at [1129, 159] on button "Edit" at bounding box center [1143, 151] width 56 height 23
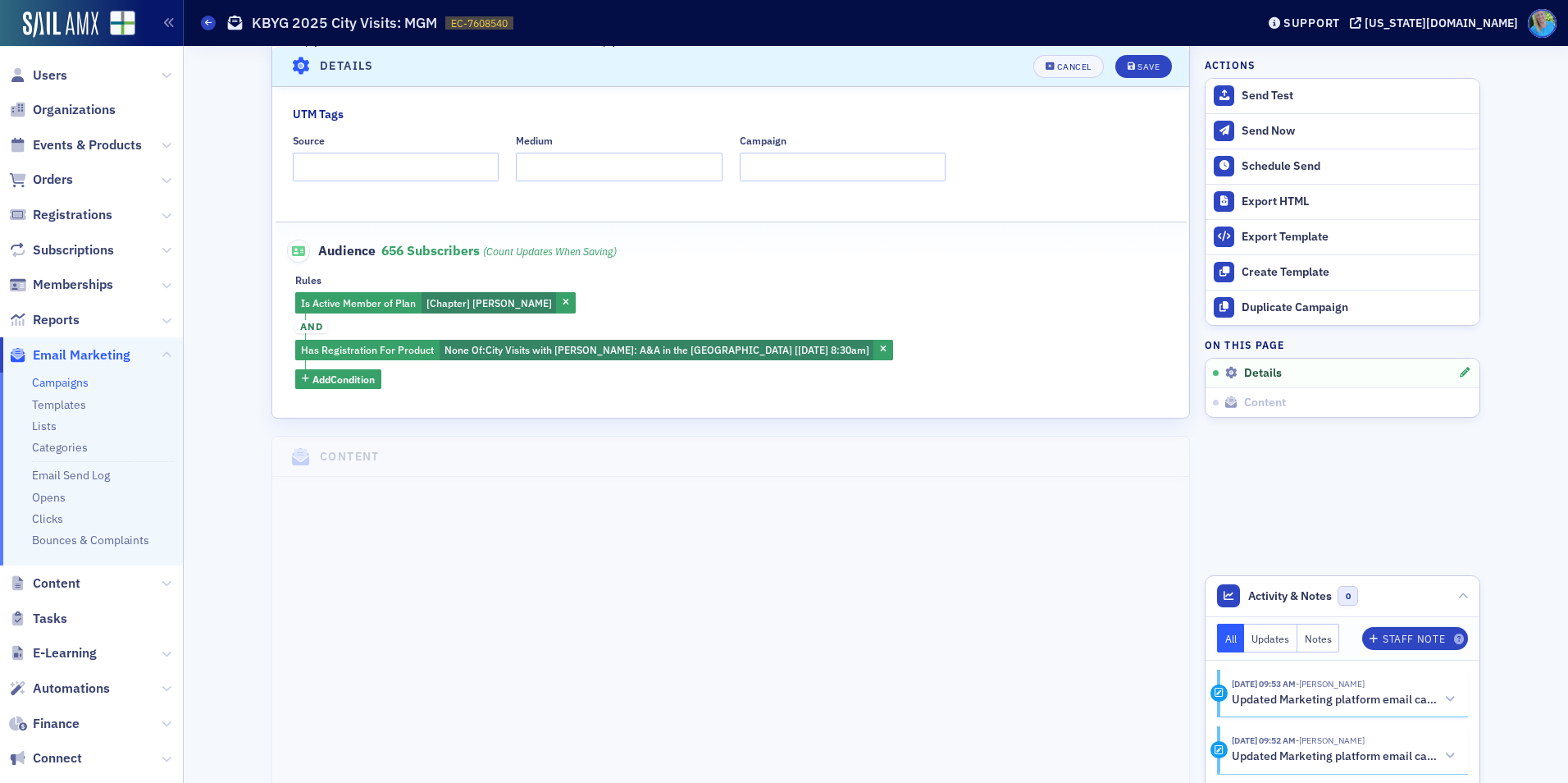
scroll to position [487, 0]
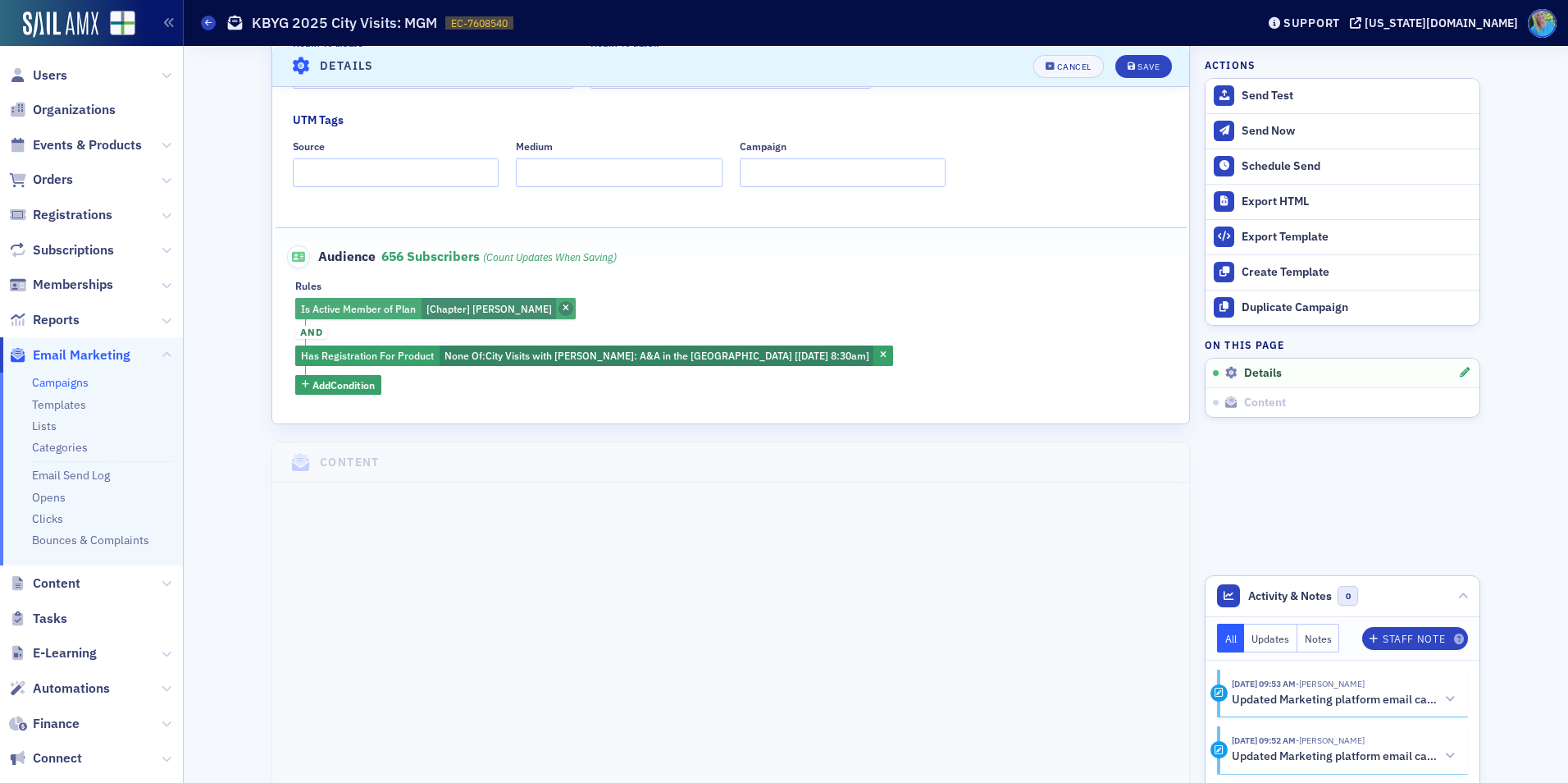
click at [562, 309] on icon "button" at bounding box center [565, 309] width 6 height 9
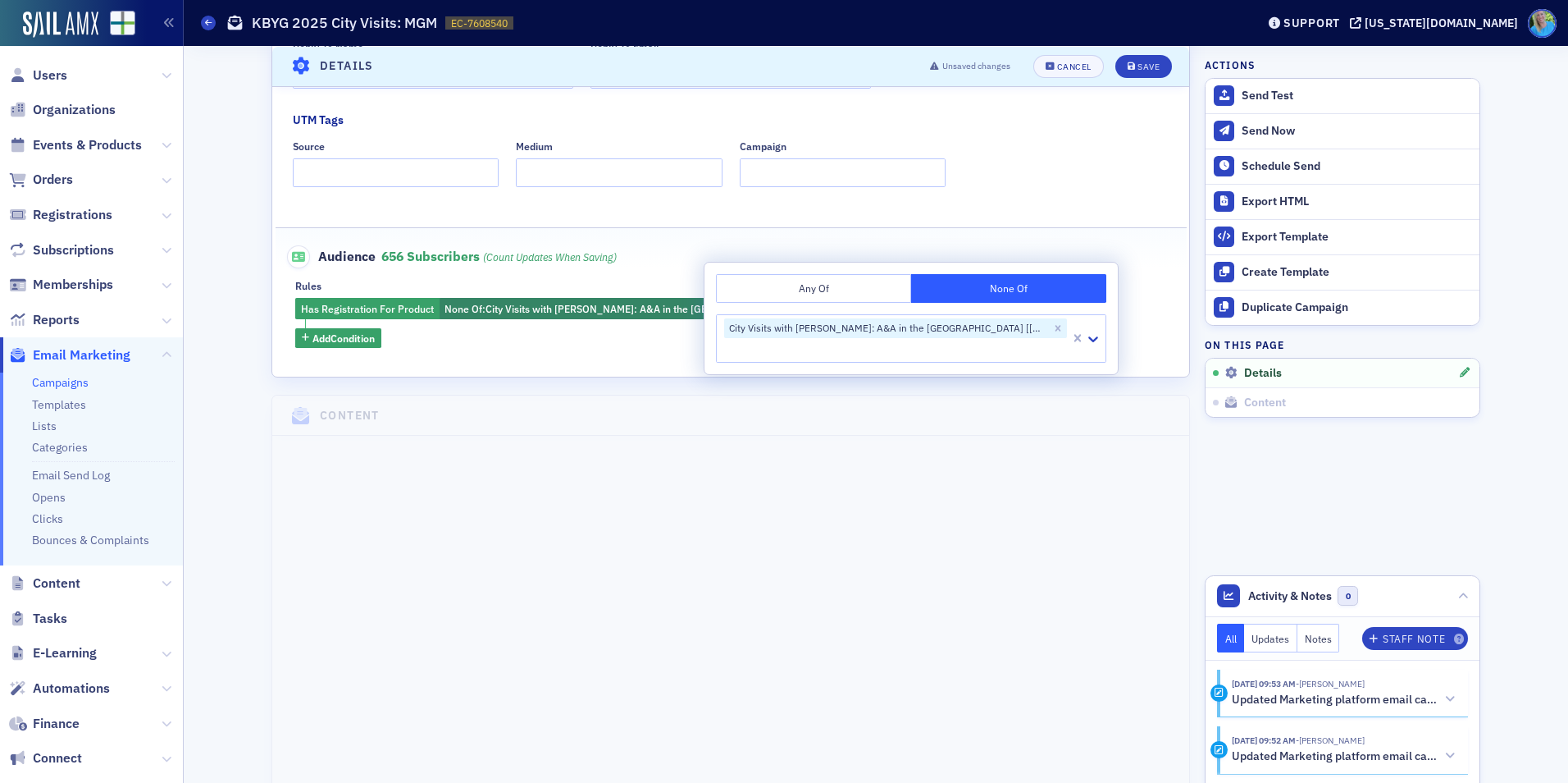
click at [807, 280] on button "Any Of" at bounding box center [813, 288] width 195 height 29
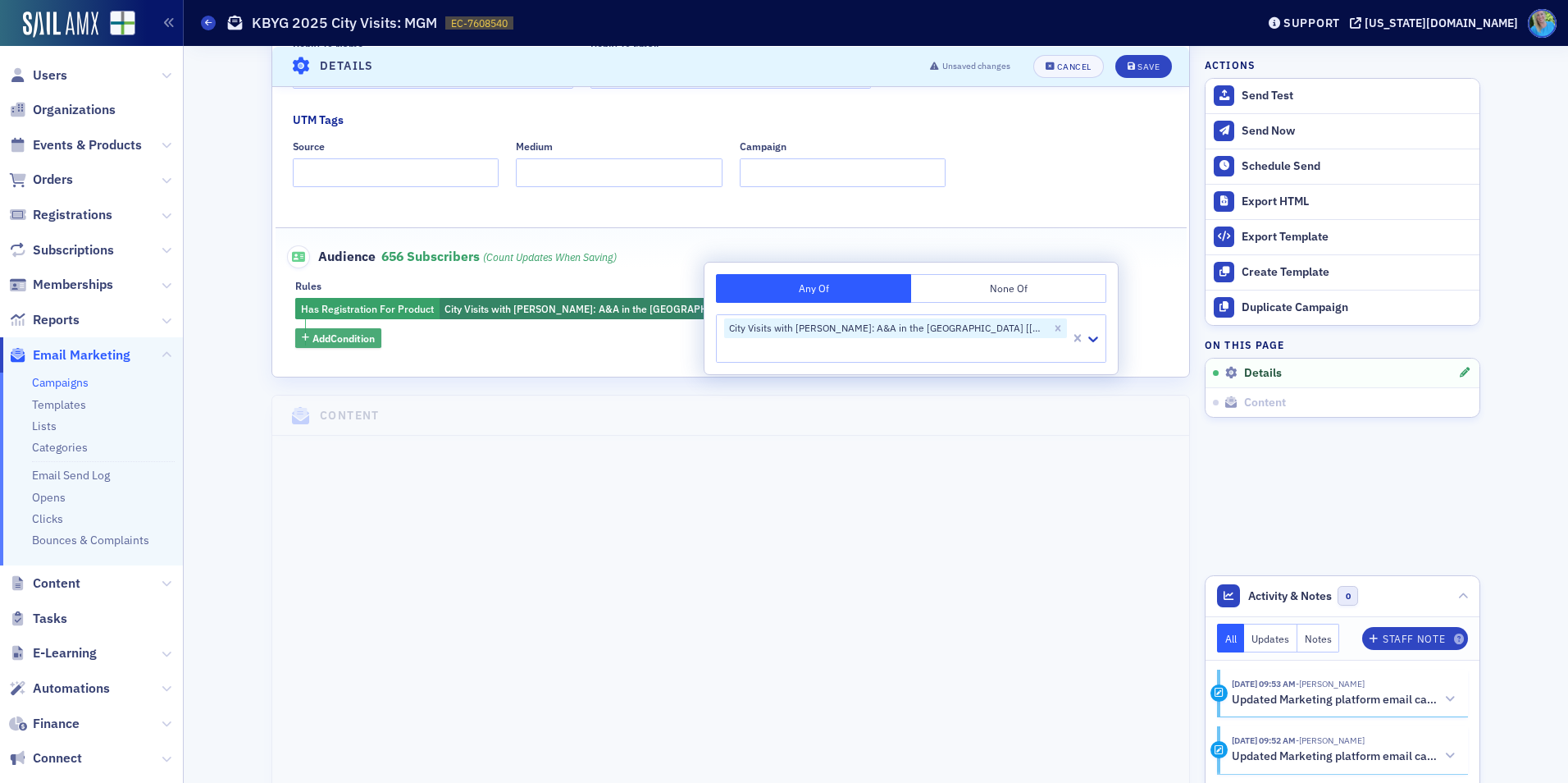
click at [365, 340] on span "Add Condition" at bounding box center [343, 338] width 62 height 15
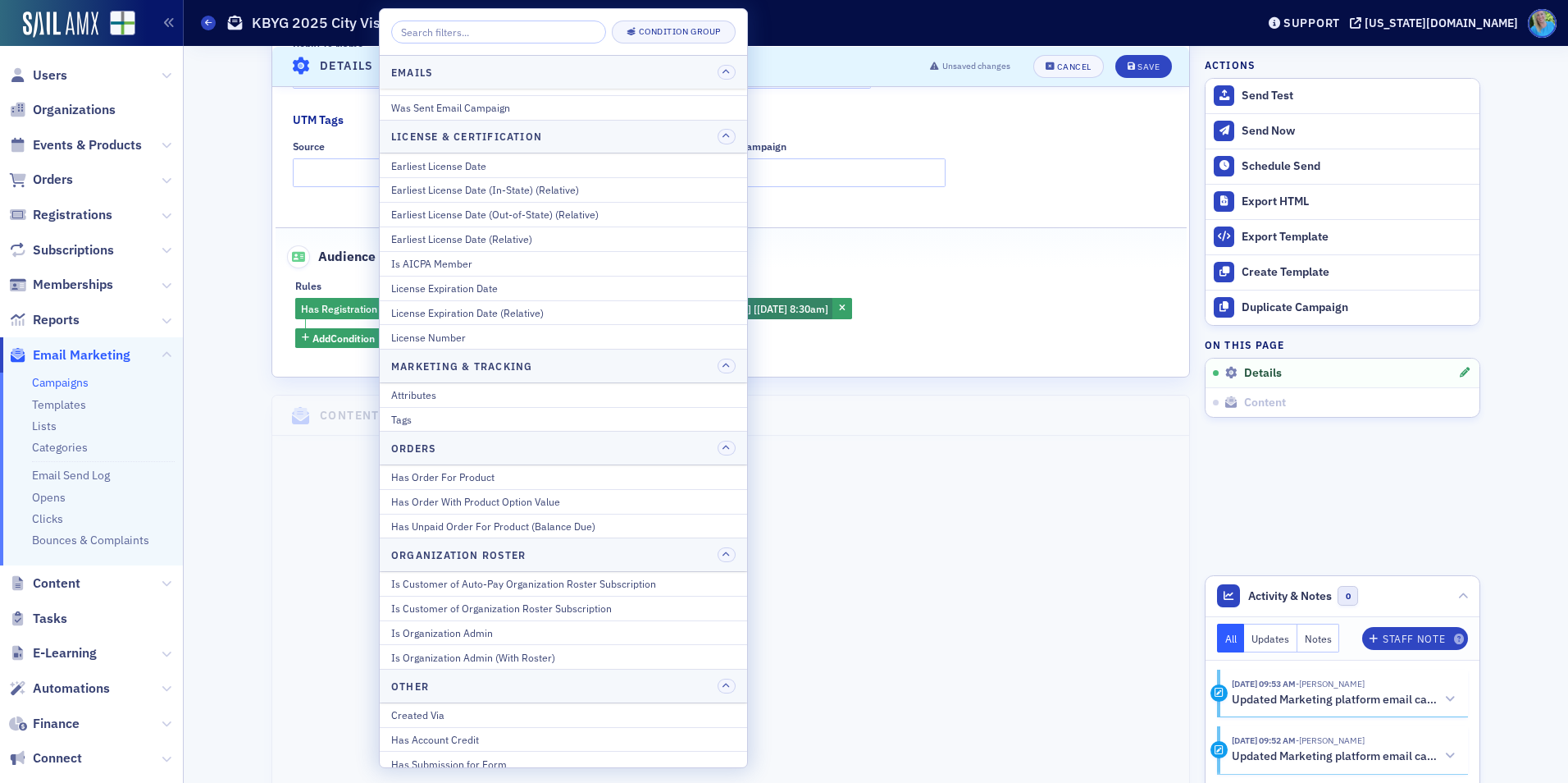
scroll to position [903, 0]
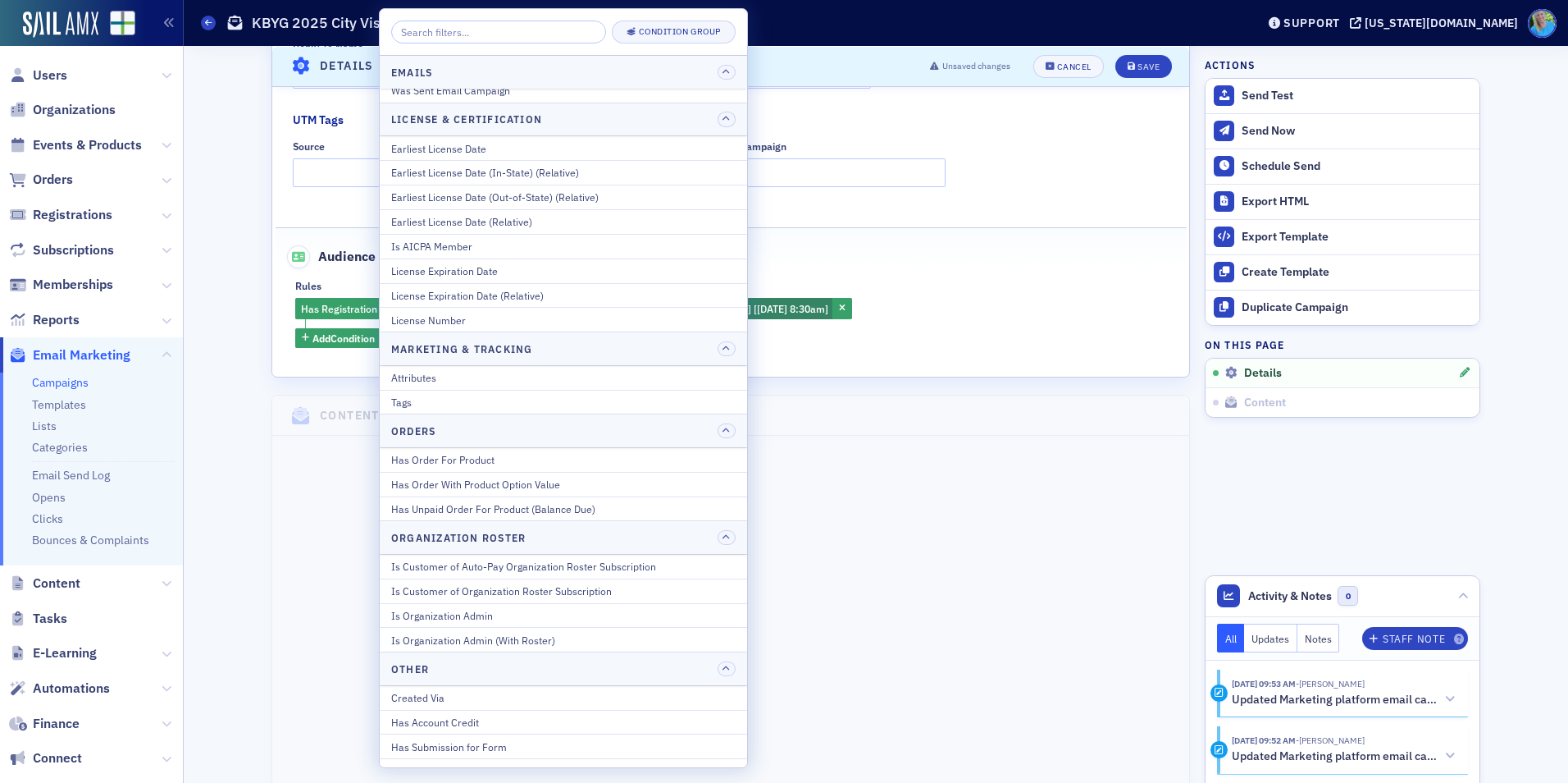
click at [1043, 290] on div "Rules" at bounding box center [731, 285] width 871 height 12
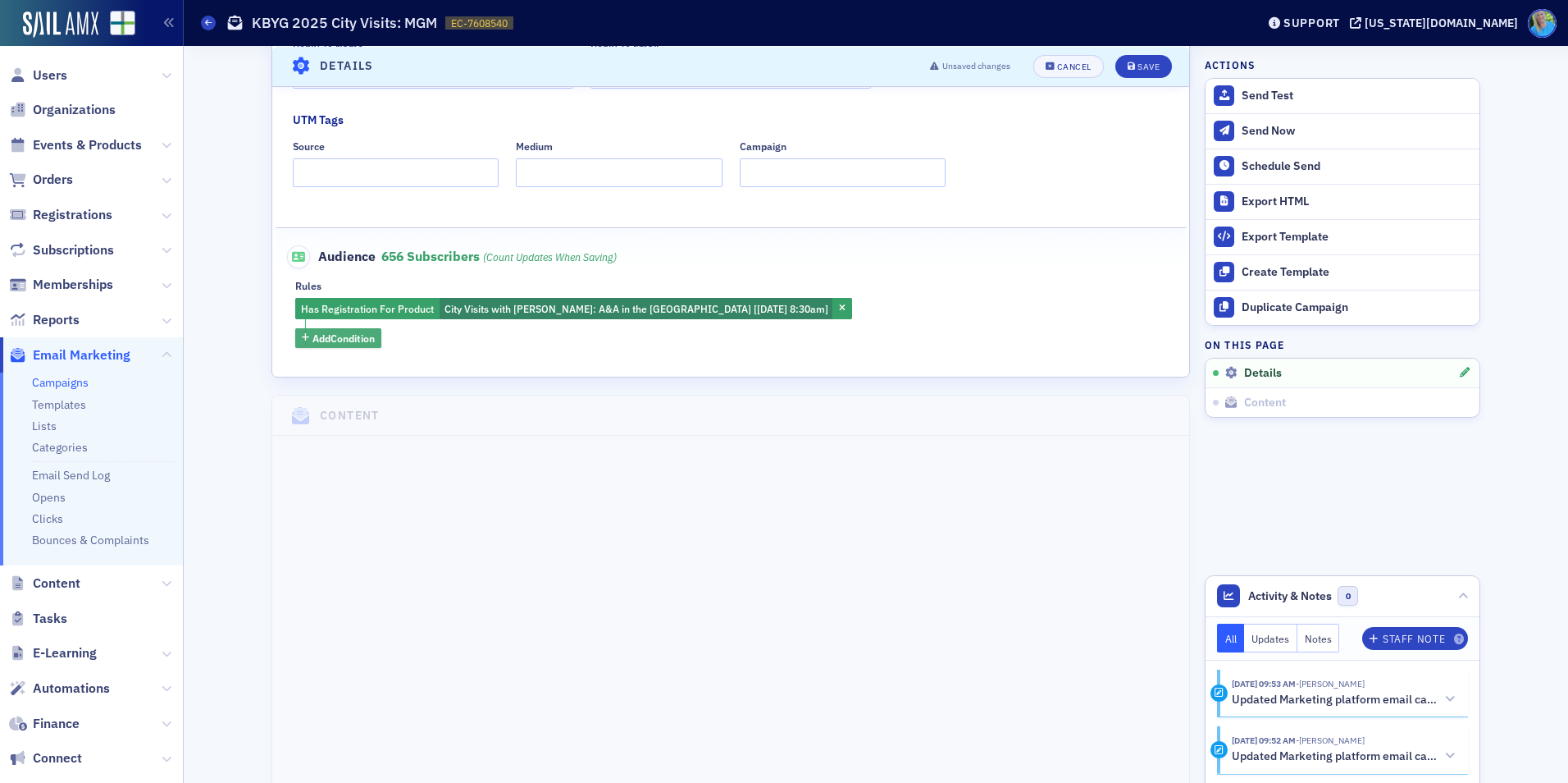
click at [361, 341] on span "Add Condition" at bounding box center [343, 338] width 62 height 15
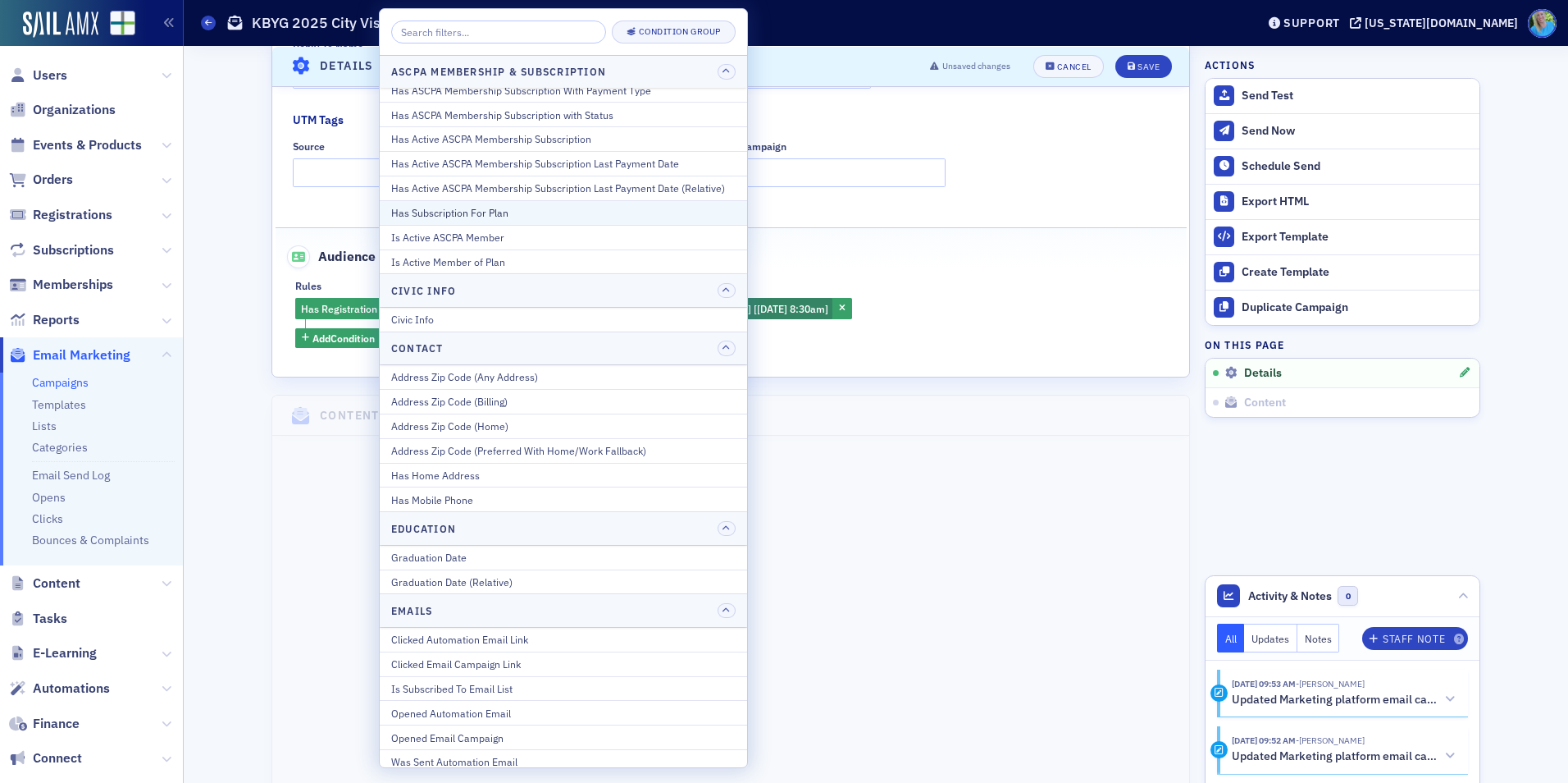
scroll to position [0, 0]
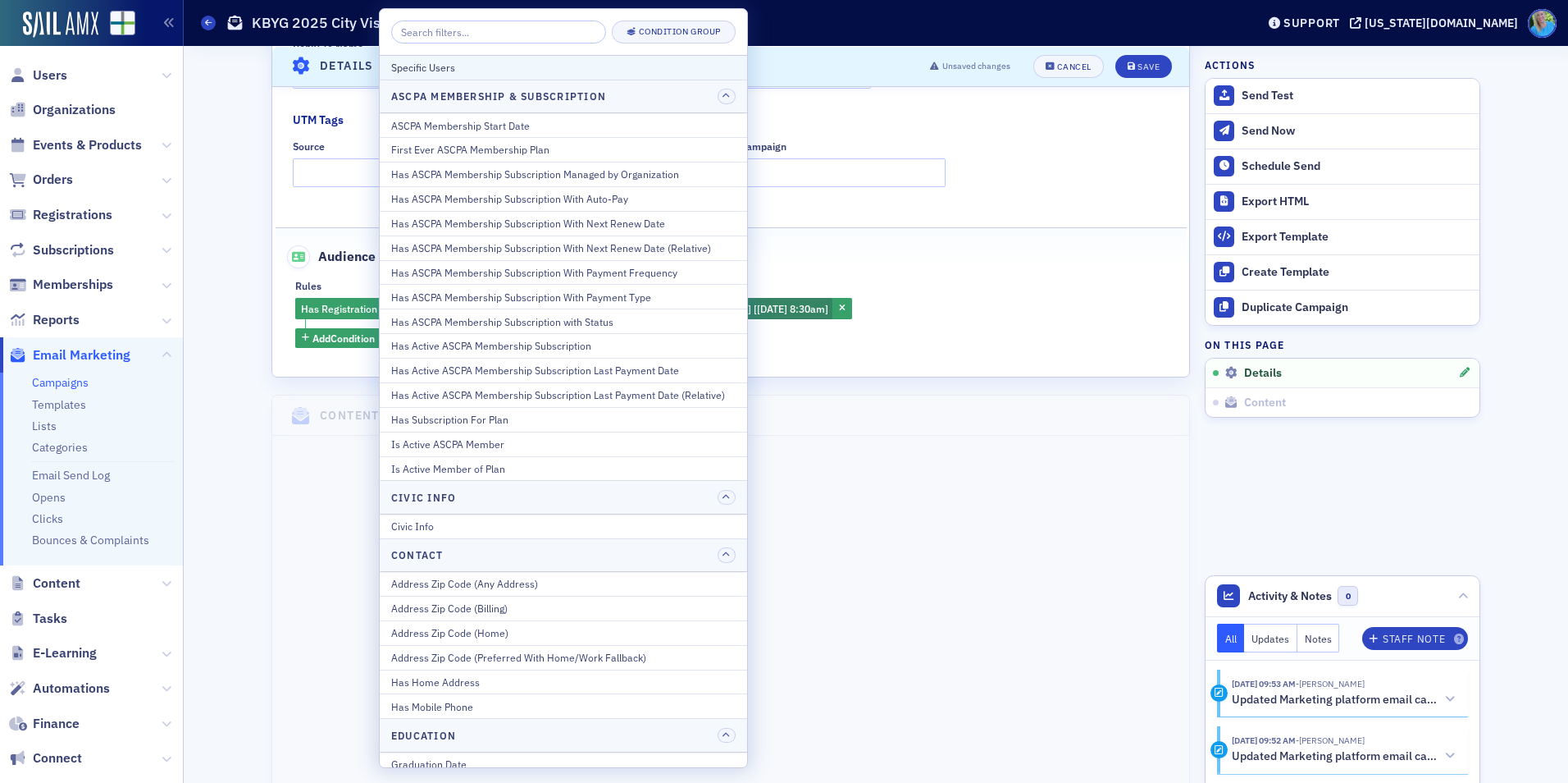
click at [446, 73] on div "Specific Users" at bounding box center [563, 68] width 345 height 15
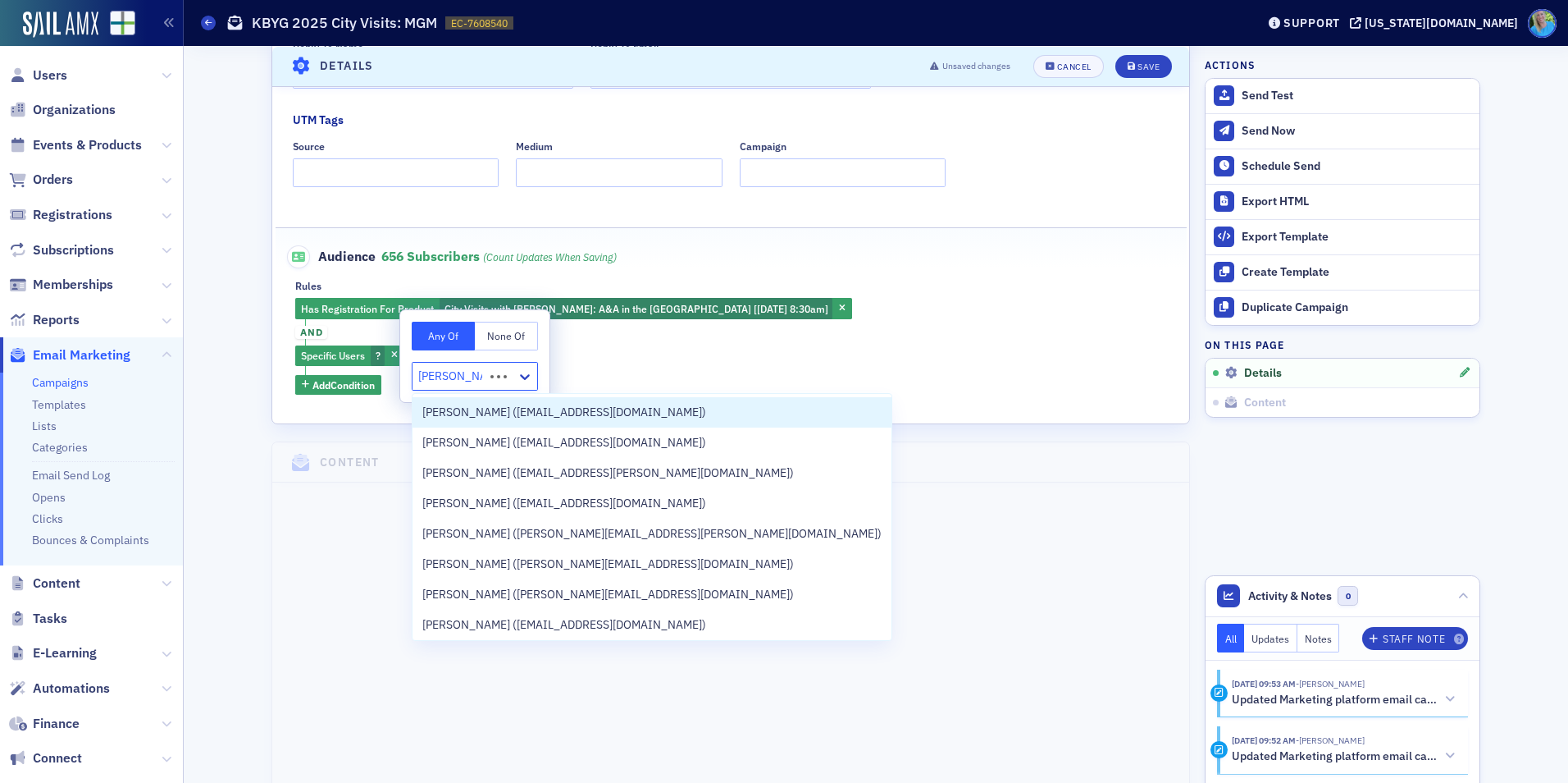
type input "josh mcgowan"
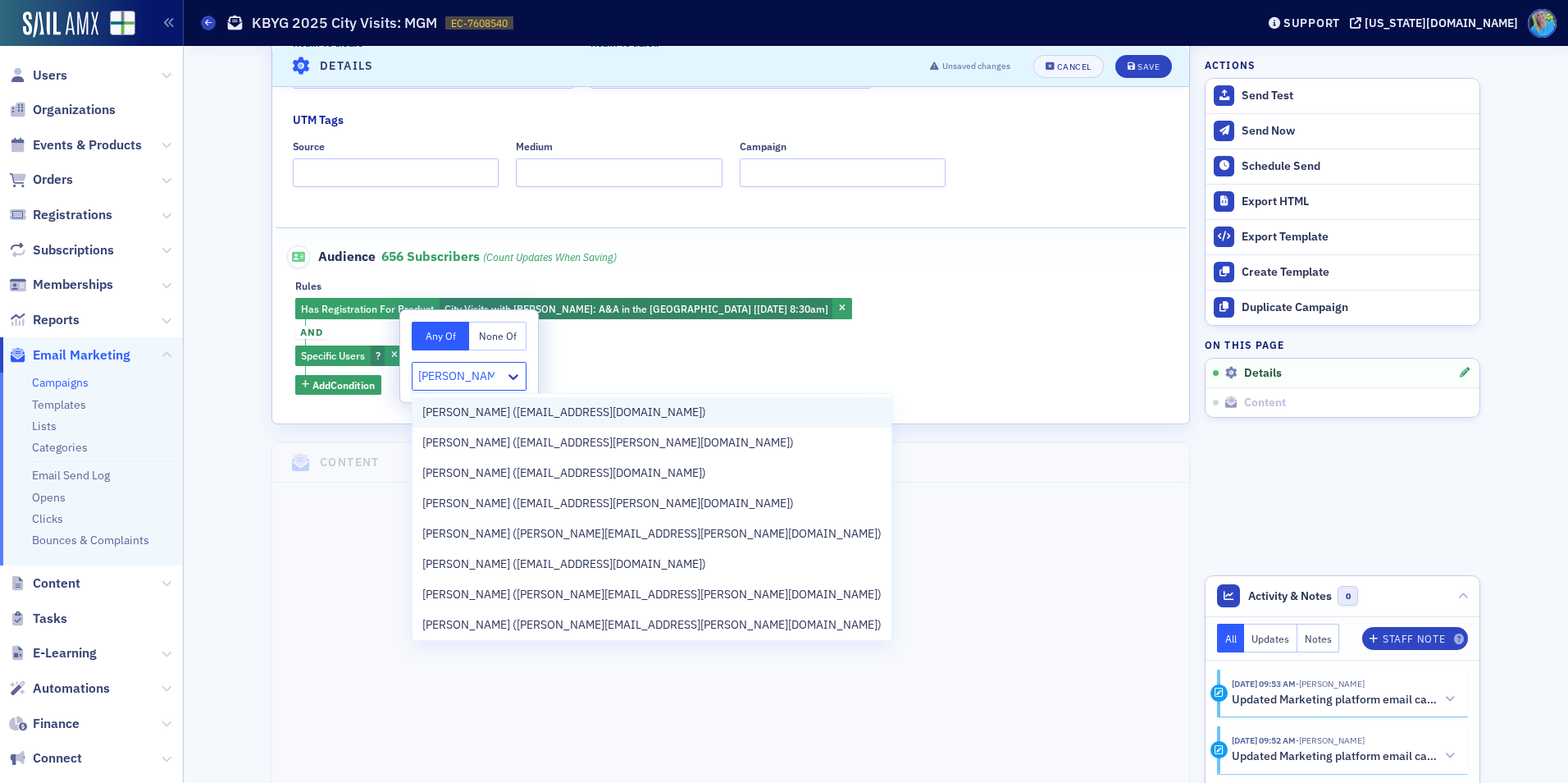
click at [450, 410] on span "Josh McGowan (joshmcgowanconsulting@gmail.com)" at bounding box center [564, 412] width 283 height 18
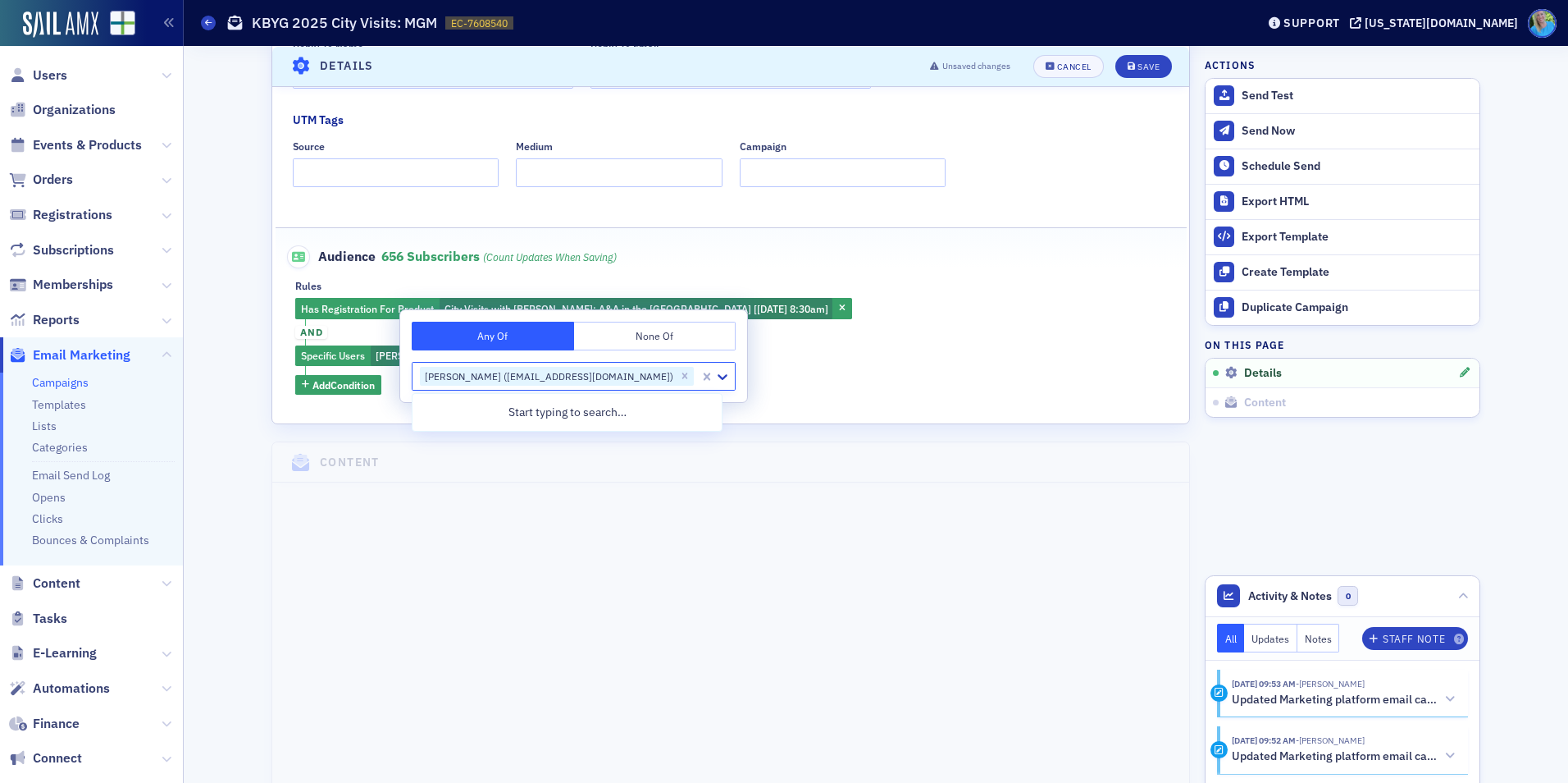
click at [401, 391] on div "Any Of None Of option Josh McGowan (joshmcgowanconsulting@gmail.com), selected.…" at bounding box center [573, 356] width 347 height 92
click at [390, 389] on div "Has Registration For Product City Visits with Josh McGowan: A&A in the Capital …" at bounding box center [731, 346] width 871 height 96
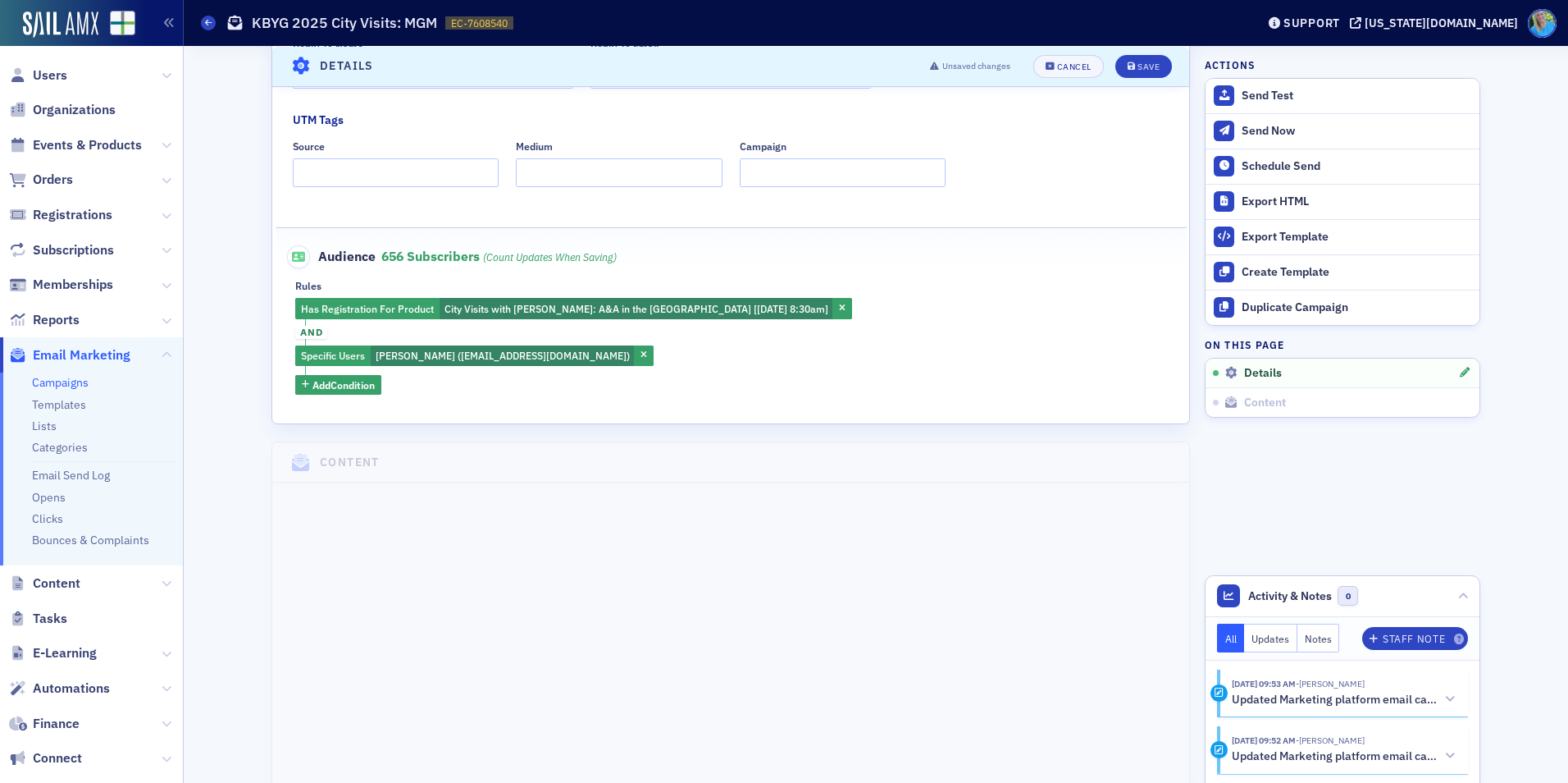
click at [307, 333] on span "and" at bounding box center [311, 333] width 32 height 13
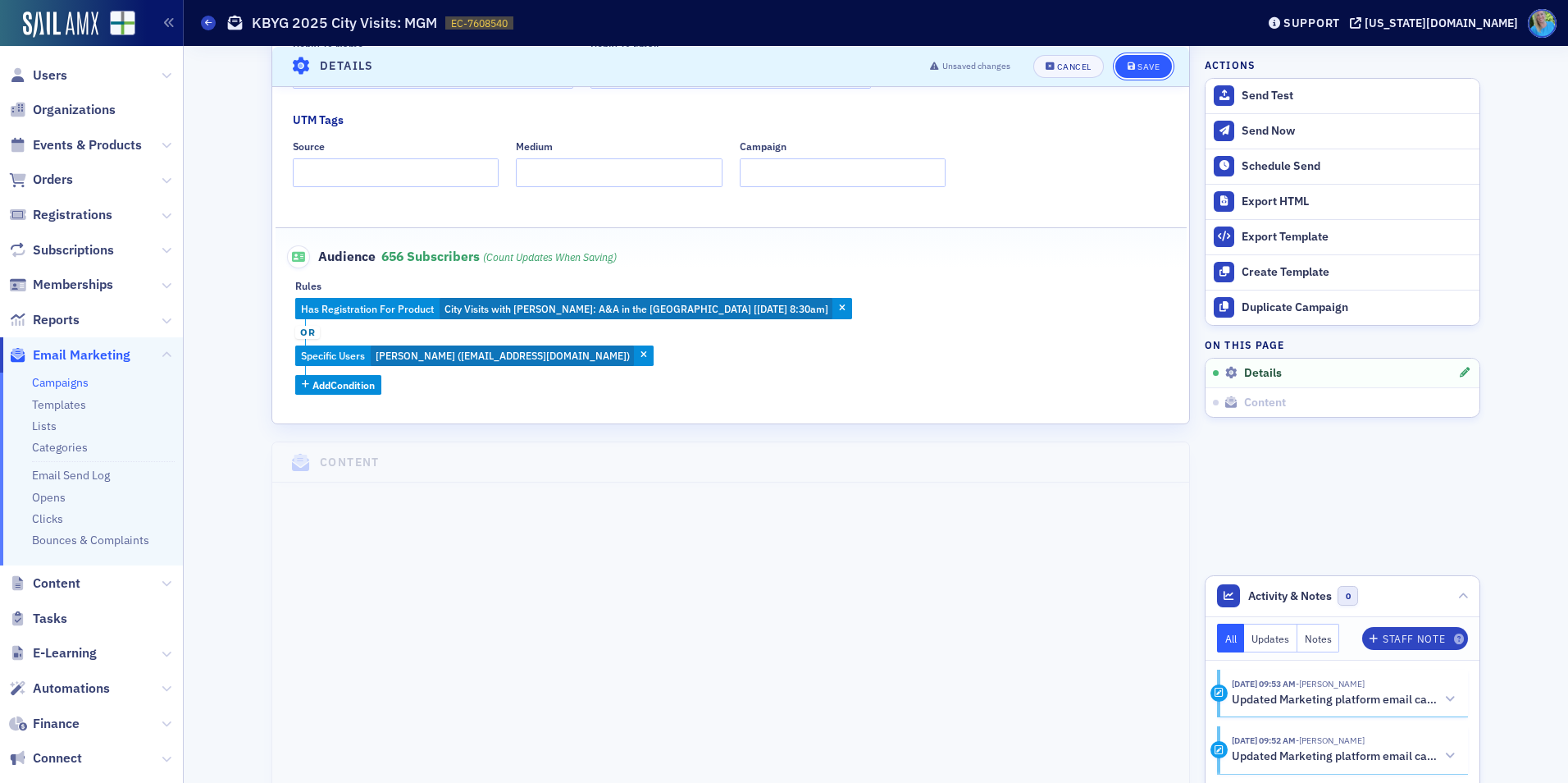
click at [1143, 59] on button "Save" at bounding box center [1143, 65] width 56 height 23
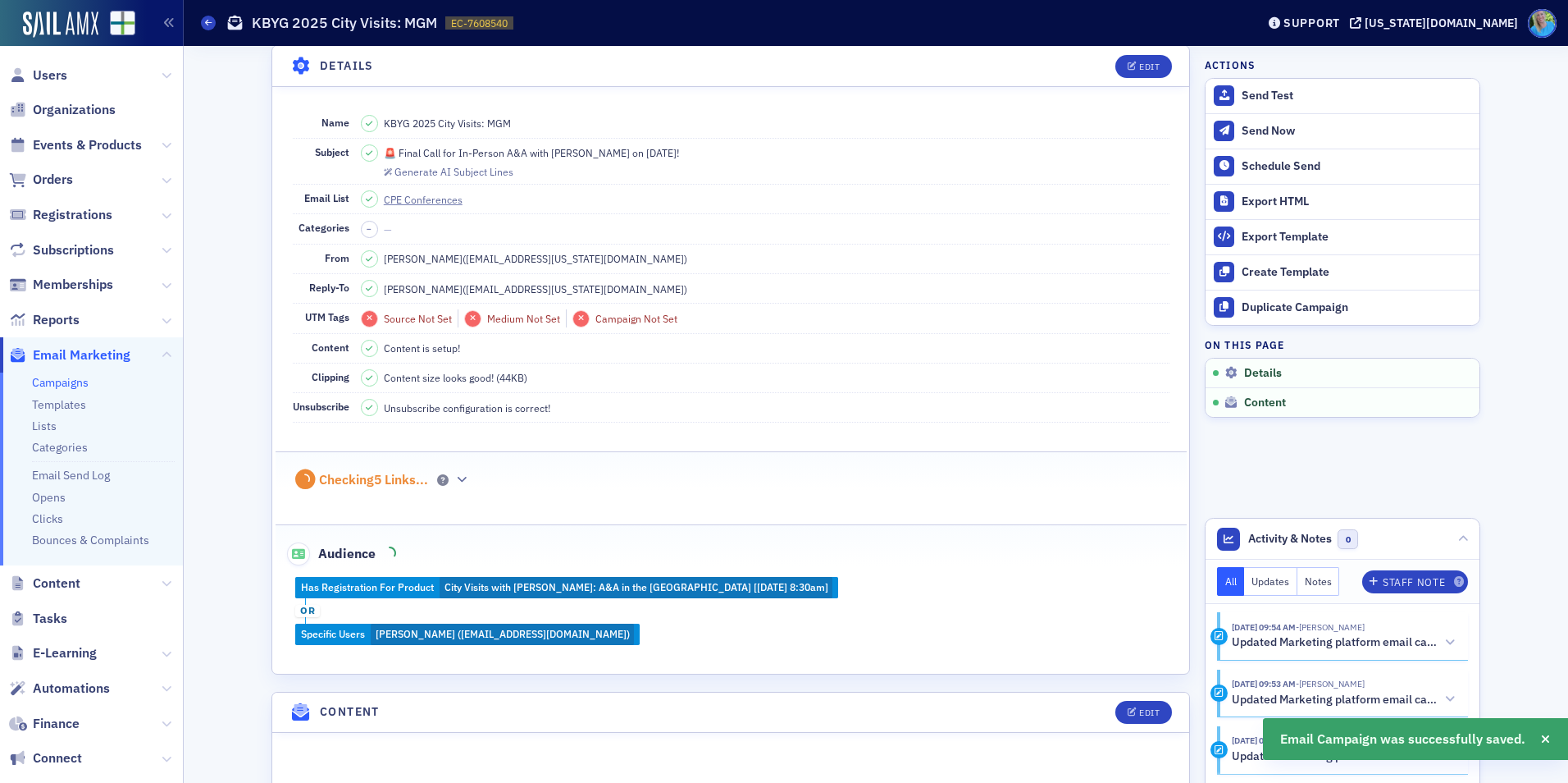
scroll to position [77, 0]
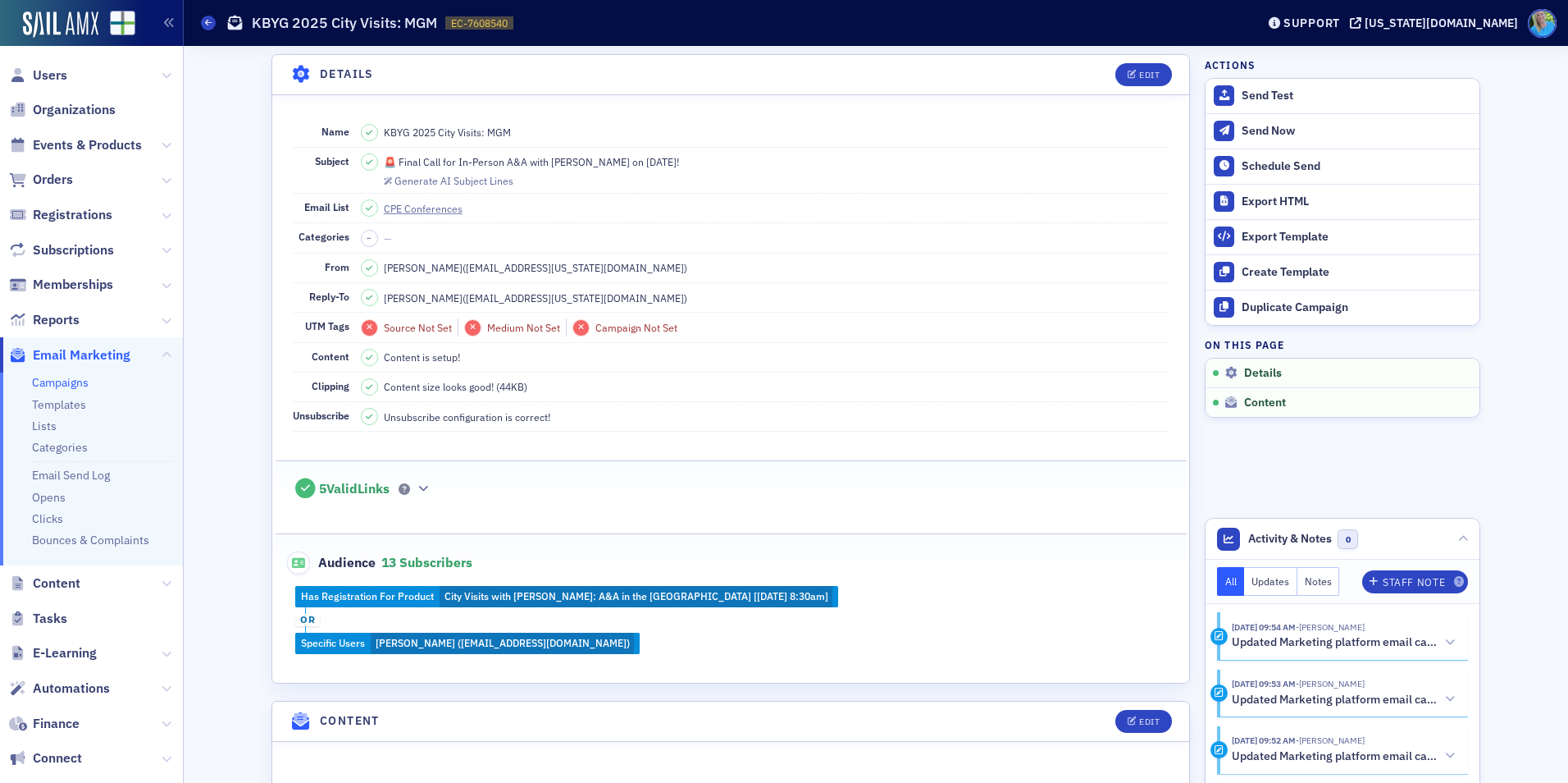
click at [505, 645] on div "Has Registration For Product City Visits with Josh McGowan: A&A in the Capital …" at bounding box center [732, 619] width 911 height 68
click at [1149, 70] on div "Edit" at bounding box center [1149, 75] width 20 height 9
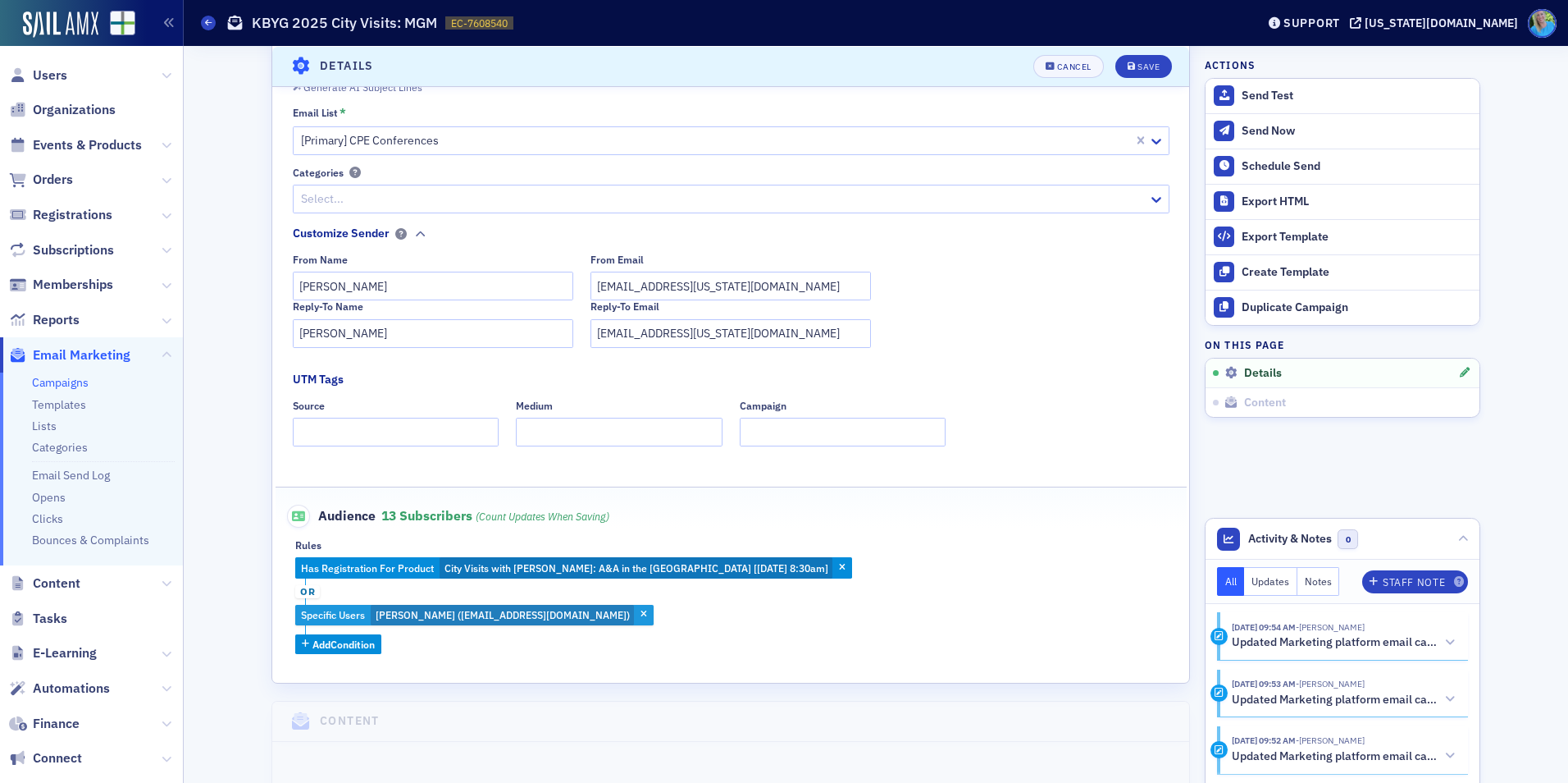
click at [462, 609] on span "Josh McGowan (joshmcgowanconsulting@gmail.com)" at bounding box center [503, 614] width 255 height 13
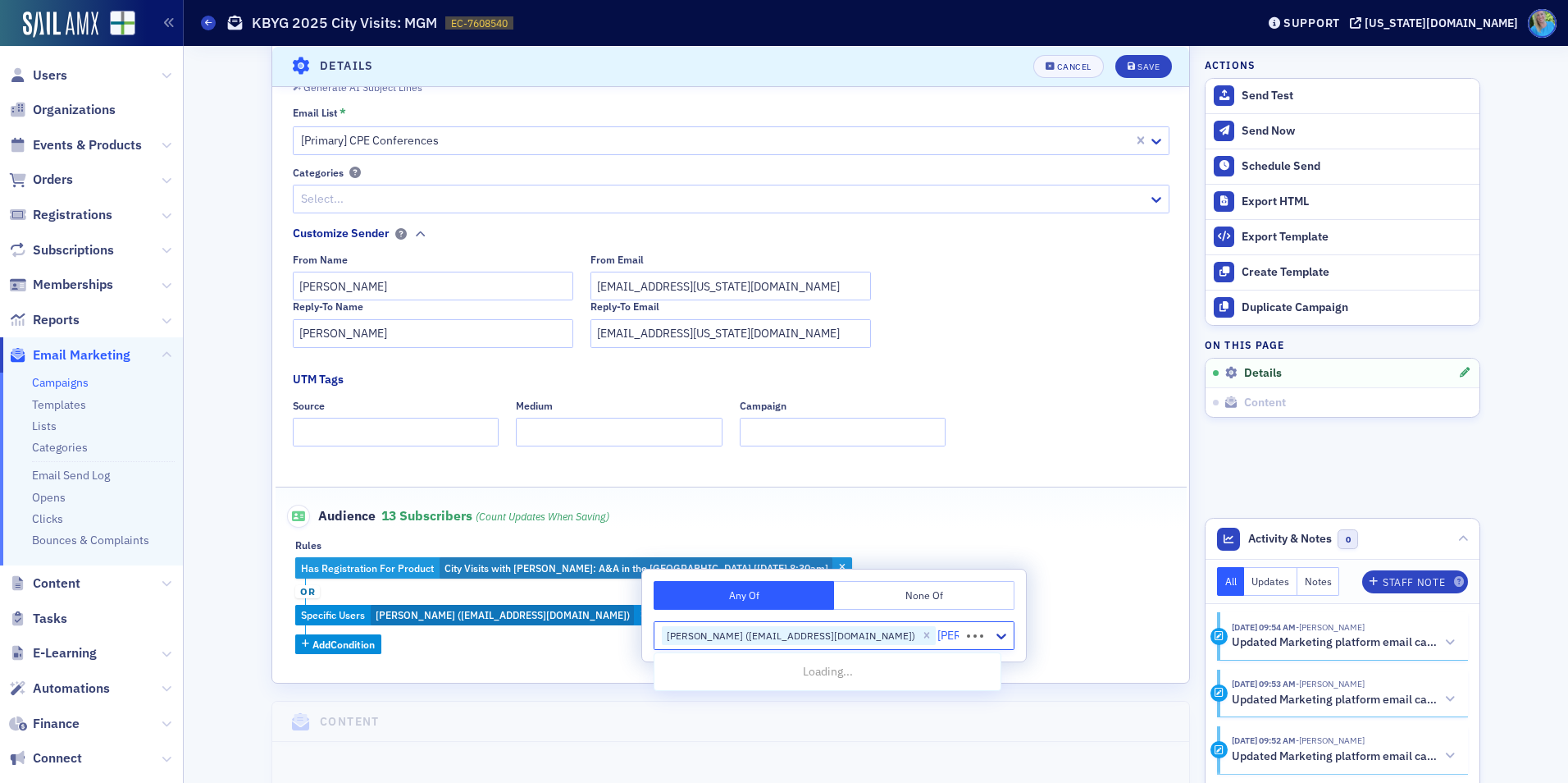
type input "boyd"
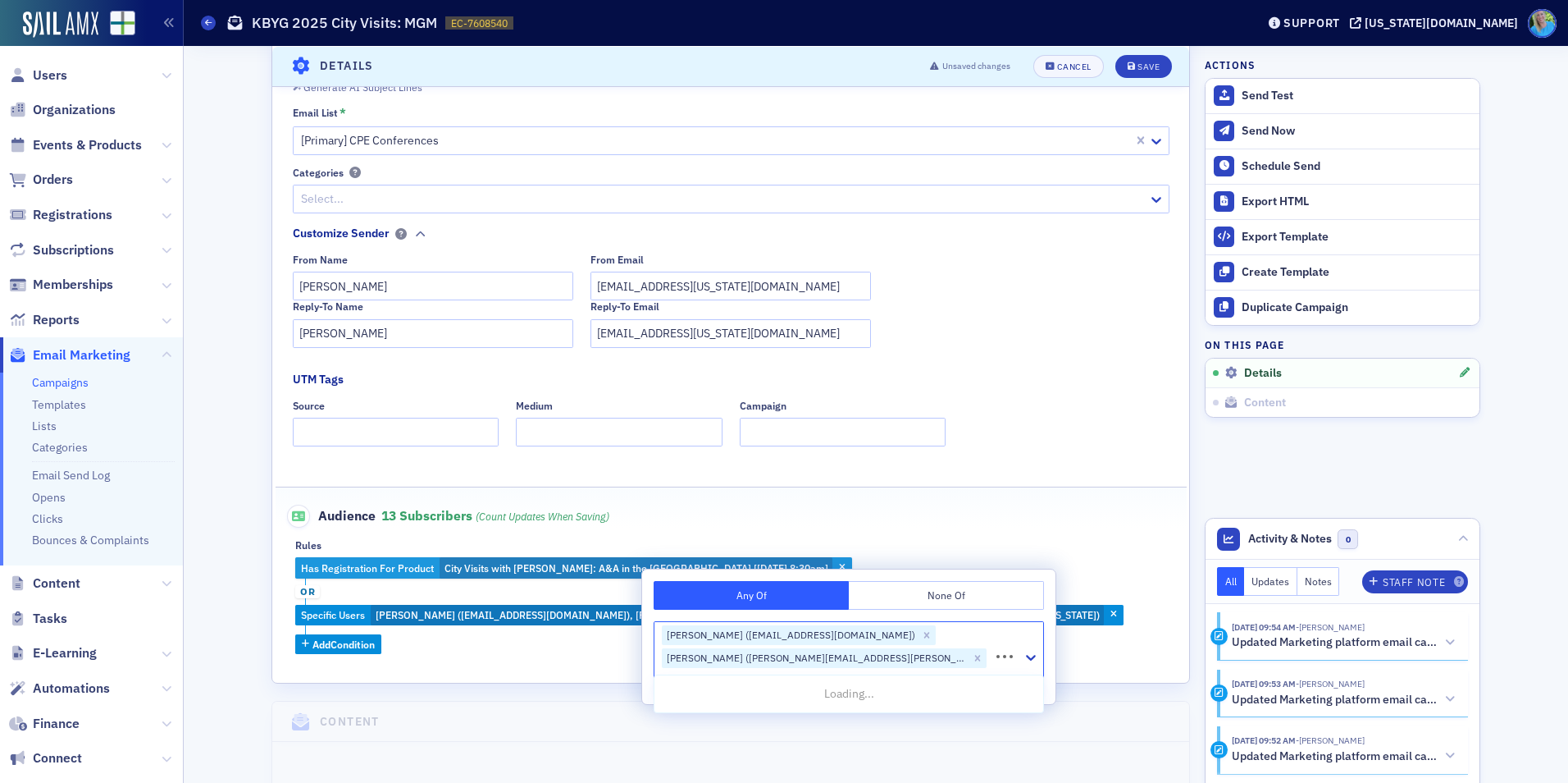
type input "paul anna"
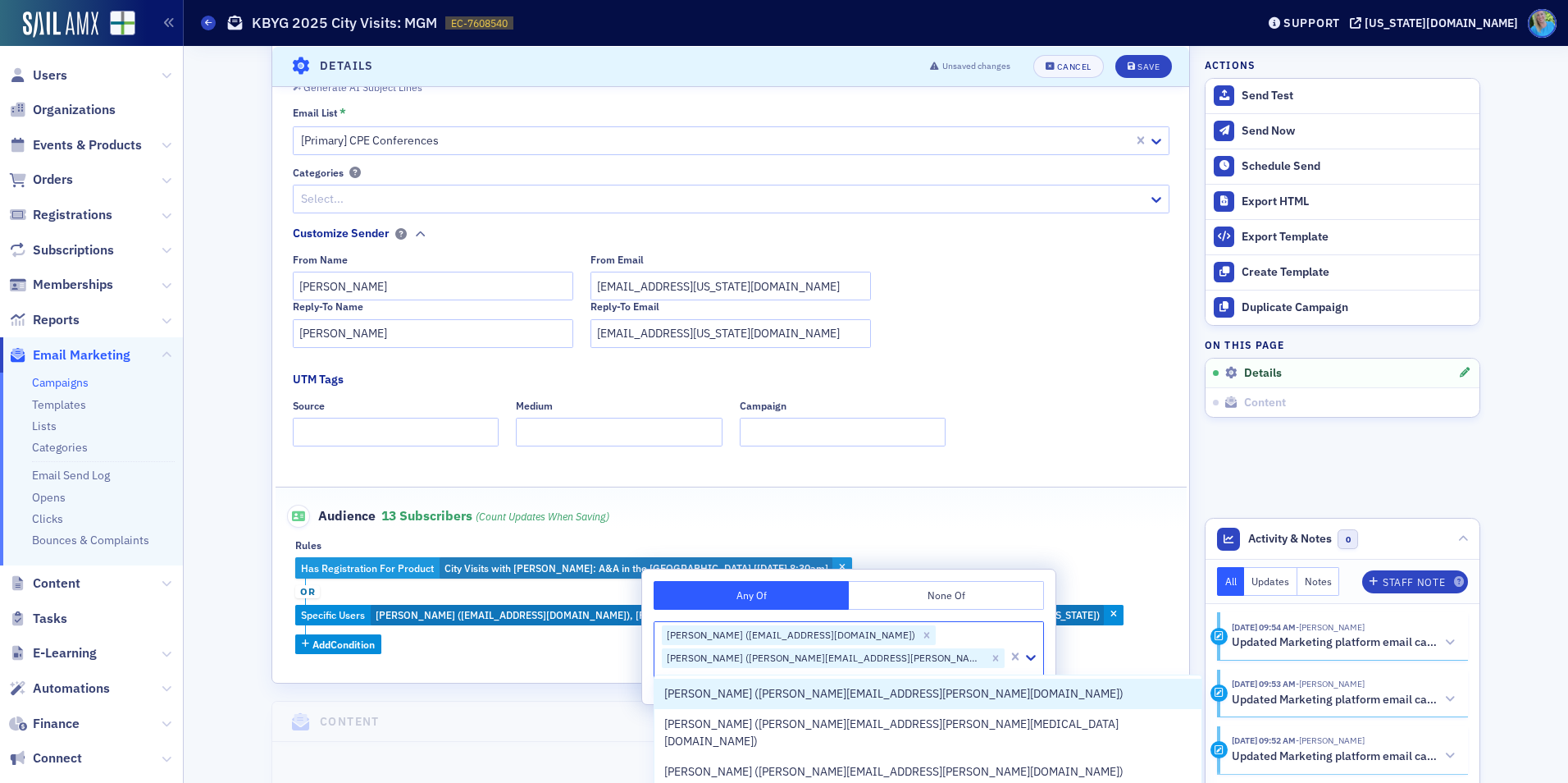
scroll to position [254, 0]
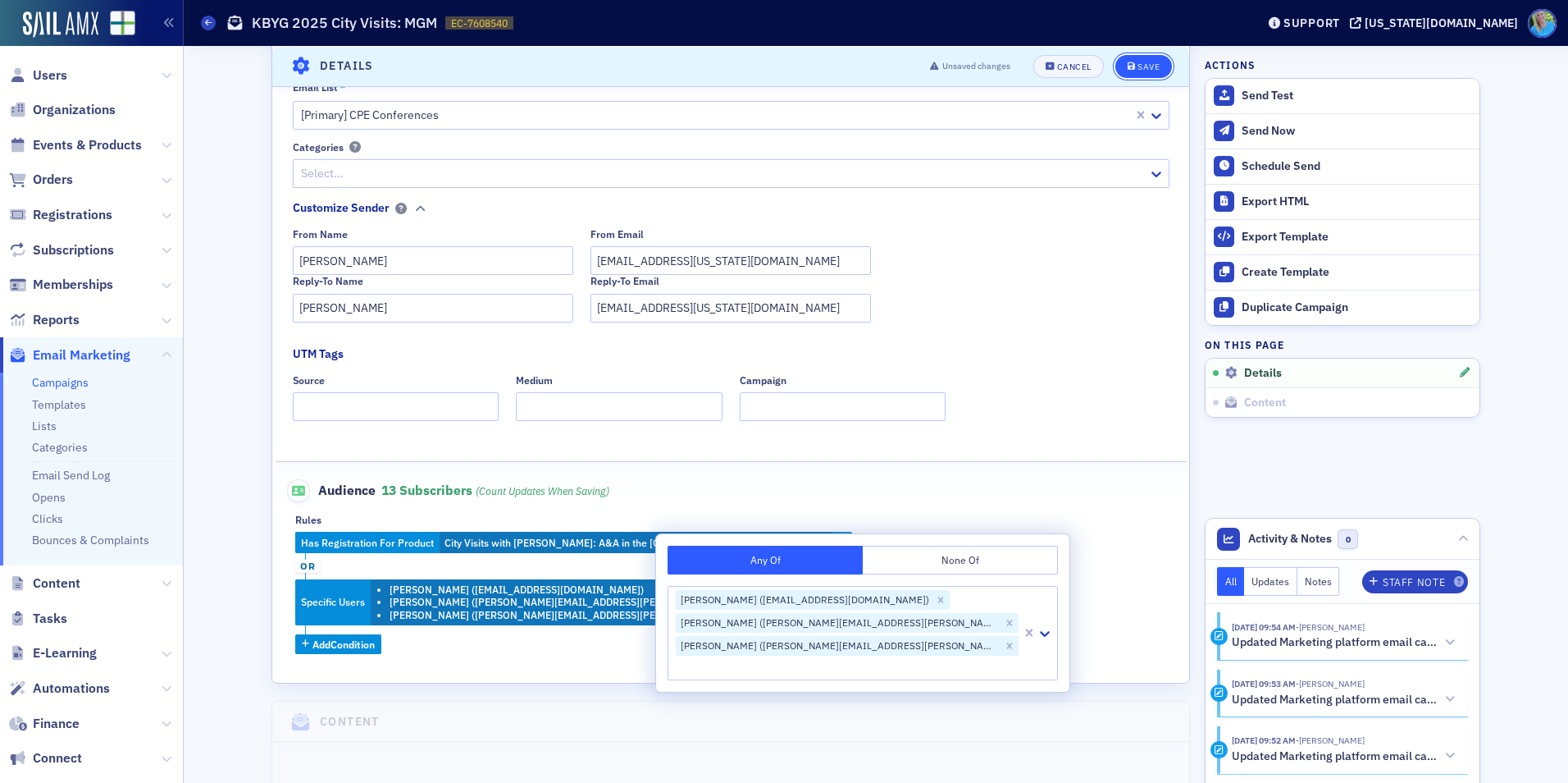
click at [1137, 70] on div "Save" at bounding box center [1148, 66] width 22 height 9
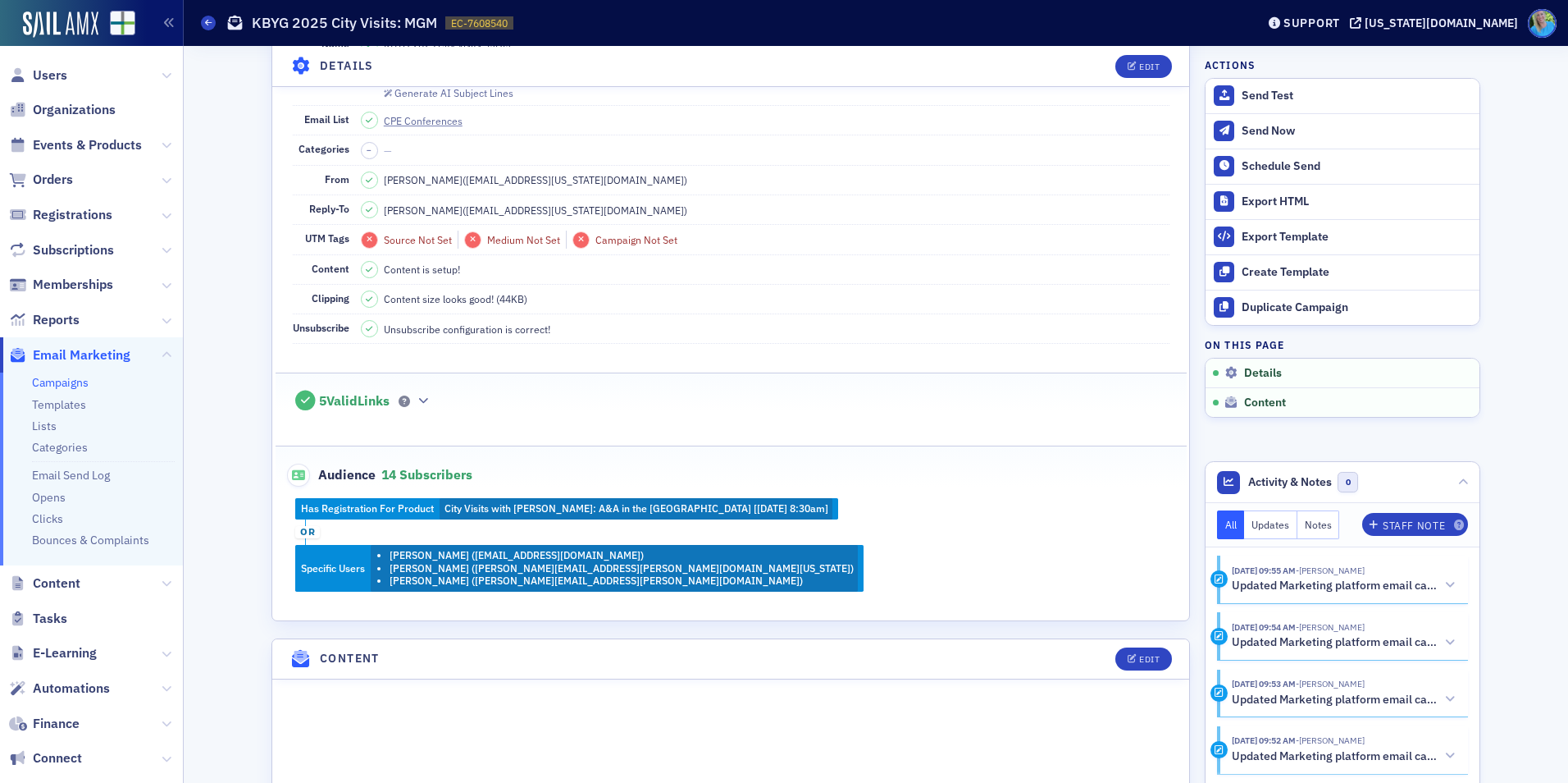
scroll to position [77, 0]
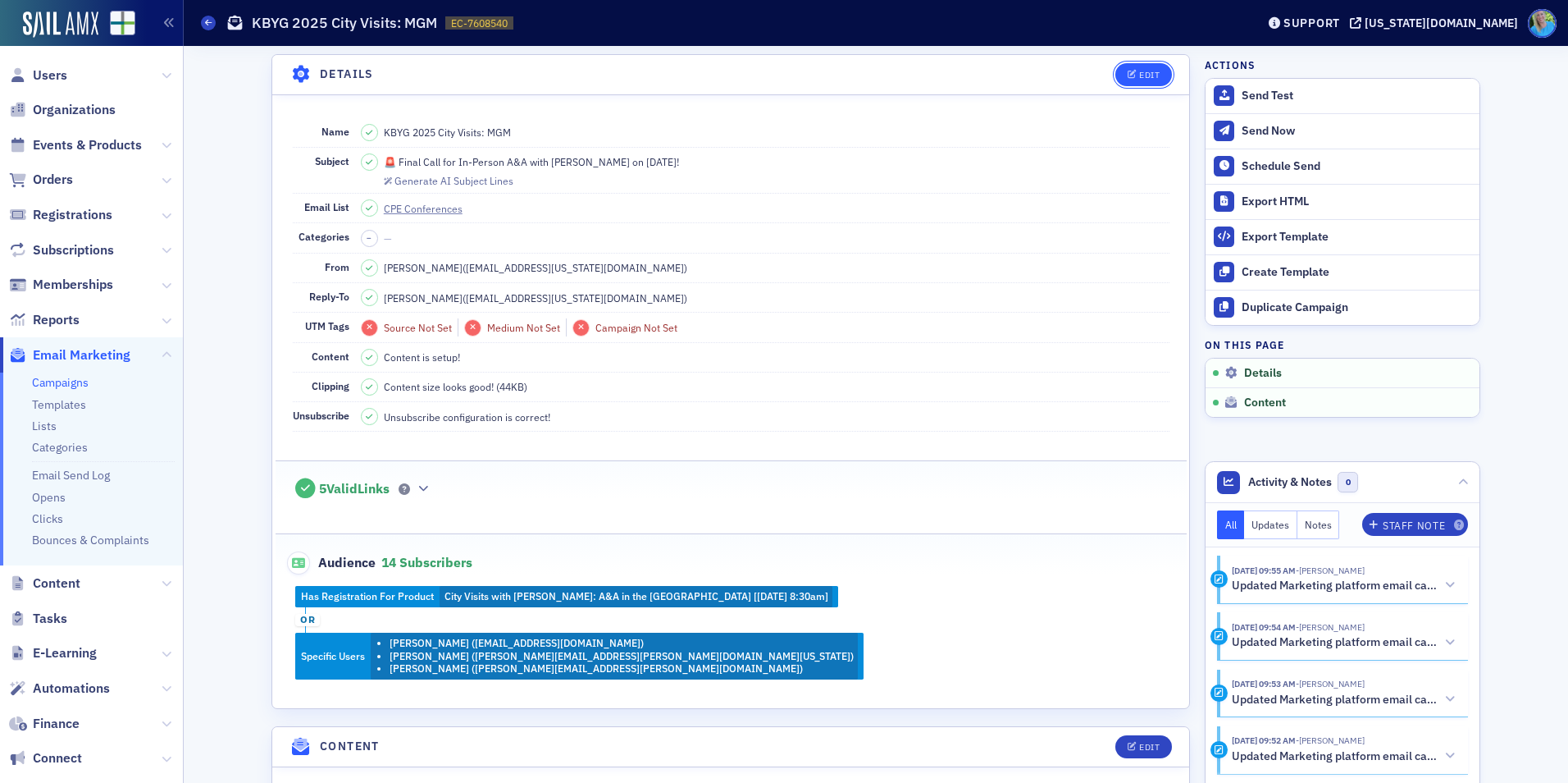
click at [1139, 70] on div "Edit" at bounding box center [1149, 75] width 20 height 9
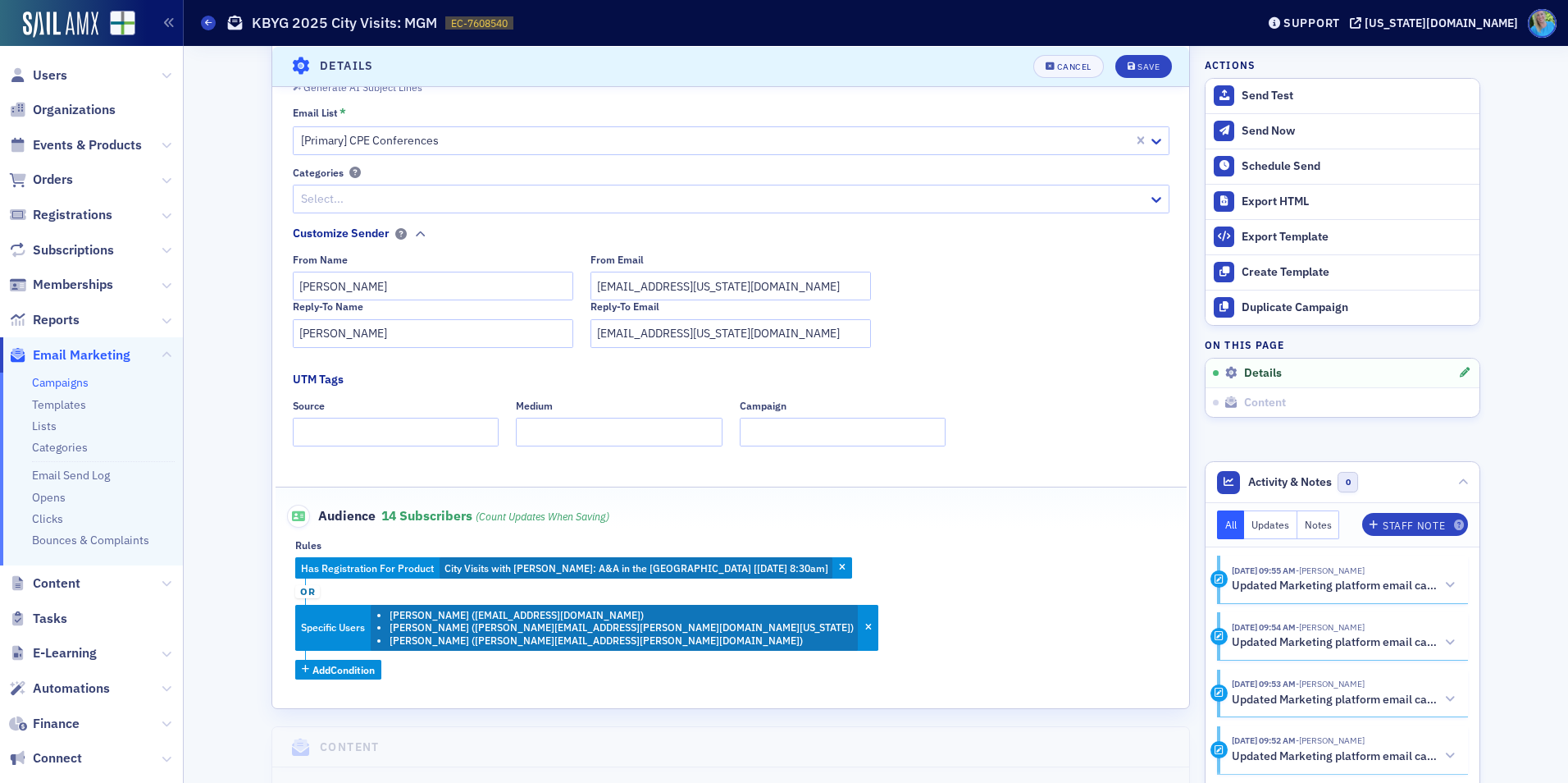
scroll to position [0, 0]
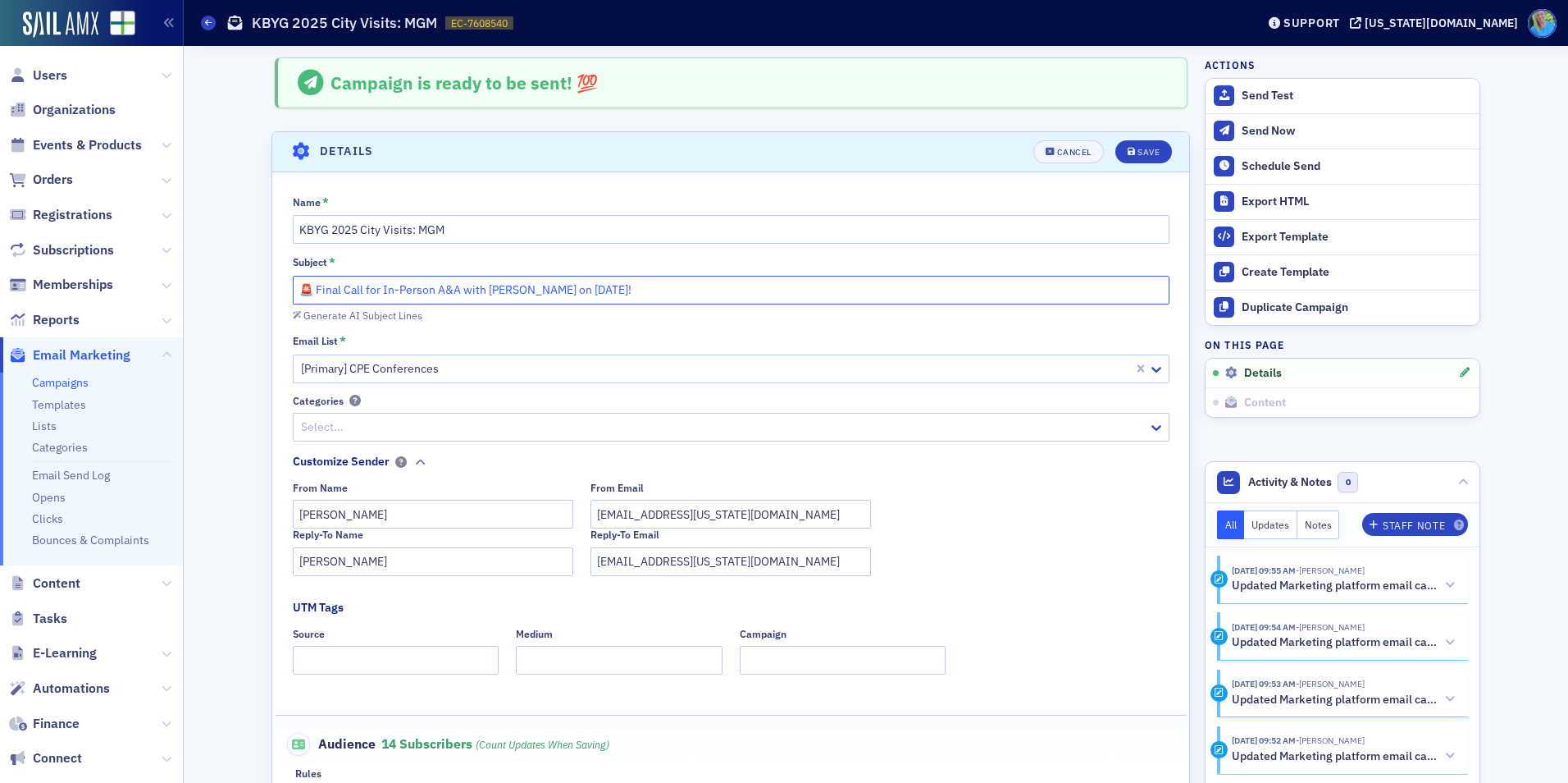
drag, startPoint x: 631, startPoint y: 290, endPoint x: 280, endPoint y: 289, distance: 351.0
click at [280, 289] on div "Name * KBYG 2025 City Visits: MGM Subject * 🚨 Final Call for In-Person A&A with…" at bounding box center [731, 552] width 917 height 714
type input "Attendee Info: 9/11 City Visit in MGM"
click at [1137, 153] on div "Save" at bounding box center [1148, 152] width 22 height 9
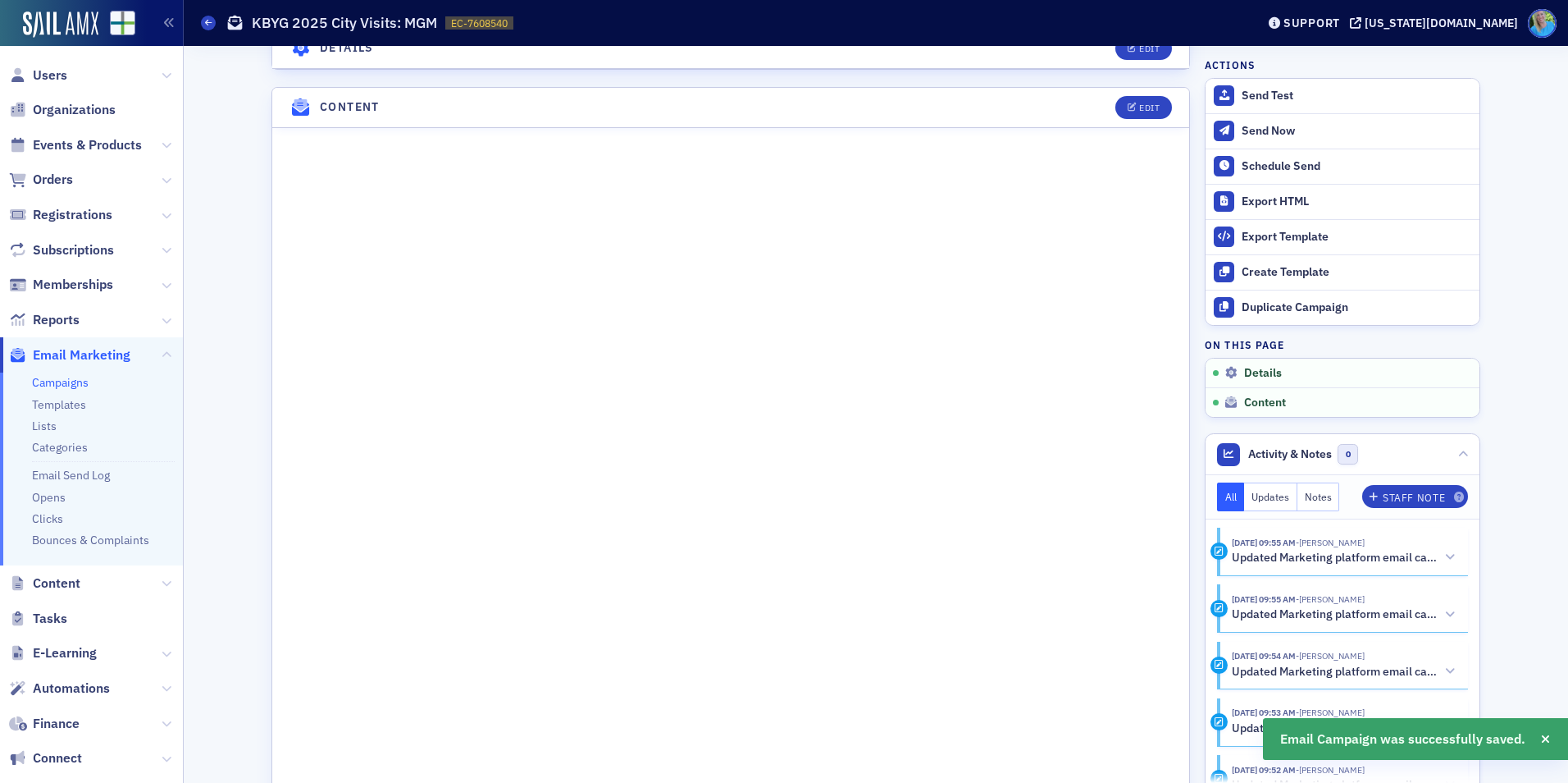
scroll to position [734, 0]
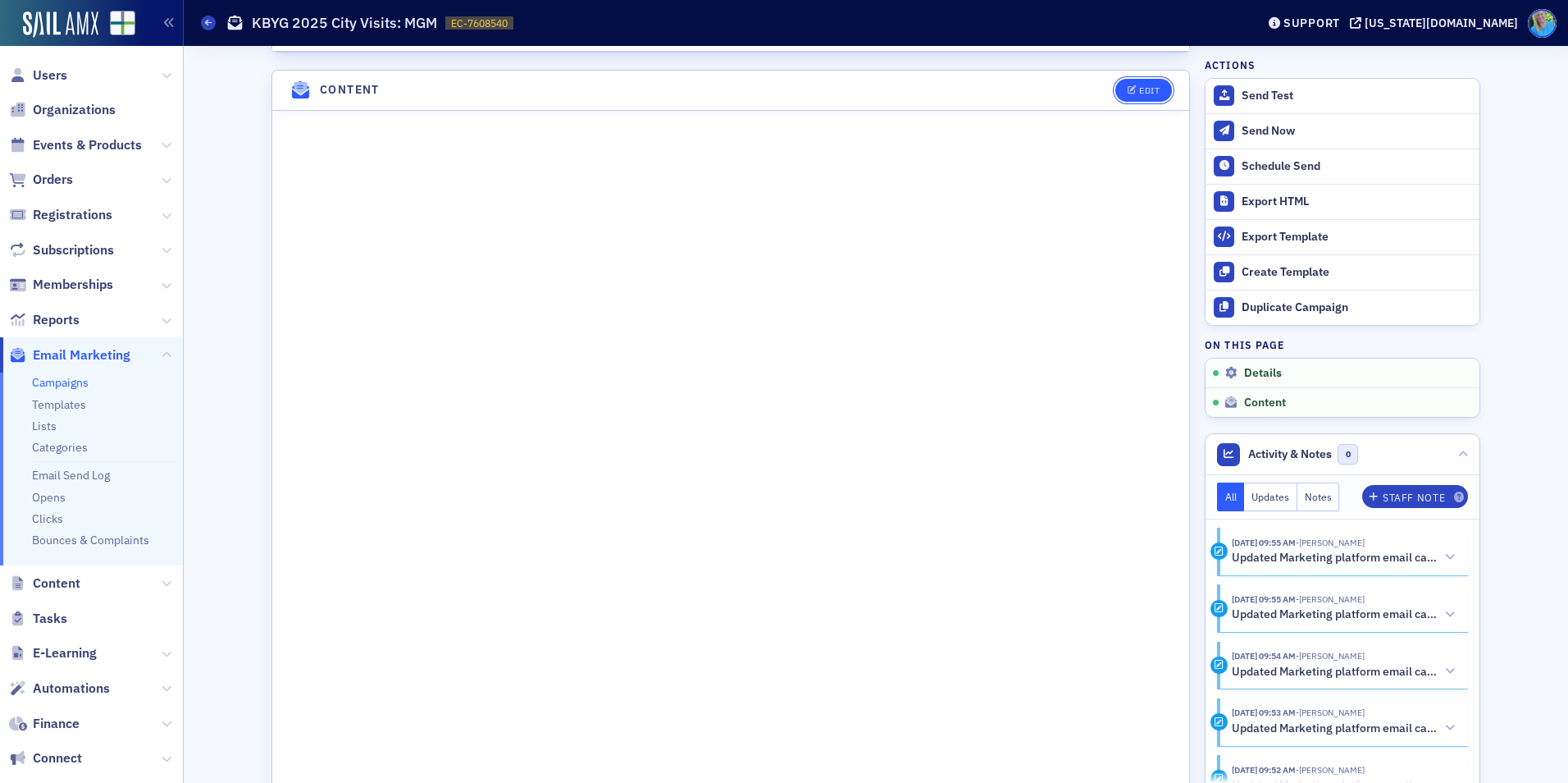
click at [1139, 87] on div "Edit" at bounding box center [1149, 91] width 20 height 9
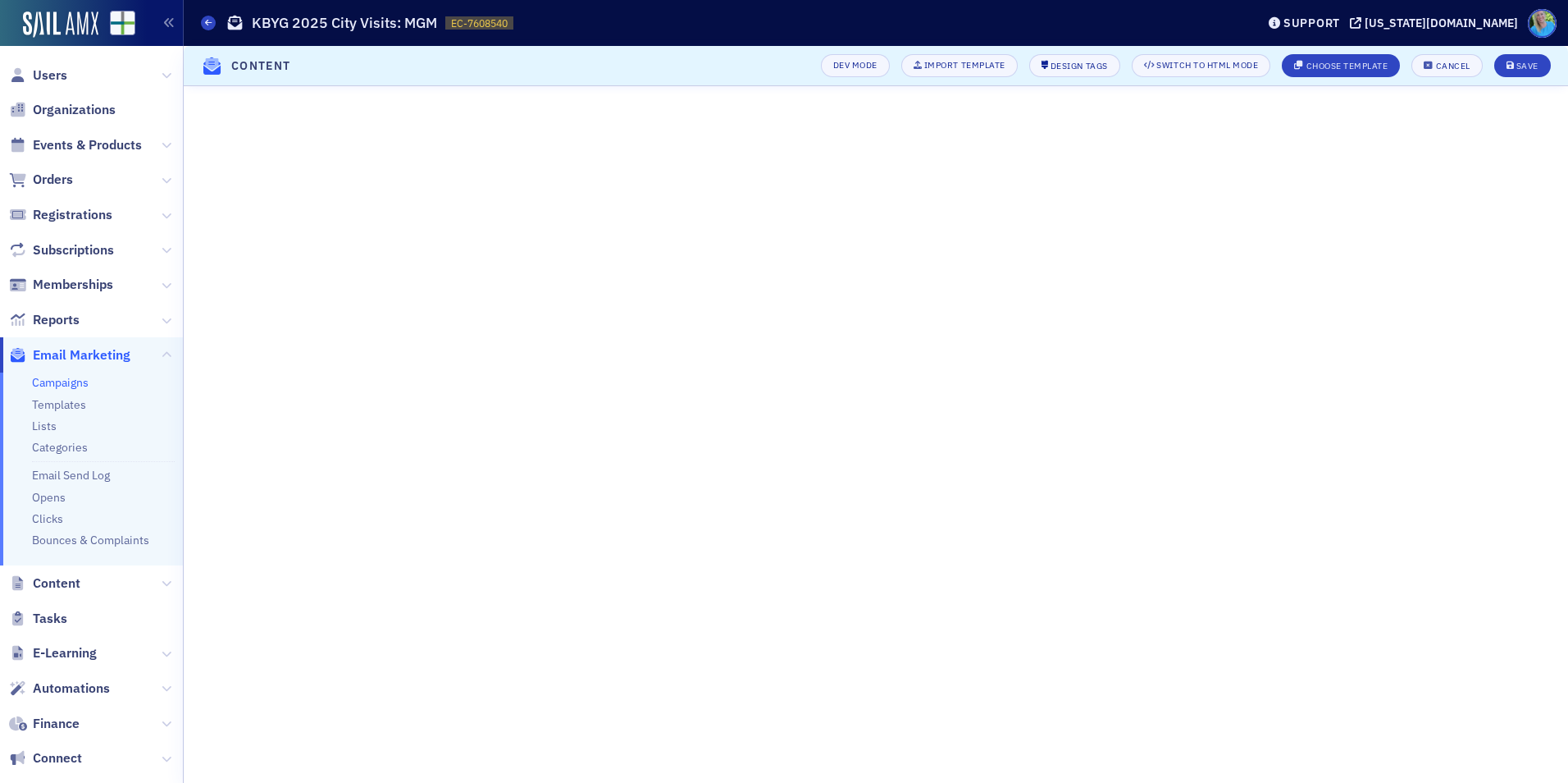
scroll to position [32, 0]
click at [1516, 62] on div "Save" at bounding box center [1527, 66] width 22 height 9
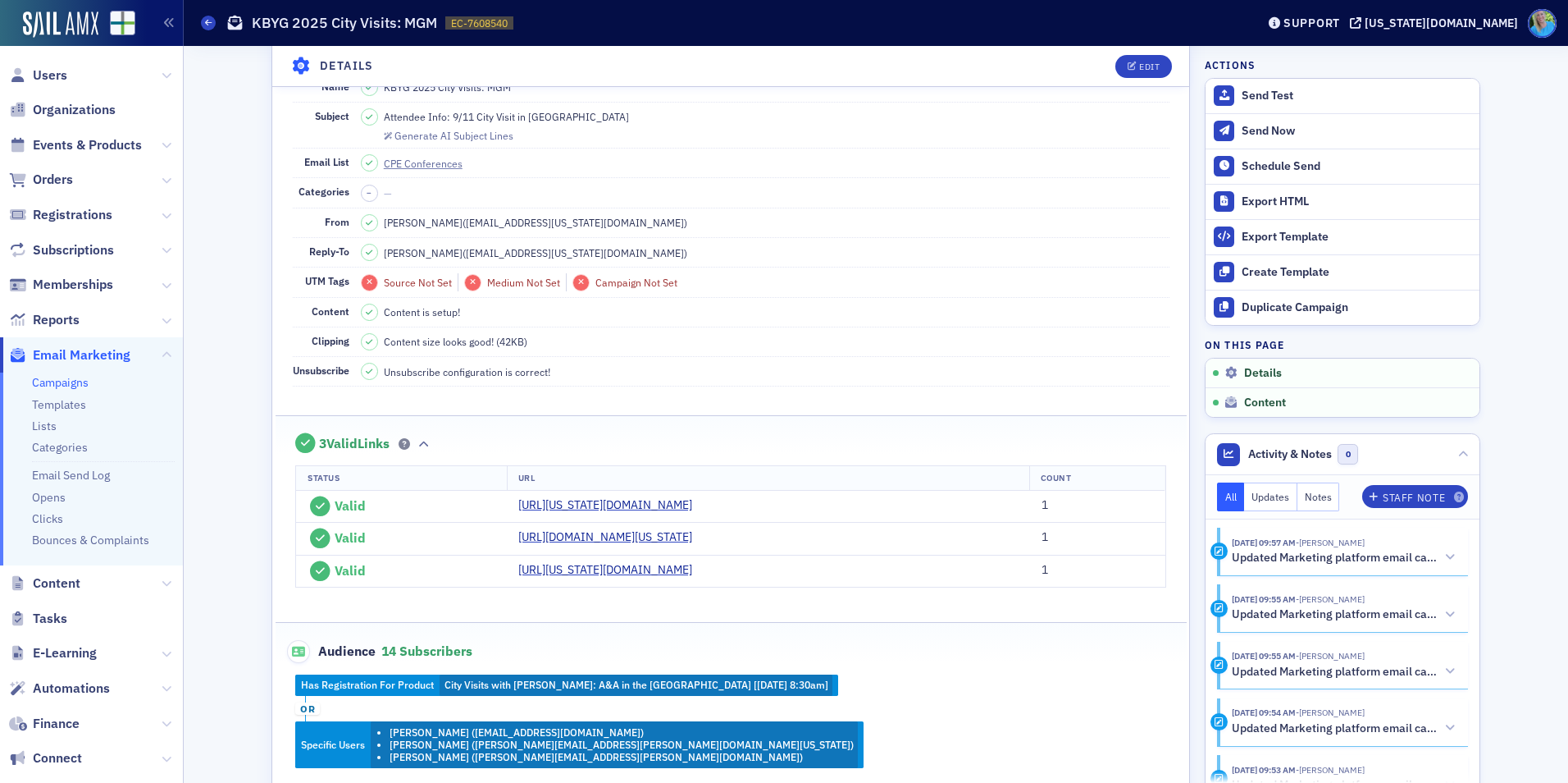
scroll to position [0, 0]
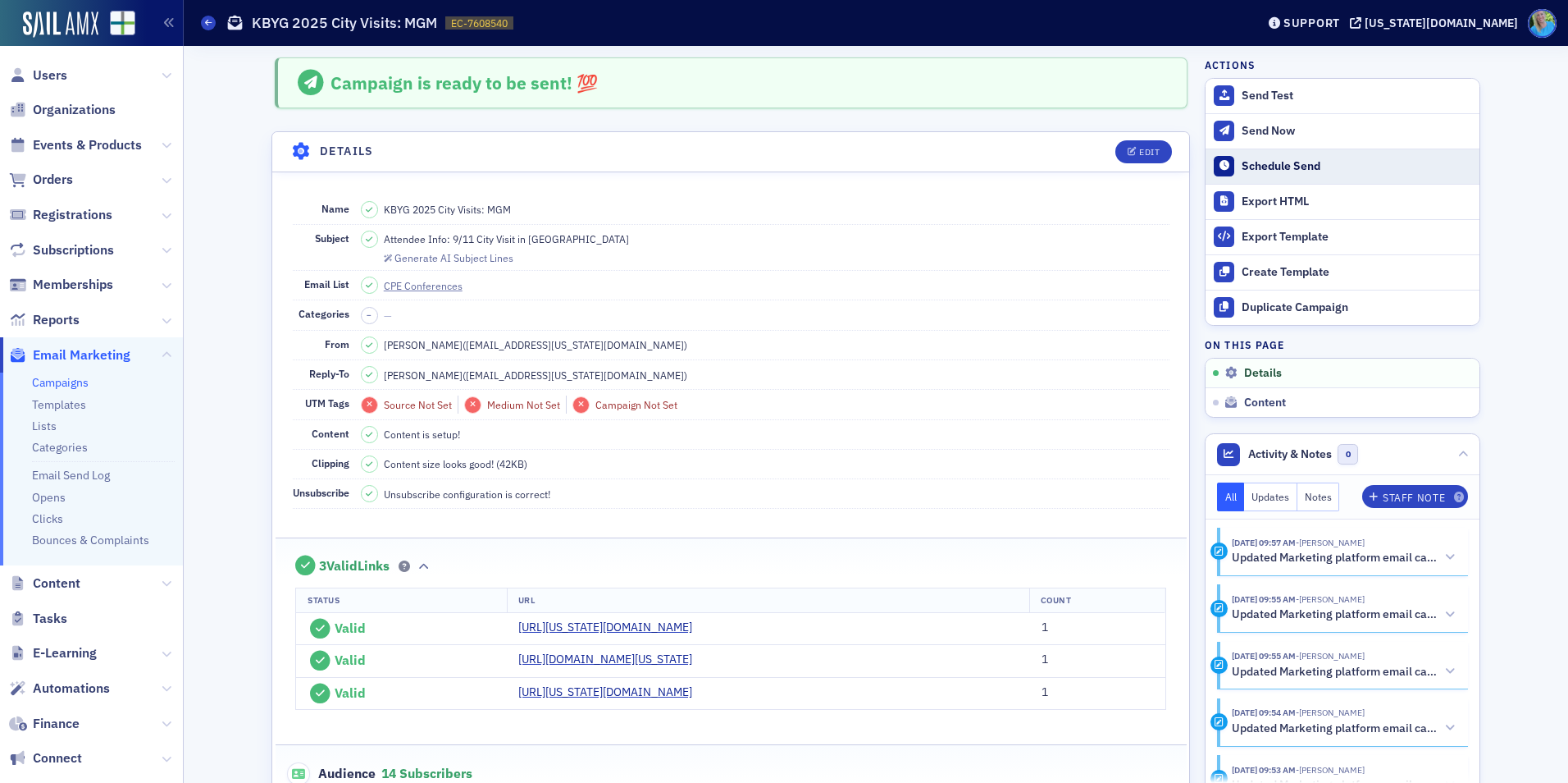
click at [1273, 172] on div "Schedule Send" at bounding box center [1357, 167] width 230 height 15
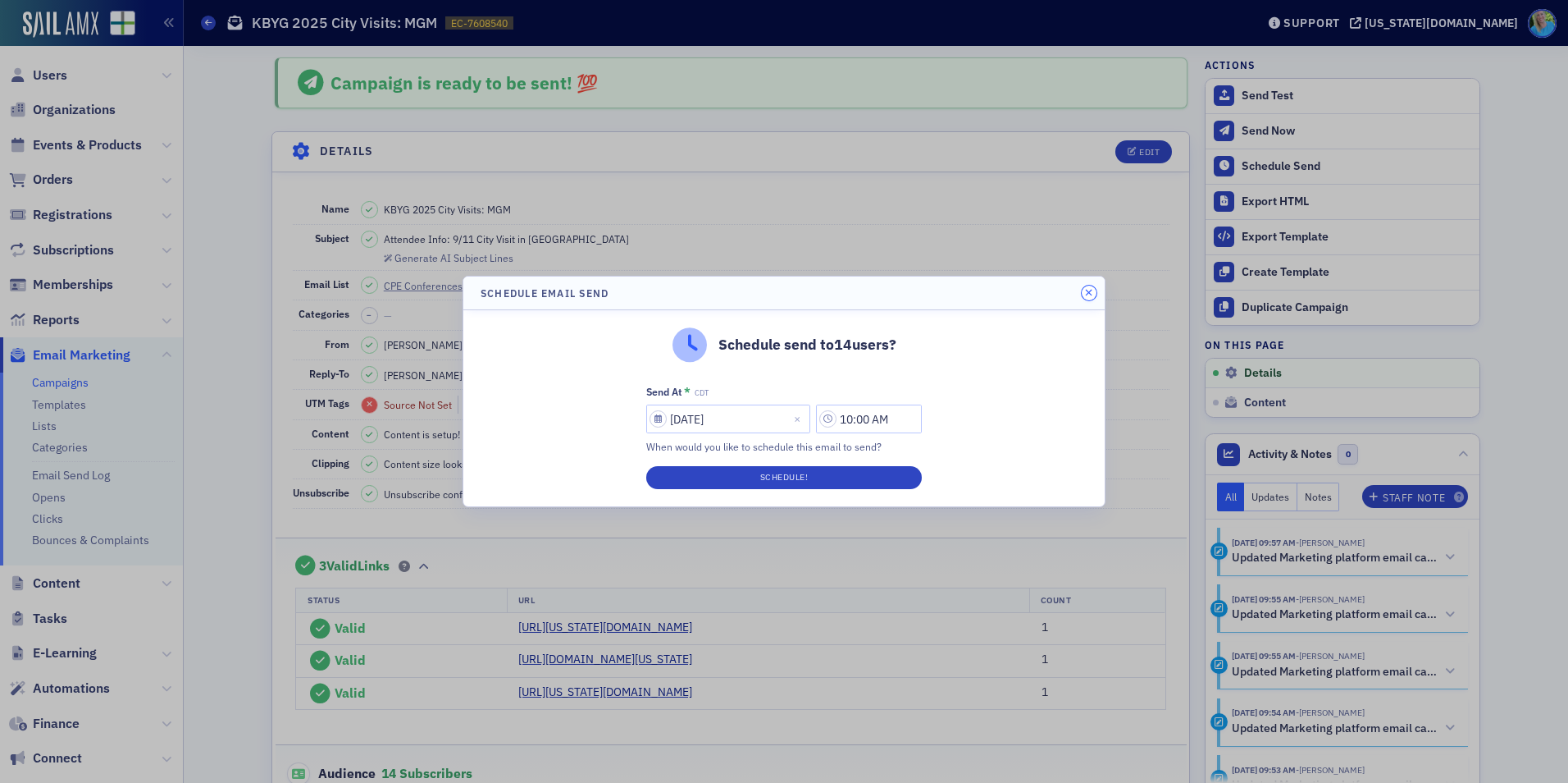
click at [1089, 295] on icon "button" at bounding box center [1089, 293] width 7 height 10
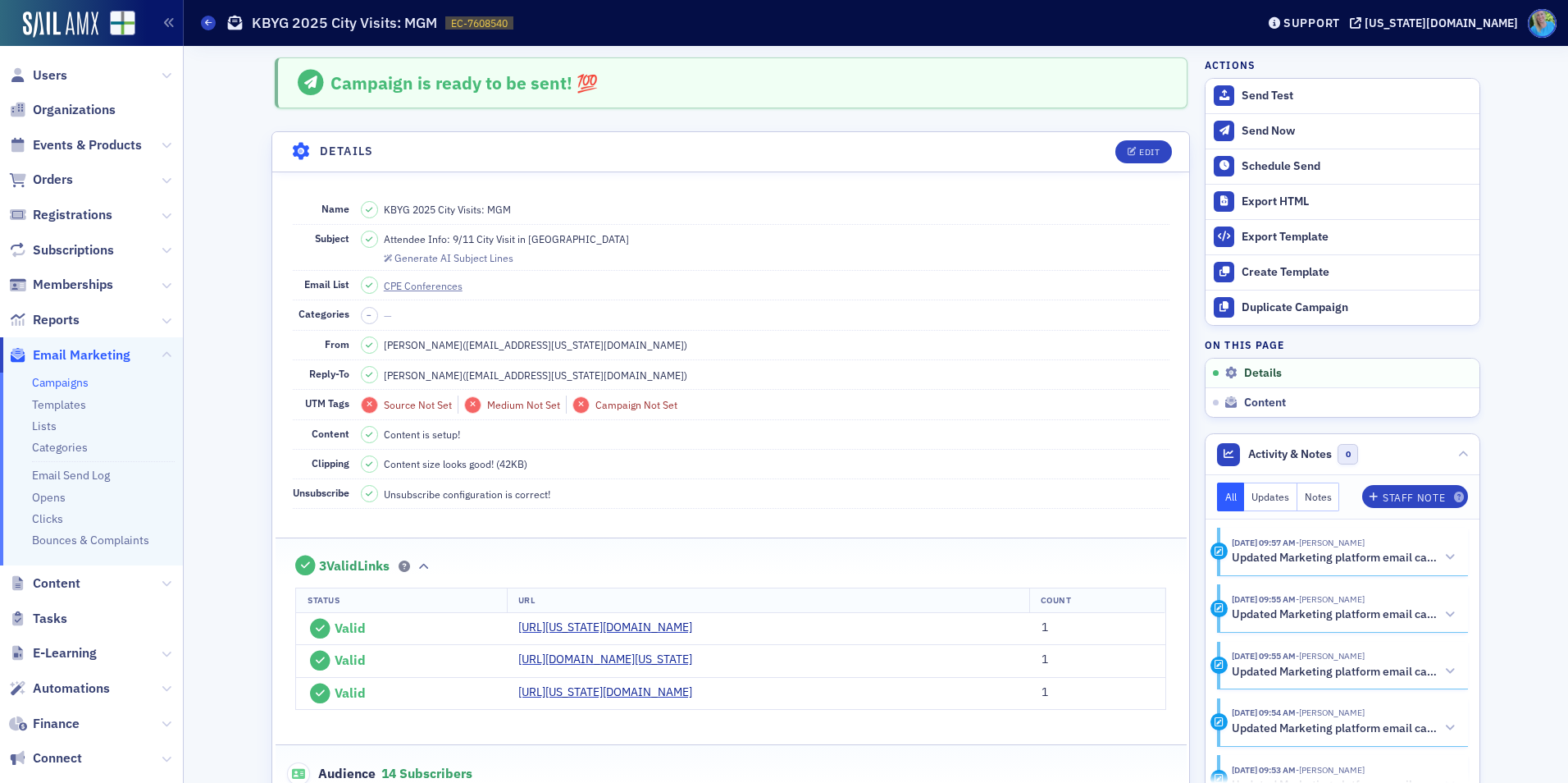
click at [1261, 107] on button "Send Test" at bounding box center [1343, 95] width 274 height 34
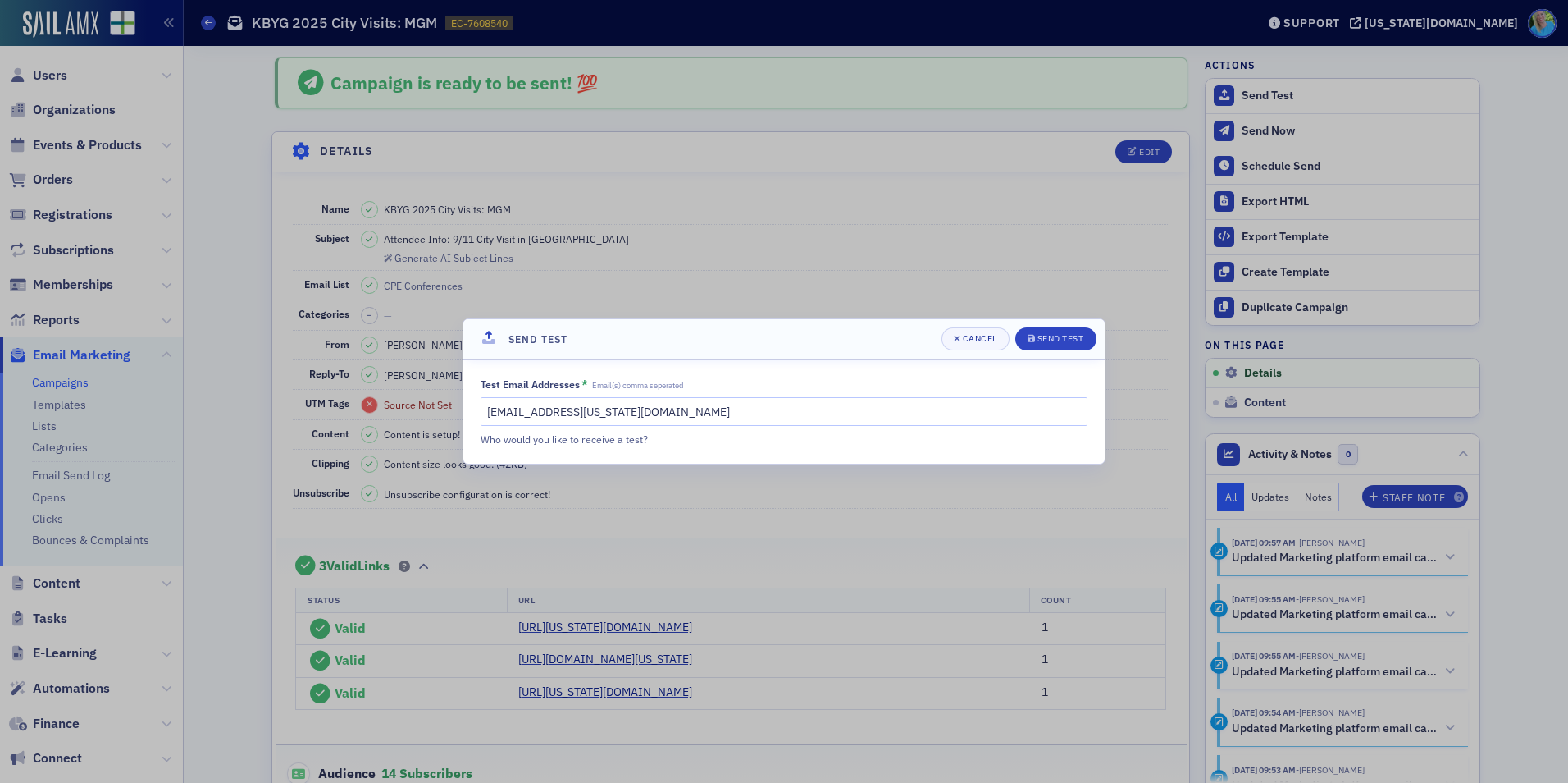
click at [1261, 104] on div at bounding box center [784, 391] width 1568 height 783
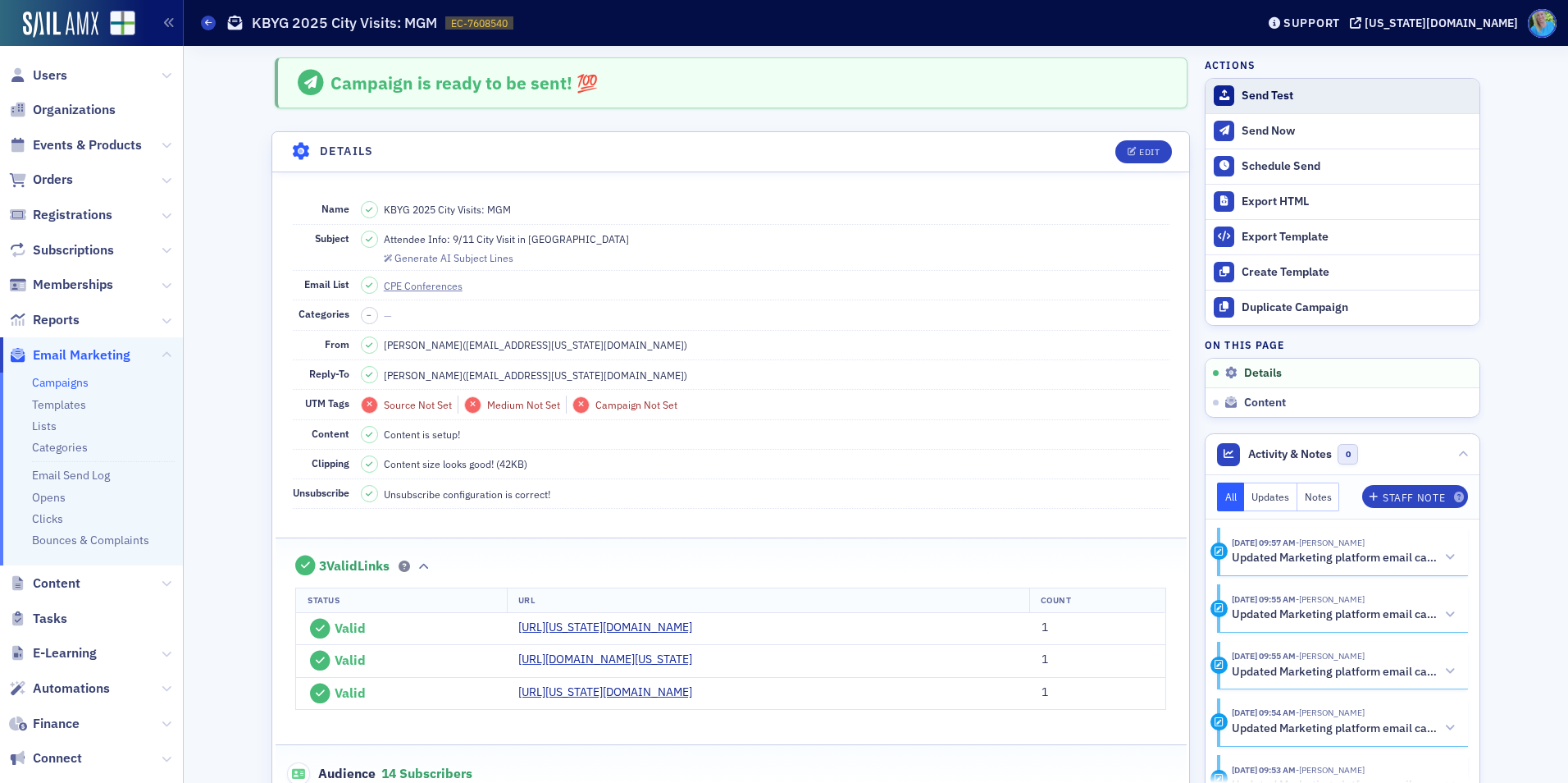
click at [1259, 96] on div "Send Test" at bounding box center [1357, 96] width 230 height 15
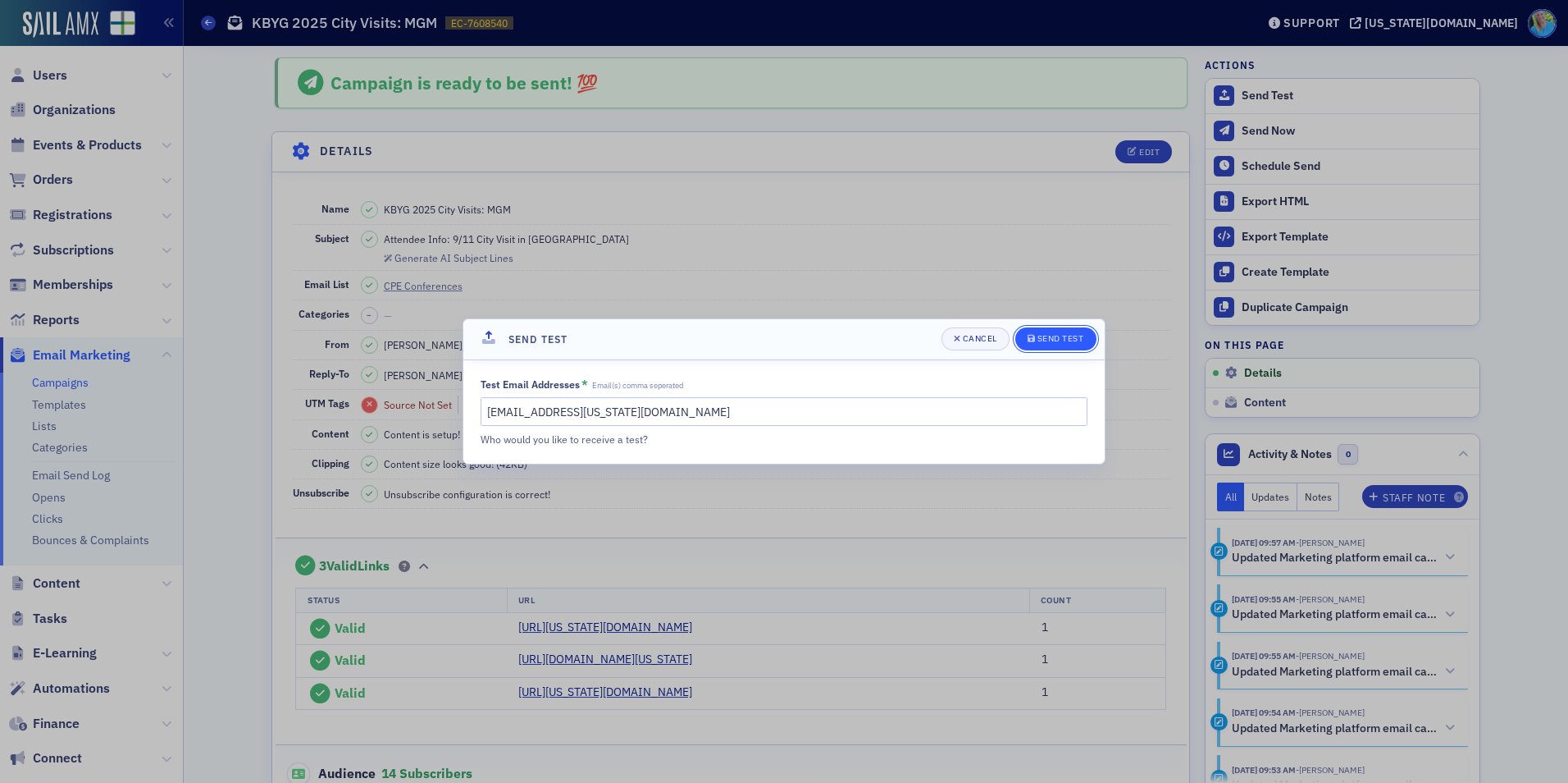
click at [1039, 335] on div "Send Test" at bounding box center [1060, 338] width 46 height 9
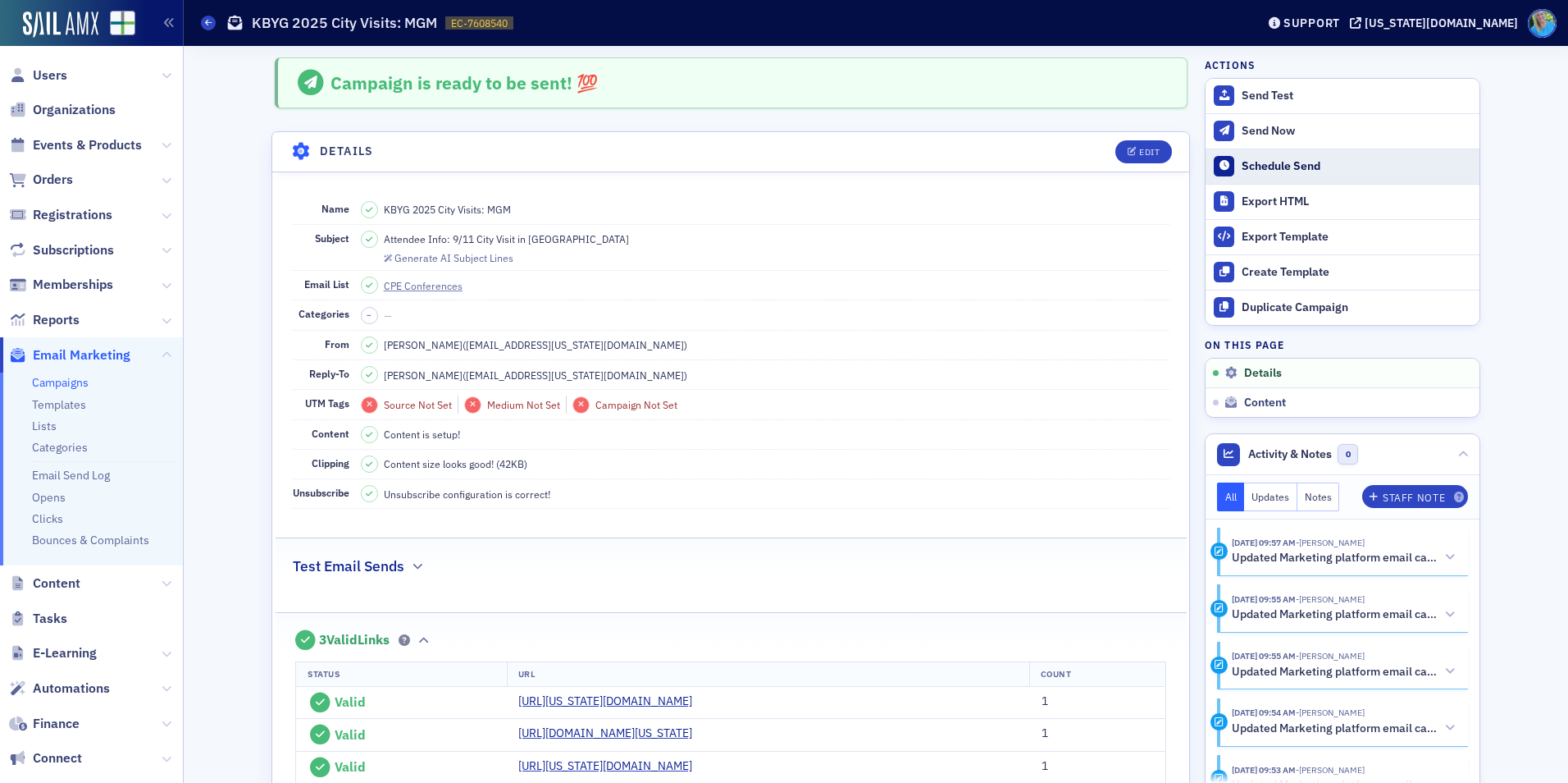
click at [1270, 175] on button "Schedule Send" at bounding box center [1343, 166] width 274 height 35
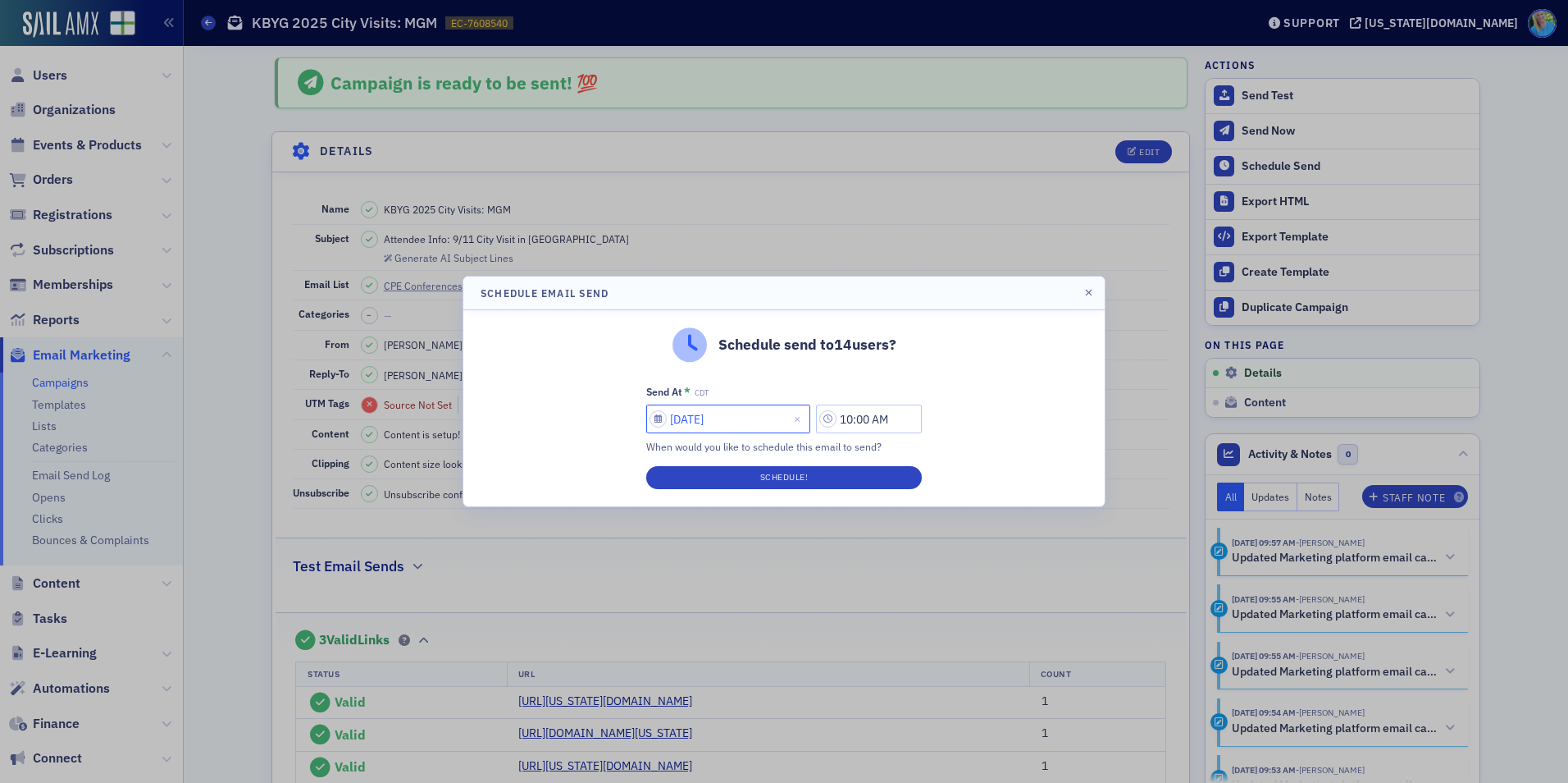
select select "8"
select select "2025"
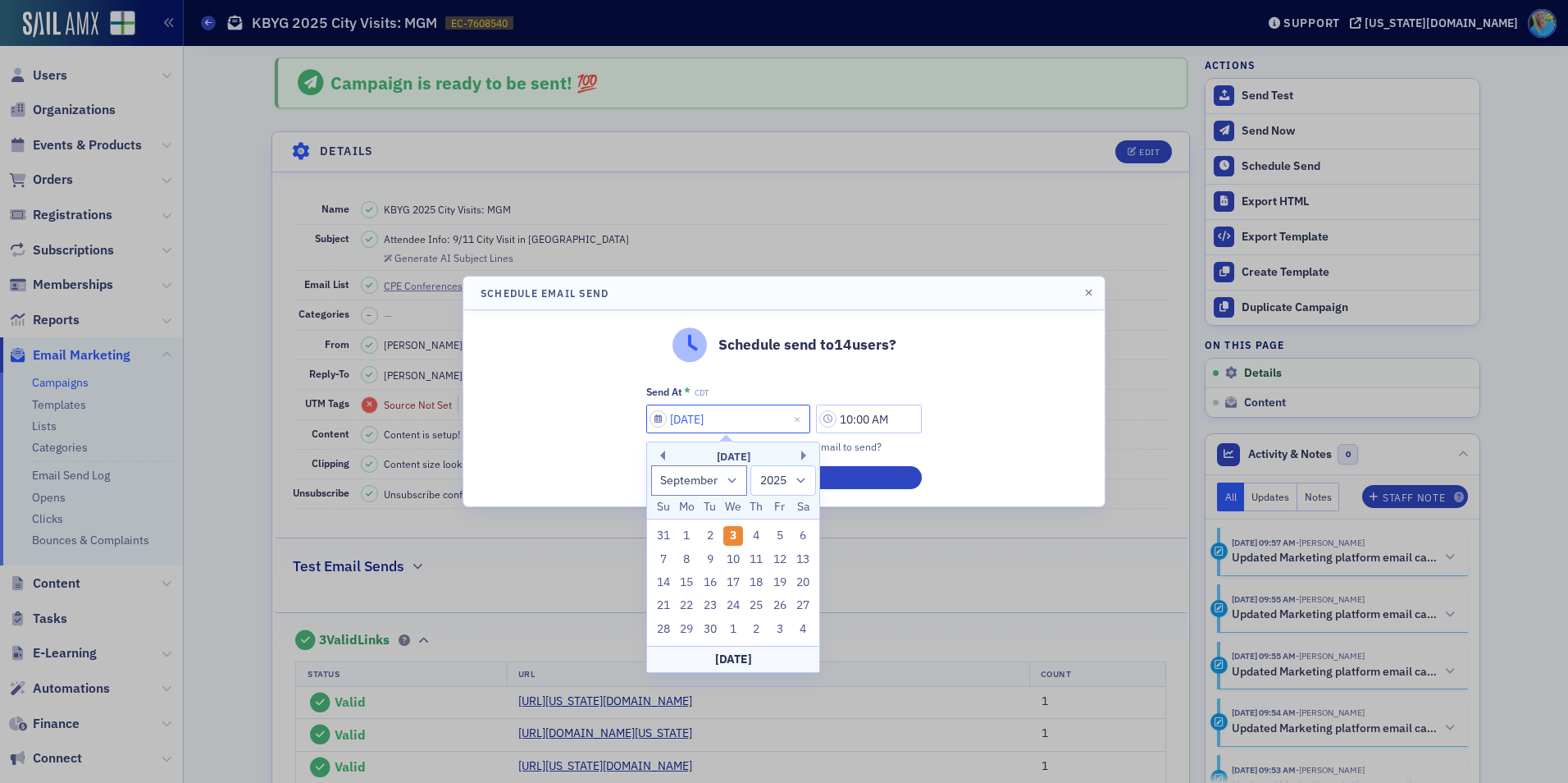
click at [684, 423] on input "09/03/2025" at bounding box center [728, 419] width 164 height 29
click at [709, 560] on div "9" at bounding box center [709, 559] width 19 height 19
type input "09/09/2025"
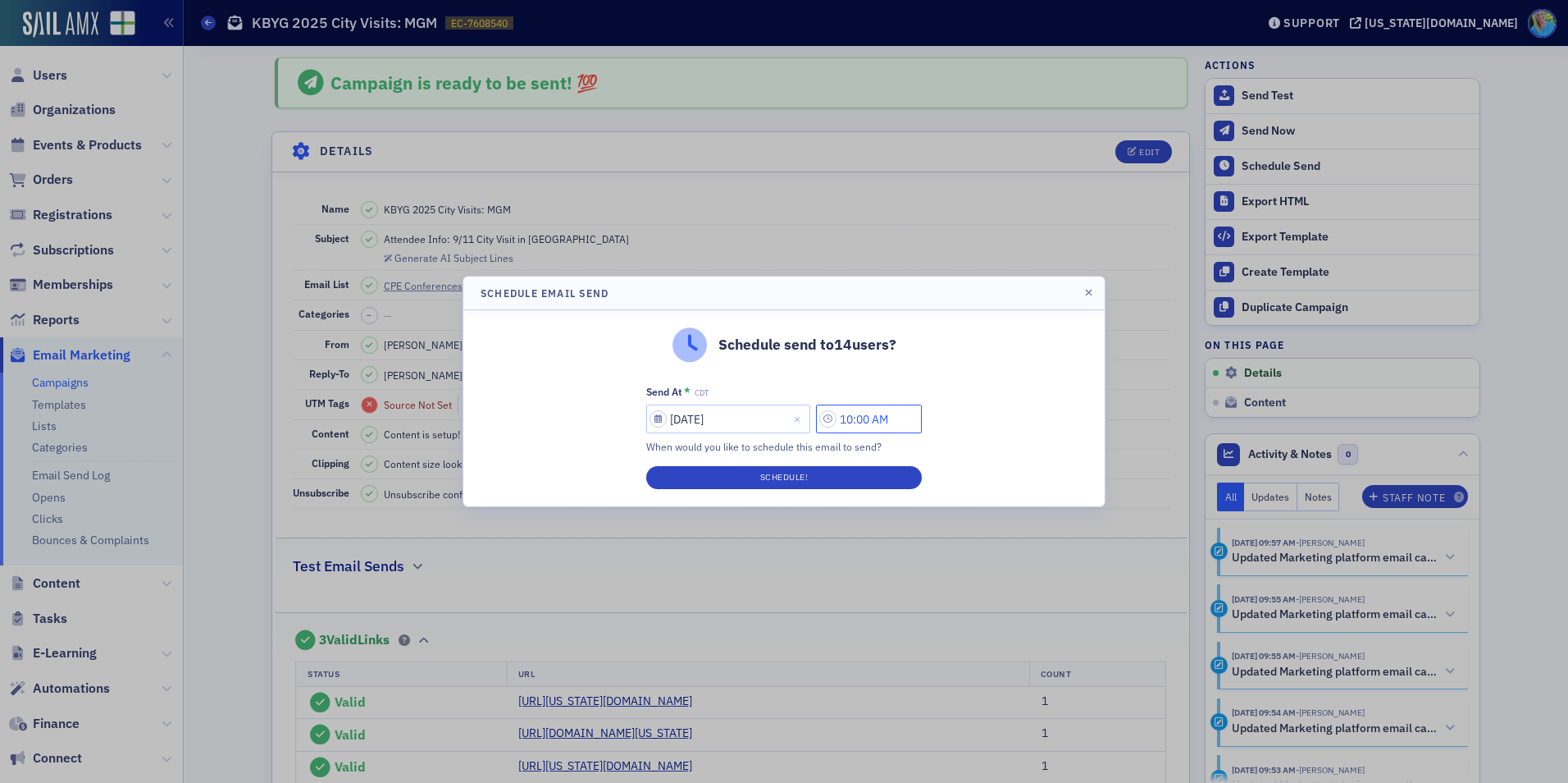
click at [845, 414] on input "10:00 AM" at bounding box center [869, 419] width 106 height 29
click at [666, 413] on div "10" at bounding box center [645, 419] width 42 height 24
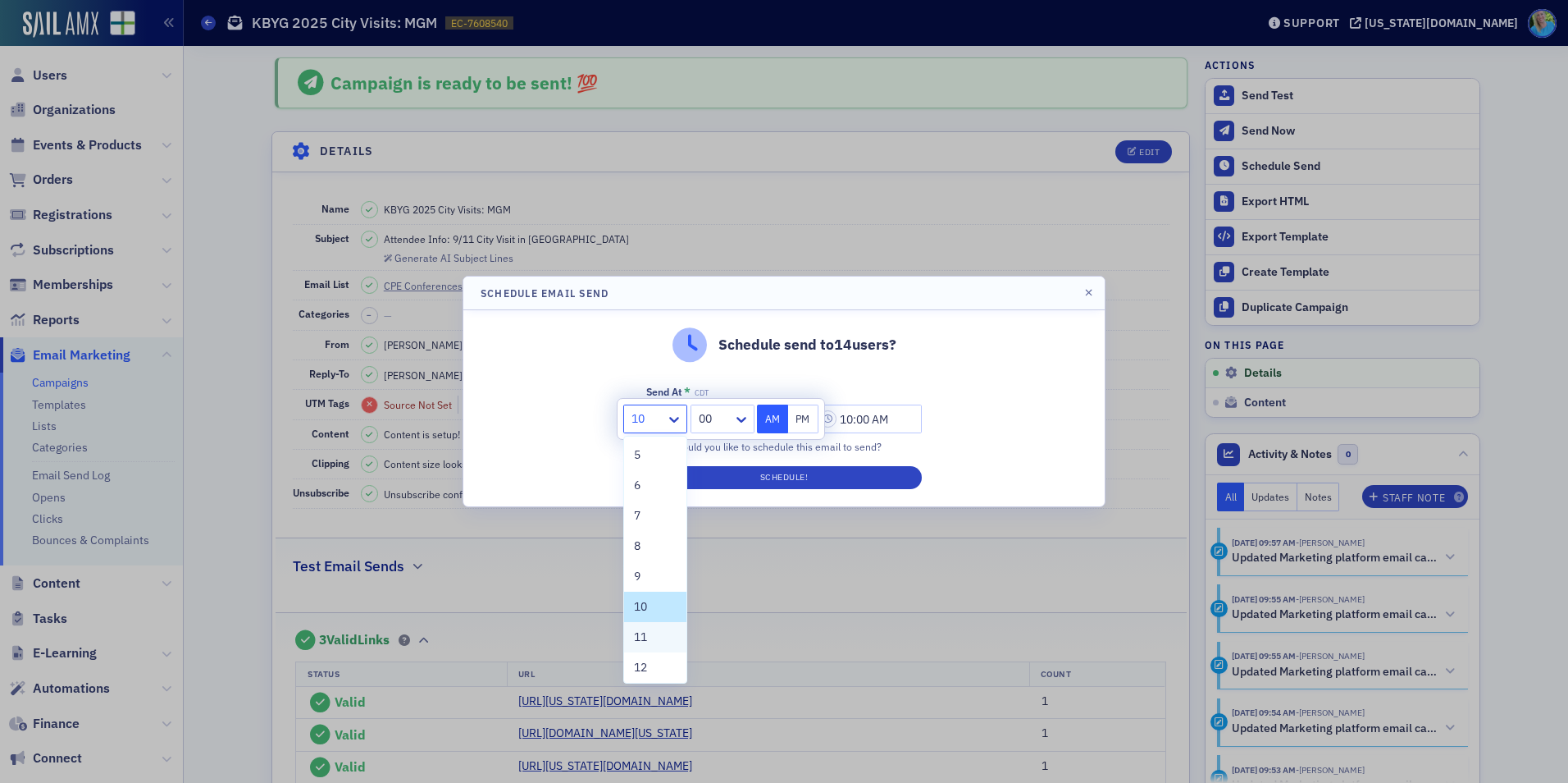
scroll to position [125, 0]
click at [651, 625] on div "11" at bounding box center [655, 634] width 62 height 31
type input "11:00 AM"
click at [968, 413] on div "Schedule send to 14 users? Send At * CDT 09/09/2025 11:00 AM When would you lik…" at bounding box center [784, 409] width 641 height 196
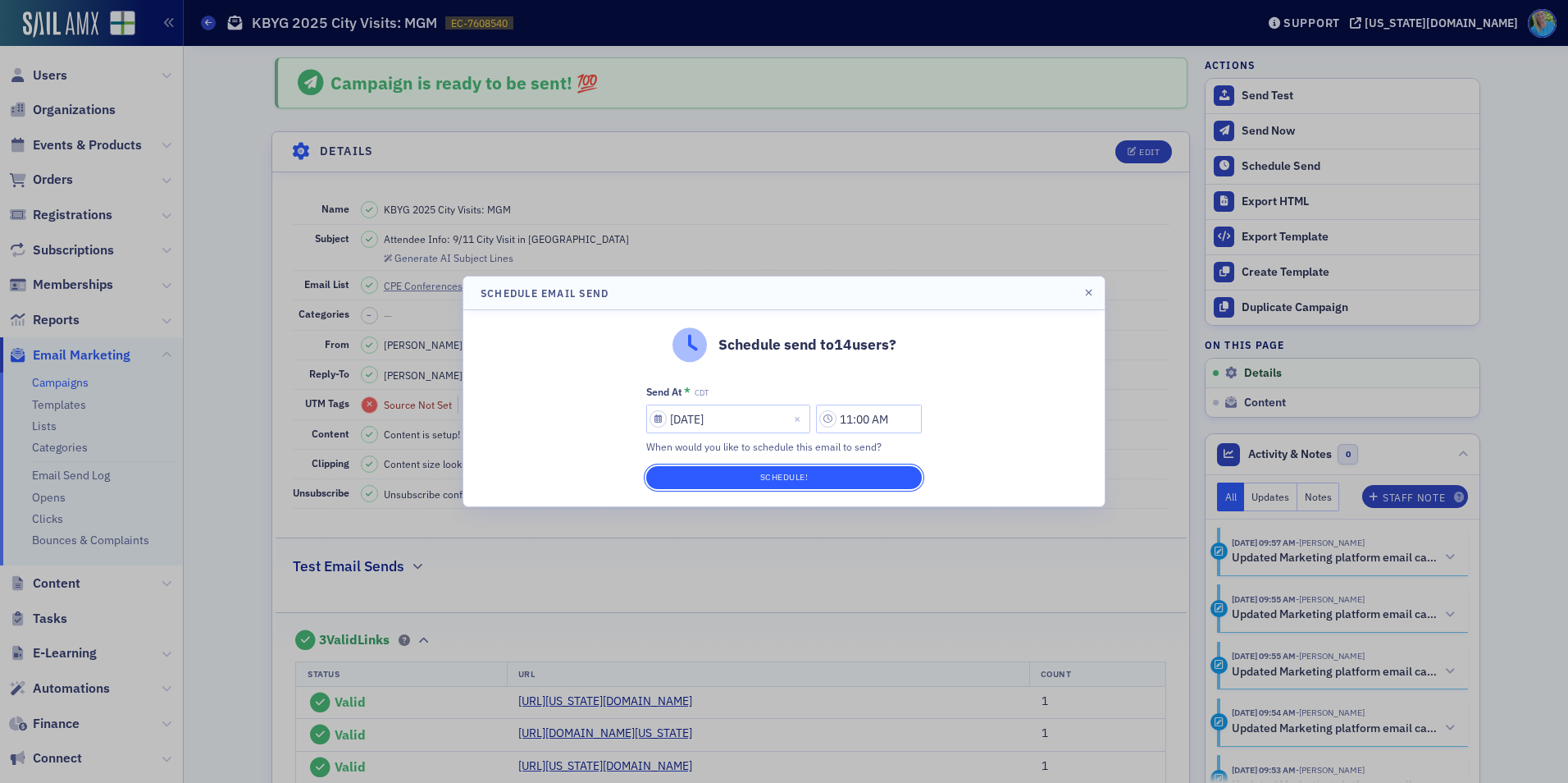
click at [858, 481] on button "Schedule!" at bounding box center [784, 477] width 276 height 23
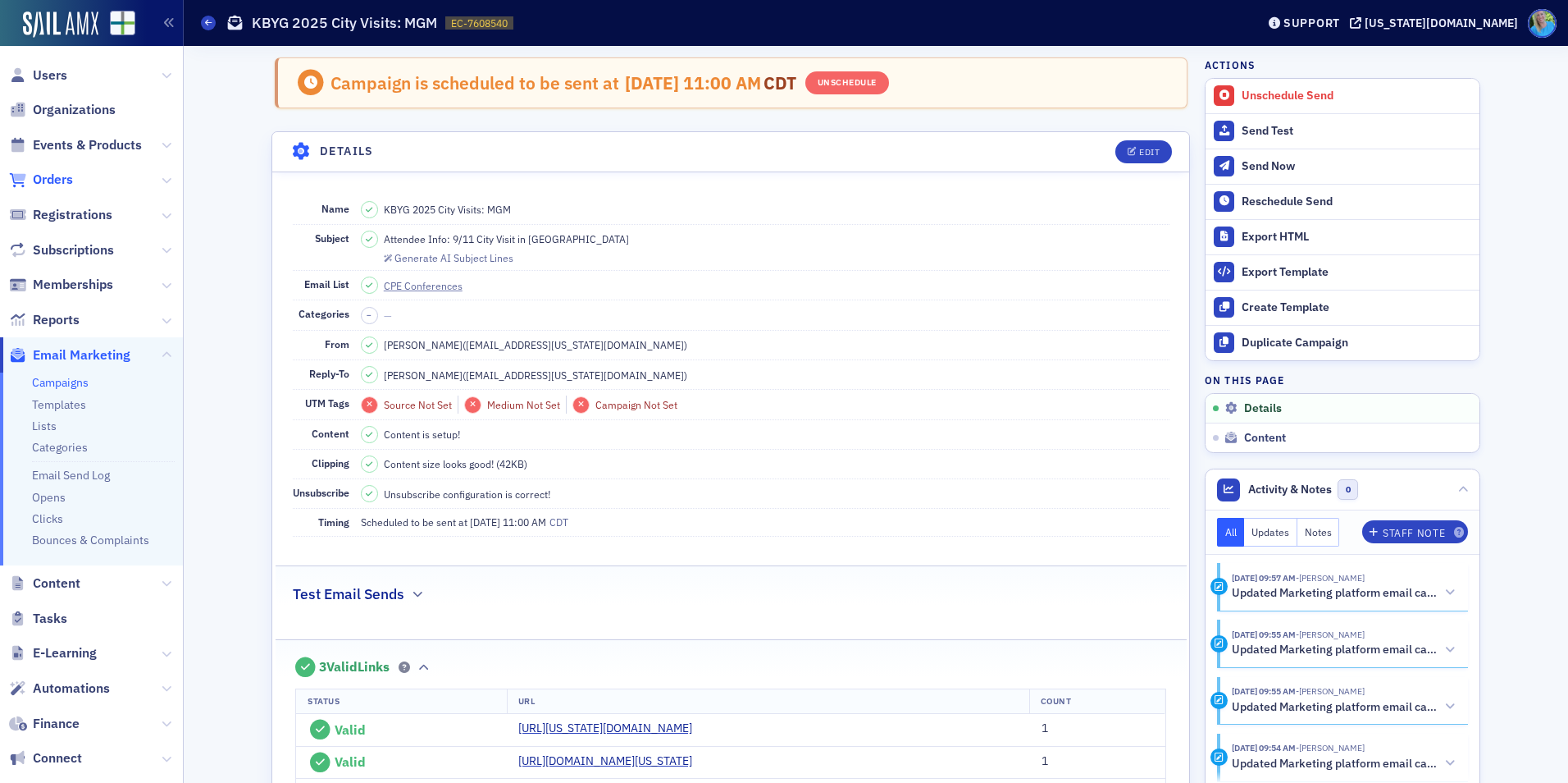
click at [68, 180] on span "Orders" at bounding box center [52, 179] width 40 height 18
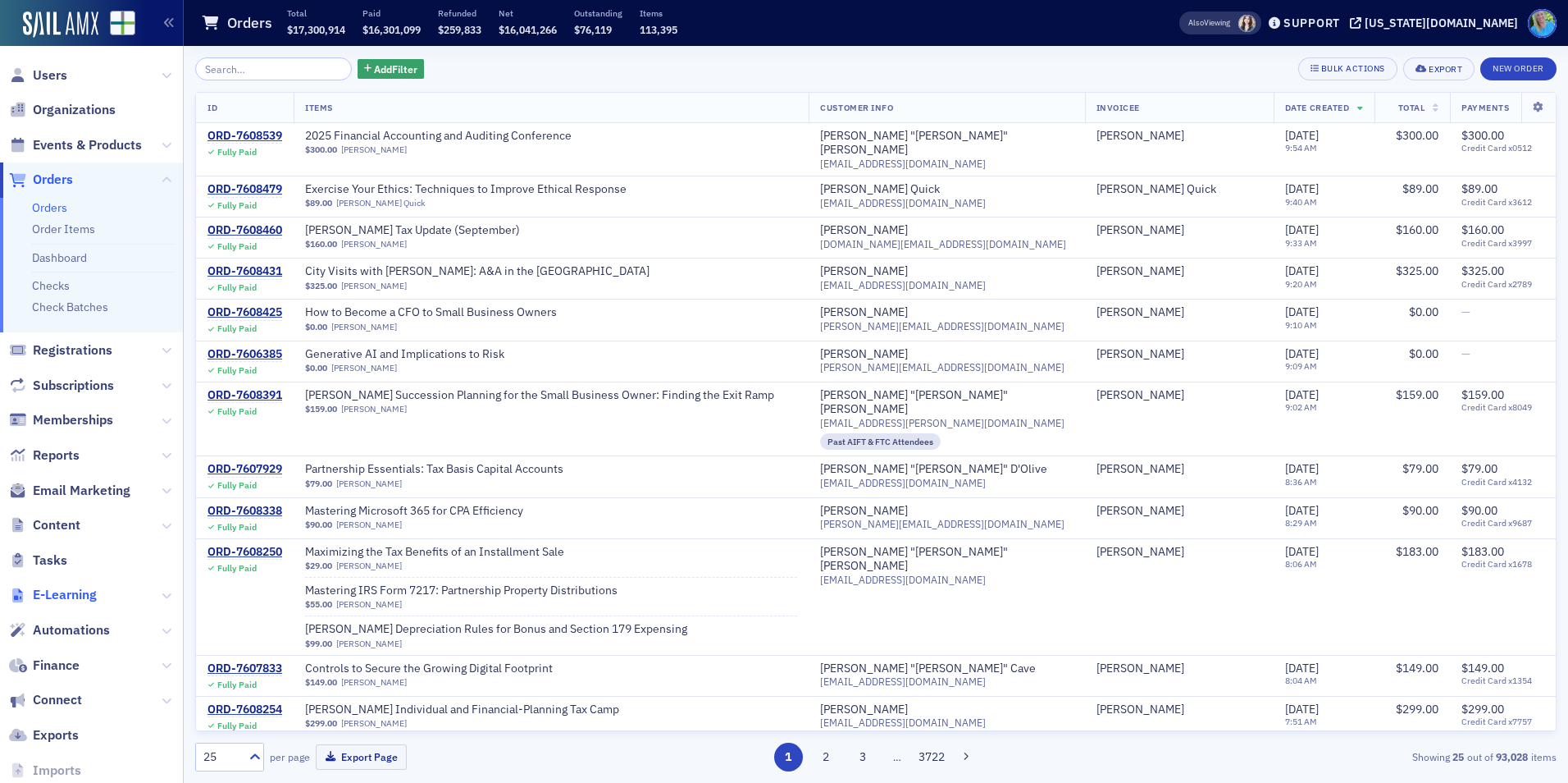
click at [69, 593] on span "E-Learning" at bounding box center [64, 594] width 64 height 18
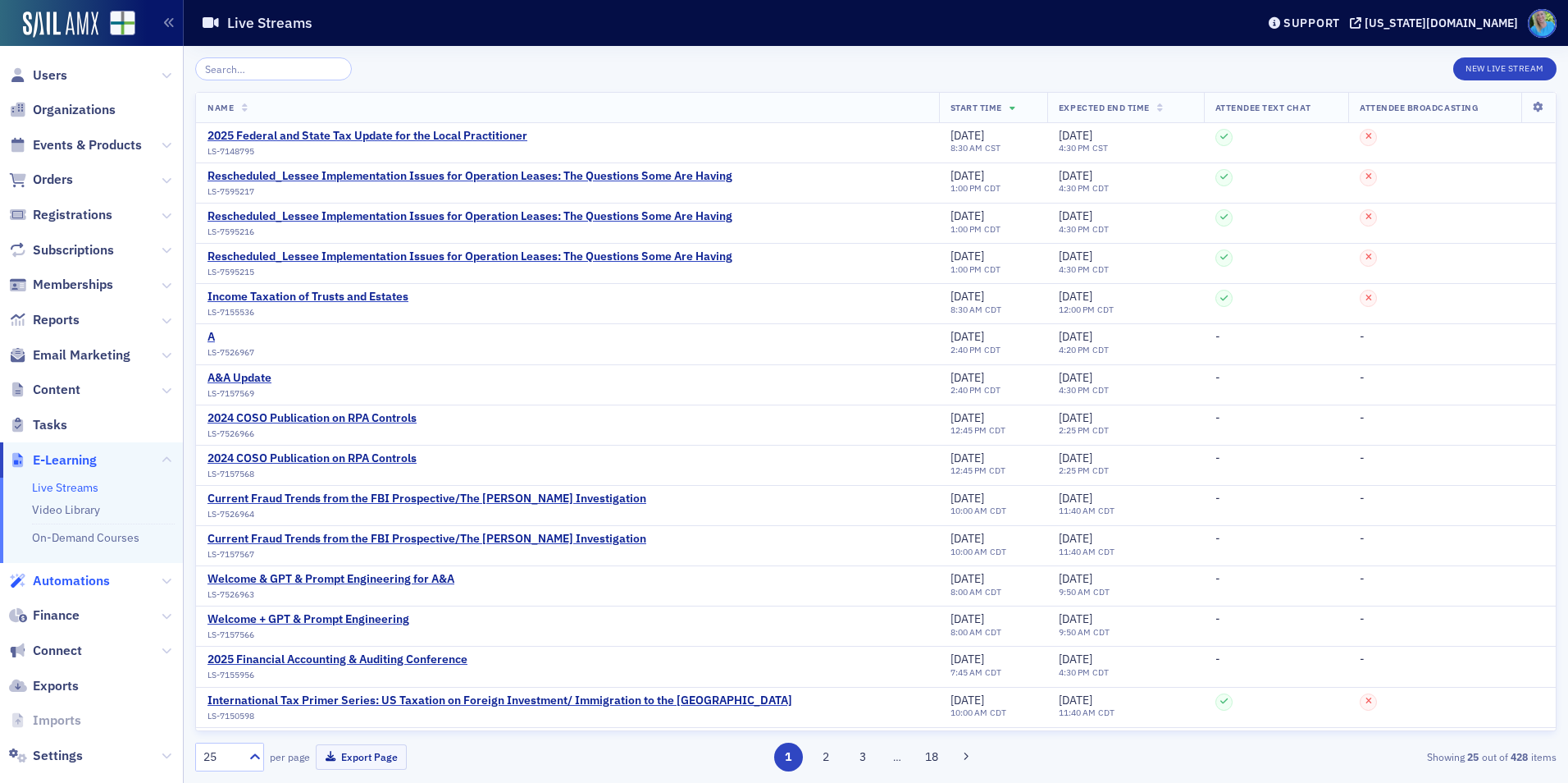
click at [74, 584] on span "Automations" at bounding box center [70, 580] width 77 height 18
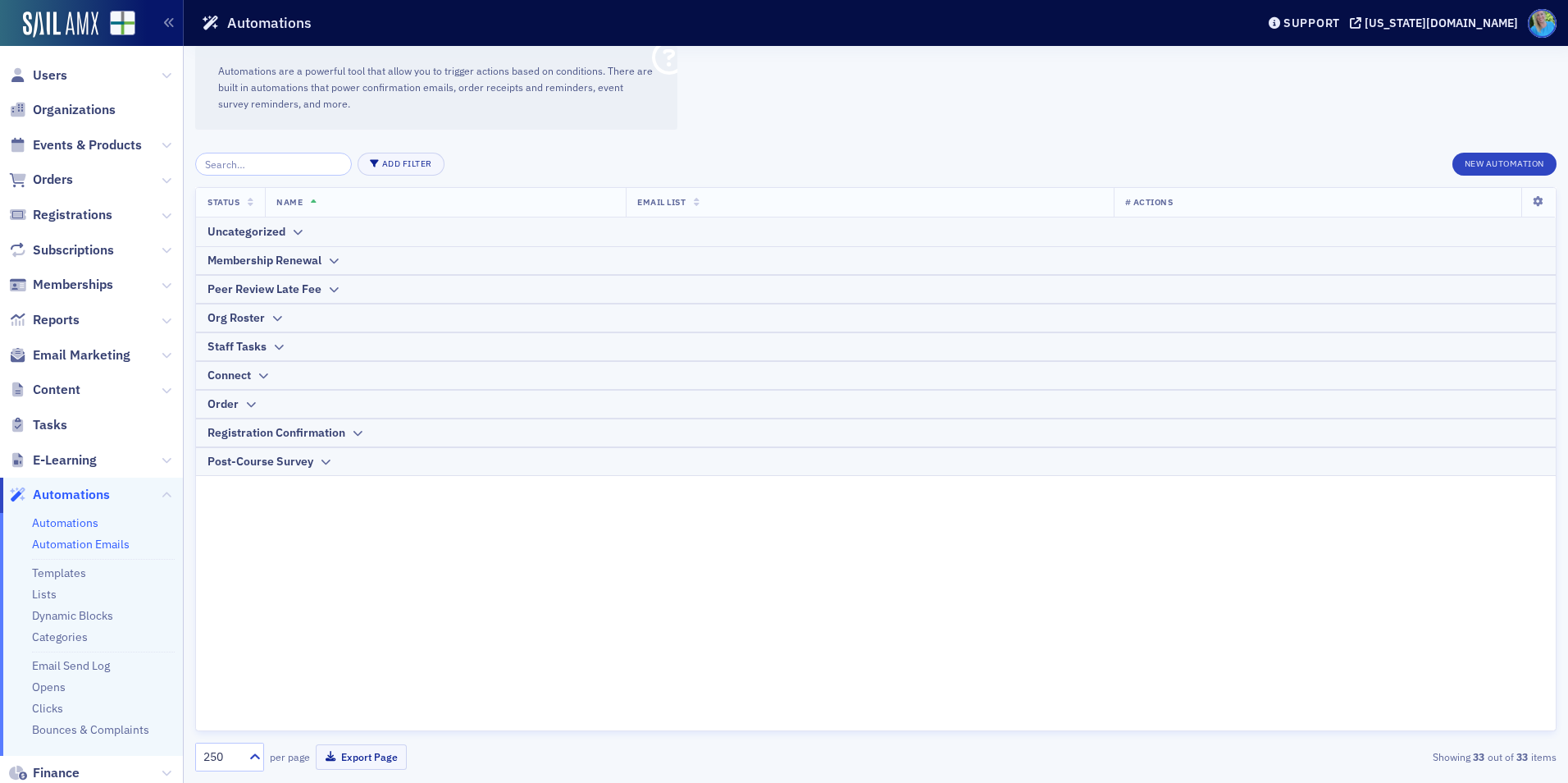
click at [82, 539] on link "Automation Emails" at bounding box center [81, 544] width 97 height 15
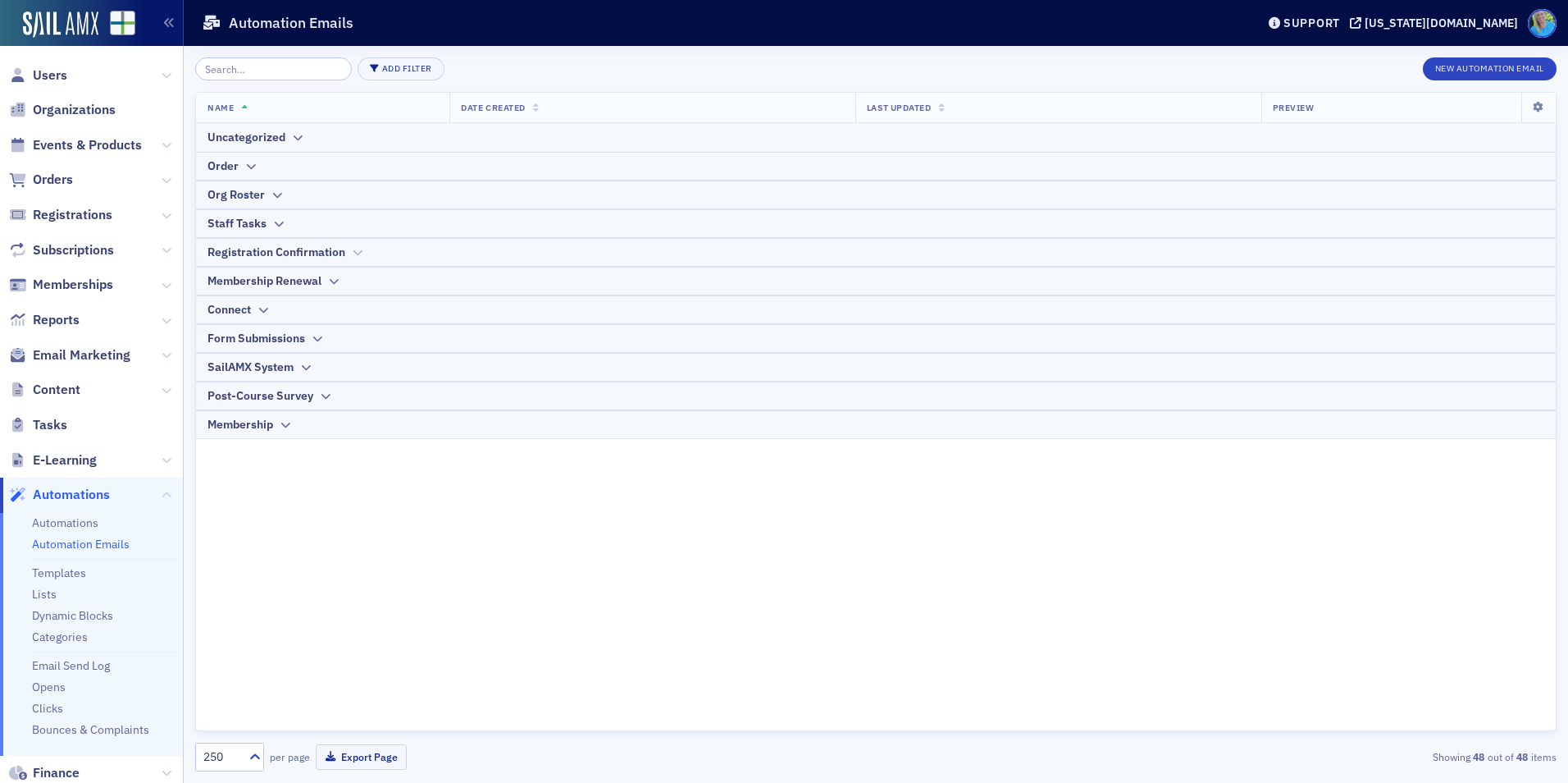
click at [272, 252] on div "Registration Confirmation" at bounding box center [276, 252] width 138 height 18
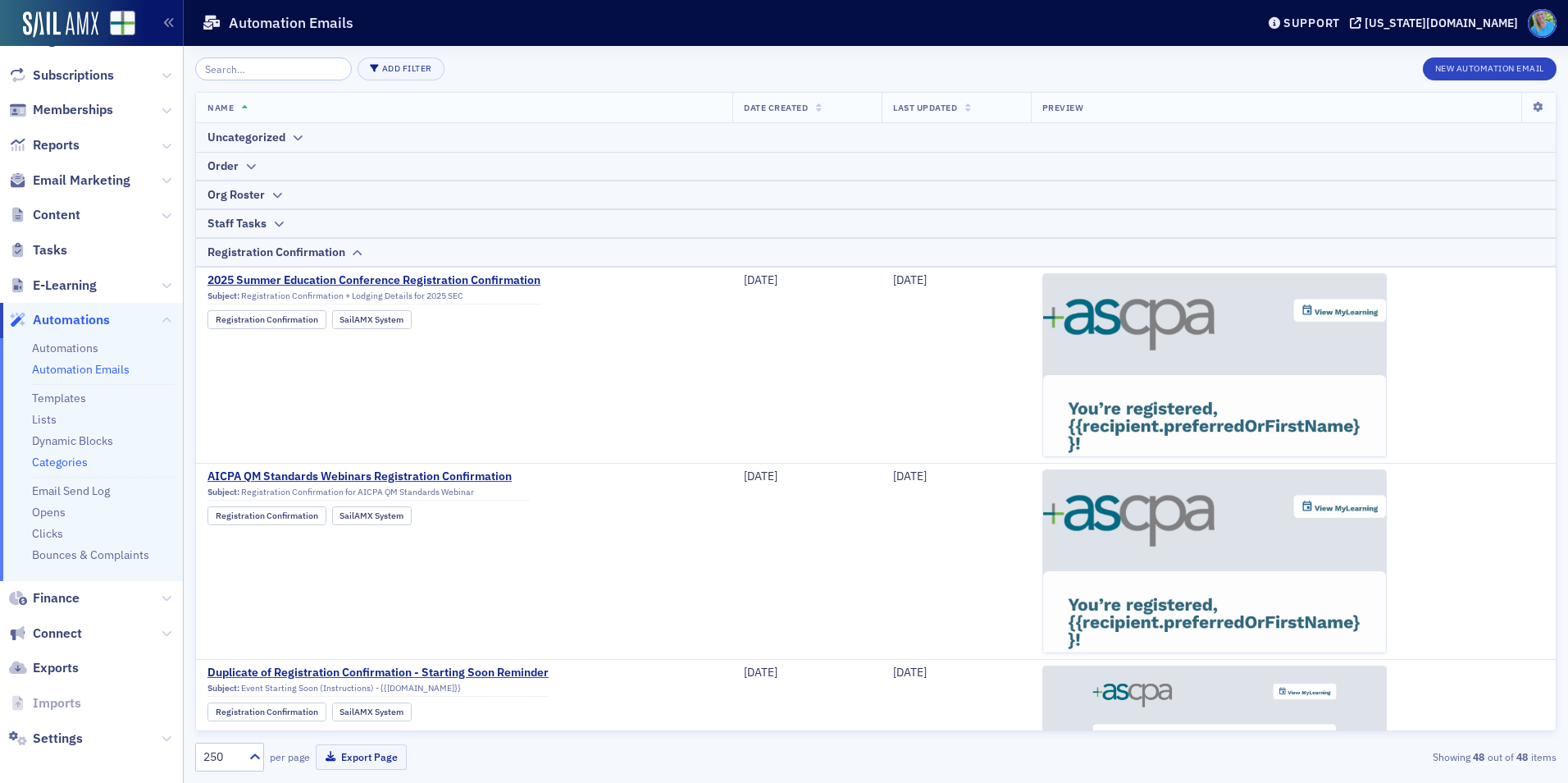
scroll to position [183, 0]
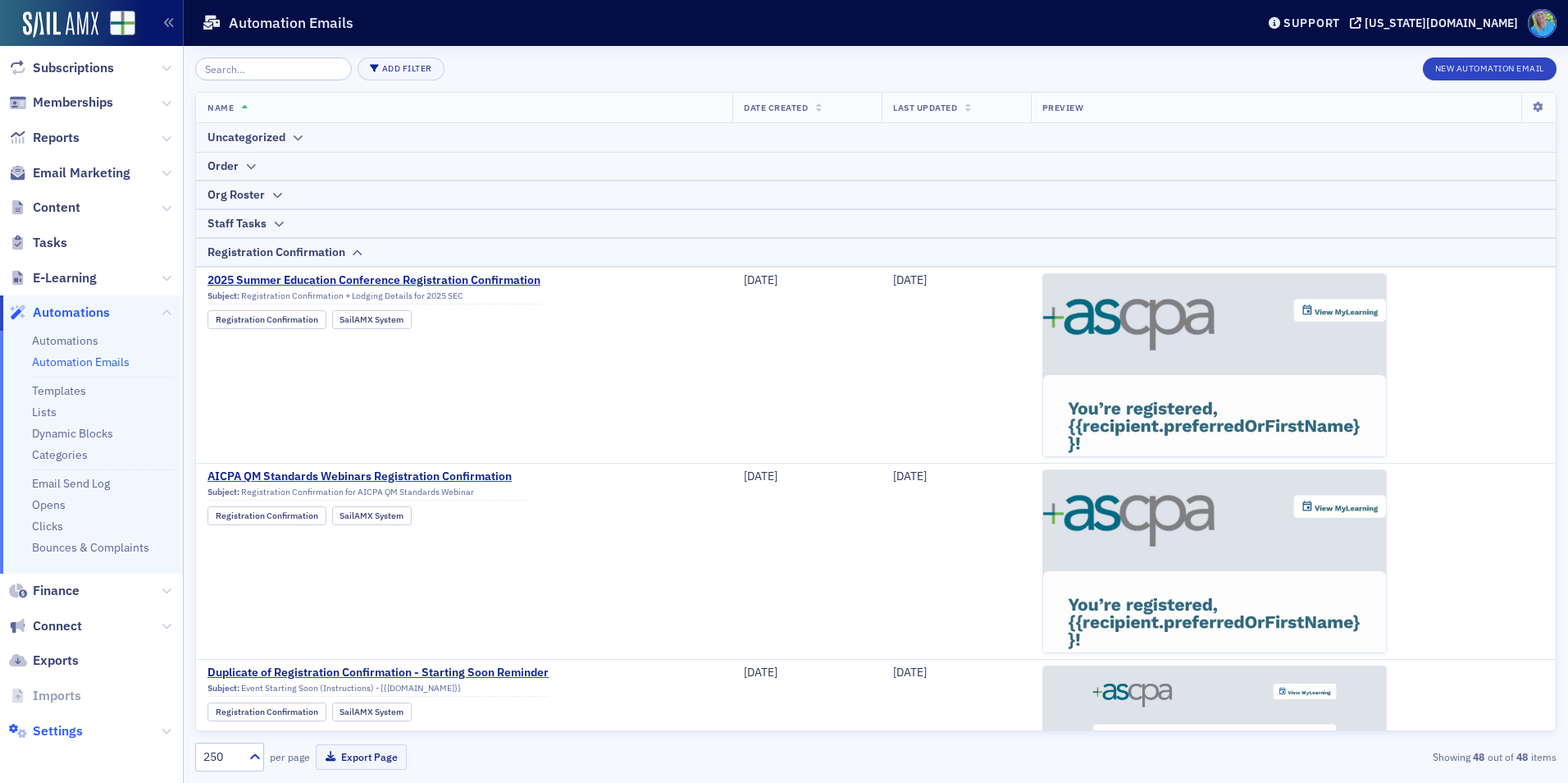
click at [52, 735] on span "Settings" at bounding box center [57, 730] width 50 height 18
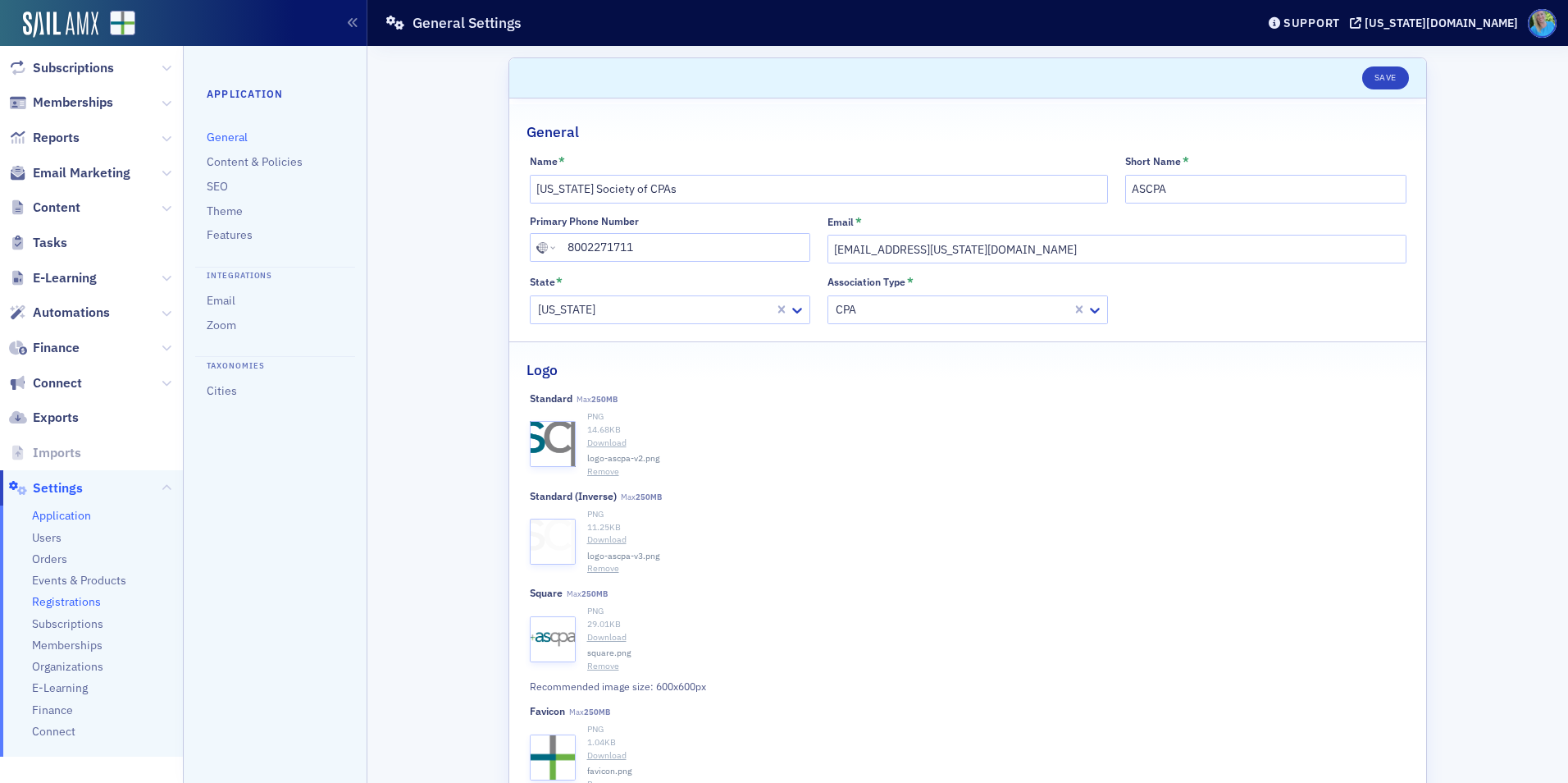
click at [82, 604] on span "Registrations" at bounding box center [67, 601] width 69 height 16
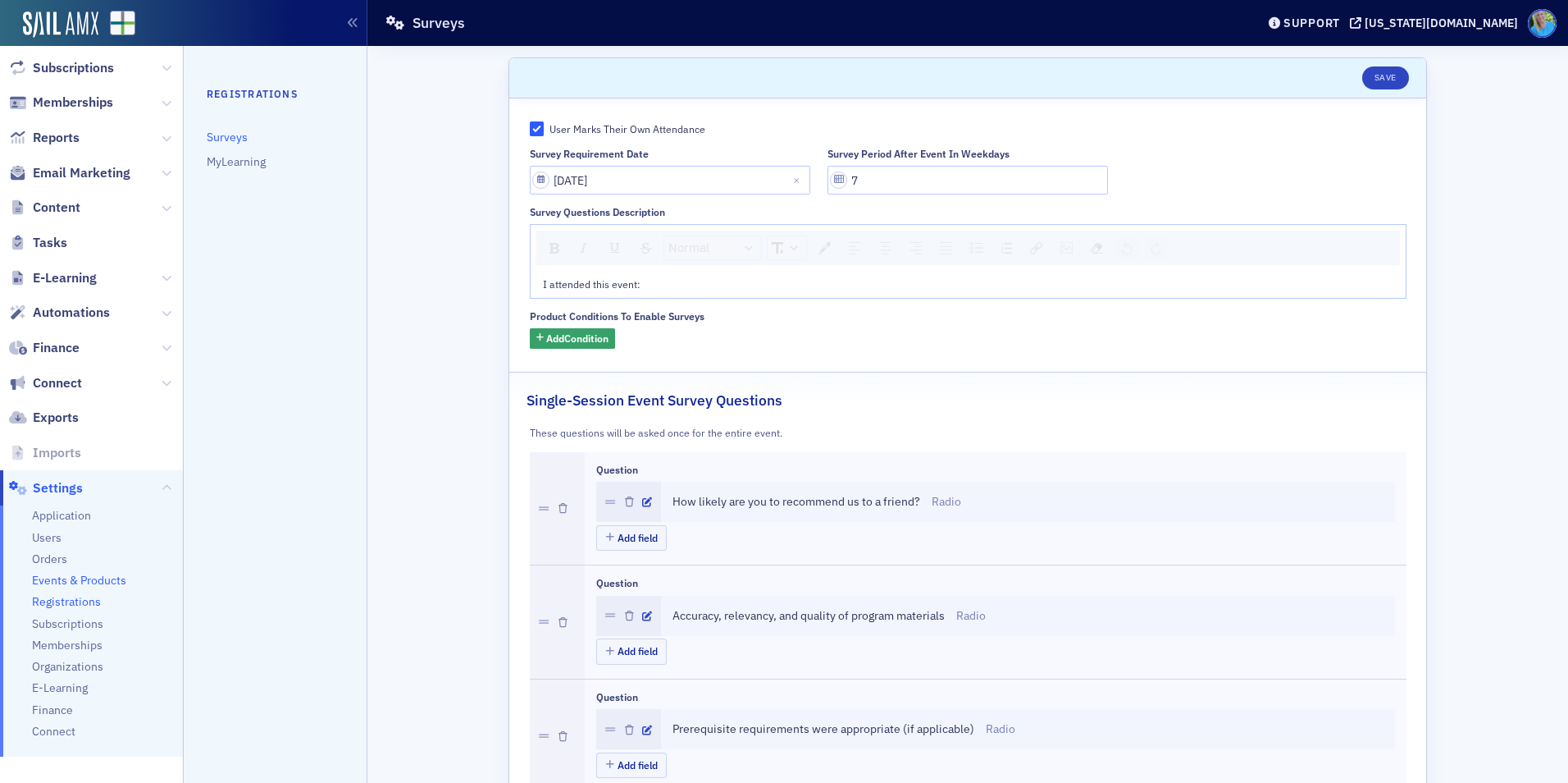
click at [85, 577] on span "Events & Products" at bounding box center [80, 580] width 94 height 16
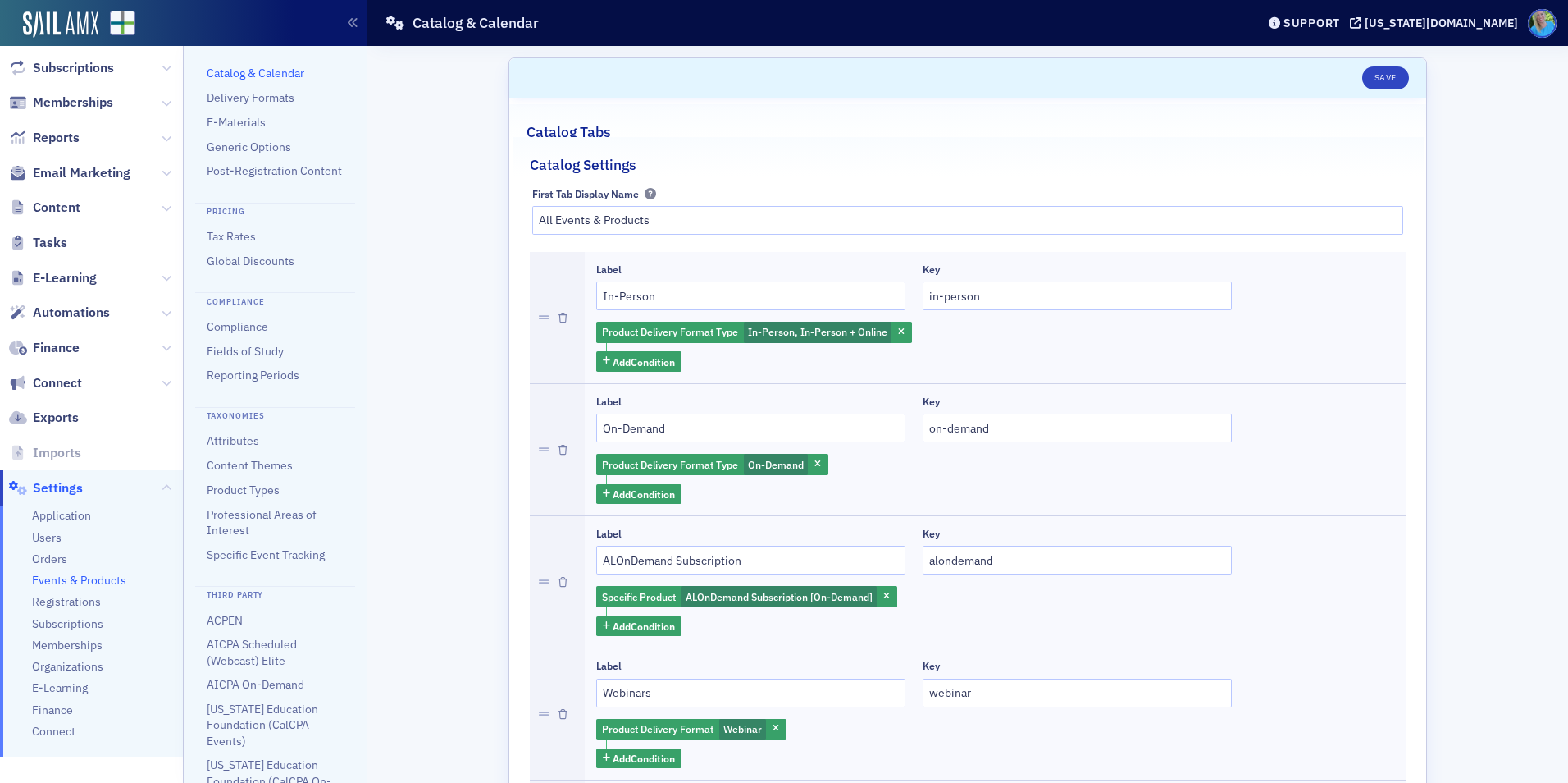
scroll to position [328, 0]
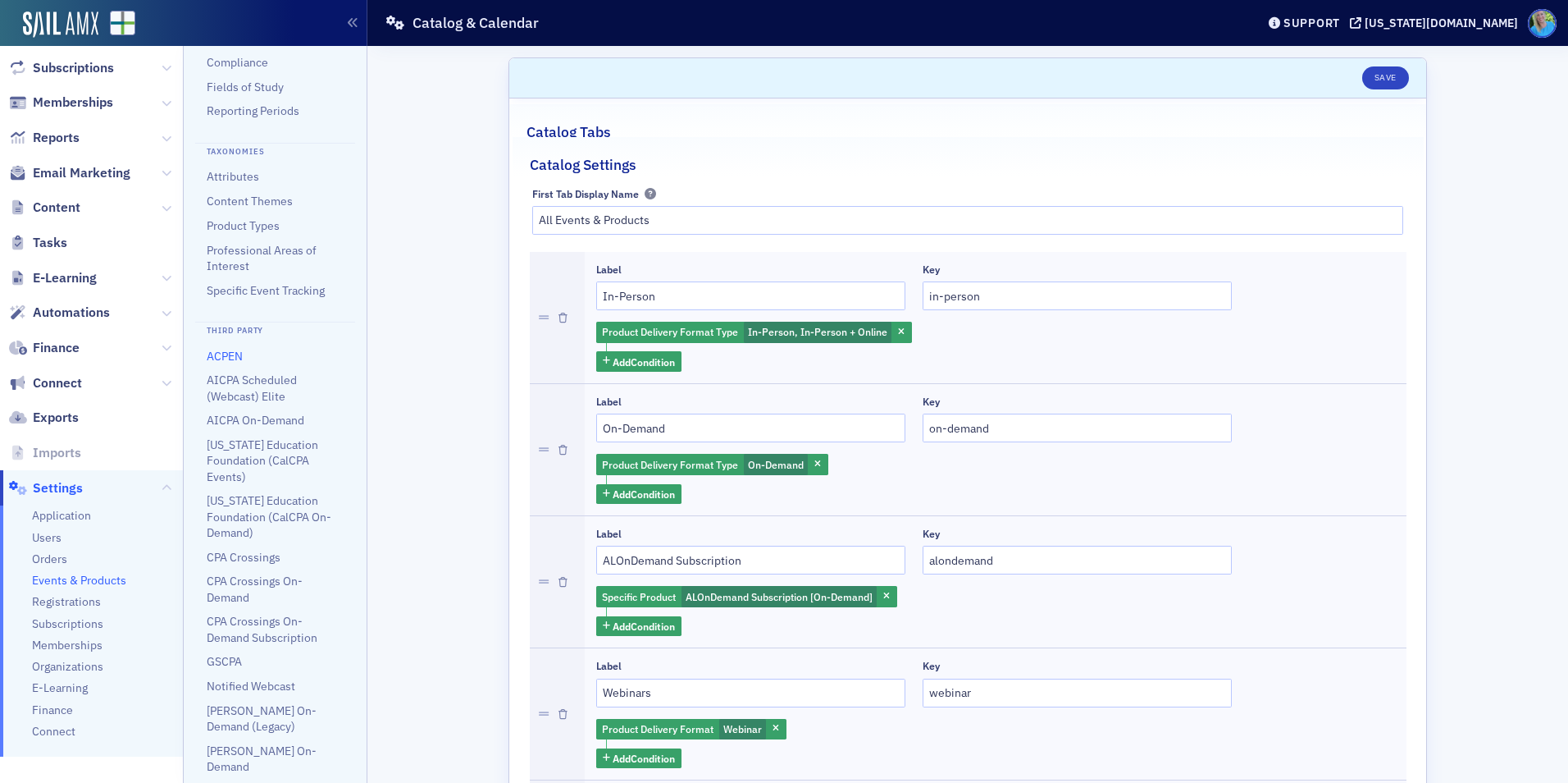
click at [233, 363] on link "ACPEN" at bounding box center [224, 356] width 36 height 15
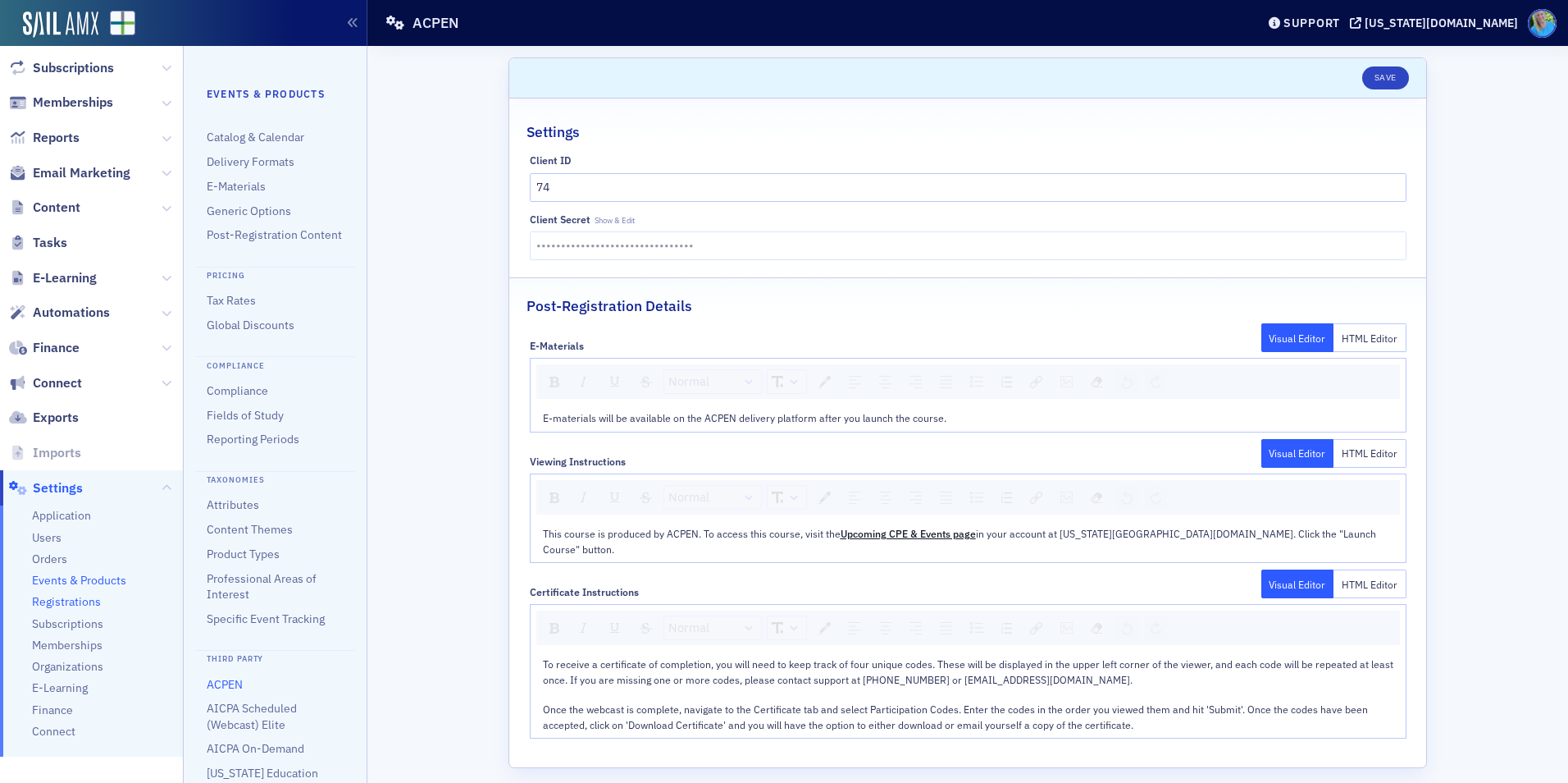
click at [70, 607] on span "Registrations" at bounding box center [67, 601] width 69 height 16
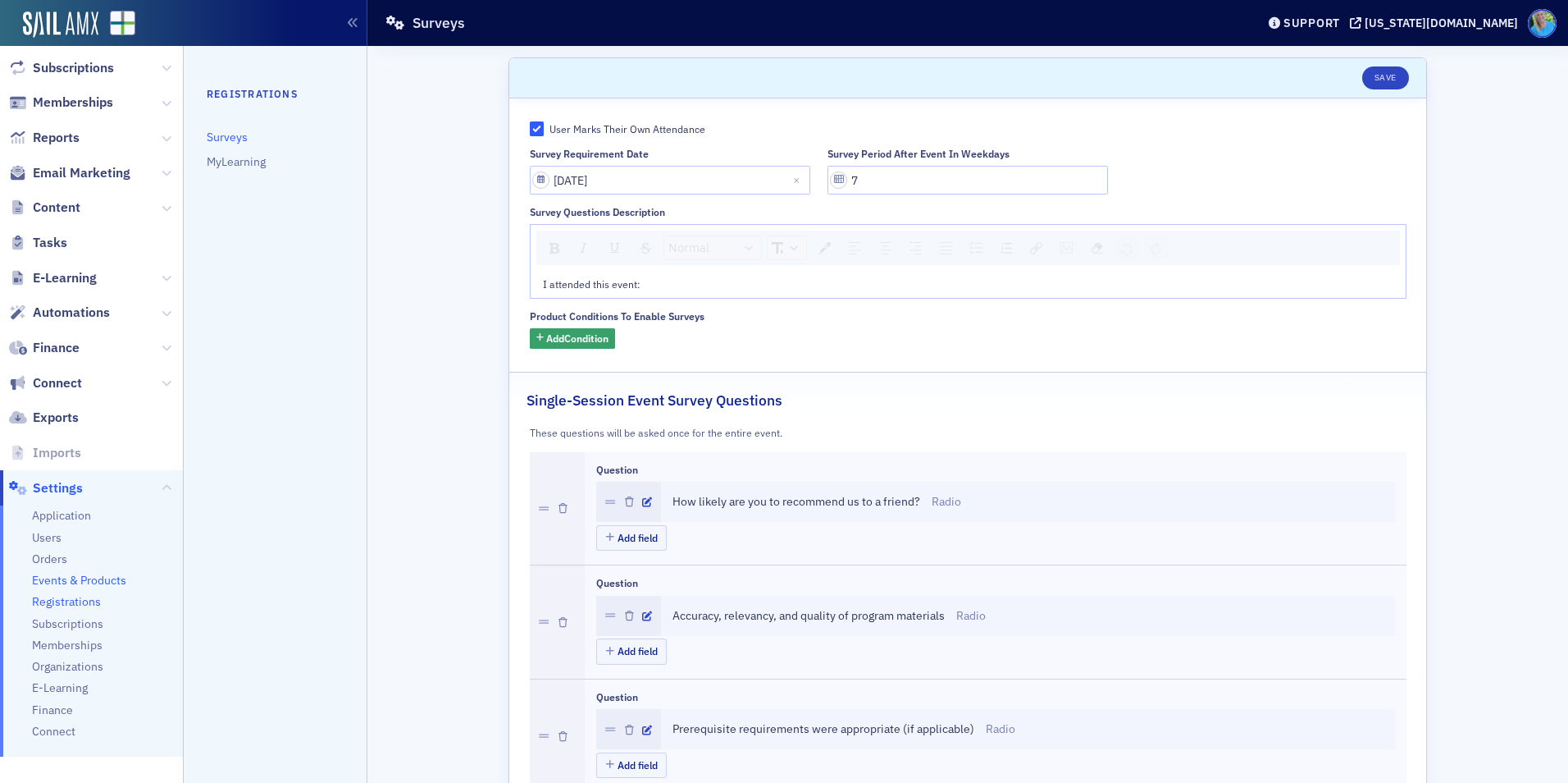
click at [74, 584] on span "Events & Products" at bounding box center [80, 580] width 94 height 16
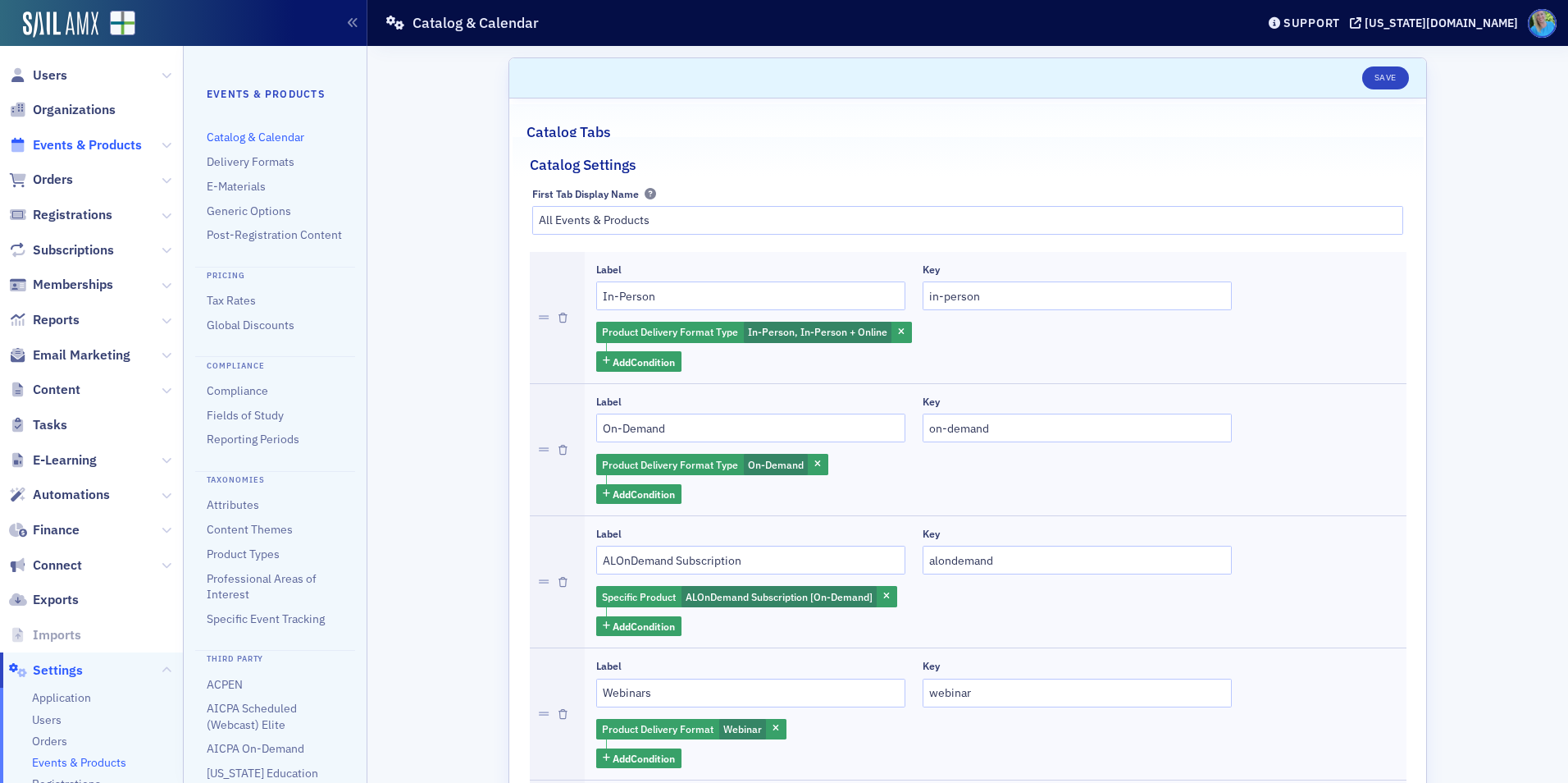
click at [69, 145] on span "Events & Products" at bounding box center [87, 145] width 109 height 18
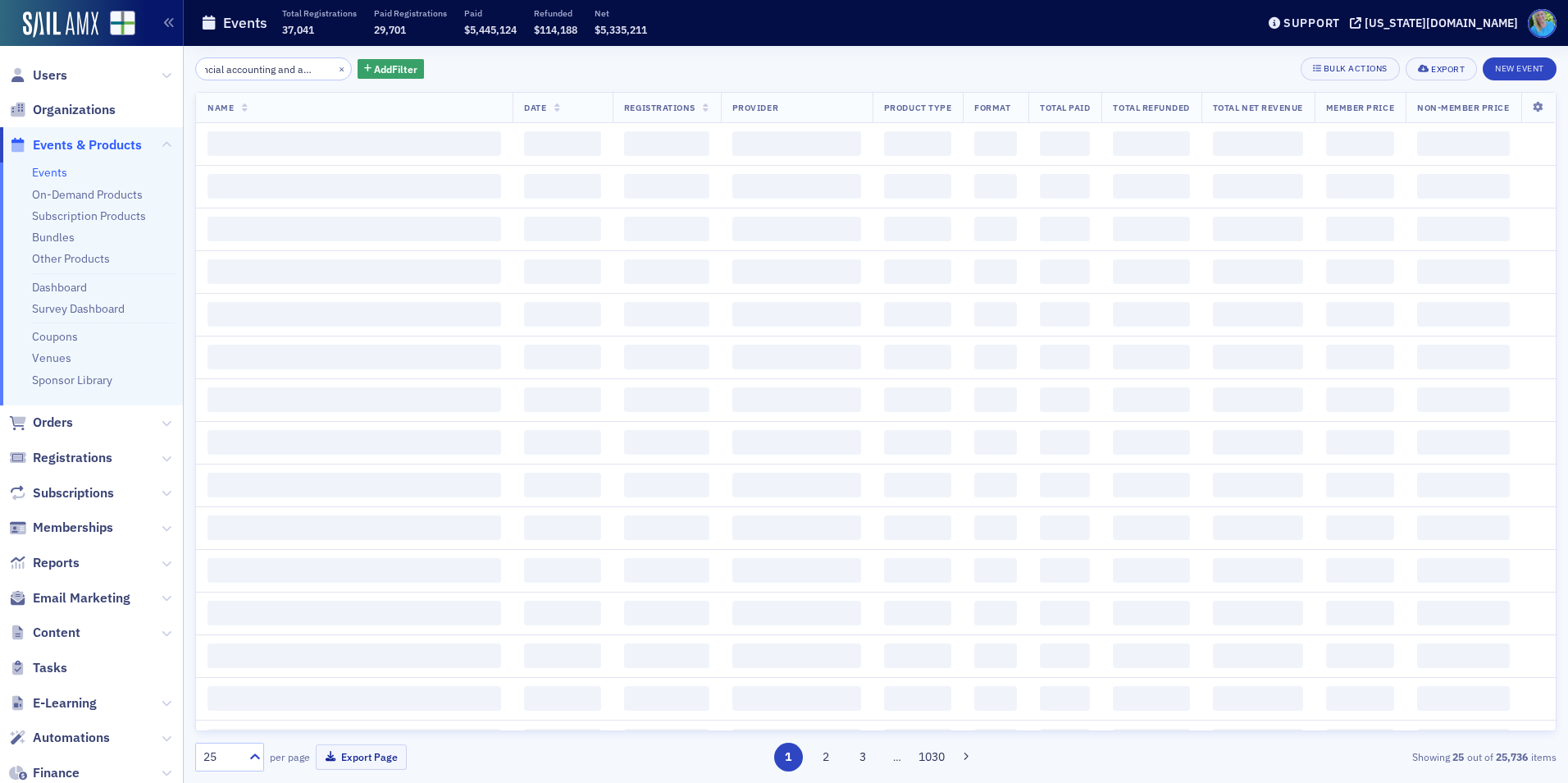
scroll to position [0, 40]
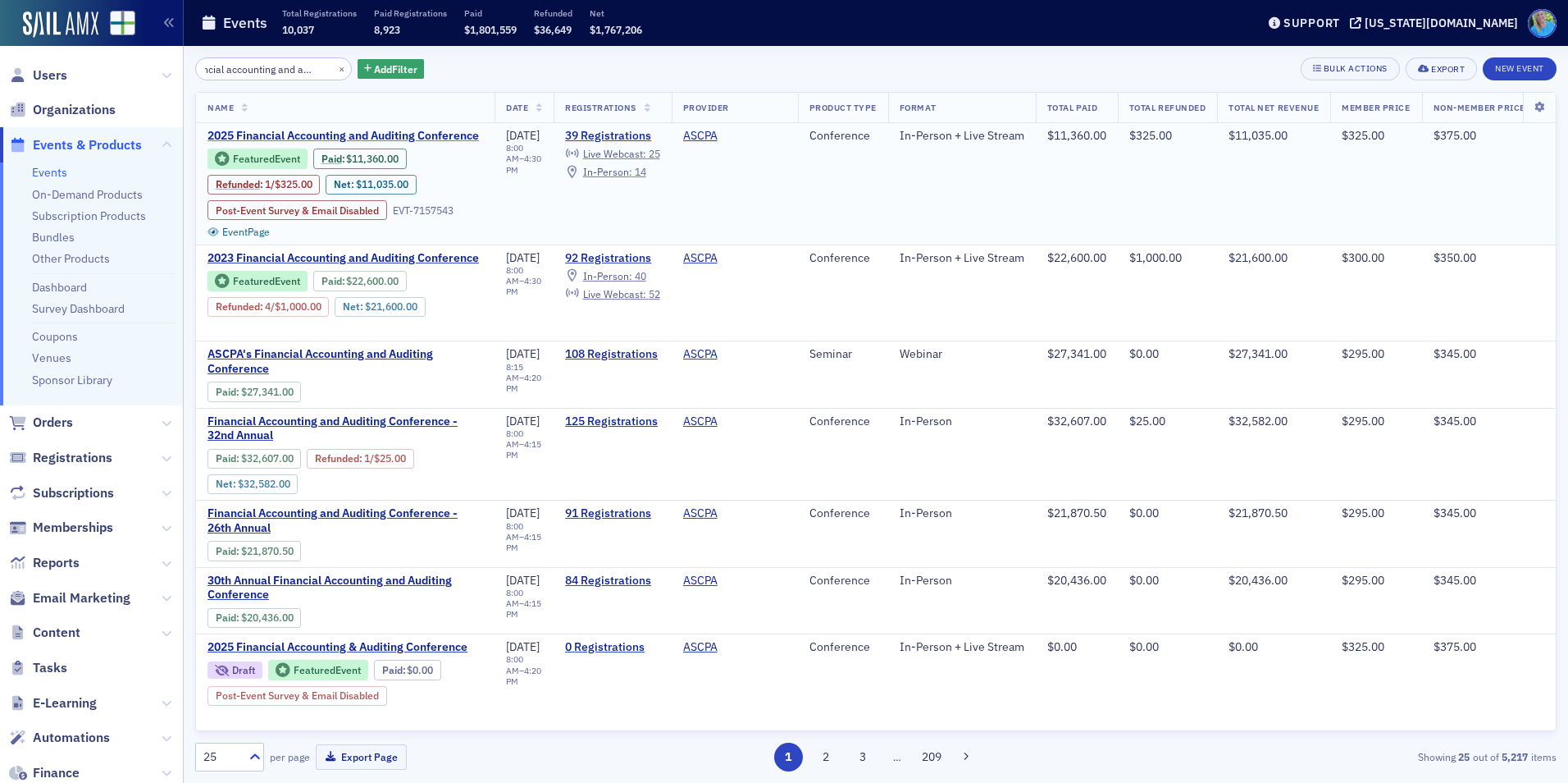
type input "financial accounting and auditing"
click at [389, 133] on span "2025 Financial Accounting and Auditing Conference" at bounding box center [345, 136] width 276 height 15
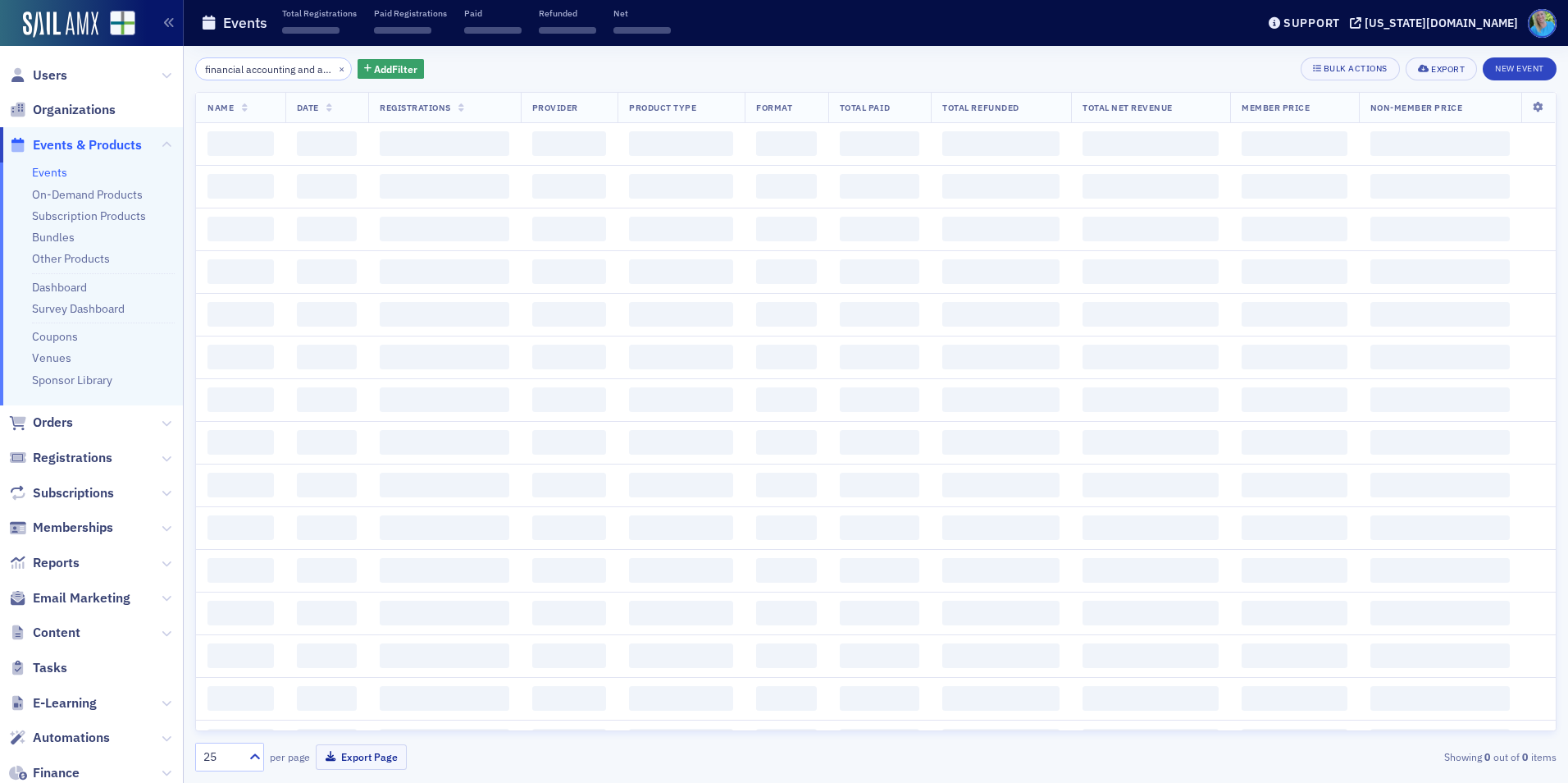
scroll to position [0, 40]
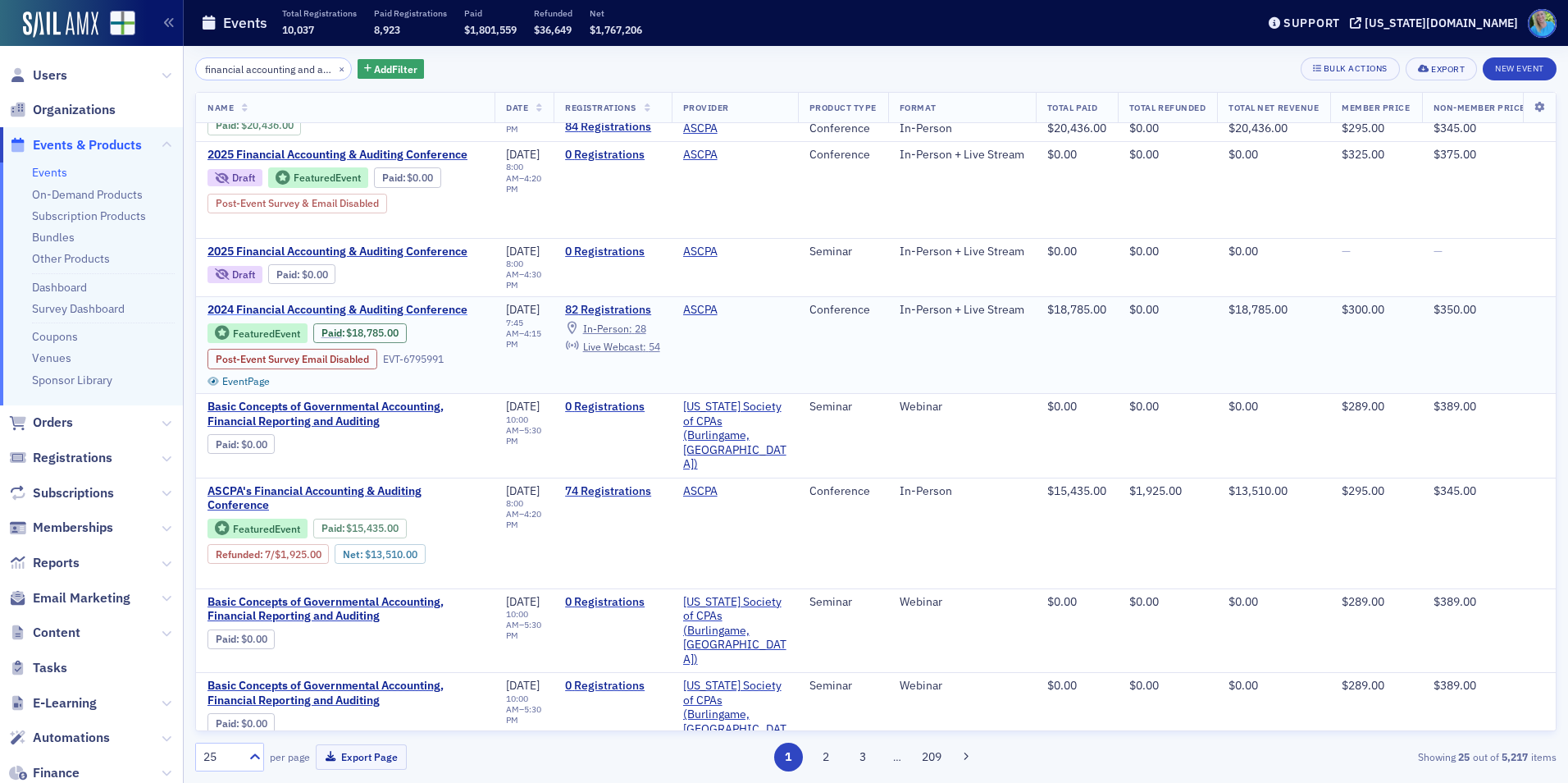
click at [420, 303] on span "2024 Financial Accounting & Auditing Conference" at bounding box center [345, 310] width 276 height 15
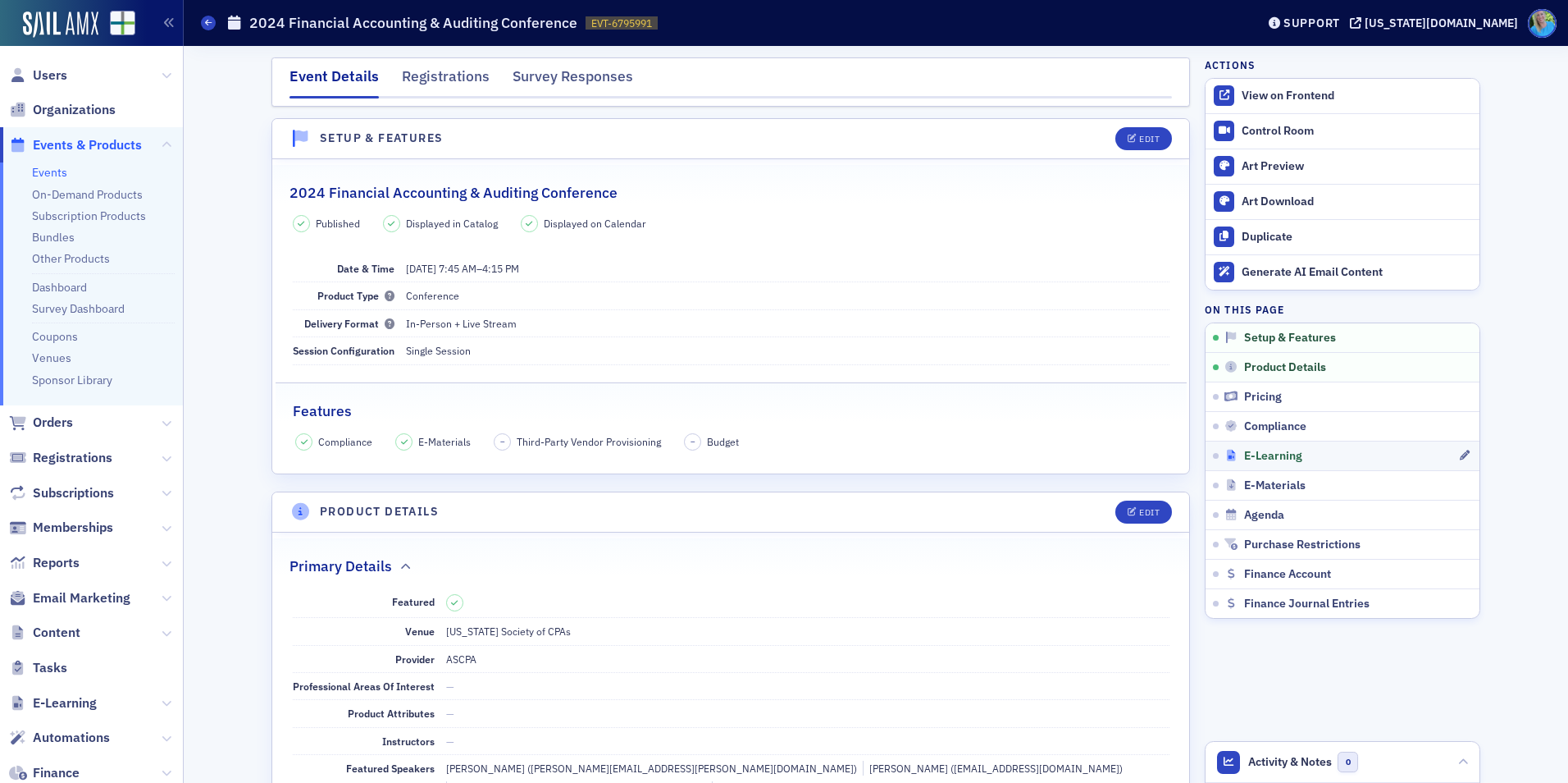
click at [1246, 448] on span "E-Learning" at bounding box center [1273, 456] width 58 height 15
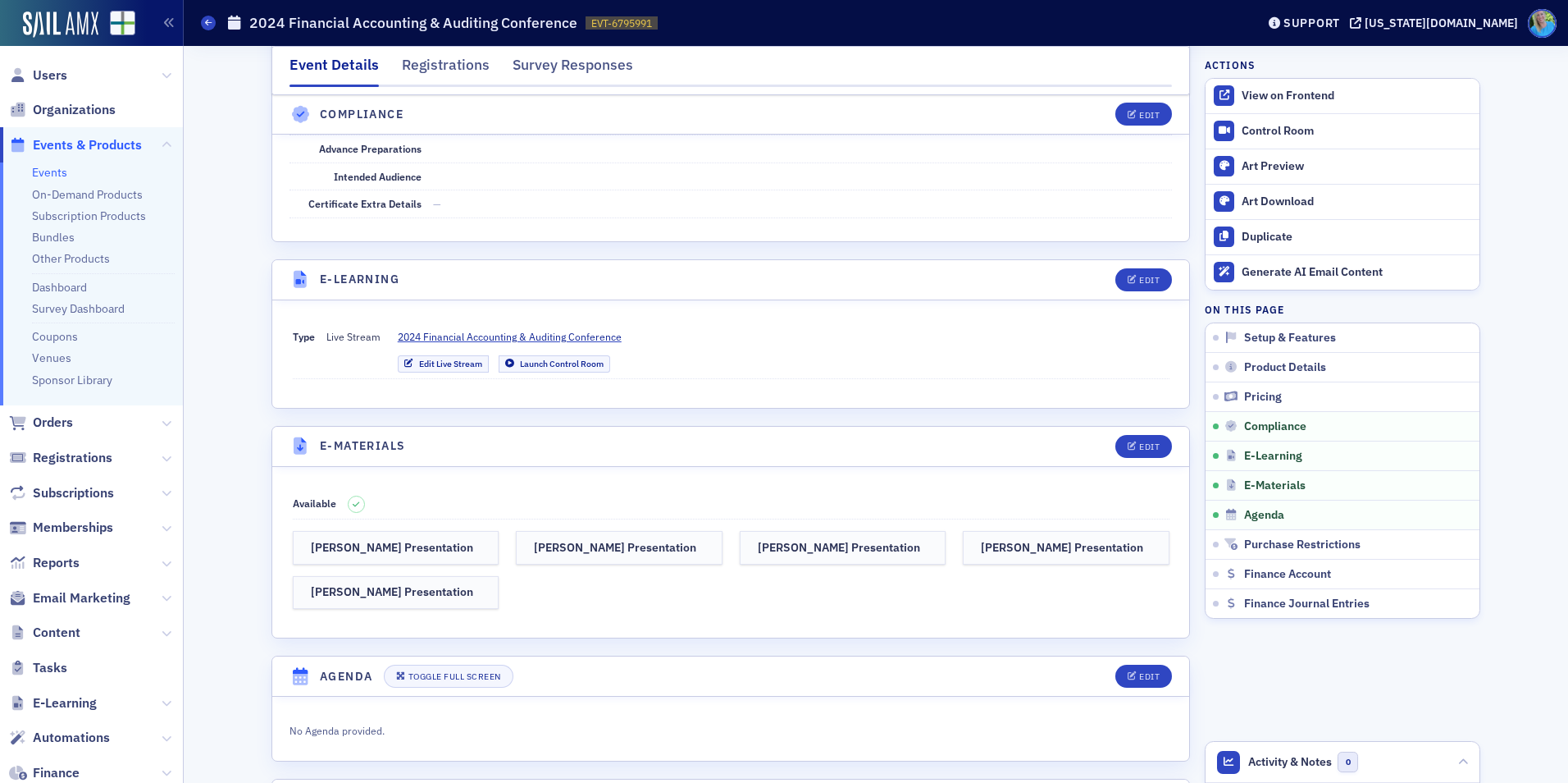
scroll to position [2928, 0]
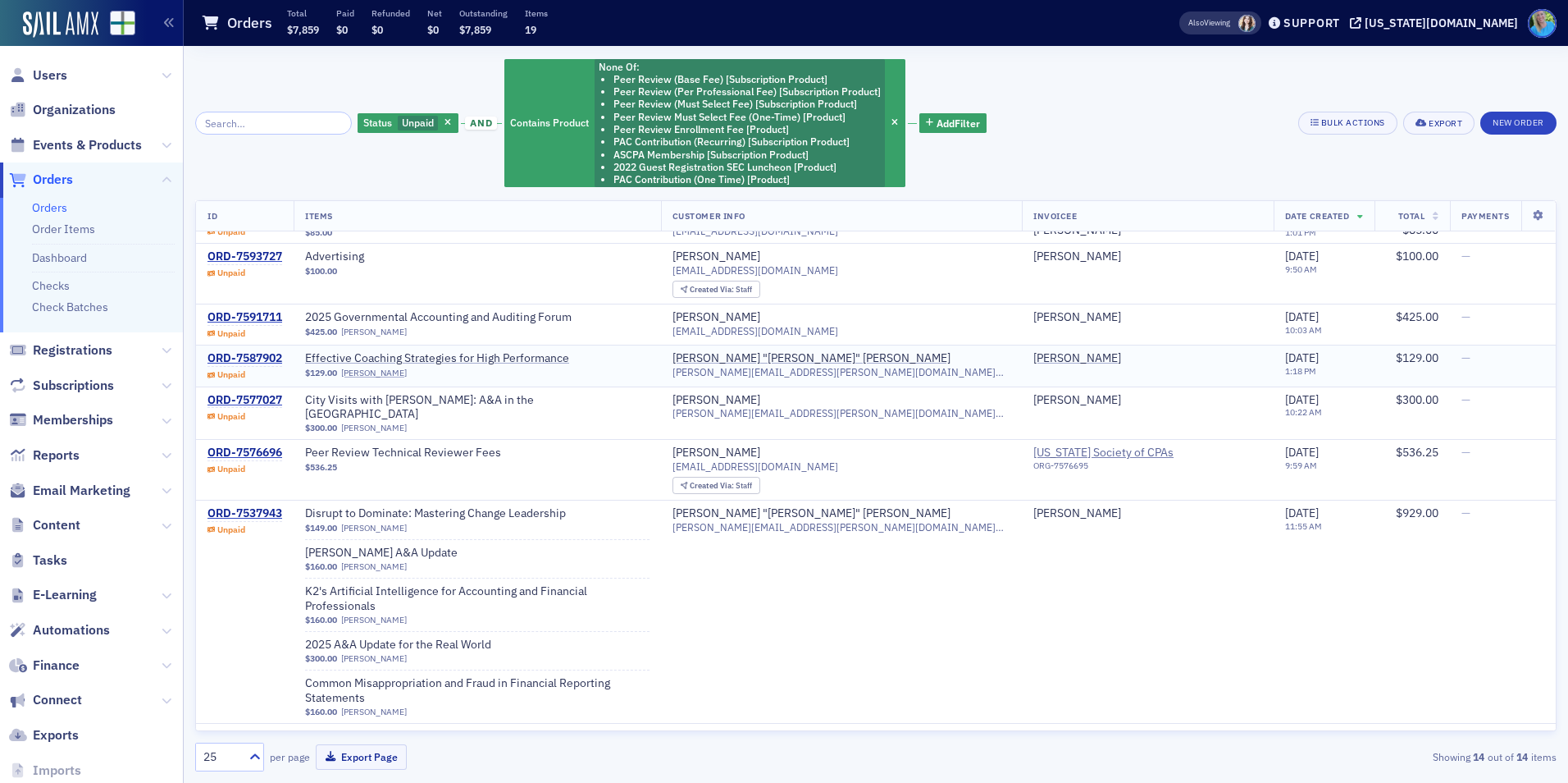
scroll to position [80, 0]
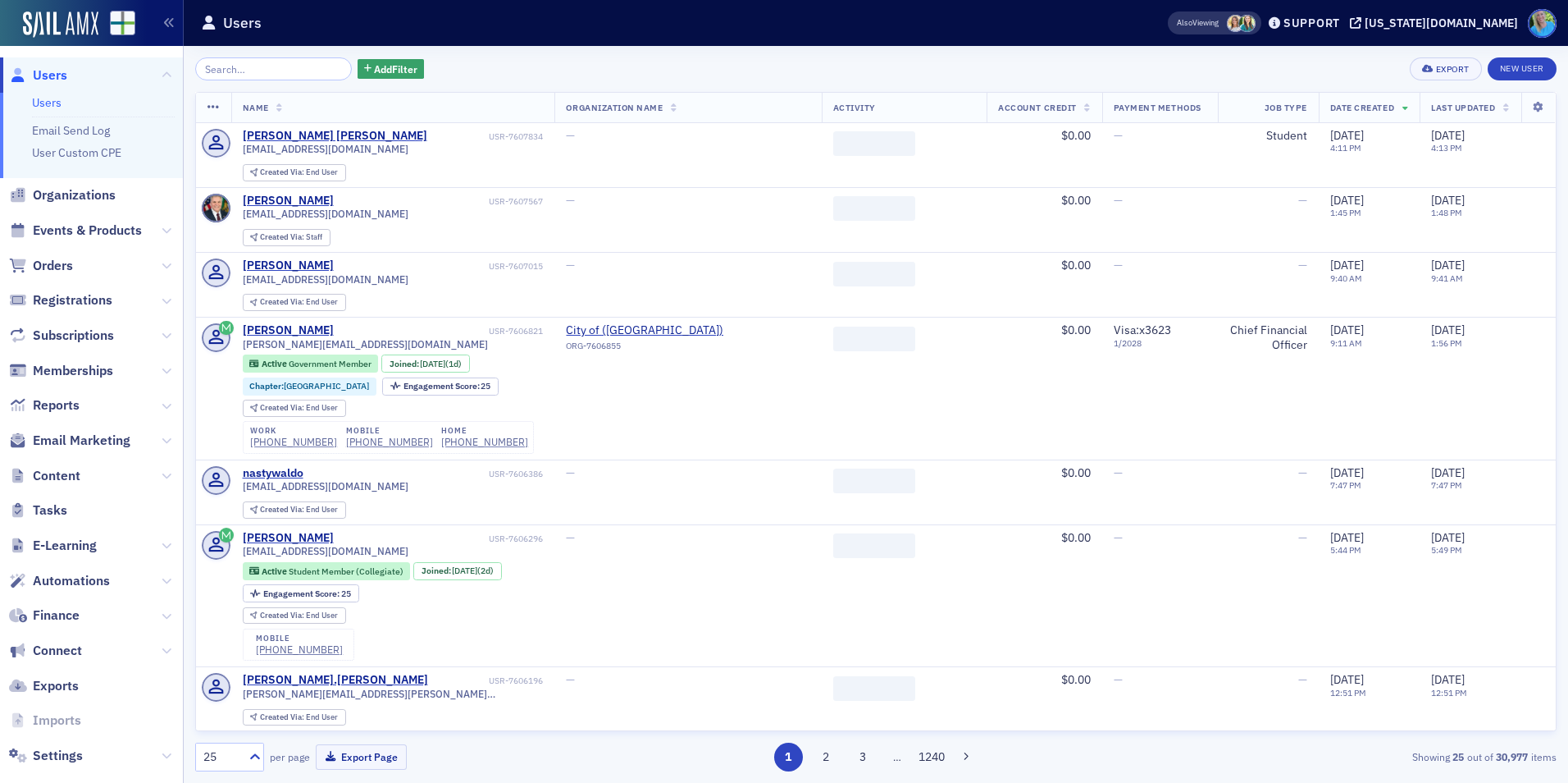
click at [100, 228] on span "Events & Products" at bounding box center [87, 230] width 109 height 18
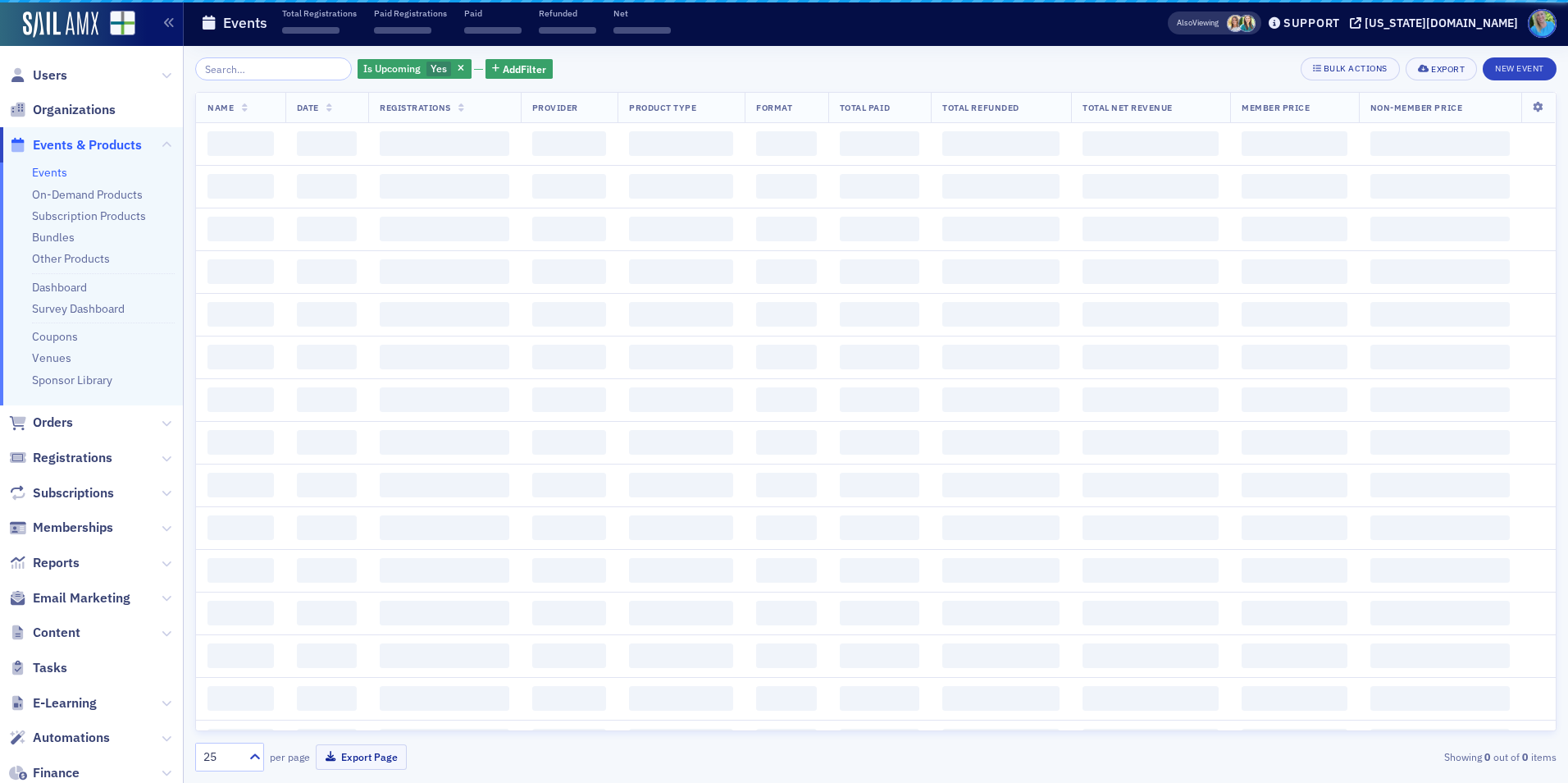
click at [270, 68] on input "search" at bounding box center [273, 69] width 157 height 23
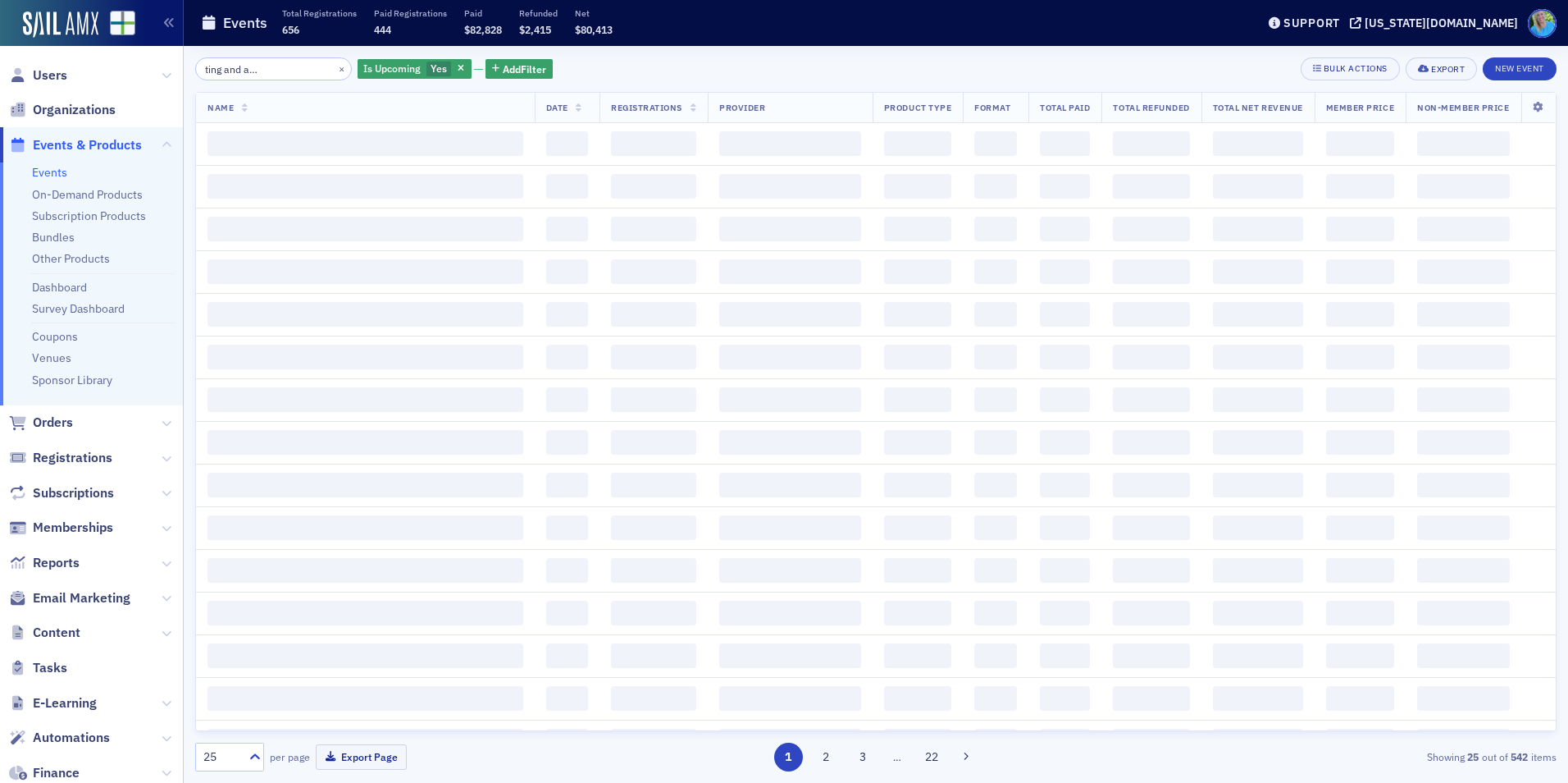
scroll to position [0, 91]
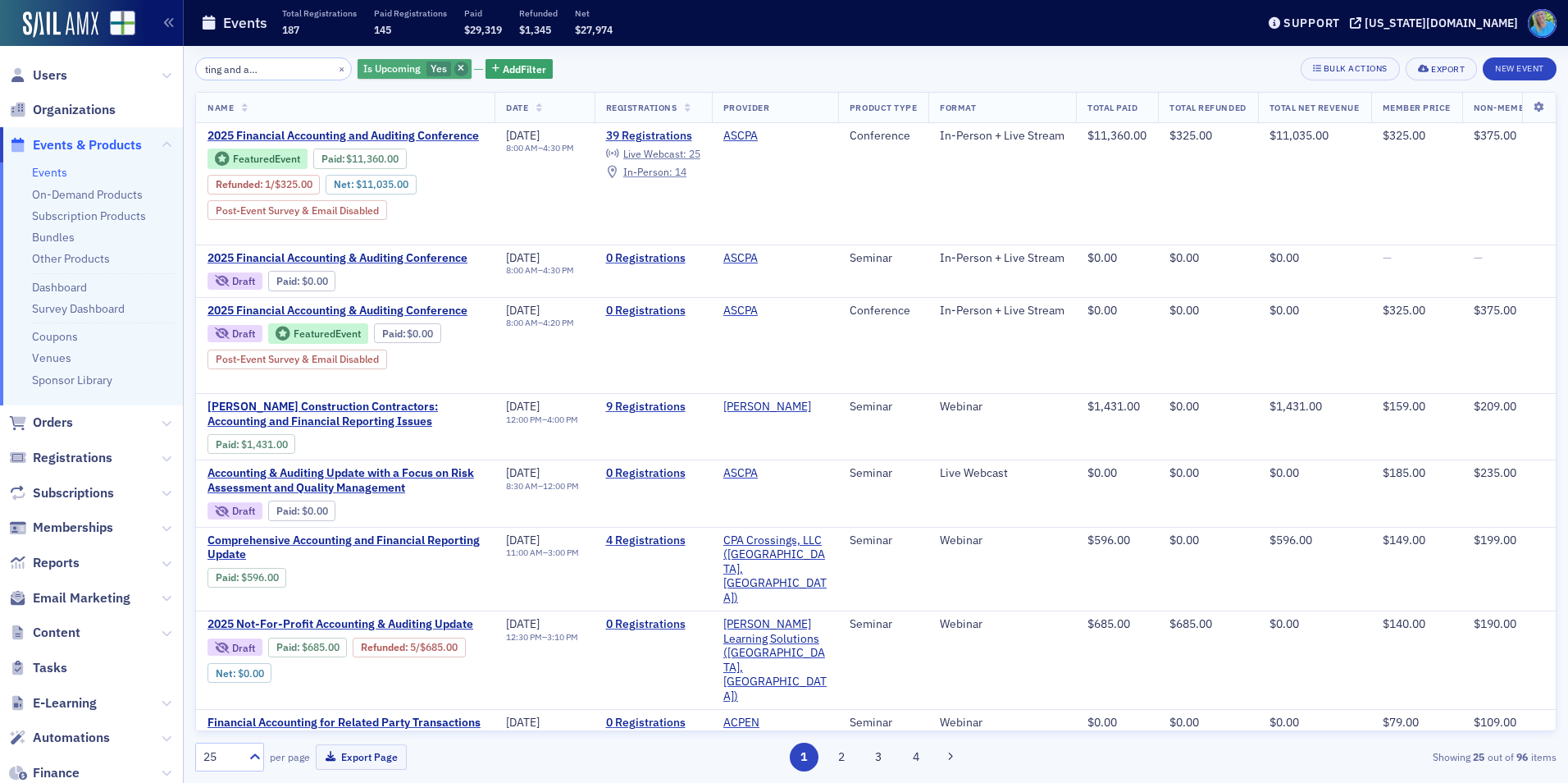
type input "financial accounting and auditing conference"
click at [458, 67] on icon "button" at bounding box center [460, 69] width 6 height 9
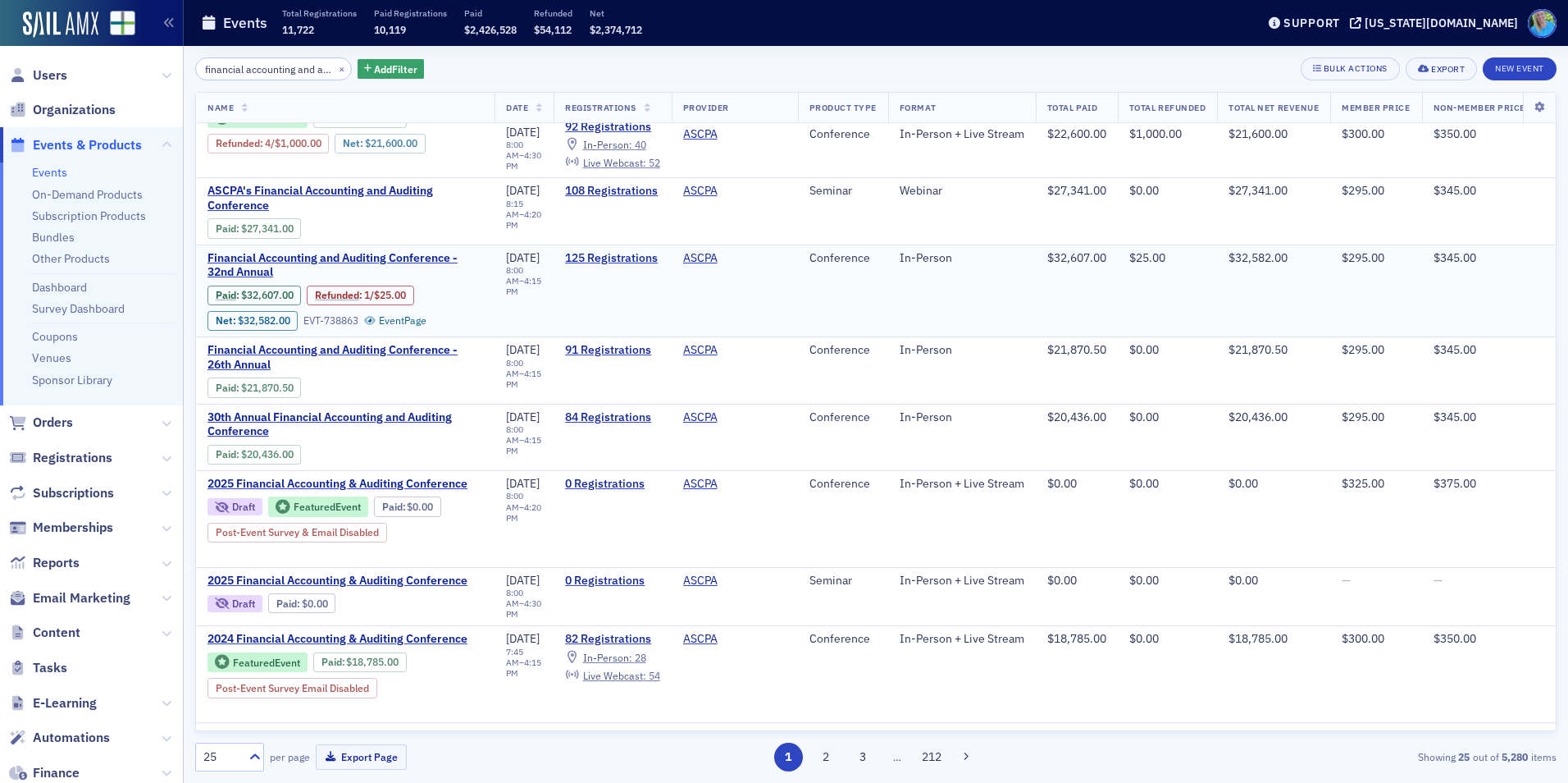
scroll to position [164, 0]
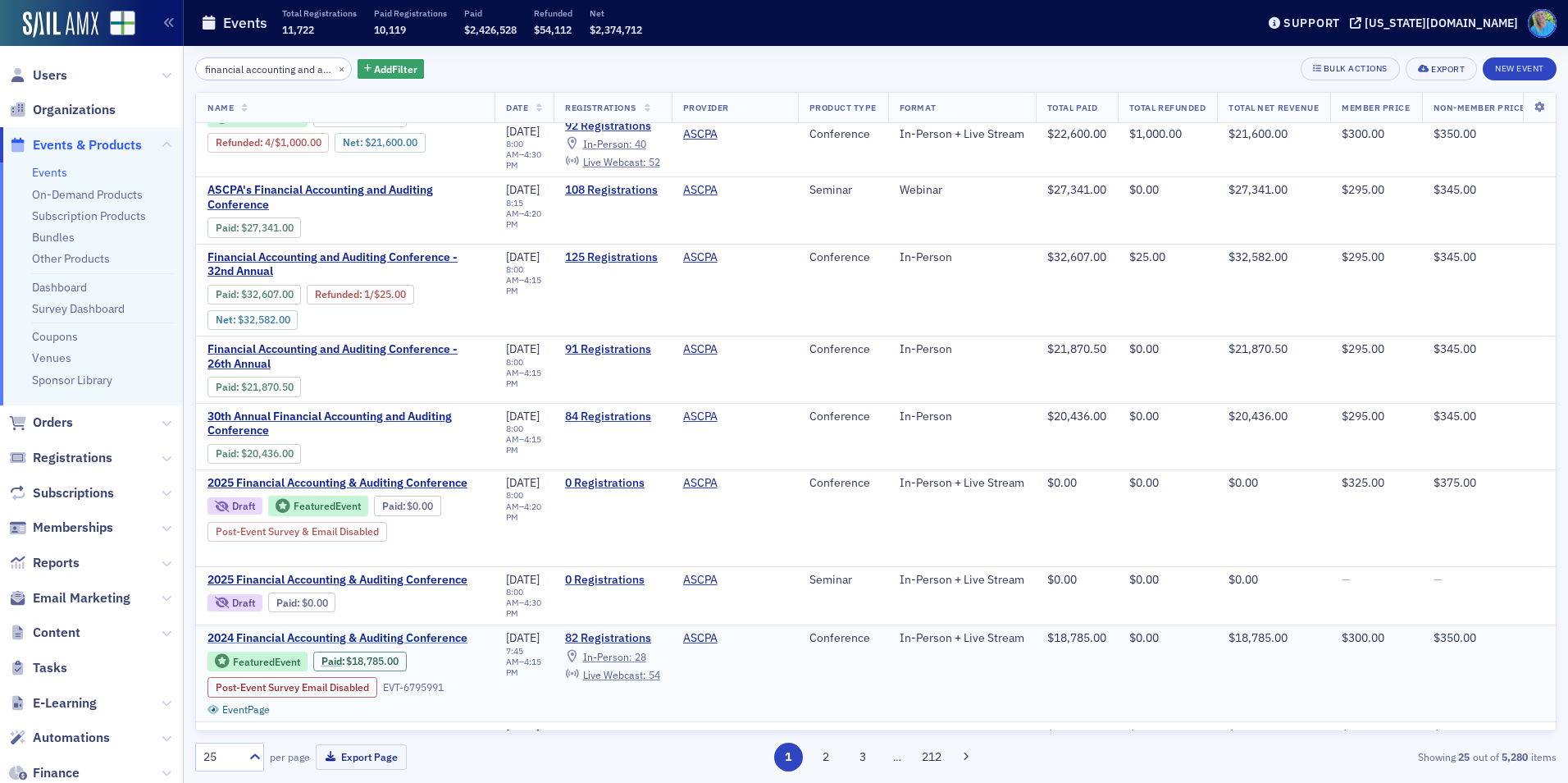
click at [391, 631] on span "2024 Financial Accounting & Auditing Conference" at bounding box center [345, 638] width 276 height 15
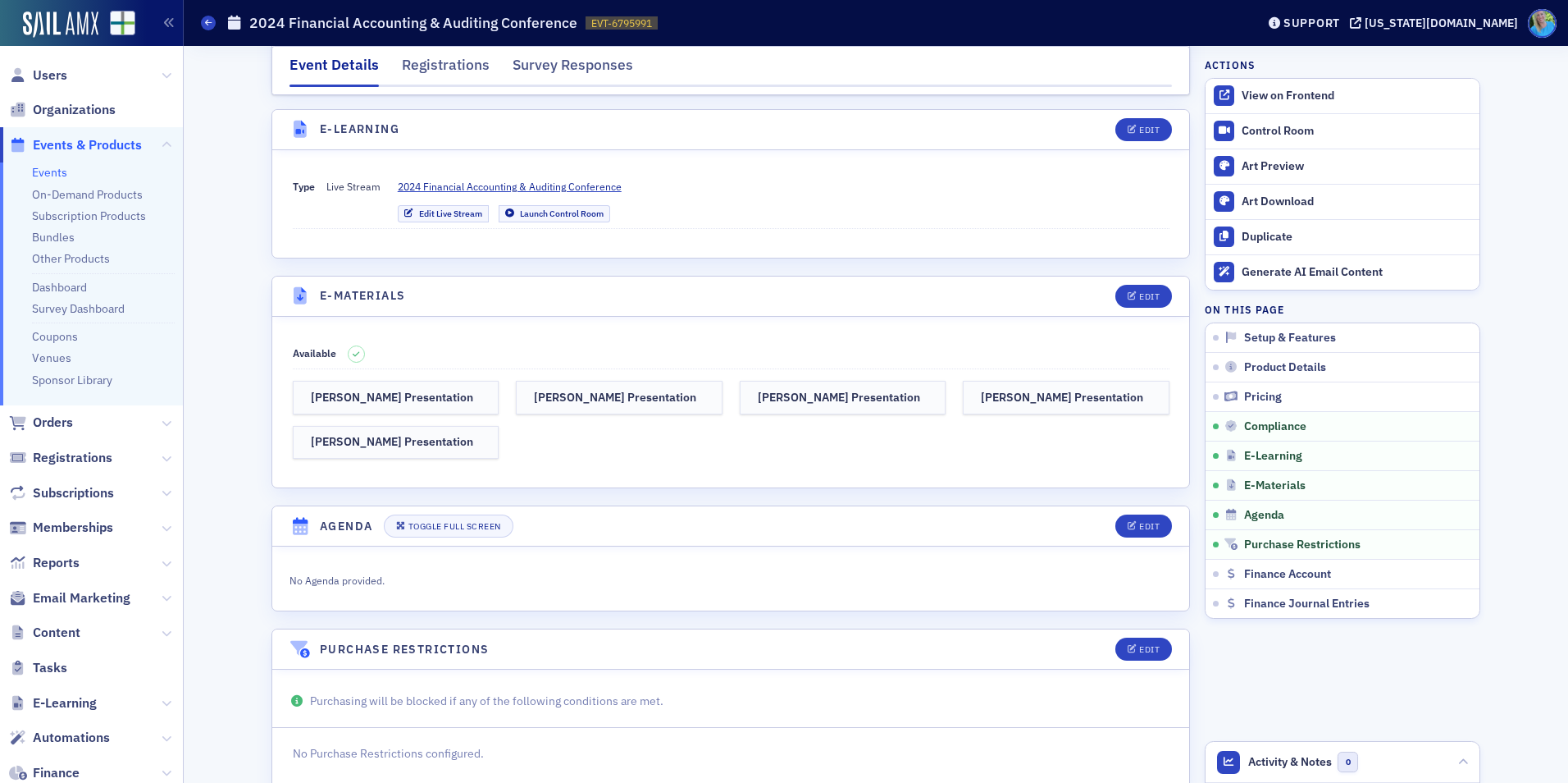
scroll to position [3201, 0]
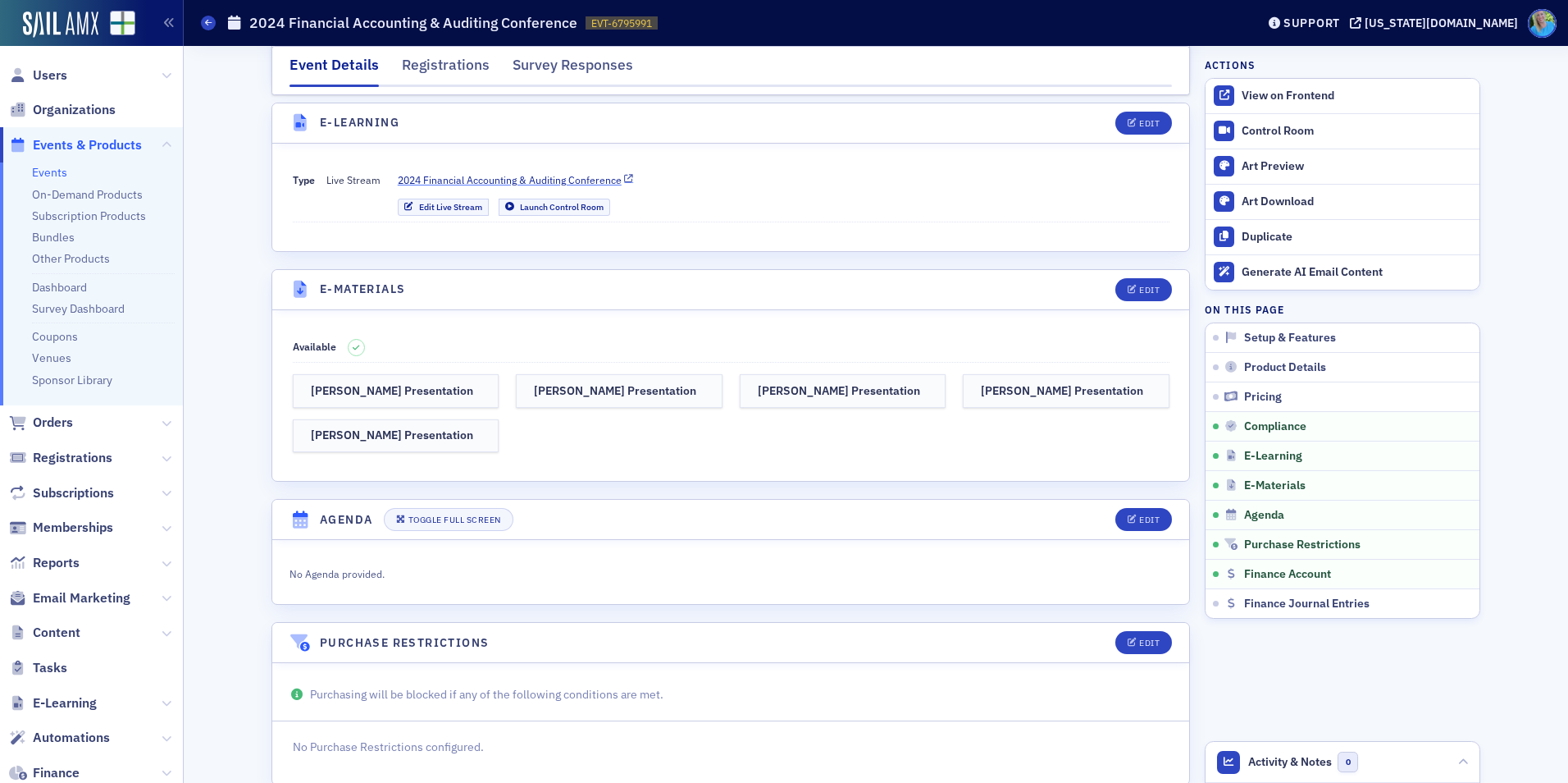
click at [569, 172] on span "2024 Financial Accounting & Auditing Conference" at bounding box center [509, 180] width 224 height 15
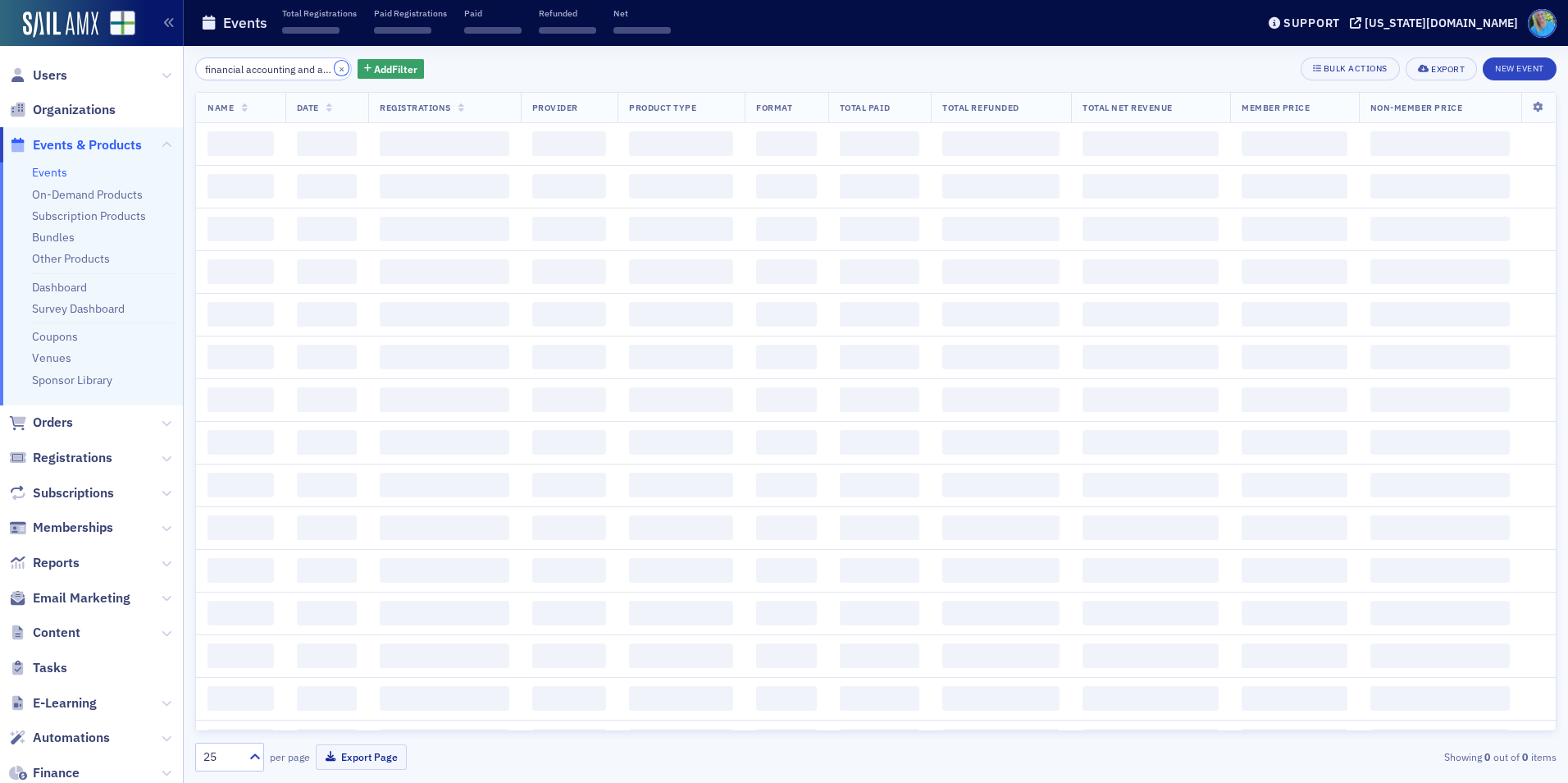
drag, startPoint x: 316, startPoint y: 69, endPoint x: 281, endPoint y: 65, distance: 35.2
click at [281, 65] on div "financial accounting and auditing conference ×" at bounding box center [273, 69] width 157 height 23
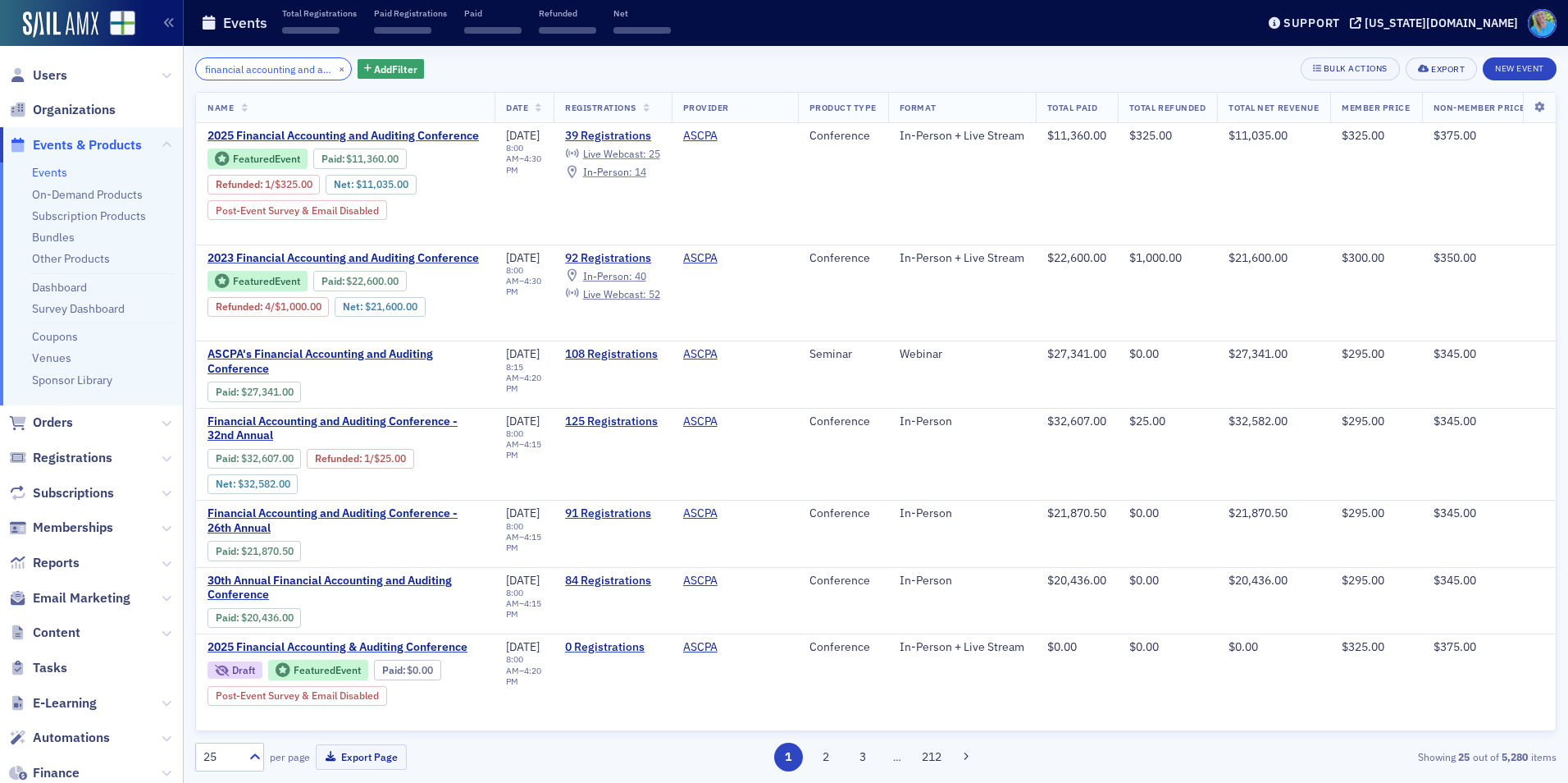
click at [281, 65] on input "financial accounting and auditing conference" at bounding box center [273, 69] width 157 height 23
click at [213, 66] on input "financial accounting and auditing conference" at bounding box center [273, 69] width 157 height 23
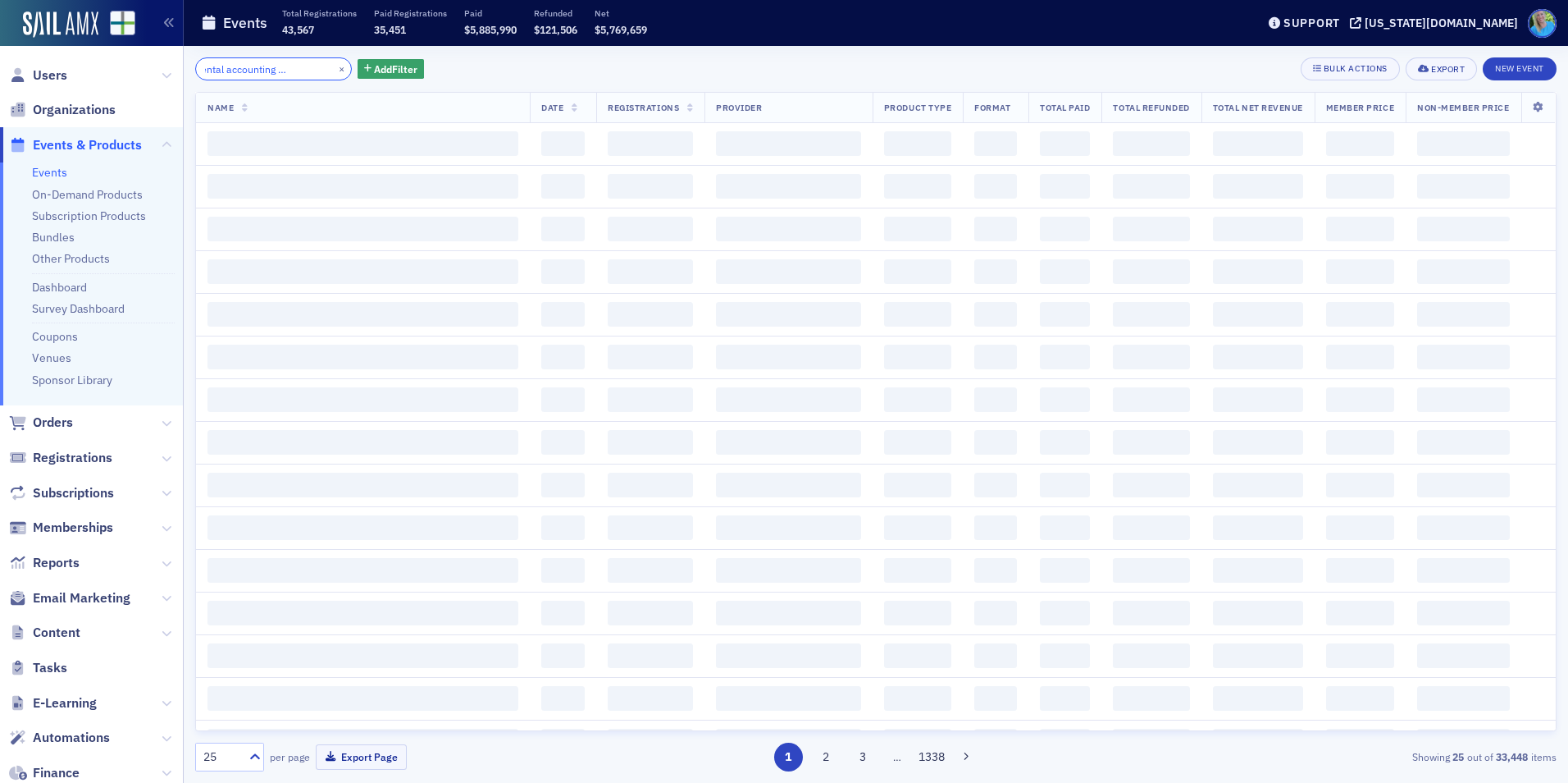
scroll to position [0, 65]
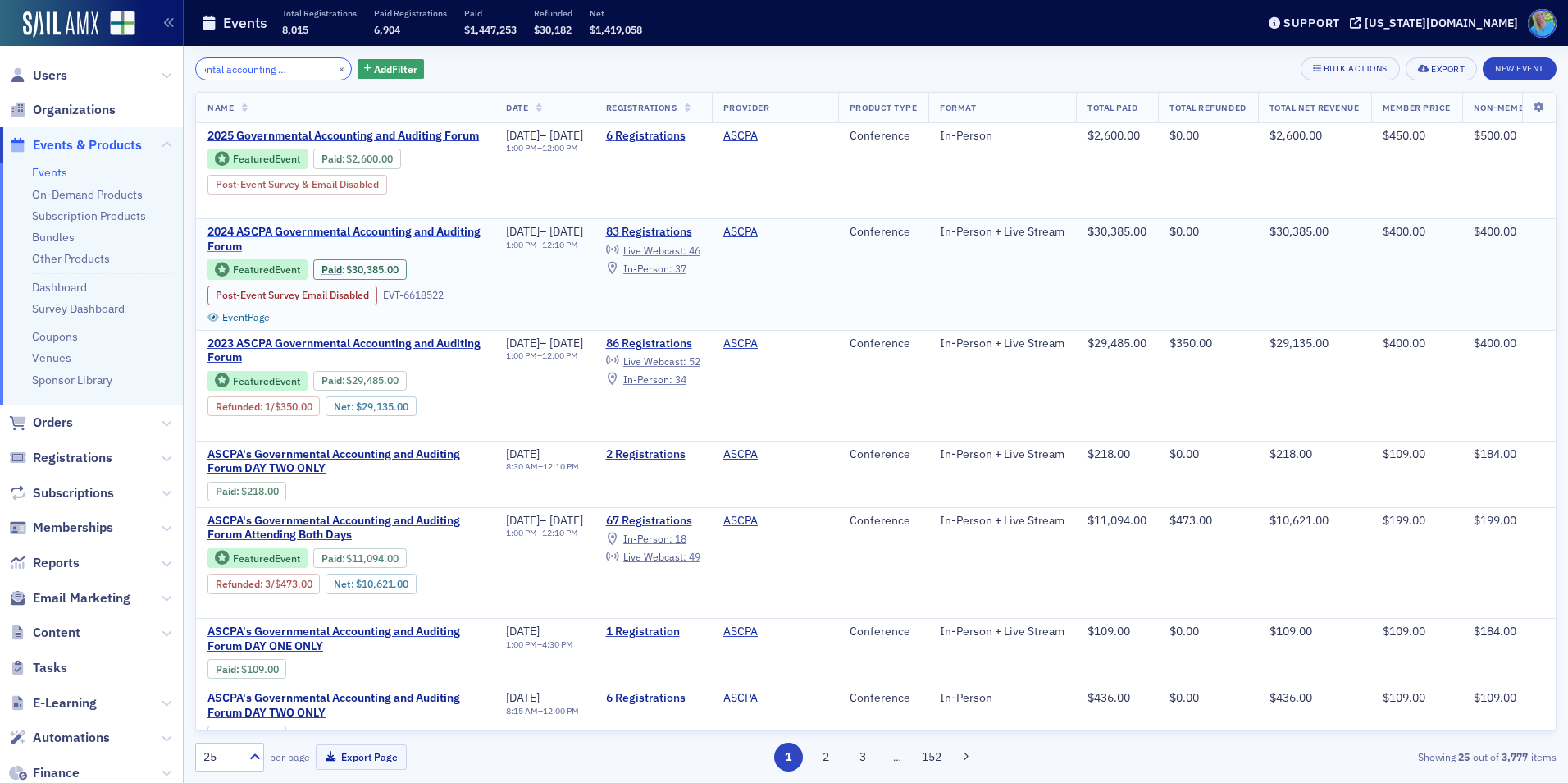
type input "governmental accounting and auditing"
click at [367, 246] on span "2024 ASCPA Governmental Accounting and Auditing Forum" at bounding box center [345, 239] width 276 height 29
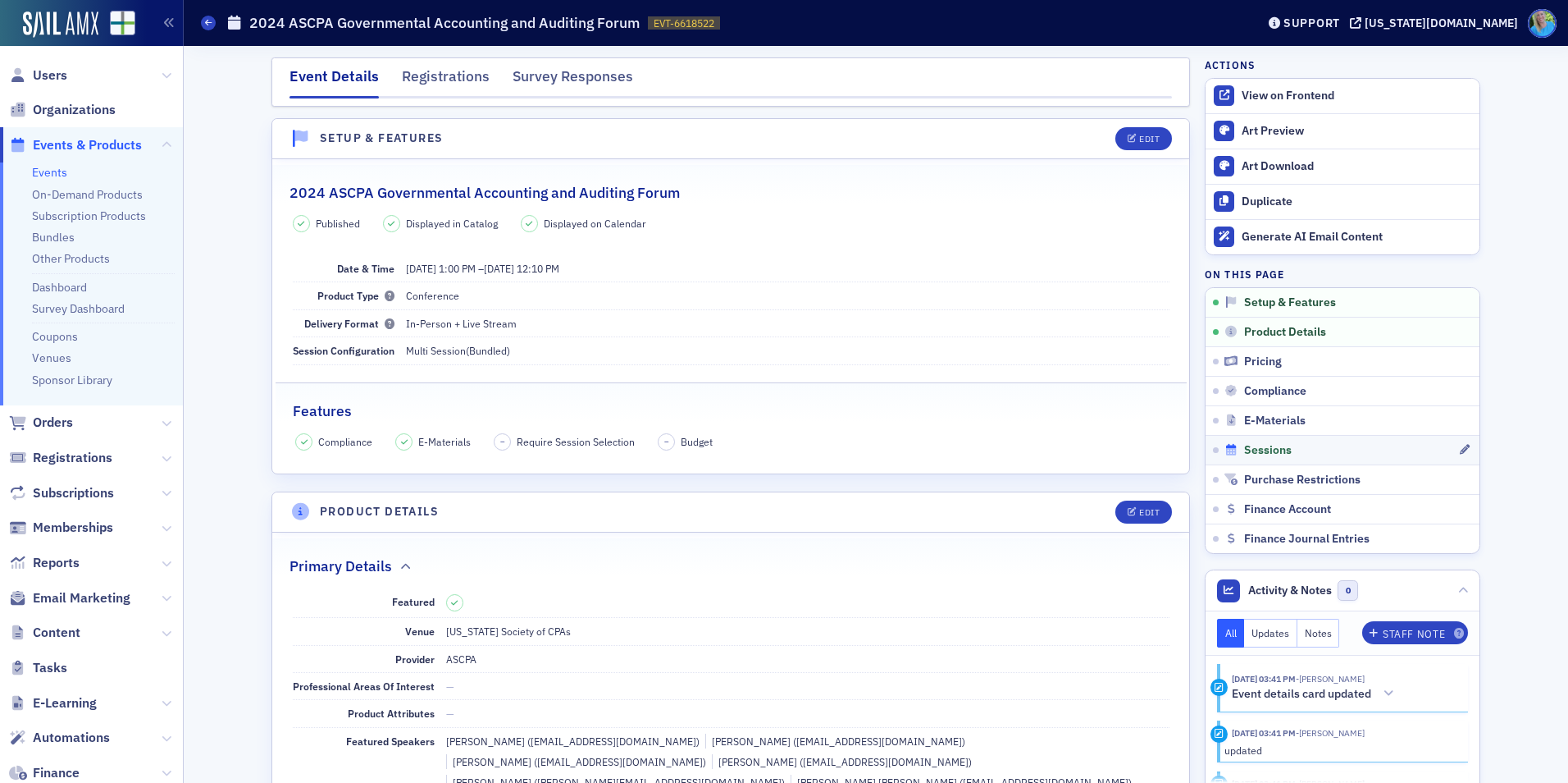
click at [1250, 455] on span "Sessions" at bounding box center [1267, 450] width 47 height 15
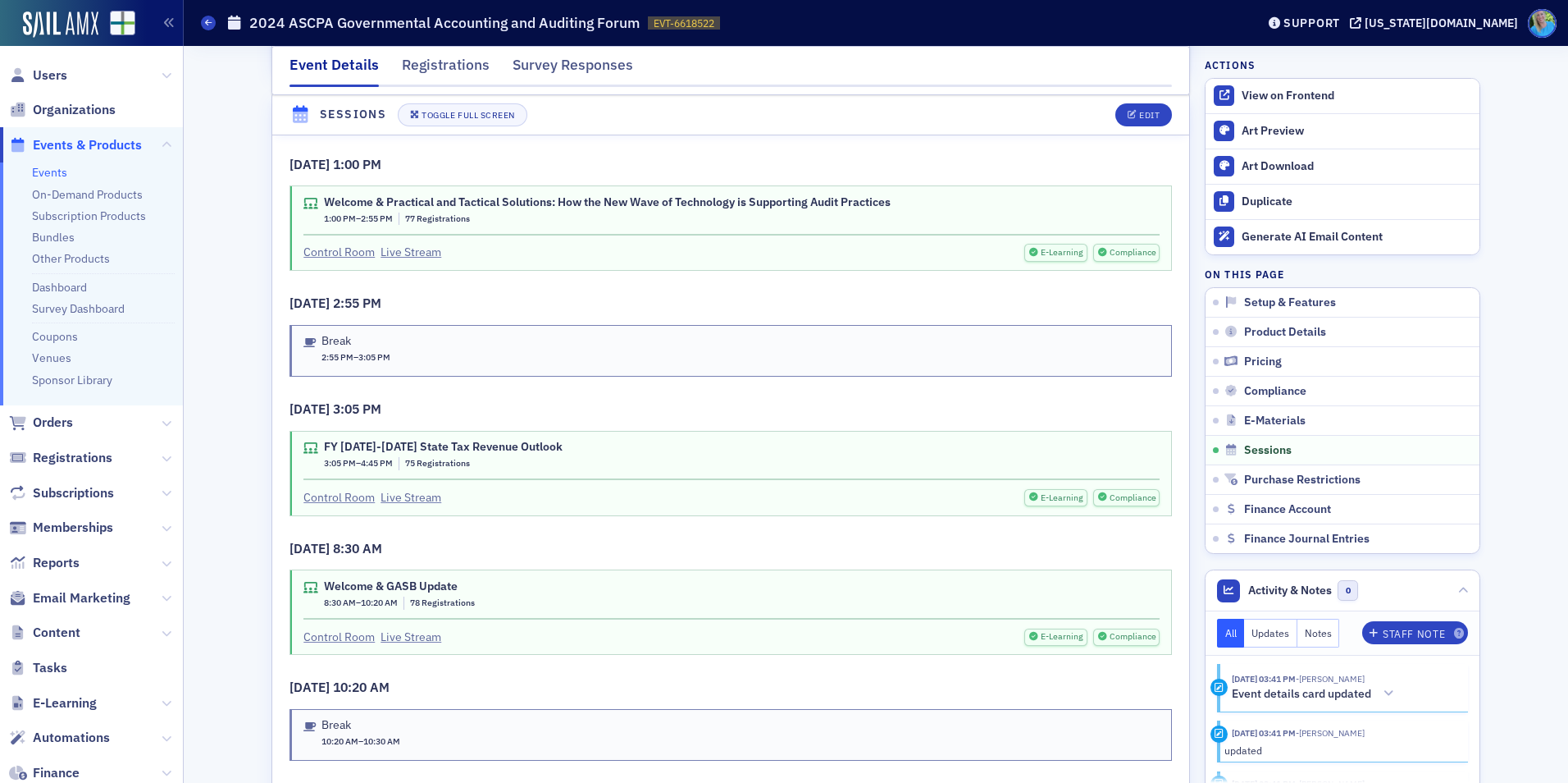
scroll to position [3649, 0]
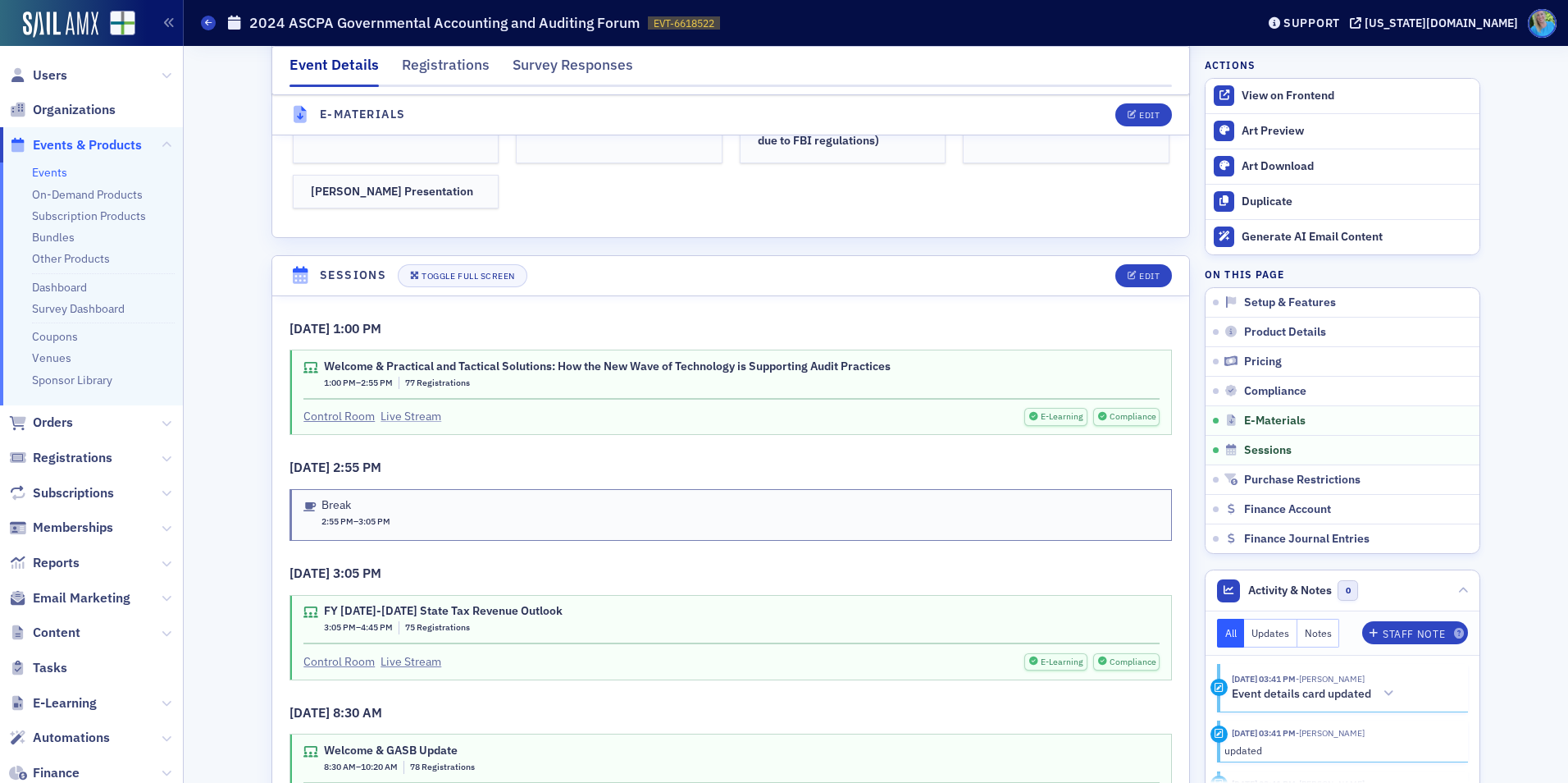
click at [399, 408] on link "Live Stream" at bounding box center [411, 416] width 61 height 18
click at [381, 653] on link "Live Stream" at bounding box center [411, 662] width 61 height 18
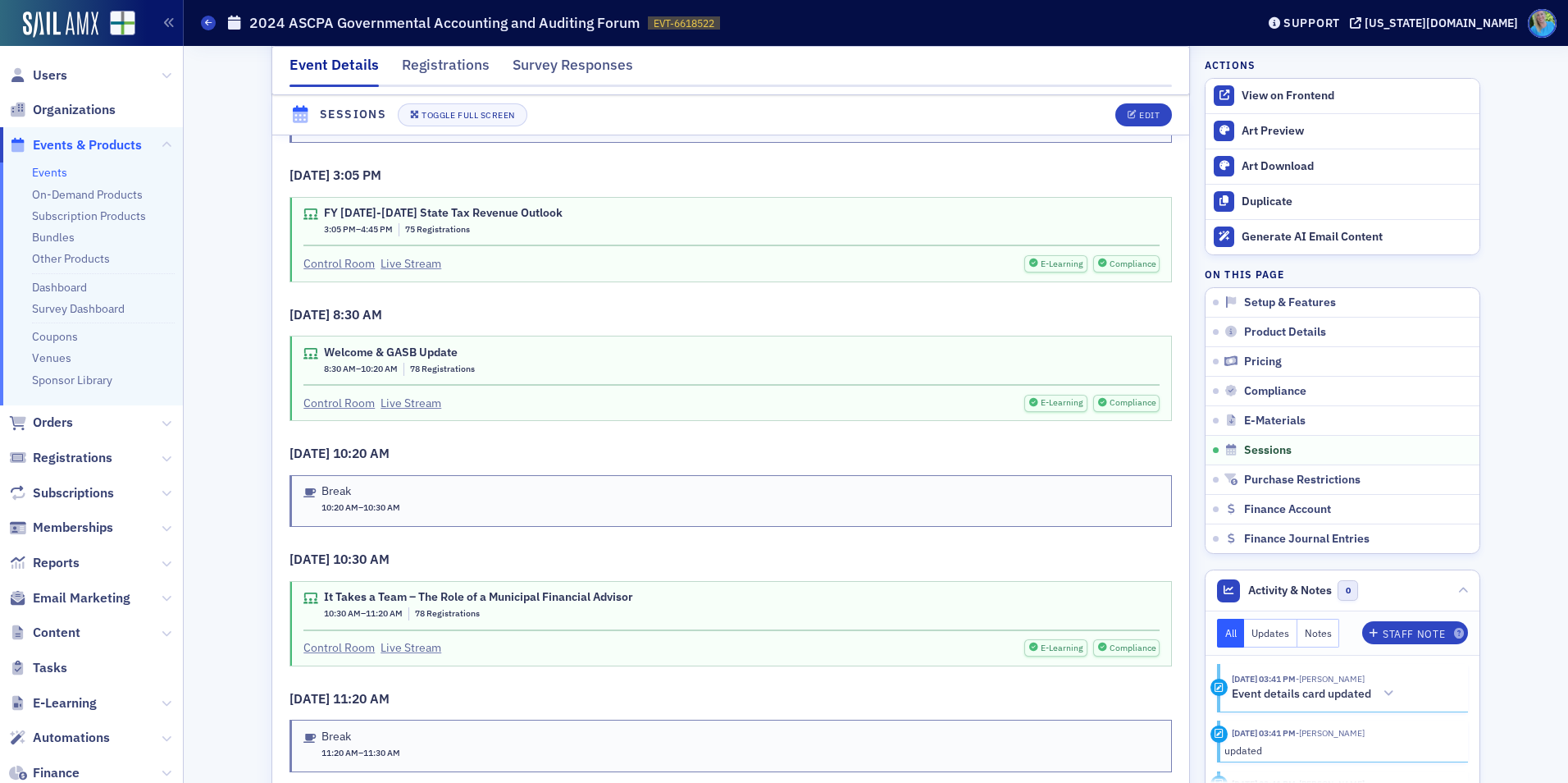
scroll to position [4060, 0]
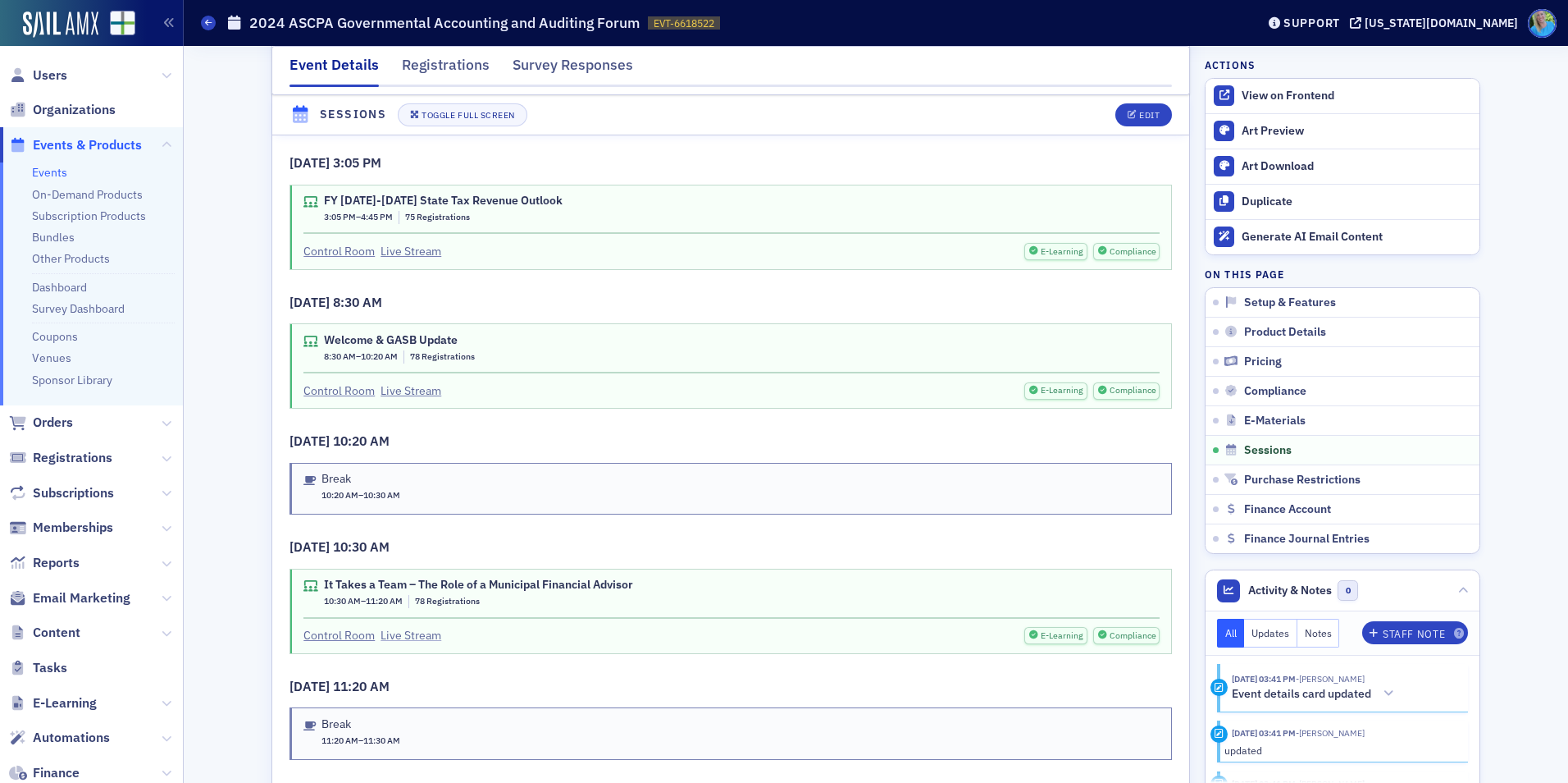
click at [406, 627] on link "Live Stream" at bounding box center [411, 636] width 61 height 18
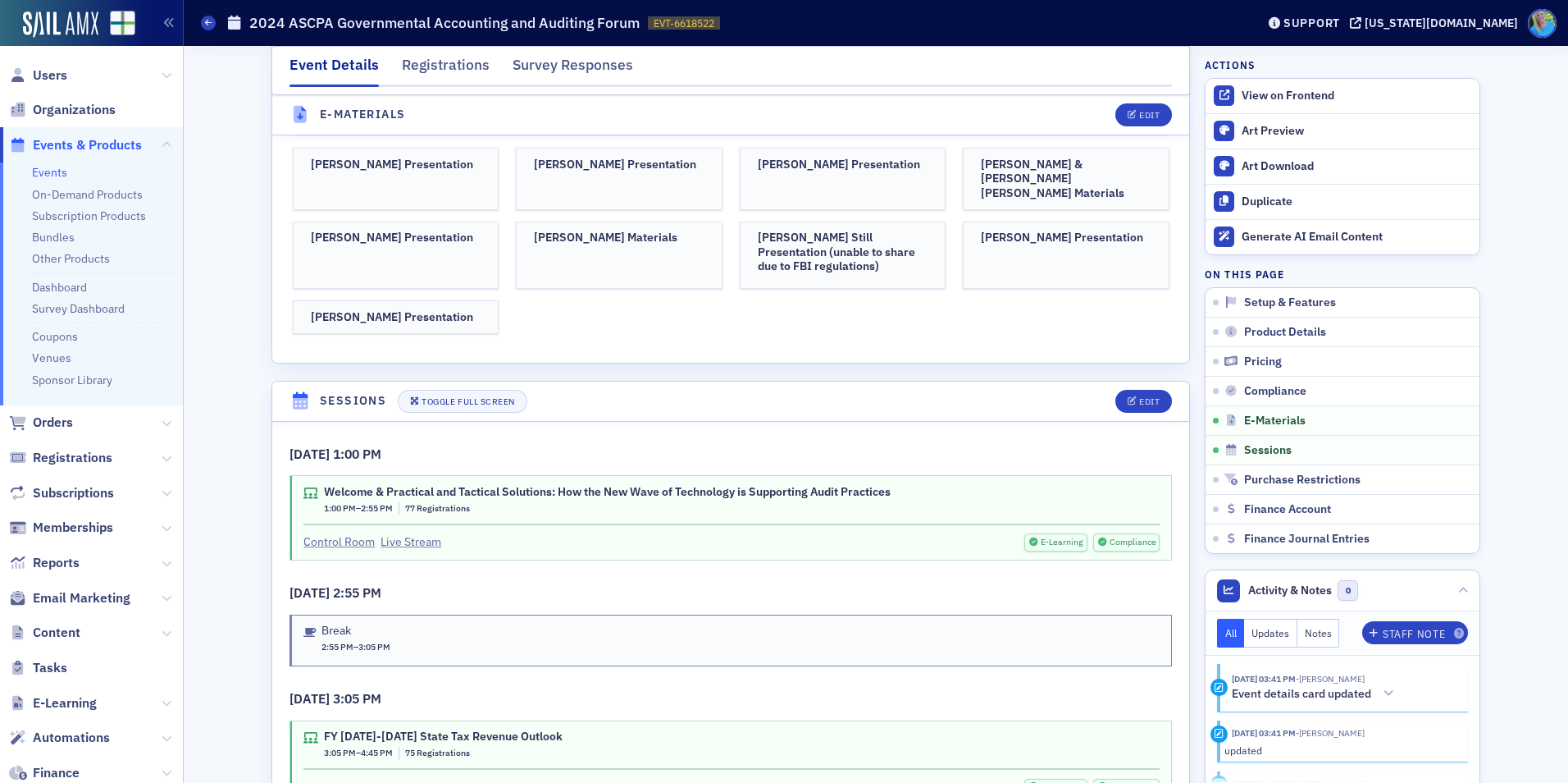
scroll to position [3485, 0]
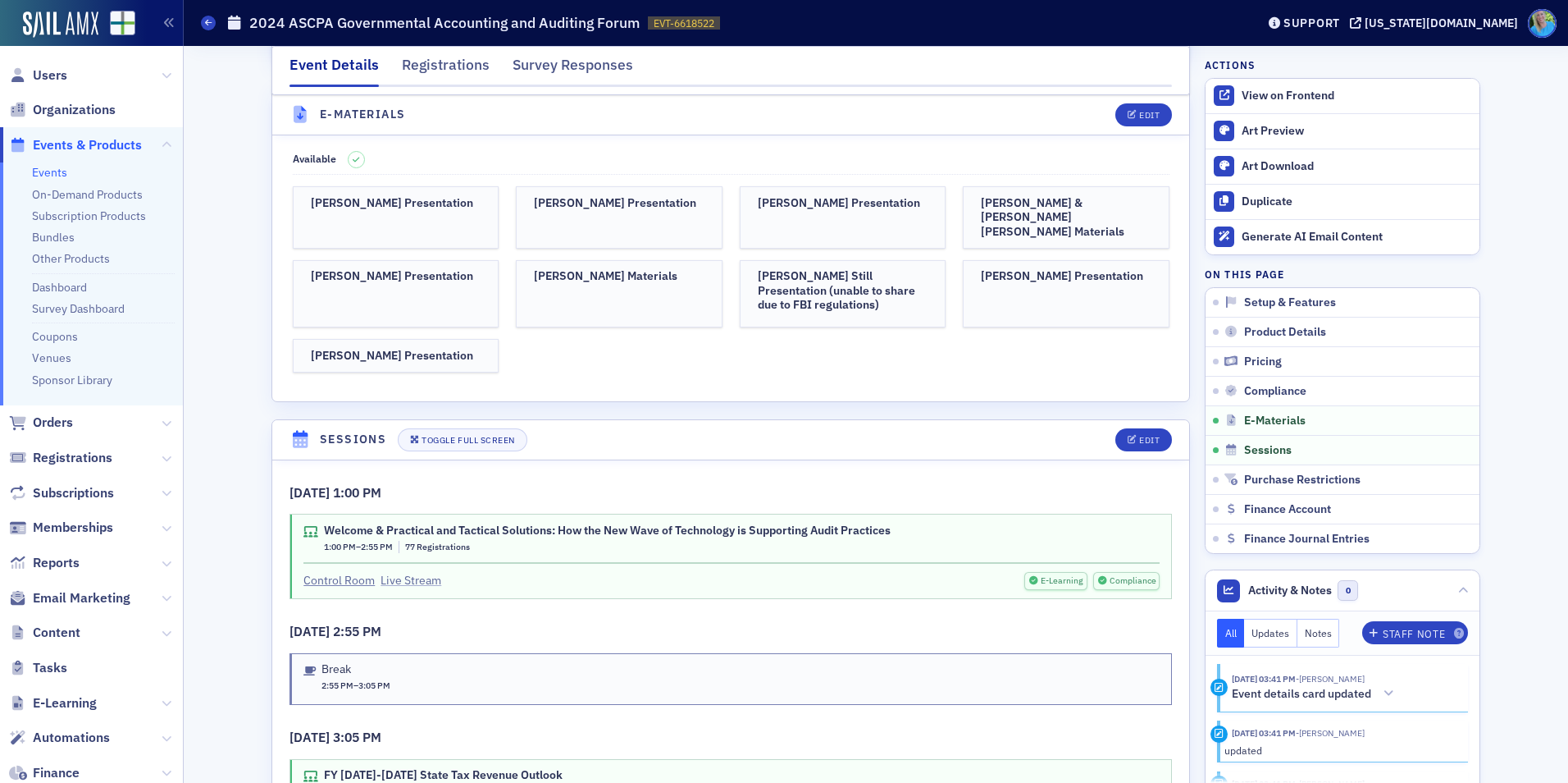
click at [395, 572] on link "Live Stream" at bounding box center [411, 580] width 61 height 18
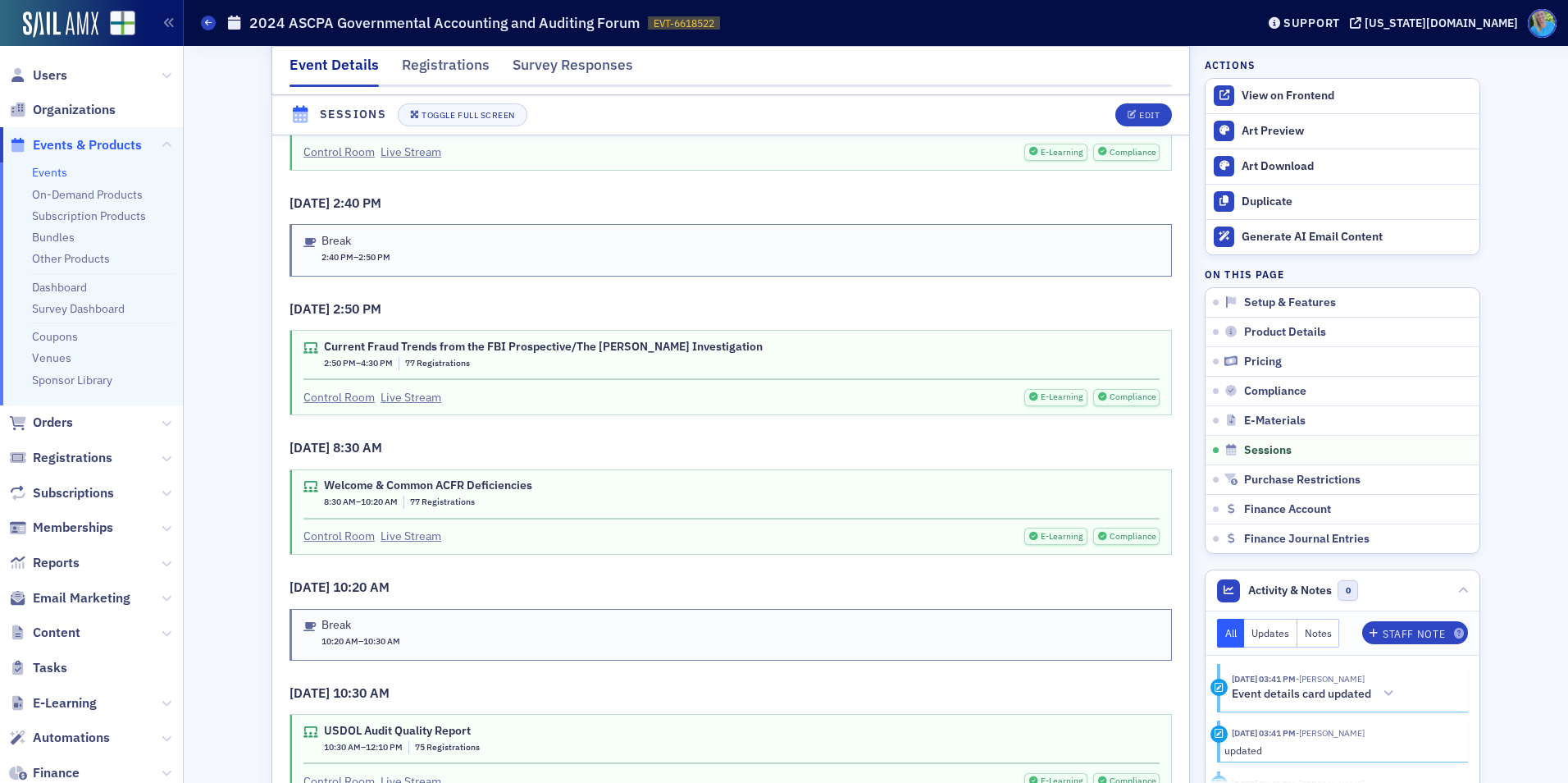
scroll to position [5044, 0]
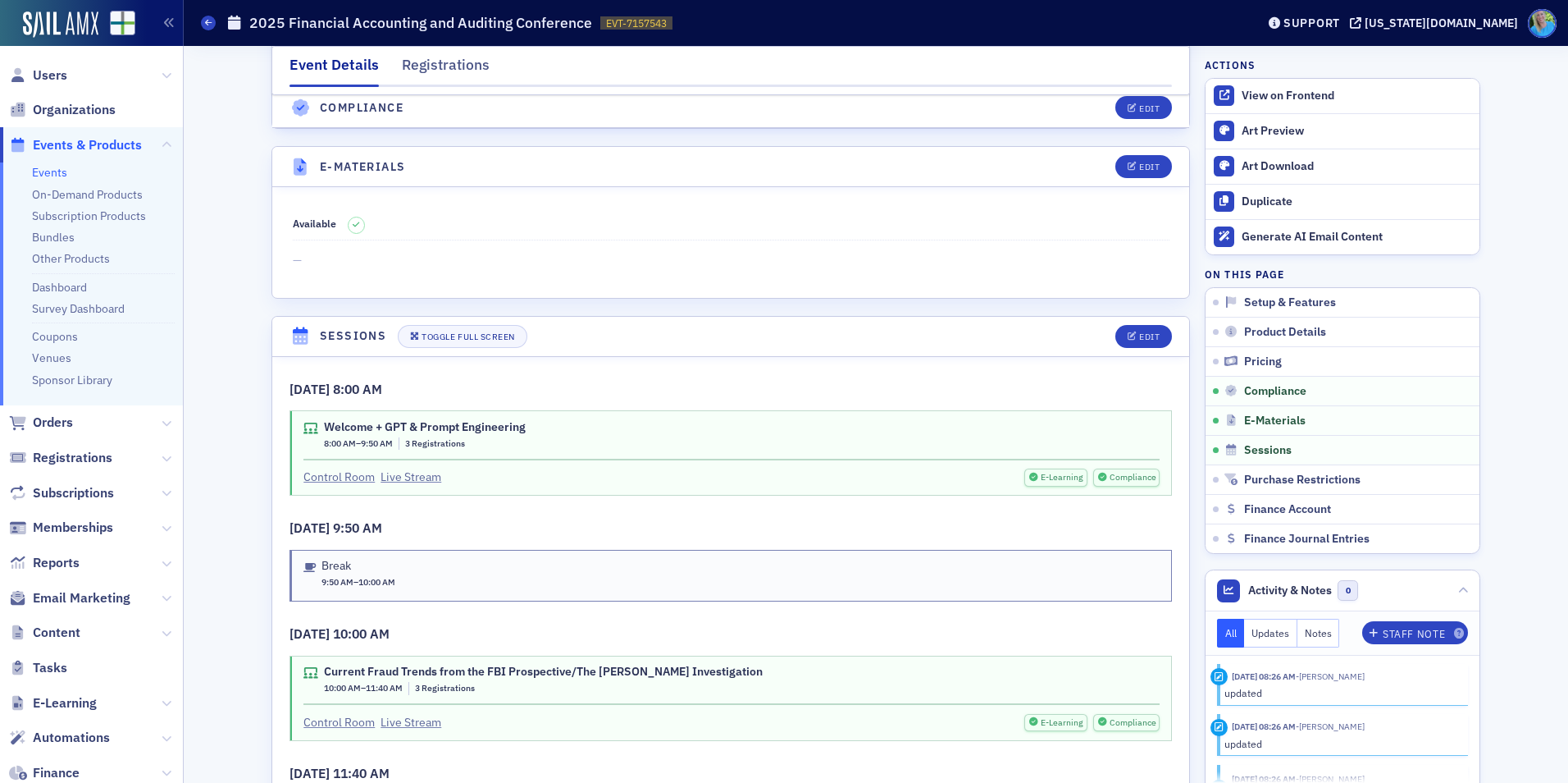
scroll to position [2380, 0]
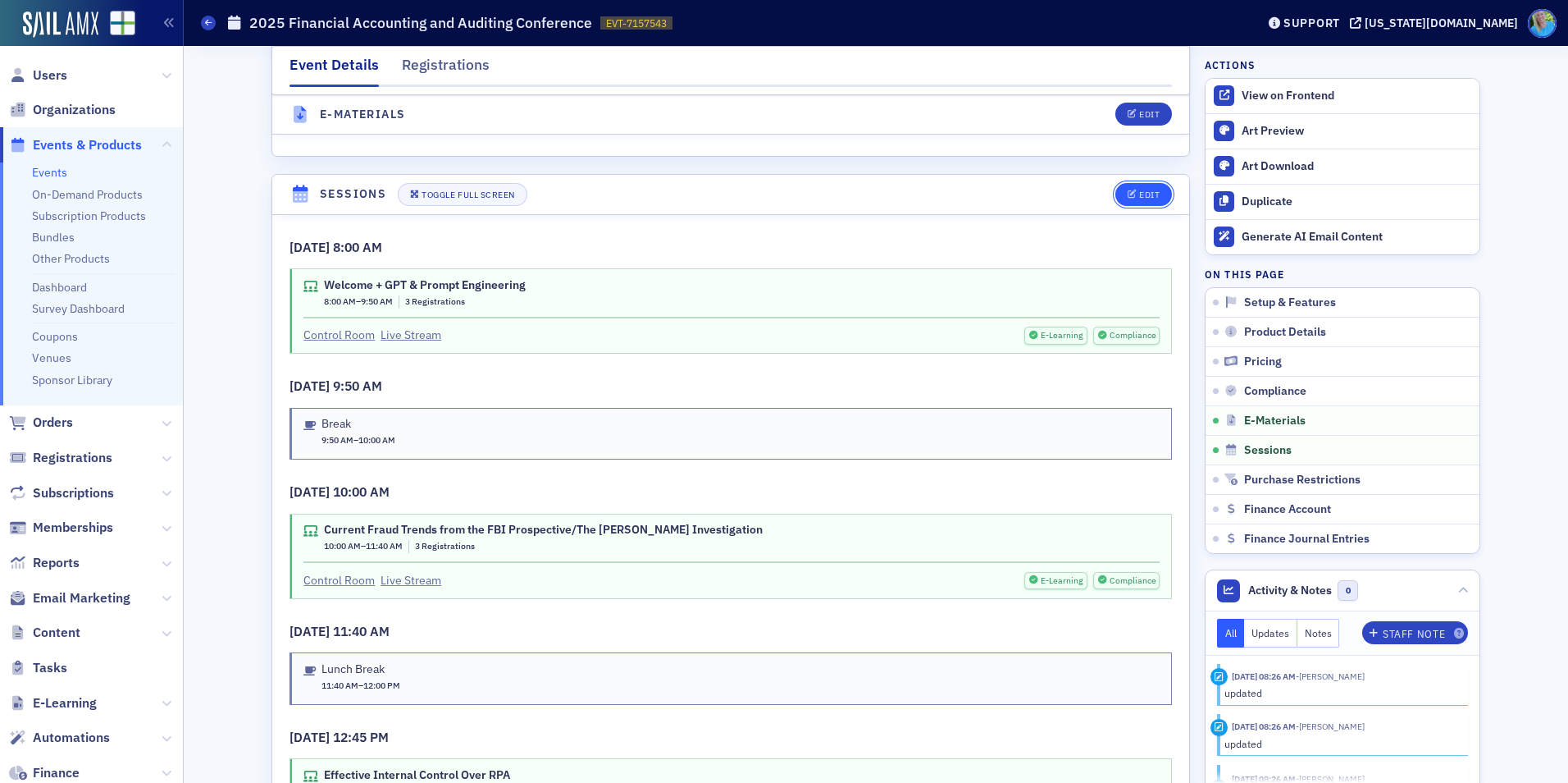
click at [1139, 190] on div "Edit" at bounding box center [1149, 195] width 20 height 9
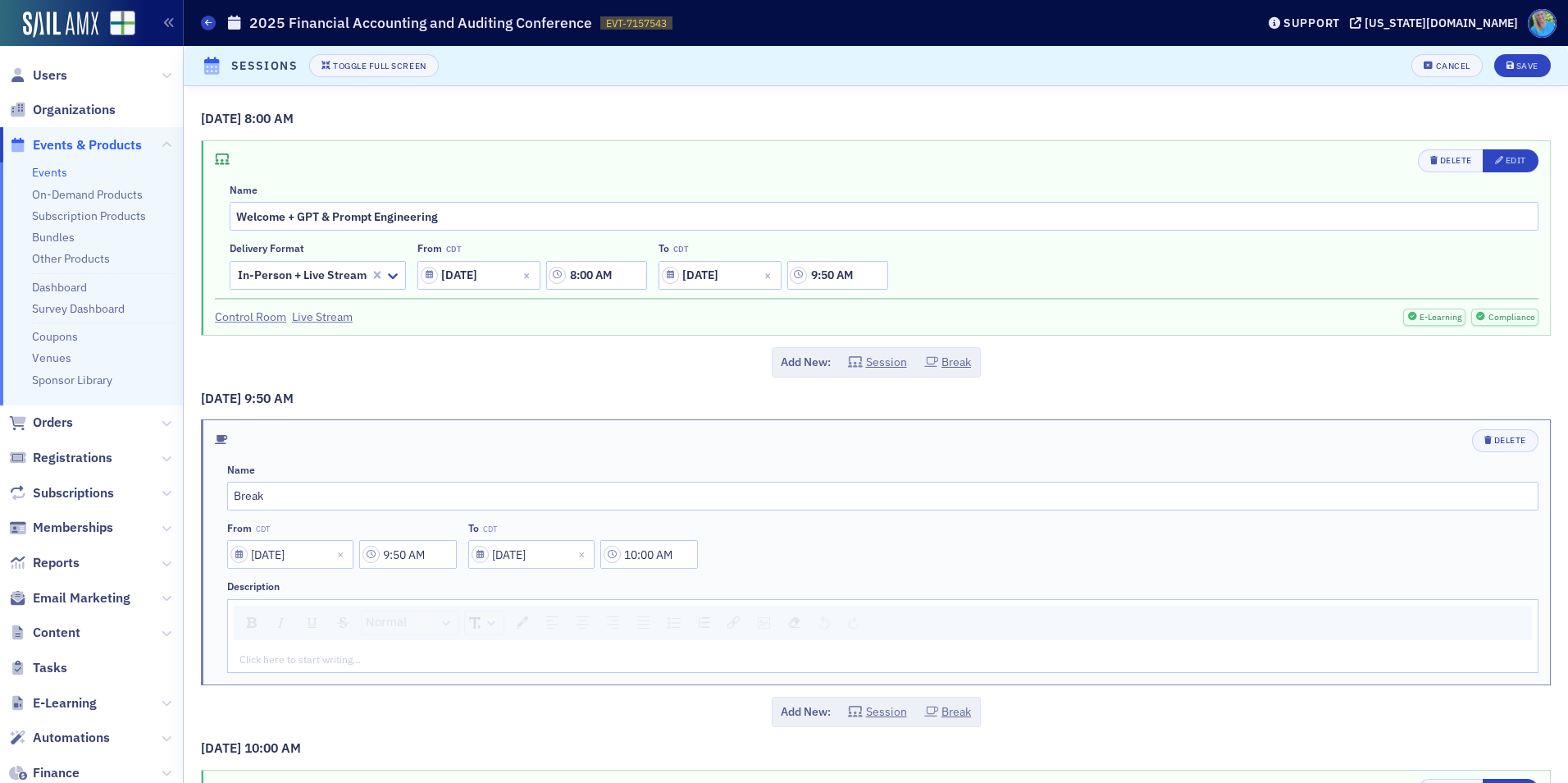
scroll to position [2317, 0]
click at [321, 323] on link "Live Stream" at bounding box center [322, 317] width 61 height 18
click at [1496, 151] on button "Edit" at bounding box center [1511, 160] width 56 height 23
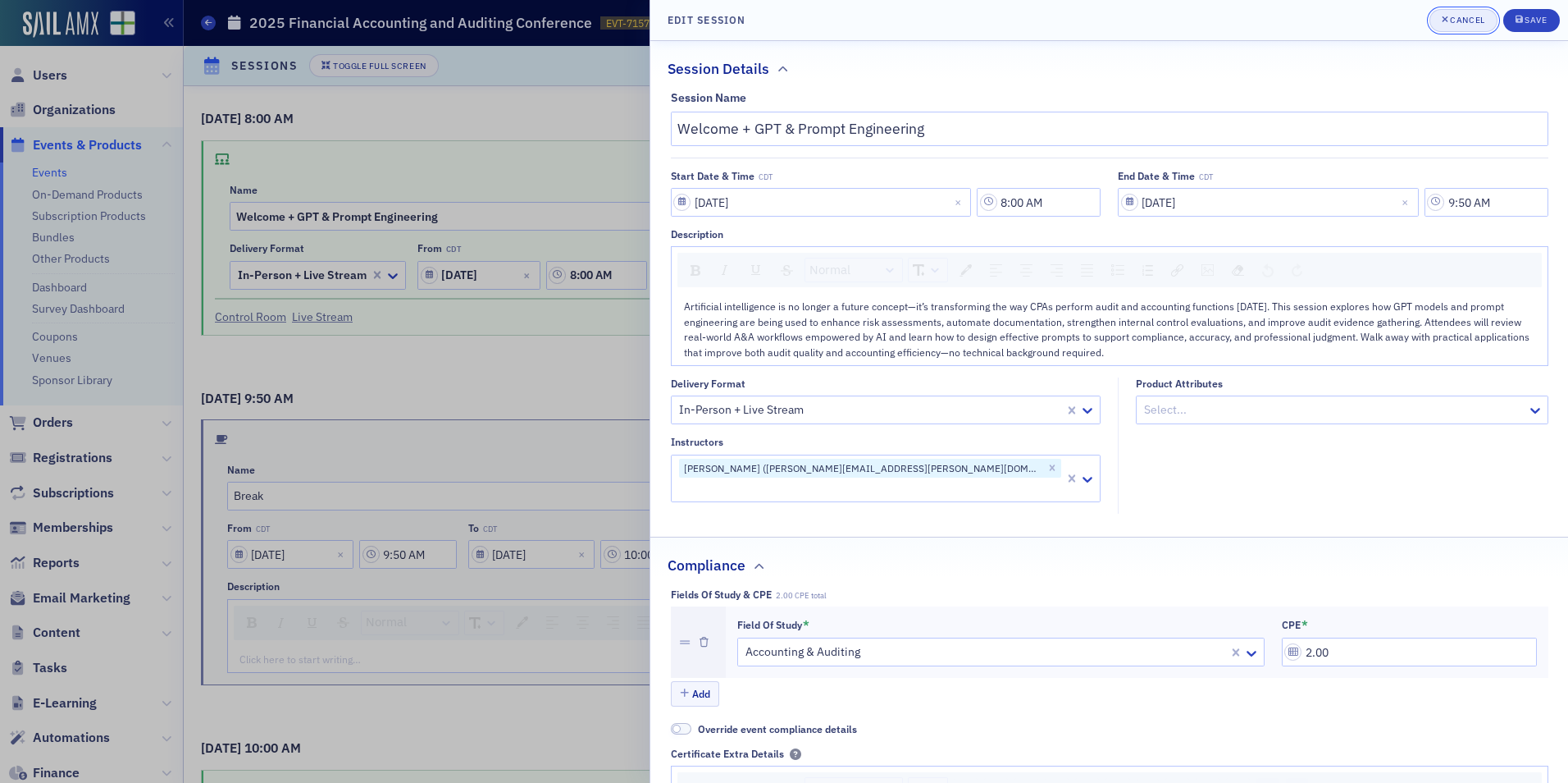
click at [1475, 25] on div "Cancel" at bounding box center [1467, 20] width 34 height 9
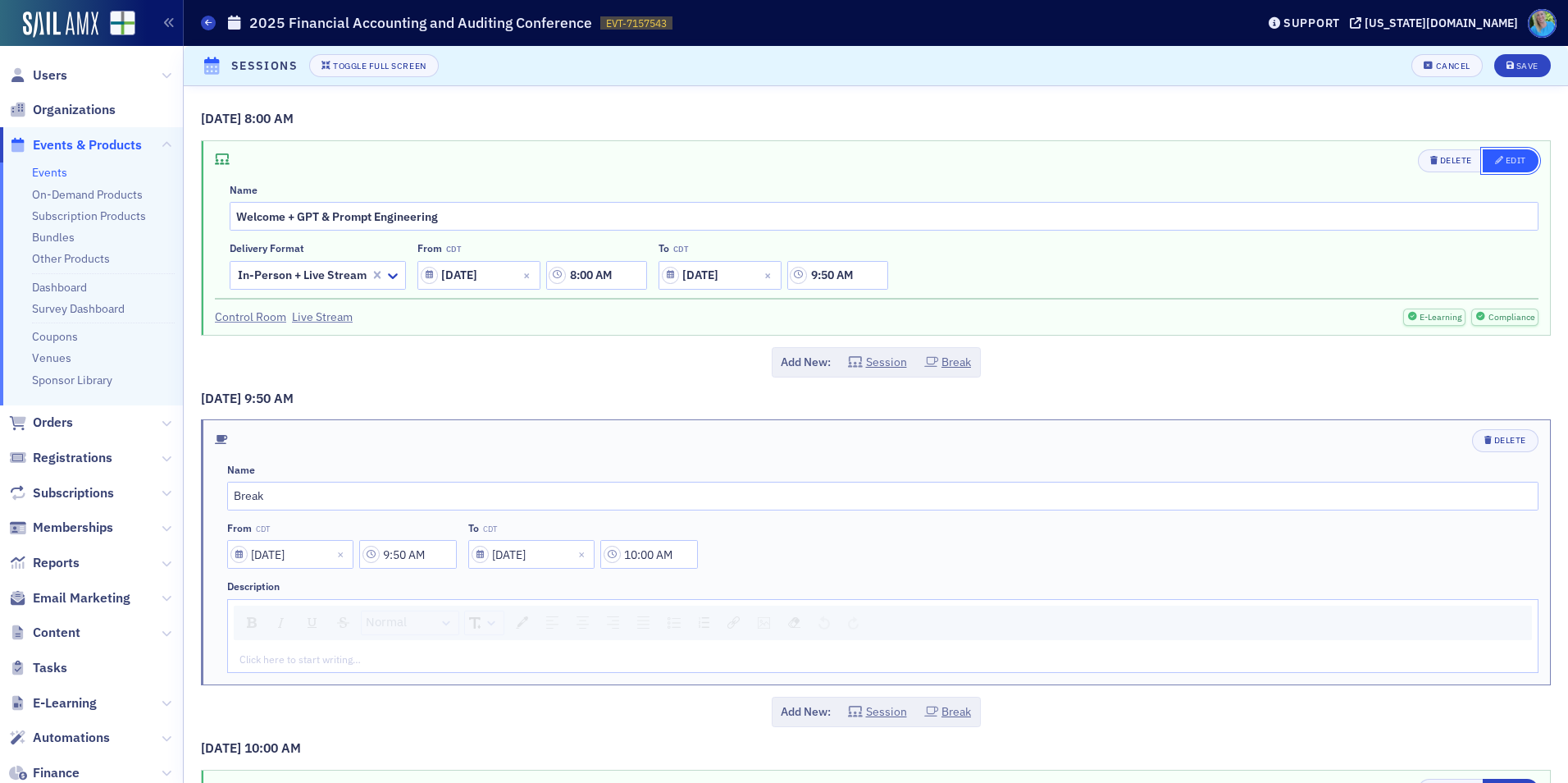
click at [1483, 158] on button "Edit" at bounding box center [1511, 160] width 56 height 23
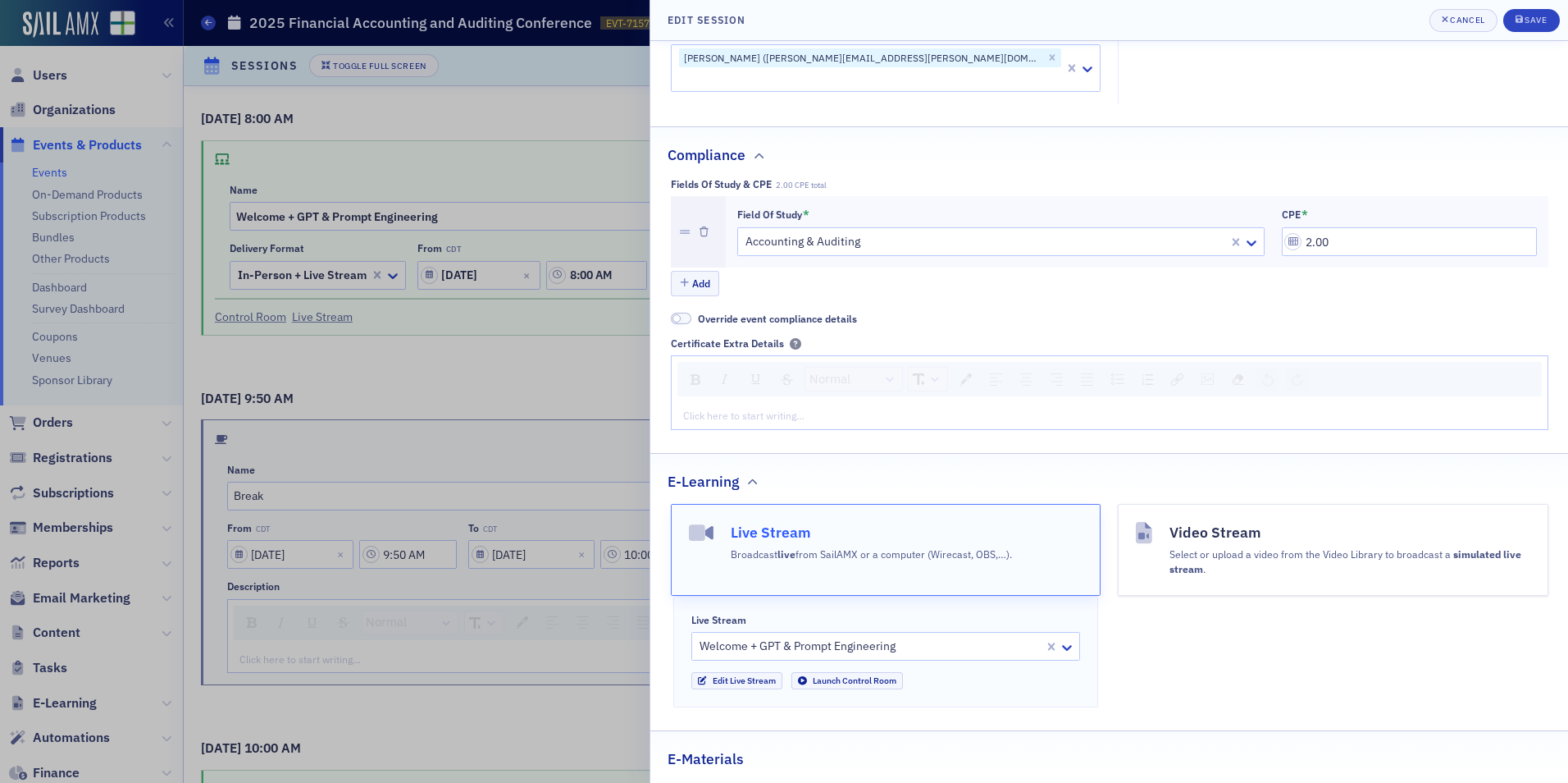
scroll to position [551, 0]
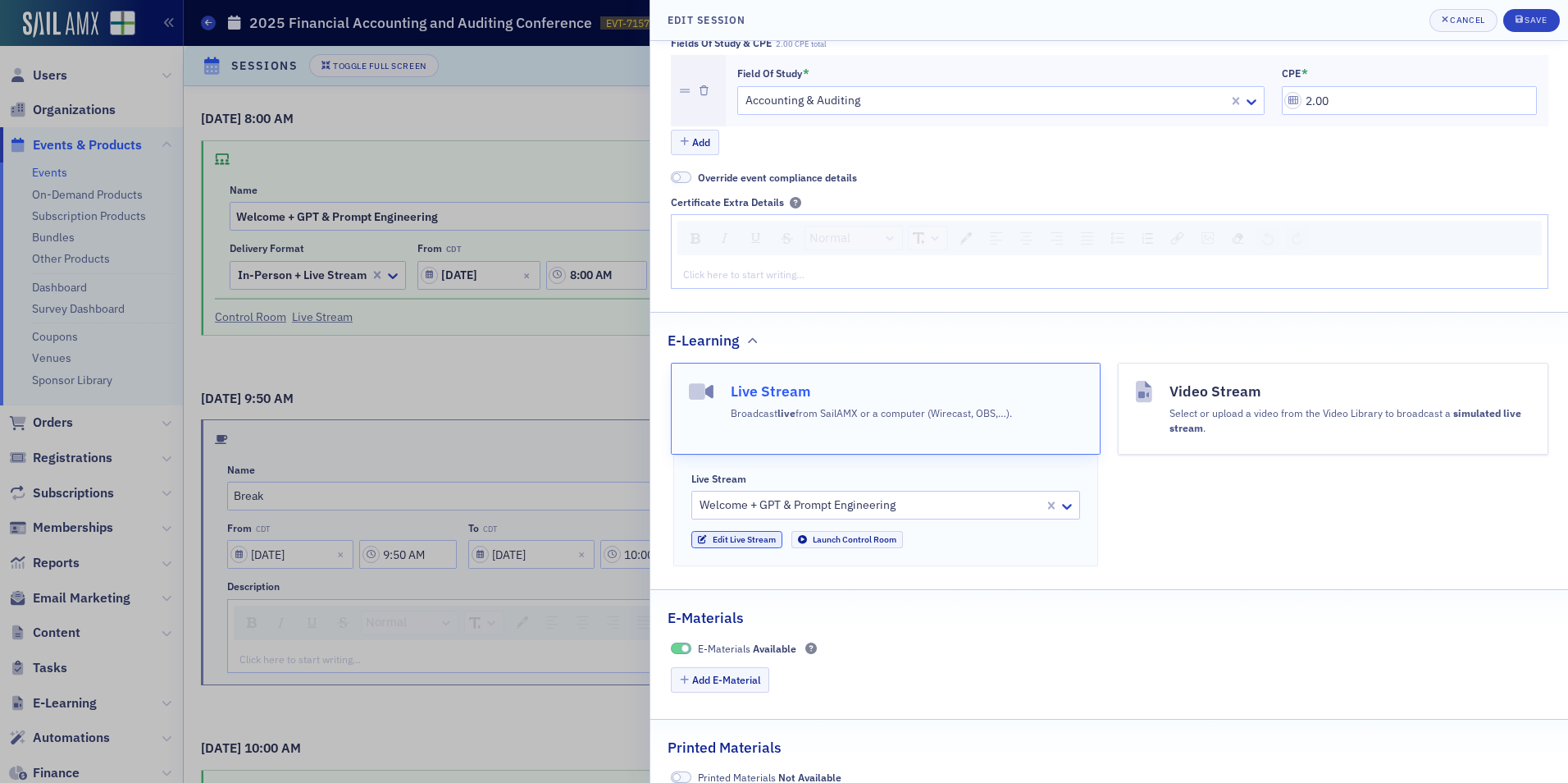
click at [749, 531] on link "Edit Live Stream" at bounding box center [736, 539] width 91 height 18
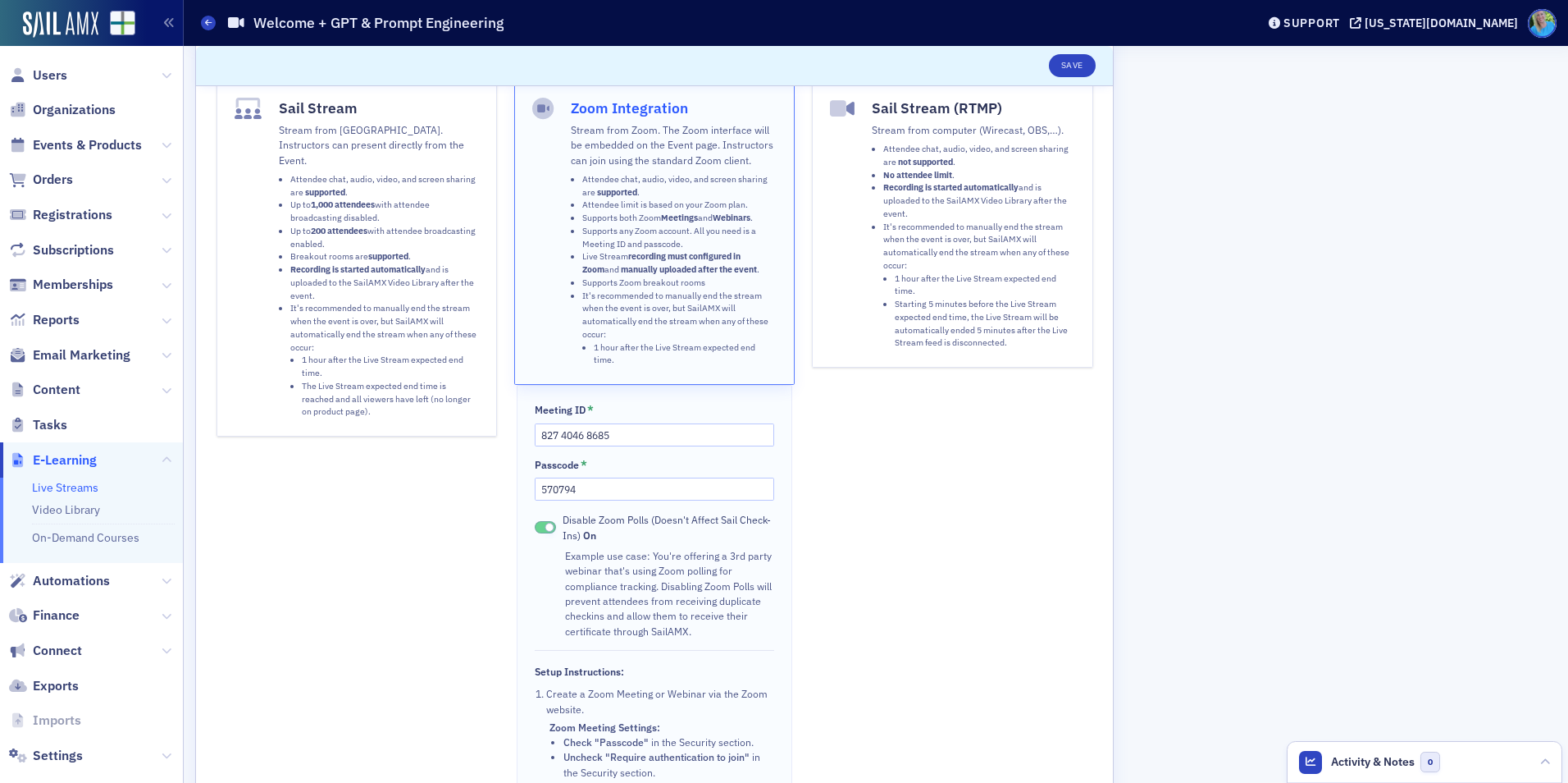
scroll to position [328, 0]
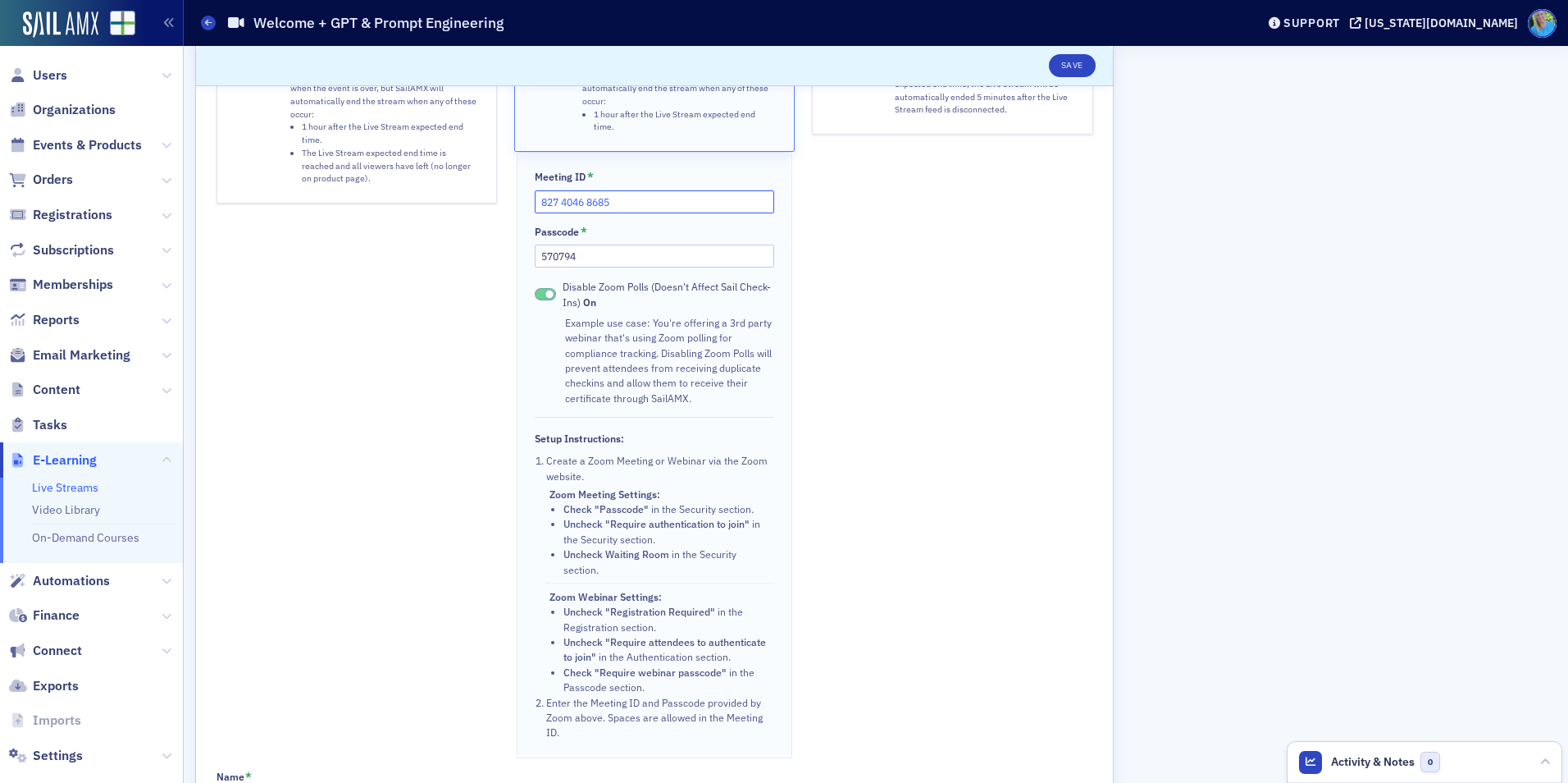
drag, startPoint x: 651, startPoint y: 203, endPoint x: 495, endPoint y: 204, distance: 156.0
click at [495, 204] on div "Sail Stream Stream from SailAMX. Instructors can present directly from the Even…" at bounding box center [655, 302] width 877 height 912
paste input "54 5583 2959"
type input "854 5583 2959"
drag, startPoint x: 602, startPoint y: 256, endPoint x: 514, endPoint y: 258, distance: 88.0
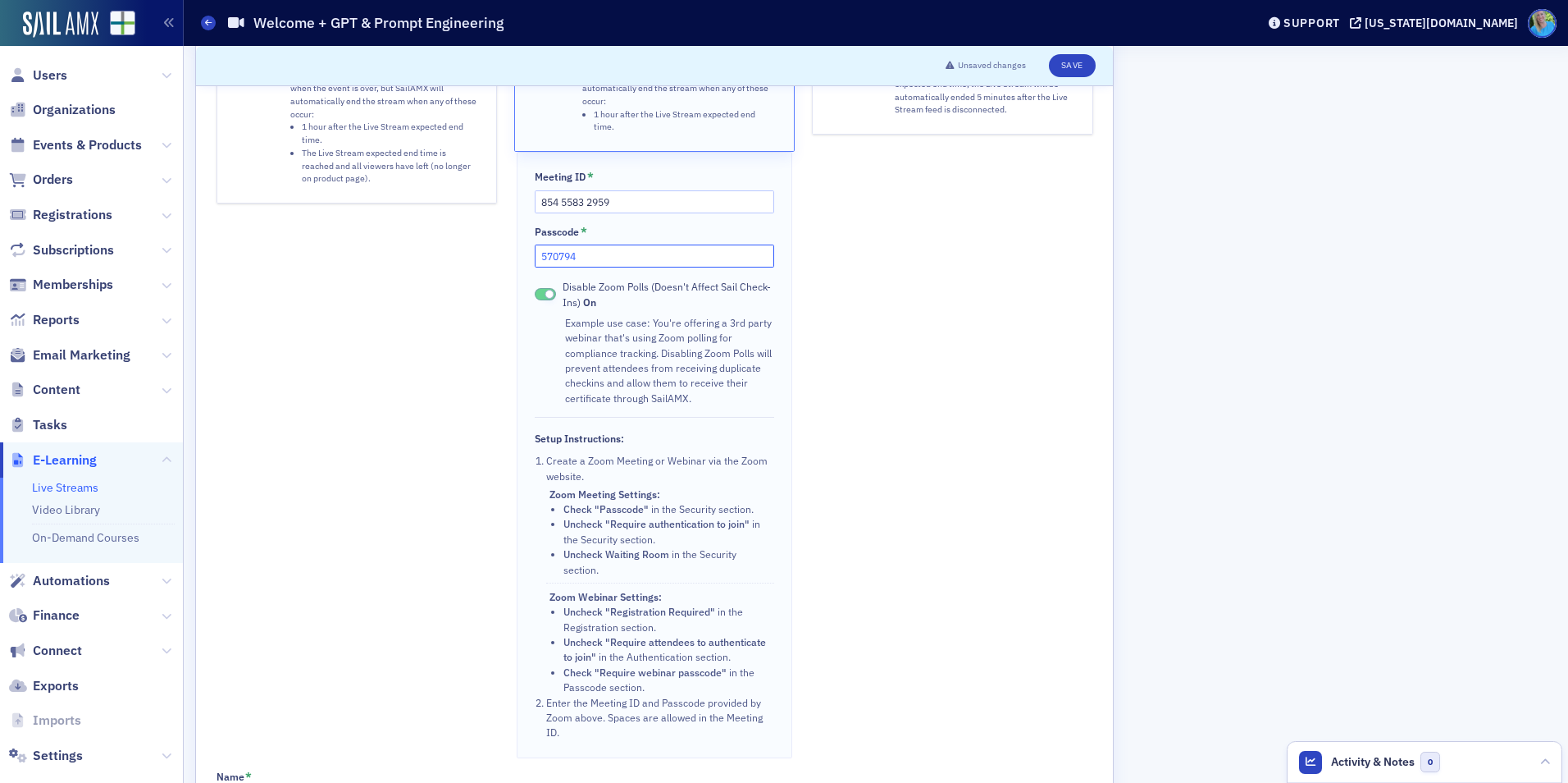
click at [514, 258] on div "Zoom Integration Stream from Zoom. The Zoom interface will be embedded on the E…" at bounding box center [654, 302] width 281 height 912
paste input "107042"
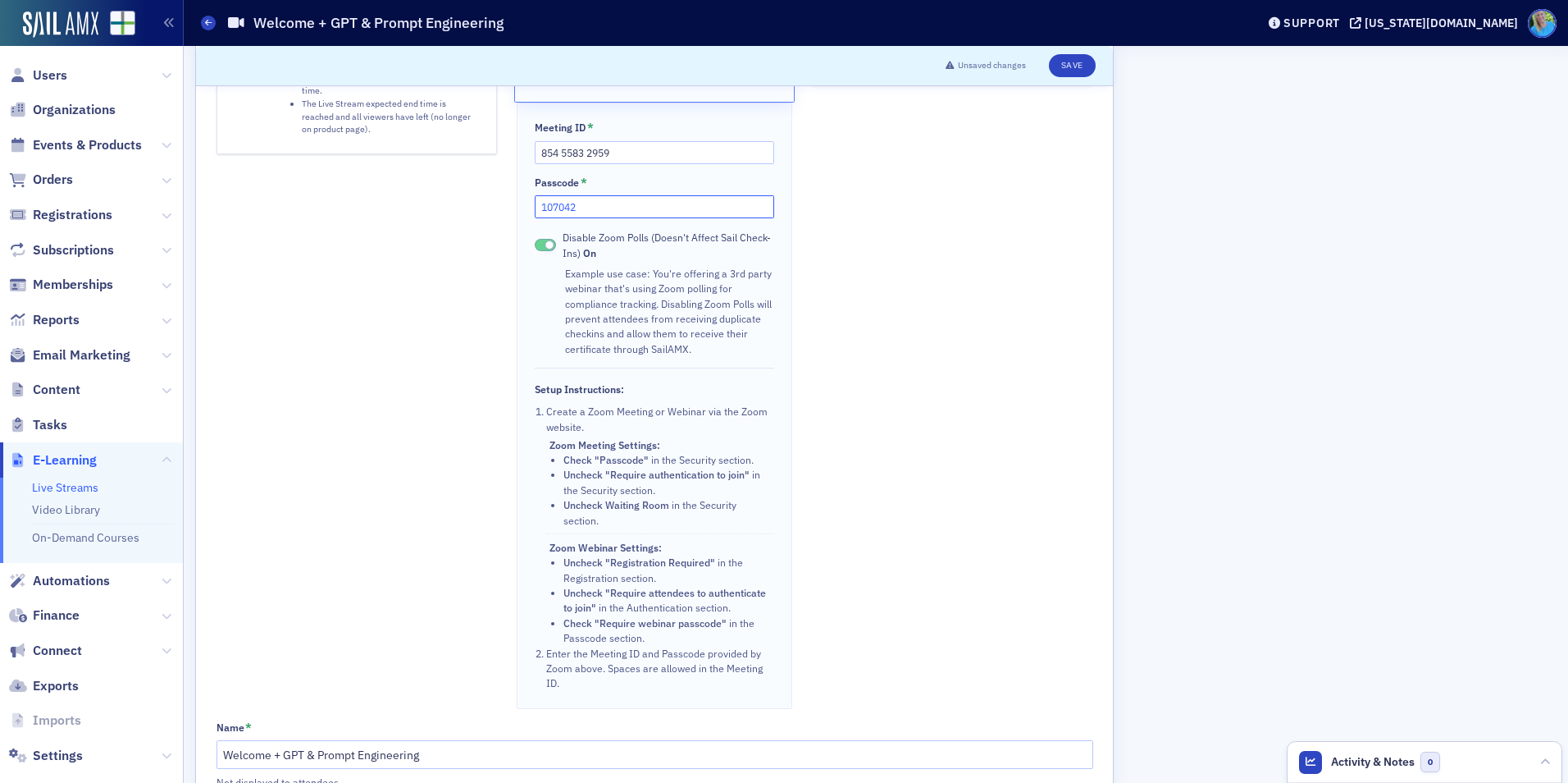
scroll to position [164, 0]
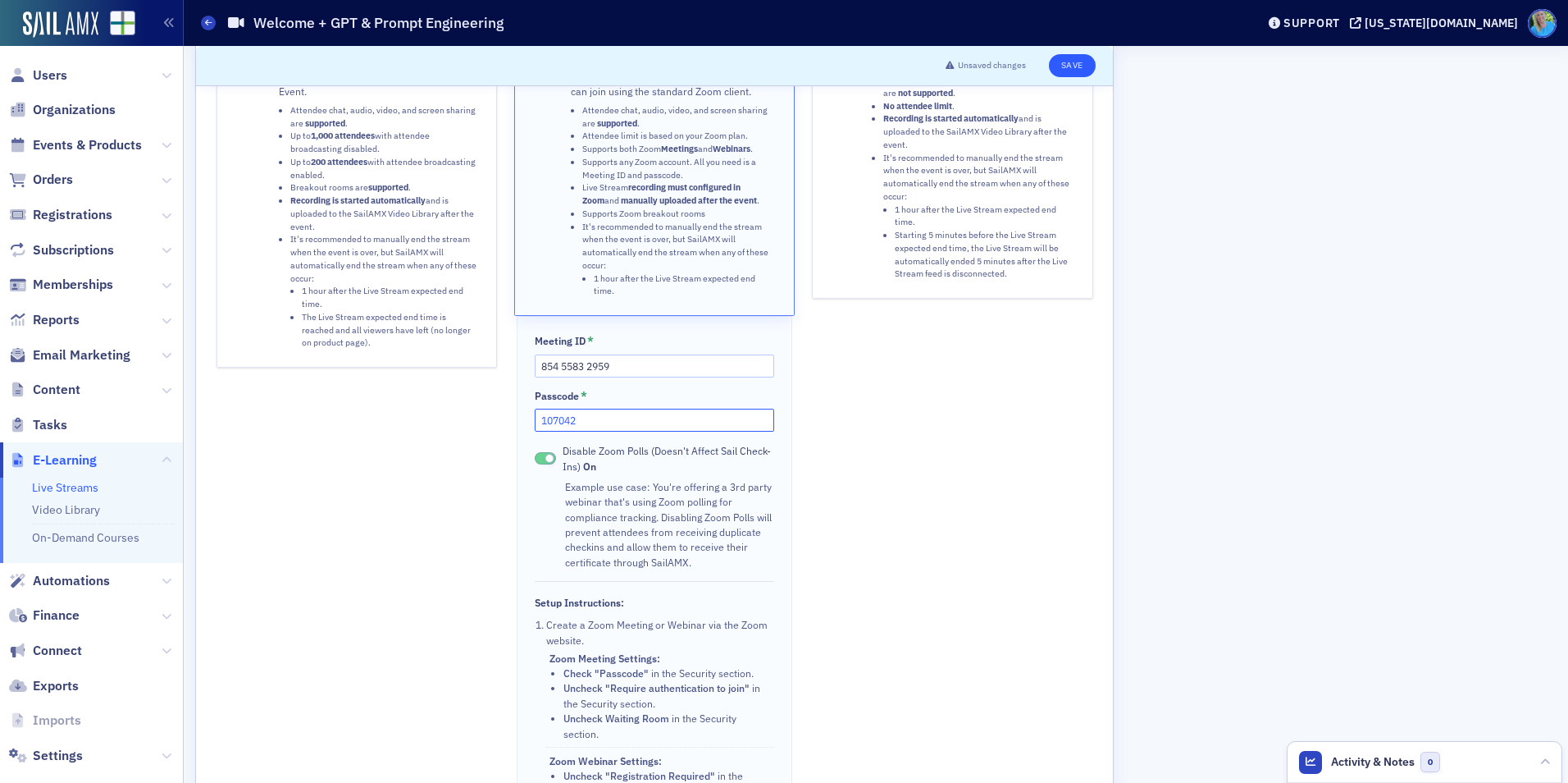
type input "107042"
click at [1078, 65] on button "Save" at bounding box center [1073, 65] width 46 height 23
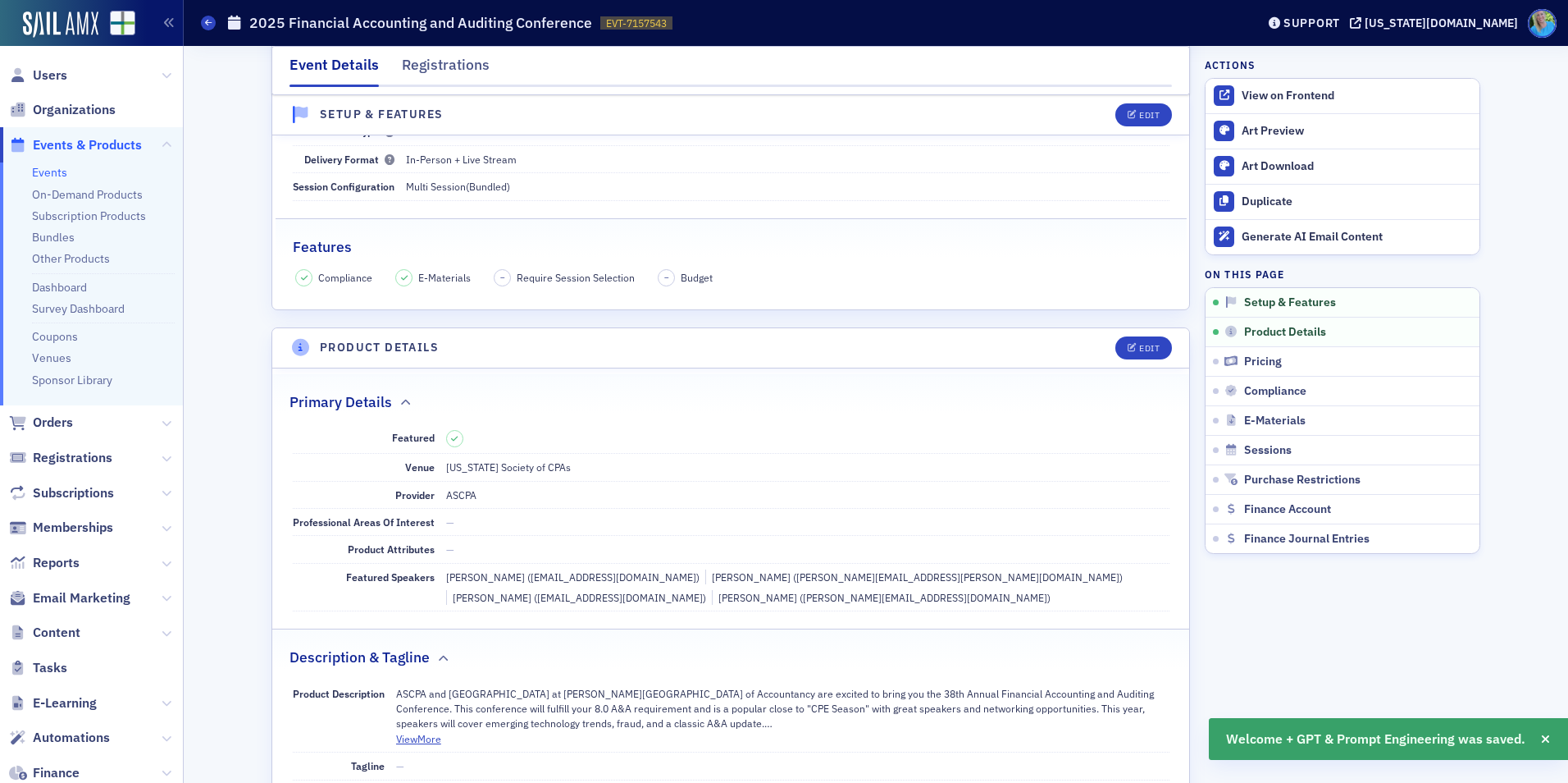
scroll to position [111, 0]
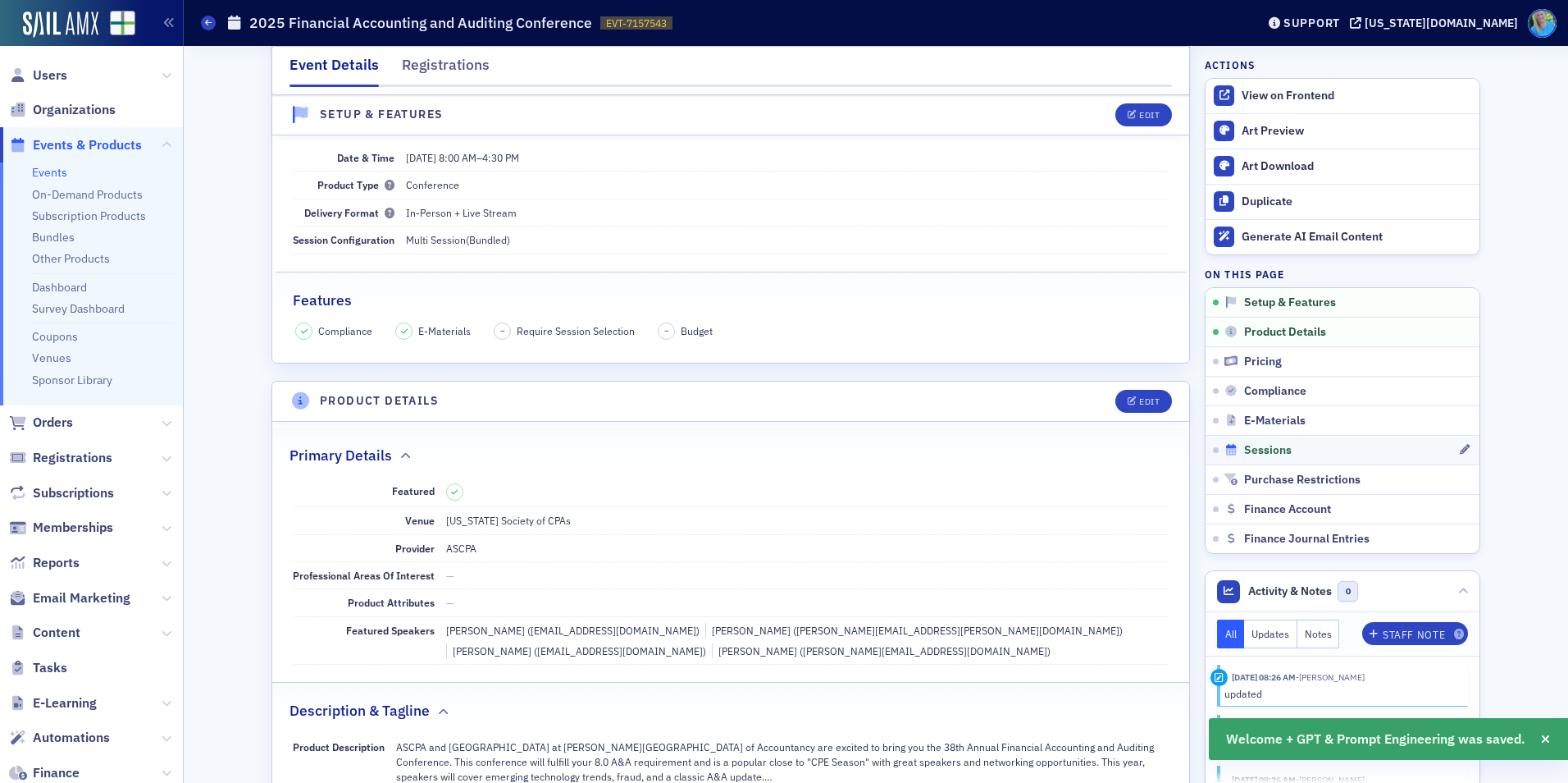
click at [1279, 453] on span "Sessions" at bounding box center [1267, 450] width 47 height 15
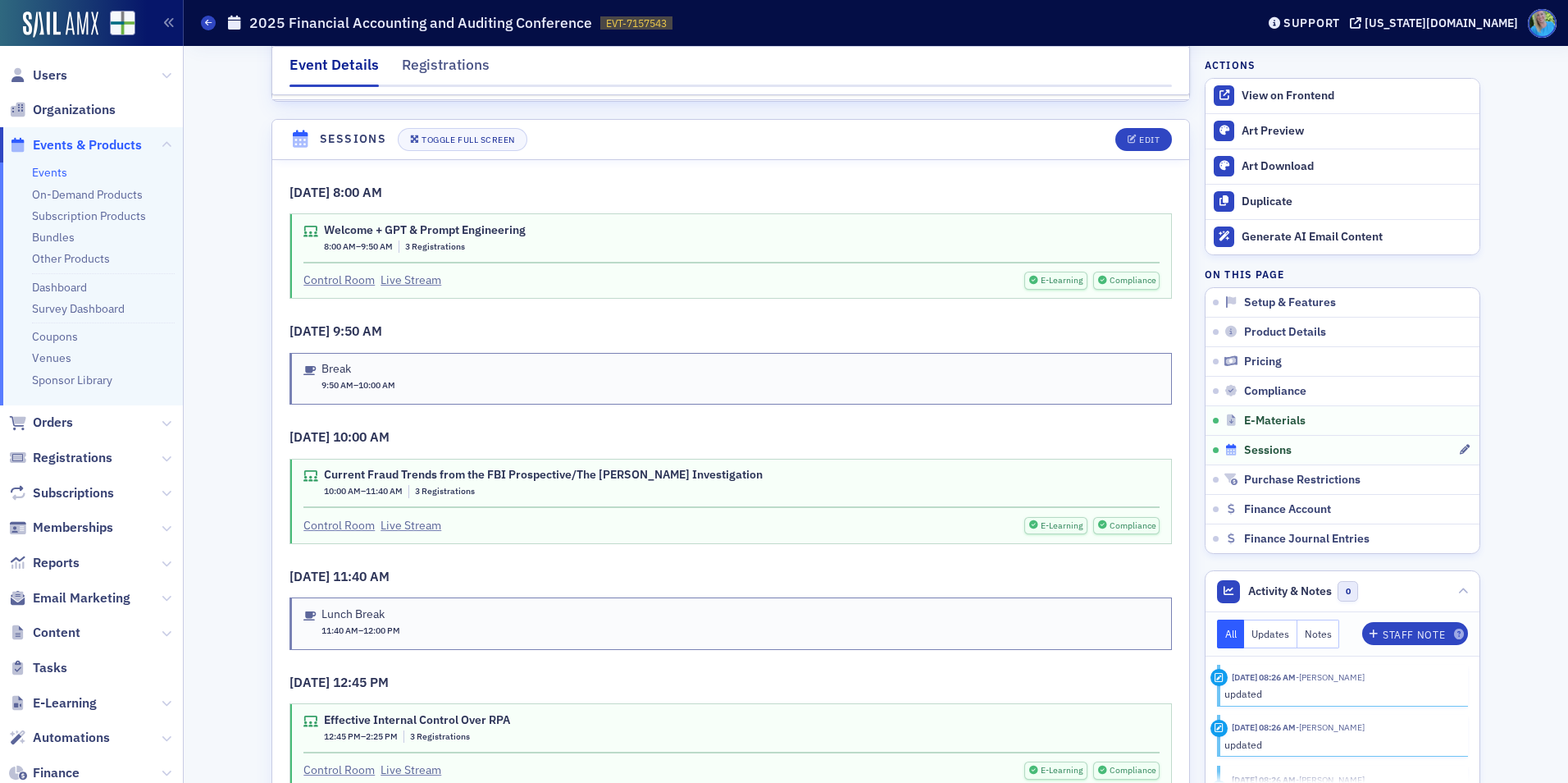
scroll to position [2437, 0]
click at [1143, 133] on div "Edit" at bounding box center [1149, 137] width 20 height 9
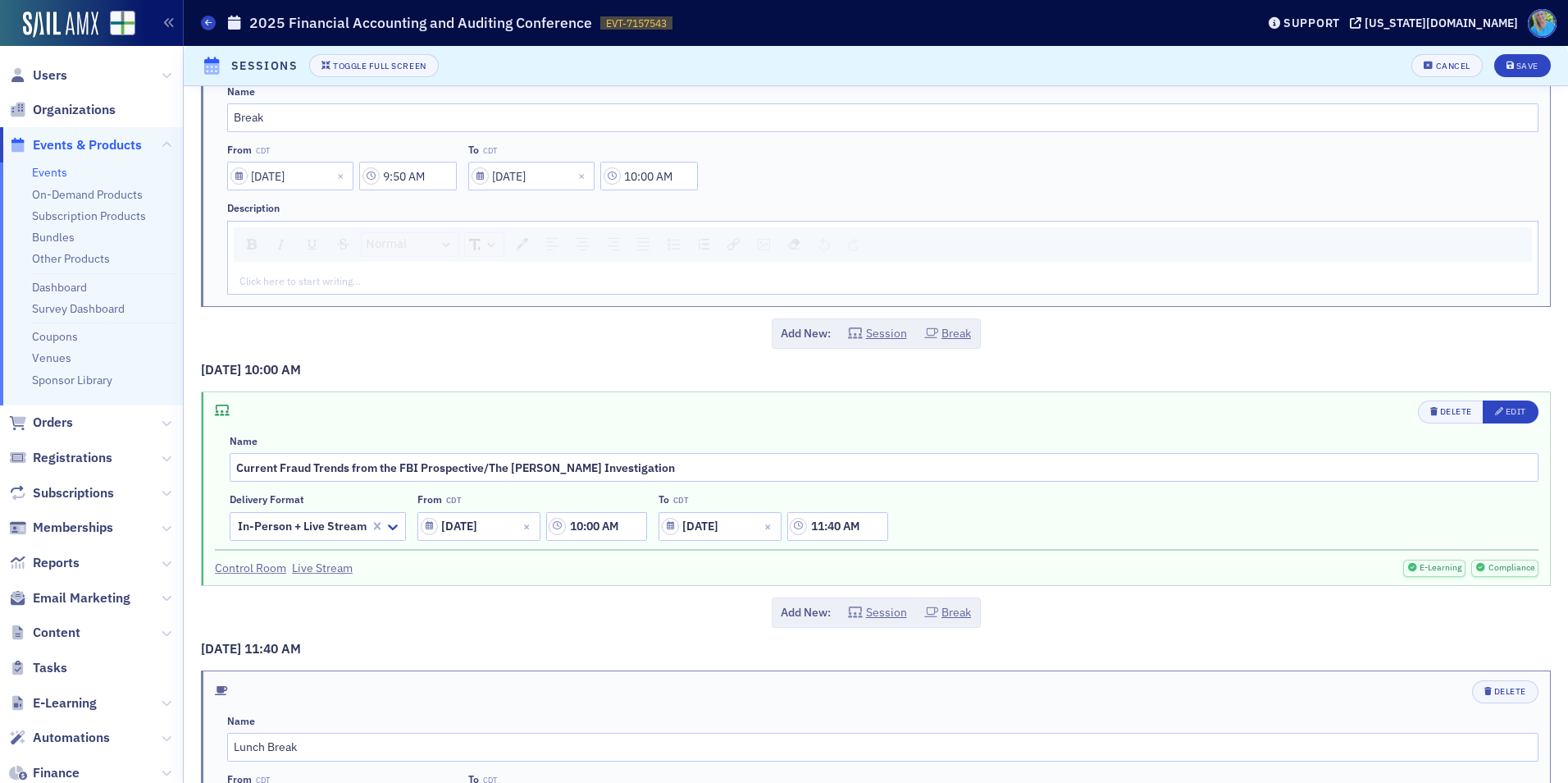
scroll to position [410, 0]
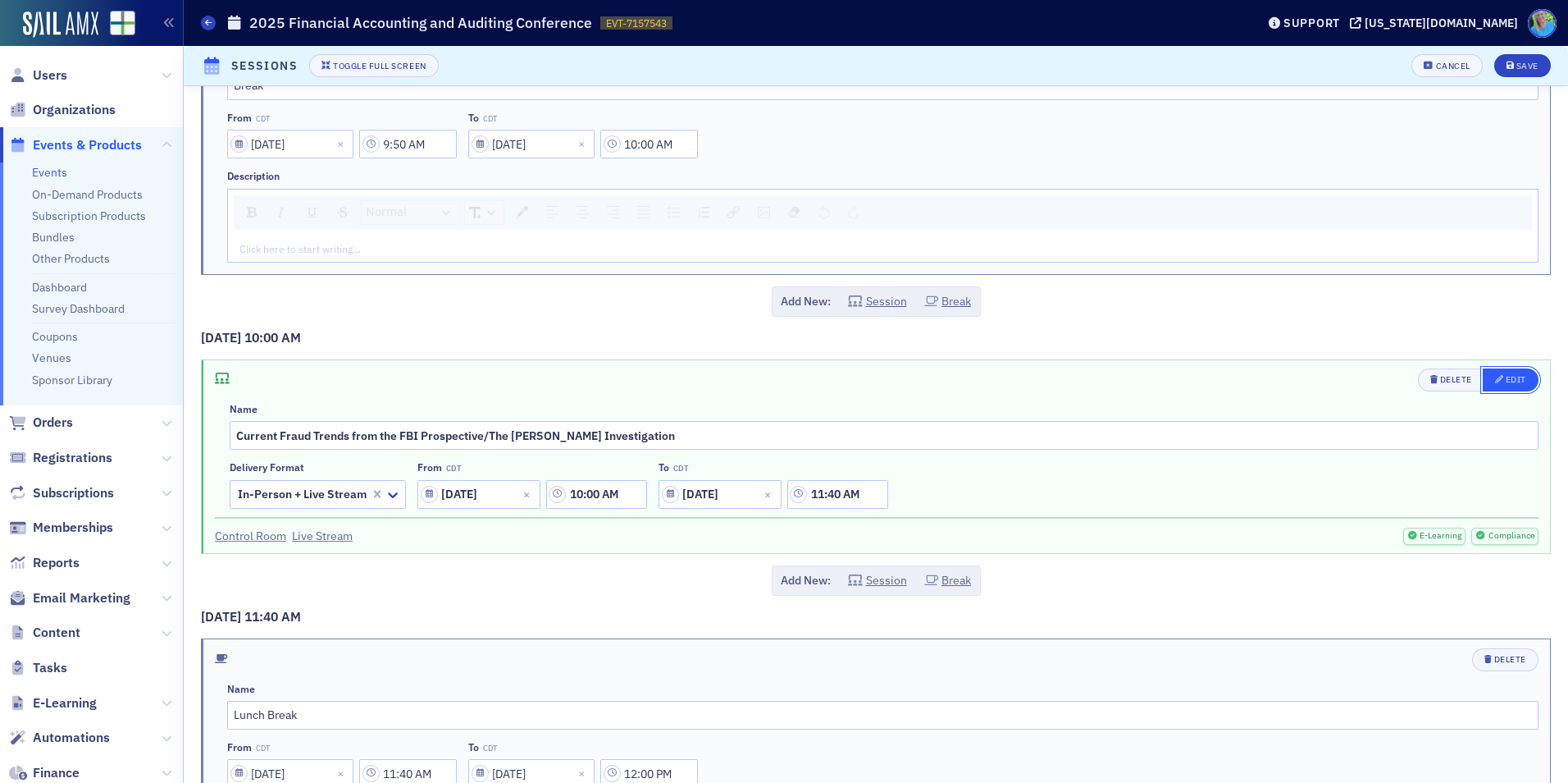
click at [1495, 383] on icon "button" at bounding box center [1499, 380] width 9 height 9
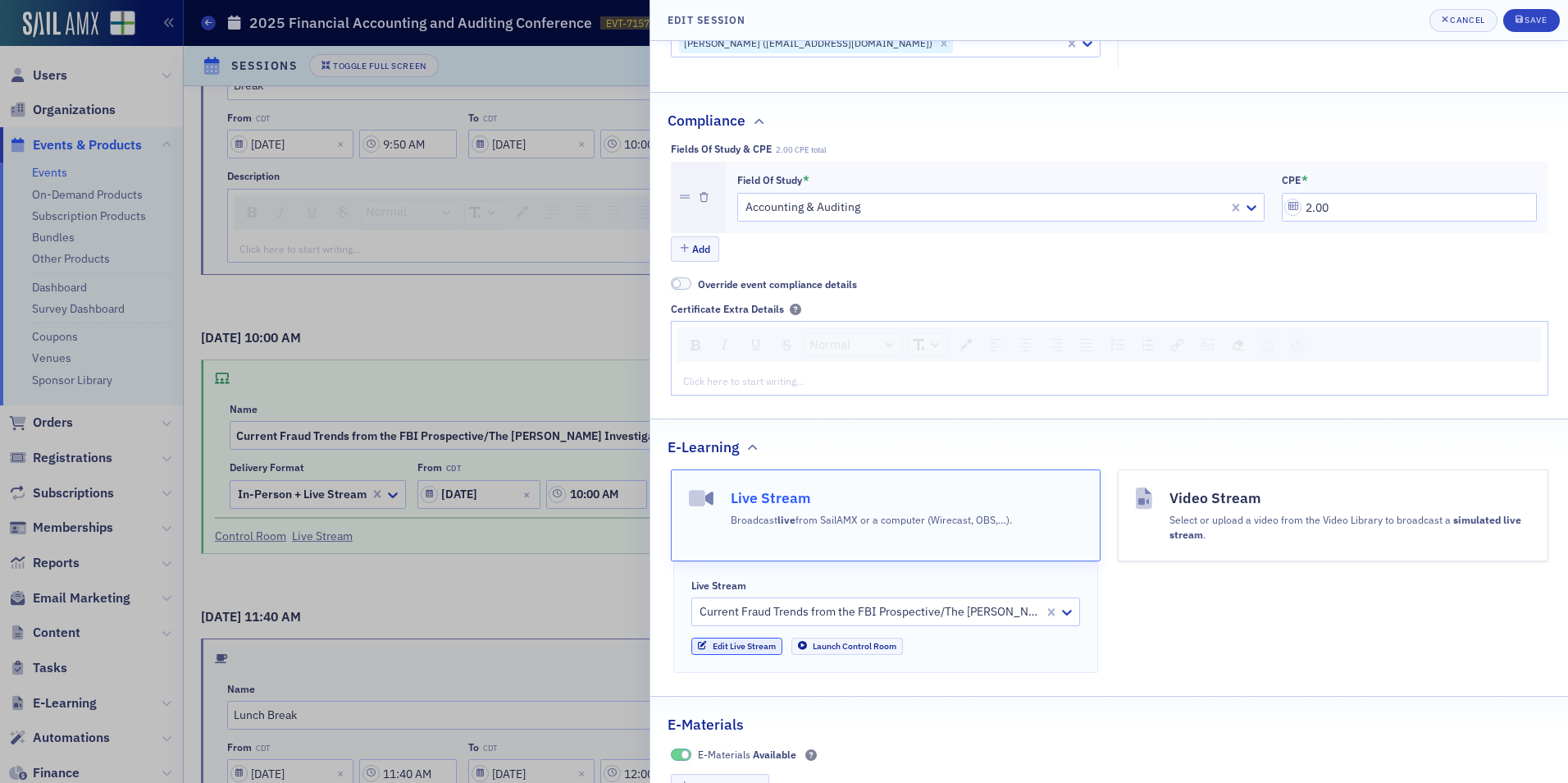
click at [731, 649] on link "Edit Live Stream" at bounding box center [736, 646] width 91 height 18
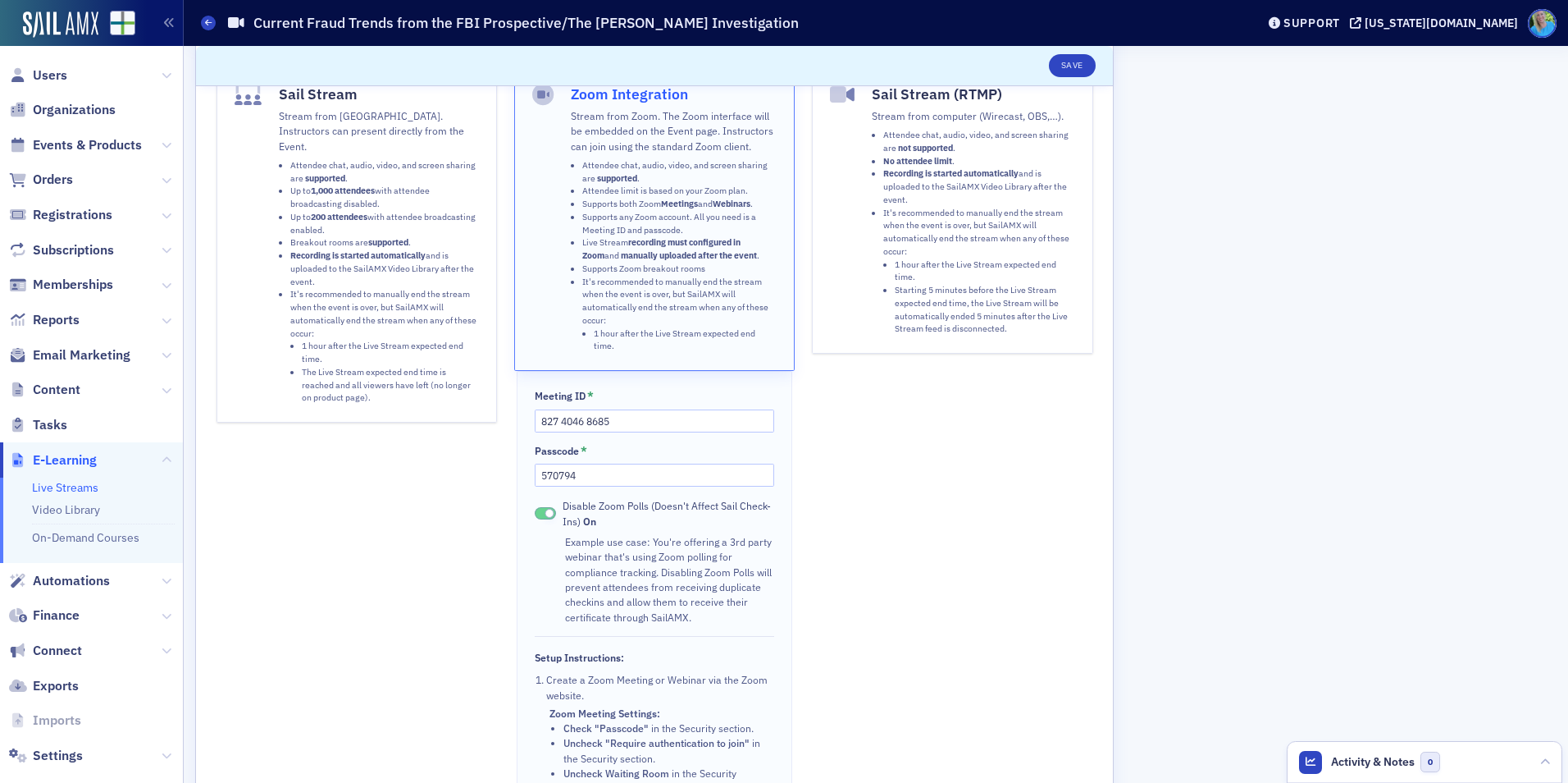
scroll to position [104, 0]
drag, startPoint x: 638, startPoint y: 427, endPoint x: 505, endPoint y: 426, distance: 133.0
click at [505, 426] on div "Sail Stream Stream from SailAMX. Instructors can present directly from the Even…" at bounding box center [655, 526] width 877 height 912
paste input "107042"
type input "107042"
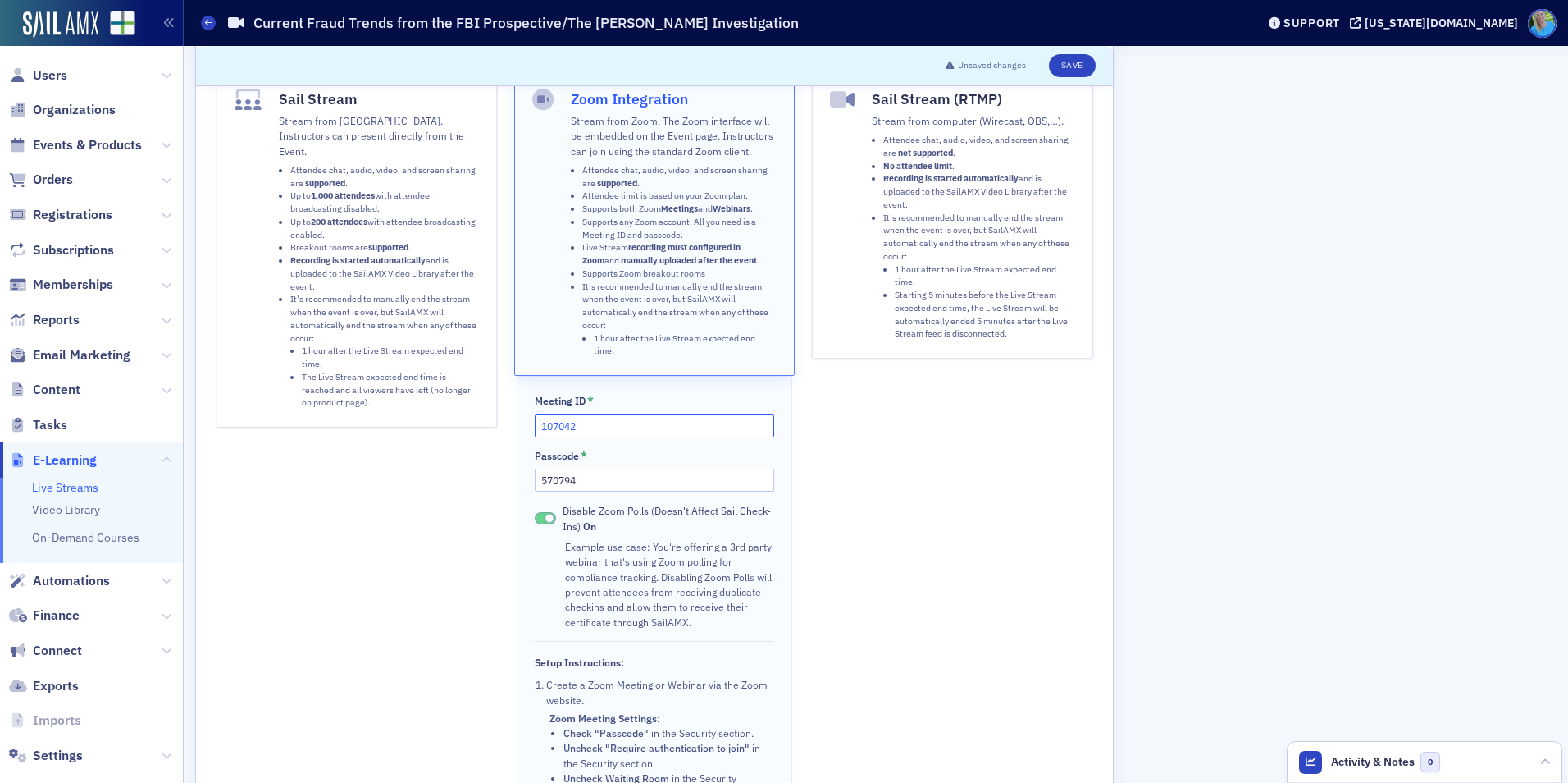
drag, startPoint x: 592, startPoint y: 425, endPoint x: 513, endPoint y: 426, distance: 79.0
click at [514, 426] on div "Zoom Integration Stream from Zoom. The Zoom interface will be embedded on the E…" at bounding box center [654, 526] width 281 height 912
drag, startPoint x: 575, startPoint y: 485, endPoint x: 506, endPoint y: 480, distance: 69.2
click at [506, 480] on div "Sail Stream Stream from SailAMX. Instructors can present directly from the Even…" at bounding box center [655, 526] width 877 height 912
paste input "107042"
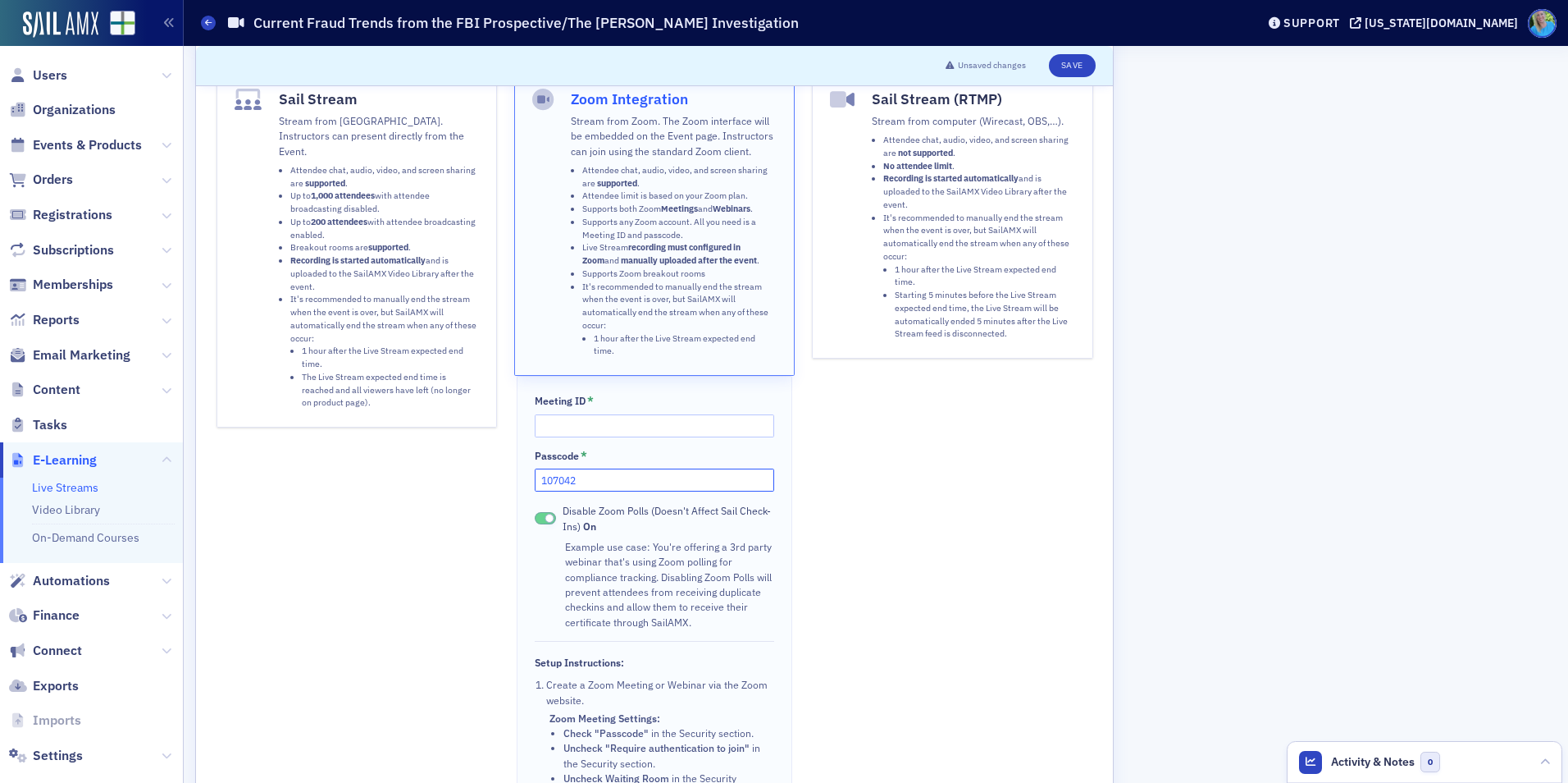
type input "107042"
click at [574, 414] on input "Meeting ID *" at bounding box center [654, 425] width 239 height 23
click at [684, 420] on input "Meeting ID *" at bounding box center [654, 425] width 239 height 23
paste input "854 5583 2959"
type input "854 5583 2959"
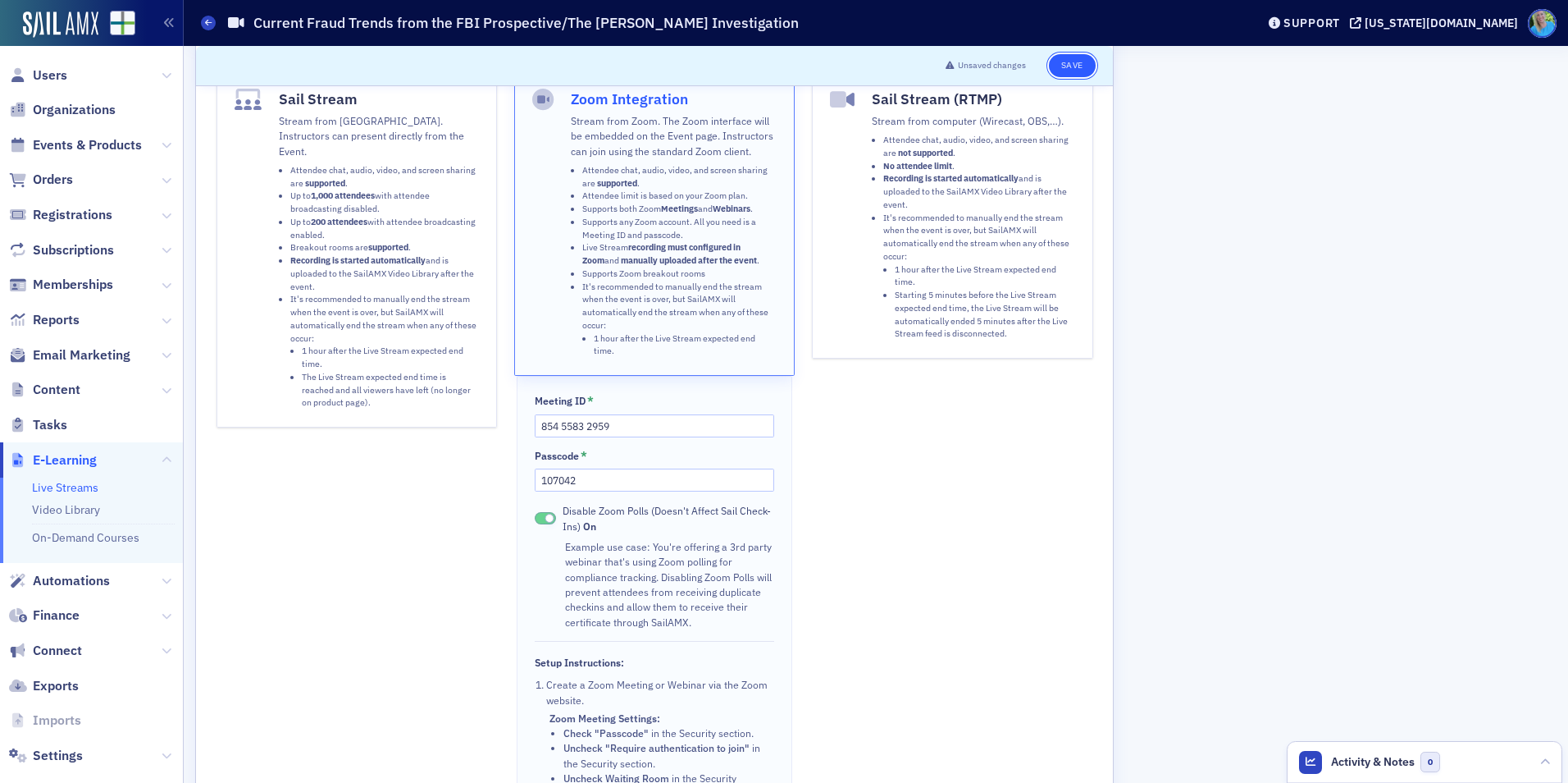
click at [1063, 57] on button "Save" at bounding box center [1073, 65] width 46 height 23
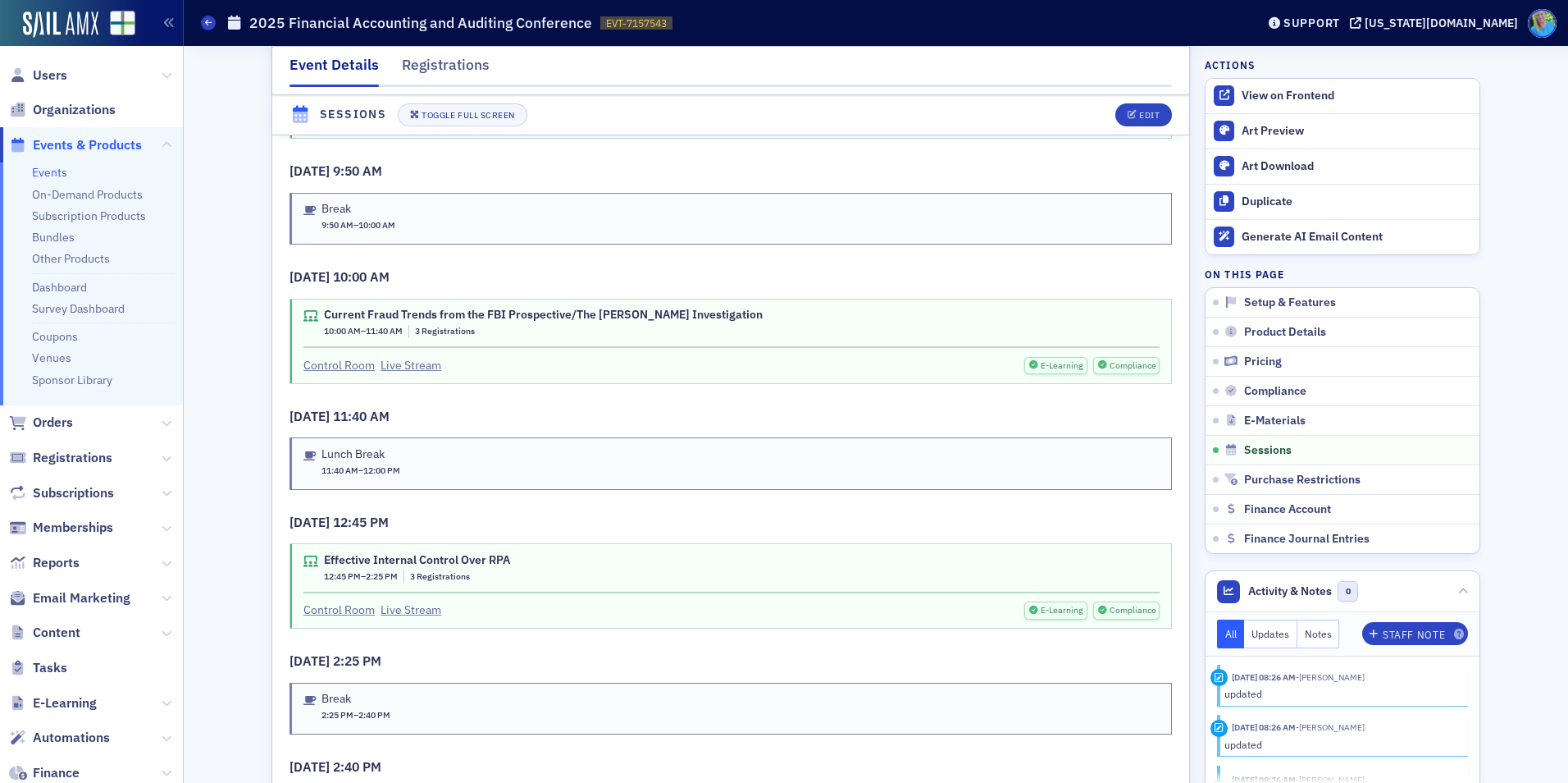
scroll to position [2841, 0]
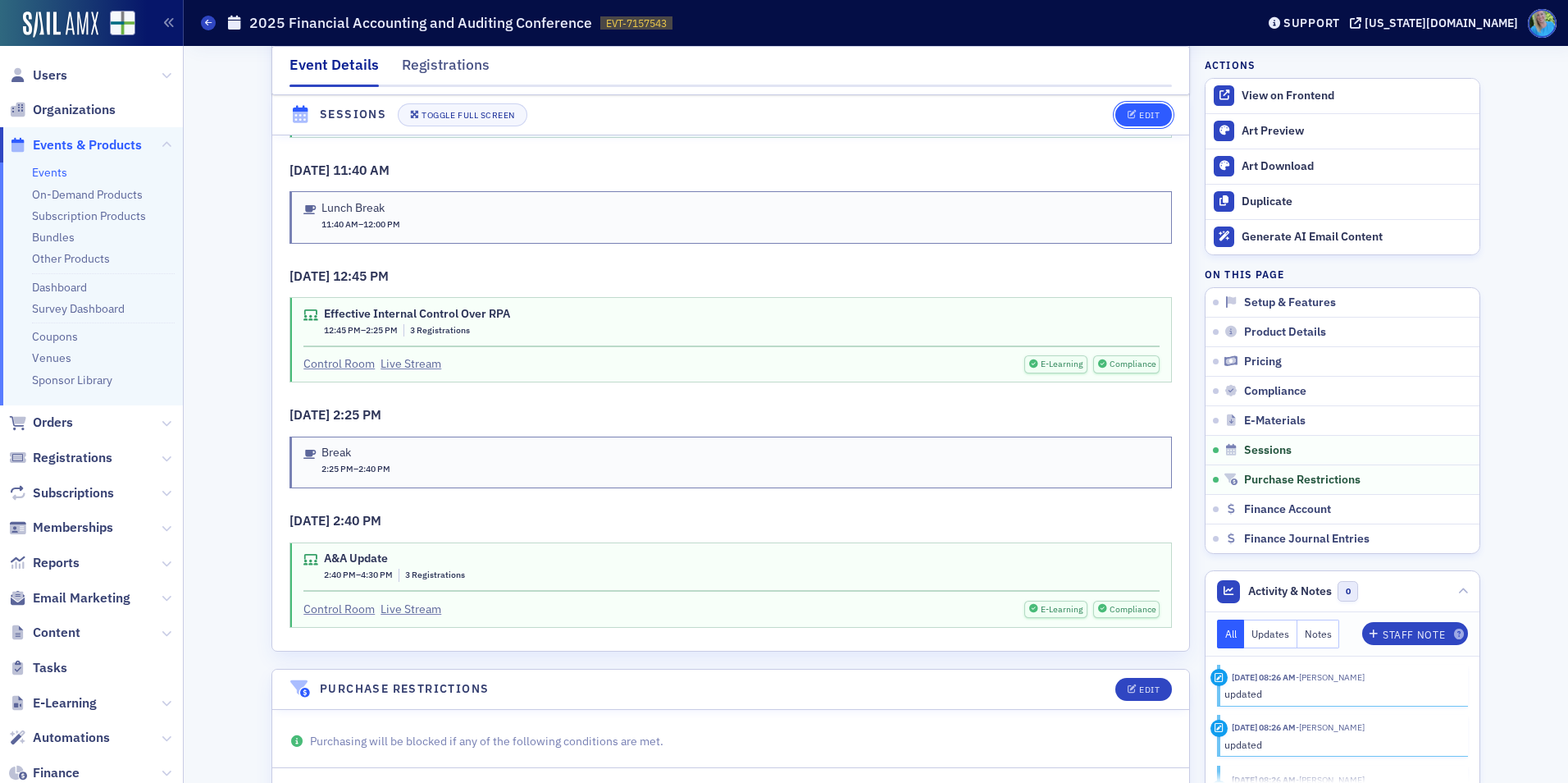
click at [1139, 116] on div "Edit" at bounding box center [1149, 116] width 20 height 9
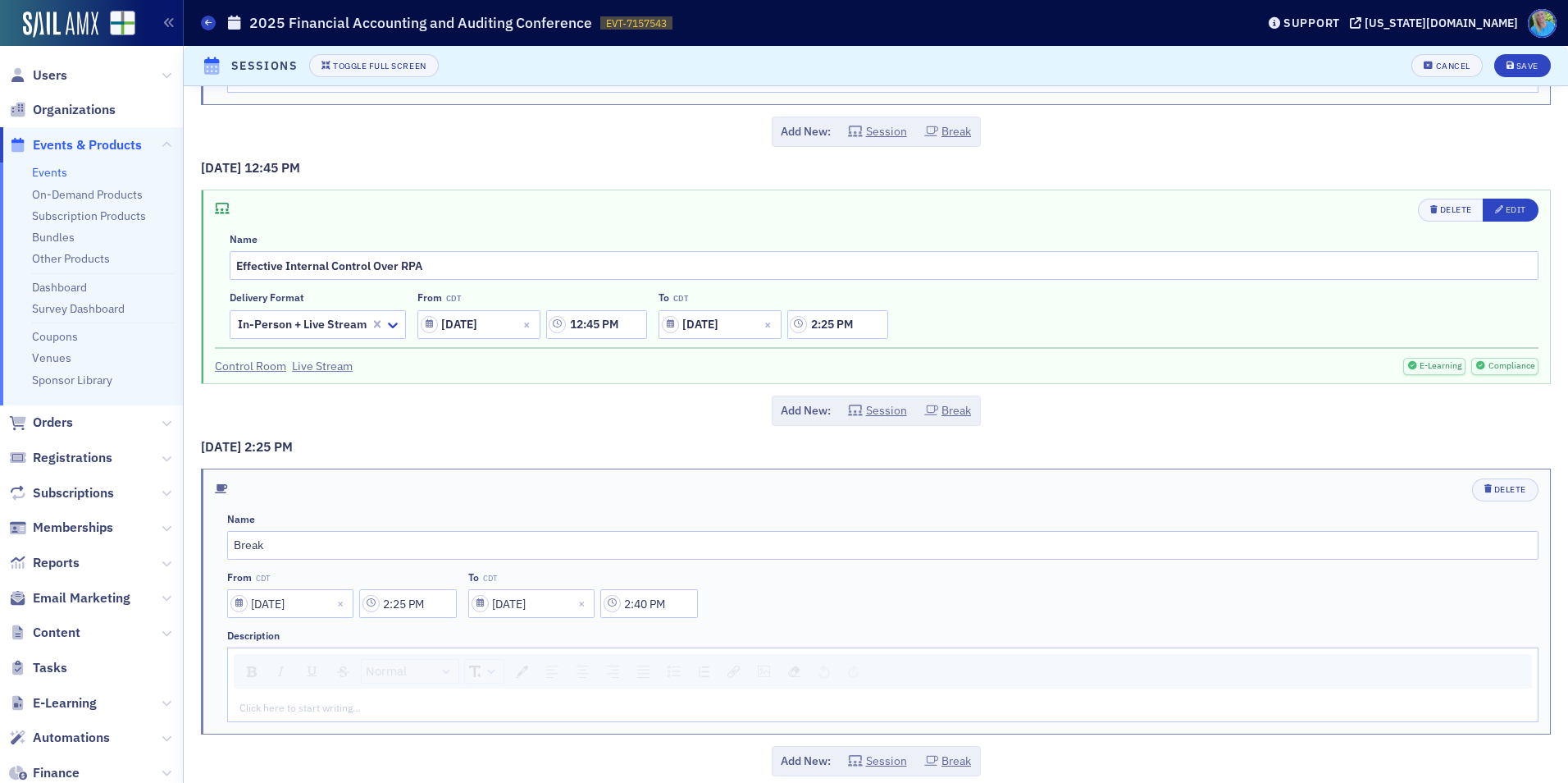
scroll to position [1231, 0]
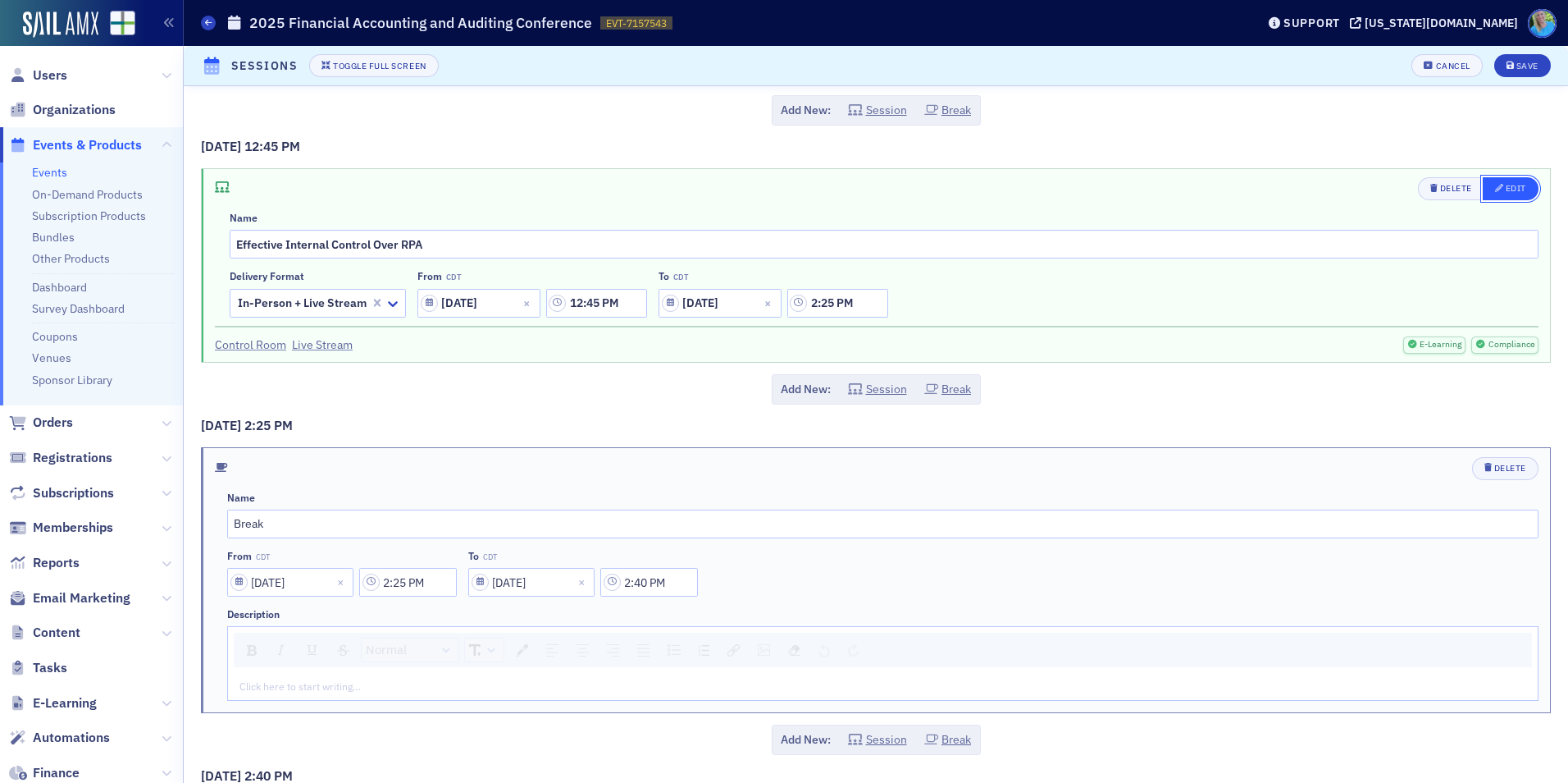
click at [1495, 193] on div "button" at bounding box center [1500, 189] width 11 height 13
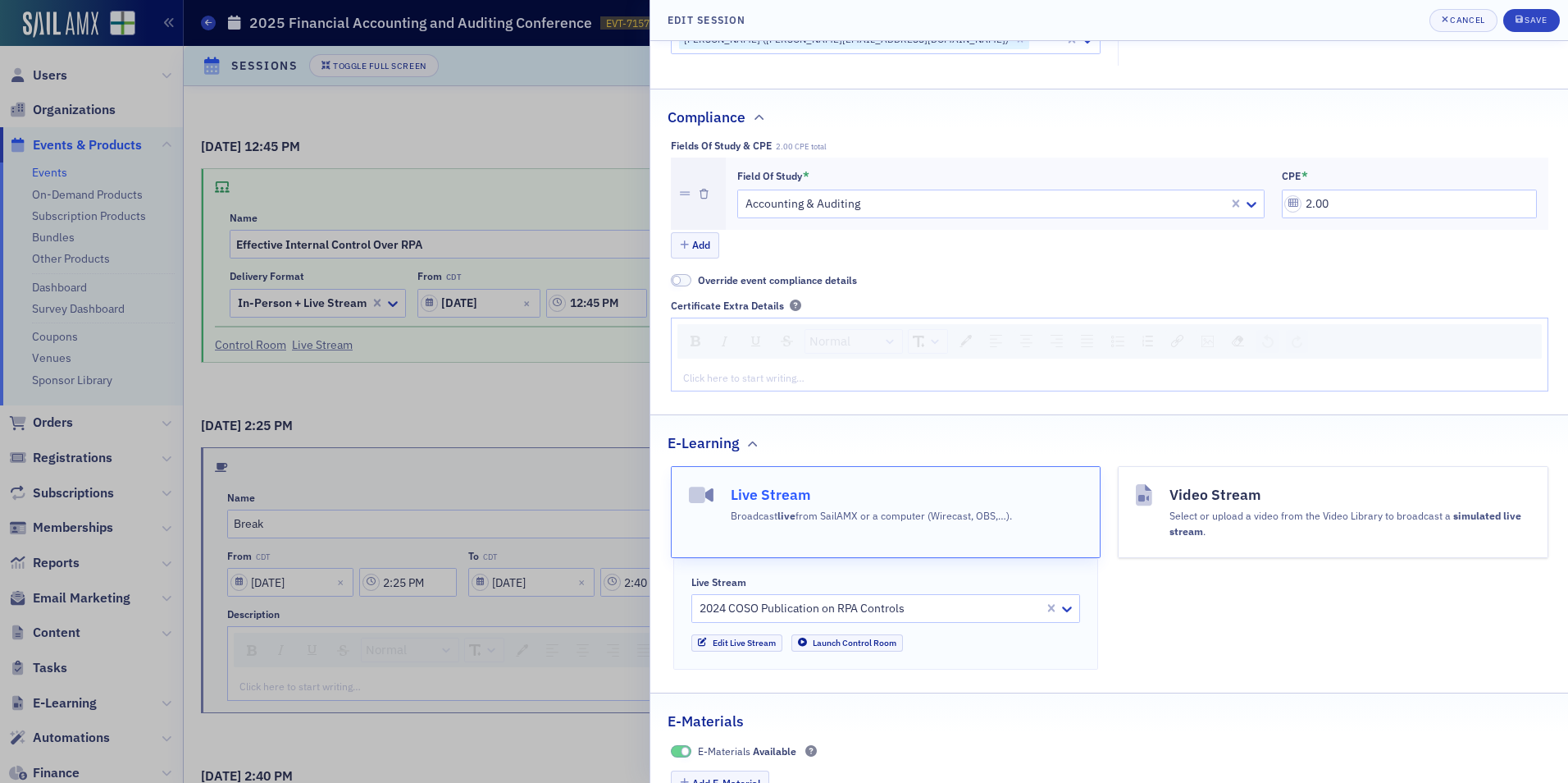
scroll to position [566, 0]
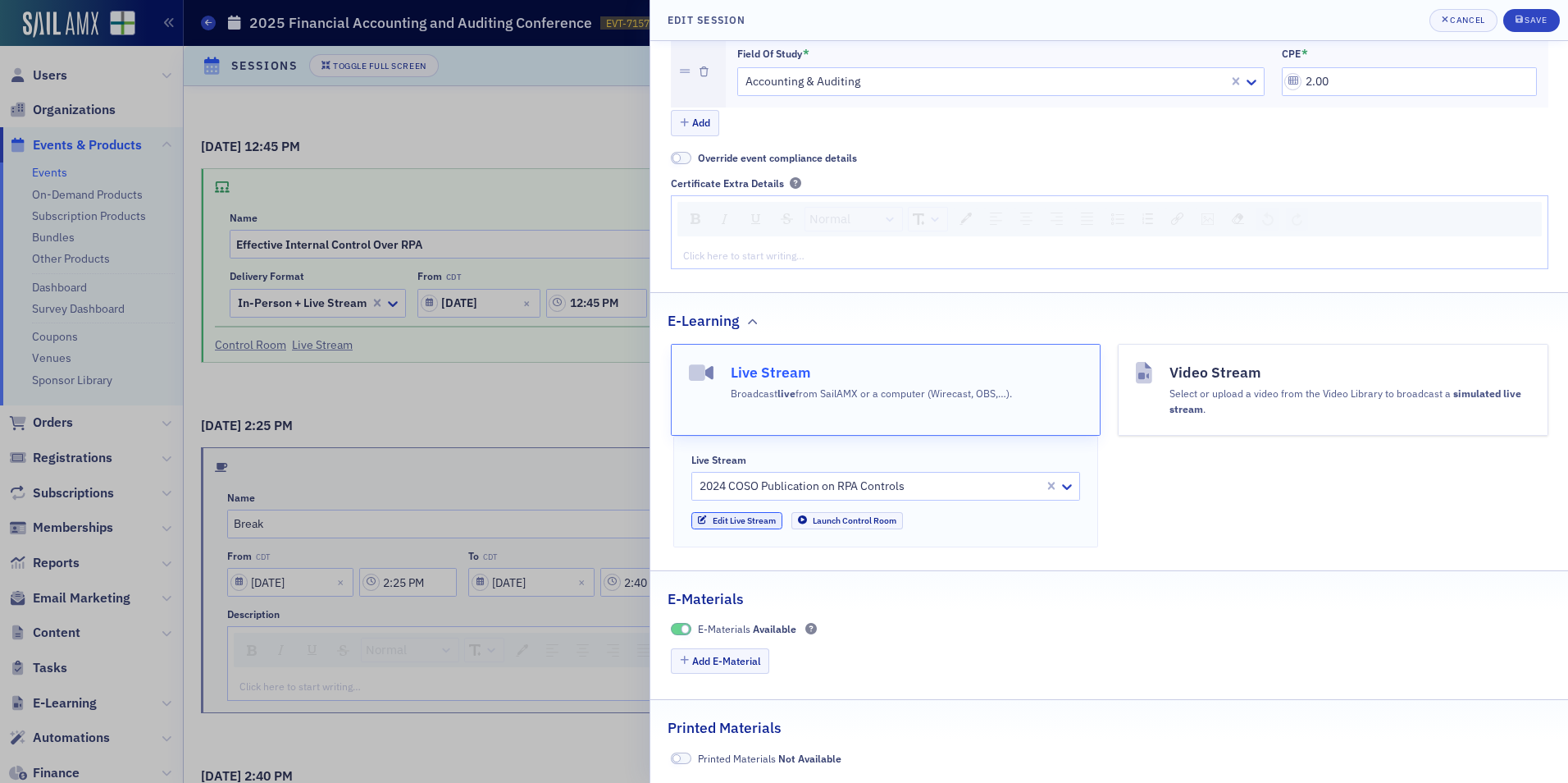
click at [761, 524] on link "Edit Live Stream" at bounding box center [736, 521] width 91 height 18
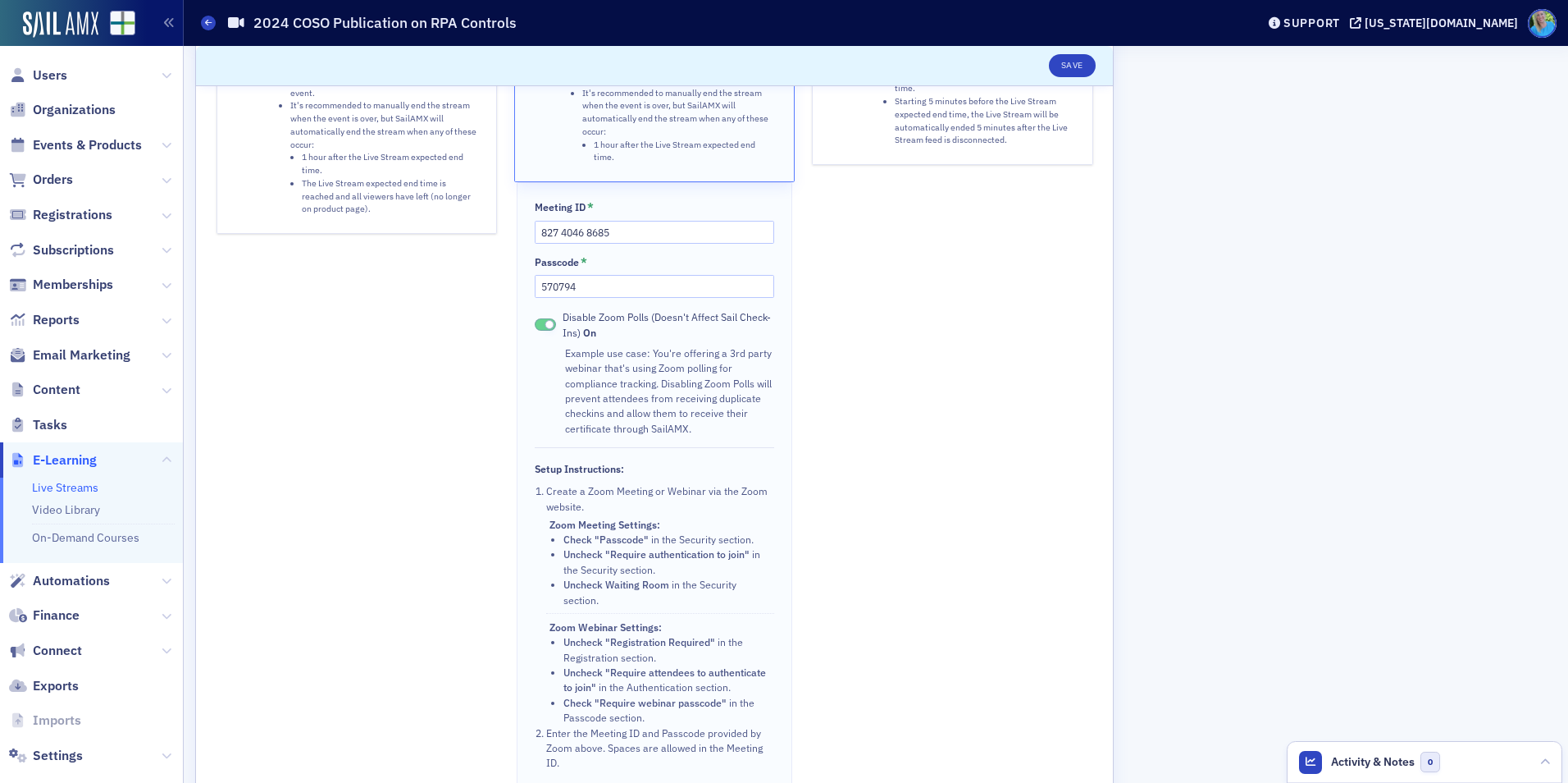
scroll to position [269, 0]
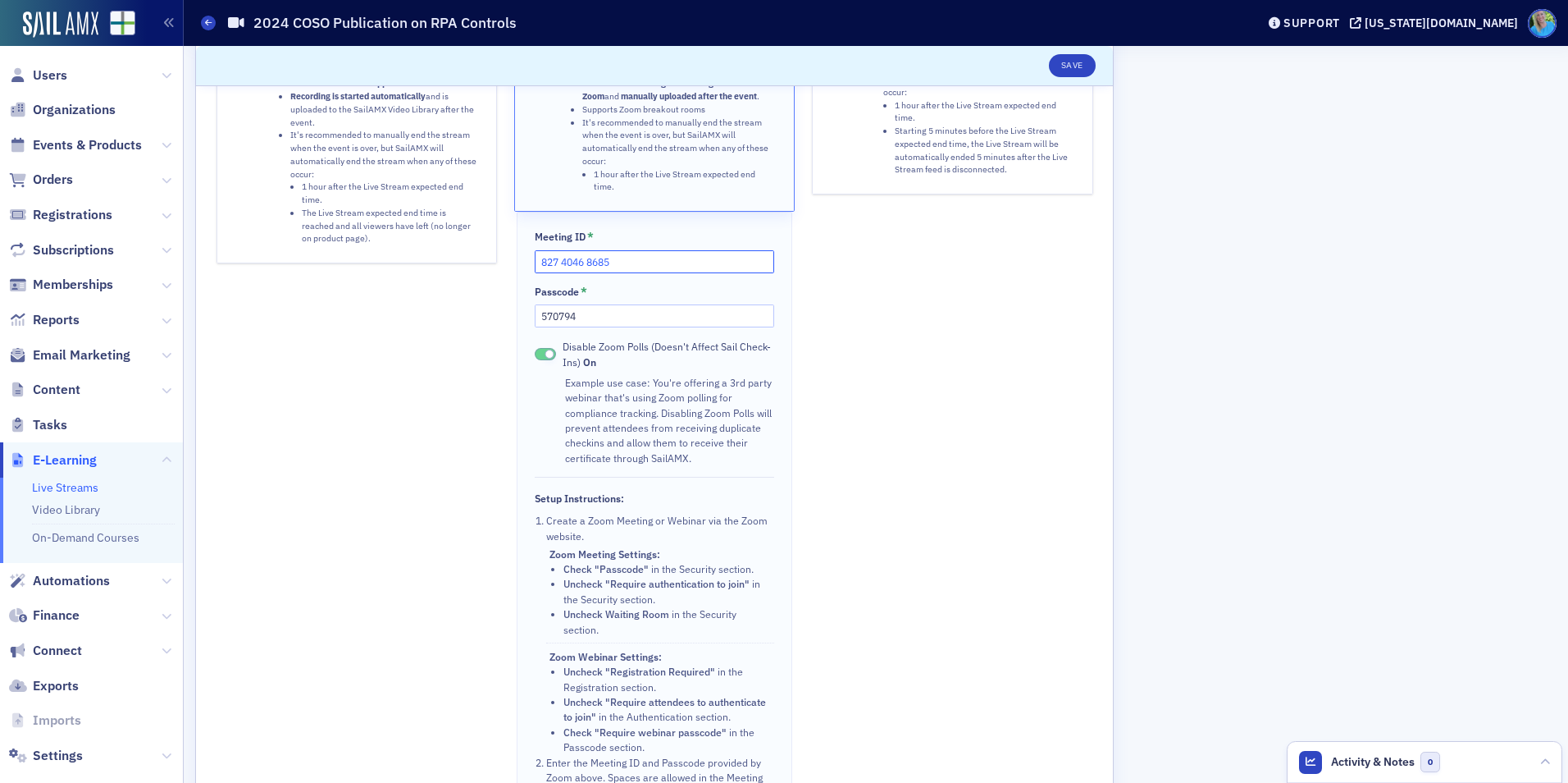
drag, startPoint x: 652, startPoint y: 264, endPoint x: 465, endPoint y: 255, distance: 187.2
click at [465, 255] on div "Sail Stream Stream from SailAMX. Instructors can present directly from the Even…" at bounding box center [655, 362] width 877 height 912
paste input "54 5583 2959"
type input "854 5583 2959"
drag, startPoint x: 583, startPoint y: 320, endPoint x: 533, endPoint y: 314, distance: 50.4
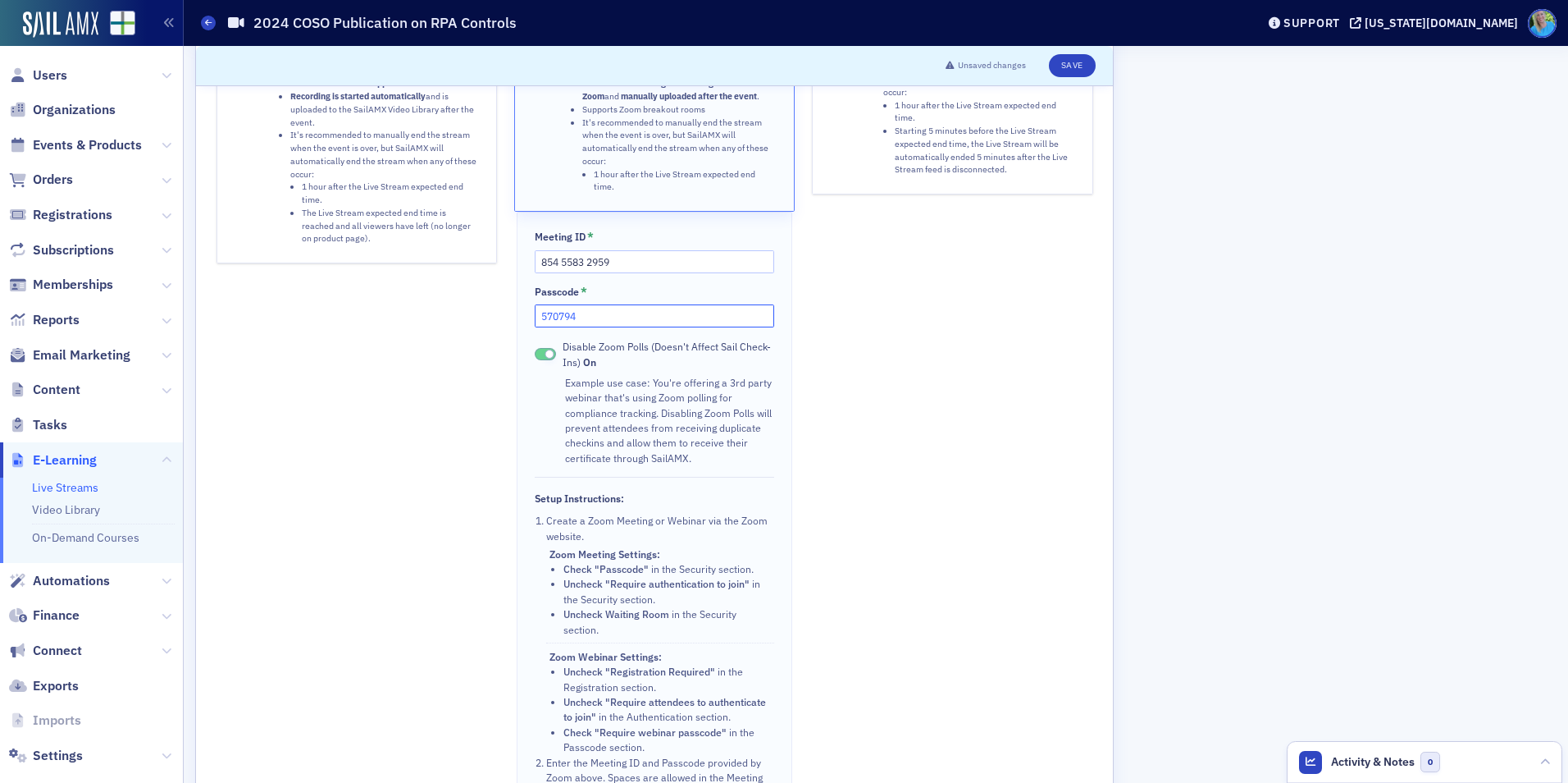
click at [533, 314] on div "Meeting ID * 854 5583 2959 Passcode * 570794 Disable Zoom Polls (Doesn't Affect…" at bounding box center [654, 514] width 275 height 606
paste input "107042"
type input "107042"
click at [1071, 64] on button "Save" at bounding box center [1073, 65] width 46 height 23
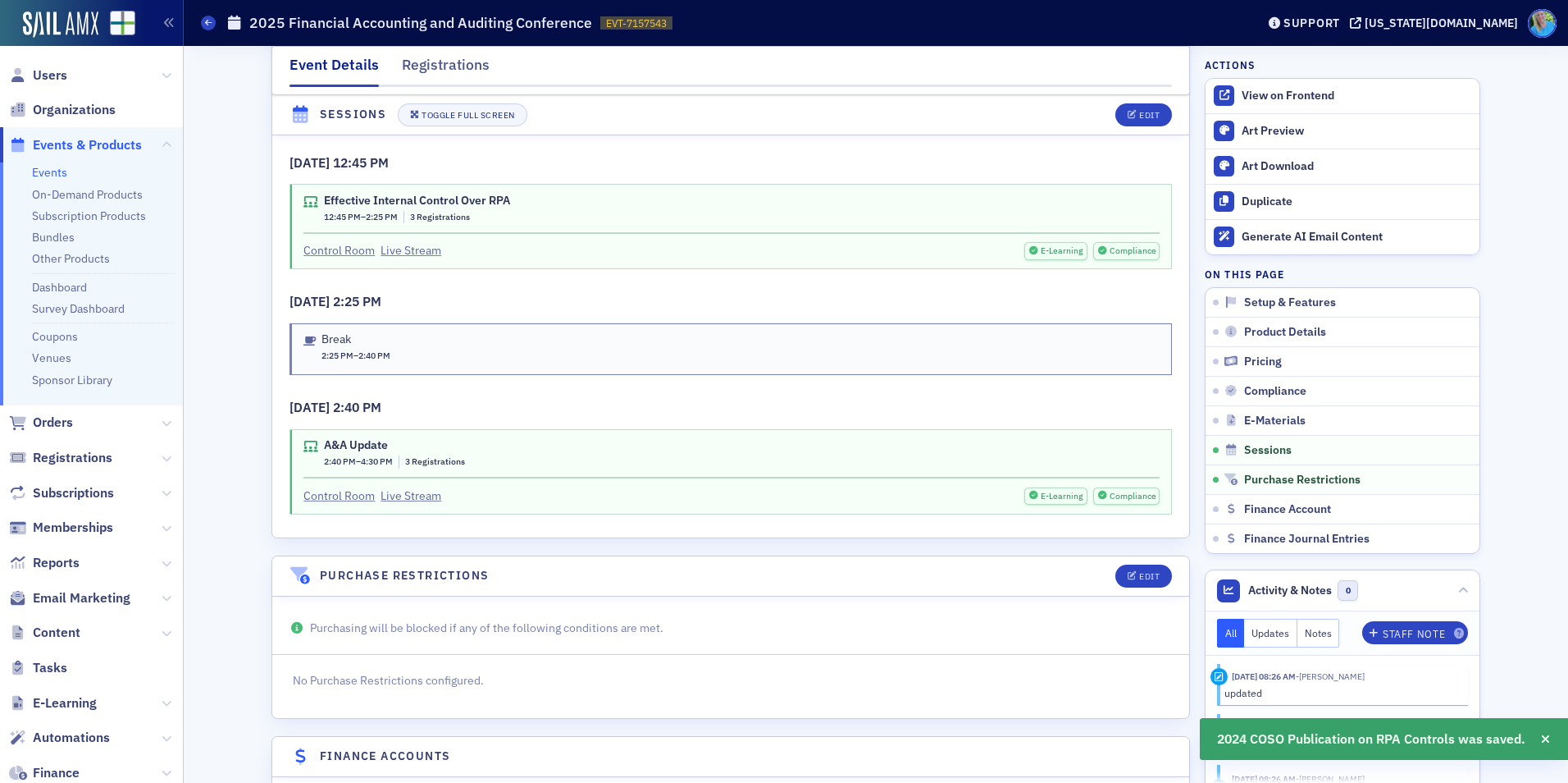
scroll to position [3005, 0]
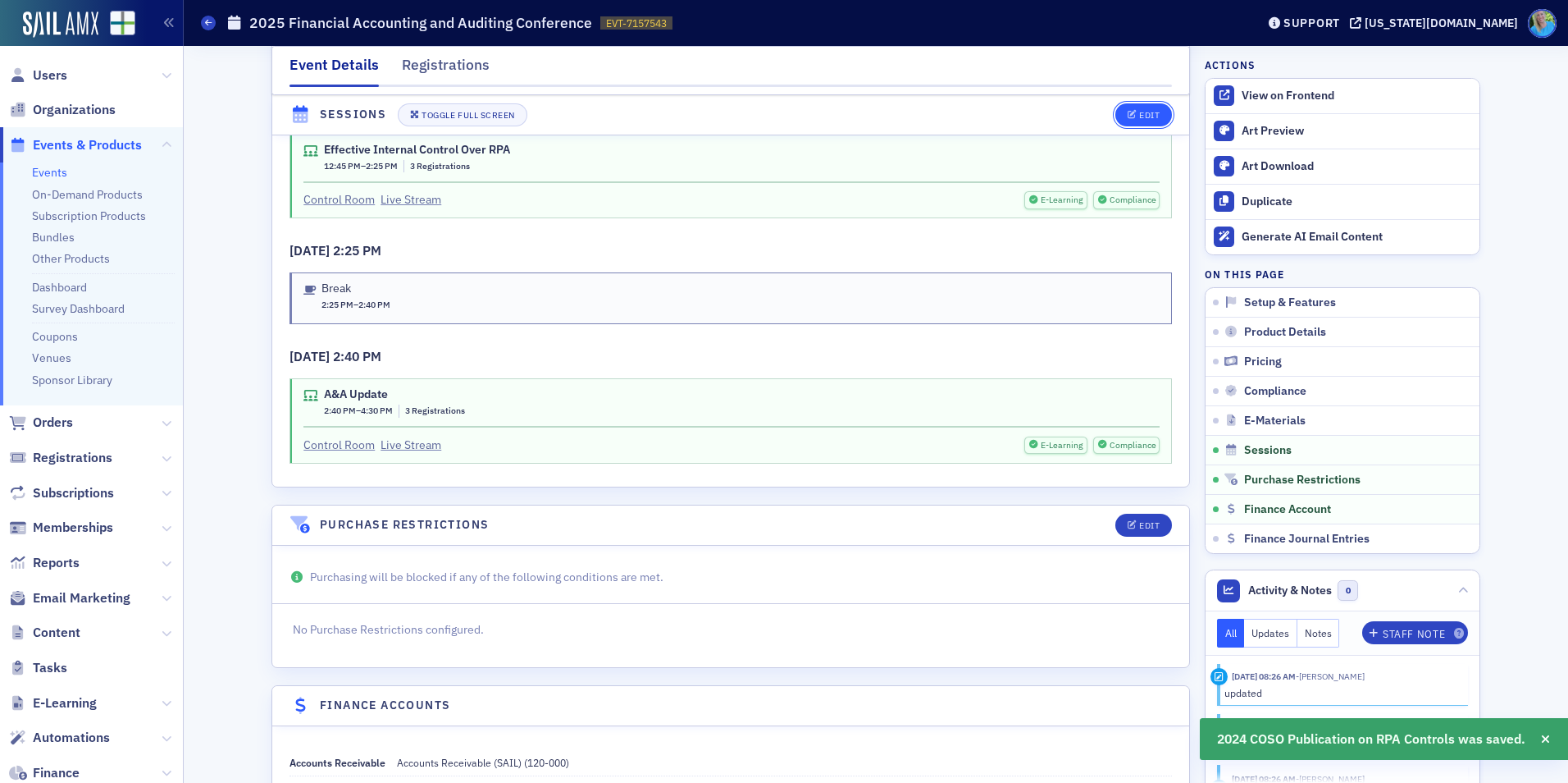
click at [1122, 106] on button "Edit" at bounding box center [1143, 115] width 56 height 23
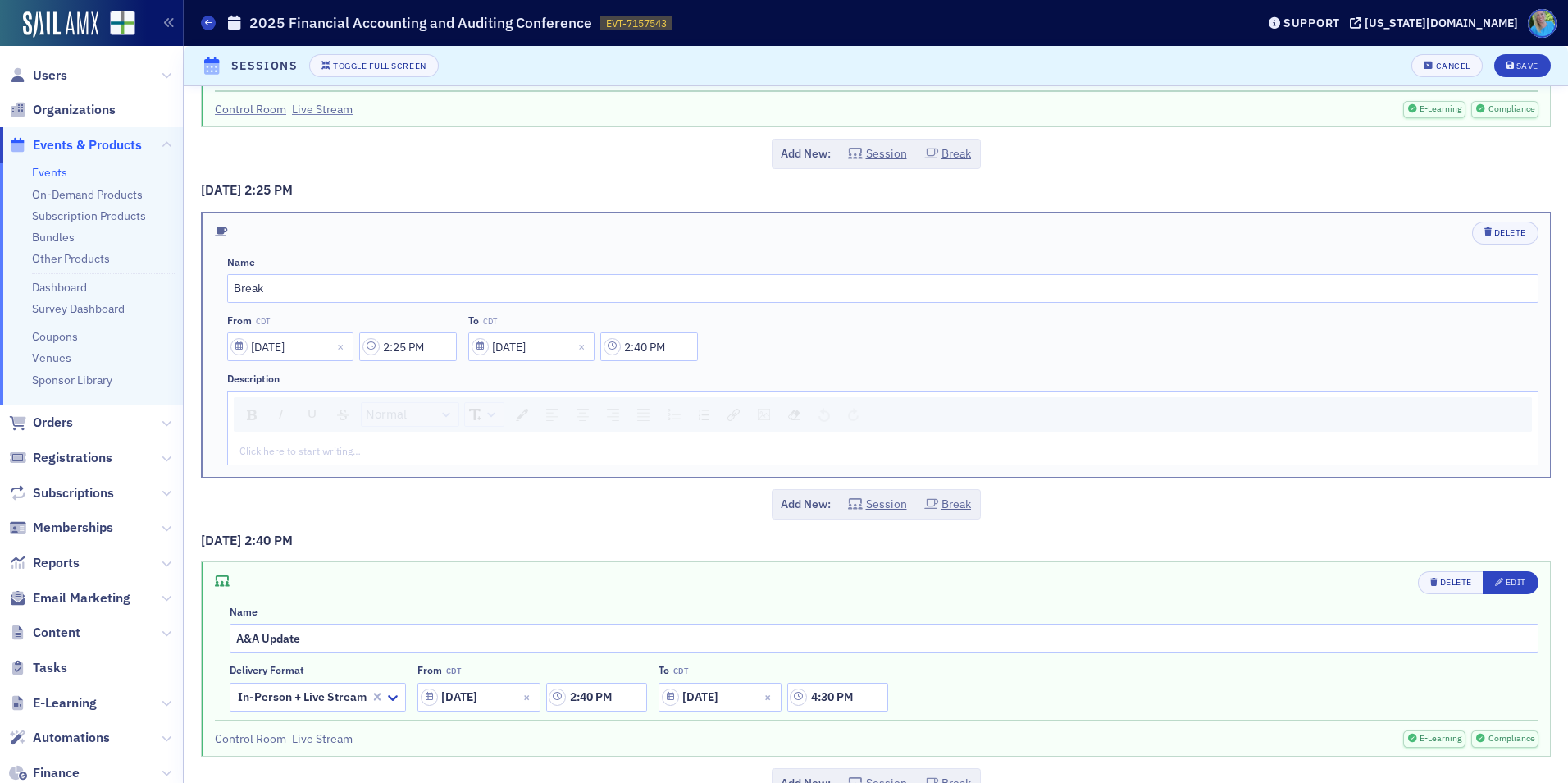
scroll to position [1505, 0]
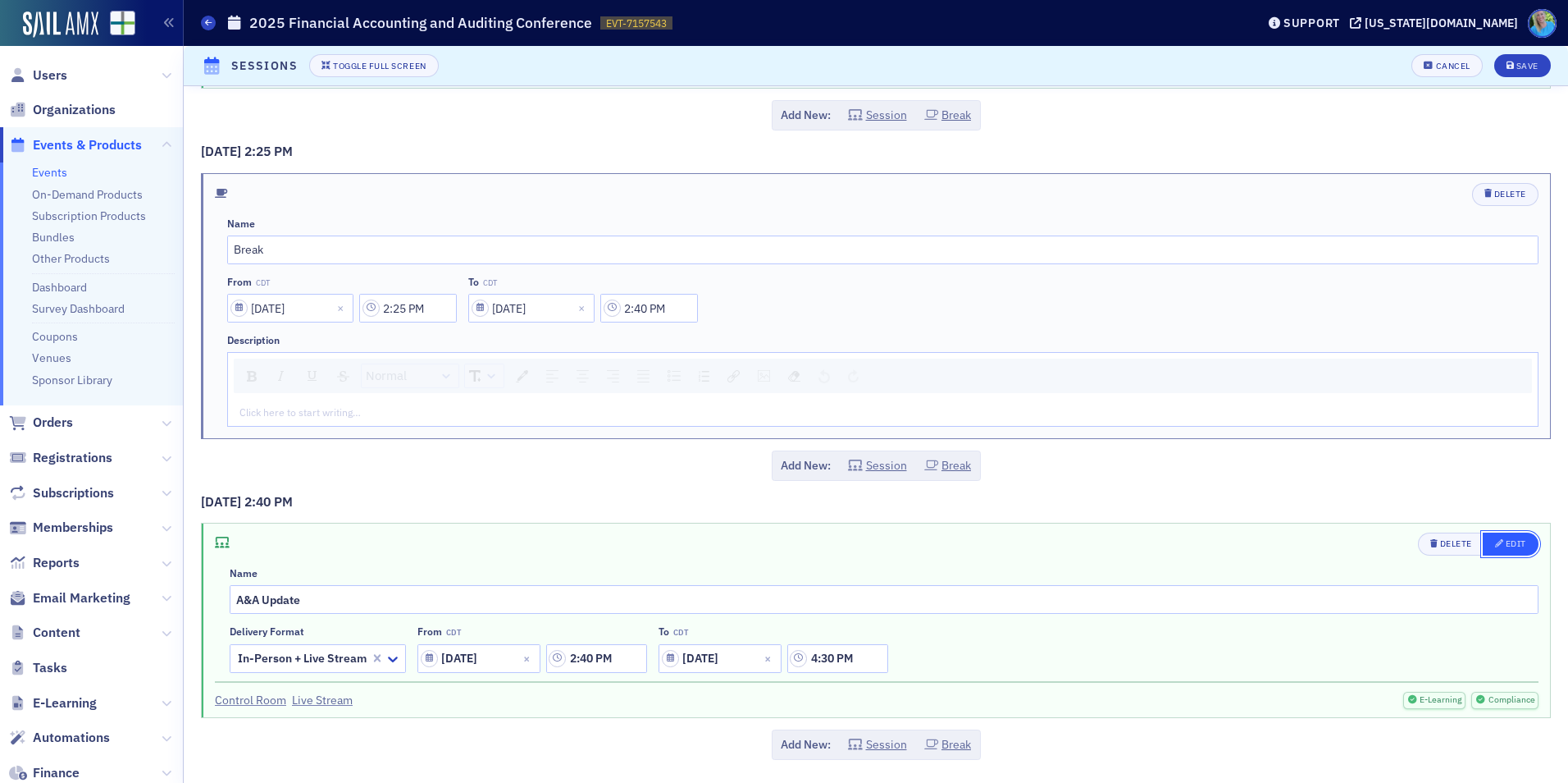
click at [1506, 547] on div "Edit" at bounding box center [1516, 544] width 20 height 9
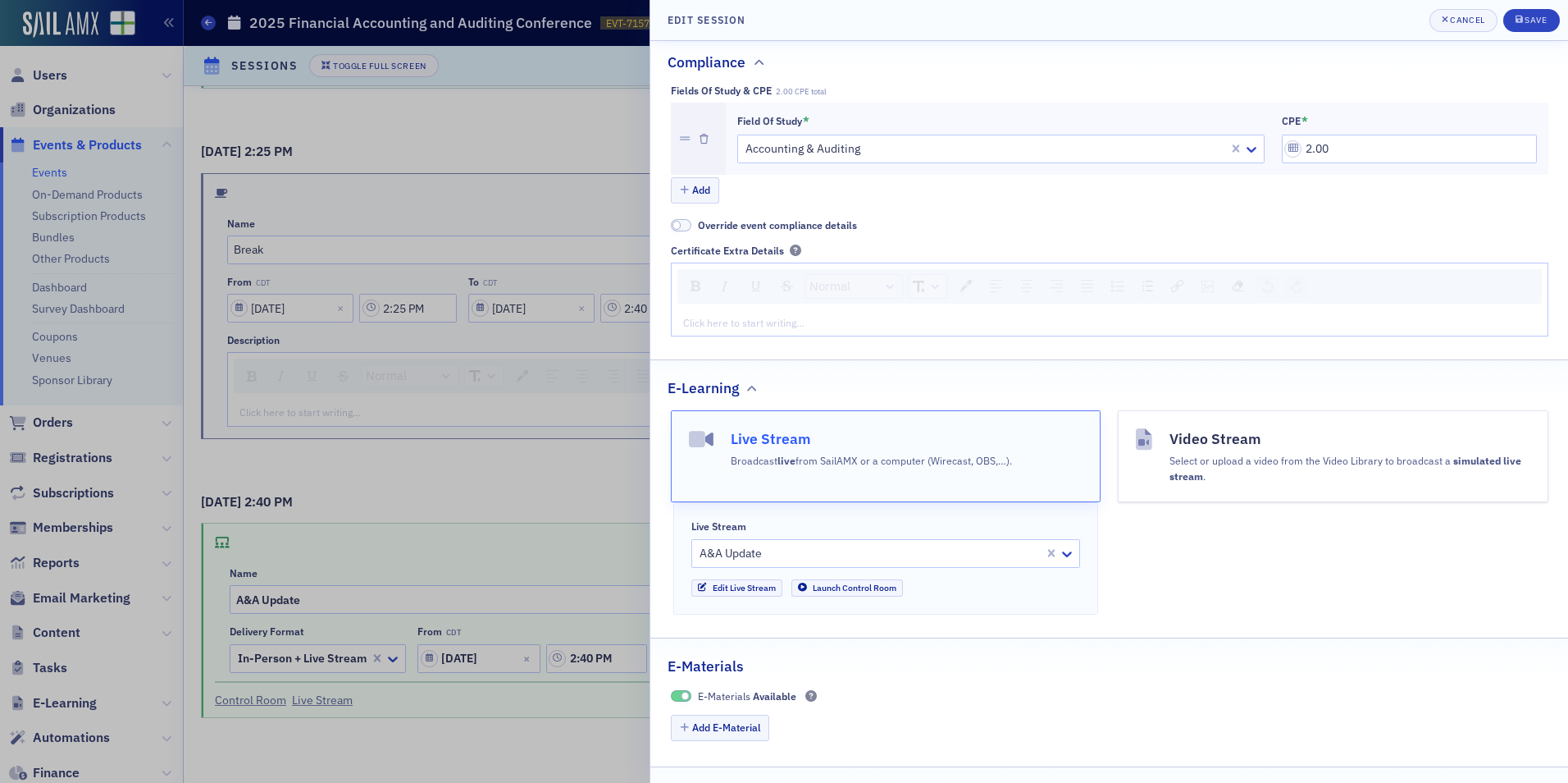
scroll to position [492, 0]
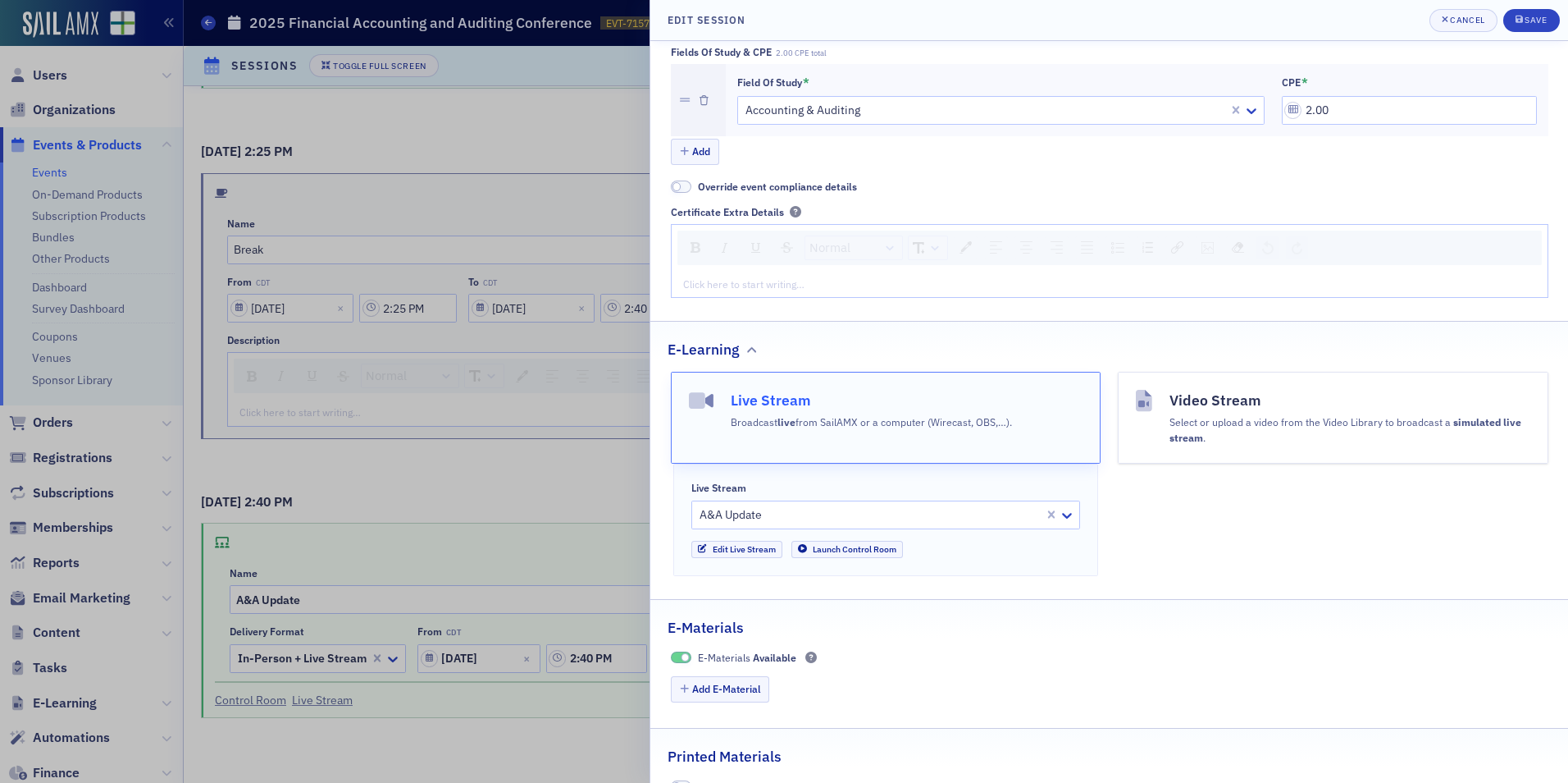
click at [756, 558] on div "Live Stream A&A Update Edit Live Stream Launch Control Room" at bounding box center [885, 519] width 425 height 111
click at [756, 555] on link "Edit Live Stream" at bounding box center [736, 549] width 91 height 18
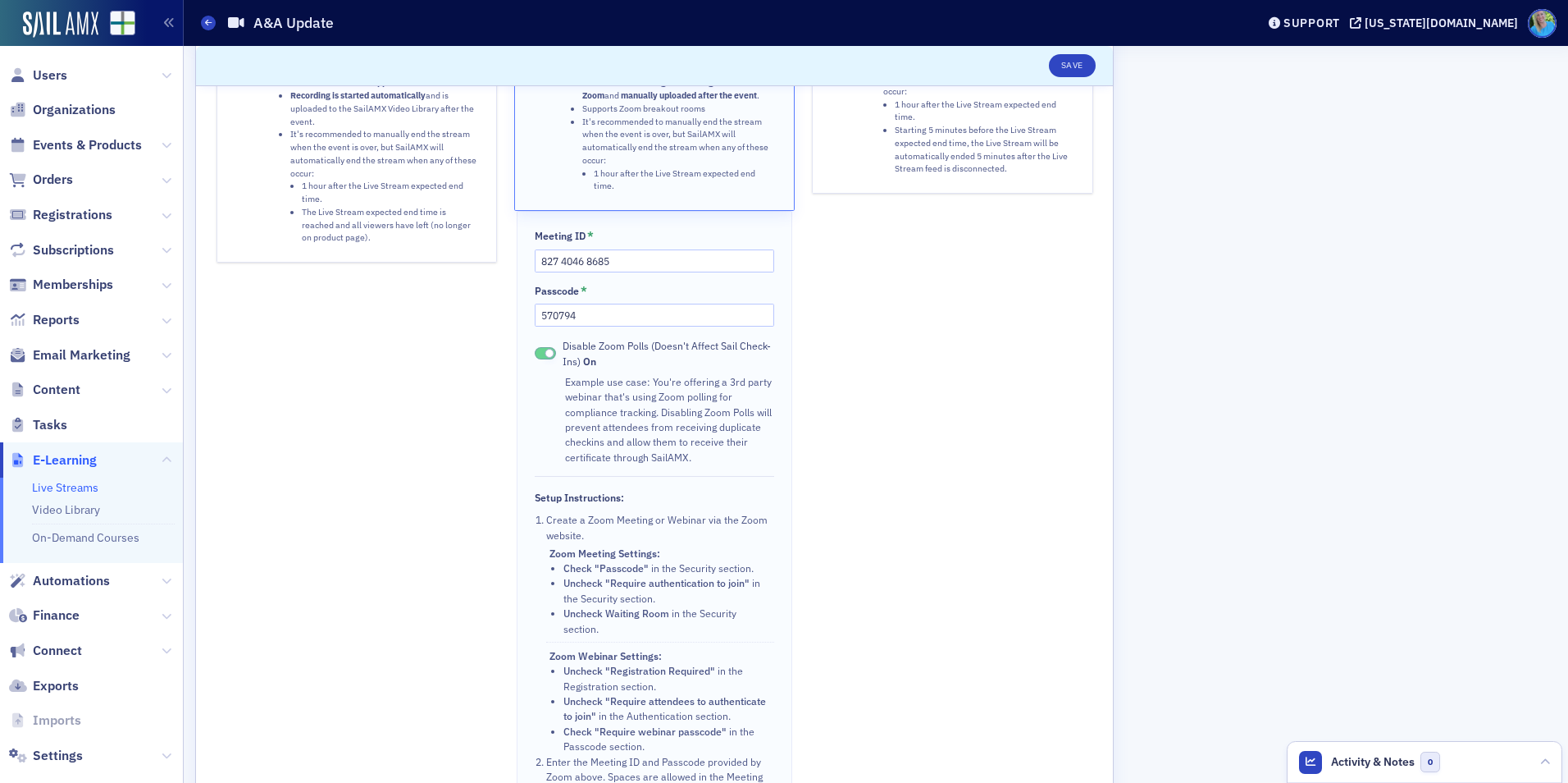
scroll to position [269, 0]
drag, startPoint x: 552, startPoint y: 316, endPoint x: 533, endPoint y: 314, distance: 19.1
click at [533, 314] on div "Meeting ID * 827 4046 8685 Passcode * 570794 Disable Zoom Polls (Doesn't Affect…" at bounding box center [654, 514] width 275 height 606
paste input "107042"
type input "107042"
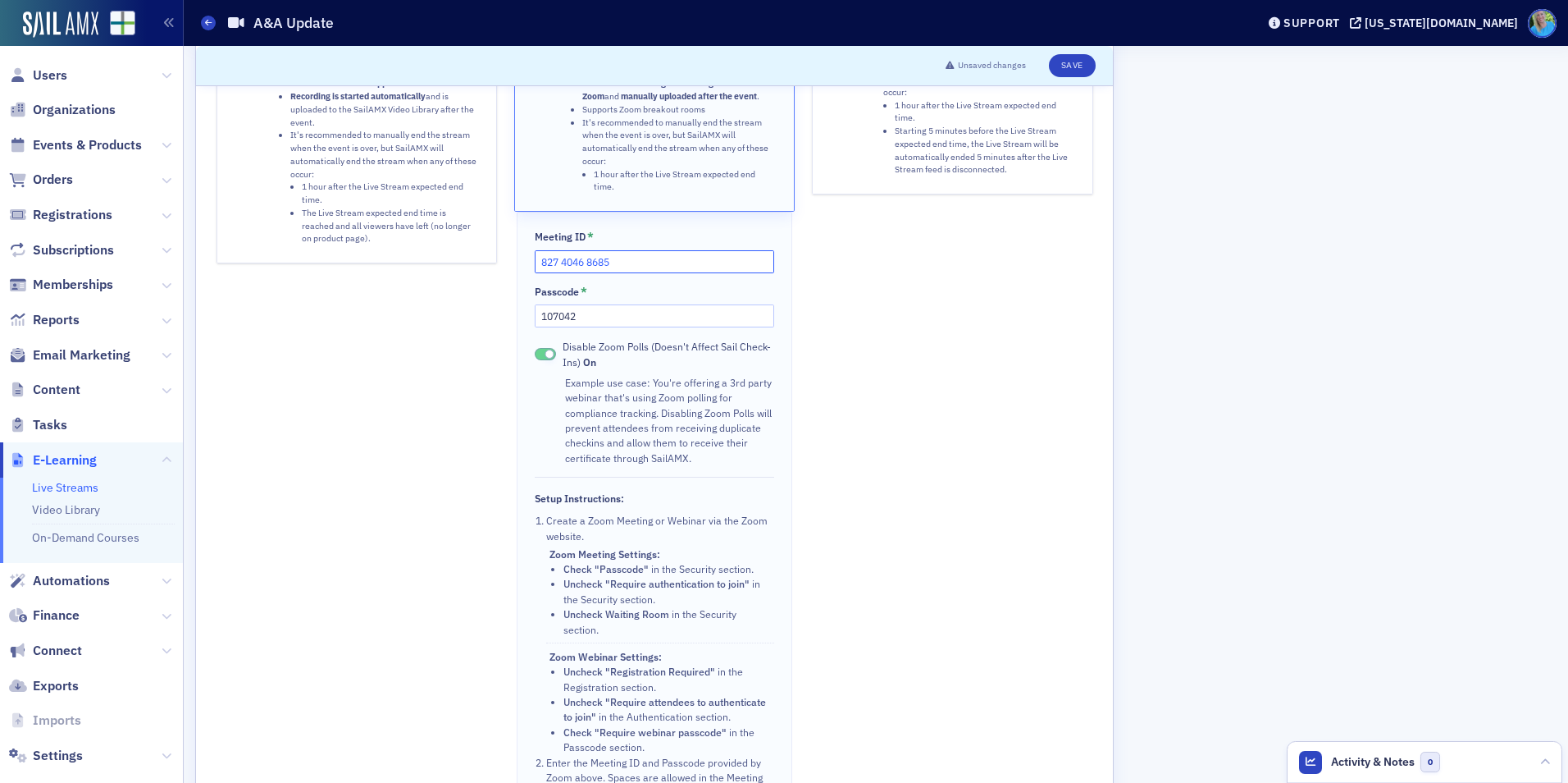
drag, startPoint x: 640, startPoint y: 258, endPoint x: 483, endPoint y: 271, distance: 157.5
click at [483, 271] on div "Sail Stream Stream from SailAMX. Instructors can present directly from the Even…" at bounding box center [655, 362] width 877 height 912
paste input "54 5583 2959"
type input "854 5583 2959"
click at [1085, 55] on button "Save" at bounding box center [1073, 65] width 46 height 23
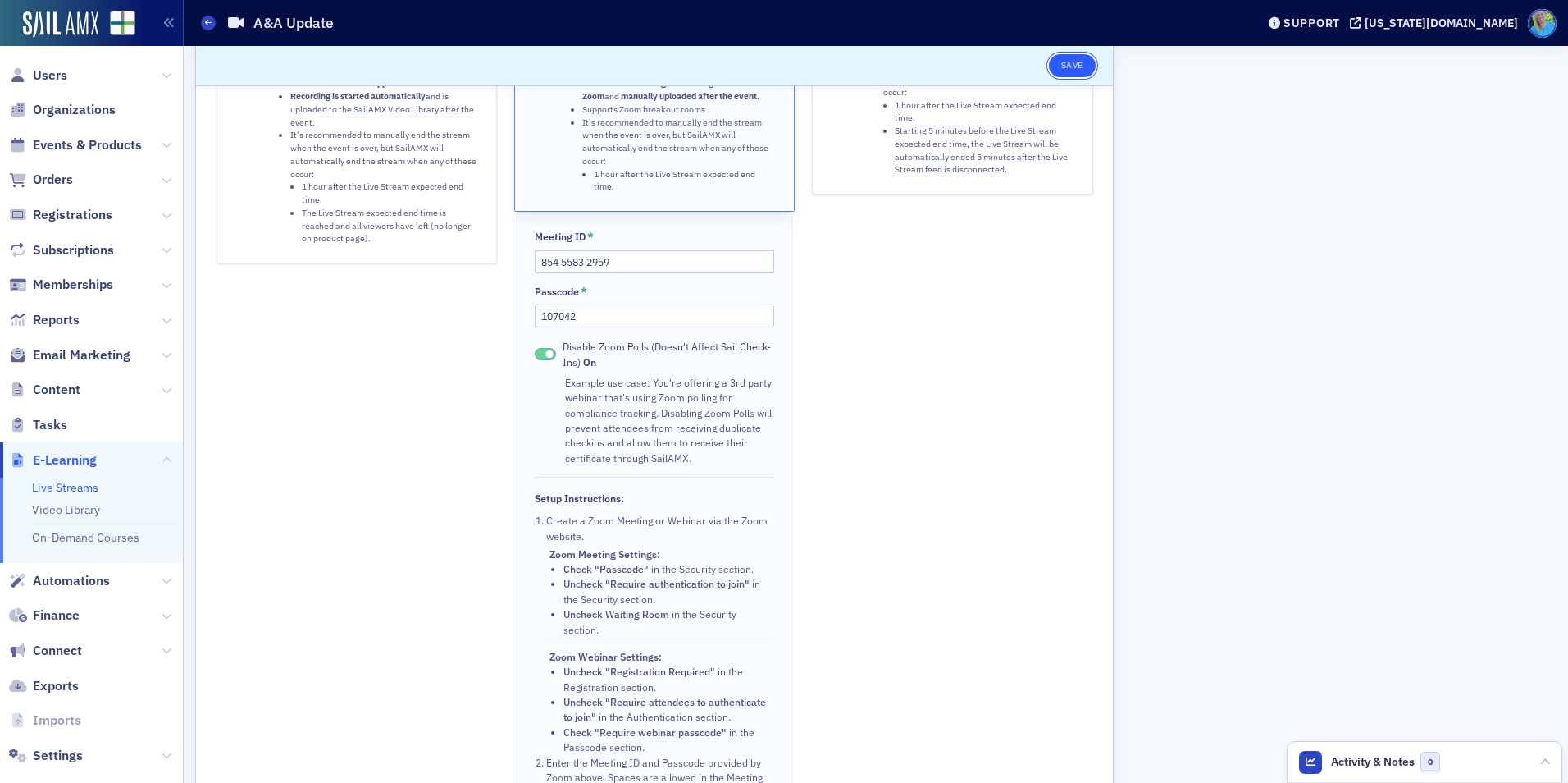
click at [1060, 62] on button "Save" at bounding box center [1073, 65] width 46 height 23
click at [1060, 67] on button "Save" at bounding box center [1073, 65] width 46 height 23
click at [55, 179] on span "Orders" at bounding box center [52, 179] width 40 height 18
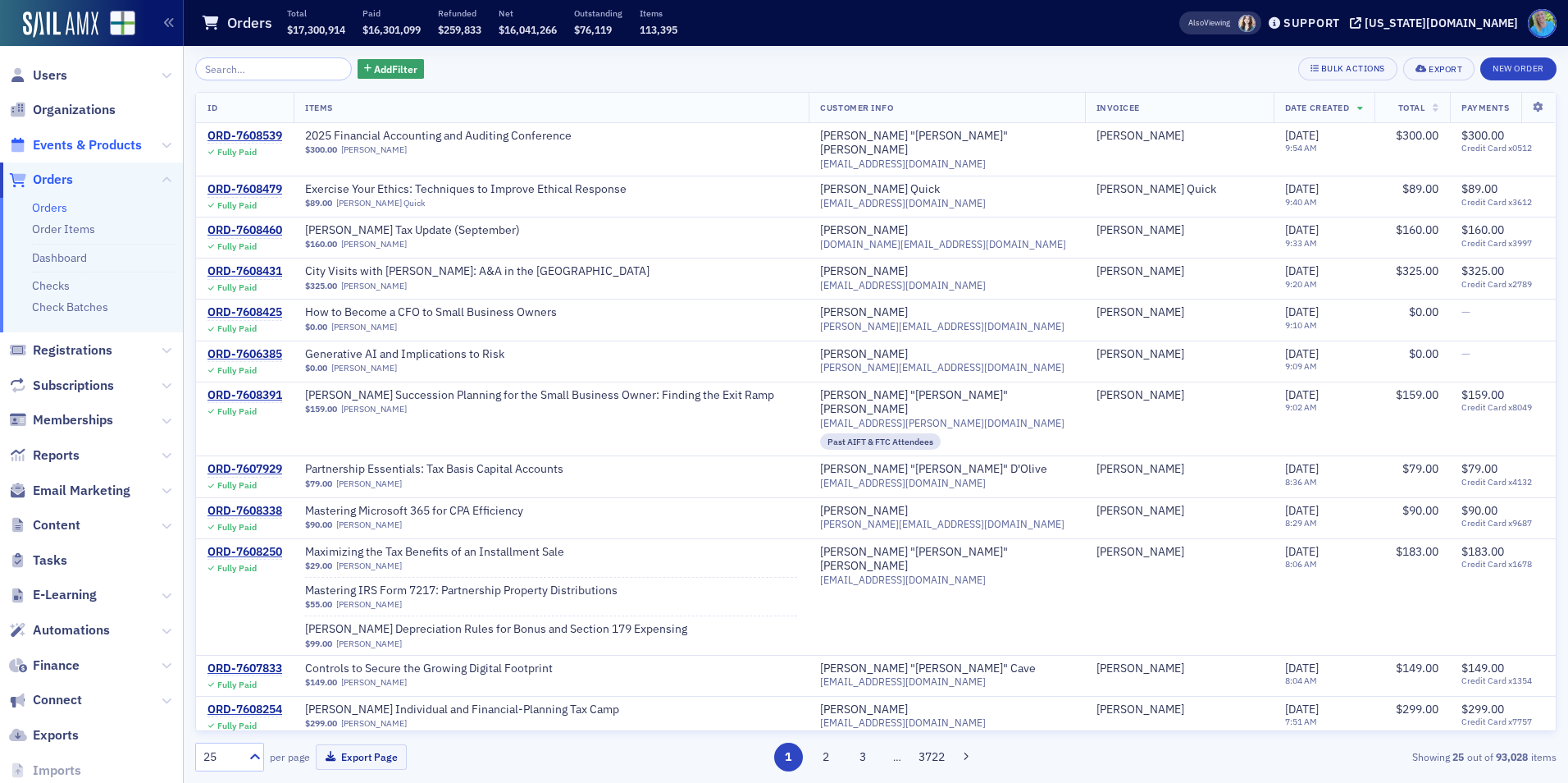
click at [69, 148] on span "Events & Products" at bounding box center [87, 145] width 109 height 18
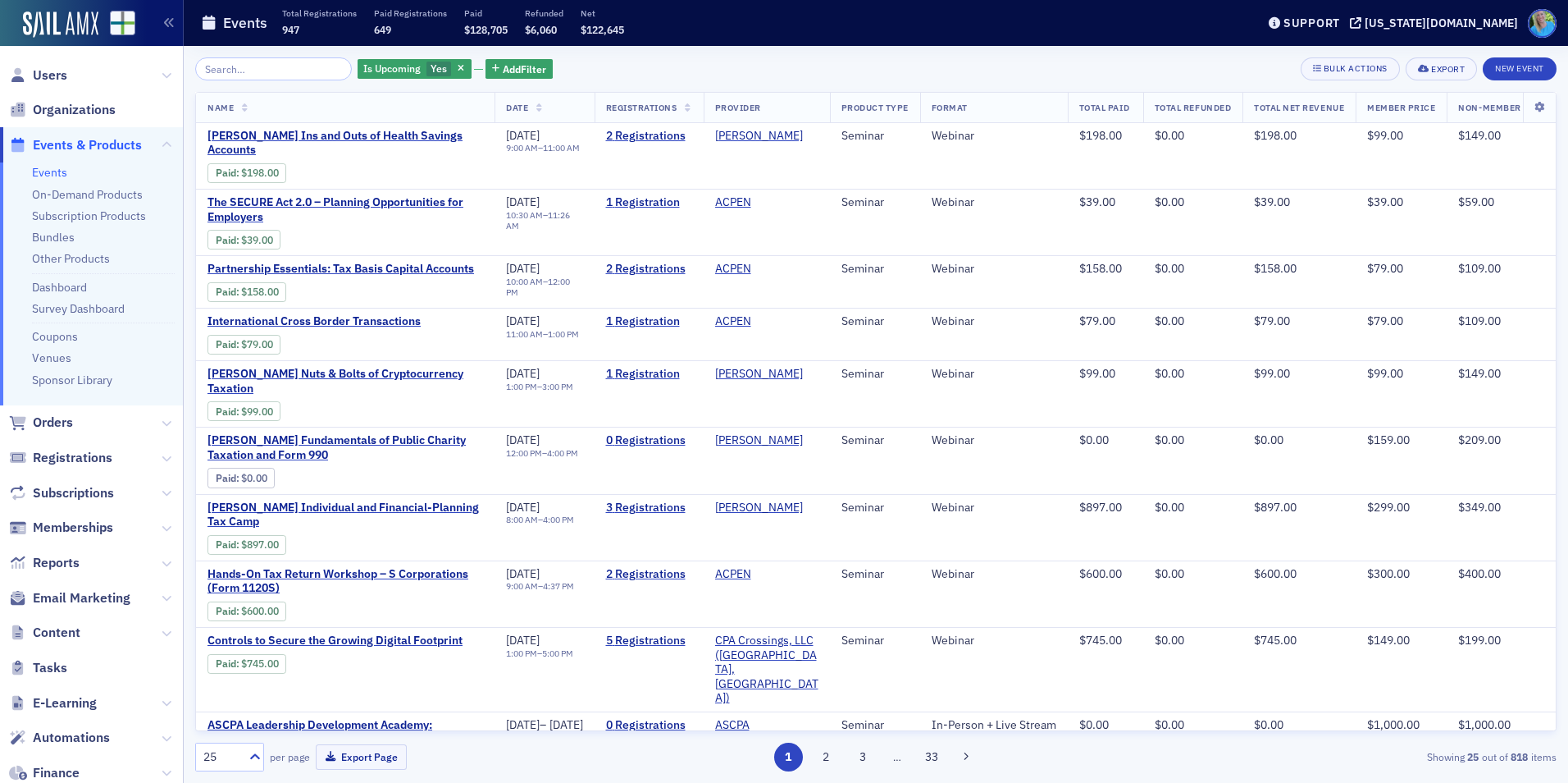
click at [50, 174] on link "Events" at bounding box center [50, 172] width 35 height 15
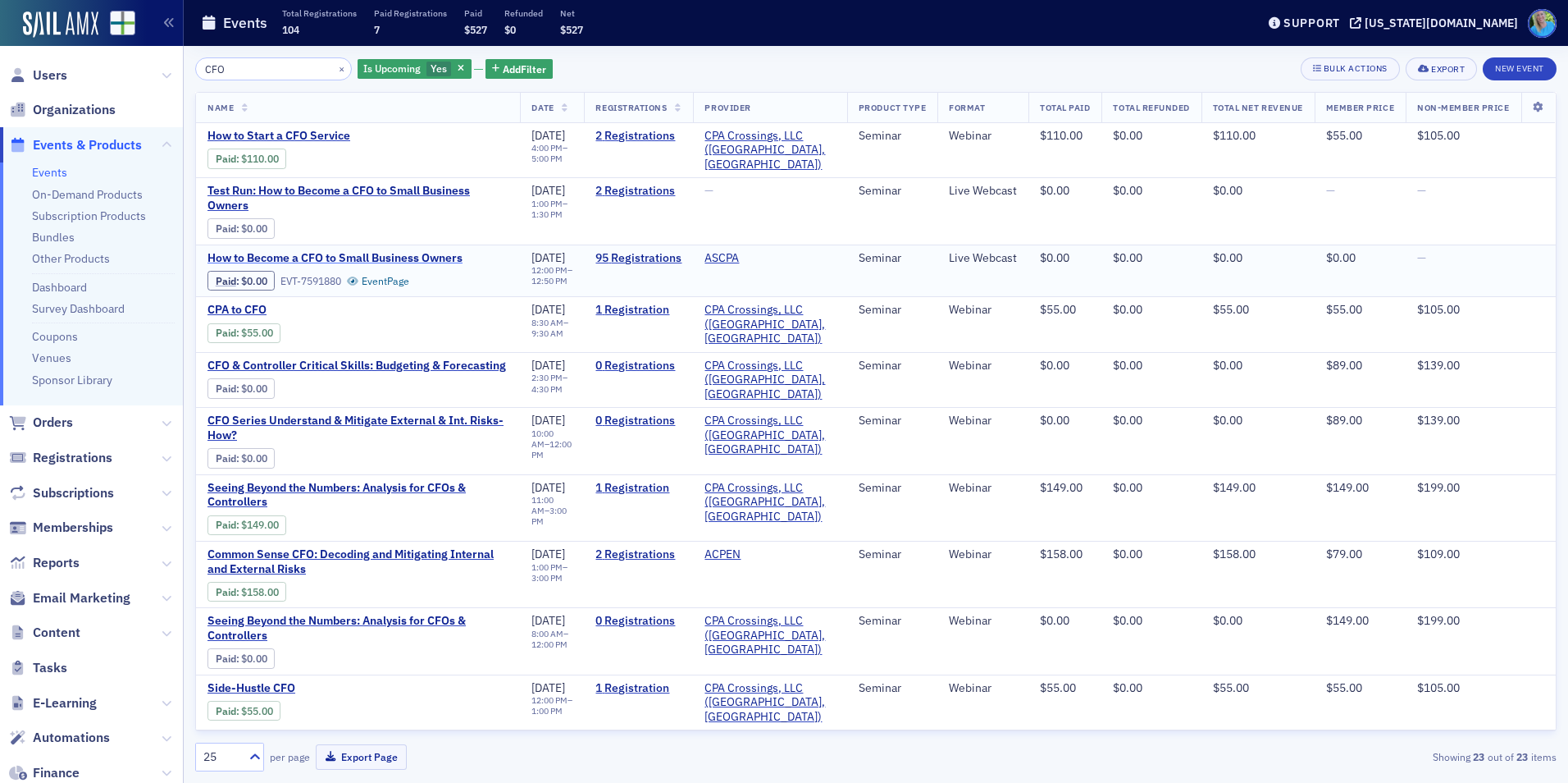
type input "CFO"
click at [331, 251] on span "How to Become a CFO to Small Business Owners" at bounding box center [345, 259] width 276 height 15
click at [652, 256] on link "95 Registrations" at bounding box center [638, 259] width 86 height 15
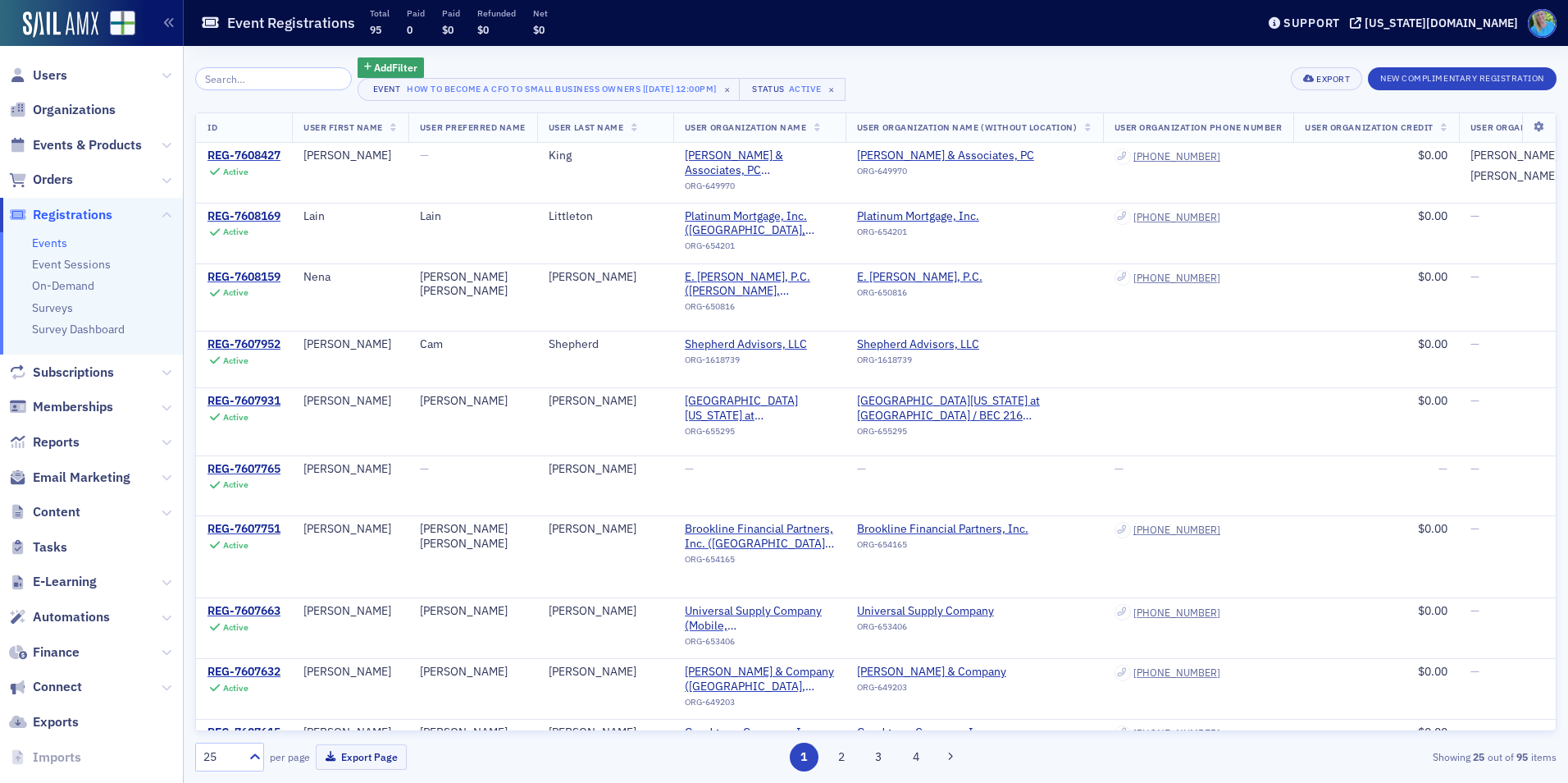
click at [269, 81] on input "search" at bounding box center [273, 79] width 157 height 23
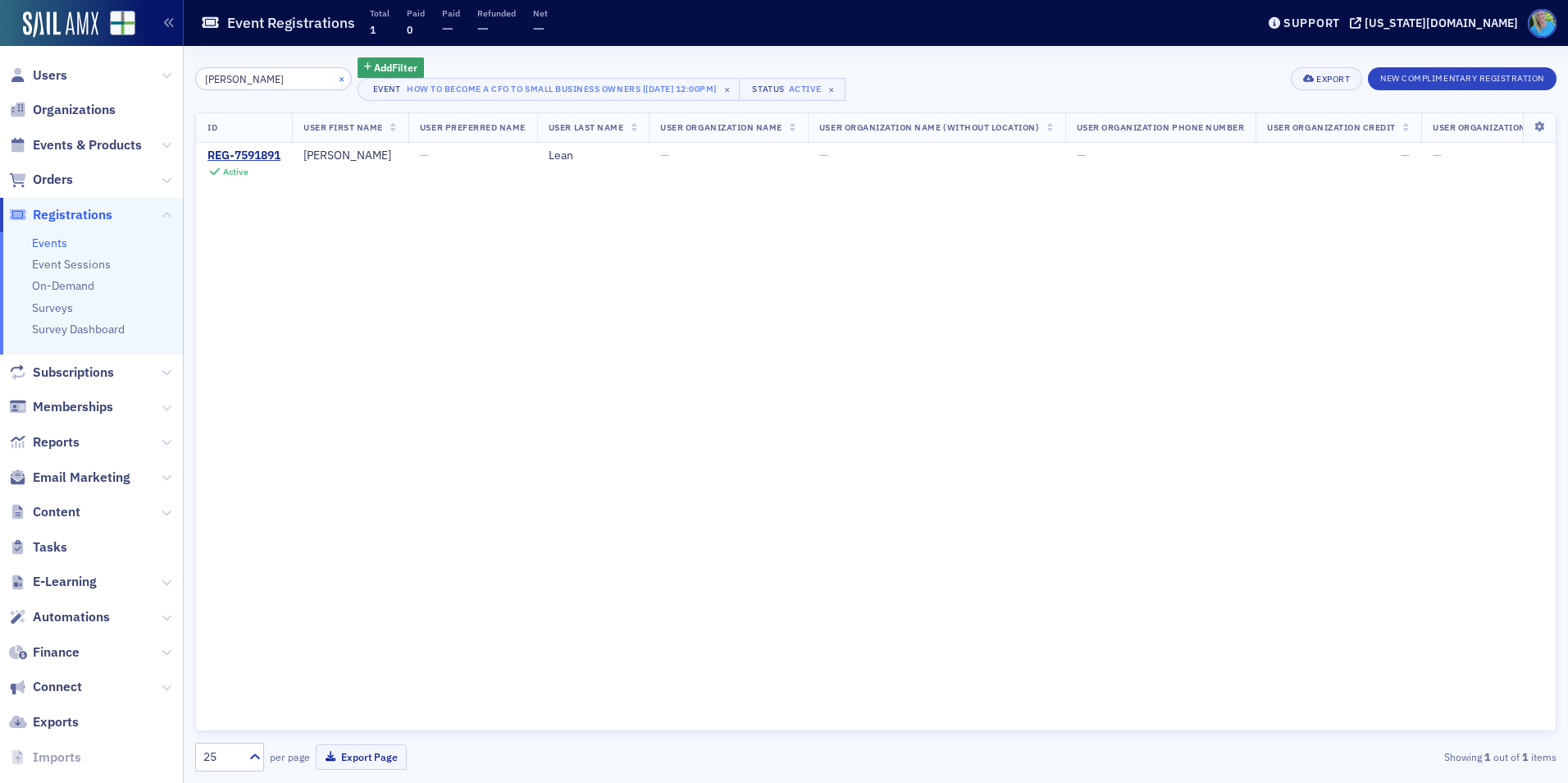
type input "adam"
click at [334, 82] on button "×" at bounding box center [342, 78] width 15 height 15
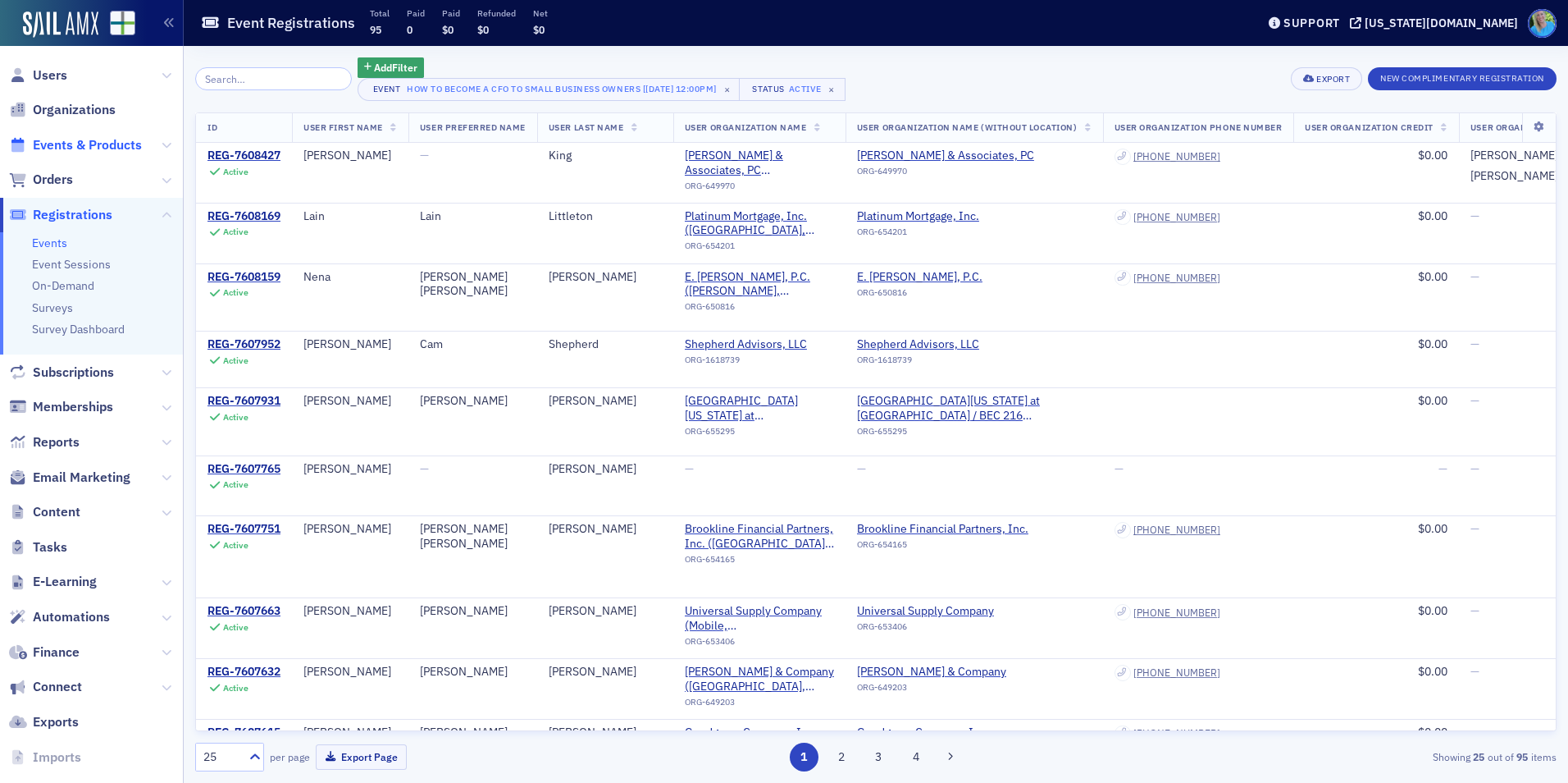
click at [81, 153] on span "Events & Products" at bounding box center [87, 145] width 109 height 18
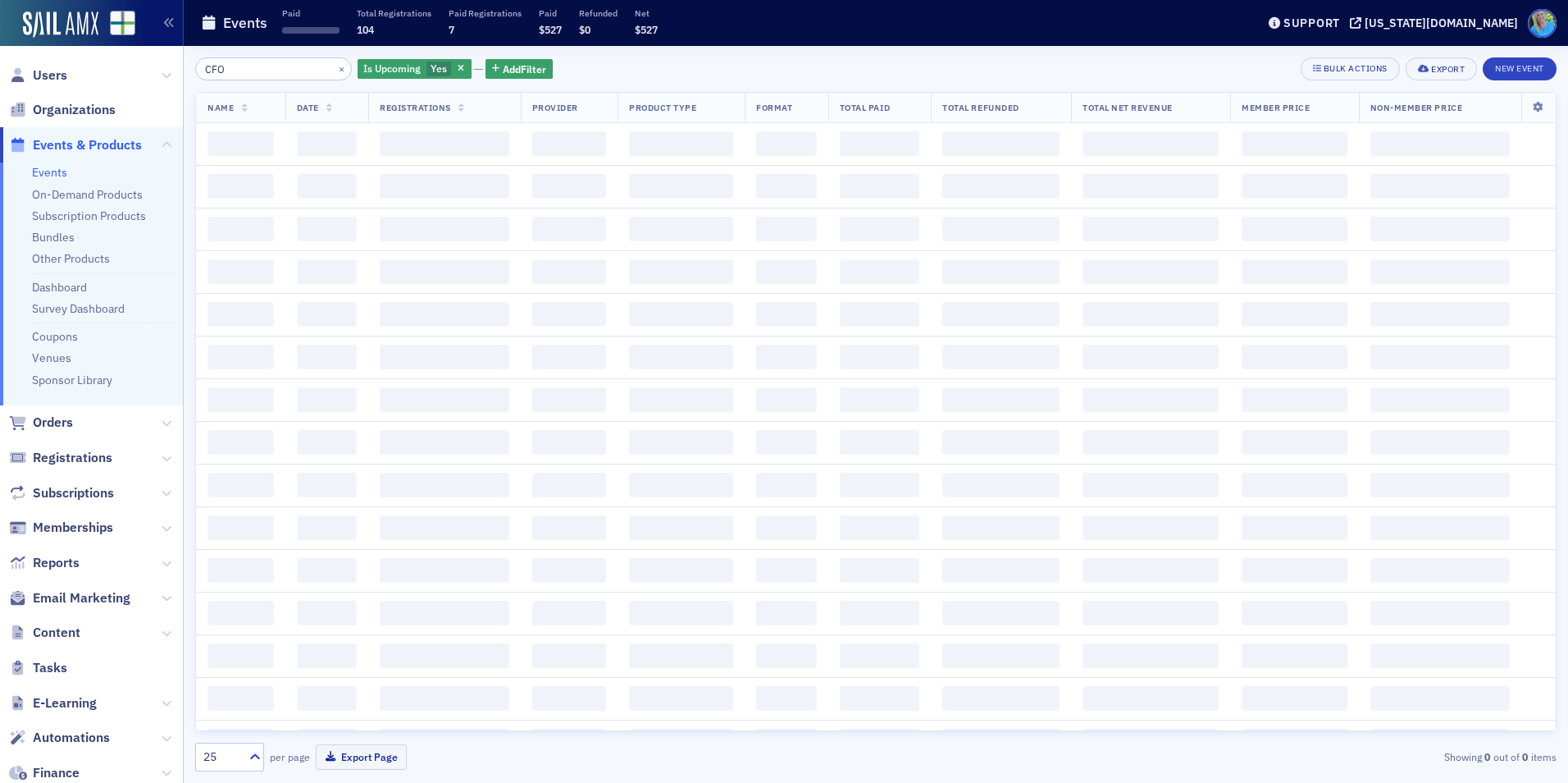
click at [275, 80] on input "CFO" at bounding box center [273, 69] width 157 height 23
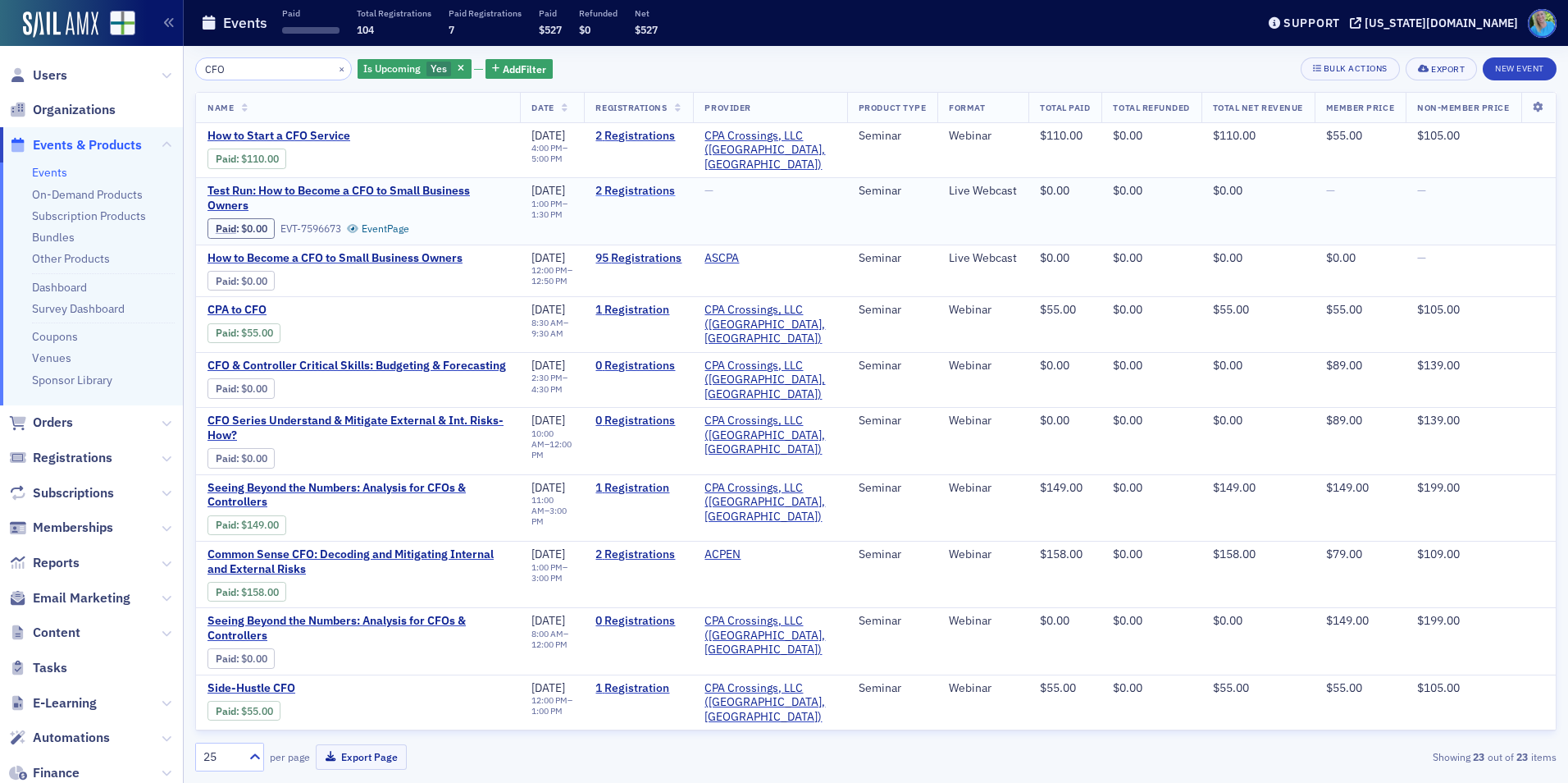
click at [630, 185] on link "2 Registrations" at bounding box center [638, 191] width 86 height 15
click at [361, 194] on span "Test Run: How to Become a CFO to Small Business Owners" at bounding box center [358, 197] width 301 height 29
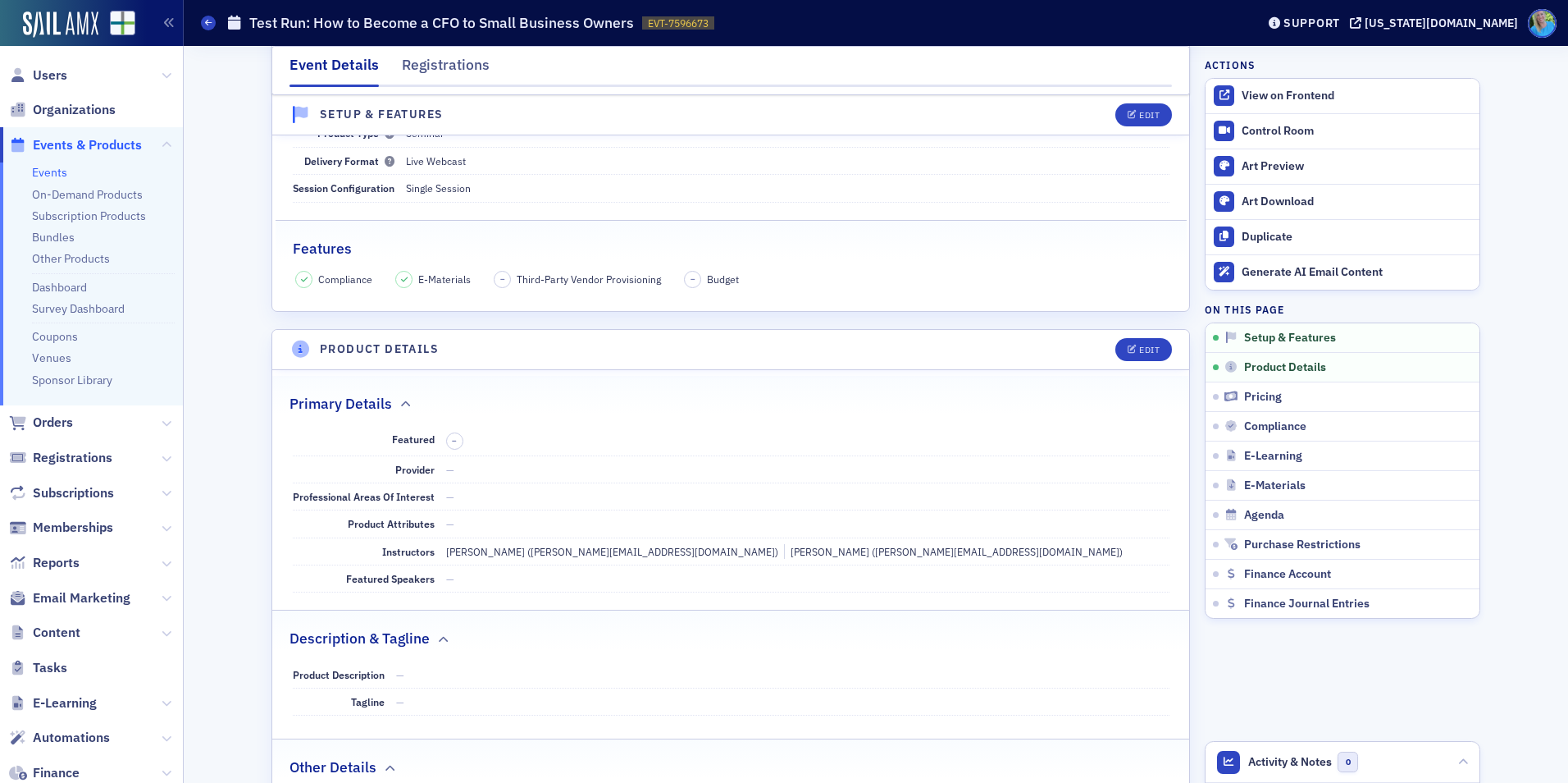
scroll to position [82, 0]
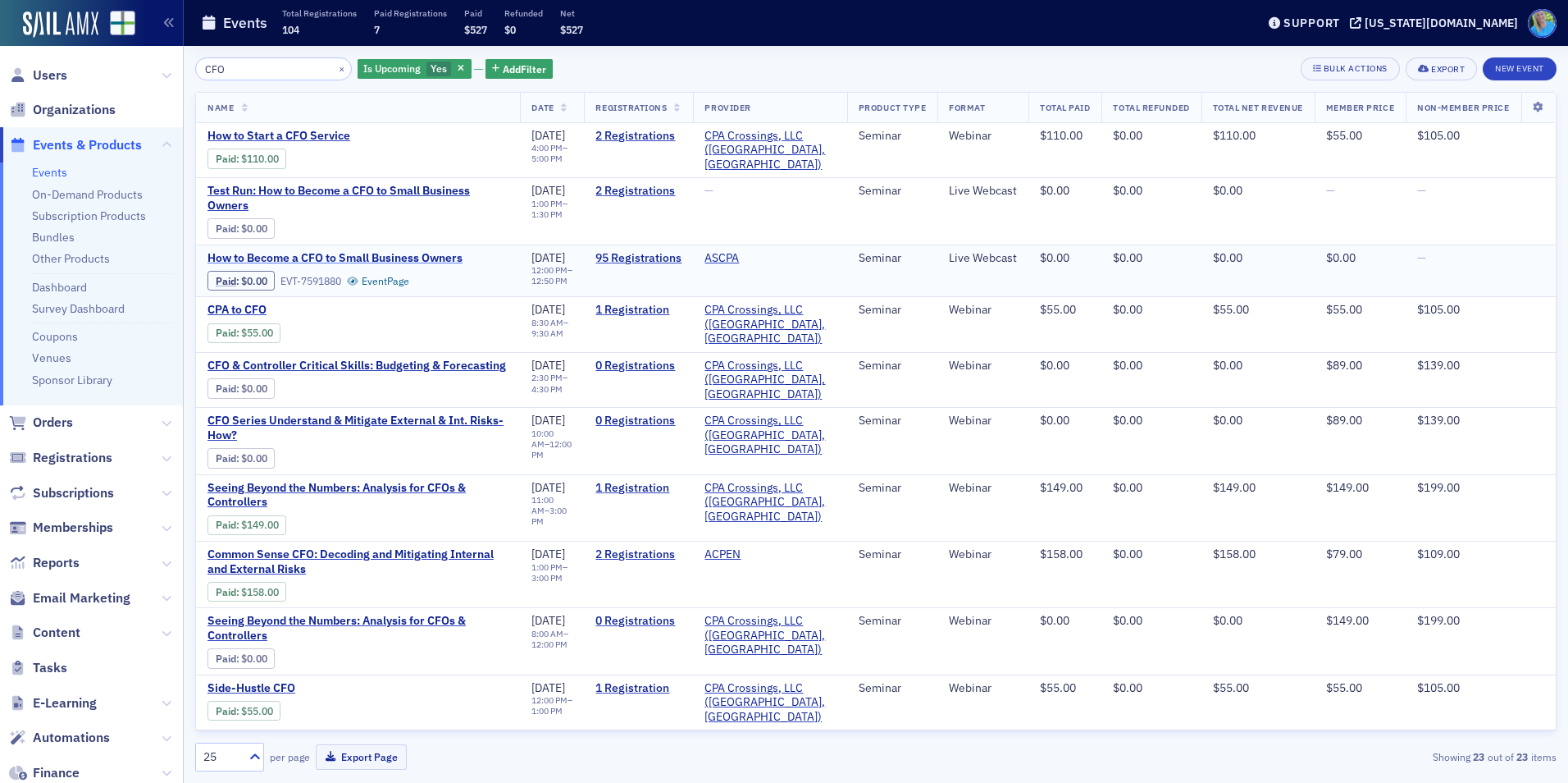
click at [332, 251] on span "How to Become a CFO to Small Business Owners" at bounding box center [345, 259] width 276 height 15
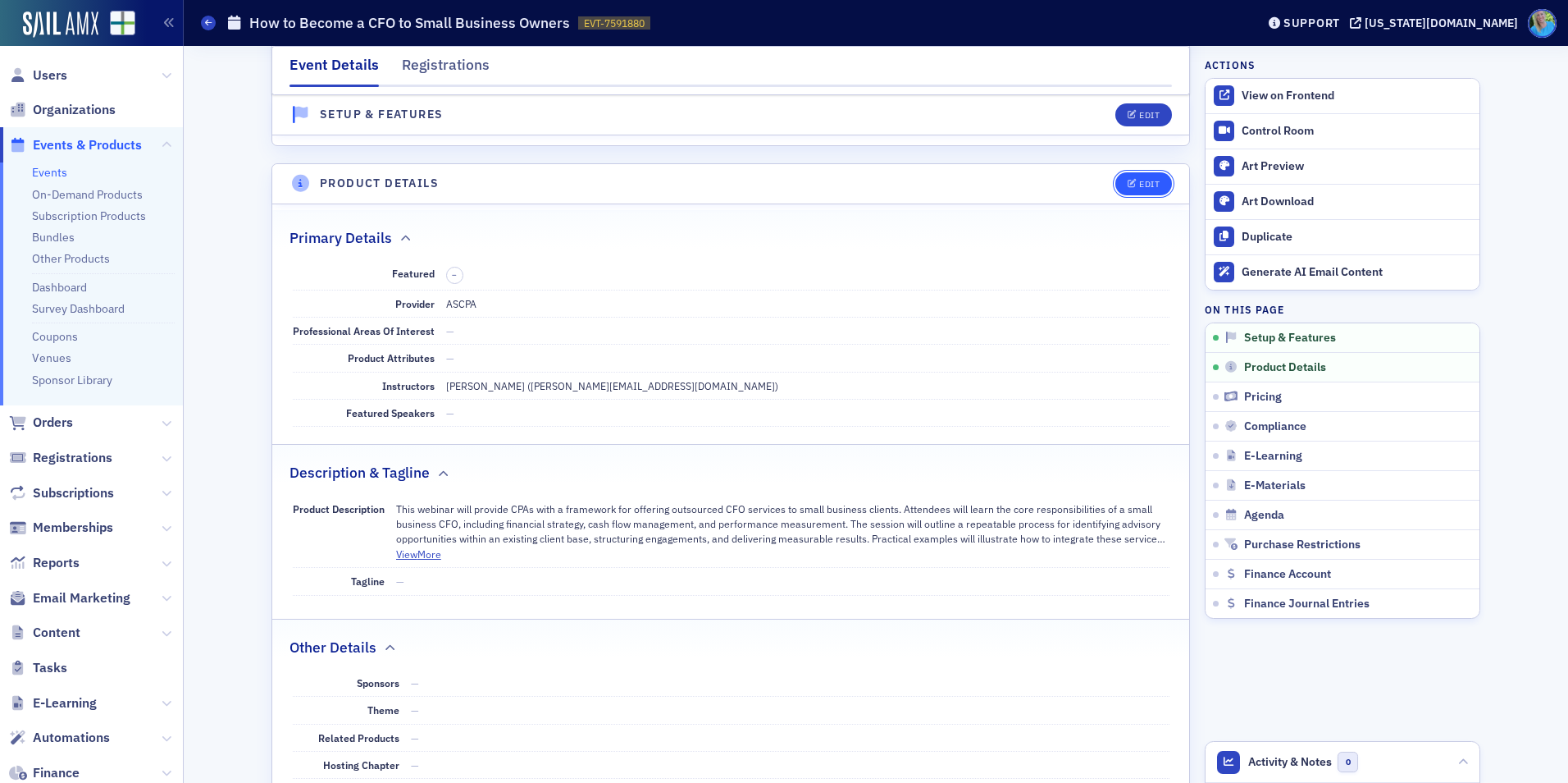
click at [1143, 184] on div "Edit" at bounding box center [1149, 184] width 20 height 9
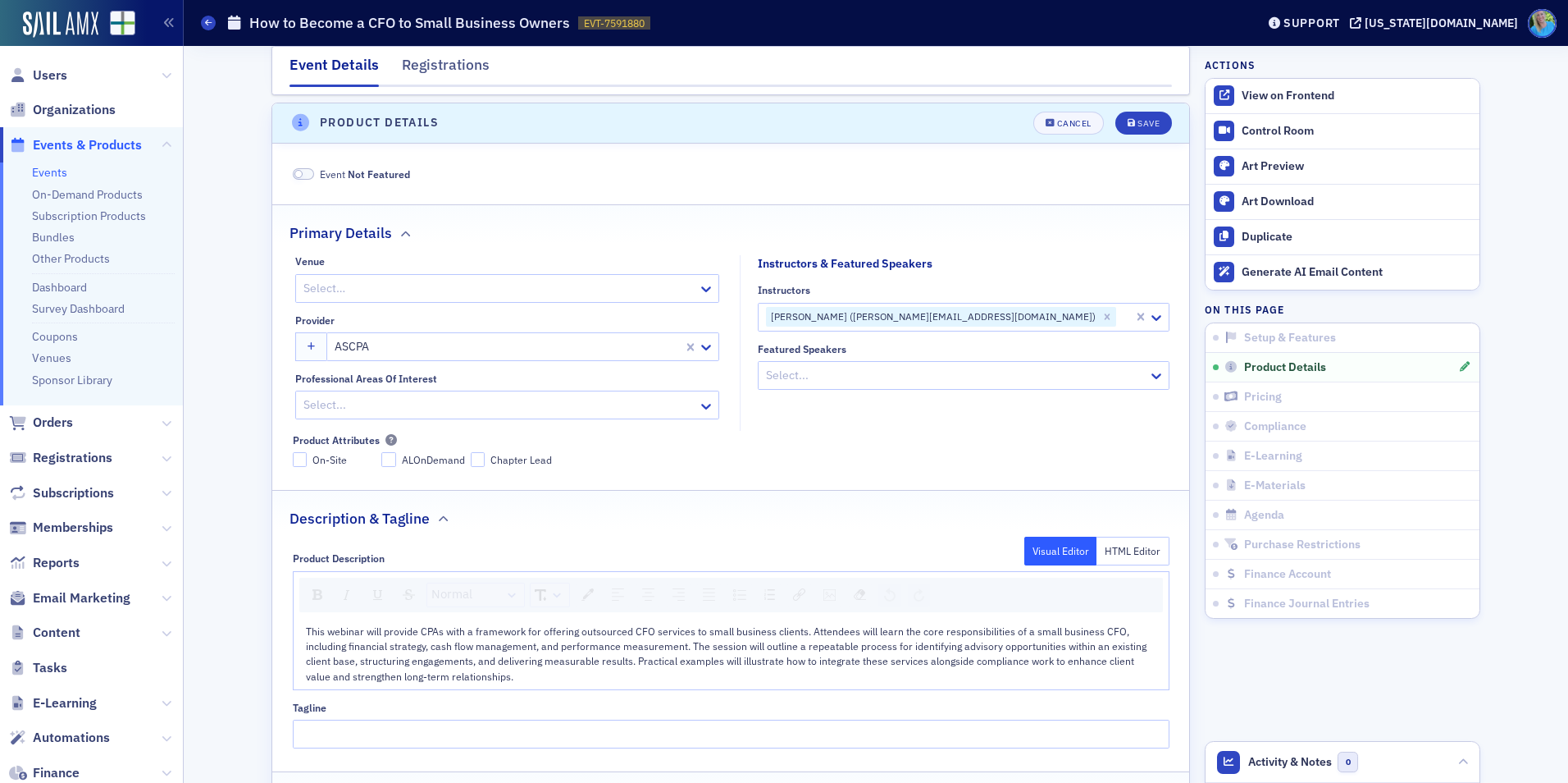
scroll to position [397, 0]
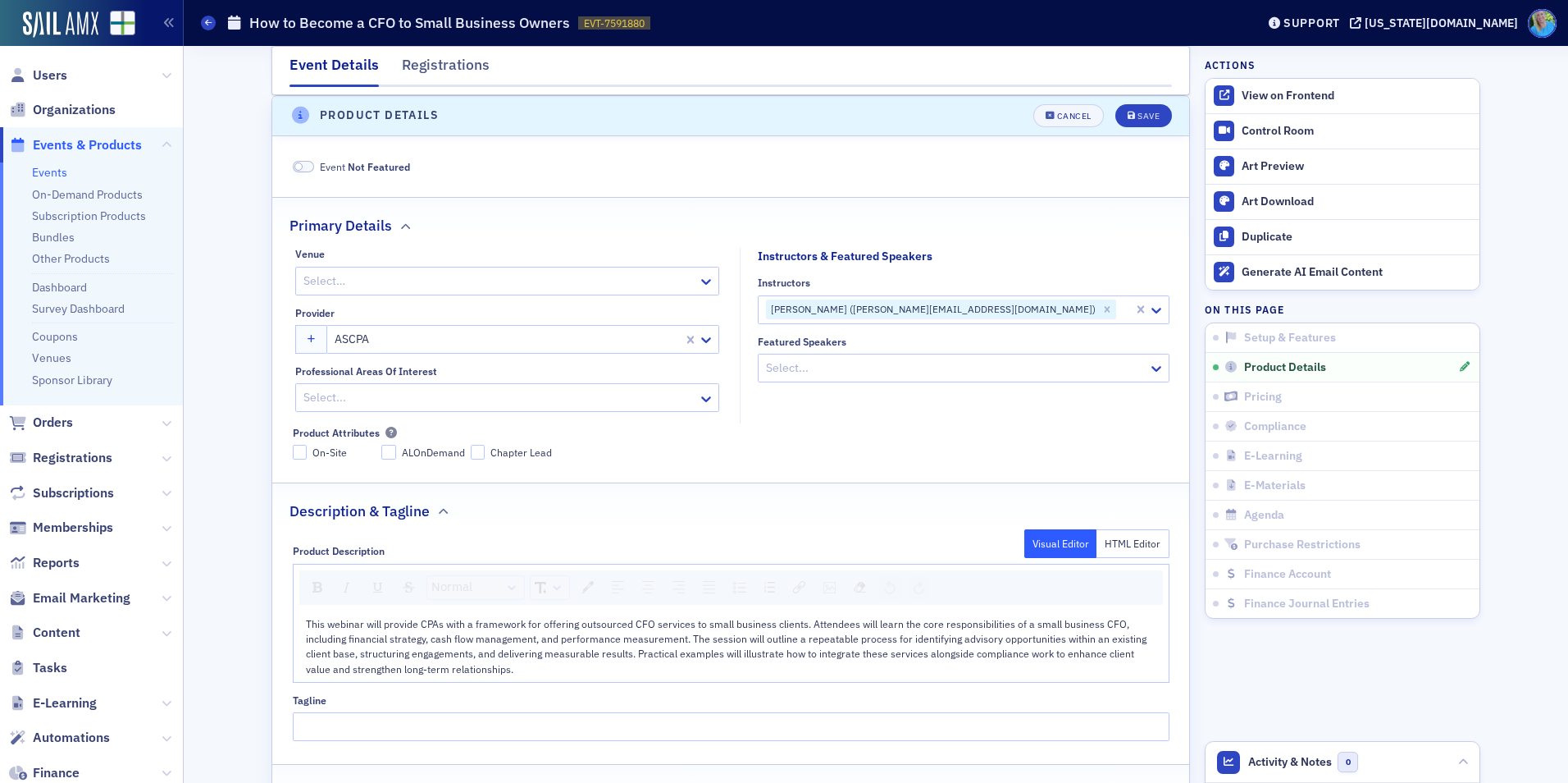
click at [1010, 293] on div "Instructors Adam Lean (adam@thecfoproject.com)" at bounding box center [963, 299] width 412 height 46
click at [1118, 300] on div at bounding box center [1124, 309] width 14 height 20
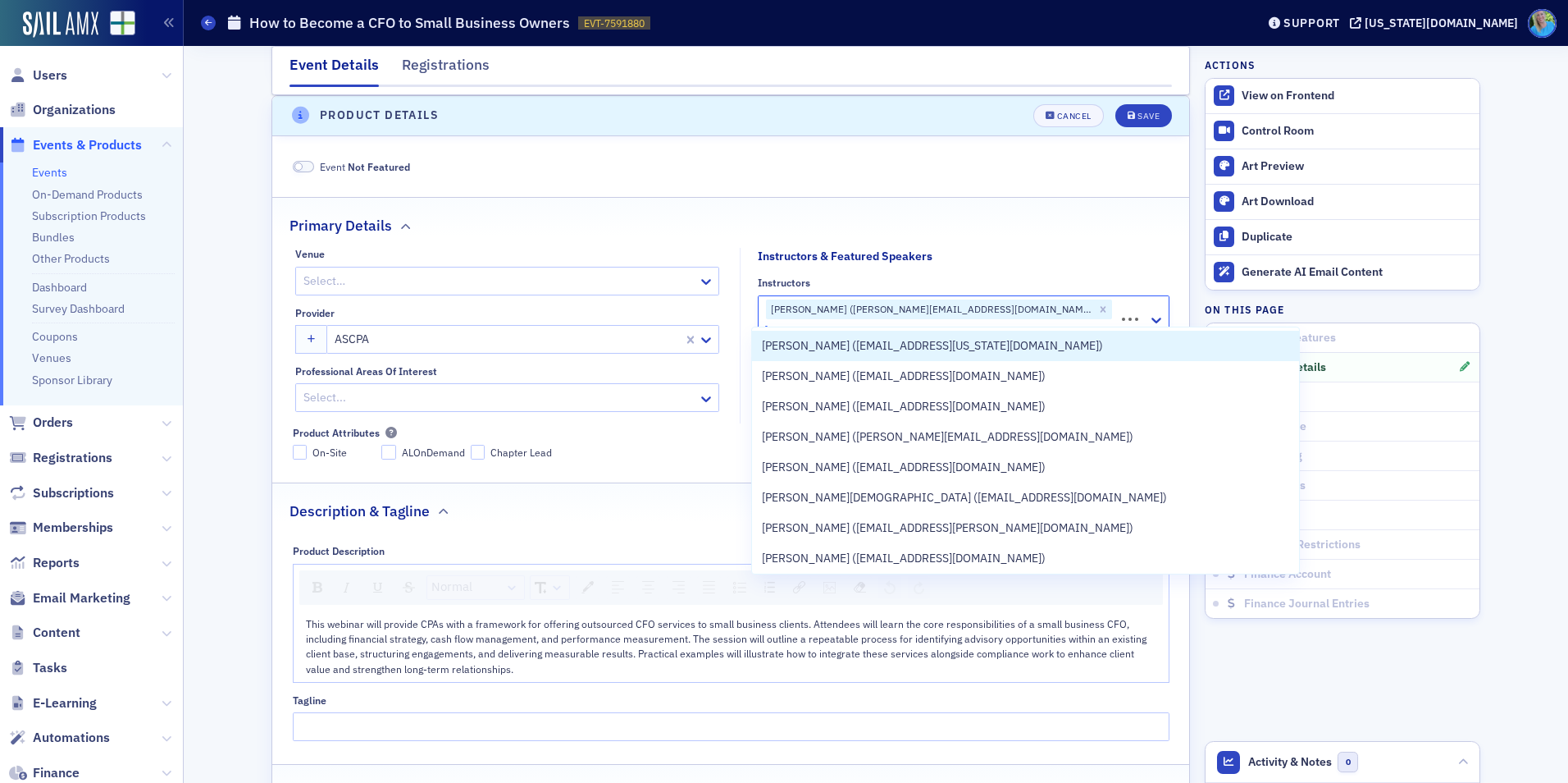
type input "anne marie"
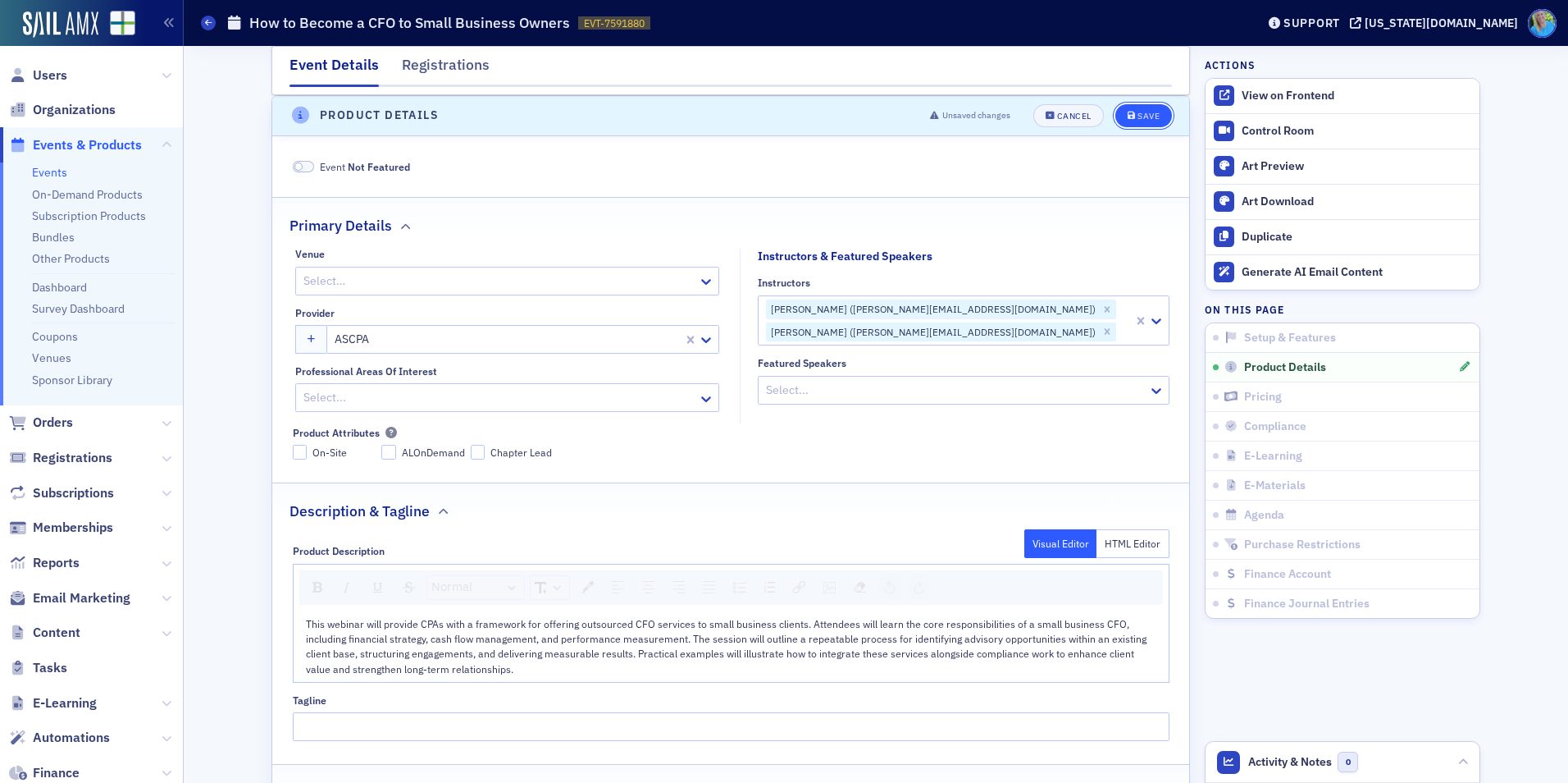
click at [1130, 104] on div "Unsaved changes Cancel Save" at bounding box center [1046, 115] width 254 height 23
click at [1131, 106] on button "Save" at bounding box center [1143, 115] width 56 height 23
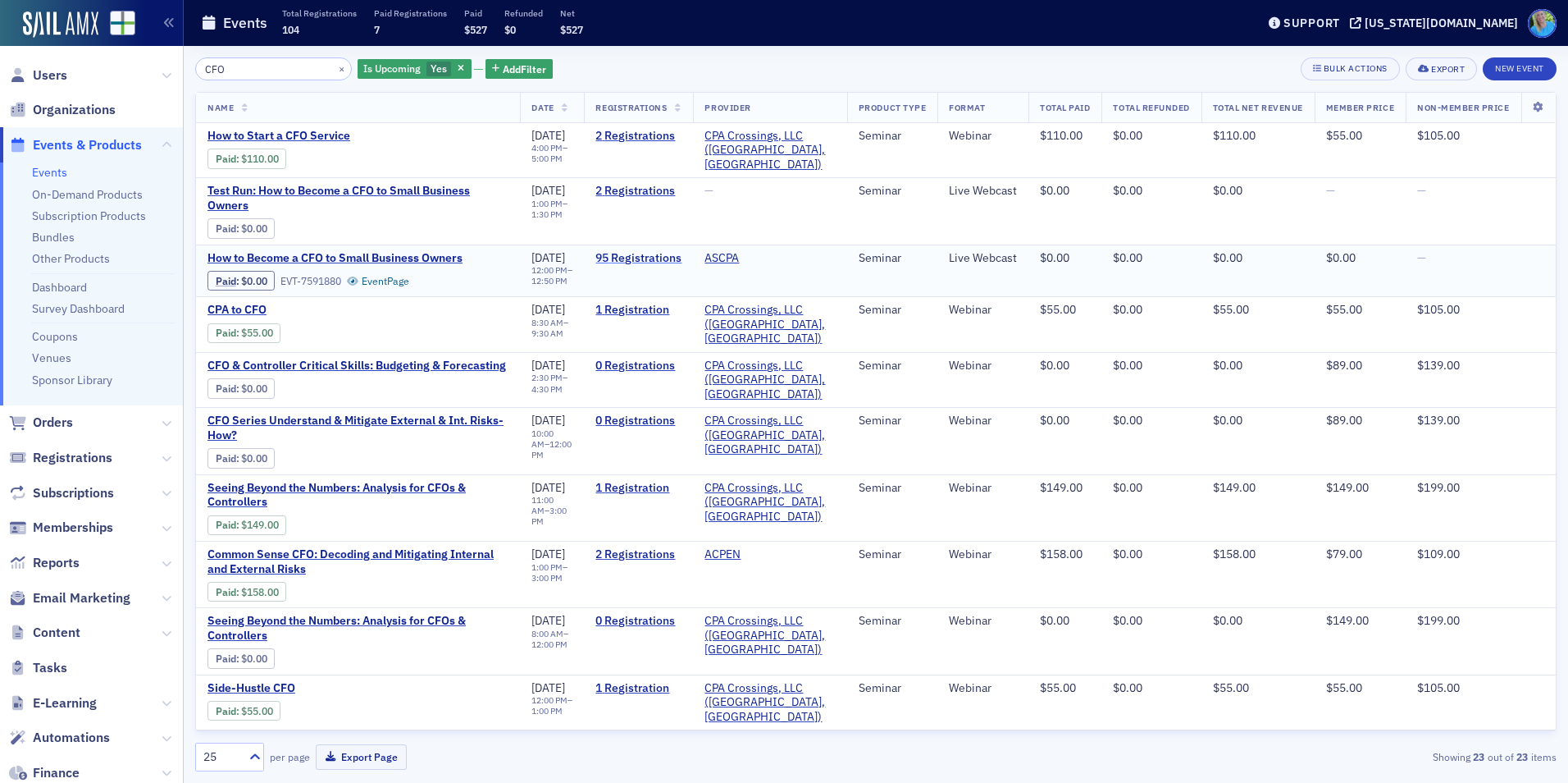
click at [656, 251] on link "95 Registrations" at bounding box center [638, 259] width 86 height 15
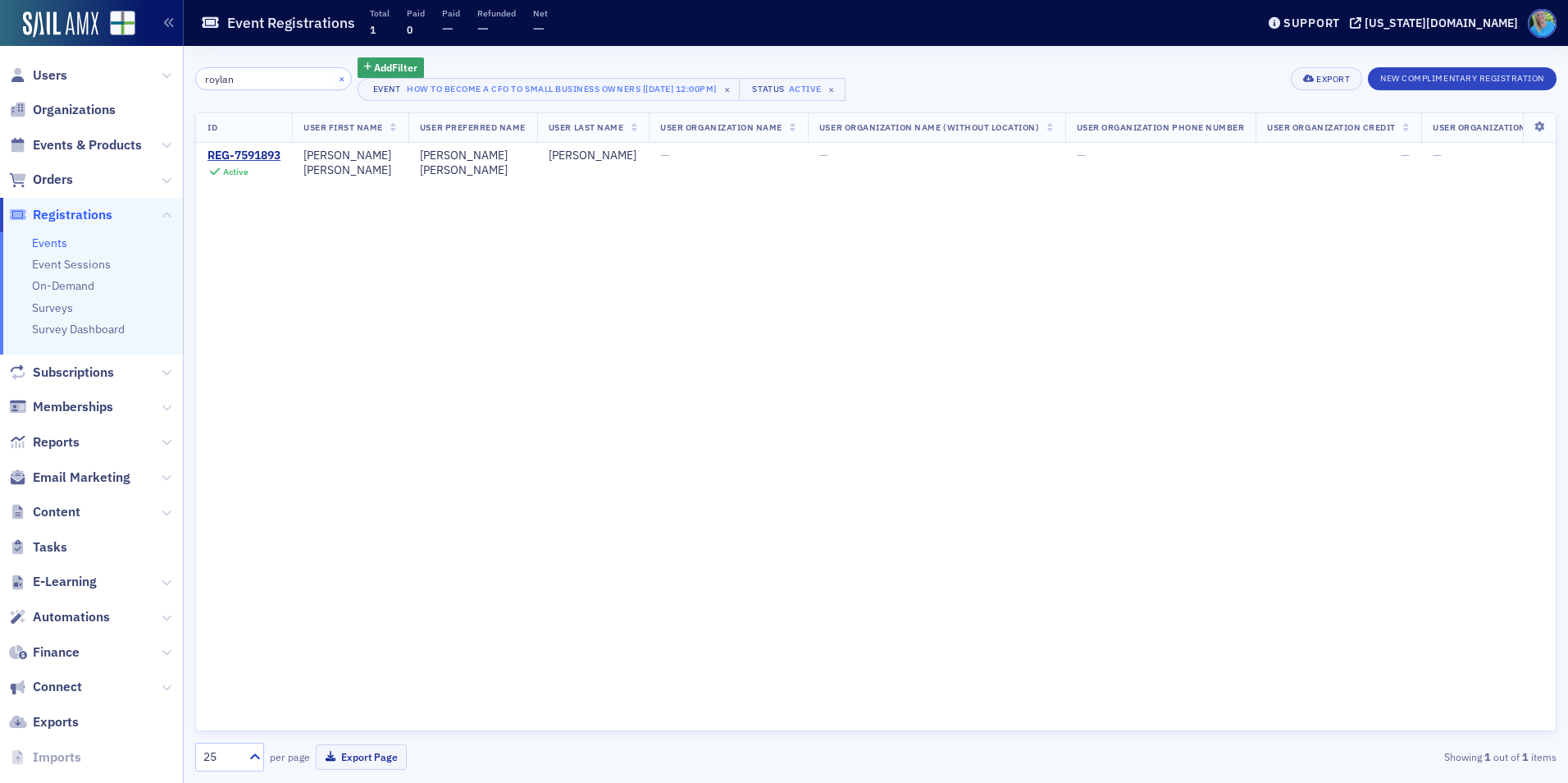
type input "roylan"
click at [334, 79] on button "×" at bounding box center [342, 78] width 15 height 15
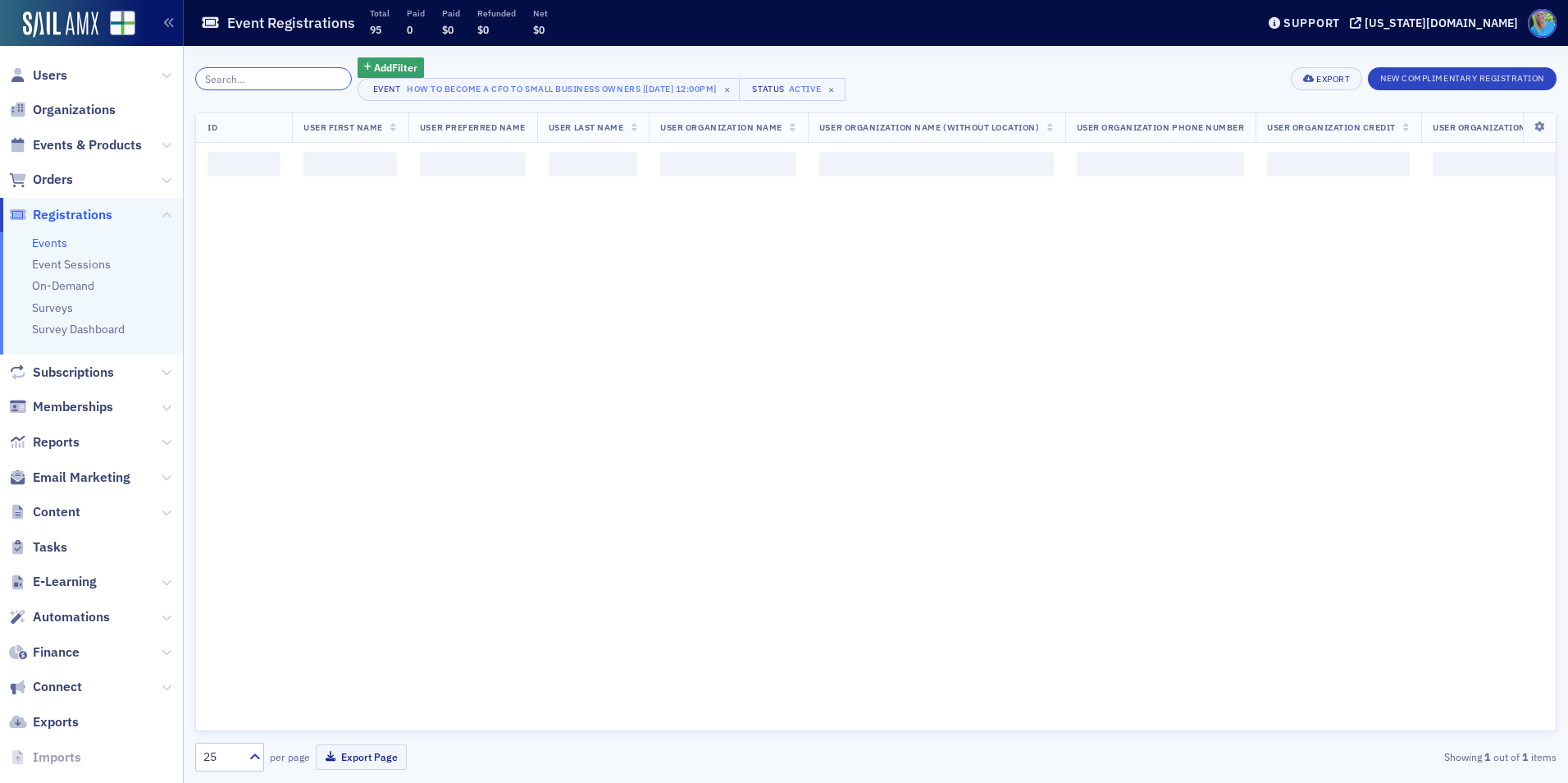
click at [322, 79] on input "search" at bounding box center [273, 79] width 157 height 23
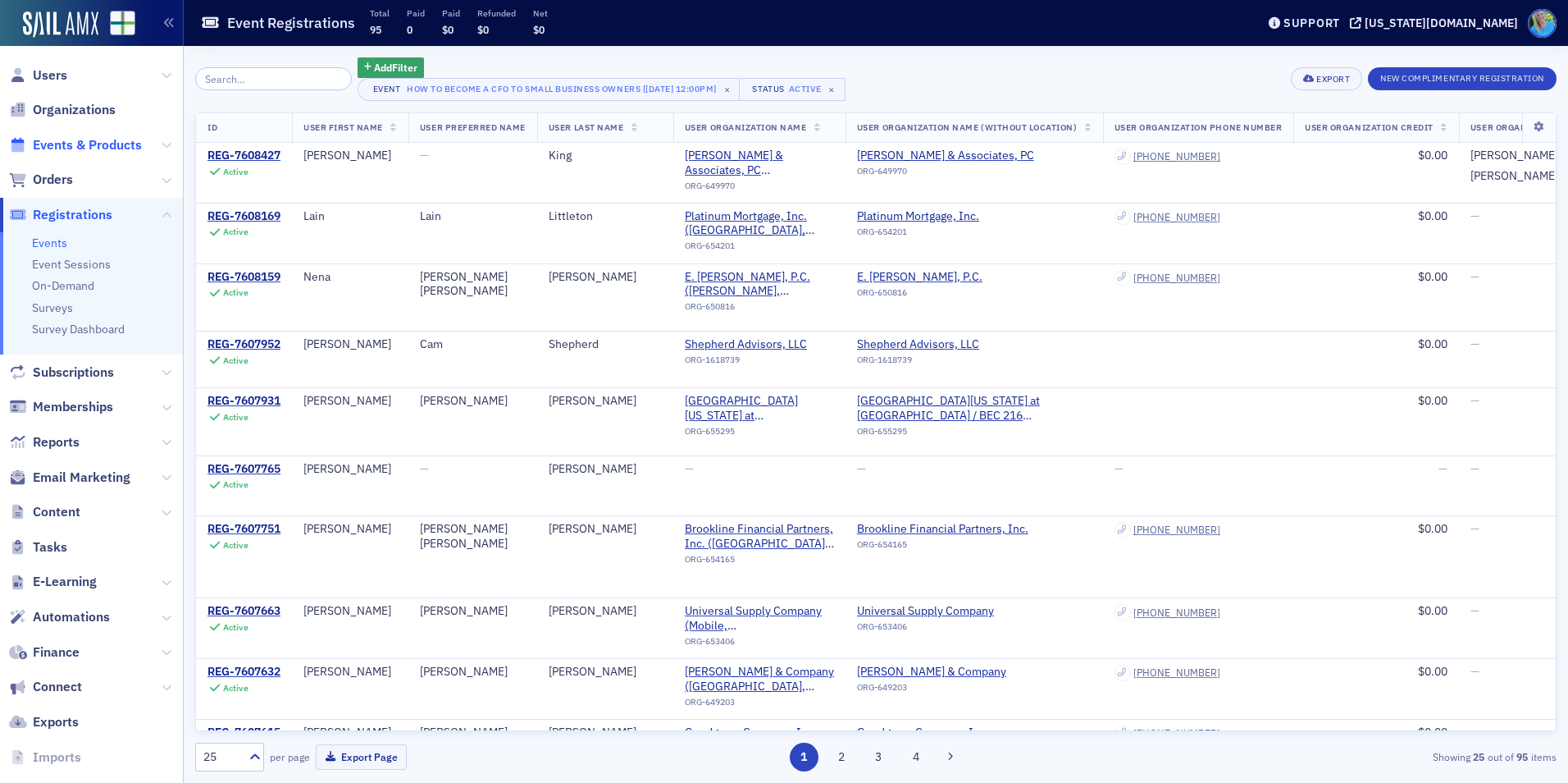
click at [82, 150] on span "Events & Products" at bounding box center [87, 145] width 109 height 18
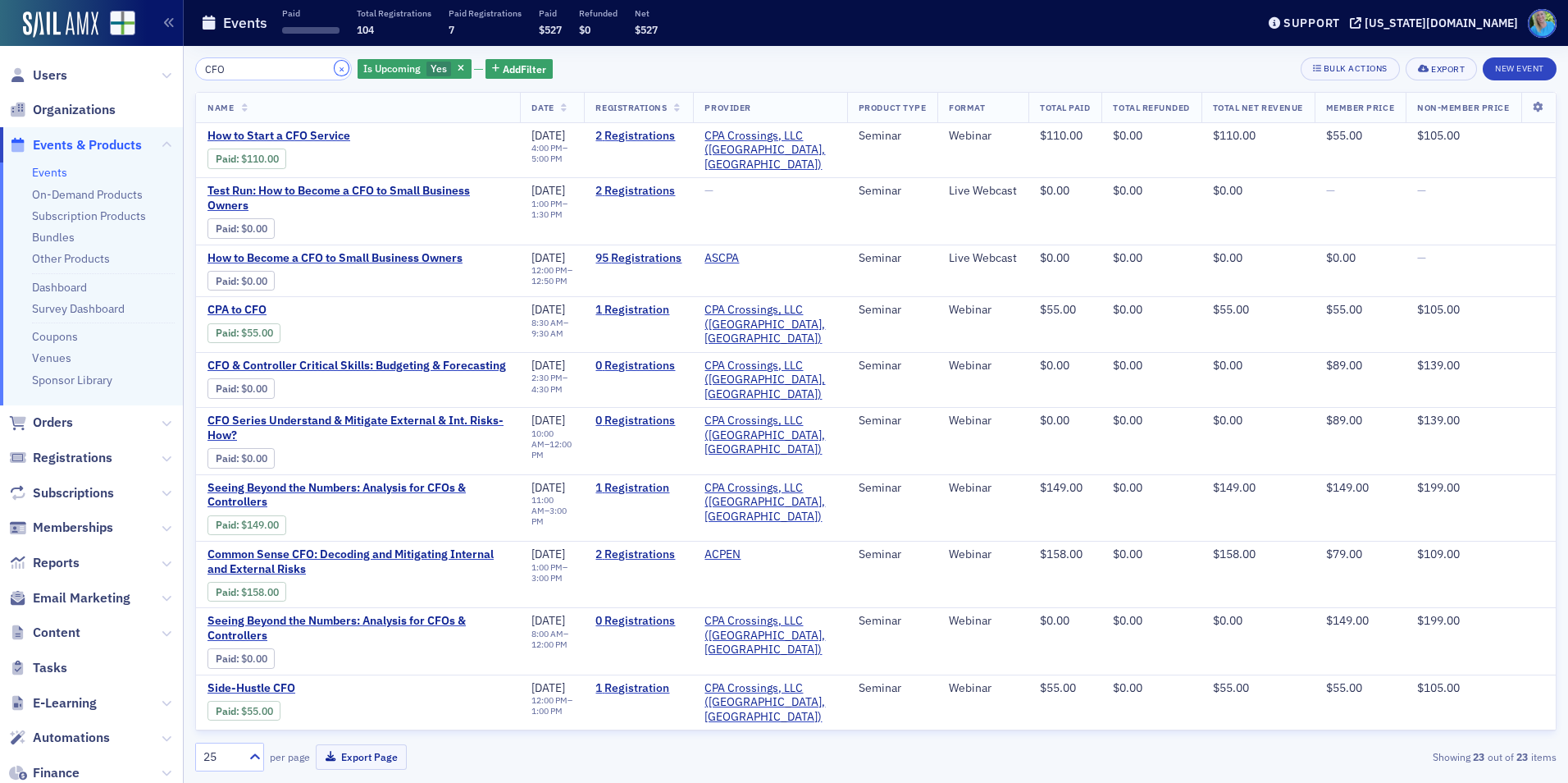
click at [334, 65] on button "×" at bounding box center [342, 69] width 15 height 15
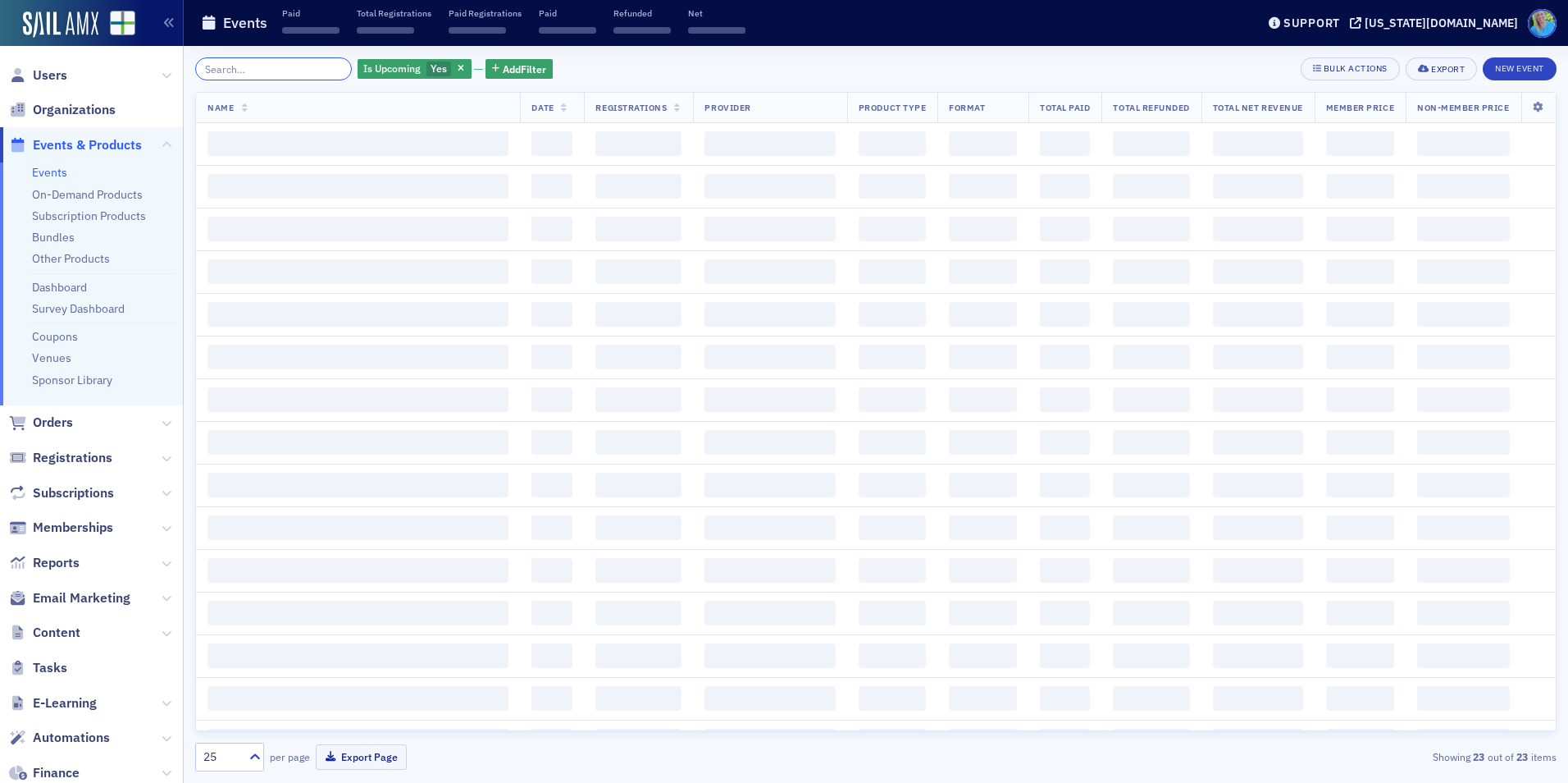
click at [317, 68] on input "search" at bounding box center [273, 69] width 157 height 23
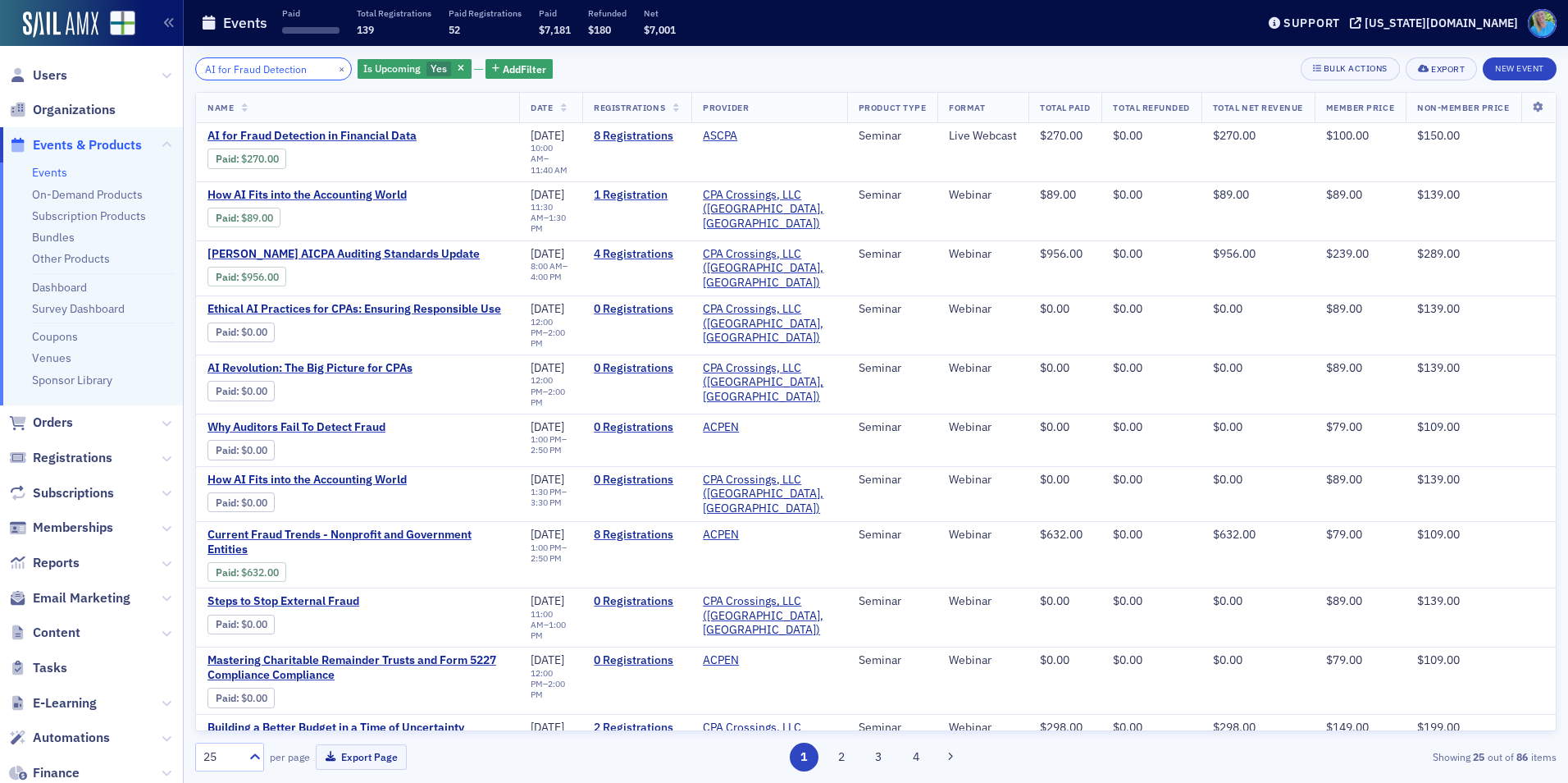
type input "AI for Fraud Detection"
click at [334, 64] on button "×" at bounding box center [342, 69] width 15 height 15
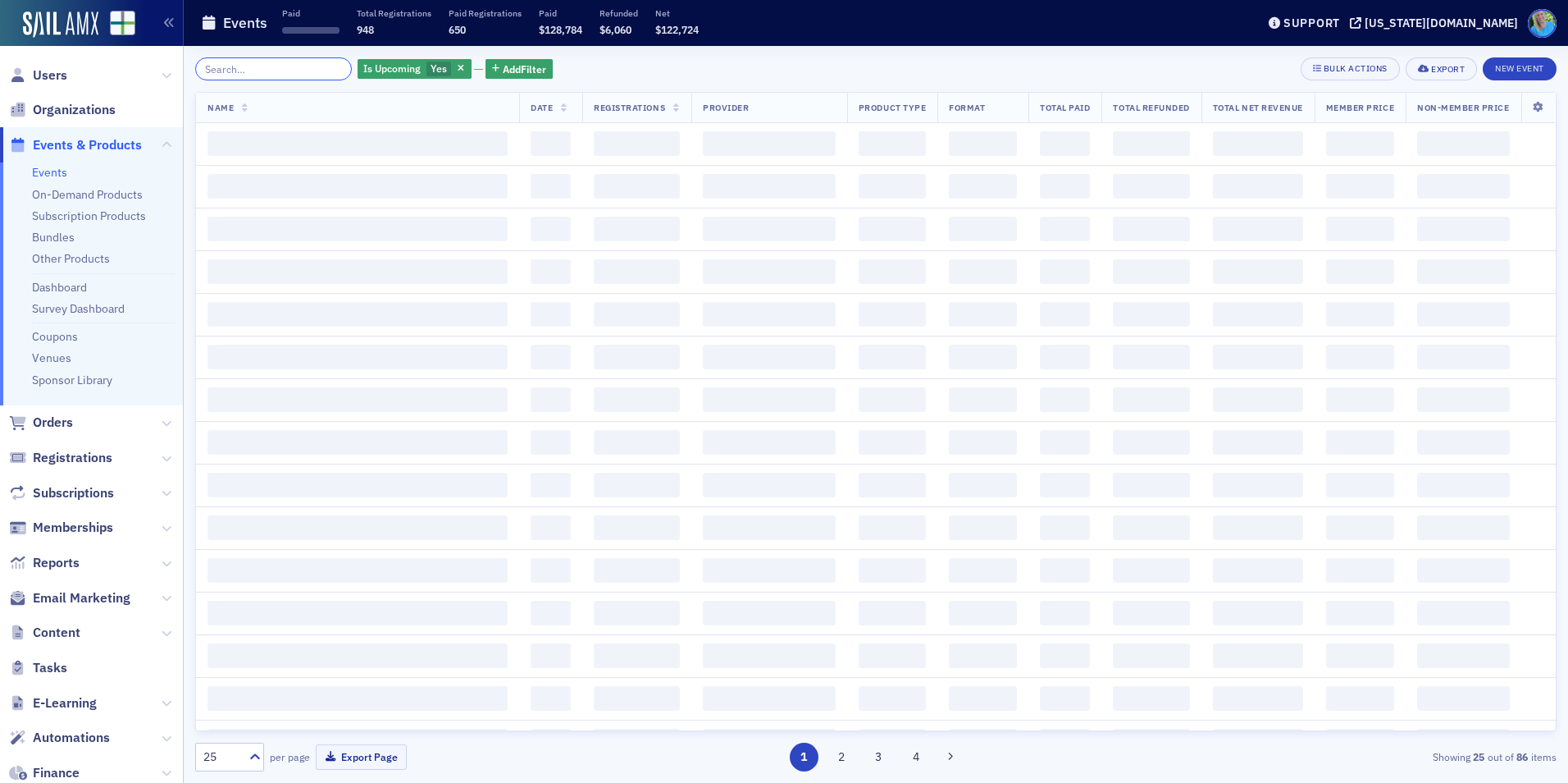
click at [319, 68] on input "search" at bounding box center [273, 69] width 157 height 23
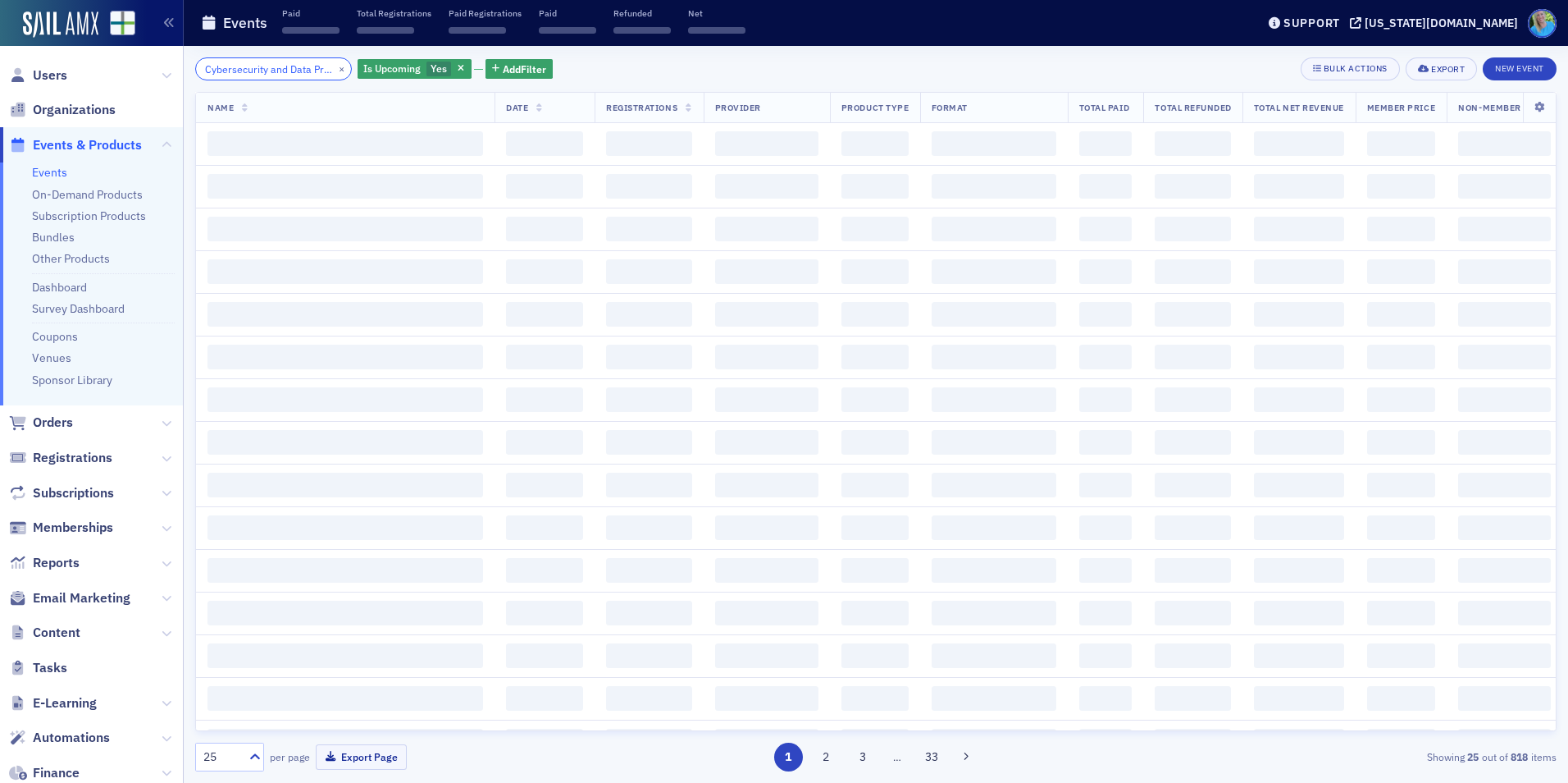
scroll to position [0, 84]
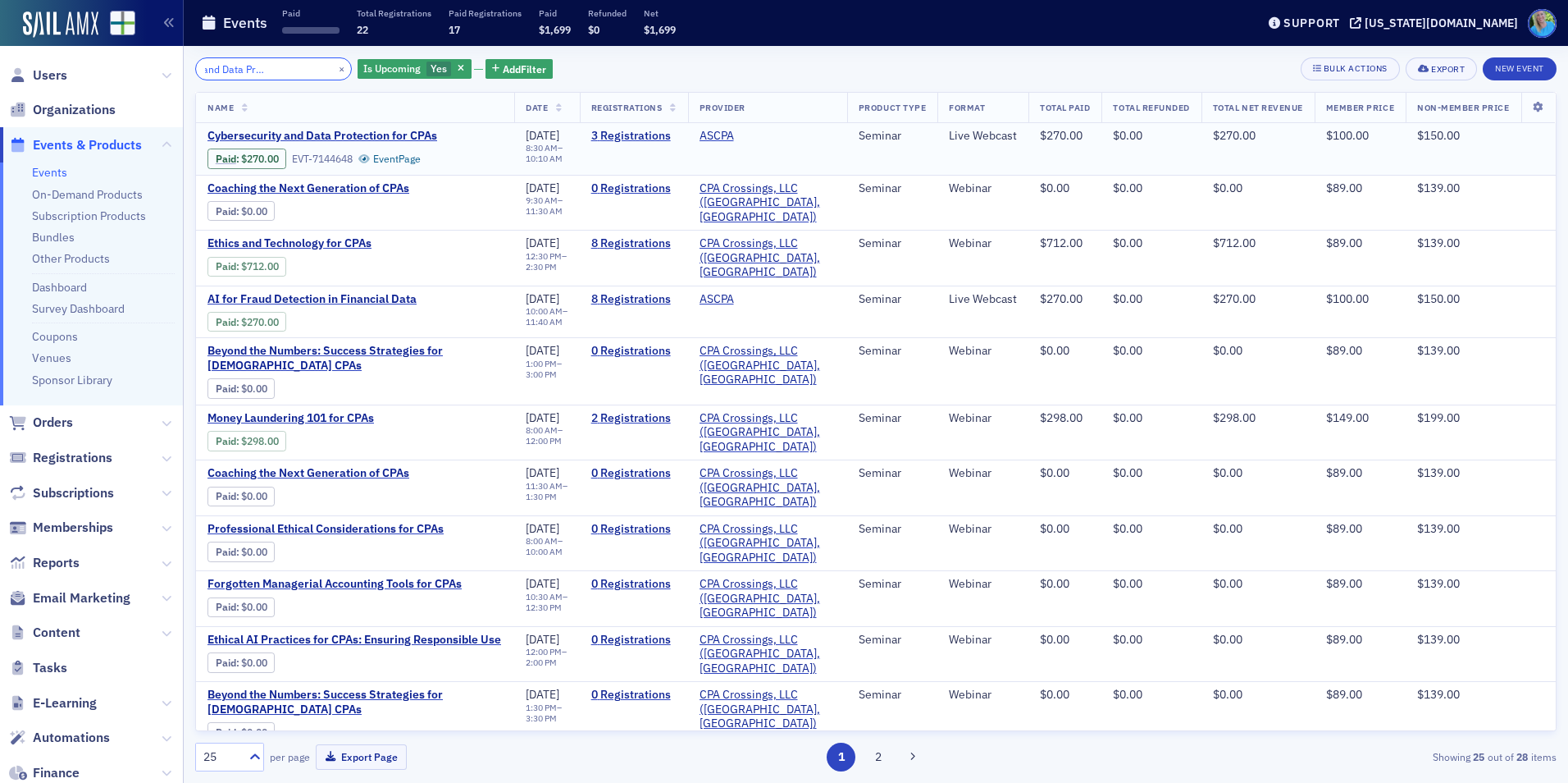
type input "Cybersecurity and Data Protection for CPAs"
drag, startPoint x: 324, startPoint y: 68, endPoint x: 304, endPoint y: 69, distance: 20.0
click at [334, 68] on button "×" at bounding box center [342, 69] width 15 height 15
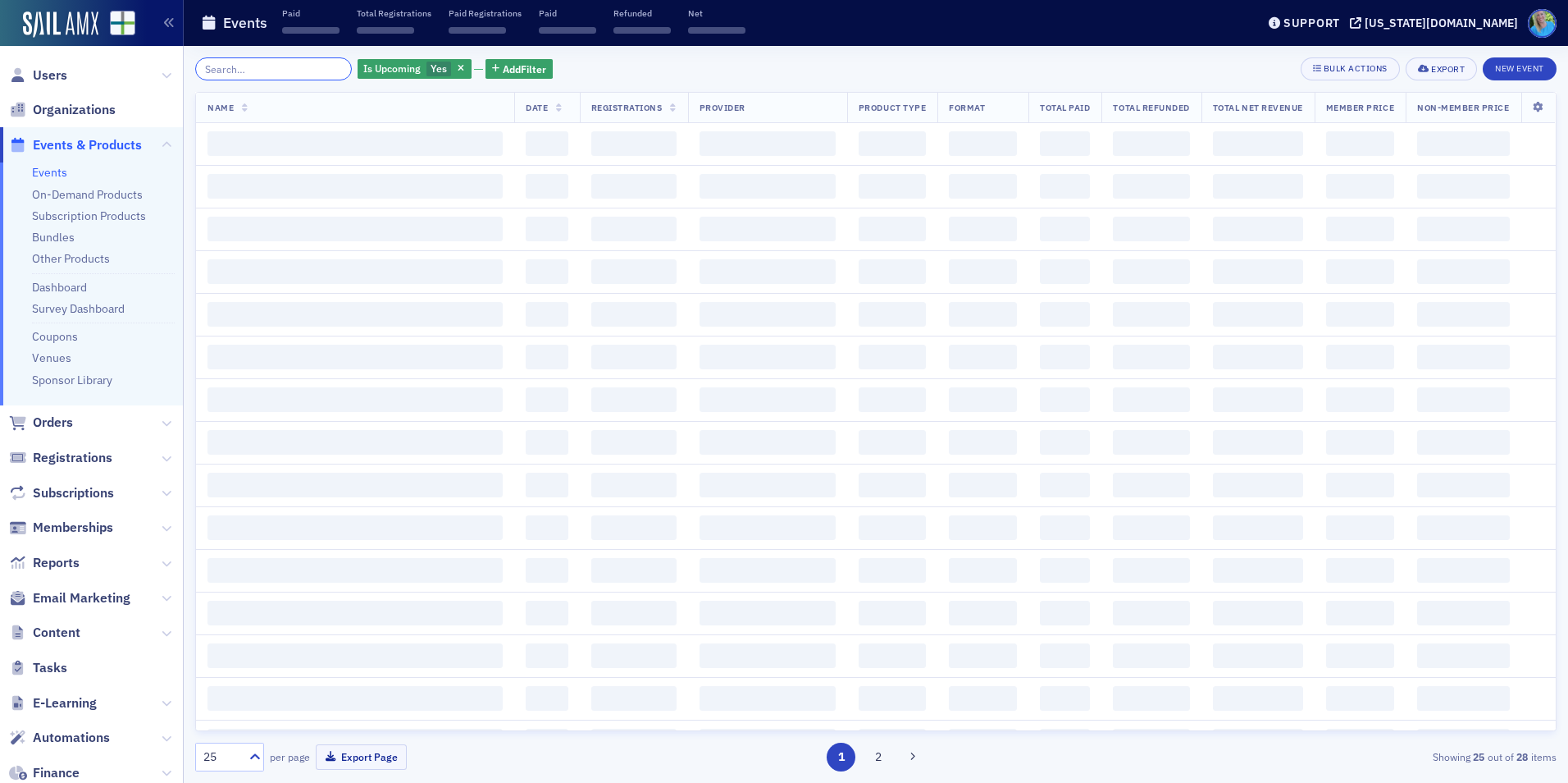
click at [304, 69] on input "search" at bounding box center [273, 69] width 157 height 23
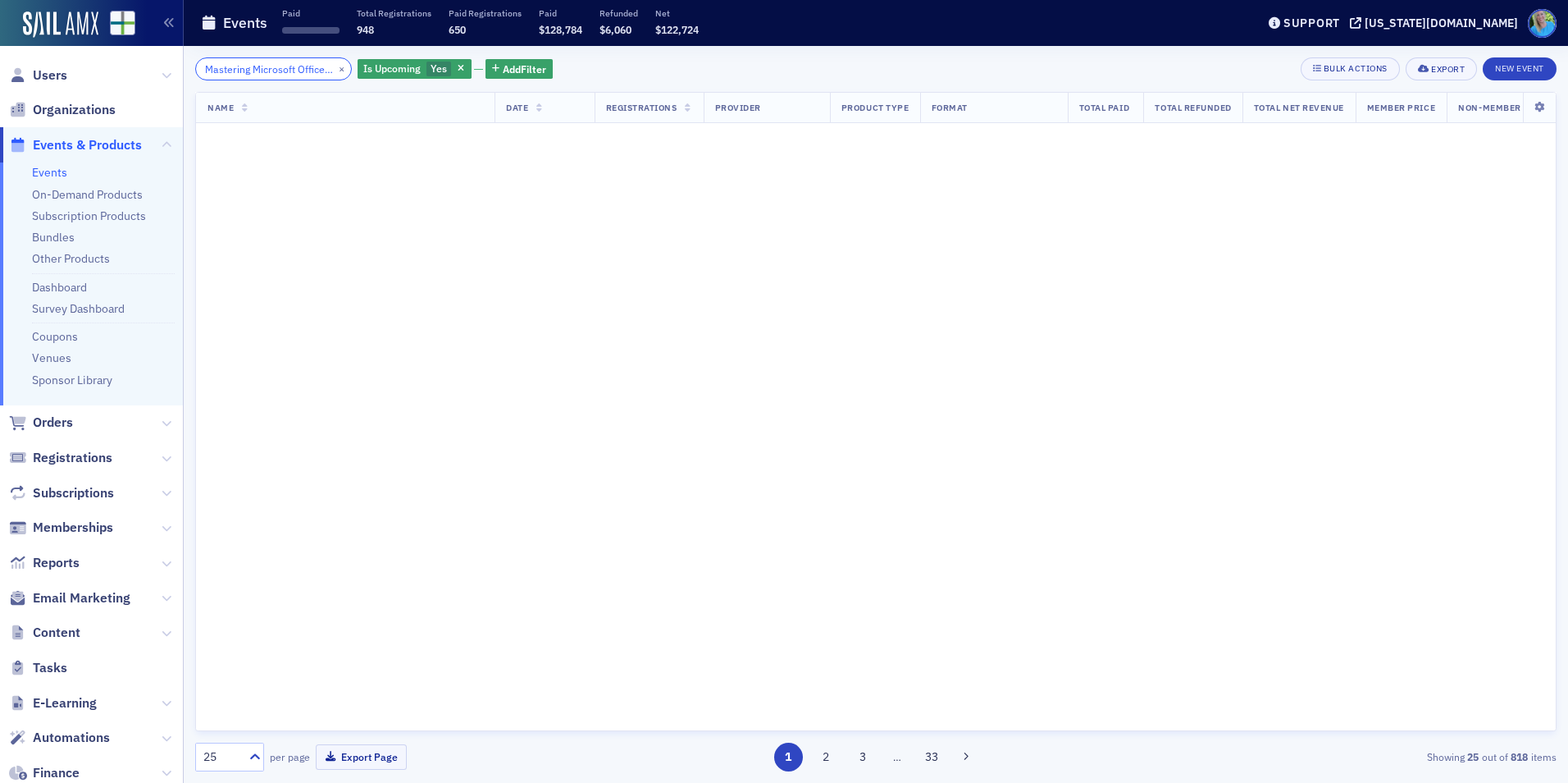
scroll to position [0, 29]
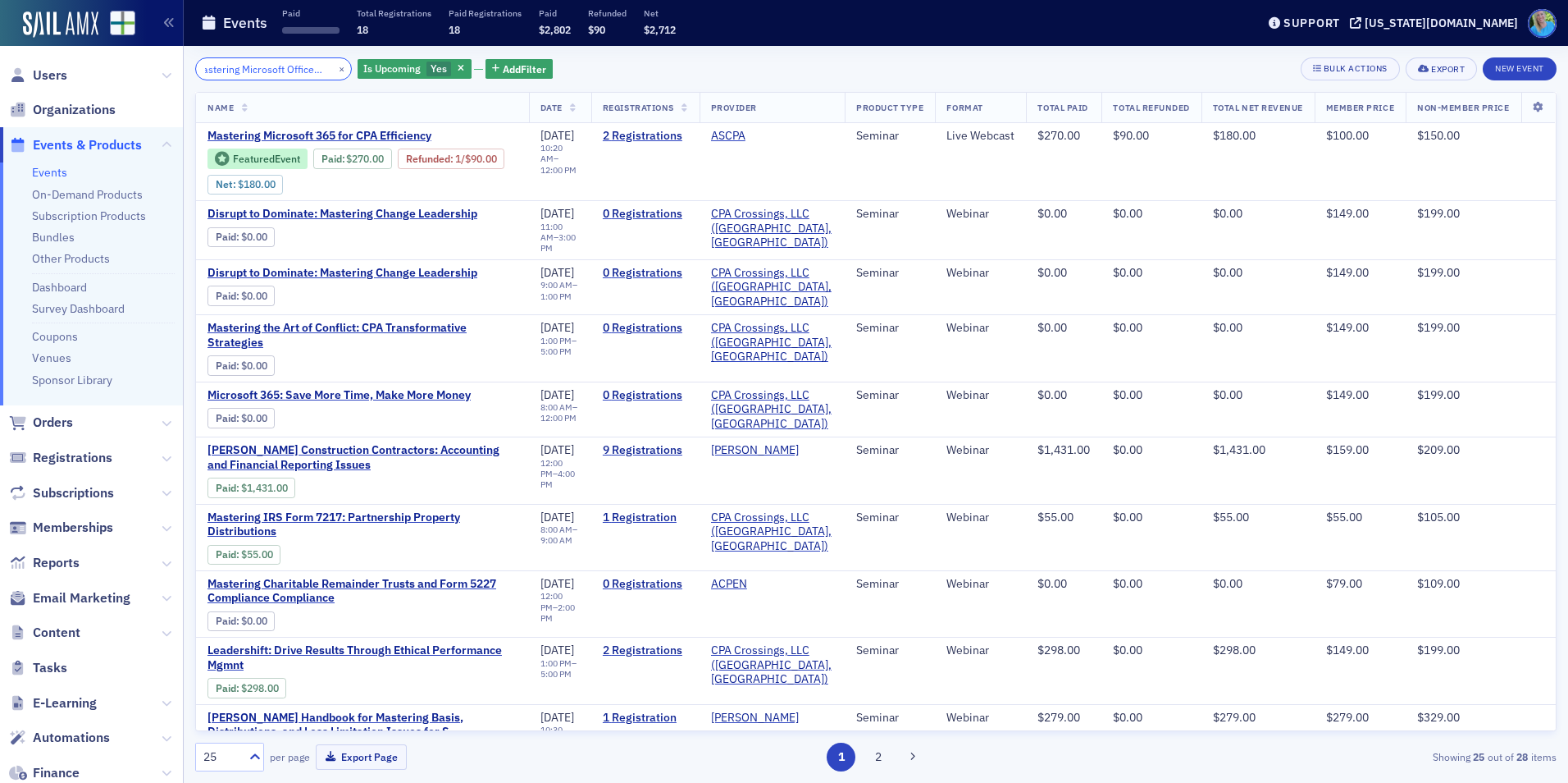
type input "Mastering Microsoft Office 365"
click at [406, 165] on link "Refunded" at bounding box center [428, 158] width 44 height 12
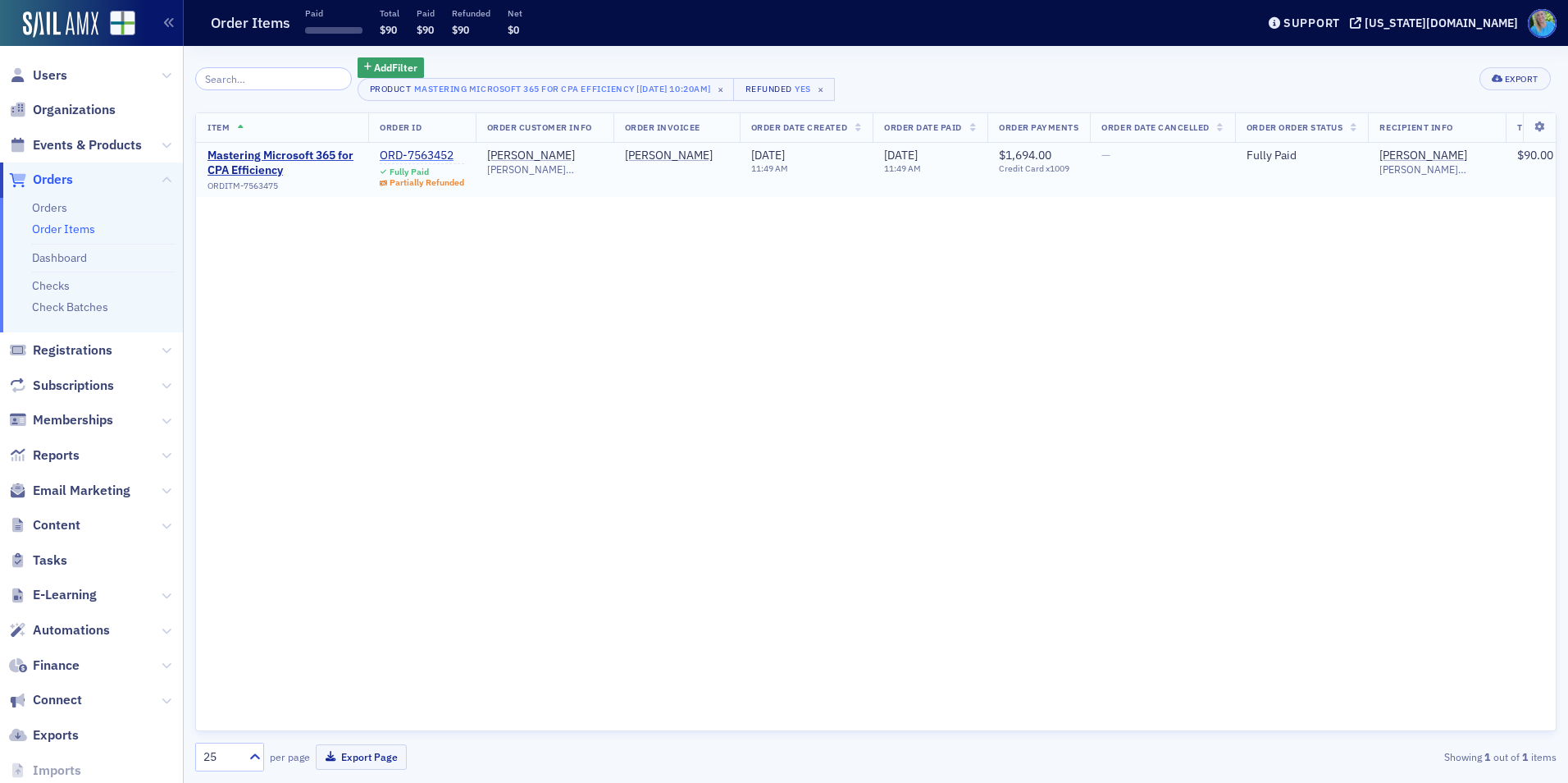
click at [405, 148] on div "ORD-7563452" at bounding box center [421, 156] width 84 height 15
click at [388, 156] on div "ORD-7563452" at bounding box center [421, 156] width 84 height 15
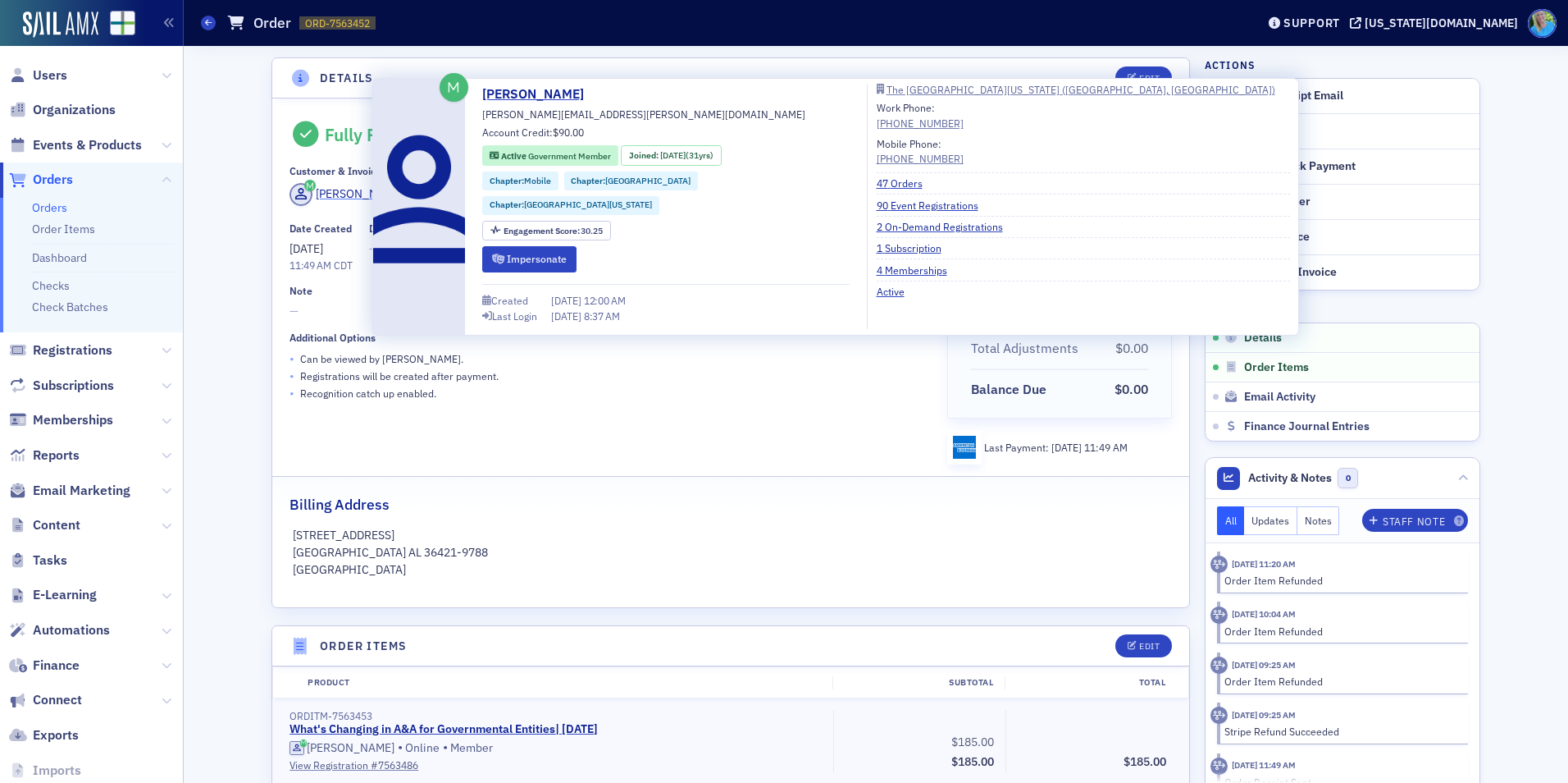
click at [355, 188] on div "Lori Messick" at bounding box center [359, 194] width 88 height 18
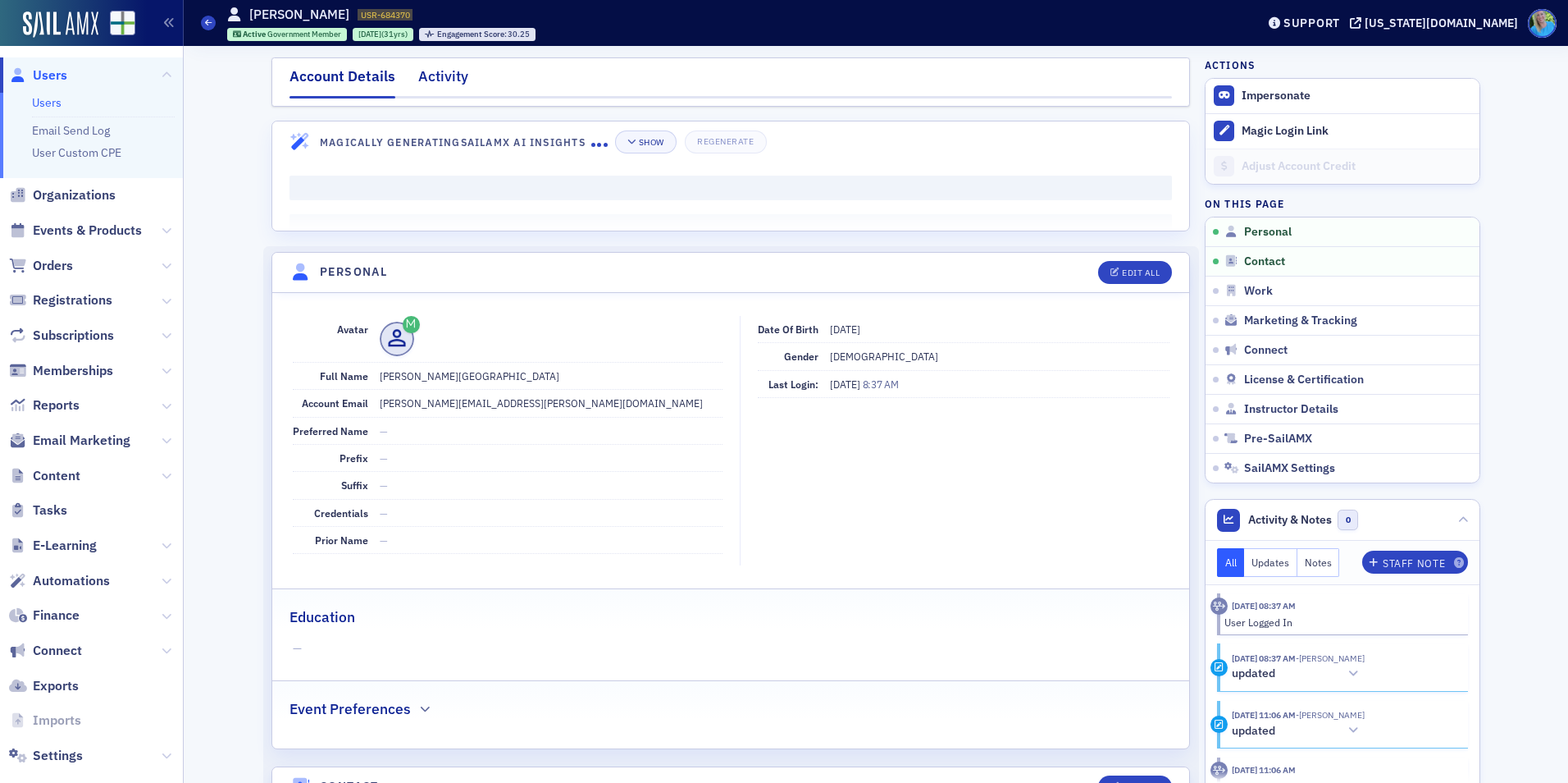
click at [441, 80] on div "Activity" at bounding box center [444, 81] width 50 height 31
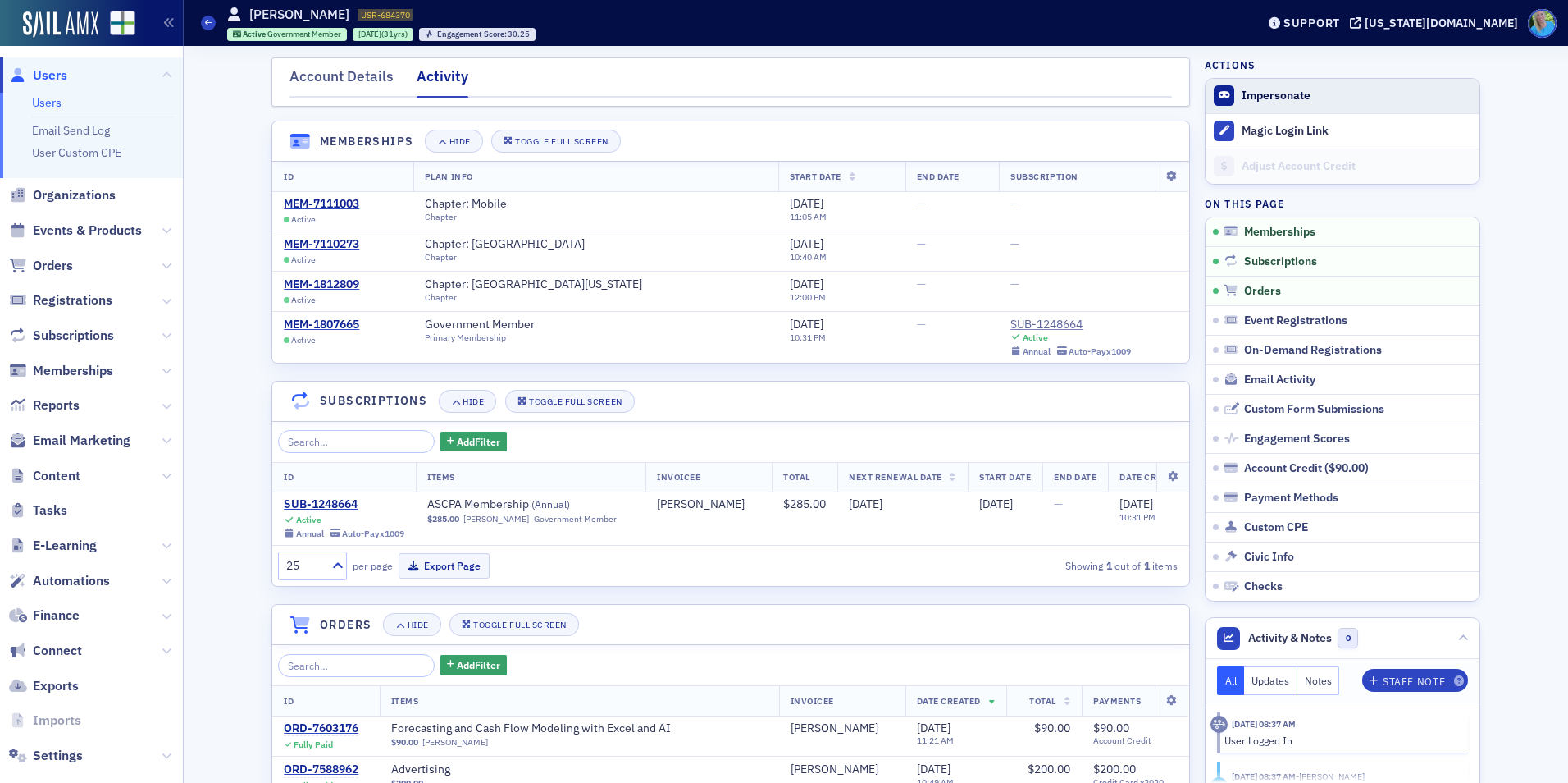
click at [1282, 93] on button "Impersonate" at bounding box center [1276, 96] width 69 height 15
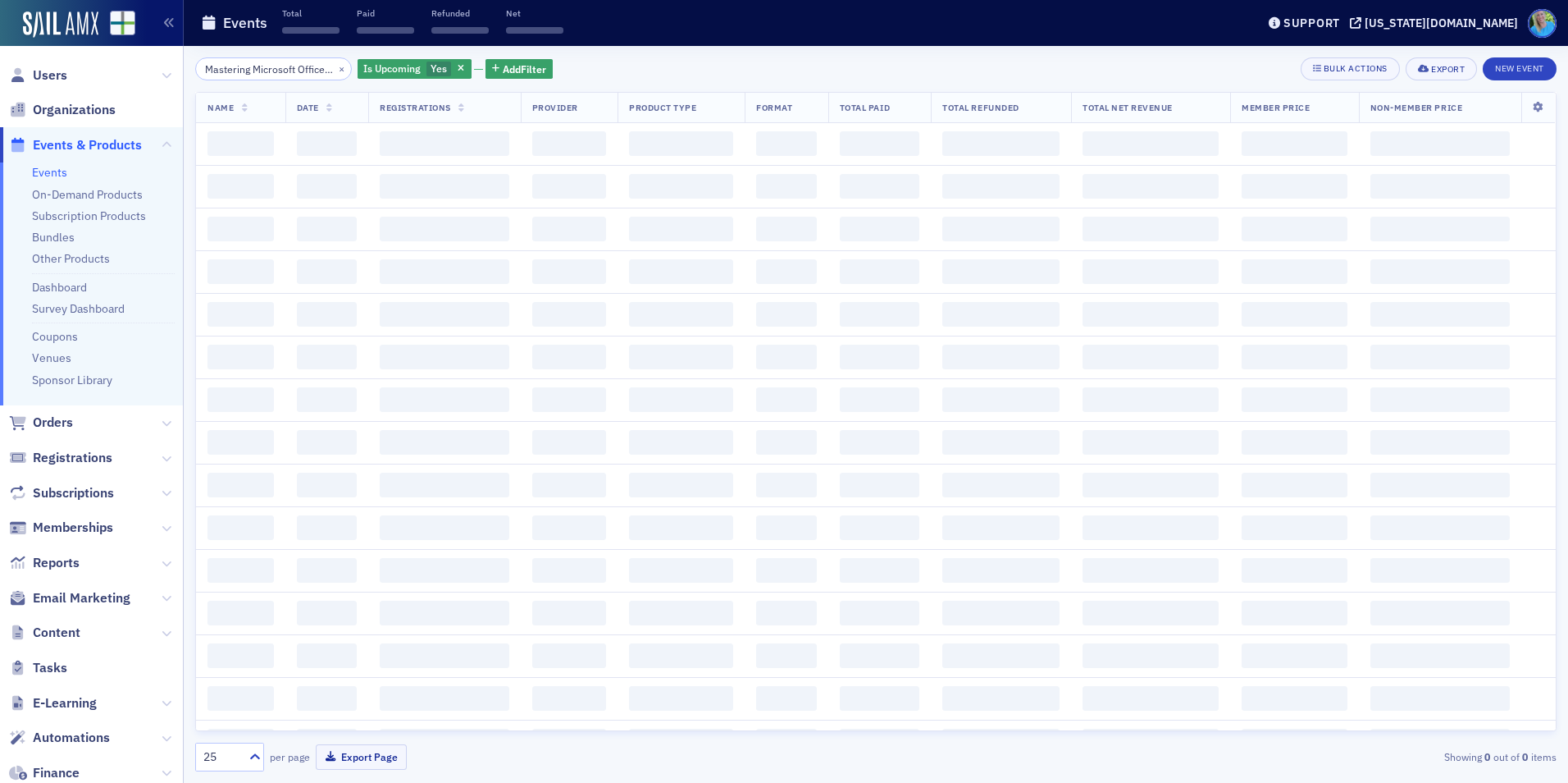
scroll to position [0, 29]
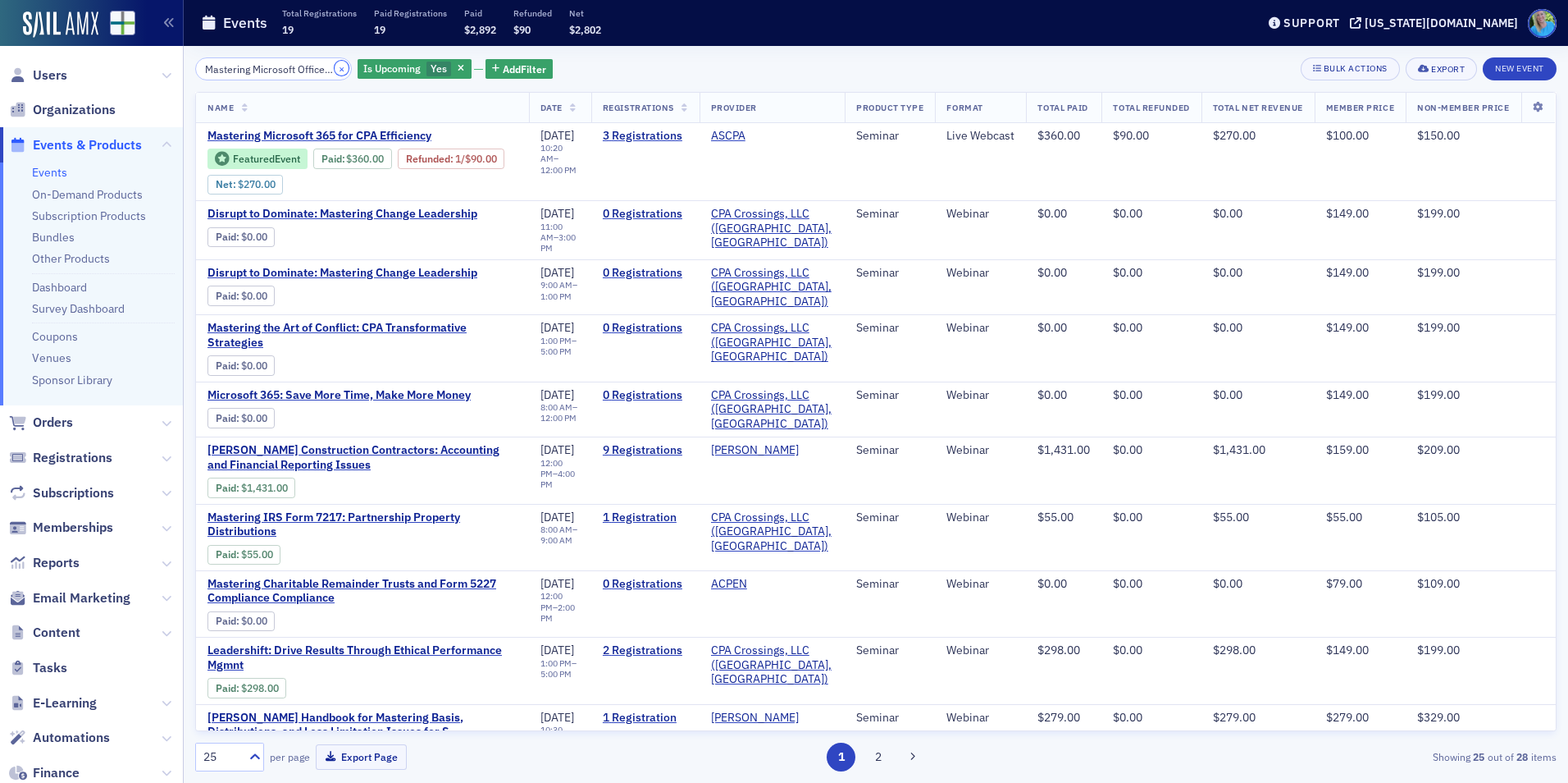
click at [334, 72] on button "×" at bounding box center [342, 69] width 15 height 15
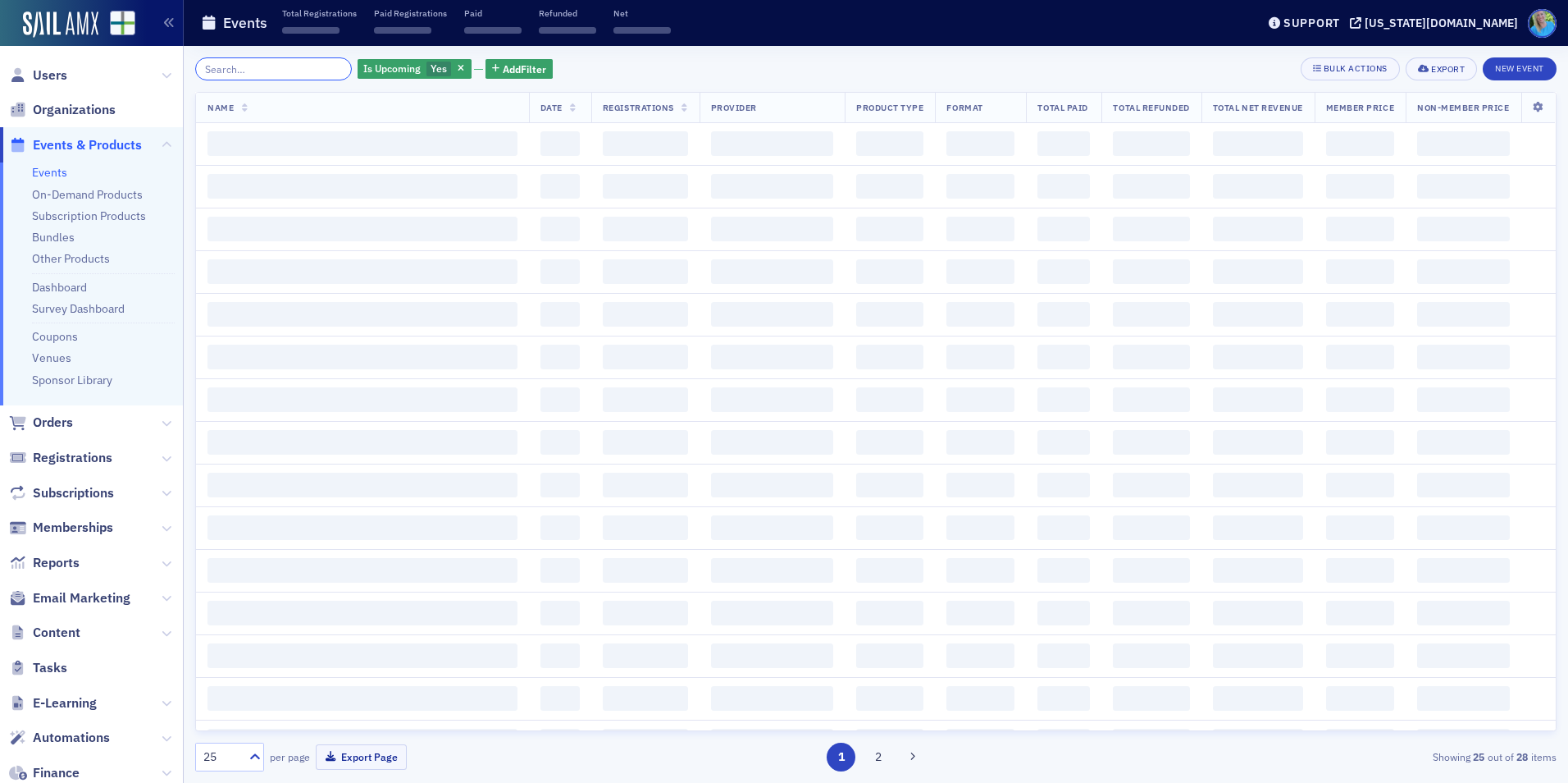
click at [322, 71] on input "search" at bounding box center [273, 69] width 157 height 23
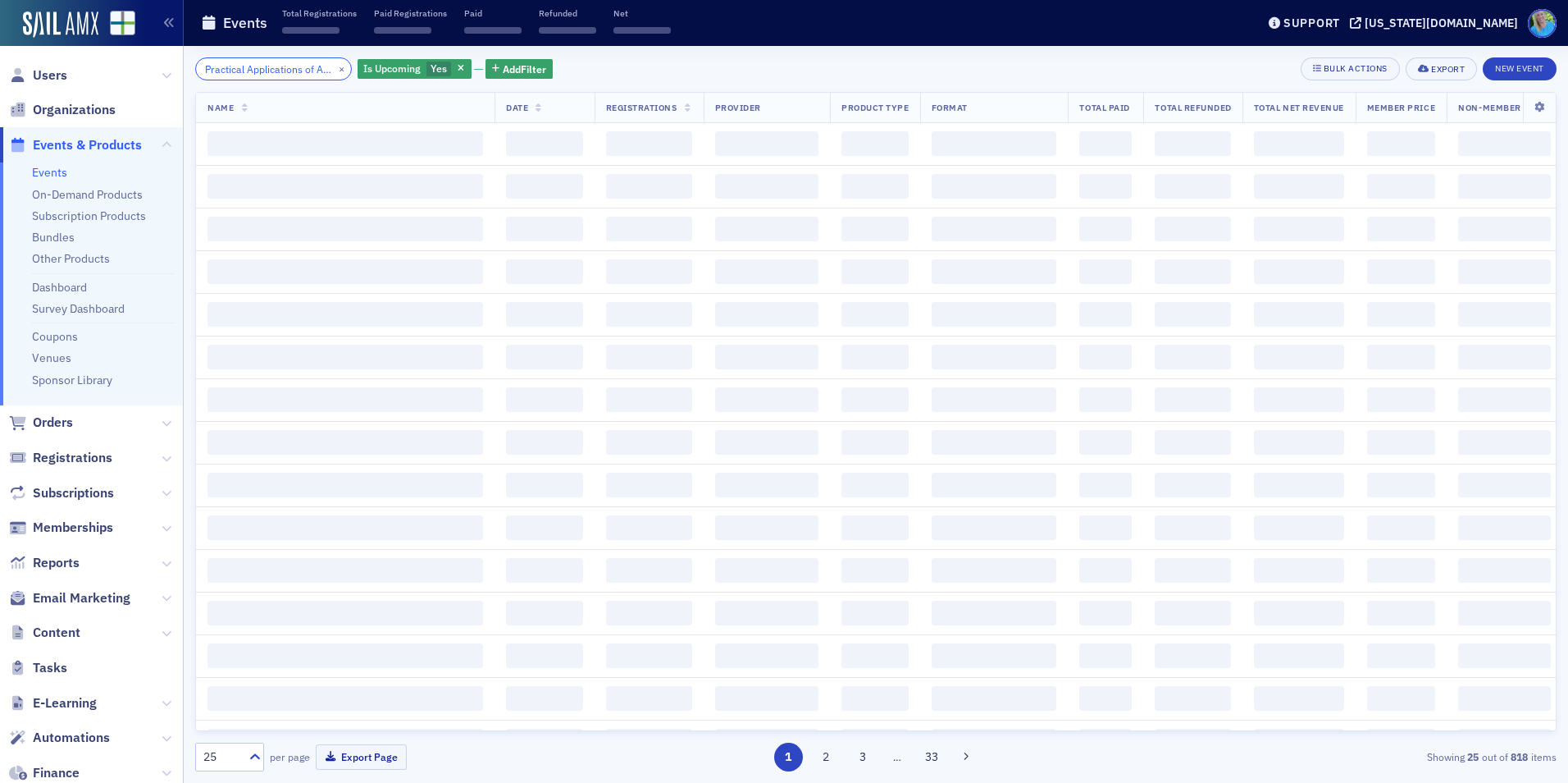
scroll to position [0, 93]
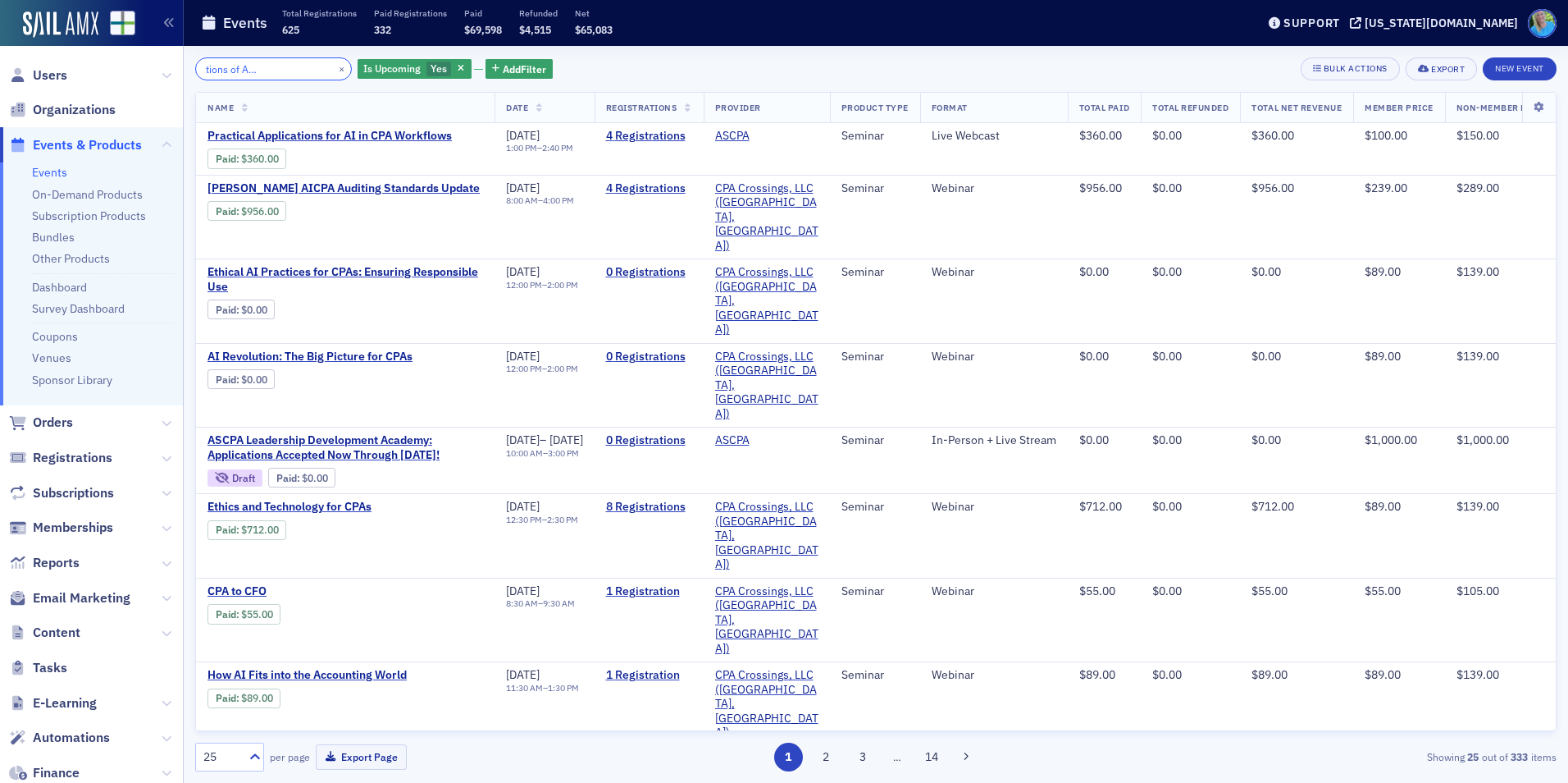
type input "Practical Applications of AI in CPA Workflows"
click at [334, 69] on div "×" at bounding box center [343, 69] width 18 height 20
click at [313, 70] on input "Practical Applications of AI in CPA Workflows" at bounding box center [273, 69] width 157 height 23
click at [334, 73] on div "×" at bounding box center [343, 69] width 18 height 20
click at [334, 72] on button "×" at bounding box center [342, 69] width 15 height 15
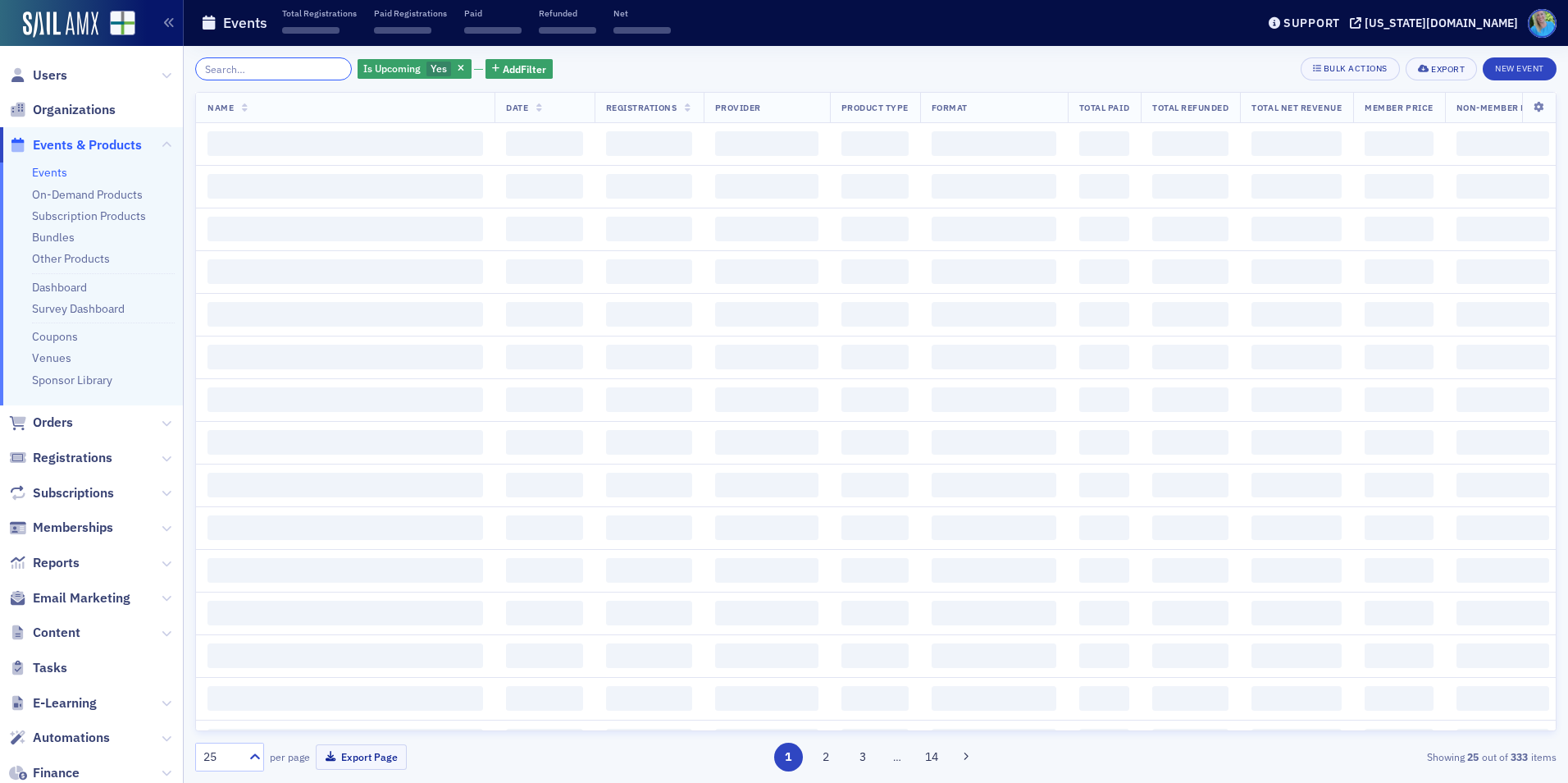
click at [320, 72] on input "search" at bounding box center [273, 69] width 157 height 23
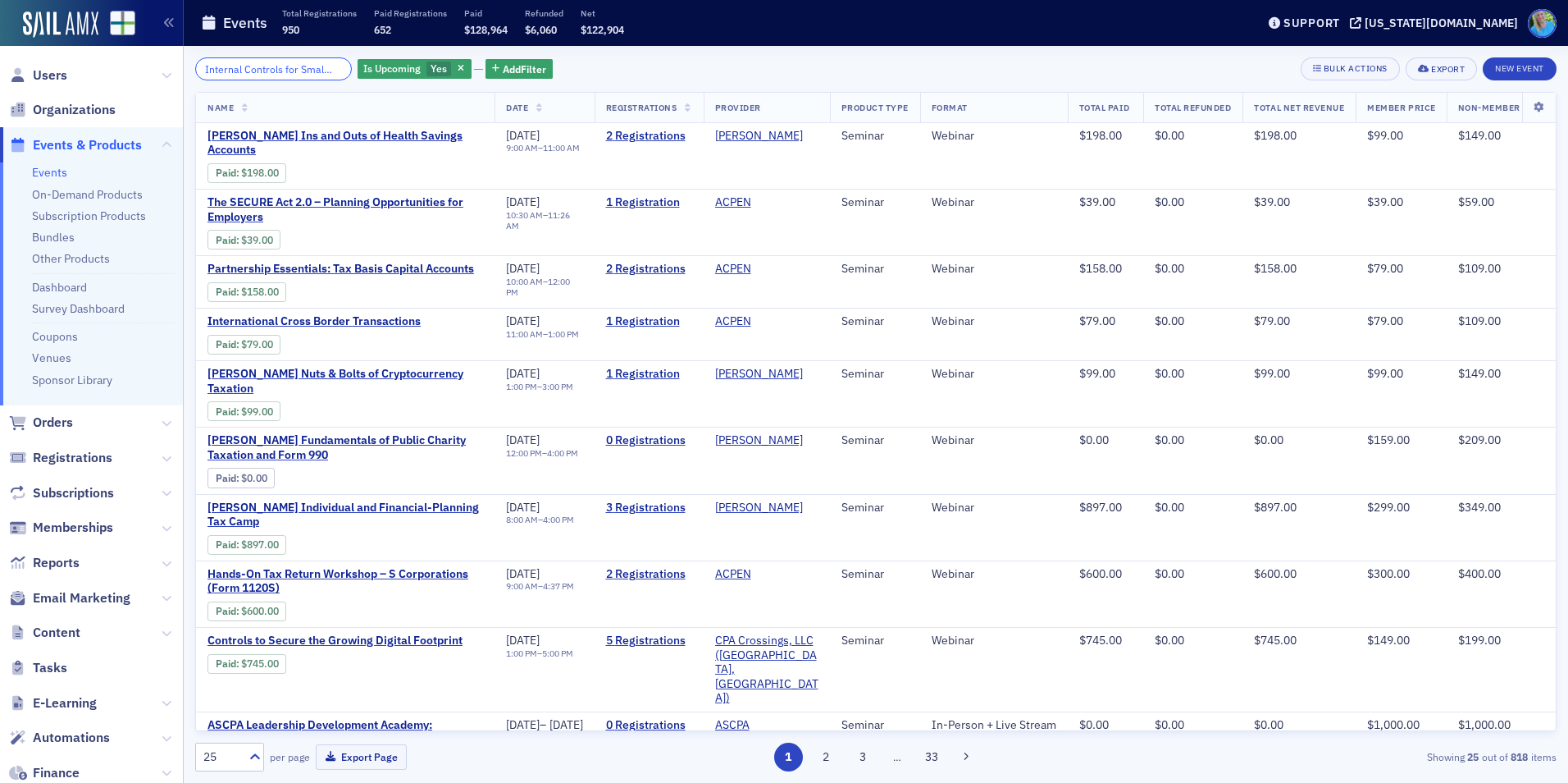
scroll to position [0, 75]
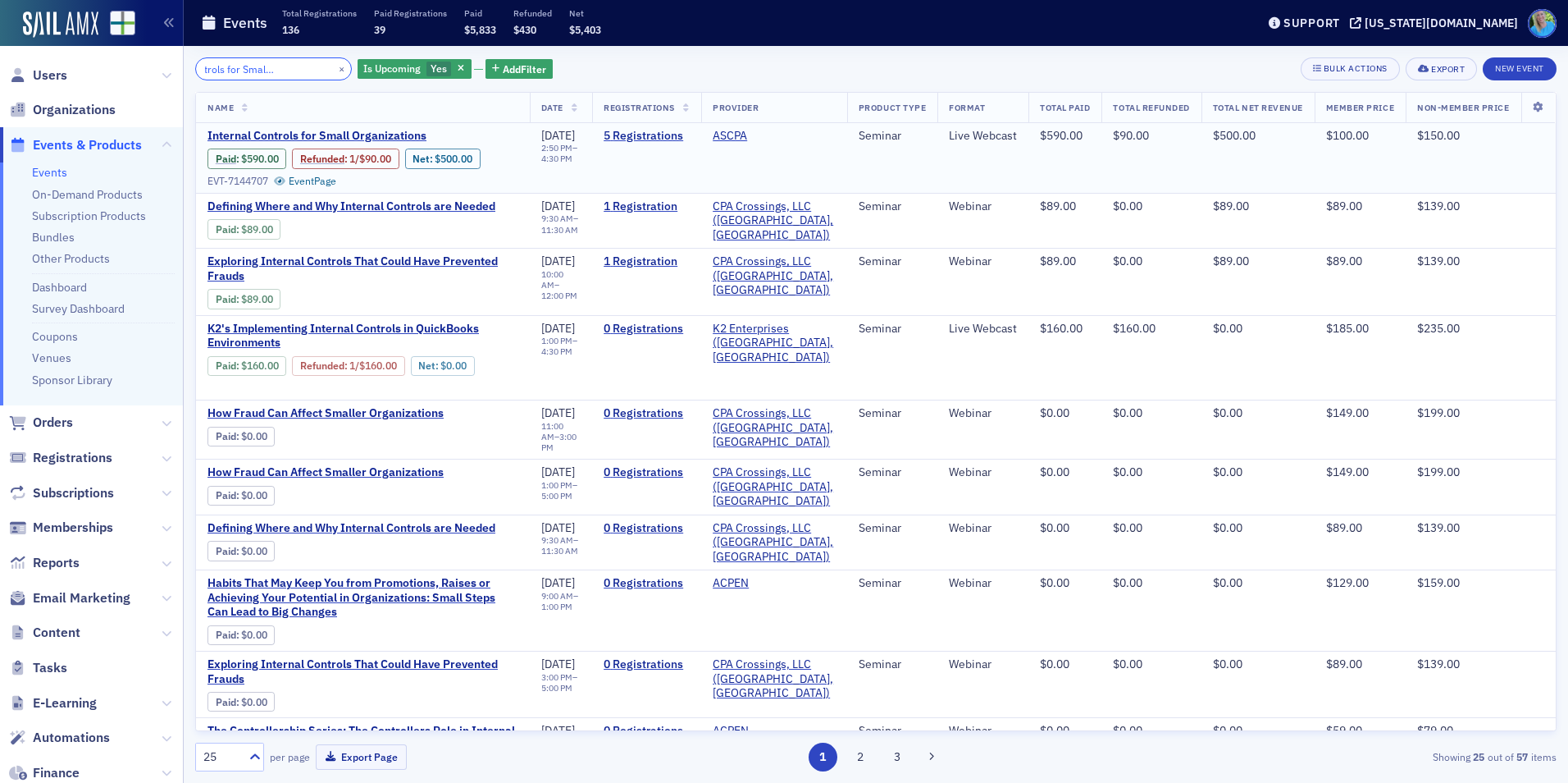
type input "Internal Controls for Small Organizations"
drag, startPoint x: 325, startPoint y: 67, endPoint x: 308, endPoint y: 68, distance: 17.0
click at [334, 67] on button "×" at bounding box center [342, 69] width 15 height 15
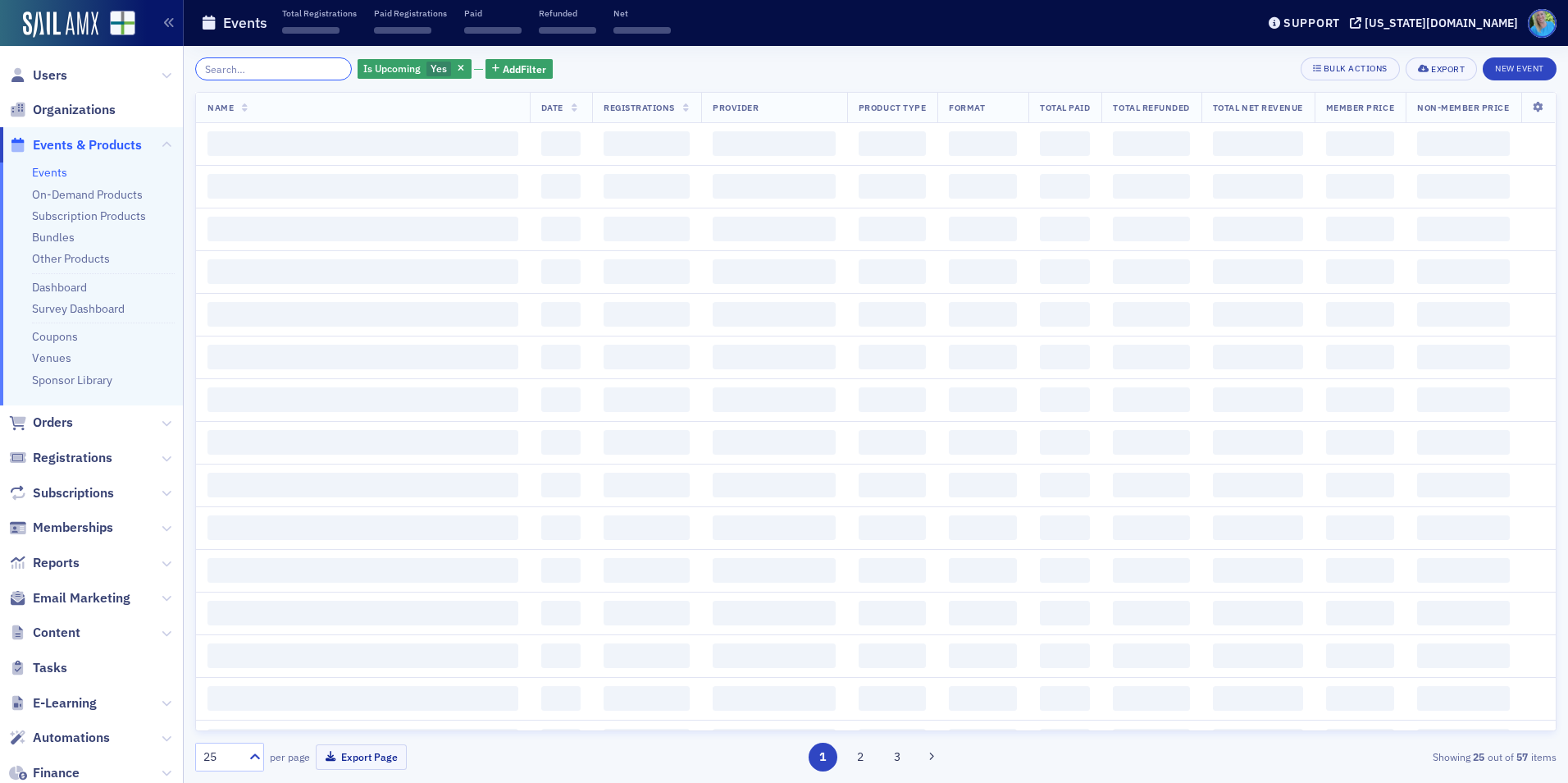
click at [308, 68] on input "search" at bounding box center [273, 69] width 157 height 23
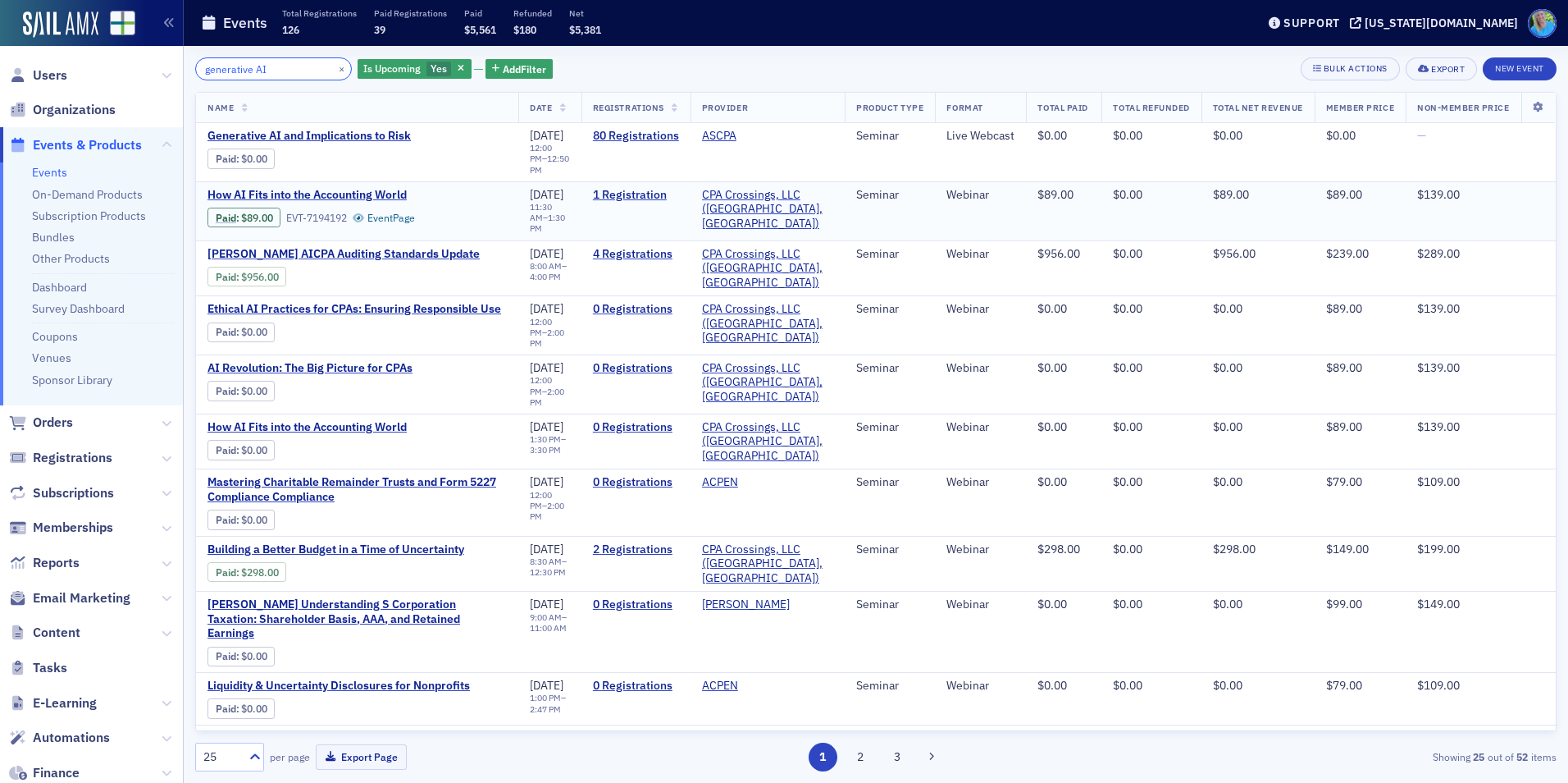
type input "generative AI"
drag, startPoint x: 320, startPoint y: 70, endPoint x: 308, endPoint y: 69, distance: 12.0
click at [334, 70] on button "×" at bounding box center [342, 69] width 15 height 15
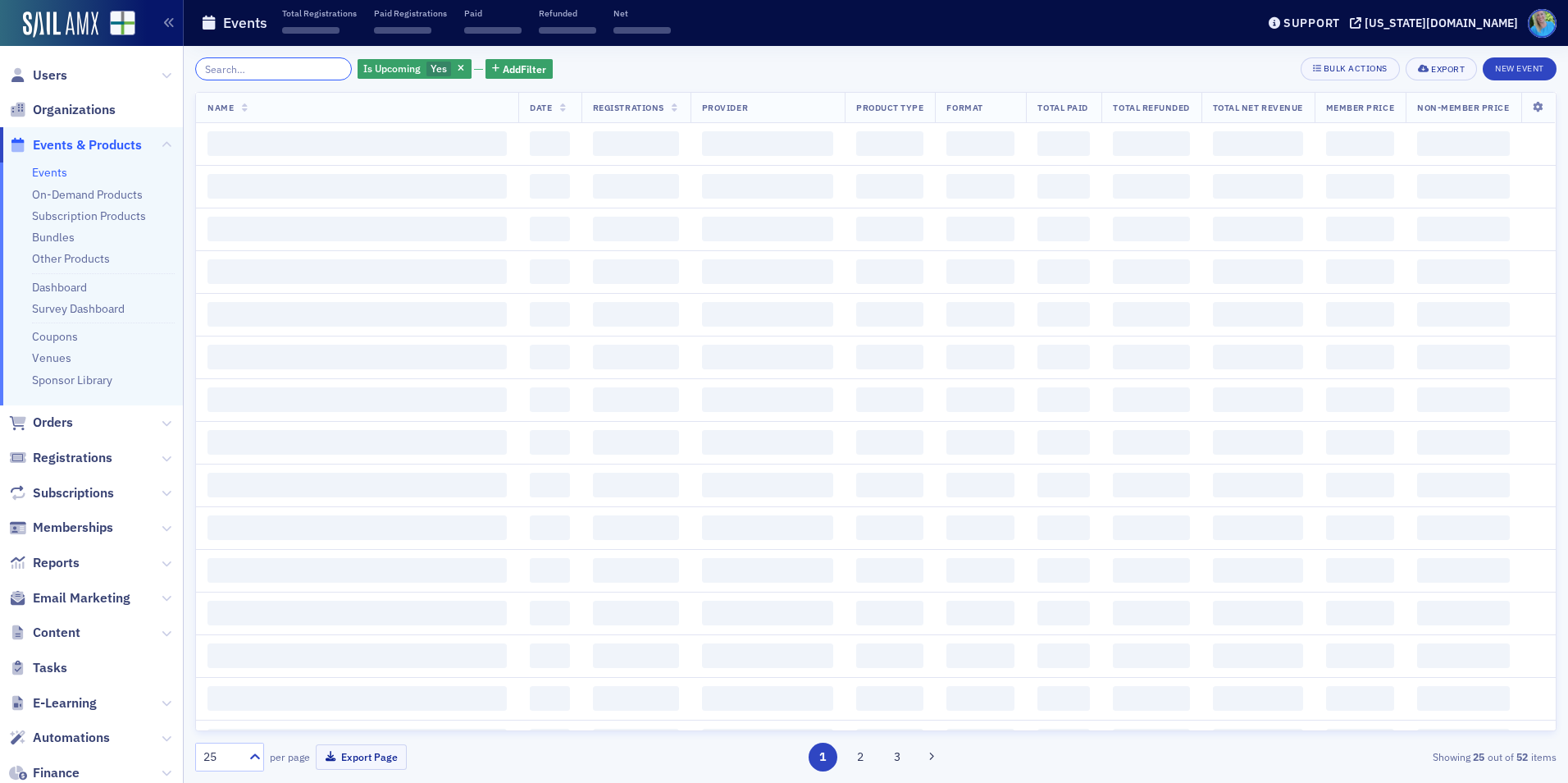
click at [308, 69] on input "search" at bounding box center [273, 69] width 157 height 23
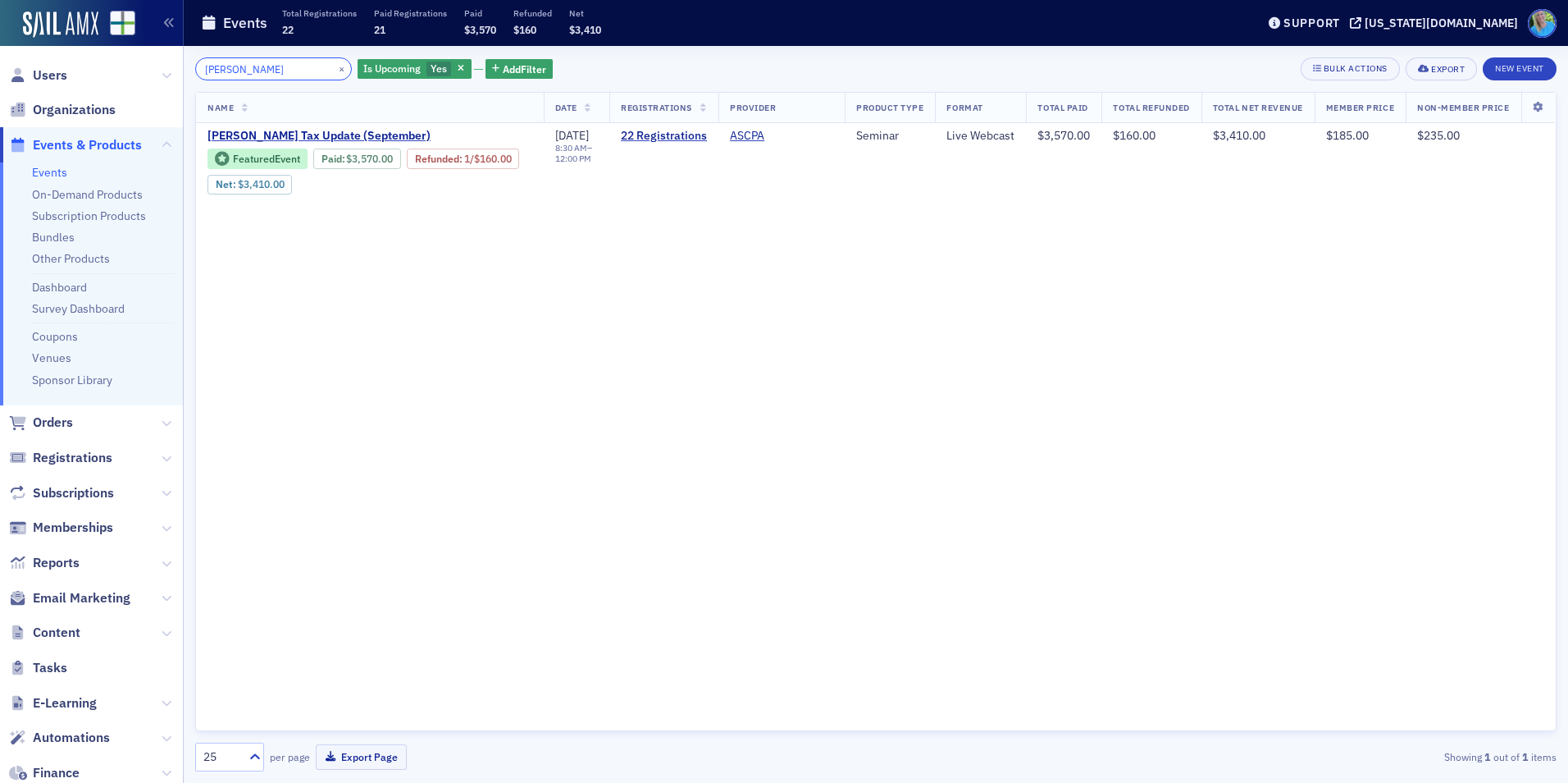
type input "lisa mckinney"
click at [334, 72] on button "×" at bounding box center [342, 69] width 15 height 15
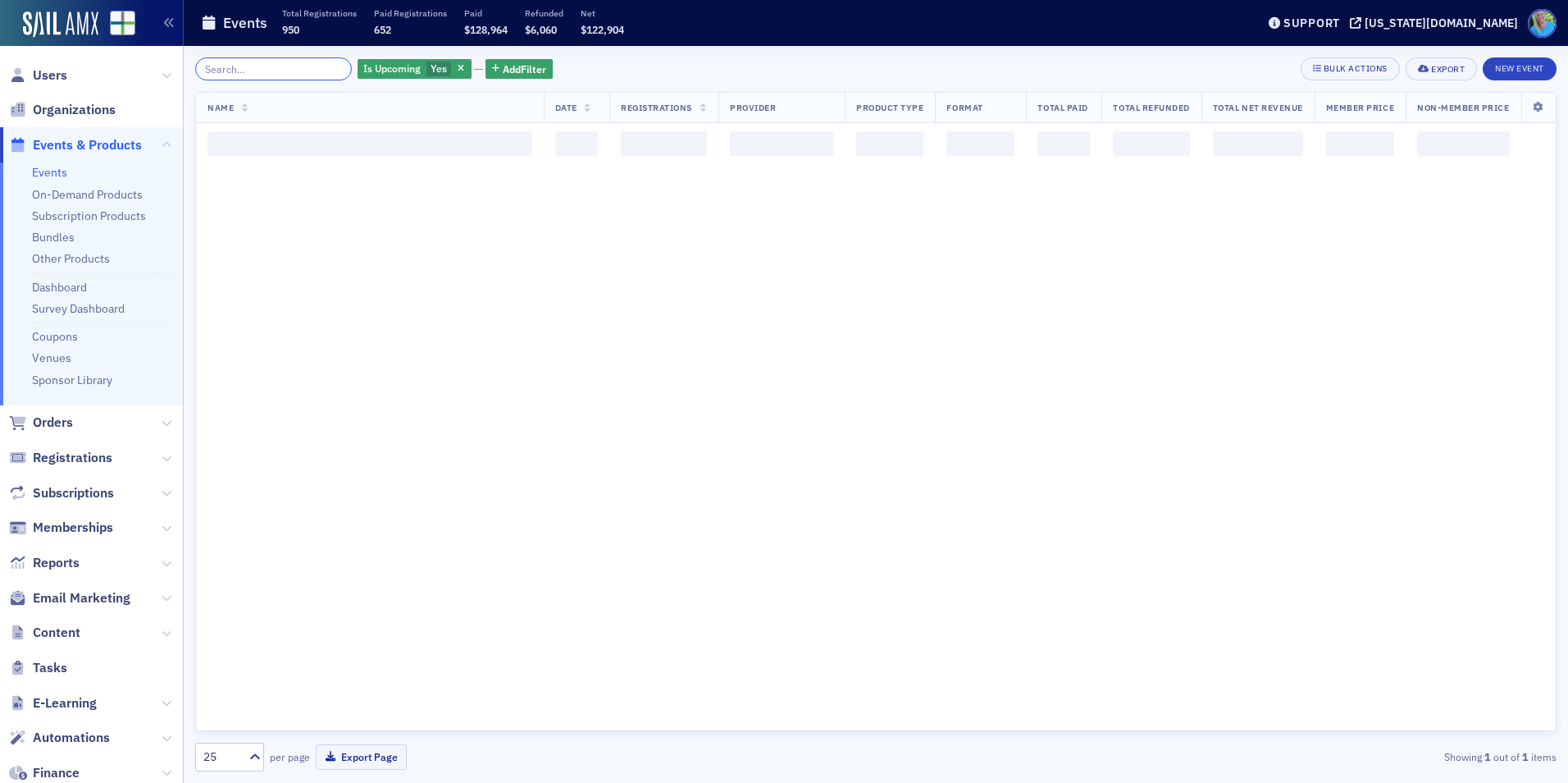
click at [320, 72] on input "search" at bounding box center [273, 69] width 157 height 23
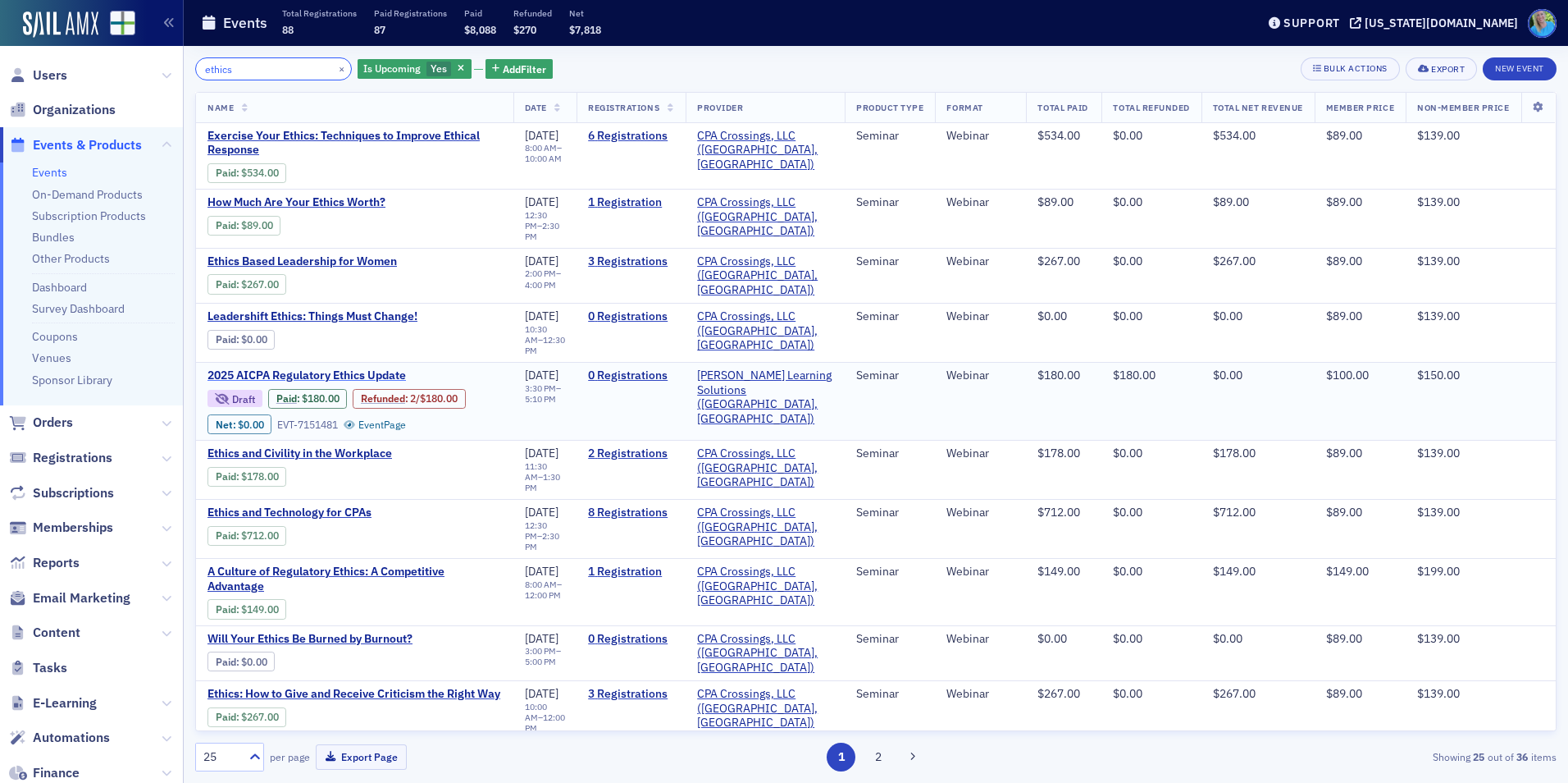
type input "ethics"
click at [365, 369] on span "2025 AICPA Regulatory Ethics Update" at bounding box center [345, 376] width 276 height 15
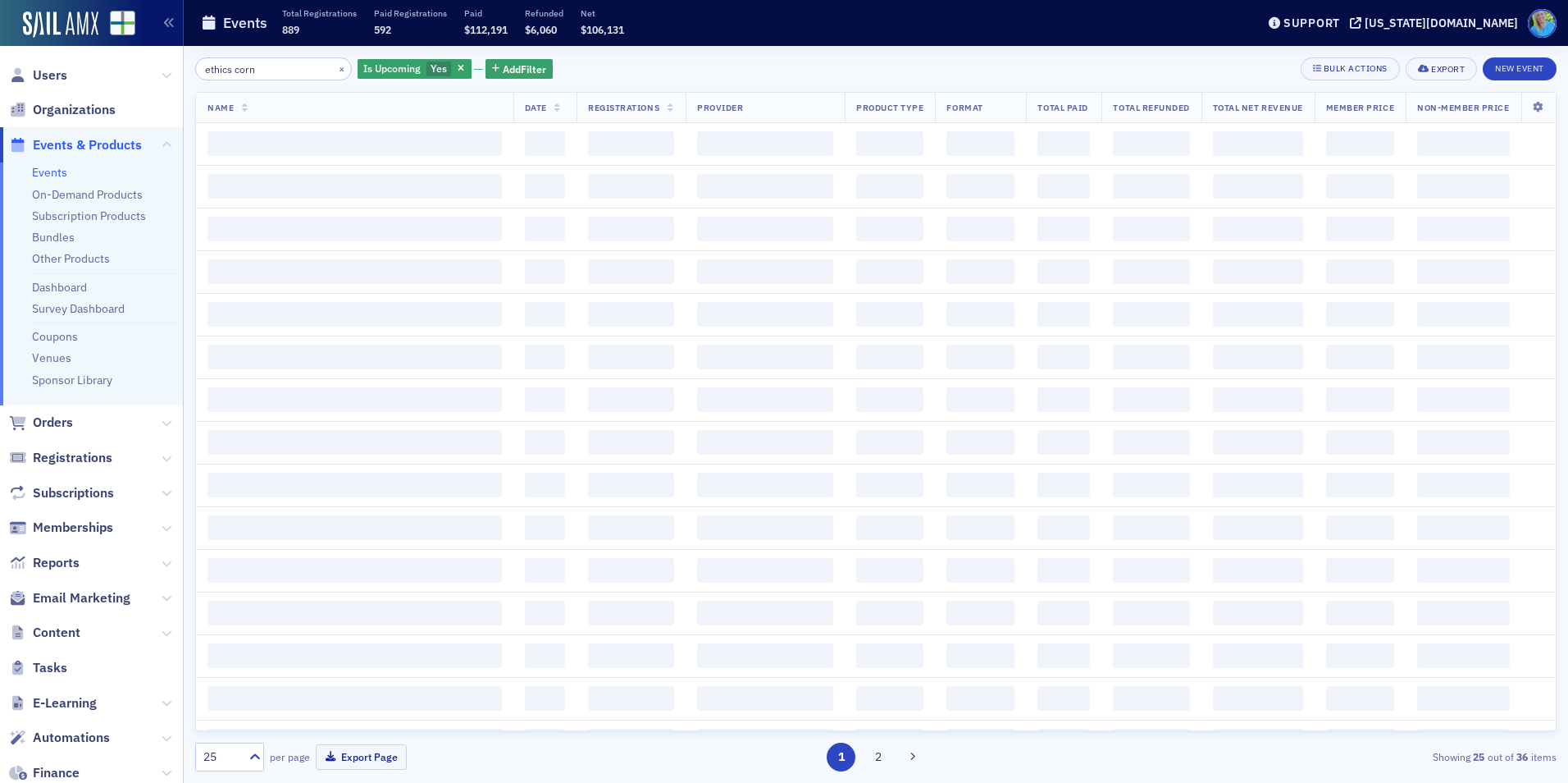
type input "ethics corne"
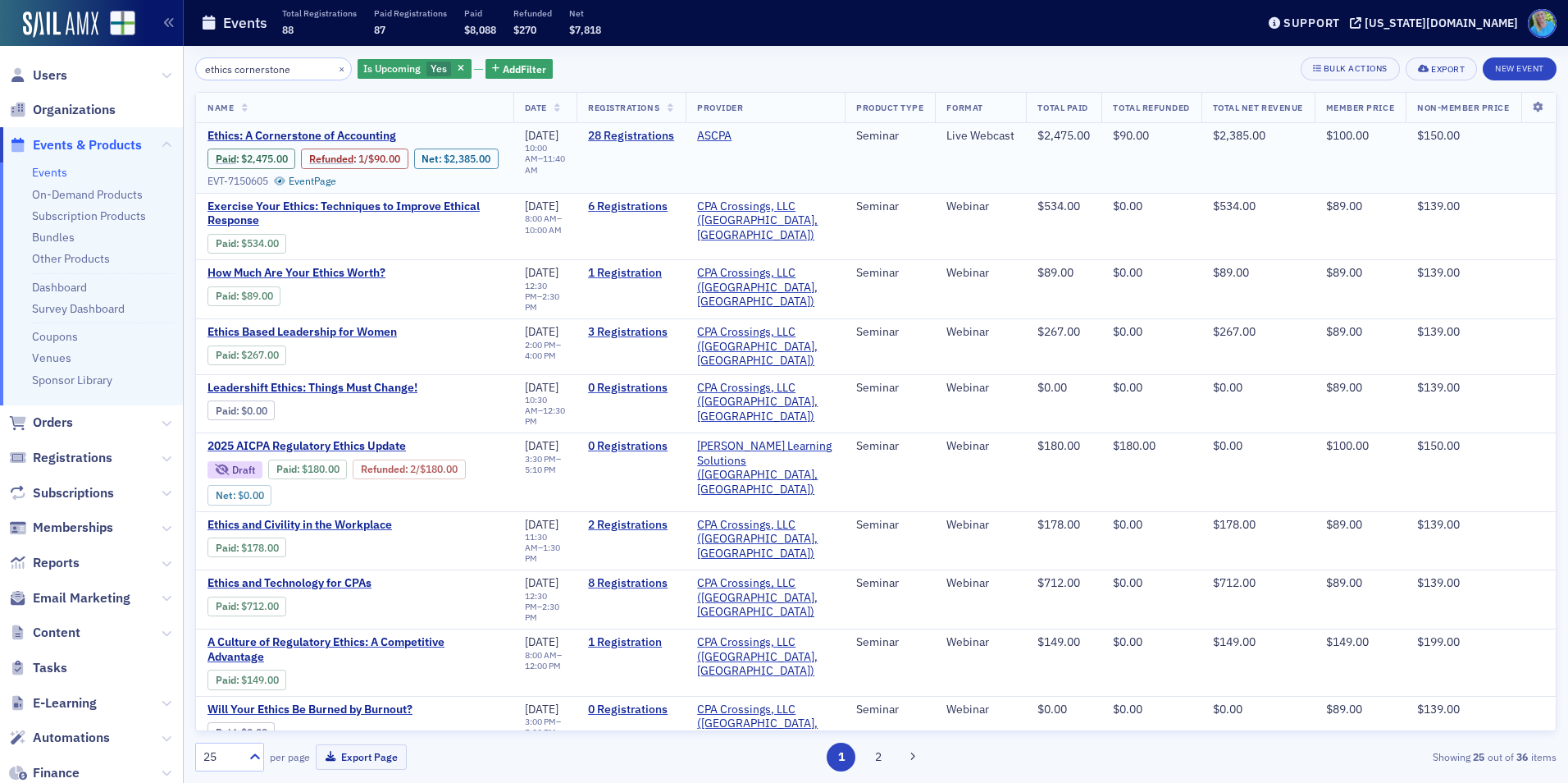
type input "ethics cornerstone"
click at [334, 72] on button "×" at bounding box center [342, 69] width 15 height 15
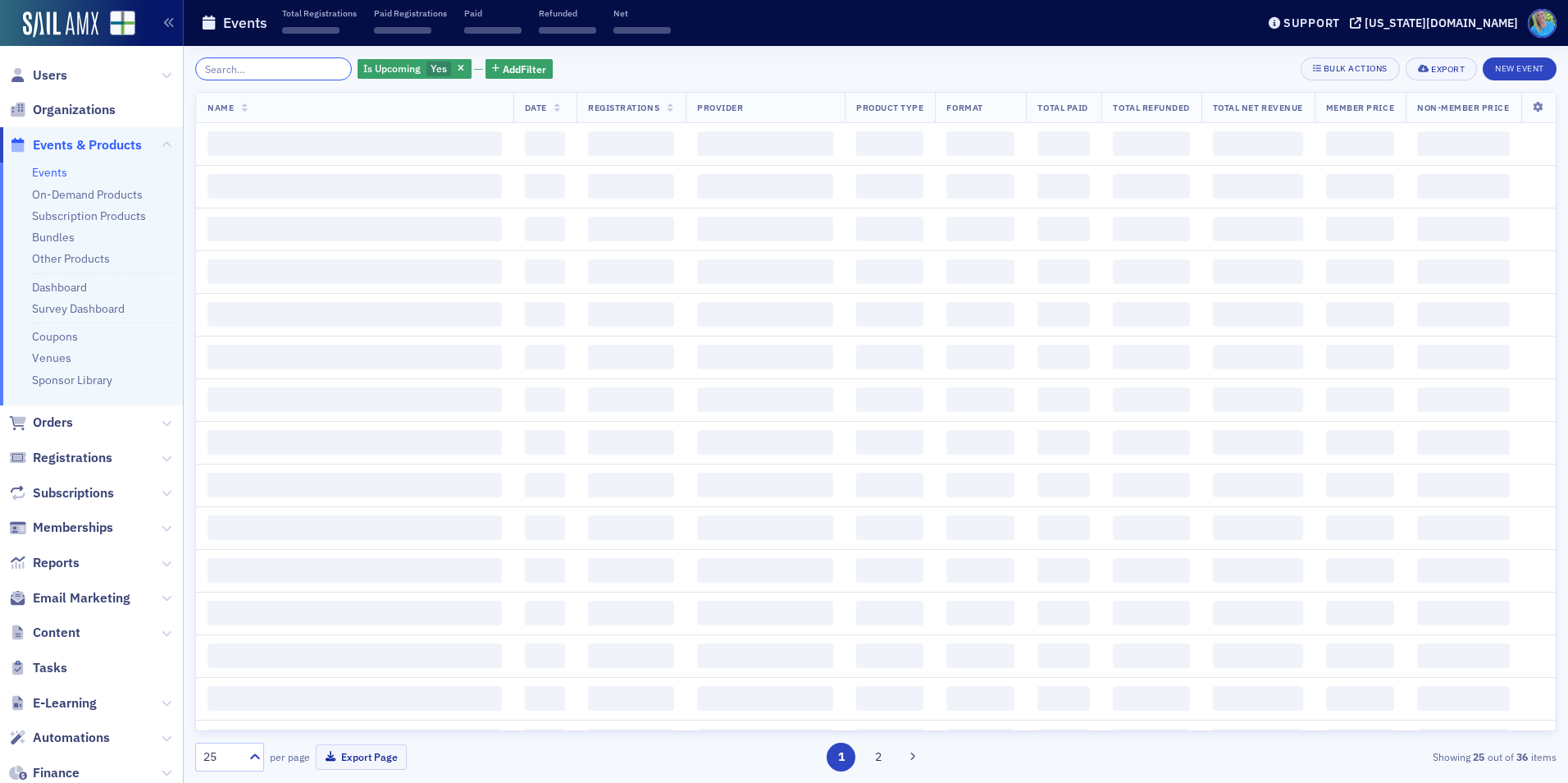
drag, startPoint x: 322, startPoint y: 71, endPoint x: 298, endPoint y: 69, distance: 24.1
click at [320, 70] on input "search" at bounding box center [273, 69] width 157 height 23
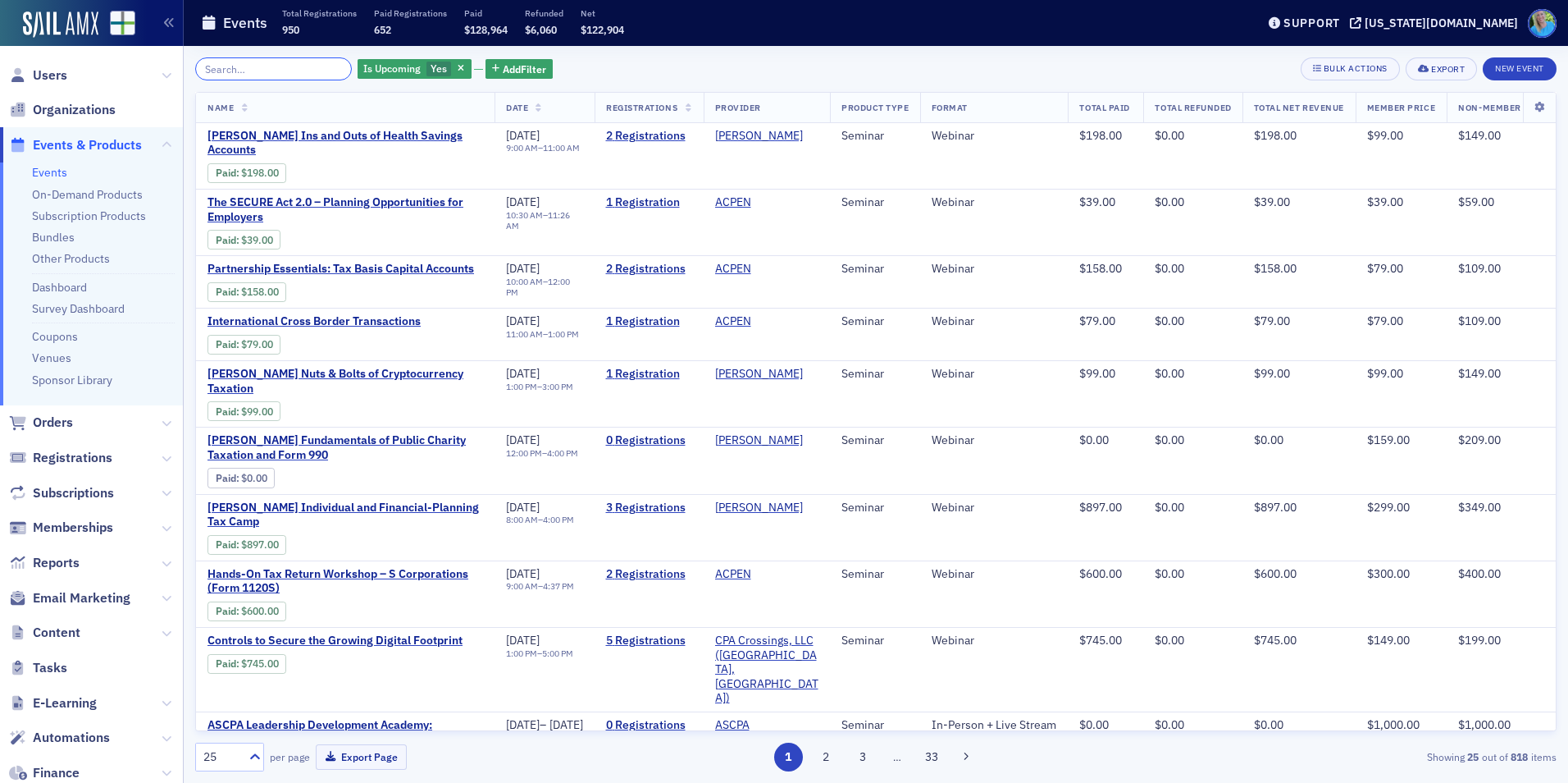
type input "n"
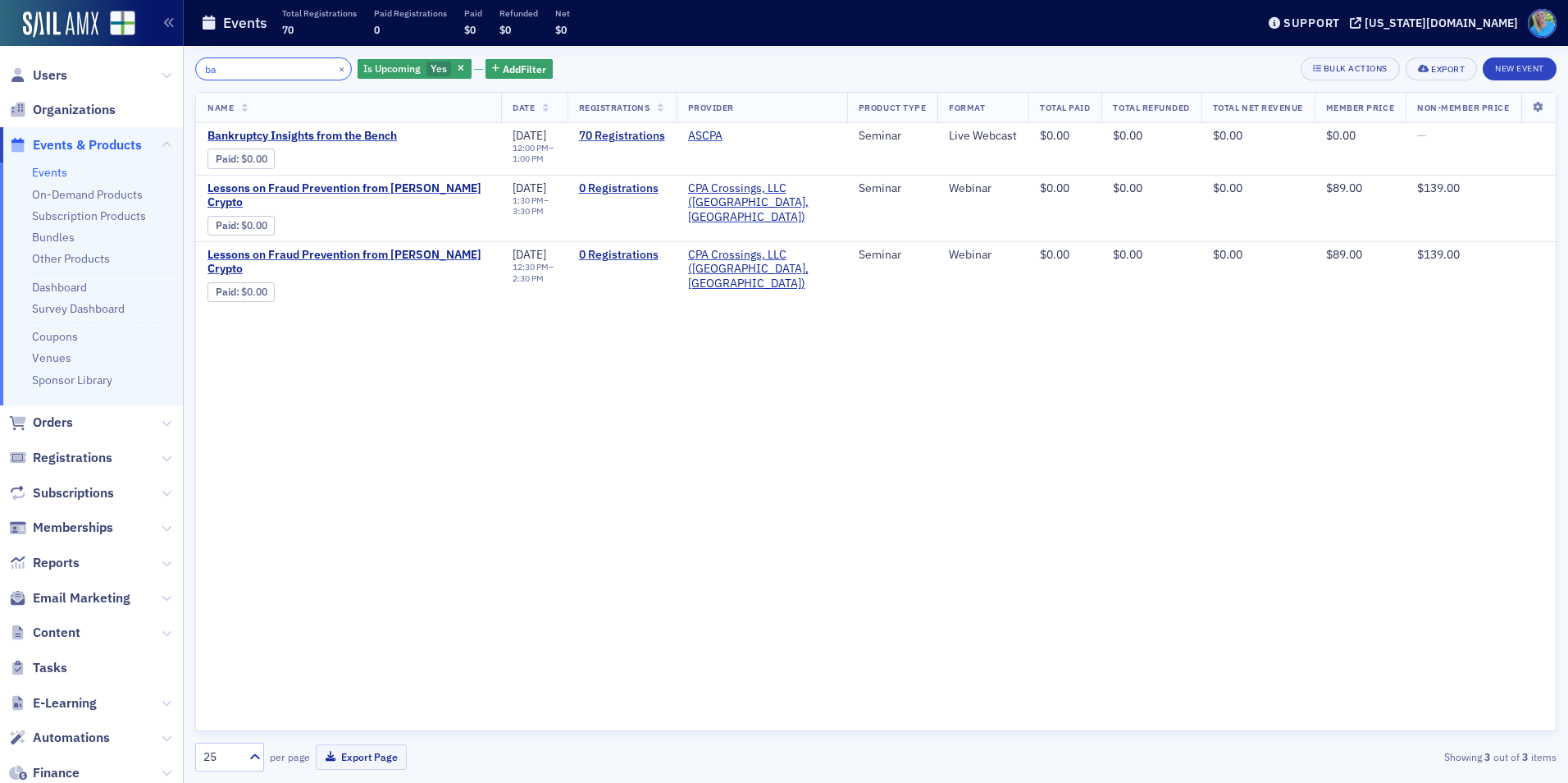
type input "b"
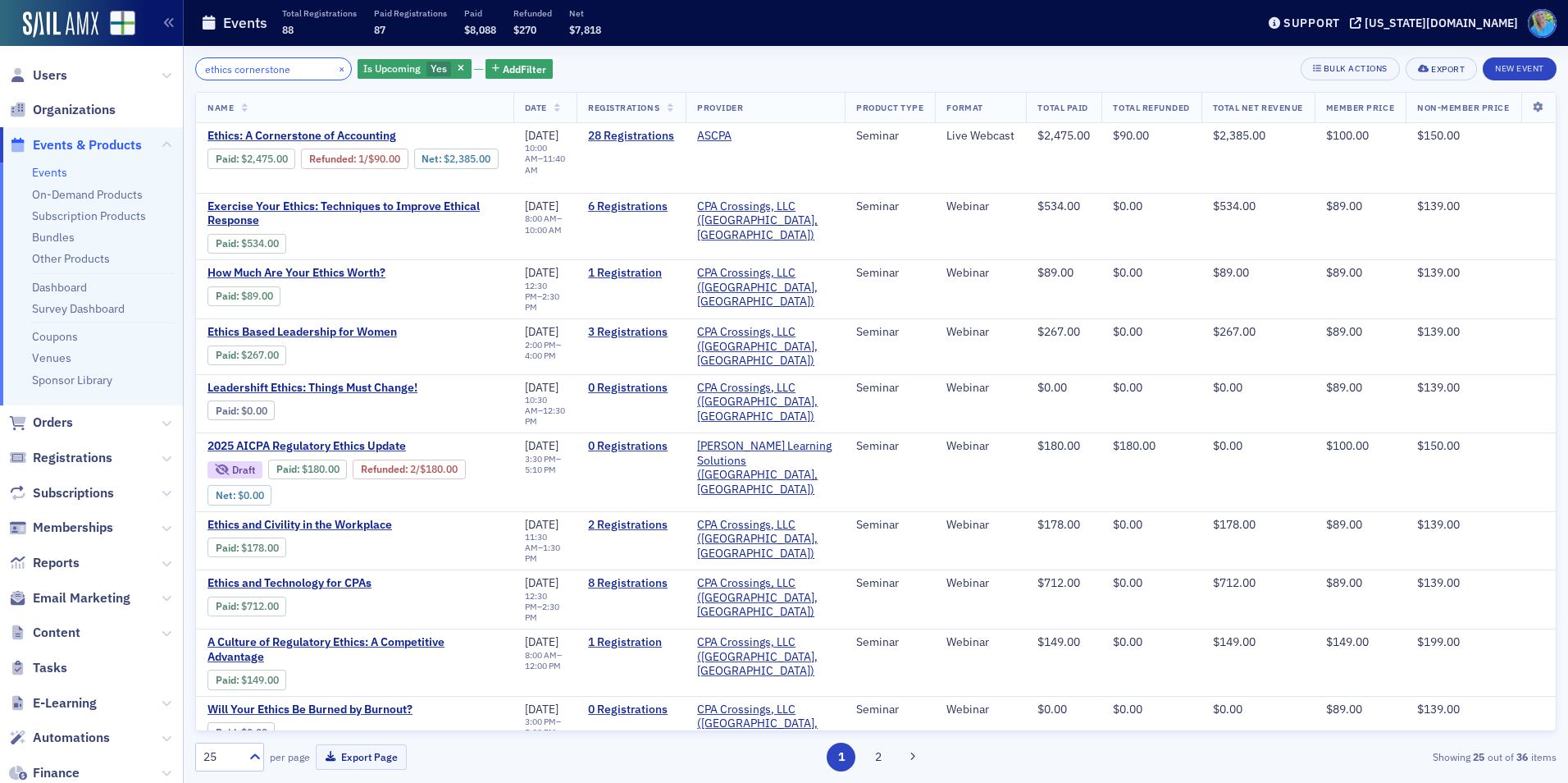
type input "ethics cornerstone"
click at [334, 71] on button "×" at bounding box center [342, 69] width 15 height 15
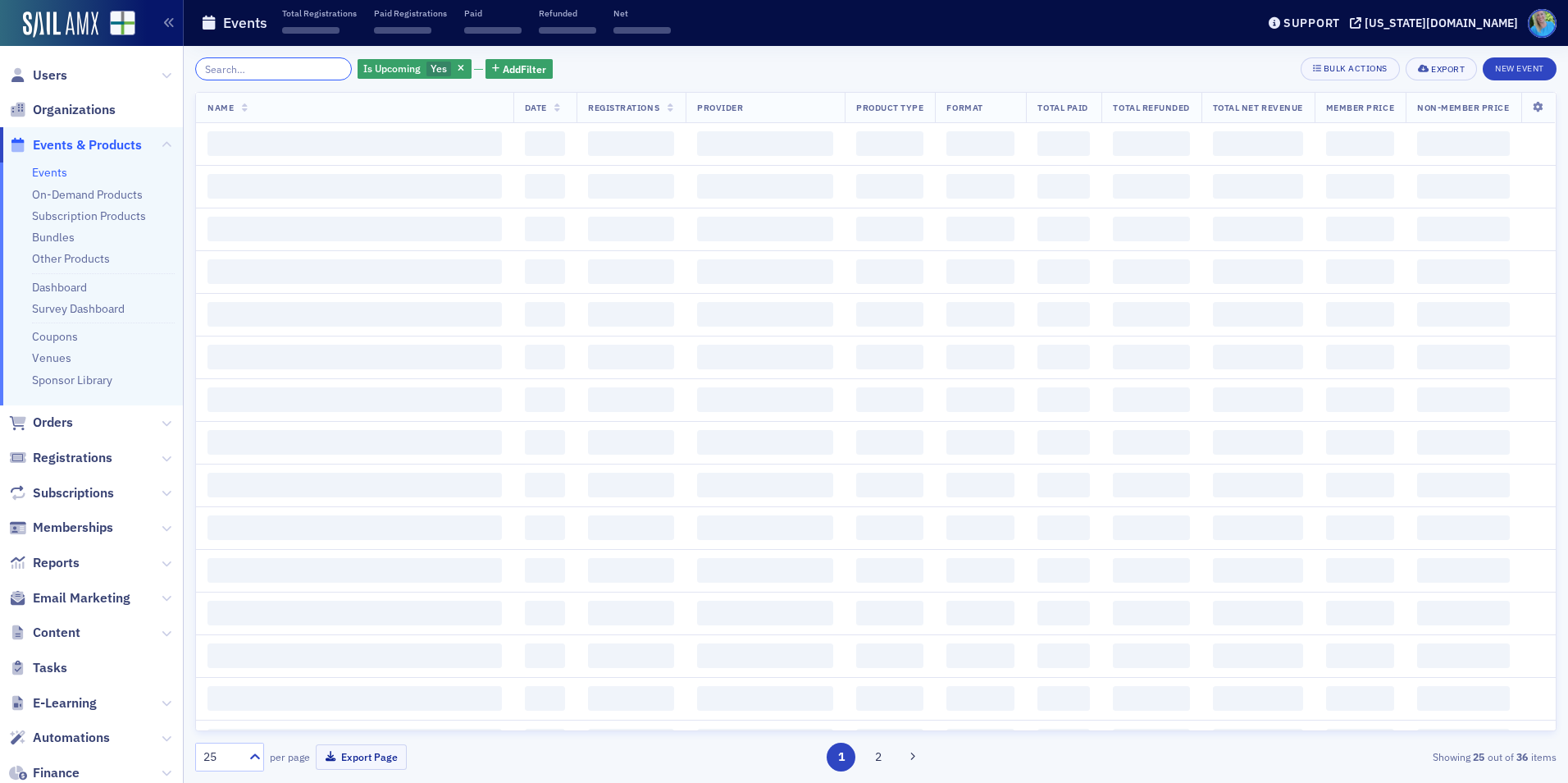
click at [299, 69] on input "search" at bounding box center [273, 69] width 157 height 23
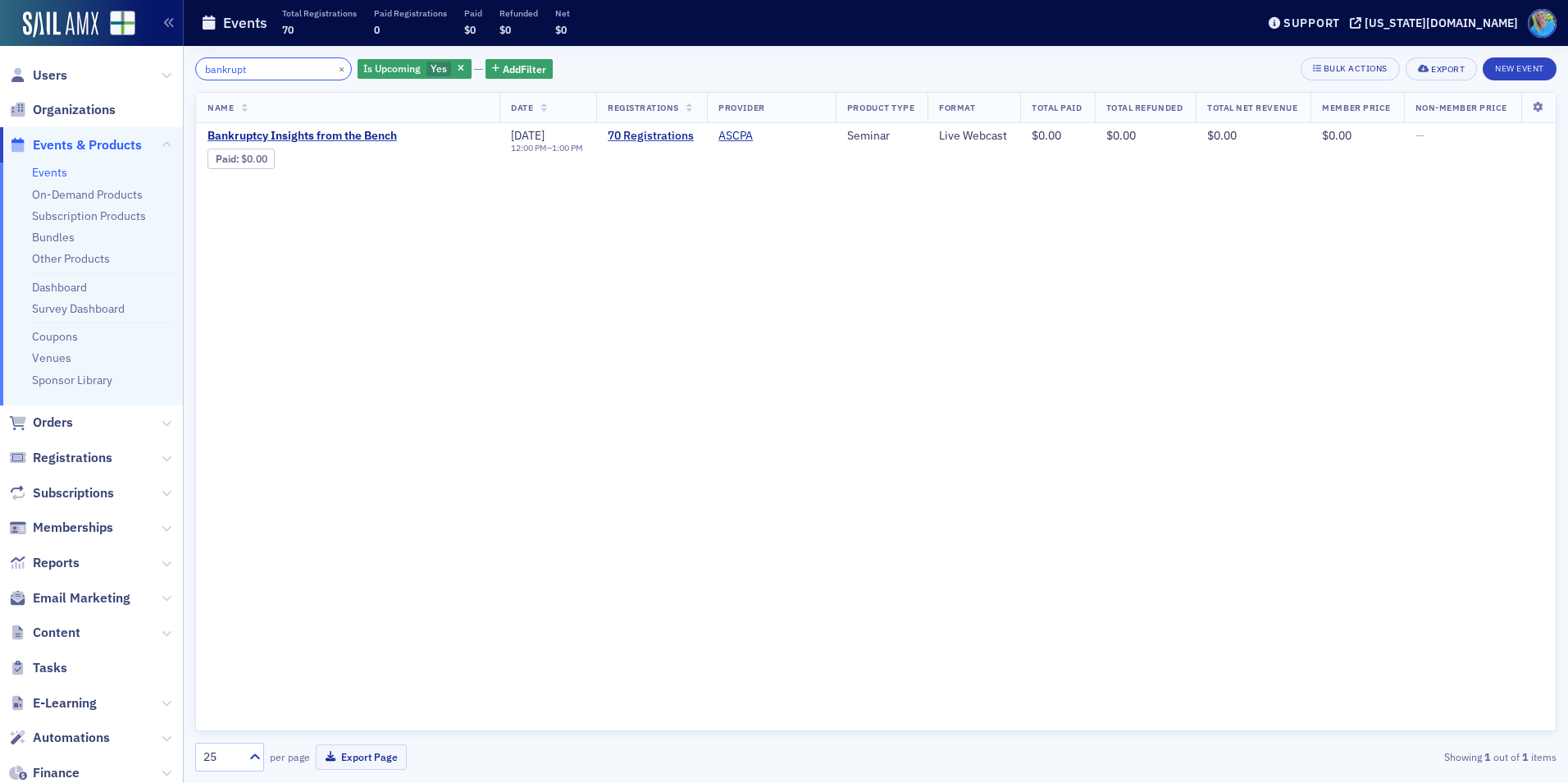
type input "bankrupt"
click at [334, 69] on button "×" at bounding box center [342, 69] width 15 height 15
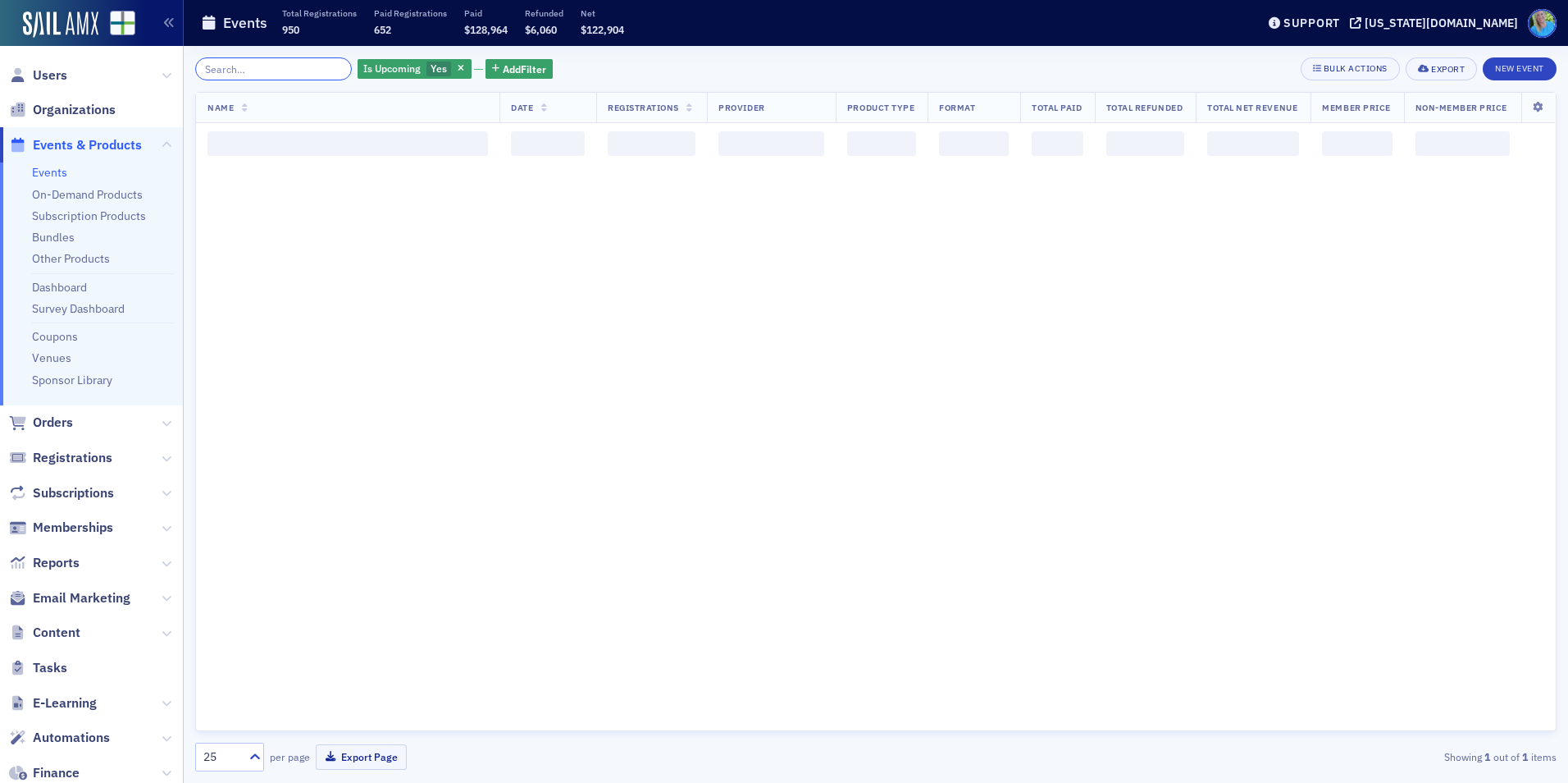
click at [273, 64] on input "search" at bounding box center [273, 69] width 157 height 23
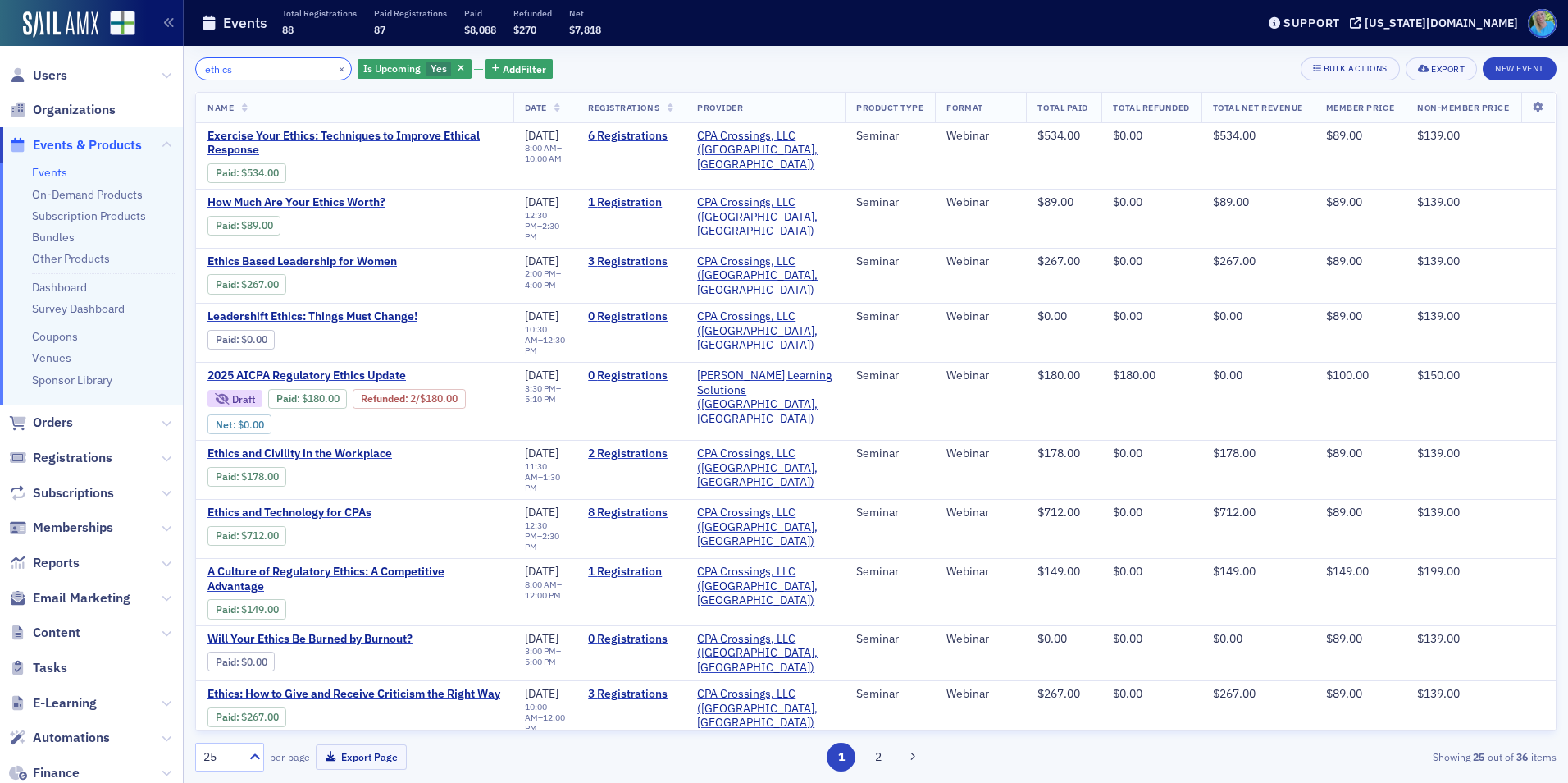
type input "ethics"
drag, startPoint x: 325, startPoint y: 68, endPoint x: 252, endPoint y: 85, distance: 75.0
click at [334, 67] on button "×" at bounding box center [342, 69] width 15 height 15
click at [252, 85] on div "× Is Upcoming Yes Add Filter Bulk Actions Export New Event Name Date Registrati…" at bounding box center [876, 414] width 1361 height 714
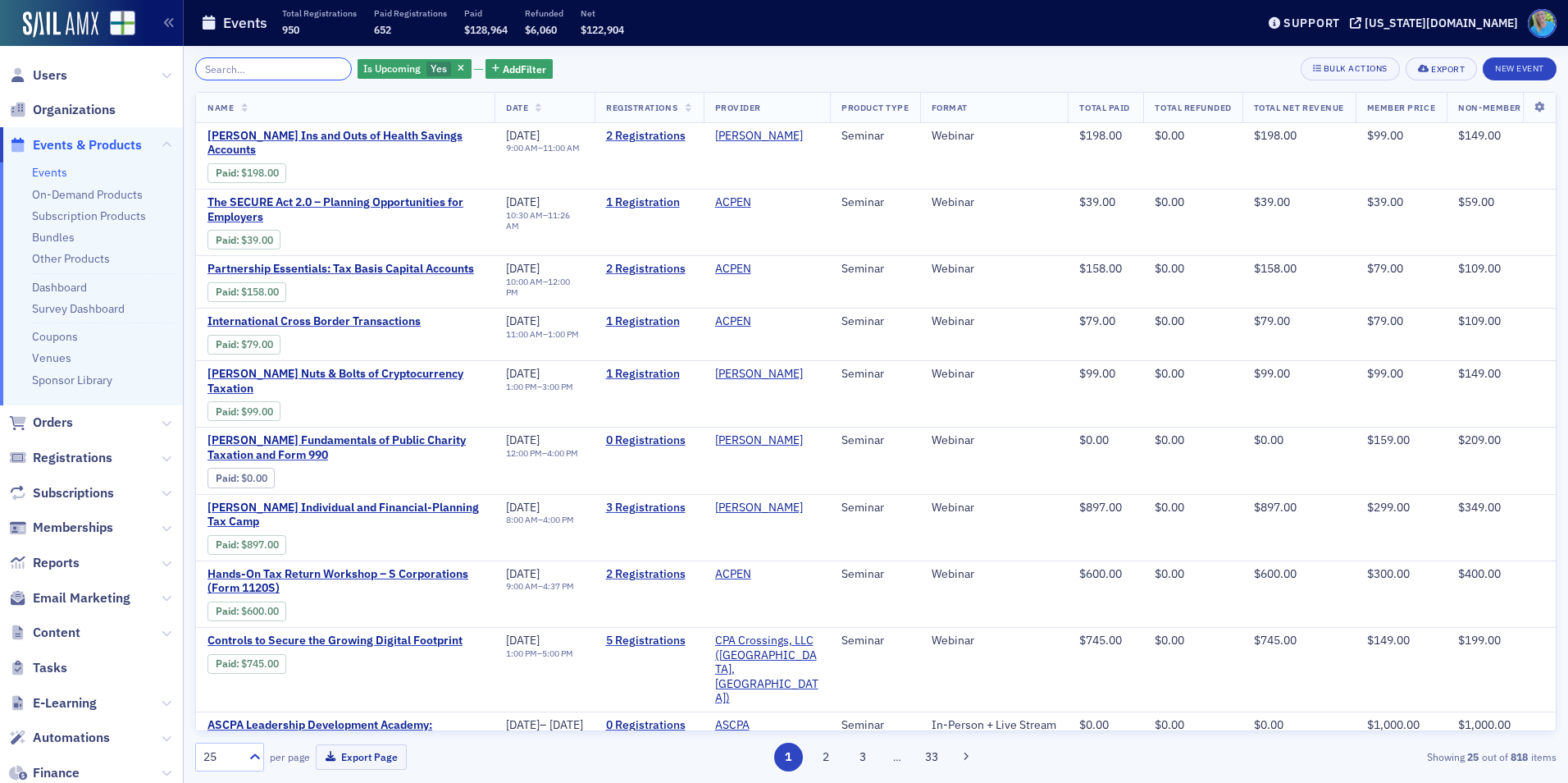
click at [253, 71] on input "search" at bounding box center [273, 69] width 157 height 23
paste input "2025 Real World Ethics Update for All Practitioners"
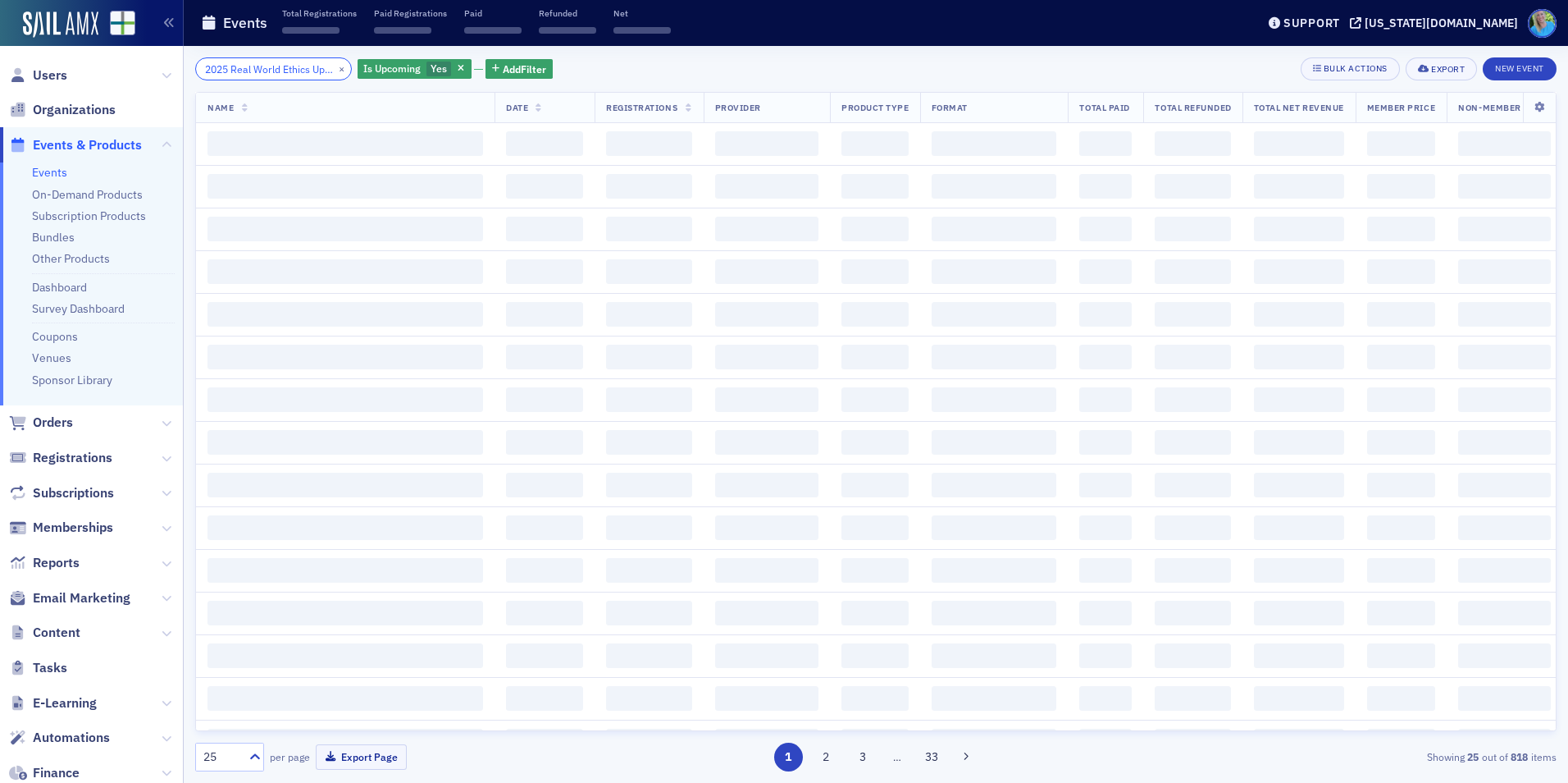
scroll to position [0, 119]
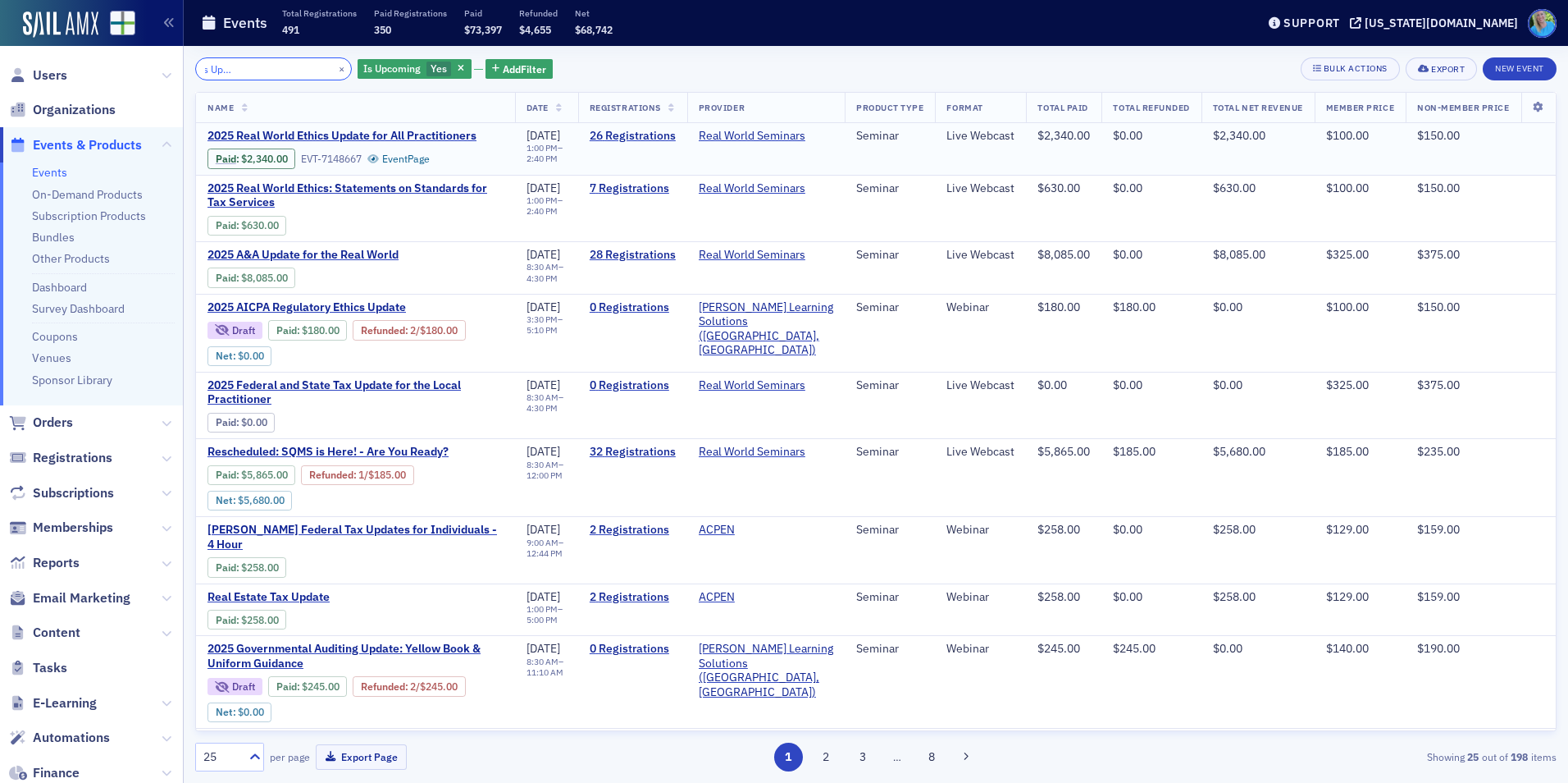
type input "2025 Real World Ethics Update for All Practitioners"
click at [334, 65] on button "×" at bounding box center [342, 69] width 15 height 15
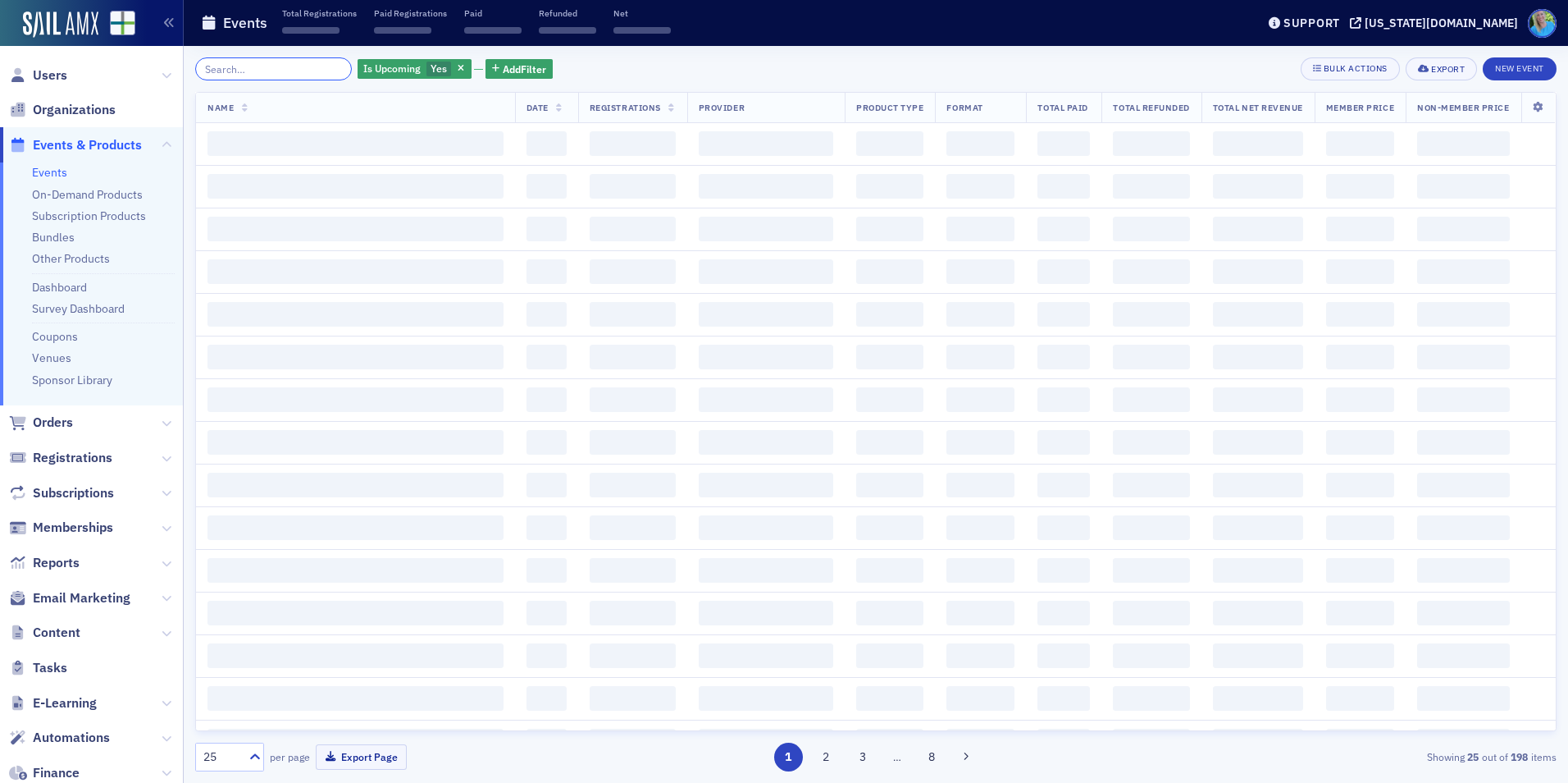
click at [320, 65] on input "search" at bounding box center [273, 69] width 157 height 23
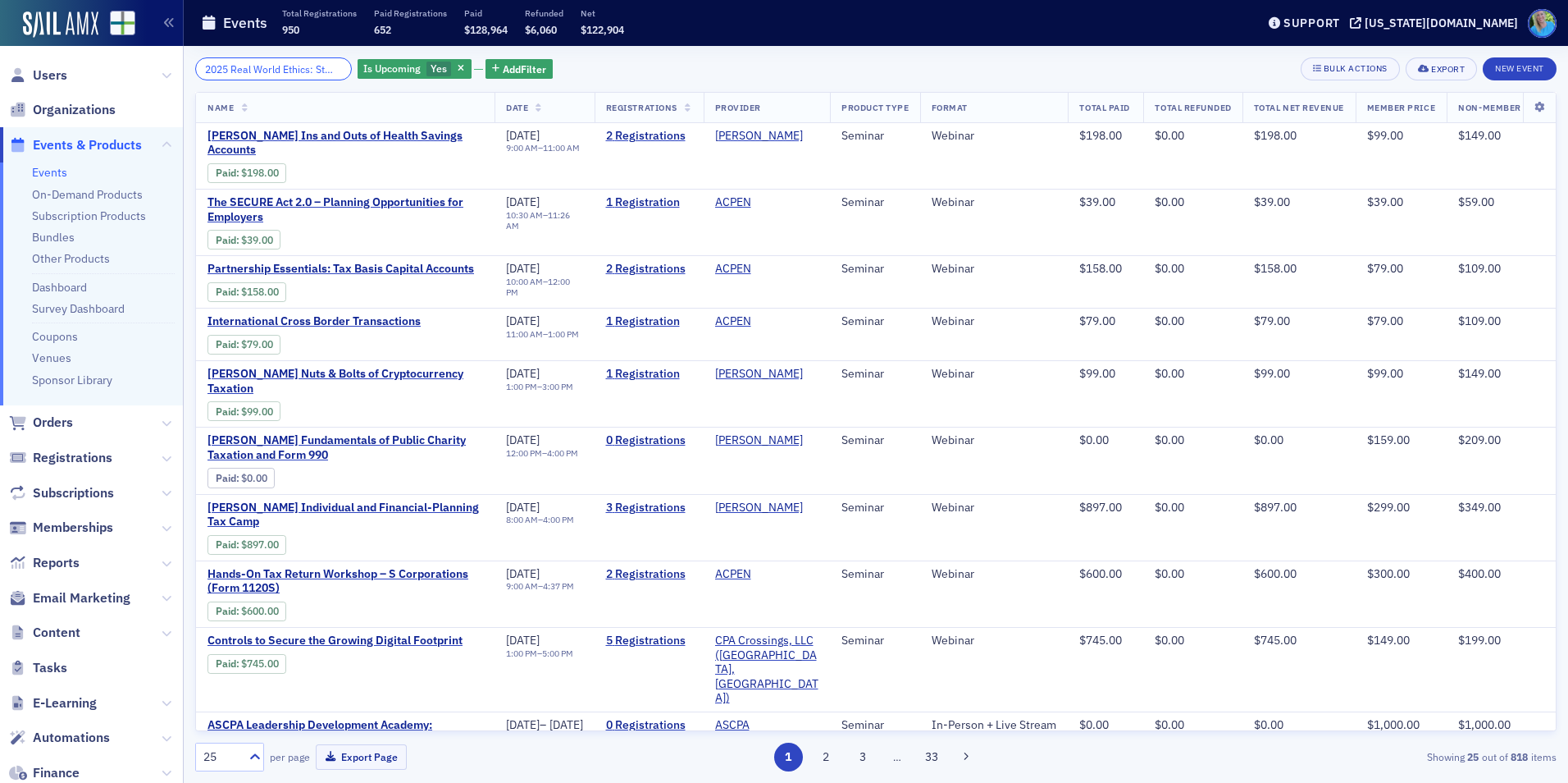
scroll to position [0, 188]
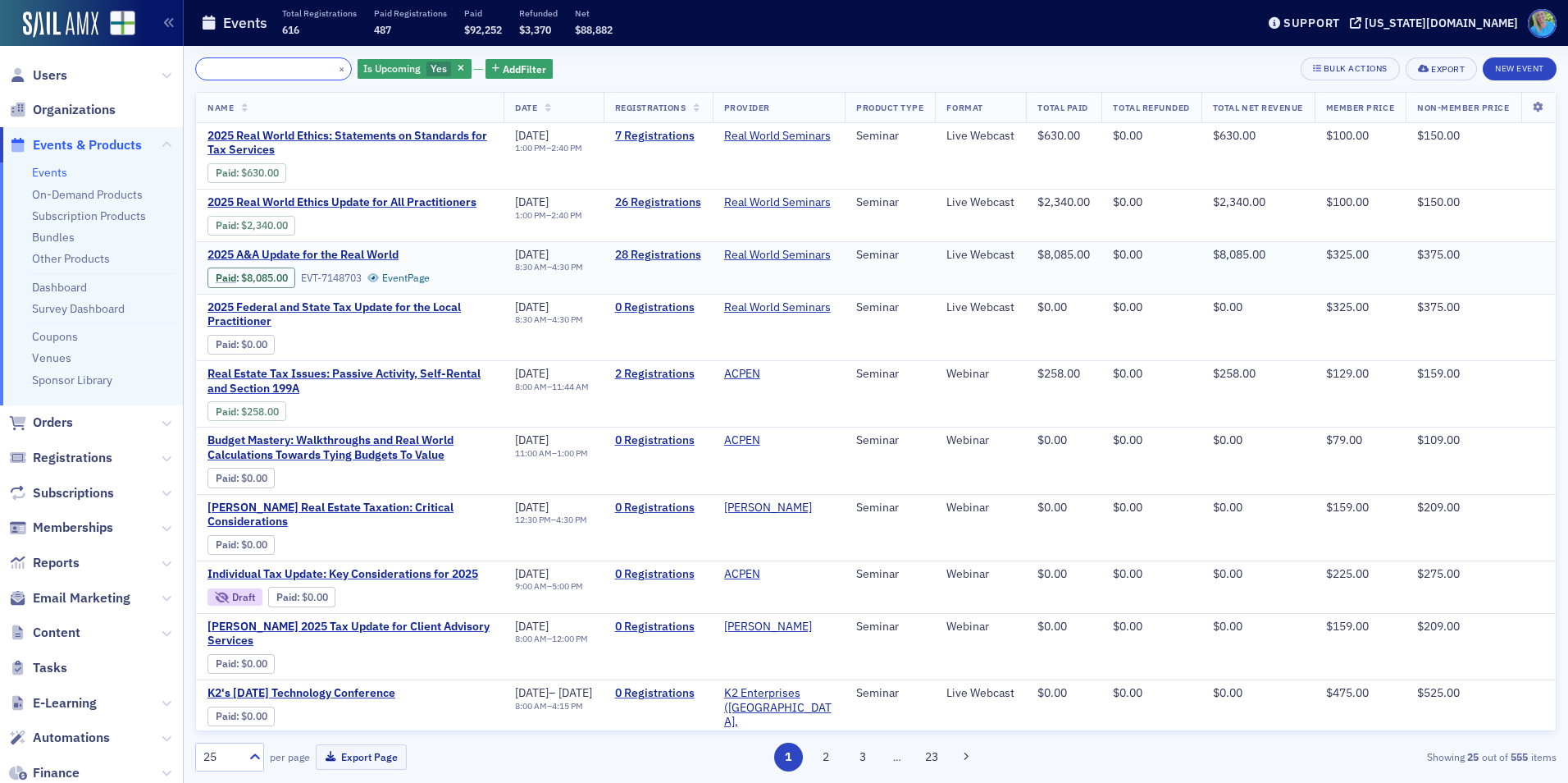
type input "2025 Real World Ethics: Statements on Standards for Tax Services"
click at [334, 68] on button "×" at bounding box center [342, 69] width 15 height 15
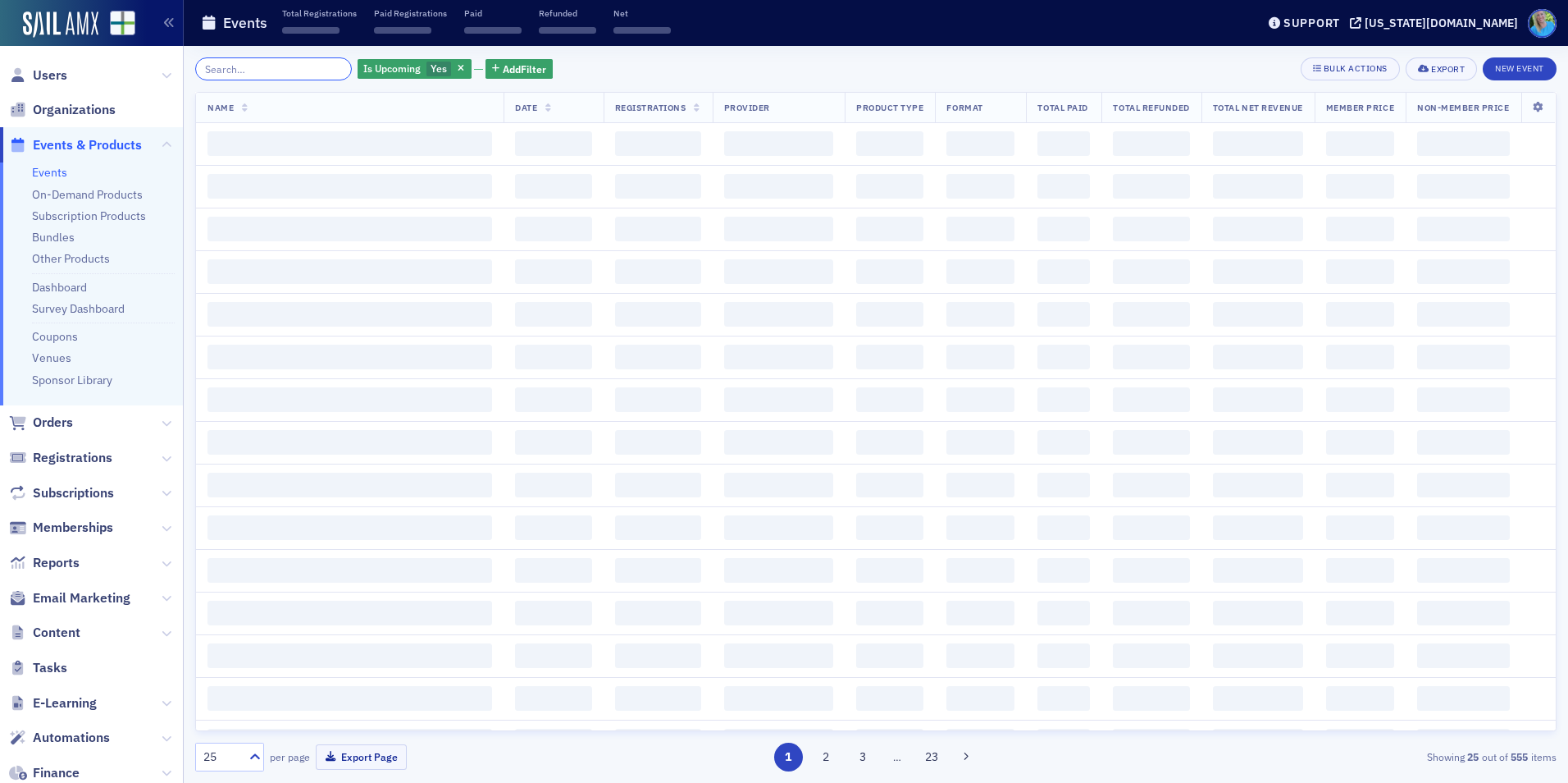
click at [321, 68] on input "search" at bounding box center [273, 69] width 157 height 23
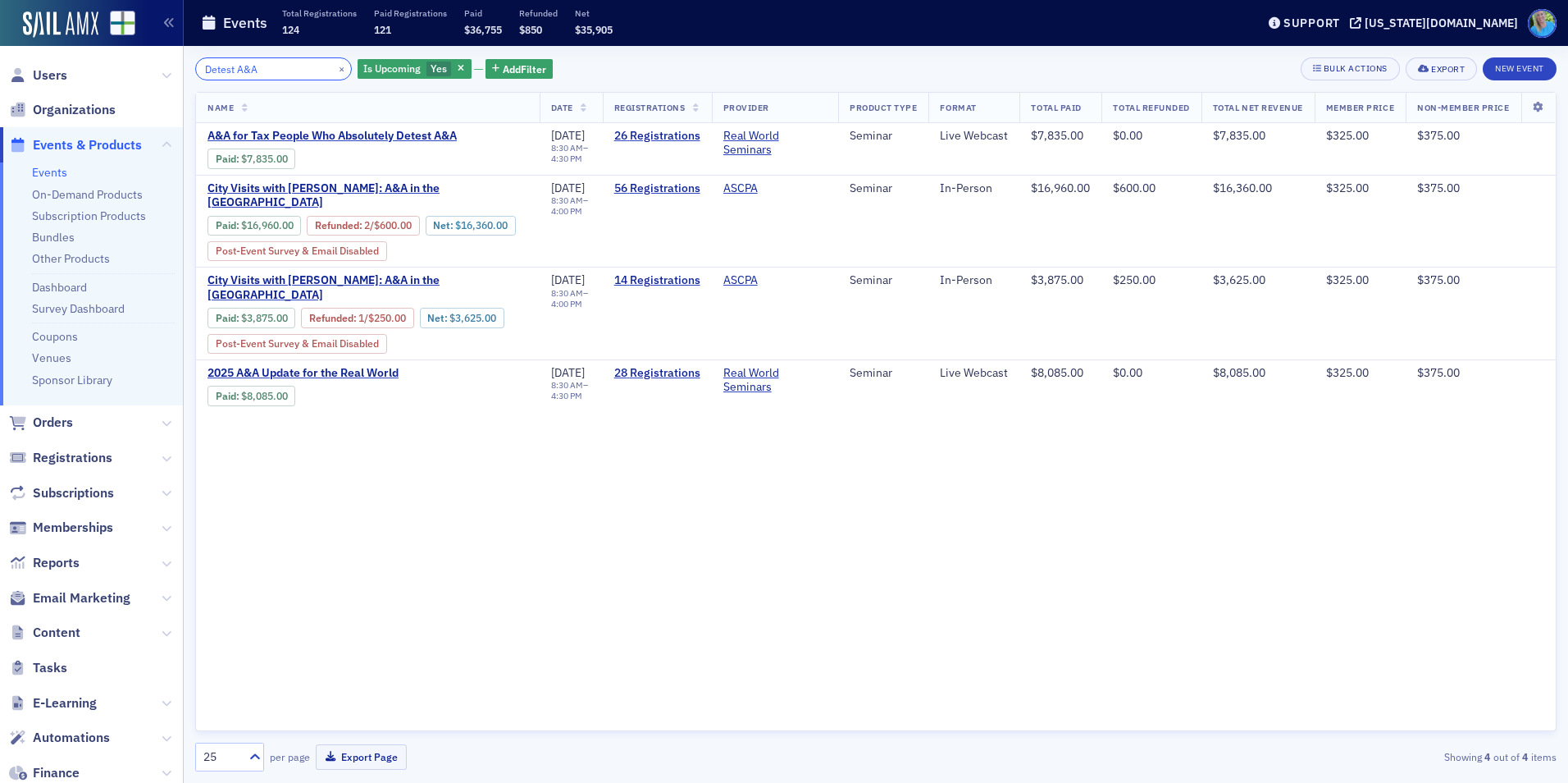
type input "Detest A&A"
click at [334, 66] on button "×" at bounding box center [342, 69] width 15 height 15
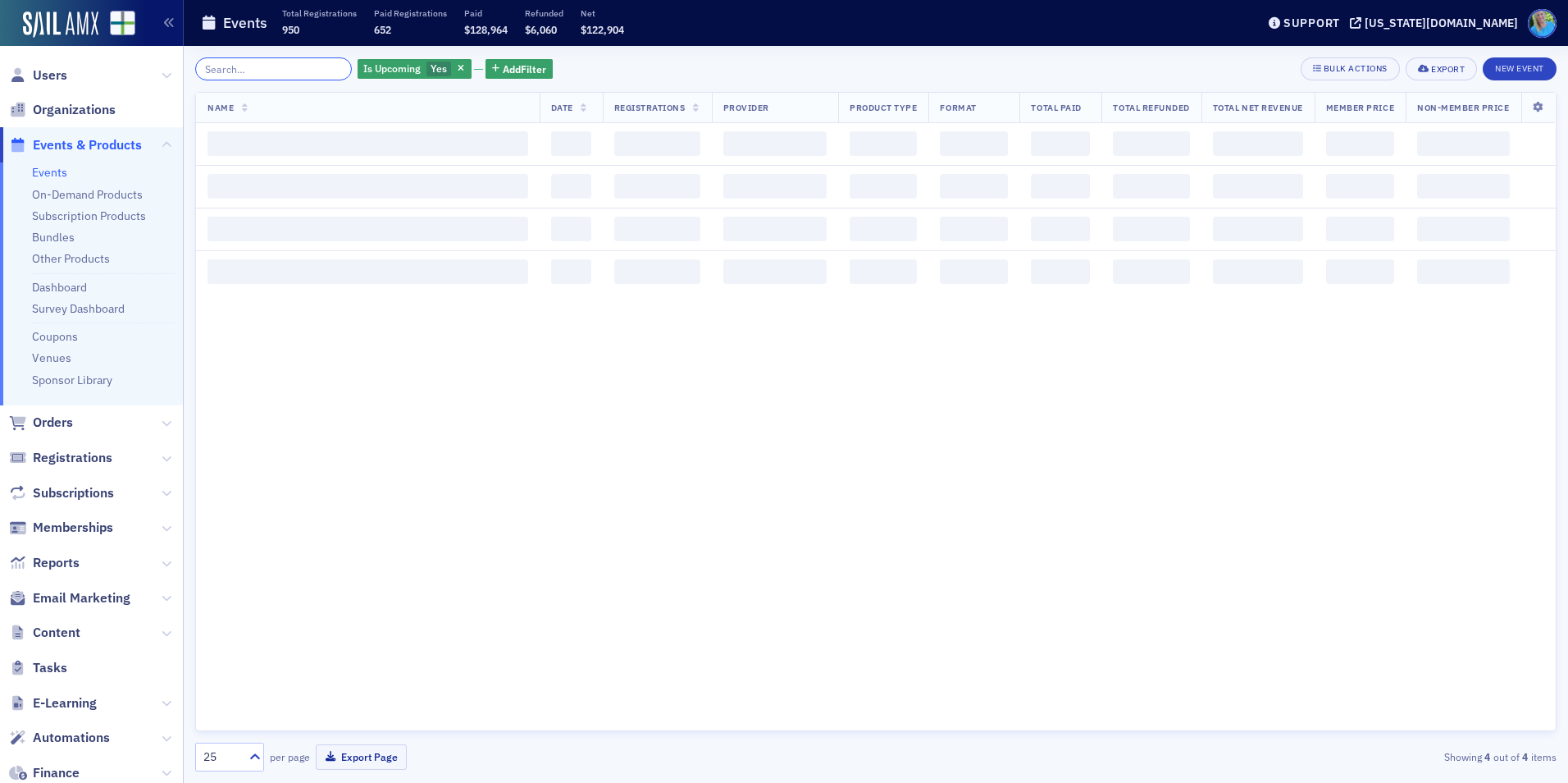
click at [319, 68] on input "search" at bounding box center [273, 69] width 157 height 23
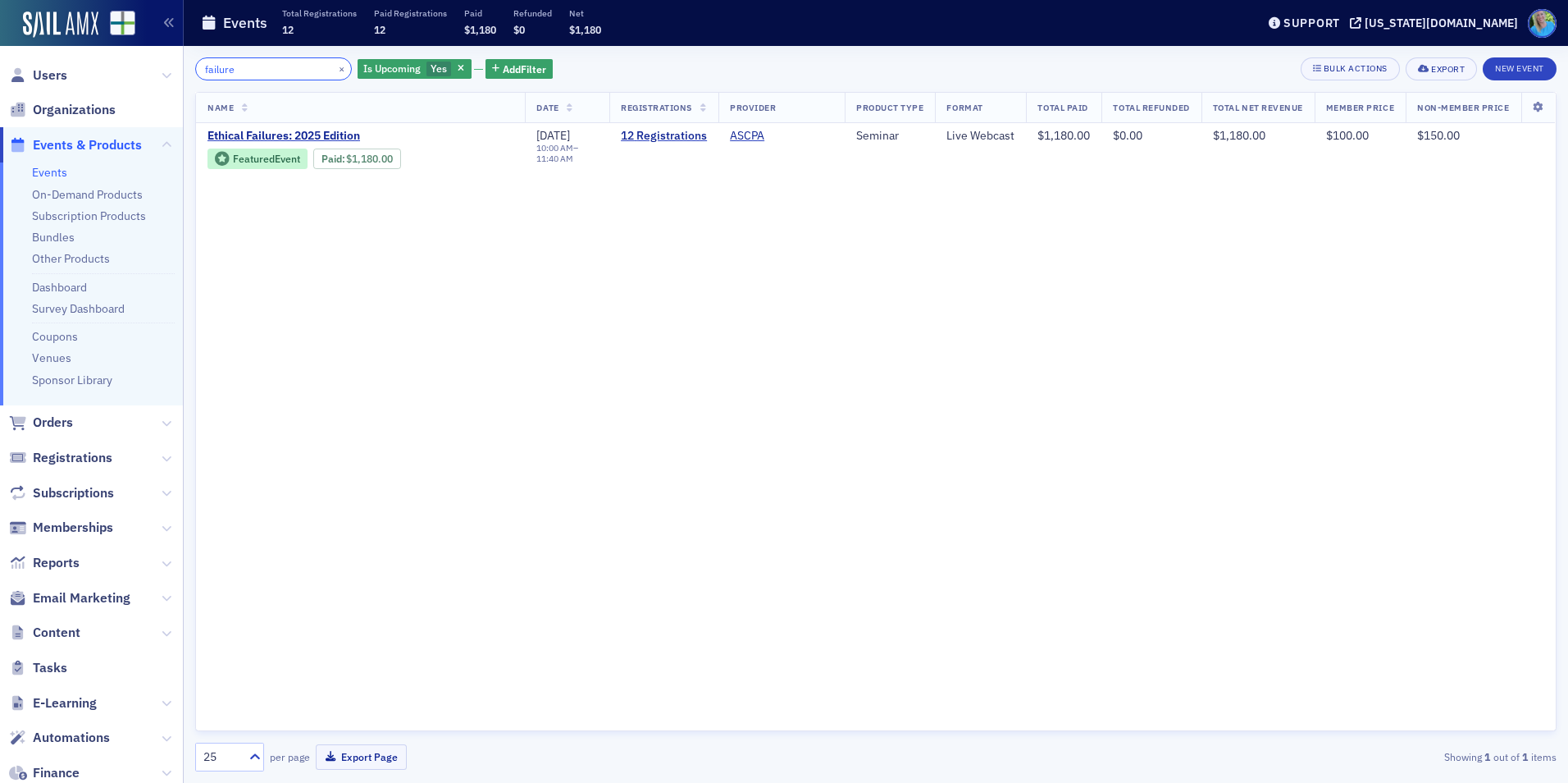
type input "failure"
click at [334, 72] on button "×" at bounding box center [342, 69] width 15 height 15
click at [320, 72] on input "search" at bounding box center [273, 69] width 157 height 23
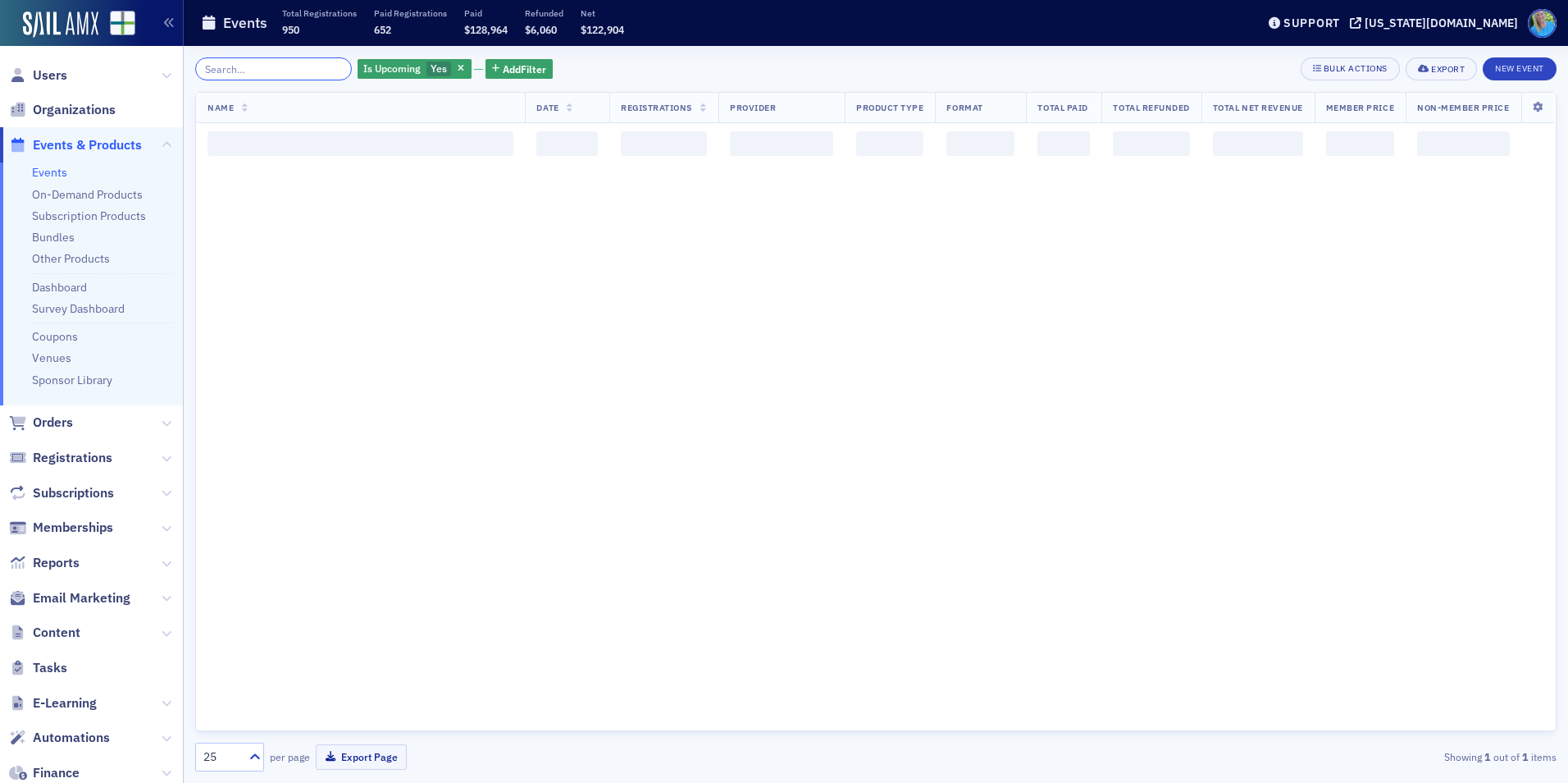
click at [311, 70] on input "search" at bounding box center [273, 69] width 157 height 23
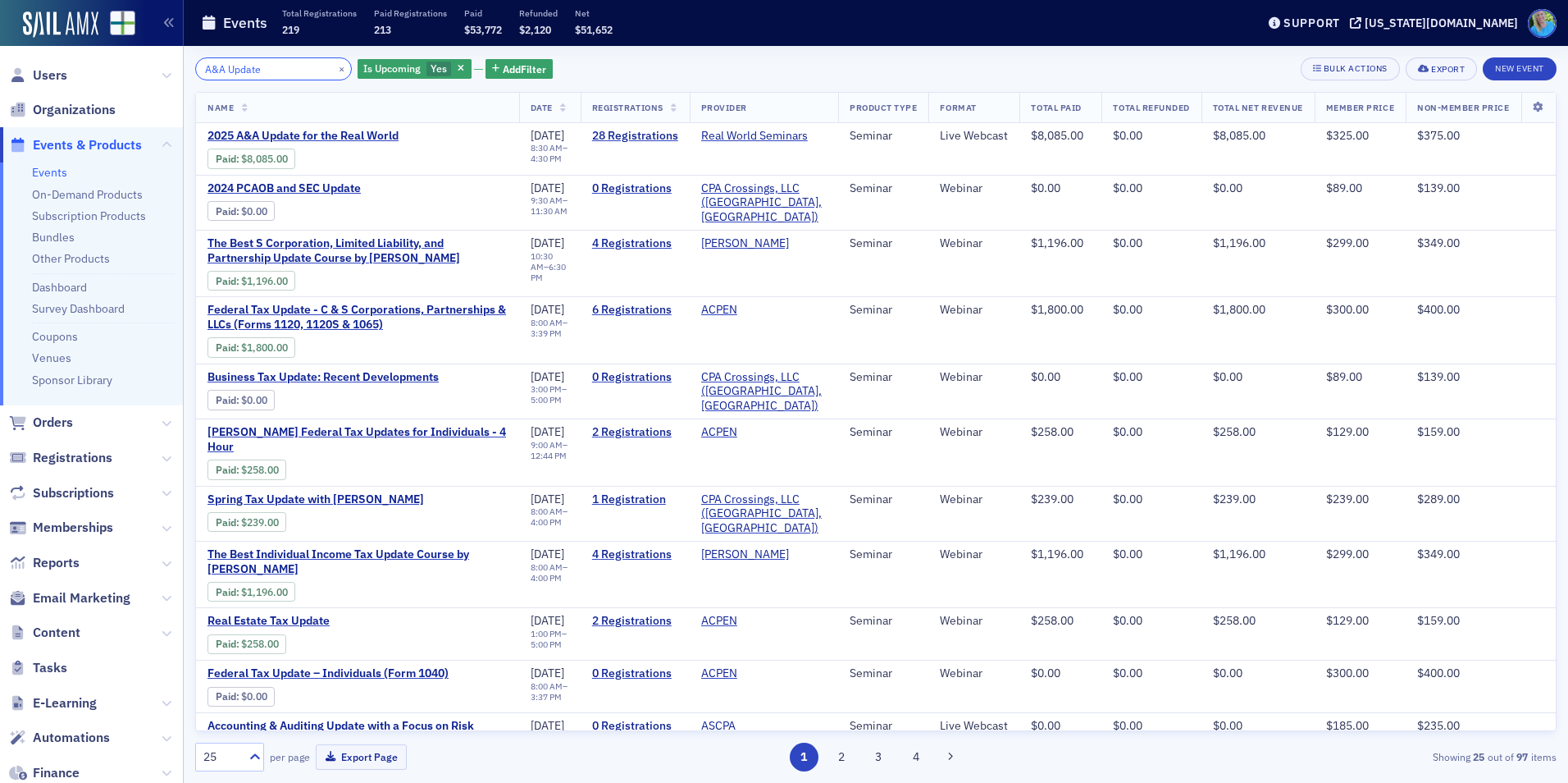
type input "A&A Update"
click at [310, 79] on input "A&A Update" at bounding box center [273, 69] width 157 height 23
click at [334, 69] on button "×" at bounding box center [342, 69] width 15 height 15
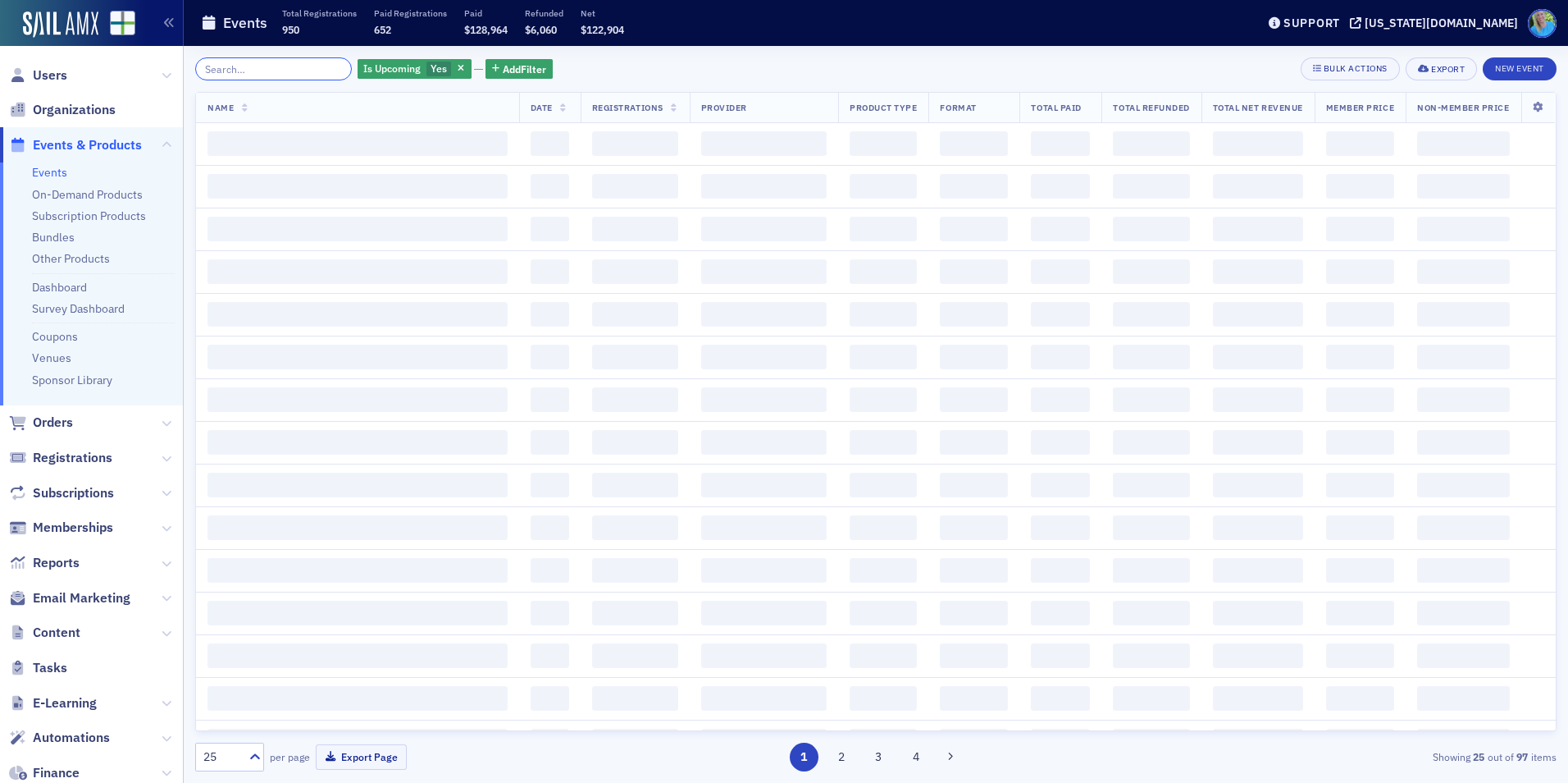
click at [319, 69] on input "search" at bounding box center [273, 69] width 157 height 23
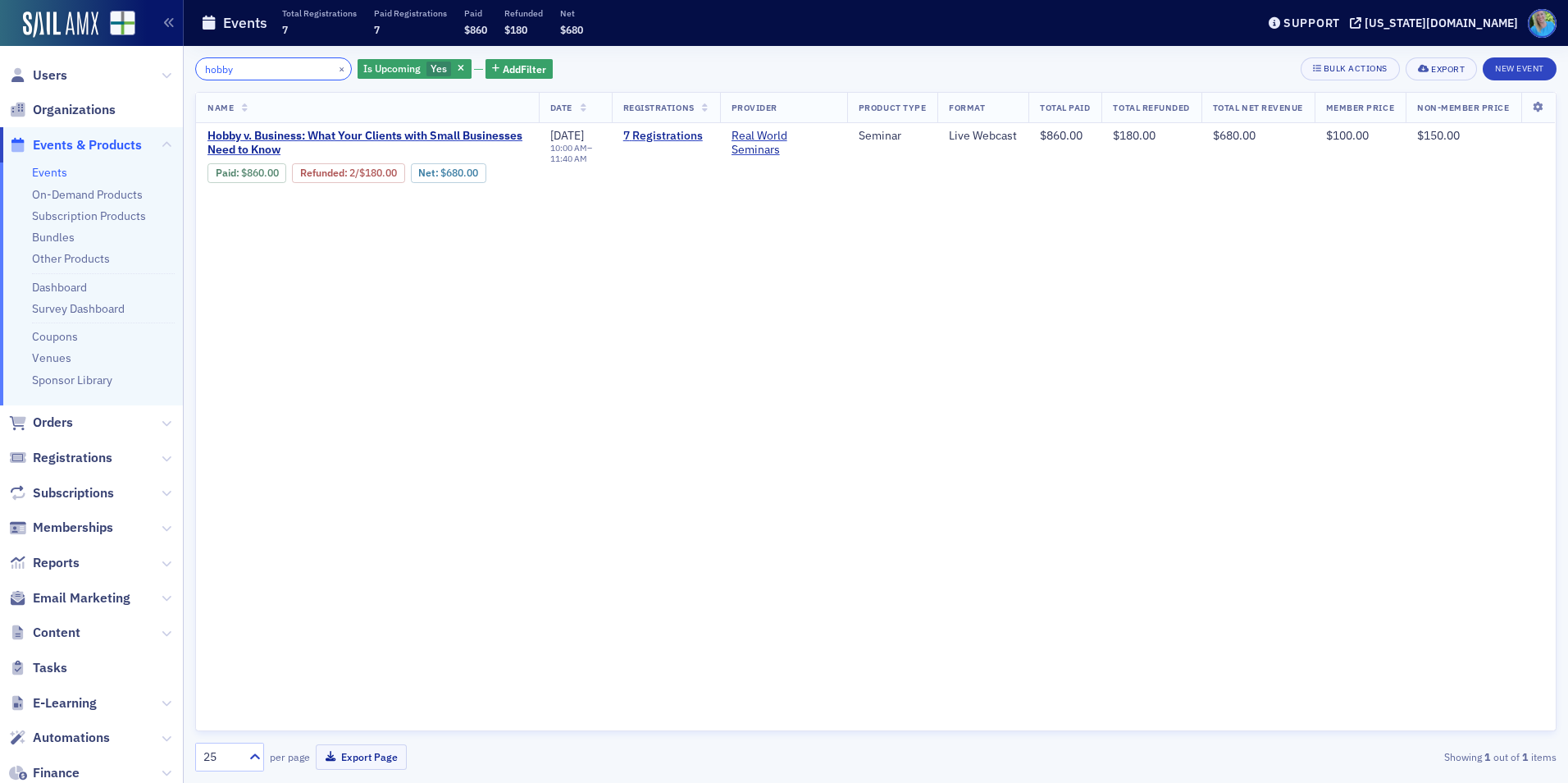
type input "hobby"
click at [334, 71] on button "×" at bounding box center [342, 69] width 15 height 15
